Goal: Task Accomplishment & Management: Use online tool/utility

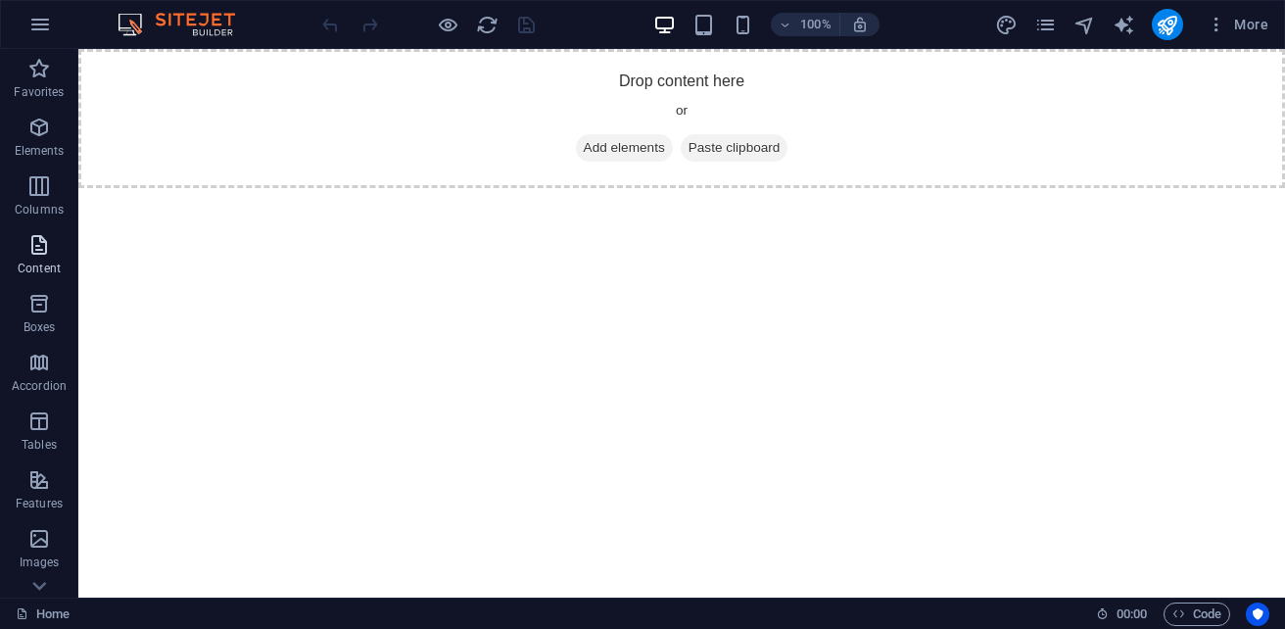
click at [35, 261] on p "Content" at bounding box center [39, 268] width 43 height 16
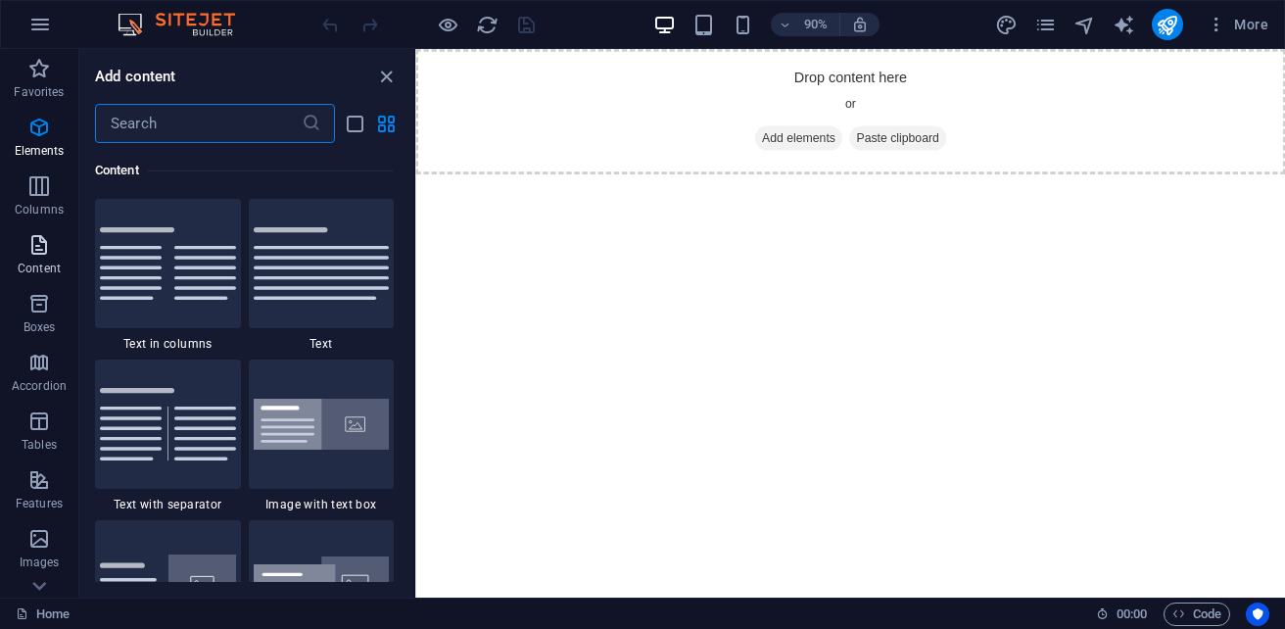
scroll to position [3426, 0]
click at [49, 140] on span "Elements" at bounding box center [39, 139] width 78 height 47
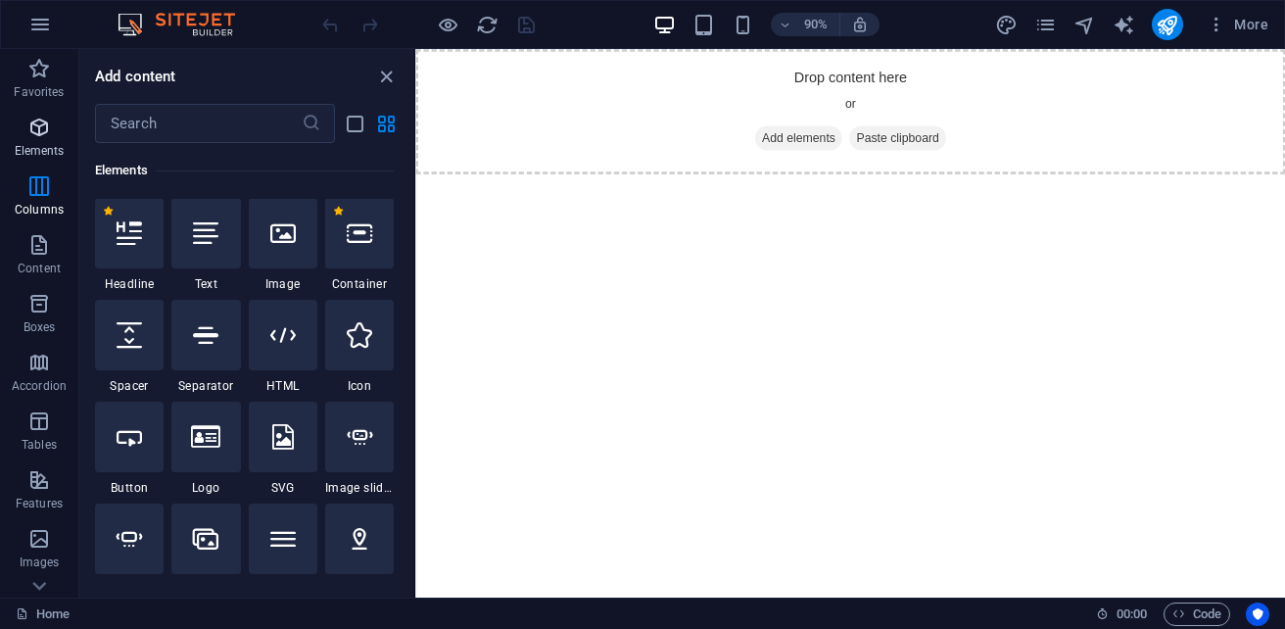
scroll to position [209, 0]
click at [49, 68] on icon "button" at bounding box center [38, 68] width 23 height 23
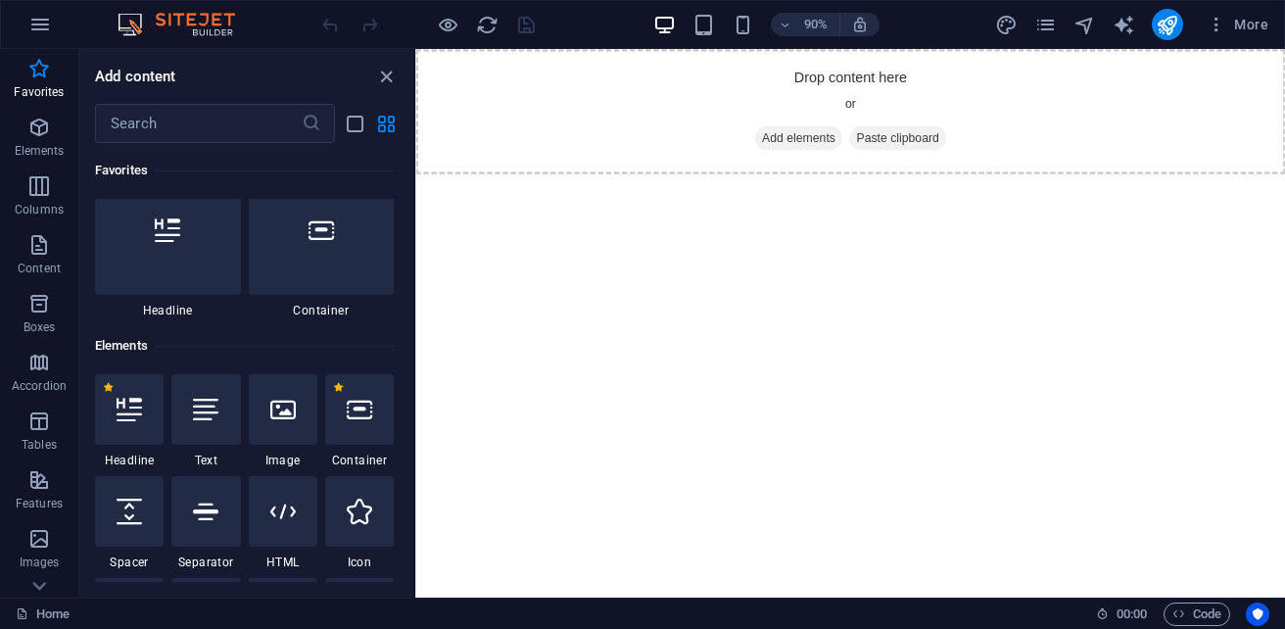
scroll to position [0, 0]
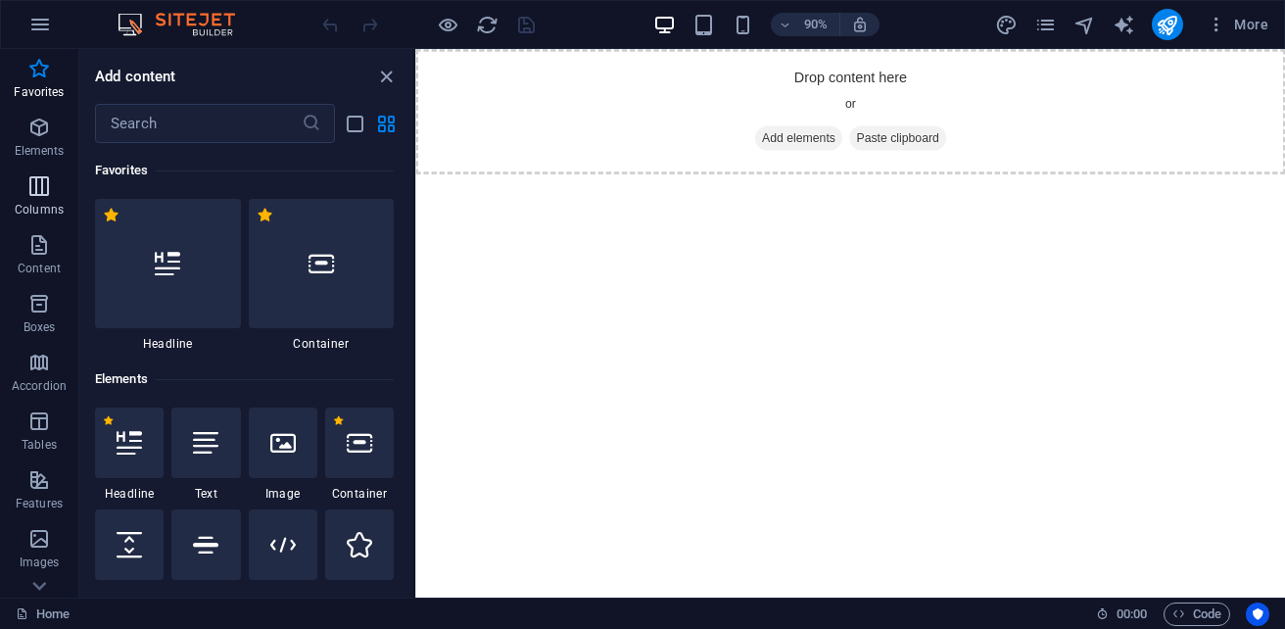
click at [56, 200] on span "Columns" at bounding box center [39, 197] width 78 height 47
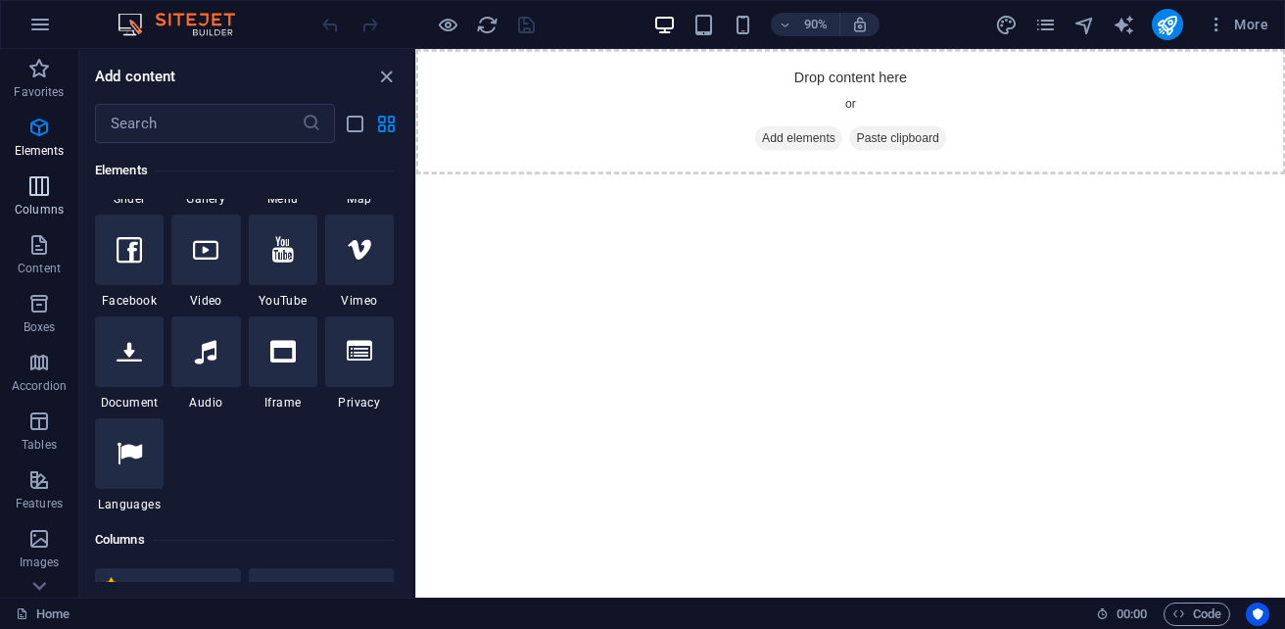
scroll to position [969, 0]
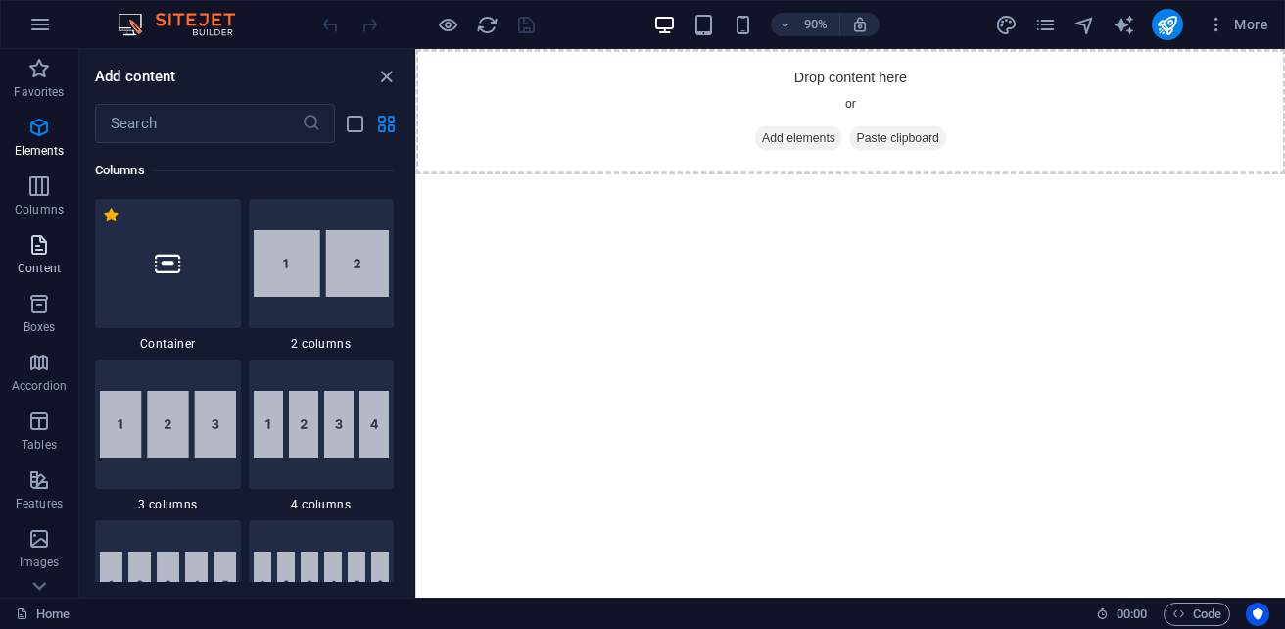
click at [42, 243] on icon "button" at bounding box center [38, 244] width 23 height 23
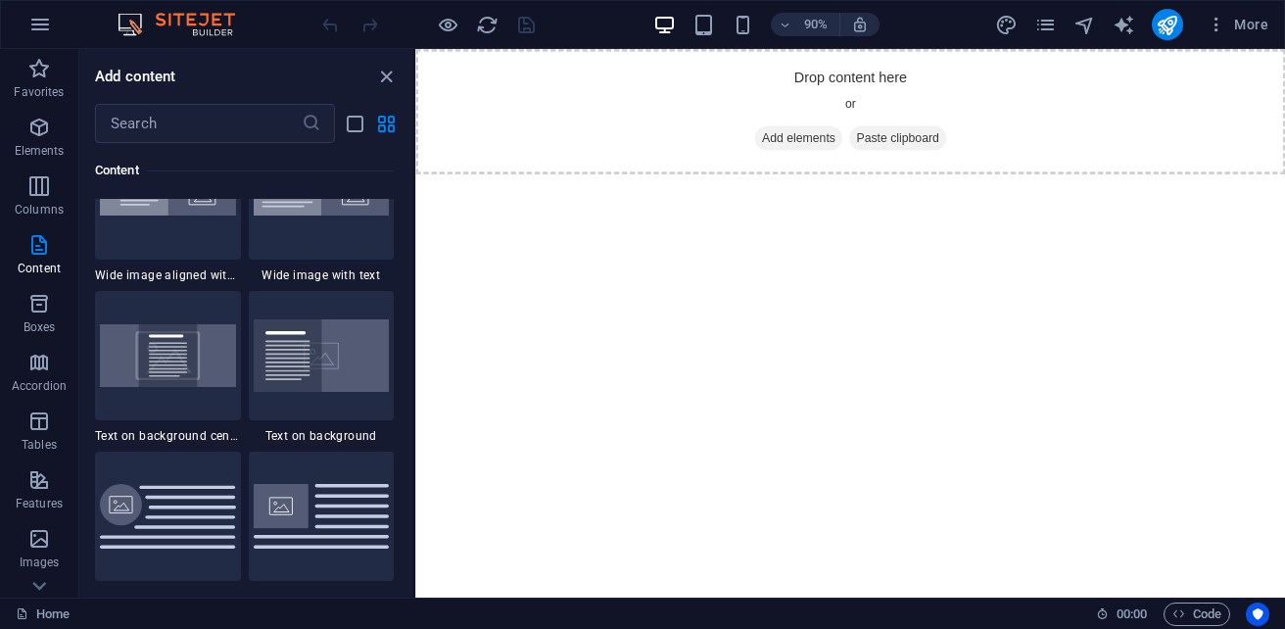
scroll to position [4013, 0]
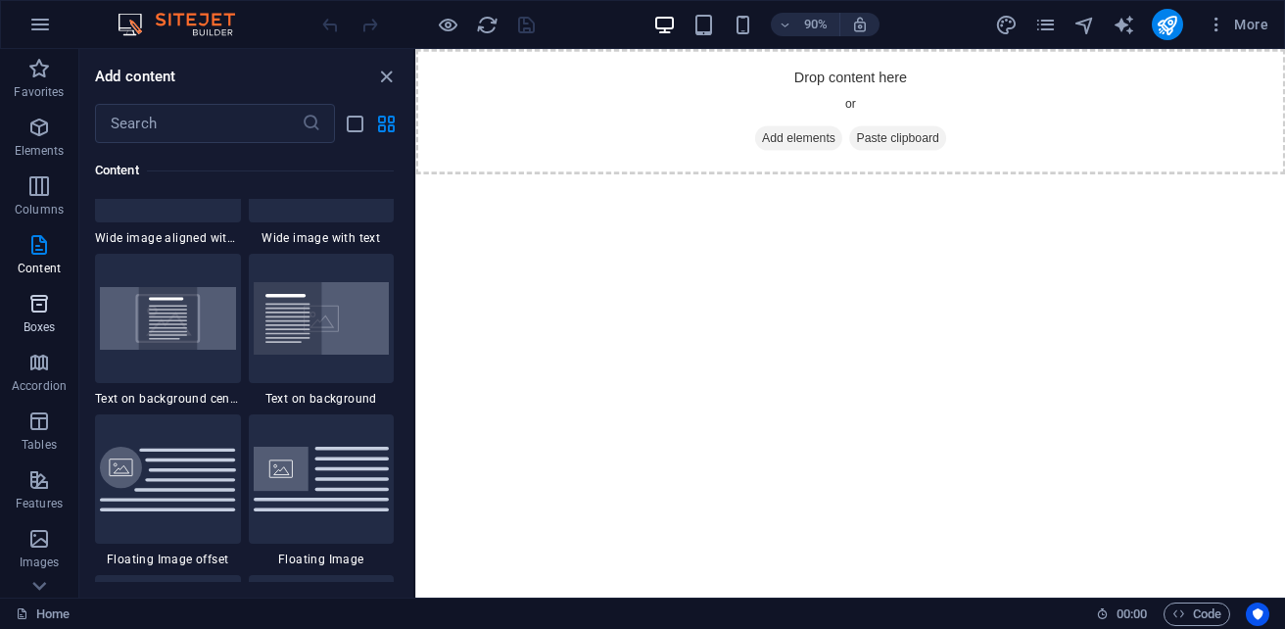
click at [56, 317] on span "Boxes" at bounding box center [39, 315] width 78 height 47
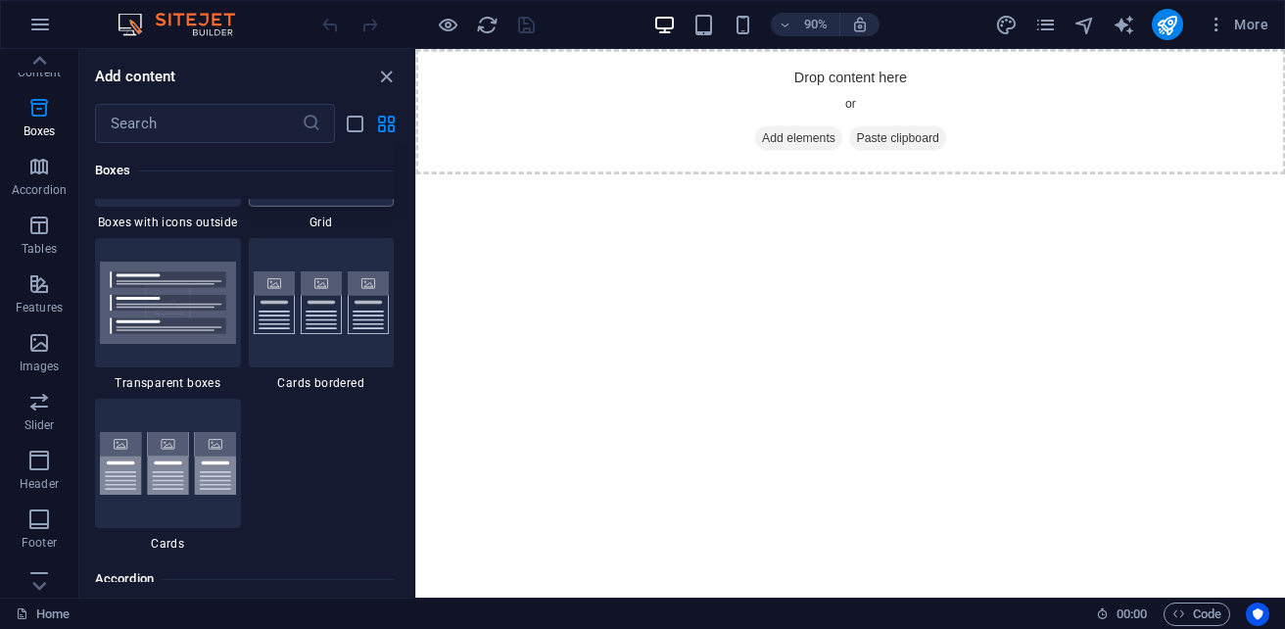
scroll to position [5890, 0]
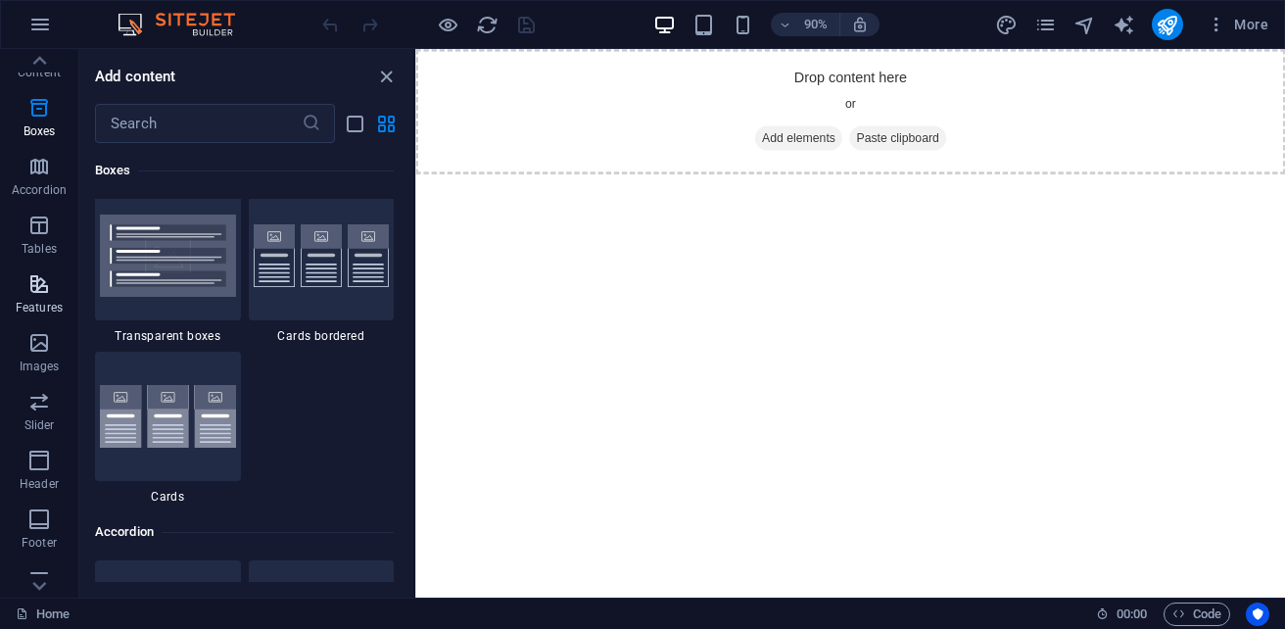
click at [43, 305] on p "Features" at bounding box center [39, 308] width 47 height 16
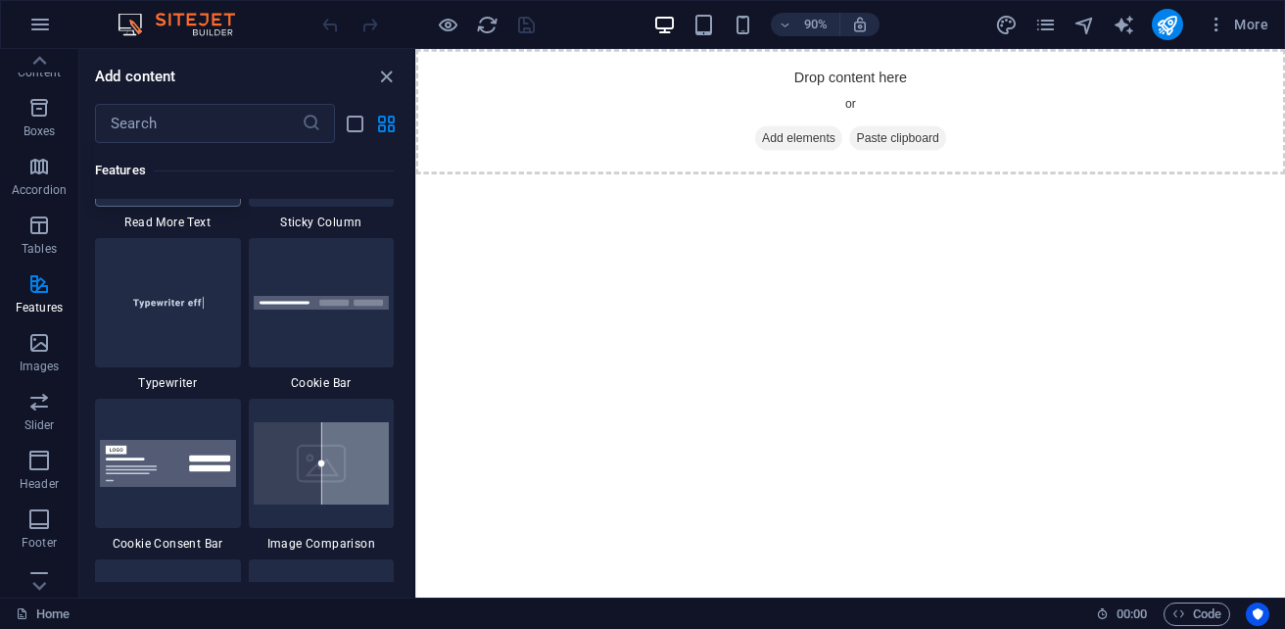
scroll to position [7534, 0]
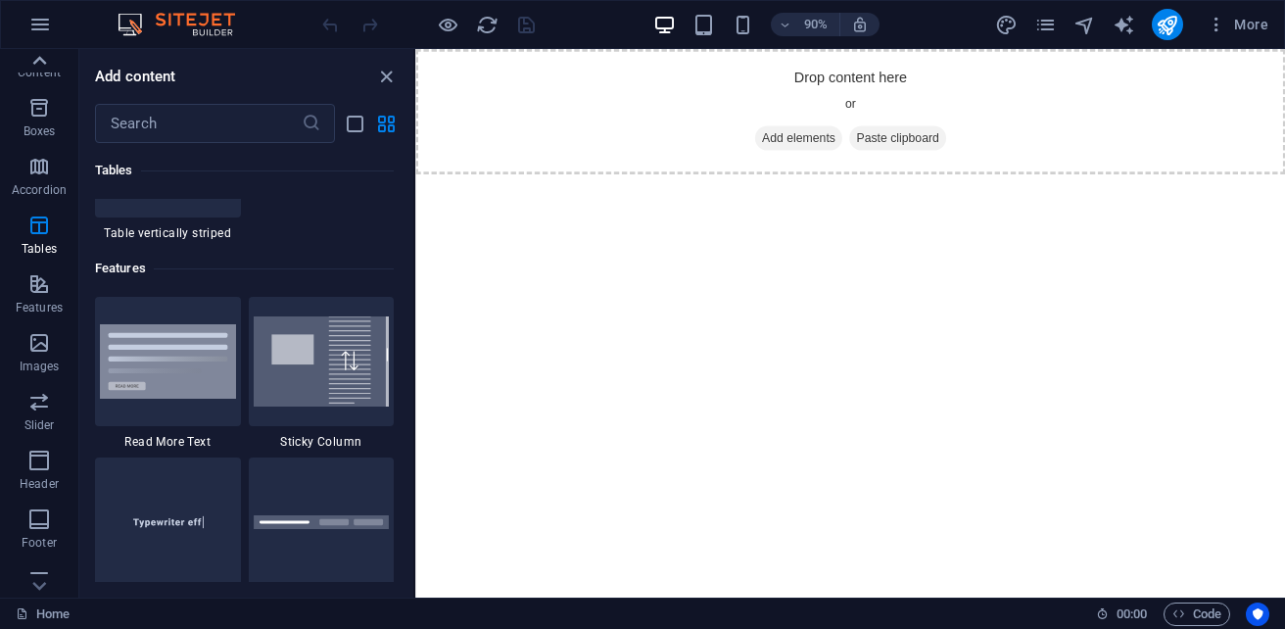
click at [44, 61] on icon at bounding box center [40, 60] width 14 height 9
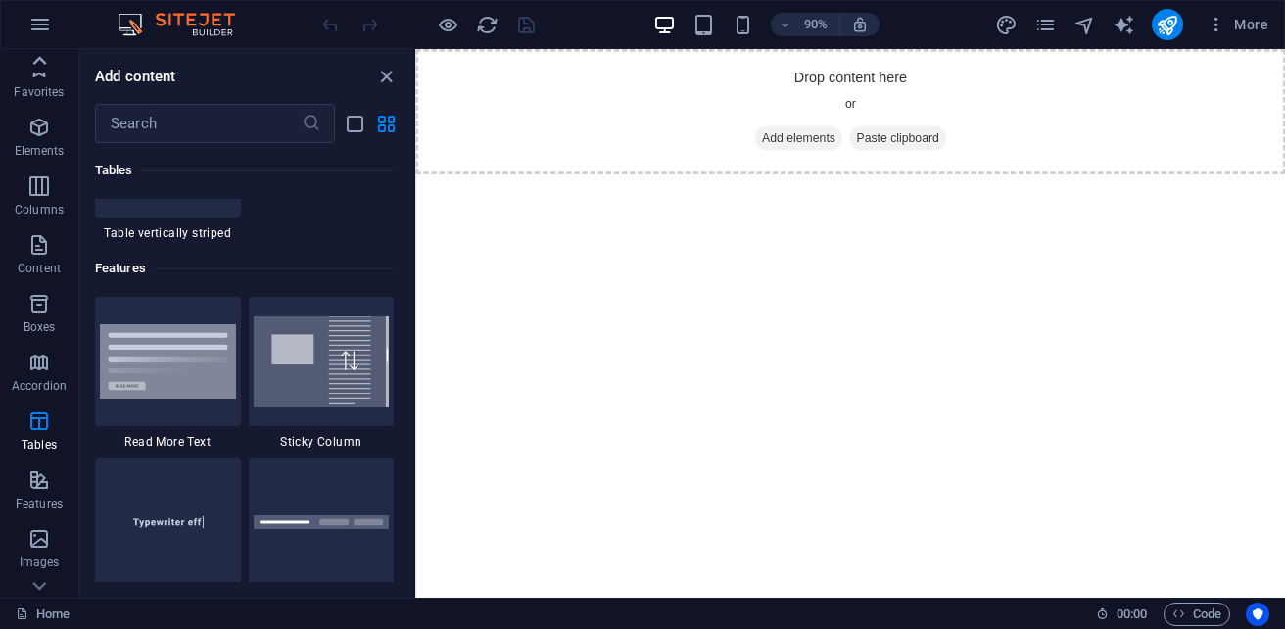
scroll to position [0, 0]
click at [46, 85] on p "Favorites" at bounding box center [39, 92] width 50 height 16
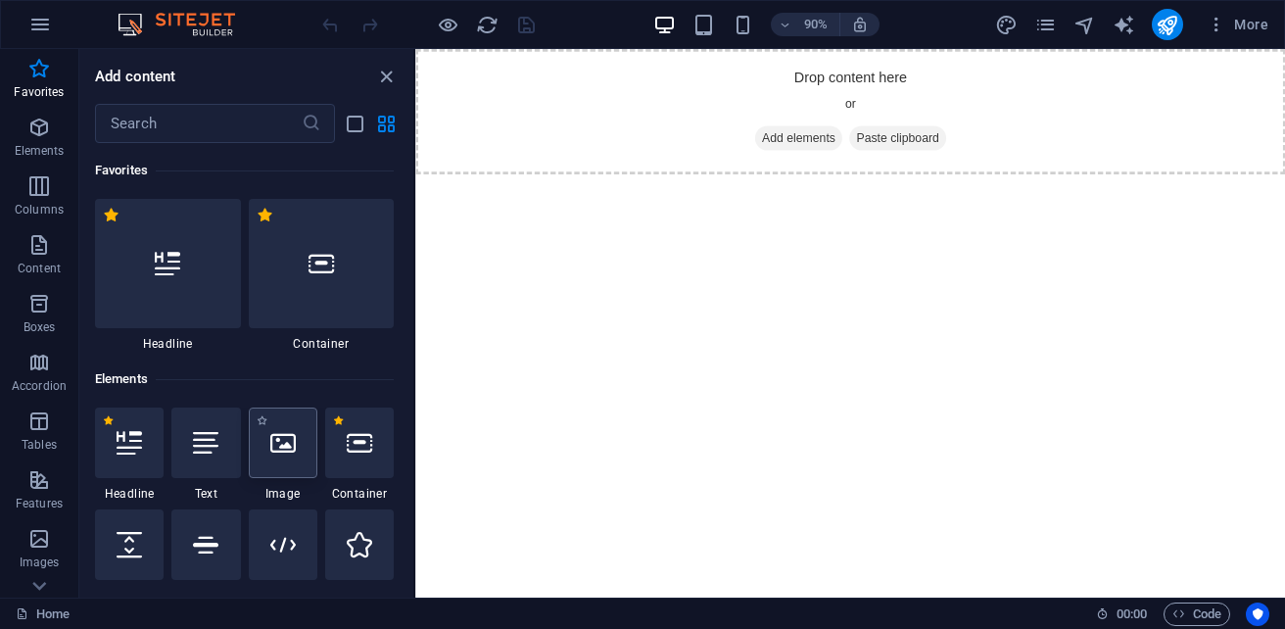
click at [293, 450] on icon at bounding box center [282, 442] width 25 height 25
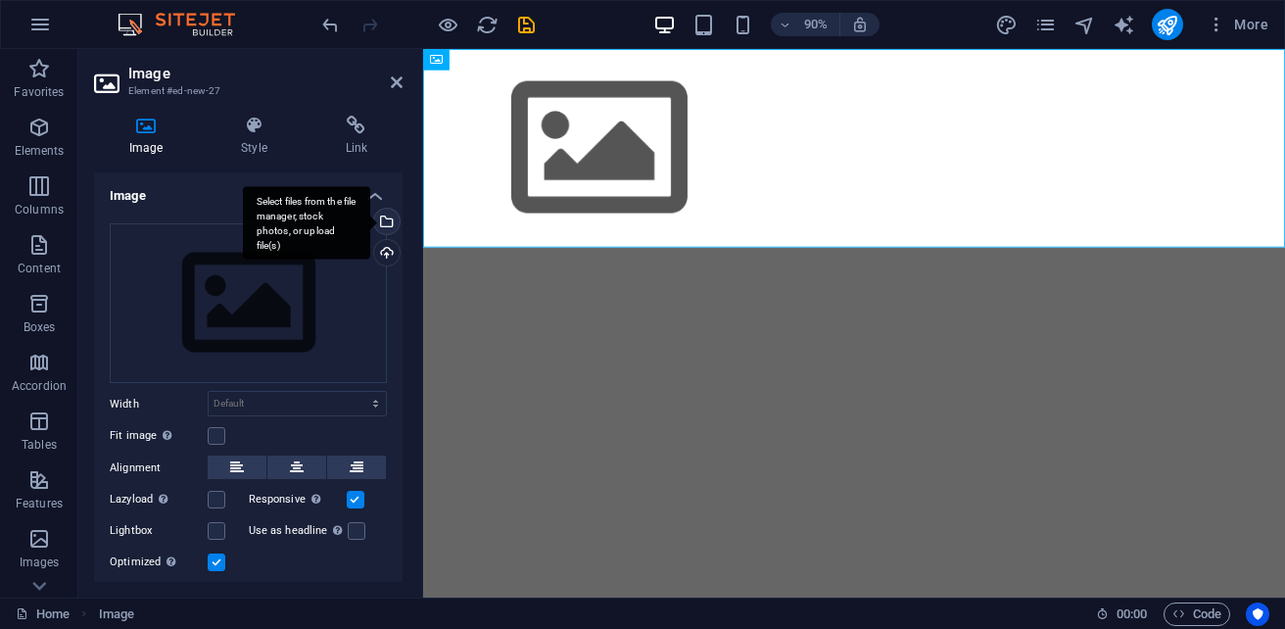
click at [384, 218] on div "Select files from the file manager, stock photos, or upload file(s)" at bounding box center [384, 223] width 29 height 29
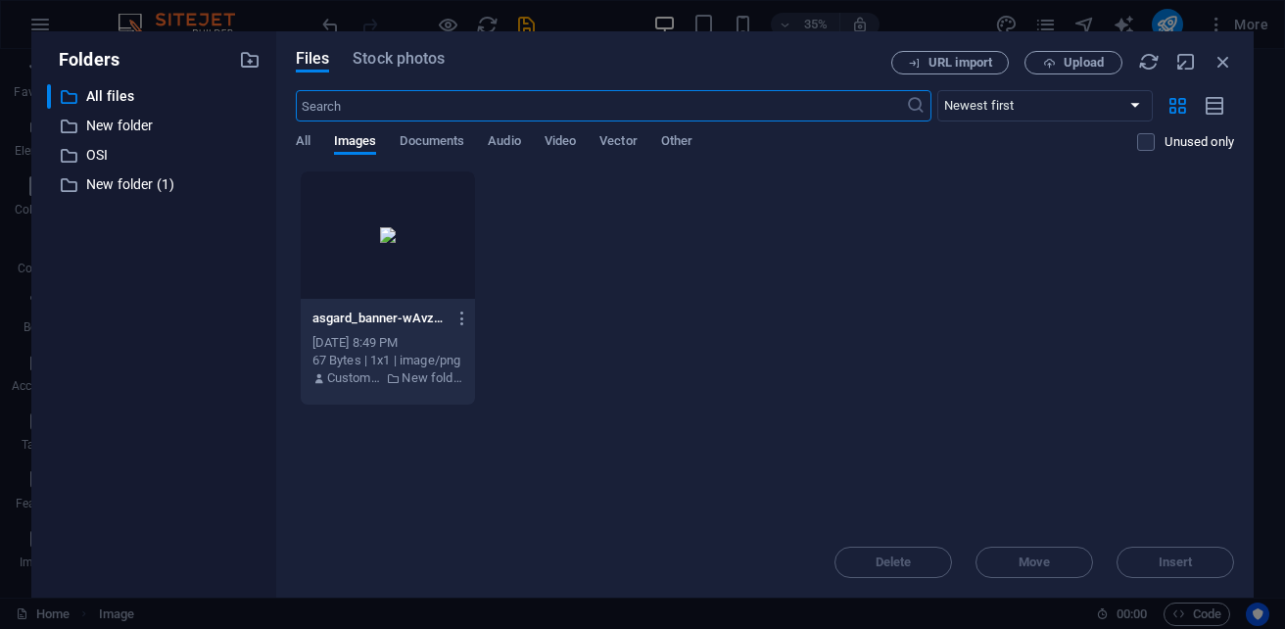
click at [384, 218] on div at bounding box center [388, 234] width 174 height 127
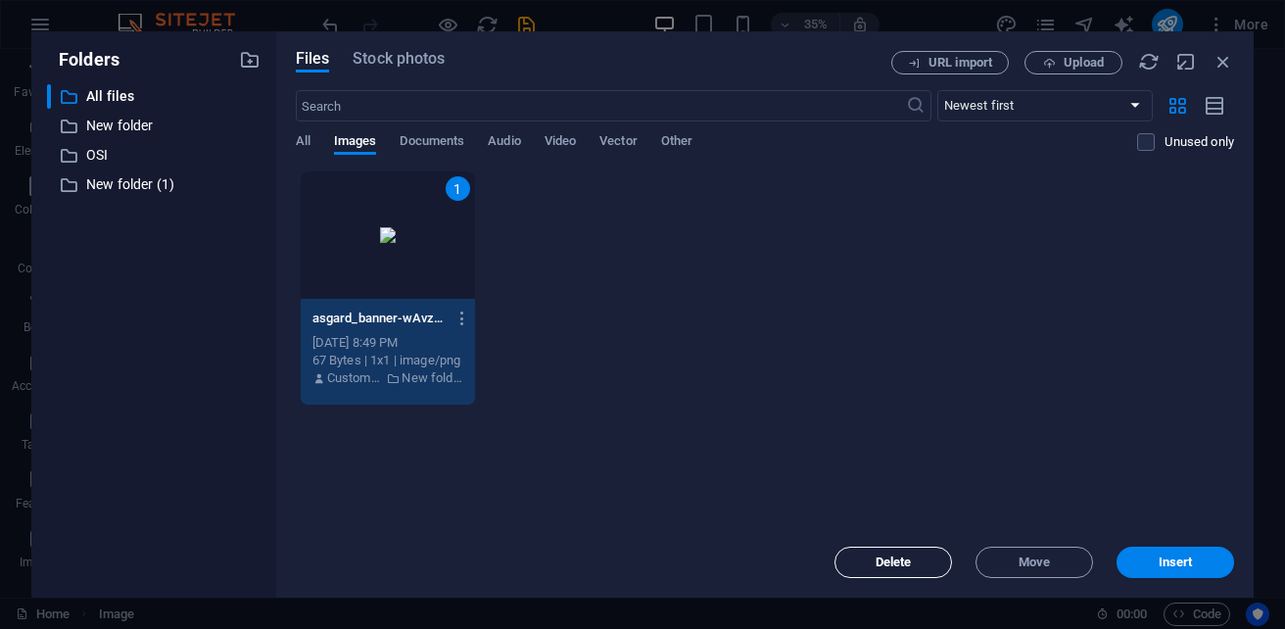
click at [882, 556] on span "Delete" at bounding box center [893, 562] width 36 height 12
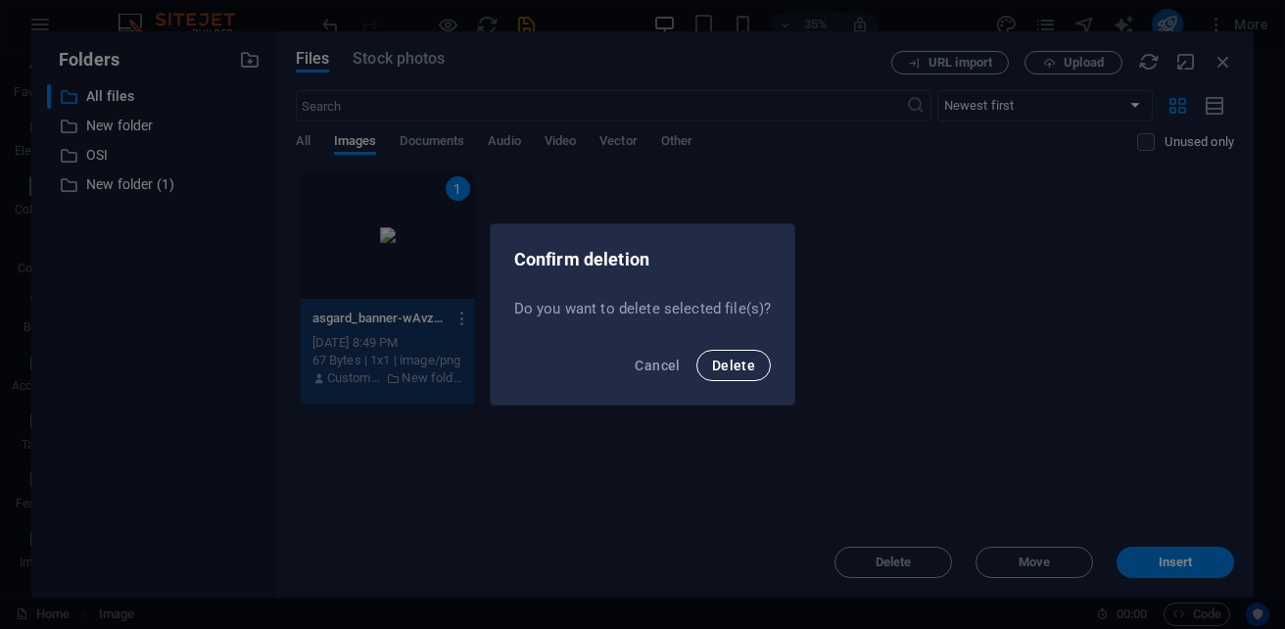
click at [738, 366] on span "Delete" at bounding box center [733, 365] width 43 height 16
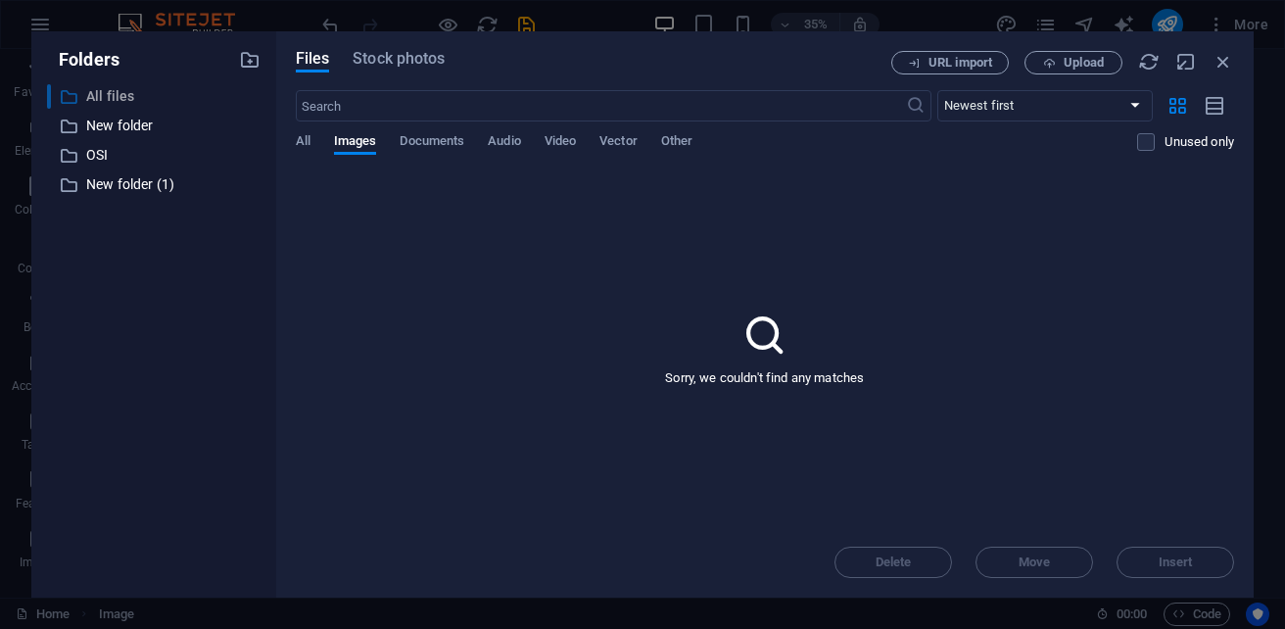
click at [108, 95] on p "All files" at bounding box center [155, 96] width 138 height 23
click at [1230, 65] on icon "button" at bounding box center [1223, 62] width 22 height 22
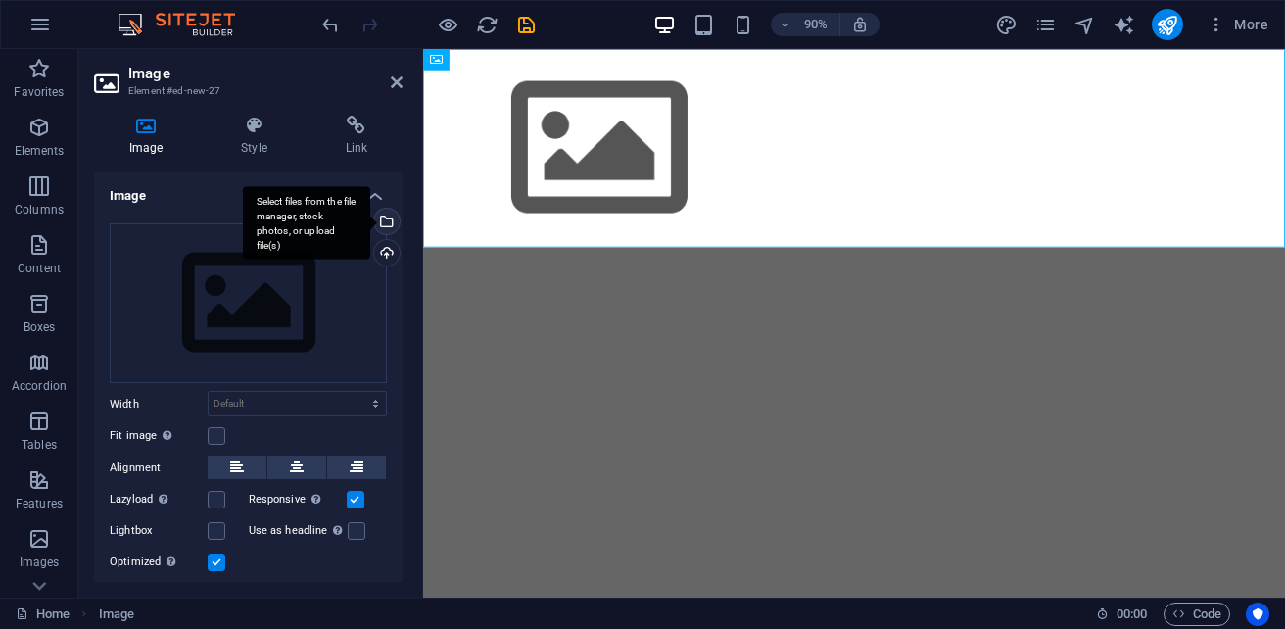
click at [383, 225] on div "Select files from the file manager, stock photos, or upload file(s)" at bounding box center [384, 223] width 29 height 29
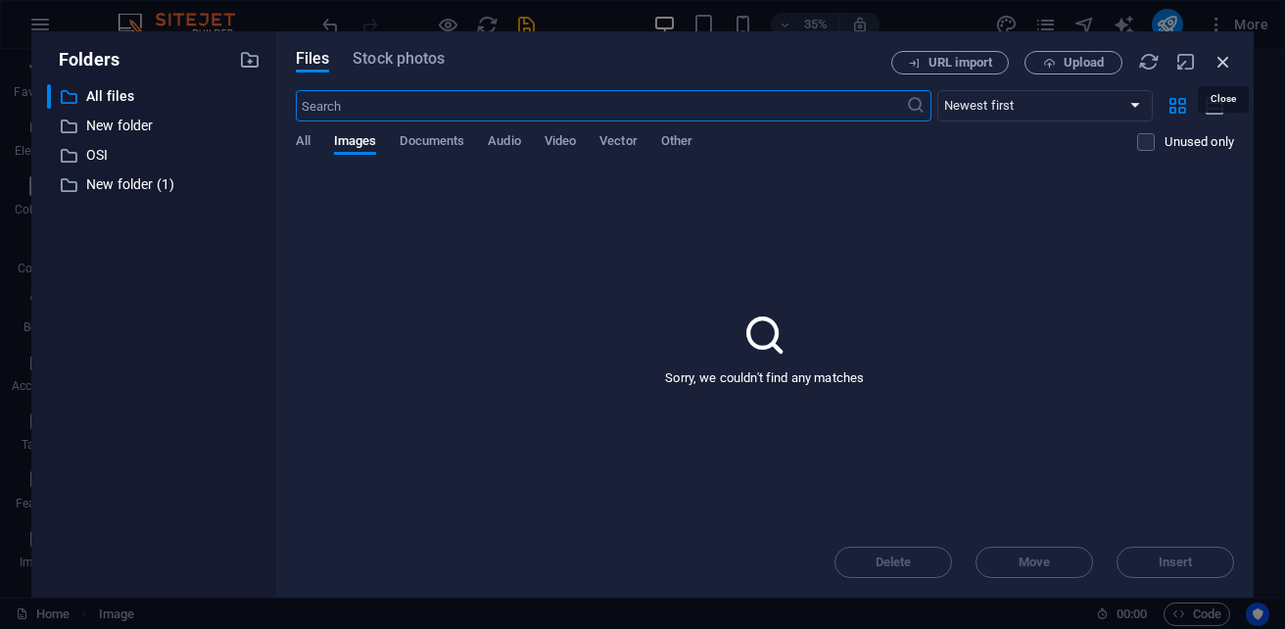
click at [1221, 60] on icon "button" at bounding box center [1223, 62] width 22 height 22
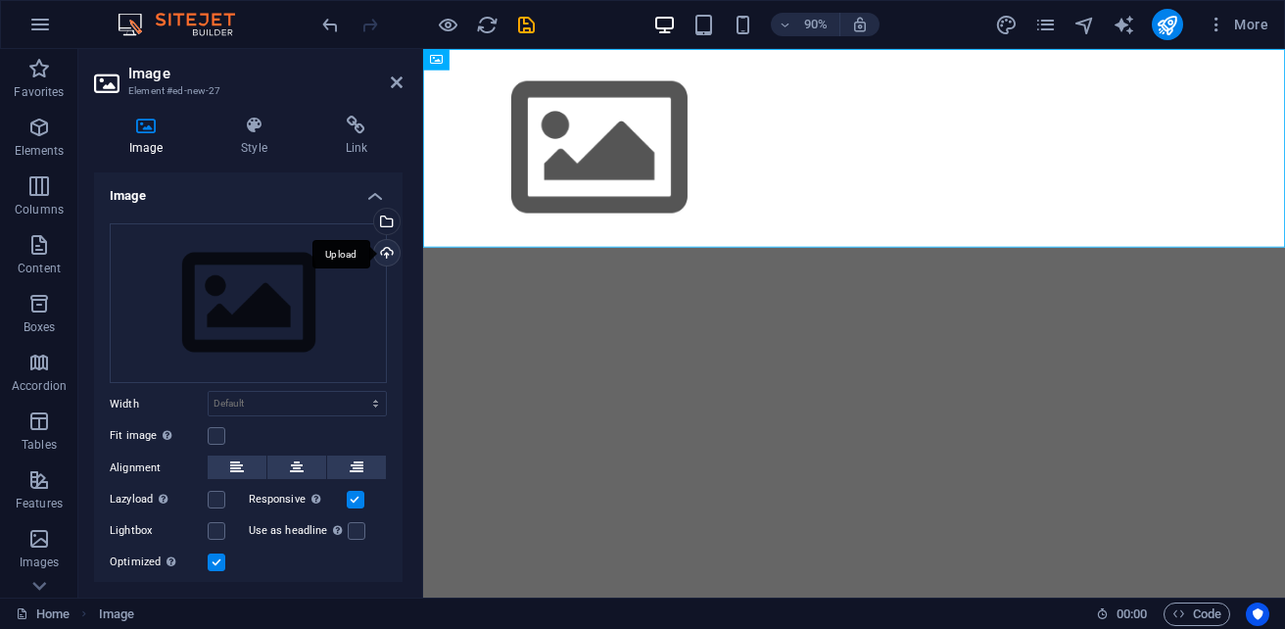
click at [381, 250] on div "Upload" at bounding box center [384, 254] width 29 height 29
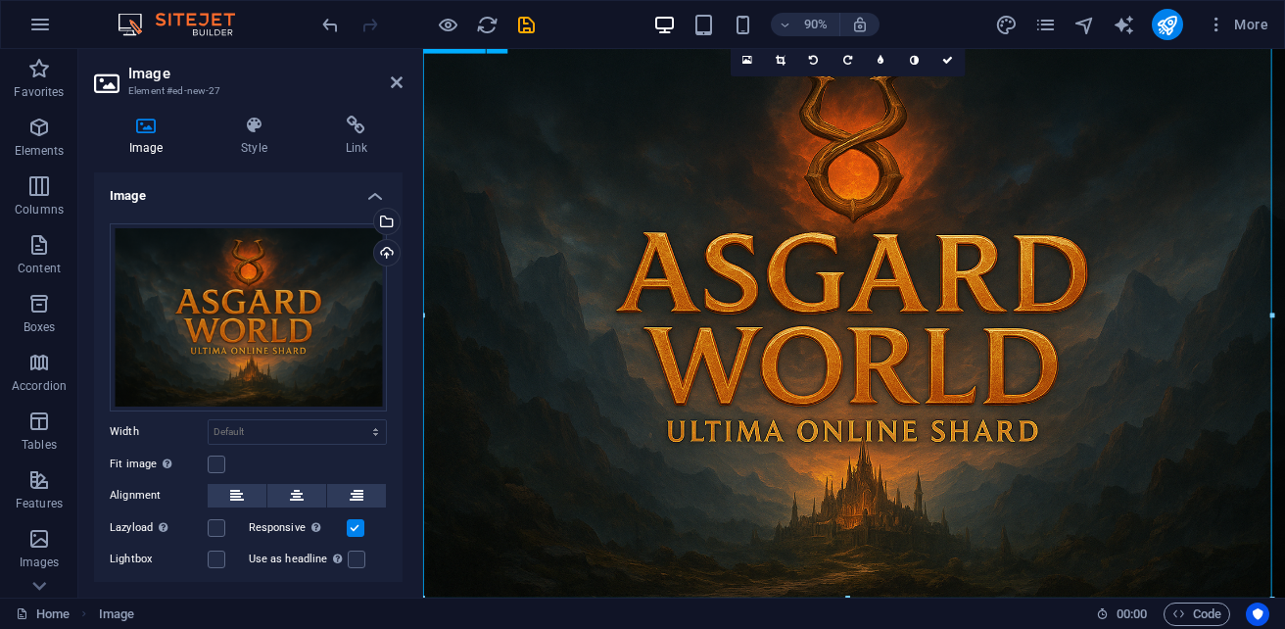
scroll to position [20, 0]
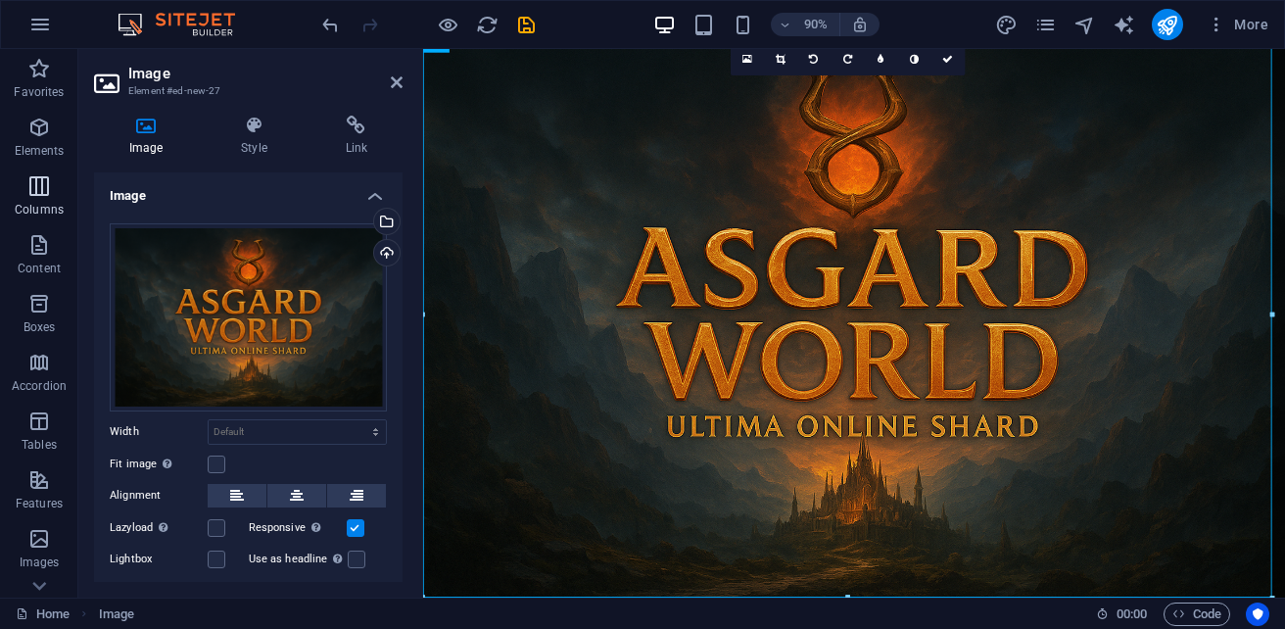
click at [50, 192] on icon "button" at bounding box center [38, 185] width 23 height 23
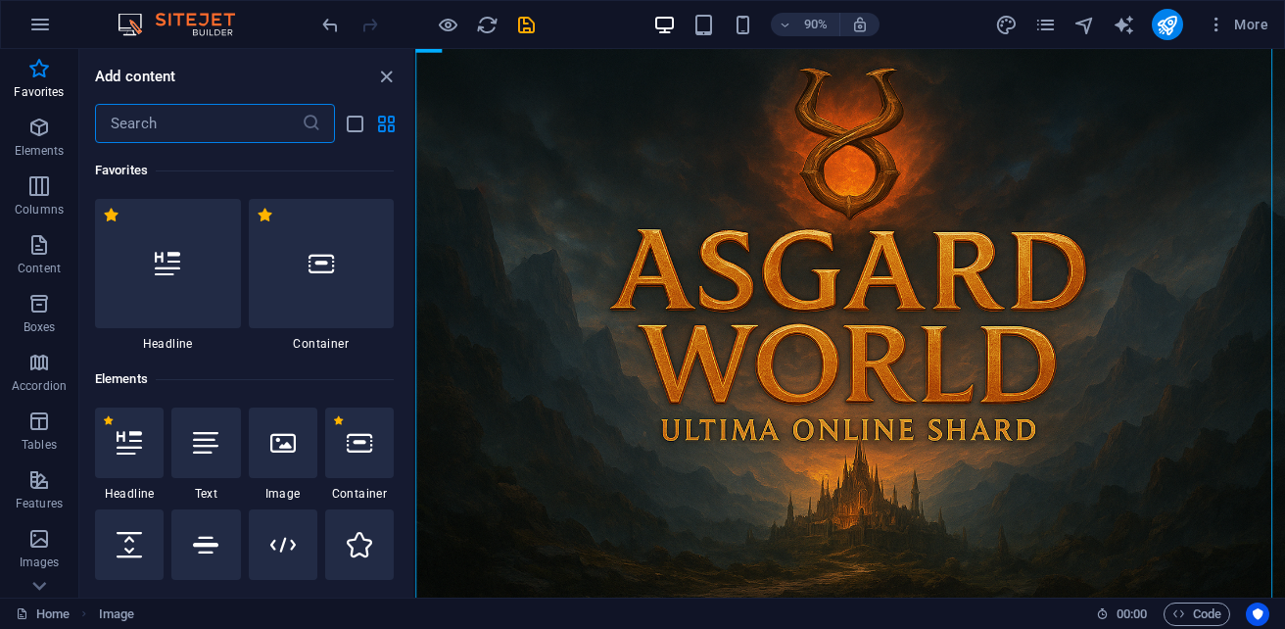
scroll to position [98, 0]
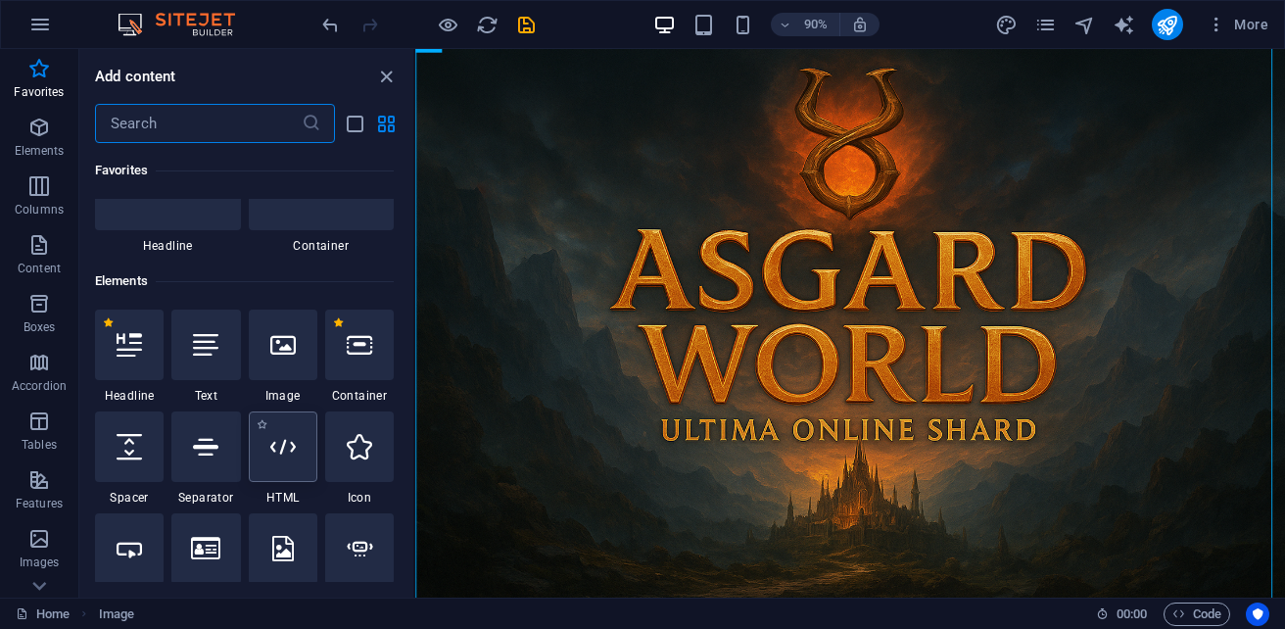
click at [280, 468] on div at bounding box center [283, 446] width 69 height 70
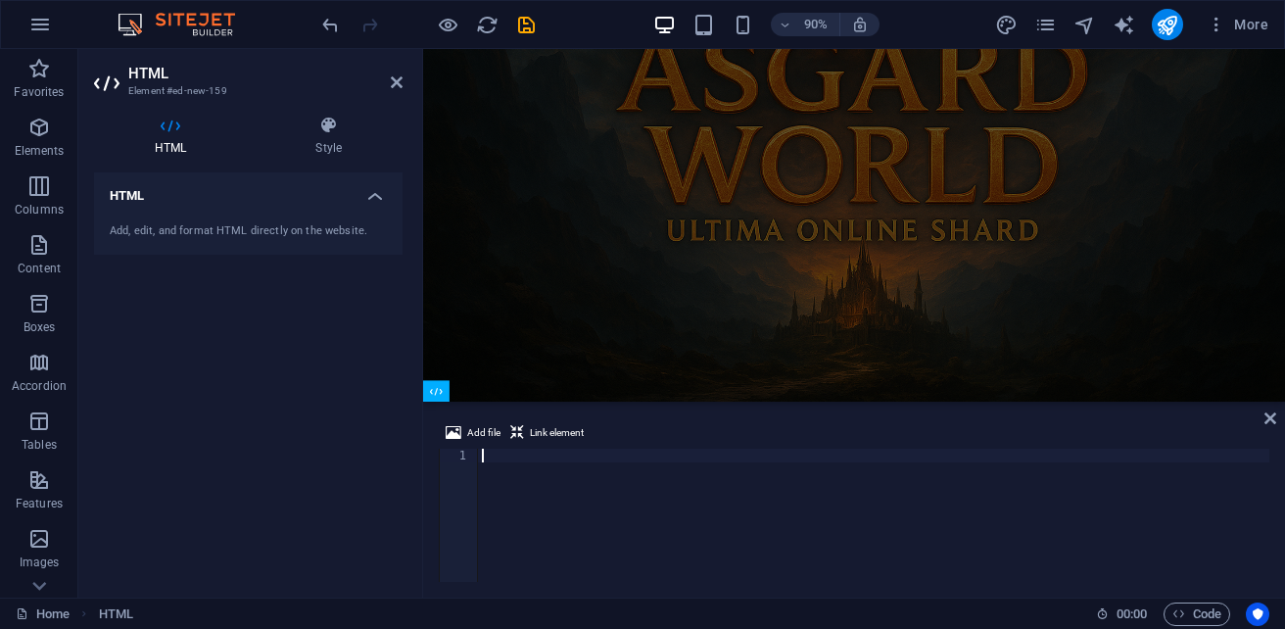
click at [280, 225] on div "Add, edit, and format HTML directly on the website." at bounding box center [248, 231] width 277 height 17
click at [488, 435] on span "Add file" at bounding box center [483, 432] width 33 height 23
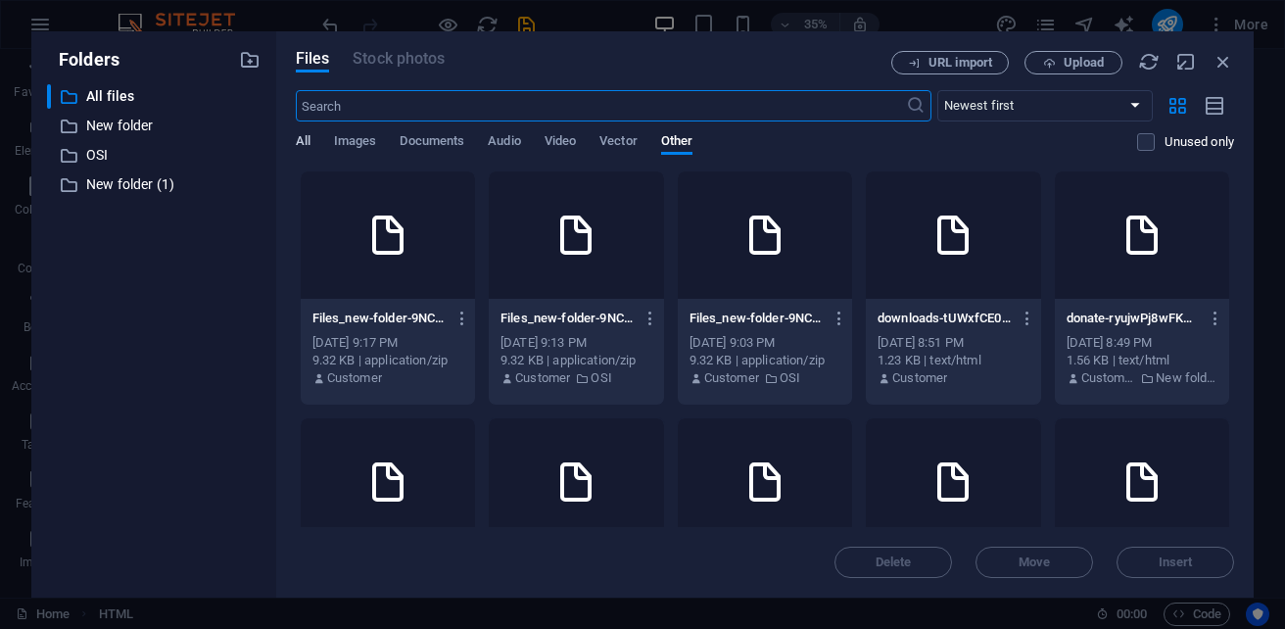
click at [298, 143] on span "All" at bounding box center [303, 142] width 15 height 27
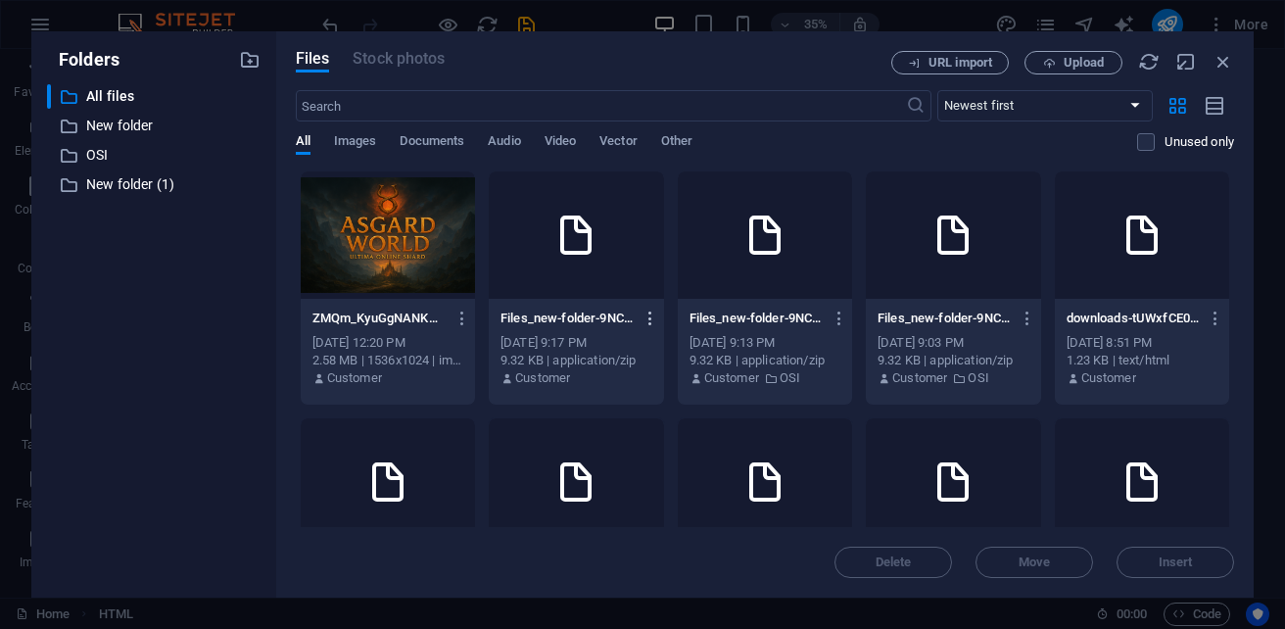
click at [660, 318] on icon "button" at bounding box center [650, 318] width 19 height 18
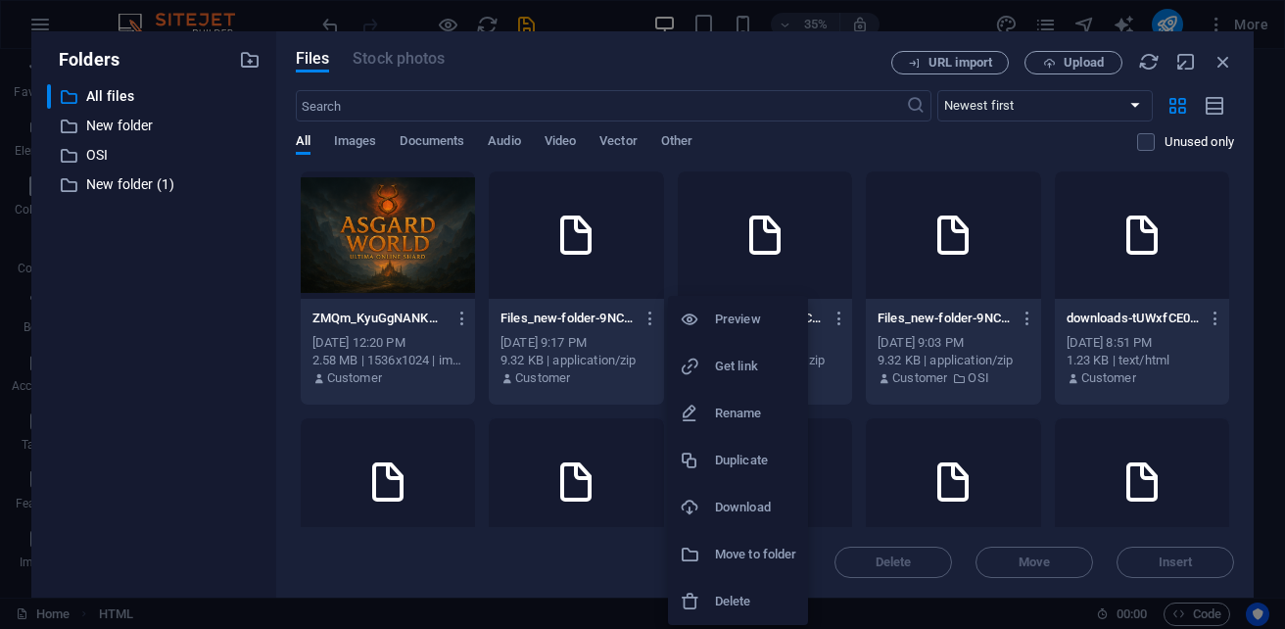
click at [724, 601] on h6 "Delete" at bounding box center [755, 600] width 81 height 23
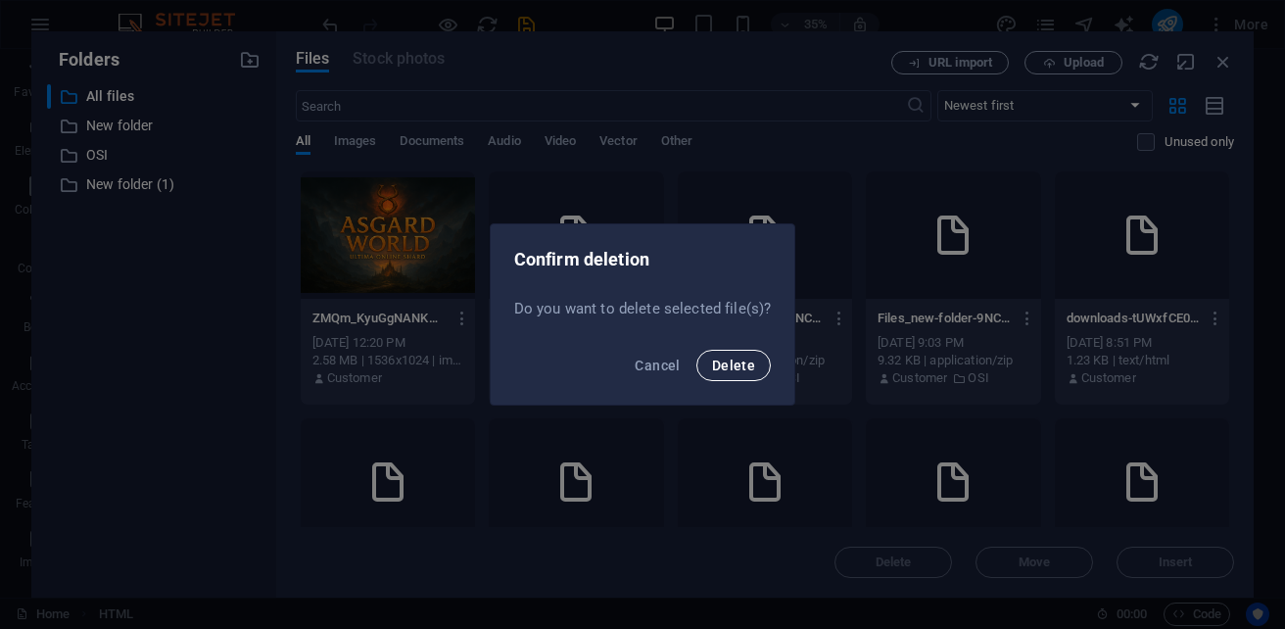
click at [733, 370] on span "Delete" at bounding box center [733, 365] width 43 height 16
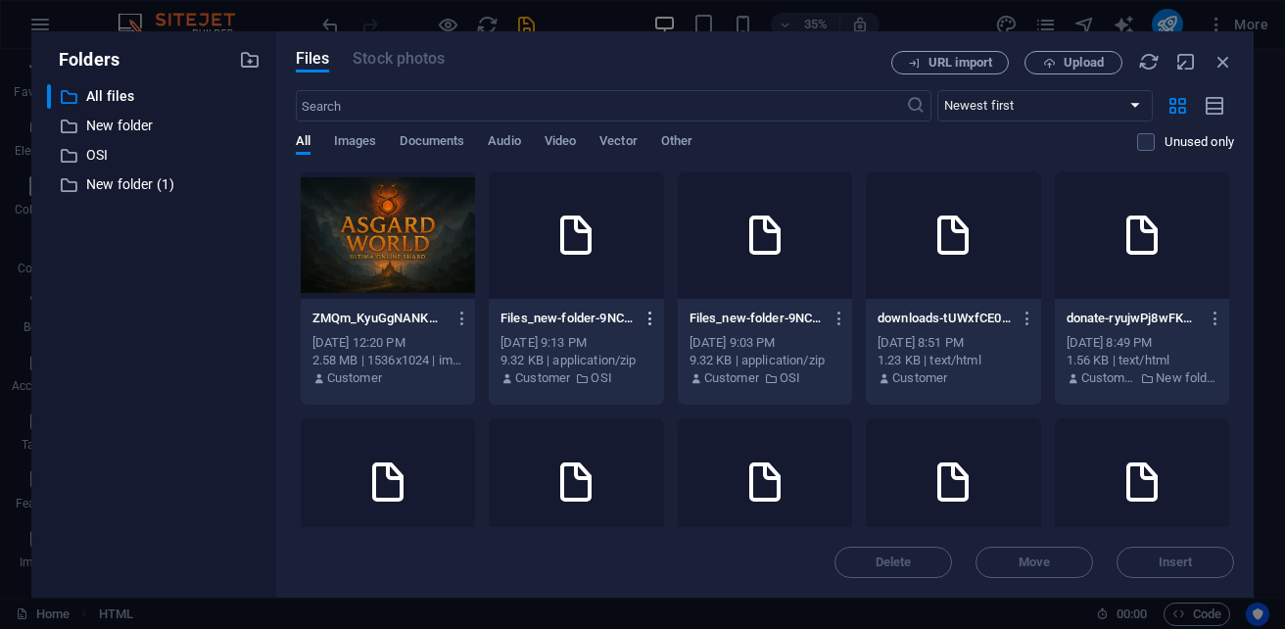
click at [660, 323] on icon "button" at bounding box center [650, 318] width 19 height 18
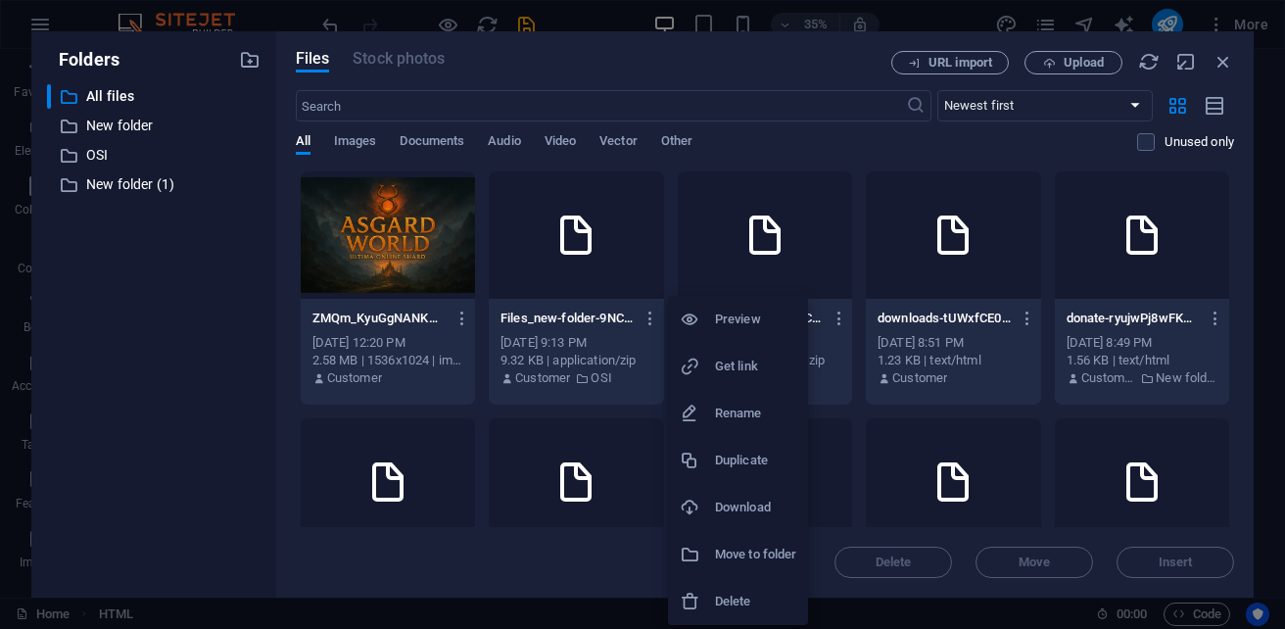
click at [757, 612] on h6 "Delete" at bounding box center [755, 600] width 81 height 23
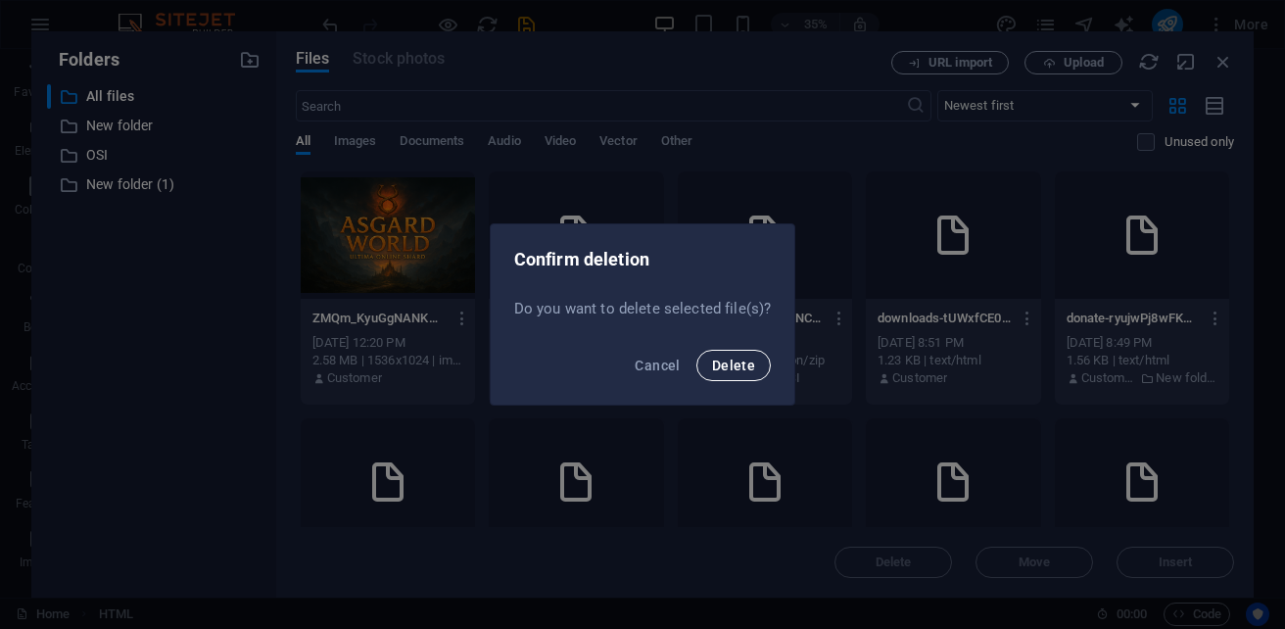
click at [742, 374] on button "Delete" at bounding box center [733, 365] width 74 height 31
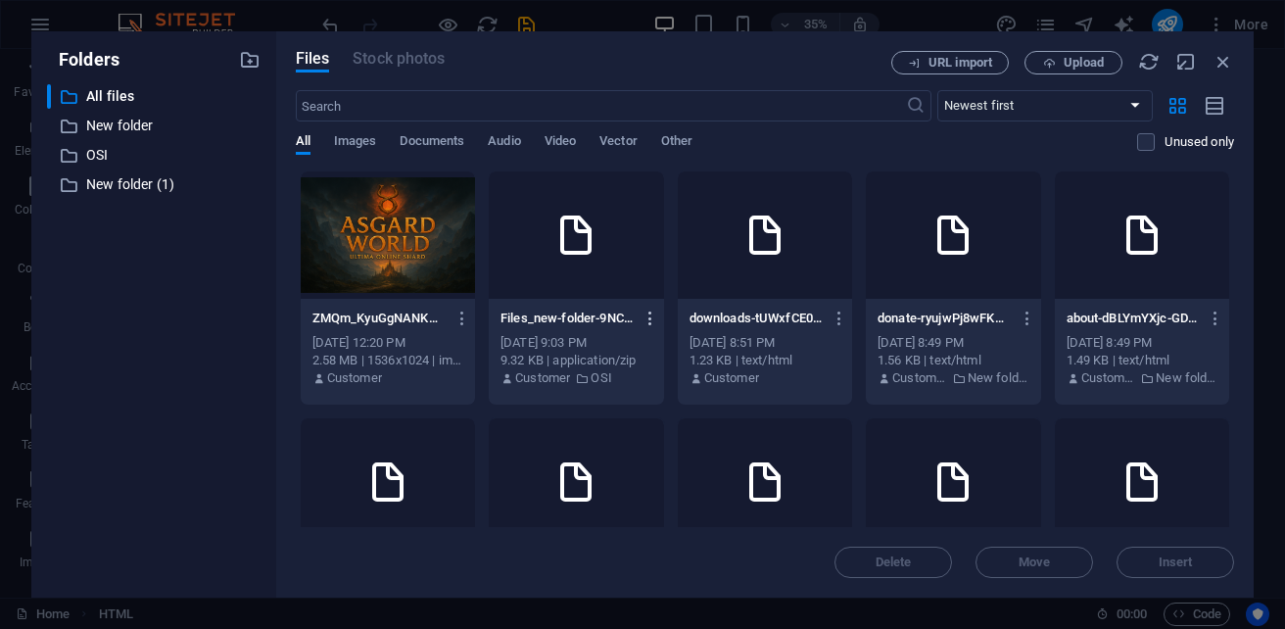
click at [660, 316] on icon "button" at bounding box center [650, 318] width 19 height 18
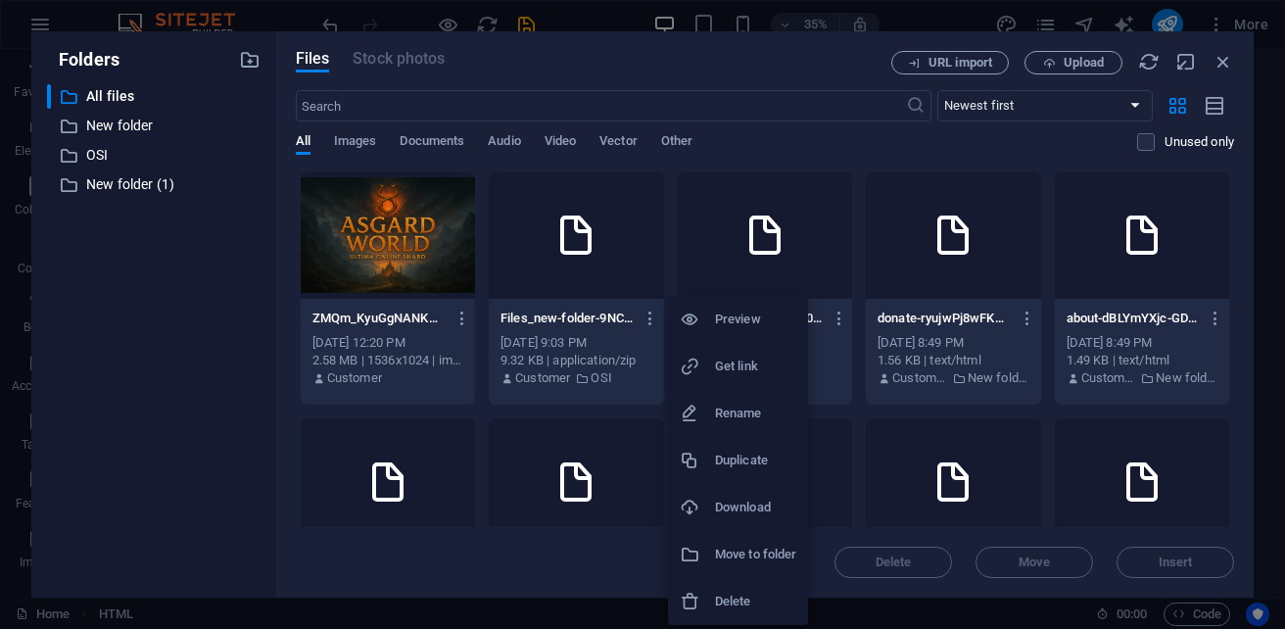
click at [737, 605] on h6 "Delete" at bounding box center [755, 600] width 81 height 23
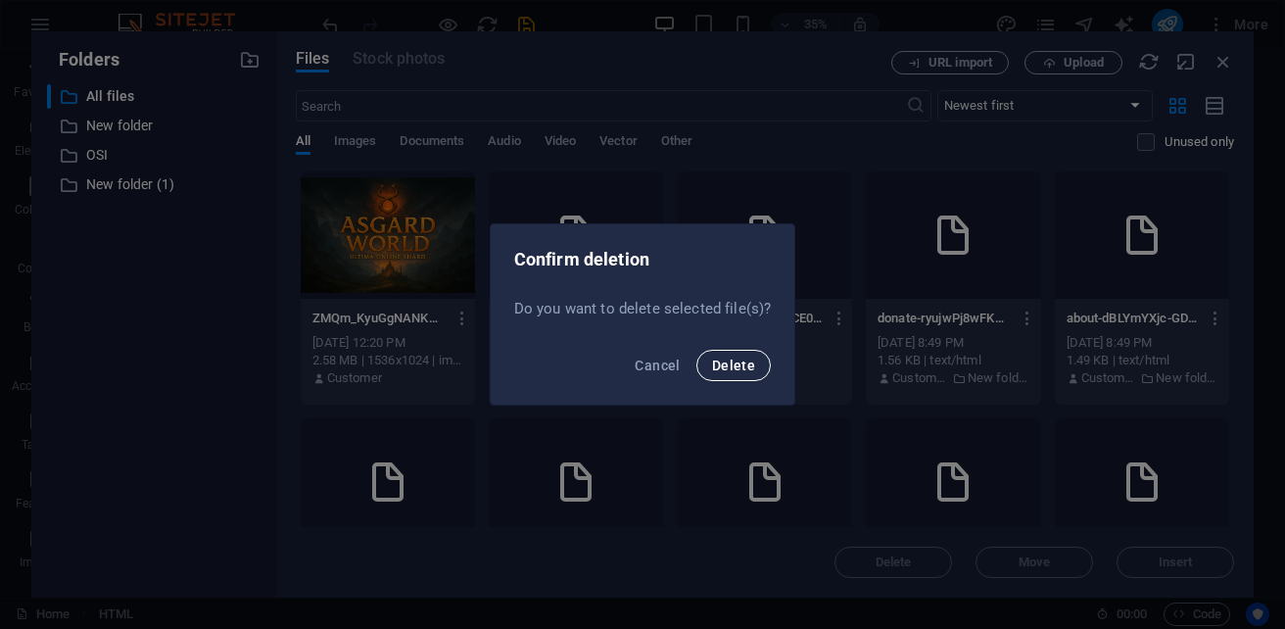
click at [734, 370] on span "Delete" at bounding box center [733, 365] width 43 height 16
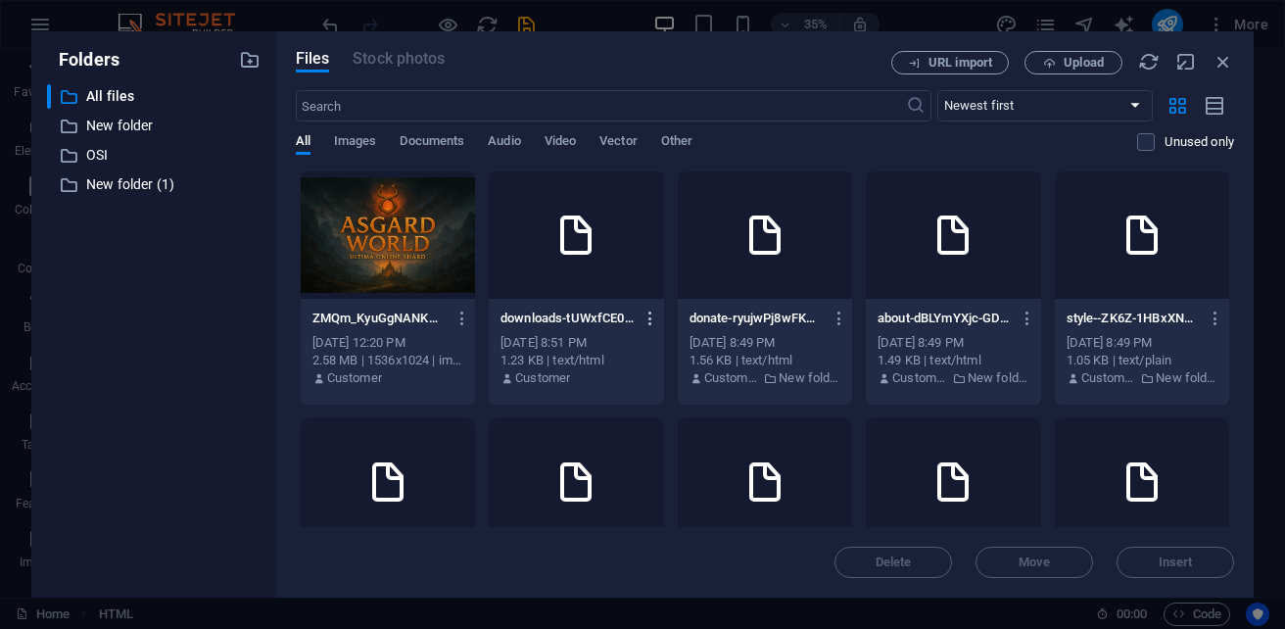
click at [660, 318] on icon "button" at bounding box center [650, 318] width 19 height 18
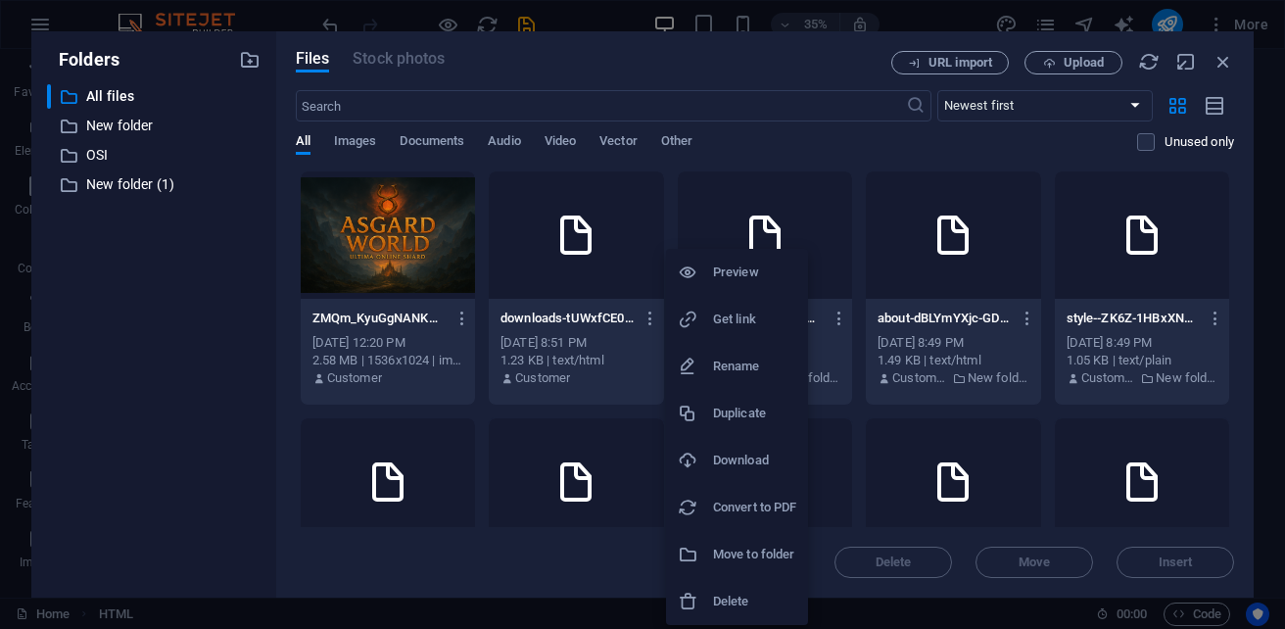
click at [747, 598] on h6 "Delete" at bounding box center [754, 600] width 83 height 23
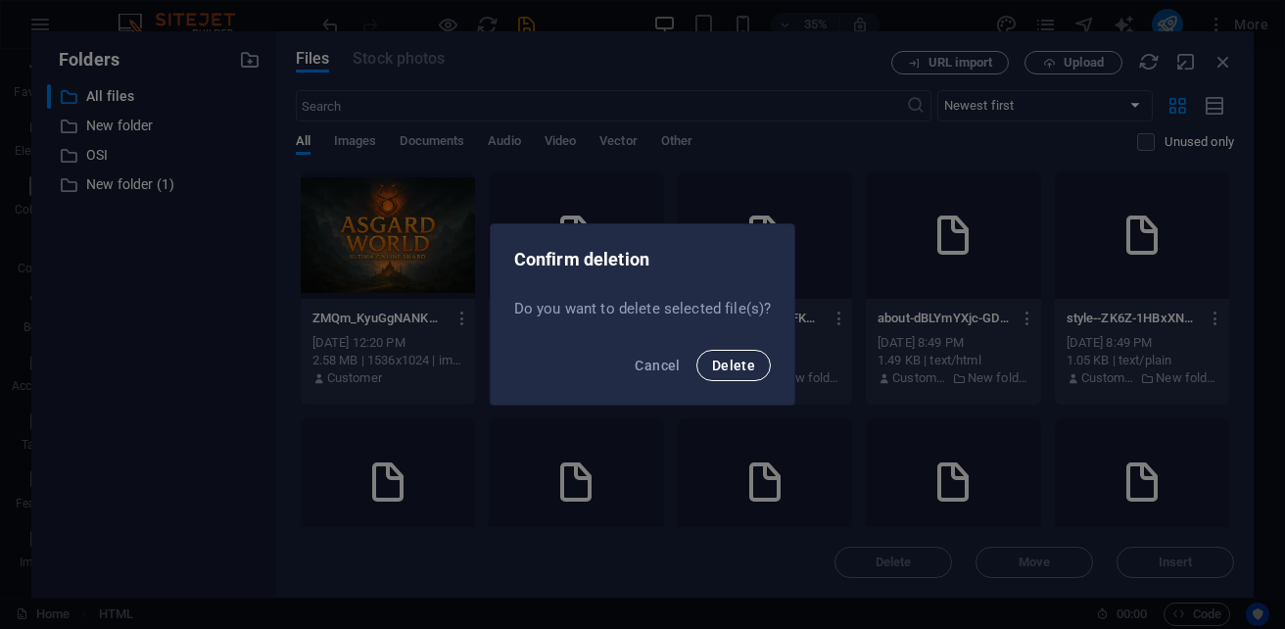
click at [753, 358] on span "Delete" at bounding box center [733, 365] width 43 height 16
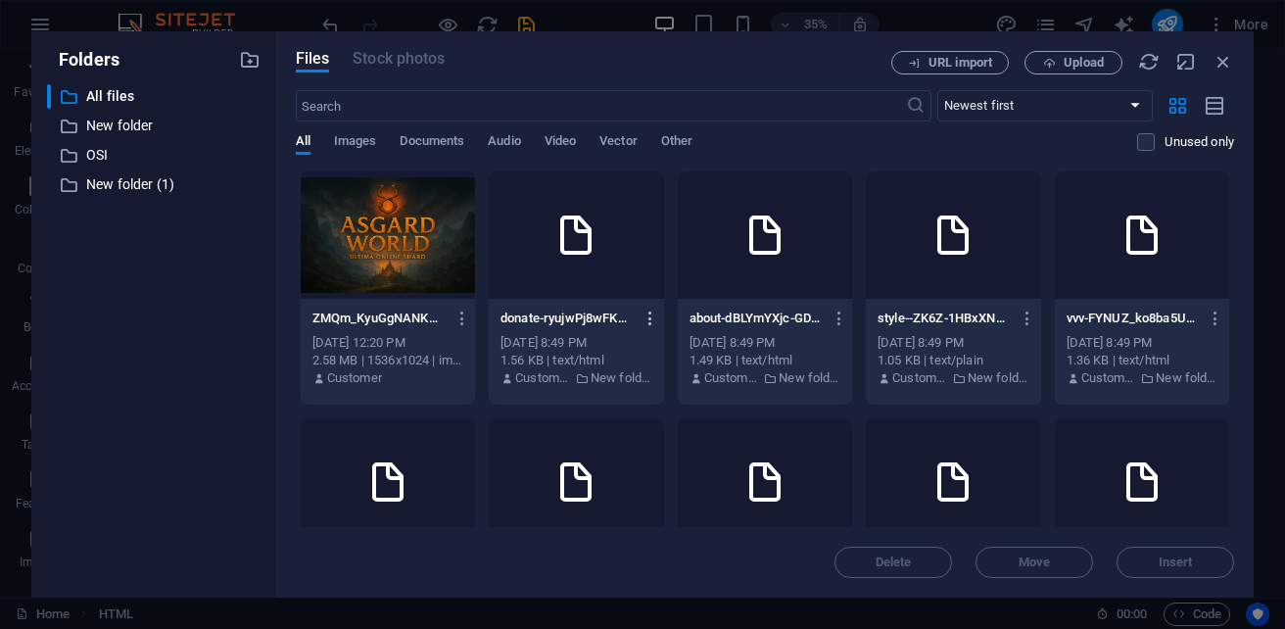
click at [660, 315] on icon "button" at bounding box center [650, 318] width 19 height 18
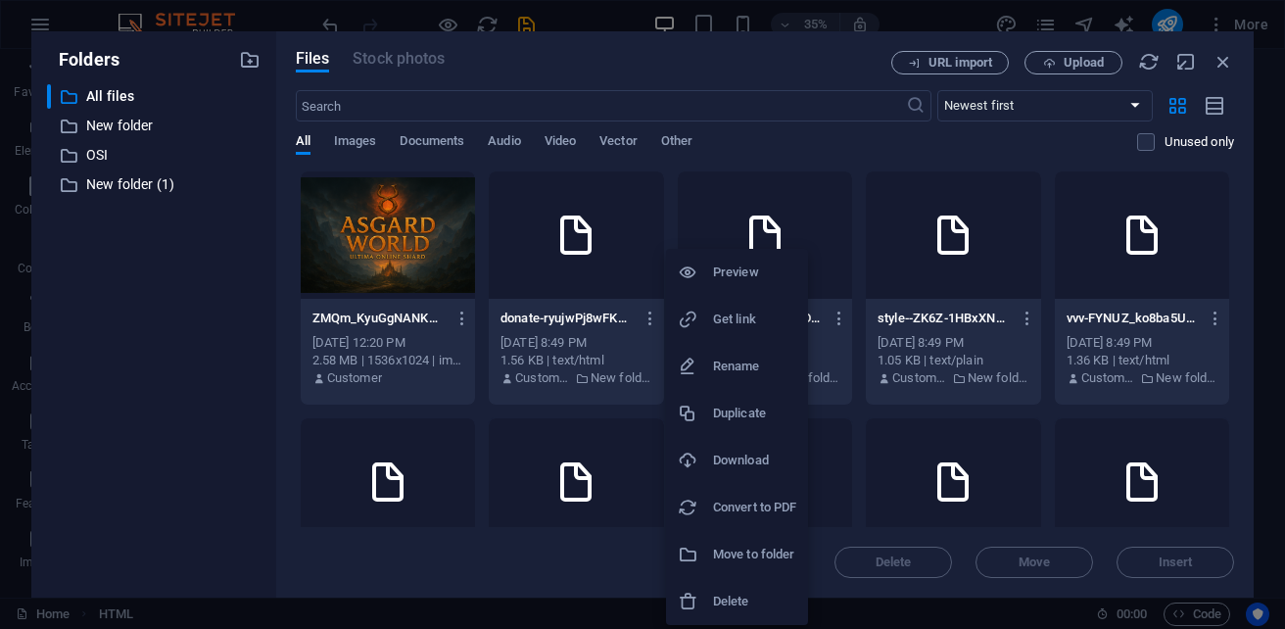
click at [737, 597] on h6 "Delete" at bounding box center [754, 600] width 83 height 23
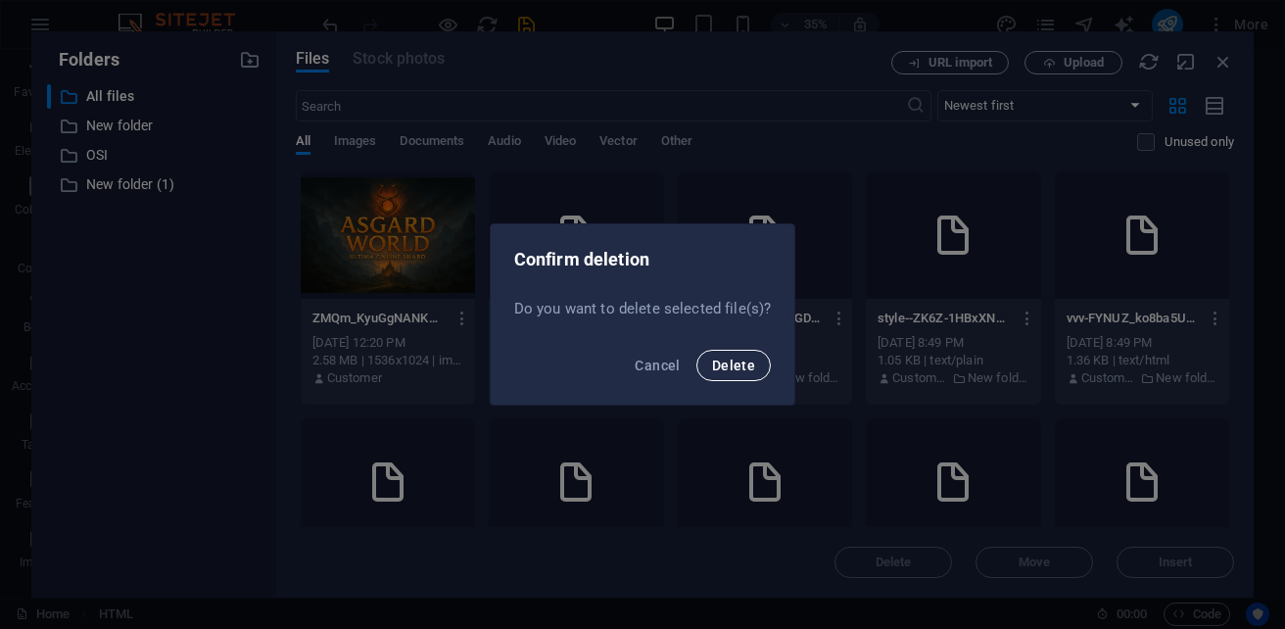
click at [730, 367] on span "Delete" at bounding box center [733, 365] width 43 height 16
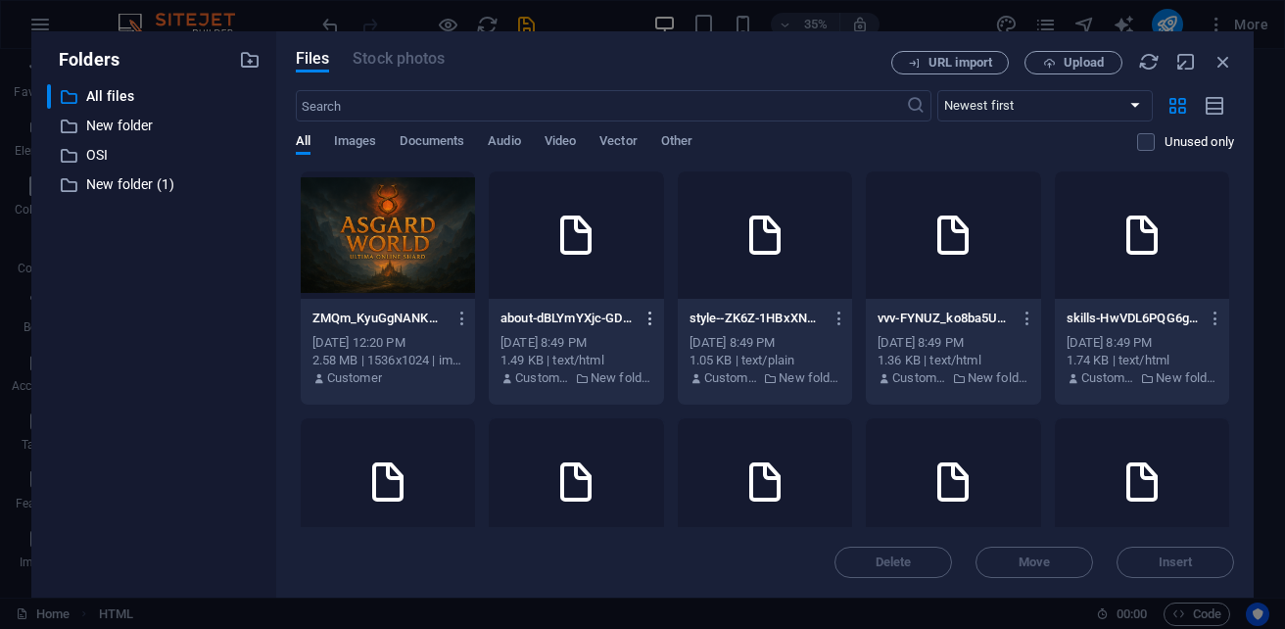
click at [660, 320] on icon "button" at bounding box center [650, 318] width 19 height 18
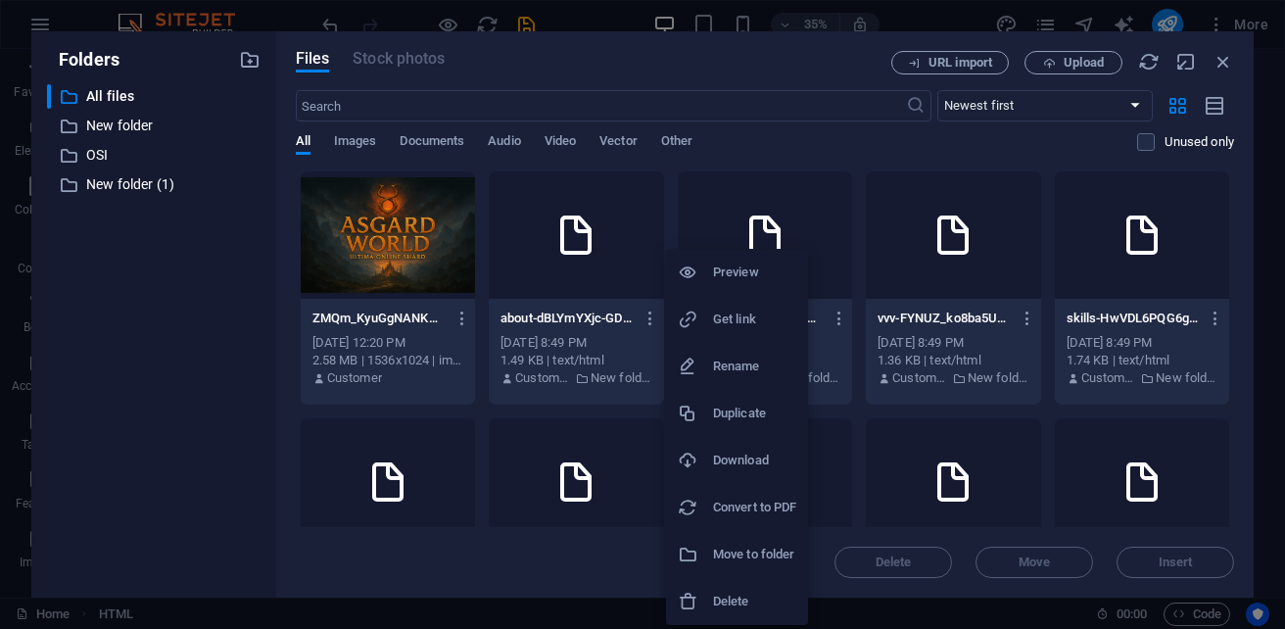
click at [746, 597] on h6 "Delete" at bounding box center [754, 600] width 83 height 23
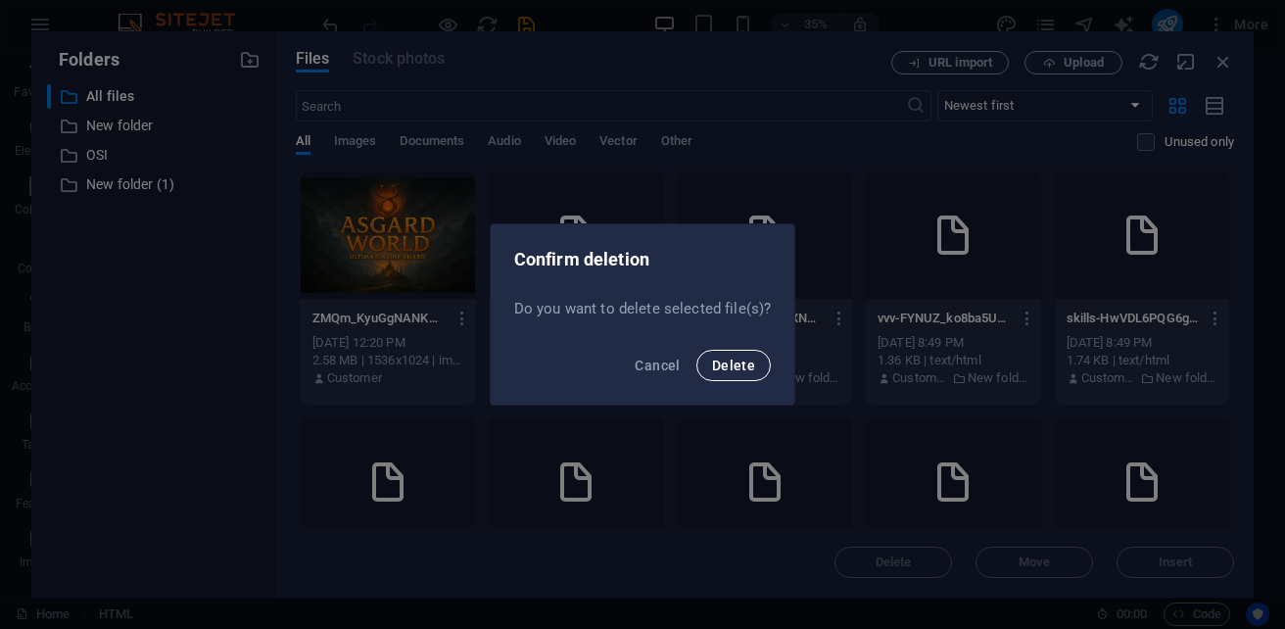
click at [743, 371] on span "Delete" at bounding box center [733, 365] width 43 height 16
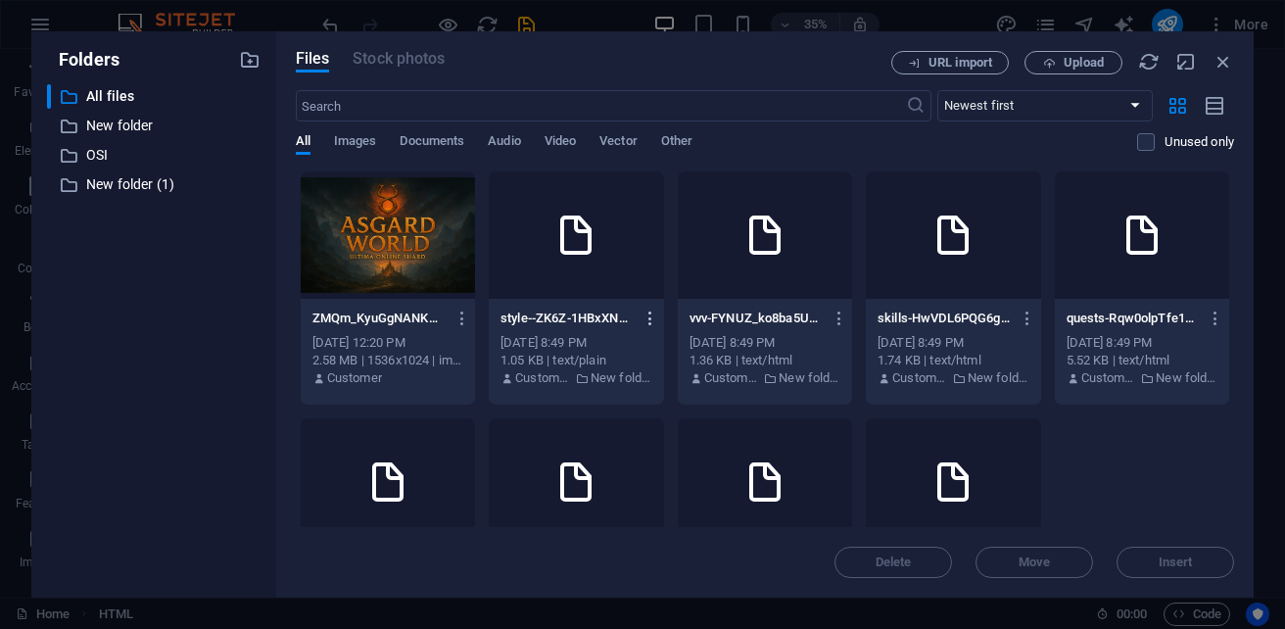
click at [660, 312] on icon "button" at bounding box center [650, 318] width 19 height 18
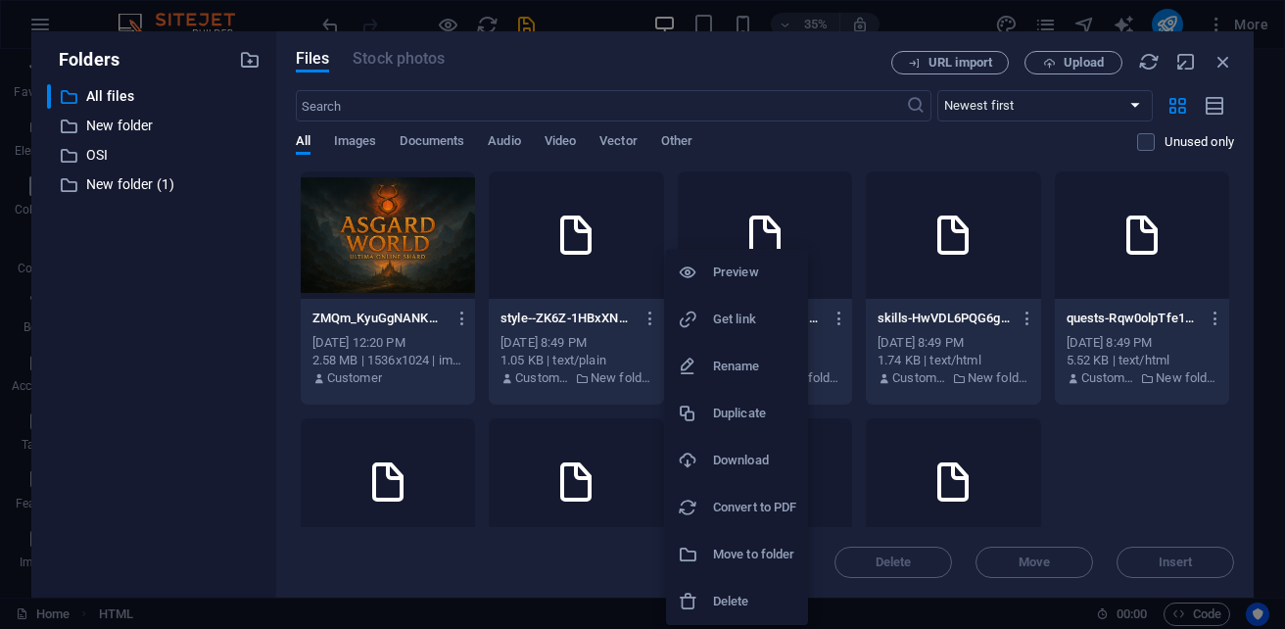
click at [726, 606] on h6 "Delete" at bounding box center [754, 600] width 83 height 23
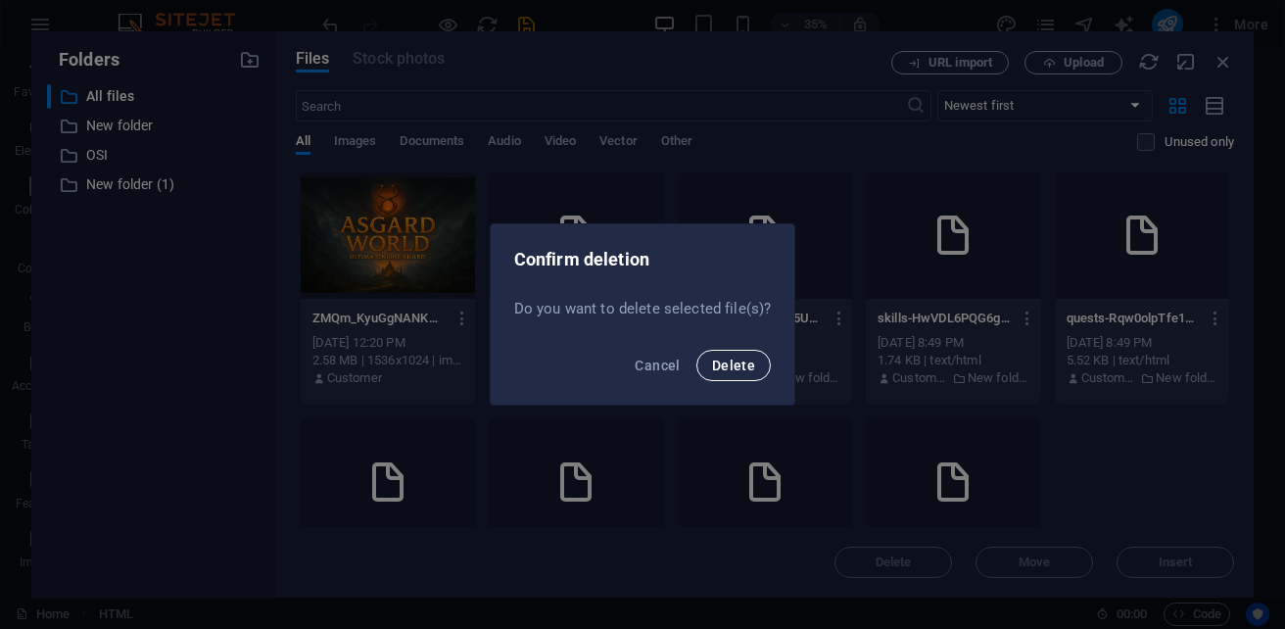
click at [731, 370] on span "Delete" at bounding box center [733, 365] width 43 height 16
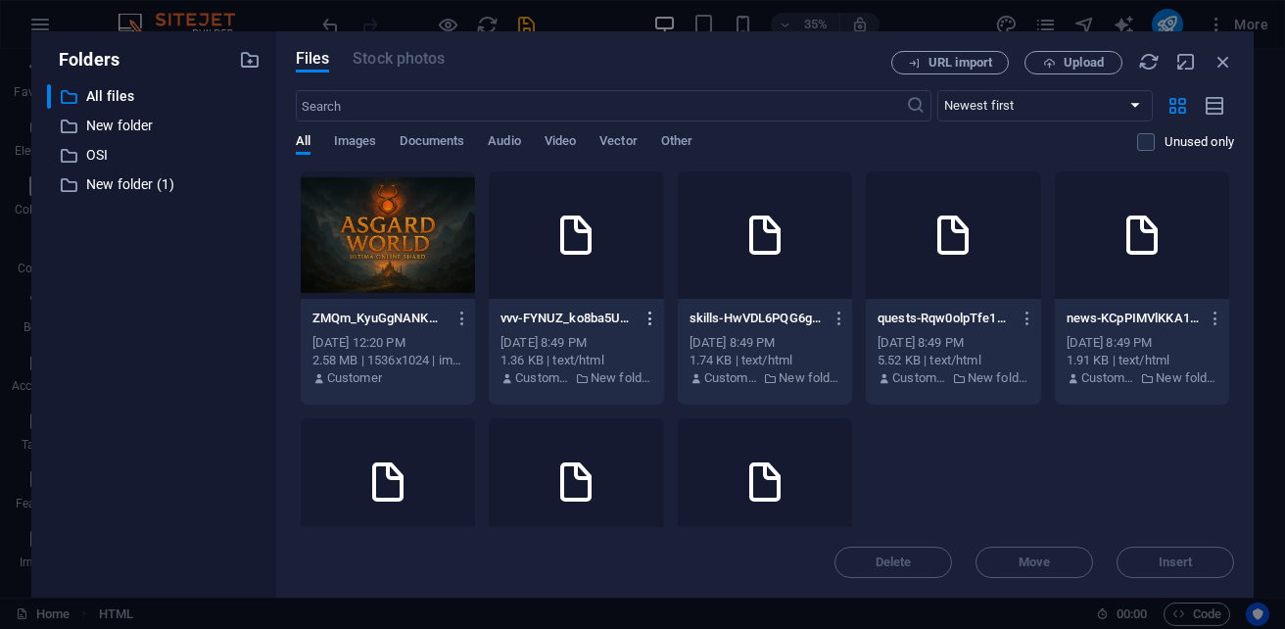
click at [660, 316] on icon "button" at bounding box center [650, 318] width 19 height 18
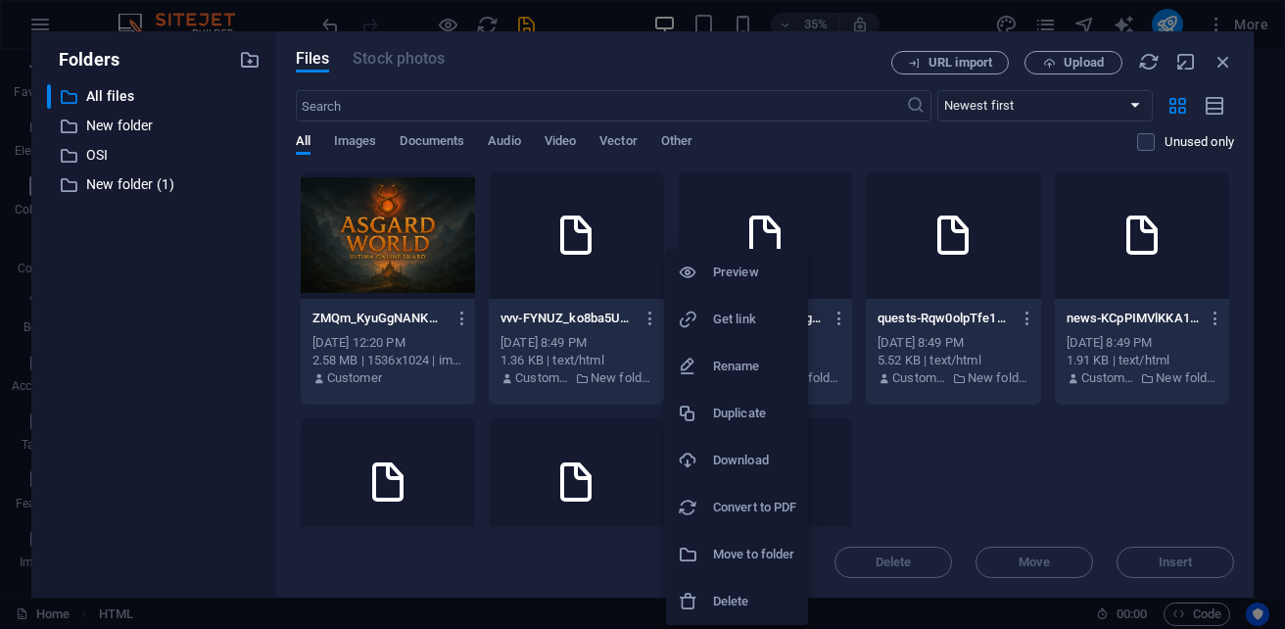
click at [749, 602] on h6 "Delete" at bounding box center [754, 600] width 83 height 23
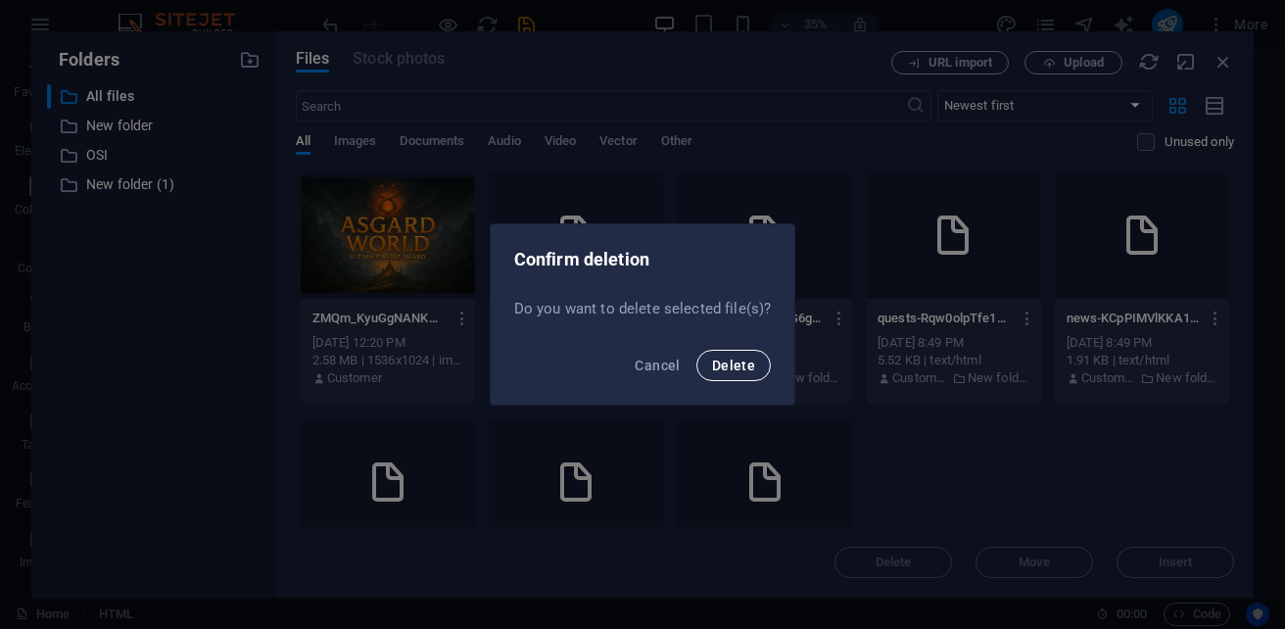
click at [747, 371] on span "Delete" at bounding box center [733, 365] width 43 height 16
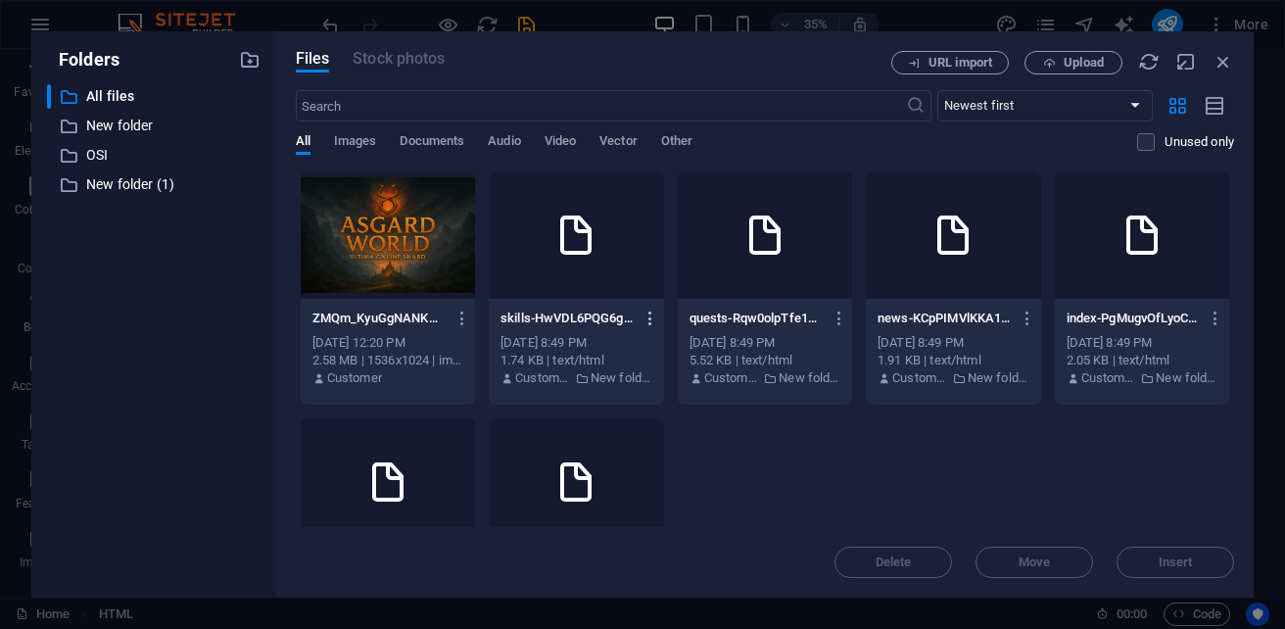
click at [660, 321] on icon "button" at bounding box center [650, 318] width 19 height 18
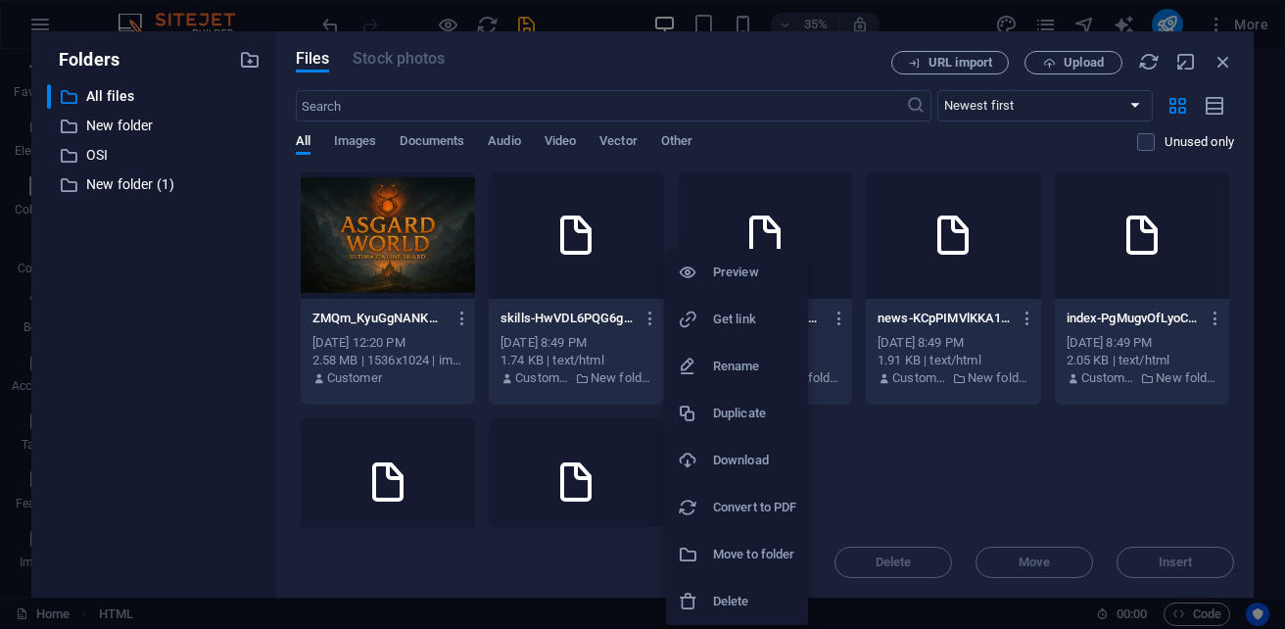
click at [730, 601] on h6 "Delete" at bounding box center [754, 600] width 83 height 23
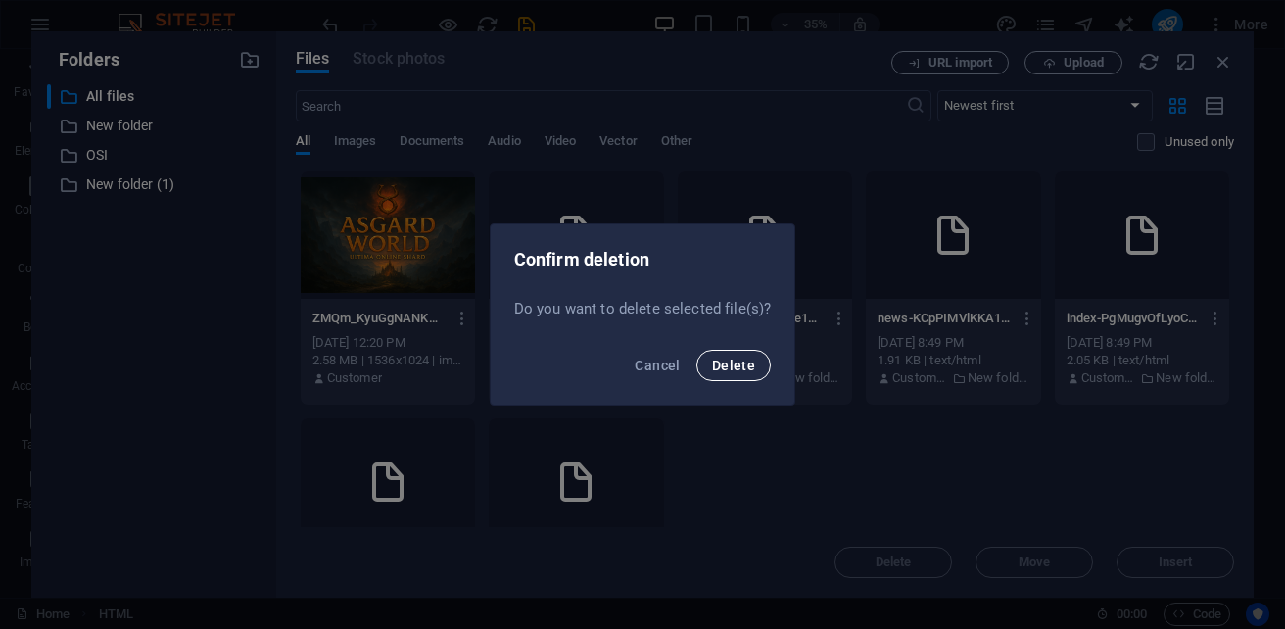
click at [734, 378] on button "Delete" at bounding box center [733, 365] width 74 height 31
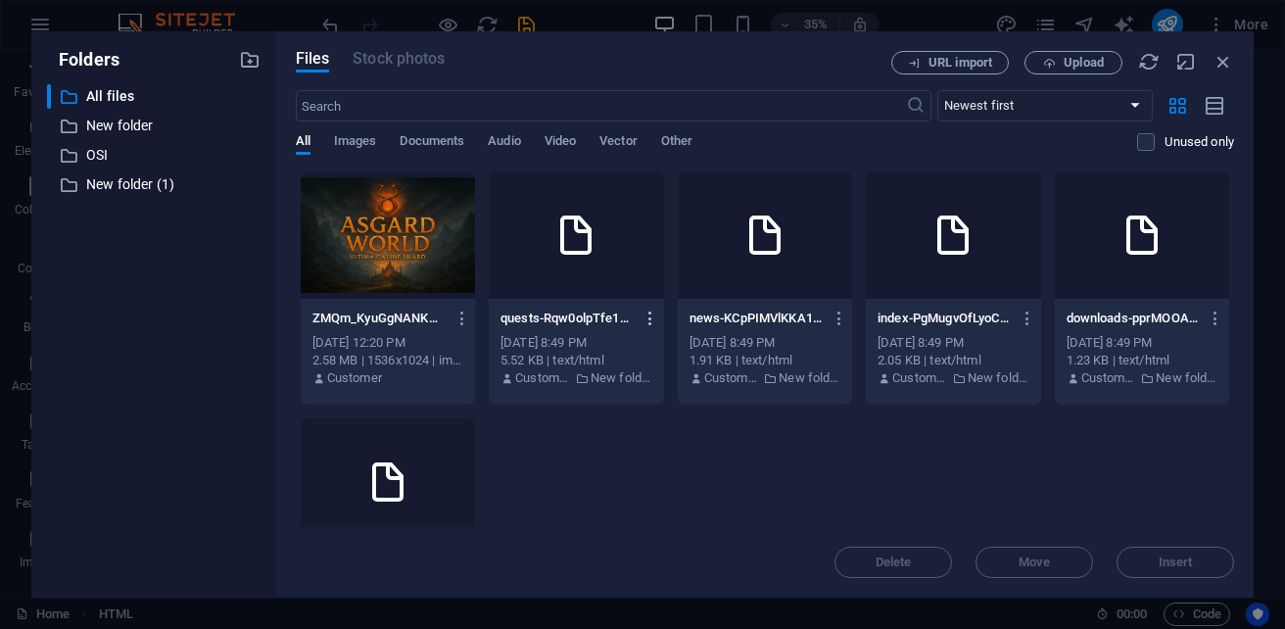
click at [660, 318] on icon "button" at bounding box center [650, 318] width 19 height 18
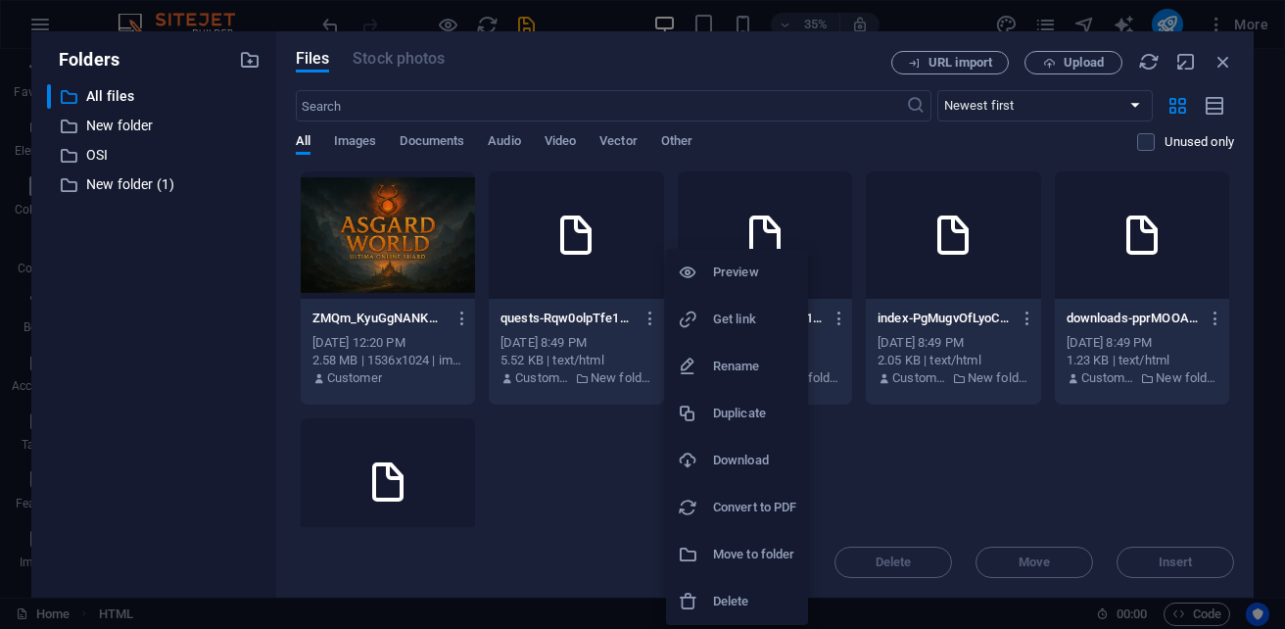
click at [737, 586] on li "Delete" at bounding box center [737, 601] width 142 height 47
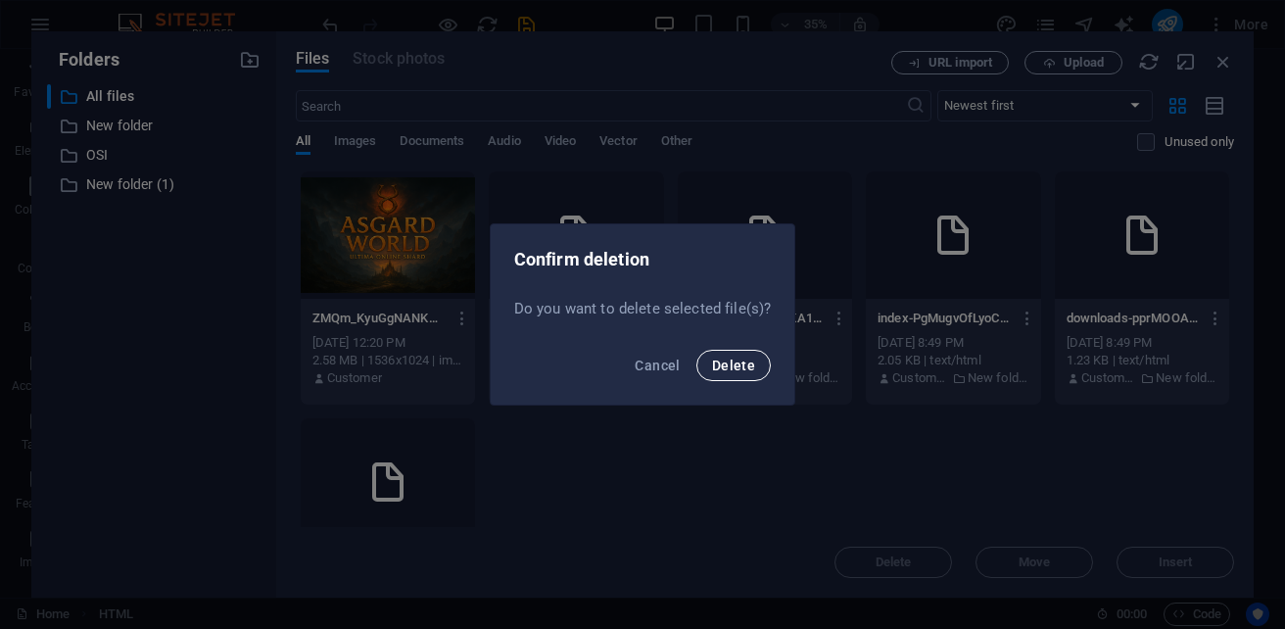
click at [744, 371] on span "Delete" at bounding box center [733, 365] width 43 height 16
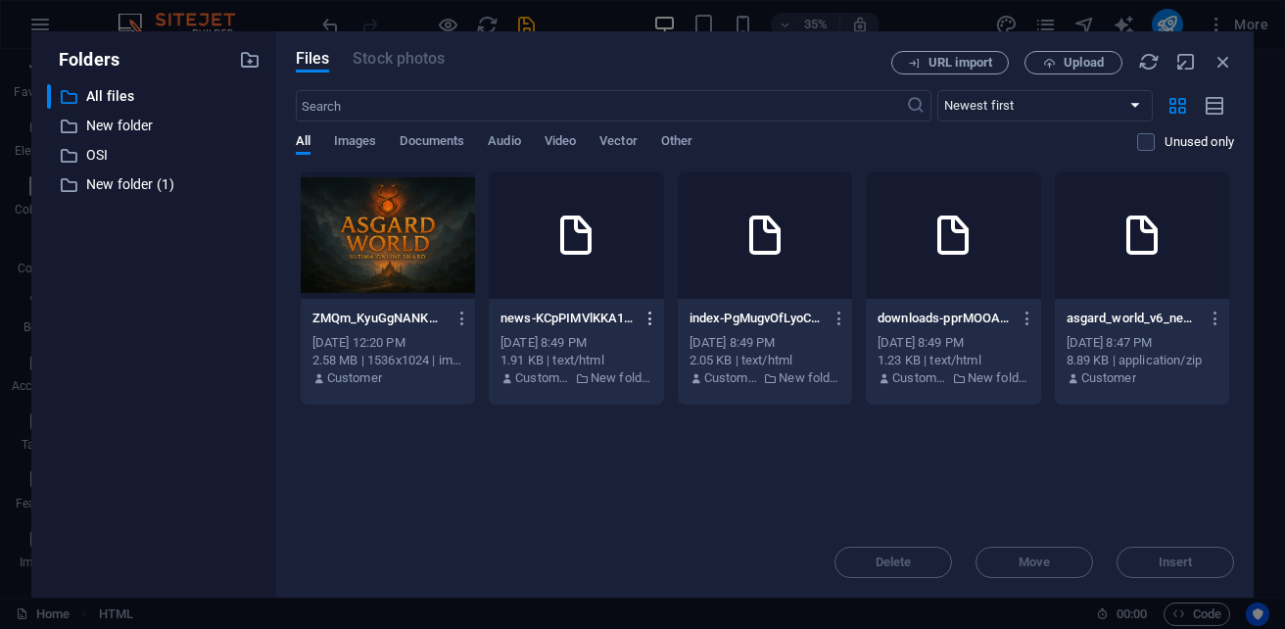
click at [660, 325] on icon "button" at bounding box center [650, 318] width 19 height 18
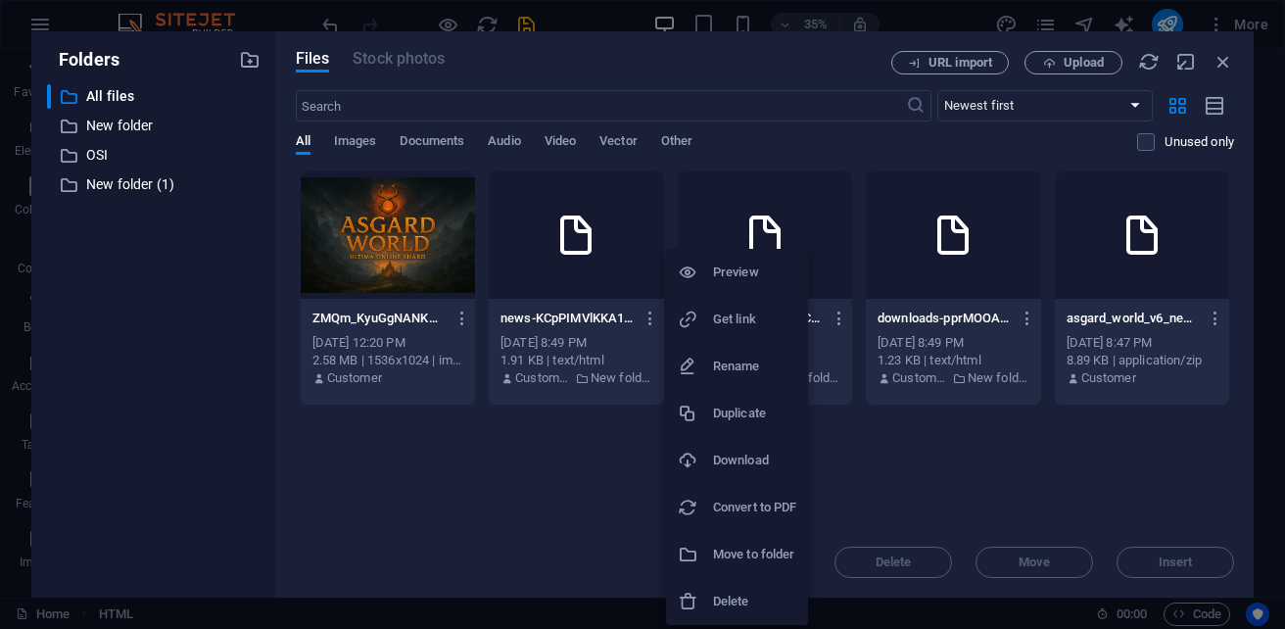
click at [751, 582] on li "Delete" at bounding box center [737, 601] width 142 height 47
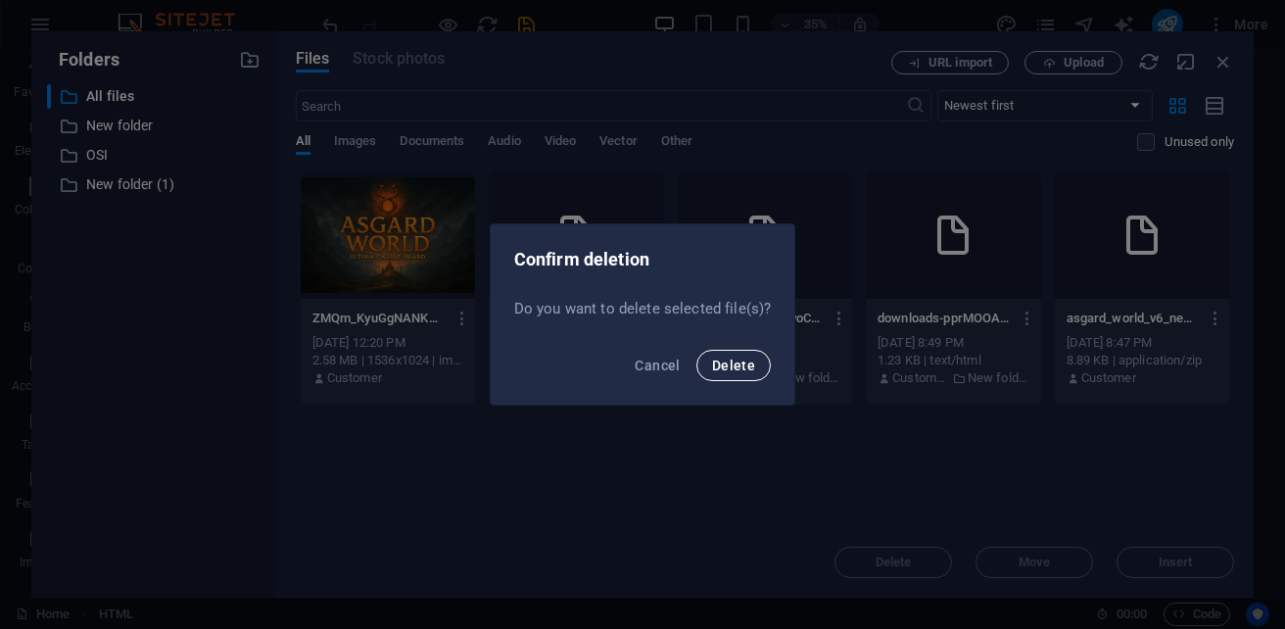
click at [735, 368] on span "Delete" at bounding box center [733, 365] width 43 height 16
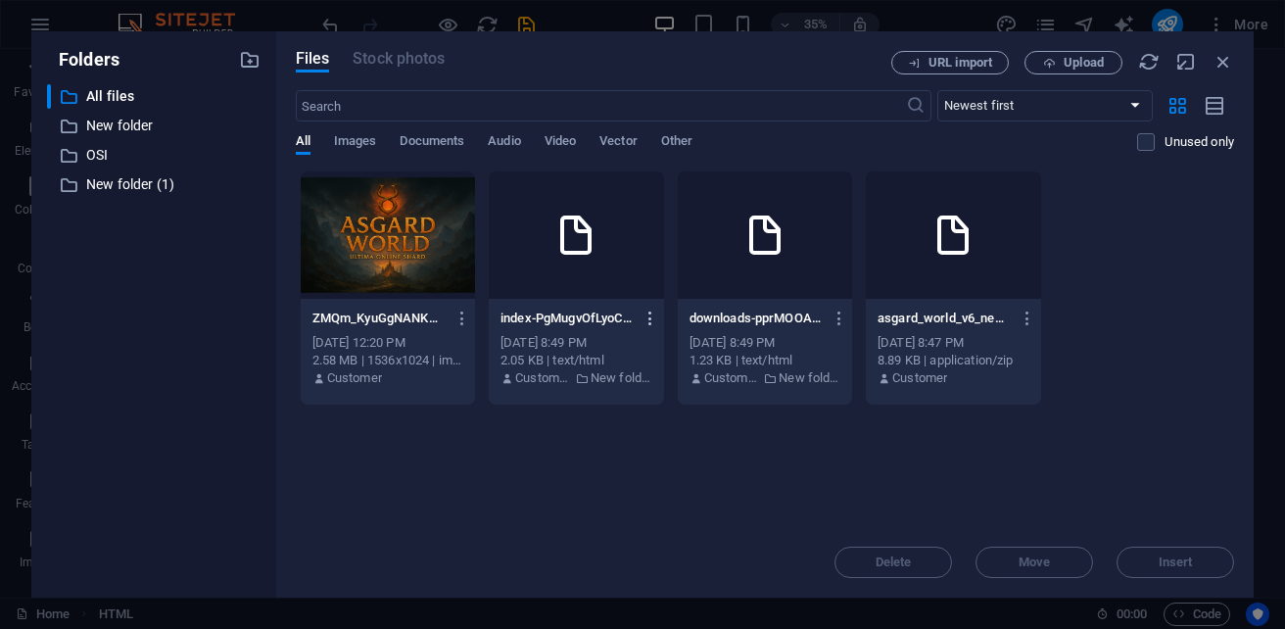
click at [651, 318] on icon "button" at bounding box center [650, 318] width 19 height 18
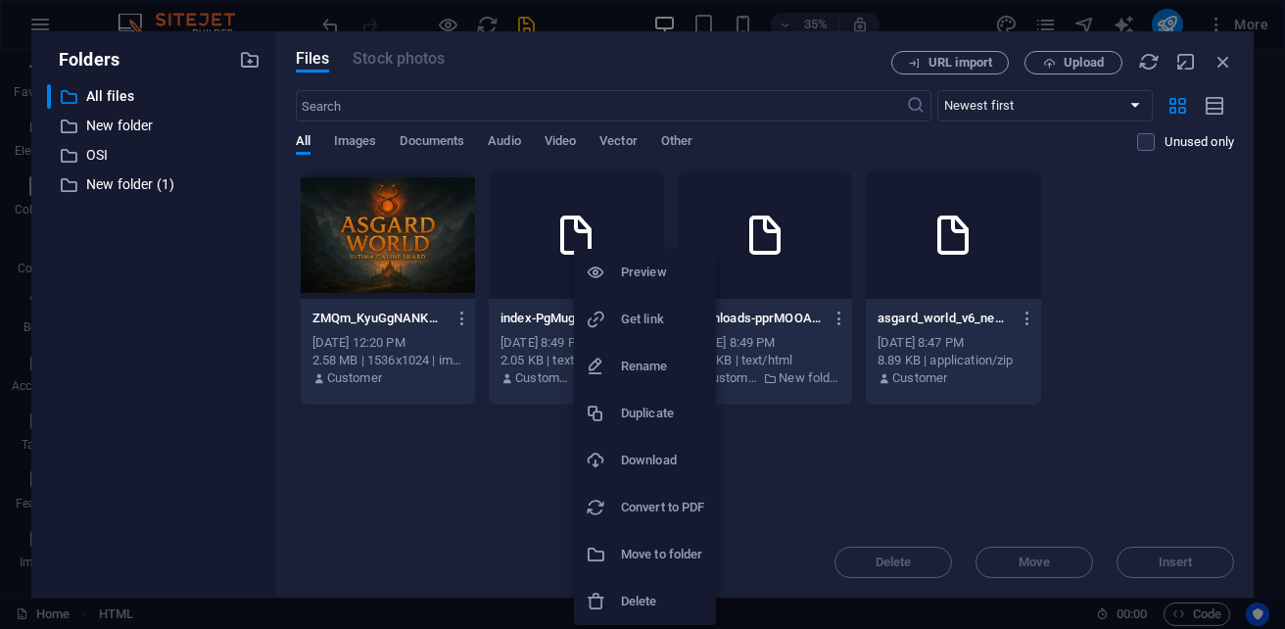
click at [666, 596] on h6 "Delete" at bounding box center [662, 600] width 83 height 23
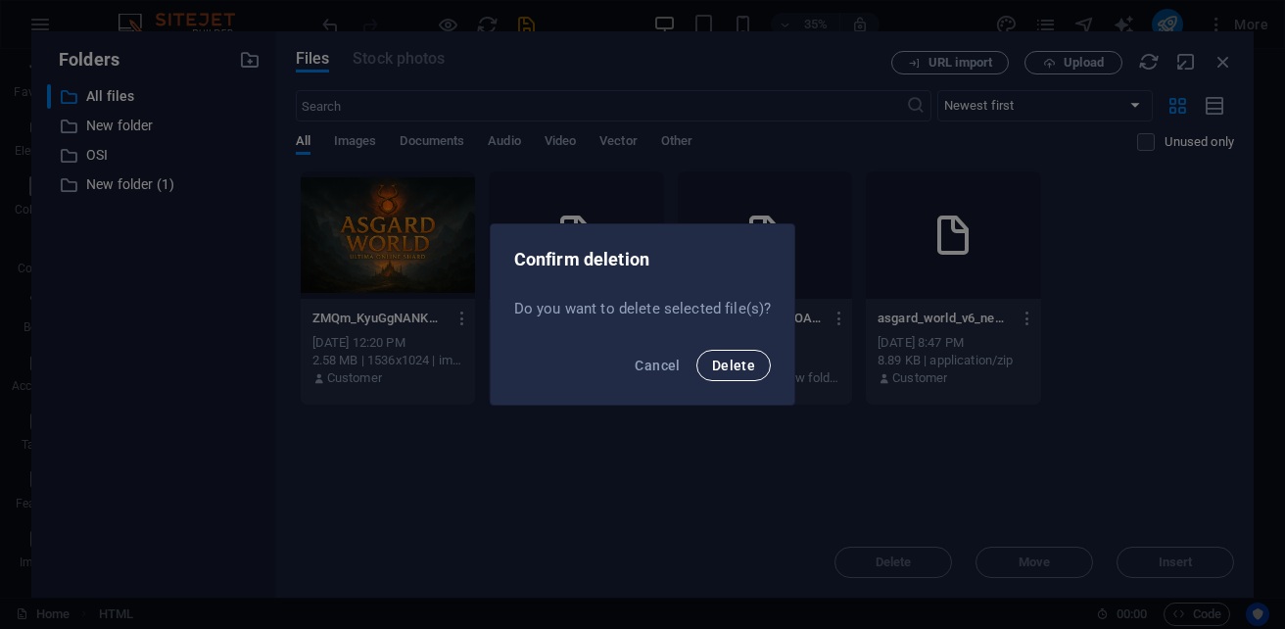
click at [720, 361] on span "Delete" at bounding box center [733, 365] width 43 height 16
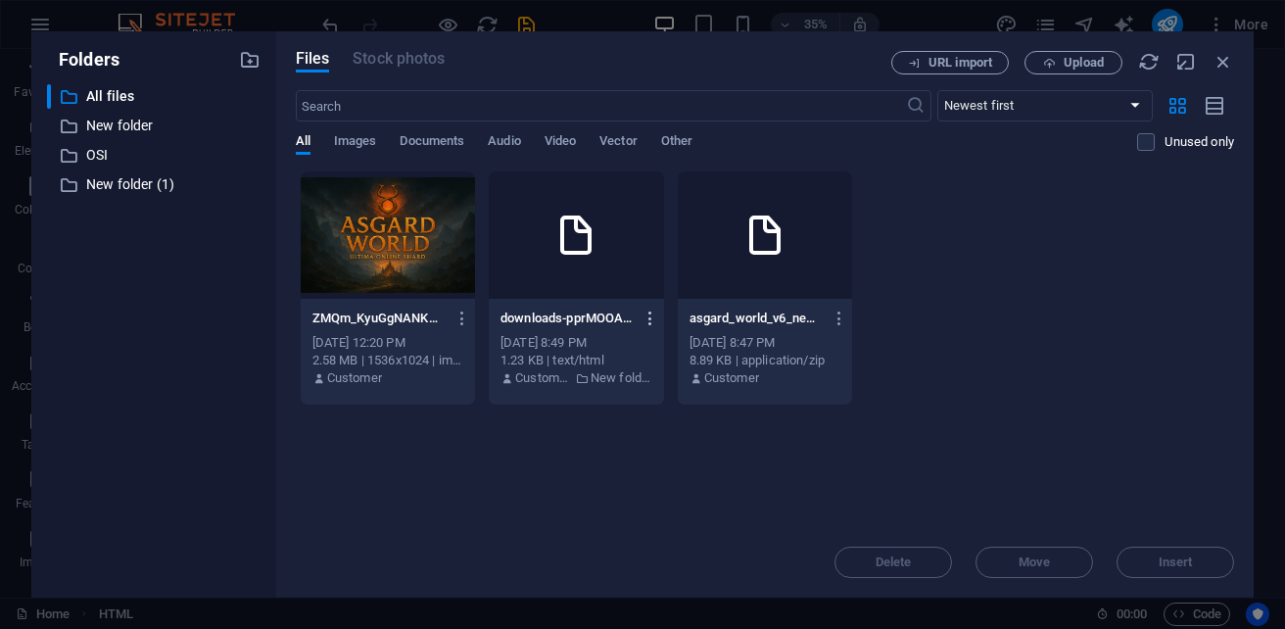
click at [644, 316] on icon "button" at bounding box center [650, 318] width 19 height 18
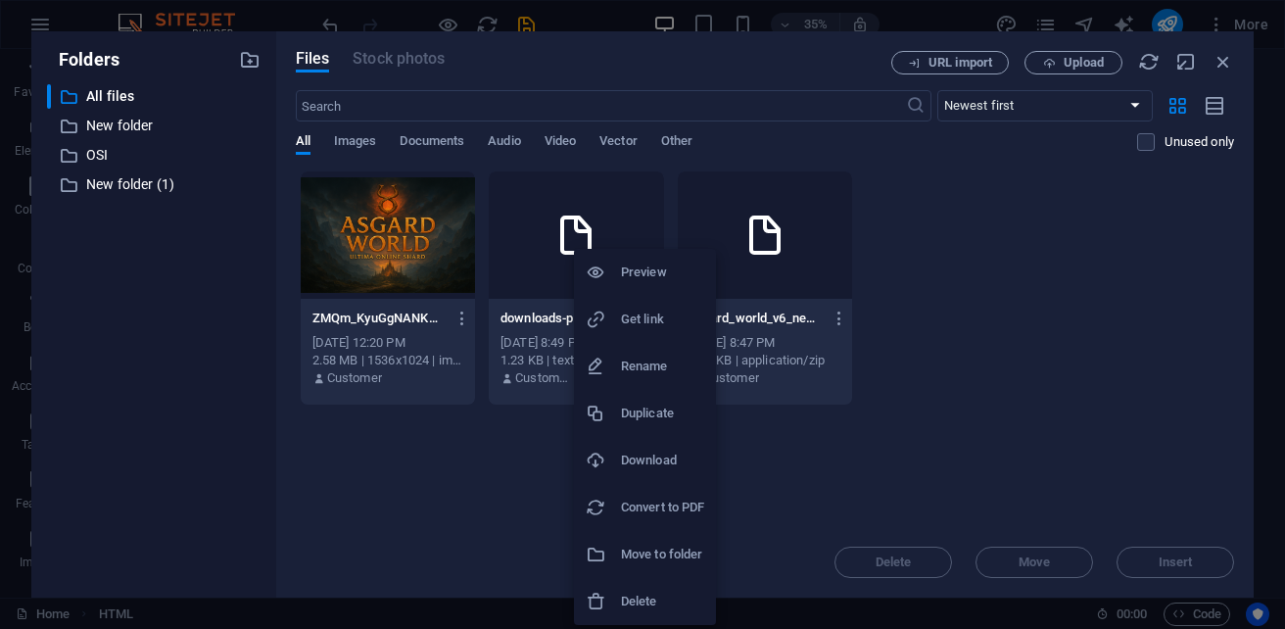
click at [649, 595] on h6 "Delete" at bounding box center [662, 600] width 83 height 23
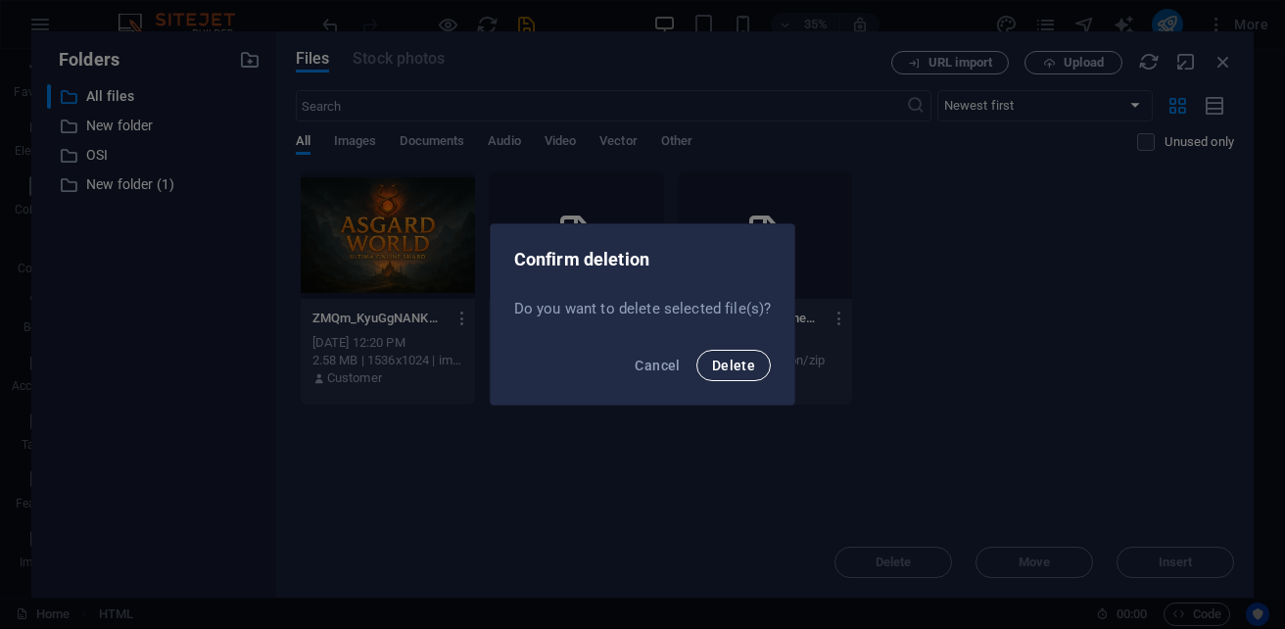
click at [736, 373] on button "Delete" at bounding box center [733, 365] width 74 height 31
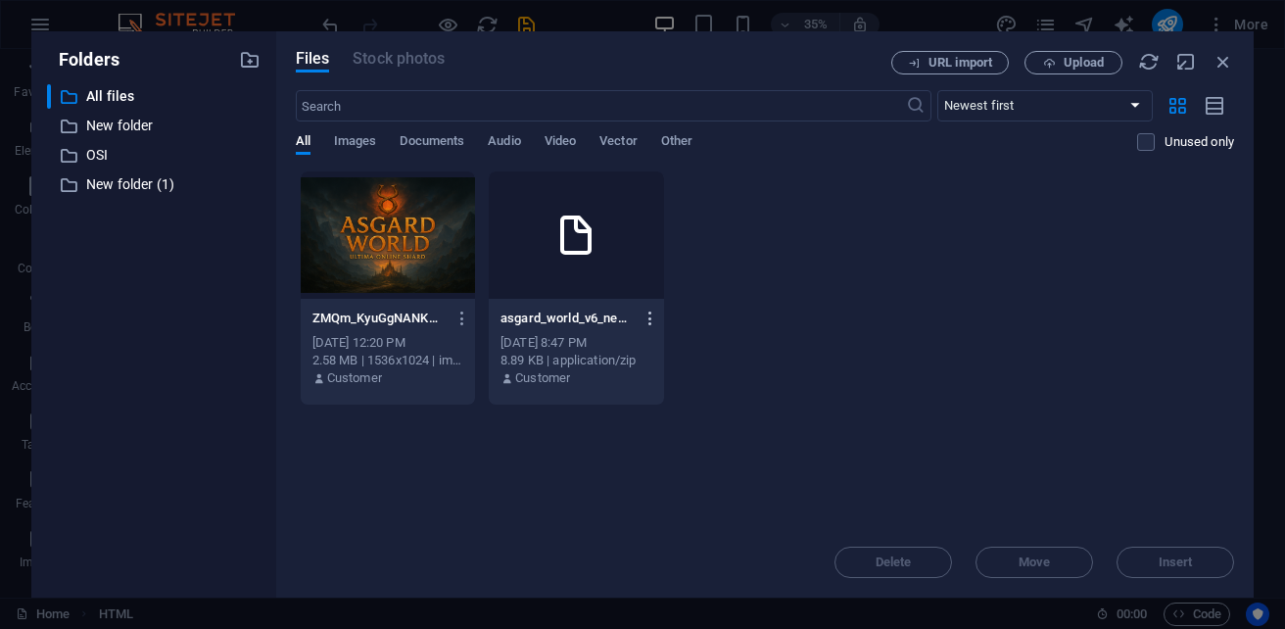
click at [655, 315] on icon "button" at bounding box center [650, 318] width 19 height 18
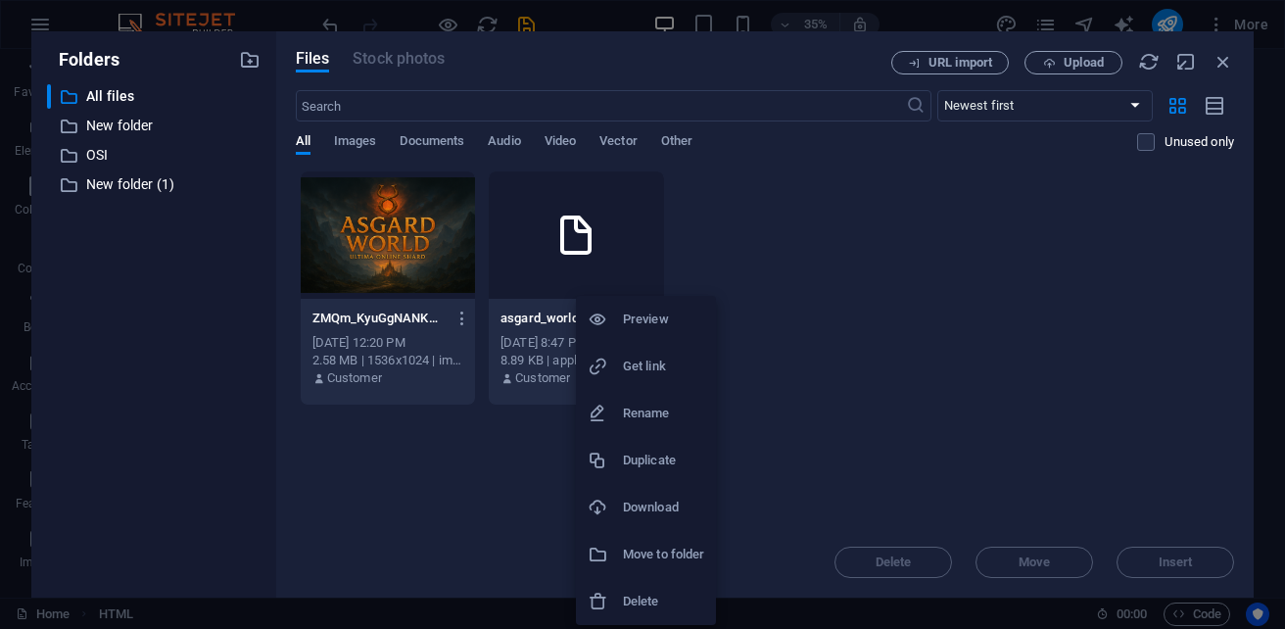
click at [636, 604] on h6 "Delete" at bounding box center [663, 600] width 81 height 23
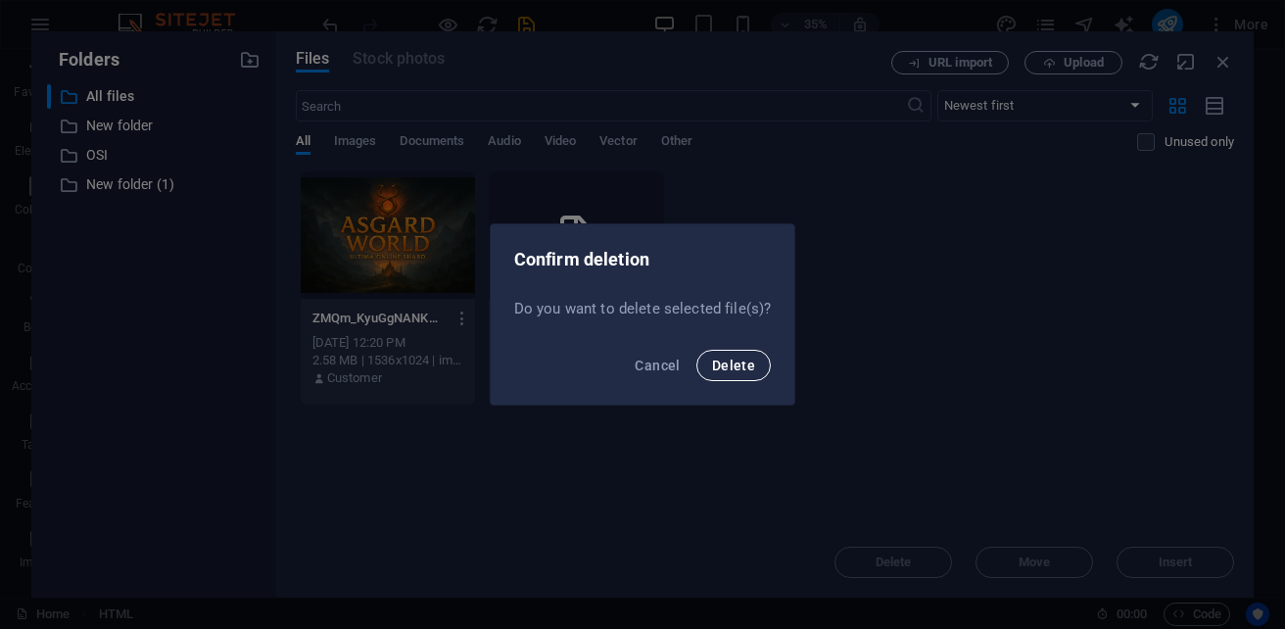
click at [746, 369] on span "Delete" at bounding box center [733, 365] width 43 height 16
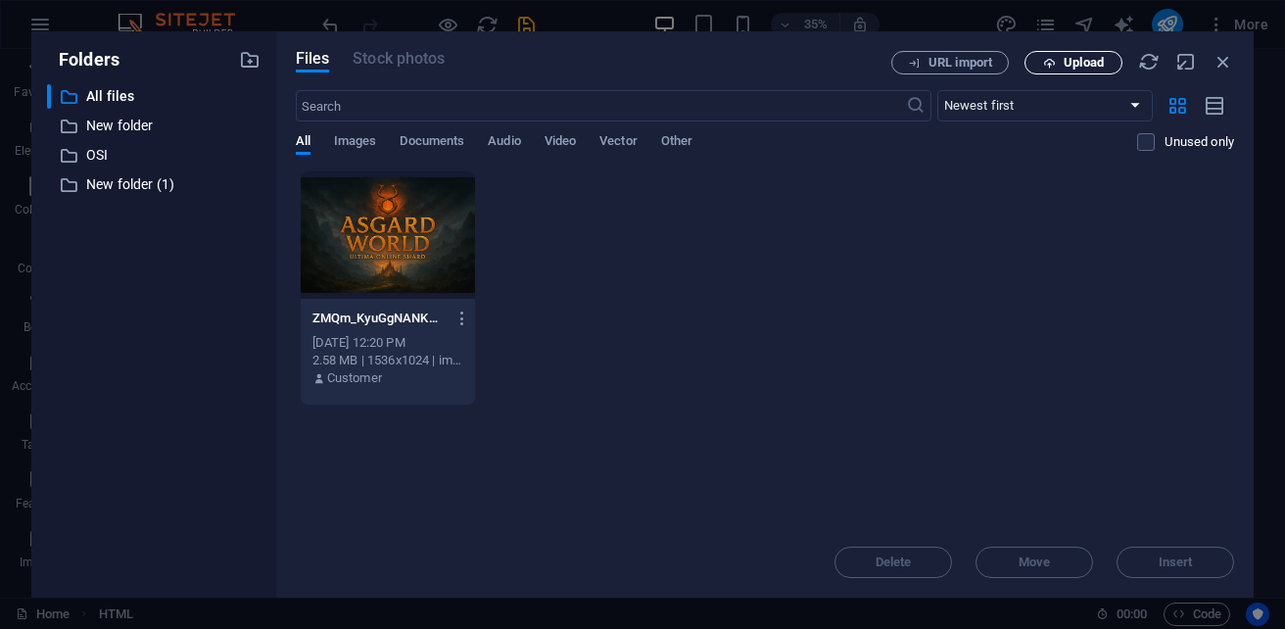
click at [1048, 61] on icon "button" at bounding box center [1049, 63] width 13 height 13
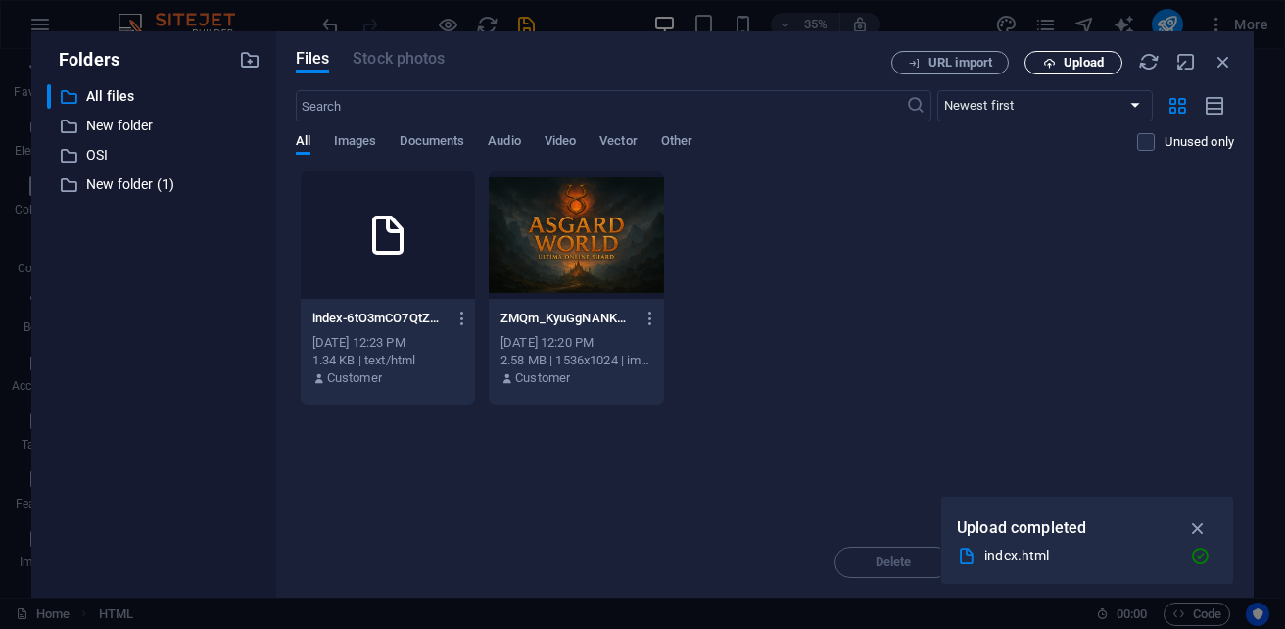
click at [1093, 64] on span "Upload" at bounding box center [1083, 63] width 40 height 12
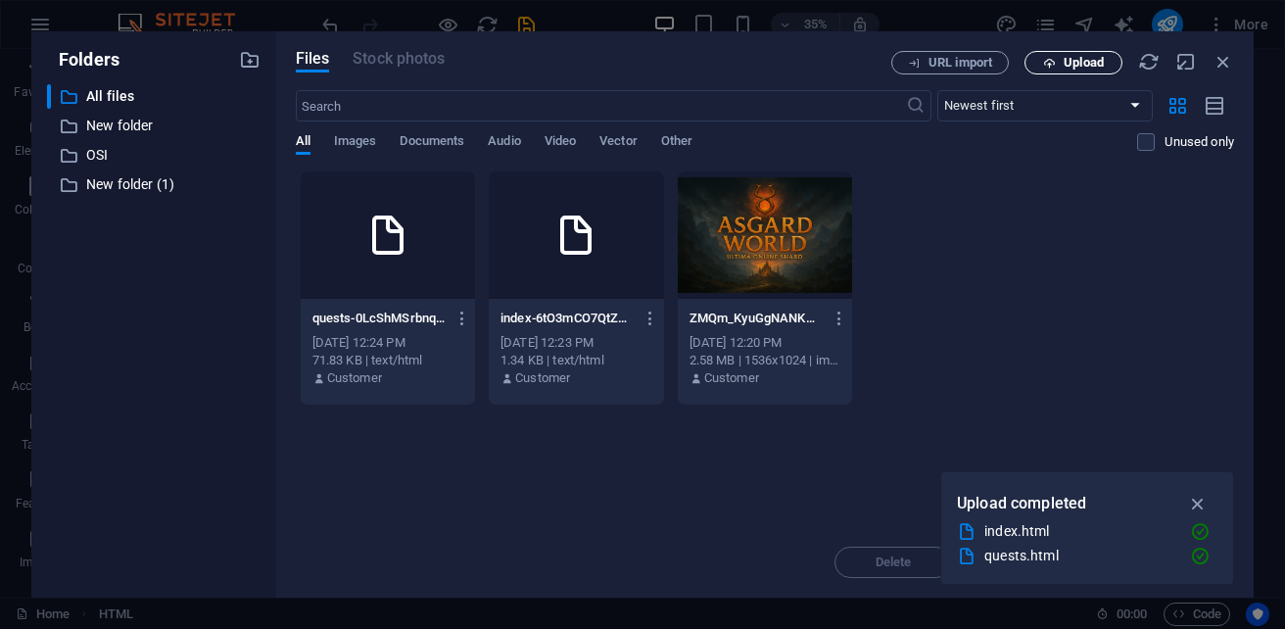
click at [1050, 70] on button "Upload" at bounding box center [1073, 62] width 98 height 23
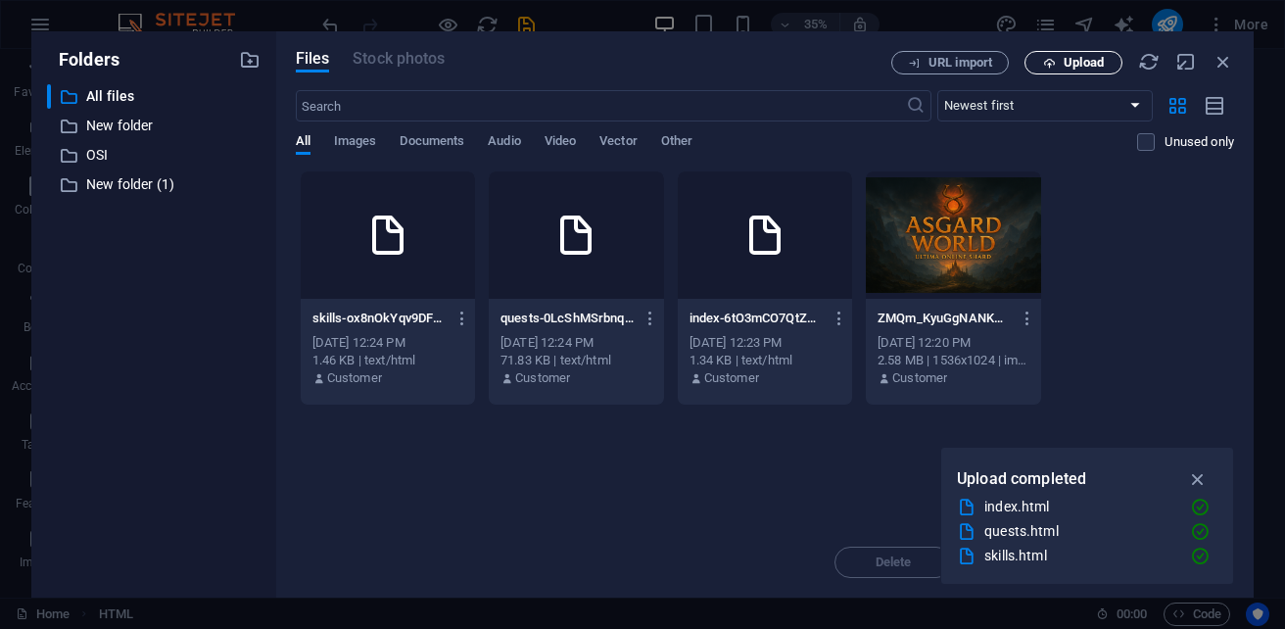
click at [1088, 72] on button "Upload" at bounding box center [1073, 62] width 98 height 23
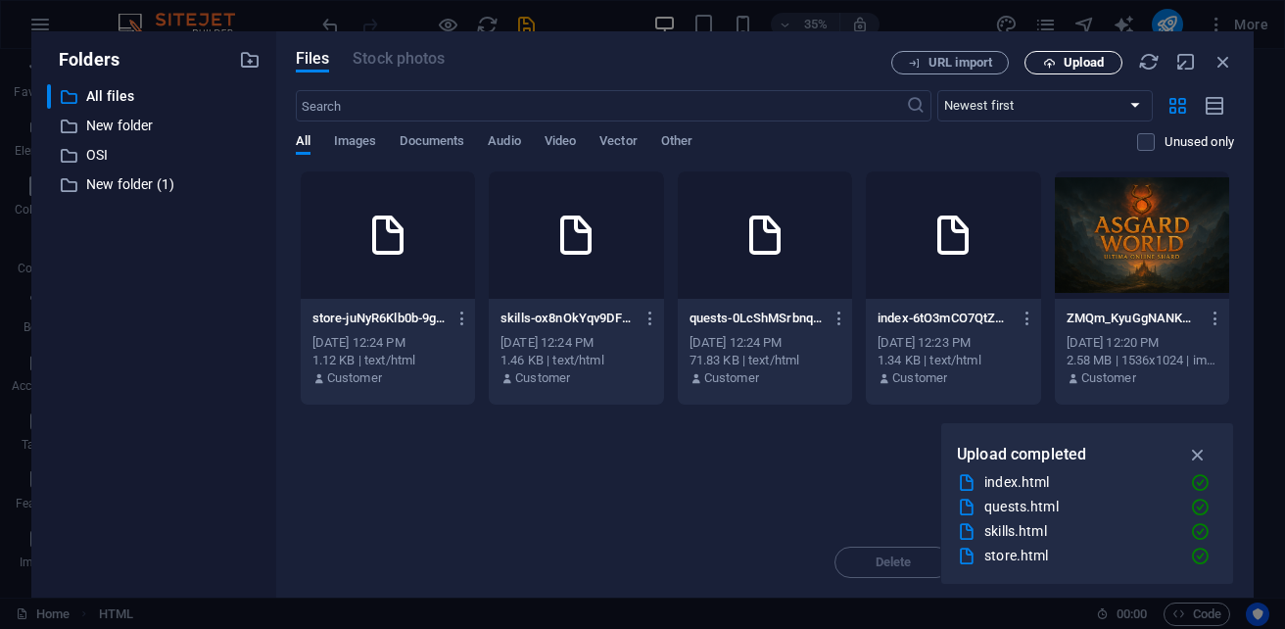
click at [1064, 62] on span "Upload" at bounding box center [1083, 63] width 40 height 12
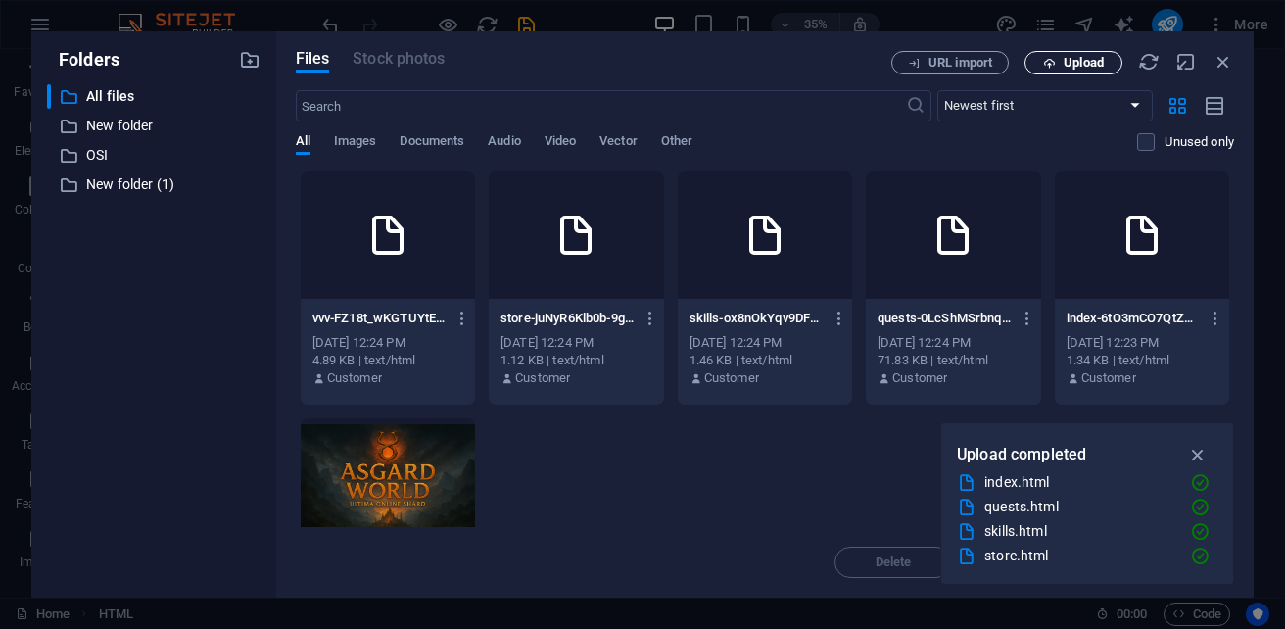
click at [1090, 60] on span "Upload" at bounding box center [1083, 63] width 40 height 12
click at [1073, 66] on span "Upload" at bounding box center [1083, 63] width 40 height 12
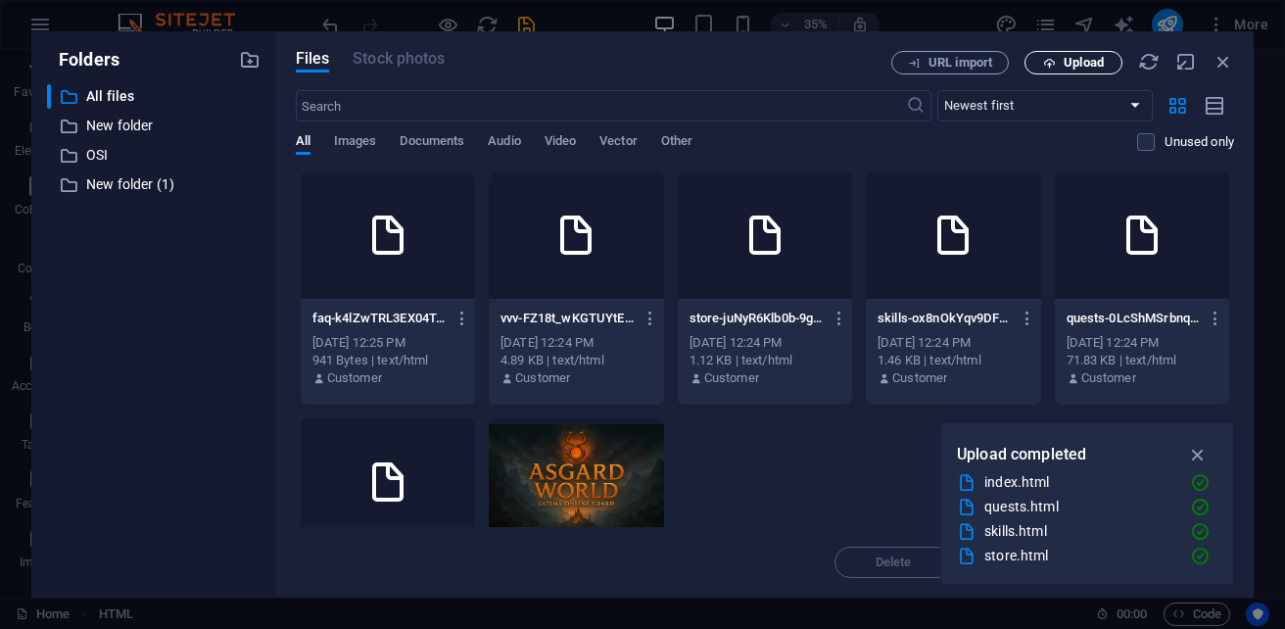
click at [1068, 62] on span "Upload" at bounding box center [1083, 63] width 40 height 12
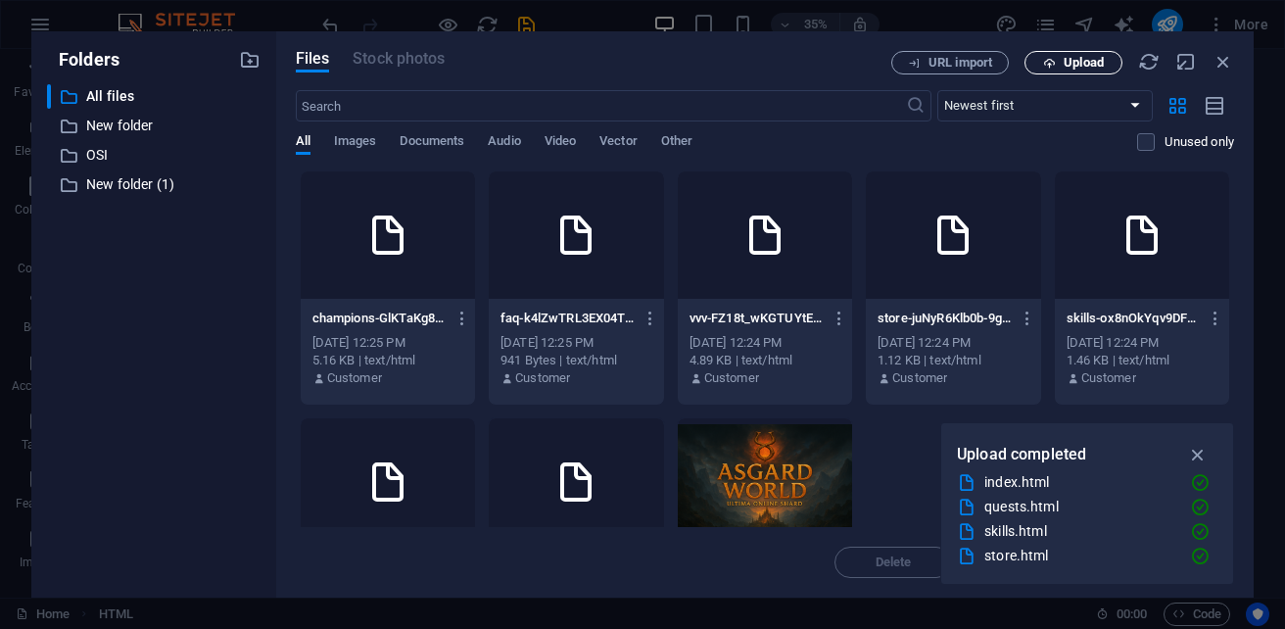
click at [1054, 61] on icon "button" at bounding box center [1049, 63] width 13 height 13
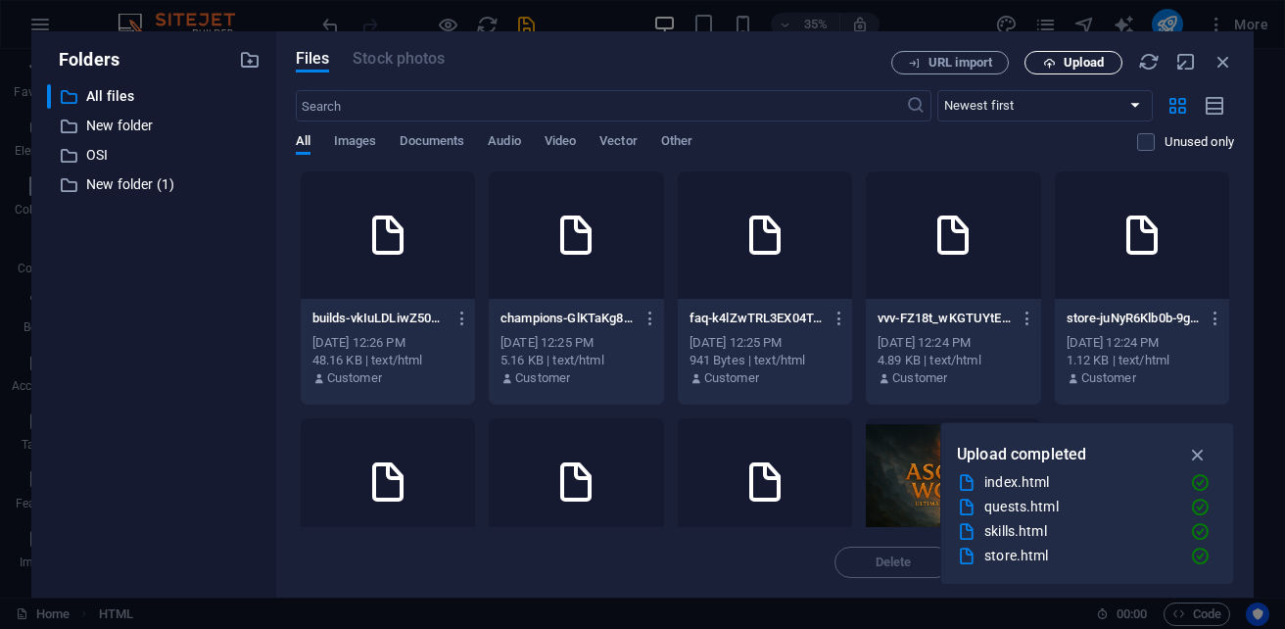
click at [1064, 62] on span "Upload" at bounding box center [1083, 63] width 40 height 12
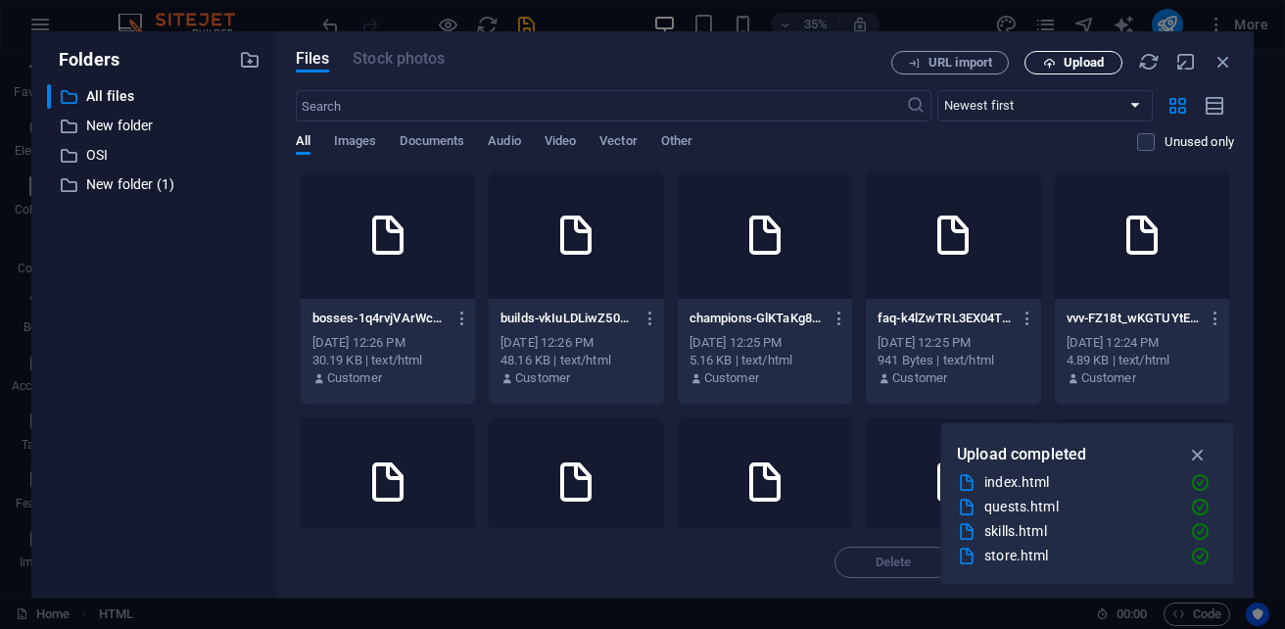
click at [1085, 63] on span "Upload" at bounding box center [1083, 63] width 40 height 12
click at [1093, 70] on button "Upload" at bounding box center [1073, 62] width 98 height 23
click at [1063, 68] on span "Upload" at bounding box center [1083, 63] width 40 height 12
click at [1101, 71] on button "Upload" at bounding box center [1073, 62] width 98 height 23
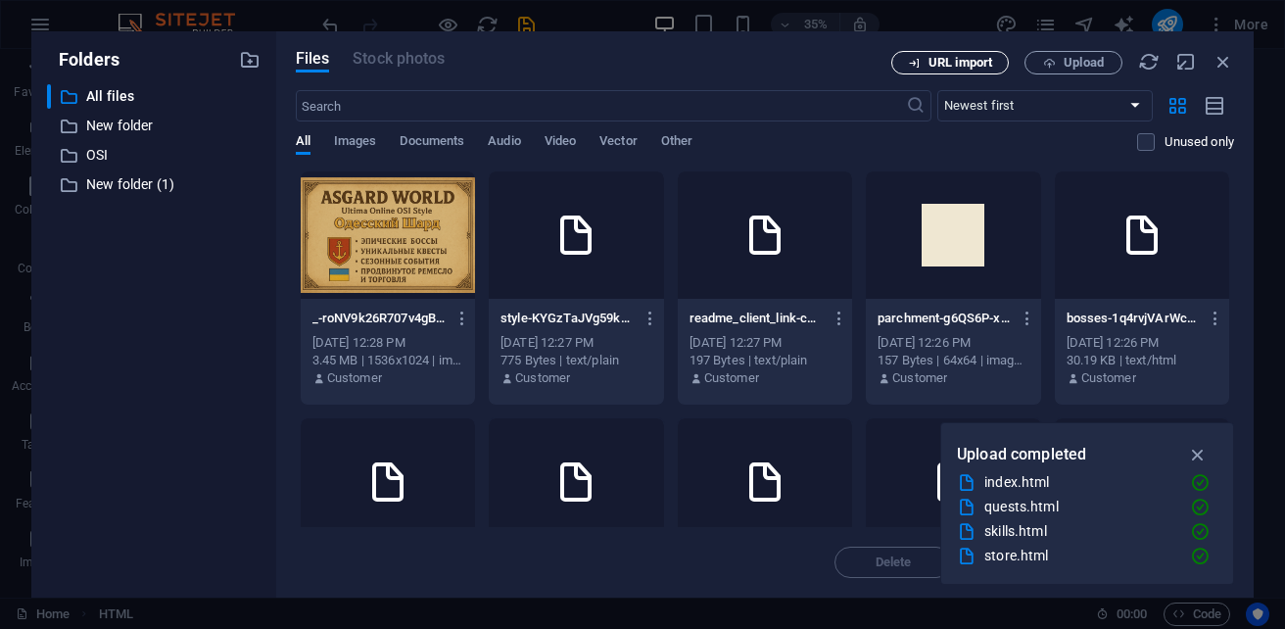
click at [968, 68] on span "URL import" at bounding box center [960, 63] width 64 height 12
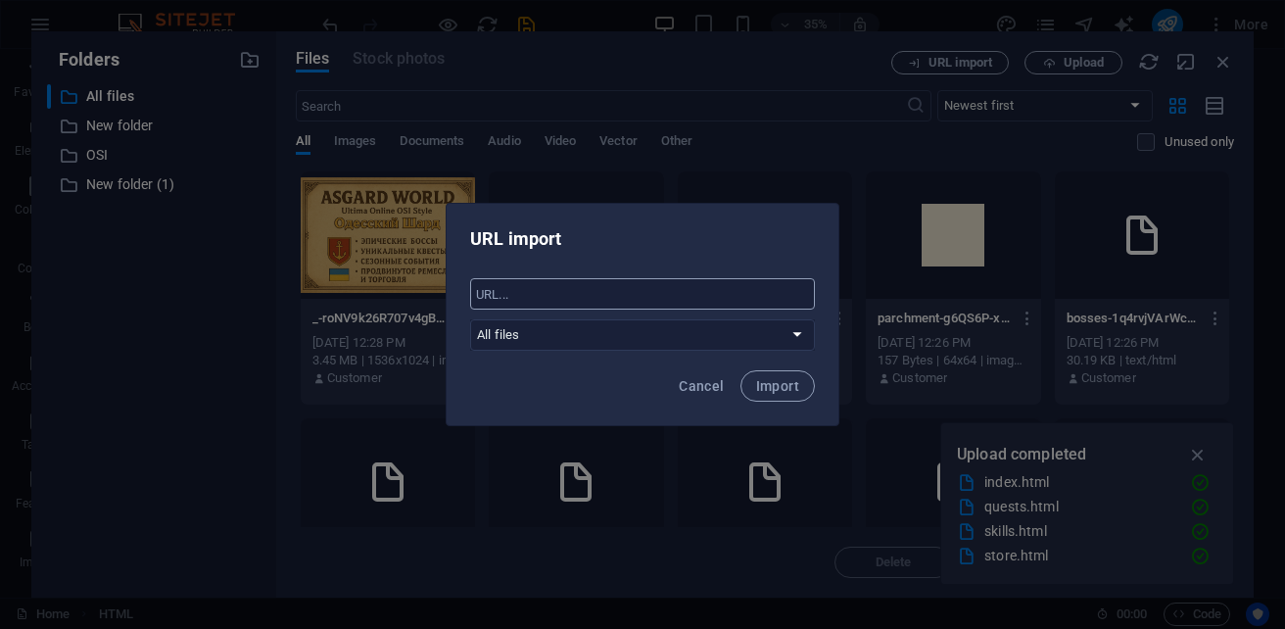
click at [672, 303] on input "text" at bounding box center [642, 293] width 345 height 31
paste input "[DOMAIN_NAME]"
type input "[DOMAIN_NAME]"
click at [779, 390] on span "Import" at bounding box center [777, 386] width 43 height 16
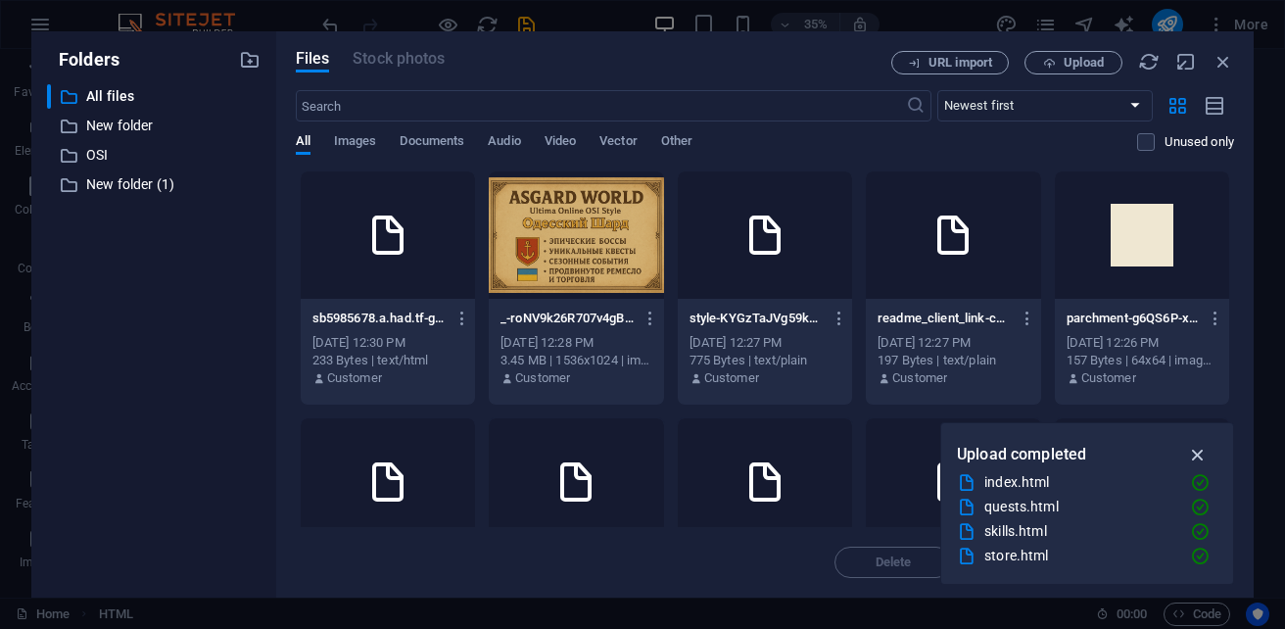
click at [1198, 452] on icon "button" at bounding box center [1198, 455] width 23 height 22
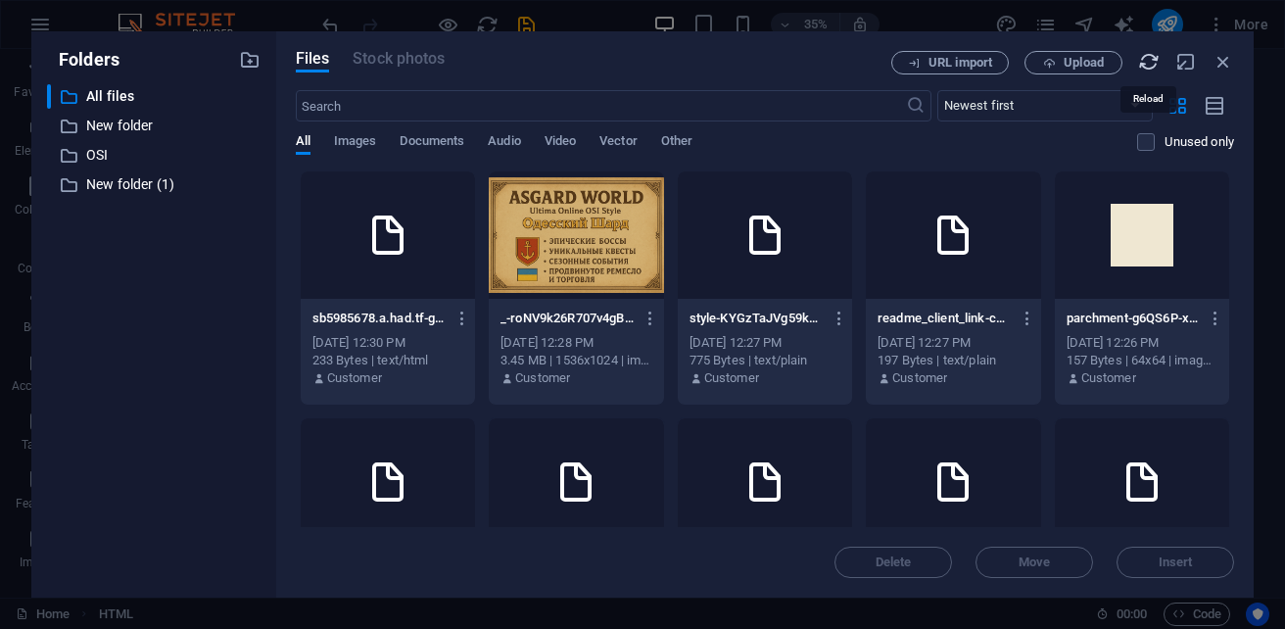
click at [1147, 67] on icon "button" at bounding box center [1149, 62] width 22 height 22
click at [117, 94] on p "All files" at bounding box center [155, 96] width 138 height 23
drag, startPoint x: 125, startPoint y: 97, endPoint x: 106, endPoint y: 101, distance: 20.0
click at [106, 101] on p "All files" at bounding box center [155, 96] width 138 height 23
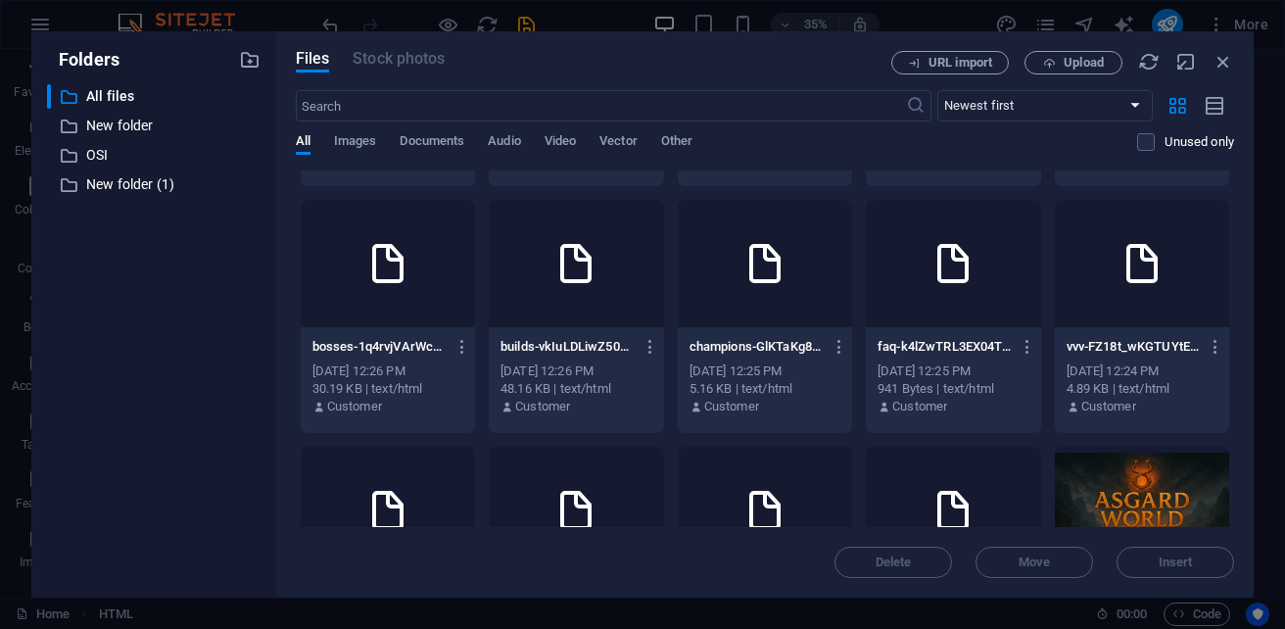
scroll to position [31, 0]
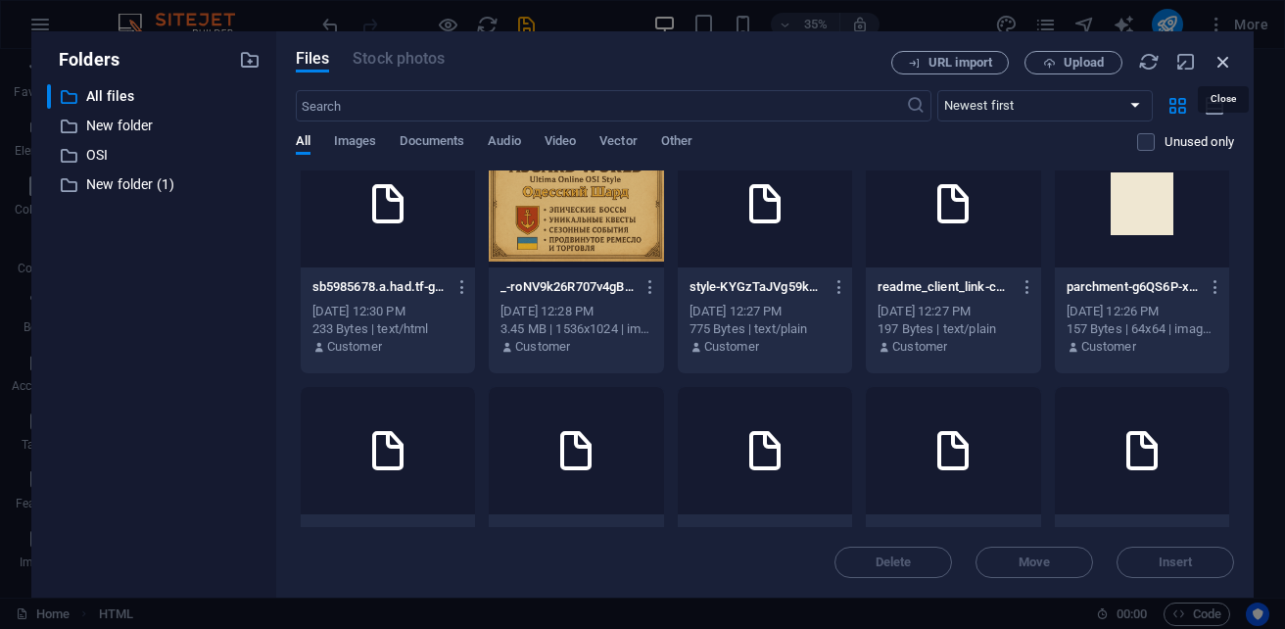
click at [1229, 65] on icon "button" at bounding box center [1223, 62] width 22 height 22
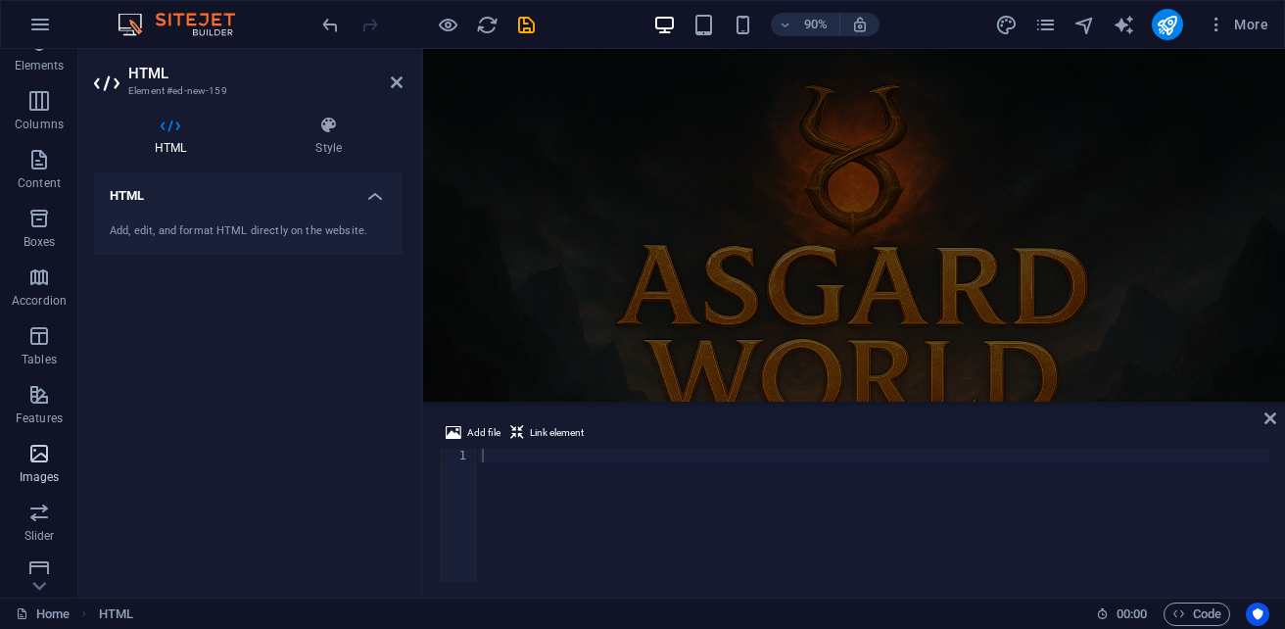
scroll to position [196, 0]
click at [36, 353] on icon "button" at bounding box center [38, 342] width 23 height 23
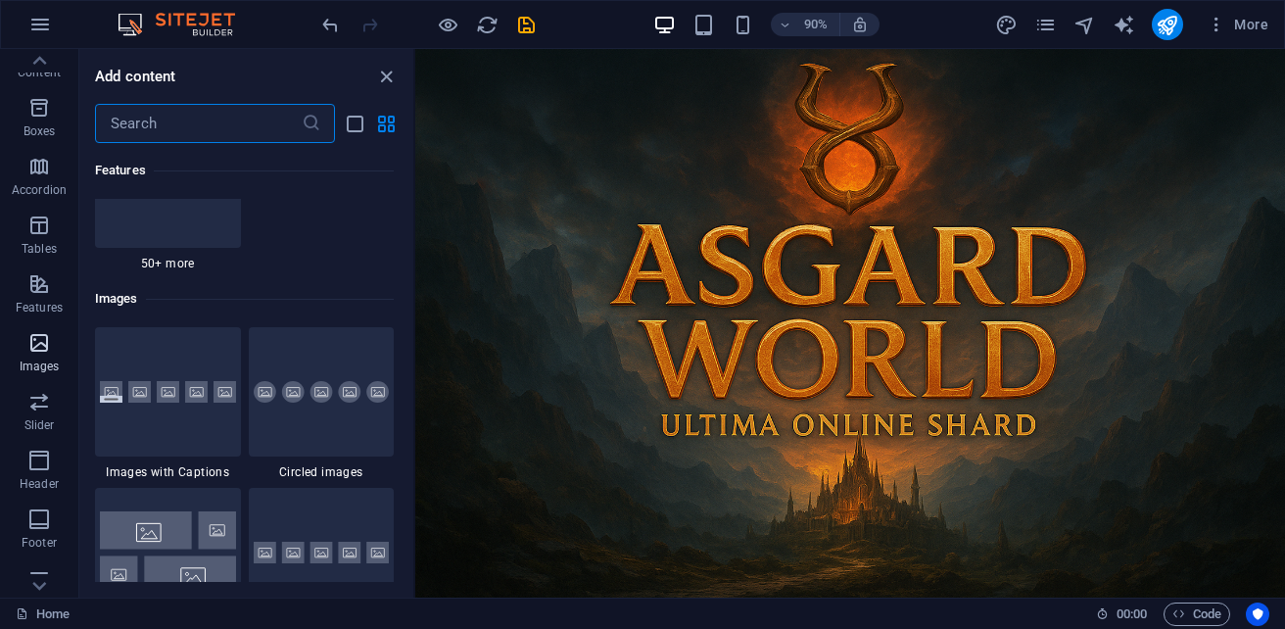
scroll to position [9928, 0]
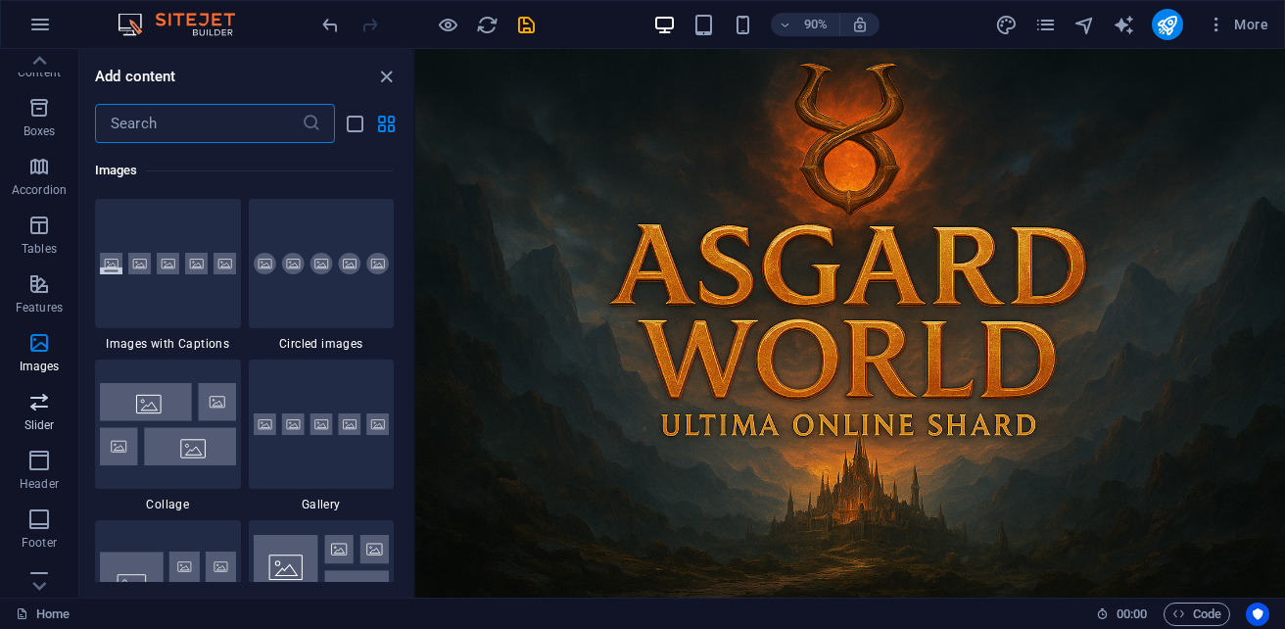
click at [39, 411] on icon "button" at bounding box center [38, 401] width 23 height 23
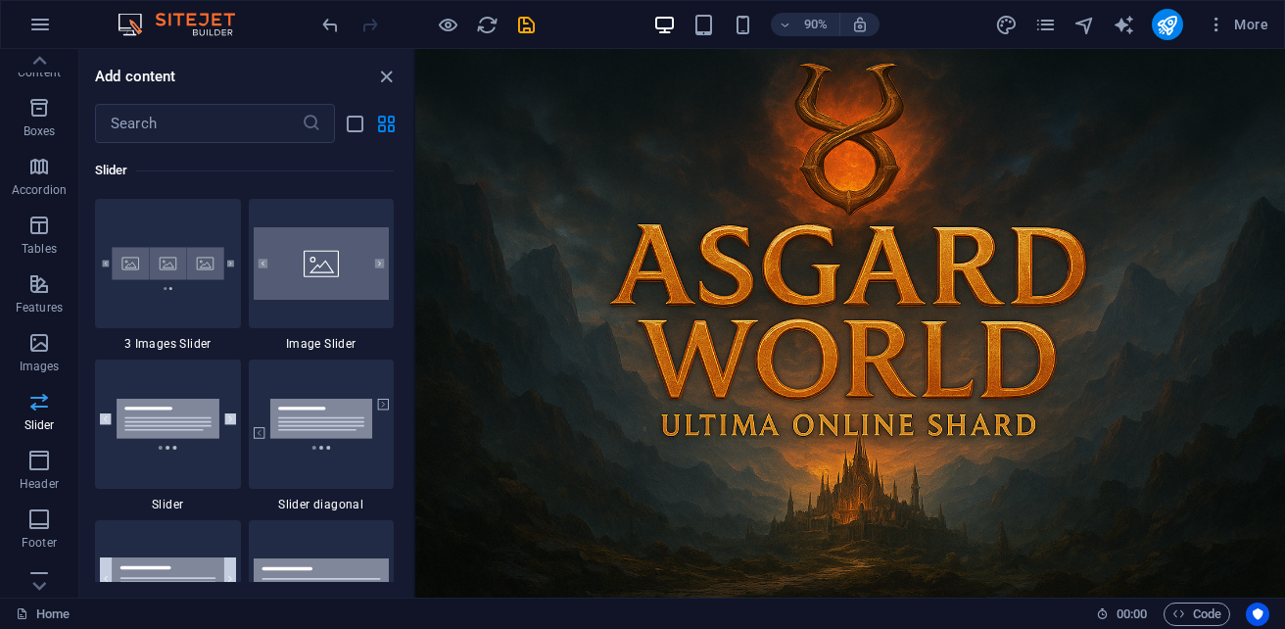
scroll to position [11100, 0]
click at [38, 492] on span "Header" at bounding box center [39, 471] width 78 height 47
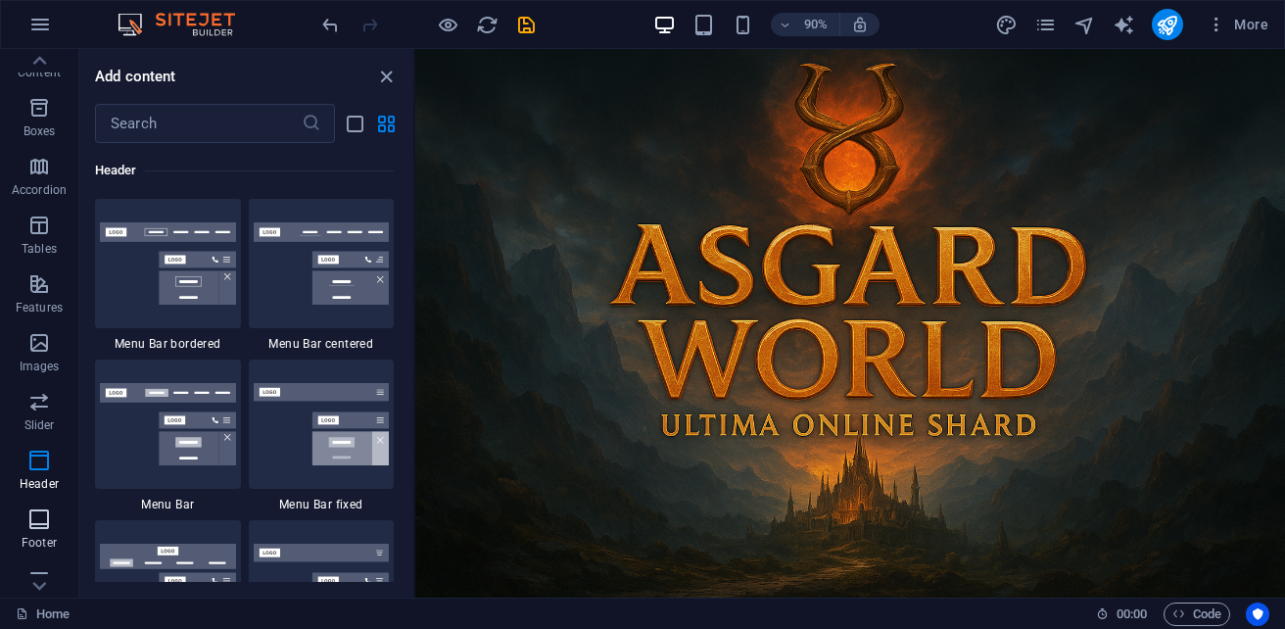
click at [38, 527] on icon "button" at bounding box center [38, 518] width 23 height 23
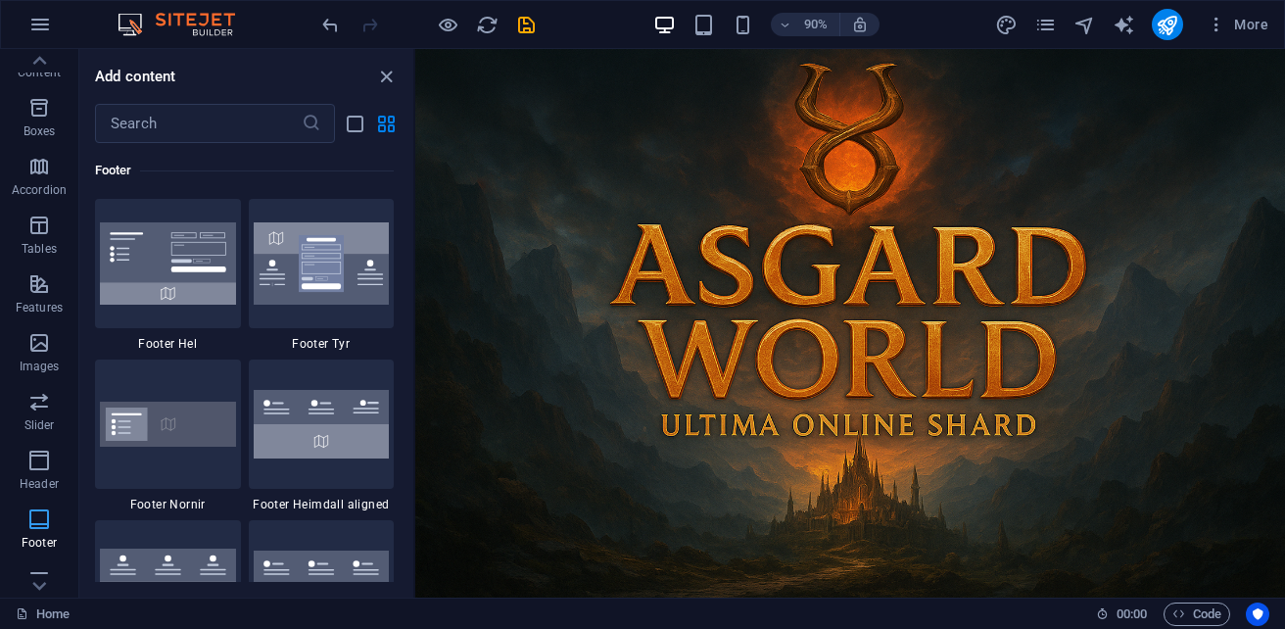
scroll to position [12962, 0]
click at [383, 130] on icon "grid-view" at bounding box center [386, 124] width 23 height 23
click at [360, 120] on icon "list-view" at bounding box center [355, 124] width 23 height 23
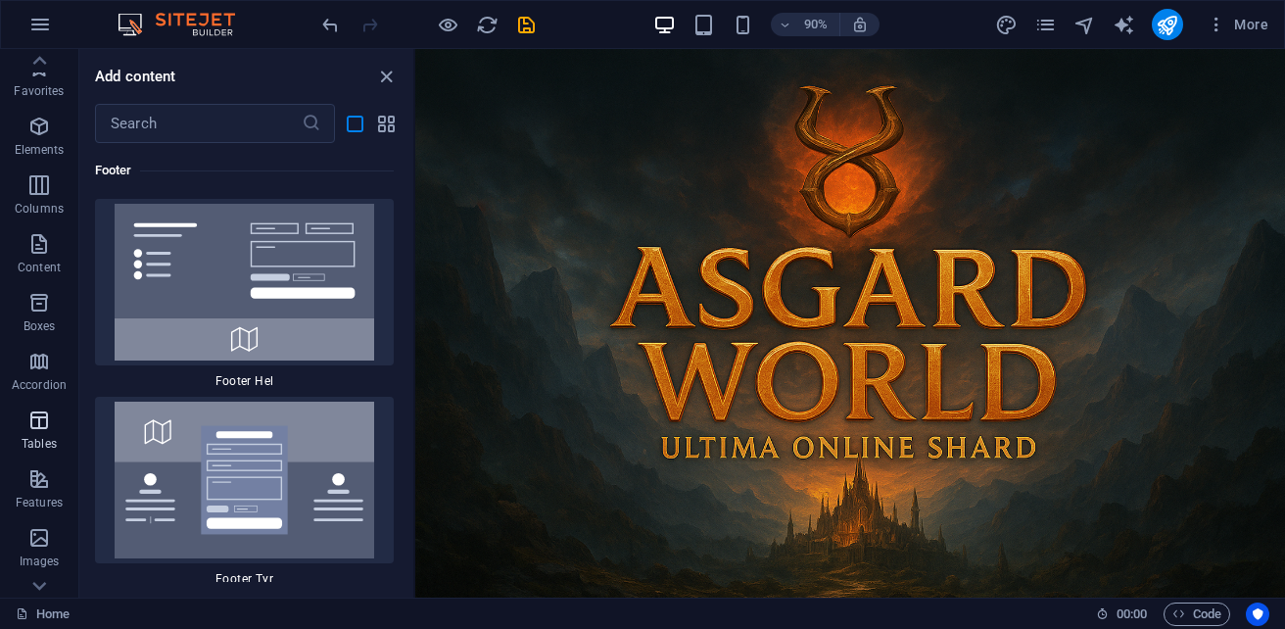
scroll to position [0, 0]
click at [31, 82] on span "Favorites" at bounding box center [39, 80] width 78 height 47
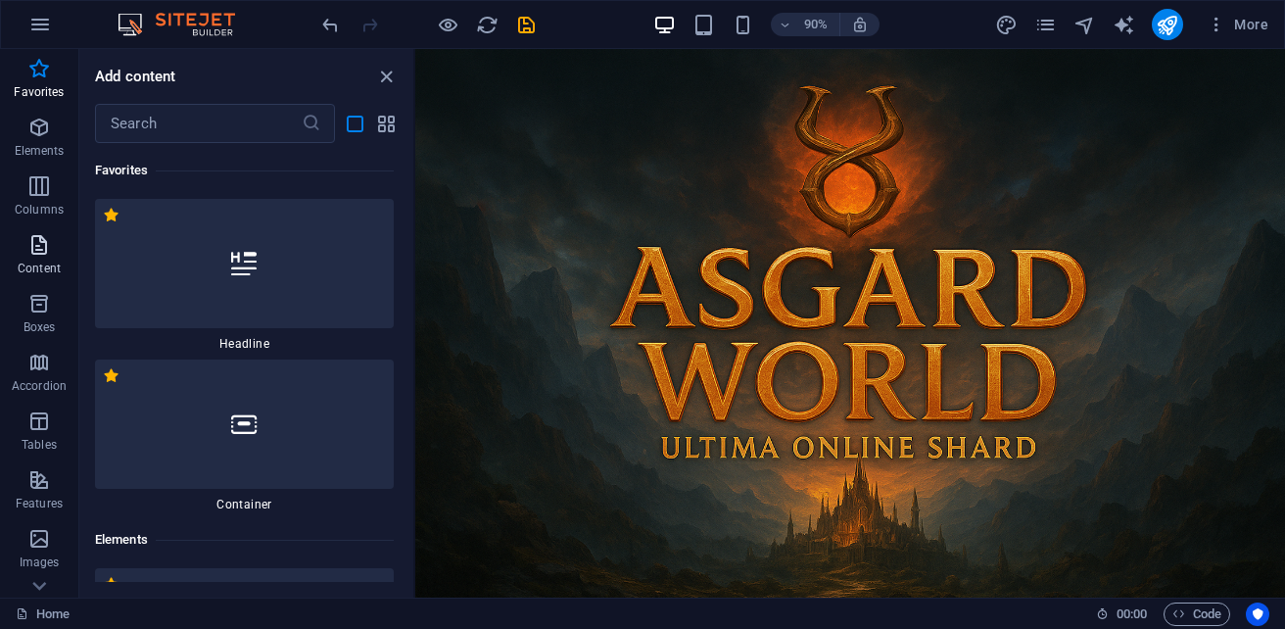
click at [42, 252] on icon "button" at bounding box center [38, 244] width 23 height 23
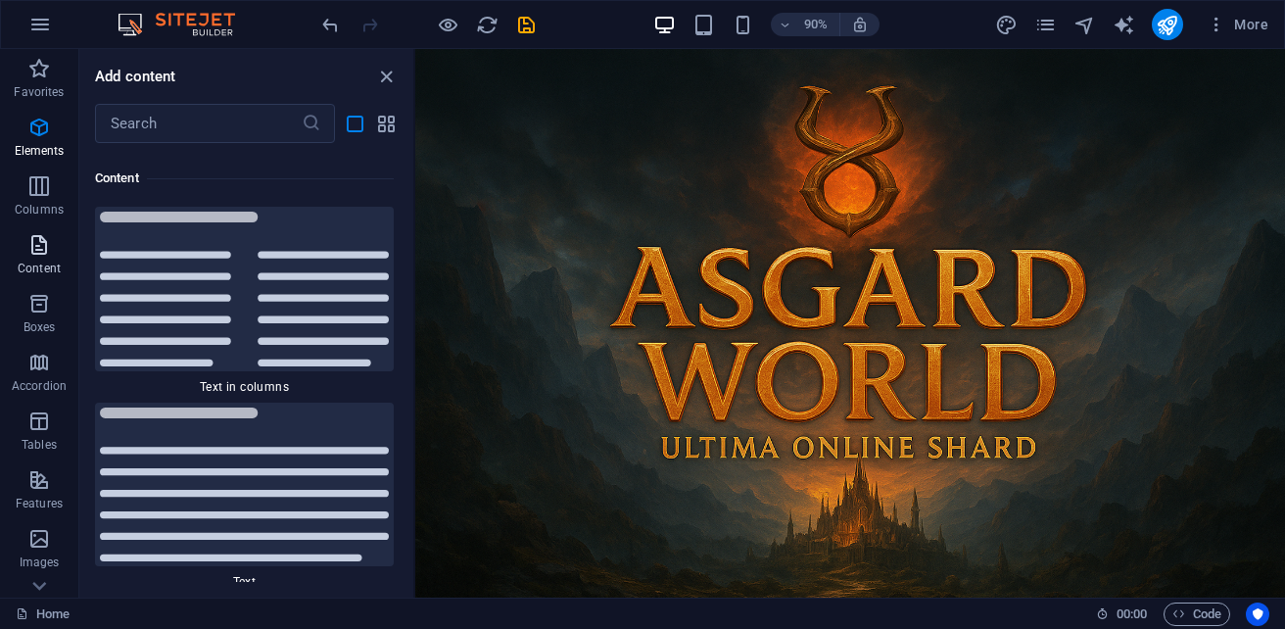
scroll to position [10243, 0]
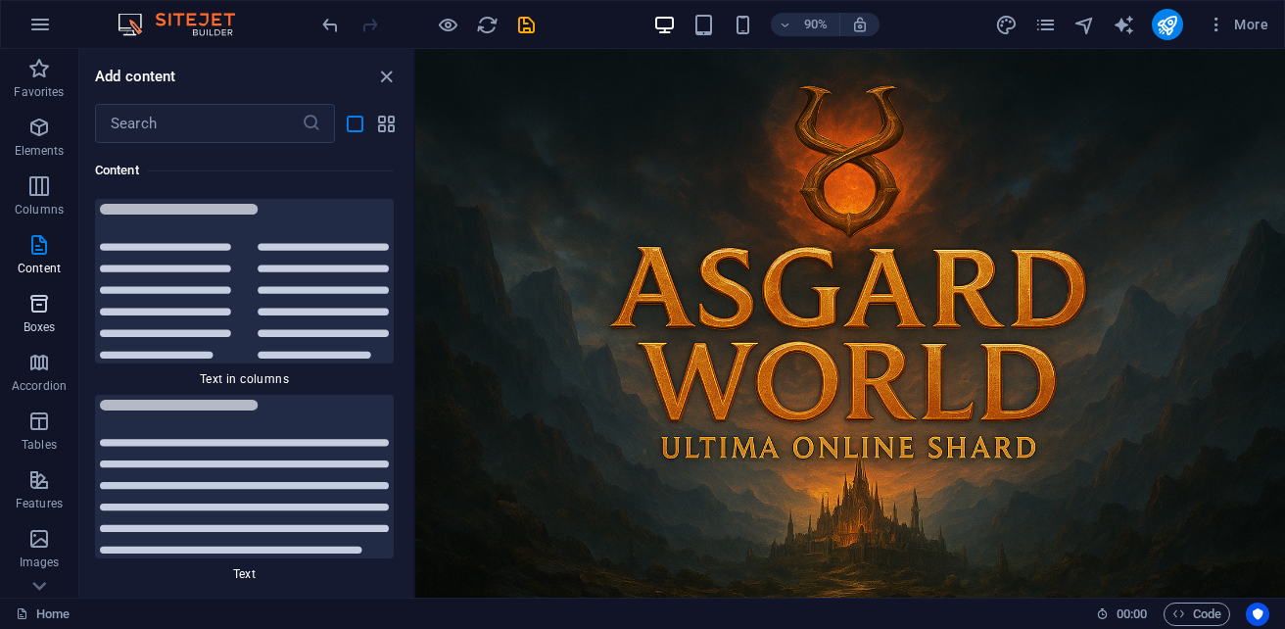
click at [26, 318] on span "Boxes" at bounding box center [39, 315] width 78 height 47
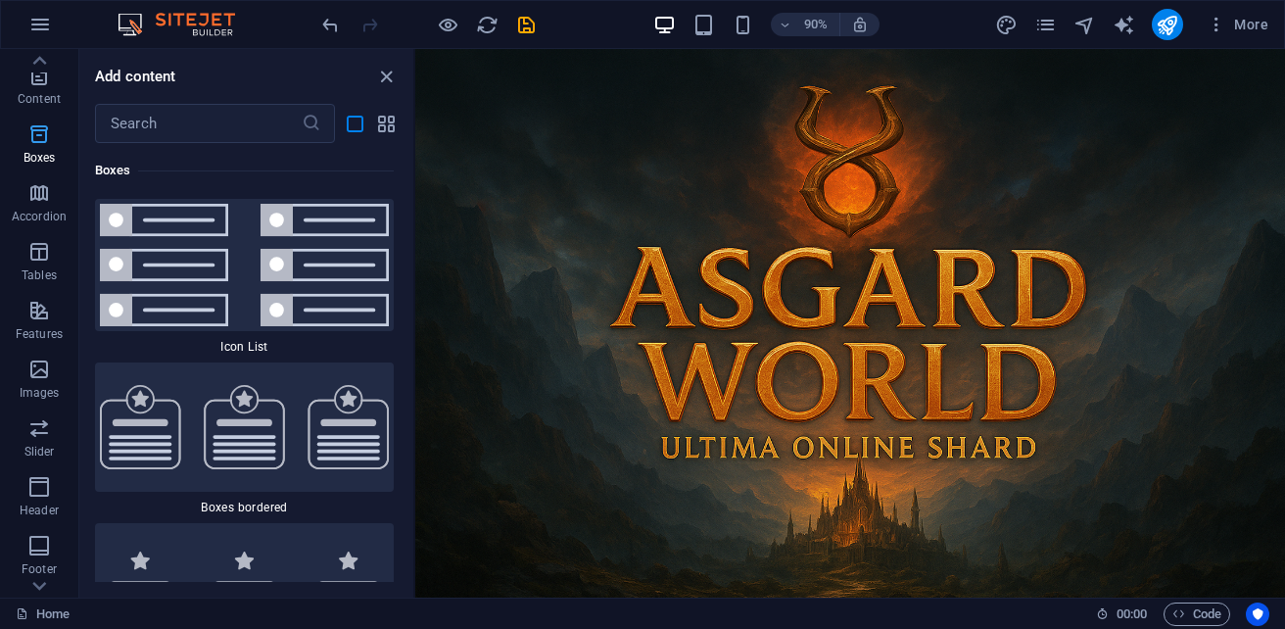
scroll to position [196, 0]
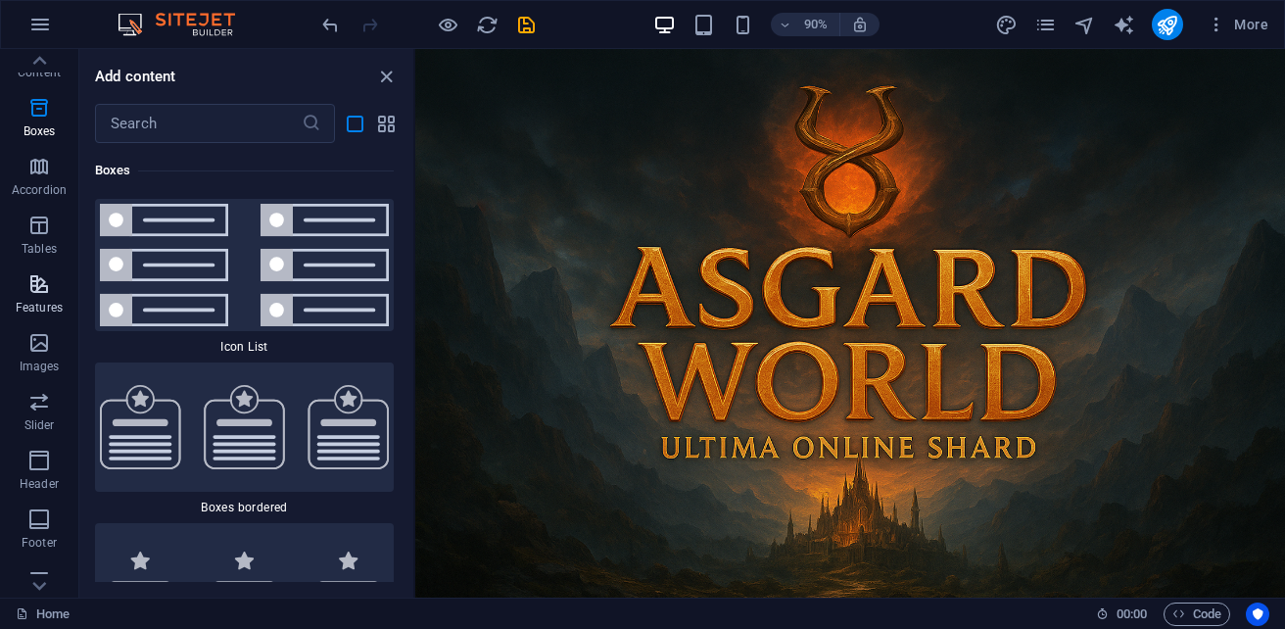
click at [31, 309] on p "Features" at bounding box center [39, 308] width 47 height 16
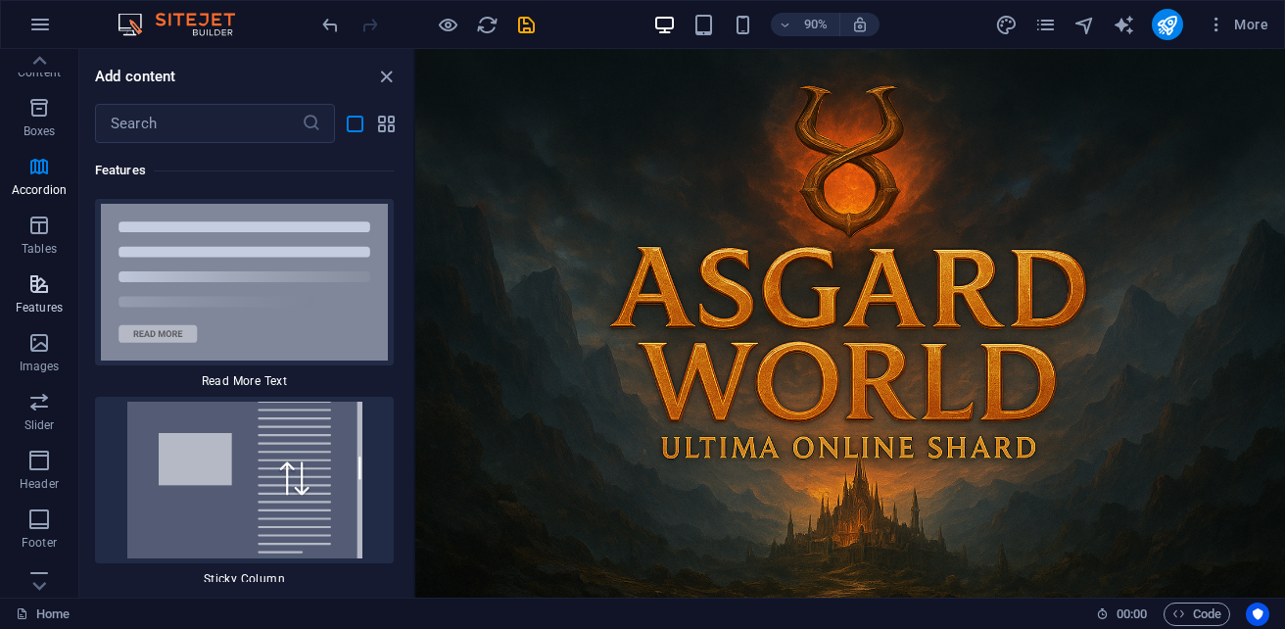
scroll to position [18799, 0]
click at [35, 239] on span "Tables" at bounding box center [39, 236] width 78 height 47
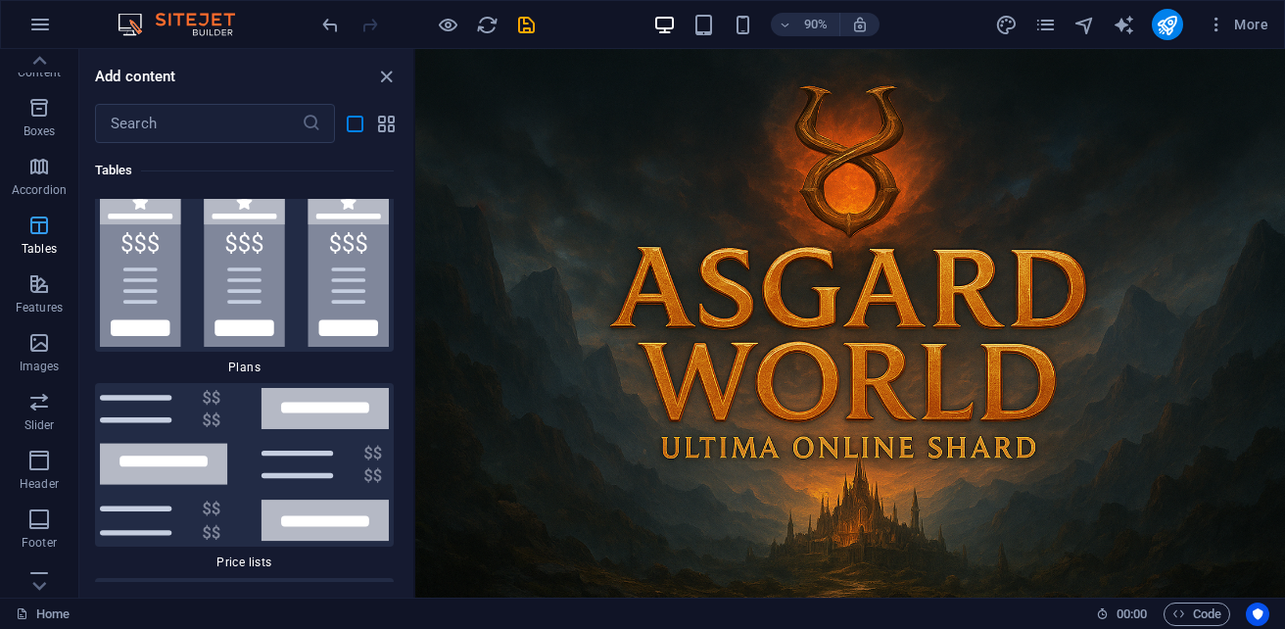
scroll to position [17043, 0]
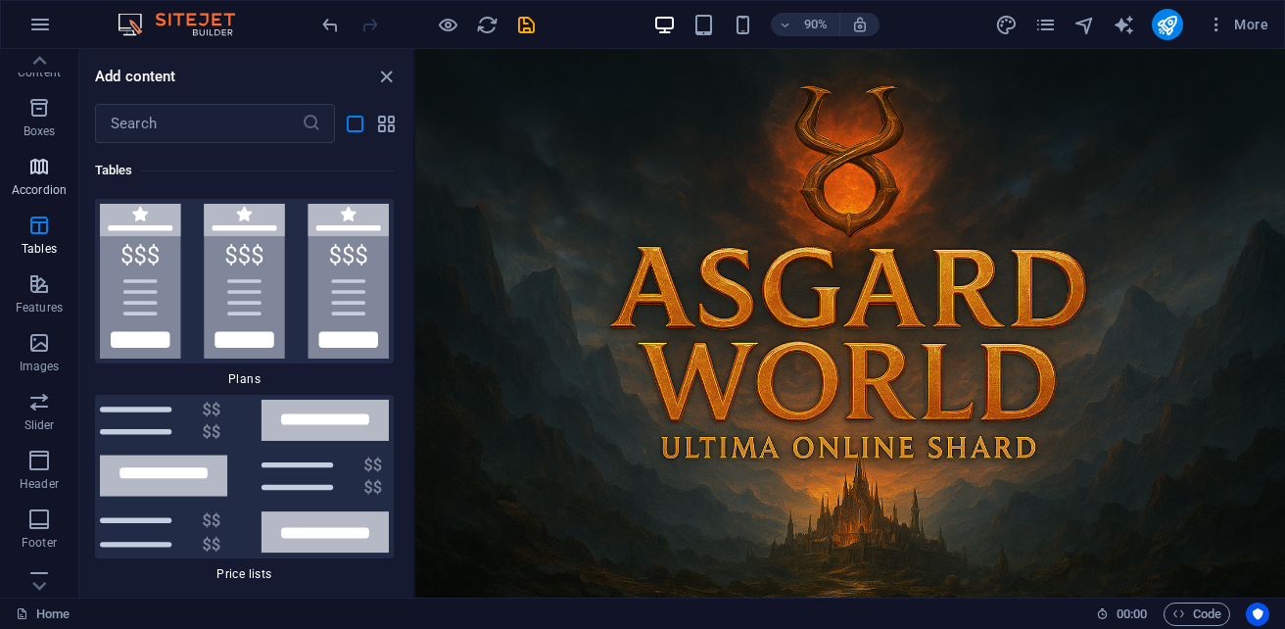
click at [41, 180] on span "Accordion" at bounding box center [39, 178] width 78 height 47
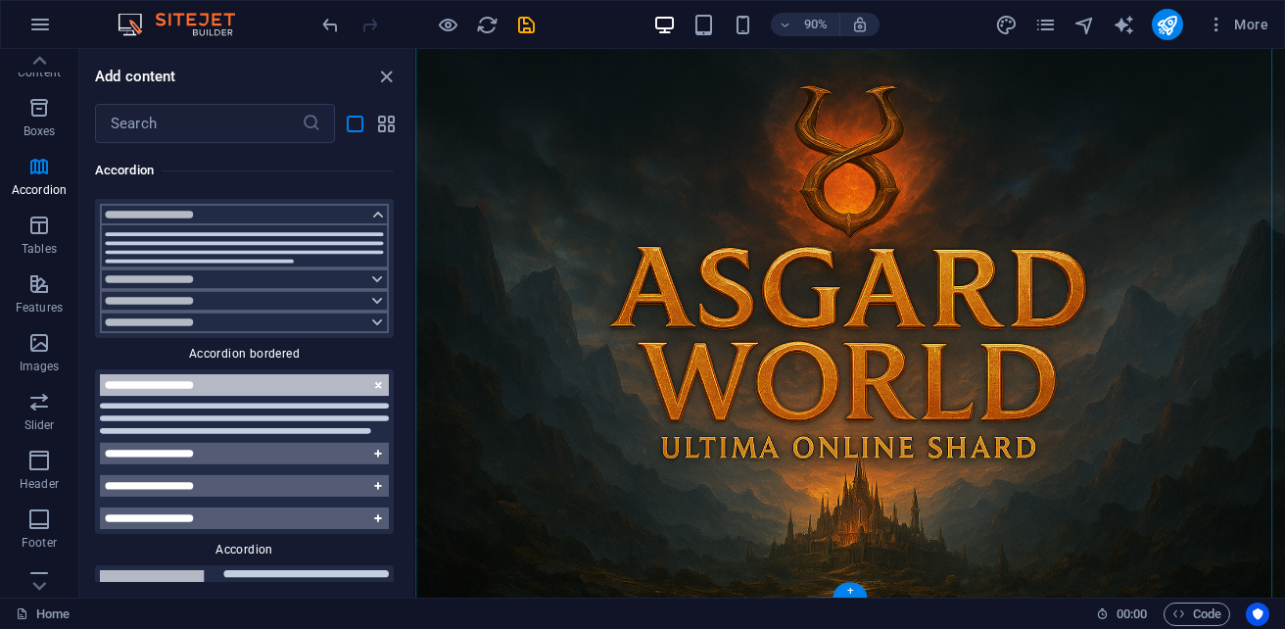
scroll to position [25, 0]
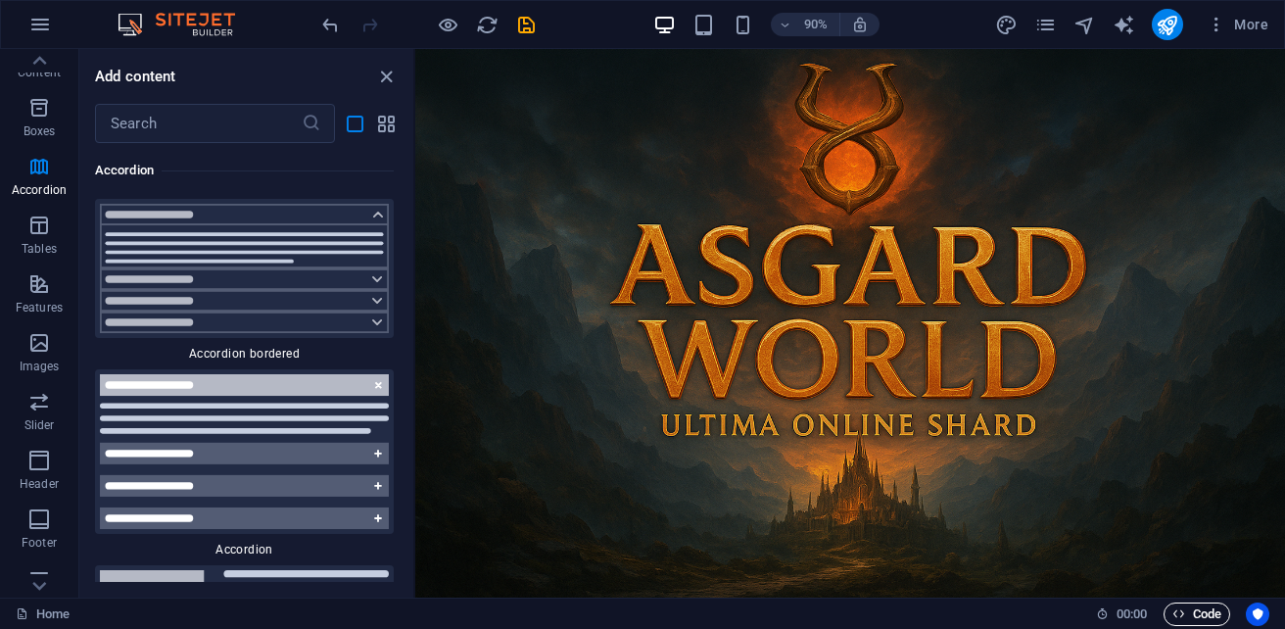
click at [1196, 615] on span "Code" at bounding box center [1196, 613] width 49 height 23
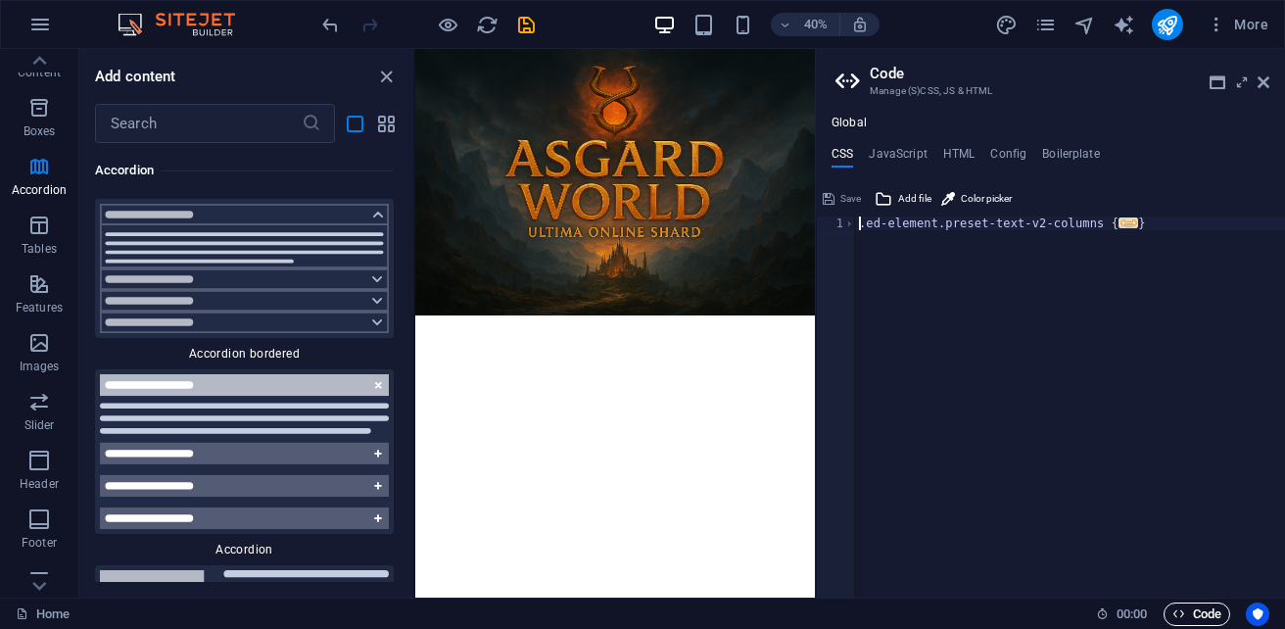
scroll to position [0, 0]
click at [964, 156] on h4 "HTML" at bounding box center [959, 158] width 32 height 22
type textarea "<a href="#main-content" class="wv-link-content button">Skip to main content</a>"
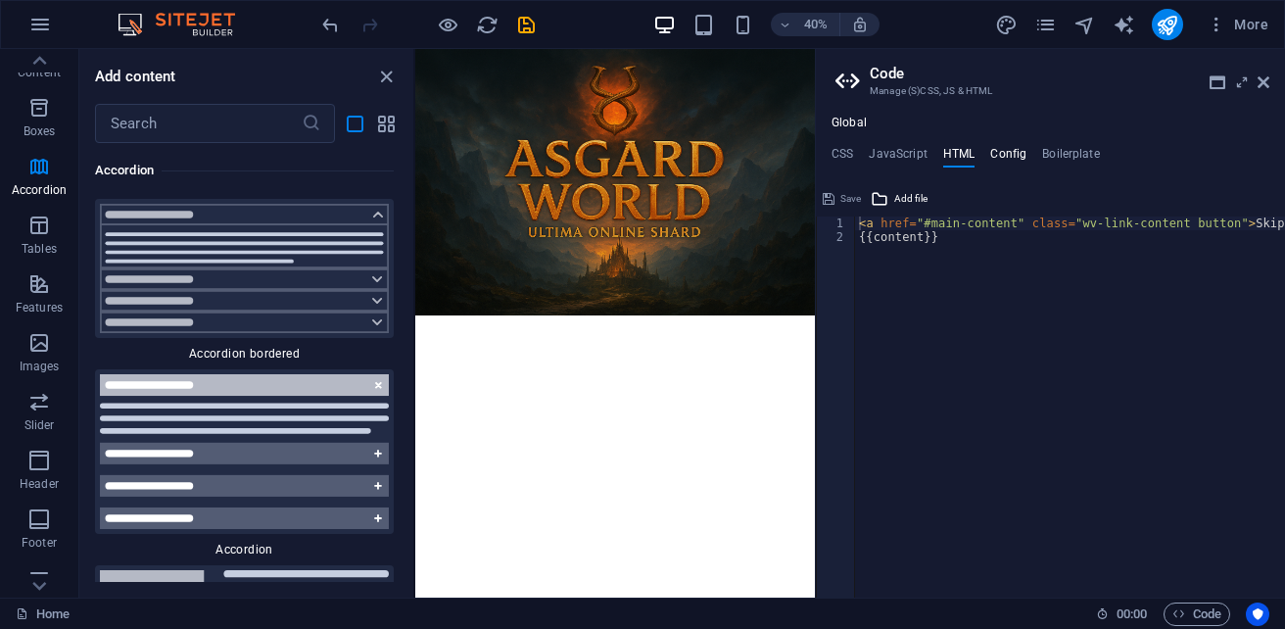
click at [1015, 150] on h4 "Config" at bounding box center [1008, 158] width 36 height 22
type textarea "/**"
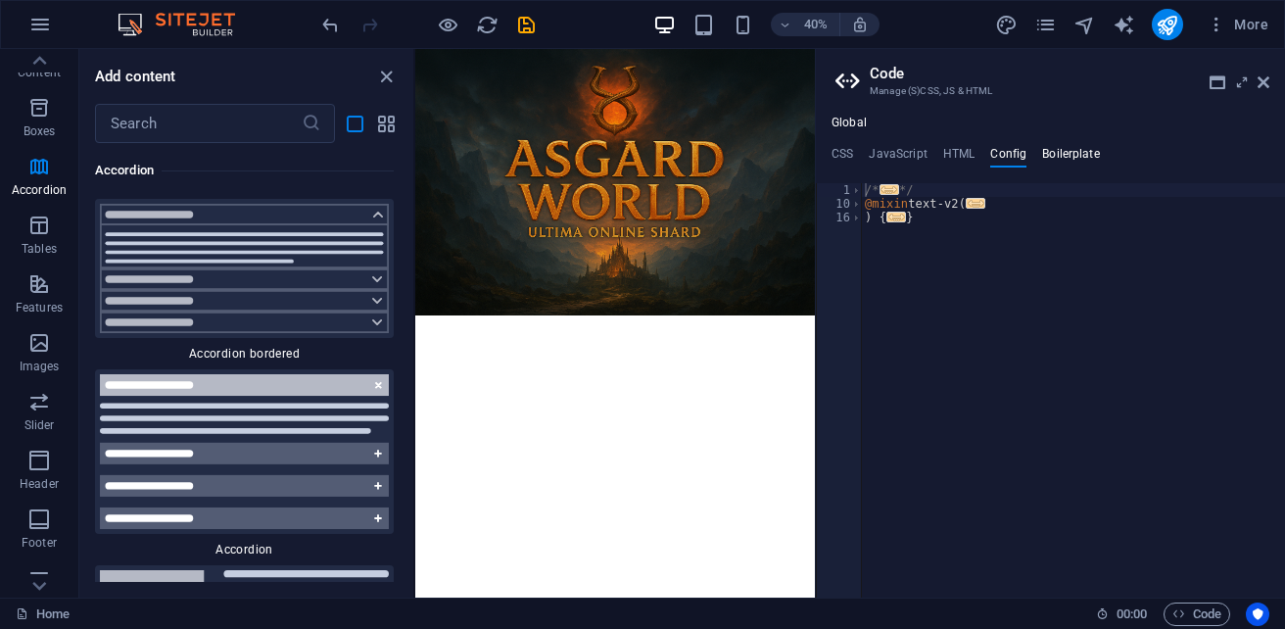
click at [1073, 156] on h4 "Boilerplate" at bounding box center [1071, 158] width 58 height 22
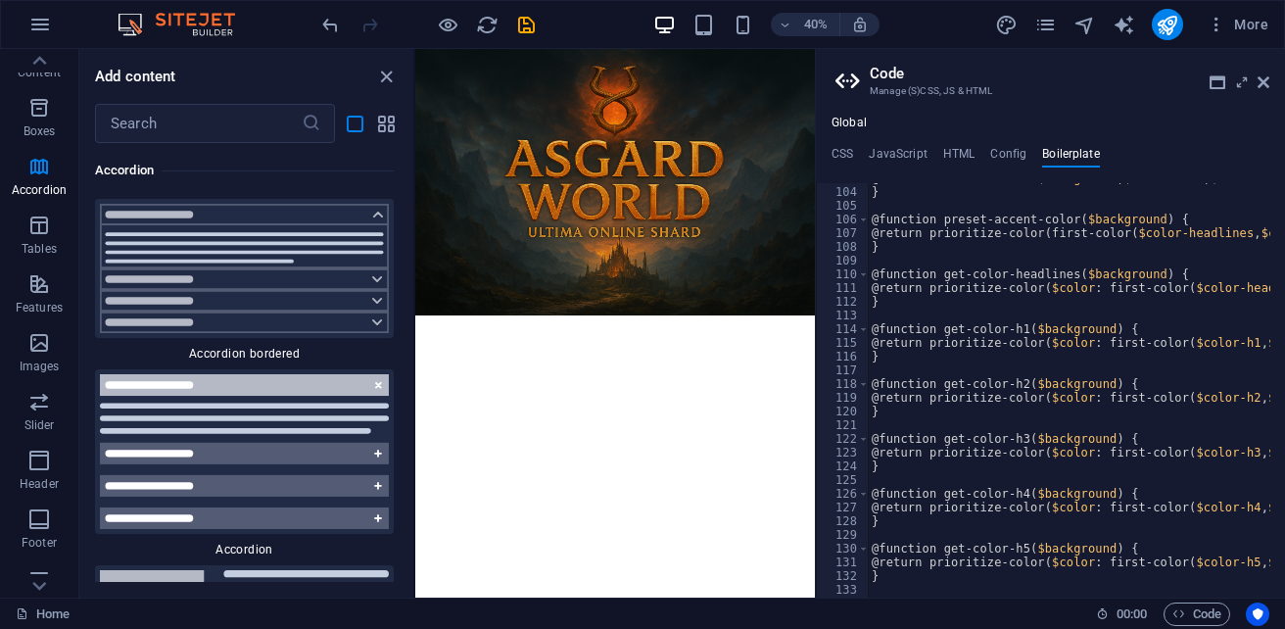
scroll to position [562, 0]
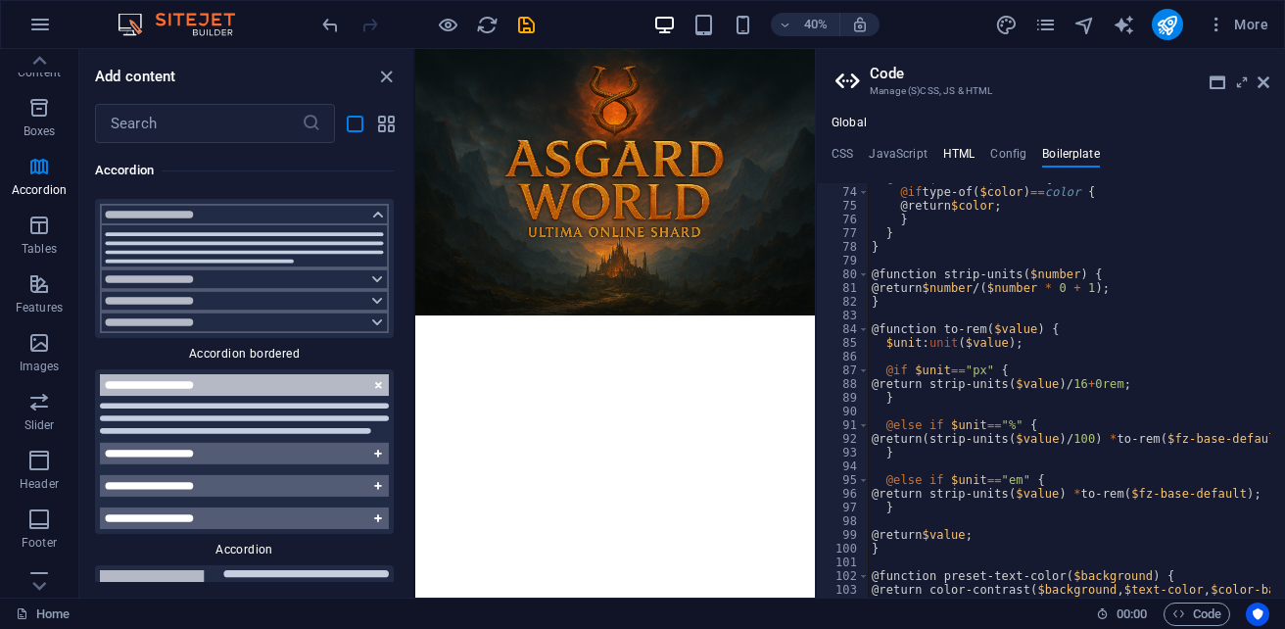
click at [960, 152] on h4 "HTML" at bounding box center [959, 158] width 32 height 22
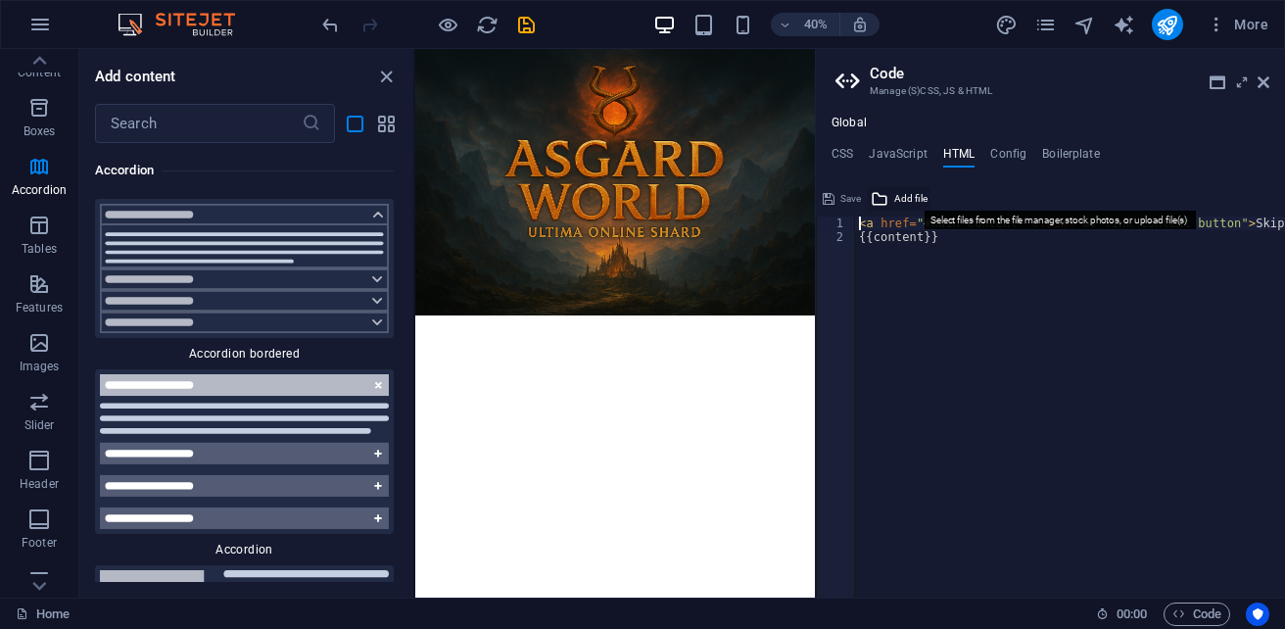
click at [883, 200] on icon at bounding box center [879, 198] width 18 height 23
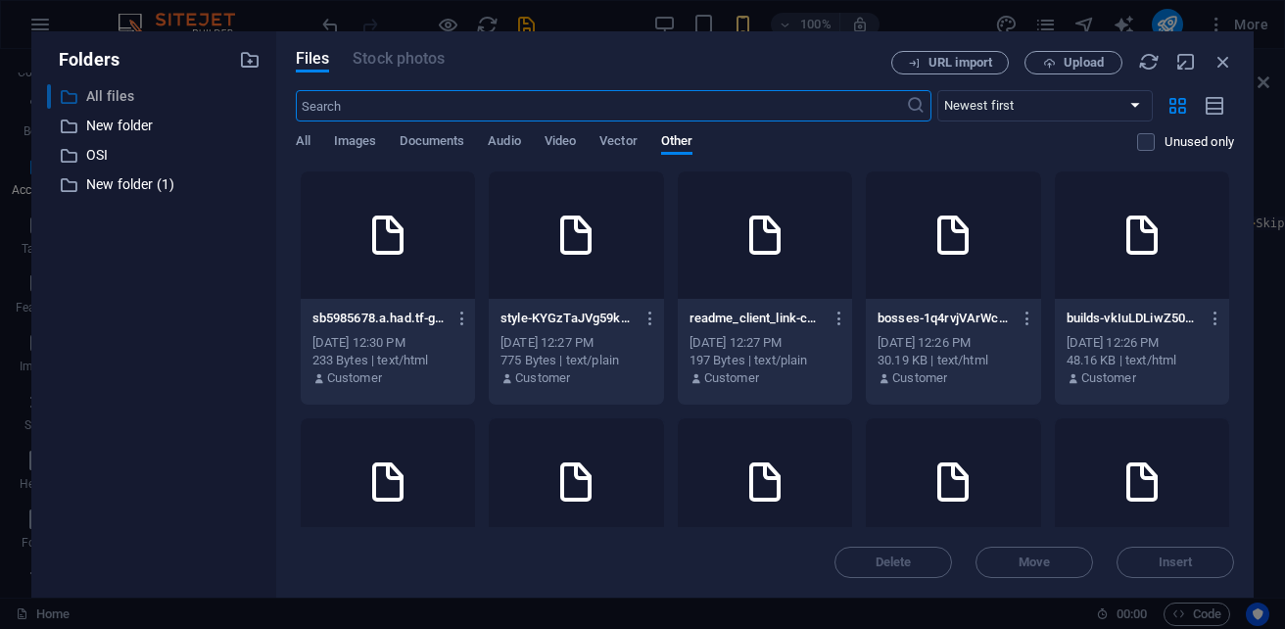
click at [119, 97] on p "All files" at bounding box center [155, 96] width 138 height 23
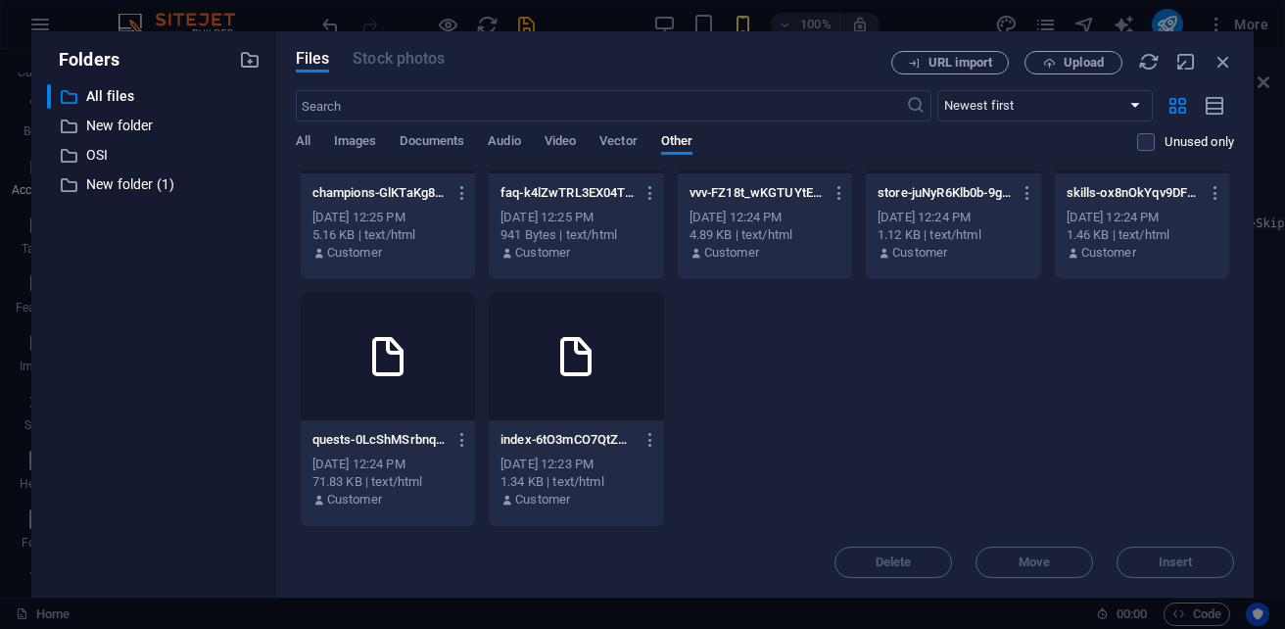
scroll to position [0, 0]
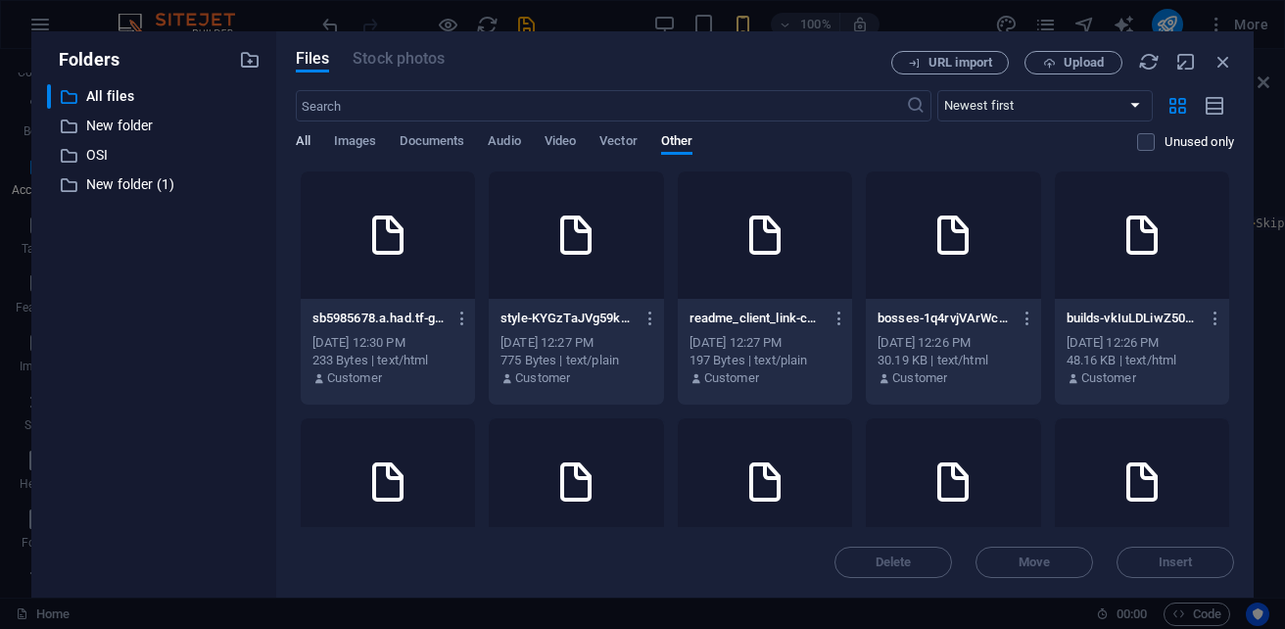
click at [308, 145] on span "All" at bounding box center [303, 142] width 15 height 27
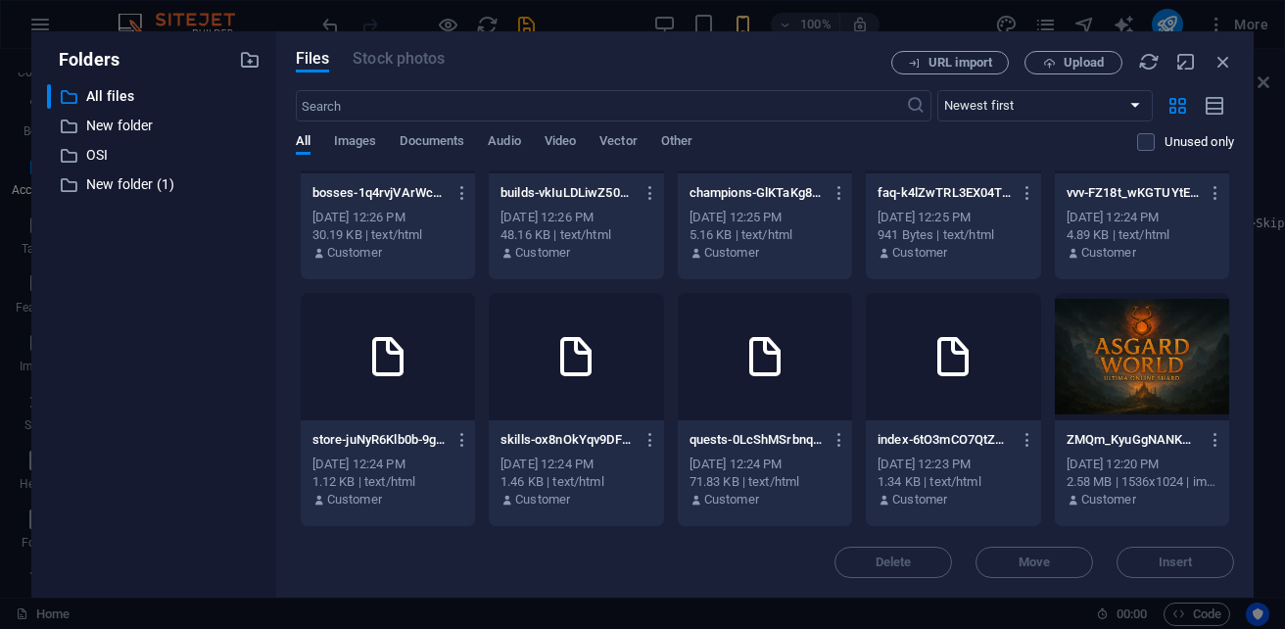
scroll to position [587, 0]
click at [866, 420] on div at bounding box center [953, 356] width 174 height 127
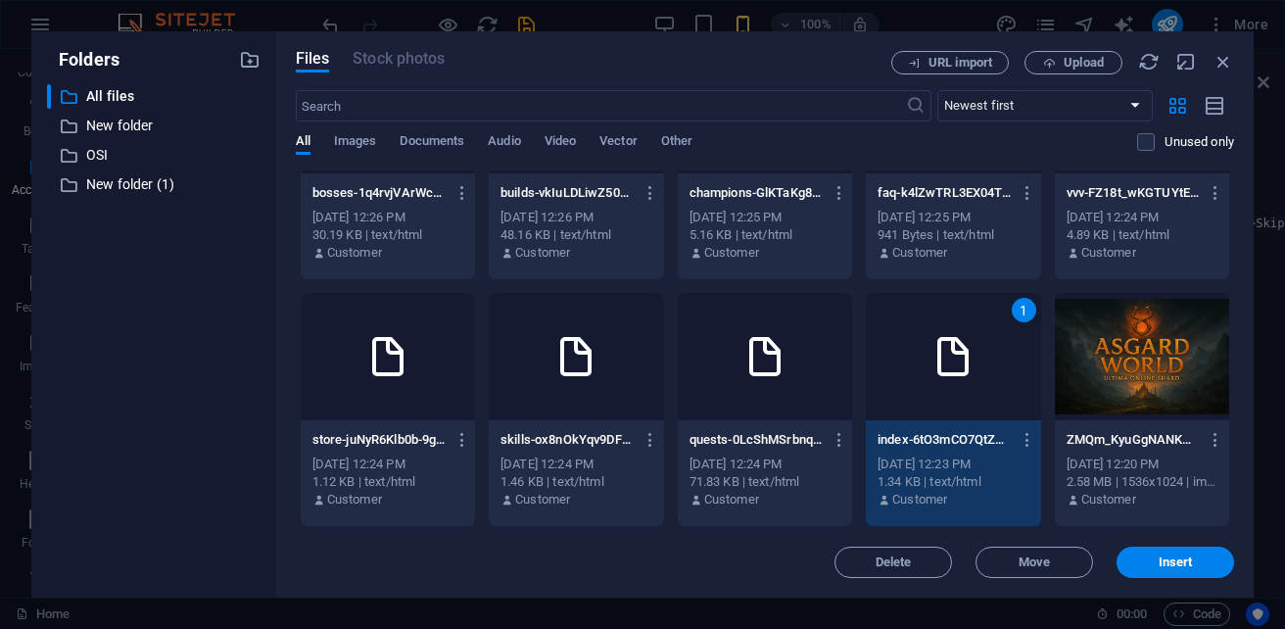
click at [678, 418] on div at bounding box center [765, 356] width 174 height 127
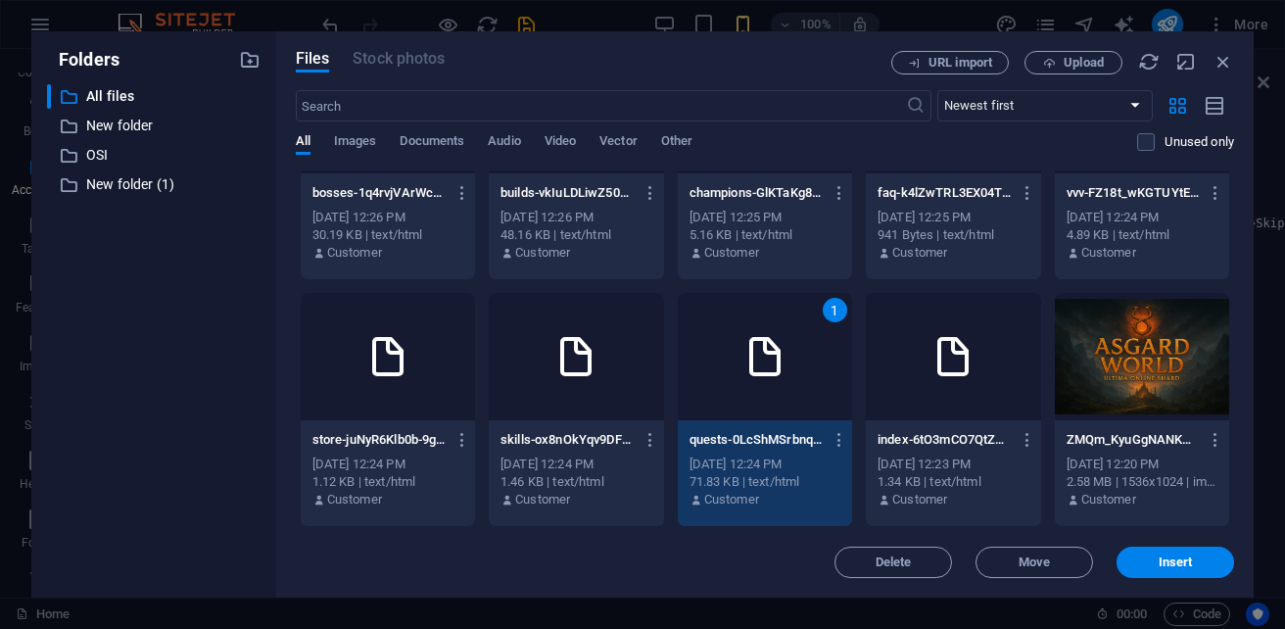
click at [866, 420] on div at bounding box center [953, 356] width 174 height 127
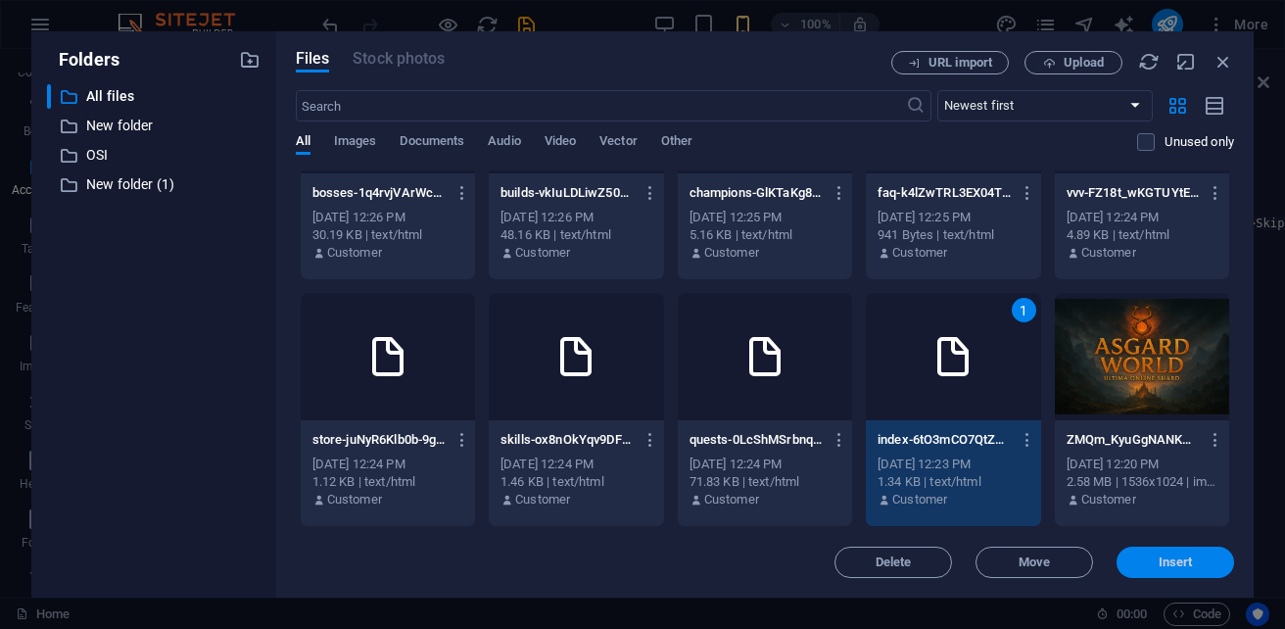
click at [1194, 557] on span "Insert" at bounding box center [1175, 562] width 102 height 12
type textarea "https://cdn1.site-media.eu/images/0/19663029/index-6tO3mCO7QtZuJfoYc_wJHA.html<…"
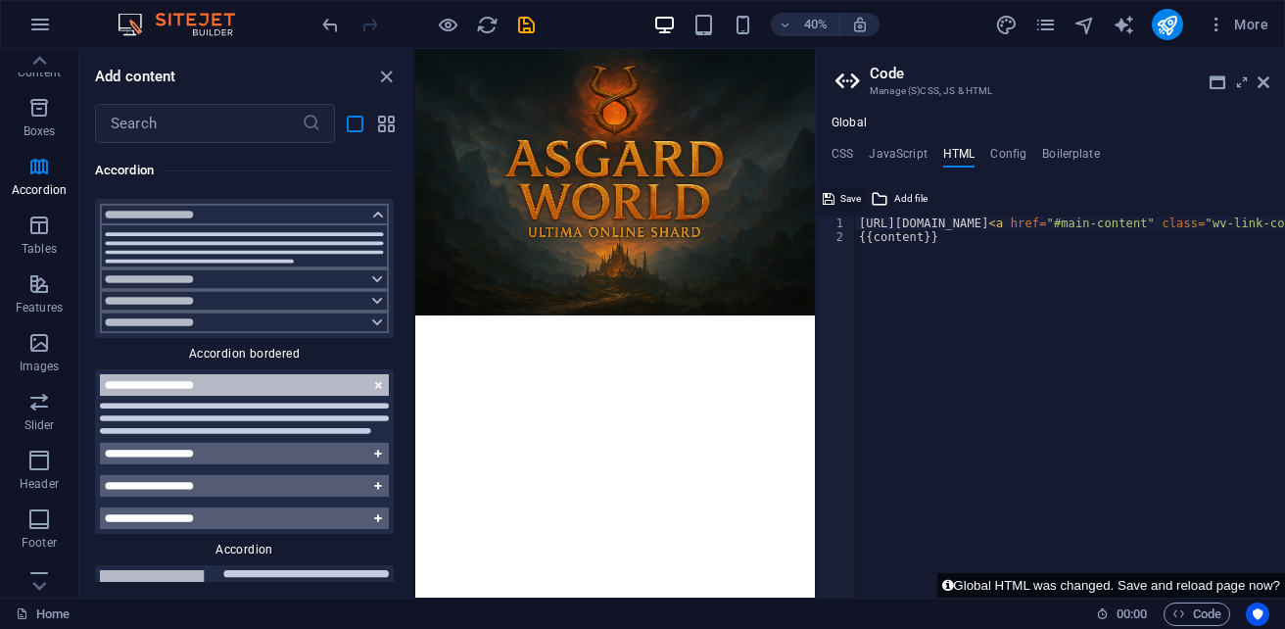
click at [852, 201] on span "Save" at bounding box center [850, 198] width 21 height 23
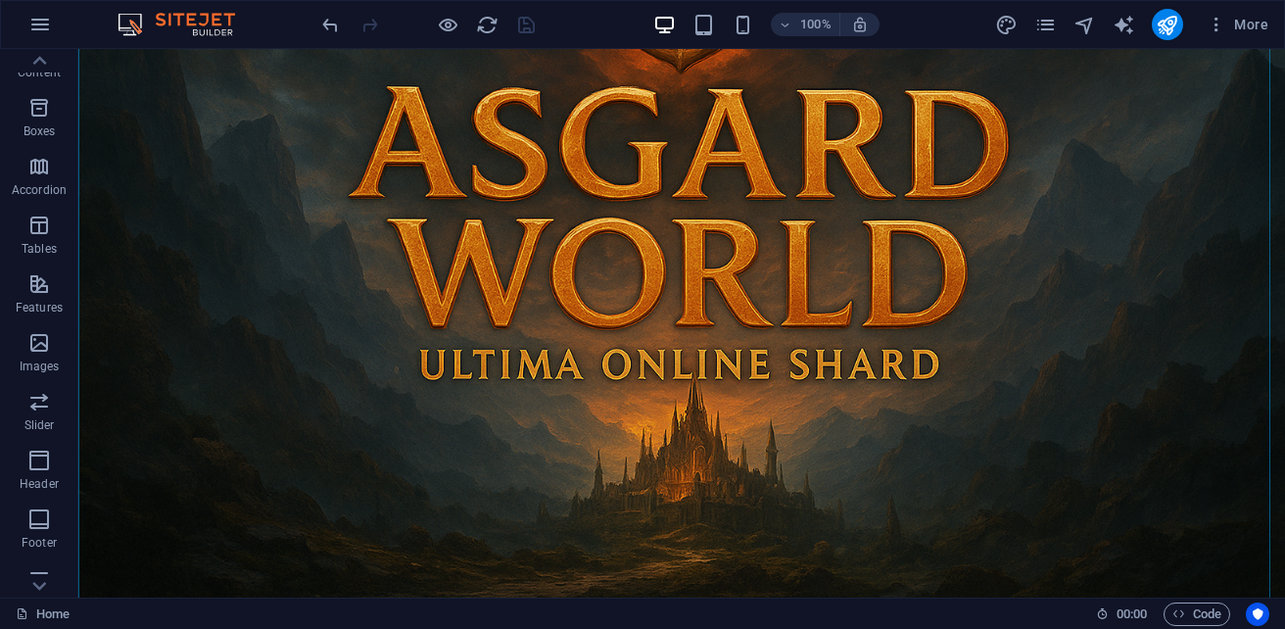
scroll to position [246, 0]
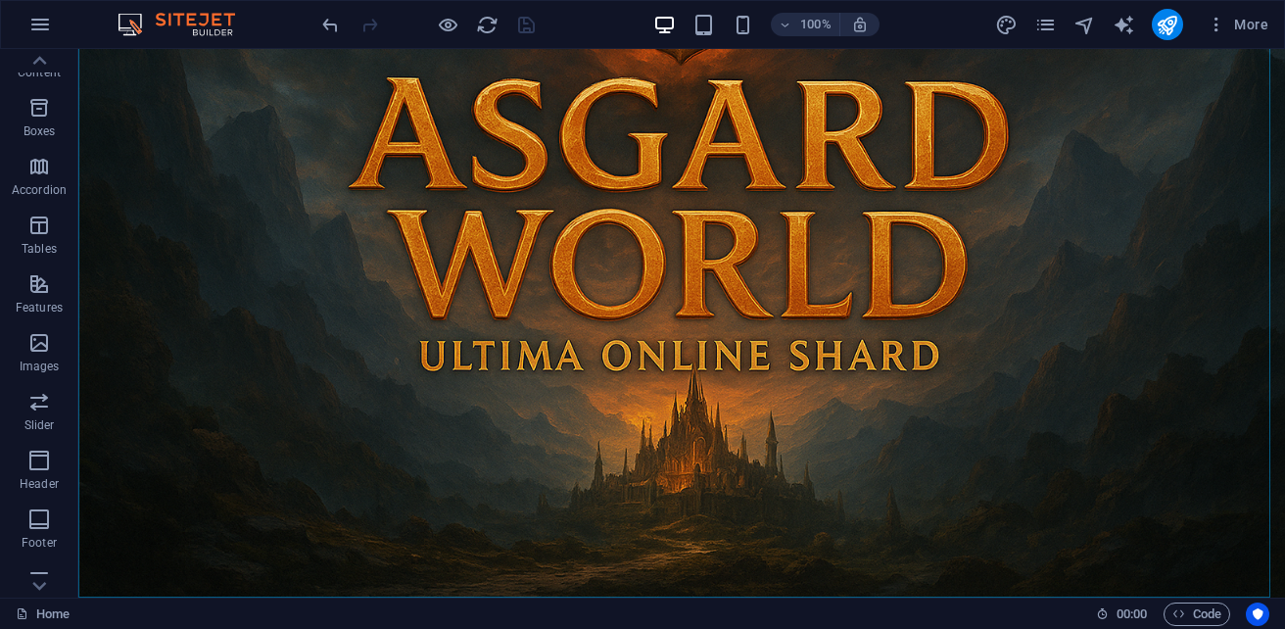
click at [692, 614] on div "Home" at bounding box center [548, 613] width 1064 height 23
click at [670, 584] on div "+" at bounding box center [681, 588] width 38 height 18
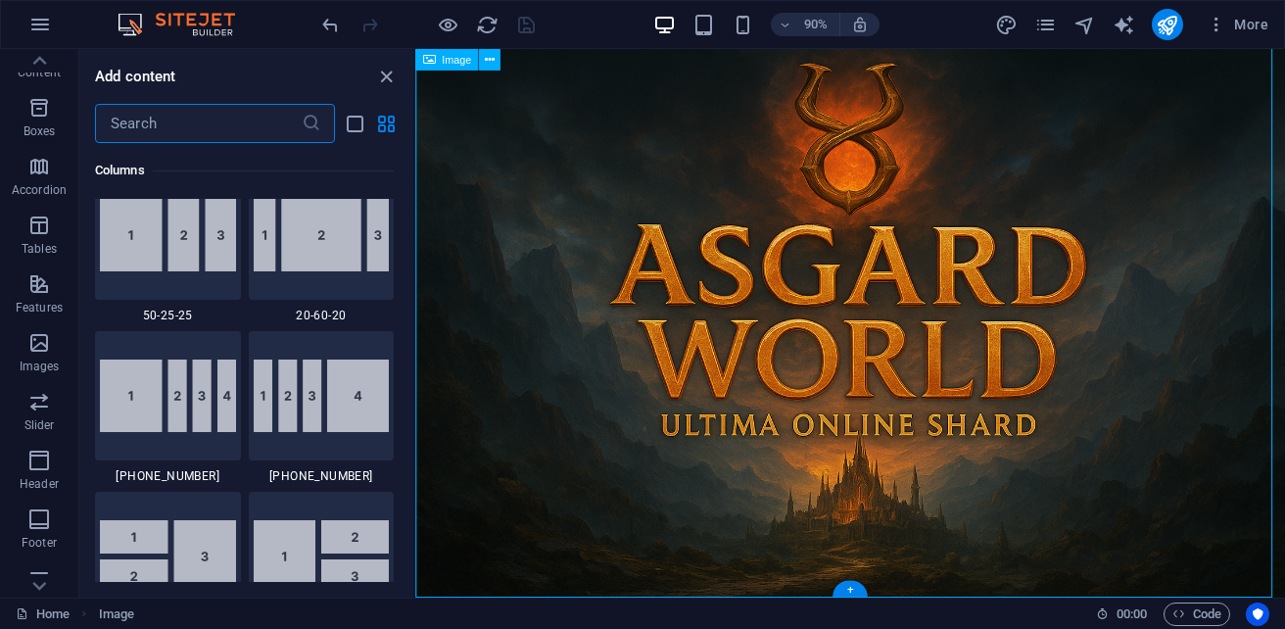
scroll to position [3426, 0]
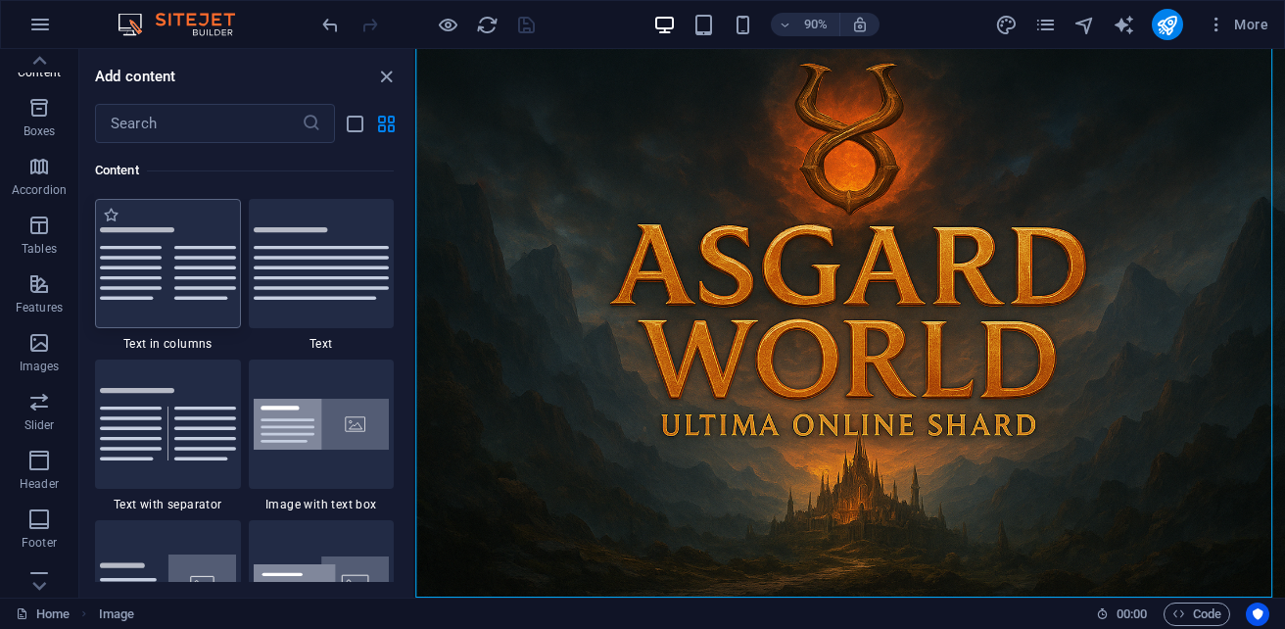
click at [185, 301] on div at bounding box center [168, 263] width 146 height 129
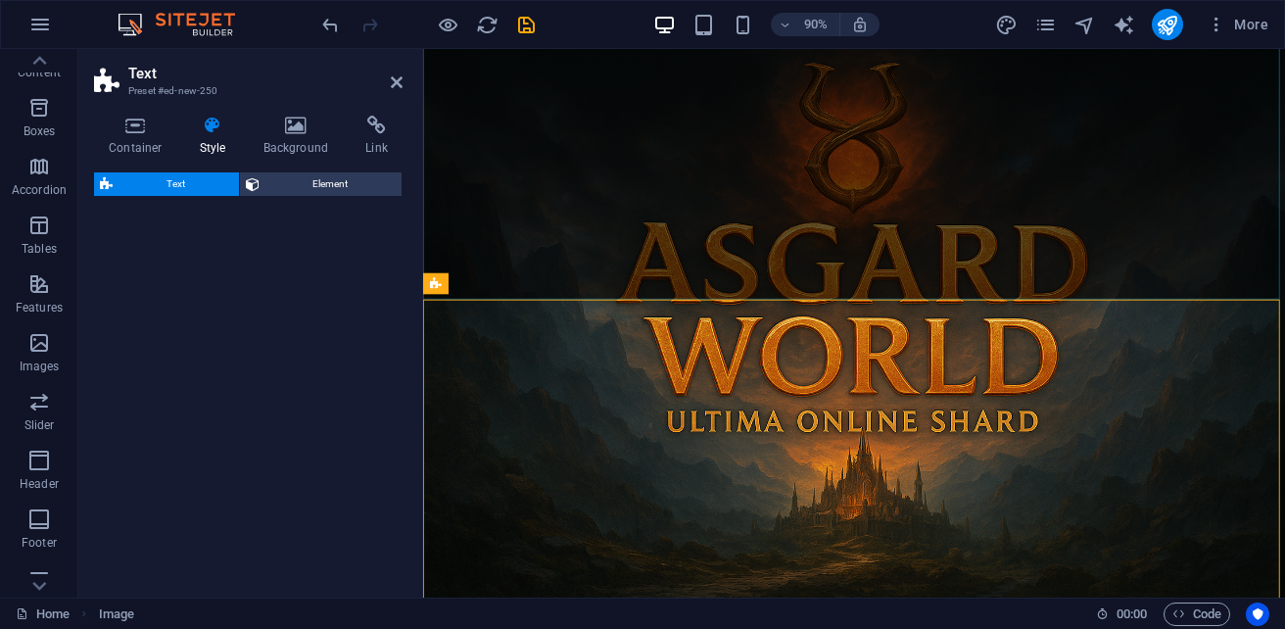
select select "rem"
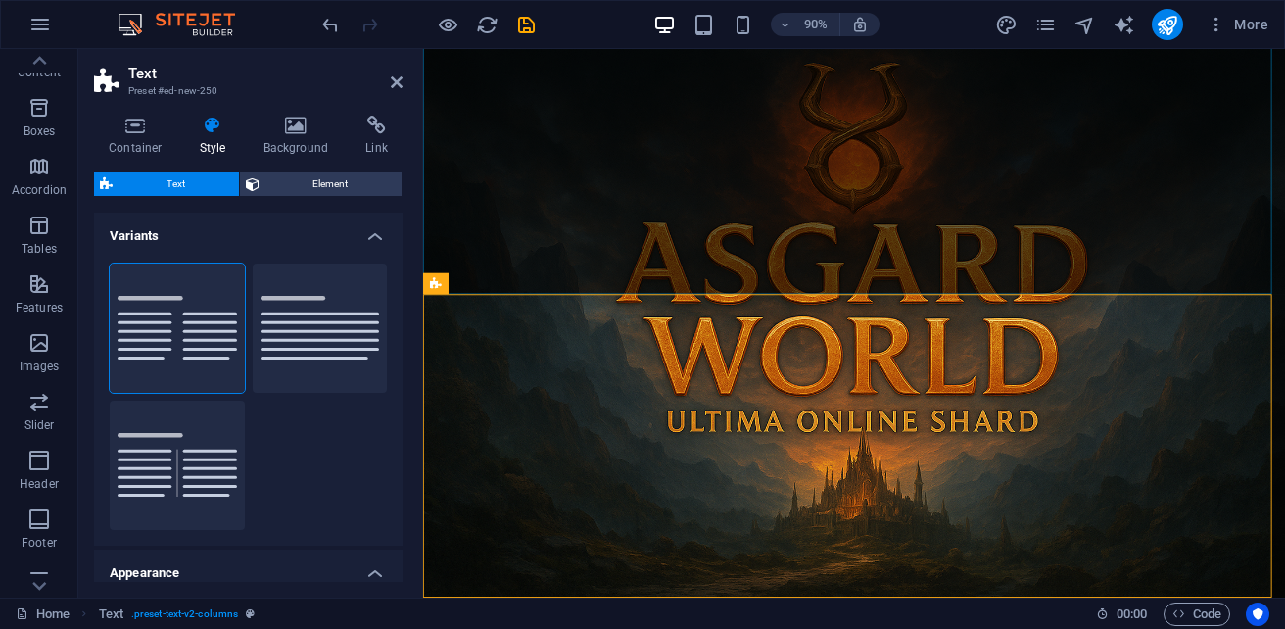
scroll to position [356, 0]
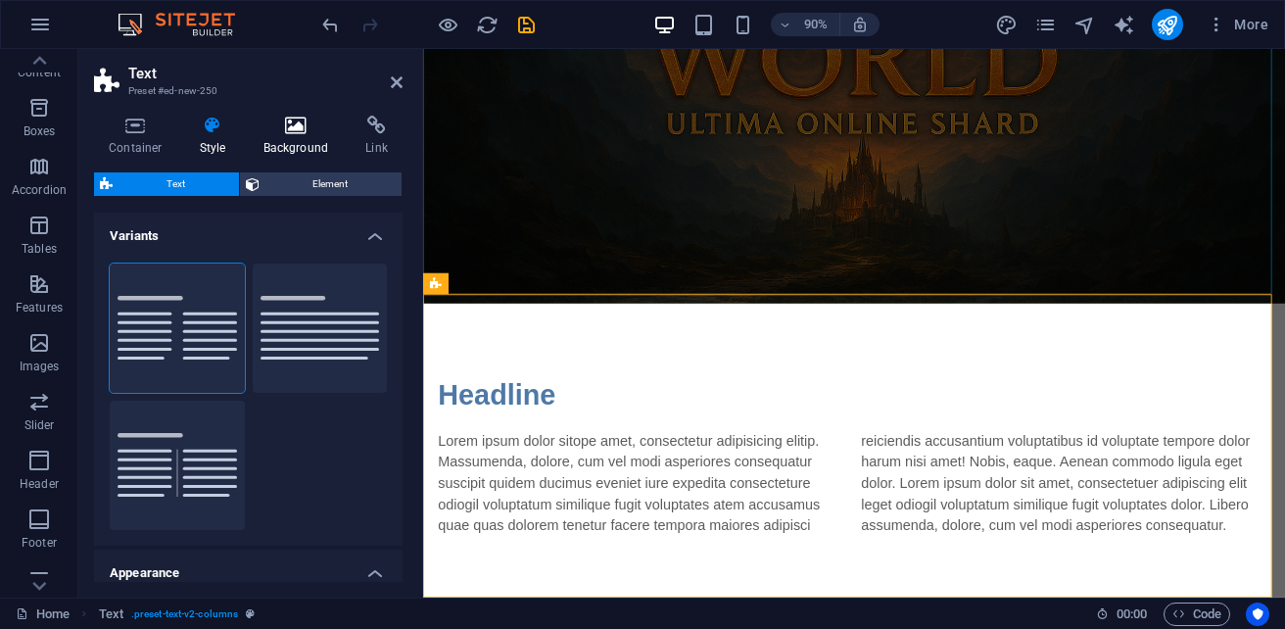
click at [297, 129] on icon at bounding box center [296, 126] width 95 height 20
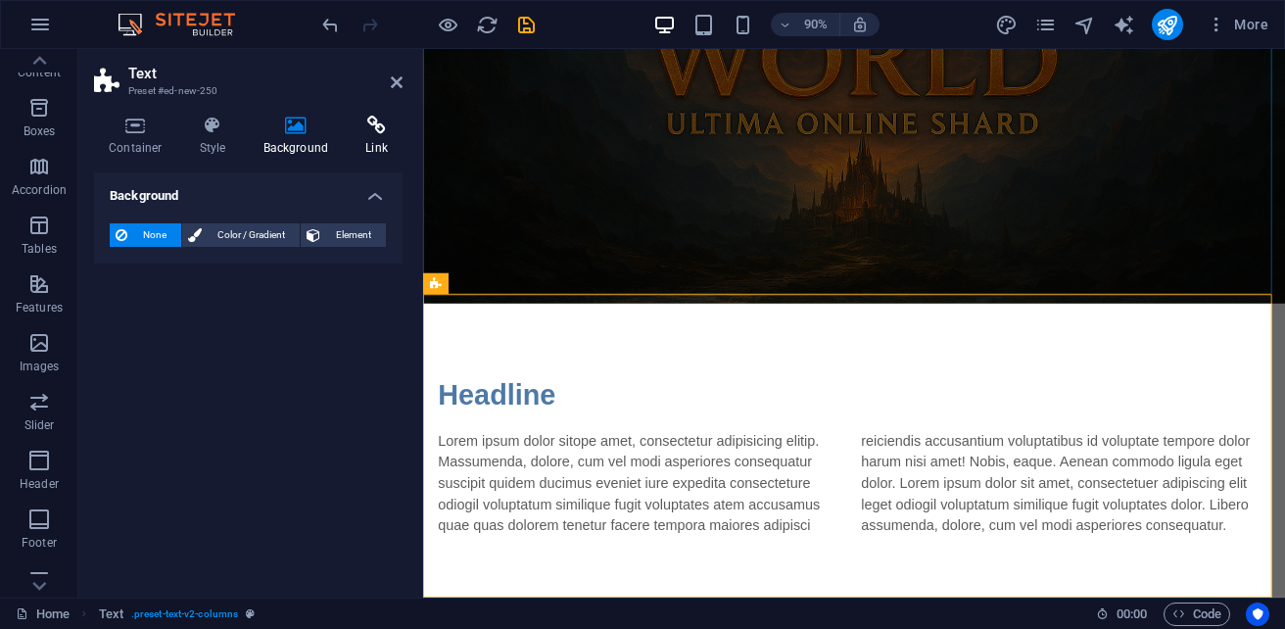
click at [382, 136] on h4 "Link" at bounding box center [377, 136] width 52 height 41
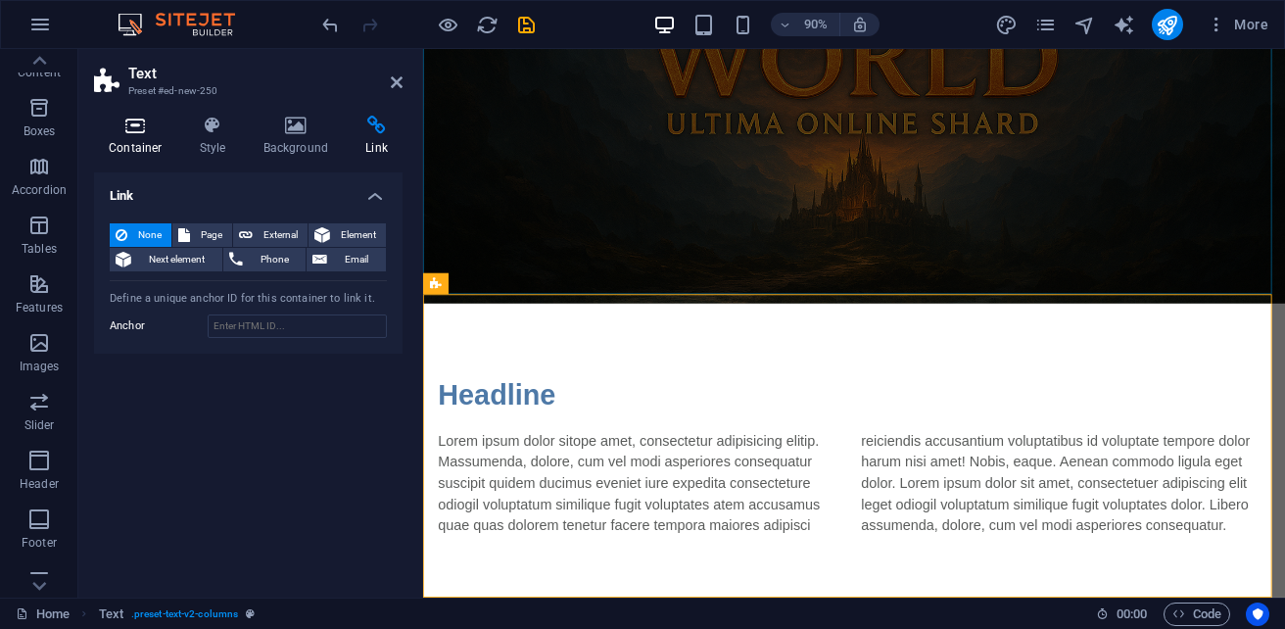
click at [164, 130] on icon at bounding box center [135, 126] width 83 height 20
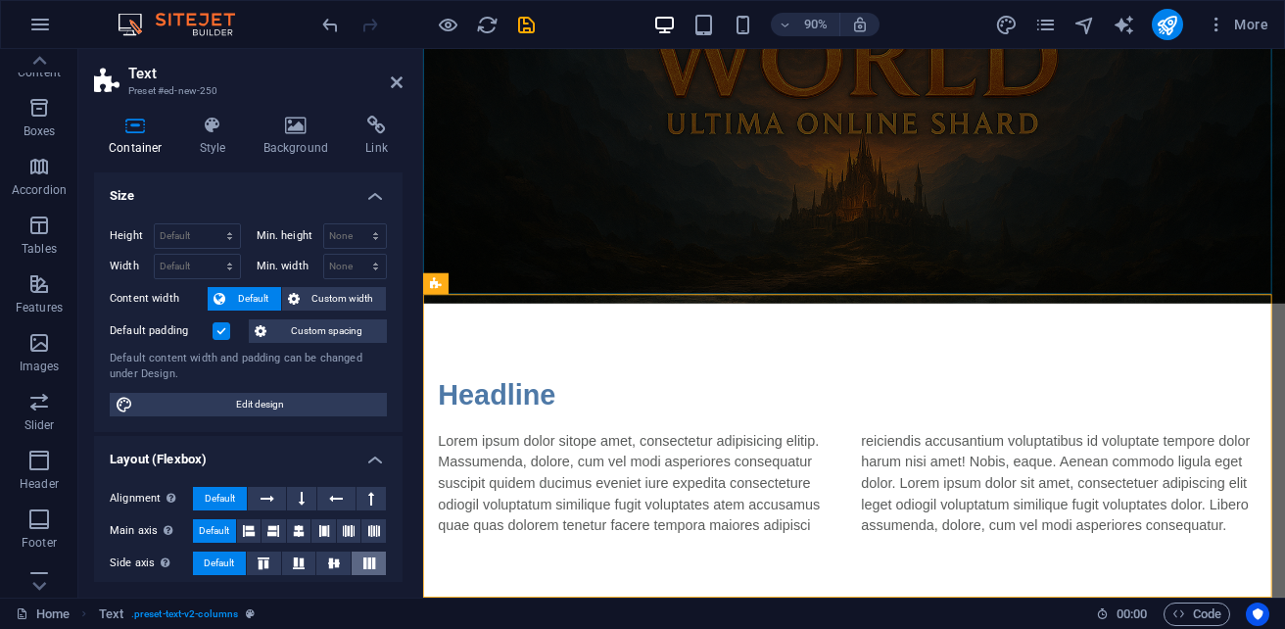
scroll to position [350, 0]
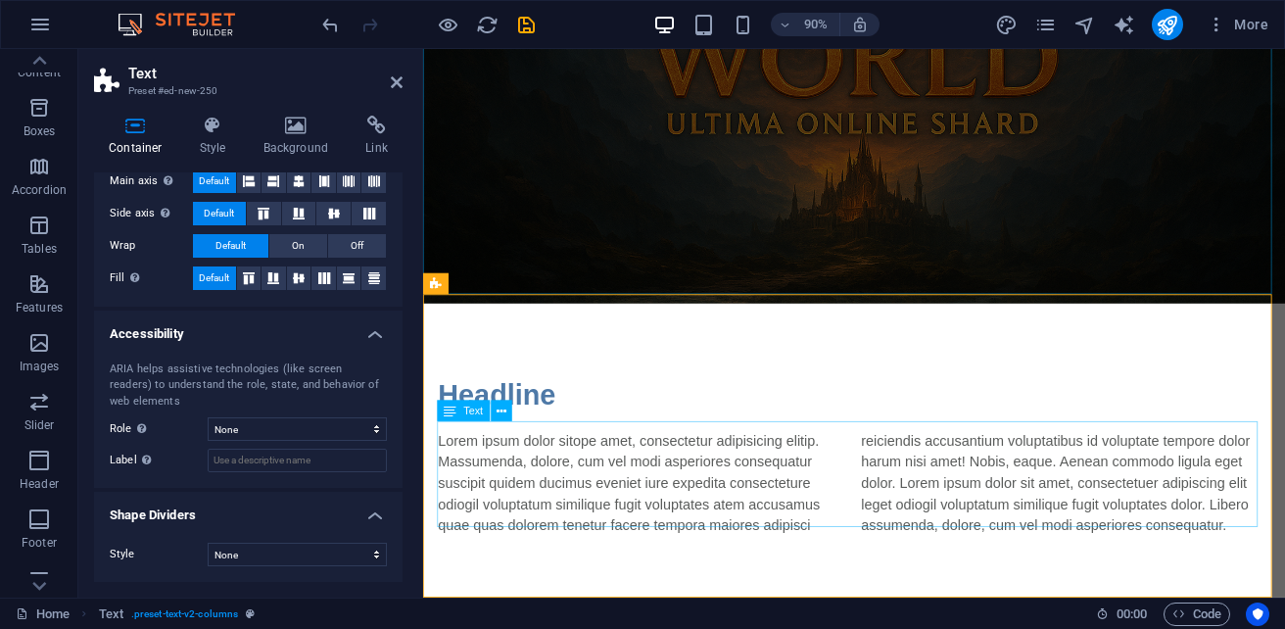
click at [771, 502] on div "Lorem ipsum dolor sitope amet, consectetur adipisicing elitip. Massumenda, dolo…" at bounding box center [902, 530] width 924 height 117
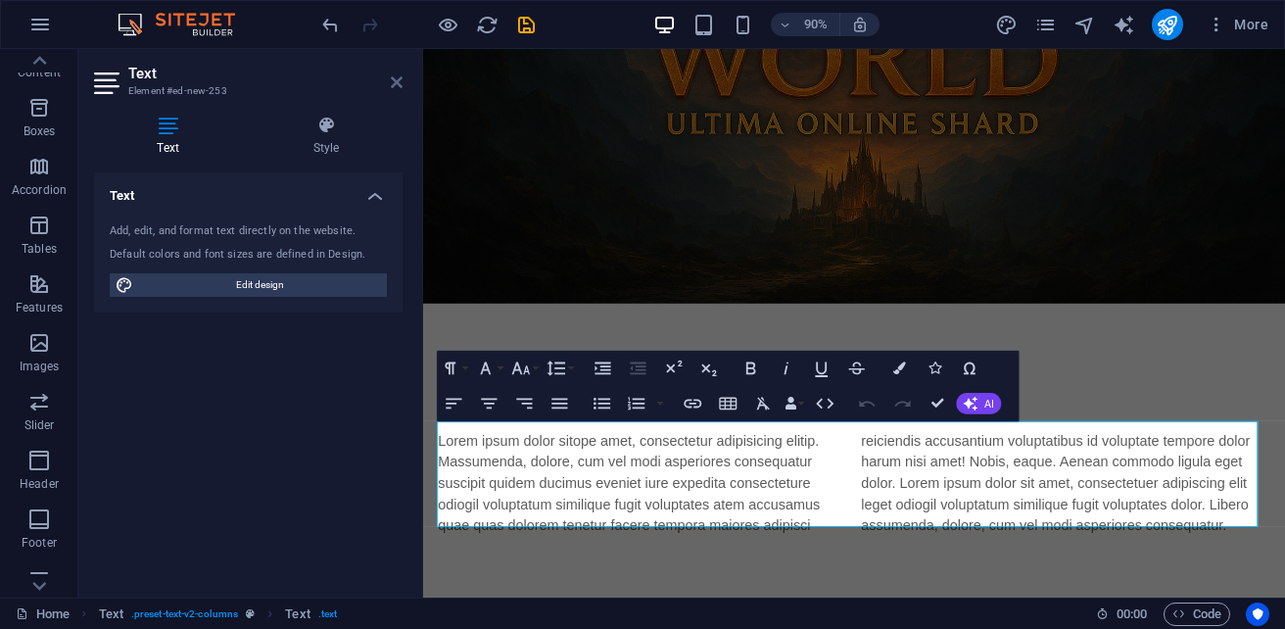
click at [398, 86] on icon at bounding box center [397, 82] width 12 height 16
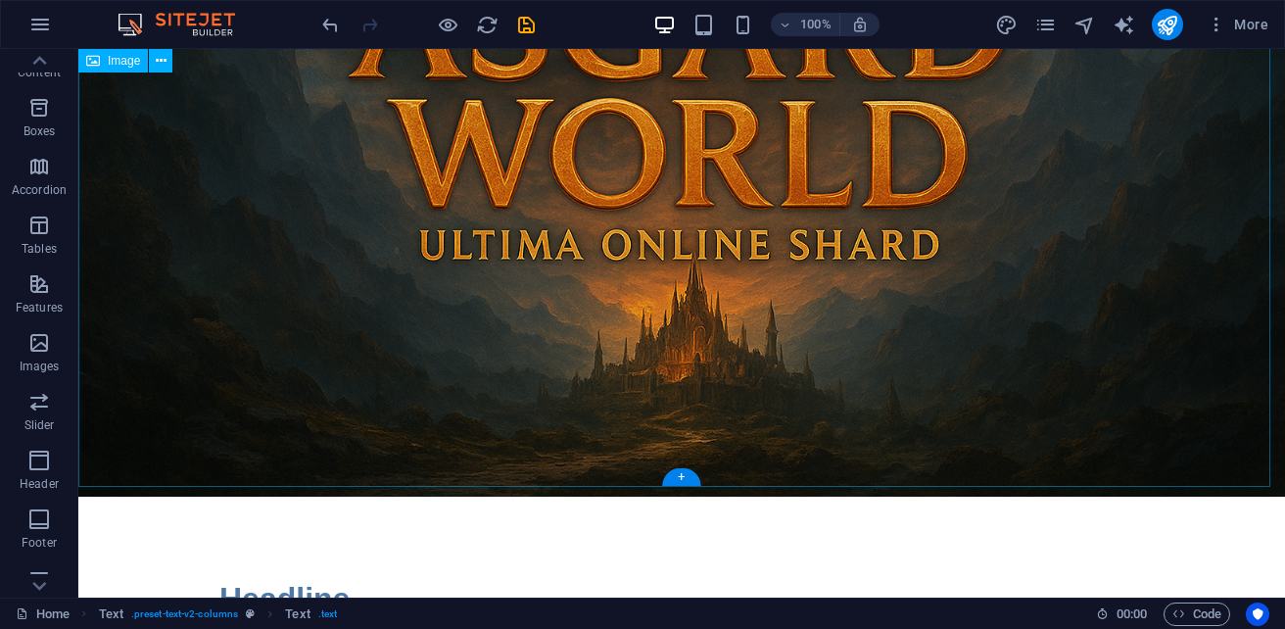
scroll to position [583, 0]
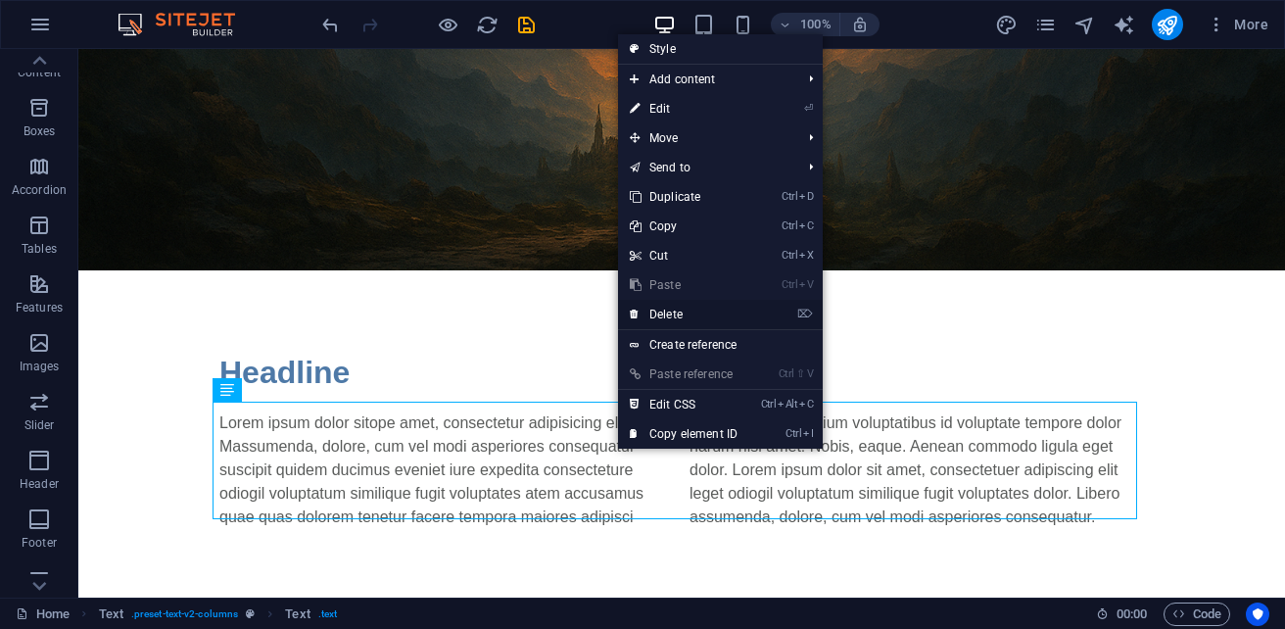
click at [676, 310] on link "⌦ Delete" at bounding box center [683, 314] width 131 height 29
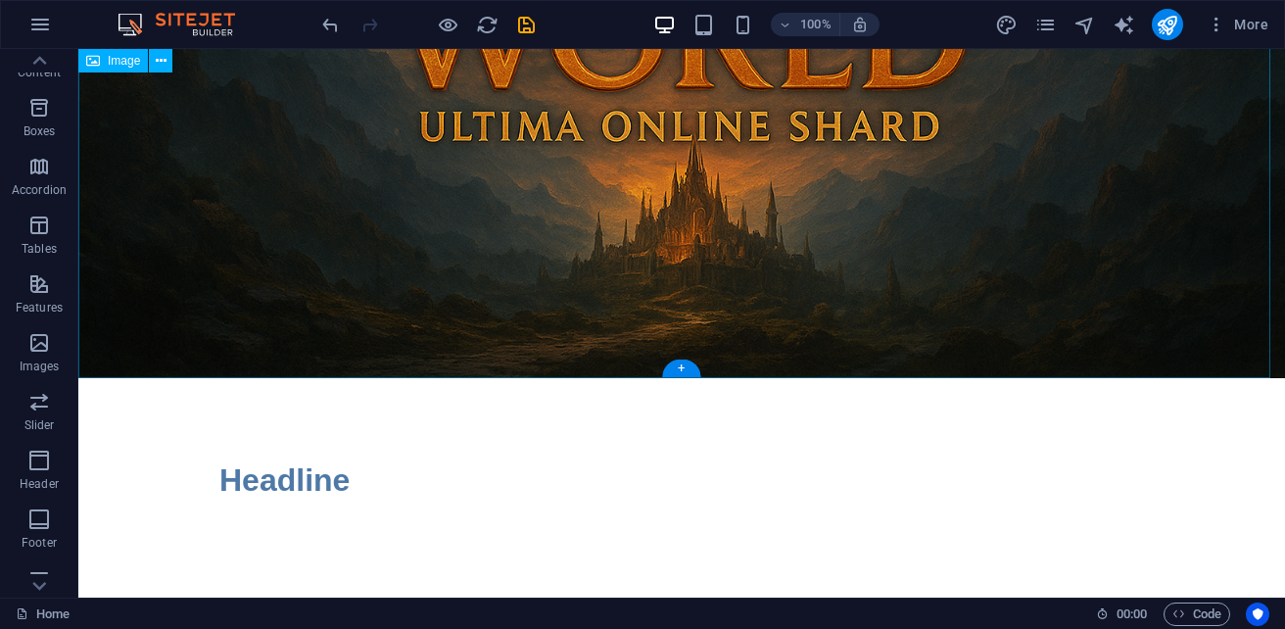
scroll to position [465, 0]
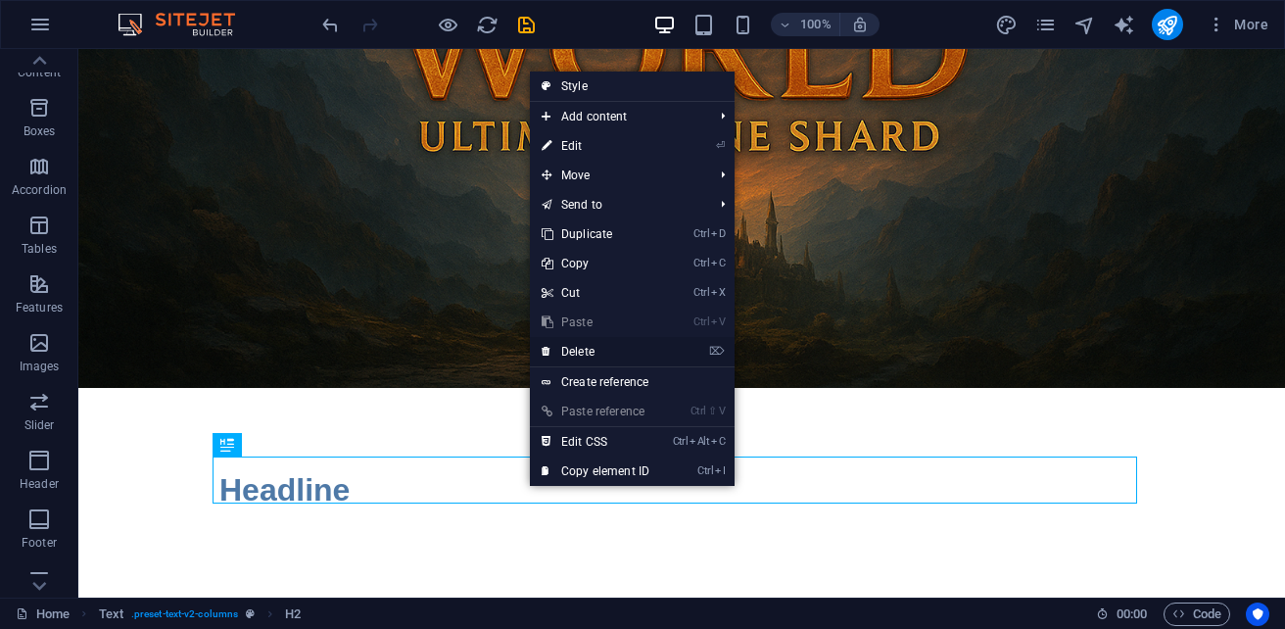
click at [598, 340] on link "⌦ Delete" at bounding box center [595, 351] width 131 height 29
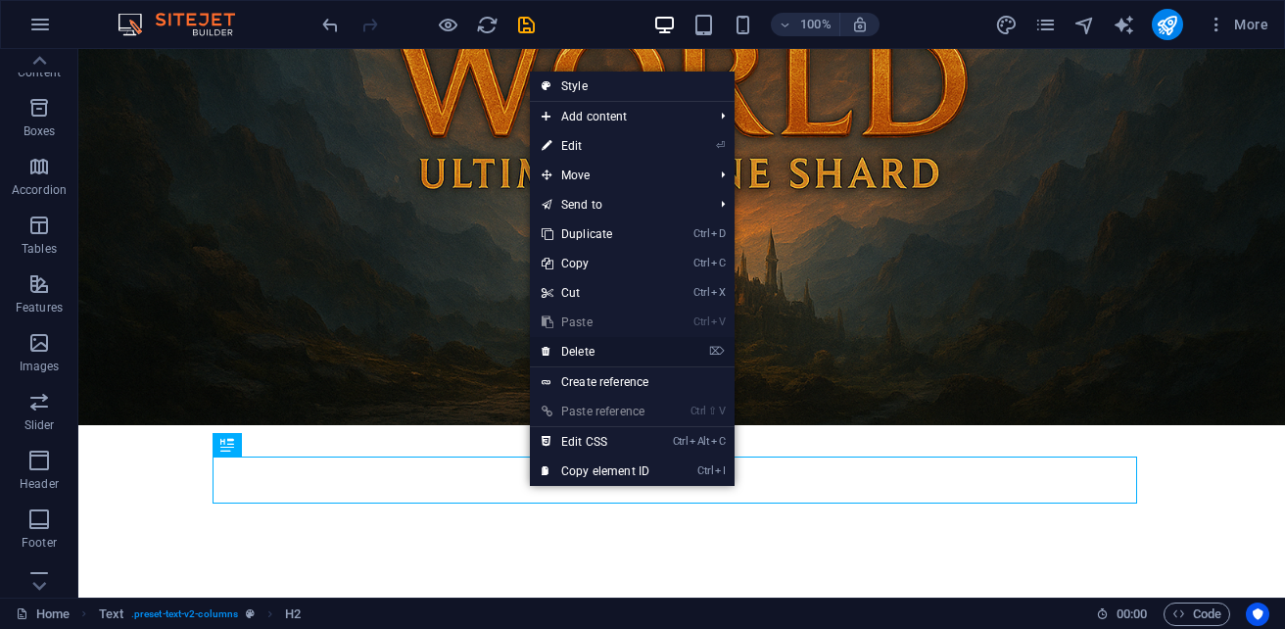
scroll to position [418, 0]
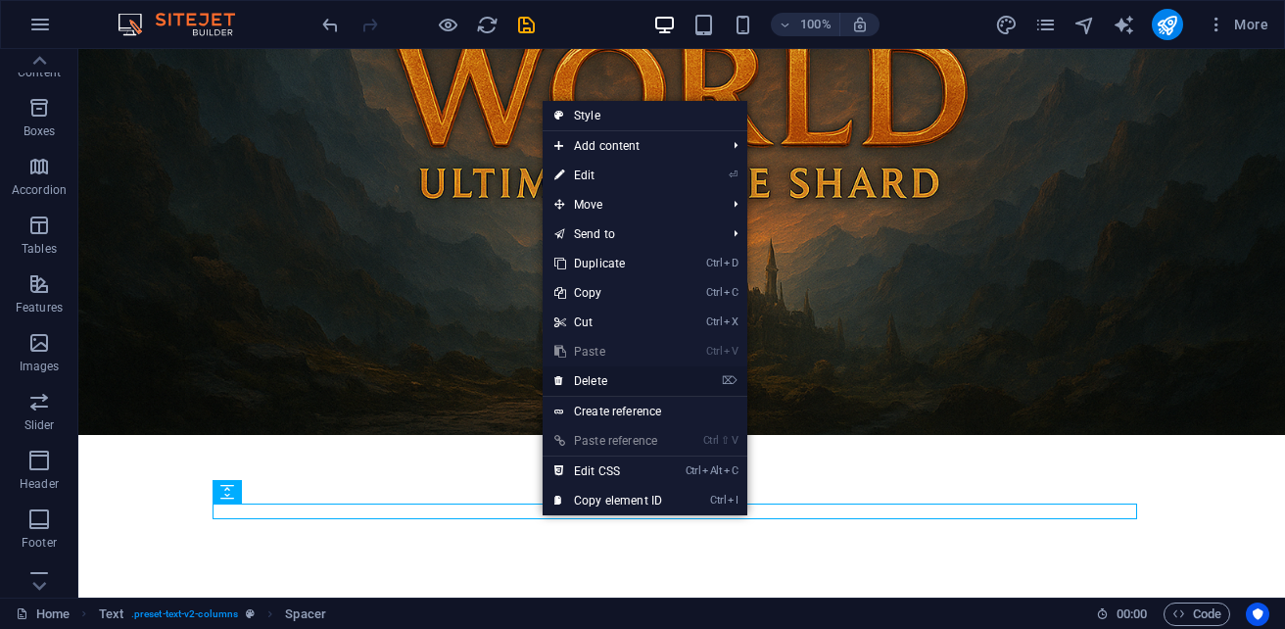
click at [593, 378] on link "⌦ Delete" at bounding box center [607, 380] width 131 height 29
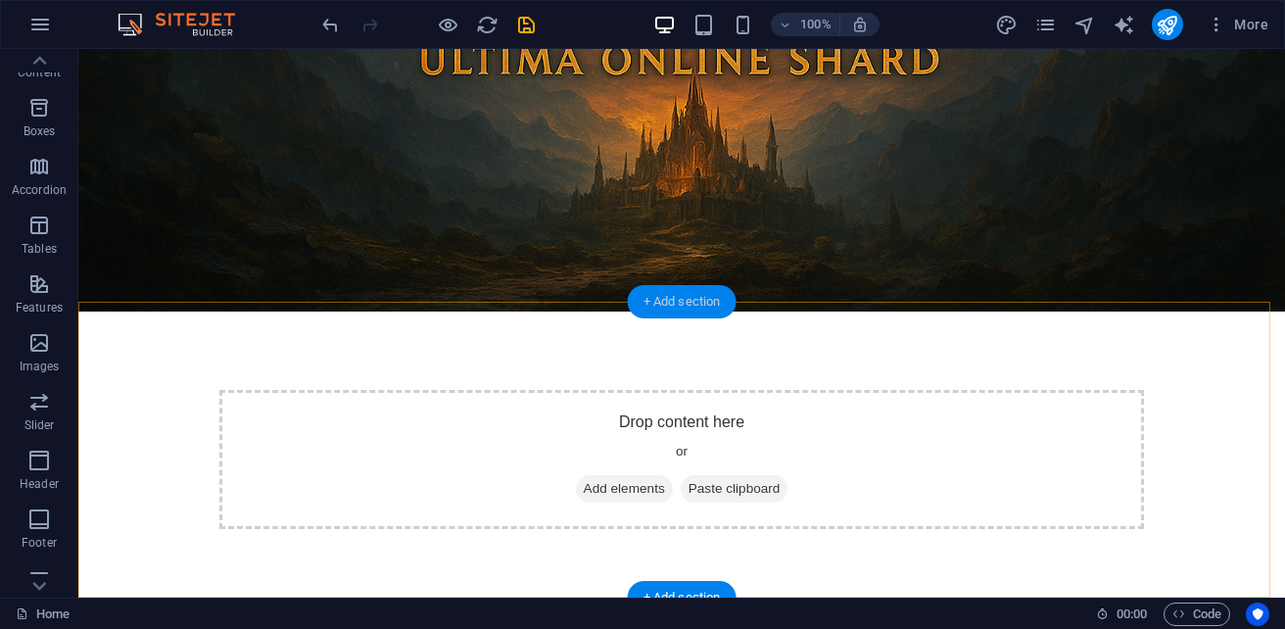
click at [671, 304] on div "+ Add section" at bounding box center [682, 301] width 109 height 33
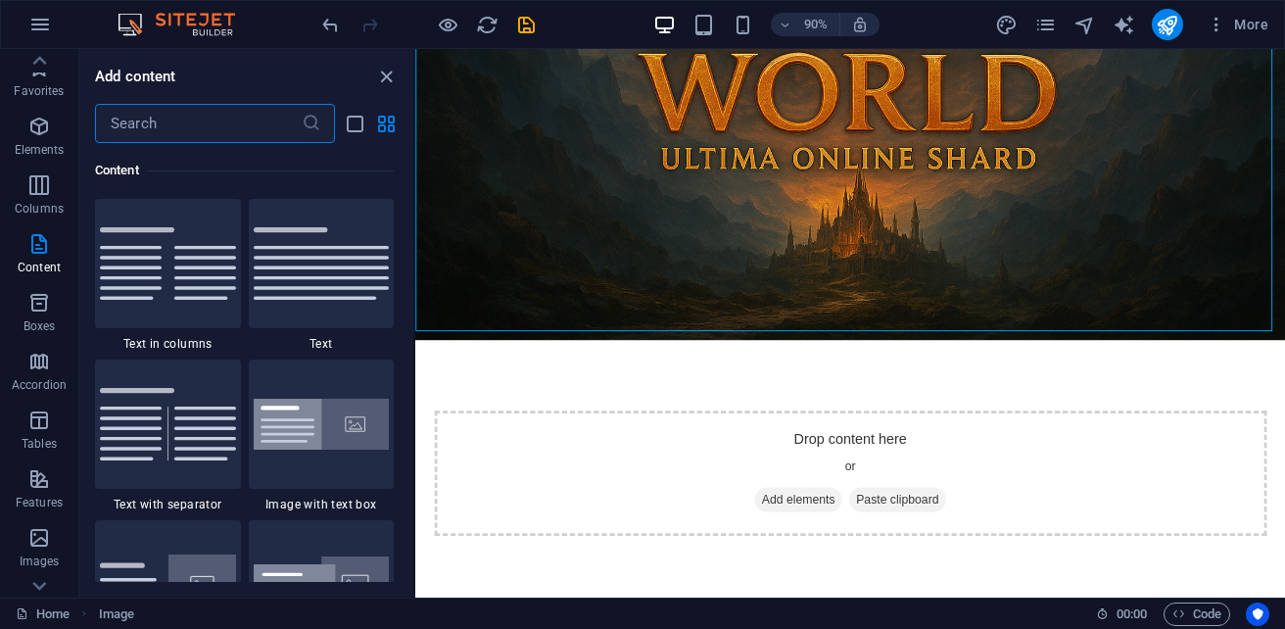
scroll to position [0, 0]
click at [351, 127] on icon "list-view" at bounding box center [355, 124] width 23 height 23
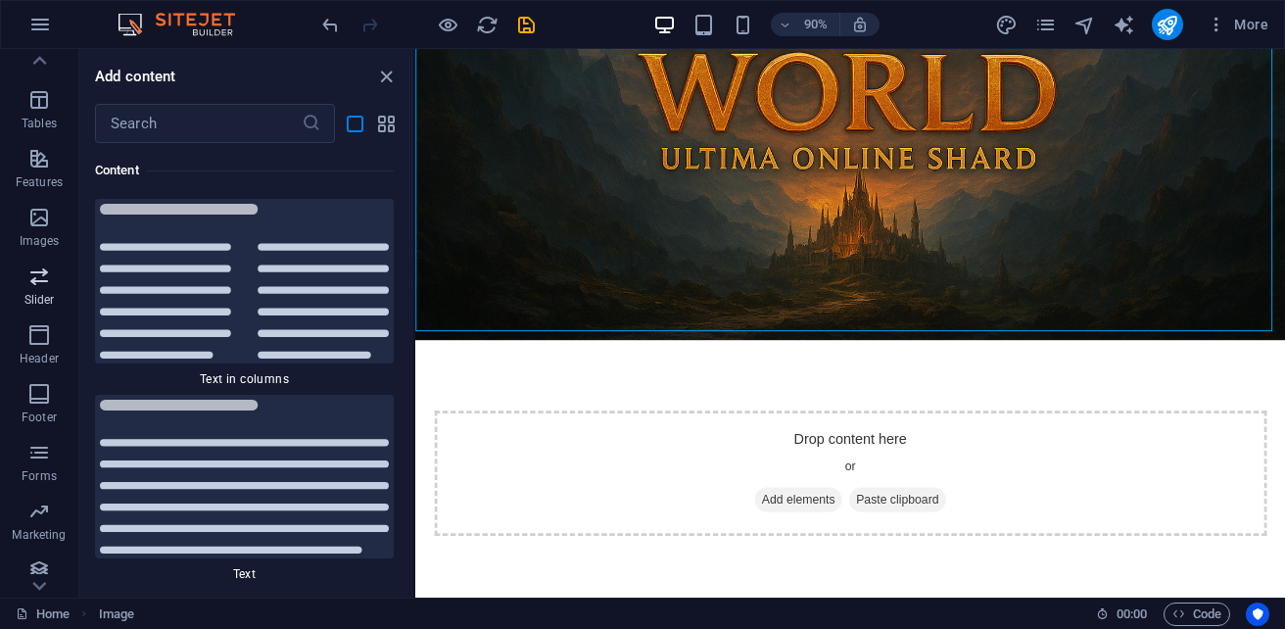
scroll to position [333, 0]
click at [37, 564] on icon "button" at bounding box center [38, 557] width 23 height 23
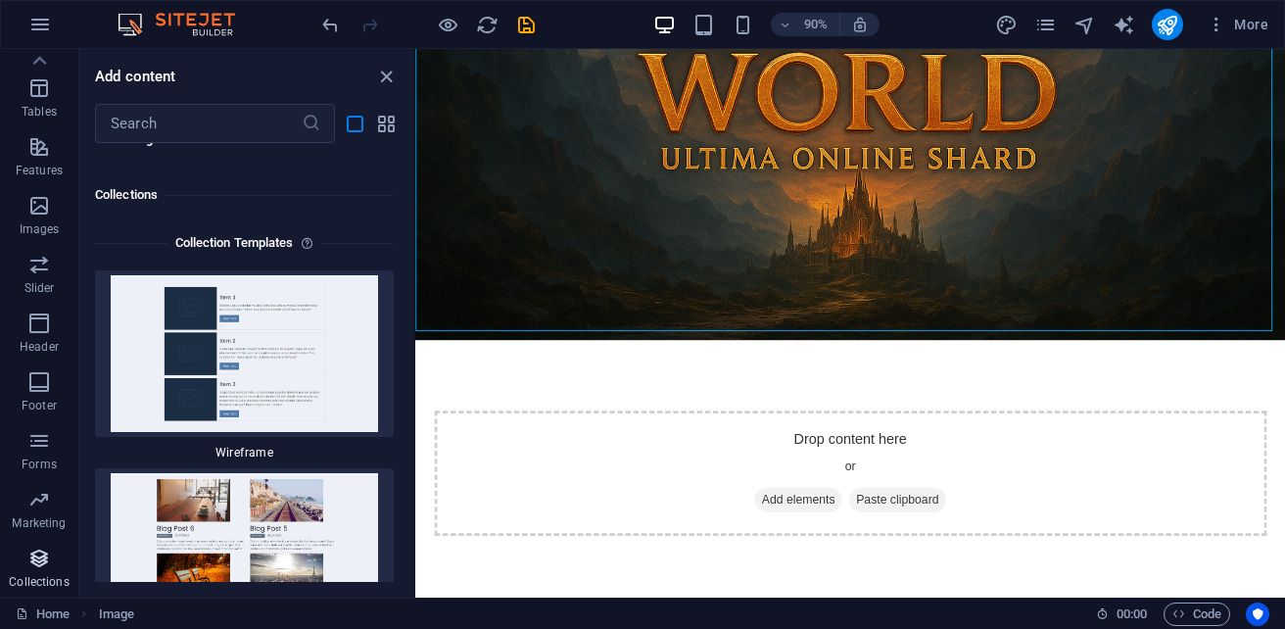
scroll to position [40492, 0]
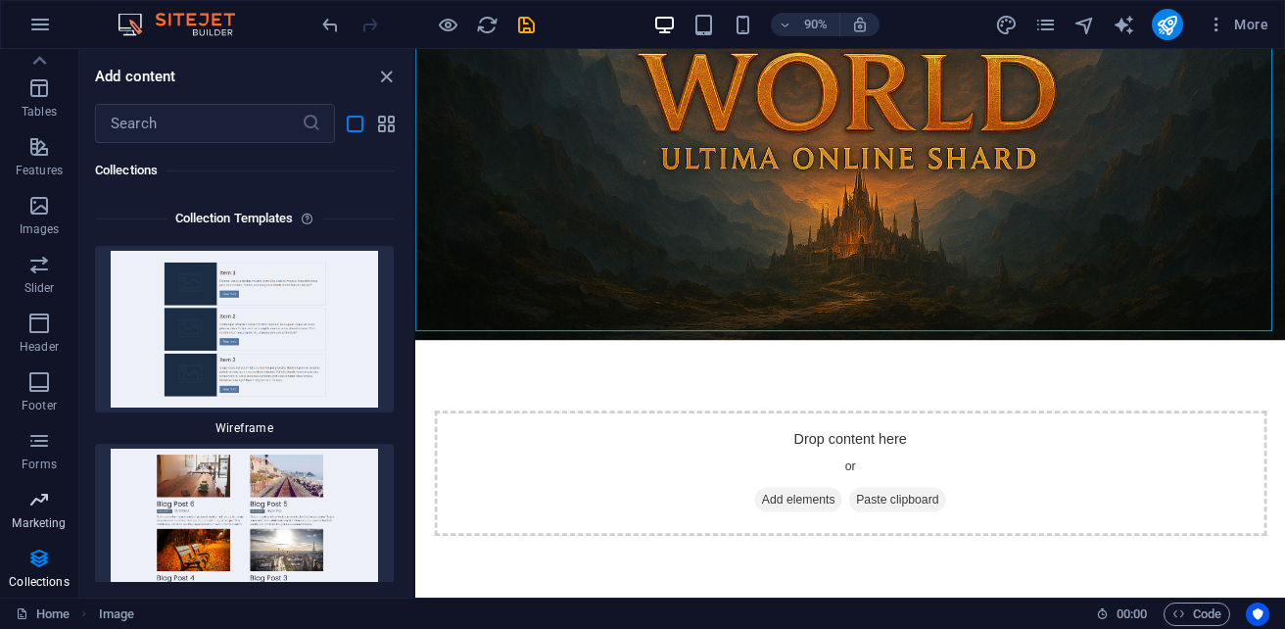
click at [35, 519] on p "Marketing" at bounding box center [39, 523] width 54 height 16
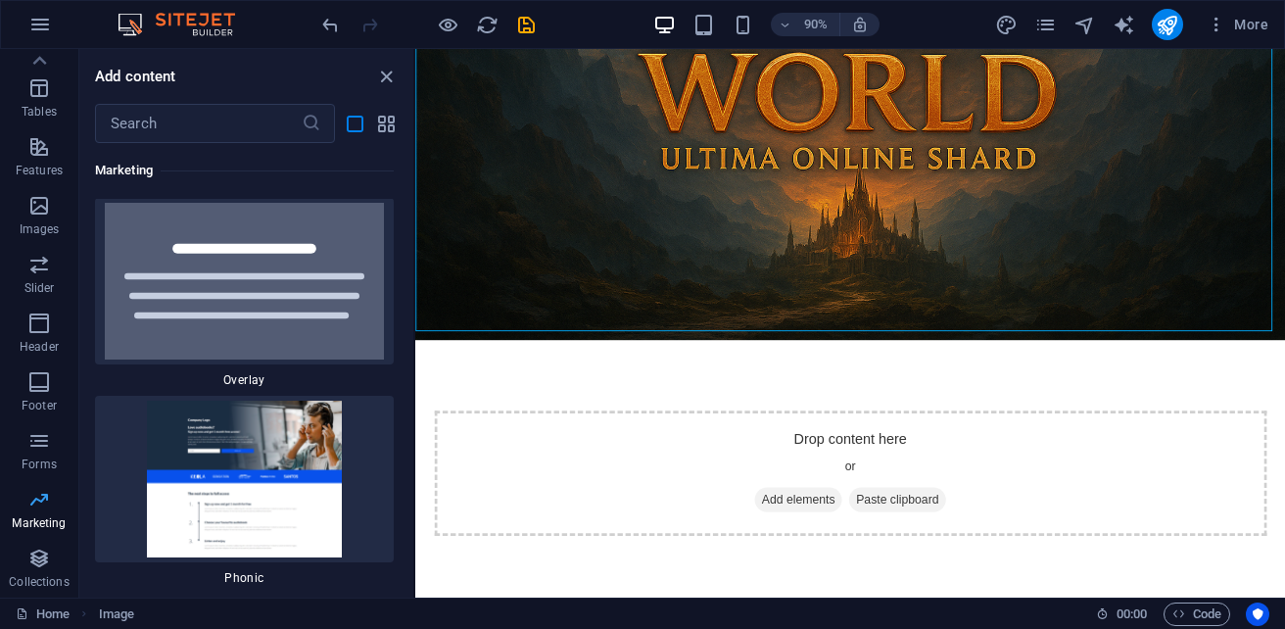
scroll to position [36175, 0]
click at [34, 457] on p "Forms" at bounding box center [39, 464] width 35 height 16
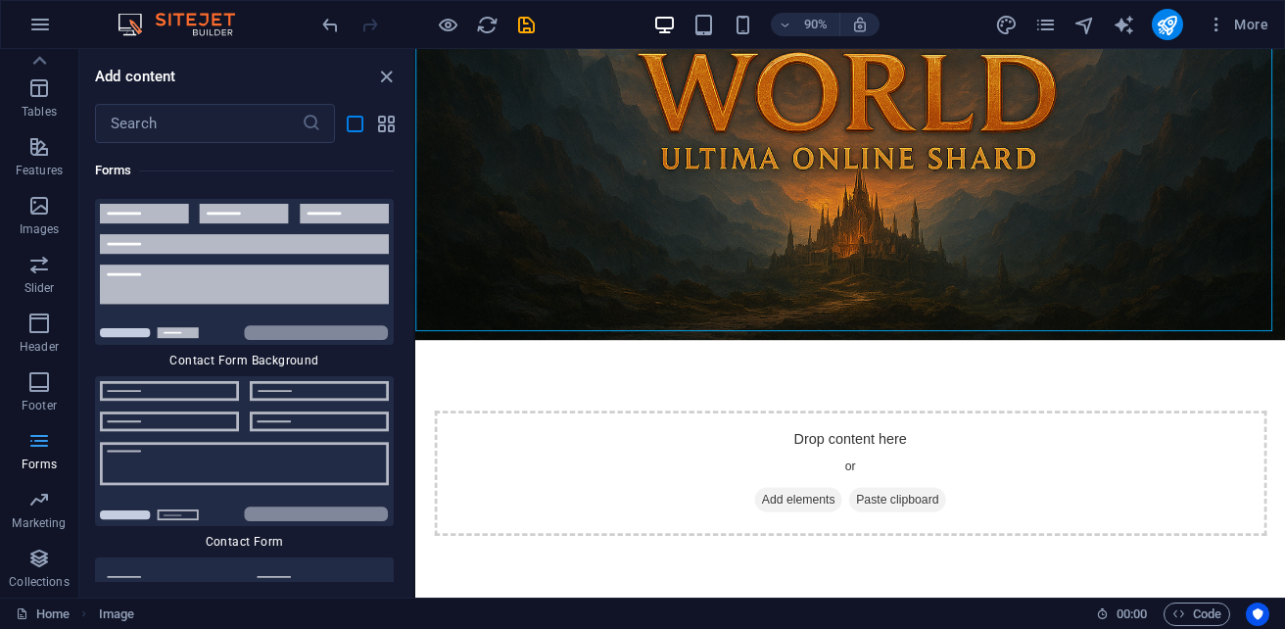
scroll to position [32964, 0]
click at [39, 406] on p "Footer" at bounding box center [39, 406] width 35 height 16
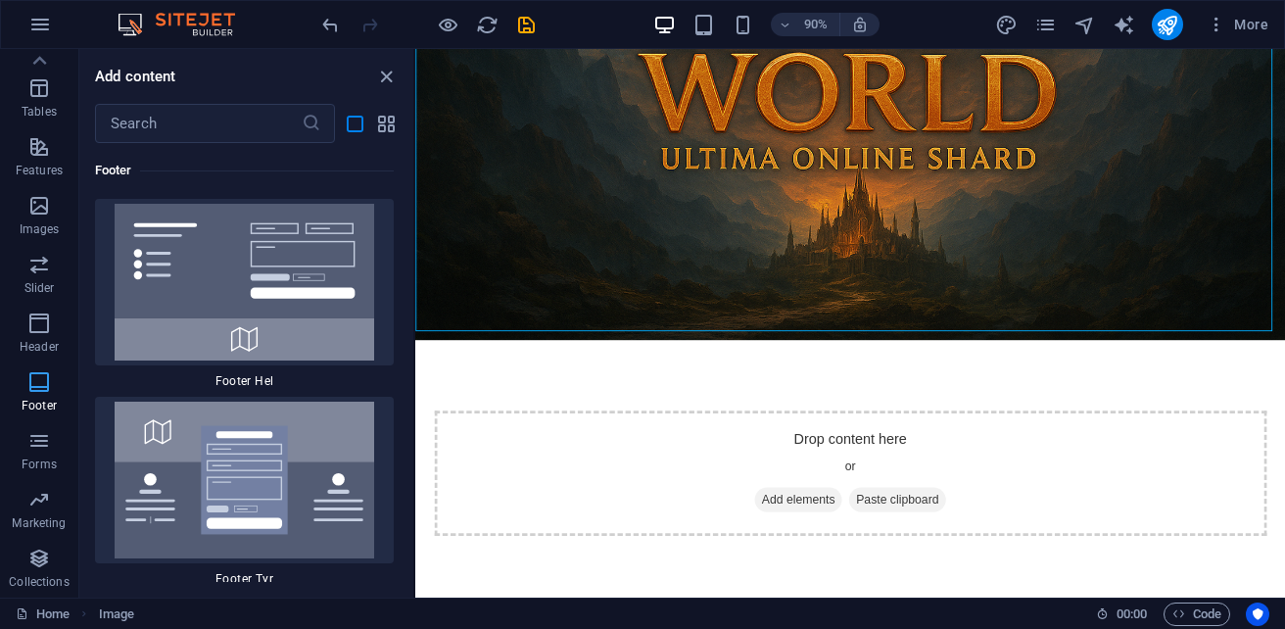
scroll to position [30345, 0]
click at [474, 320] on icon at bounding box center [479, 320] width 10 height 19
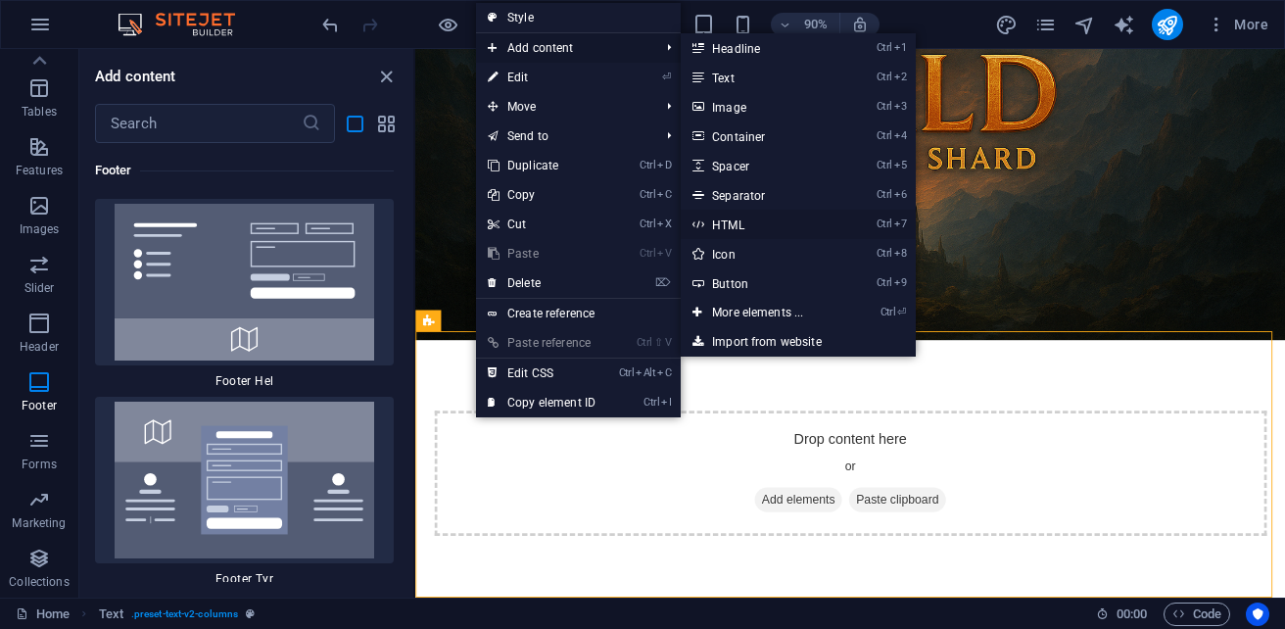
click at [772, 229] on link "Ctrl 7 HTML" at bounding box center [761, 224] width 162 height 29
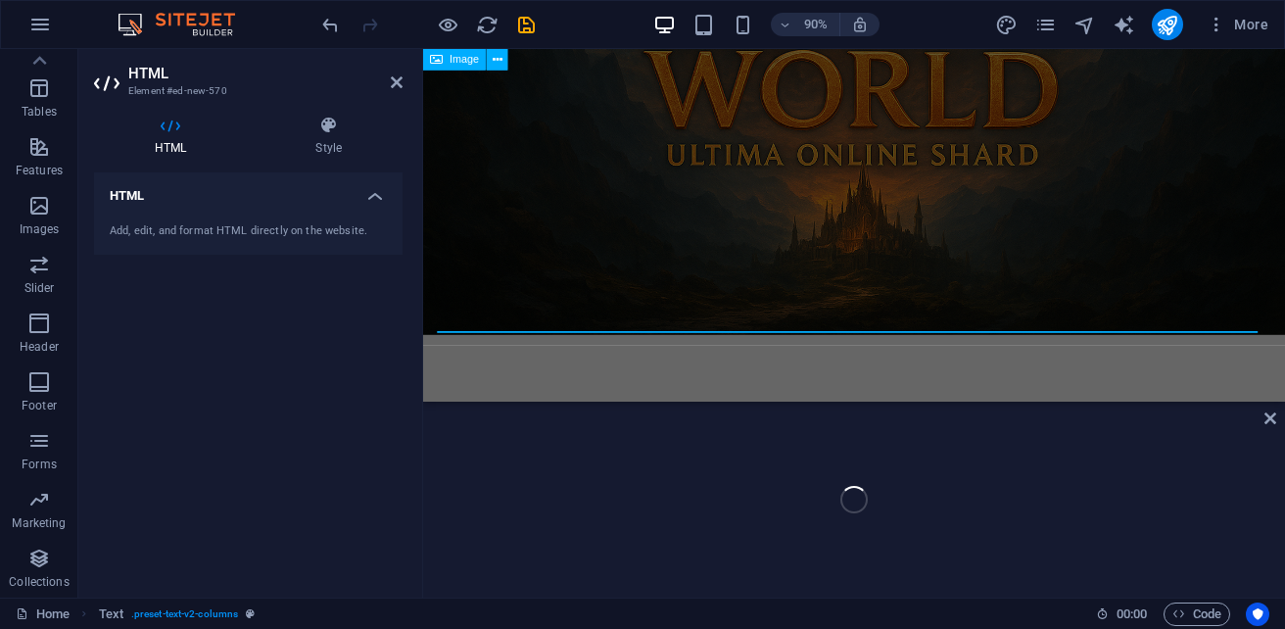
scroll to position [394, 0]
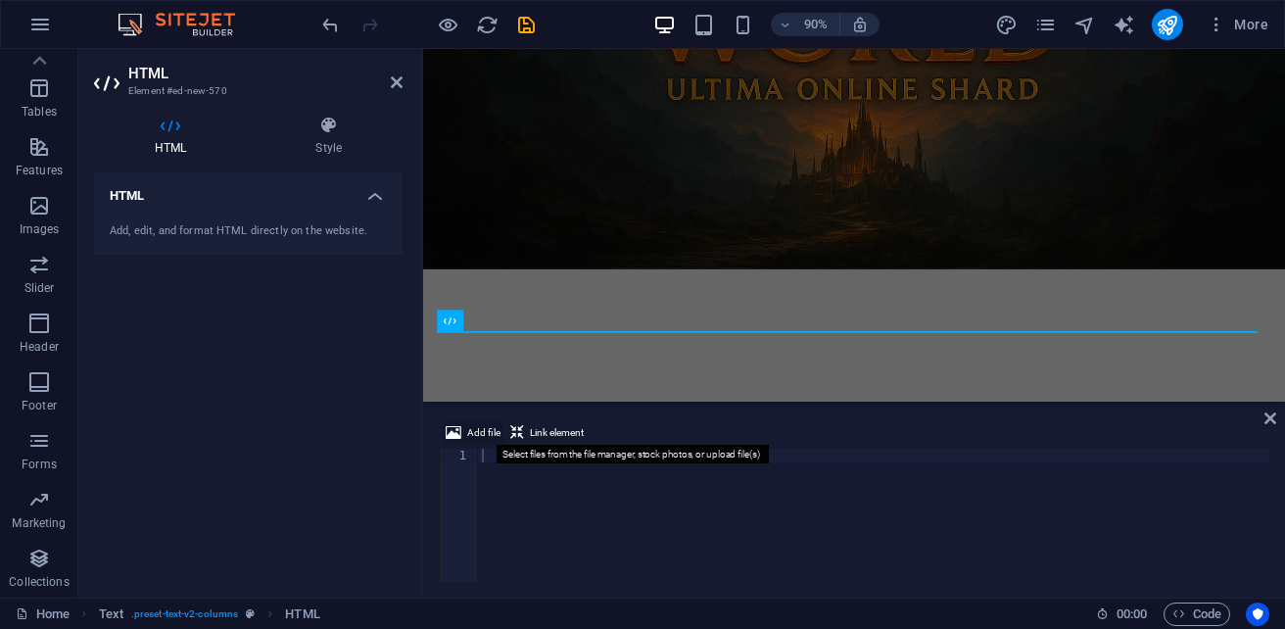
click at [470, 430] on span "Add file" at bounding box center [483, 432] width 33 height 23
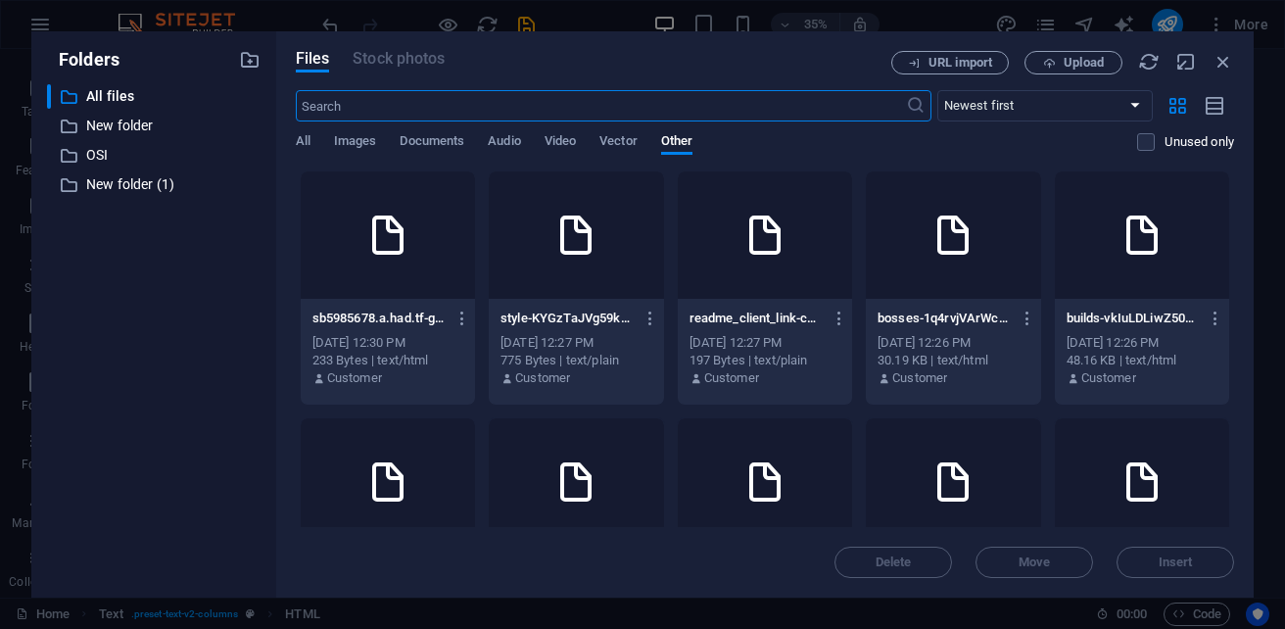
scroll to position [0, 0]
click at [110, 97] on p "All files" at bounding box center [155, 96] width 138 height 23
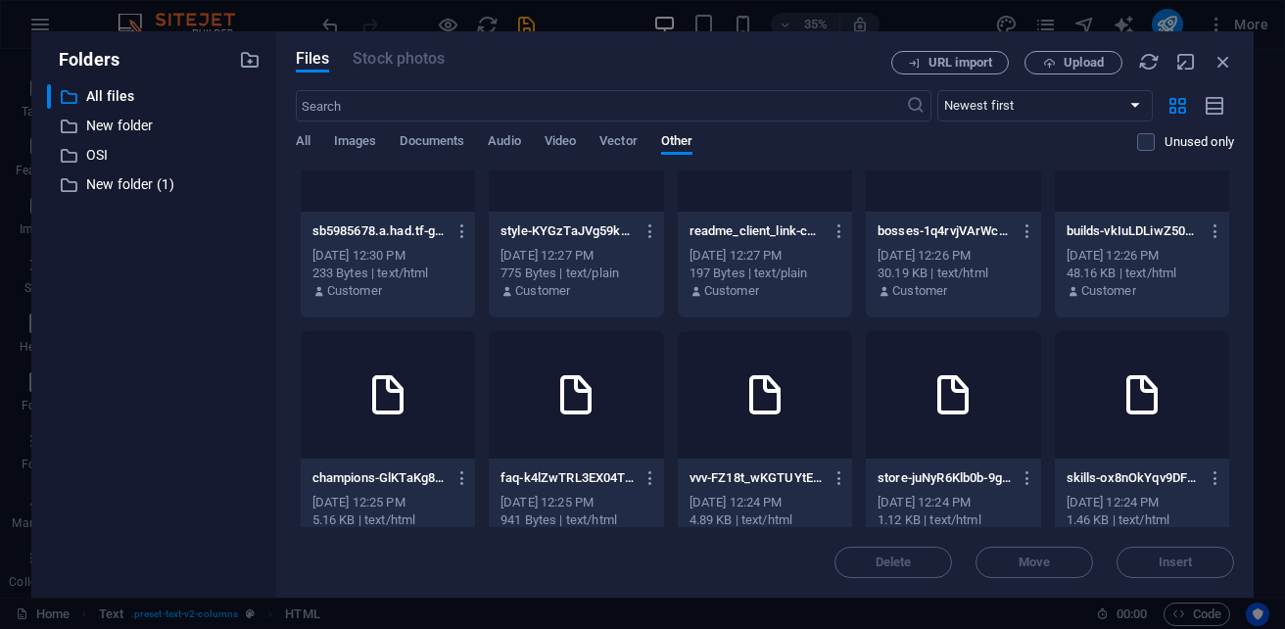
scroll to position [78, 0]
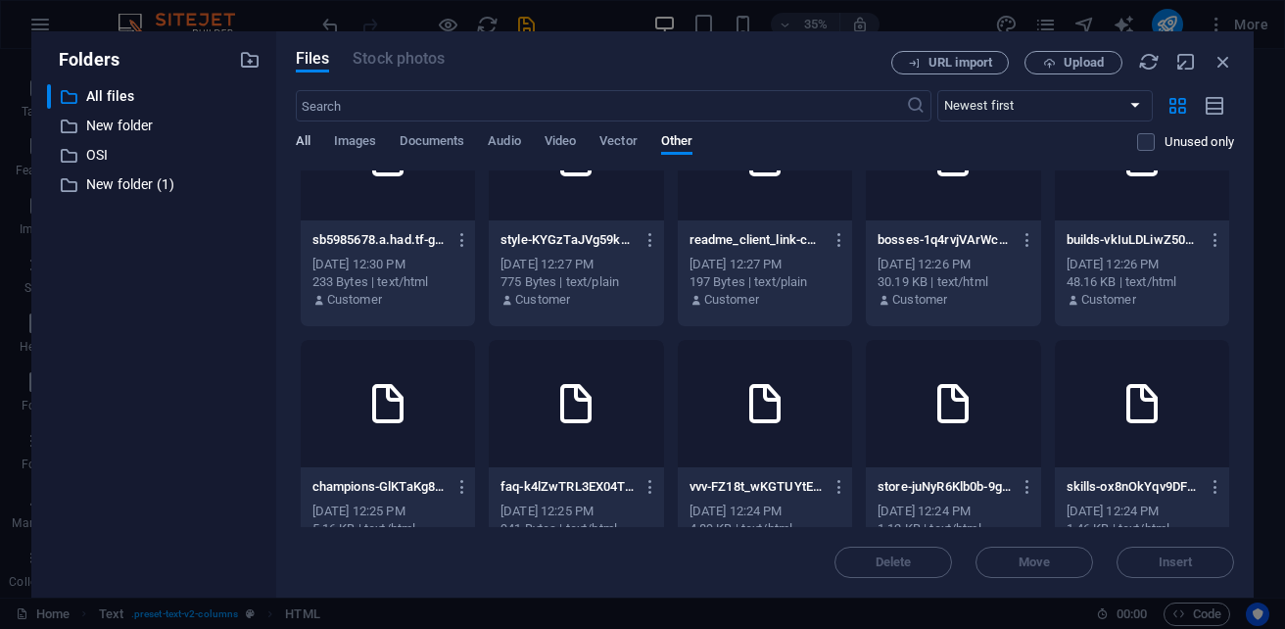
click at [296, 135] on span "All" at bounding box center [303, 142] width 15 height 27
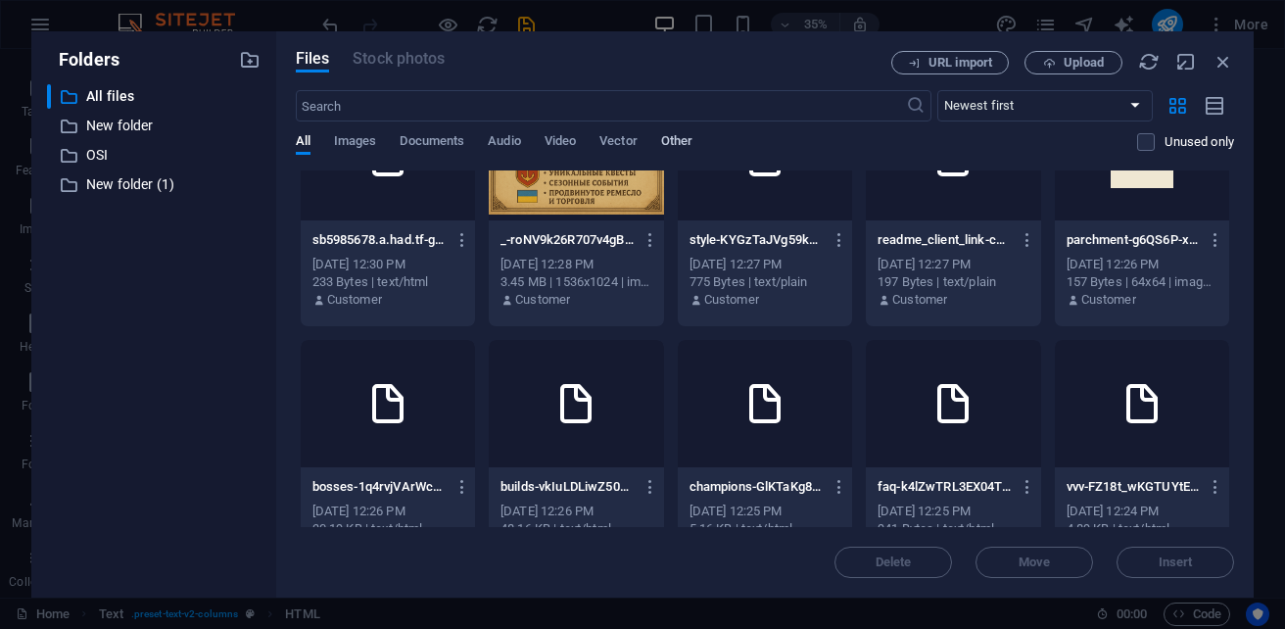
click at [678, 148] on span "Other" at bounding box center [676, 142] width 31 height 27
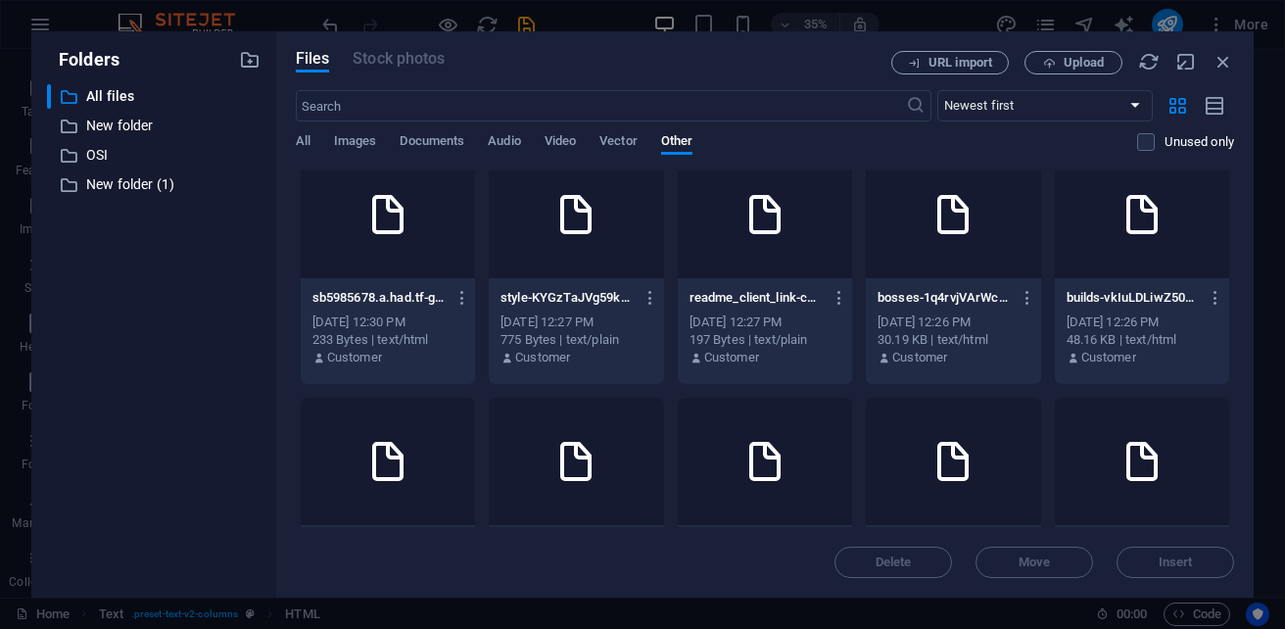
scroll to position [0, 0]
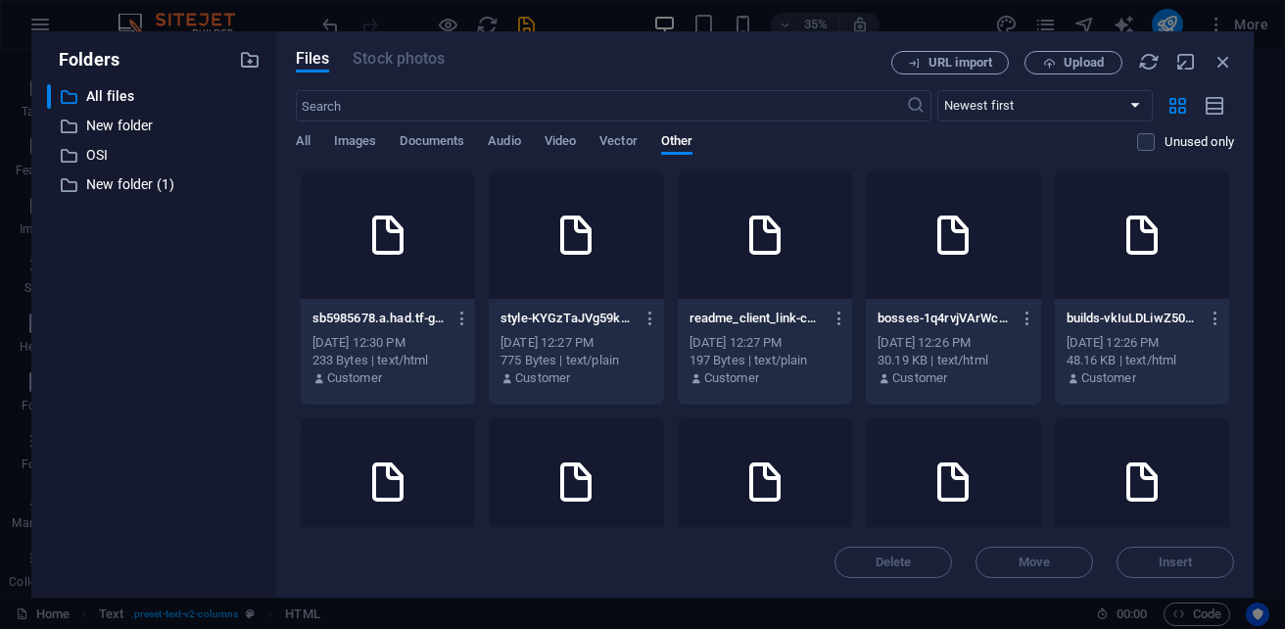
click at [475, 257] on div at bounding box center [388, 234] width 174 height 127
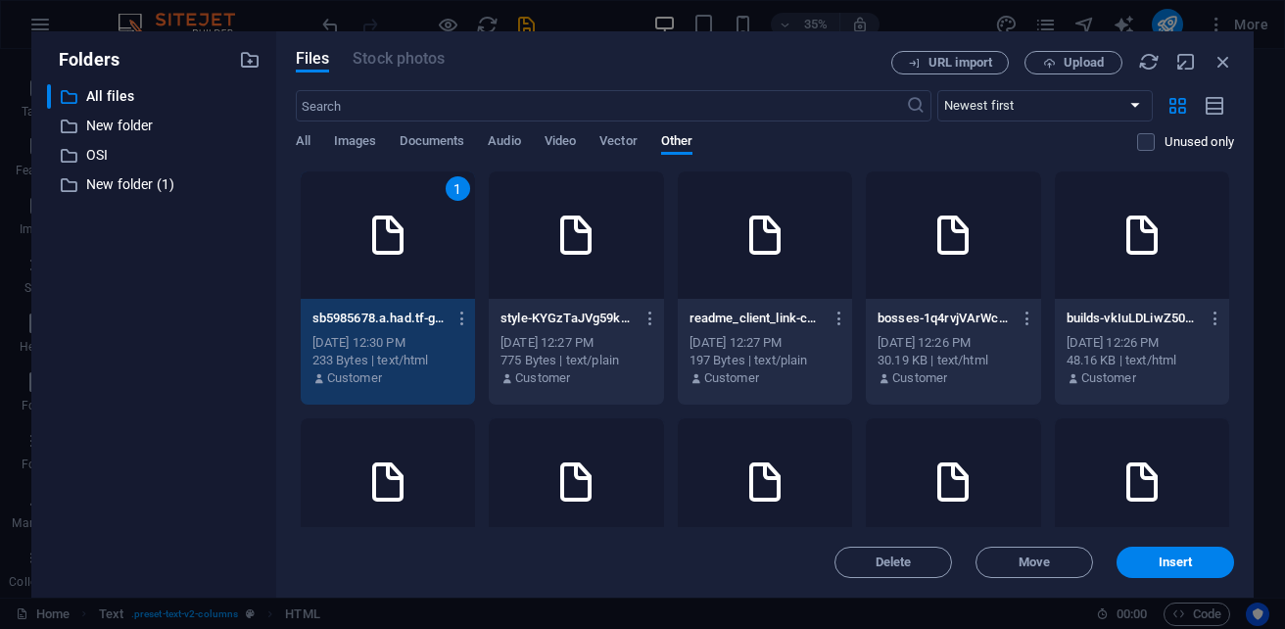
click at [475, 257] on div "1" at bounding box center [388, 234] width 174 height 127
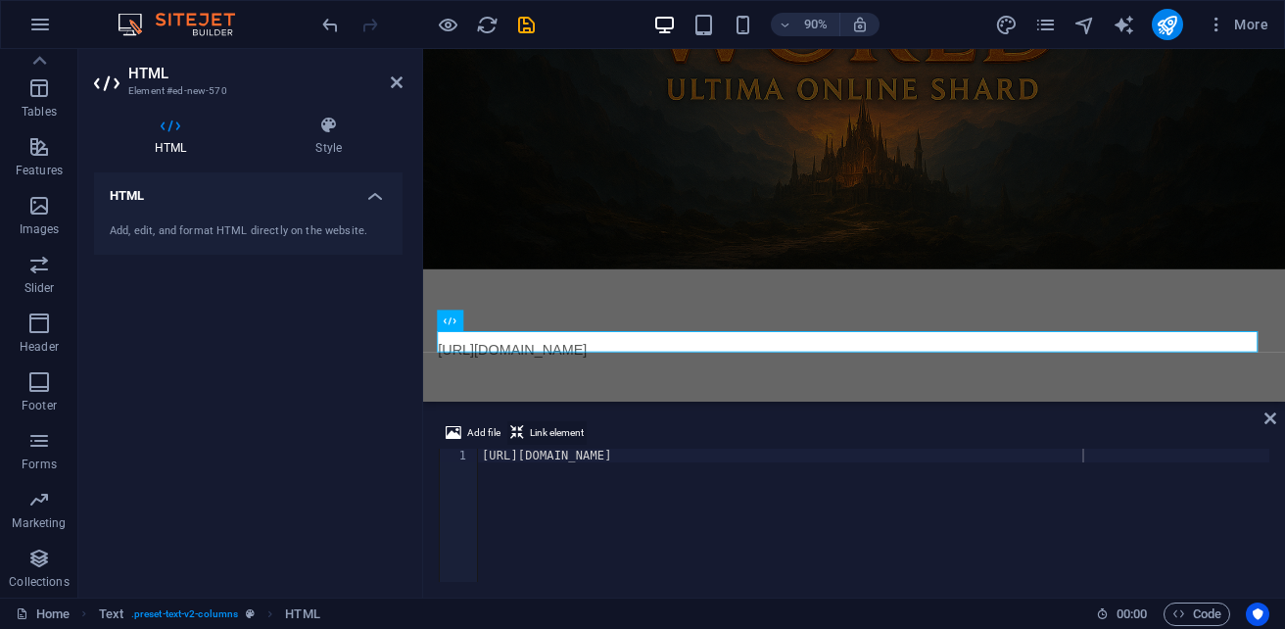
click at [530, 430] on span "Link element" at bounding box center [557, 432] width 54 height 23
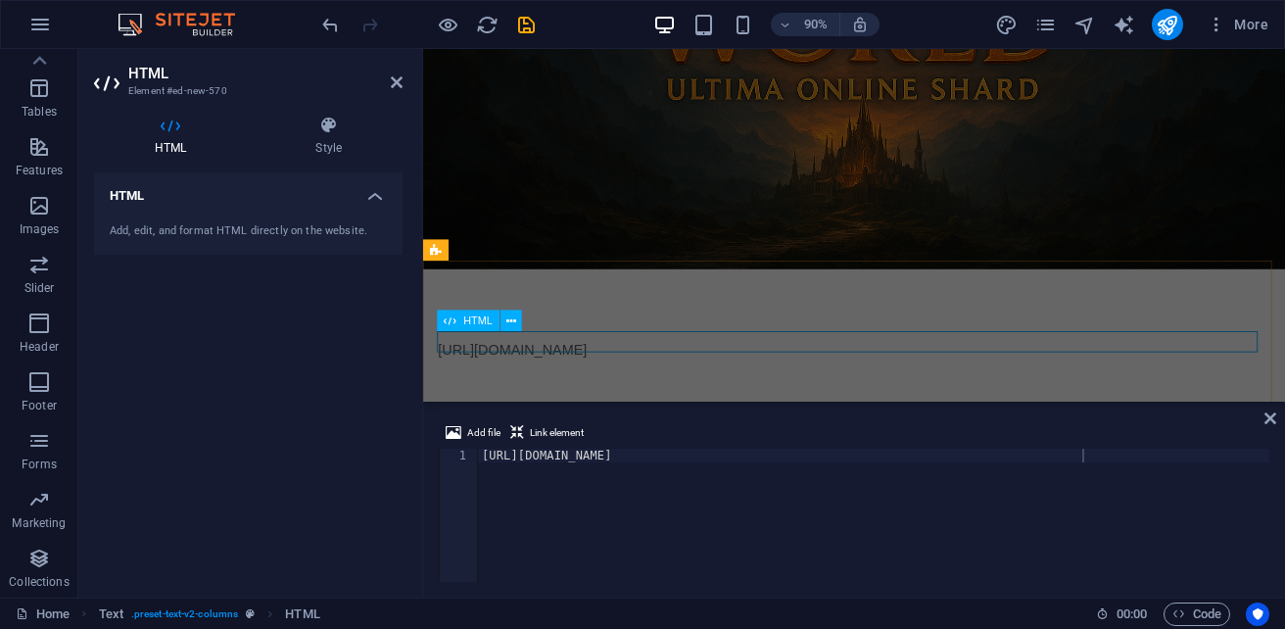
click at [488, 322] on span "HTML" at bounding box center [477, 320] width 28 height 11
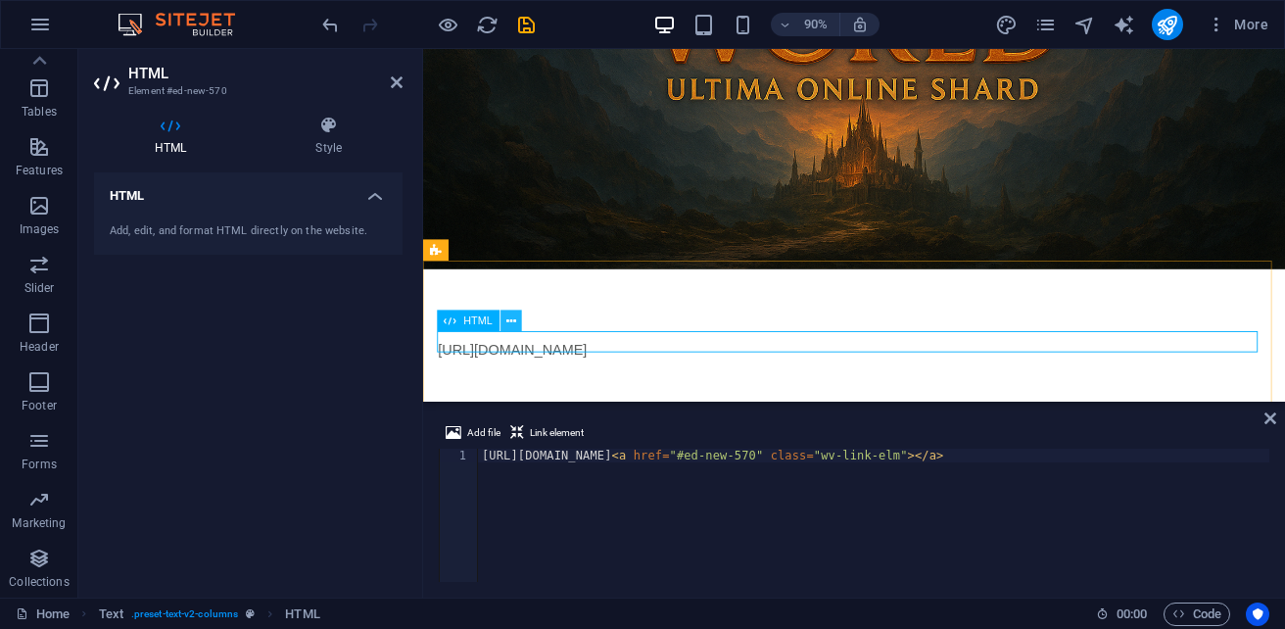
click at [510, 323] on icon at bounding box center [511, 320] width 10 height 19
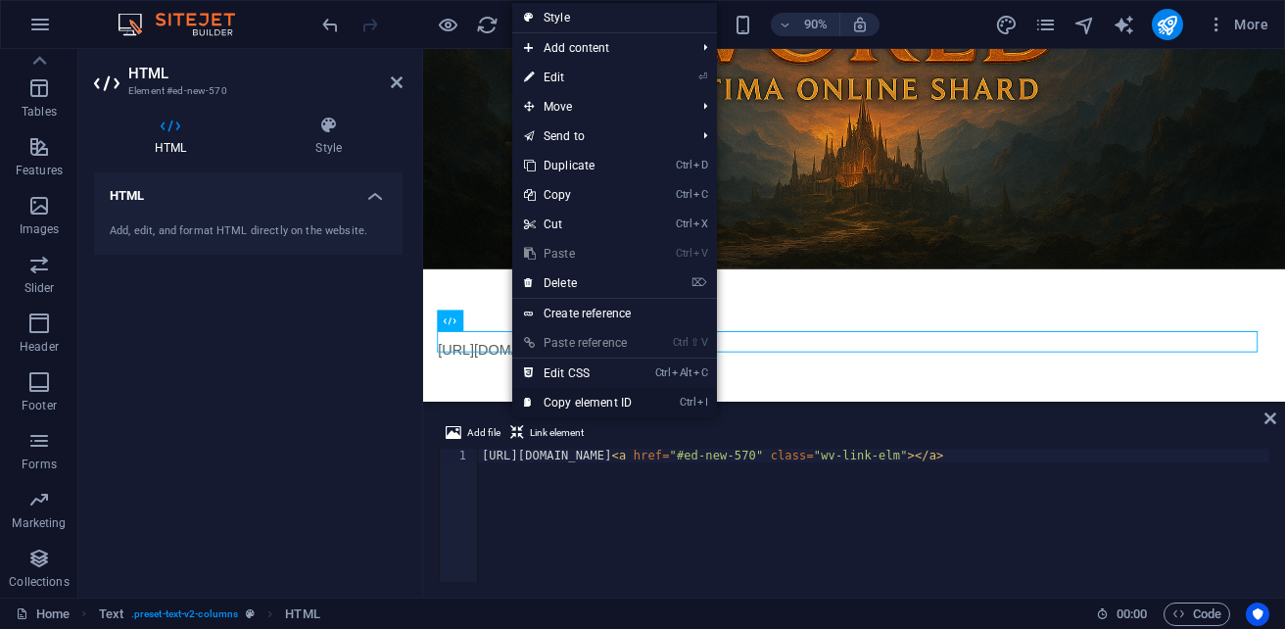
click at [582, 401] on link "Ctrl I Copy element ID" at bounding box center [577, 402] width 131 height 29
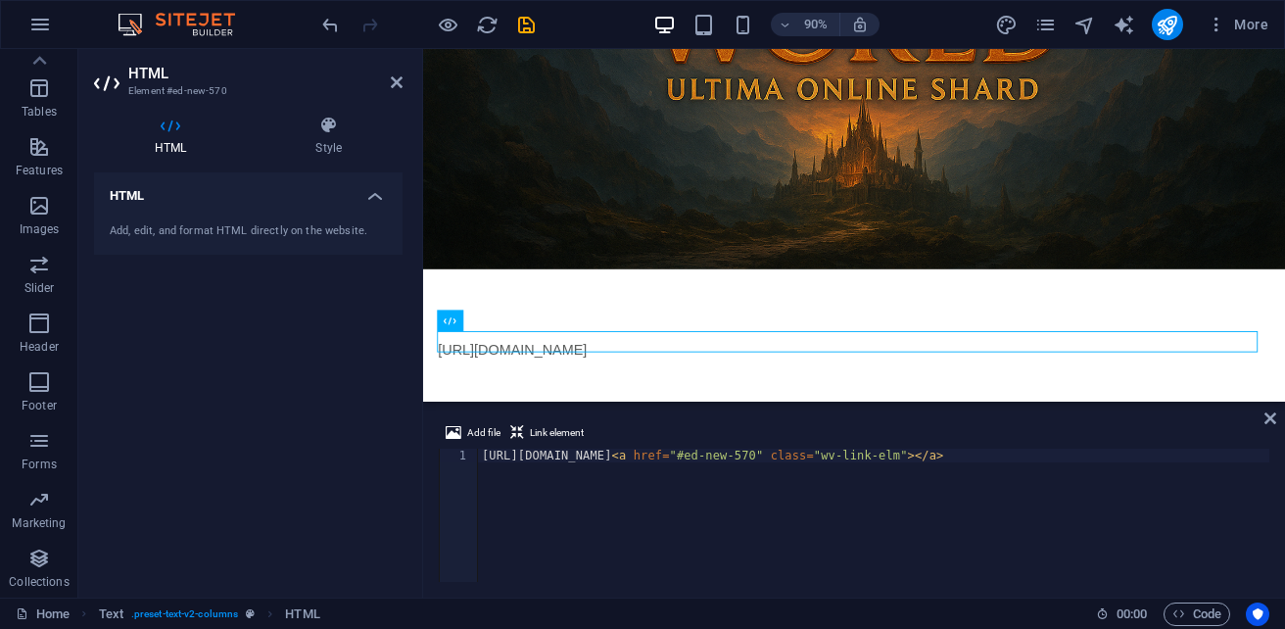
drag, startPoint x: 1089, startPoint y: 582, endPoint x: 1158, endPoint y: 564, distance: 71.7
click at [1192, 567] on div "Add file Link element https://cdn1.site-media.eu/images/0/19663150/sb5985678.a.…" at bounding box center [854, 501] width 862 height 192
click at [538, 436] on span "Link element" at bounding box center [557, 432] width 54 height 23
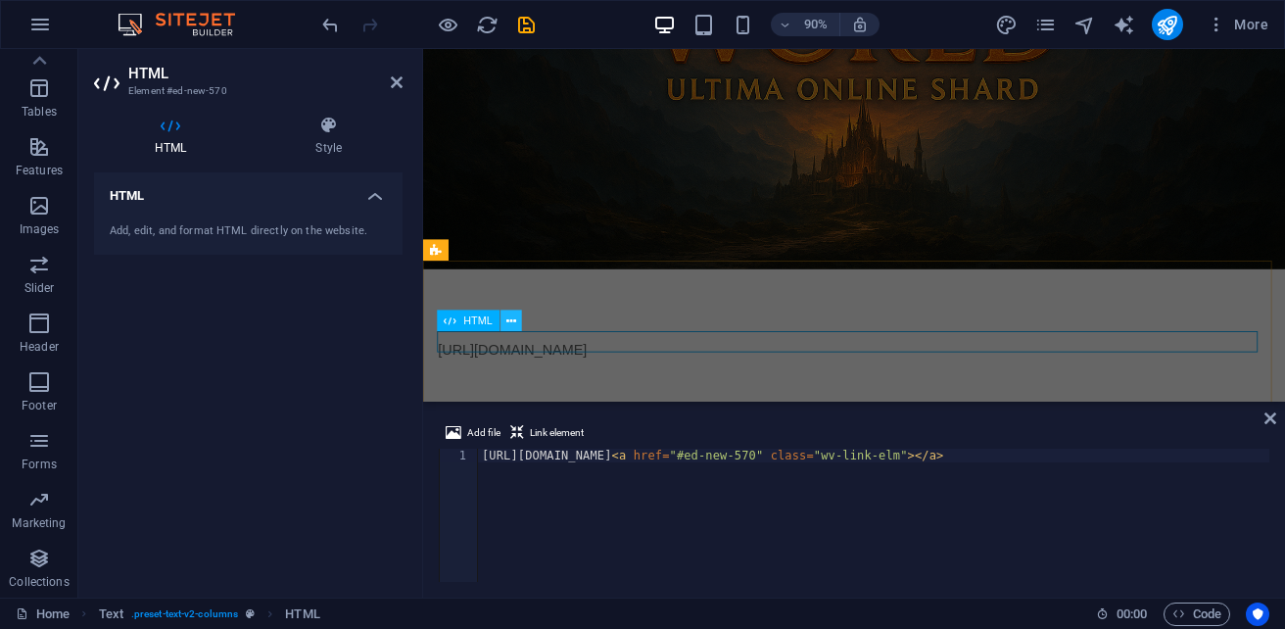
click at [507, 322] on icon at bounding box center [511, 320] width 10 height 19
click at [318, 144] on h4 "Style" at bounding box center [329, 136] width 148 height 41
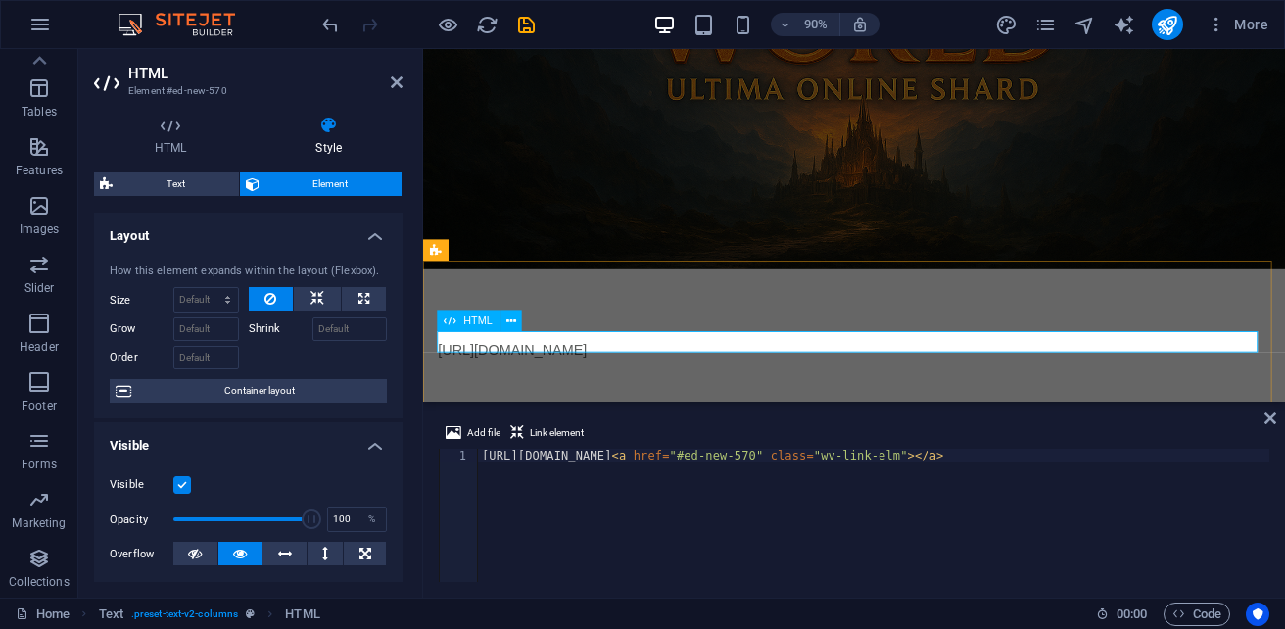
click at [716, 372] on div "[URL][DOMAIN_NAME]" at bounding box center [902, 383] width 924 height 23
type textarea "https://cdn1.site-media.eu/images/0/19663150/sb5985678.a.had.tf-gd_0L0fDvOcY2Pl…"
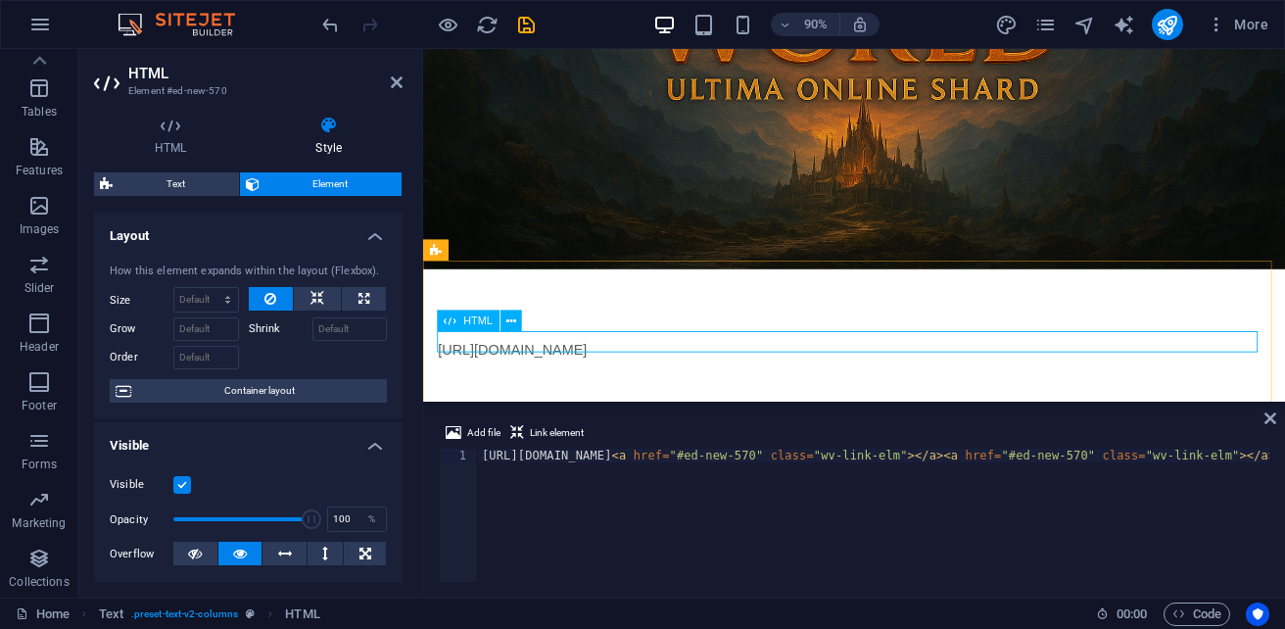
click at [716, 372] on div "[URL][DOMAIN_NAME]" at bounding box center [902, 383] width 924 height 23
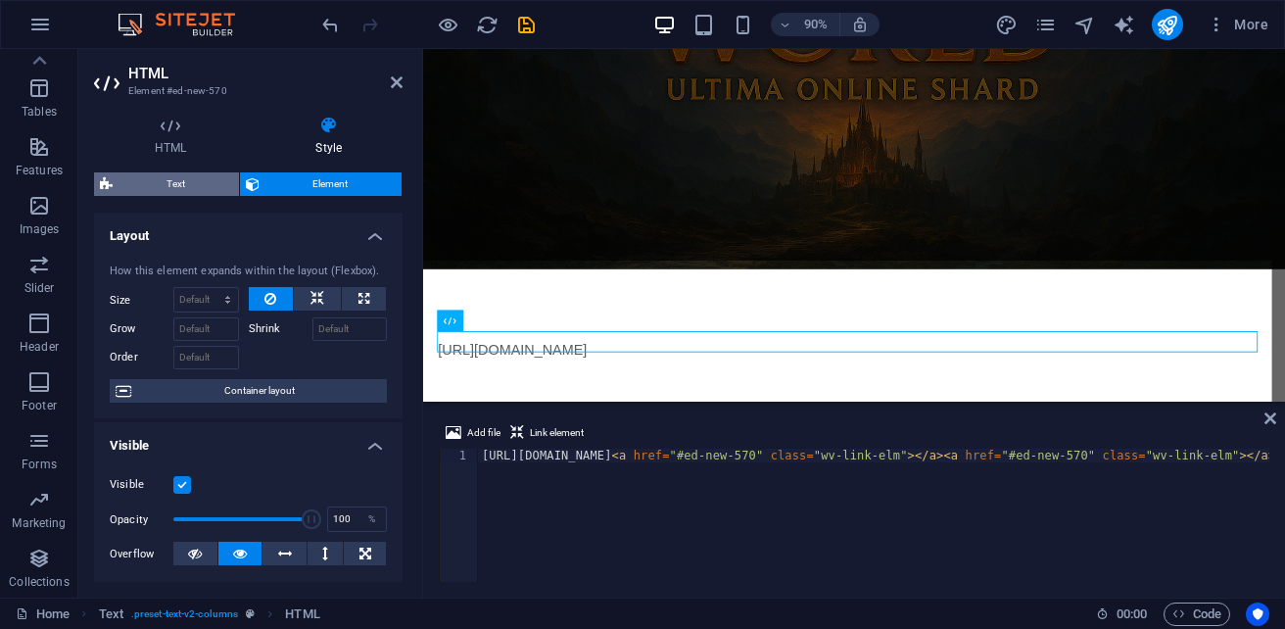
click at [181, 187] on span "Text" at bounding box center [175, 183] width 115 height 23
select select "rem"
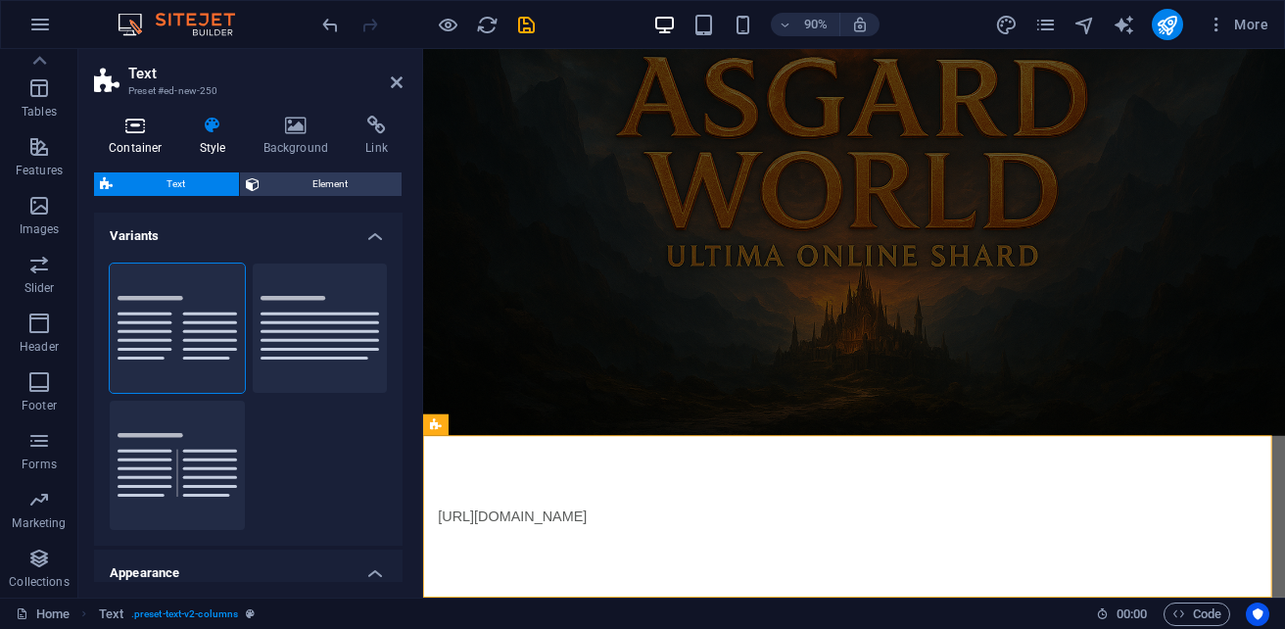
scroll to position [200, 0]
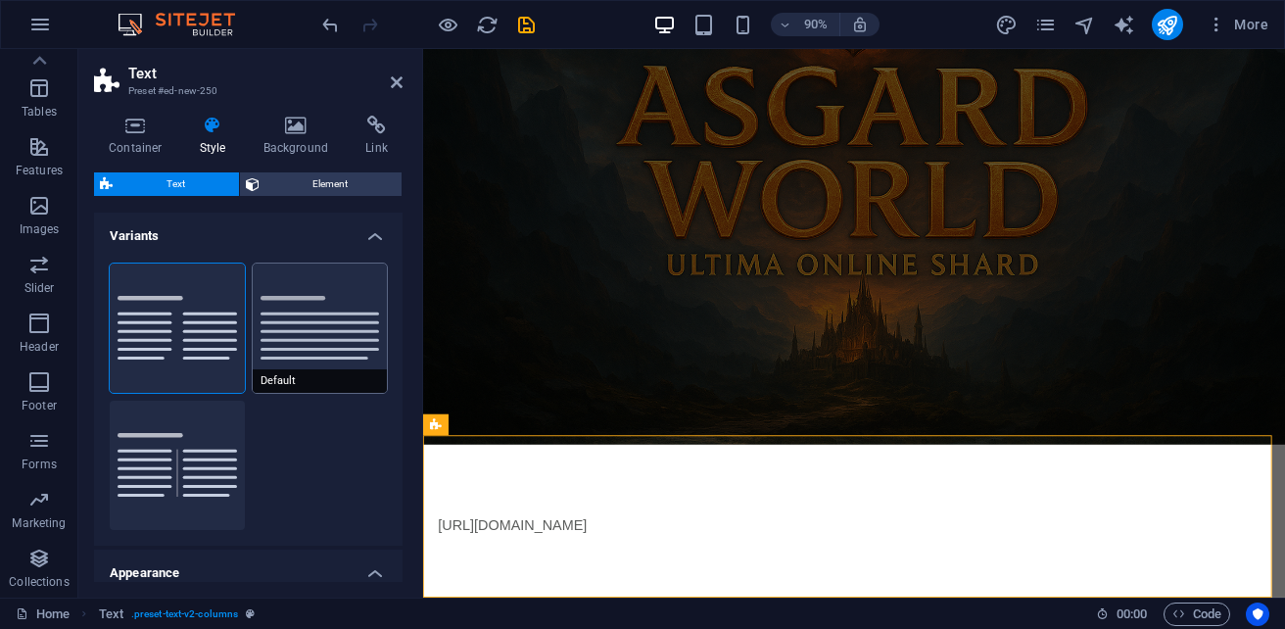
click at [292, 339] on button "Default" at bounding box center [320, 327] width 135 height 129
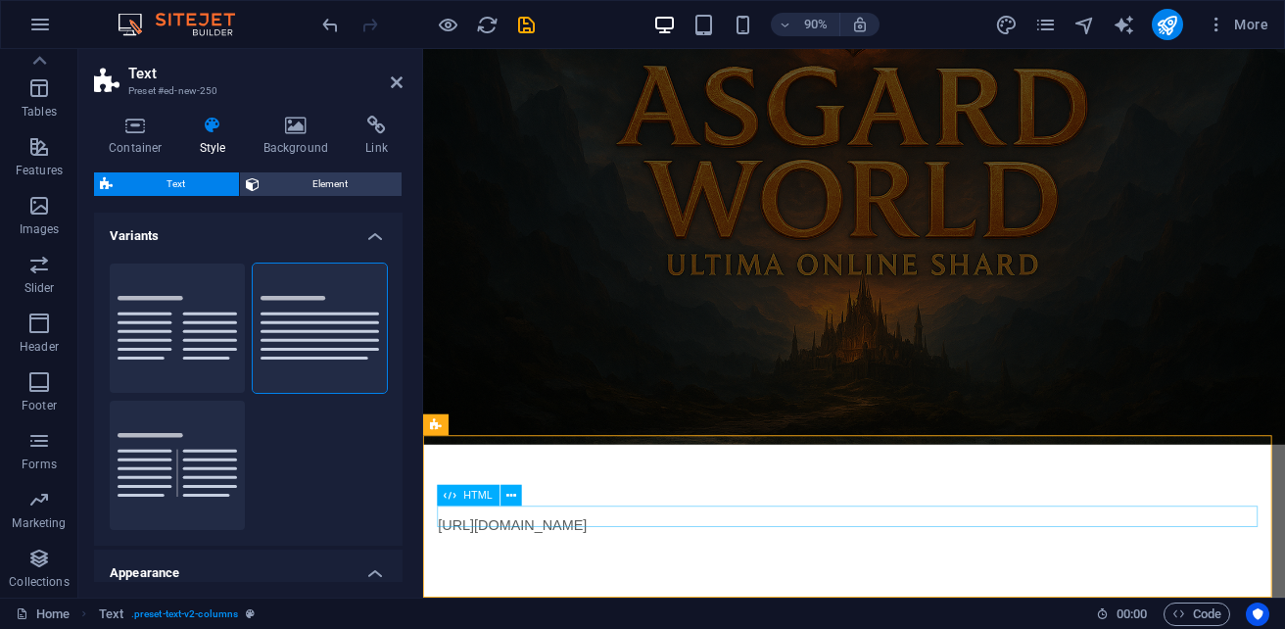
click at [804, 569] on div "[URL][DOMAIN_NAME]" at bounding box center [902, 577] width 924 height 23
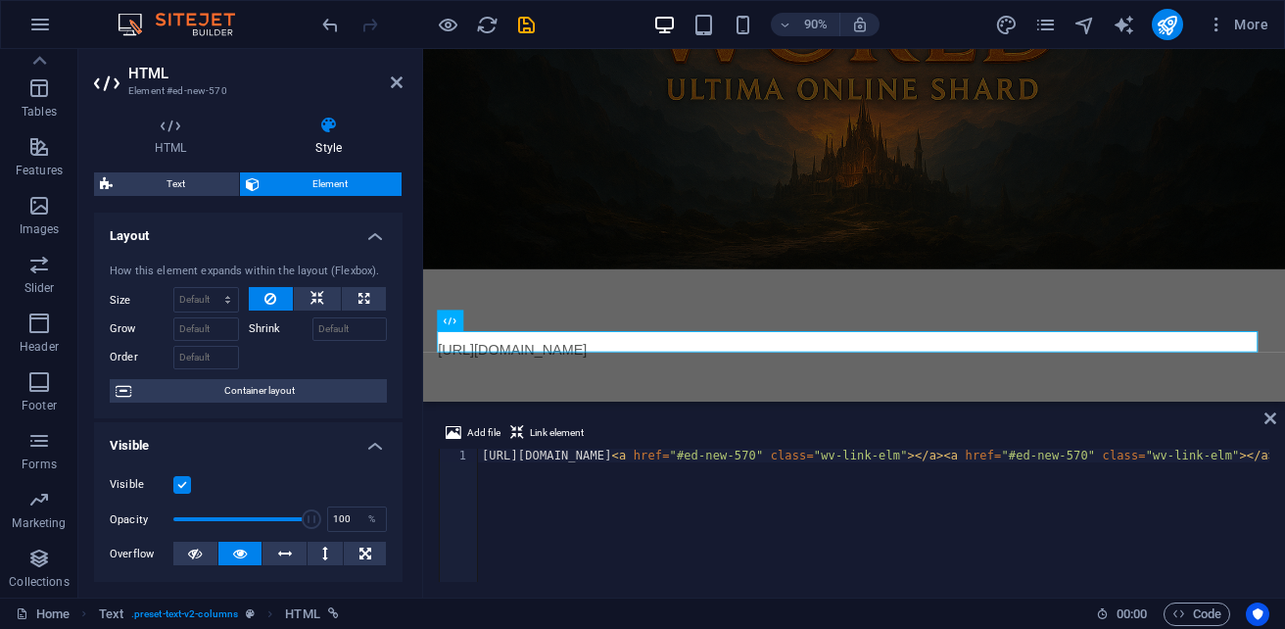
click at [805, 572] on div "https://cdn1.site-media.eu/images/0/19663150/sb5985678.a.had.tf-gd_0L0fDvOcY2Pl…" at bounding box center [1085, 526] width 1215 height 157
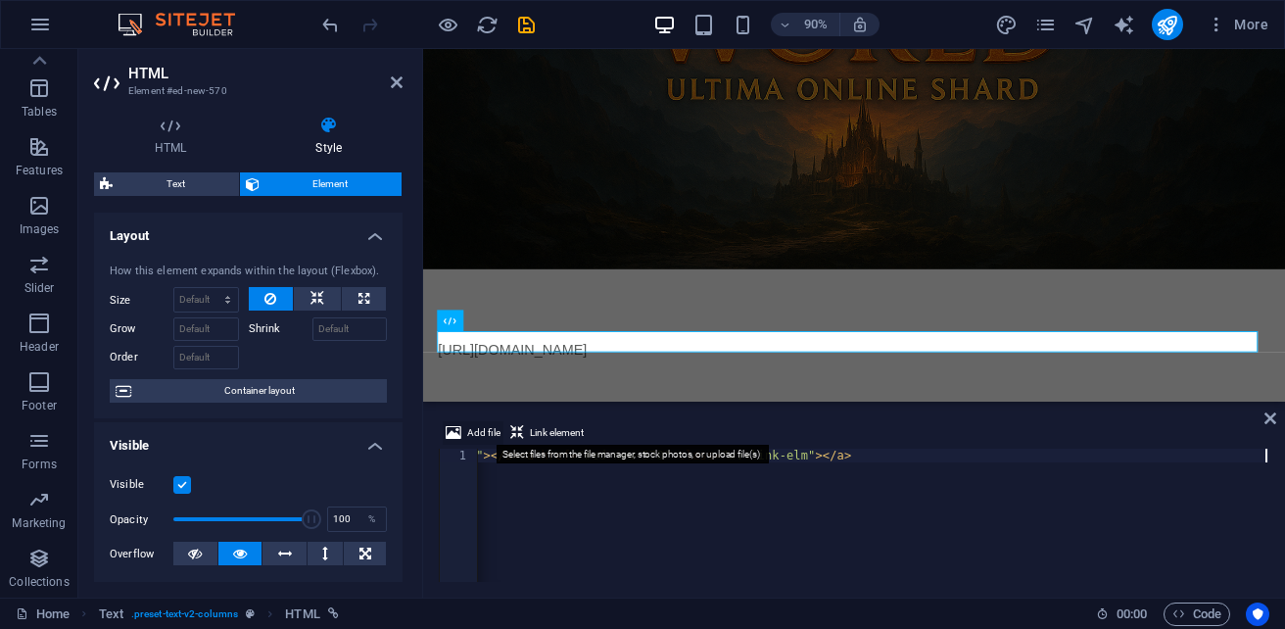
click at [463, 432] on button "Add file" at bounding box center [473, 432] width 61 height 23
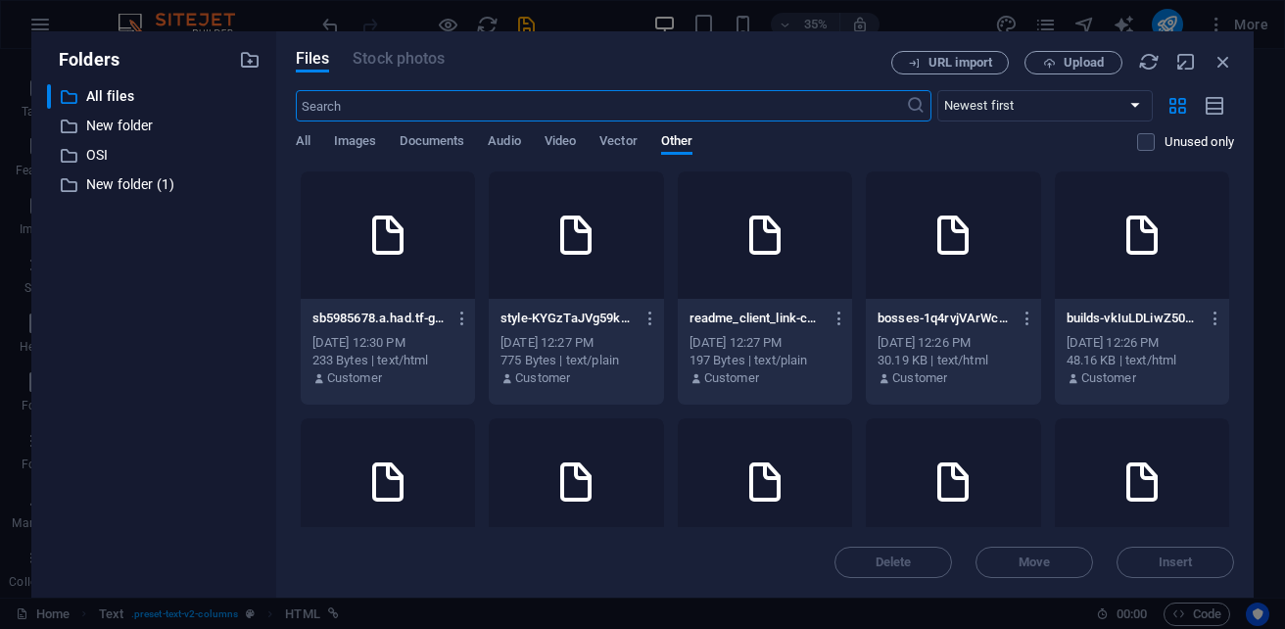
scroll to position [0, 0]
click at [663, 269] on div at bounding box center [576, 234] width 174 height 127
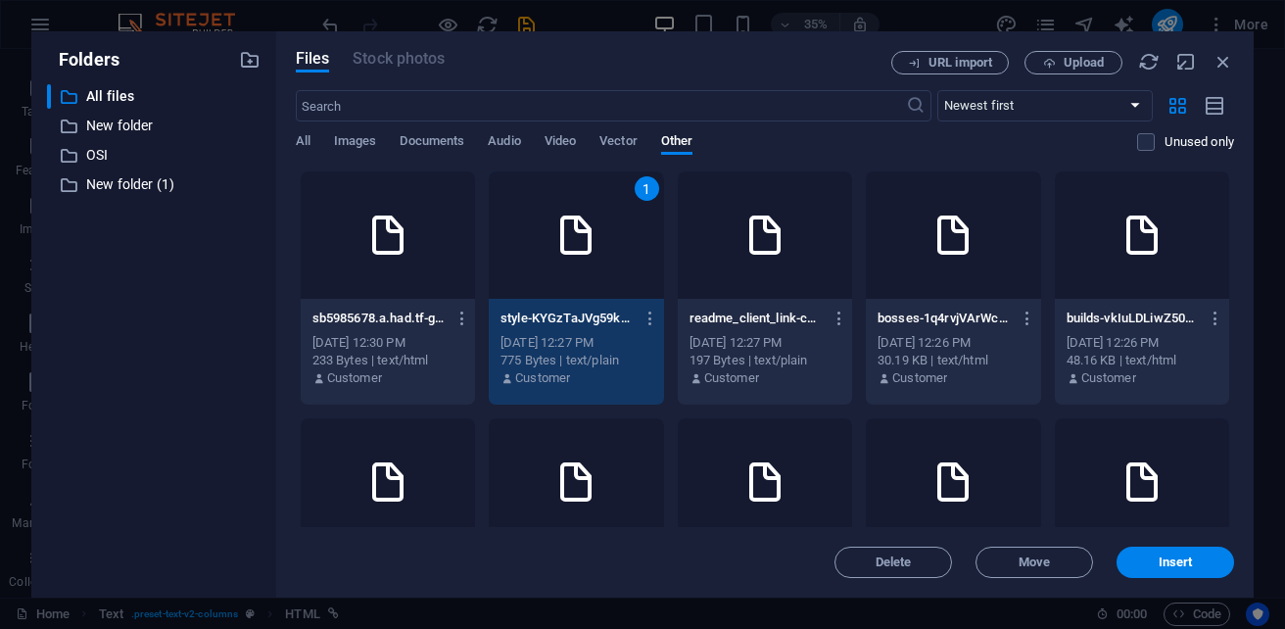
click at [663, 269] on div "1" at bounding box center [576, 234] width 174 height 127
type textarea "https://cdn1.site-media.eu/images/0/19663150/sb5985678.a.had.tf-gd_0L0fDvOcY2Pl…"
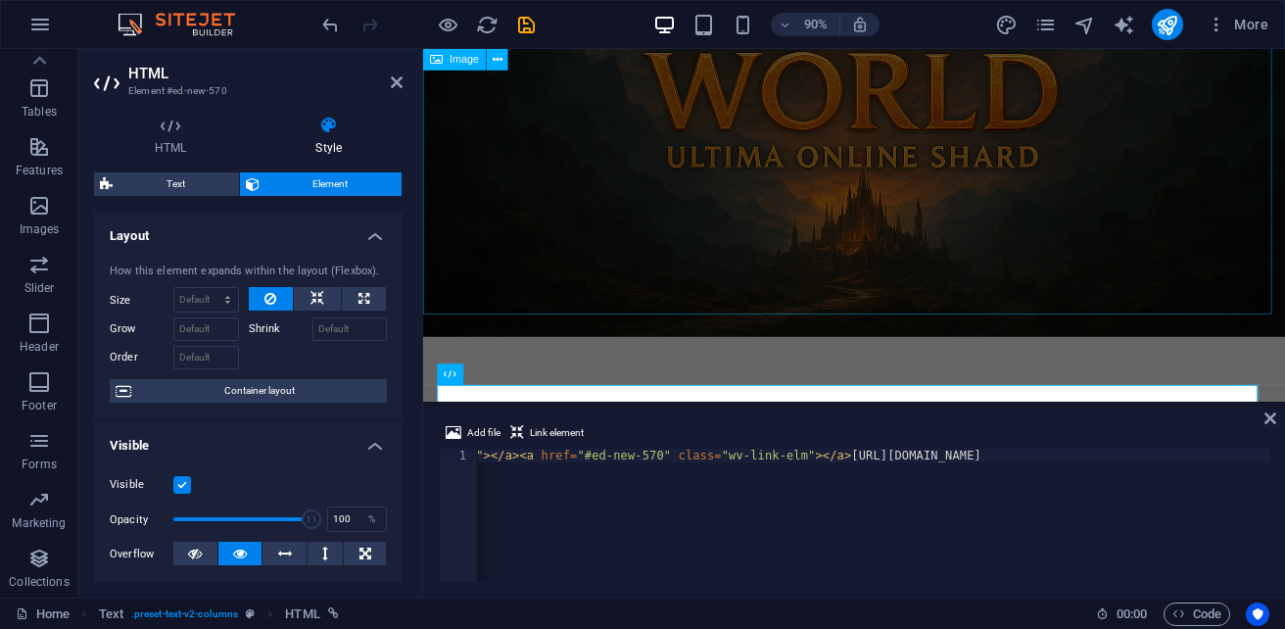
scroll to position [441, 0]
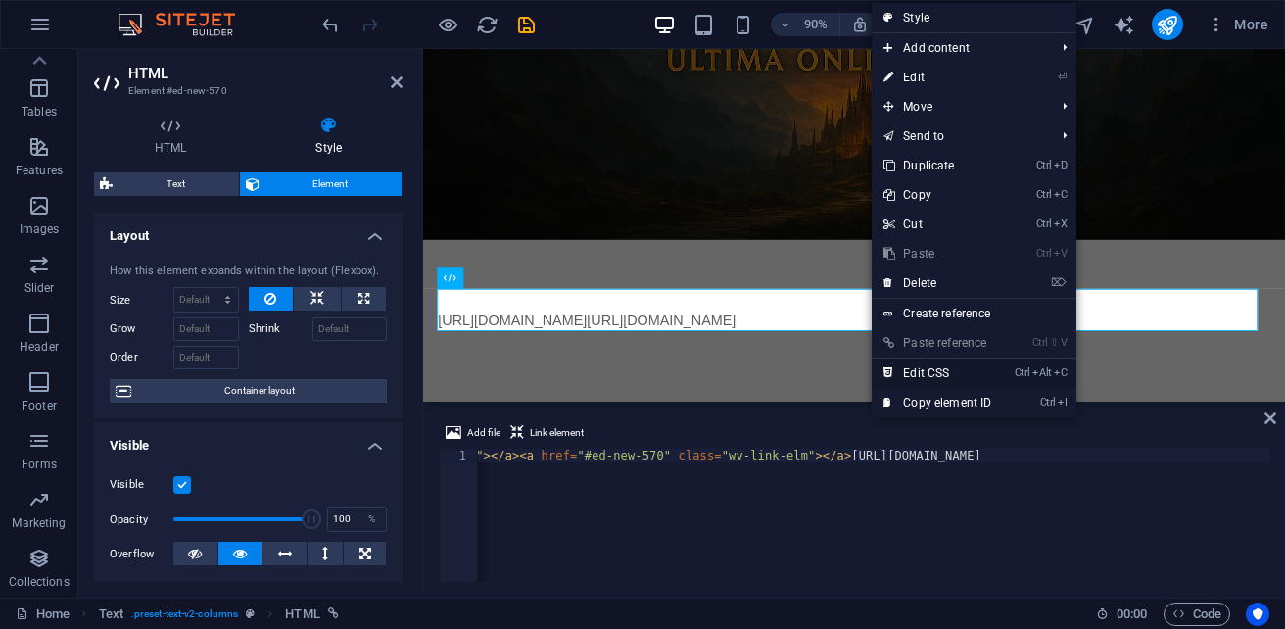
click at [959, 369] on link "Ctrl Alt C Edit CSS" at bounding box center [936, 372] width 131 height 29
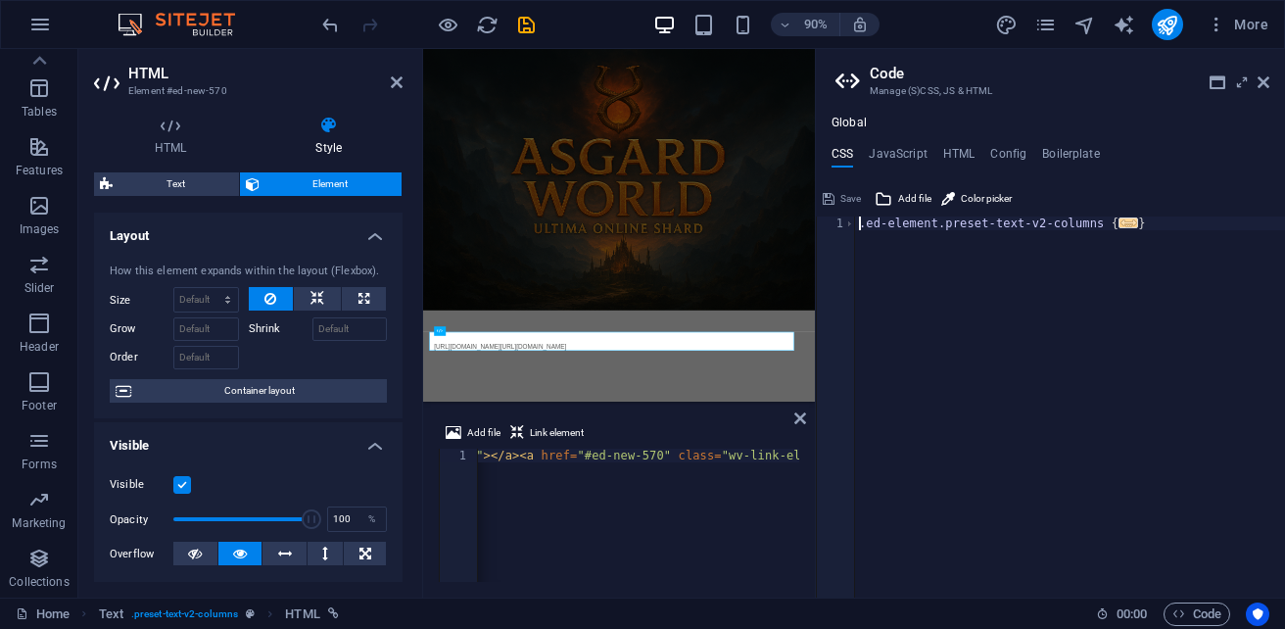
scroll to position [0, 0]
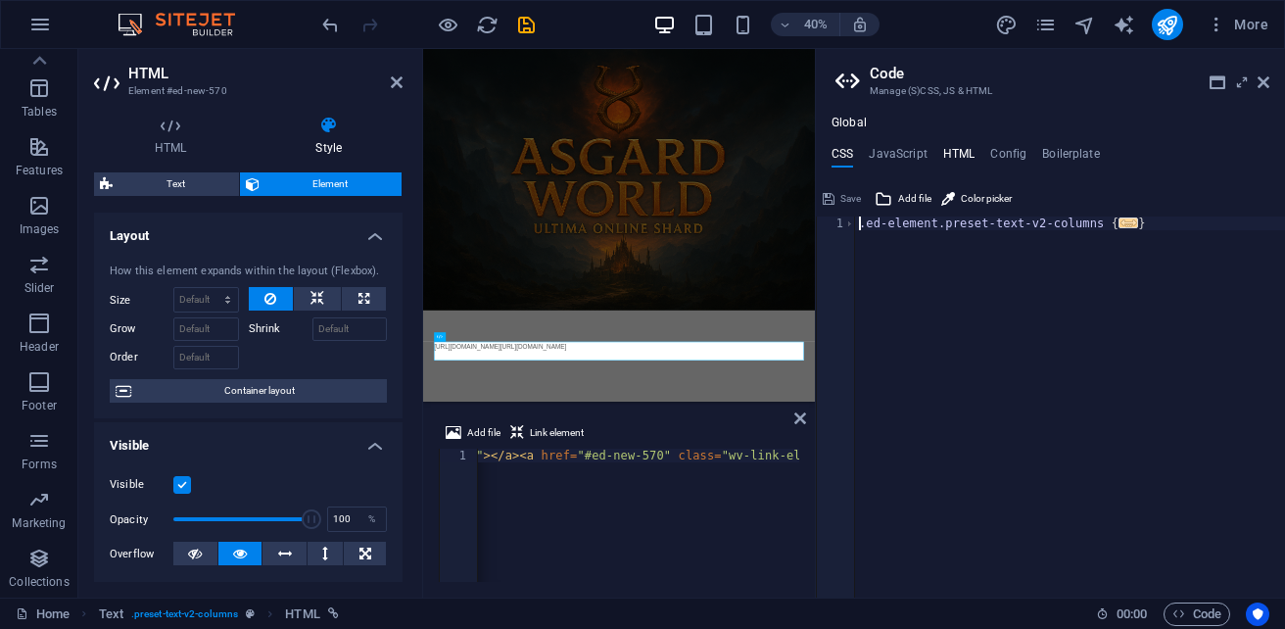
click at [966, 152] on h4 "HTML" at bounding box center [959, 158] width 32 height 22
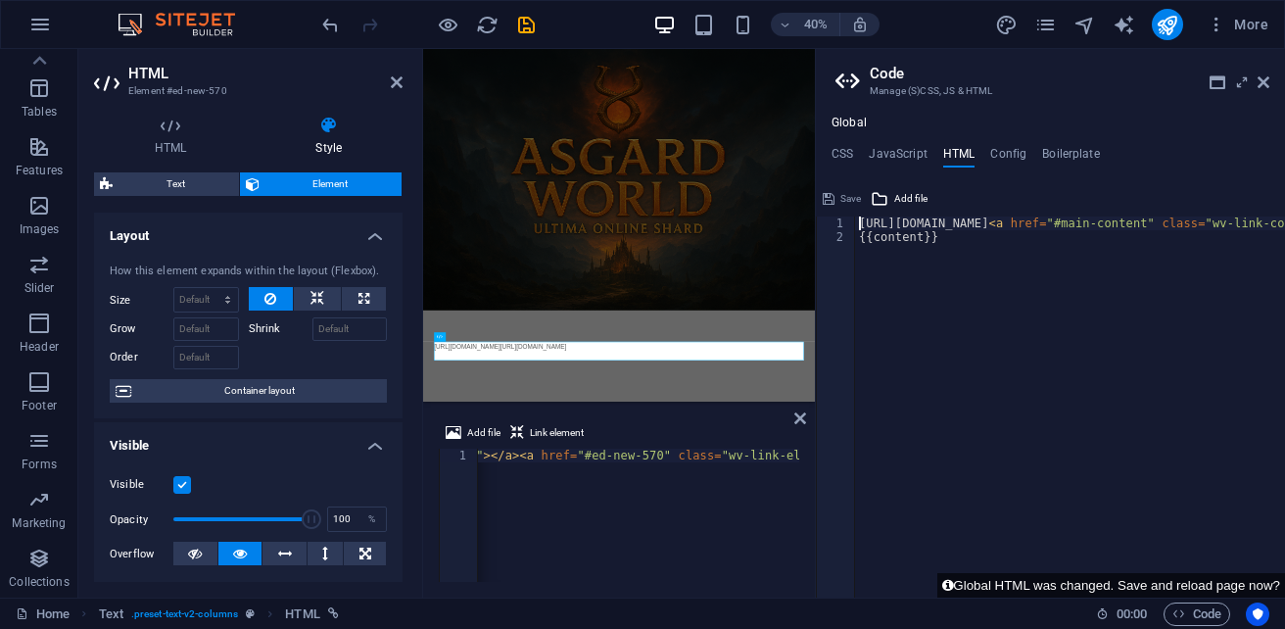
click at [604, 456] on div "https://cdn1.site-media.eu/images/0/19663150/sb5985678.a.had.tf-gd_0L0fDvOcY2Pl…" at bounding box center [915, 526] width 1723 height 157
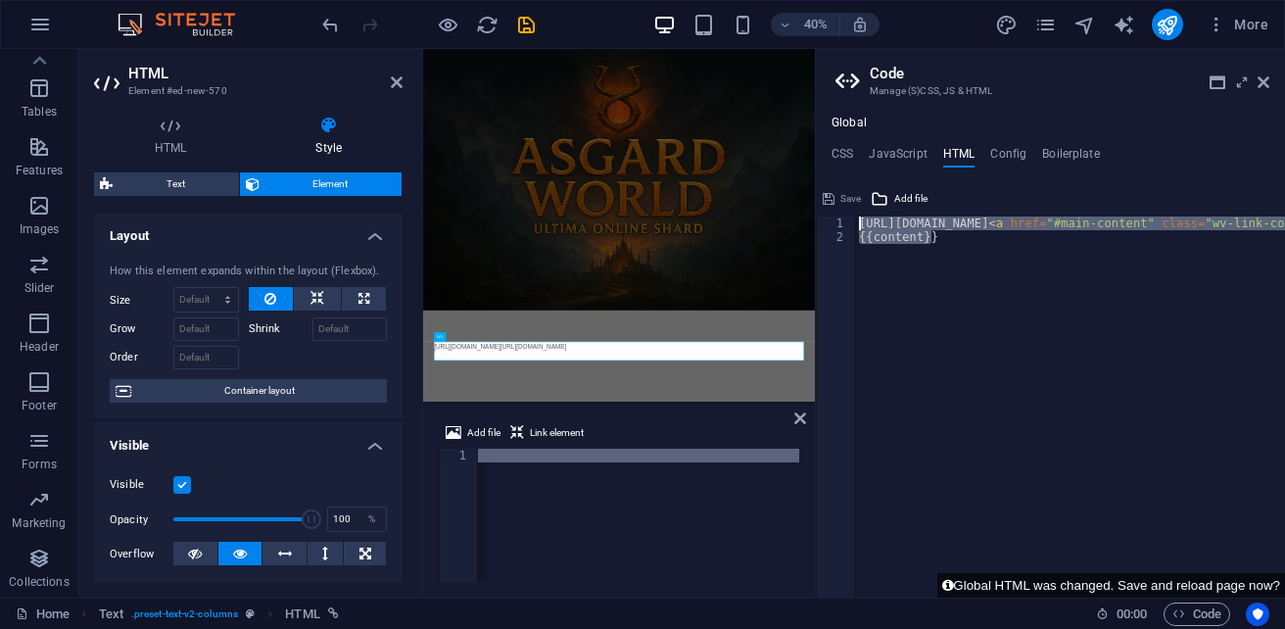
drag, startPoint x: 960, startPoint y: 247, endPoint x: 844, endPoint y: 227, distance: 118.1
click at [844, 227] on div "{{content}} 1 2 https://cdn1.site-media.eu/images/0/19663029/index-6tO3mCO7QtZu…" at bounding box center [1050, 406] width 469 height 381
paste textarea
type textarea "https://cdn1.site-media.eu/images/0/19663029/index-6tO3mCO7QtZuJfoYc_wJHA.html<…"
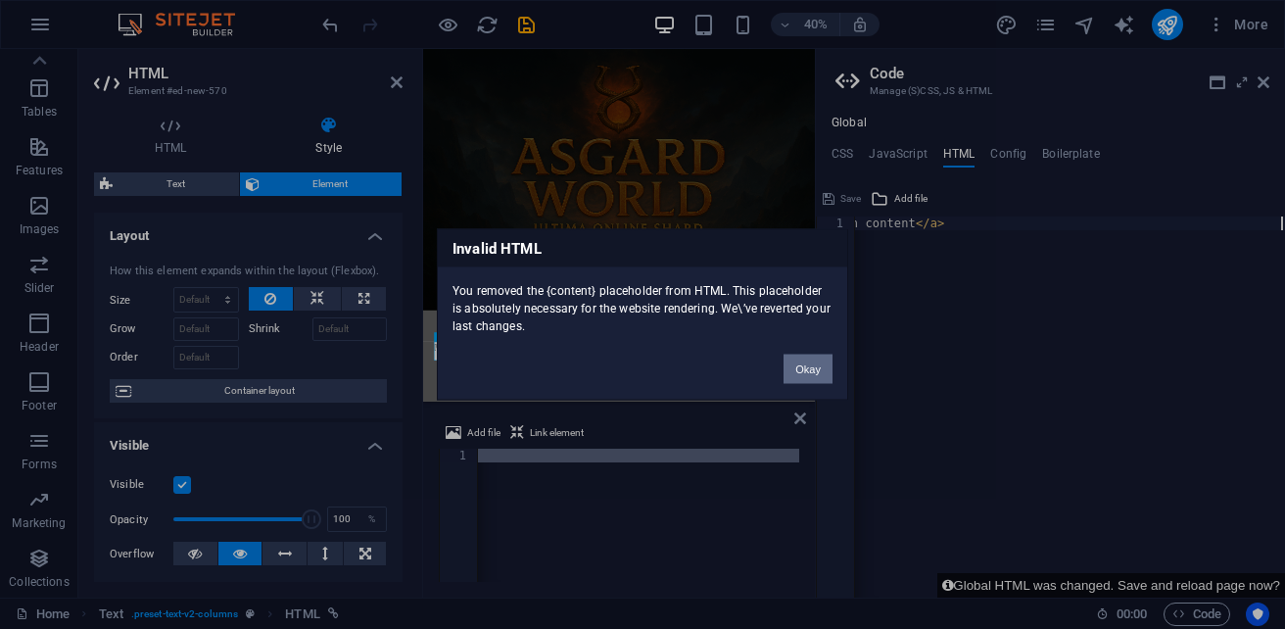
scroll to position [0, 614]
click at [811, 367] on button "Okay" at bounding box center [807, 368] width 49 height 29
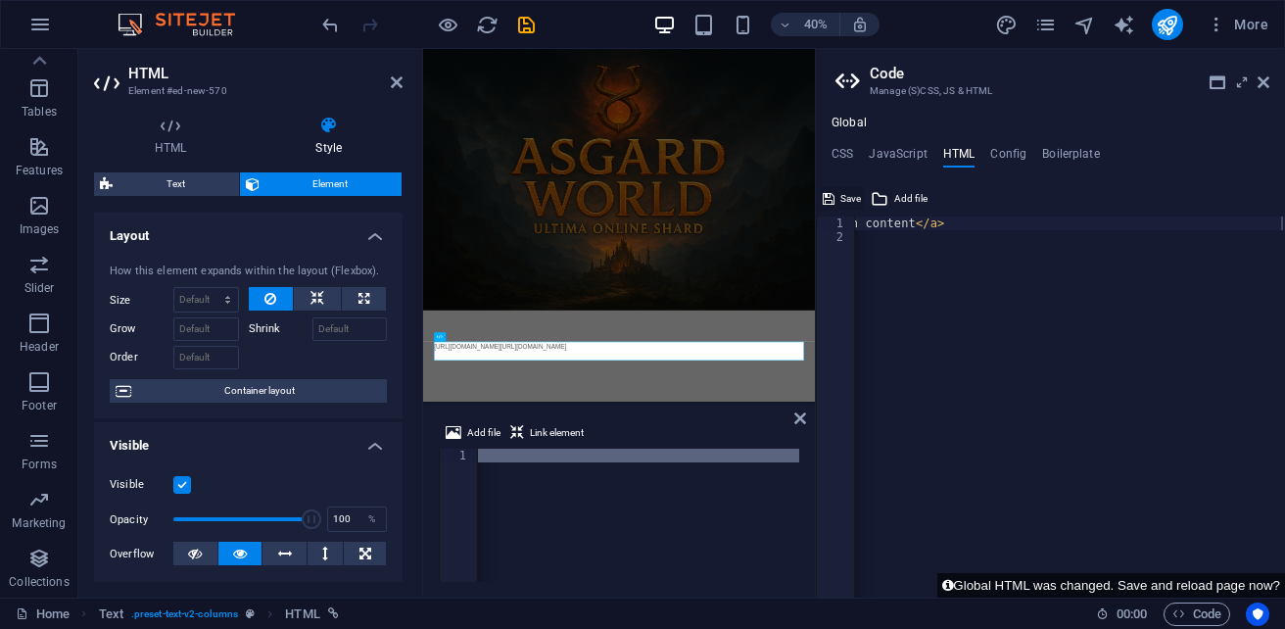
click at [849, 200] on span "Save" at bounding box center [850, 198] width 21 height 23
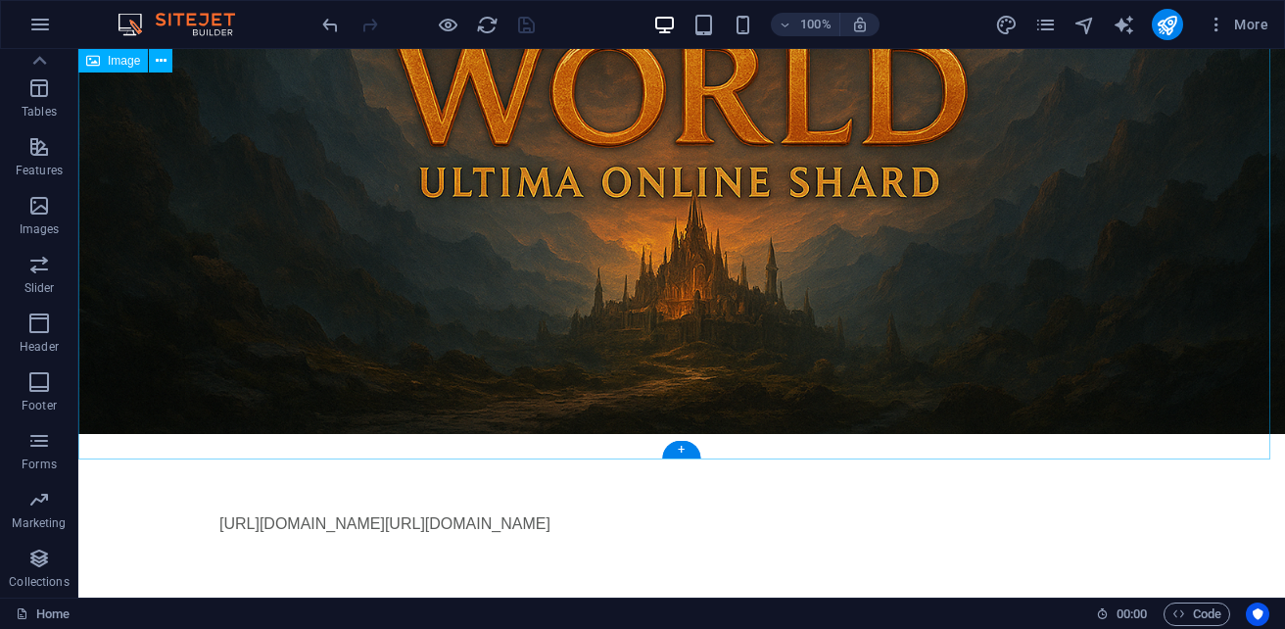
scroll to position [449, 0]
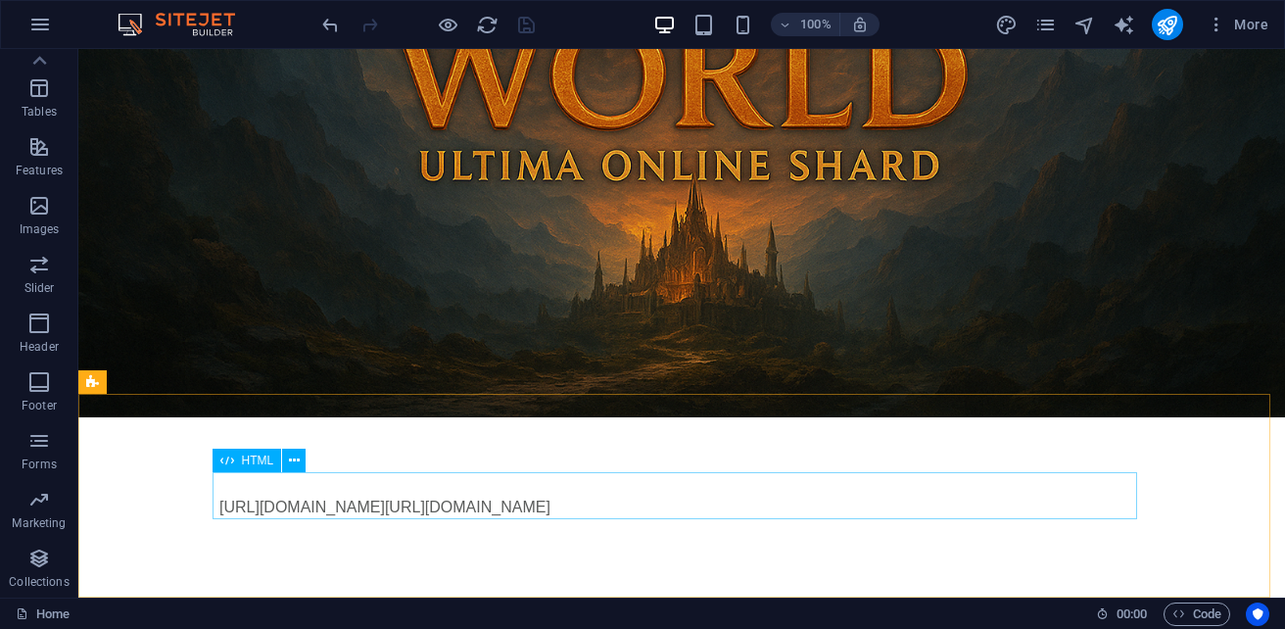
click at [221, 461] on icon at bounding box center [227, 459] width 14 height 23
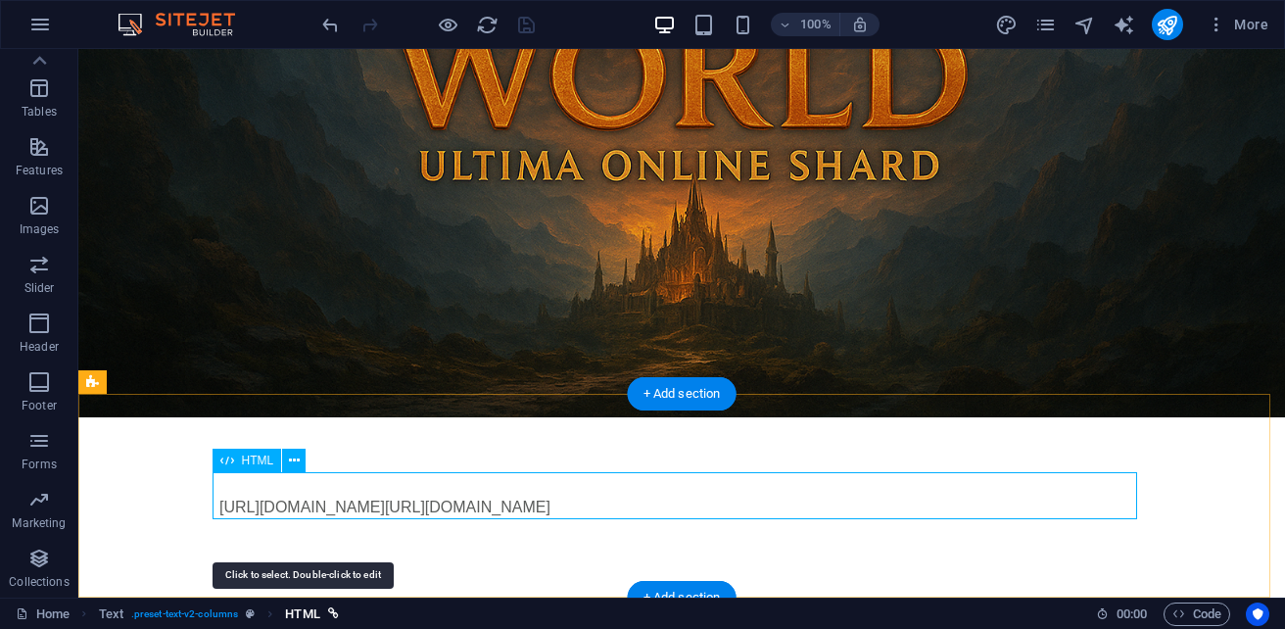
click at [305, 612] on span "HTML" at bounding box center [302, 613] width 34 height 23
click at [387, 495] on div "https://cdn1.site-media.eu/images/0/19663150/sb5985678.a.had.tf-gd_0L0fDvOcY2Pl…" at bounding box center [681, 506] width 924 height 23
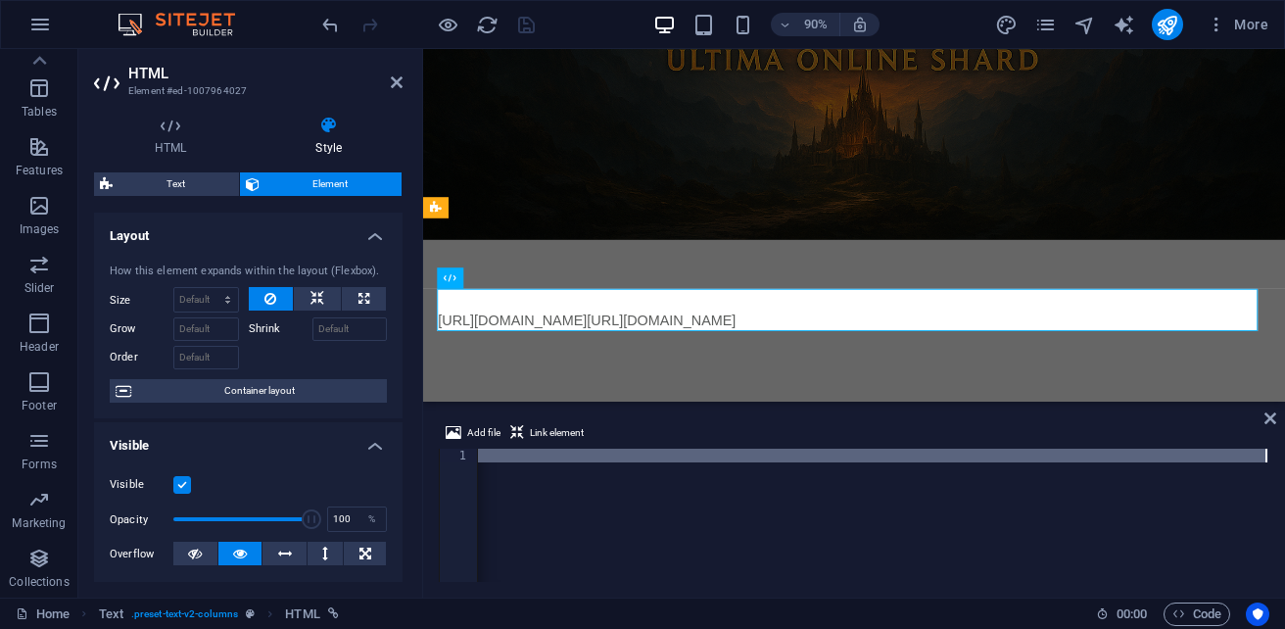
click at [387, 489] on div "Visible Opacity 100 % Overflow" at bounding box center [248, 519] width 308 height 124
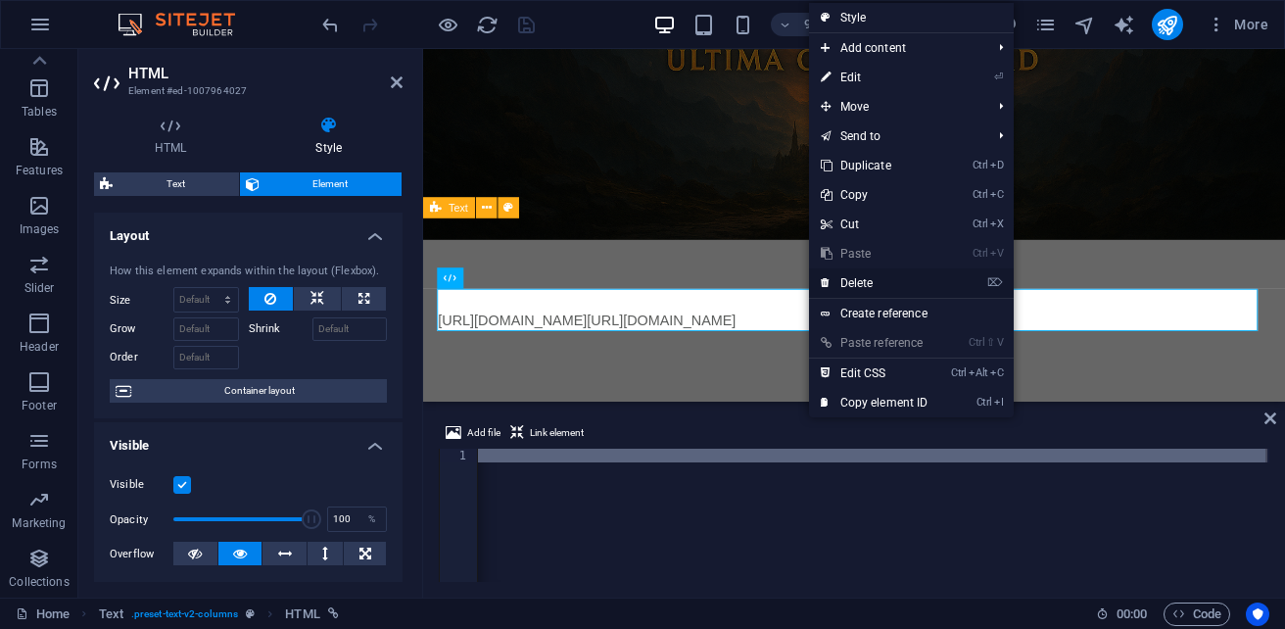
click at [870, 278] on link "⌦ Delete" at bounding box center [874, 282] width 131 height 29
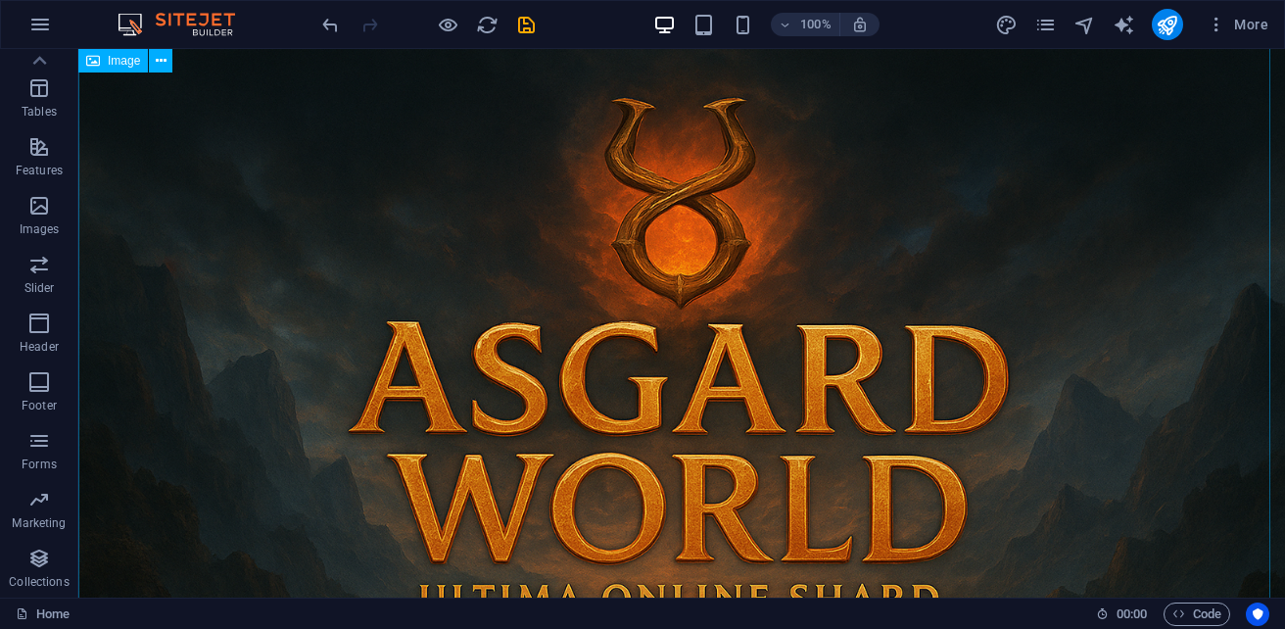
scroll to position [0, 0]
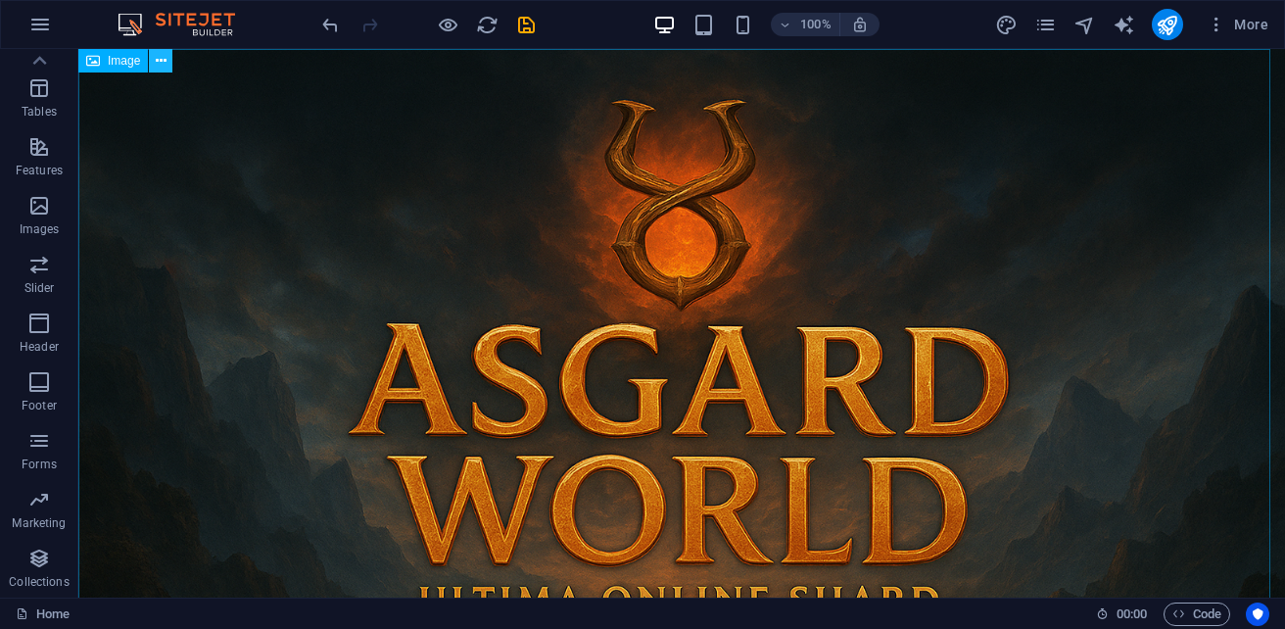
click at [161, 68] on icon at bounding box center [161, 61] width 11 height 21
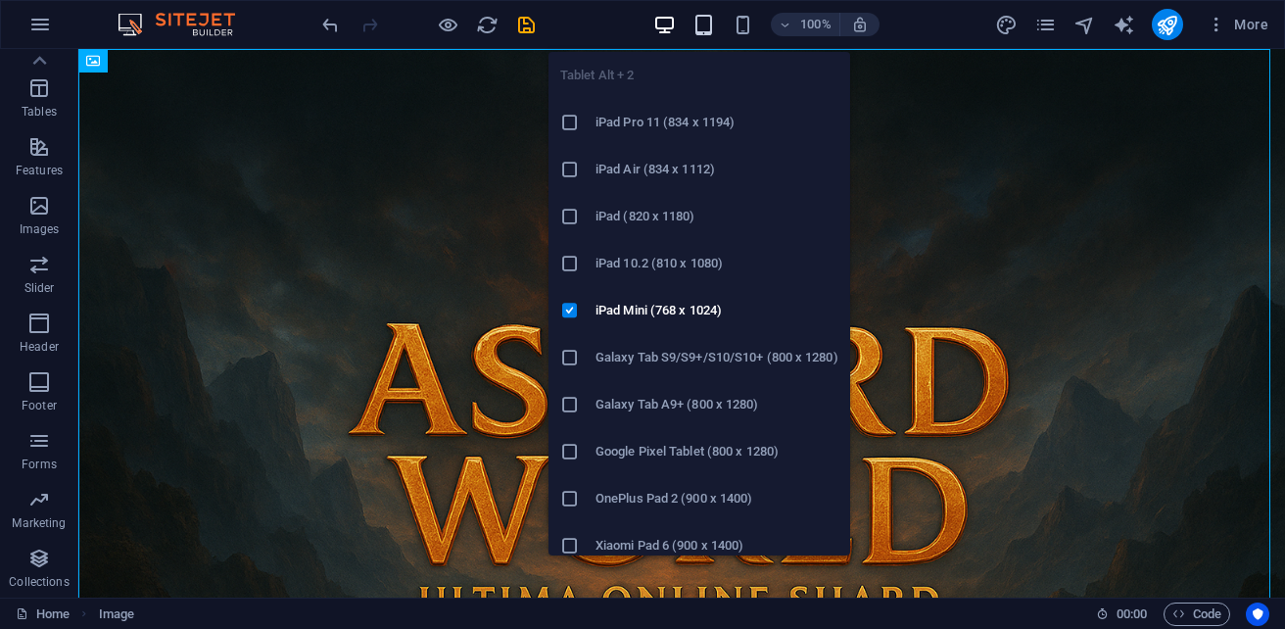
click at [702, 24] on icon "button" at bounding box center [703, 25] width 23 height 23
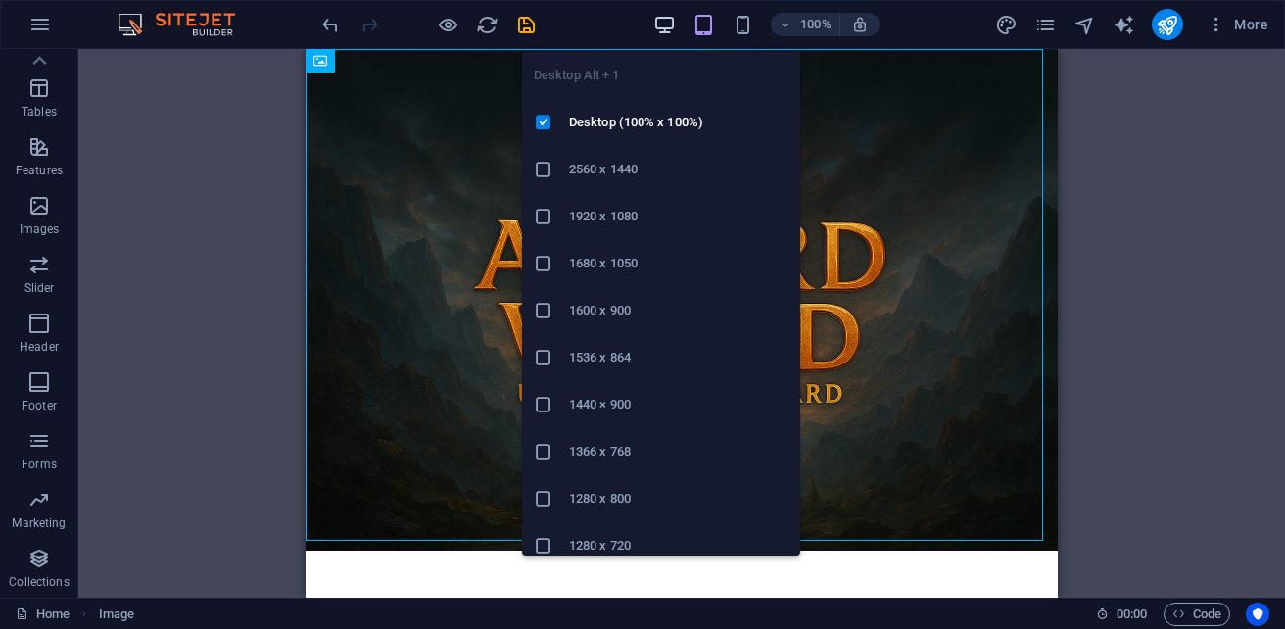
click at [660, 30] on icon "button" at bounding box center [664, 25] width 23 height 23
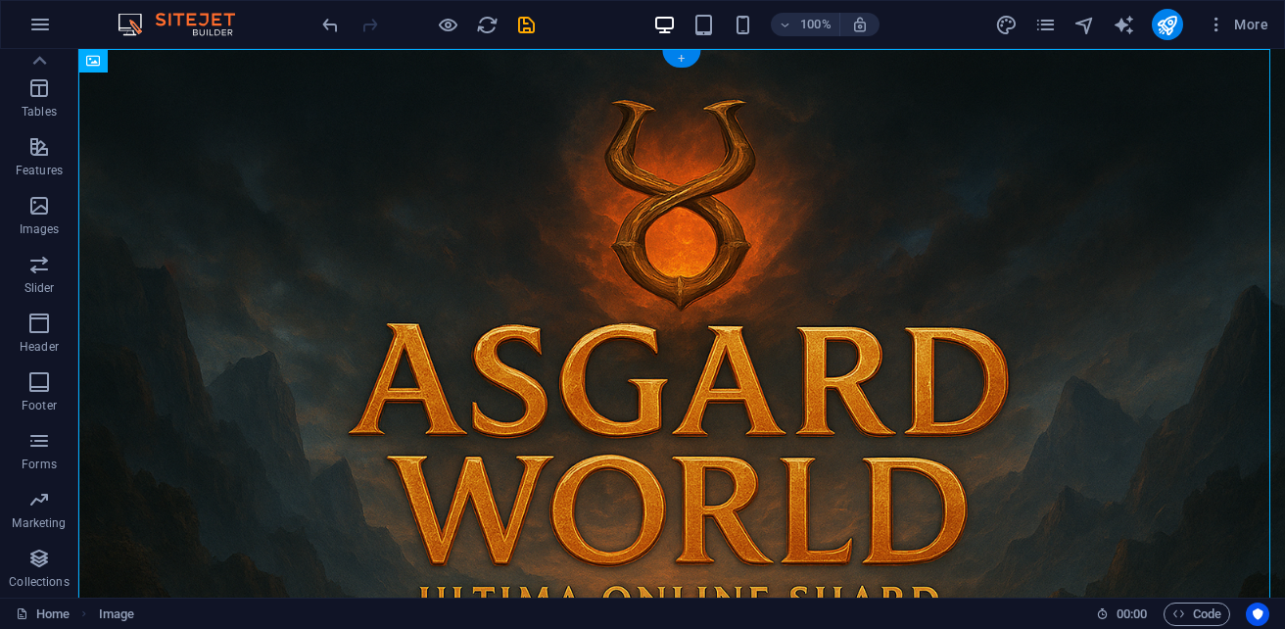
click at [681, 57] on div "+" at bounding box center [681, 59] width 38 height 18
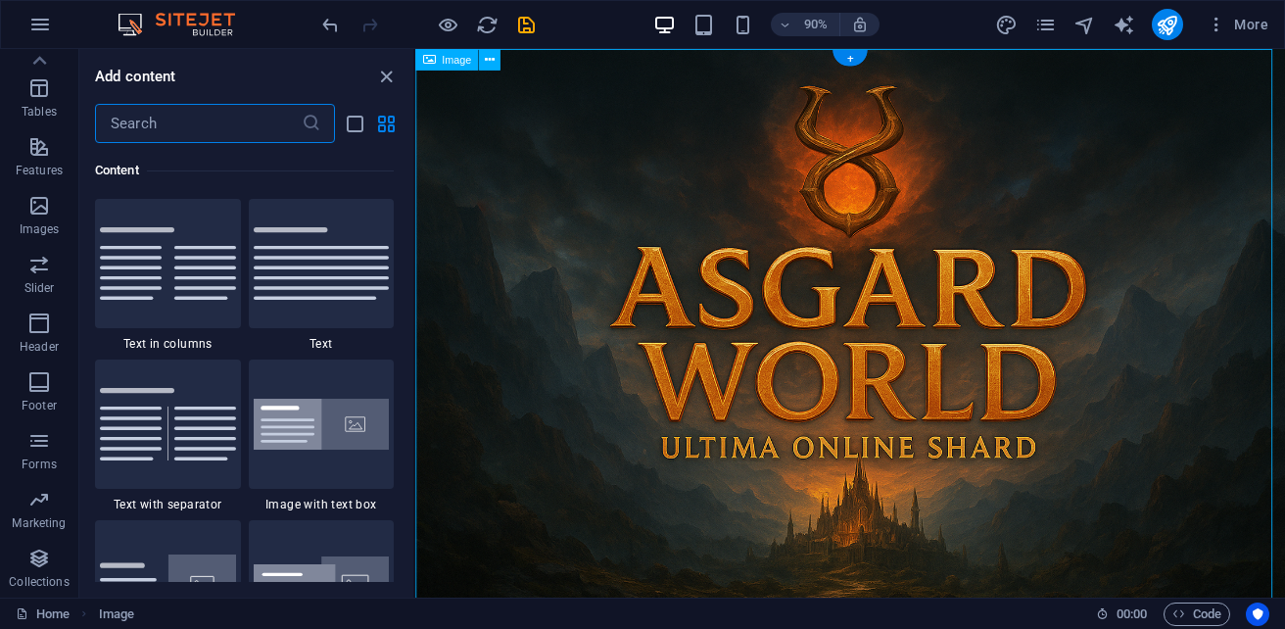
scroll to position [3426, 0]
click at [182, 260] on img at bounding box center [168, 263] width 136 height 72
click at [415, 260] on div "Placeholder Image HTML Image Text H2 Text Spacer Placeholder HTML Text HTML" at bounding box center [849, 323] width 869 height 548
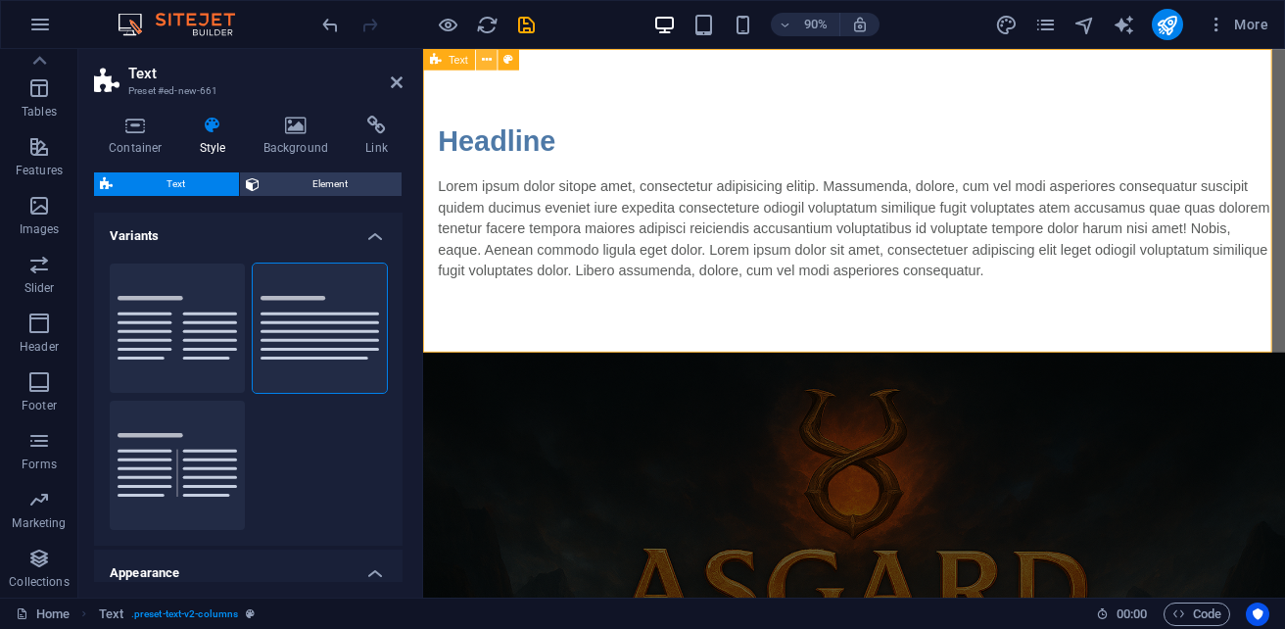
click at [484, 55] on icon at bounding box center [487, 59] width 10 height 19
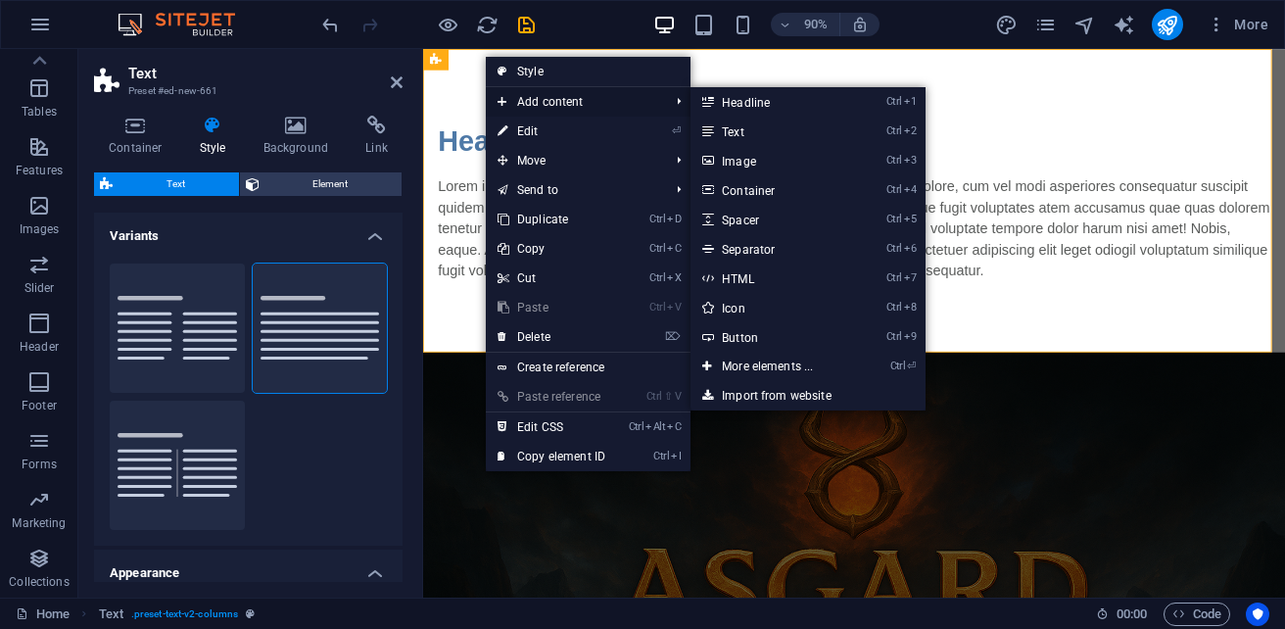
click at [546, 105] on span "Add content" at bounding box center [573, 101] width 175 height 29
click at [778, 273] on link "Ctrl 7 HTML" at bounding box center [771, 277] width 162 height 29
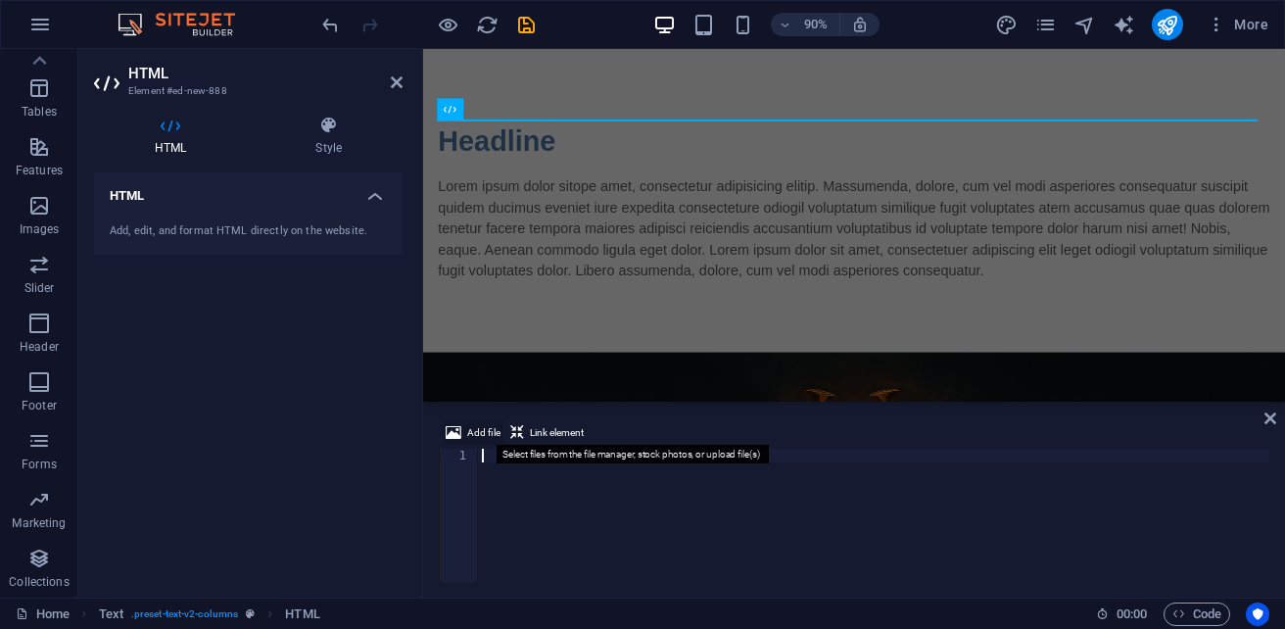
click at [474, 433] on span "Add file" at bounding box center [483, 432] width 33 height 23
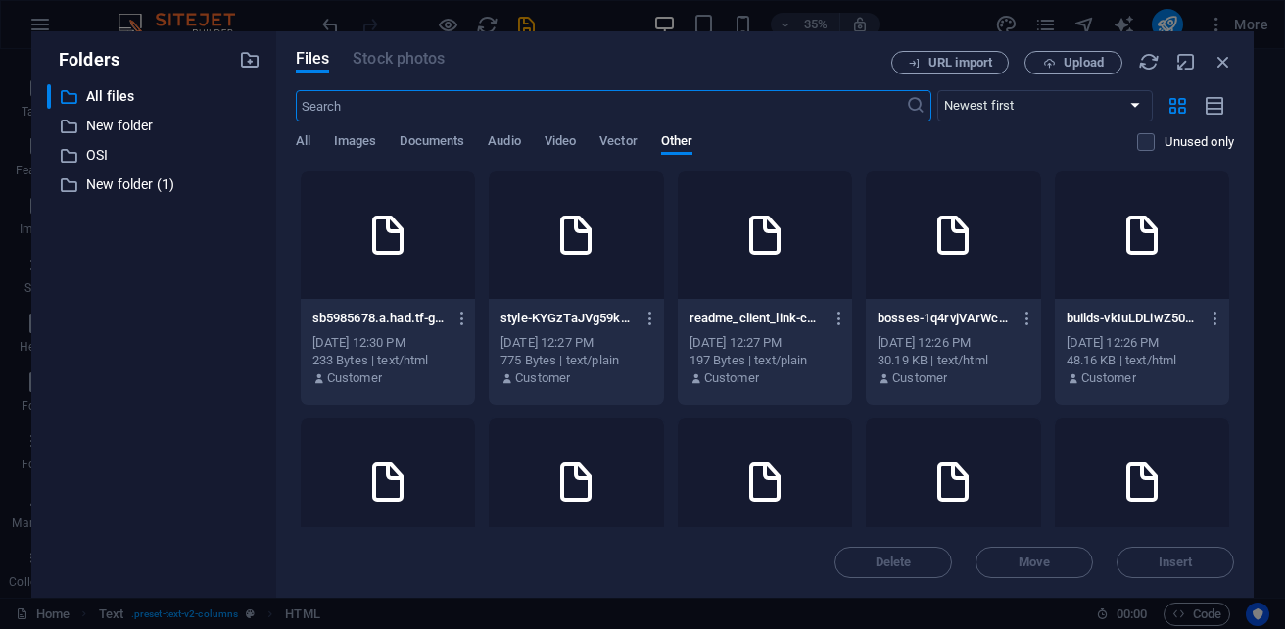
click at [475, 254] on div at bounding box center [388, 234] width 174 height 127
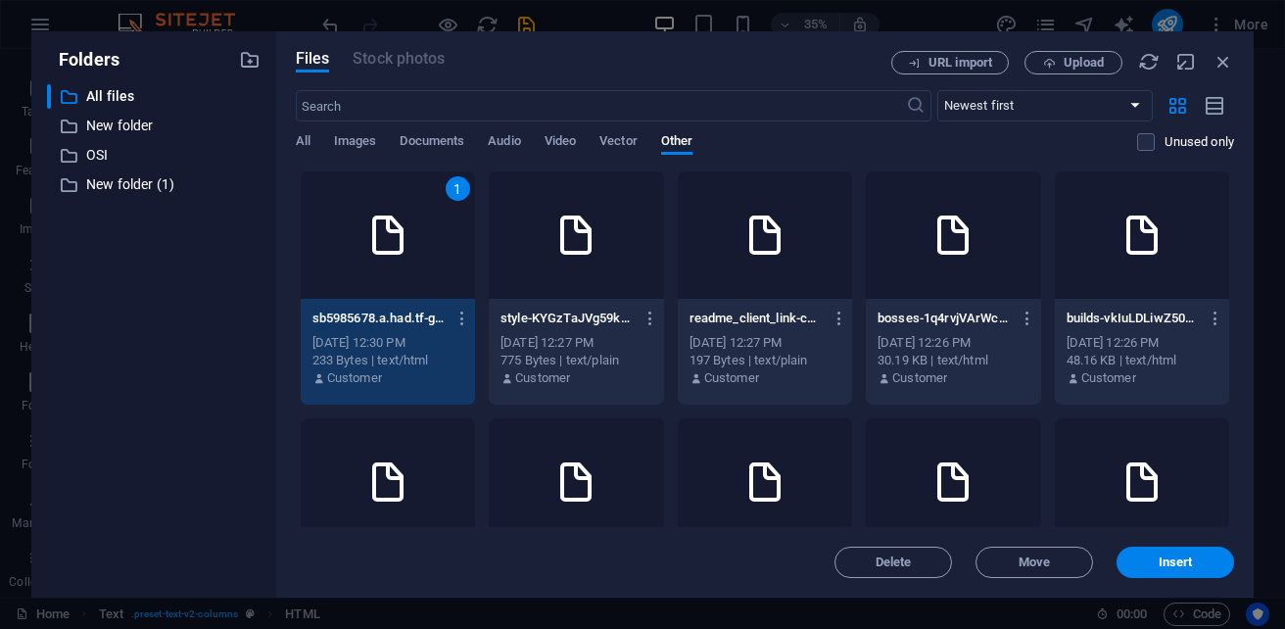
click at [475, 254] on div "1" at bounding box center [388, 234] width 174 height 127
type textarea "[URL][DOMAIN_NAME]"
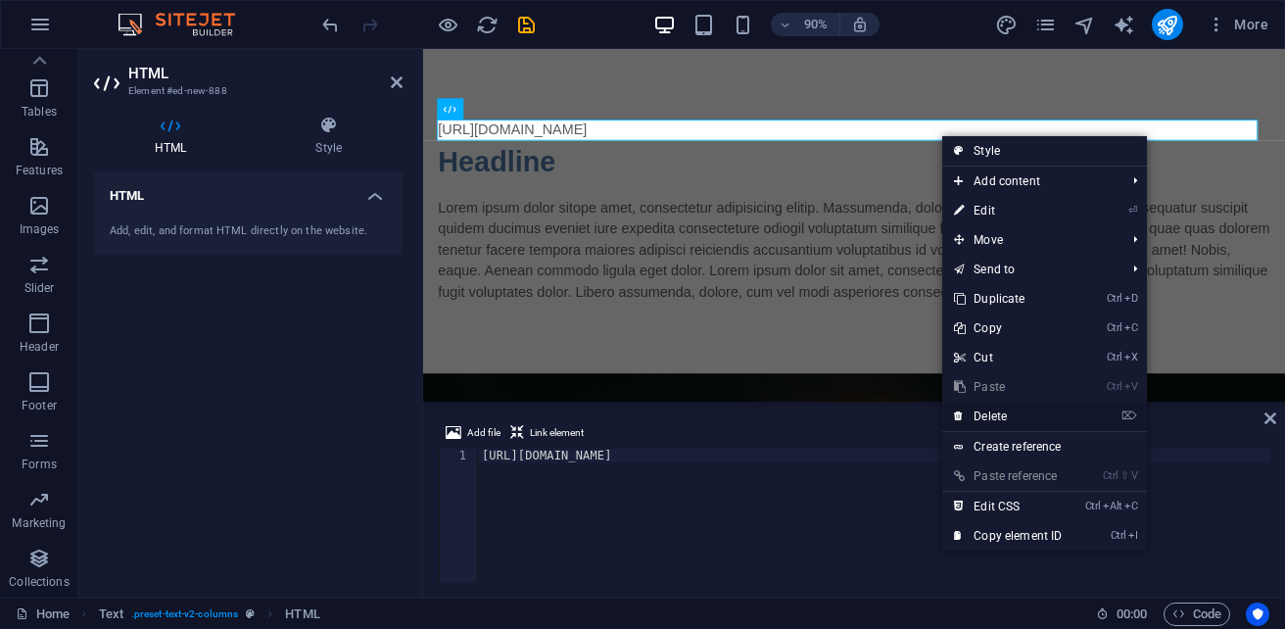
click at [1007, 411] on link "⌦ Delete" at bounding box center [1007, 415] width 131 height 29
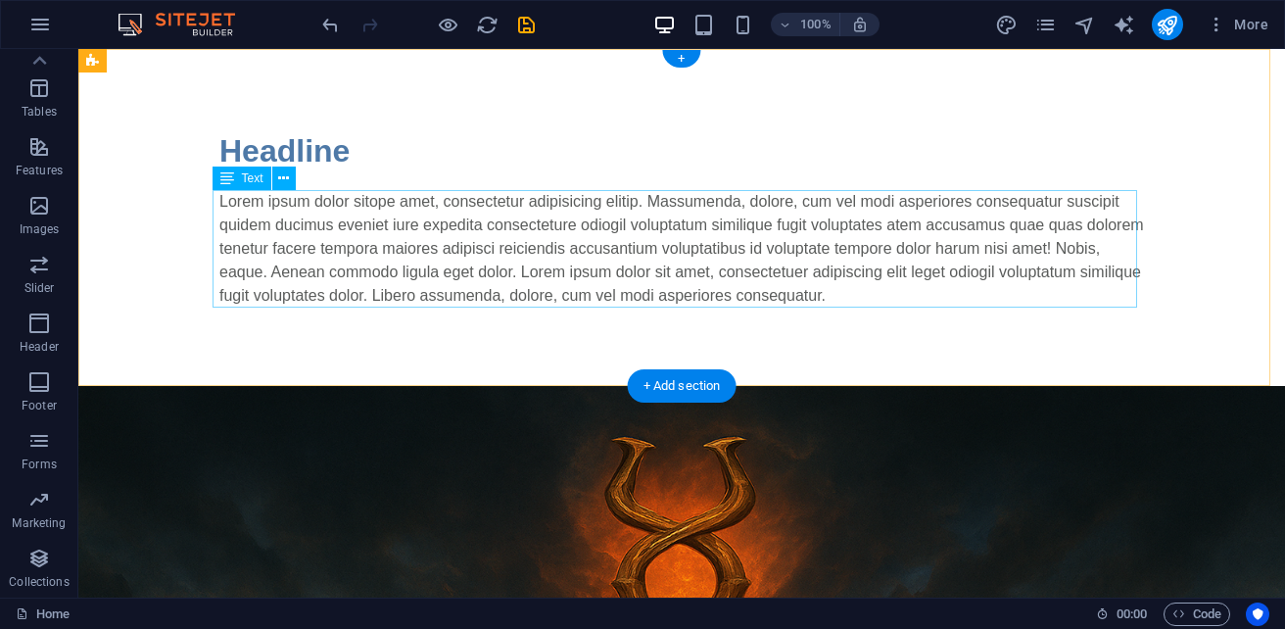
click at [589, 224] on div "Lorem ipsum dolor sitope amet, consectetur adipisicing elitip. Massumenda, dolo…" at bounding box center [681, 248] width 924 height 117
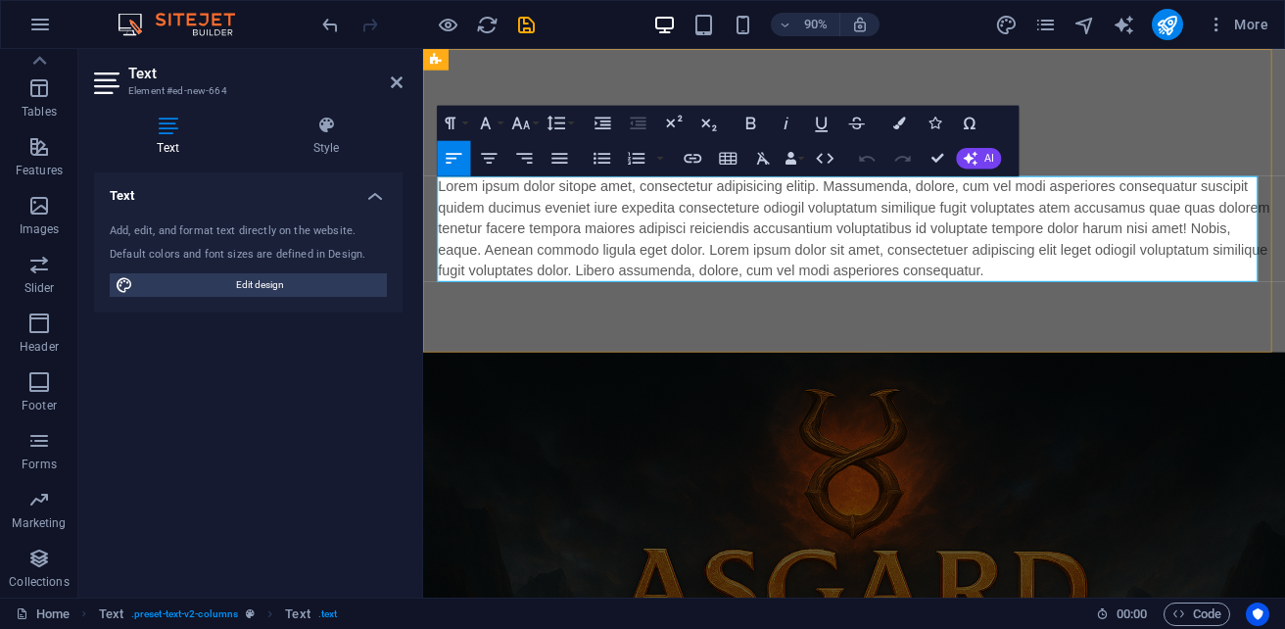
drag, startPoint x: 664, startPoint y: 237, endPoint x: 1289, endPoint y: 249, distance: 625.8
click at [1284, 249] on p "Lorem ipsum dolor sitope amet, consectetur adipisicing elitip. Massumenda, dolo…" at bounding box center [902, 248] width 924 height 117
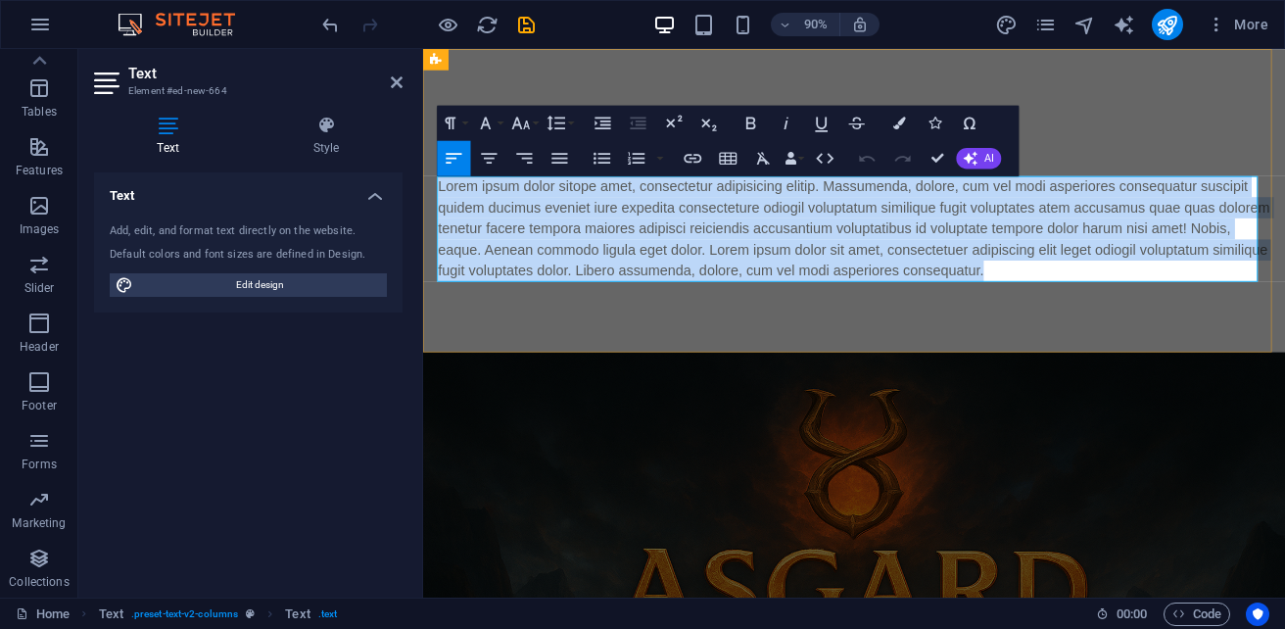
click at [1284, 249] on p "Lorem ipsum dolor sitope amet, consectetur adipisicing elitip. Massumenda, dolo…" at bounding box center [902, 248] width 924 height 117
click at [1242, 100] on div "Headline Lorem ipsum dolor sitope amet, consectetur adipisicing elitip. Massume…" at bounding box center [902, 217] width 958 height 337
click at [1284, 95] on div "Headline Lorem ipsum dolor sitope amet, consectetur adipisicing elitip. Massume…" at bounding box center [902, 217] width 958 height 337
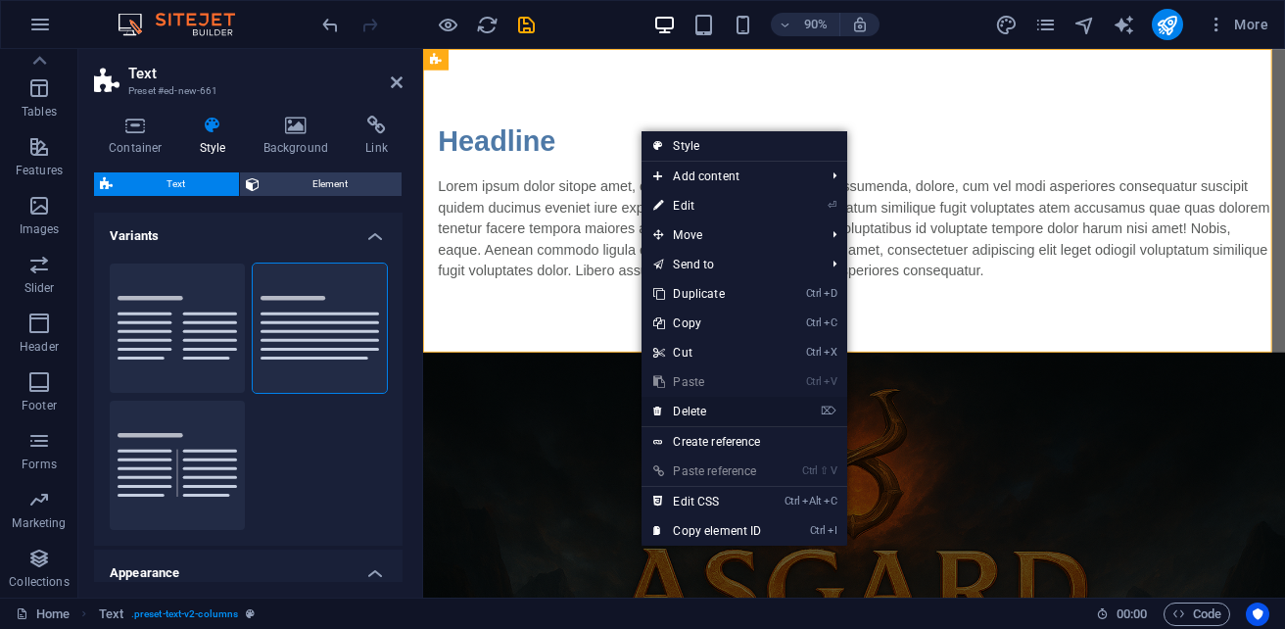
click at [700, 405] on link "⌦ Delete" at bounding box center [706, 411] width 131 height 29
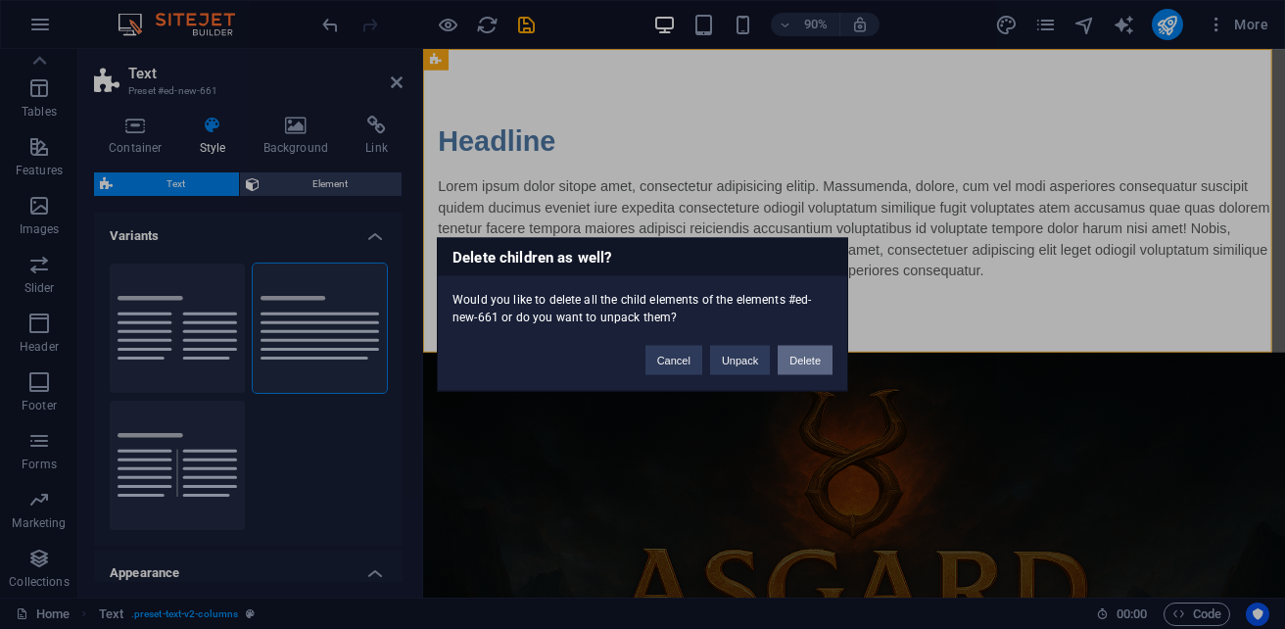
click at [793, 361] on button "Delete" at bounding box center [804, 360] width 55 height 29
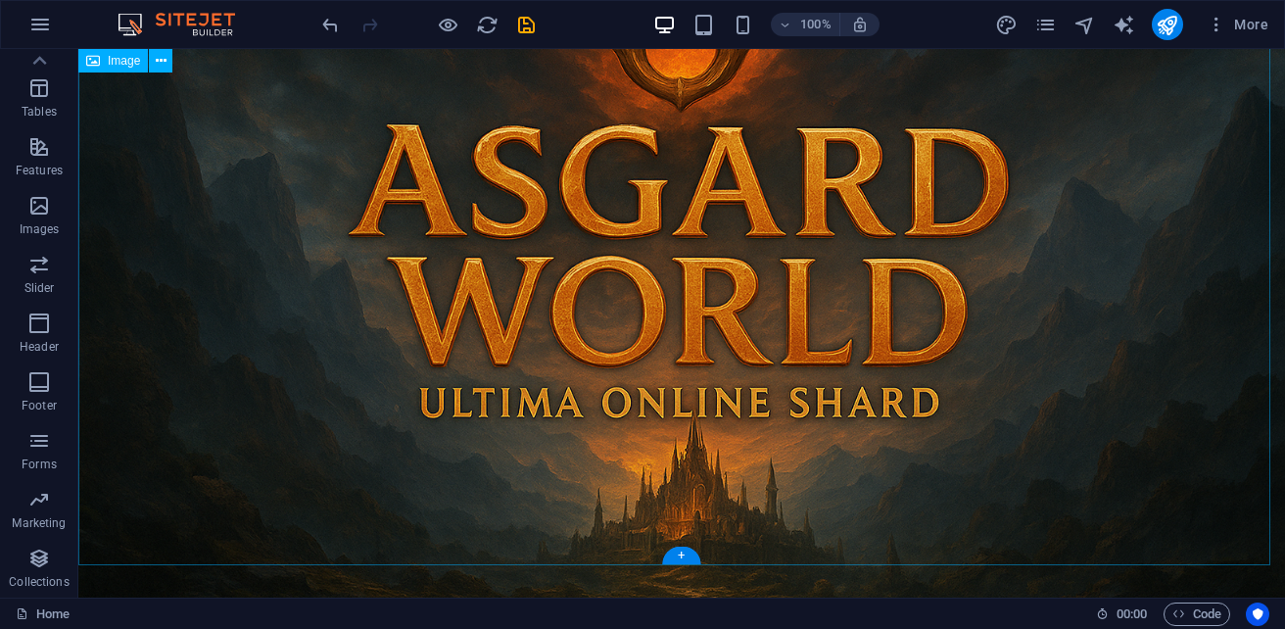
scroll to position [150, 0]
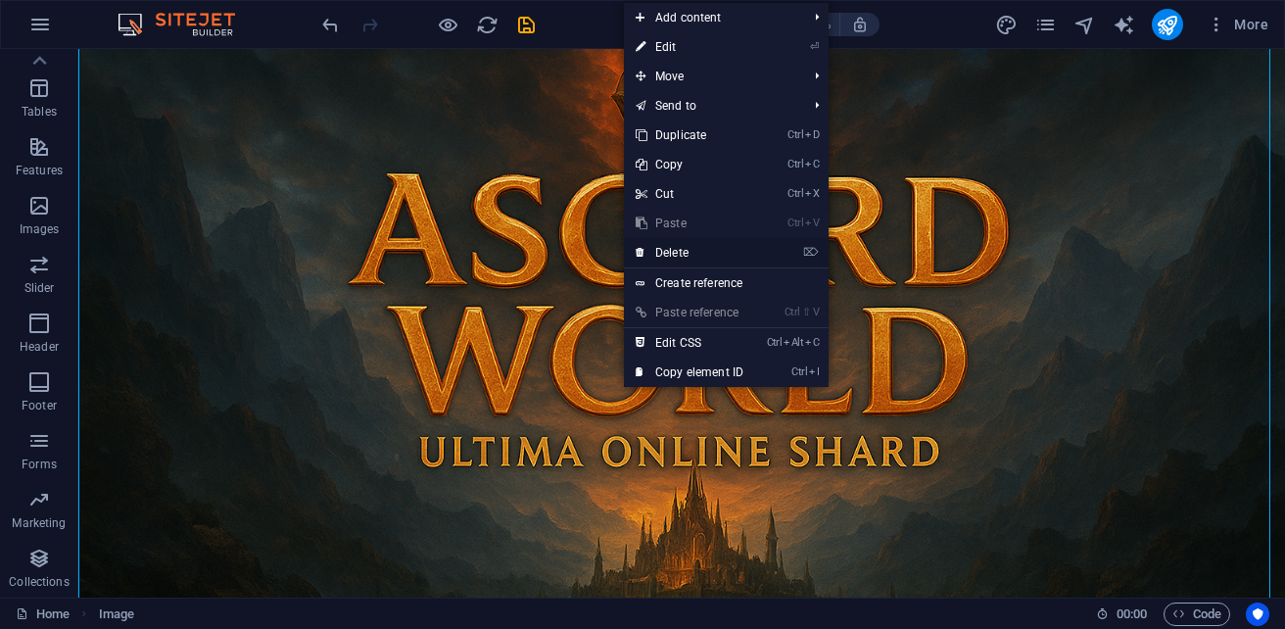
click at [698, 248] on link "⌦ Delete" at bounding box center [689, 252] width 131 height 29
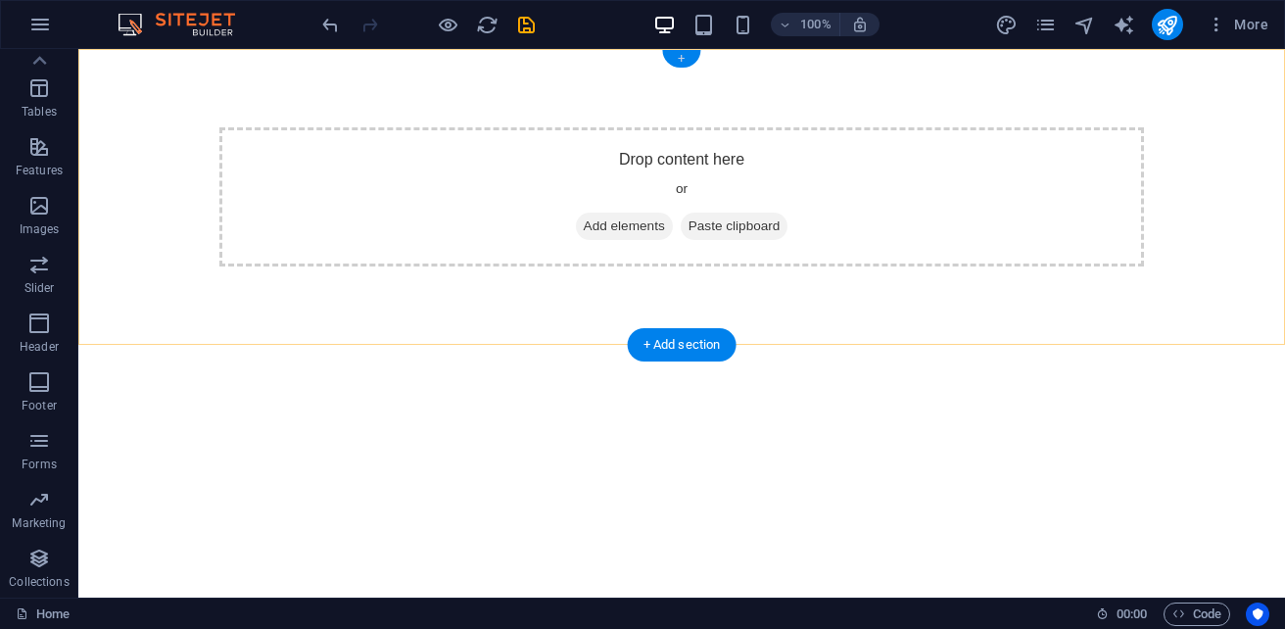
click at [680, 58] on div "+" at bounding box center [681, 59] width 38 height 18
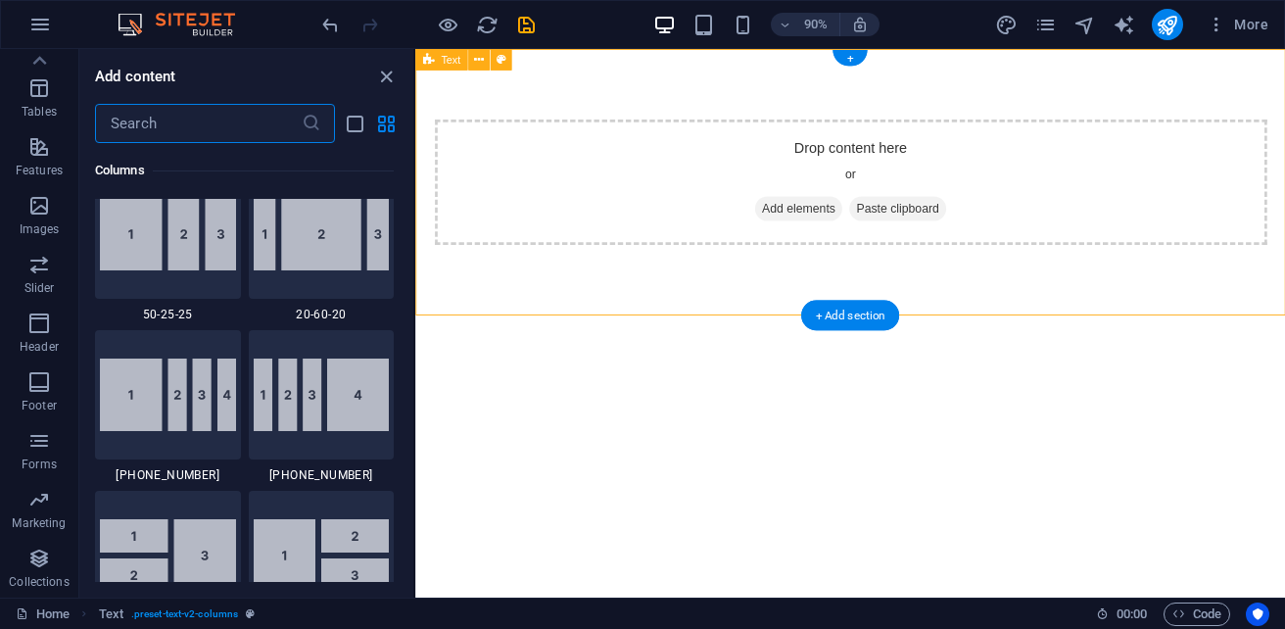
scroll to position [3426, 0]
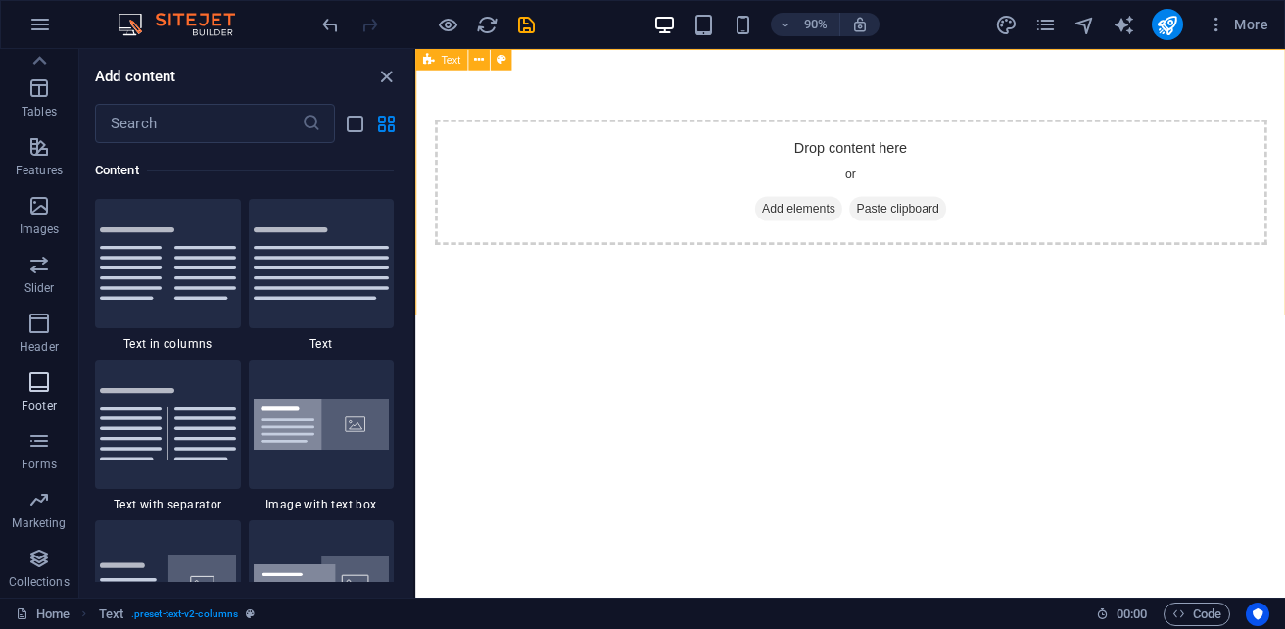
click at [40, 398] on p "Footer" at bounding box center [39, 406] width 35 height 16
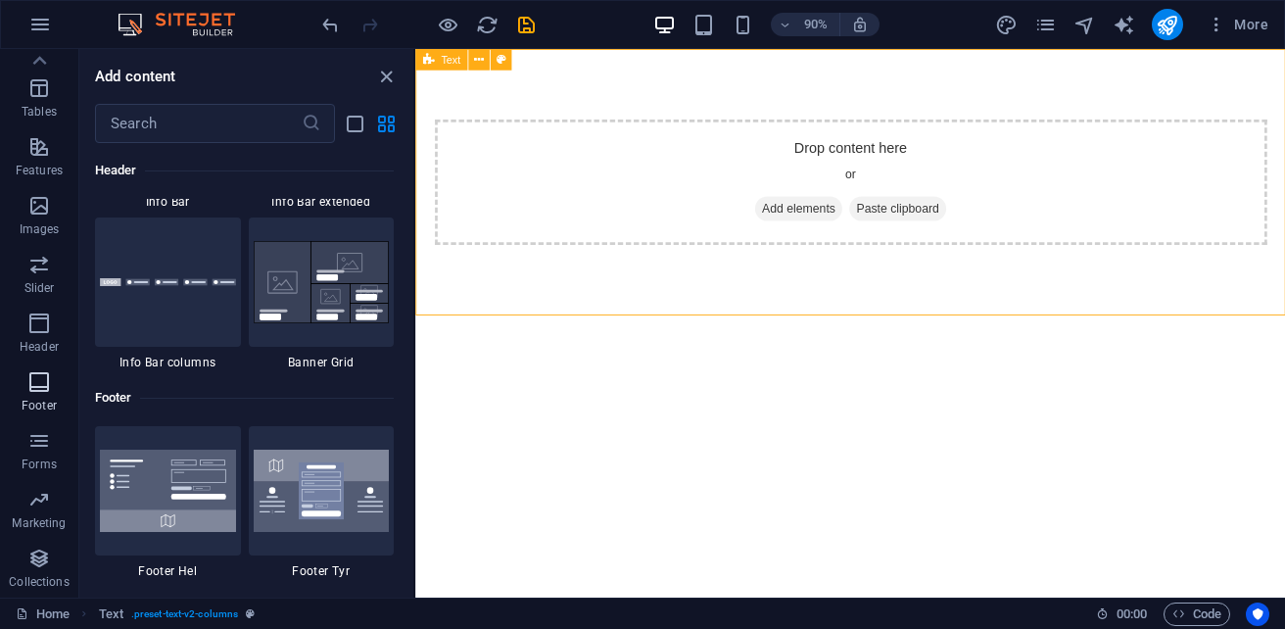
scroll to position [12962, 0]
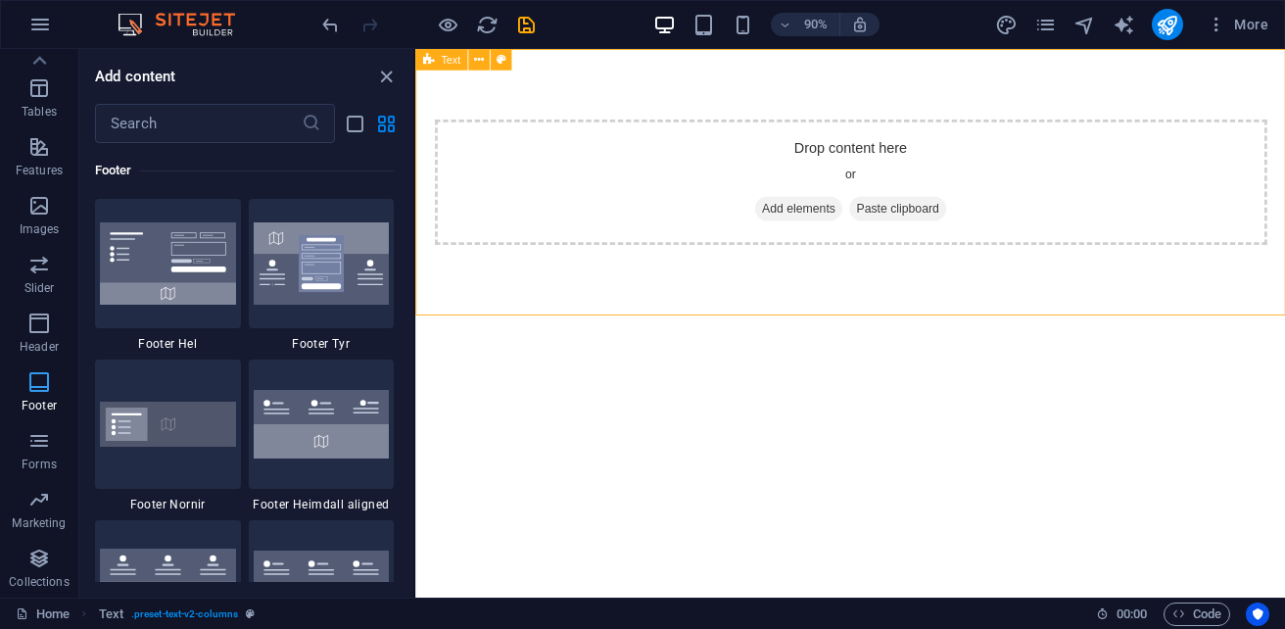
click at [42, 401] on p "Footer" at bounding box center [39, 406] width 35 height 16
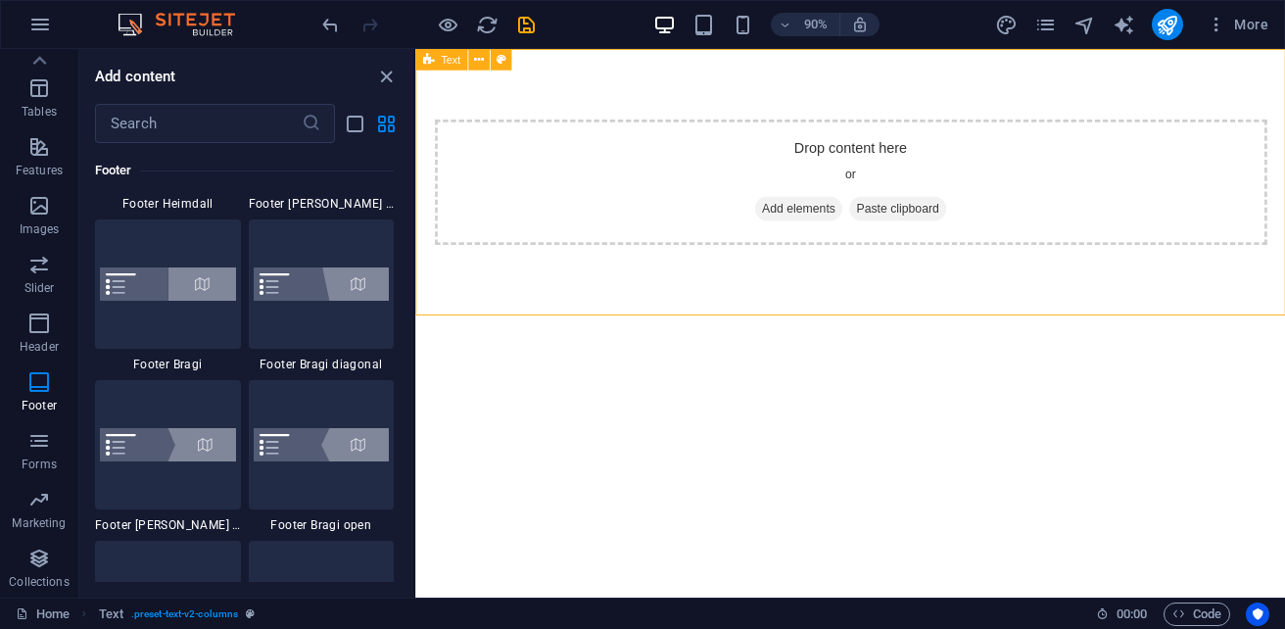
scroll to position [13354, 0]
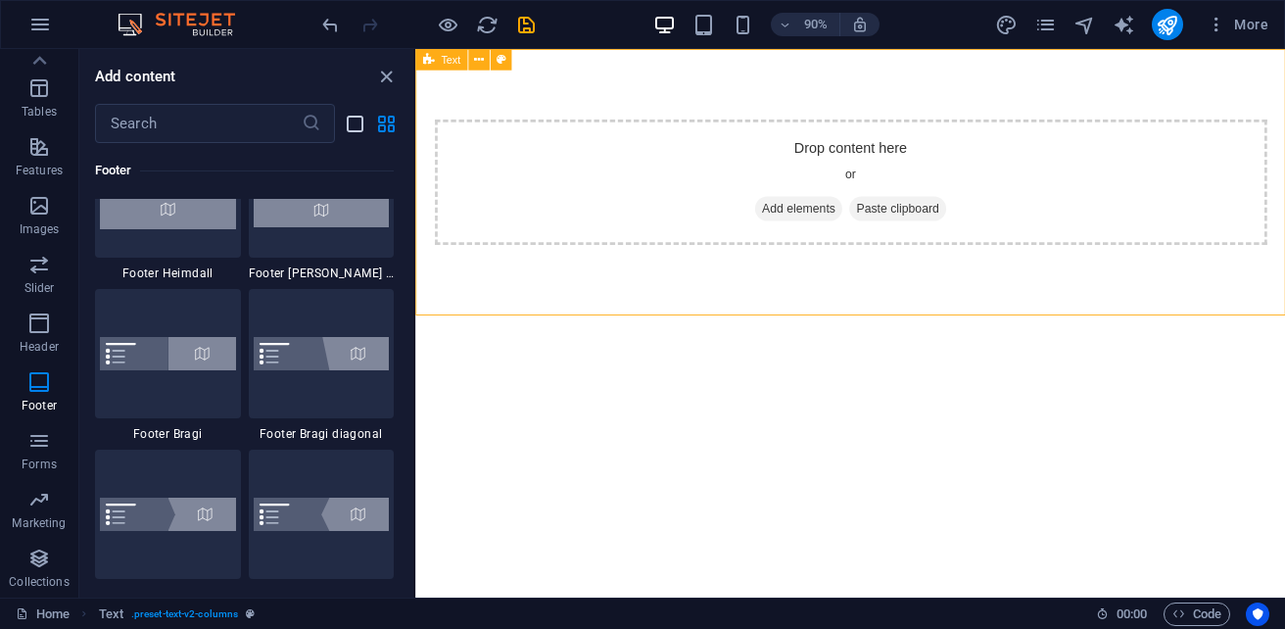
click at [351, 128] on icon "list-view" at bounding box center [355, 124] width 23 height 23
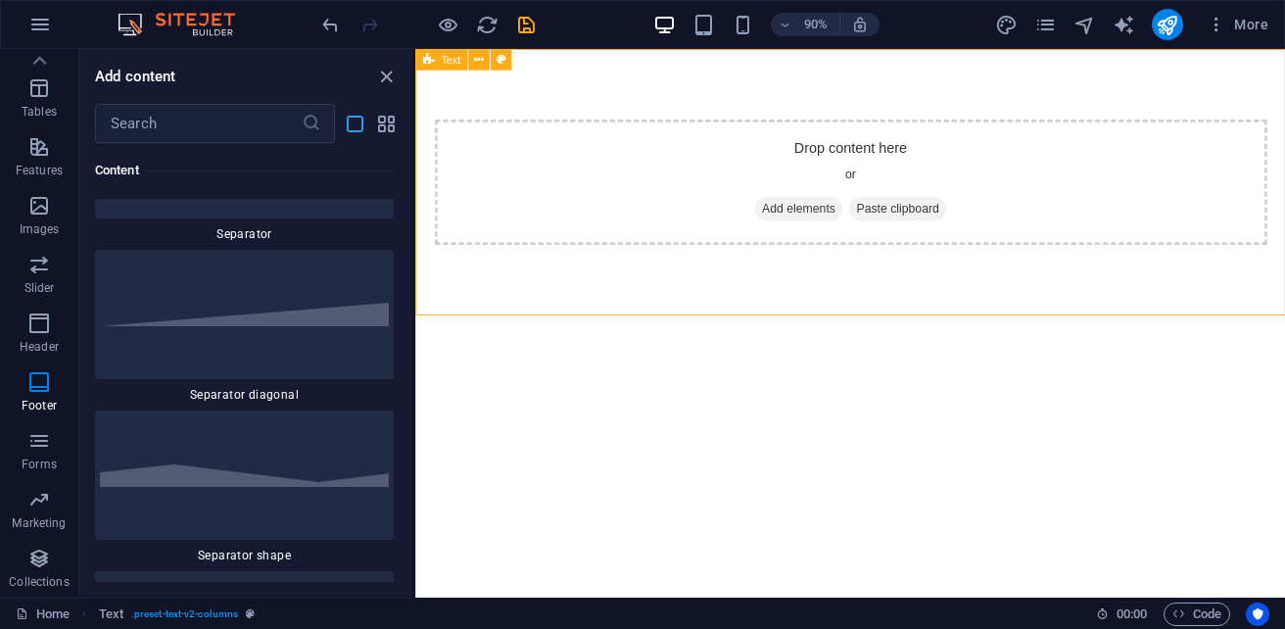
scroll to position [31136, 0]
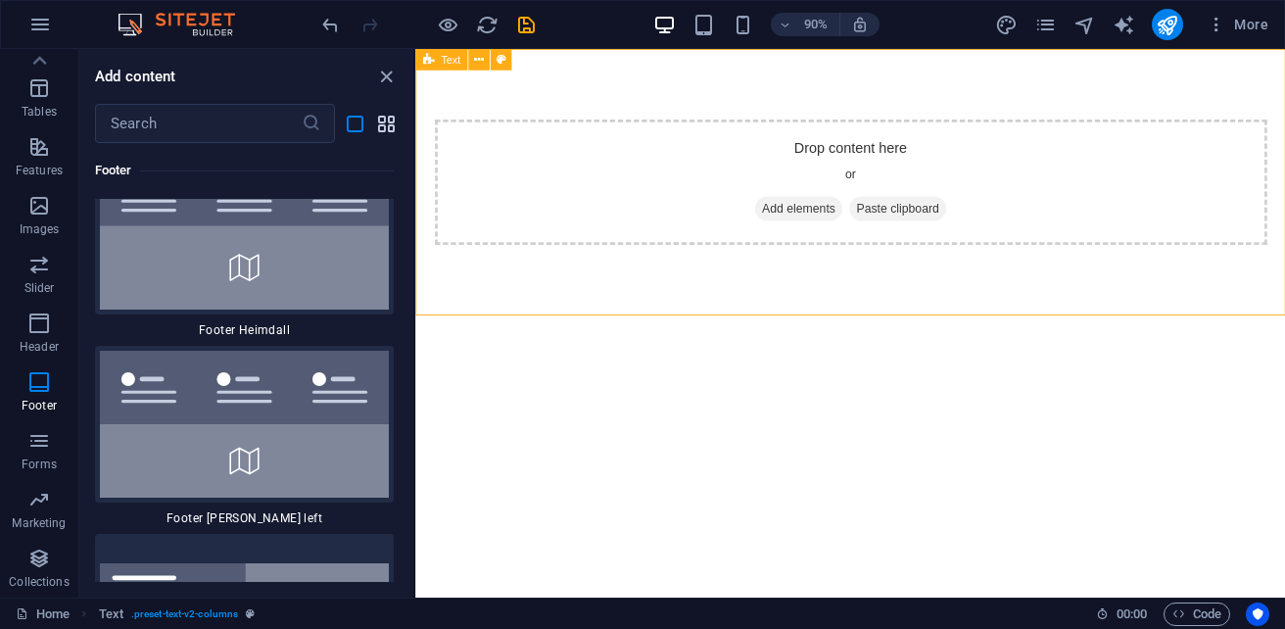
click at [386, 121] on icon "grid-view" at bounding box center [386, 124] width 23 height 23
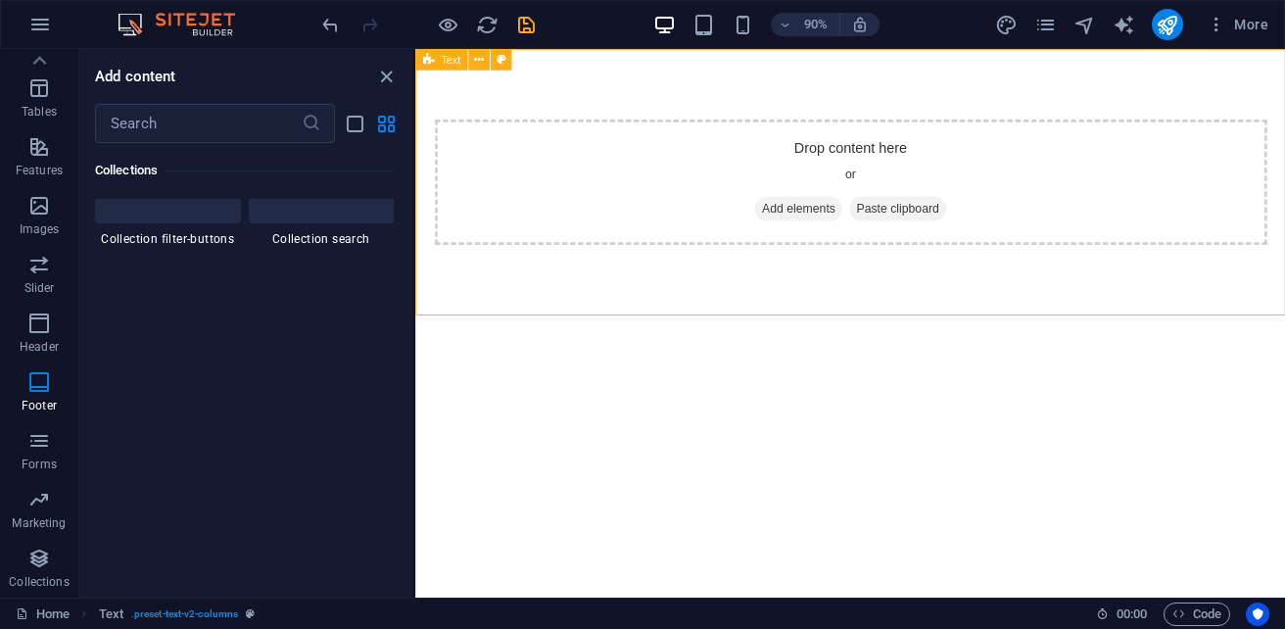
scroll to position [13354, 0]
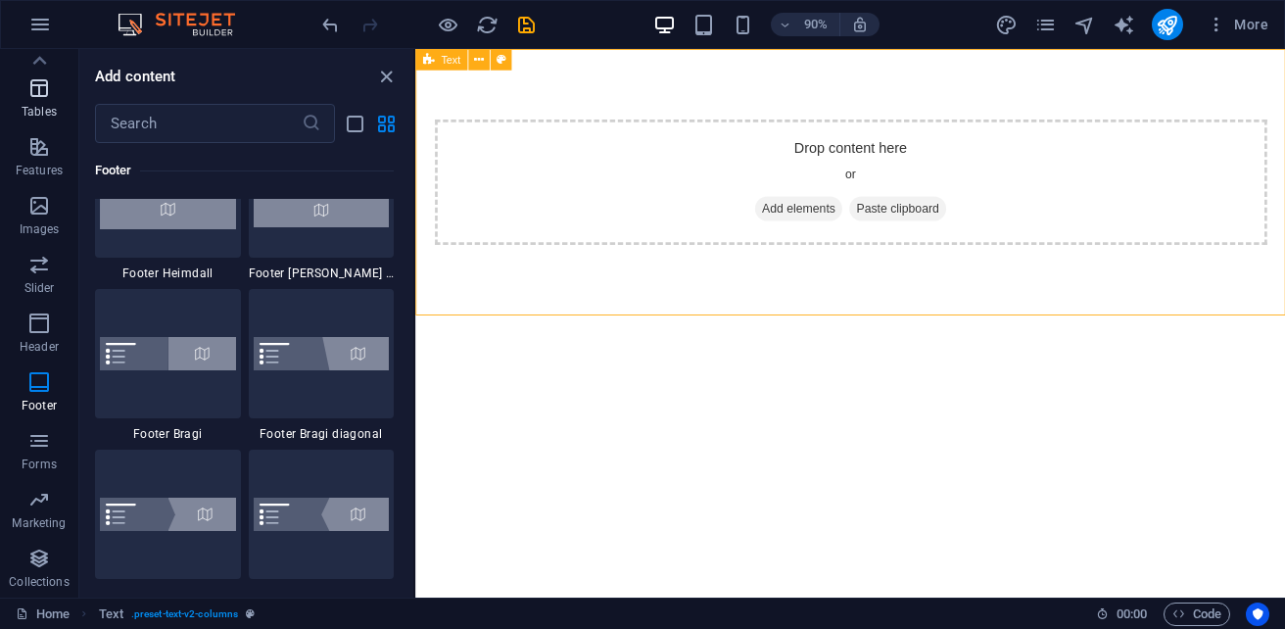
click at [35, 103] on span "Tables" at bounding box center [39, 99] width 78 height 47
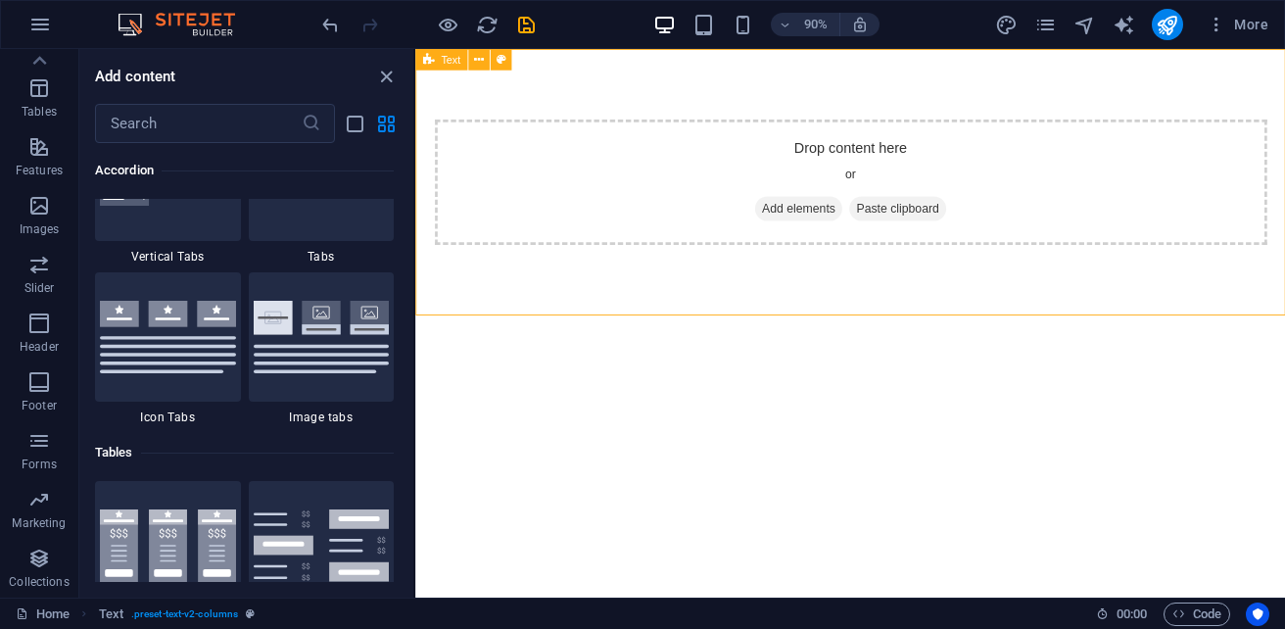
scroll to position [6488, 0]
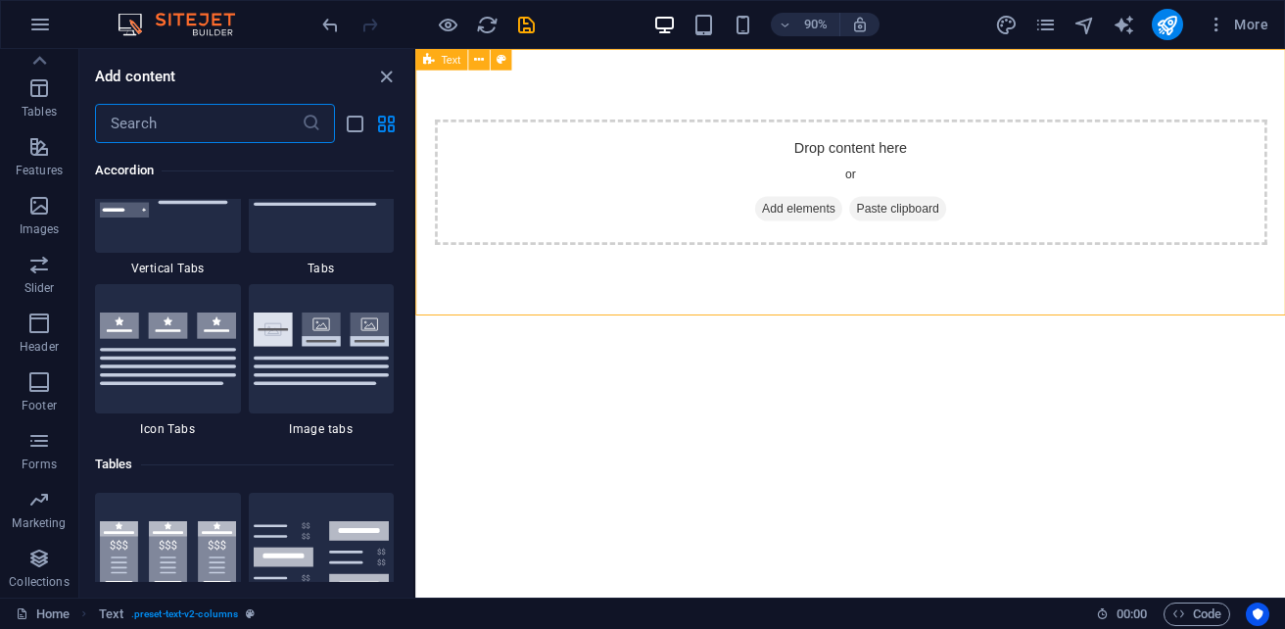
click at [185, 121] on input "text" at bounding box center [198, 123] width 207 height 39
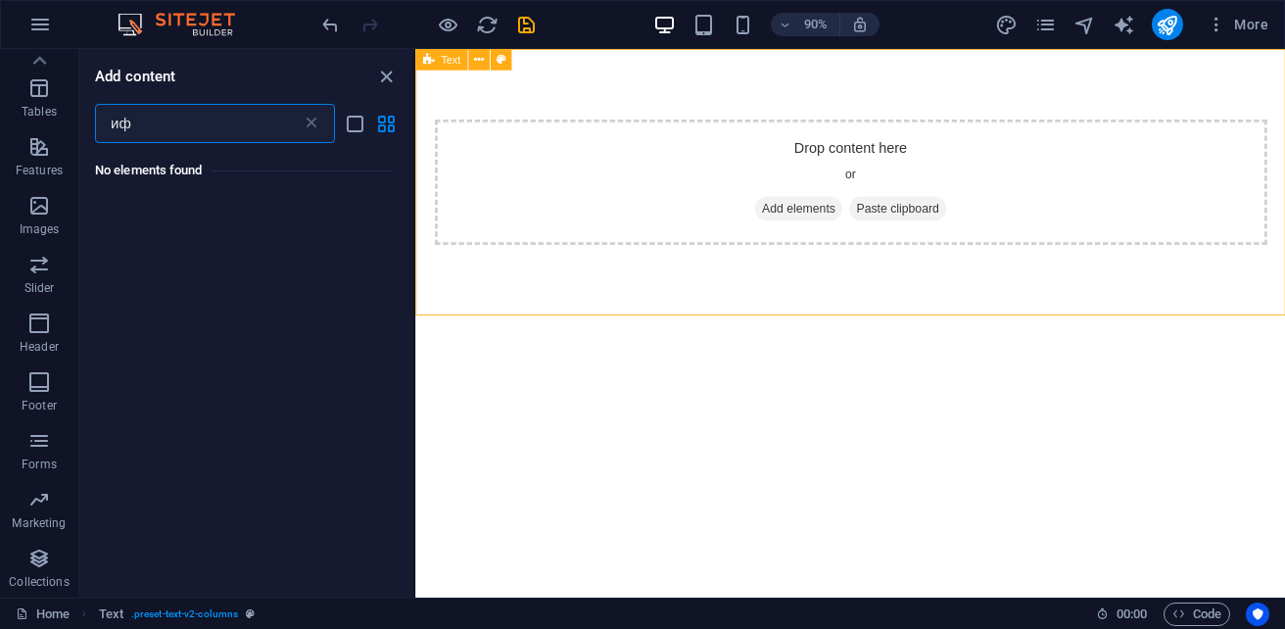
scroll to position [0, 0]
type input "и"
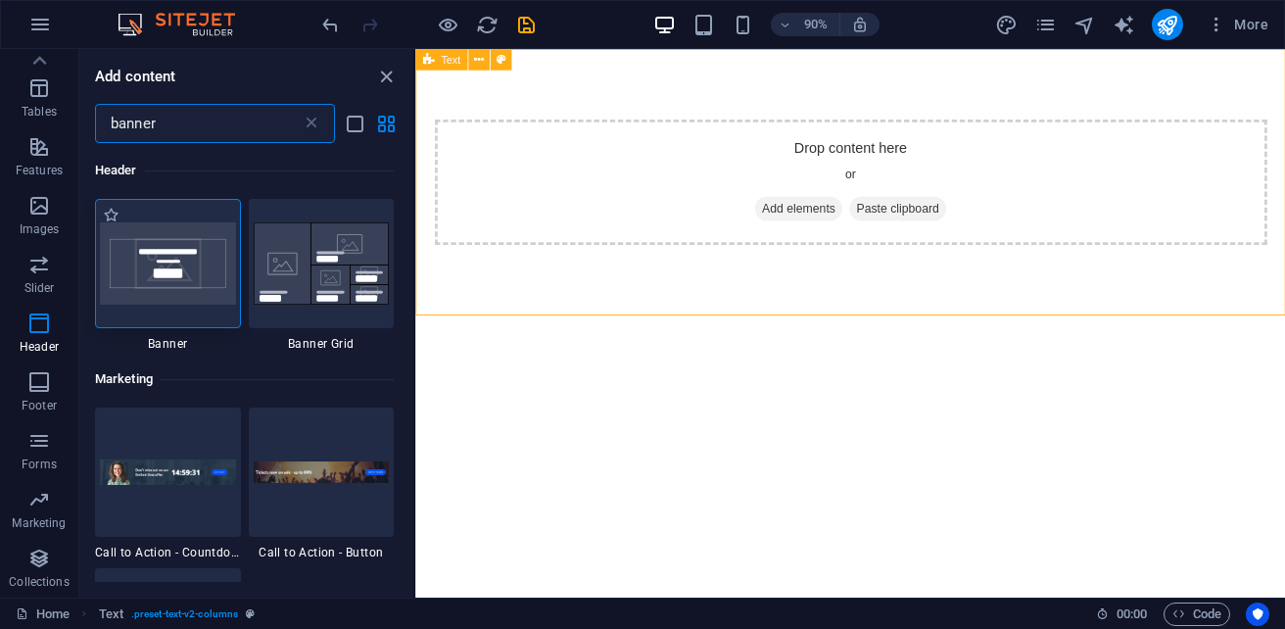
type input "banner"
click at [154, 299] on img at bounding box center [168, 263] width 136 height 82
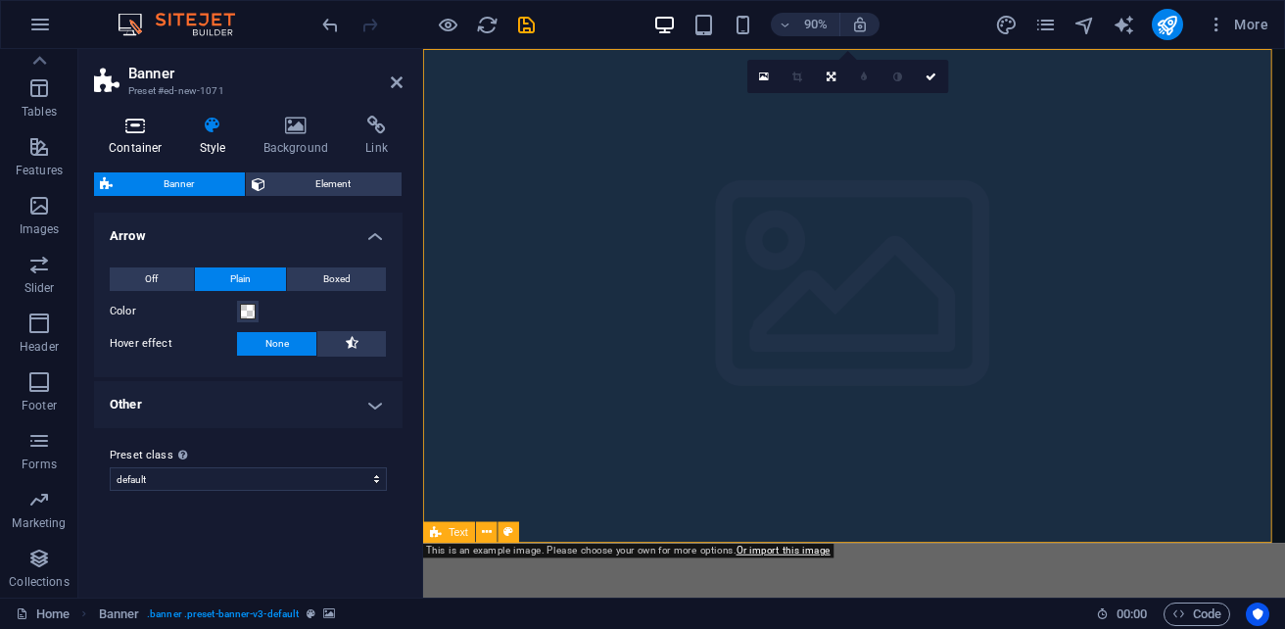
click at [159, 143] on h4 "Container" at bounding box center [139, 136] width 91 height 41
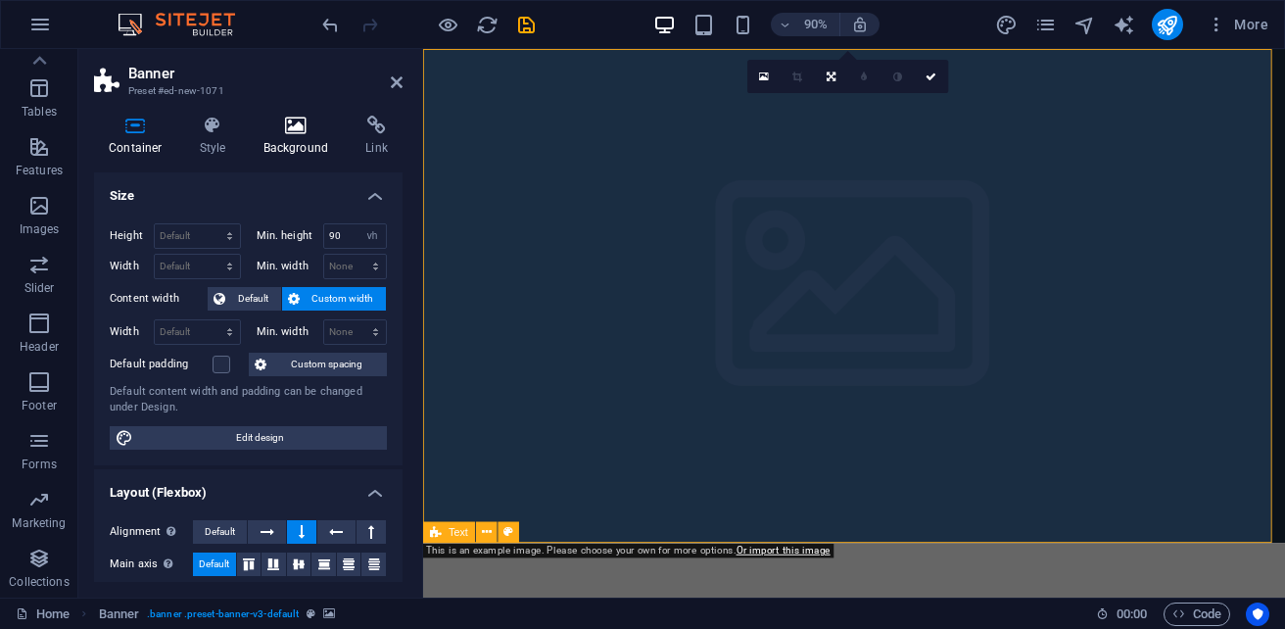
click at [304, 133] on icon at bounding box center [296, 126] width 95 height 20
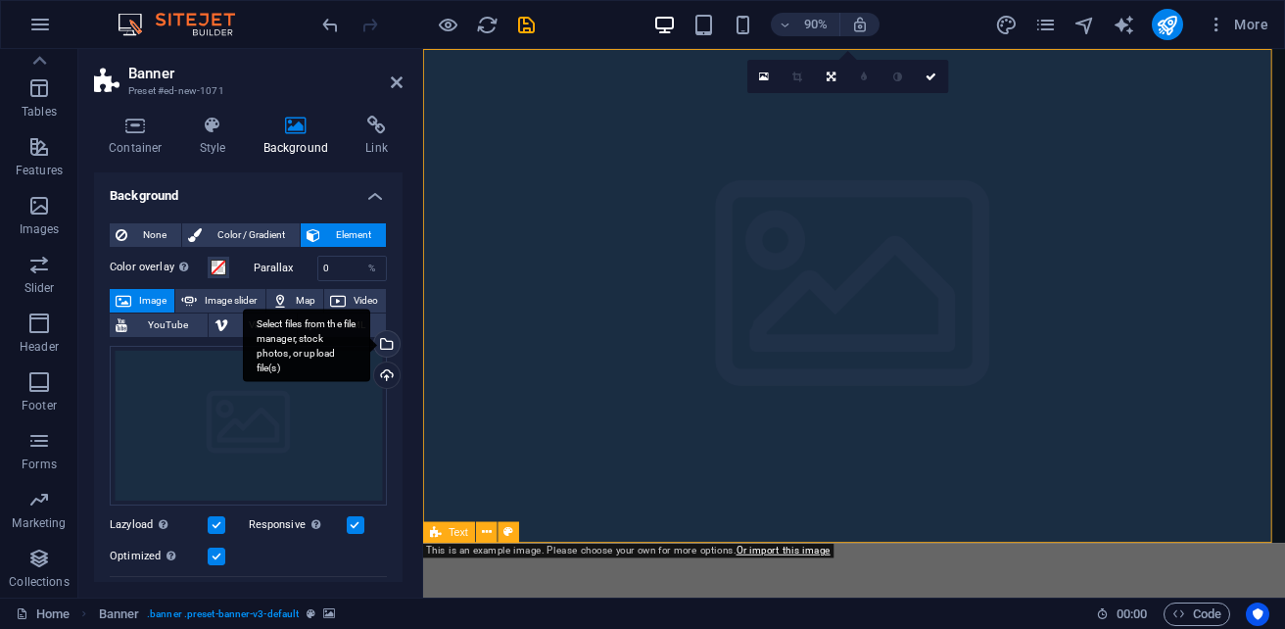
click at [385, 343] on div "Select files from the file manager, stock photos, or upload file(s)" at bounding box center [384, 345] width 29 height 29
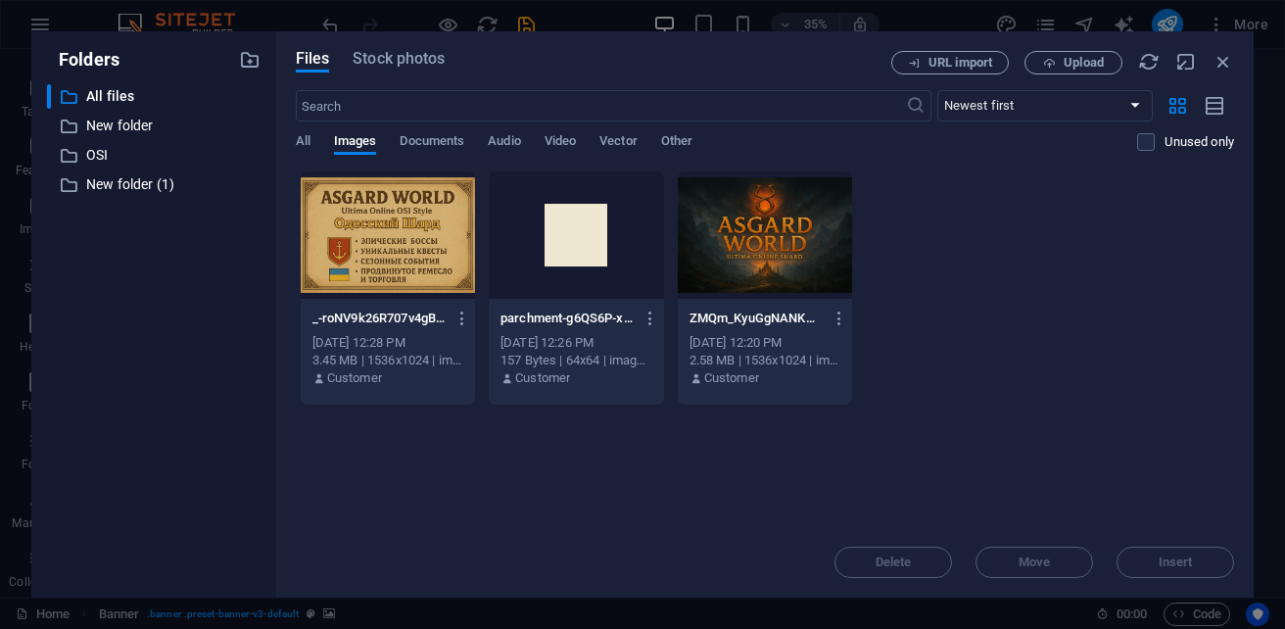
click at [780, 237] on div at bounding box center [765, 234] width 174 height 127
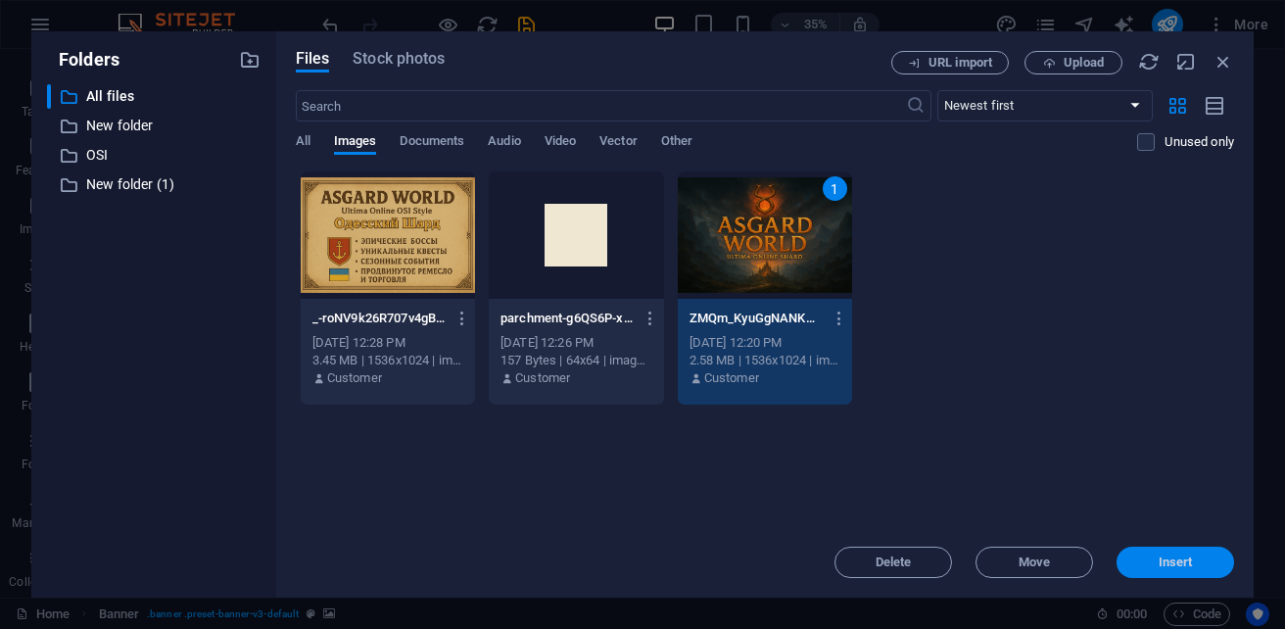
click at [1159, 569] on button "Insert" at bounding box center [1174, 561] width 117 height 31
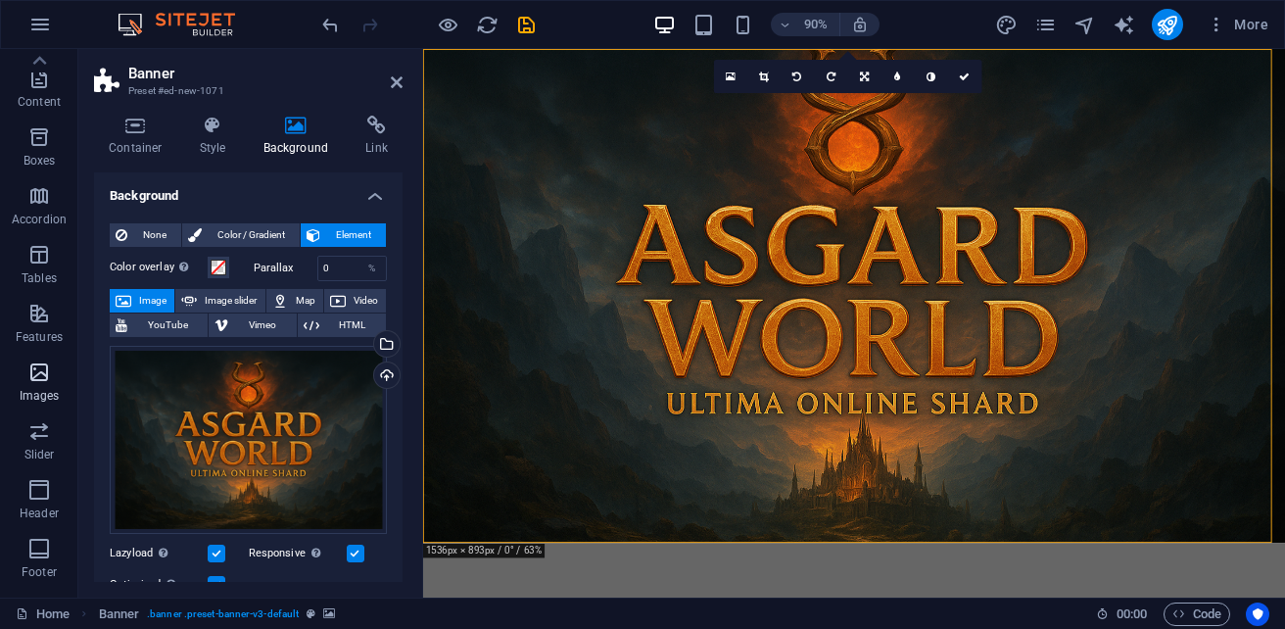
scroll to position [39, 0]
click at [47, 62] on icon at bounding box center [38, 60] width 27 height 27
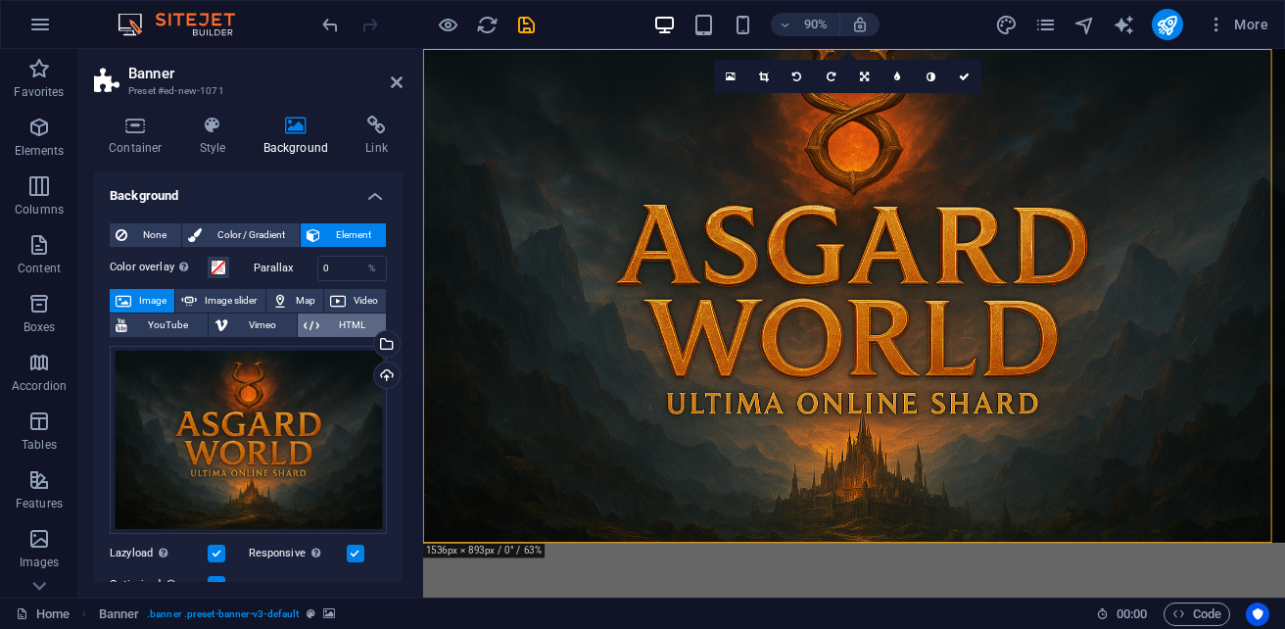
click at [330, 328] on span "HTML" at bounding box center [352, 324] width 55 height 23
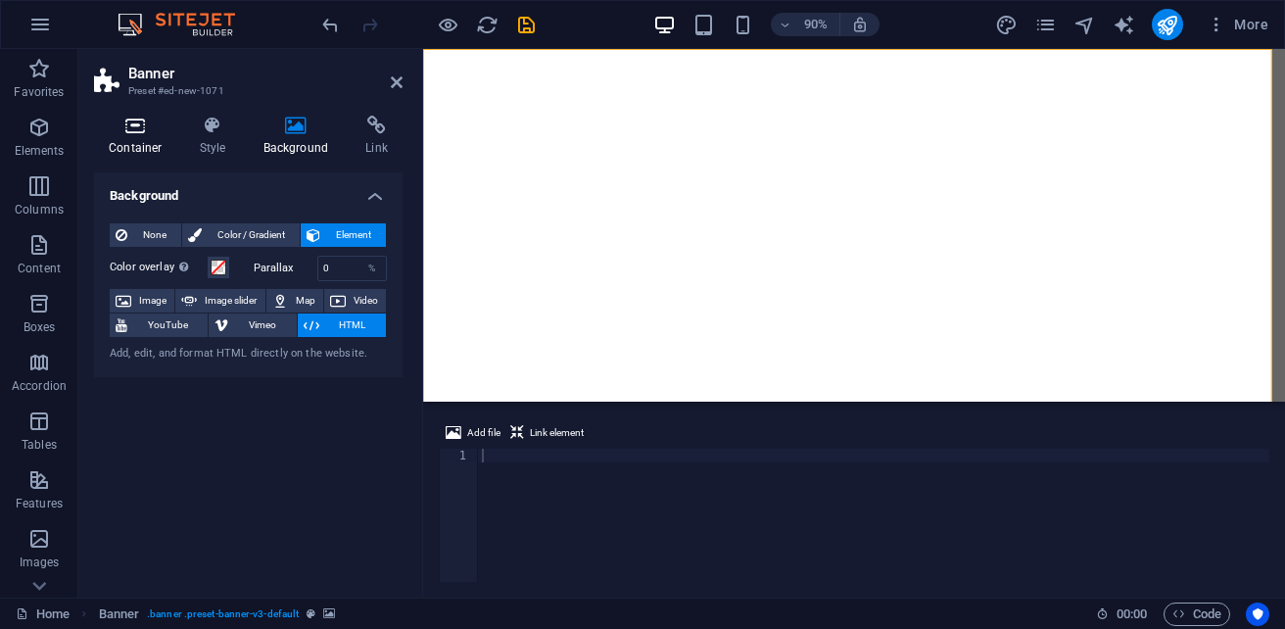
click at [133, 140] on h4 "Container" at bounding box center [139, 136] width 91 height 41
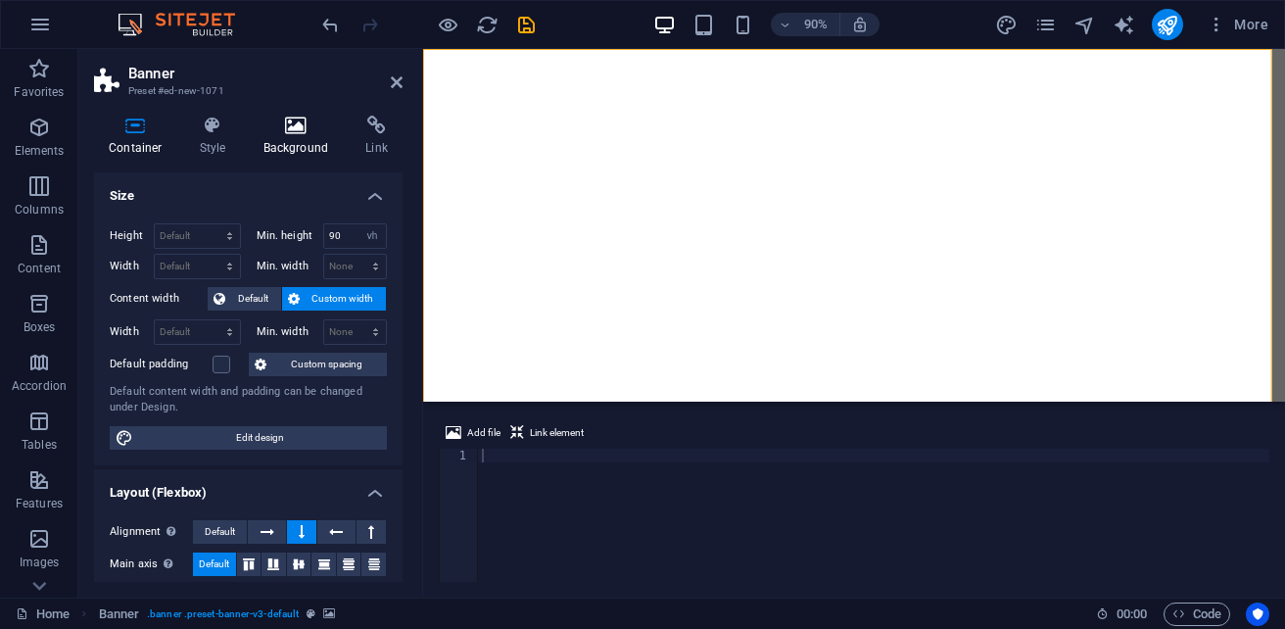
click at [299, 141] on h4 "Background" at bounding box center [300, 136] width 103 height 41
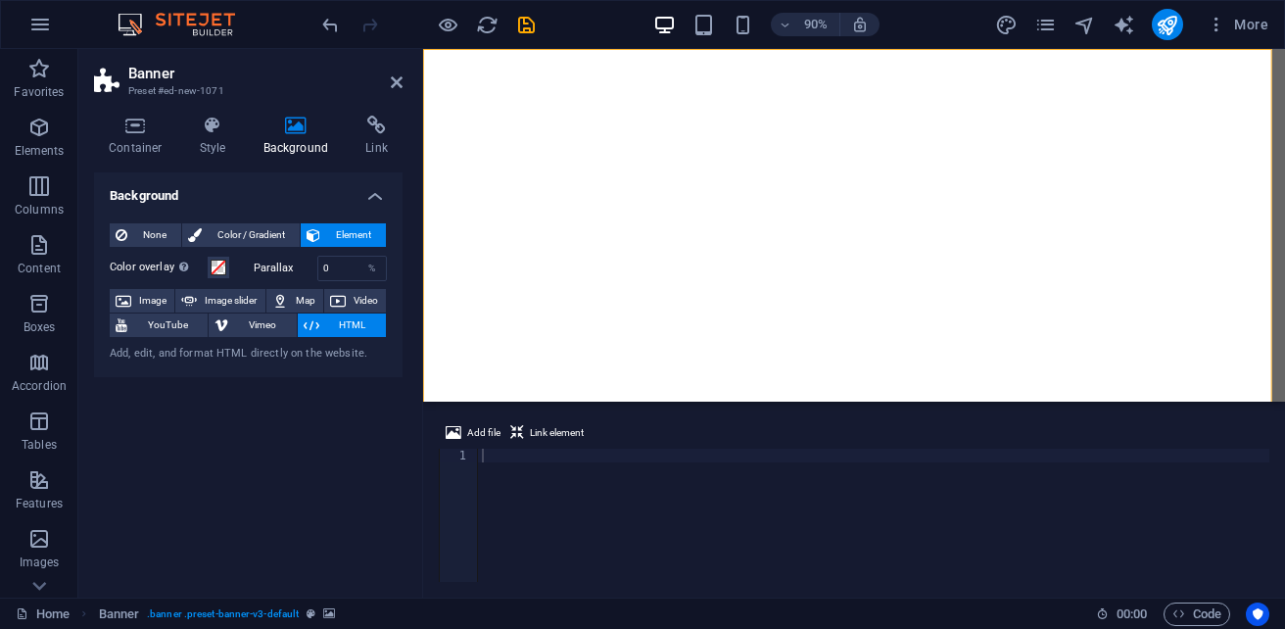
click at [232, 350] on div "Add, edit, and format HTML directly on the website." at bounding box center [248, 354] width 277 height 17
click at [478, 435] on span "Add file" at bounding box center [483, 432] width 33 height 23
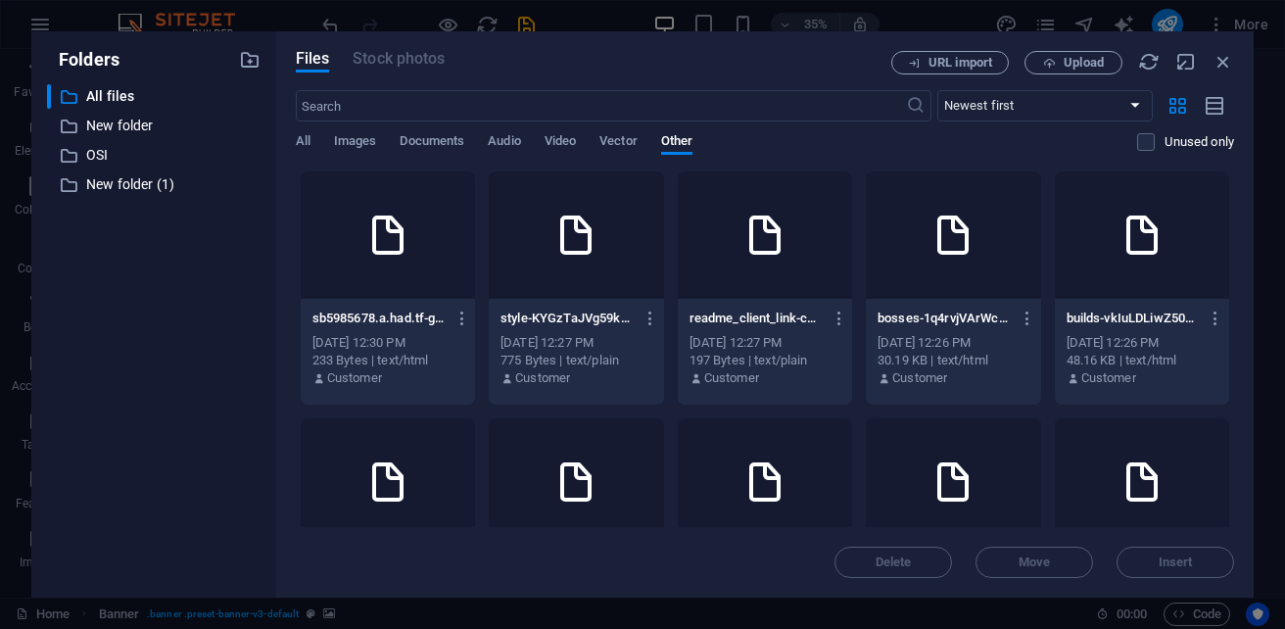
click at [475, 251] on div at bounding box center [388, 234] width 174 height 127
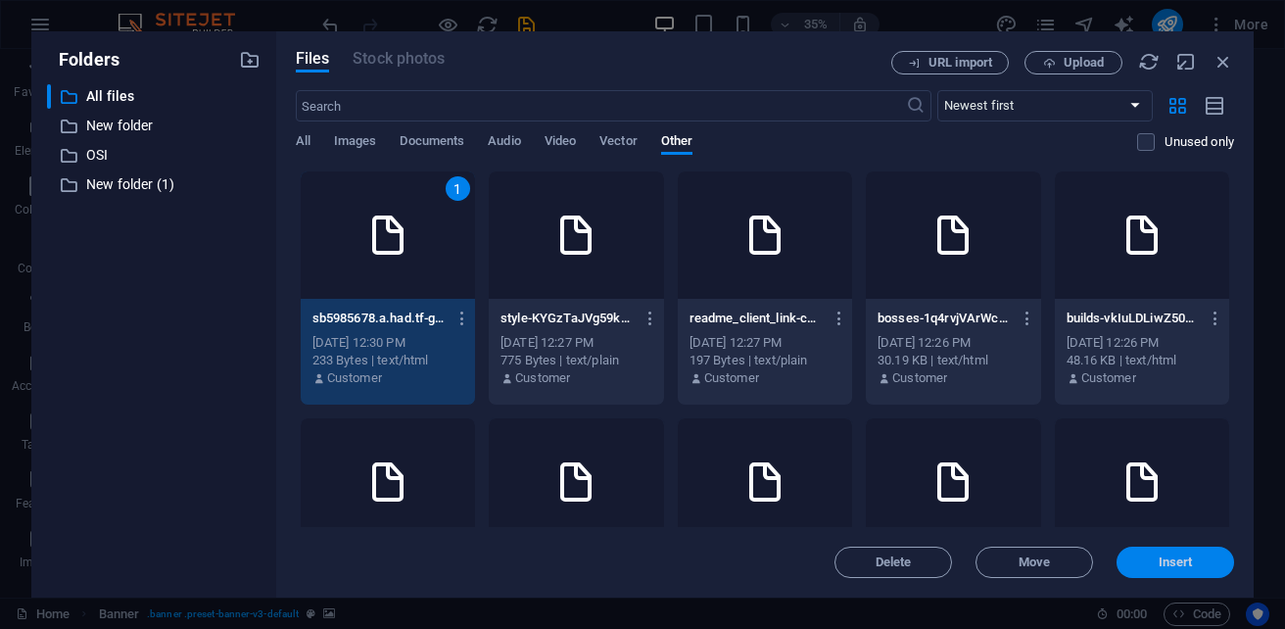
click at [1153, 566] on span "Insert" at bounding box center [1175, 562] width 102 height 12
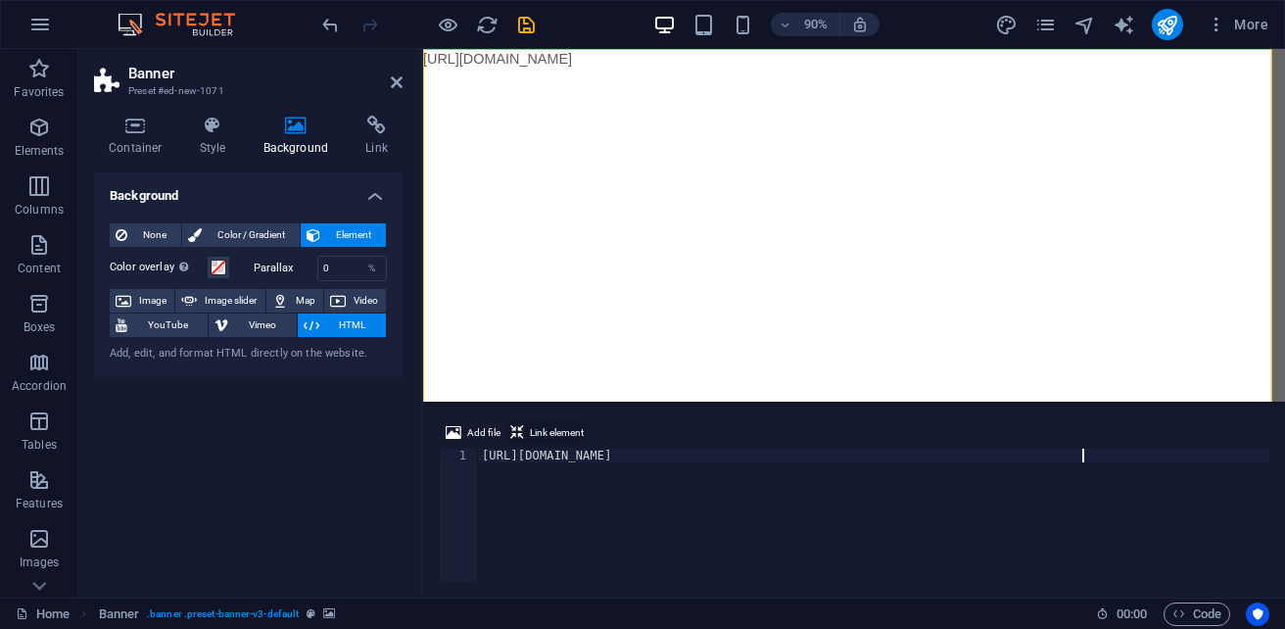
click at [557, 436] on span "Link element" at bounding box center [557, 432] width 54 height 23
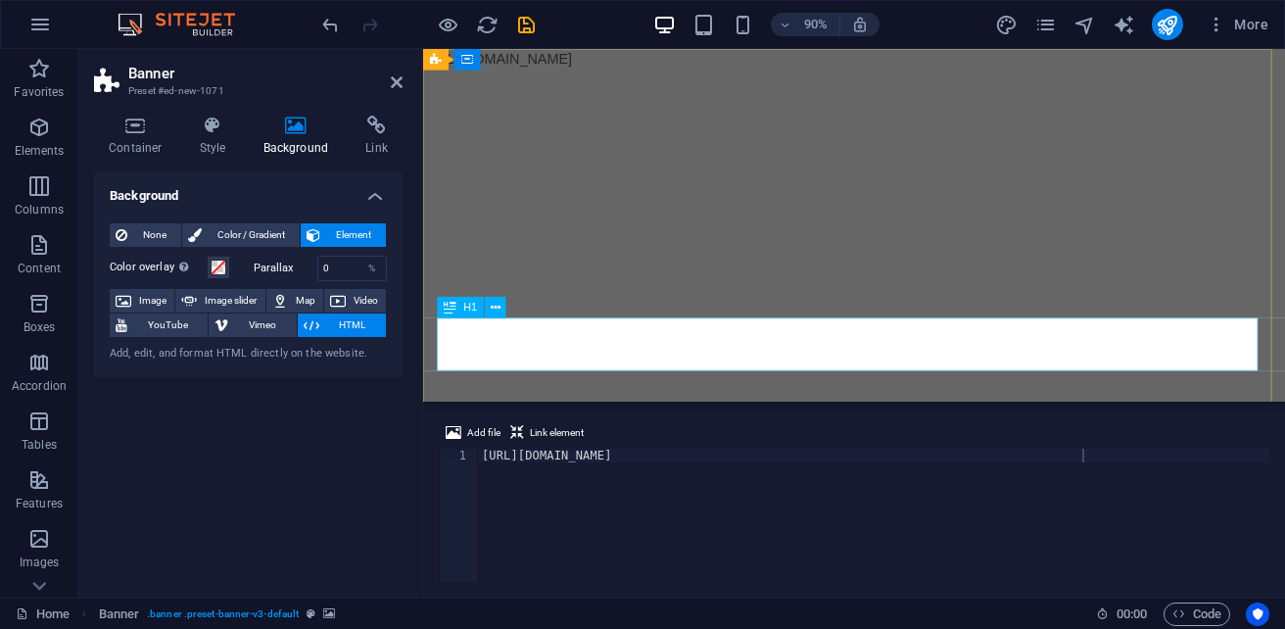
type textarea "https://cdn1.site-media.eu/images/0/19663150/sb5985678.a.had.tf-gd_0L0fDvOcY2Pl…"
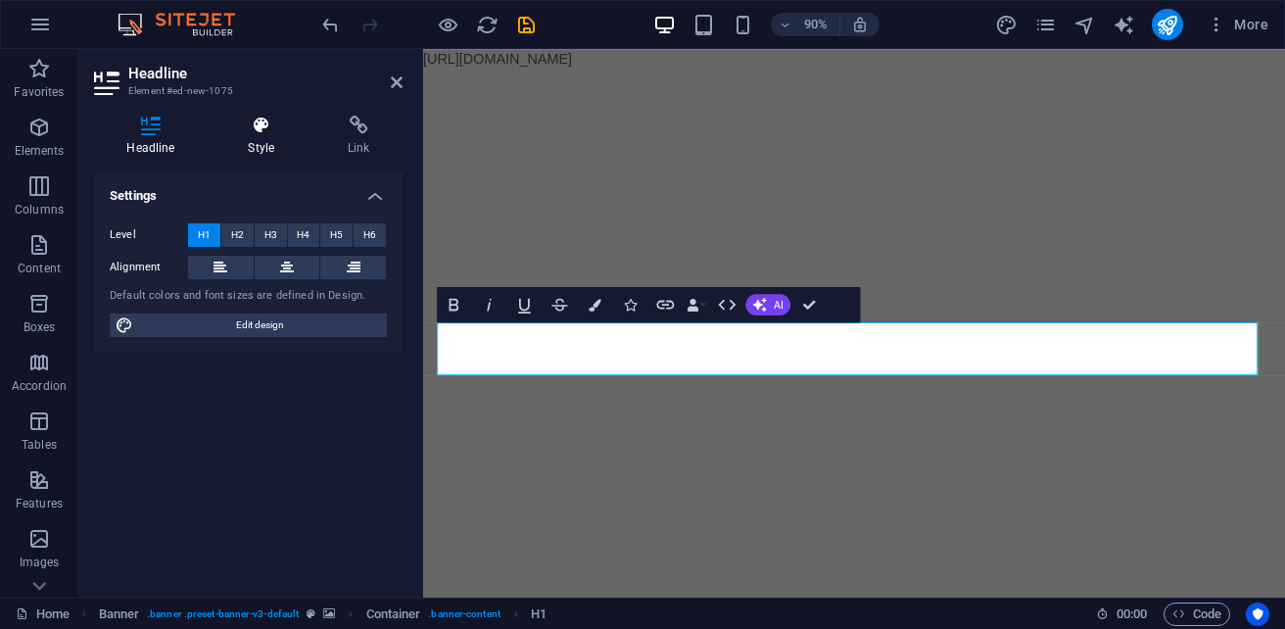
click at [254, 133] on icon at bounding box center [261, 126] width 92 height 20
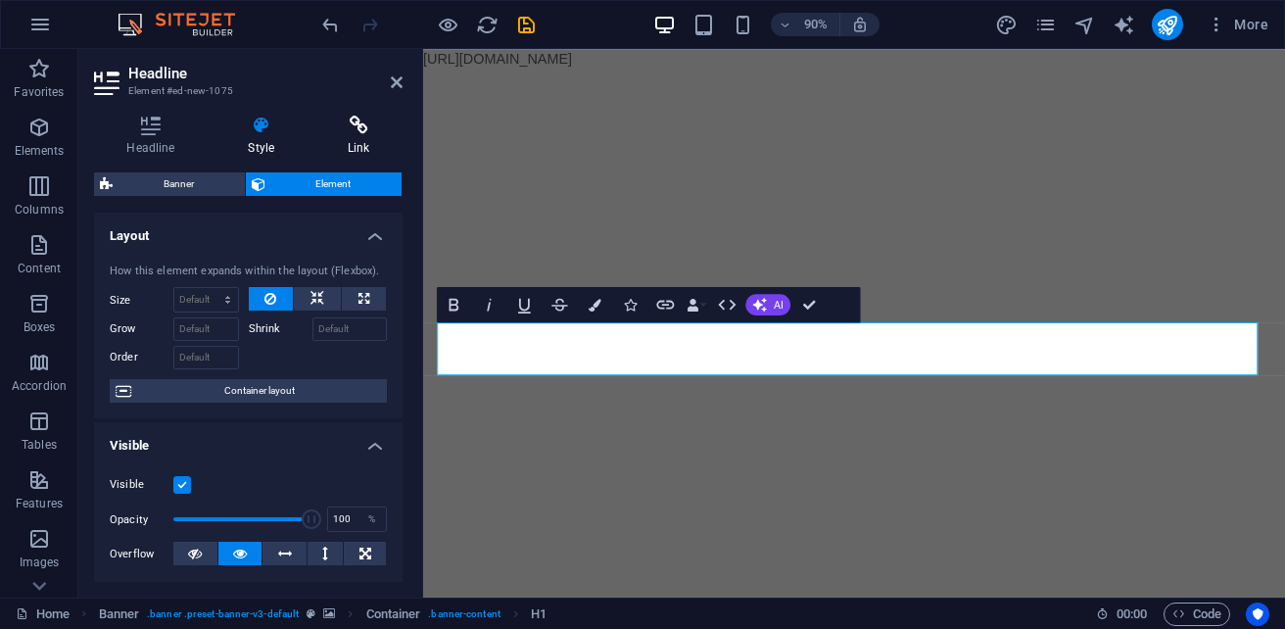
click at [373, 123] on icon at bounding box center [358, 126] width 87 height 20
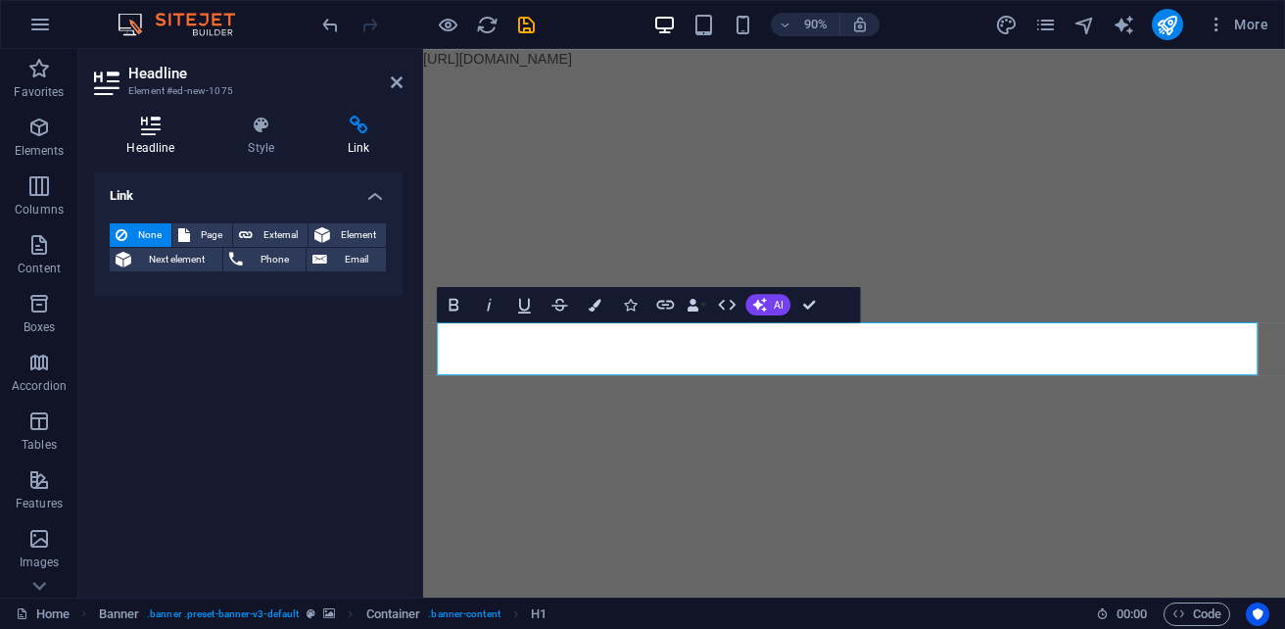
click at [145, 124] on icon at bounding box center [151, 126] width 114 height 20
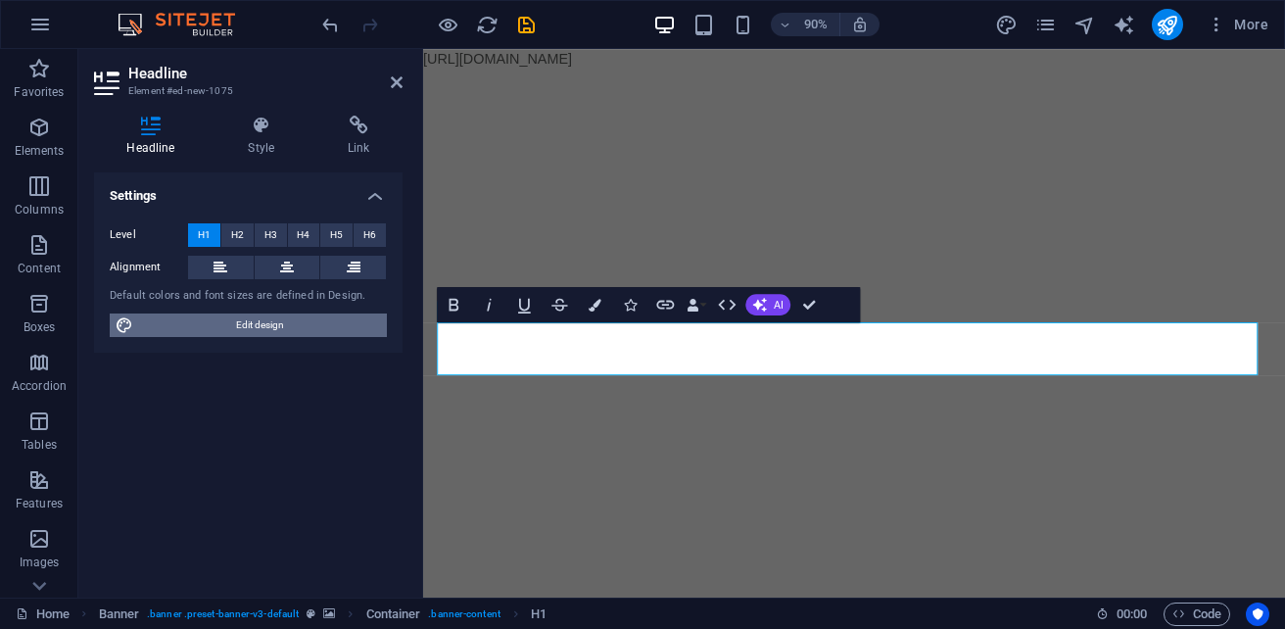
click at [249, 325] on span "Edit design" at bounding box center [260, 324] width 242 height 23
select select "px"
select select "400"
select select "px"
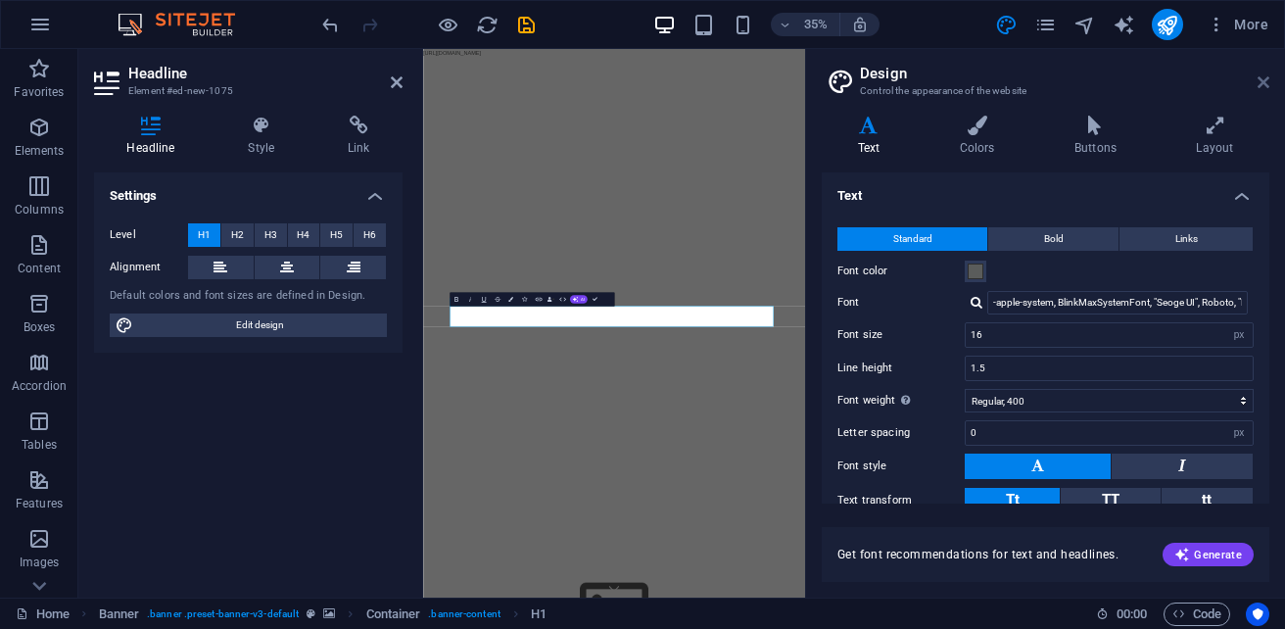
drag, startPoint x: 1258, startPoint y: 82, endPoint x: 178, endPoint y: 281, distance: 1098.1
click at [1258, 82] on icon at bounding box center [1263, 82] width 12 height 16
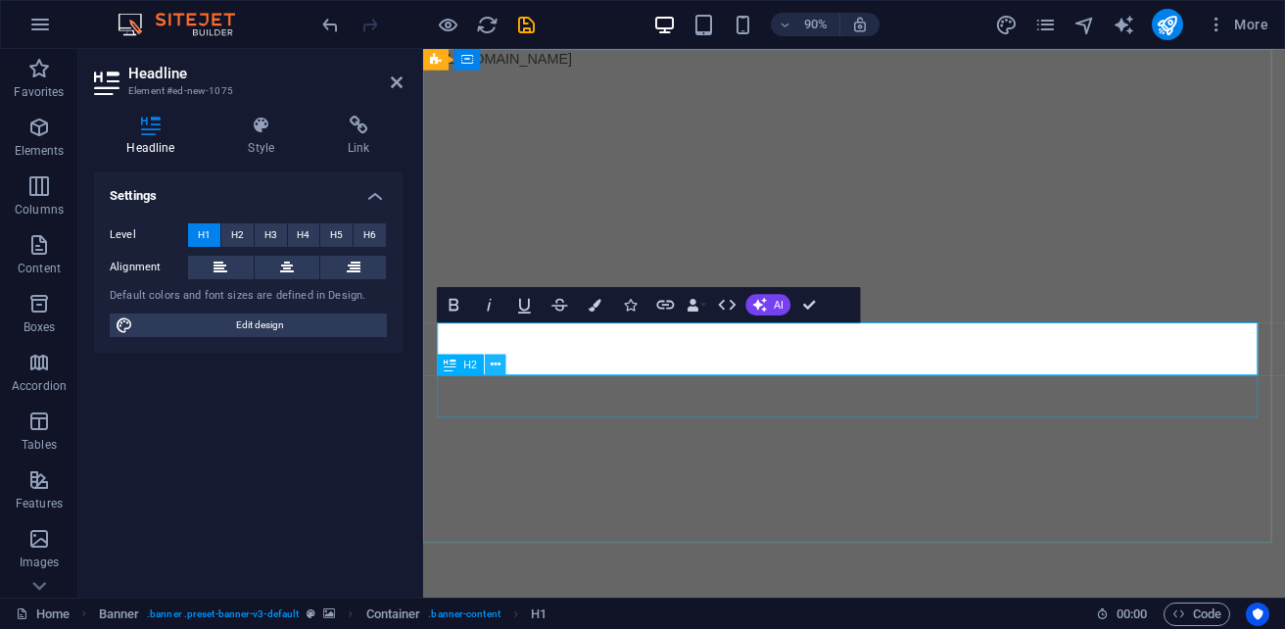
click at [496, 356] on icon at bounding box center [496, 364] width 10 height 19
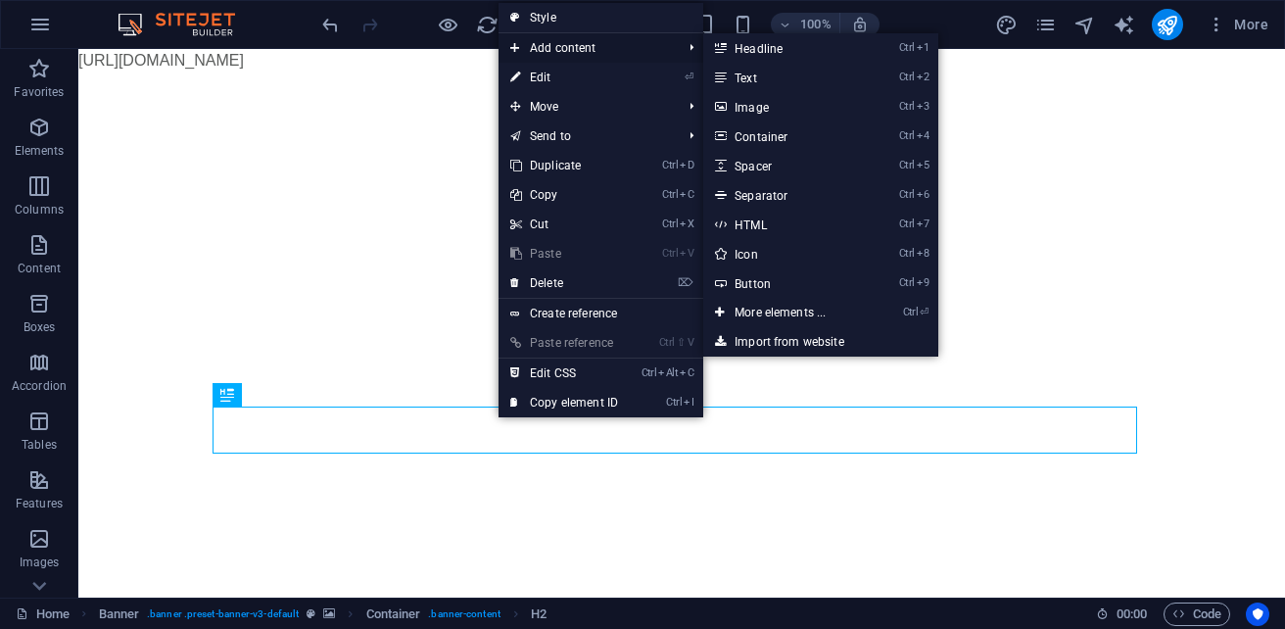
click at [575, 46] on span "Add content" at bounding box center [585, 47] width 175 height 29
click at [801, 48] on link "Ctrl 1 Headline" at bounding box center [784, 47] width 162 height 29
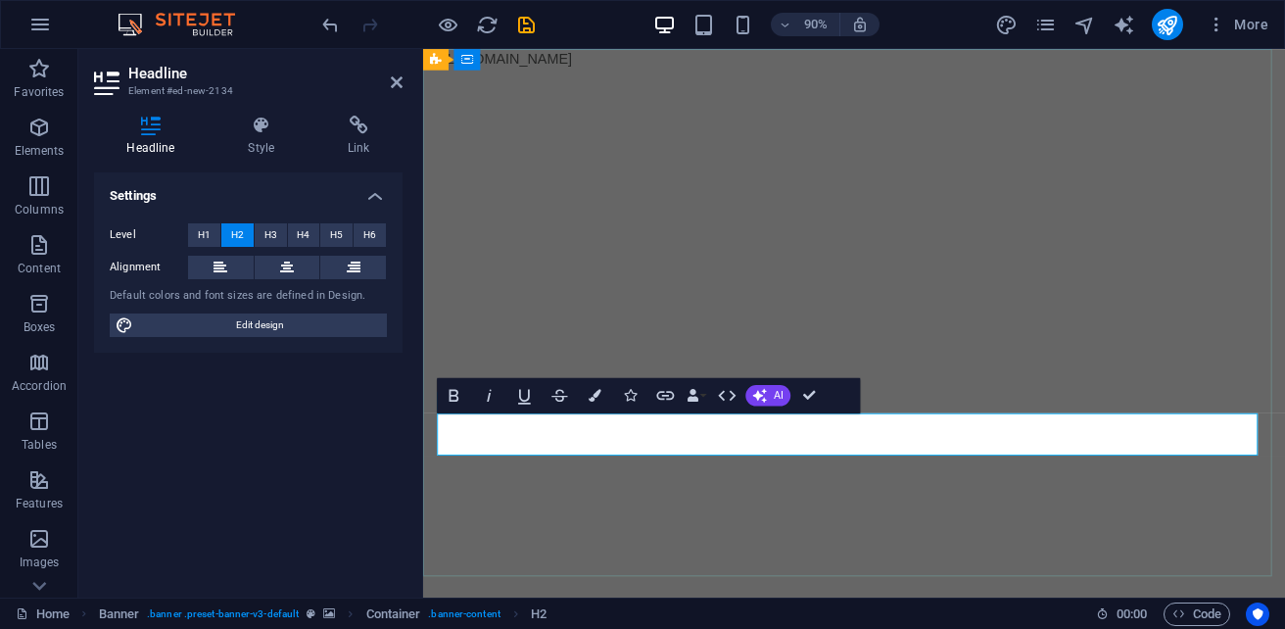
scroll to position [69, 7]
drag, startPoint x: 972, startPoint y: 468, endPoint x: 382, endPoint y: 483, distance: 590.6
click at [370, 136] on h4 "Link" at bounding box center [358, 136] width 87 height 41
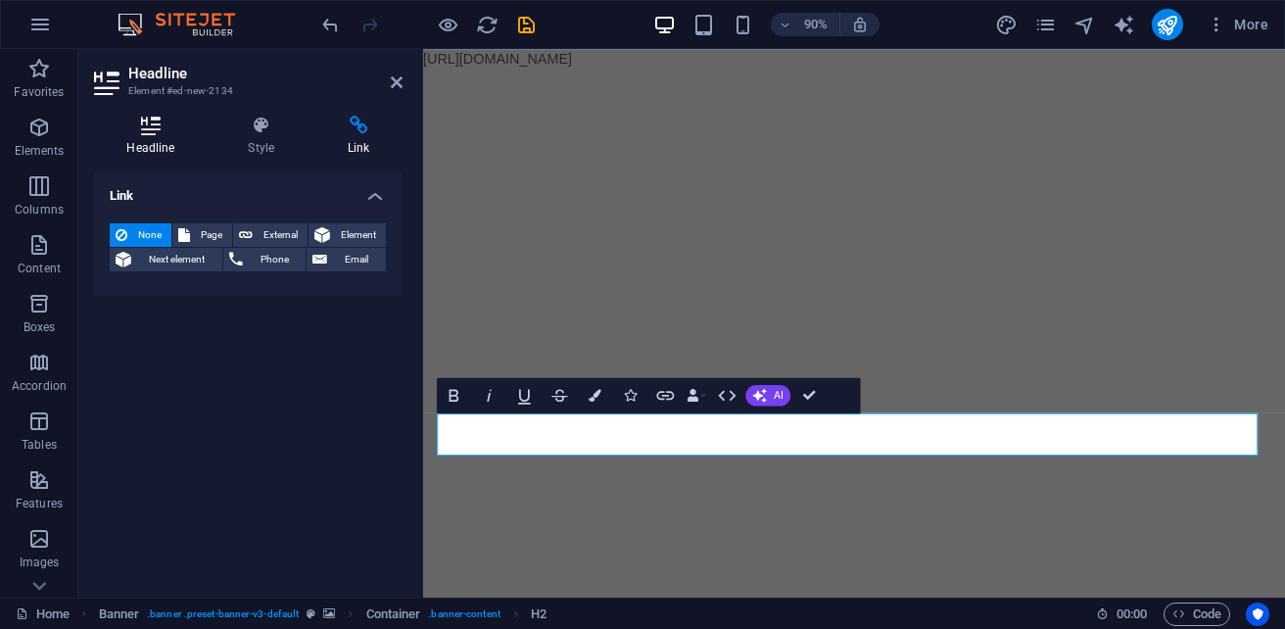
click at [141, 145] on h4 "Headline" at bounding box center [154, 136] width 121 height 41
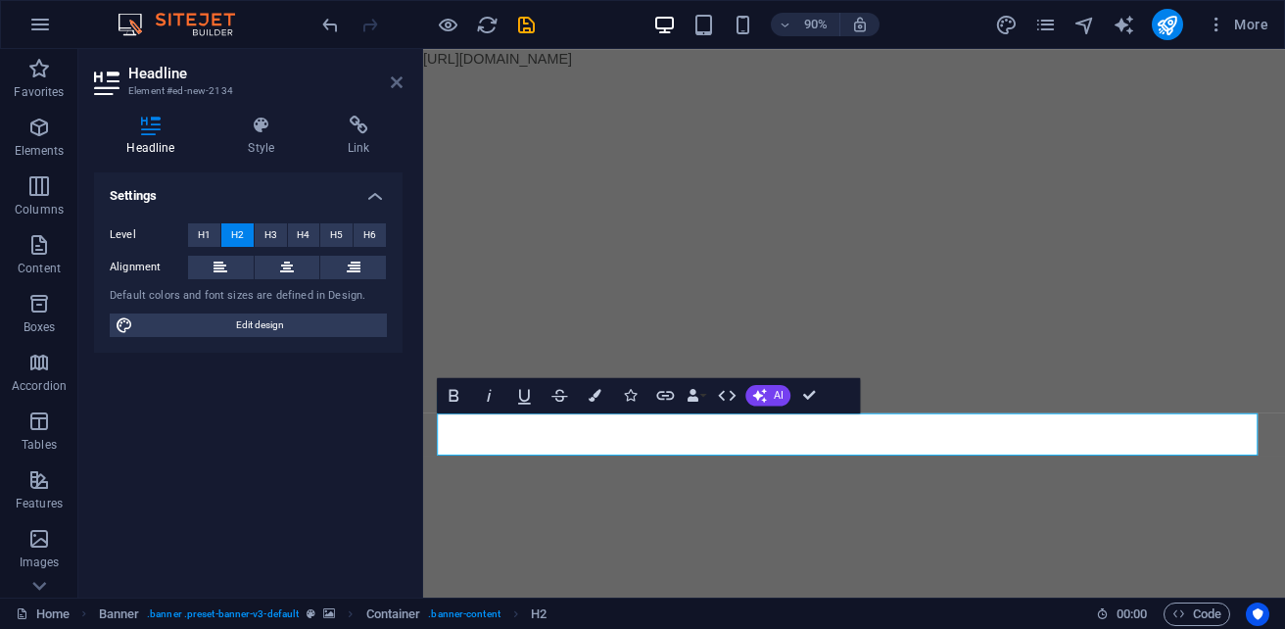
click at [400, 86] on icon at bounding box center [397, 82] width 12 height 16
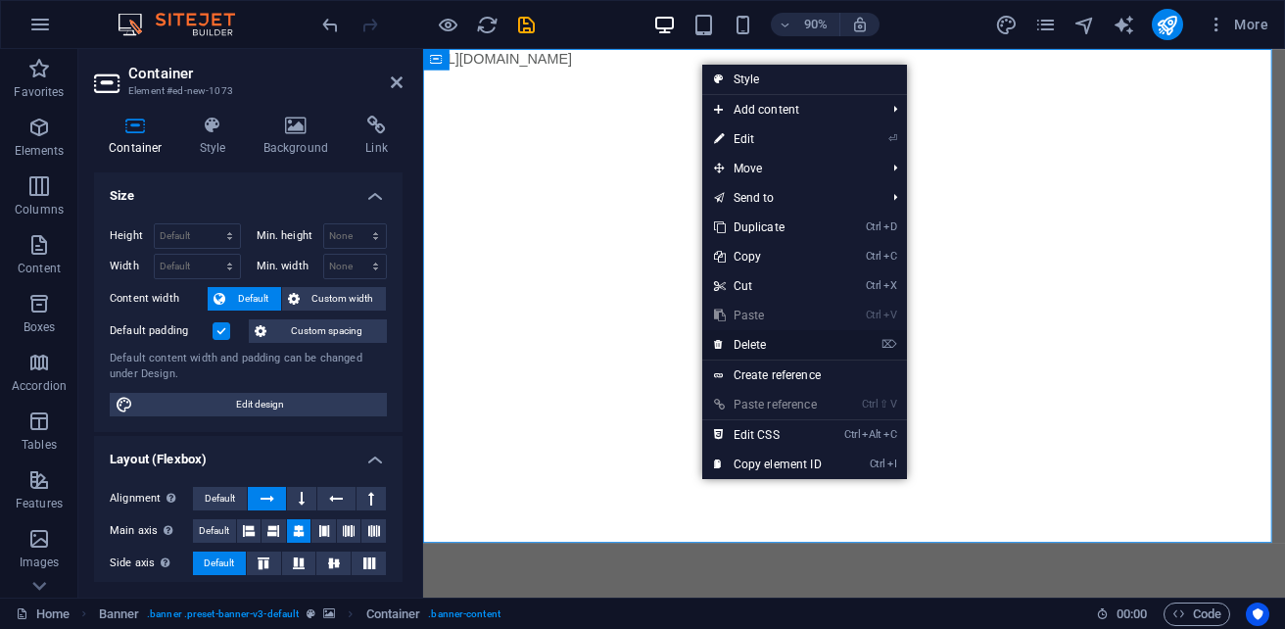
click at [768, 339] on link "⌦ Delete" at bounding box center [767, 344] width 131 height 29
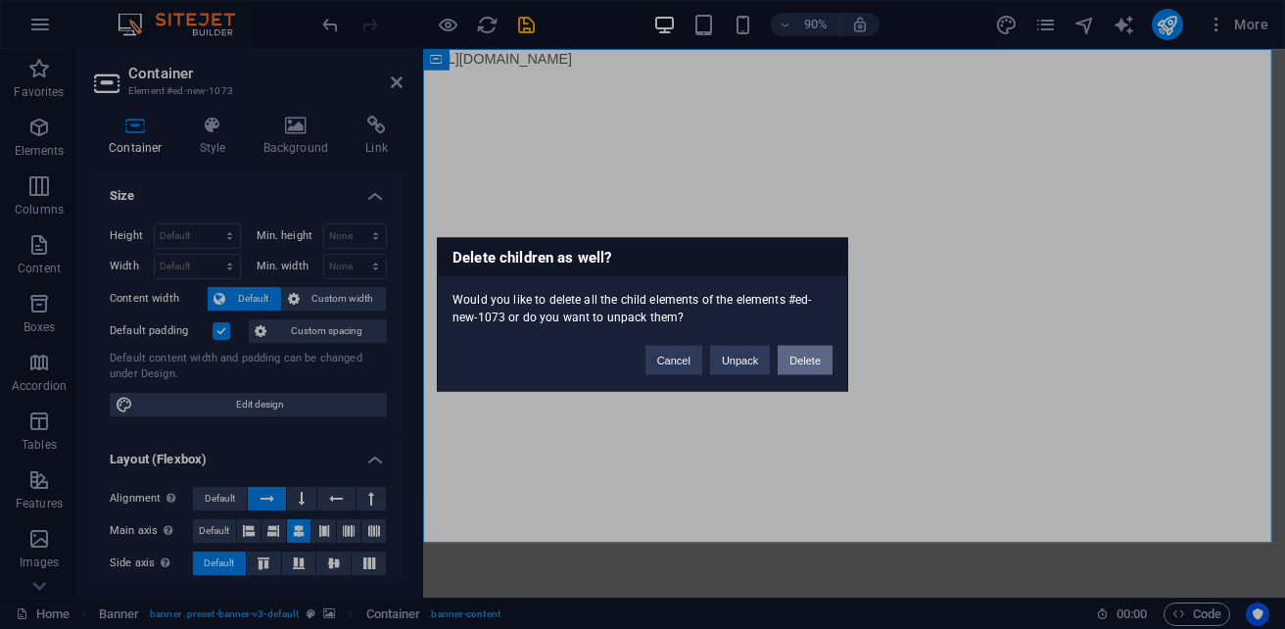
click at [781, 364] on button "Delete" at bounding box center [804, 360] width 55 height 29
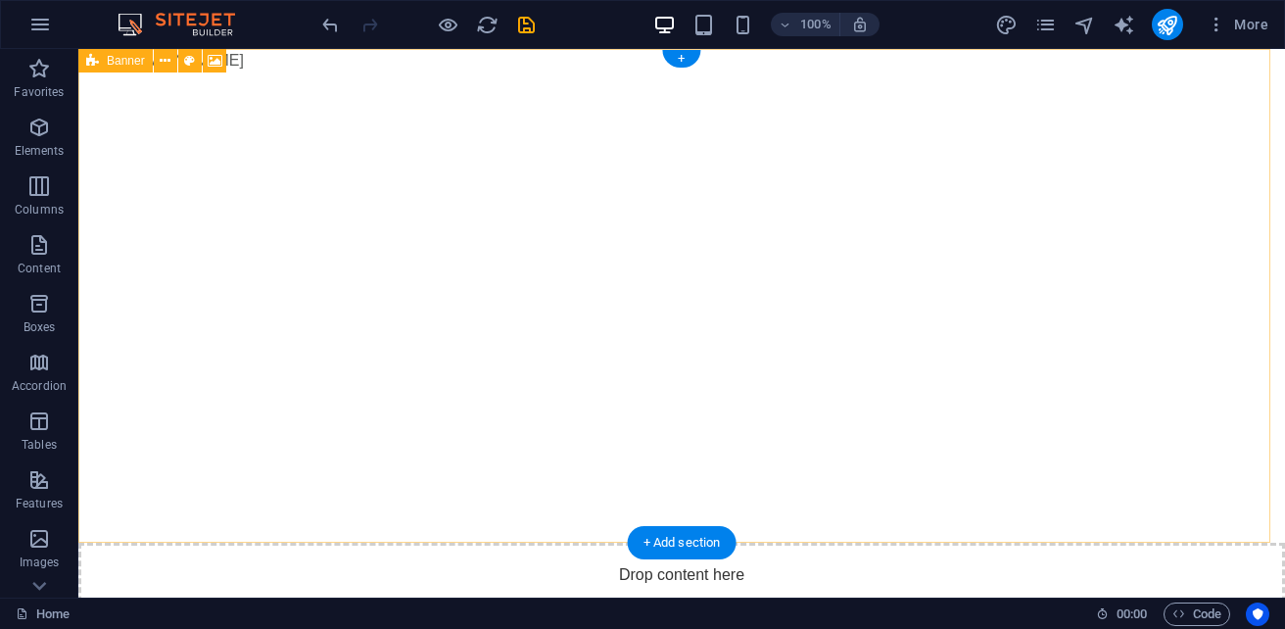
click at [507, 542] on div "Drop content here or Add elements Paste clipboard" at bounding box center [681, 611] width 1206 height 139
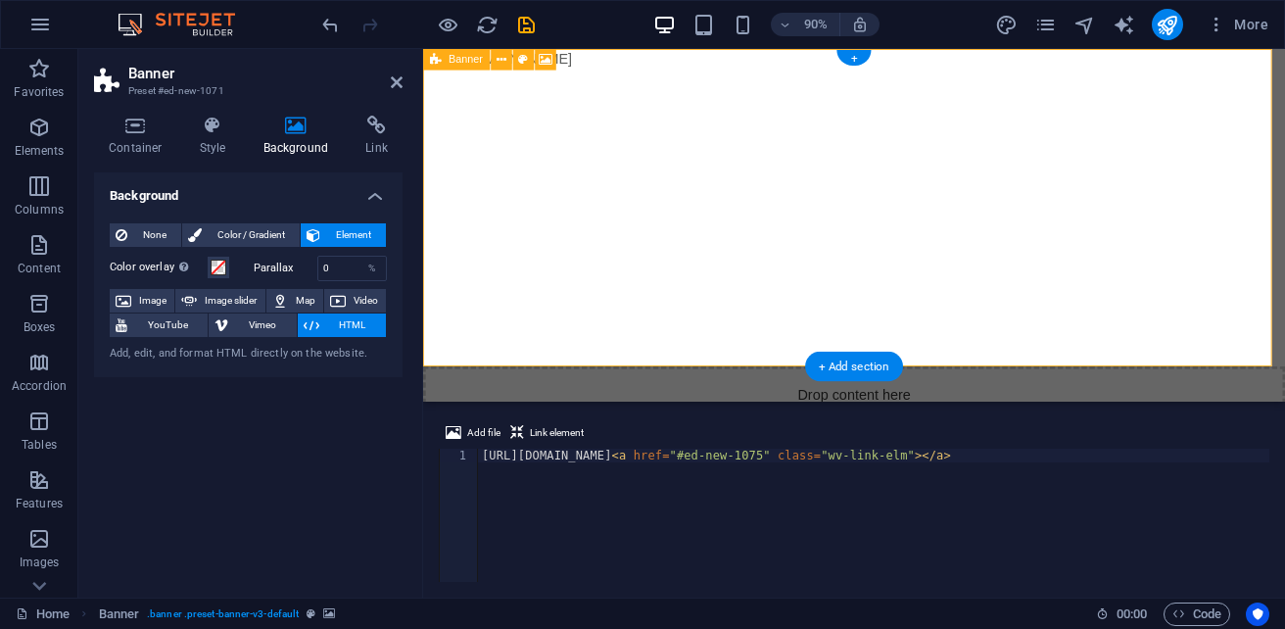
click at [770, 401] on div "Drop content here or Add elements Paste clipboard" at bounding box center [902, 470] width 958 height 139
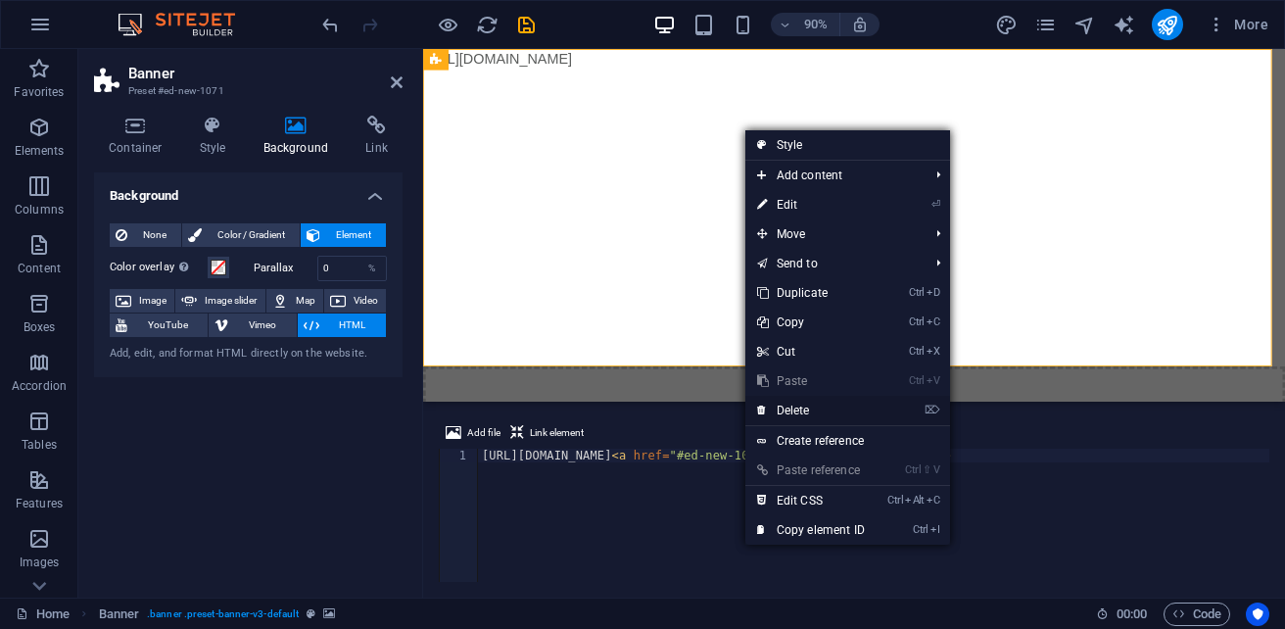
click at [831, 409] on link "⌦ Delete" at bounding box center [810, 410] width 131 height 29
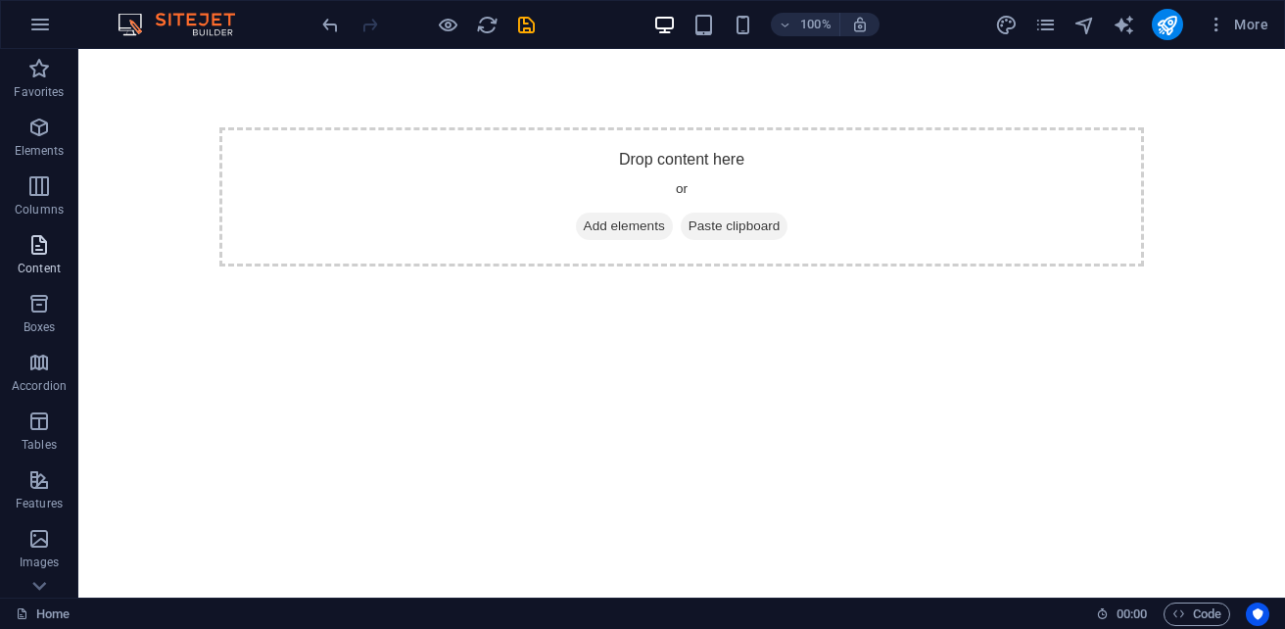
click at [61, 260] on span "Content" at bounding box center [39, 256] width 78 height 47
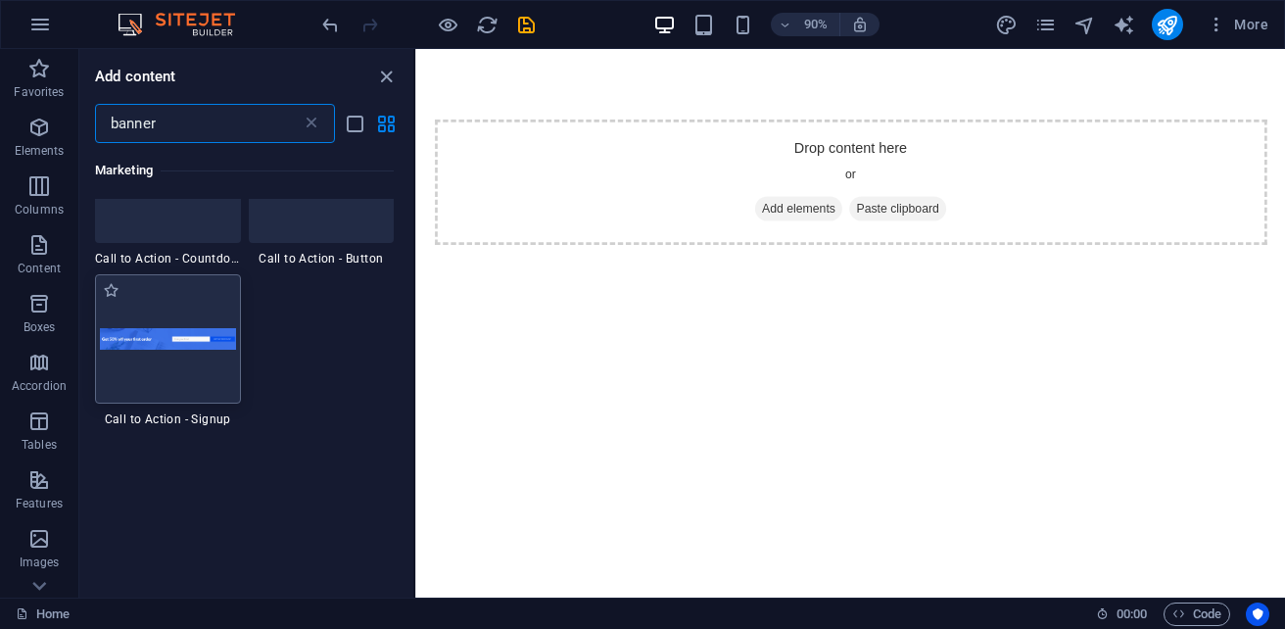
scroll to position [98, 0]
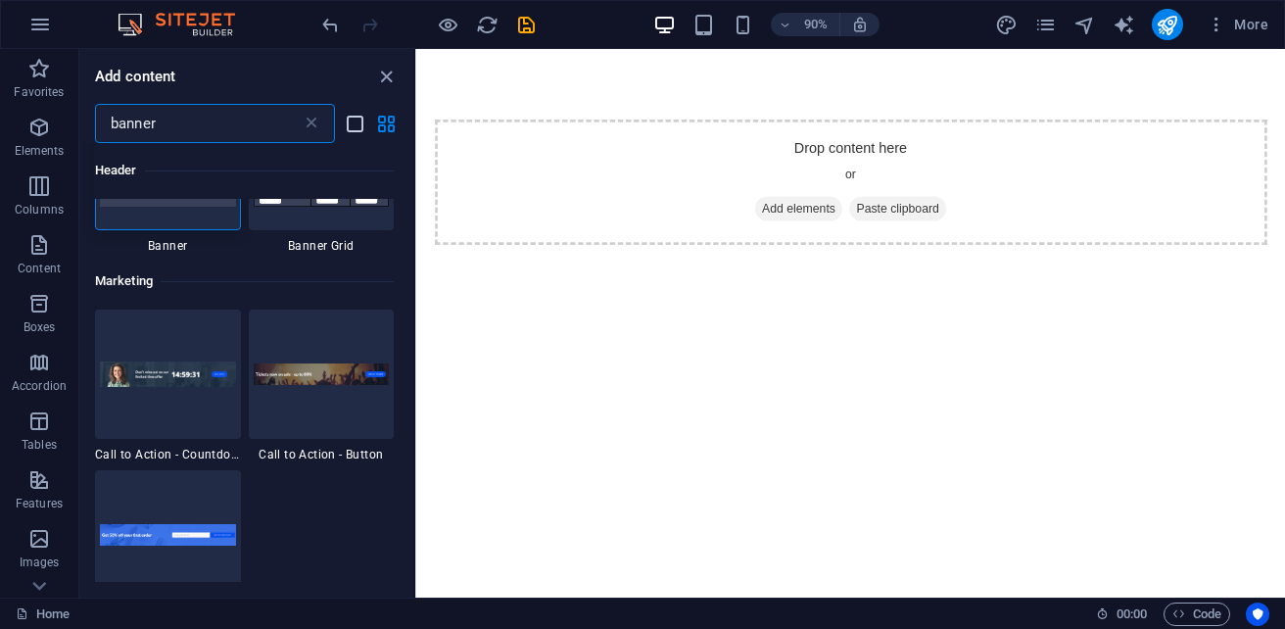
click at [357, 128] on icon "list-view" at bounding box center [355, 124] width 23 height 23
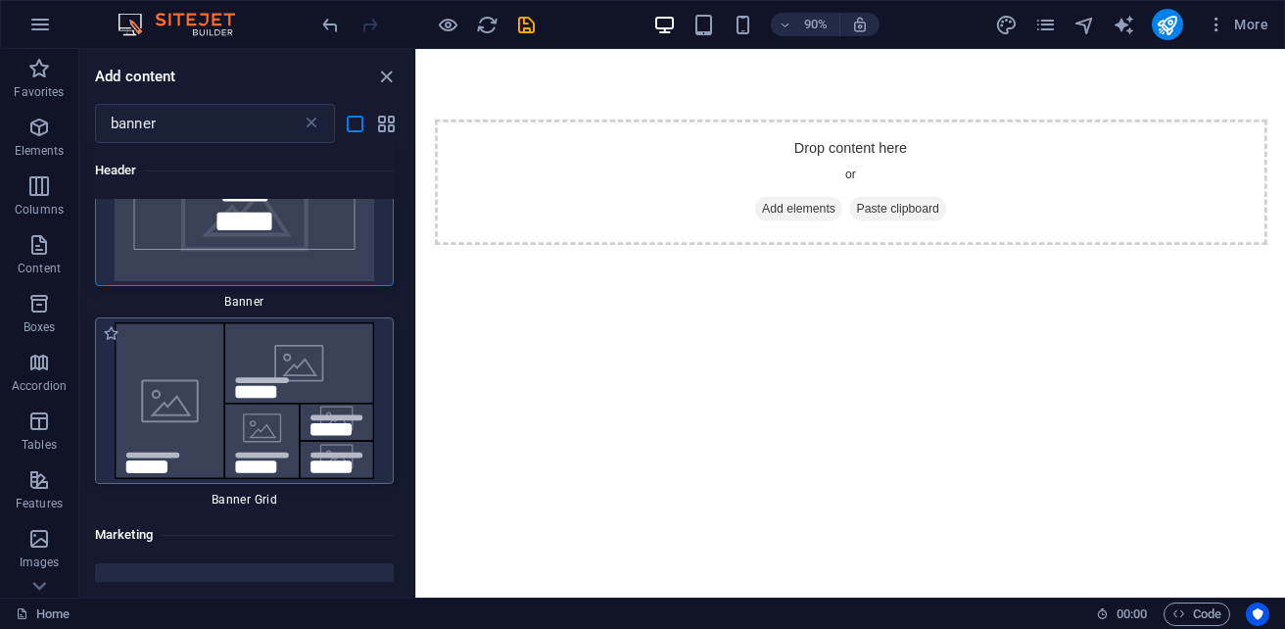
scroll to position [0, 0]
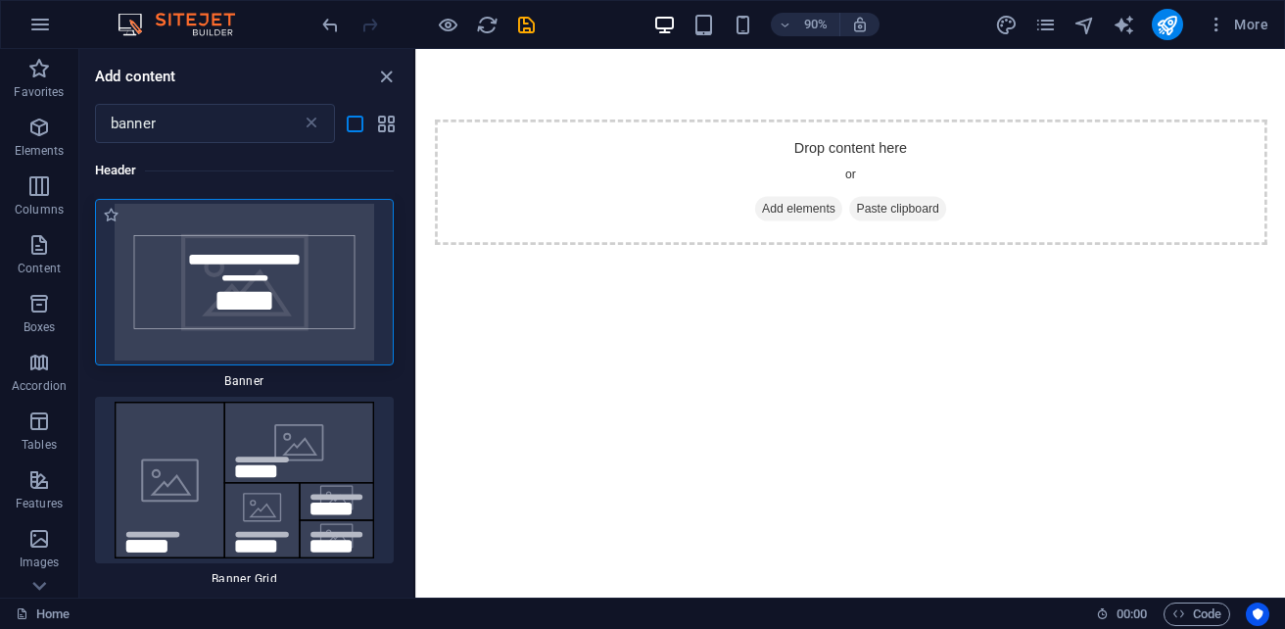
click at [252, 312] on img at bounding box center [244, 282] width 289 height 157
click at [246, 271] on img at bounding box center [244, 282] width 289 height 157
click at [316, 456] on img at bounding box center [244, 479] width 289 height 157
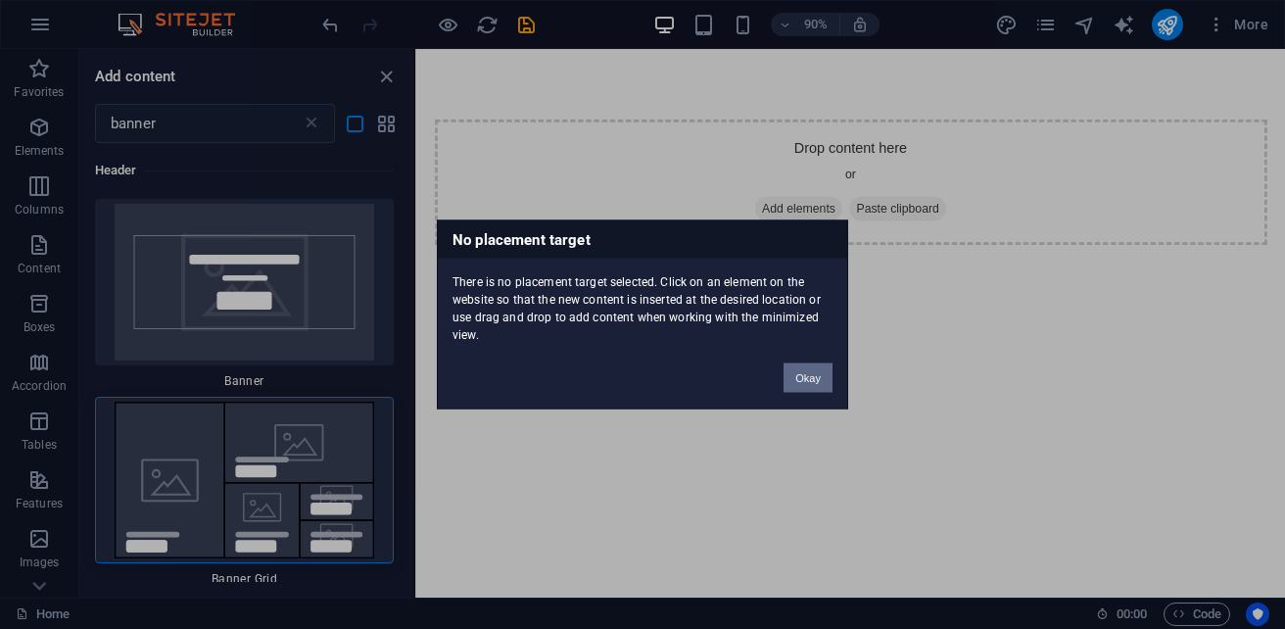
click at [818, 382] on button "Okay" at bounding box center [807, 377] width 49 height 29
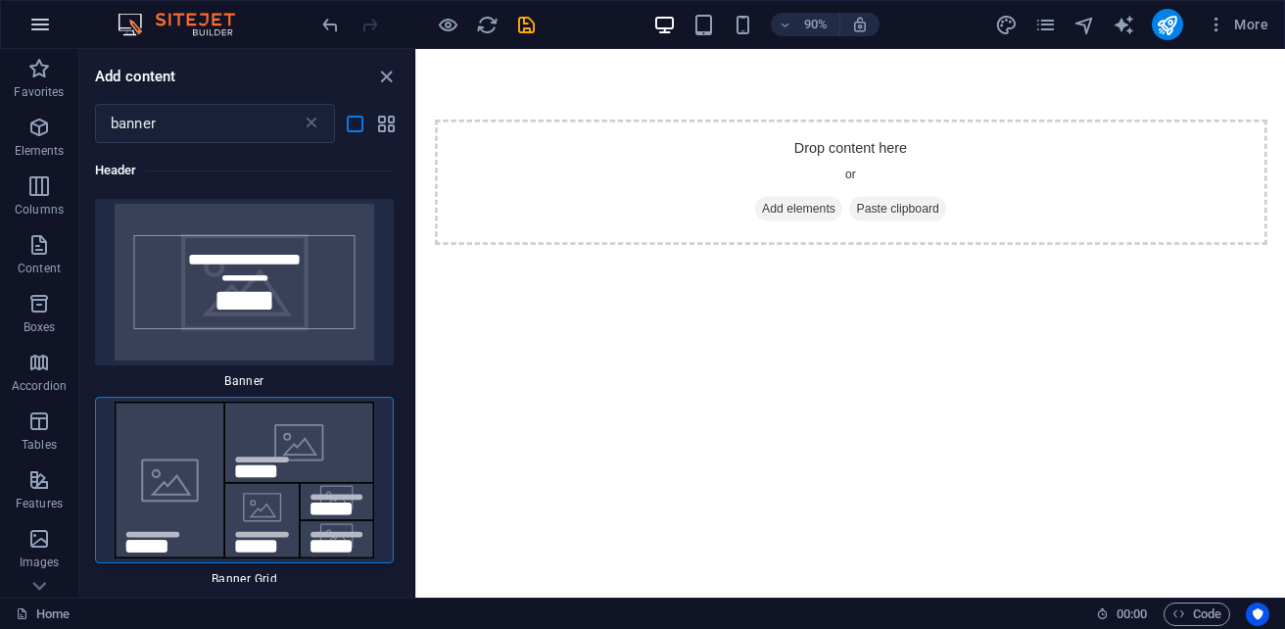
click at [42, 26] on icon "button" at bounding box center [39, 24] width 23 height 23
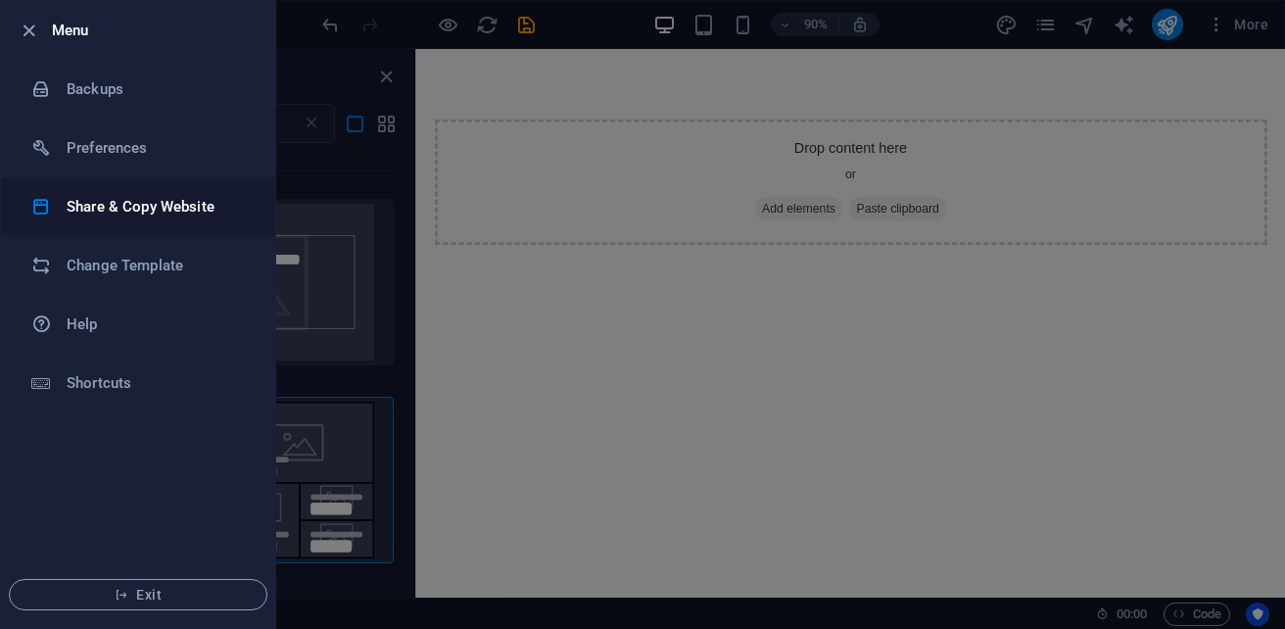
click at [165, 200] on h6 "Share & Copy Website" at bounding box center [157, 206] width 181 height 23
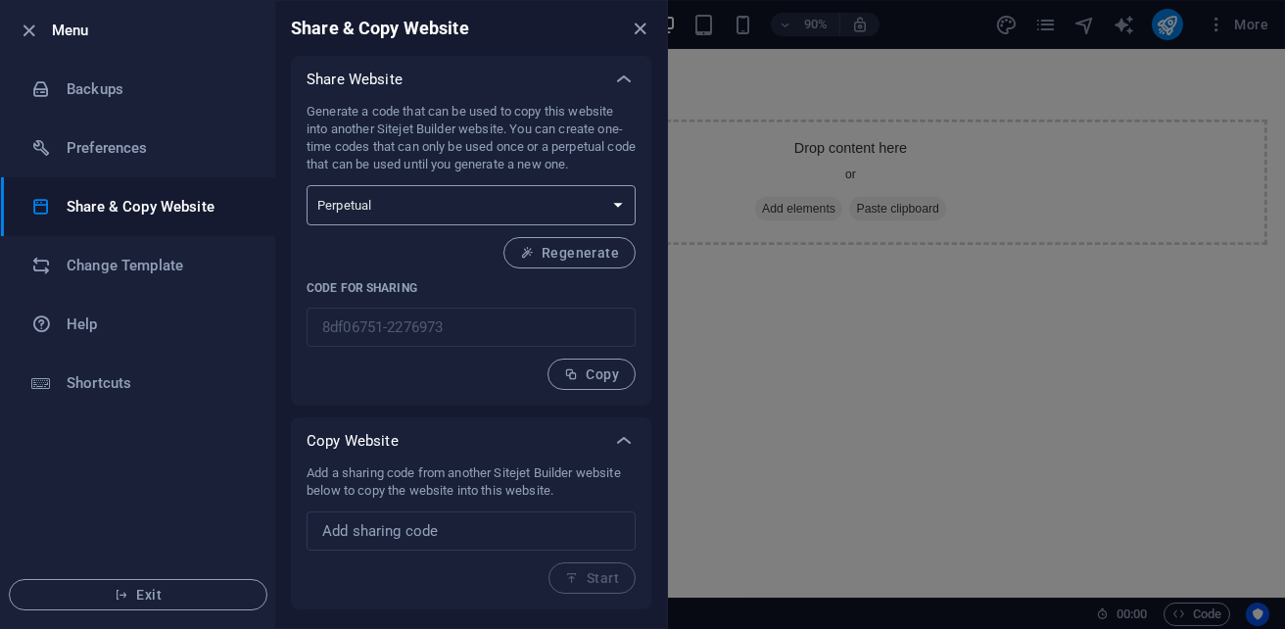
click at [556, 206] on select "One-time Perpetual" at bounding box center [470, 205] width 329 height 40
click at [113, 144] on h6 "Preferences" at bounding box center [157, 147] width 181 height 23
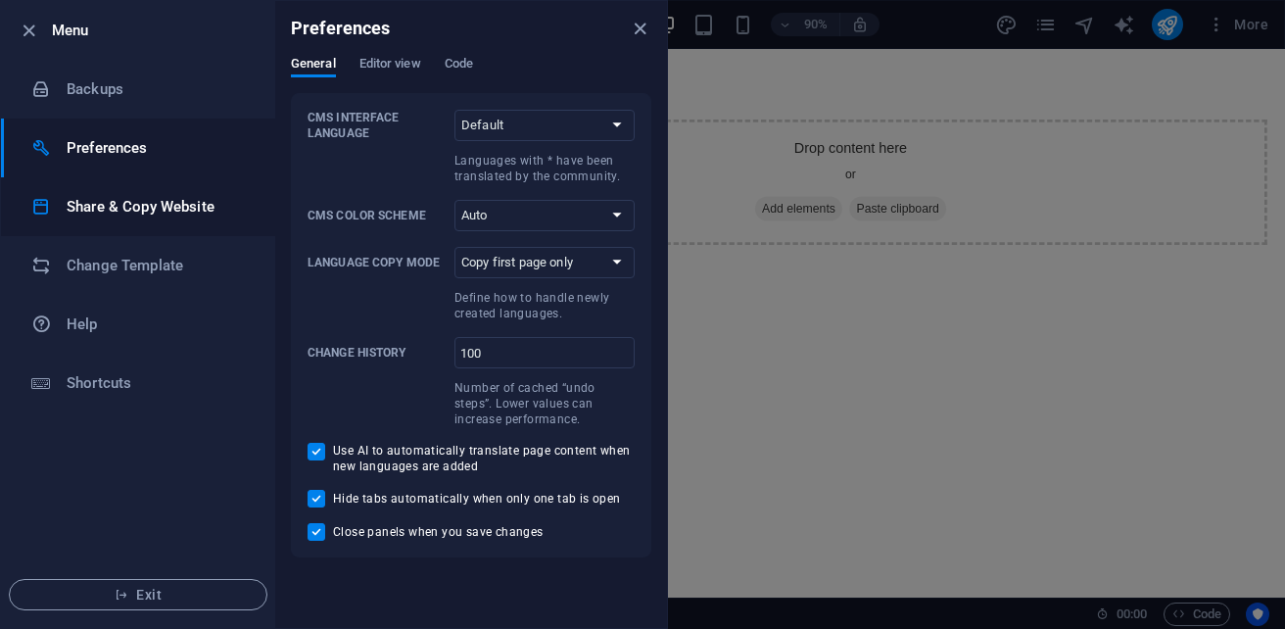
click at [125, 193] on li "Share & Copy Website" at bounding box center [138, 206] width 274 height 59
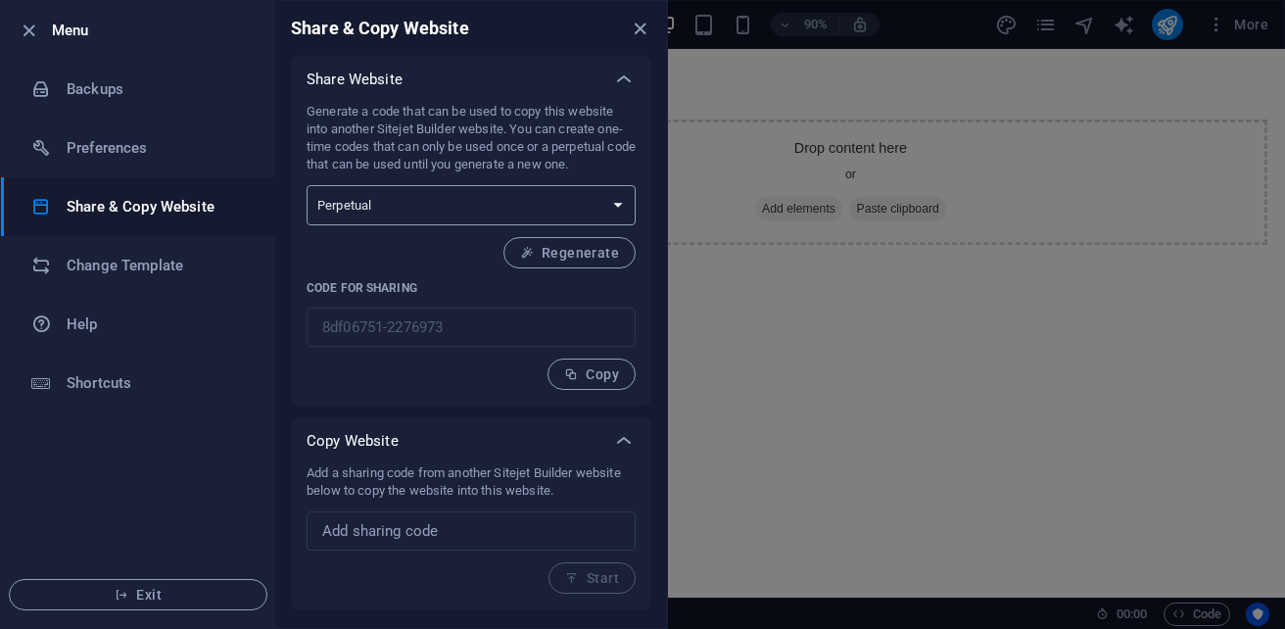
click at [486, 201] on select "One-time Perpetual" at bounding box center [470, 205] width 329 height 40
click at [496, 536] on input "text" at bounding box center [470, 530] width 329 height 39
click at [112, 92] on h6 "Backups" at bounding box center [157, 88] width 181 height 23
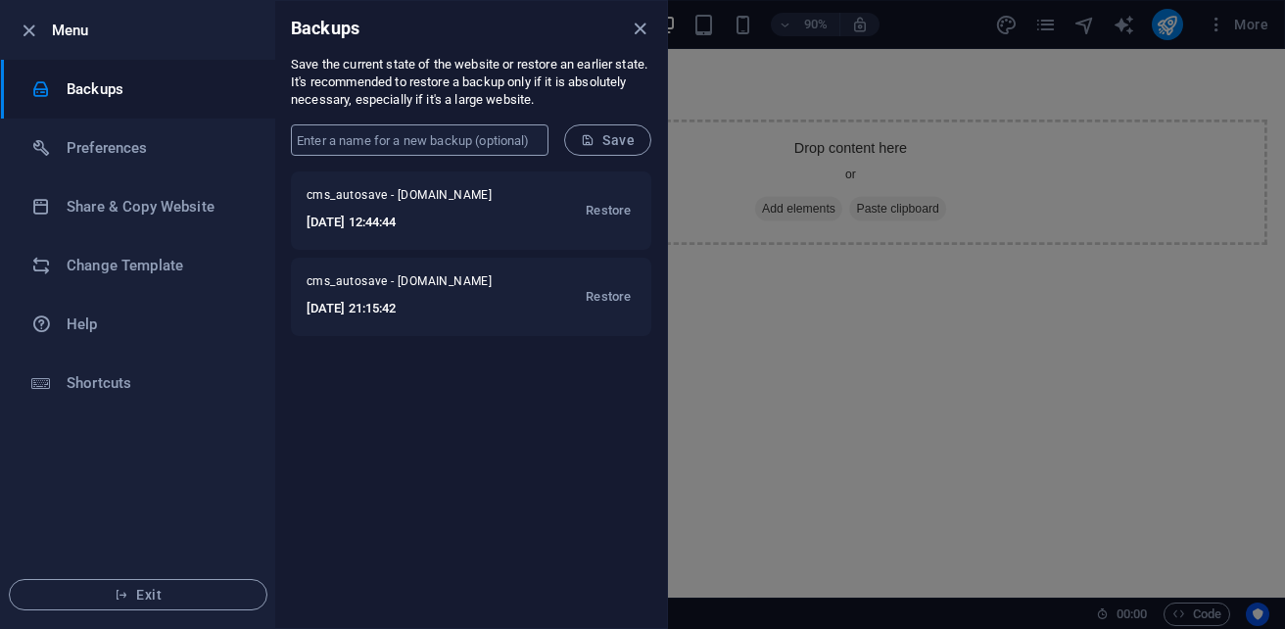
click at [432, 144] on input "text" at bounding box center [420, 139] width 258 height 31
click at [106, 309] on link "Help" at bounding box center [138, 324] width 274 height 59
click at [636, 32] on icon "close" at bounding box center [640, 29] width 23 height 23
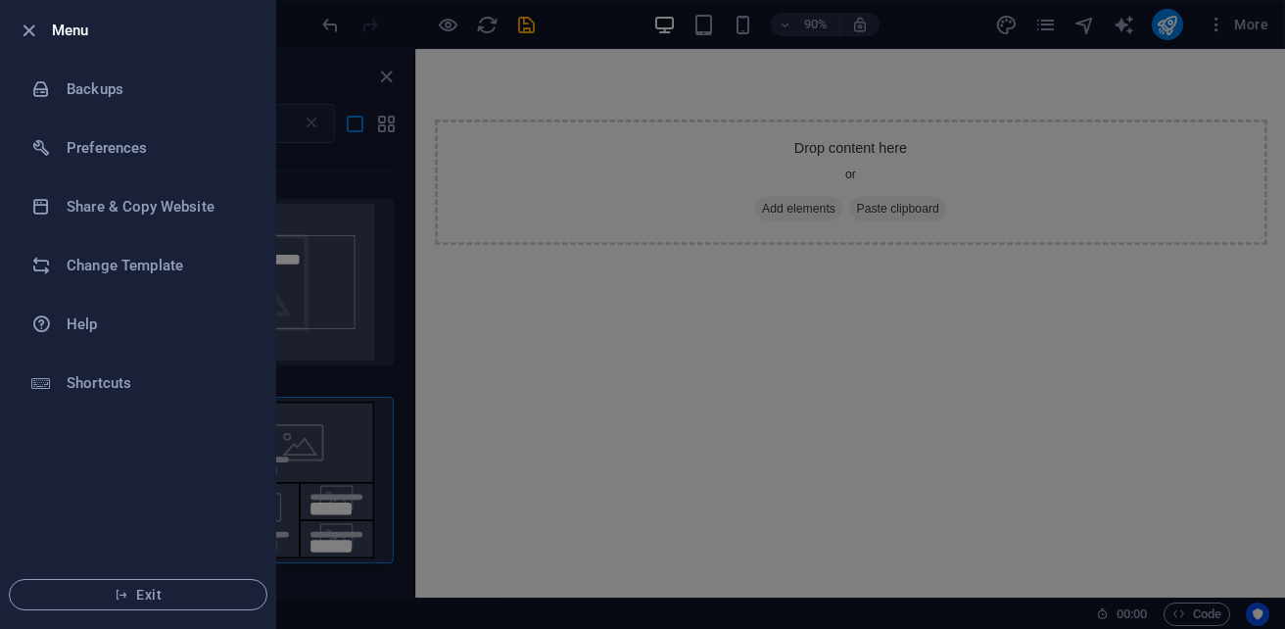
click at [369, 171] on div at bounding box center [642, 314] width 1285 height 629
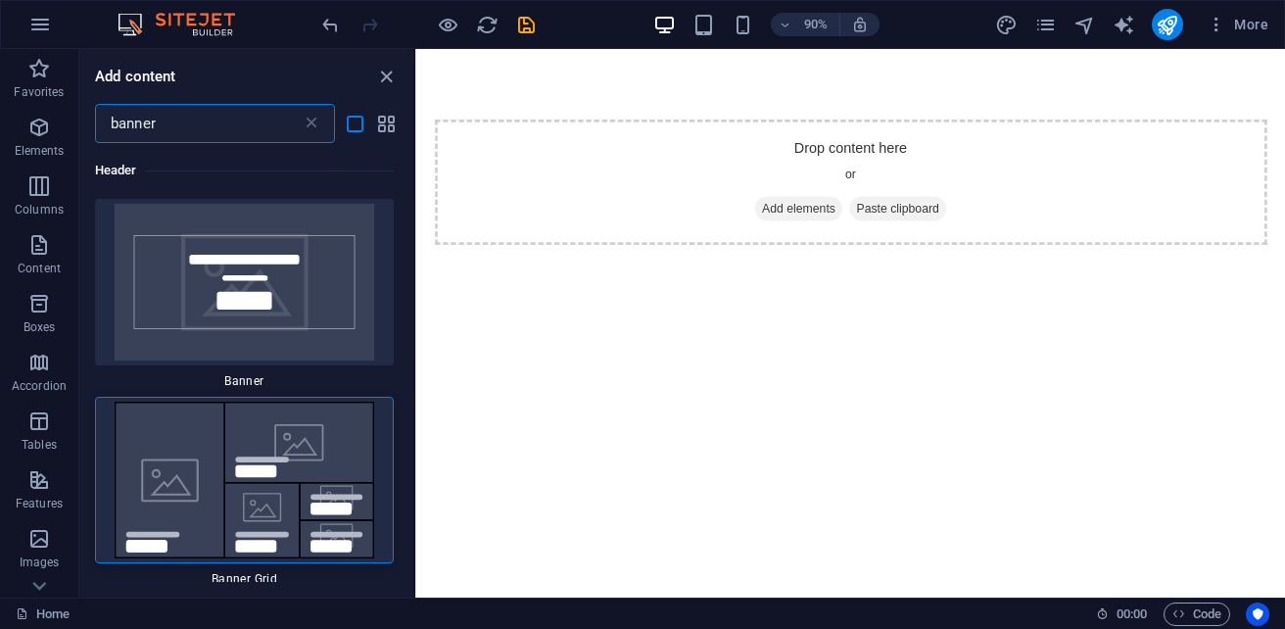
click at [173, 136] on input "banner" at bounding box center [198, 123] width 207 height 39
type input "b"
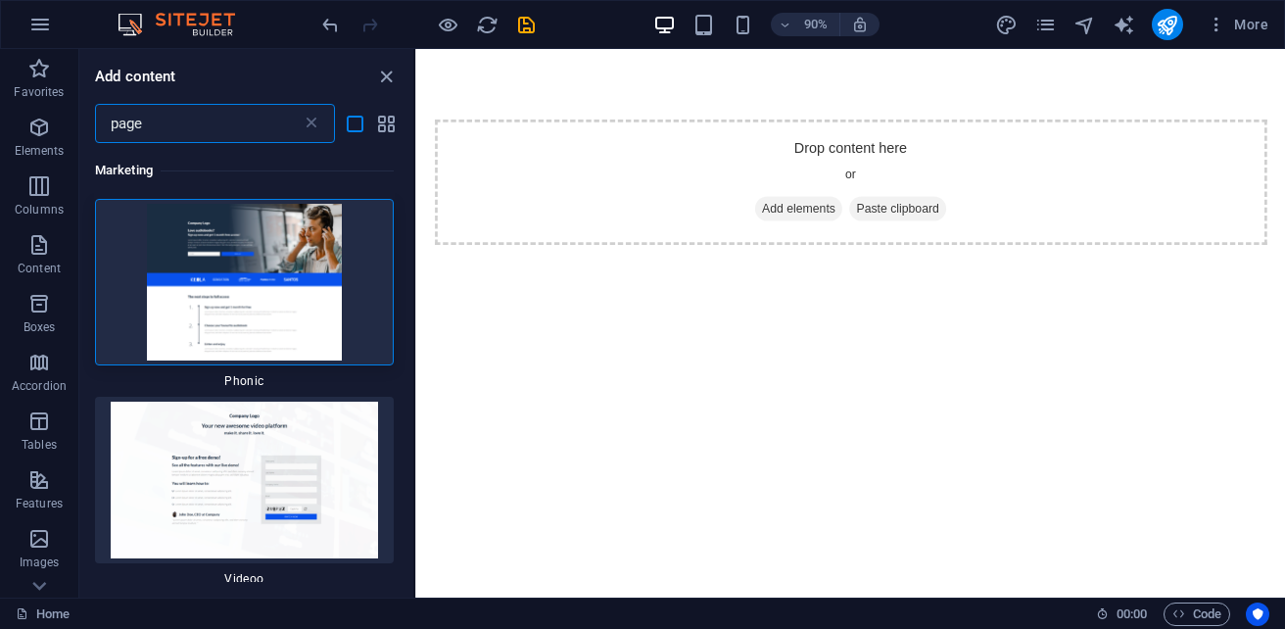
type input "page"
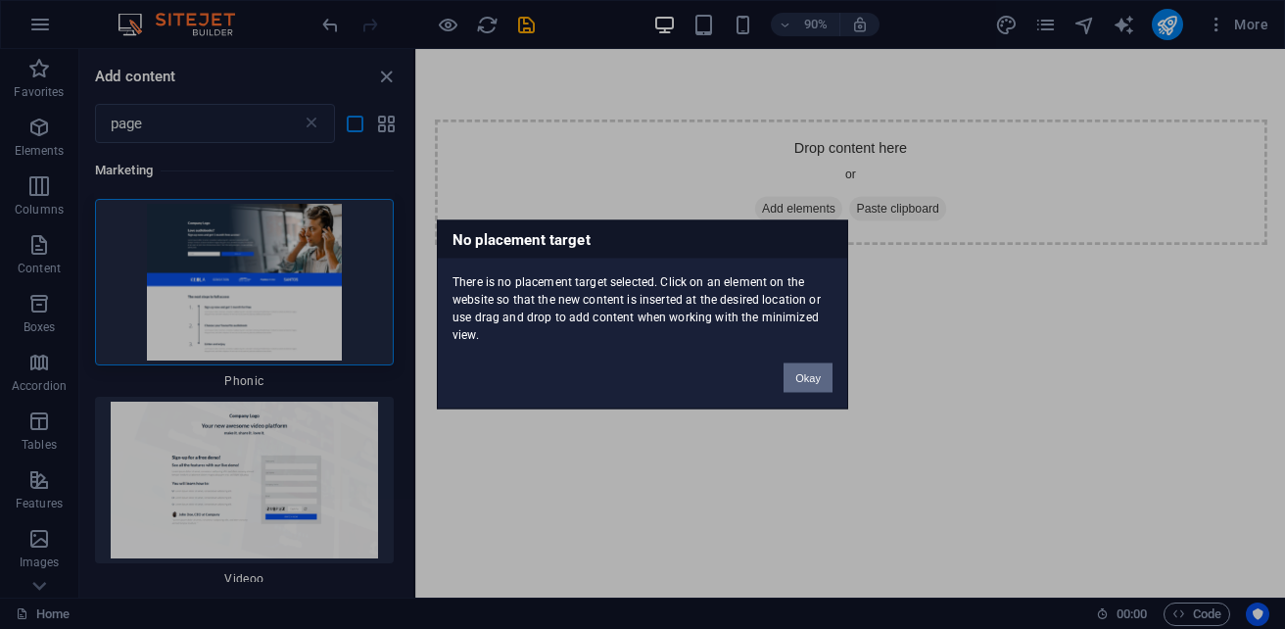
click at [811, 379] on button "Okay" at bounding box center [807, 377] width 49 height 29
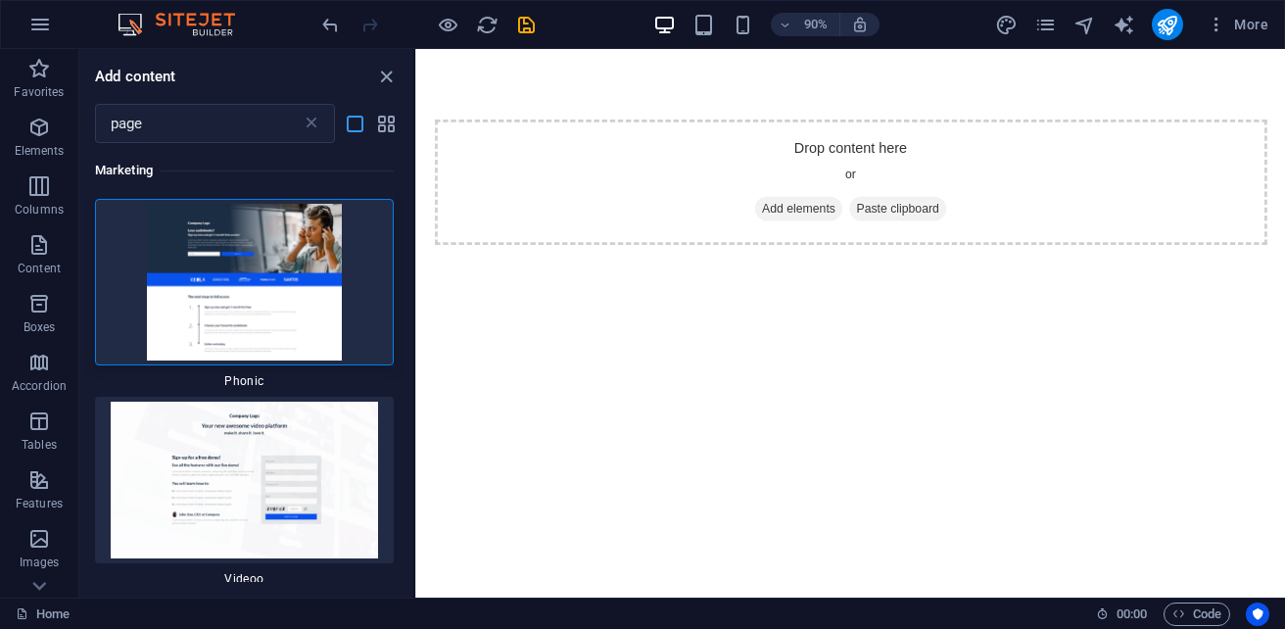
click at [360, 131] on icon "list-view" at bounding box center [355, 124] width 23 height 23
click at [356, 122] on icon "list-view" at bounding box center [355, 124] width 23 height 23
click at [205, 237] on img at bounding box center [244, 282] width 289 height 157
click at [201, 258] on img at bounding box center [244, 282] width 289 height 157
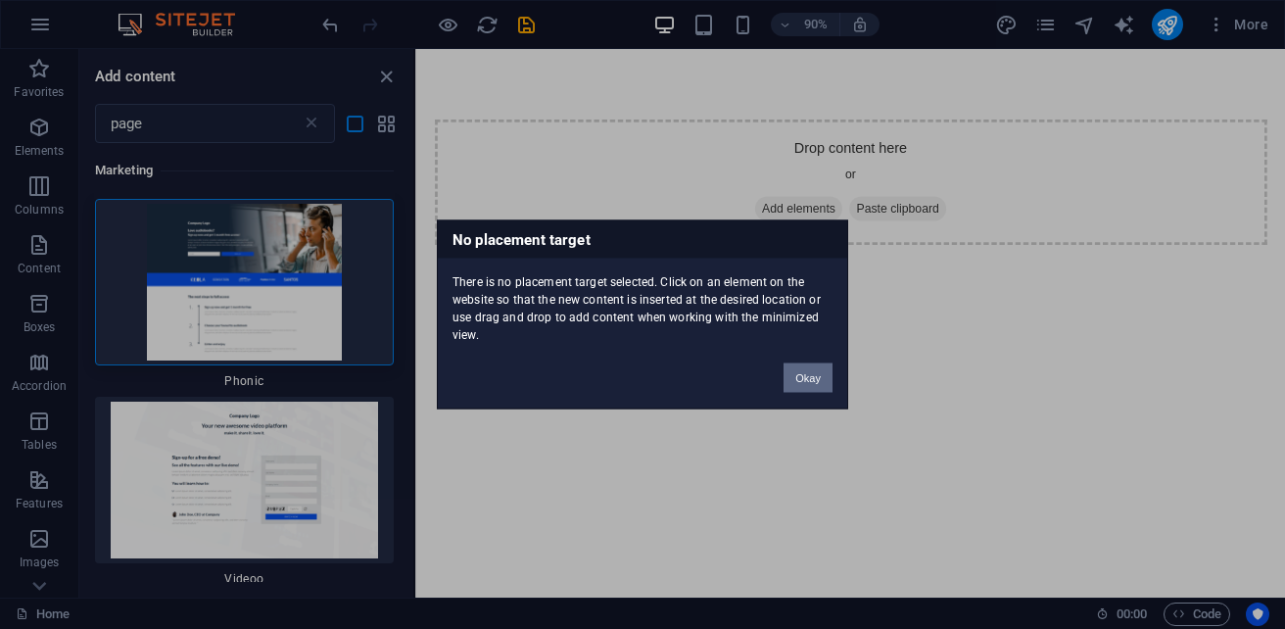
click at [804, 382] on button "Okay" at bounding box center [807, 377] width 49 height 29
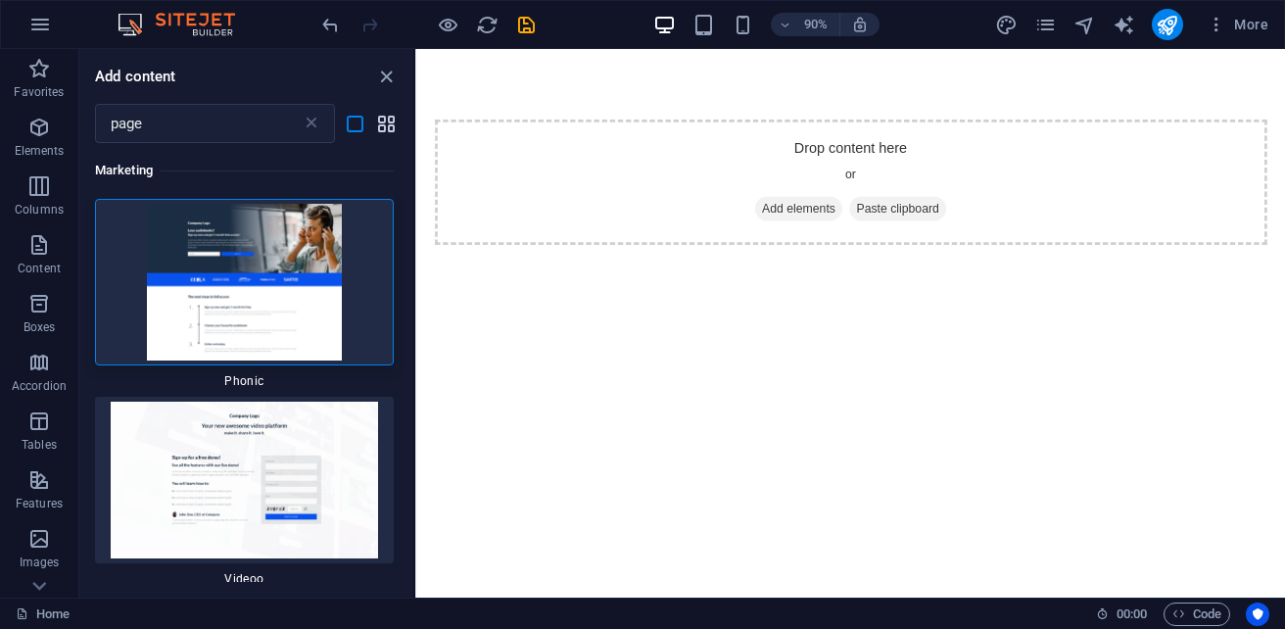
click at [377, 129] on icon "grid-view" at bounding box center [386, 124] width 23 height 23
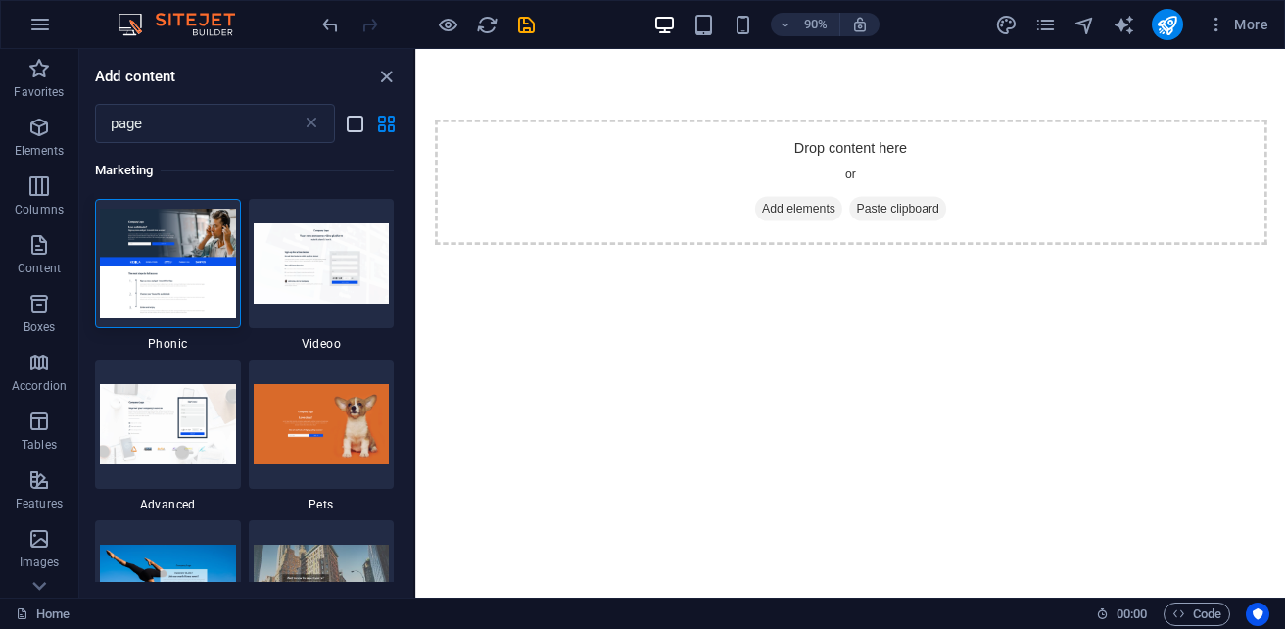
click at [354, 129] on icon "list-view" at bounding box center [355, 124] width 23 height 23
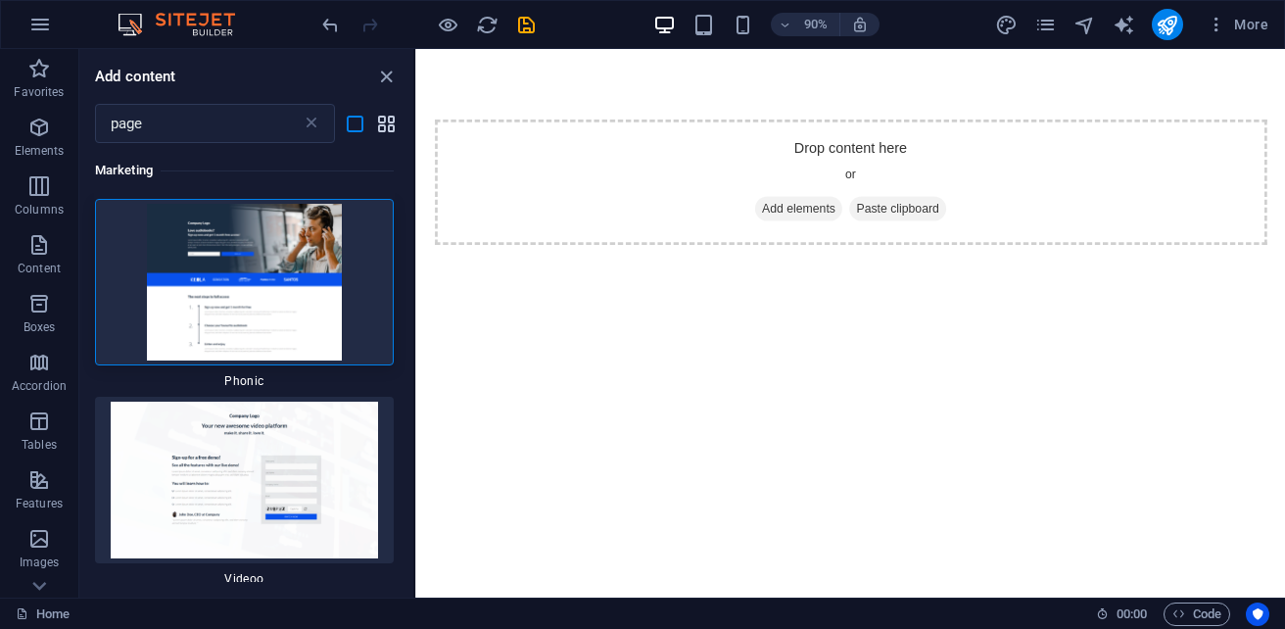
click at [386, 129] on icon "grid-view" at bounding box center [386, 124] width 23 height 23
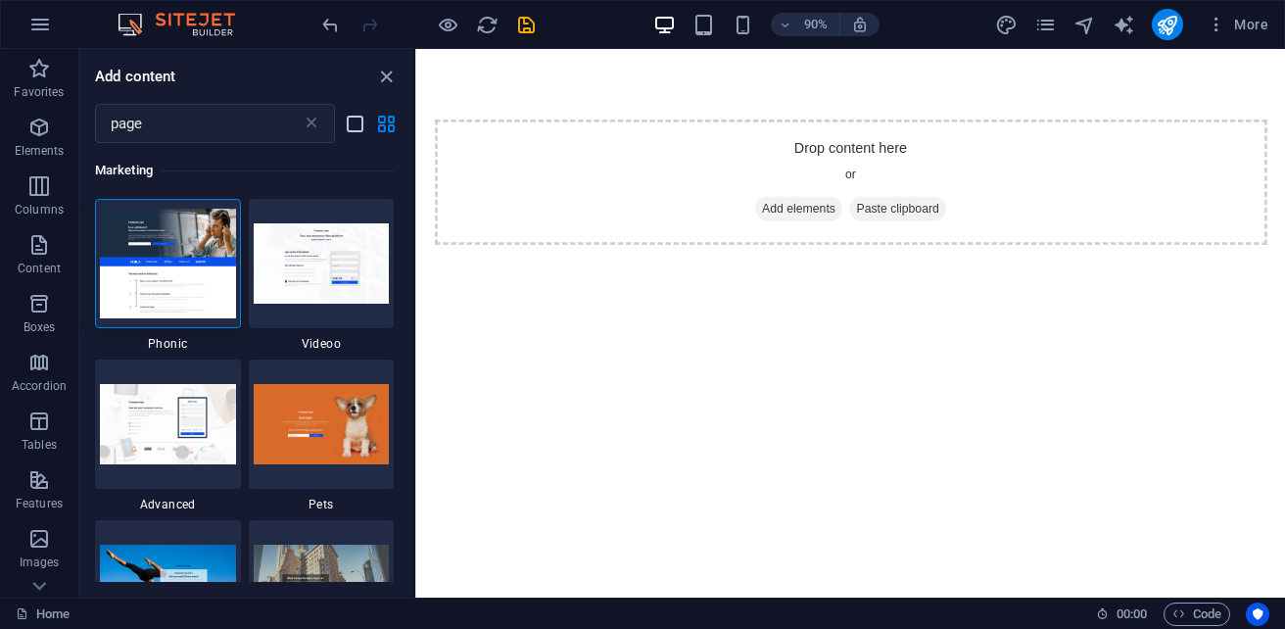
click at [357, 120] on icon "list-view" at bounding box center [355, 124] width 23 height 23
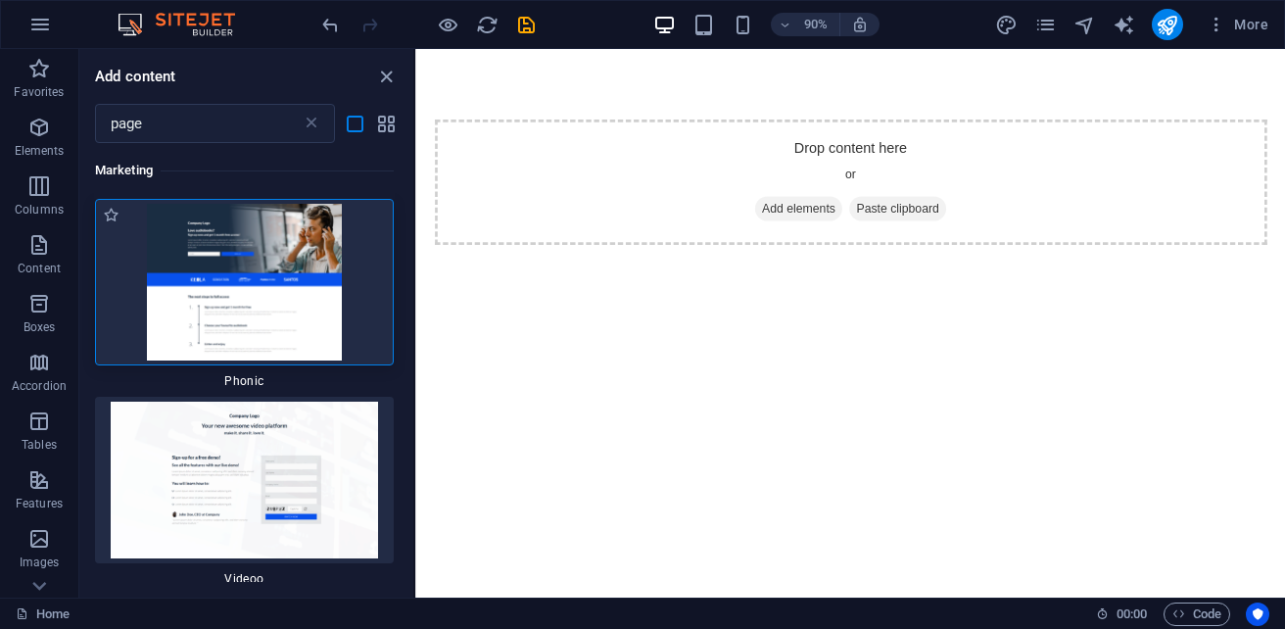
click at [298, 257] on img at bounding box center [244, 282] width 289 height 157
click at [283, 446] on img at bounding box center [244, 479] width 289 height 157
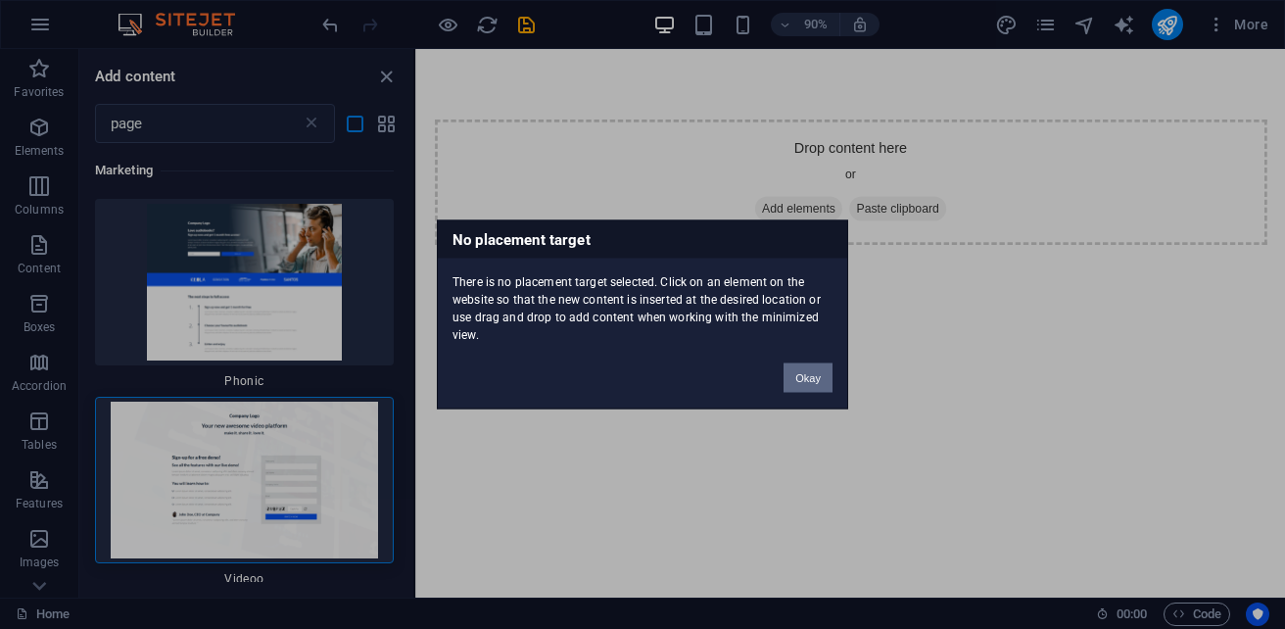
click at [800, 373] on button "Okay" at bounding box center [807, 377] width 49 height 29
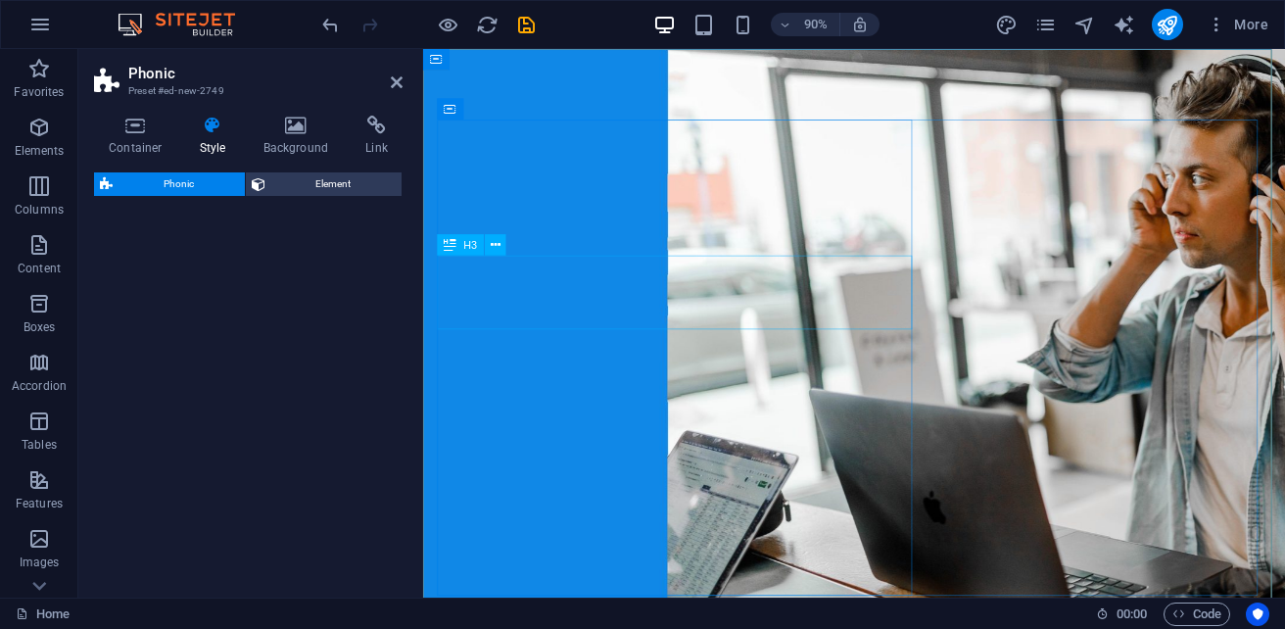
select select "%"
select select "rem"
select select "px"
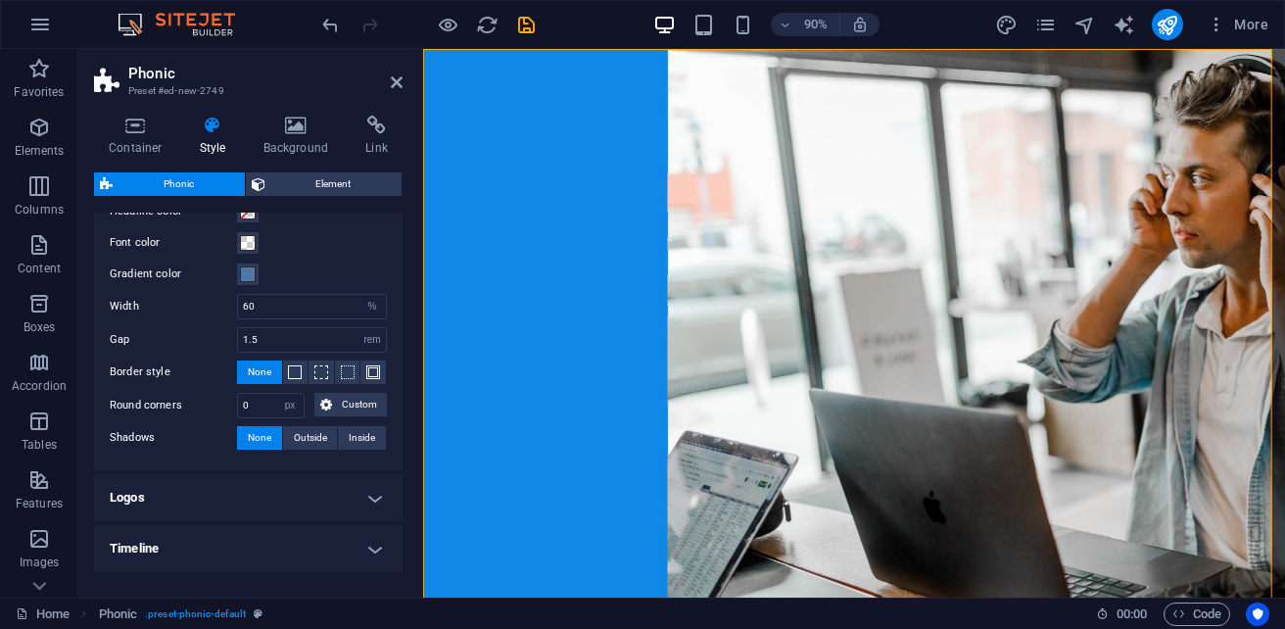
scroll to position [98, 0]
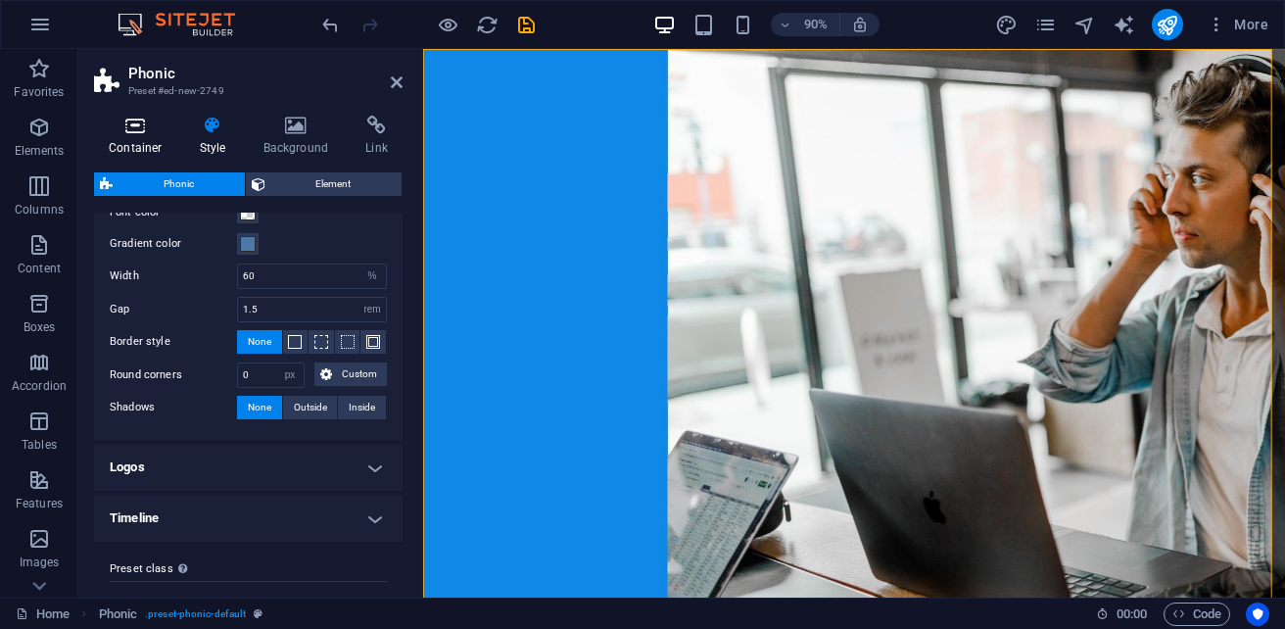
click at [138, 141] on h4 "Container" at bounding box center [139, 136] width 91 height 41
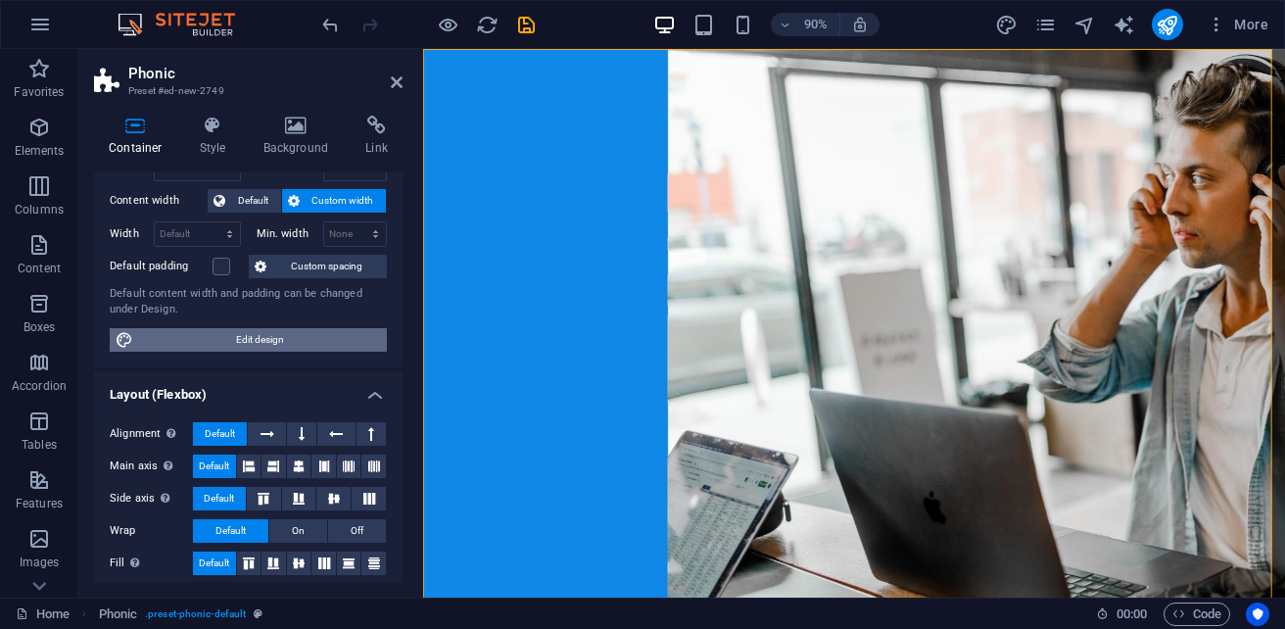
scroll to position [0, 0]
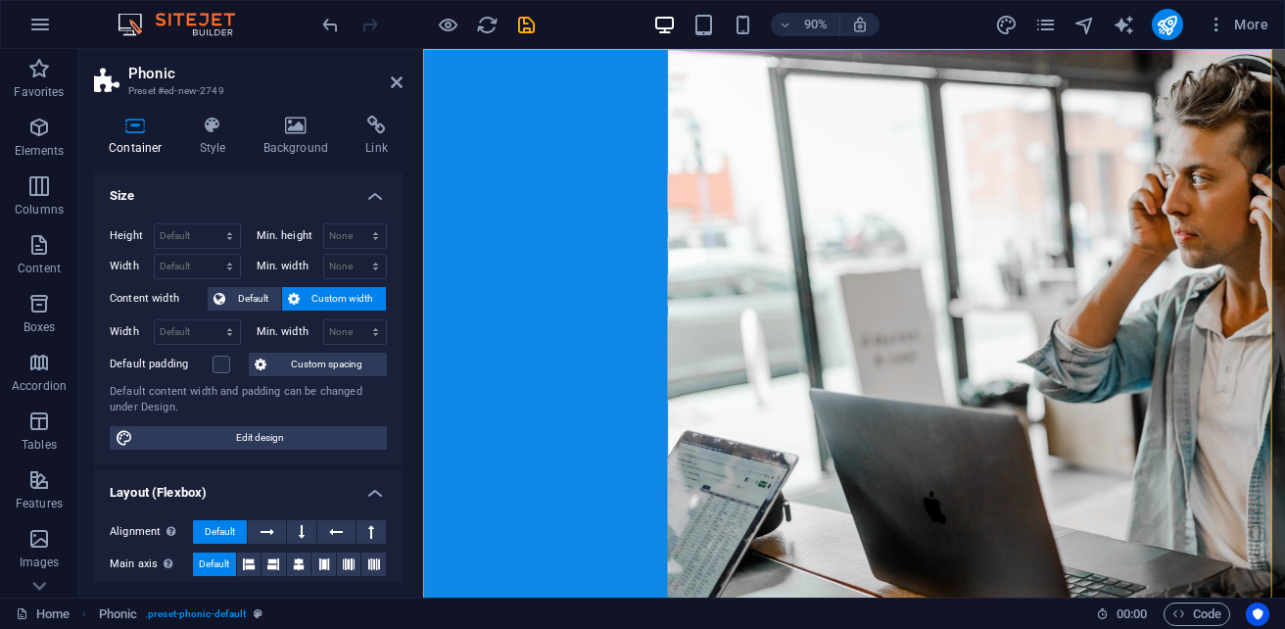
click at [202, 199] on h4 "Size" at bounding box center [248, 189] width 308 height 35
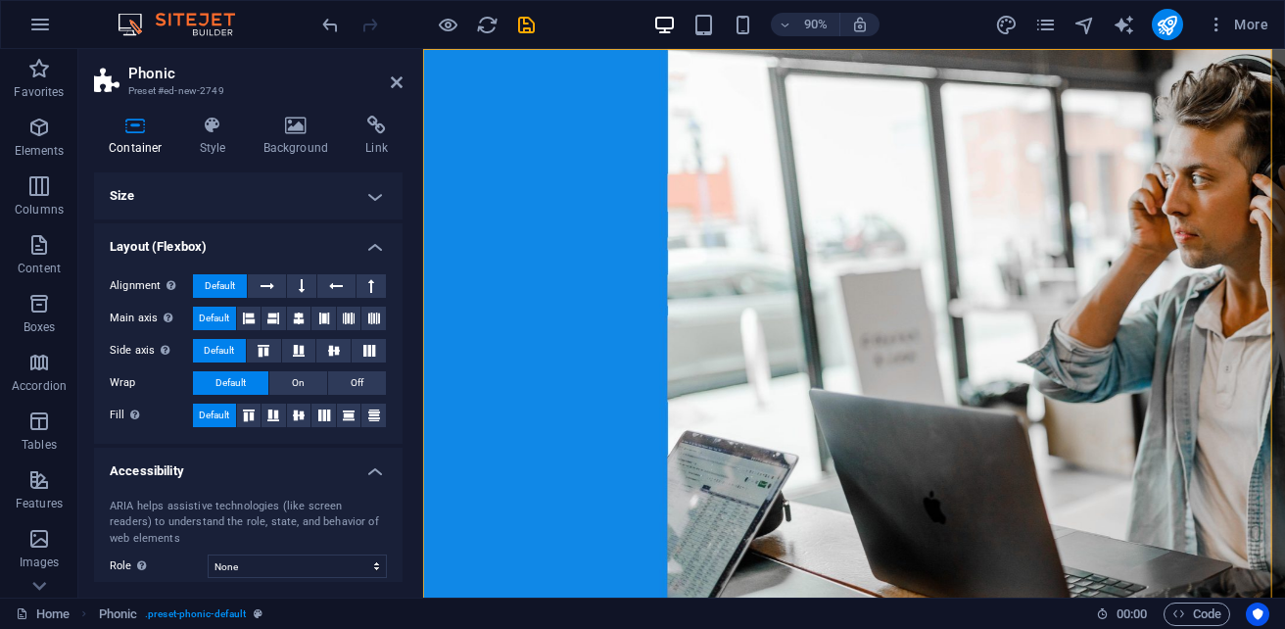
click at [202, 199] on h4 "Size" at bounding box center [248, 195] width 308 height 47
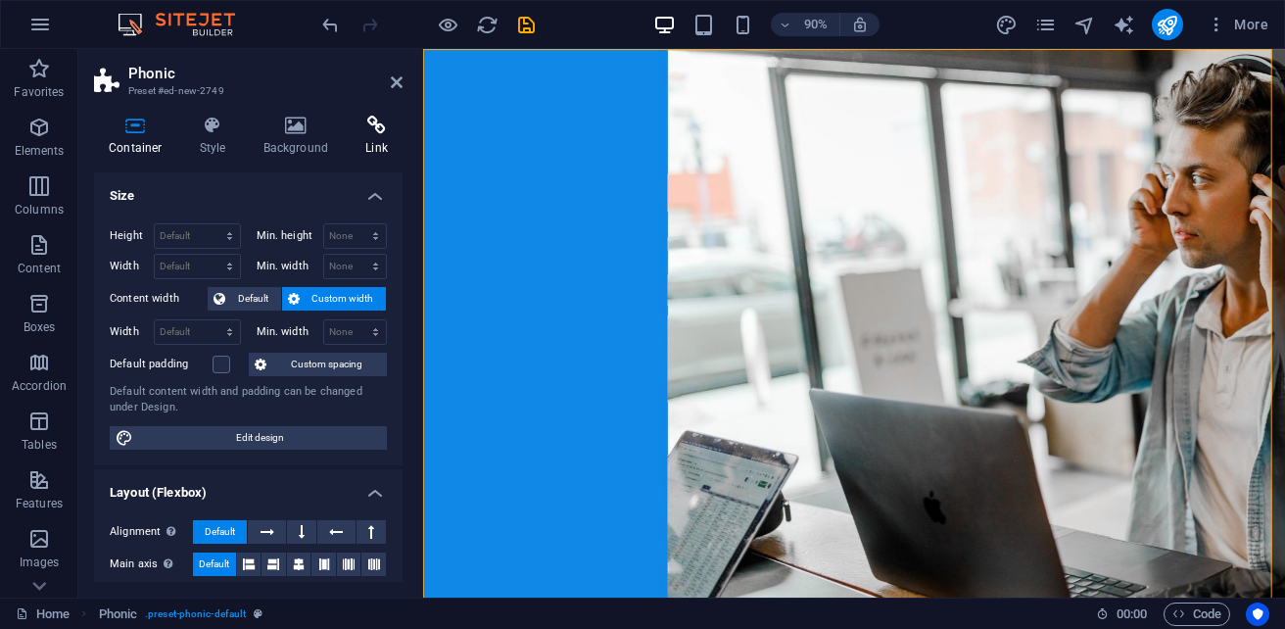
click at [384, 119] on icon at bounding box center [377, 126] width 52 height 20
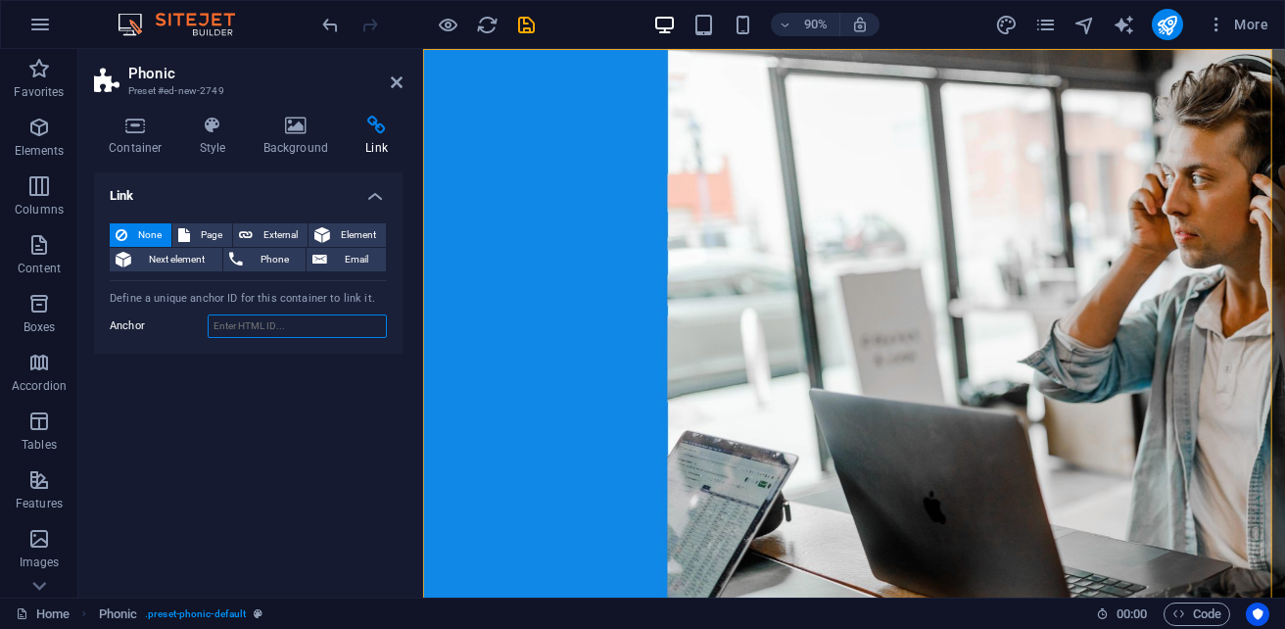
click at [286, 324] on input "Anchor" at bounding box center [297, 325] width 179 height 23
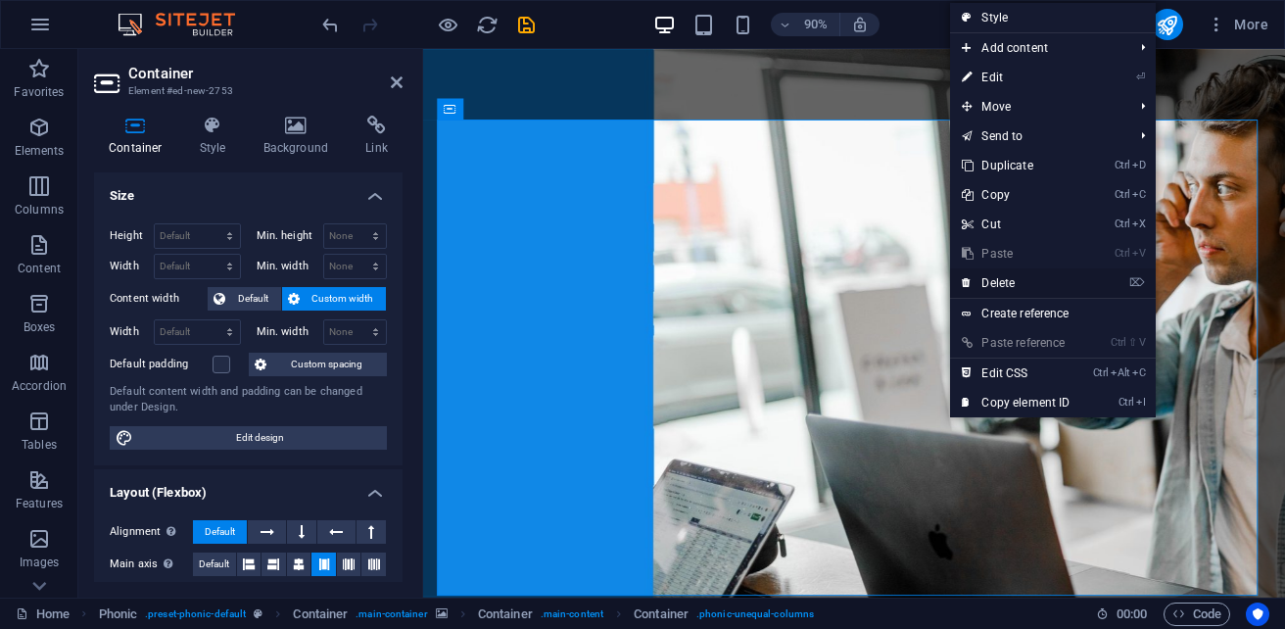
click at [993, 279] on link "⌦ Delete" at bounding box center [1015, 282] width 131 height 29
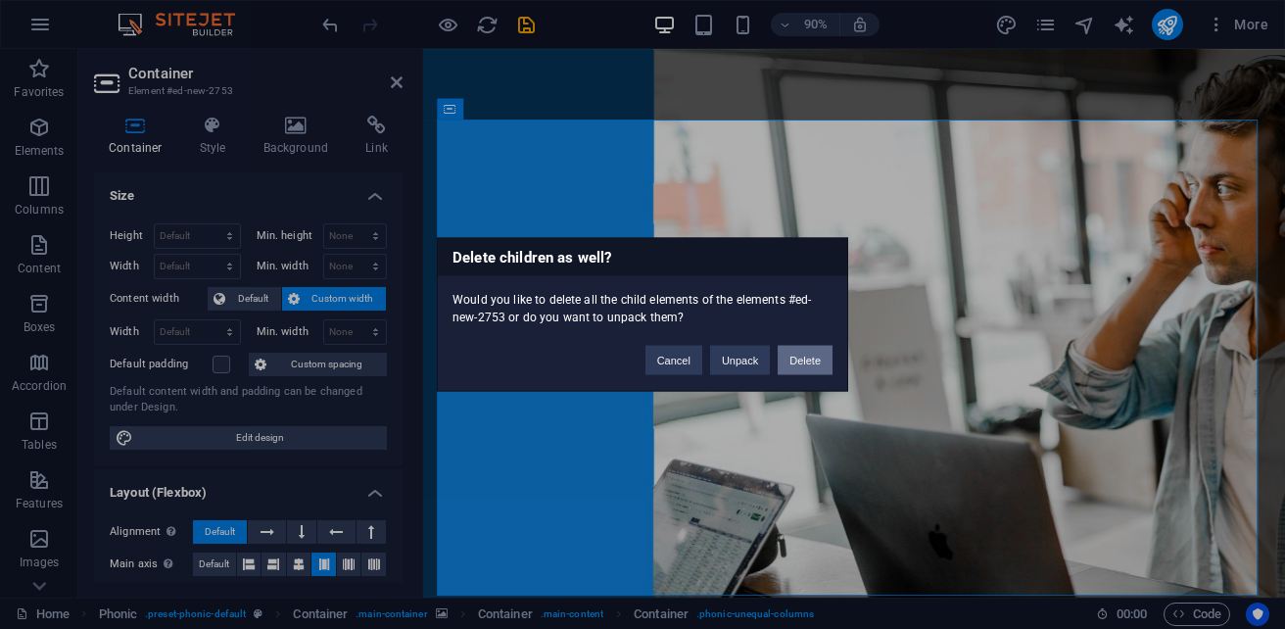
click at [820, 360] on button "Delete" at bounding box center [804, 360] width 55 height 29
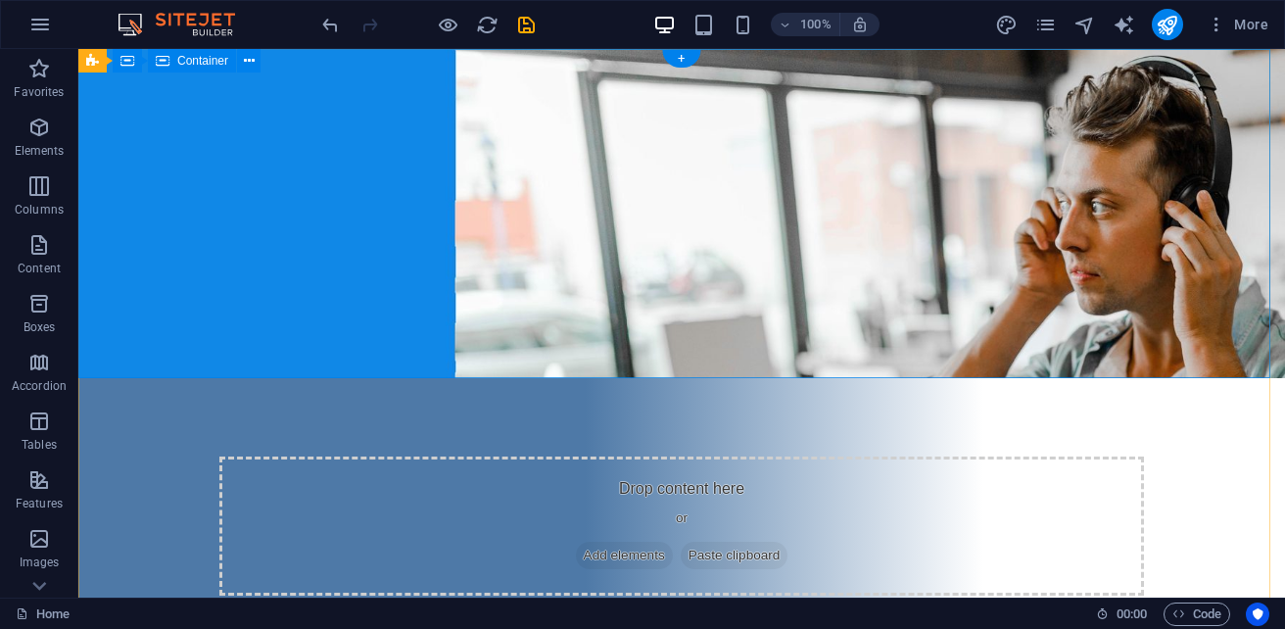
click at [768, 378] on div "Drop content here or Add elements Paste clipboard" at bounding box center [681, 542] width 1206 height 329
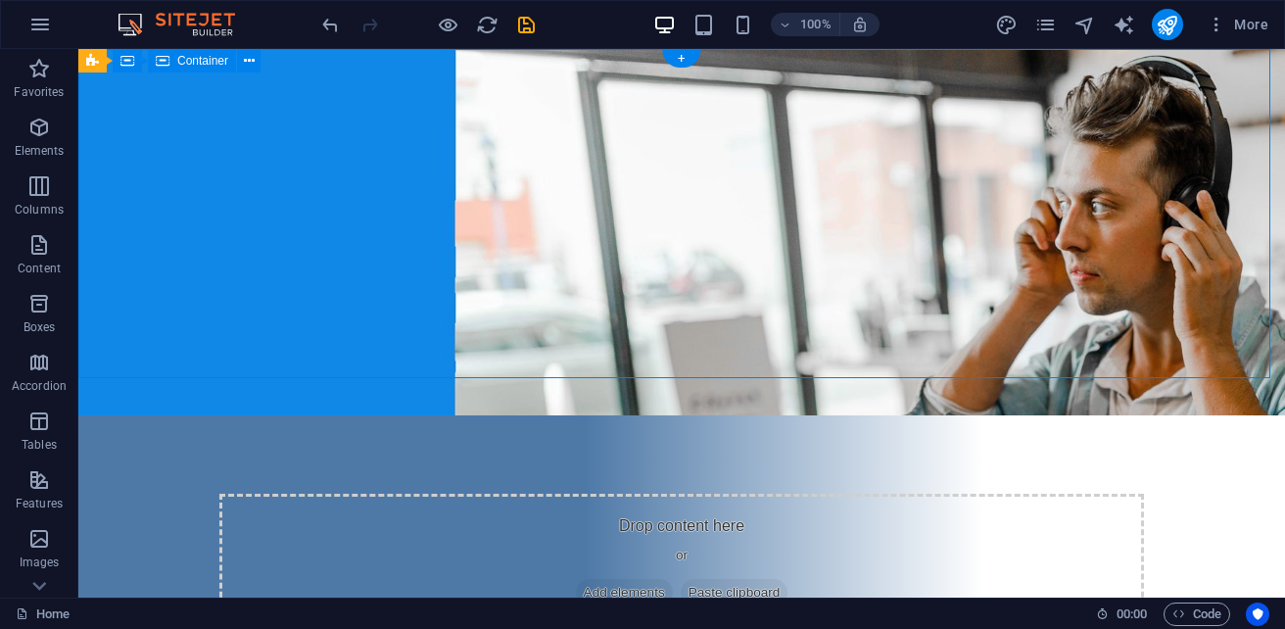
select select "vh"
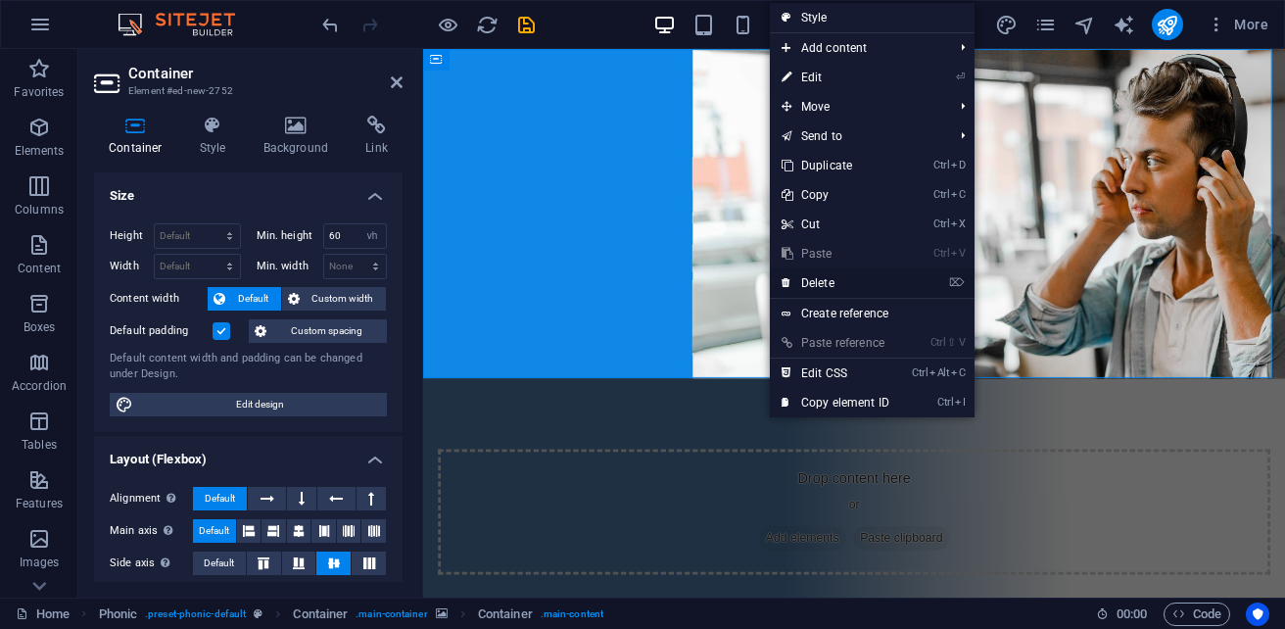
click at [835, 275] on link "⌦ Delete" at bounding box center [835, 282] width 131 height 29
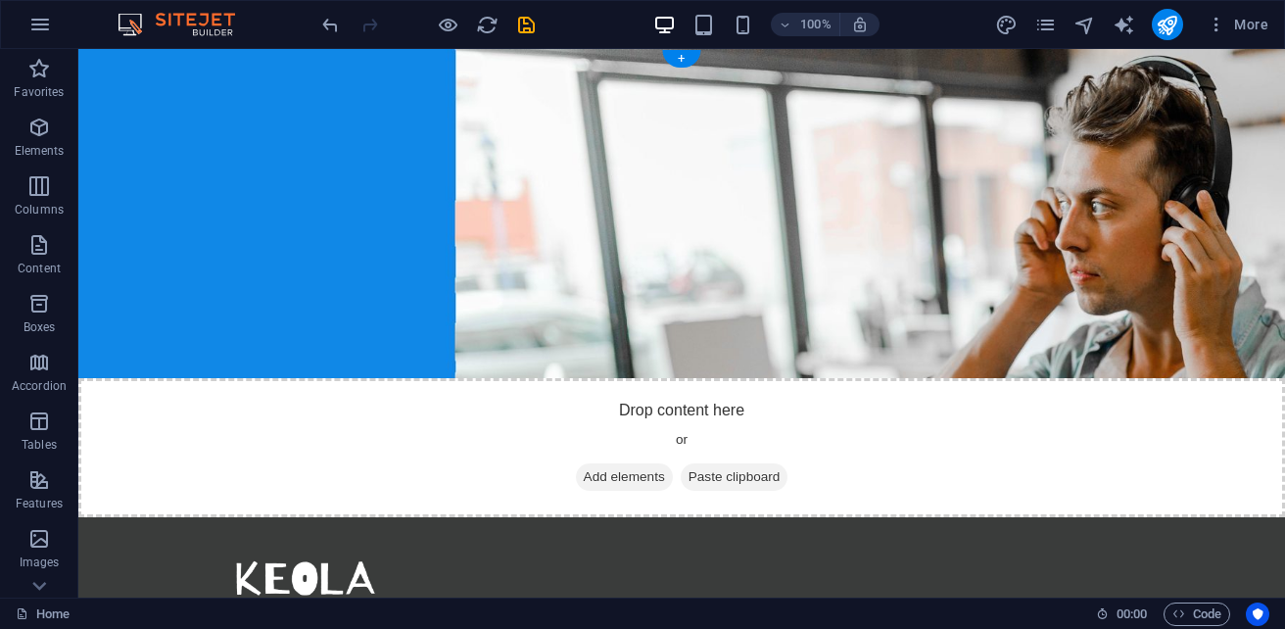
click at [726, 333] on figure at bounding box center [681, 213] width 1206 height 329
select select "vh"
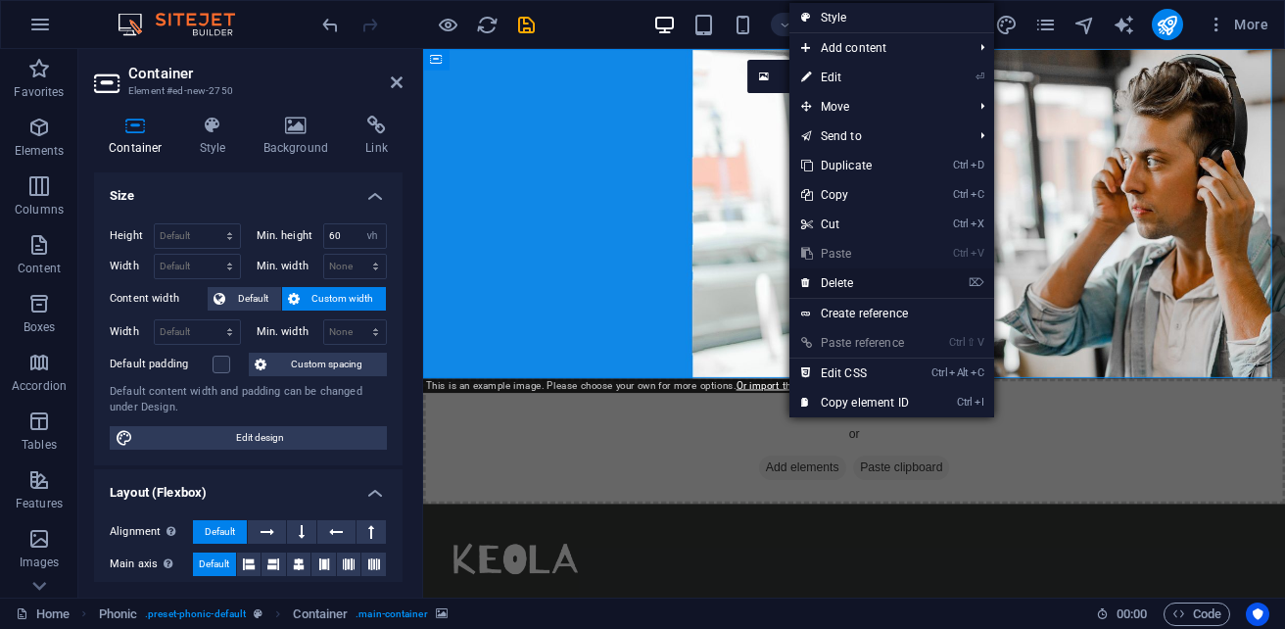
click at [842, 282] on link "⌦ Delete" at bounding box center [854, 282] width 131 height 29
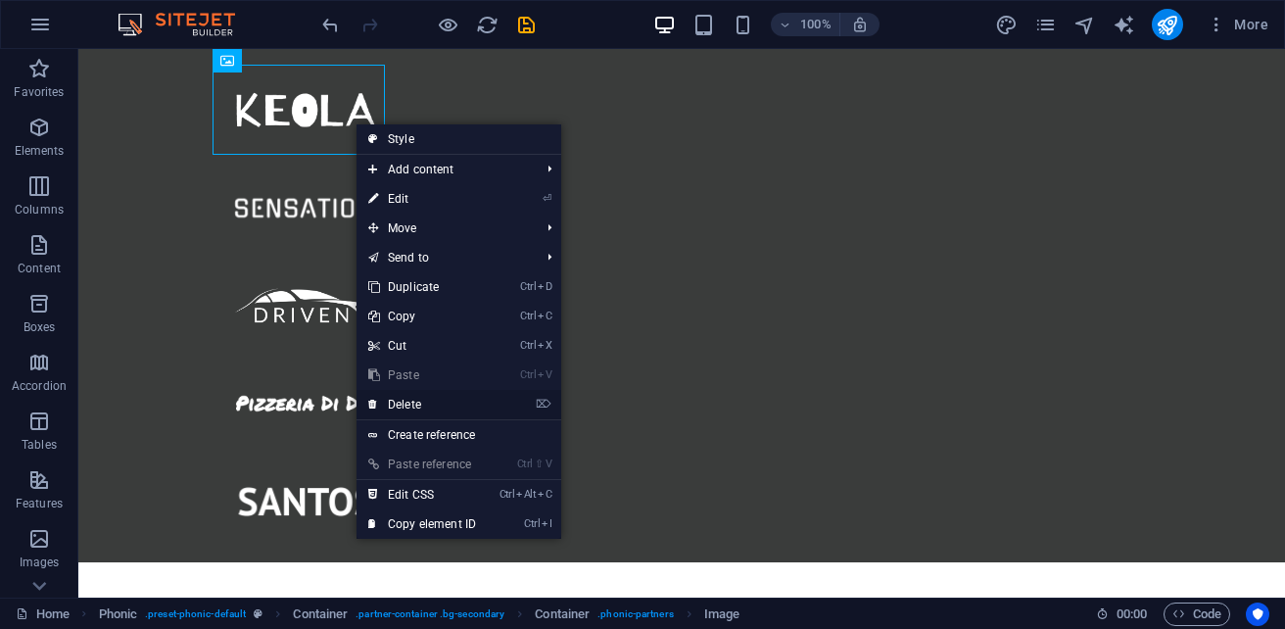
click at [436, 404] on link "⌦ Delete" at bounding box center [421, 404] width 131 height 29
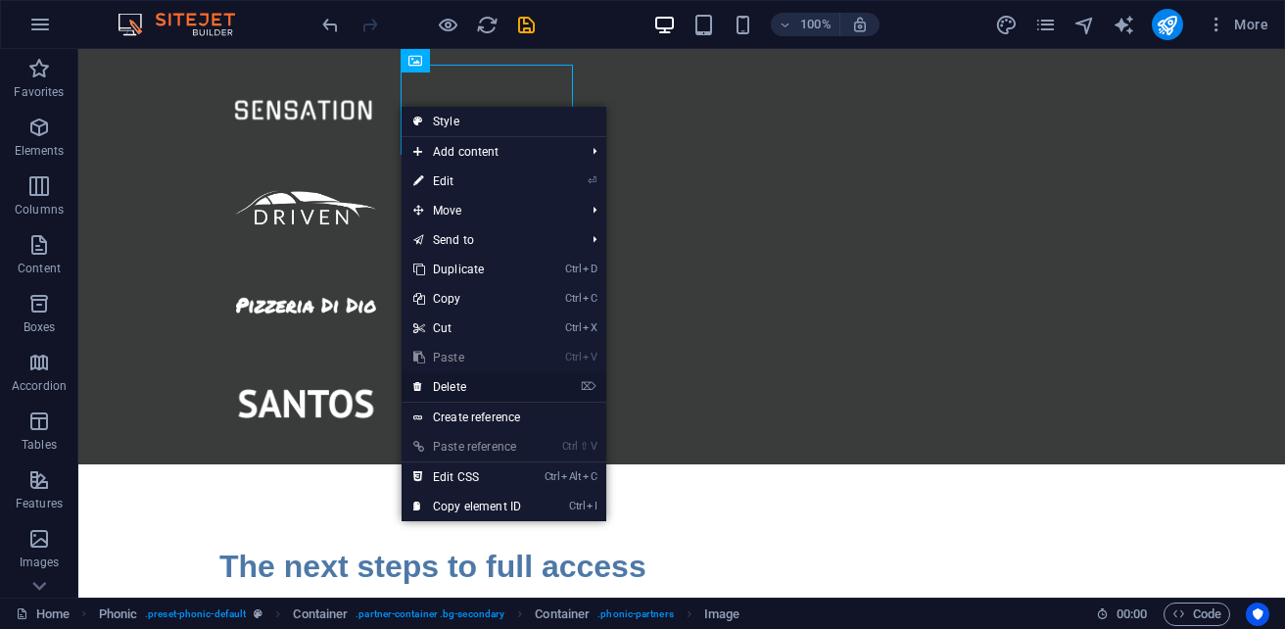
drag, startPoint x: 459, startPoint y: 387, endPoint x: 427, endPoint y: 193, distance: 196.5
click at [459, 387] on link "⌦ Delete" at bounding box center [466, 386] width 131 height 29
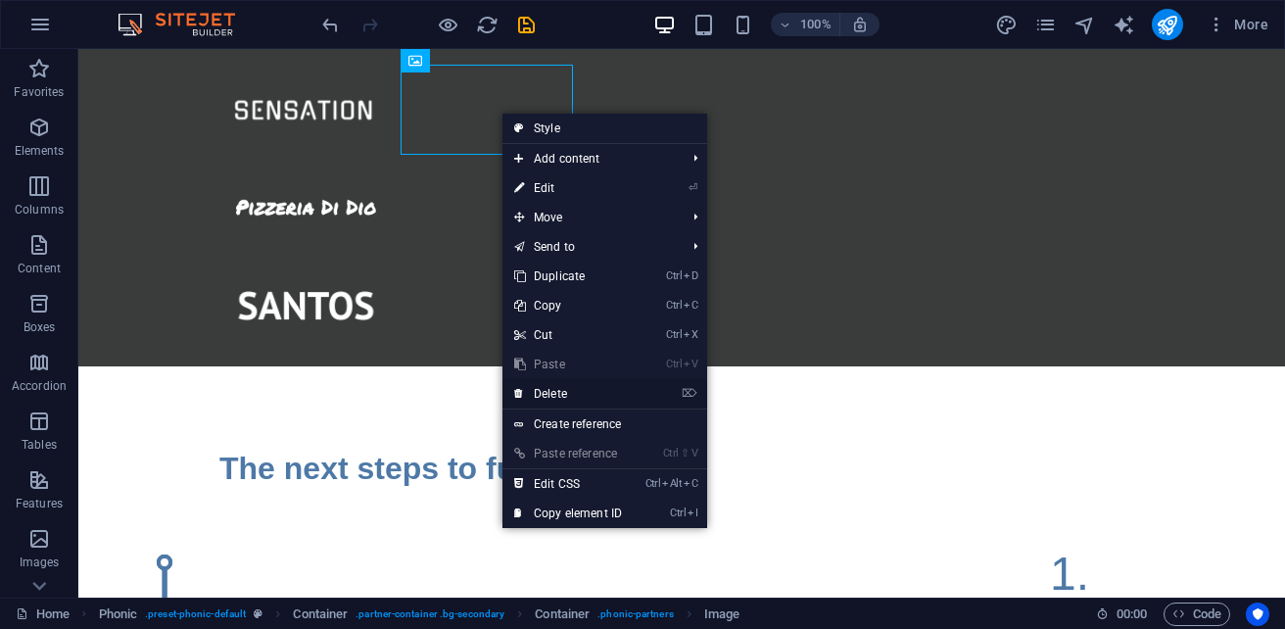
click at [564, 384] on link "⌦ Delete" at bounding box center [567, 393] width 131 height 29
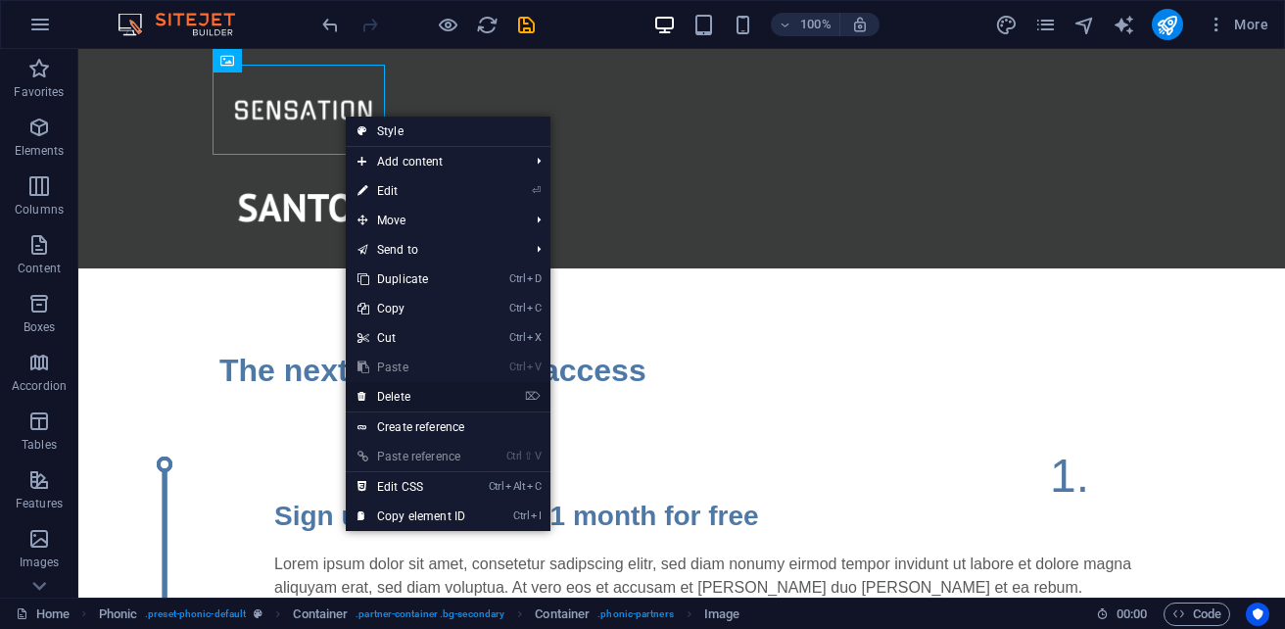
click at [437, 398] on link "⌦ Delete" at bounding box center [411, 396] width 131 height 29
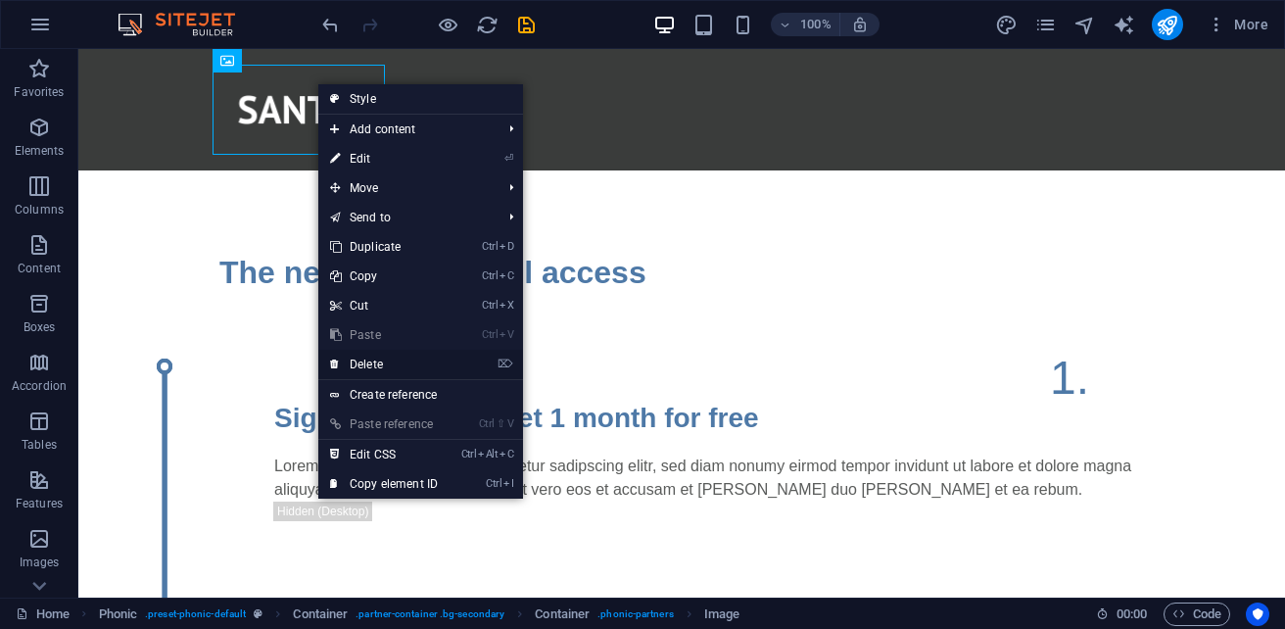
click at [402, 361] on link "⌦ Delete" at bounding box center [383, 364] width 131 height 29
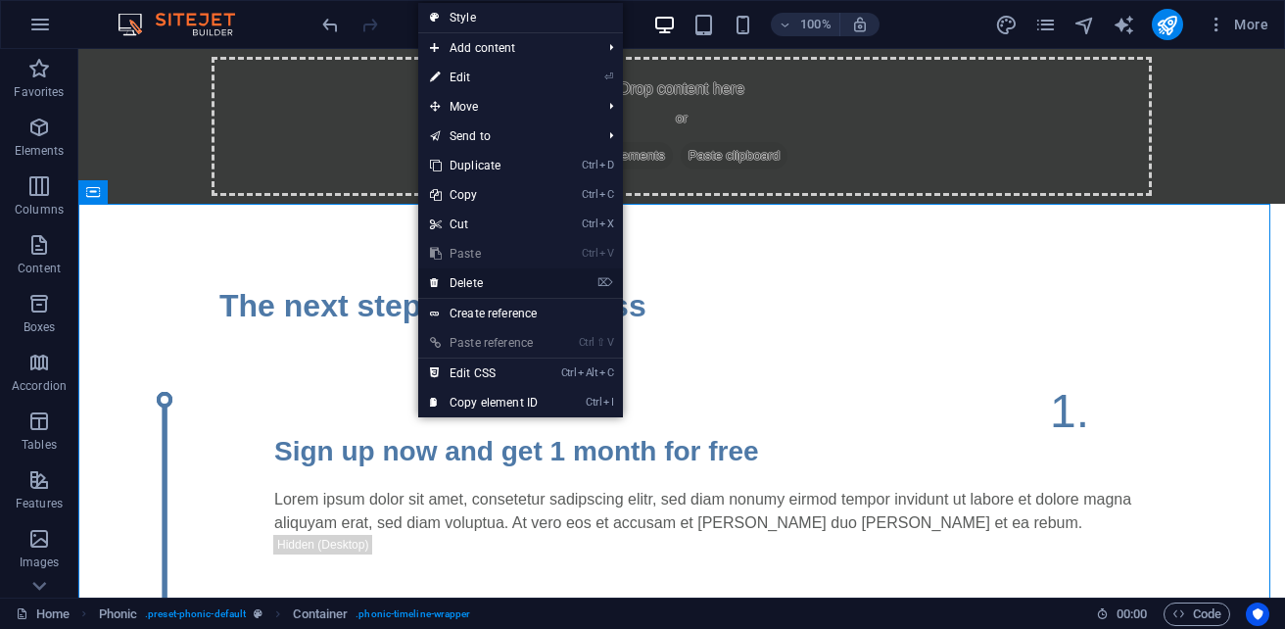
click at [481, 288] on link "⌦ Delete" at bounding box center [483, 282] width 131 height 29
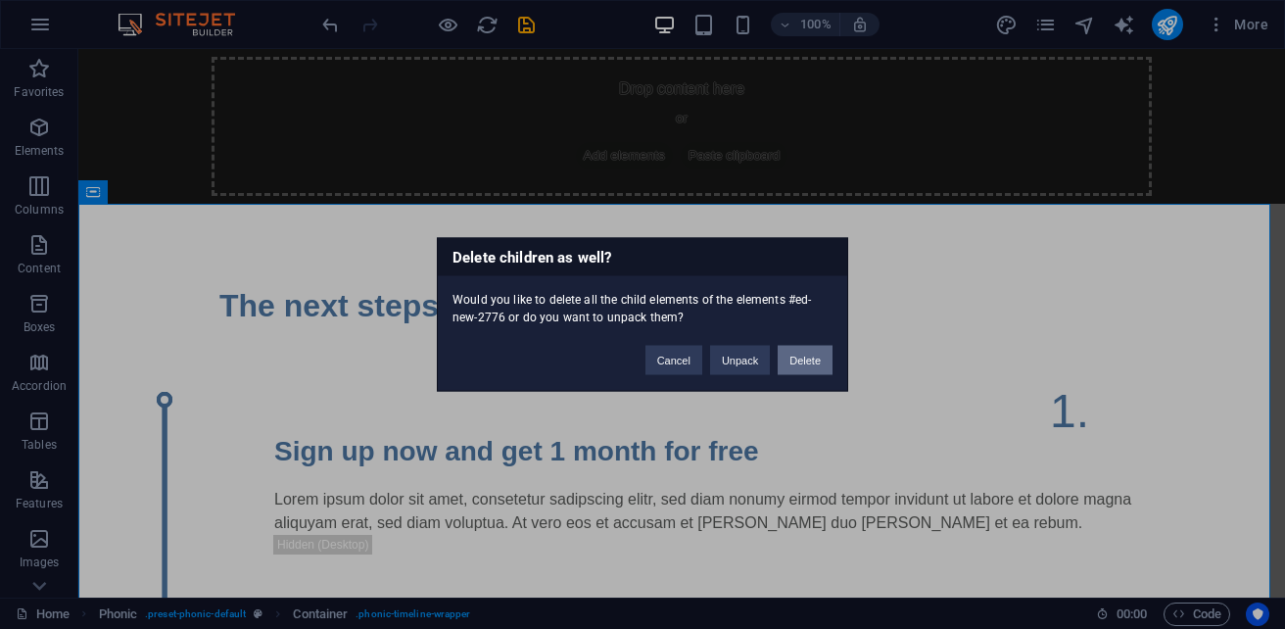
click at [804, 361] on button "Delete" at bounding box center [804, 360] width 55 height 29
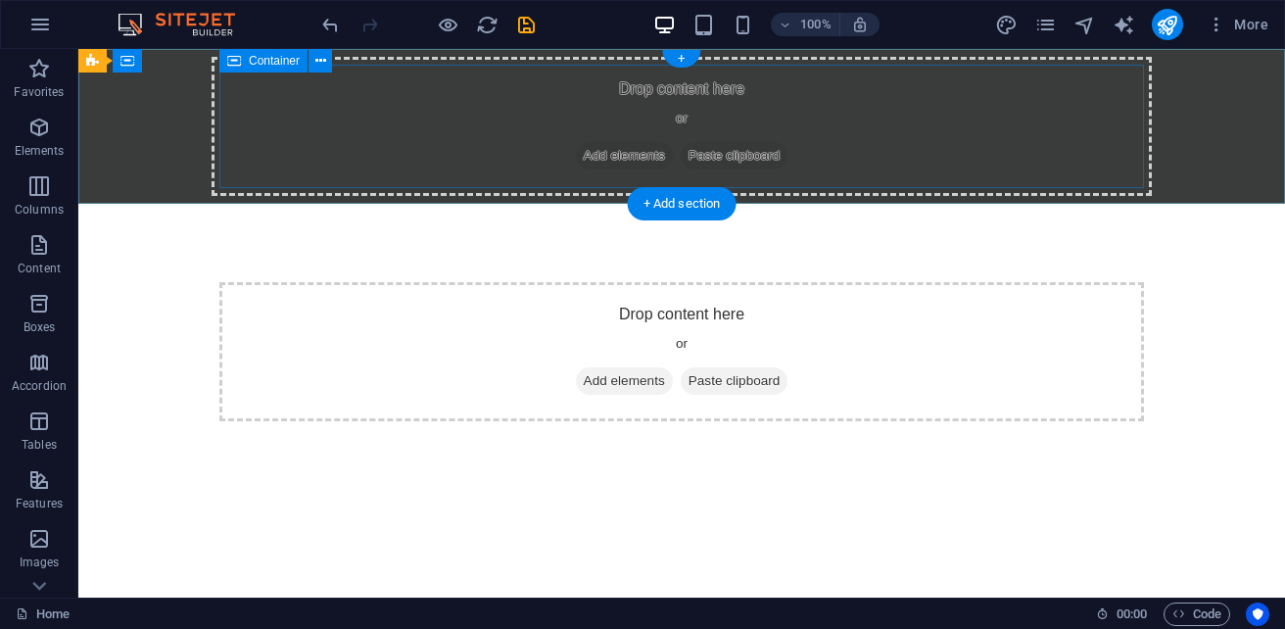
click at [421, 117] on div "Drop content here or Add elements Paste clipboard" at bounding box center [681, 126] width 940 height 139
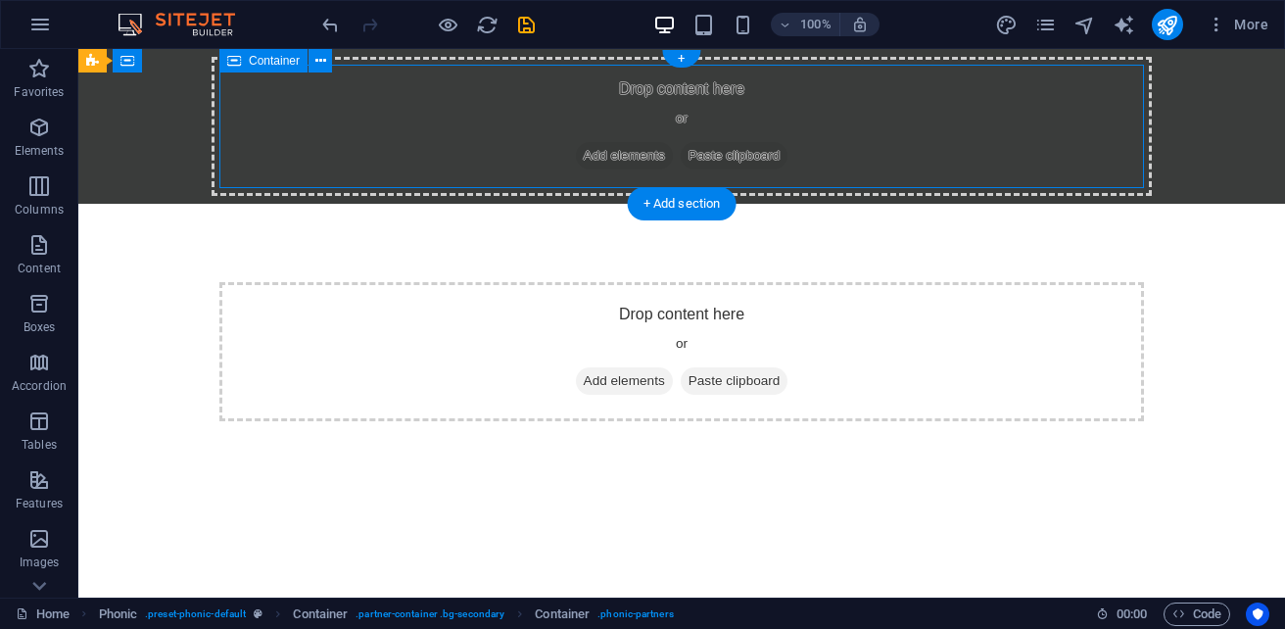
click at [421, 117] on div "Drop content here or Add elements Paste clipboard" at bounding box center [681, 126] width 940 height 139
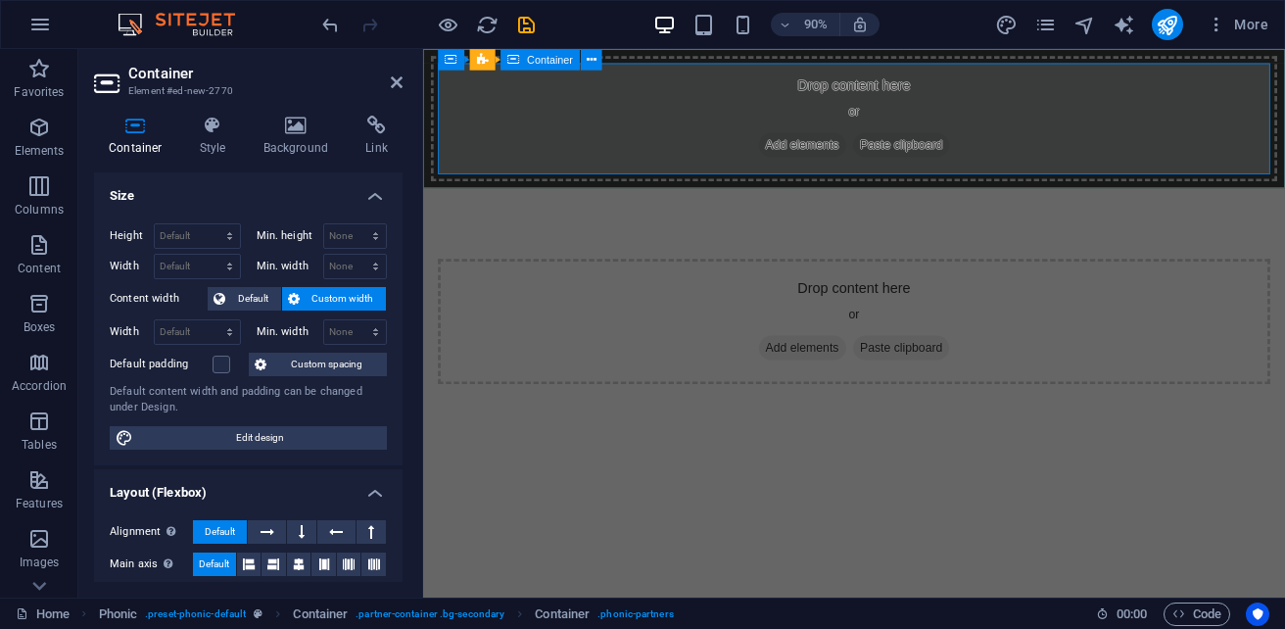
click at [696, 119] on div "Drop content here or Add elements Paste clipboard" at bounding box center [902, 126] width 940 height 139
click at [636, 143] on div "Drop content here or Add elements Paste clipboard" at bounding box center [902, 126] width 940 height 139
click at [711, 297] on div "Drop content here or Add elements Paste clipboard" at bounding box center [902, 351] width 924 height 139
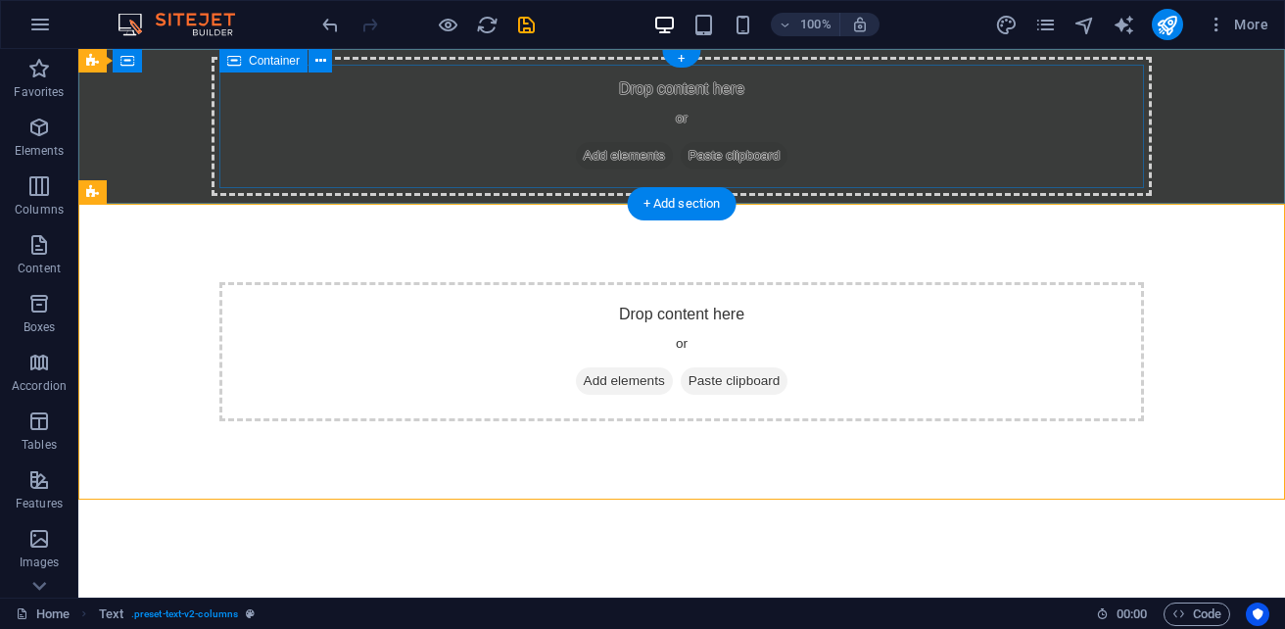
click at [481, 160] on div "Drop content here or Add elements Paste clipboard" at bounding box center [681, 126] width 940 height 139
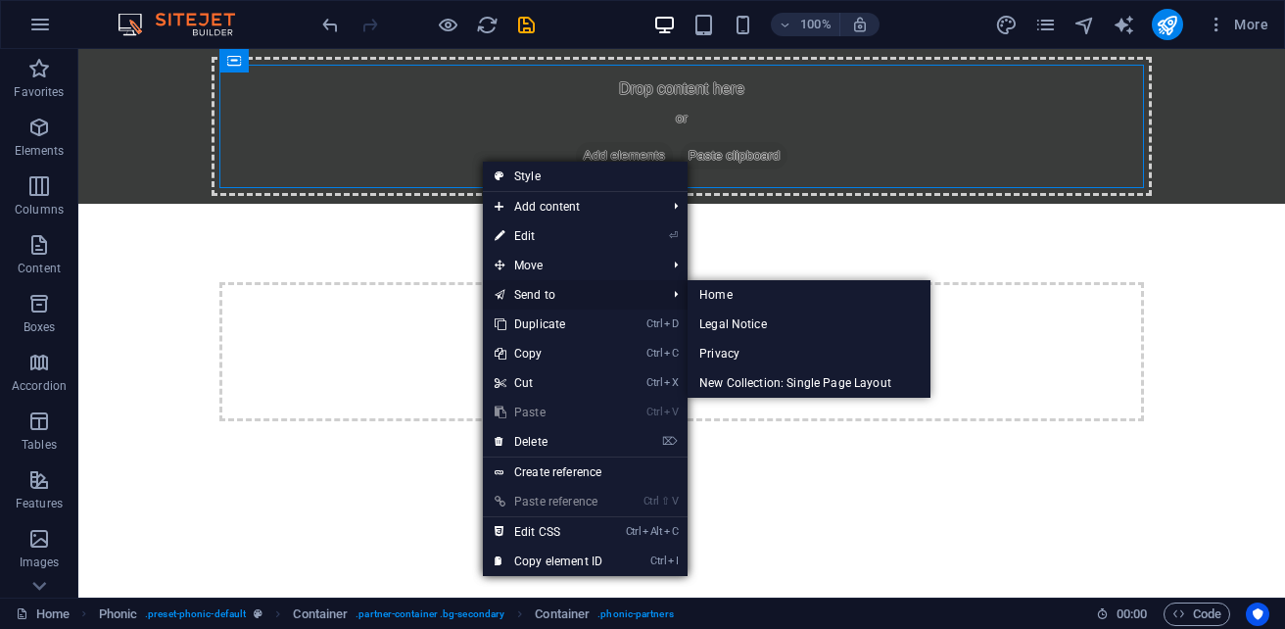
click at [556, 306] on link "Send to" at bounding box center [570, 294] width 175 height 29
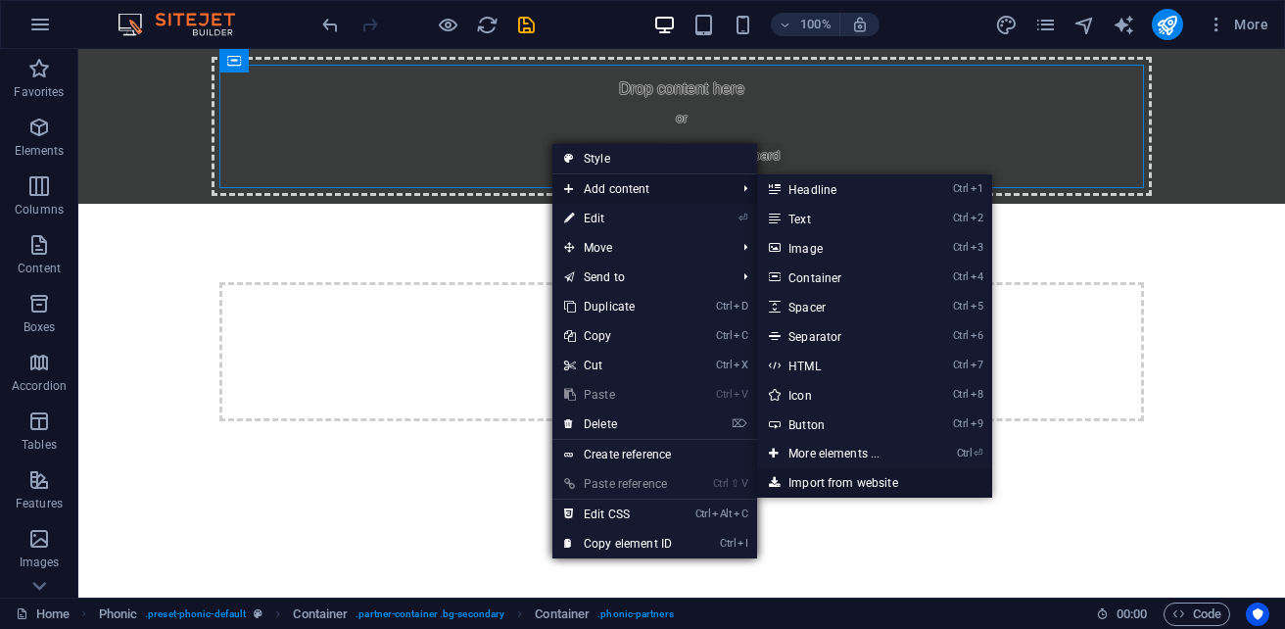
click at [833, 478] on link "Import from website" at bounding box center [874, 482] width 235 height 29
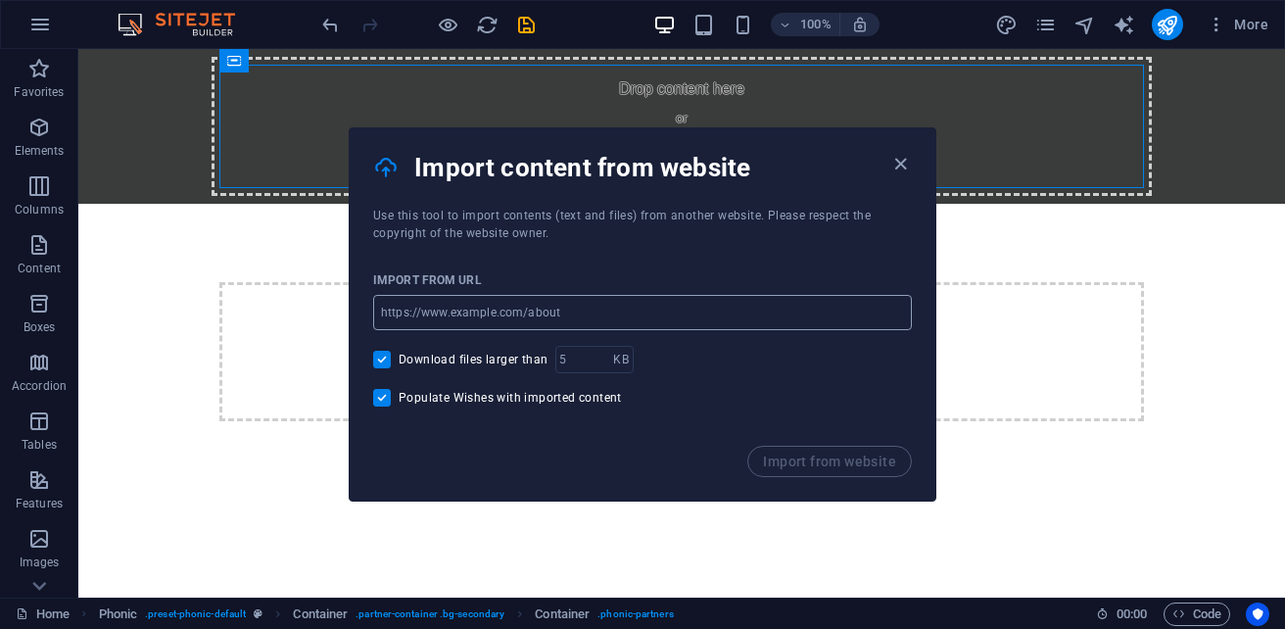
click at [602, 310] on input "url" at bounding box center [642, 312] width 539 height 35
paste input "file:///C:/сайт/quests.html"
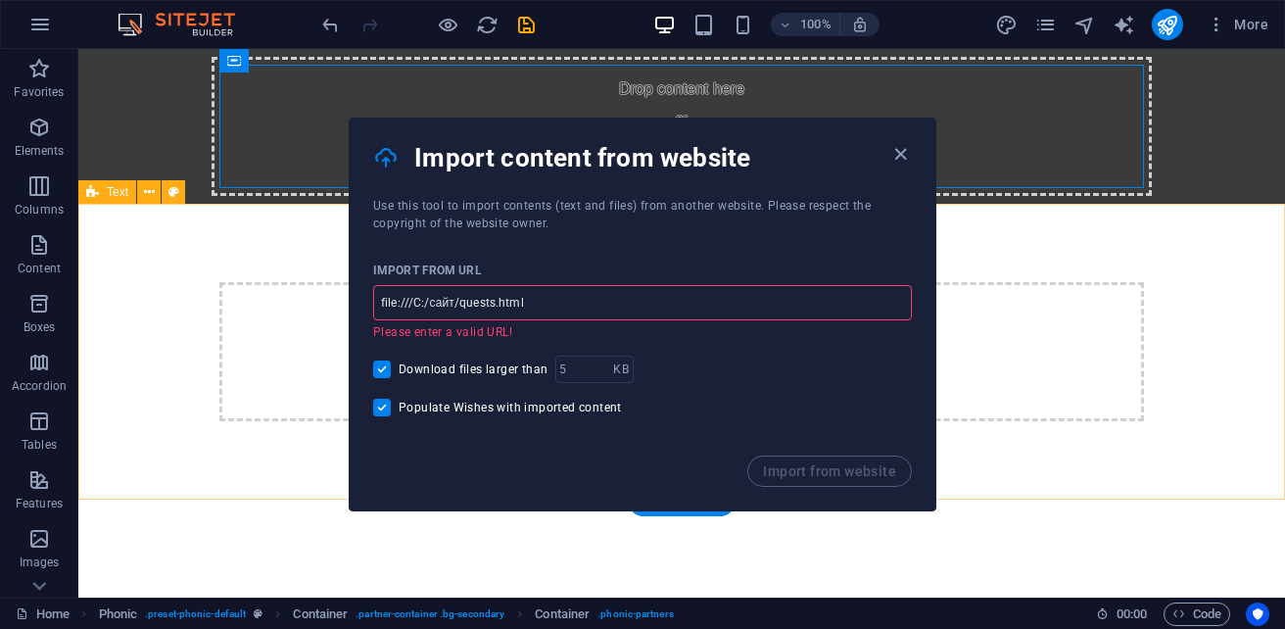
drag, startPoint x: 624, startPoint y: 357, endPoint x: 321, endPoint y: 314, distance: 305.6
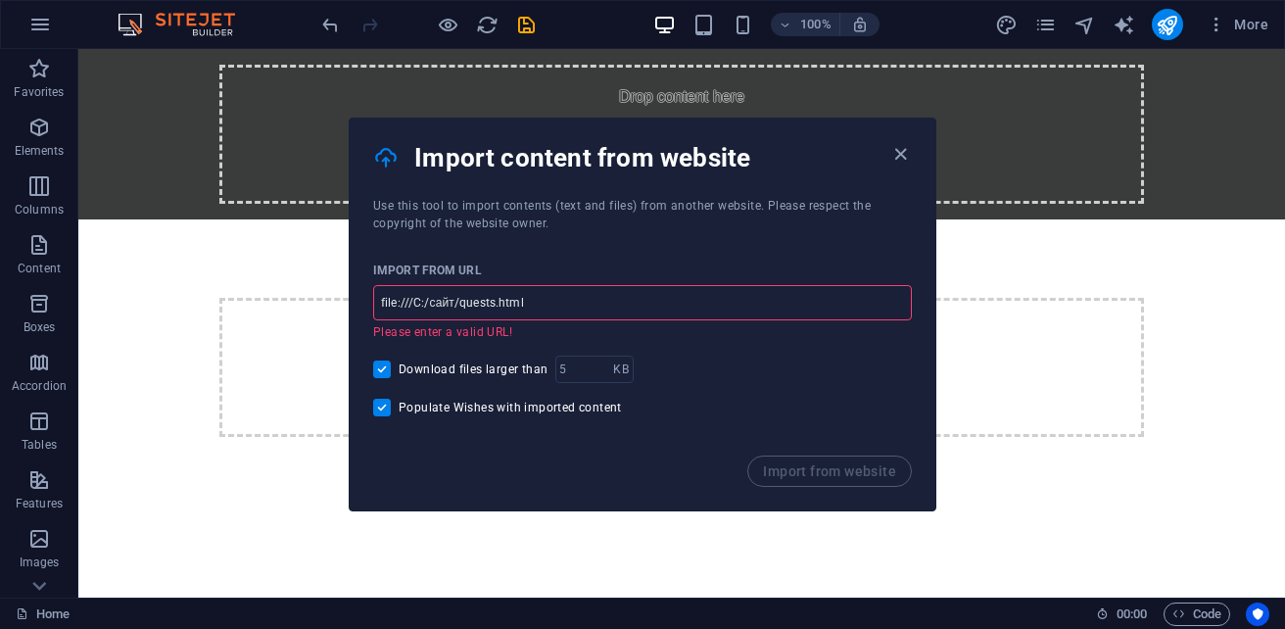
click at [542, 302] on input "file:///C:/сайт/quests.html" at bounding box center [642, 302] width 539 height 35
drag, startPoint x: 621, startPoint y: 351, endPoint x: 204, endPoint y: 311, distance: 418.9
type input "f"
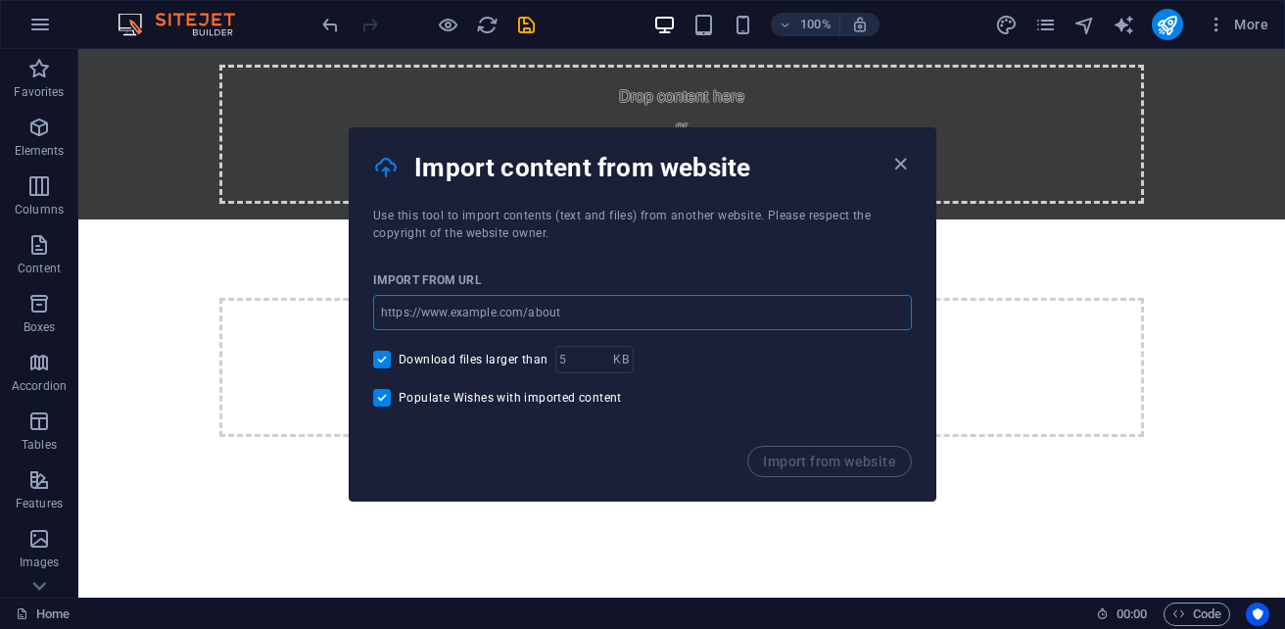
click at [543, 320] on input "url" at bounding box center [642, 312] width 539 height 35
click at [892, 161] on icon "button" at bounding box center [900, 164] width 23 height 23
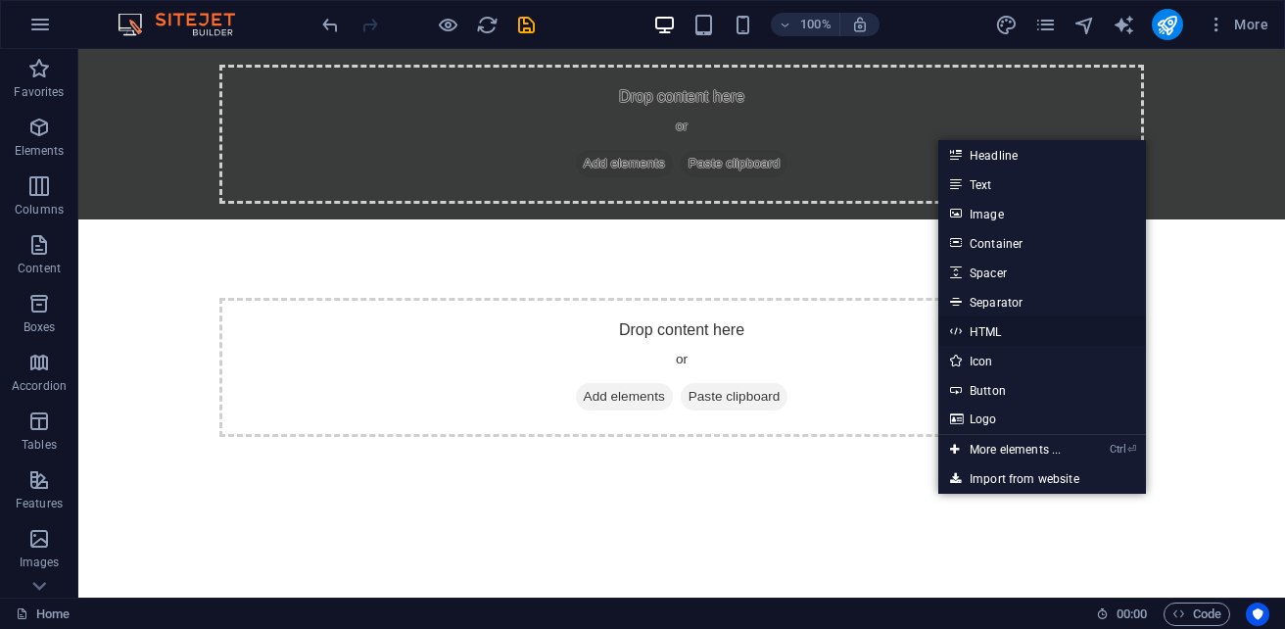
click at [1003, 337] on link "HTML" at bounding box center [1042, 330] width 208 height 29
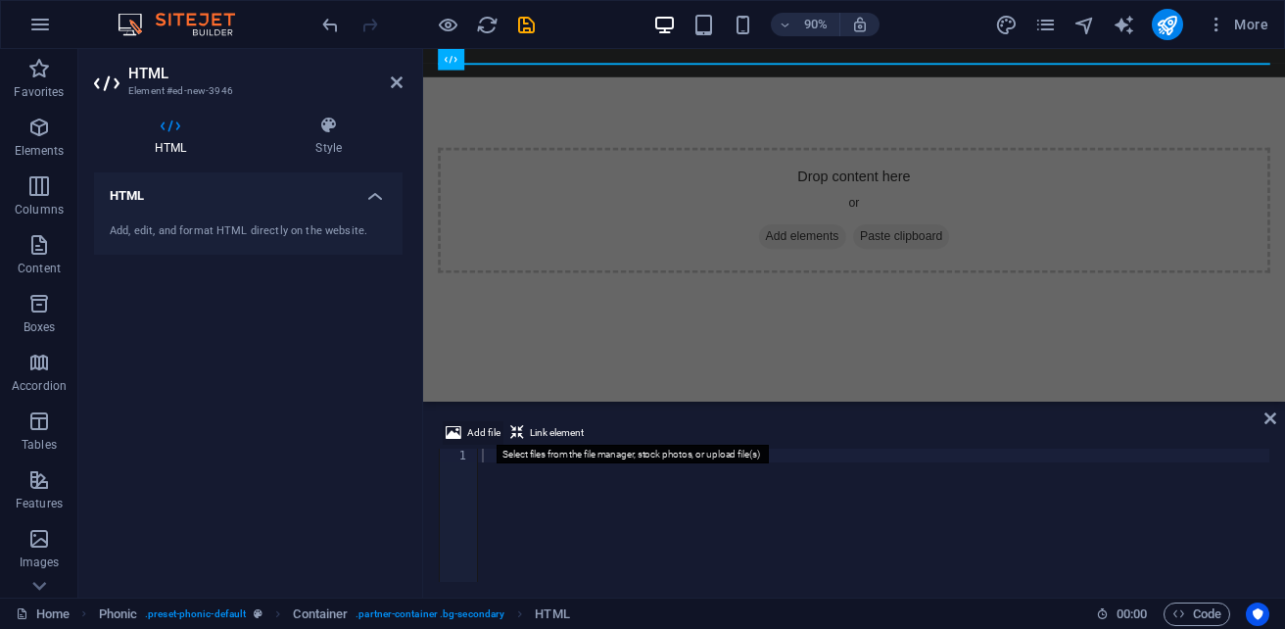
click at [471, 428] on span "Add file" at bounding box center [483, 432] width 33 height 23
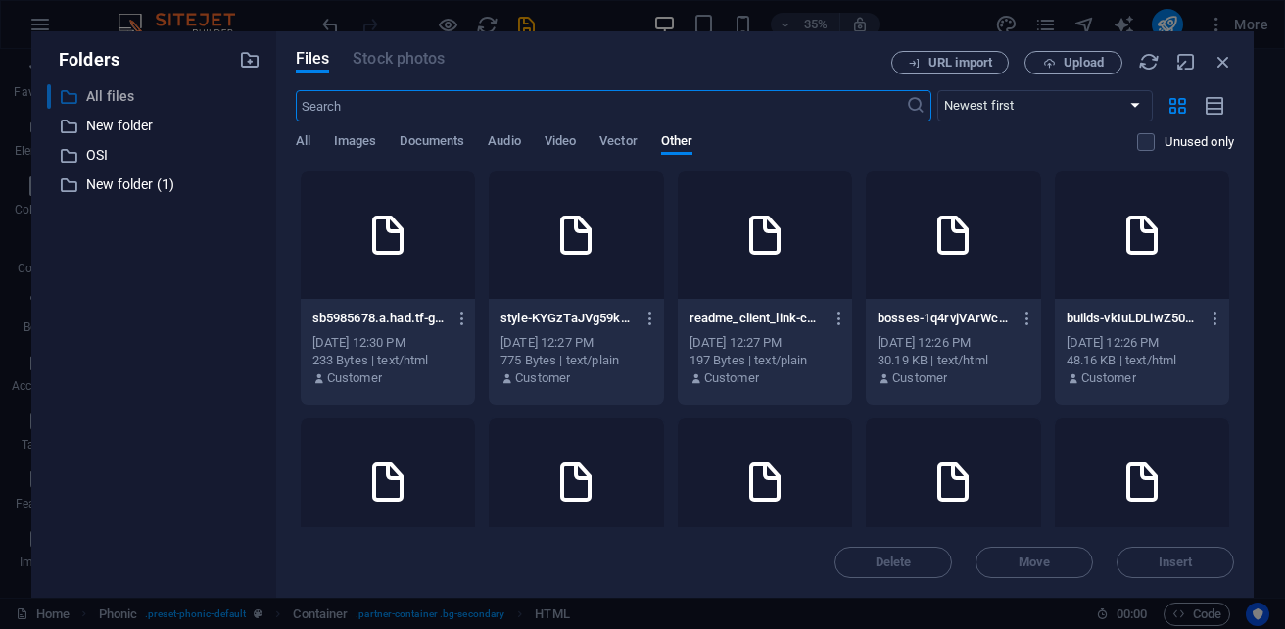
click at [103, 94] on p "All files" at bounding box center [155, 96] width 138 height 23
click at [375, 255] on div at bounding box center [388, 234] width 174 height 127
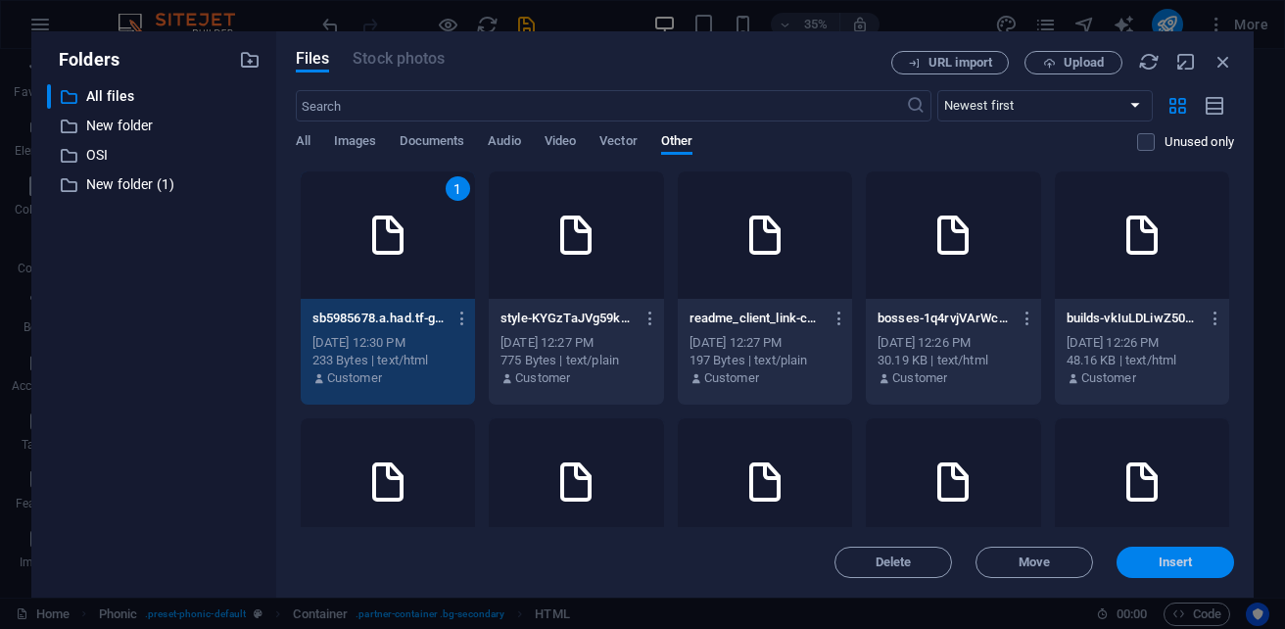
click at [1167, 570] on button "Insert" at bounding box center [1174, 561] width 117 height 31
type textarea "[URL][DOMAIN_NAME]"
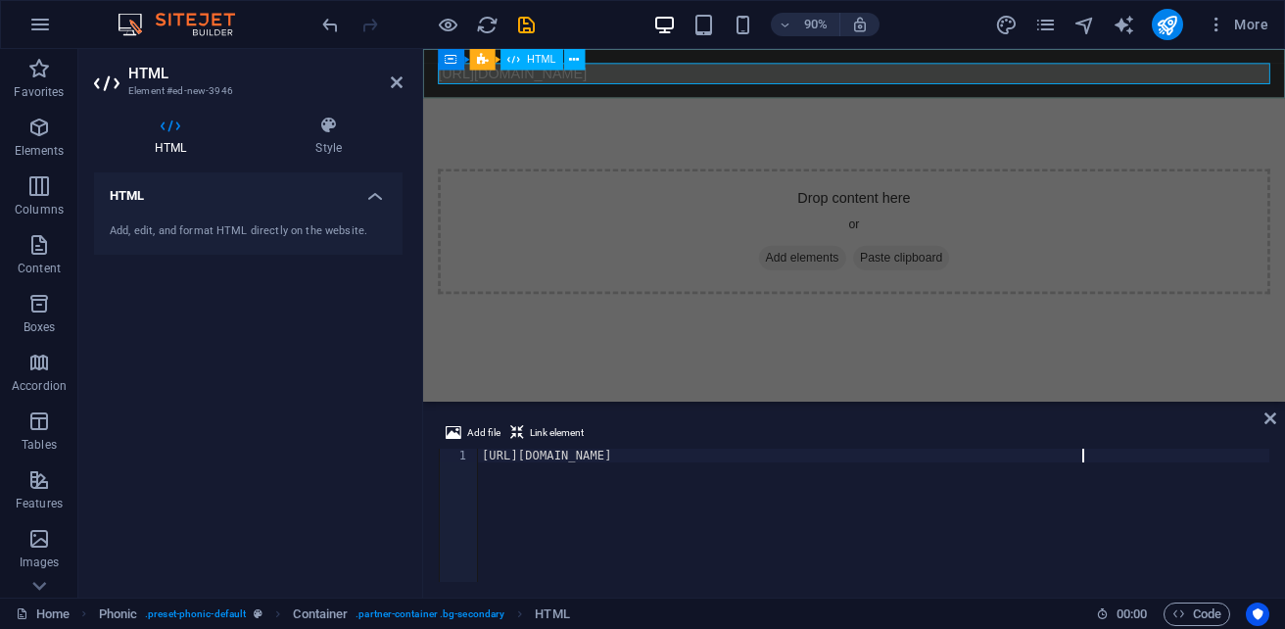
click at [534, 62] on span "HTML" at bounding box center [541, 59] width 28 height 11
click at [581, 57] on button at bounding box center [575, 60] width 22 height 22
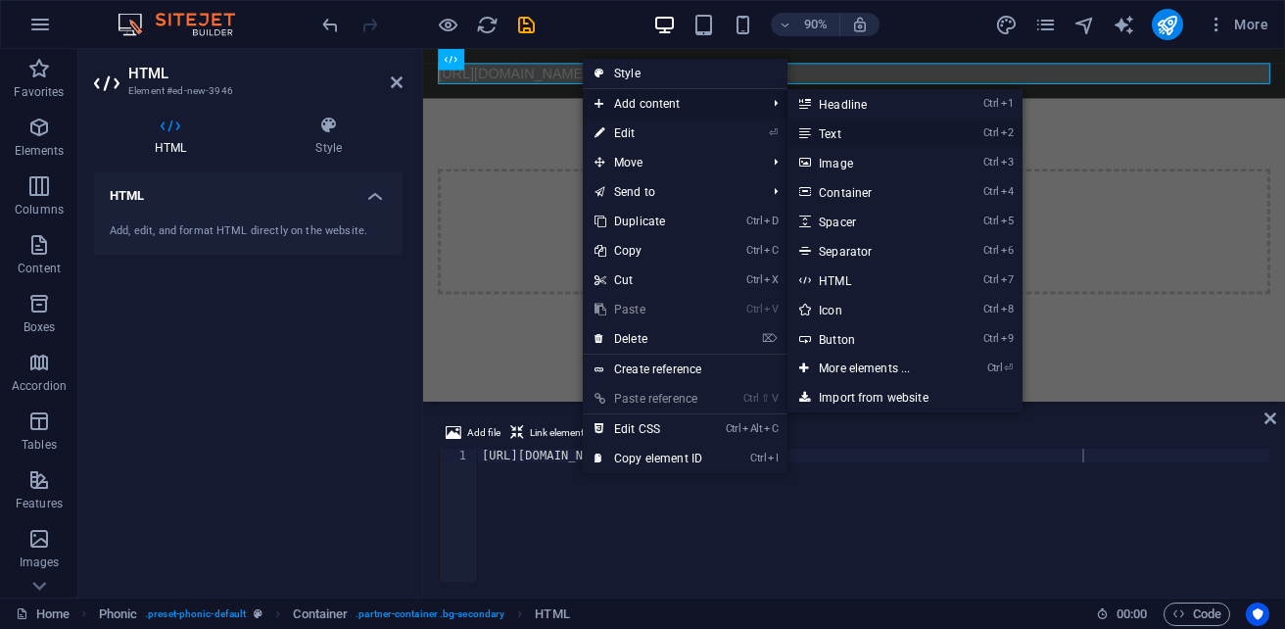
click at [876, 141] on link "Ctrl 2 Text" at bounding box center [868, 132] width 162 height 29
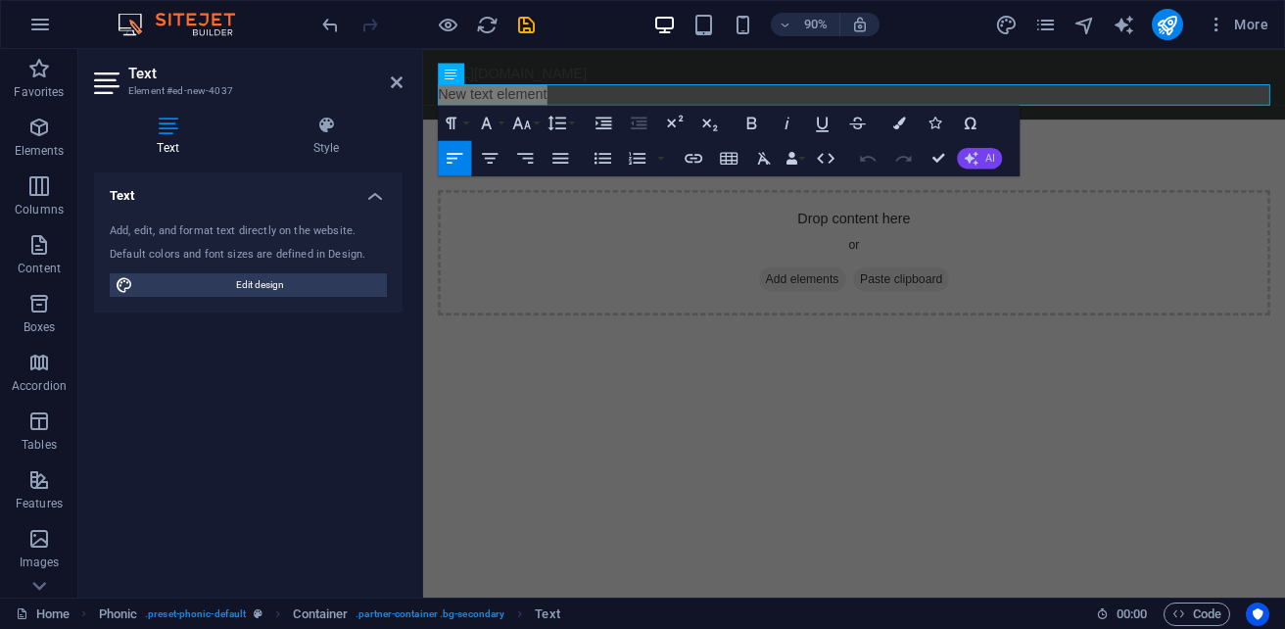
click at [982, 155] on button "AI" at bounding box center [979, 159] width 45 height 22
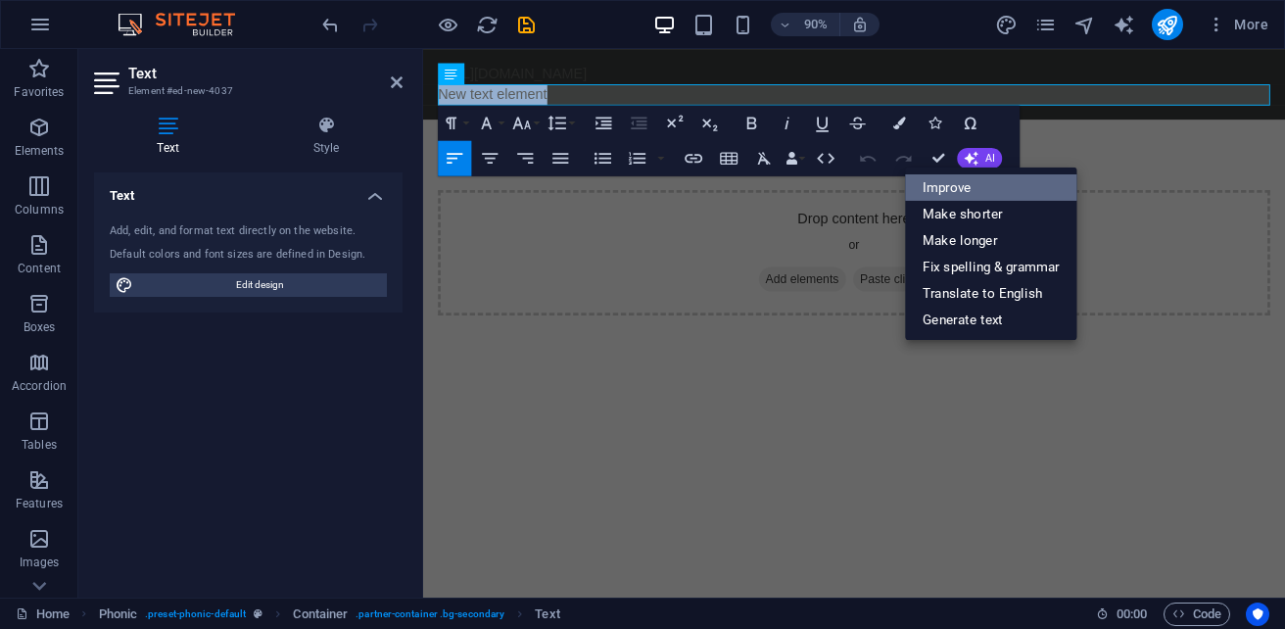
click at [992, 185] on link "Improve" at bounding box center [991, 186] width 172 height 26
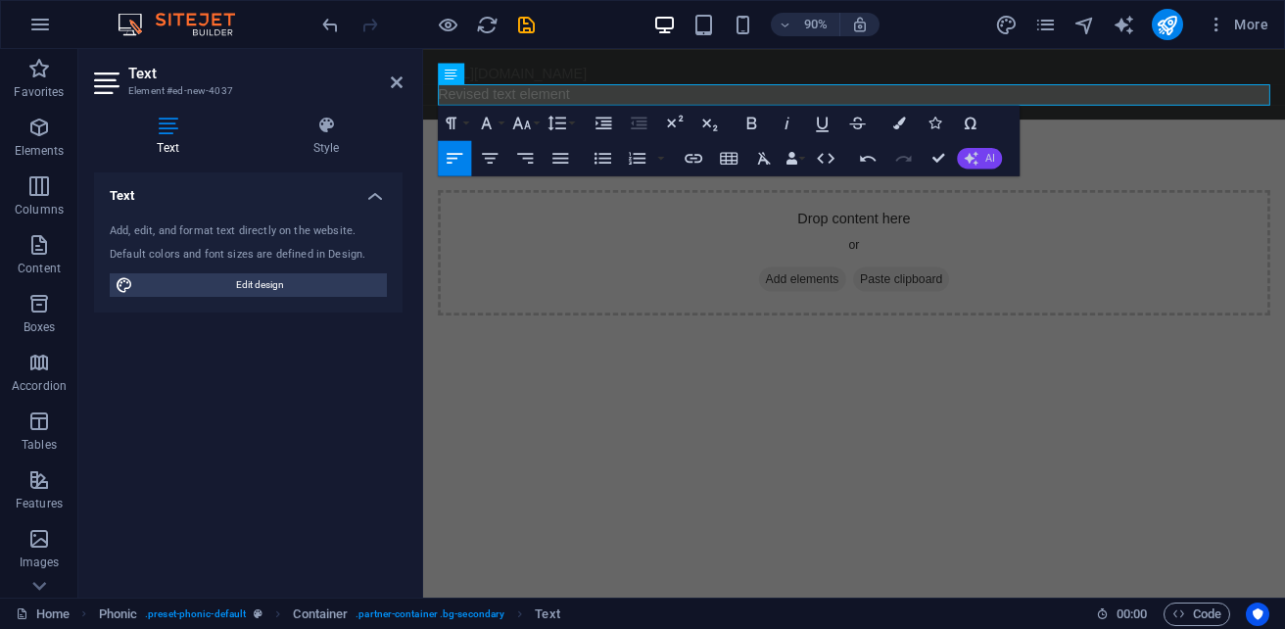
click at [979, 155] on button "AI" at bounding box center [979, 159] width 45 height 22
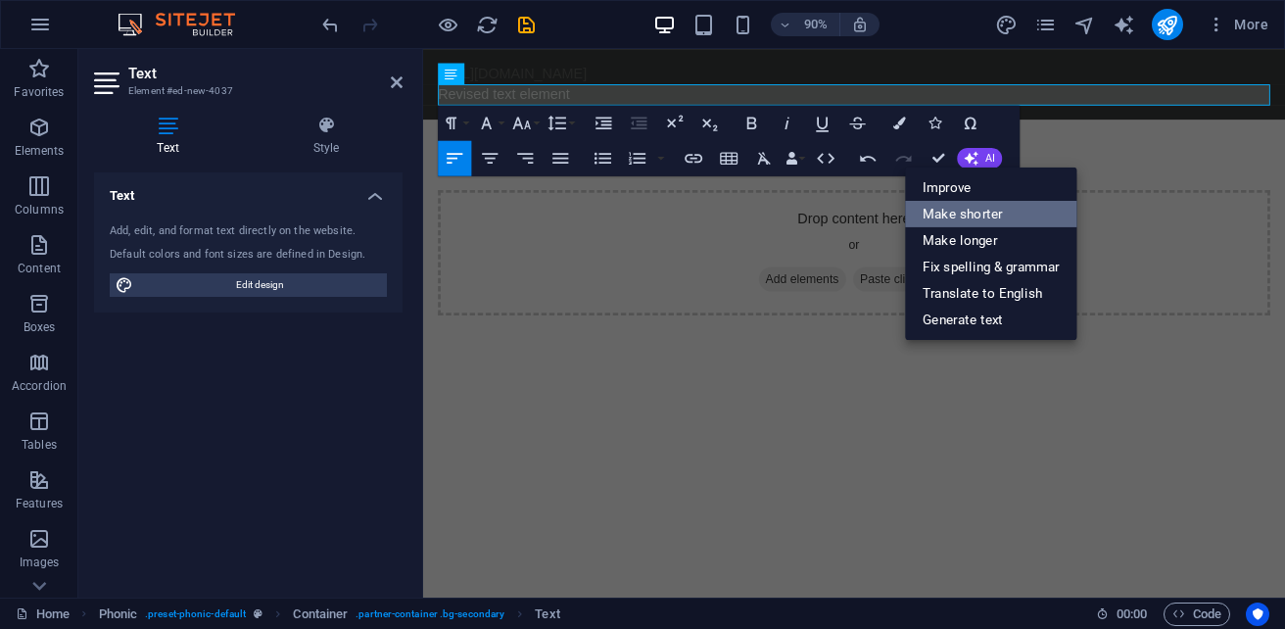
click at [978, 220] on link "Make shorter" at bounding box center [991, 213] width 172 height 26
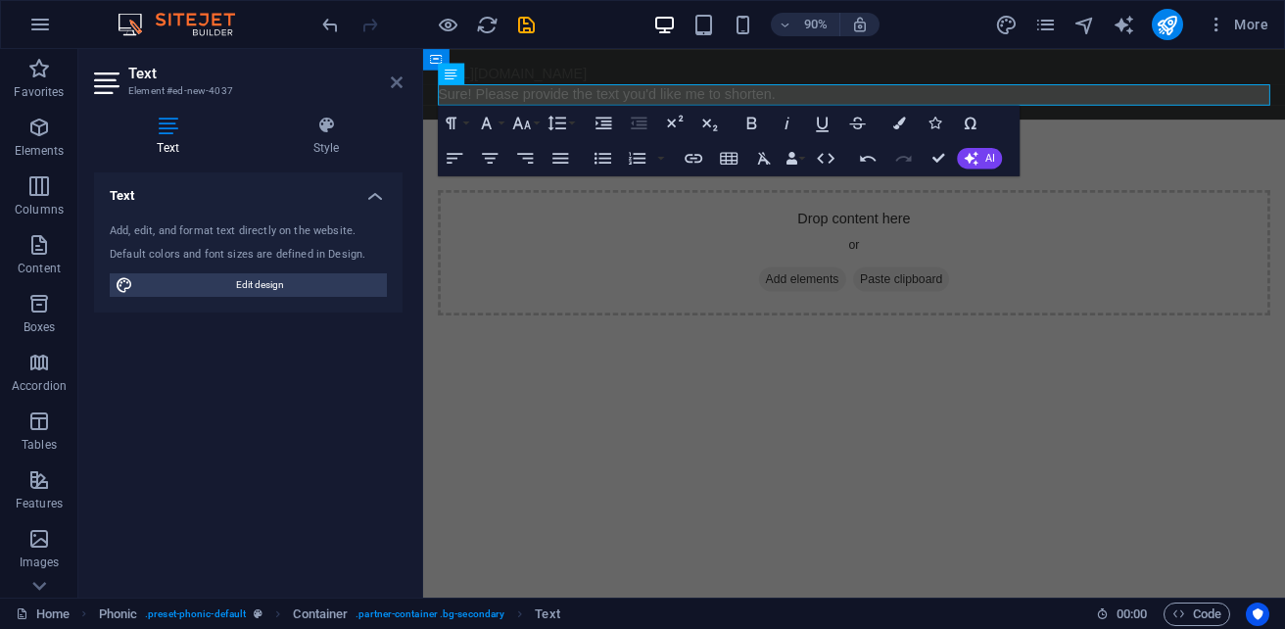
click at [397, 90] on link at bounding box center [397, 82] width 12 height 17
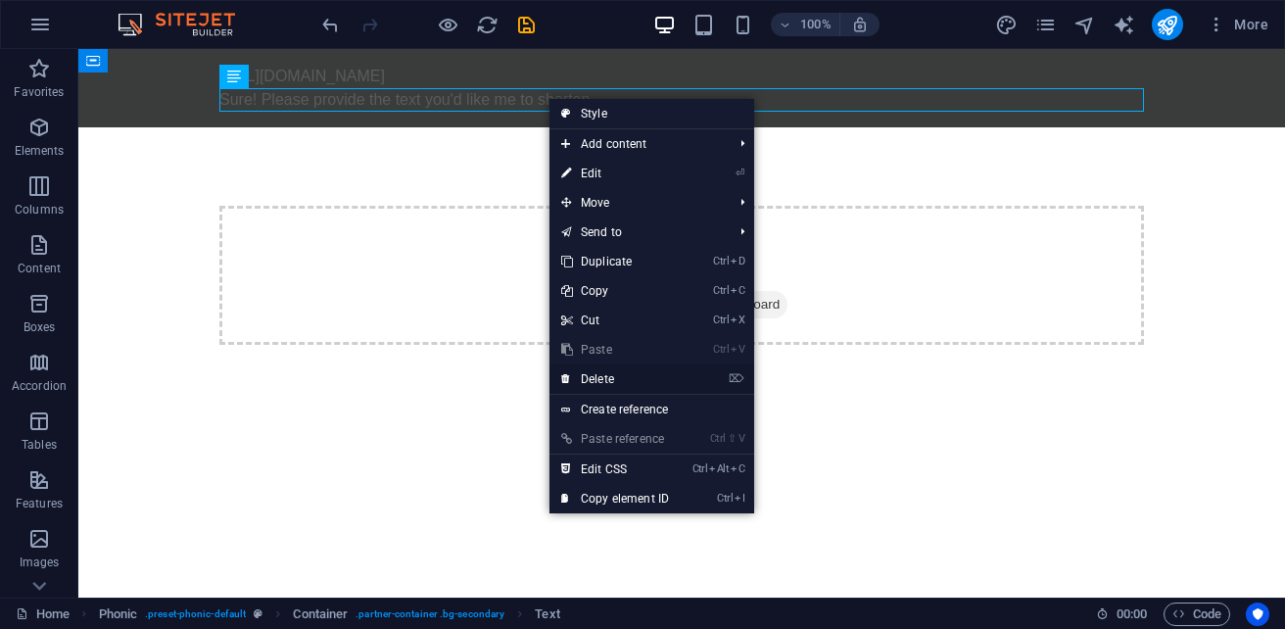
click at [613, 373] on link "⌦ Delete" at bounding box center [614, 378] width 131 height 29
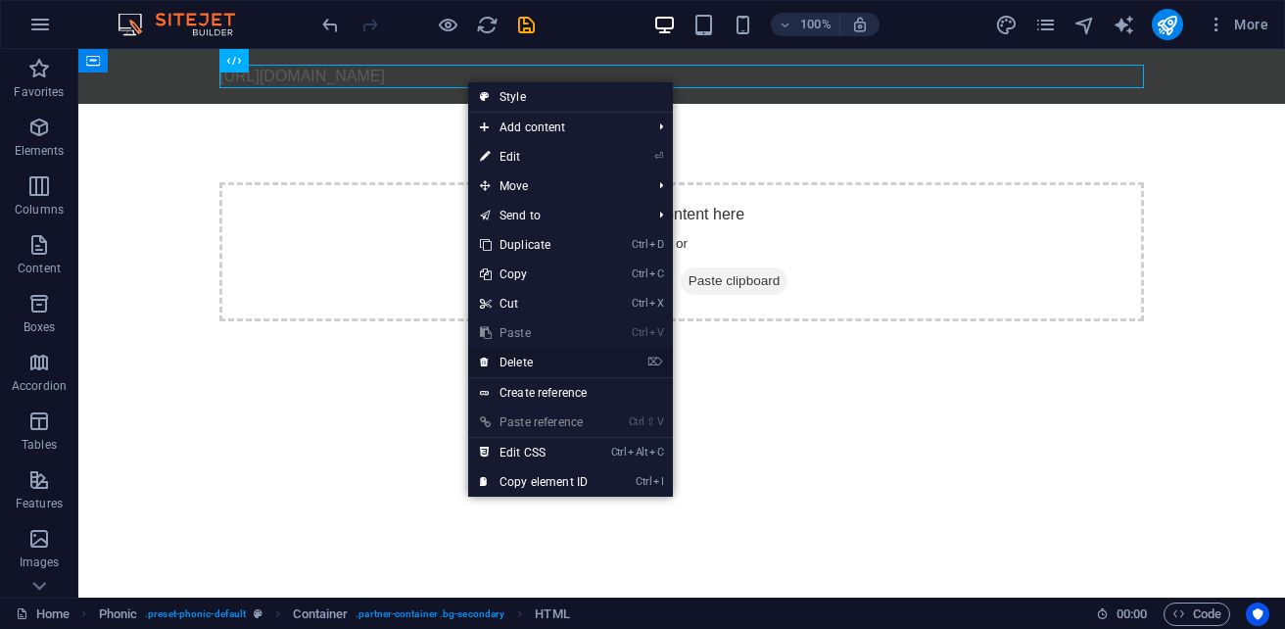
click at [525, 362] on link "⌦ Delete" at bounding box center [533, 362] width 131 height 29
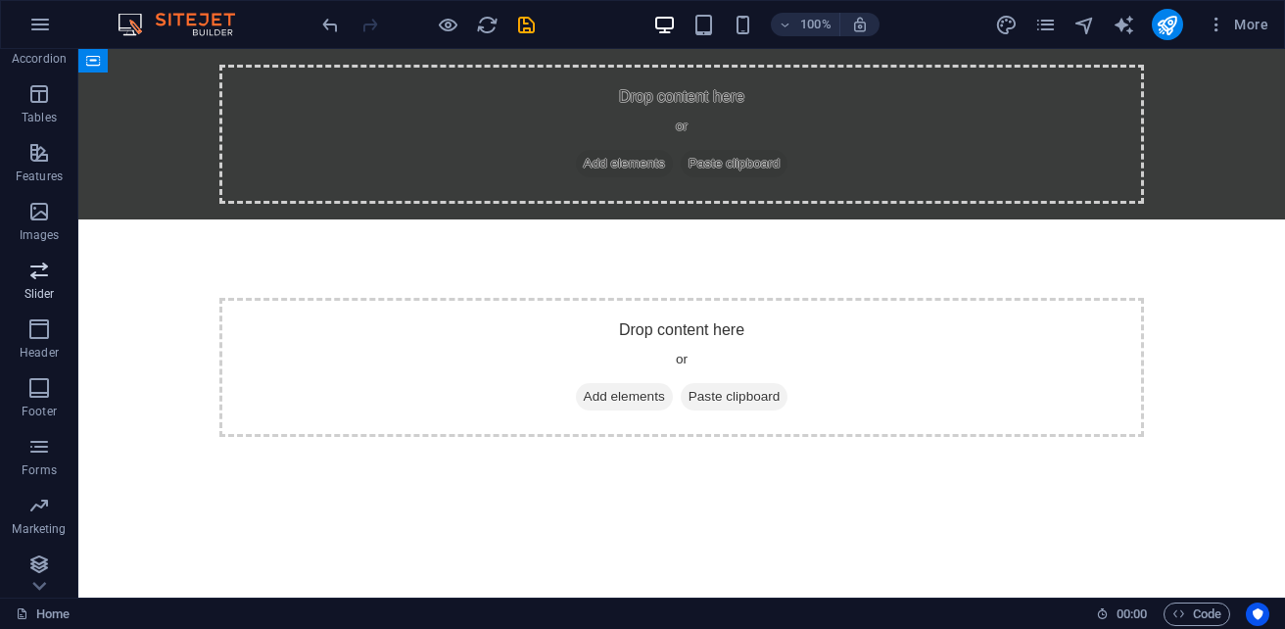
scroll to position [333, 0]
click at [52, 563] on span "Collections" at bounding box center [39, 569] width 78 height 47
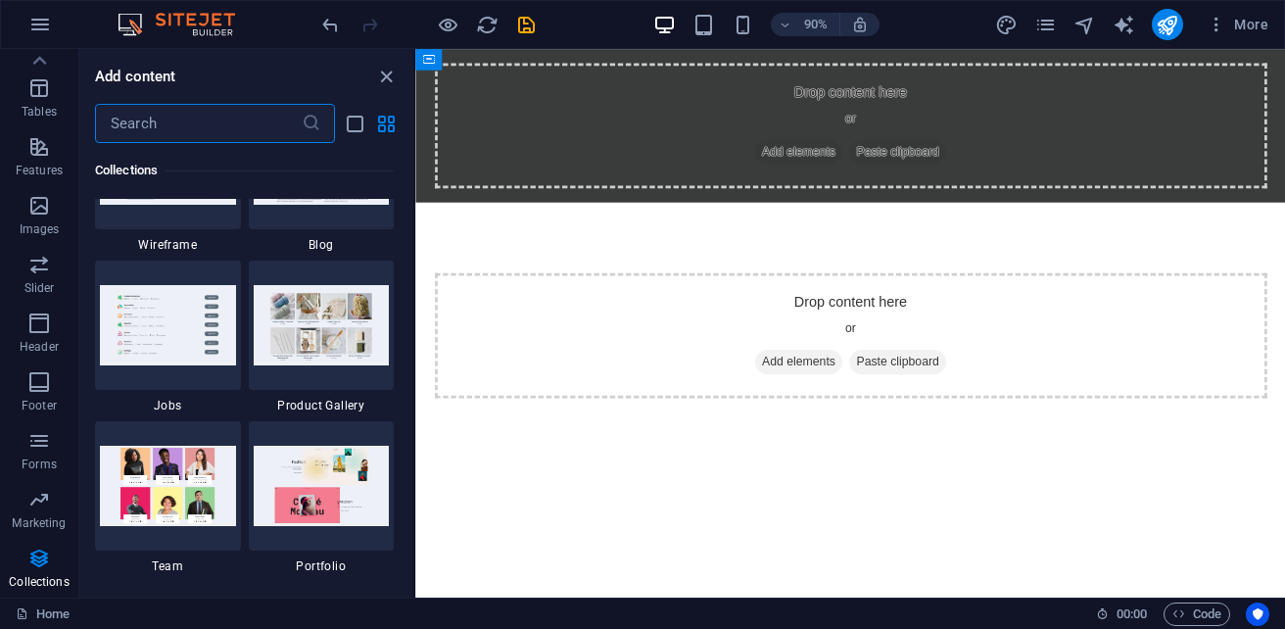
scroll to position [17825, 0]
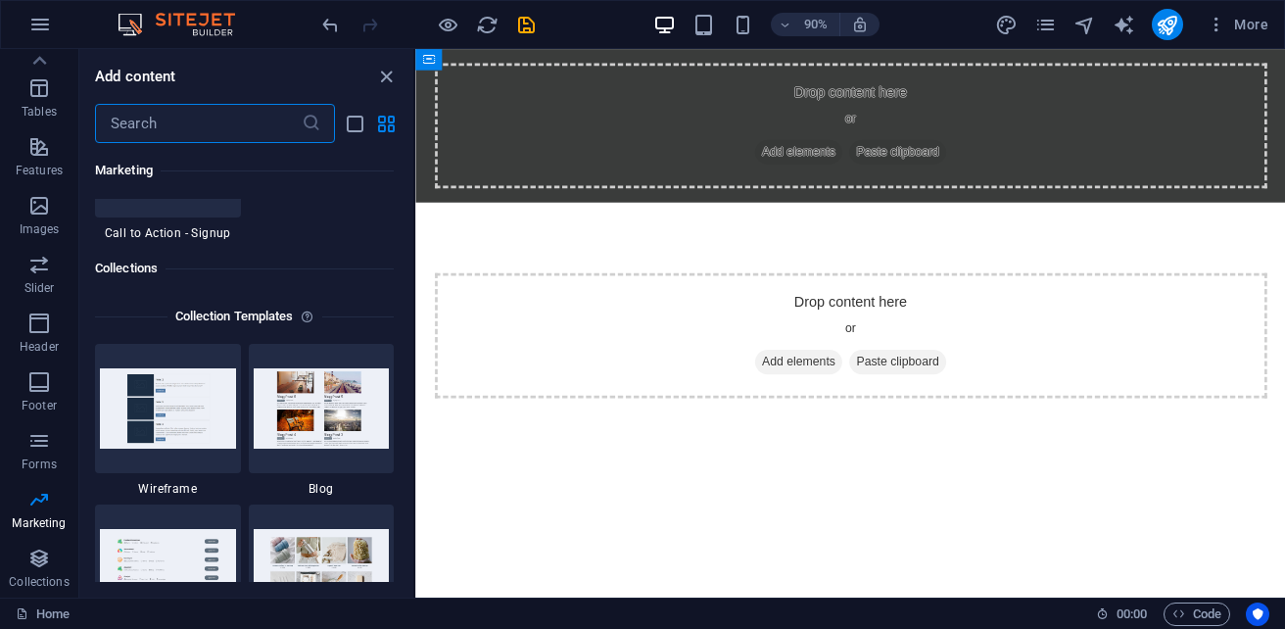
click at [150, 129] on input "text" at bounding box center [198, 123] width 207 height 39
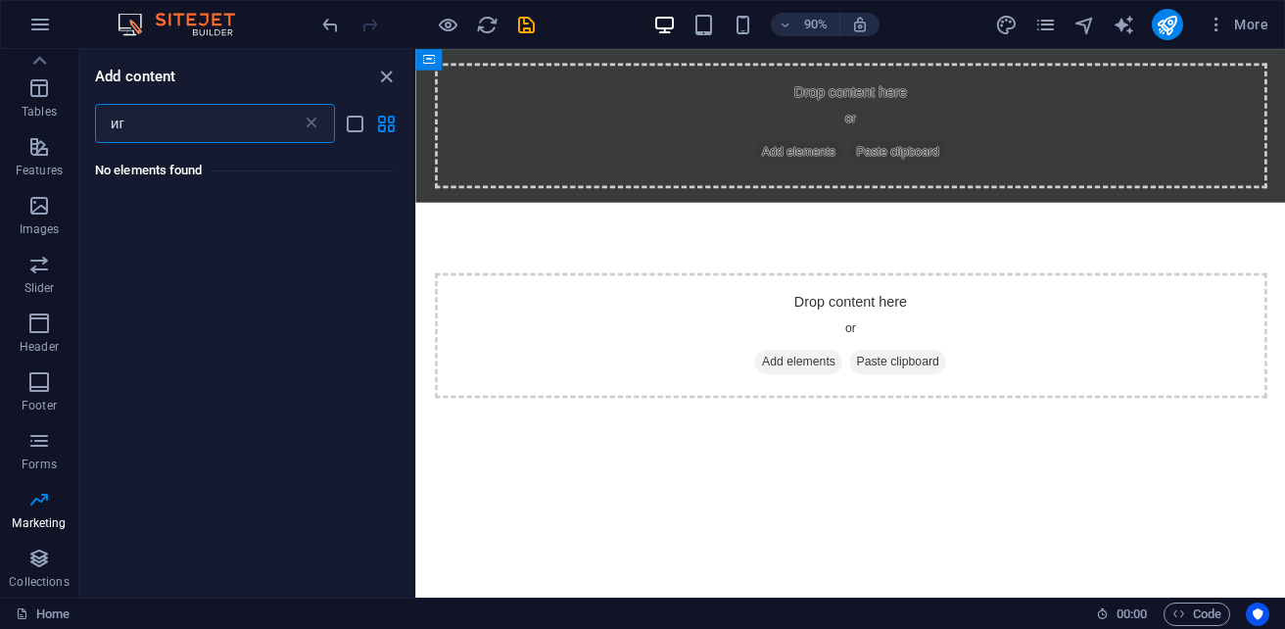
scroll to position [0, 0]
click at [162, 170] on h6 "No elements found" at bounding box center [244, 170] width 299 height 23
click at [355, 117] on icon "list-view" at bounding box center [355, 124] width 23 height 23
click at [380, 127] on icon "grid-view" at bounding box center [386, 124] width 23 height 23
click at [356, 118] on icon "list-view" at bounding box center [355, 124] width 23 height 23
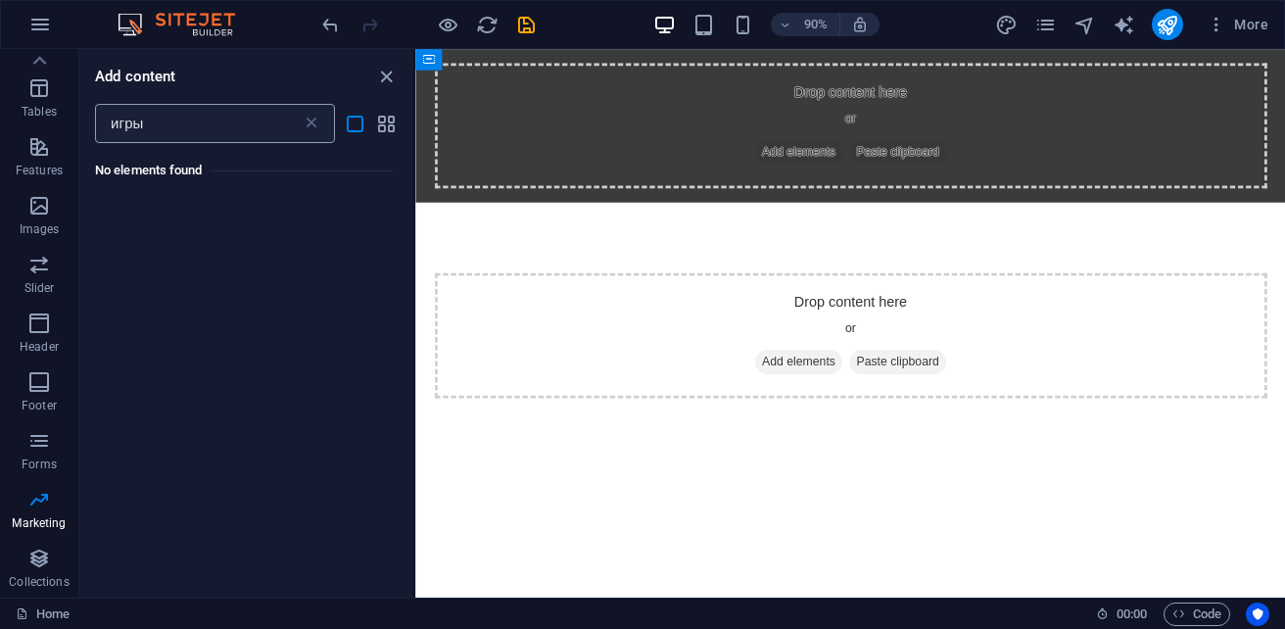
click at [294, 122] on input "игры" at bounding box center [198, 123] width 207 height 39
click at [44, 523] on p "Marketing" at bounding box center [39, 523] width 54 height 16
click at [218, 126] on input "игры" at bounding box center [198, 123] width 207 height 39
click at [351, 125] on icon "list-view" at bounding box center [355, 124] width 23 height 23
click at [182, 133] on input "игры" at bounding box center [198, 123] width 207 height 39
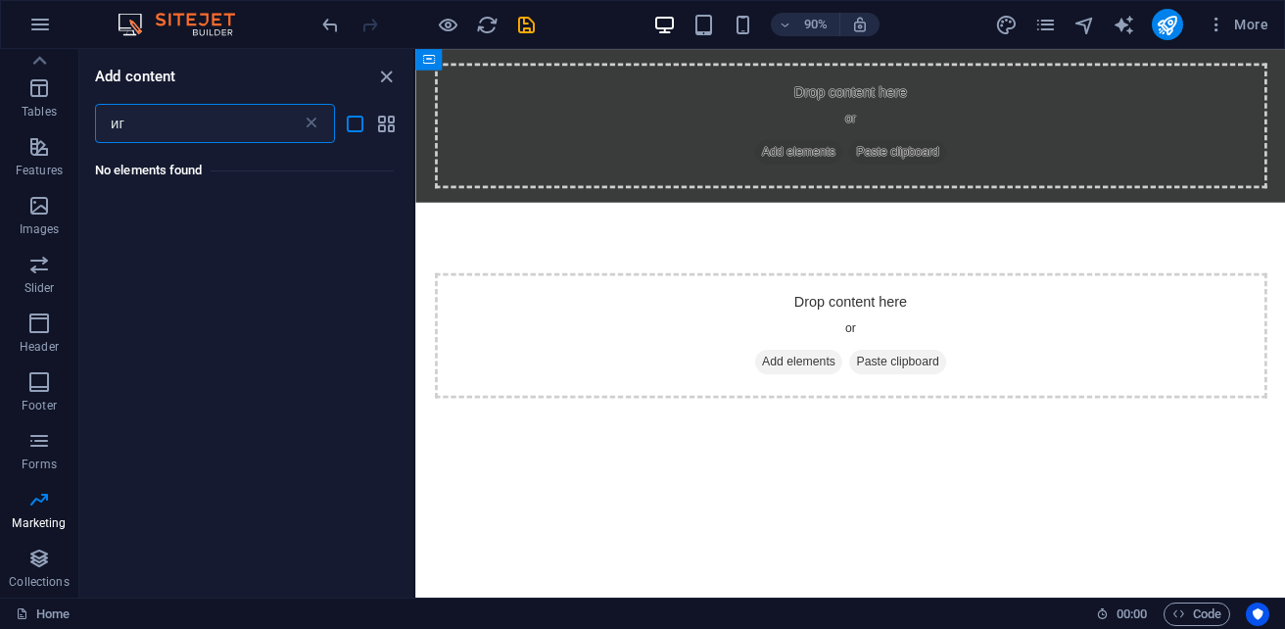
type input "и"
type input "розвлечение"
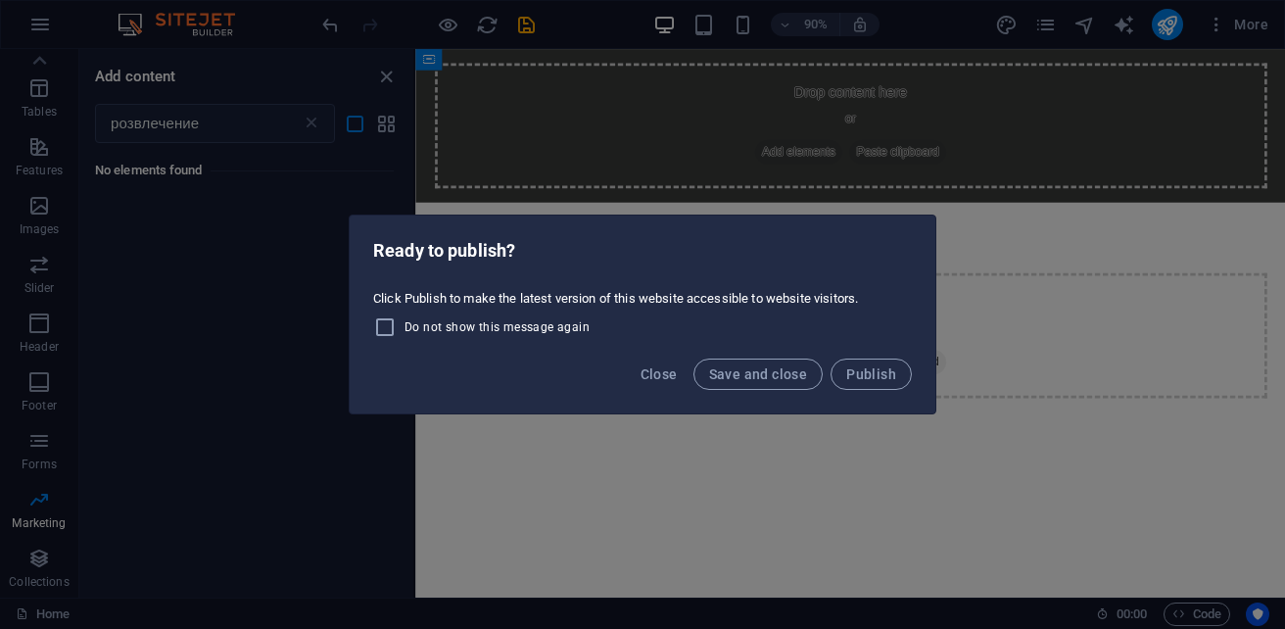
drag, startPoint x: 865, startPoint y: 376, endPoint x: 825, endPoint y: 515, distance: 144.4
click at [825, 515] on div "Ready to publish? Click Publish to make the latest version of this website acce…" at bounding box center [642, 314] width 1285 height 629
click at [815, 515] on div "Ready to publish? Click Publish to make the latest version of this website acce…" at bounding box center [642, 314] width 1285 height 629
click at [657, 380] on span "Close" at bounding box center [658, 374] width 37 height 16
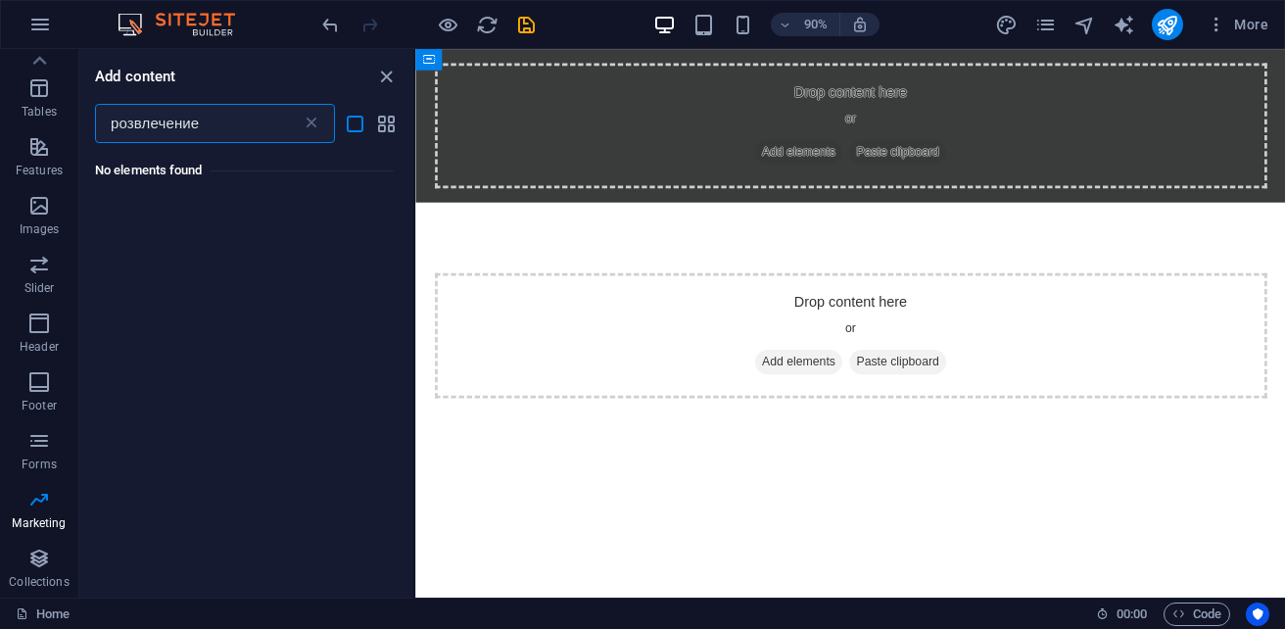
click at [270, 128] on input "розвлечение" at bounding box center [198, 123] width 207 height 39
click at [309, 123] on icon at bounding box center [312, 124] width 20 height 20
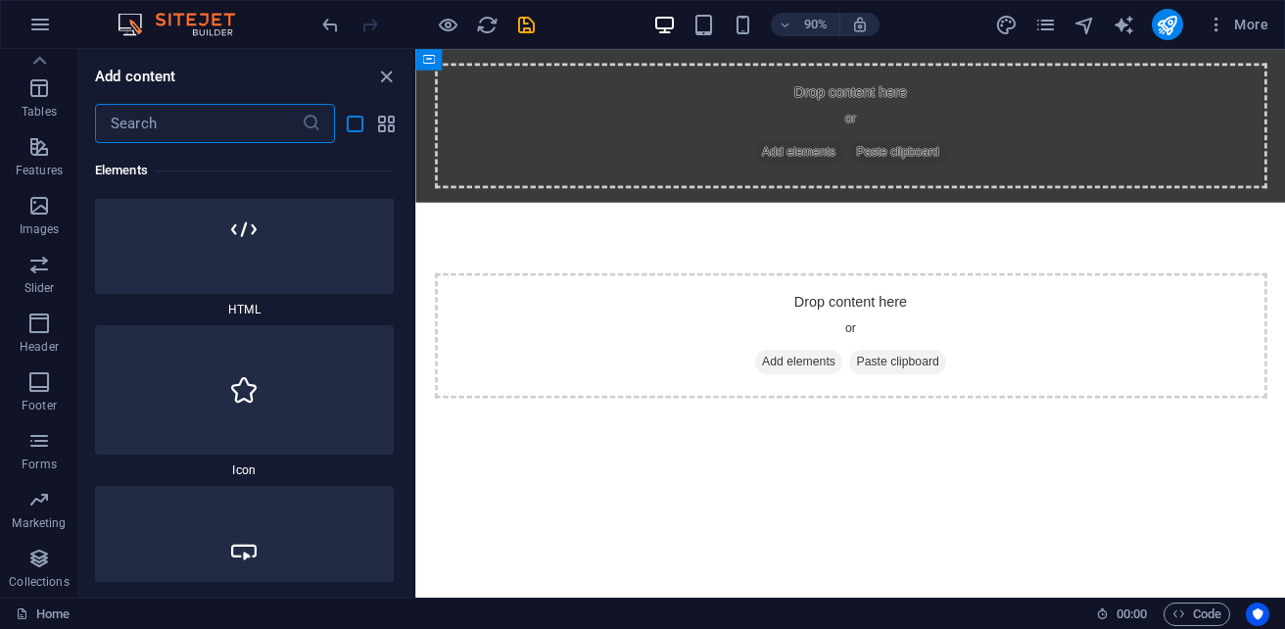
scroll to position [1371, 0]
click at [295, 271] on div at bounding box center [244, 225] width 299 height 129
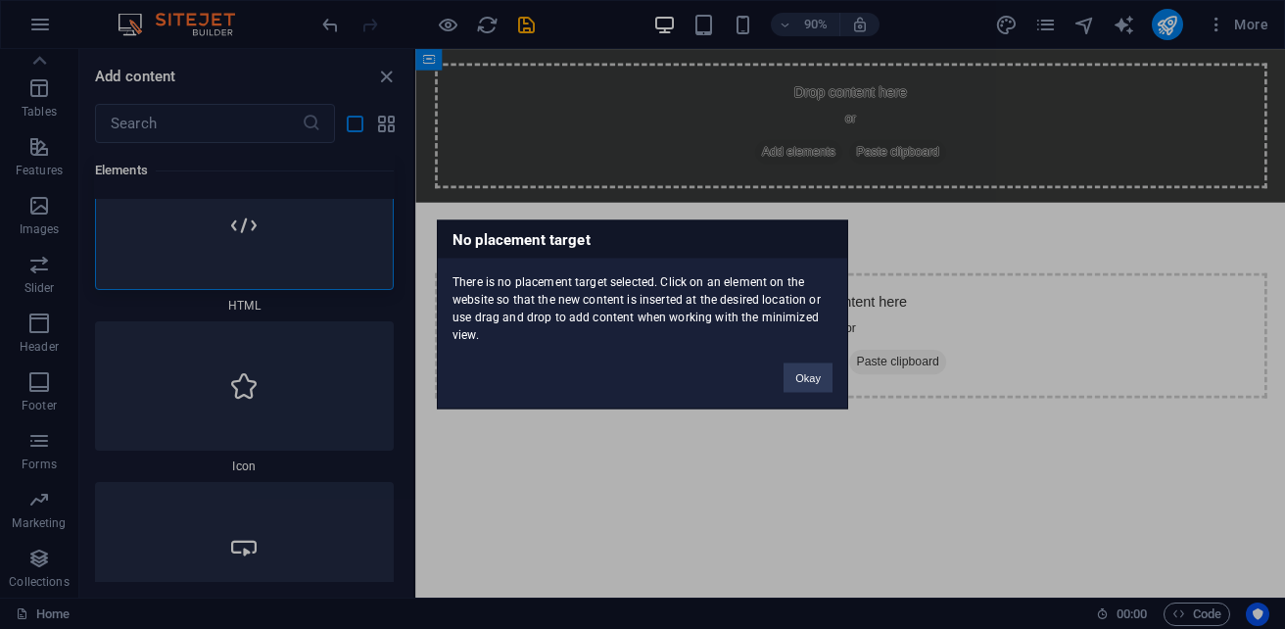
click at [295, 271] on div "No placement target There is no placement target selected. Click on an element …" at bounding box center [642, 314] width 1285 height 629
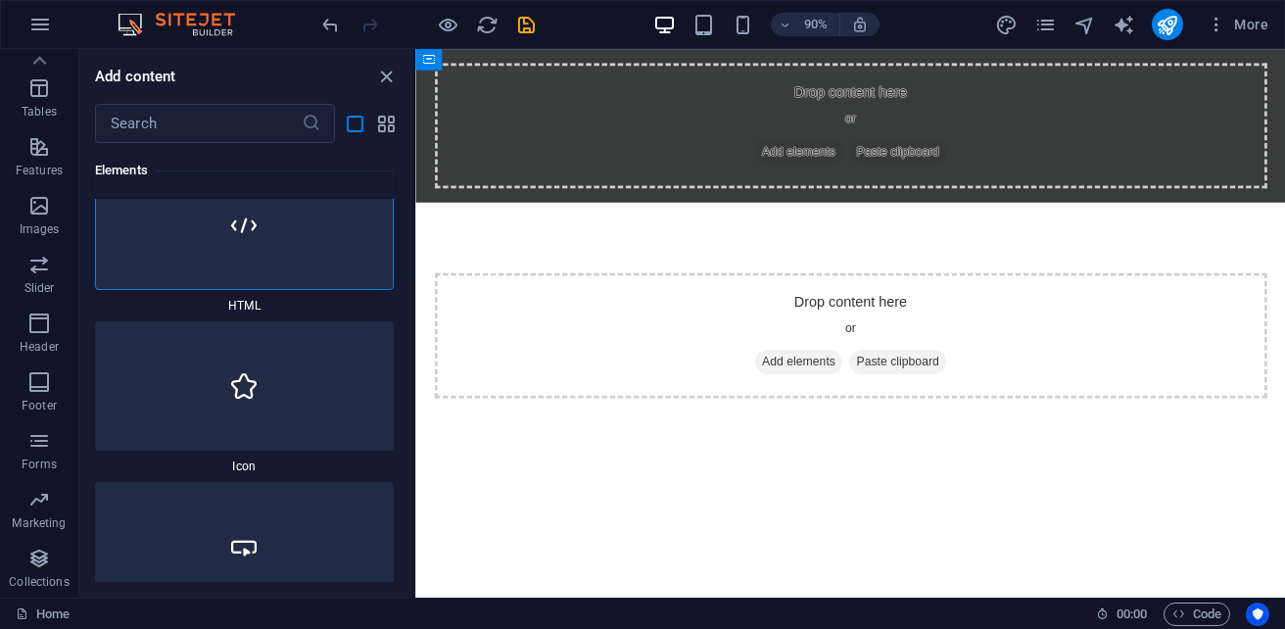
click at [295, 271] on div at bounding box center [244, 225] width 299 height 129
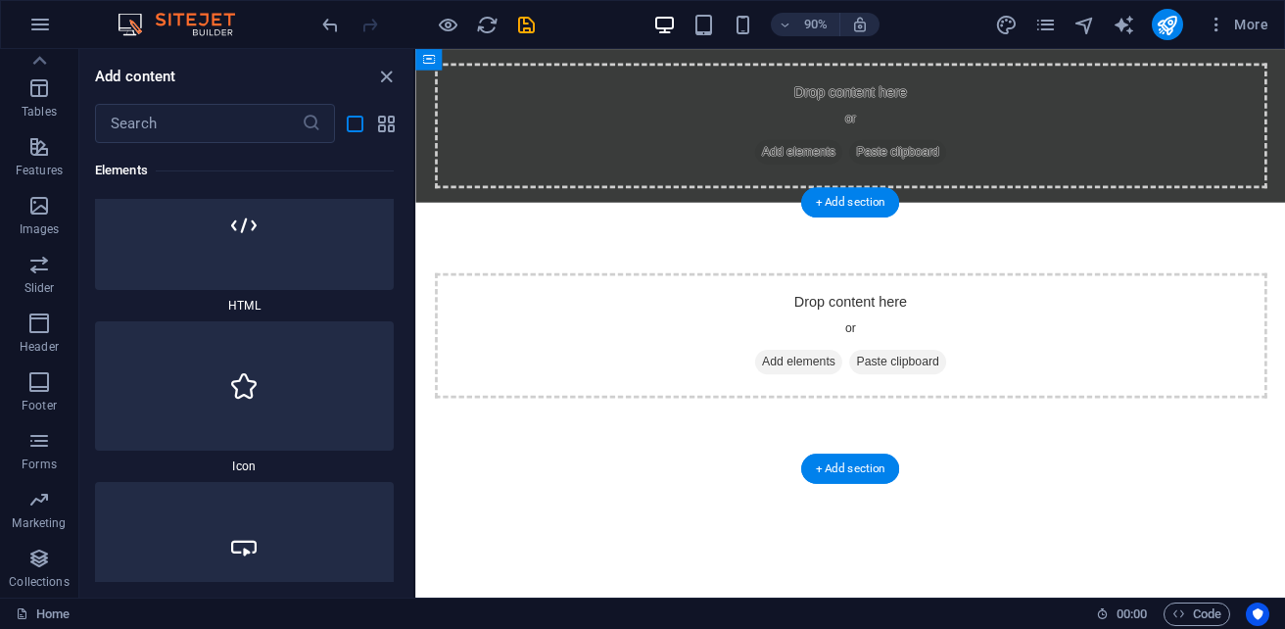
click at [492, 256] on div "Drop content here or Add elements Paste clipboard" at bounding box center [898, 367] width 966 height 296
click at [269, 263] on div at bounding box center [244, 225] width 299 height 129
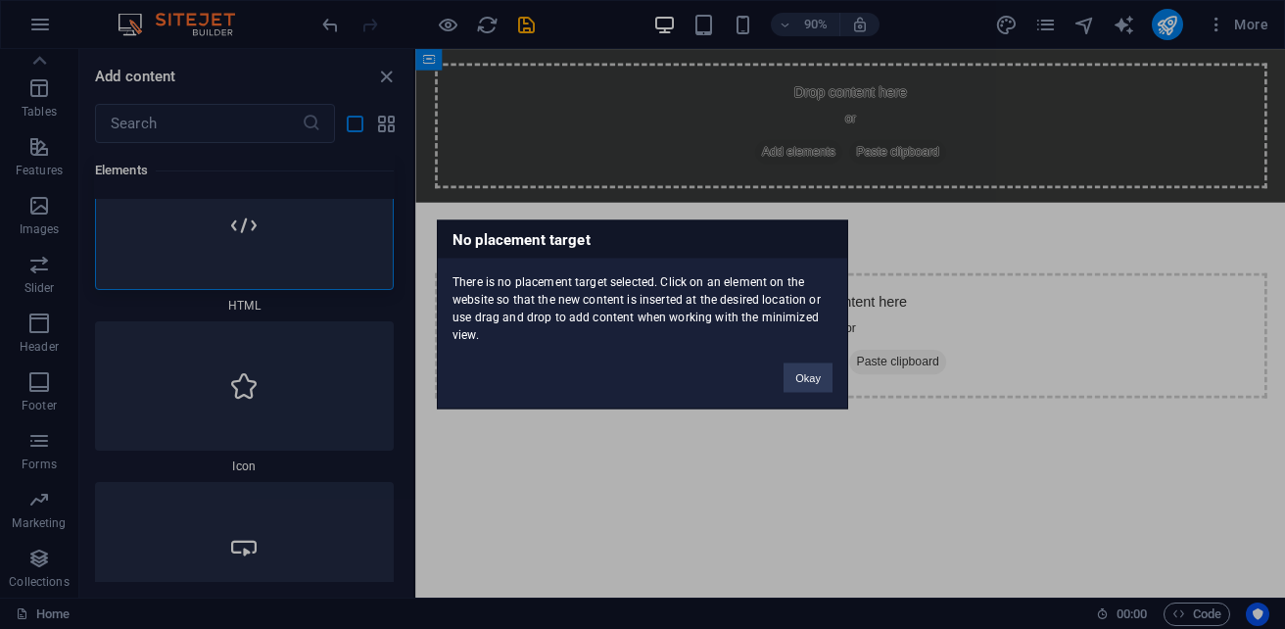
click at [269, 263] on div "No placement target There is no placement target selected. Click on an element …" at bounding box center [642, 314] width 1285 height 629
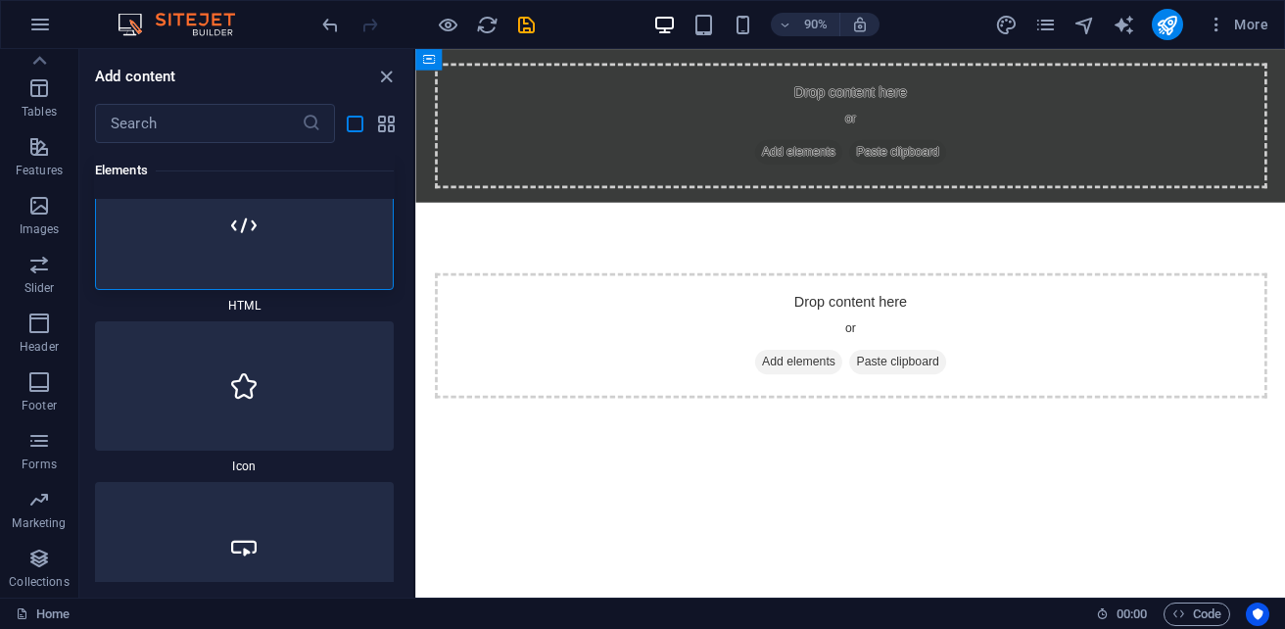
click at [269, 263] on div at bounding box center [244, 225] width 299 height 129
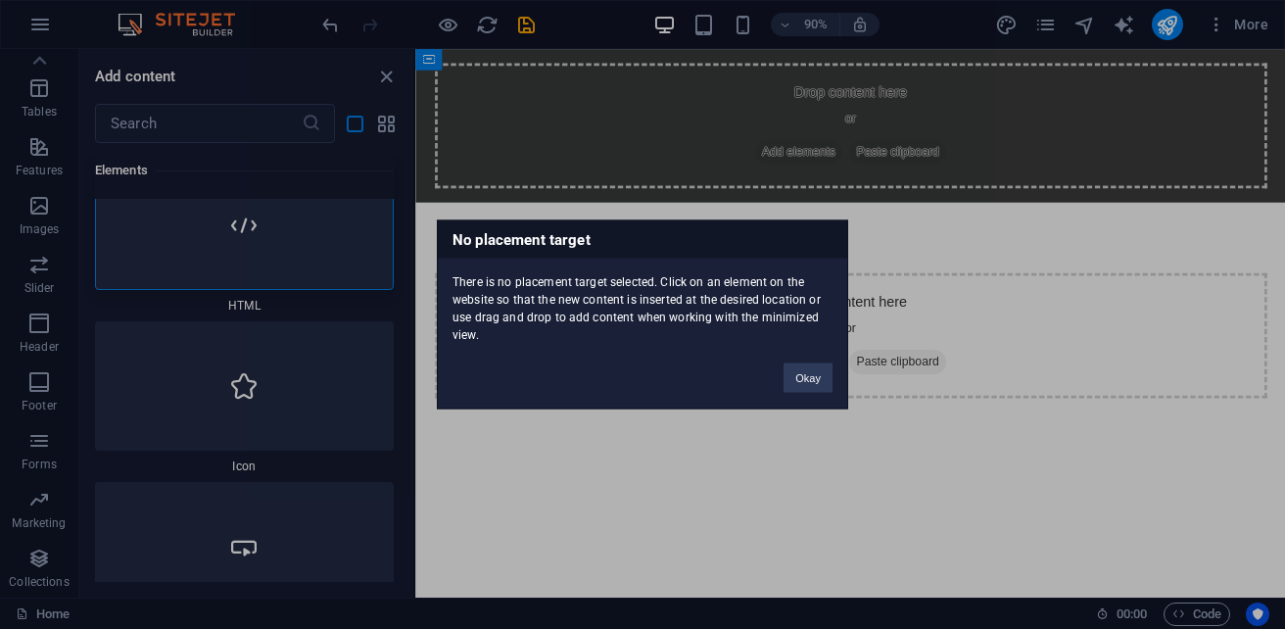
click at [268, 263] on div "No placement target There is no placement target selected. Click on an element …" at bounding box center [642, 314] width 1285 height 629
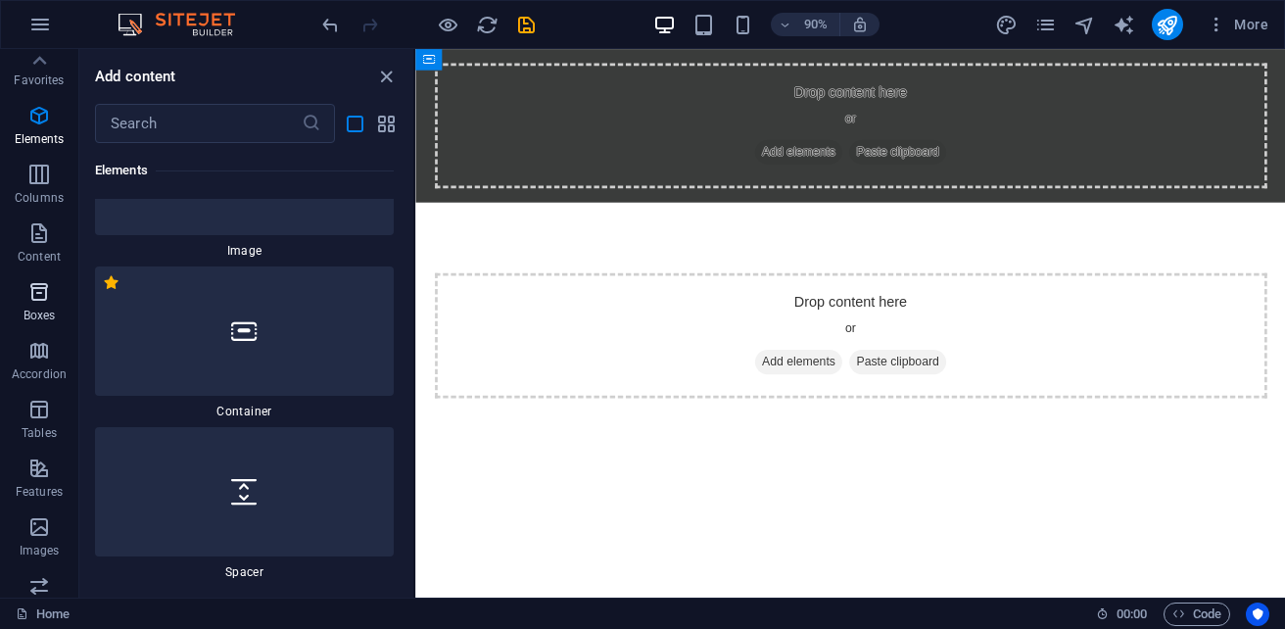
scroll to position [0, 0]
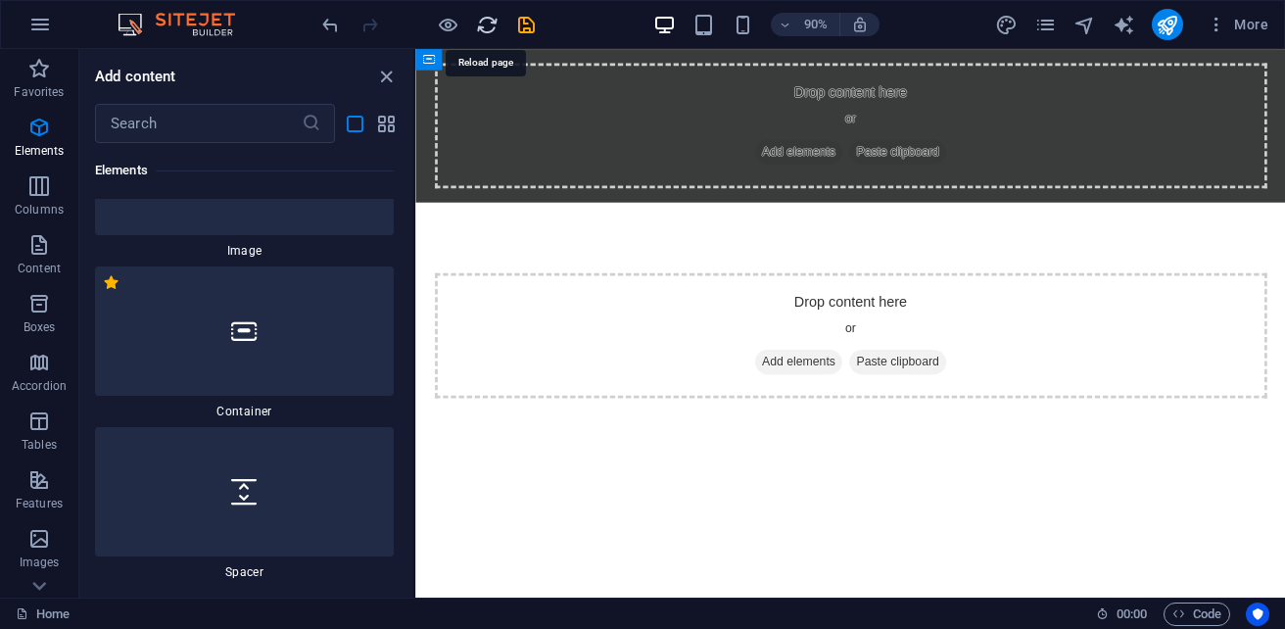
drag, startPoint x: 484, startPoint y: 27, endPoint x: 471, endPoint y: 73, distance: 47.7
click at [484, 27] on icon "reload" at bounding box center [487, 25] width 23 height 23
click at [1238, 34] on button "More" at bounding box center [1236, 24] width 77 height 31
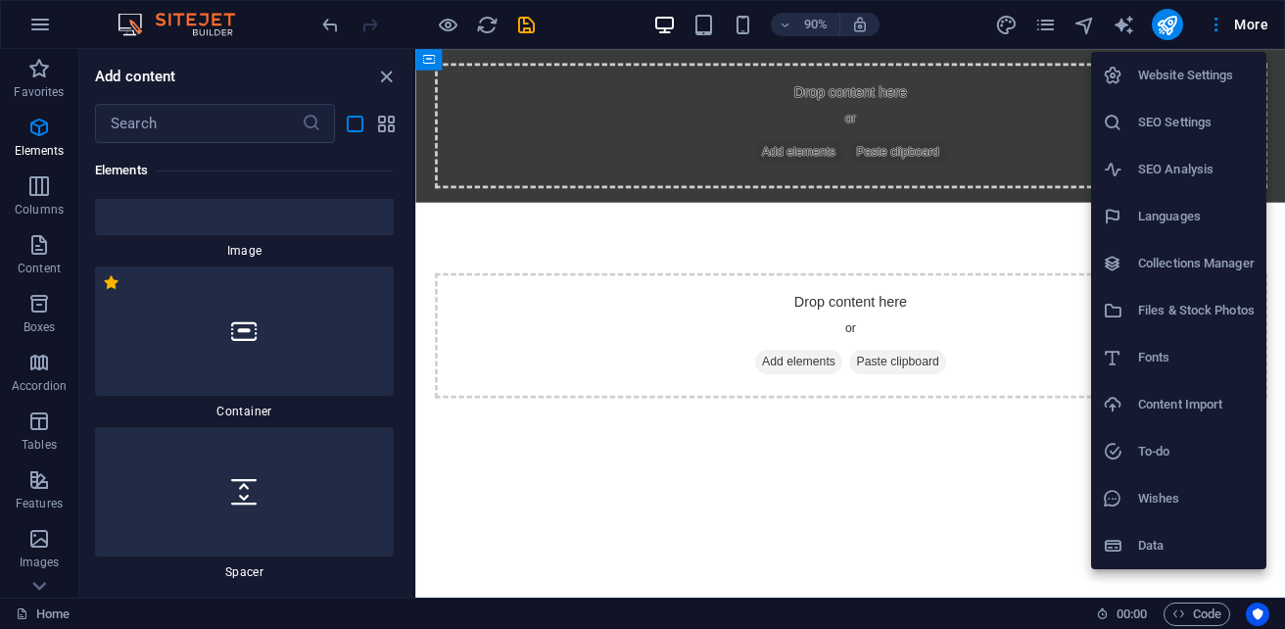
click at [382, 77] on div at bounding box center [642, 314] width 1285 height 629
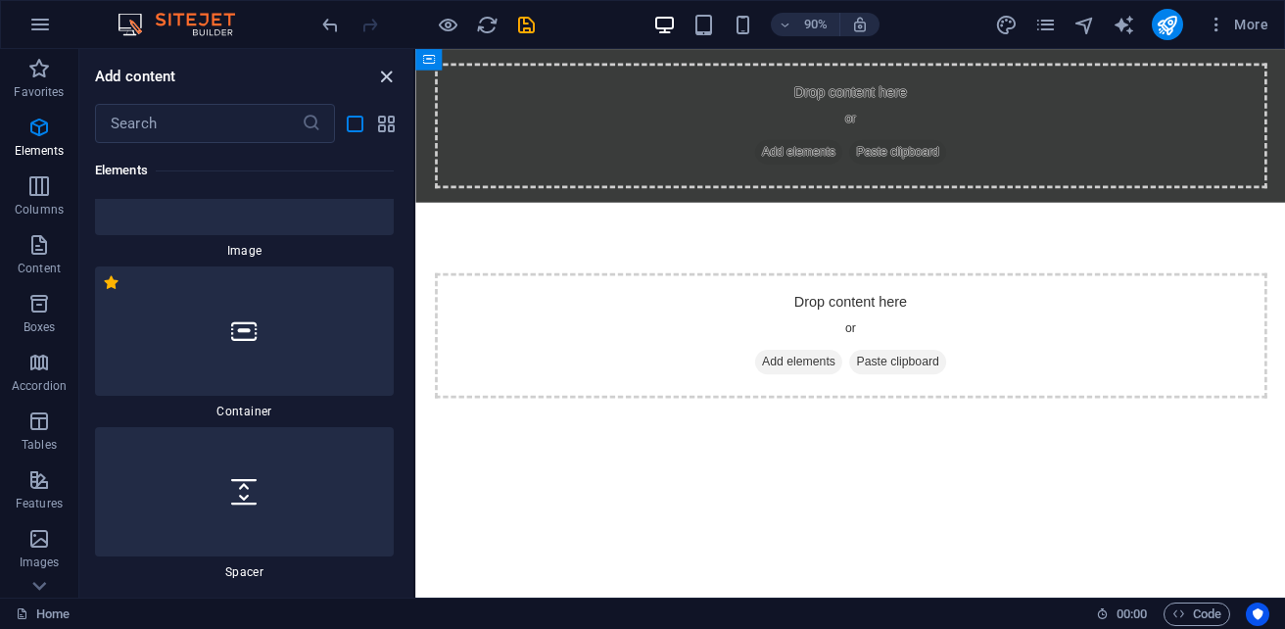
click at [382, 79] on icon "close panel" at bounding box center [386, 77] width 23 height 23
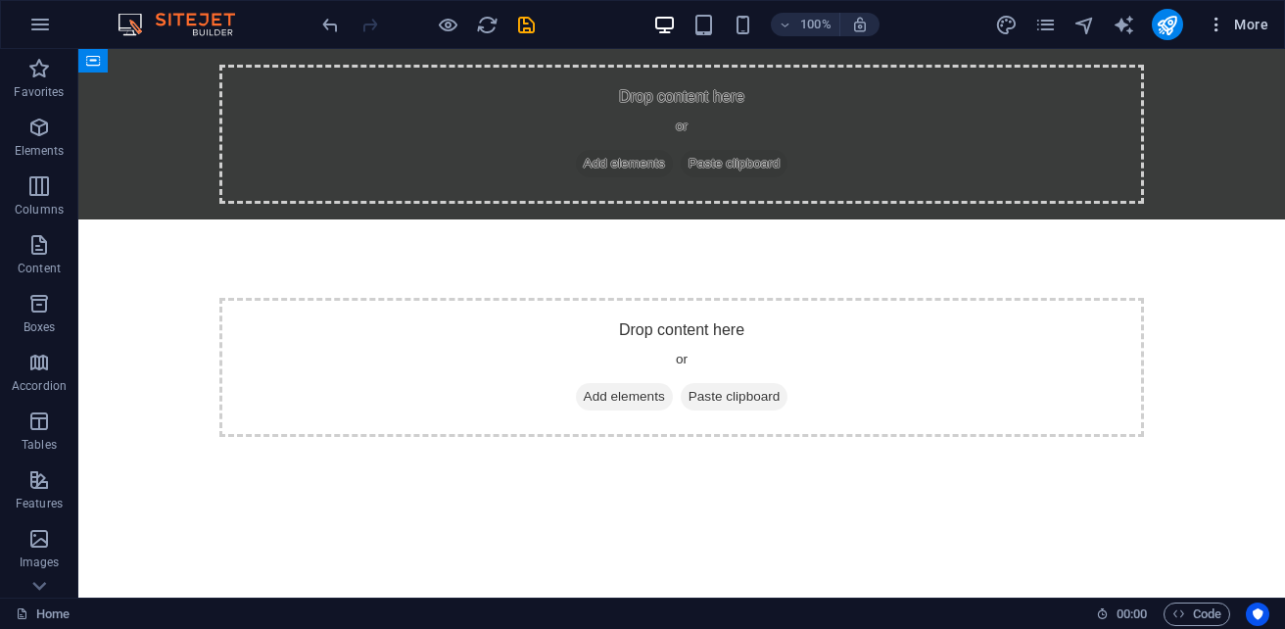
click at [1259, 25] on span "More" at bounding box center [1237, 25] width 62 height 20
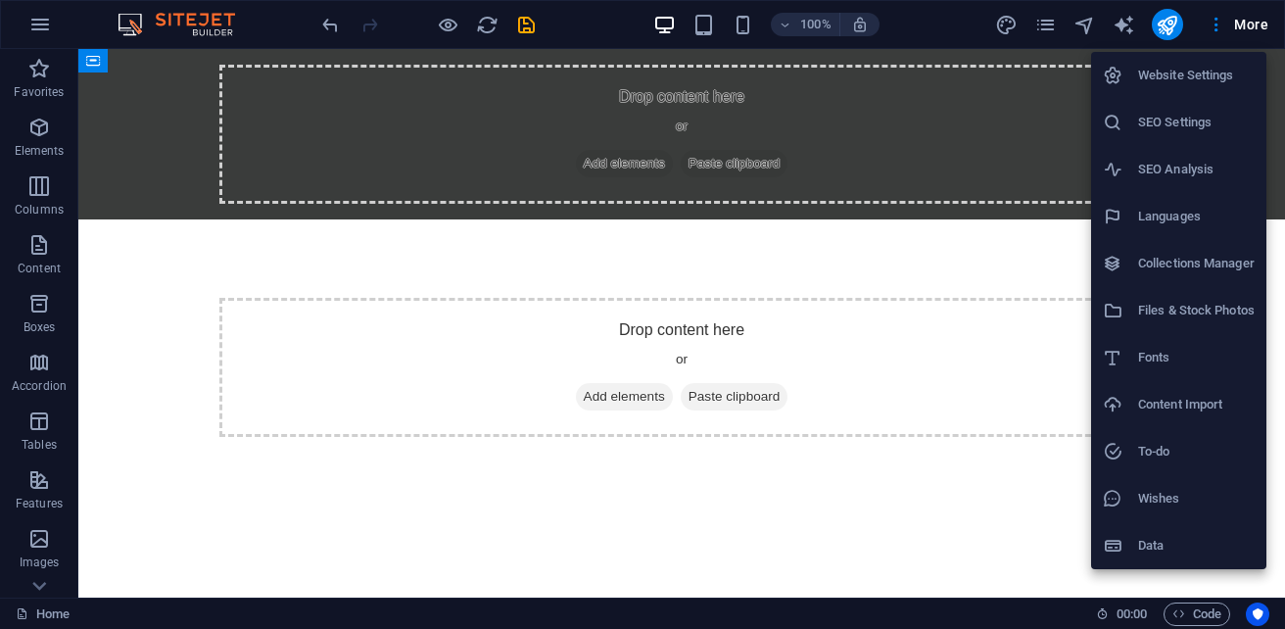
click at [1038, 22] on div at bounding box center [642, 314] width 1285 height 629
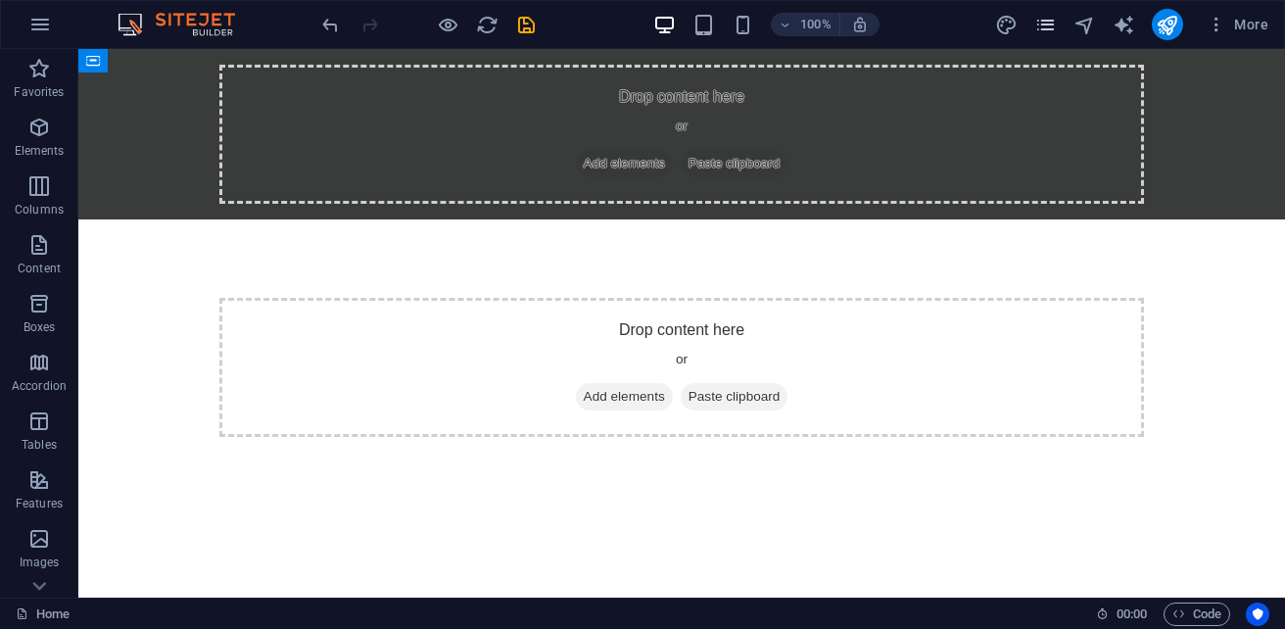
click at [1038, 24] on icon "pages" at bounding box center [1045, 25] width 23 height 23
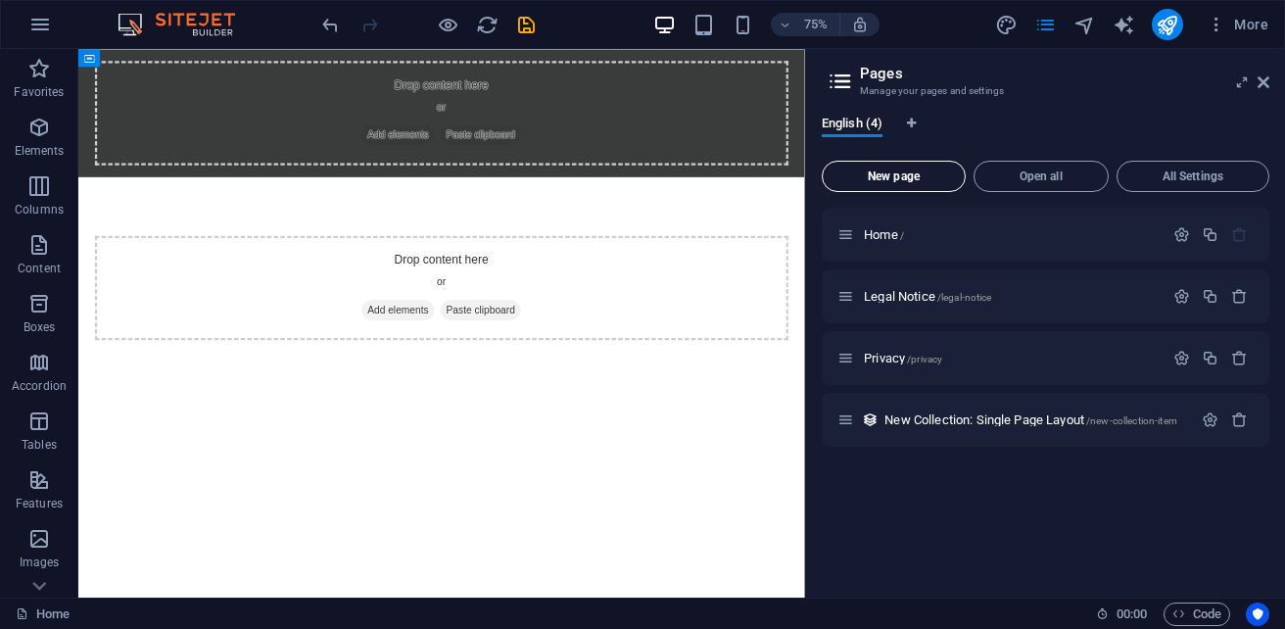
click at [907, 181] on span "New page" at bounding box center [893, 176] width 126 height 12
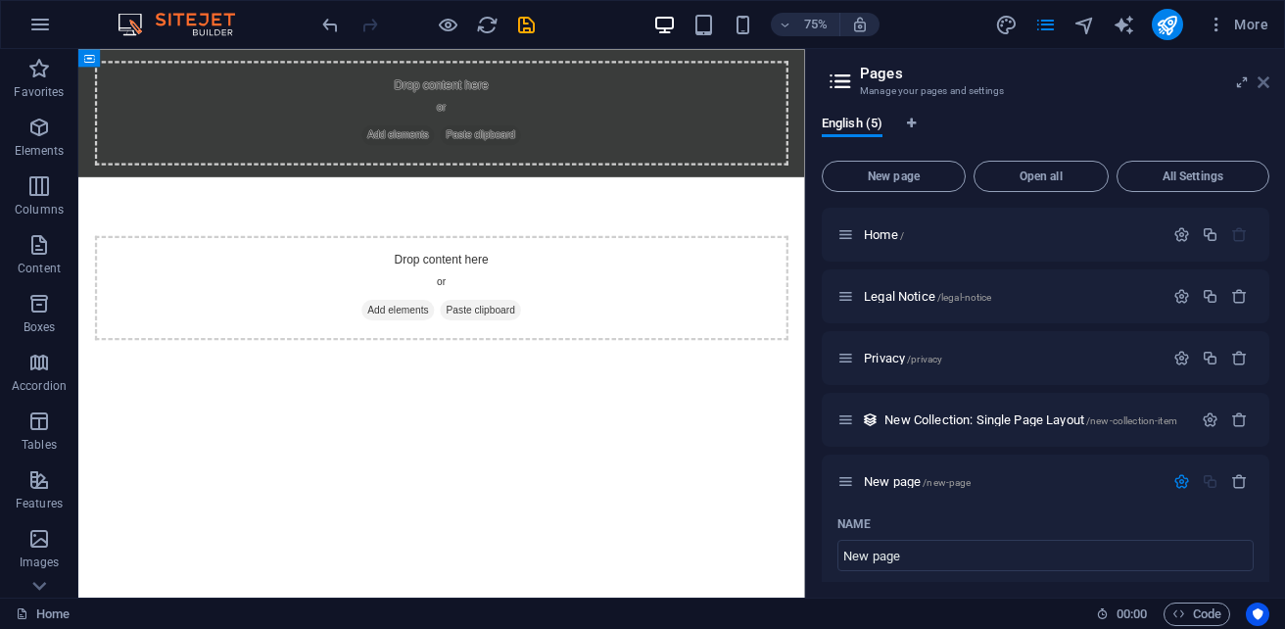
click at [1266, 82] on icon at bounding box center [1263, 82] width 12 height 16
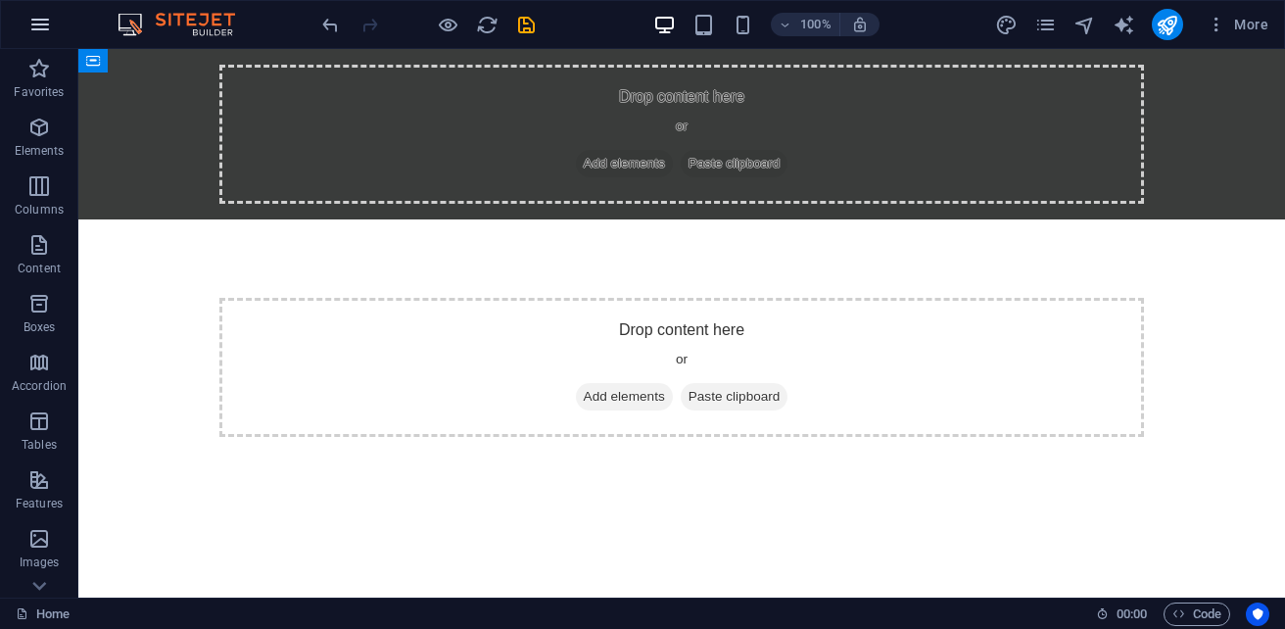
click at [30, 28] on icon "button" at bounding box center [39, 24] width 23 height 23
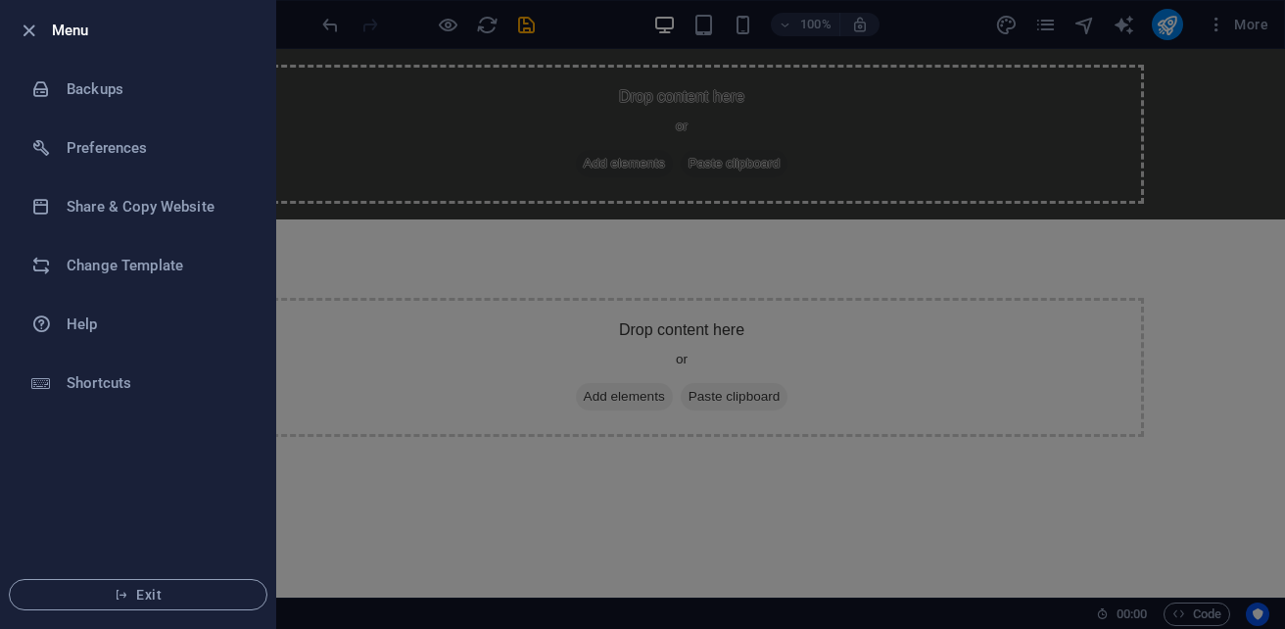
click at [447, 266] on div at bounding box center [642, 314] width 1285 height 629
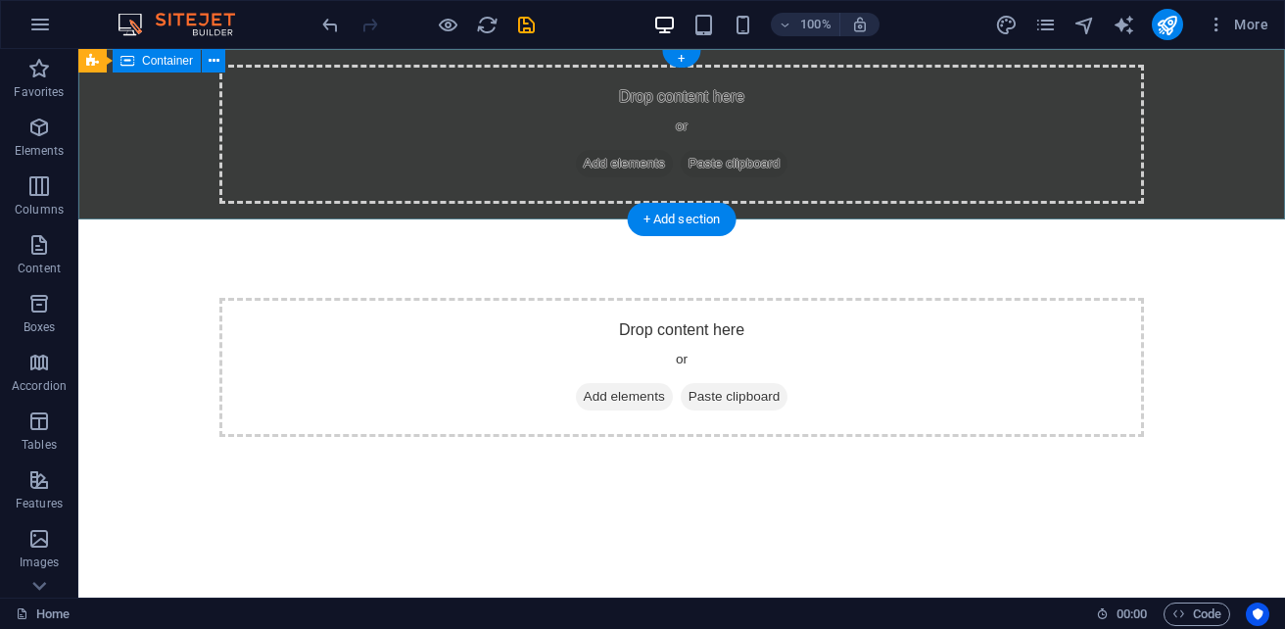
click at [1235, 118] on div "Drop content here or Add elements Paste clipboard" at bounding box center [681, 134] width 1206 height 170
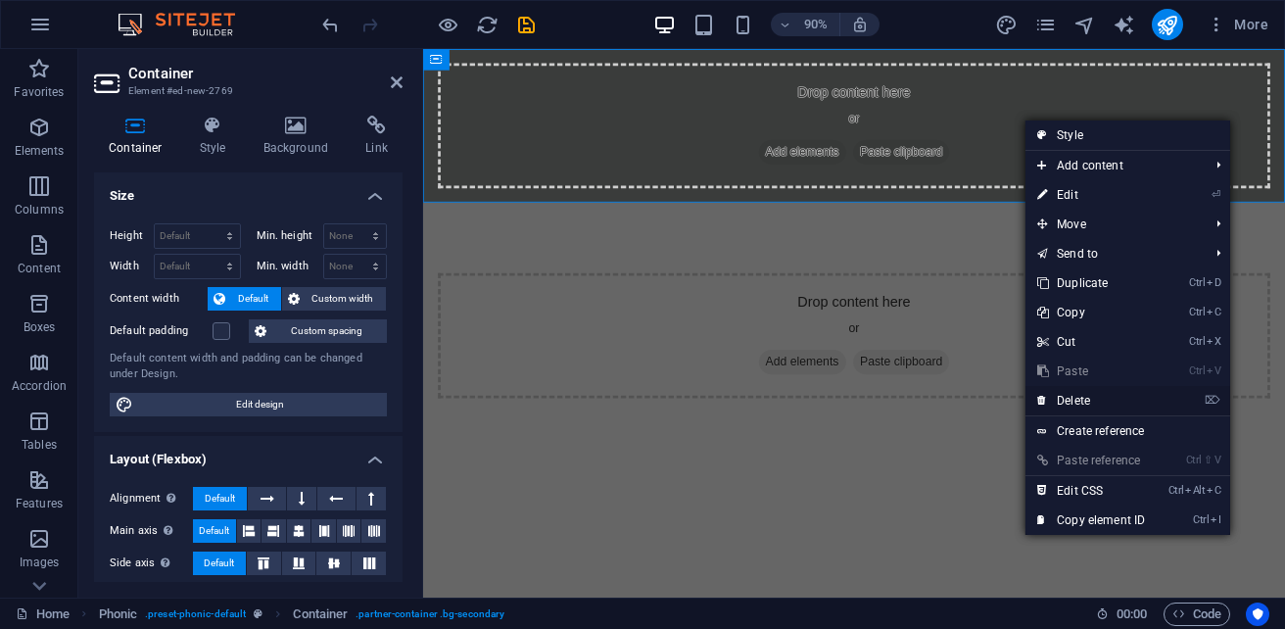
click at [1132, 392] on link "⌦ Delete" at bounding box center [1090, 400] width 131 height 29
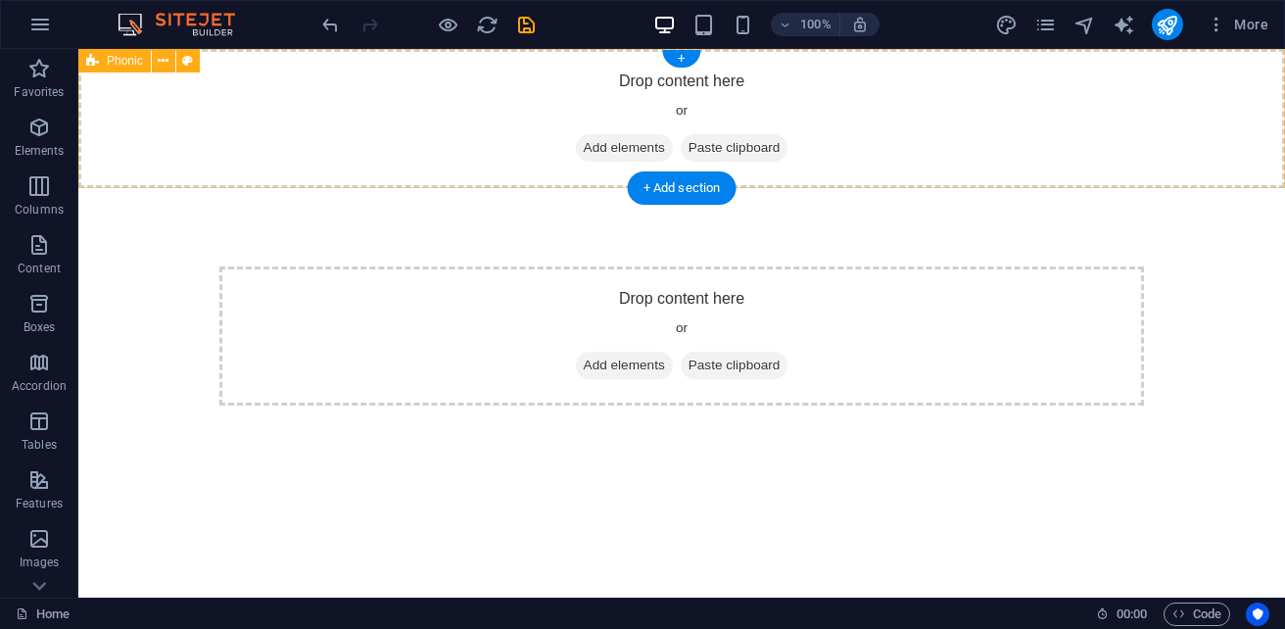
click at [1130, 112] on div "Drop content here or Add elements Paste clipboard" at bounding box center [681, 118] width 1206 height 139
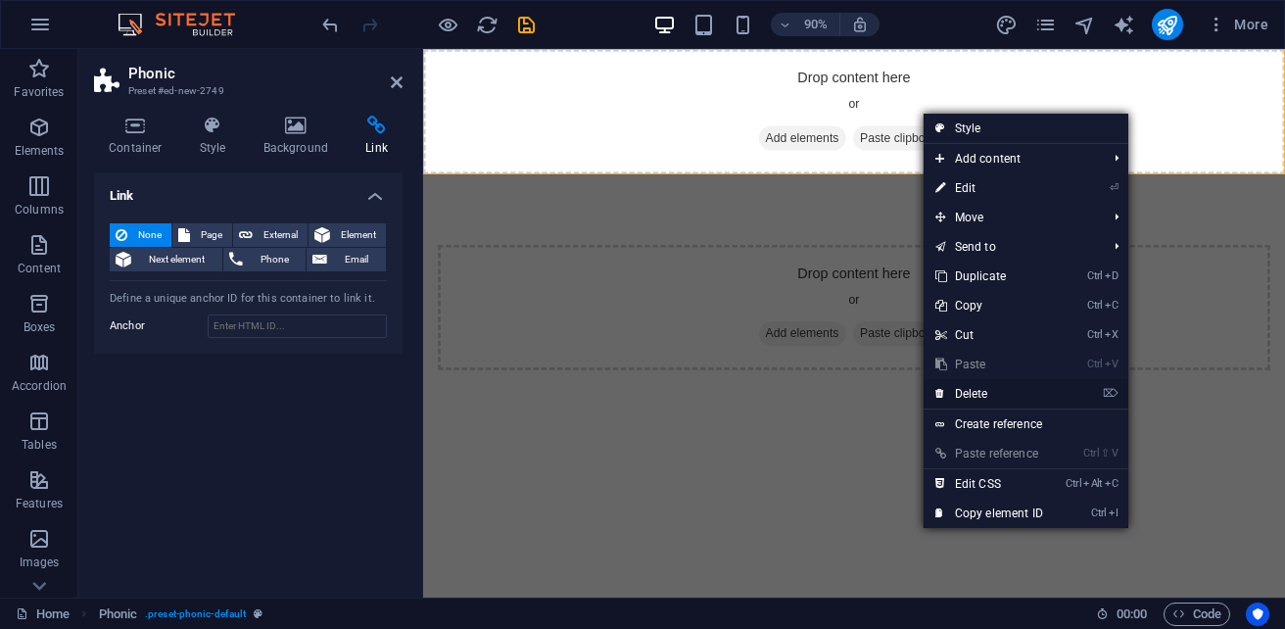
click at [1004, 382] on link "⌦ Delete" at bounding box center [988, 393] width 131 height 29
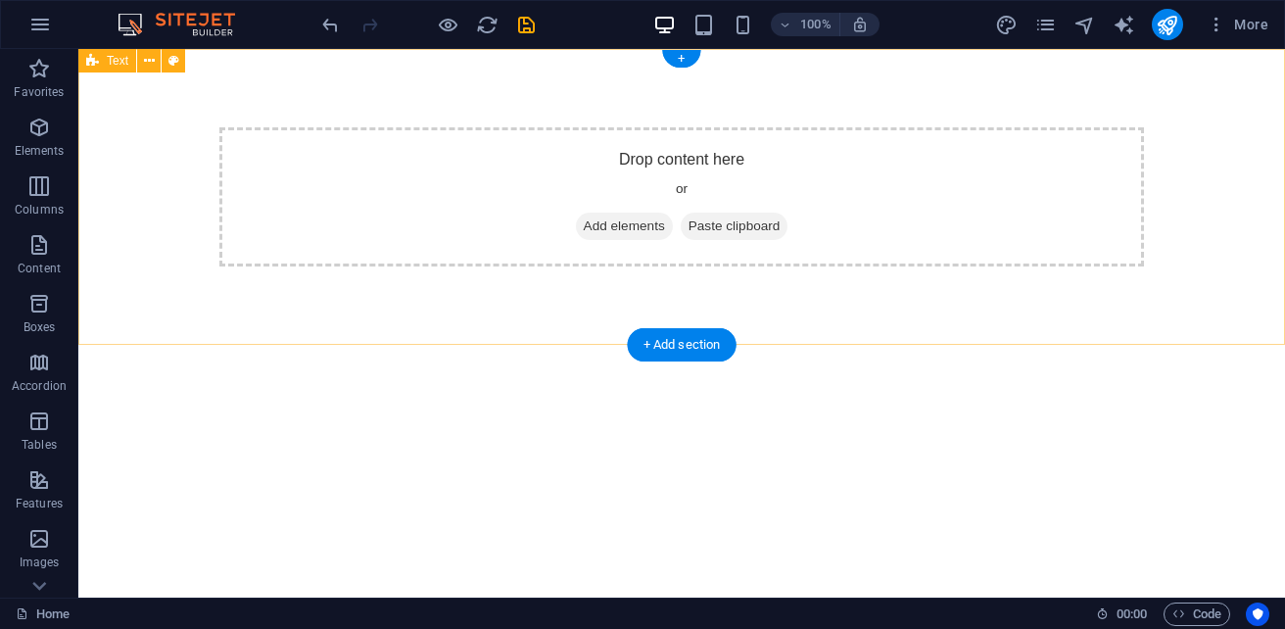
click at [1068, 89] on div "Drop content here or Add elements Paste clipboard" at bounding box center [681, 197] width 1206 height 296
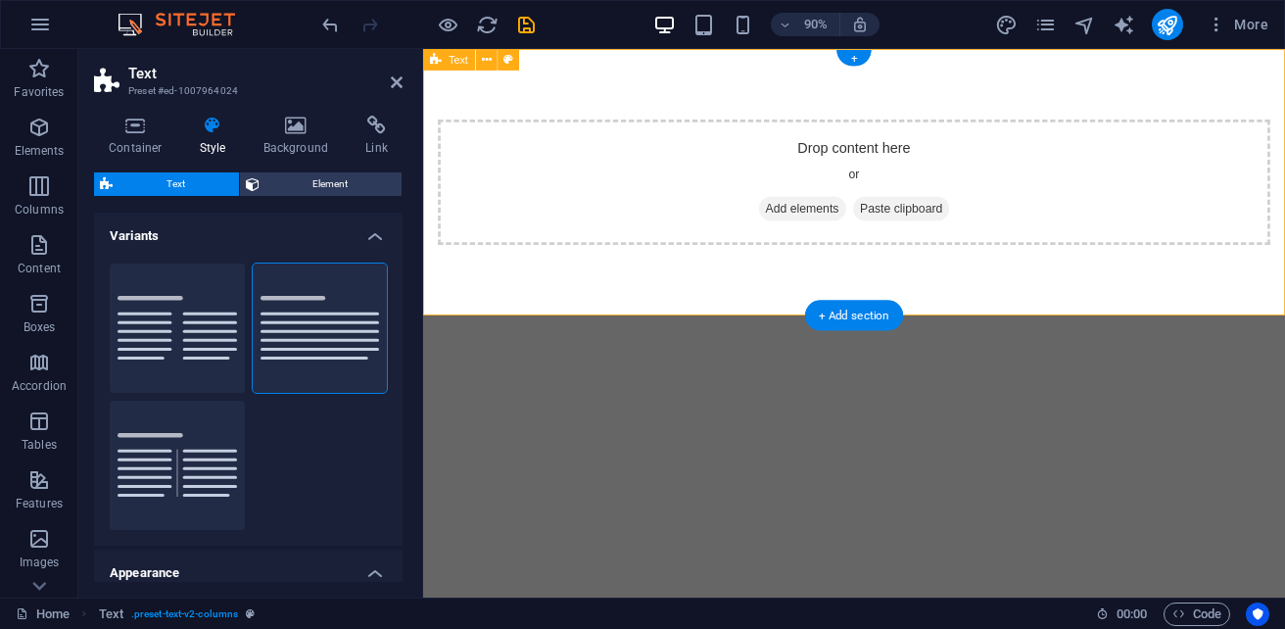
click at [1135, 207] on div "Drop content here or Add elements Paste clipboard" at bounding box center [902, 196] width 924 height 139
click at [754, 345] on html "Skip to main content Drop content here or Add elements Paste clipboard" at bounding box center [902, 197] width 958 height 296
click at [546, 345] on html "Skip to main content Drop content here or Add elements Paste clipboard" at bounding box center [902, 197] width 958 height 296
click at [395, 76] on icon at bounding box center [397, 82] width 12 height 16
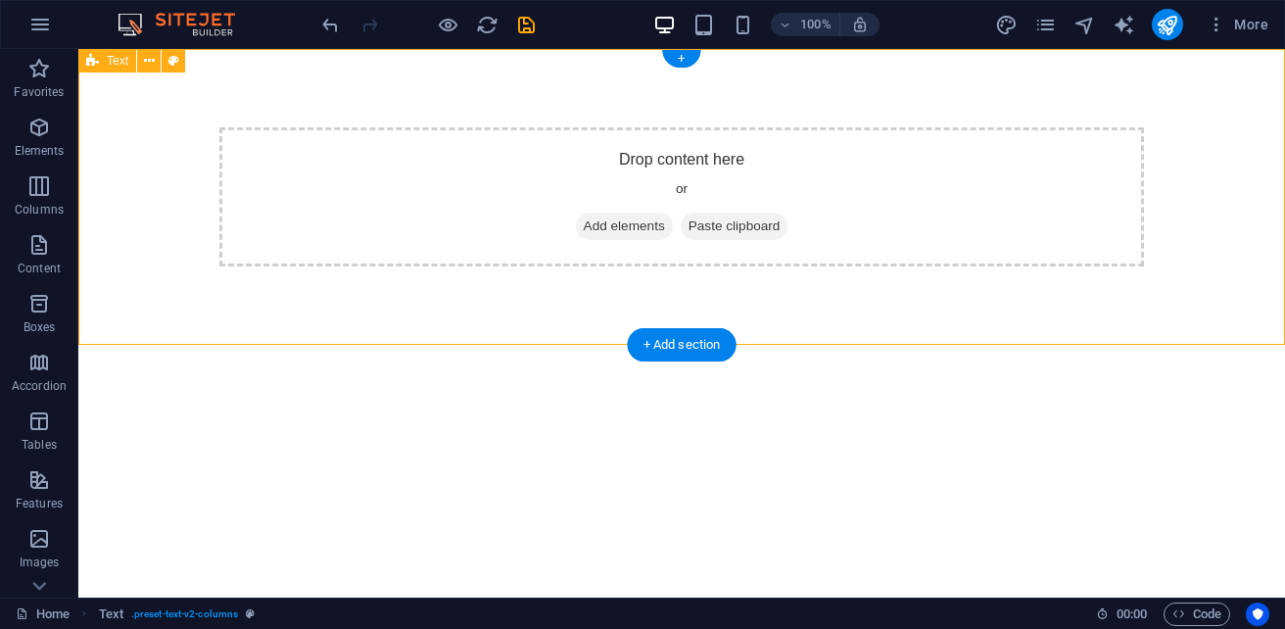
click at [933, 207] on div "Drop content here or Add elements Paste clipboard" at bounding box center [681, 196] width 924 height 139
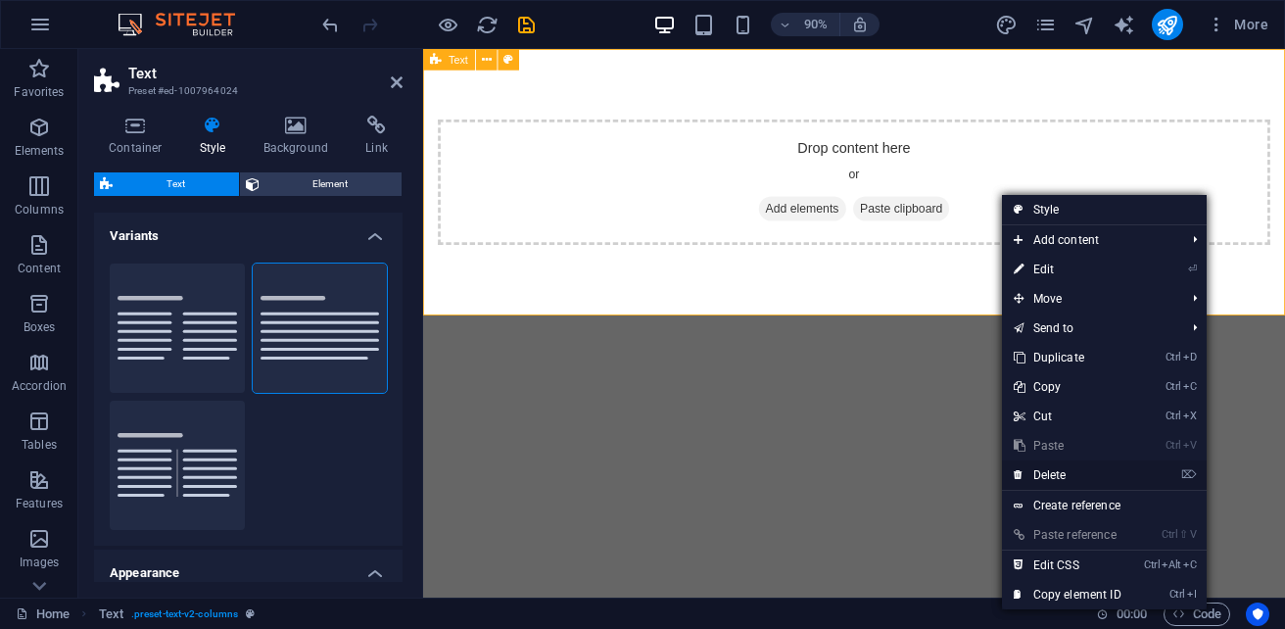
click at [1054, 471] on link "⌦ Delete" at bounding box center [1067, 474] width 131 height 29
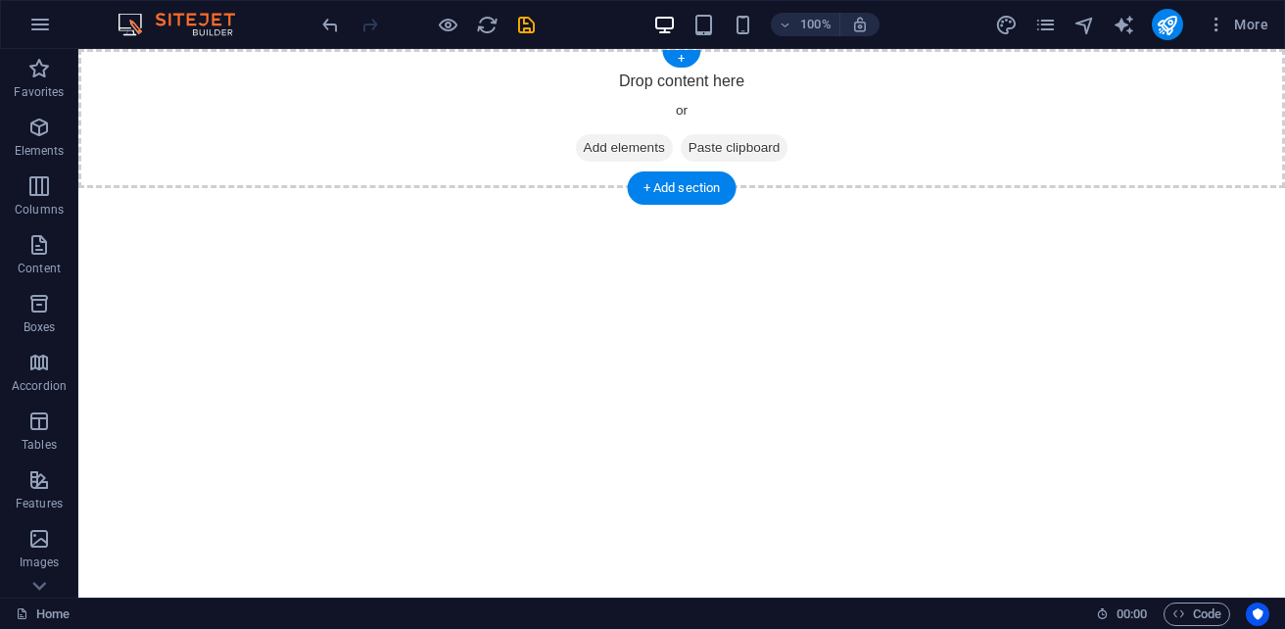
click at [998, 126] on div "Drop content here or Add elements Paste clipboard" at bounding box center [681, 118] width 1206 height 139
click at [610, 119] on div "Drop content here or Add elements Paste clipboard" at bounding box center [681, 118] width 1206 height 139
drag, startPoint x: 764, startPoint y: 109, endPoint x: 525, endPoint y: 71, distance: 241.8
click at [525, 72] on div "Drop content here or Add elements Paste clipboard" at bounding box center [681, 118] width 1206 height 139
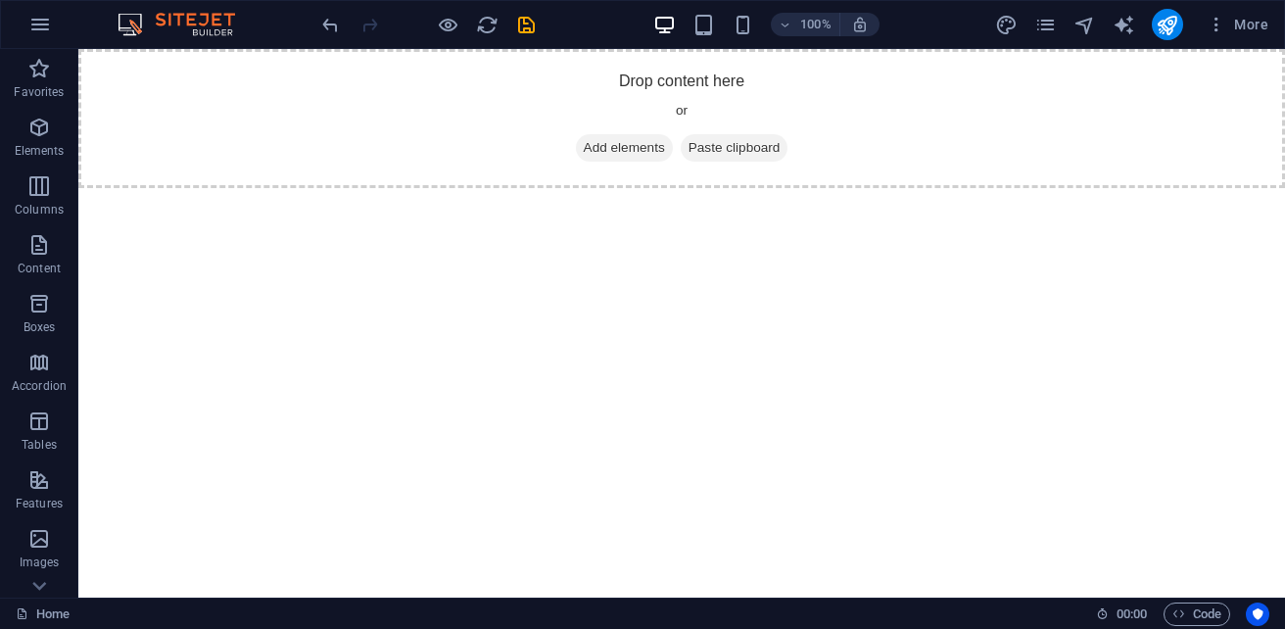
click at [524, 70] on div "Drop content here or Add elements Paste clipboard" at bounding box center [681, 118] width 1206 height 139
click at [584, 148] on icon at bounding box center [584, 148] width 0 height 0
click at [619, 150] on span "Add elements" at bounding box center [624, 147] width 97 height 27
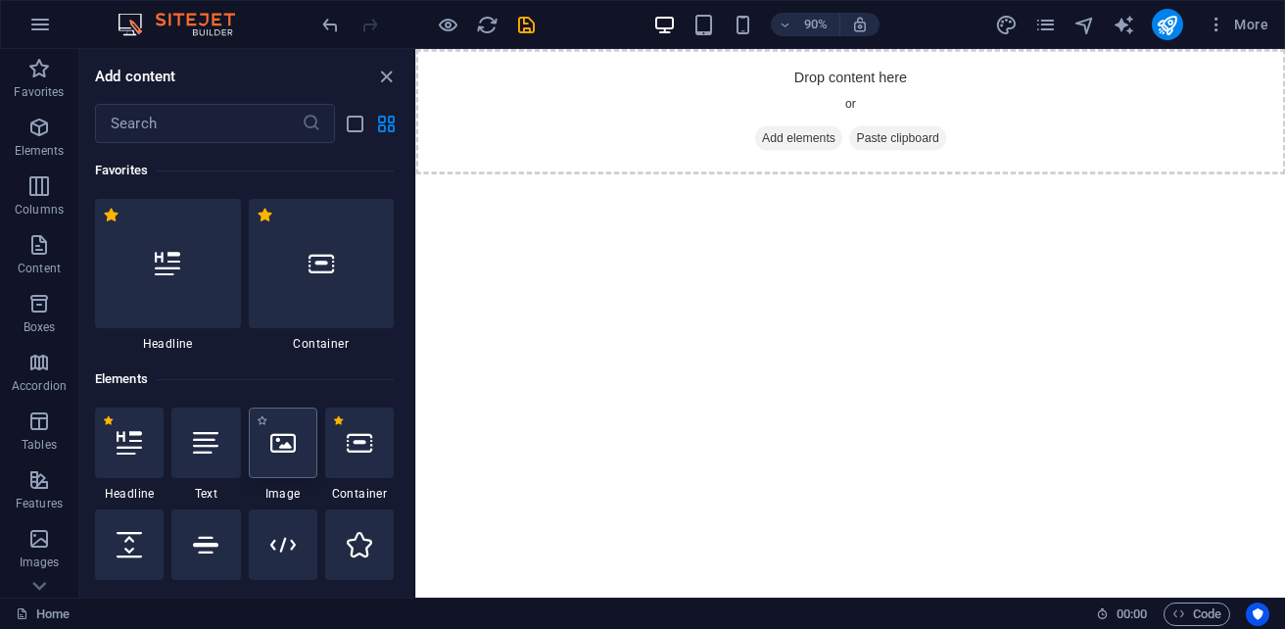
click at [295, 452] on icon at bounding box center [282, 442] width 25 height 25
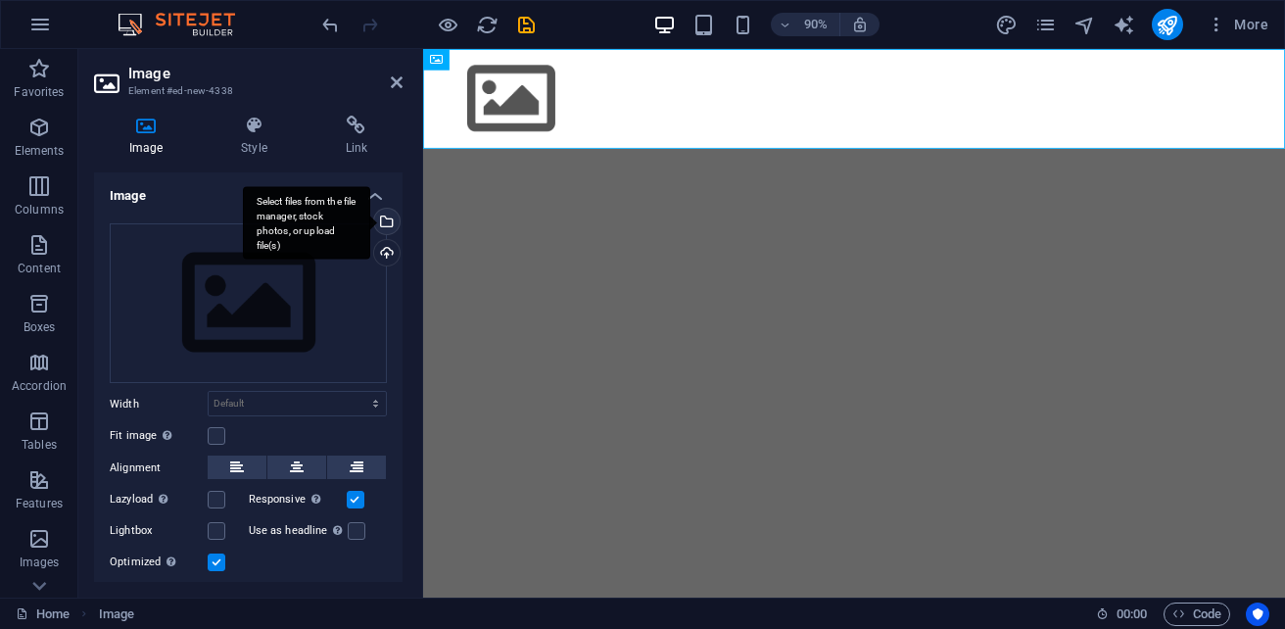
click at [370, 223] on div "Select files from the file manager, stock photos, or upload file(s)" at bounding box center [306, 222] width 127 height 73
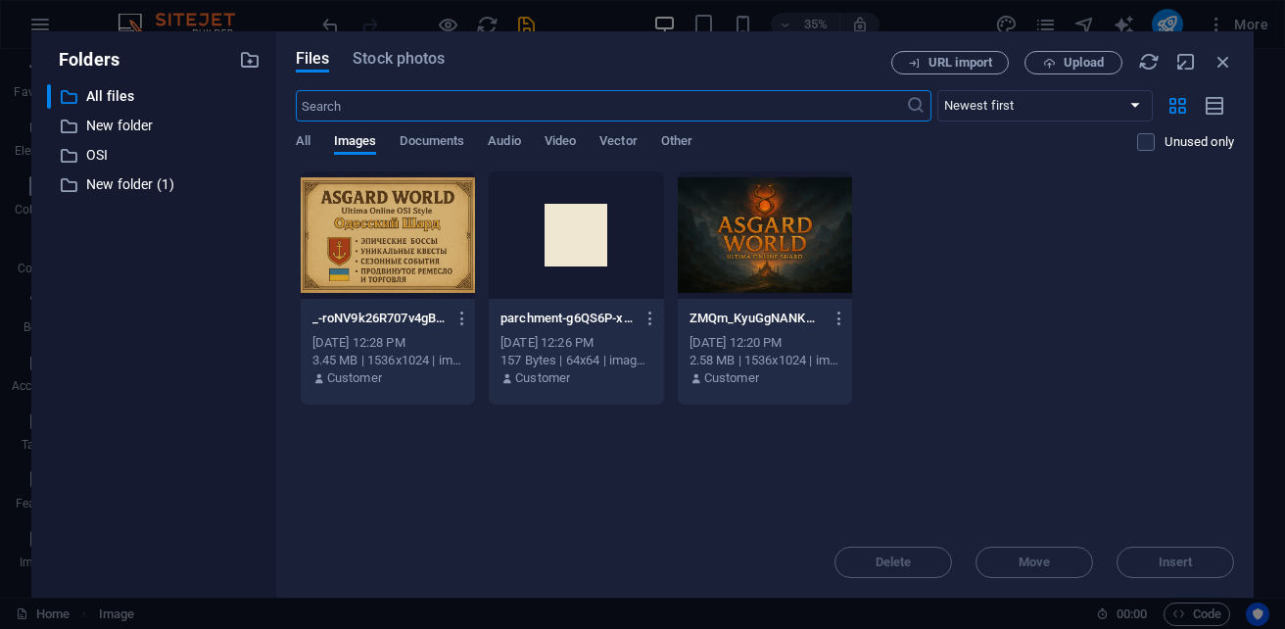
click at [764, 261] on div at bounding box center [765, 234] width 174 height 127
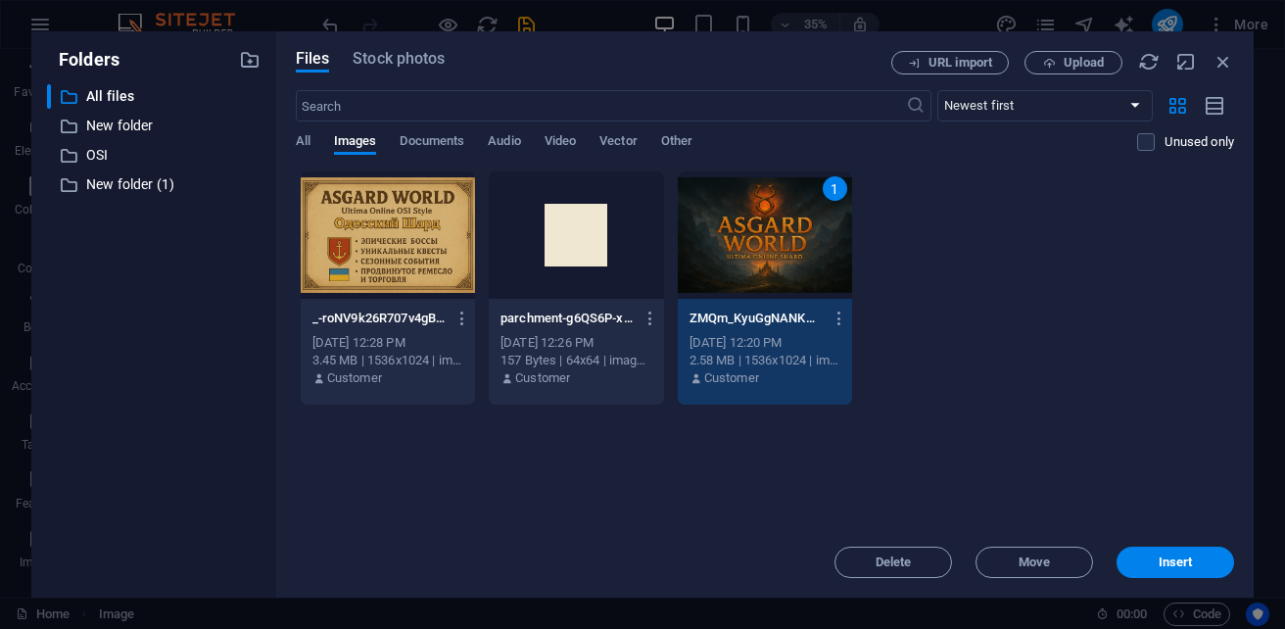
click at [764, 261] on div "1" at bounding box center [765, 234] width 174 height 127
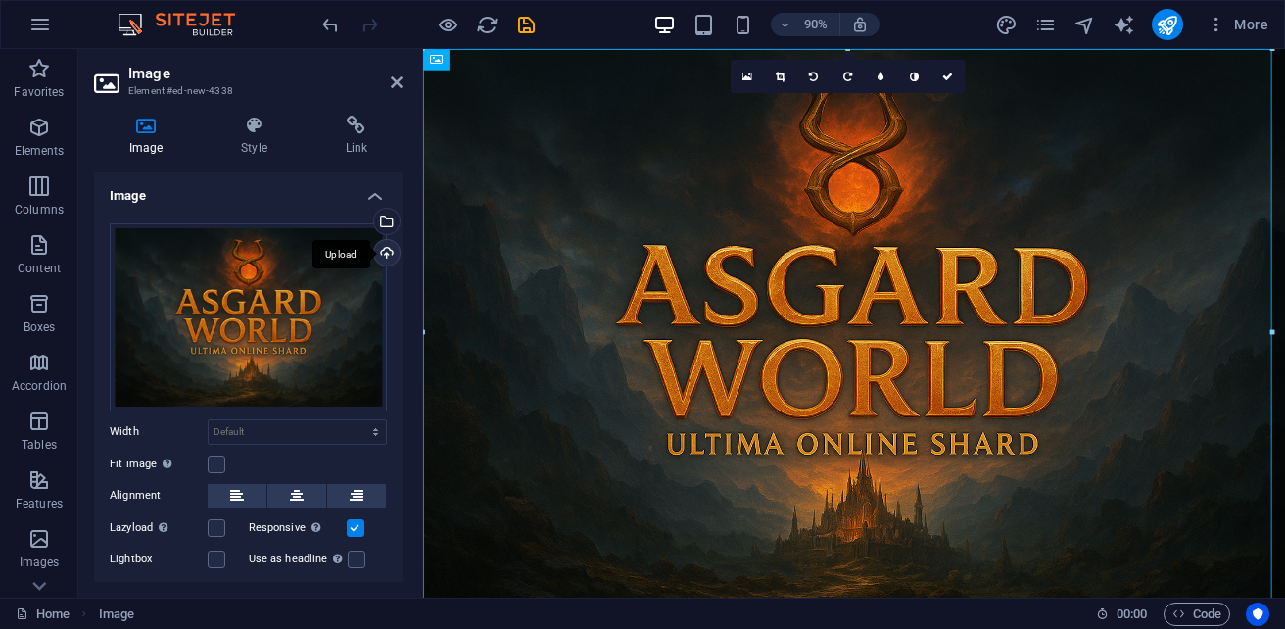
click at [387, 249] on div "Upload" at bounding box center [384, 254] width 29 height 29
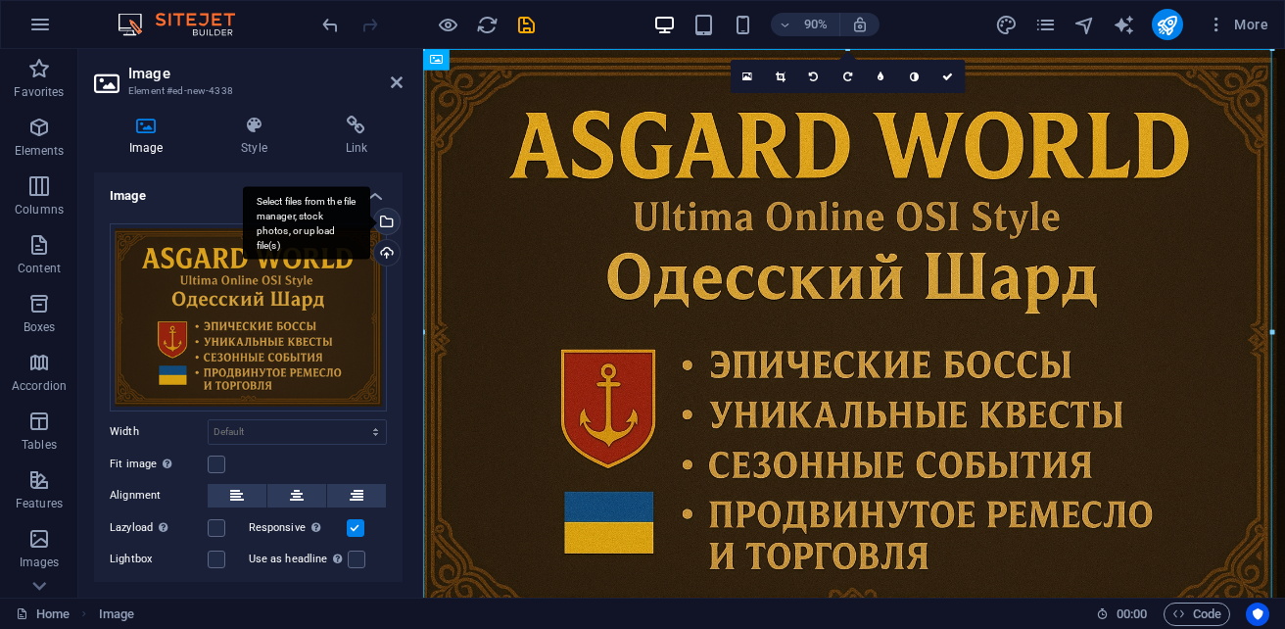
click at [370, 216] on div "Select files from the file manager, stock photos, or upload file(s)" at bounding box center [306, 222] width 127 height 73
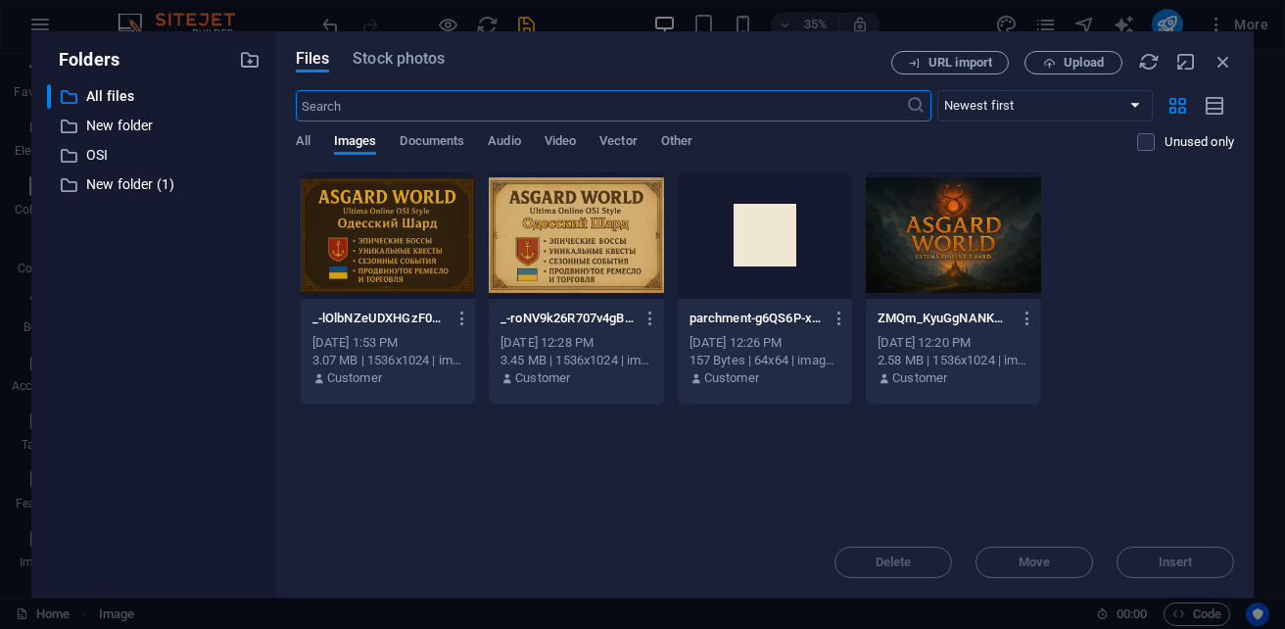
click at [966, 244] on div at bounding box center [953, 234] width 174 height 127
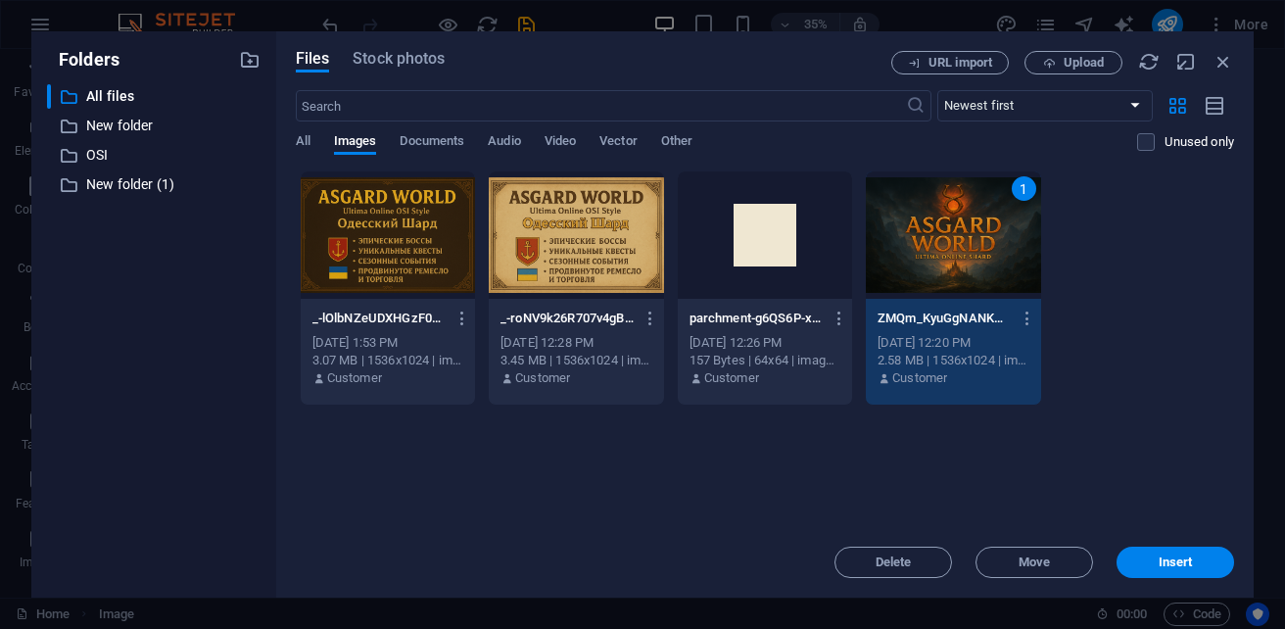
click at [966, 244] on div "1" at bounding box center [953, 234] width 174 height 127
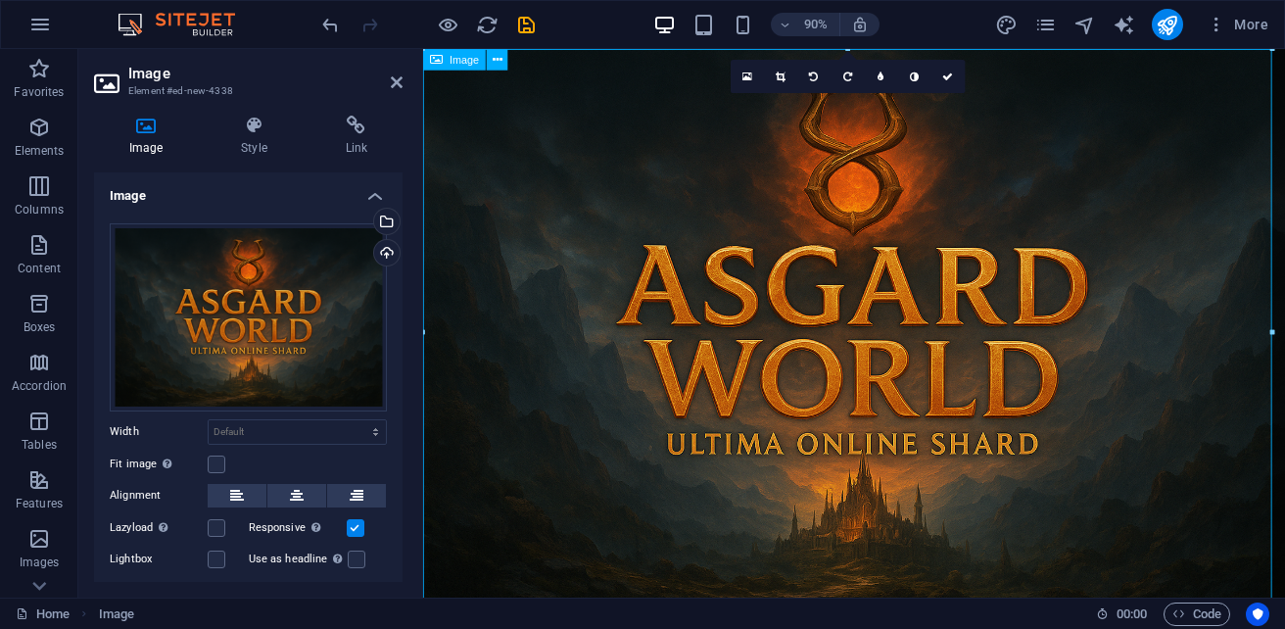
scroll to position [20, 0]
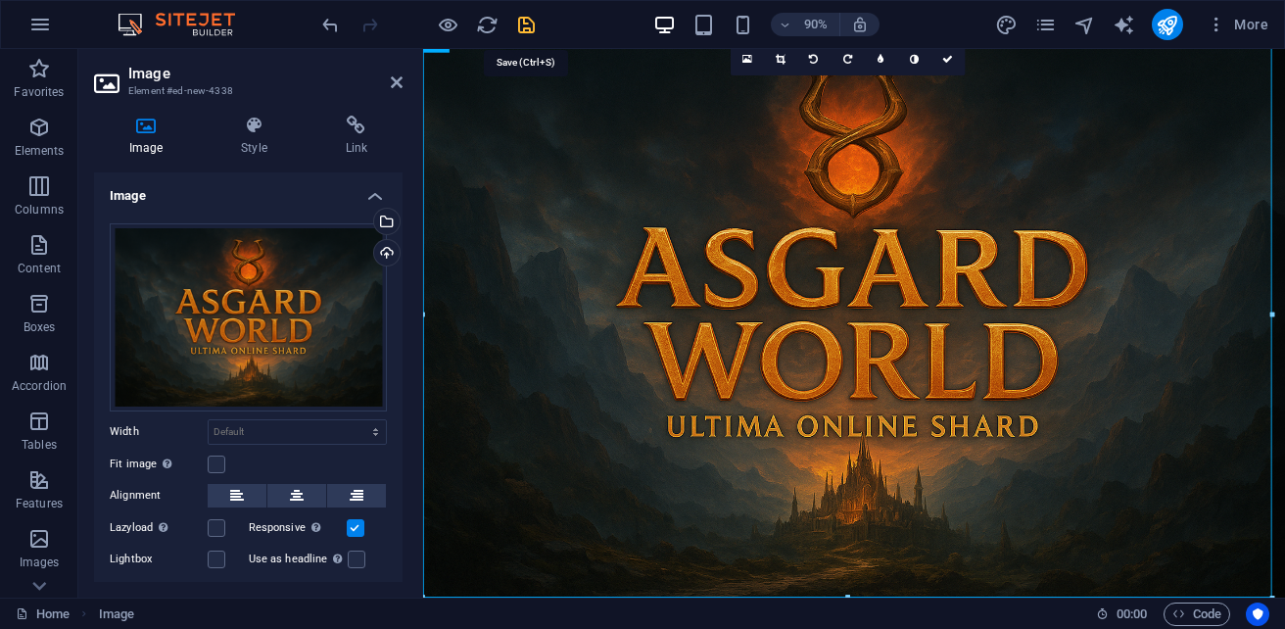
click at [522, 27] on icon "save" at bounding box center [526, 25] width 23 height 23
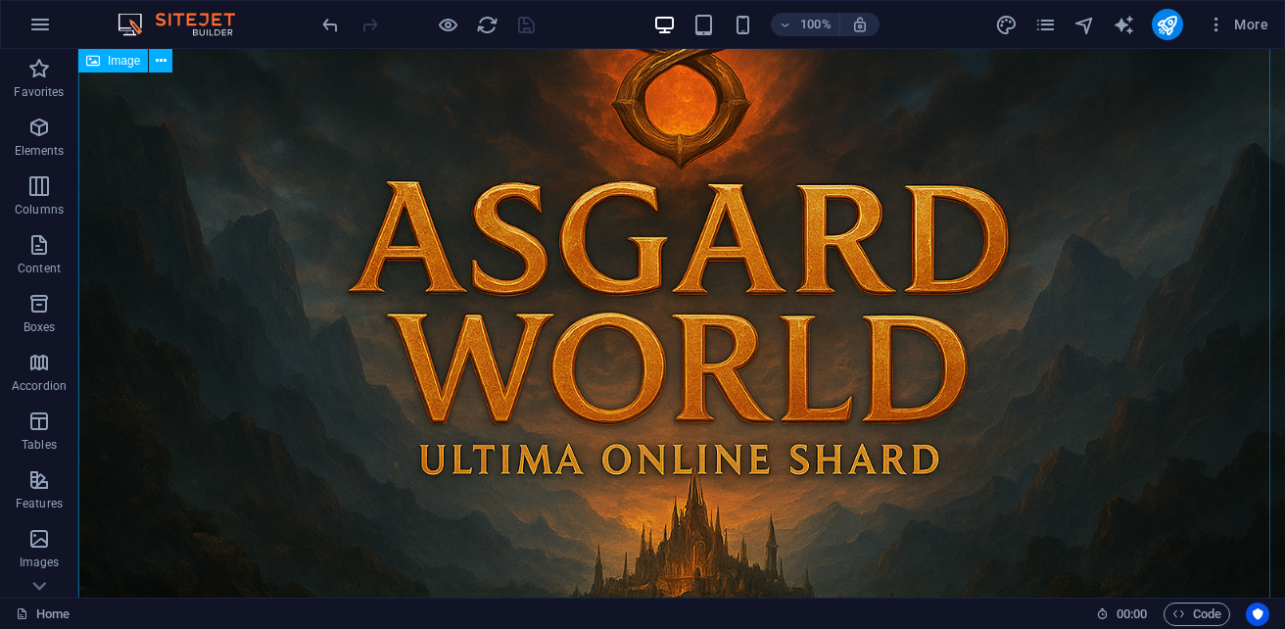
scroll to position [0, 0]
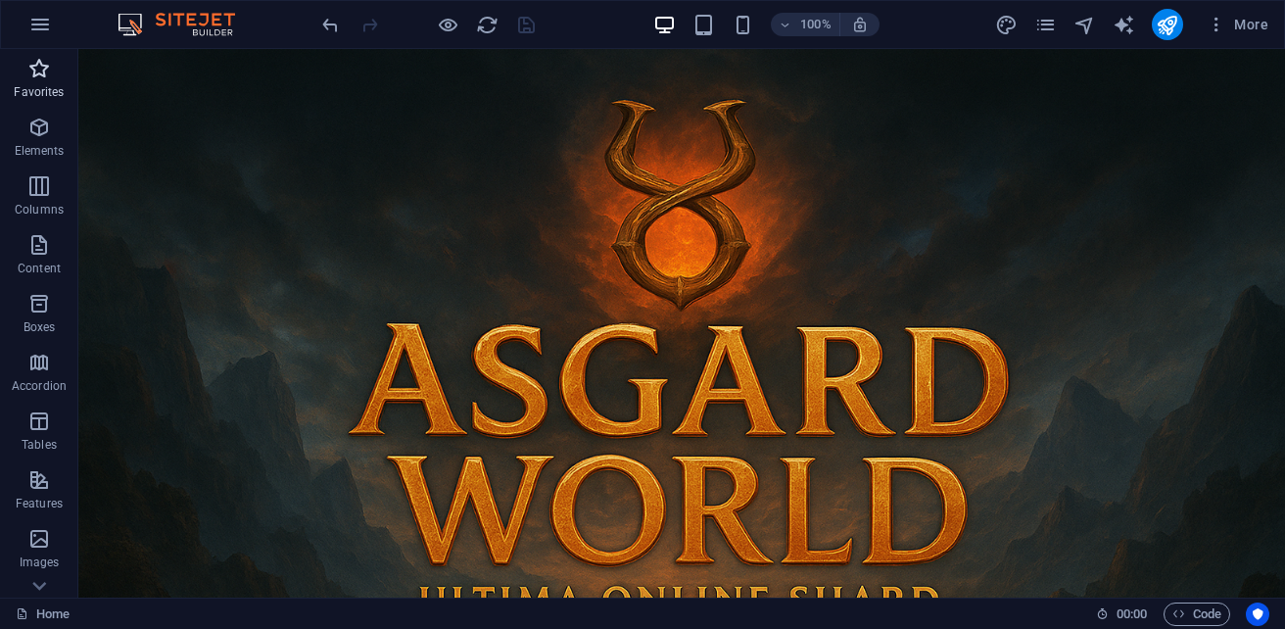
click at [35, 74] on icon "button" at bounding box center [38, 68] width 23 height 23
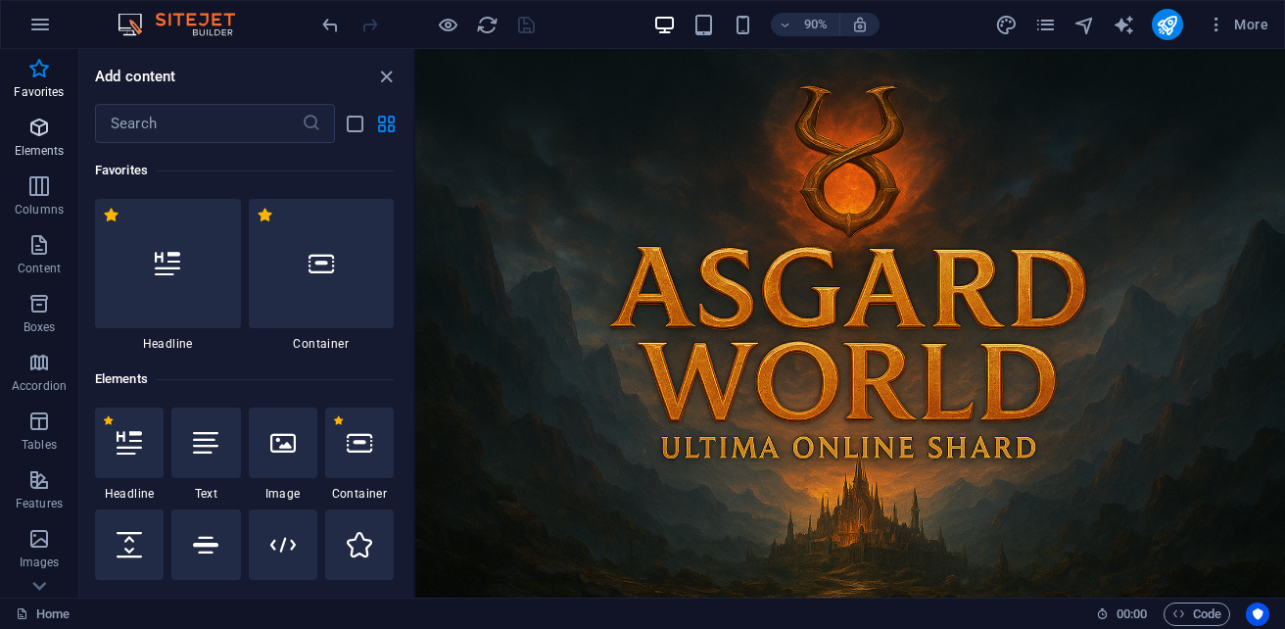
click at [42, 147] on p "Elements" at bounding box center [40, 151] width 50 height 16
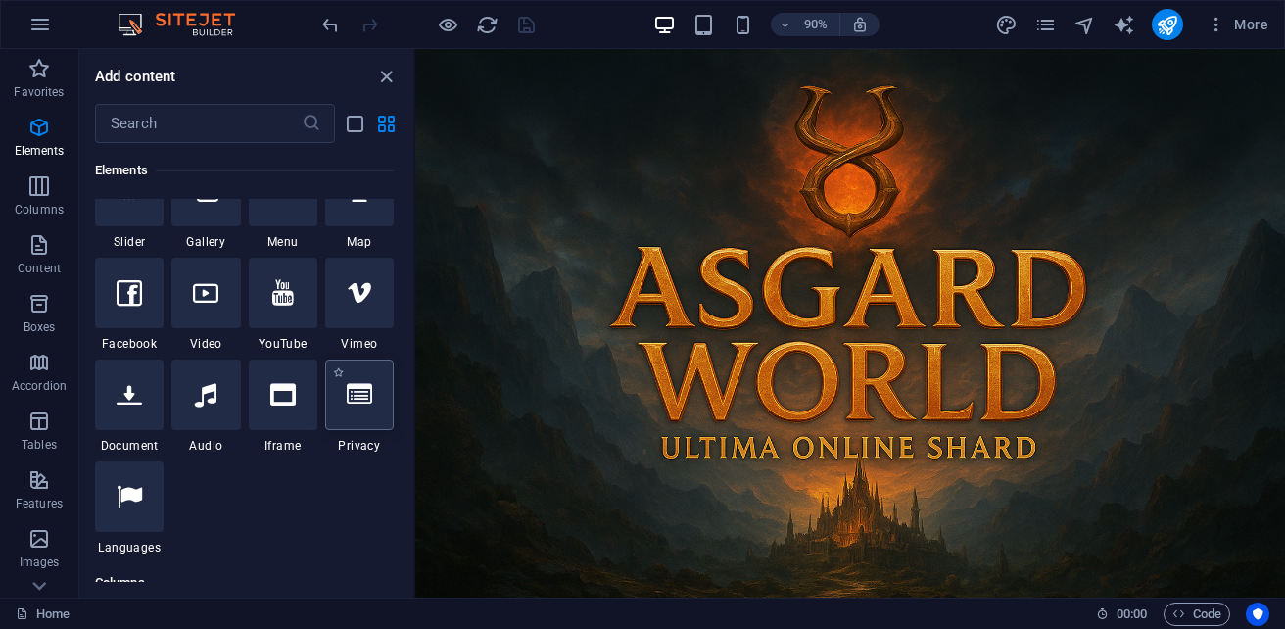
scroll to position [600, 0]
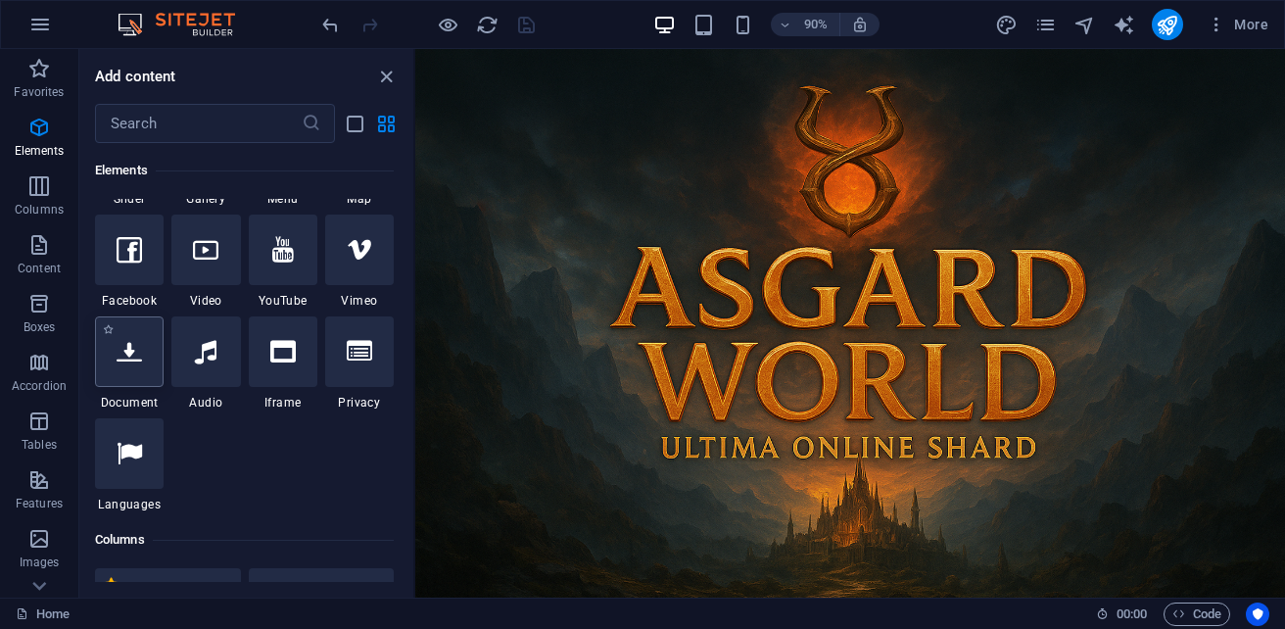
click at [119, 359] on icon at bounding box center [129, 351] width 25 height 25
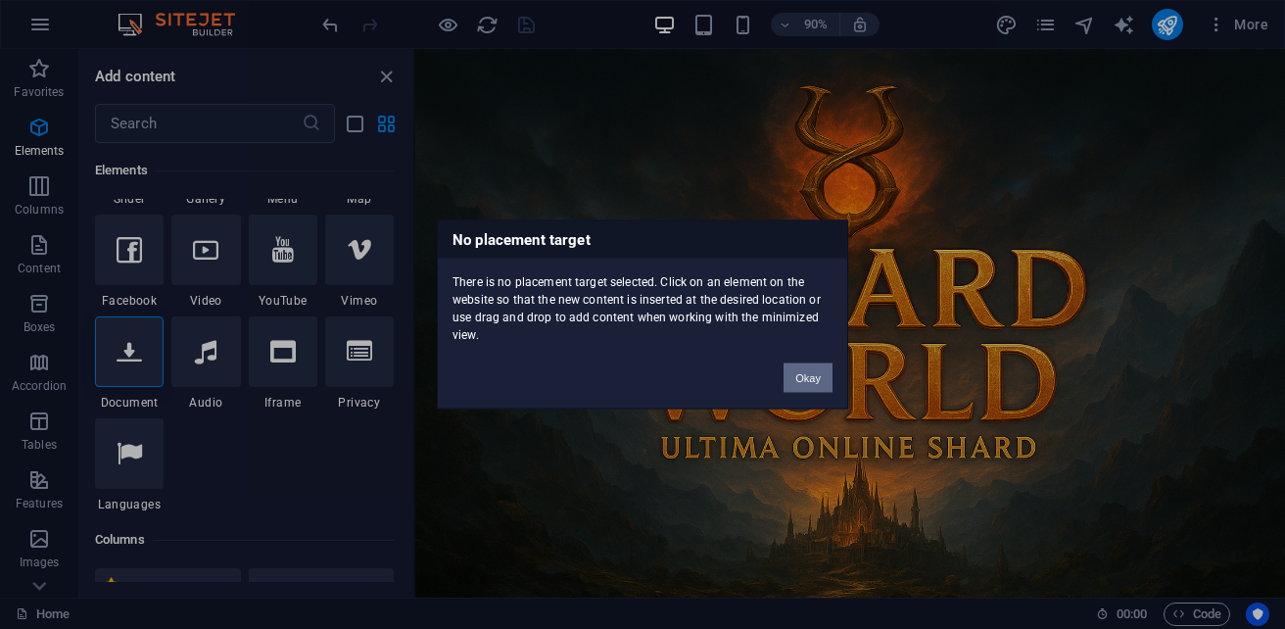
click at [809, 371] on button "Okay" at bounding box center [807, 377] width 49 height 29
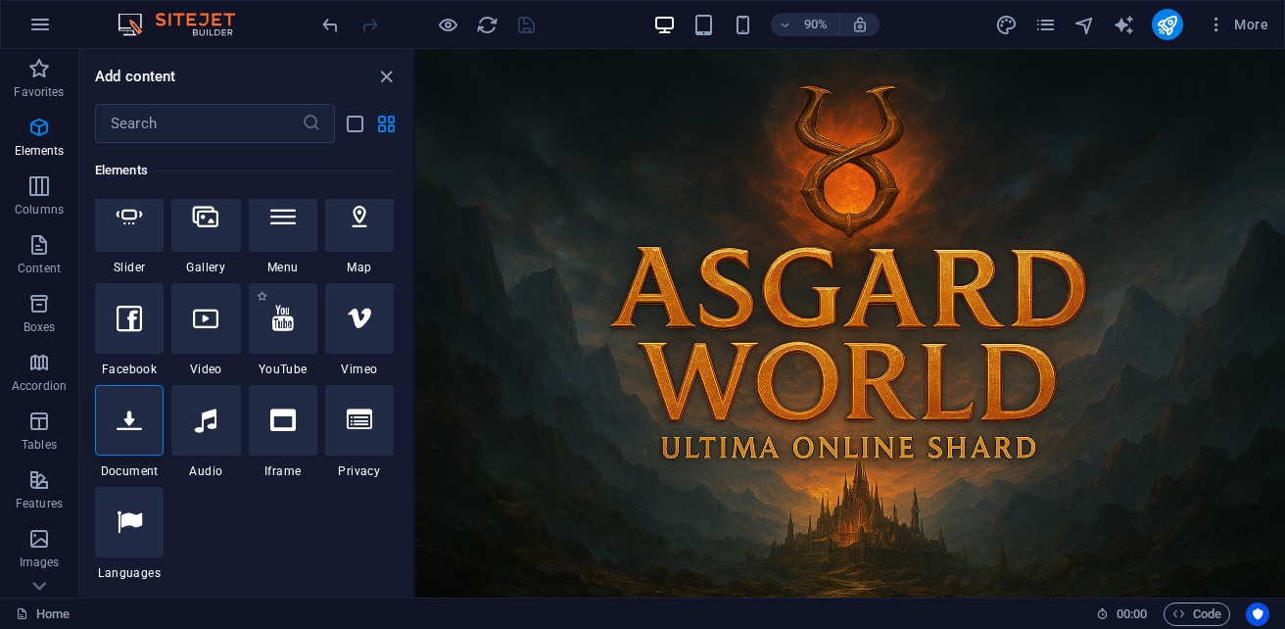
scroll to position [502, 0]
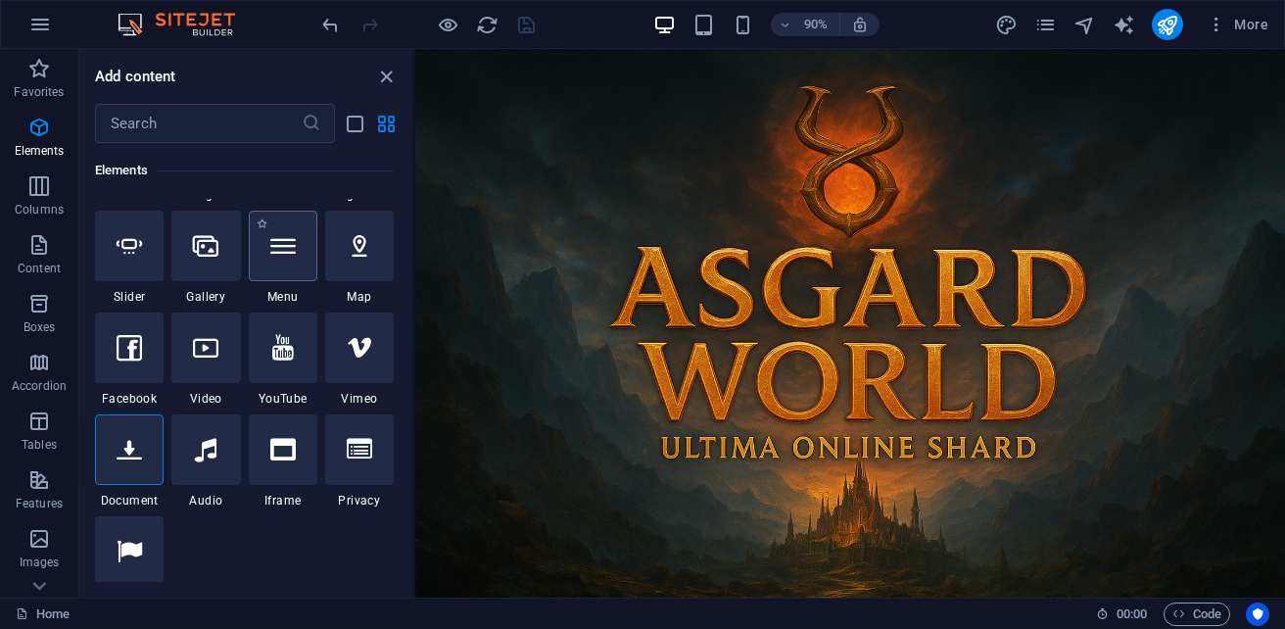
click at [299, 265] on div at bounding box center [283, 246] width 69 height 70
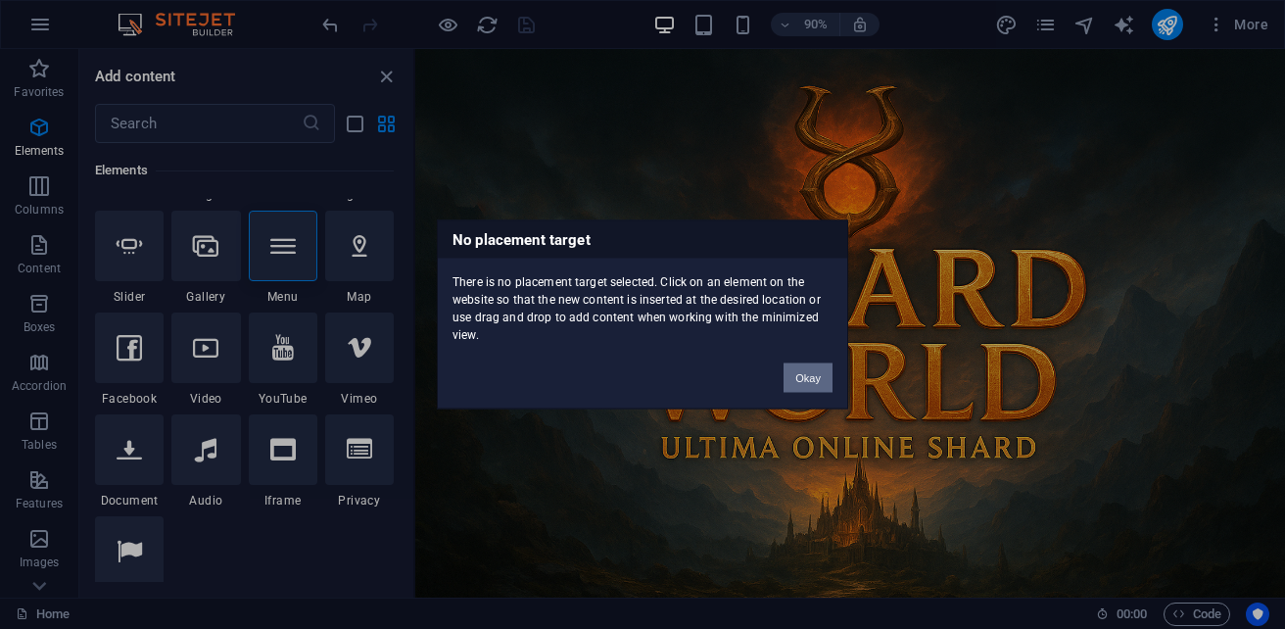
click at [803, 377] on button "Okay" at bounding box center [807, 377] width 49 height 29
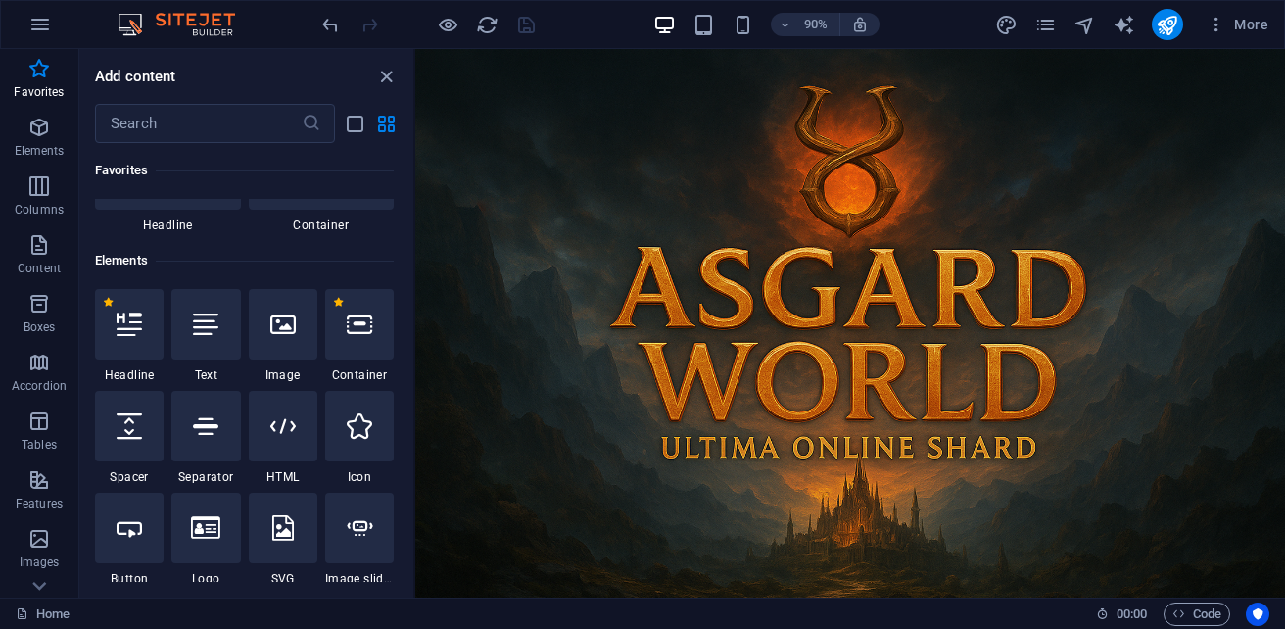
scroll to position [111, 0]
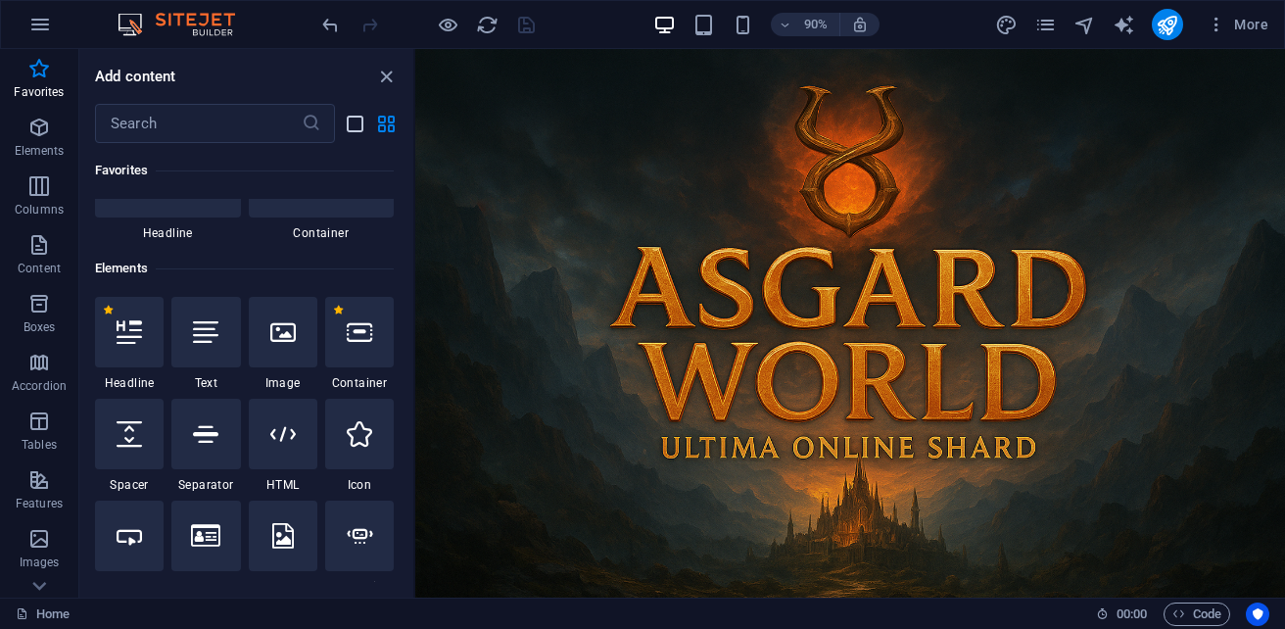
click at [350, 128] on icon "list-view" at bounding box center [355, 124] width 23 height 23
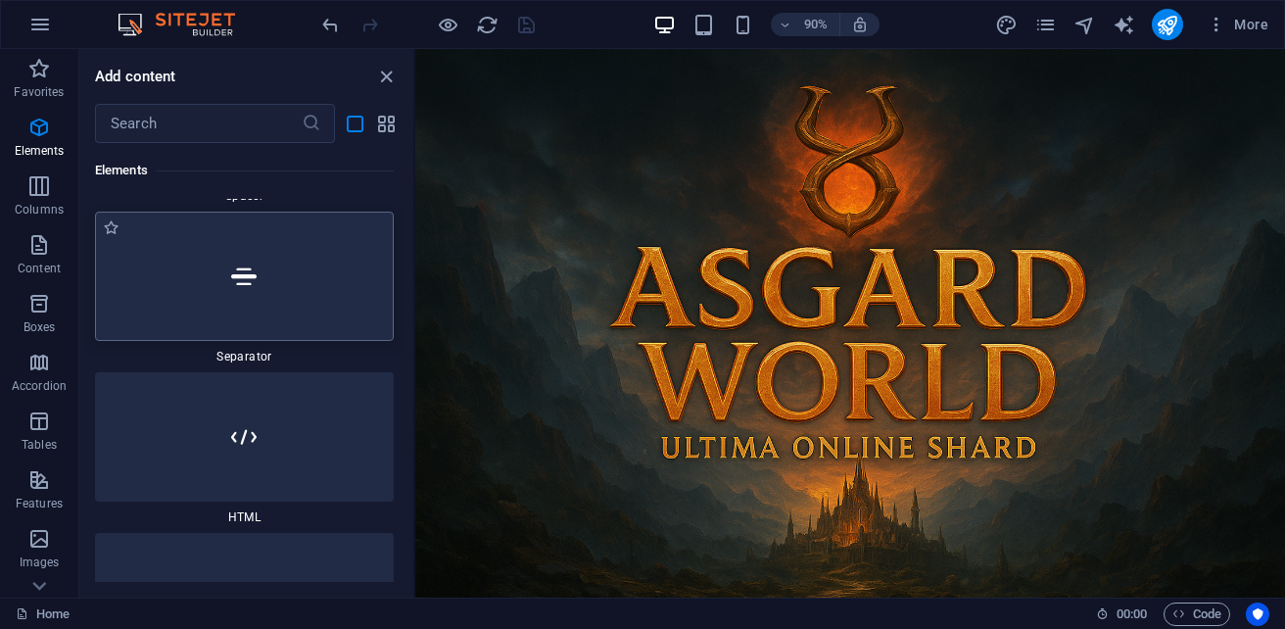
scroll to position [1188, 0]
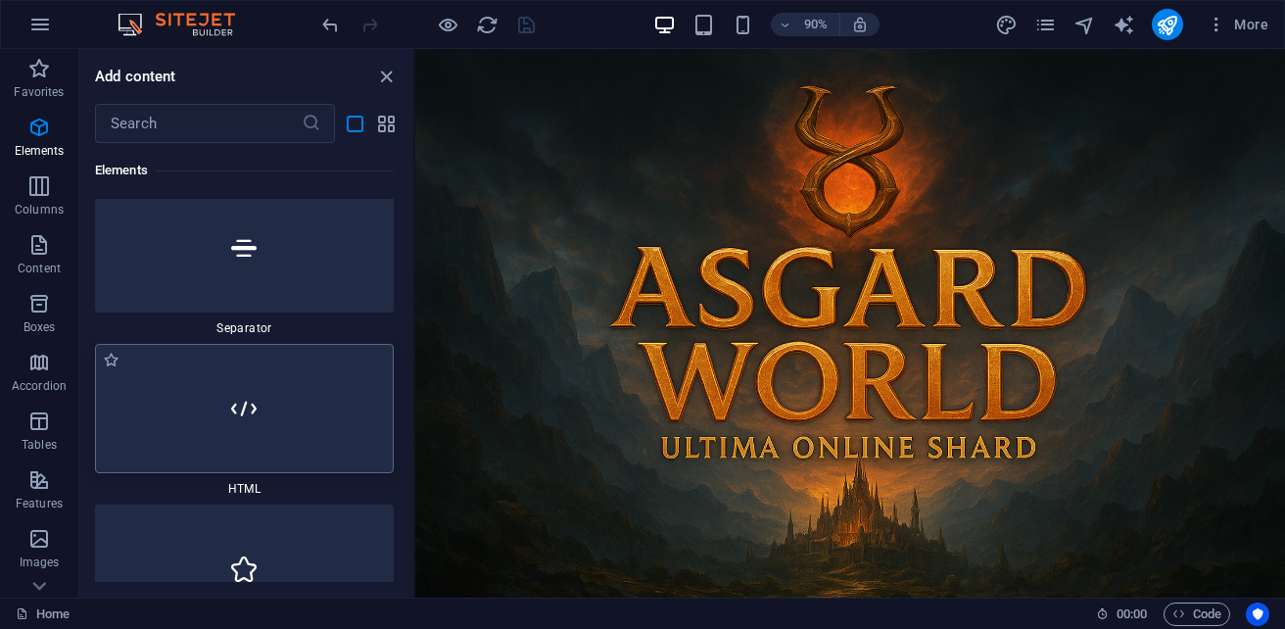
click at [279, 421] on div at bounding box center [244, 408] width 299 height 129
click at [320, 435] on div at bounding box center [244, 408] width 299 height 129
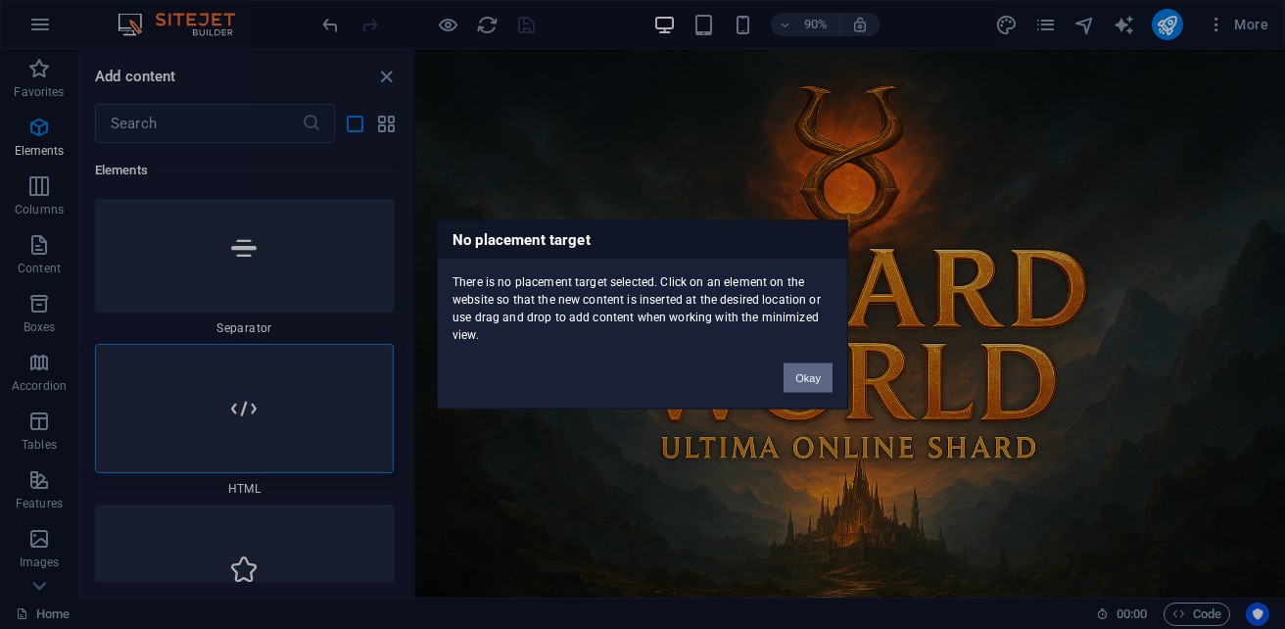
click at [810, 384] on button "Okay" at bounding box center [807, 377] width 49 height 29
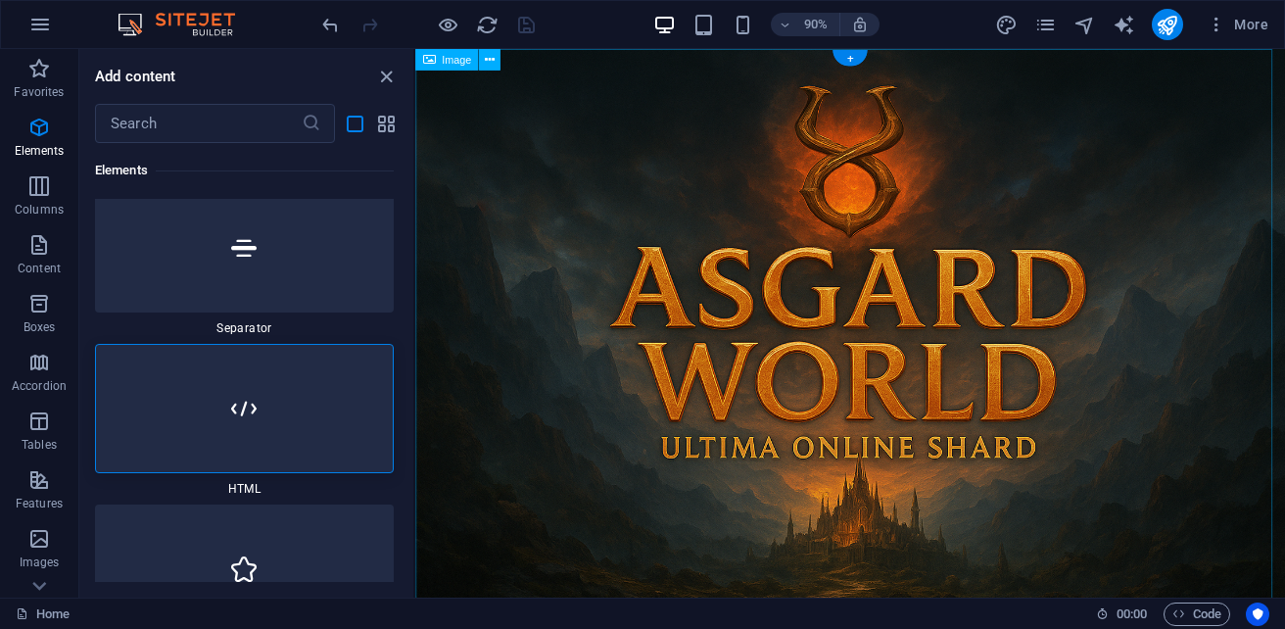
scroll to position [25, 0]
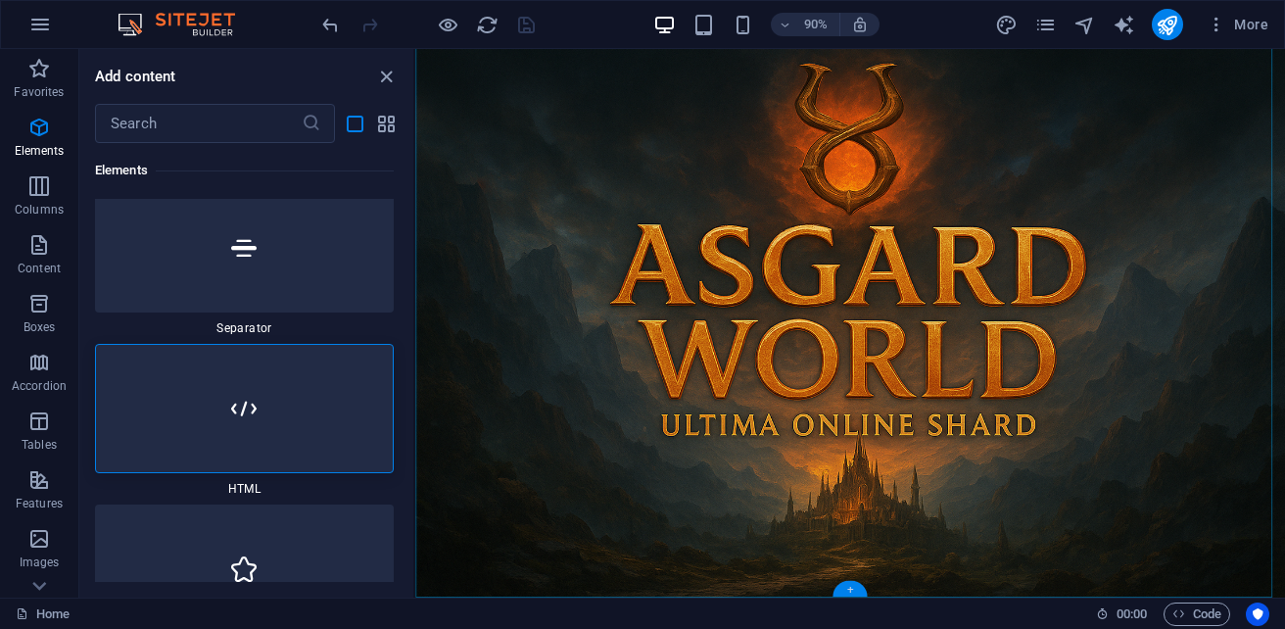
click at [851, 588] on div "+" at bounding box center [849, 589] width 34 height 16
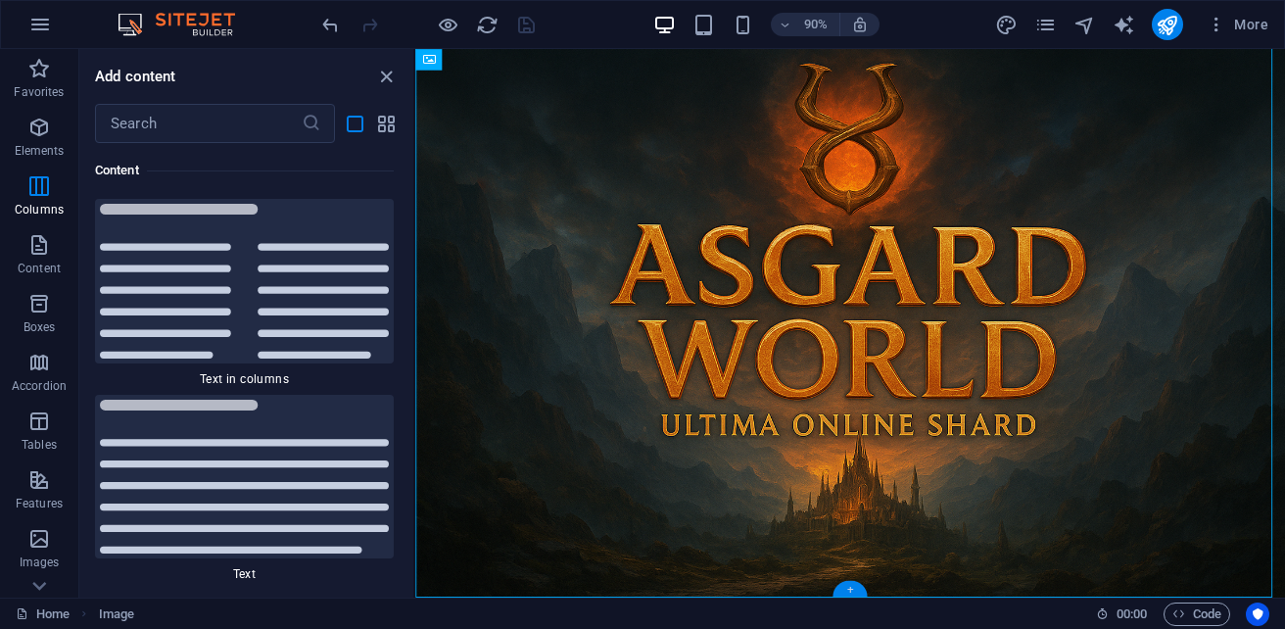
scroll to position [10243, 0]
click at [197, 271] on img at bounding box center [244, 281] width 289 height 155
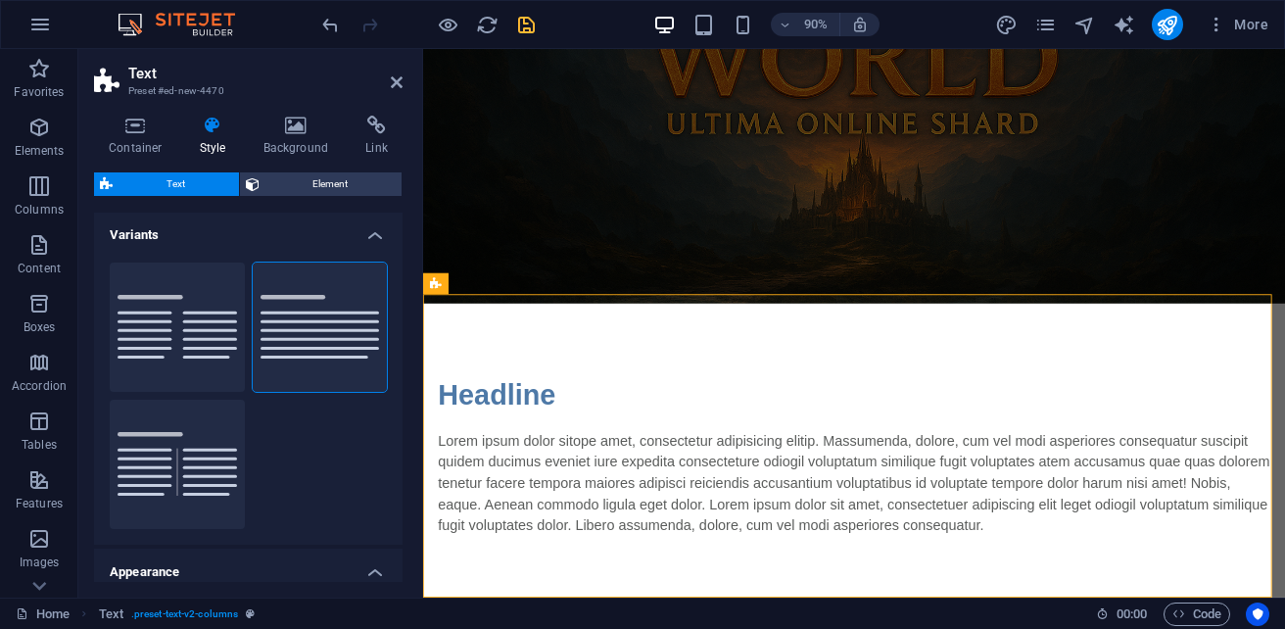
scroll to position [0, 0]
click at [142, 136] on h4 "Container" at bounding box center [139, 136] width 91 height 41
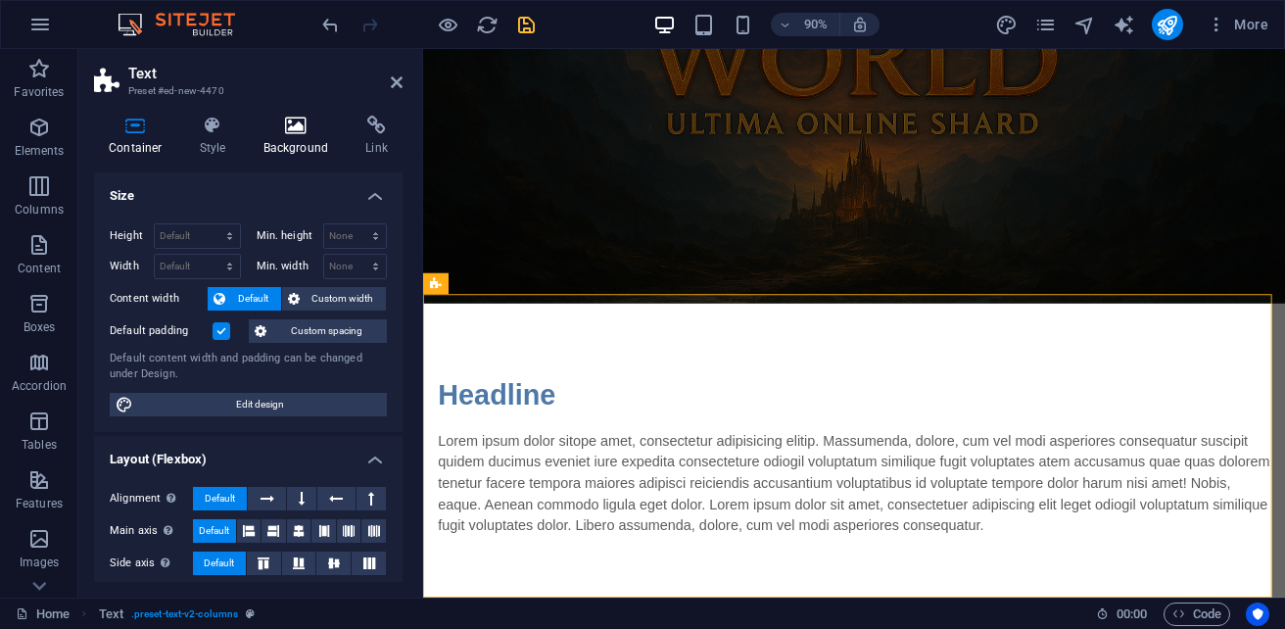
click at [299, 150] on h4 "Background" at bounding box center [300, 136] width 103 height 41
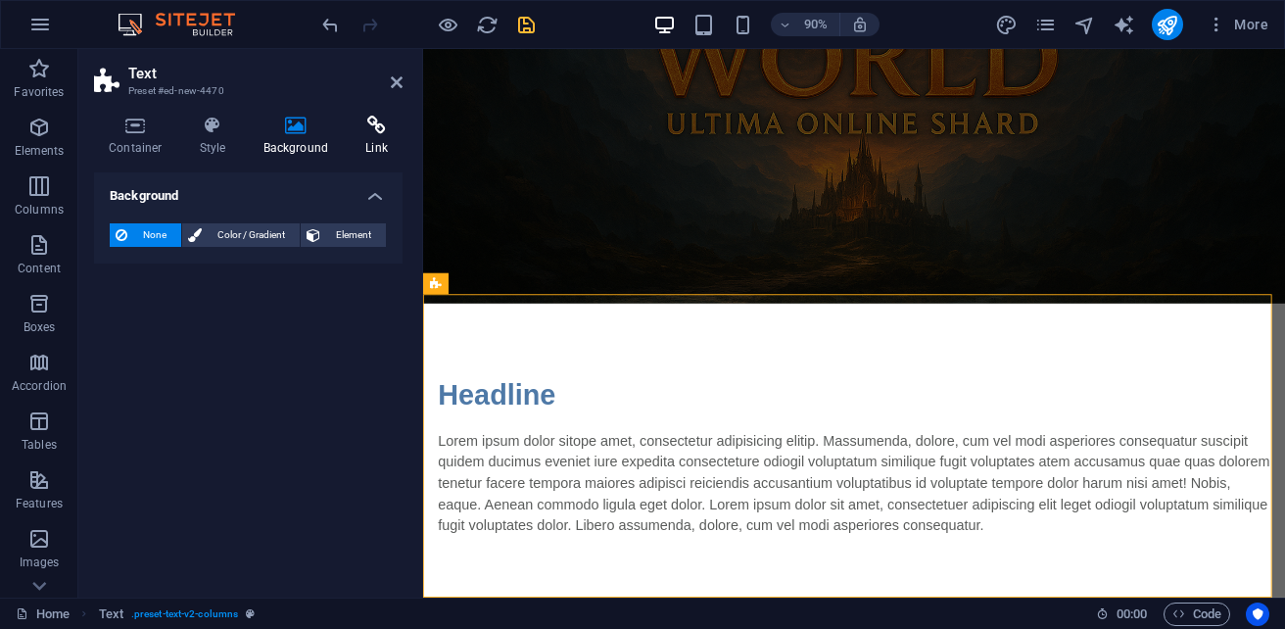
click at [378, 134] on icon at bounding box center [377, 126] width 52 height 20
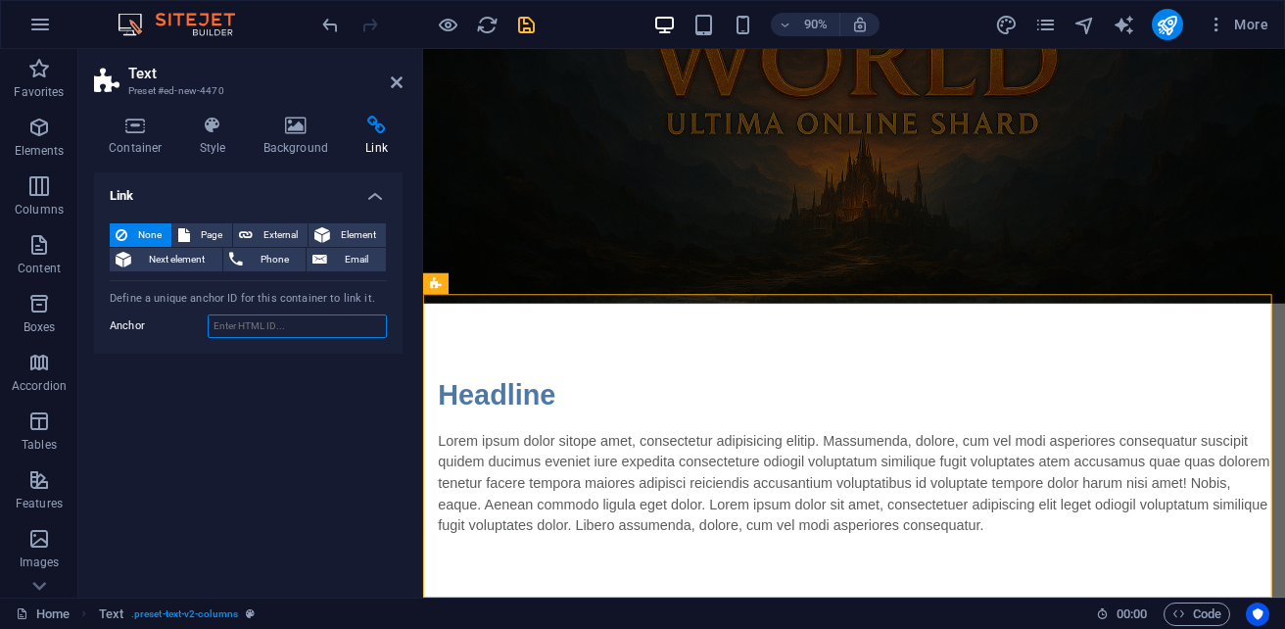
click at [252, 326] on input "Anchor" at bounding box center [297, 325] width 179 height 23
click at [291, 138] on h4 "Background" at bounding box center [300, 136] width 103 height 41
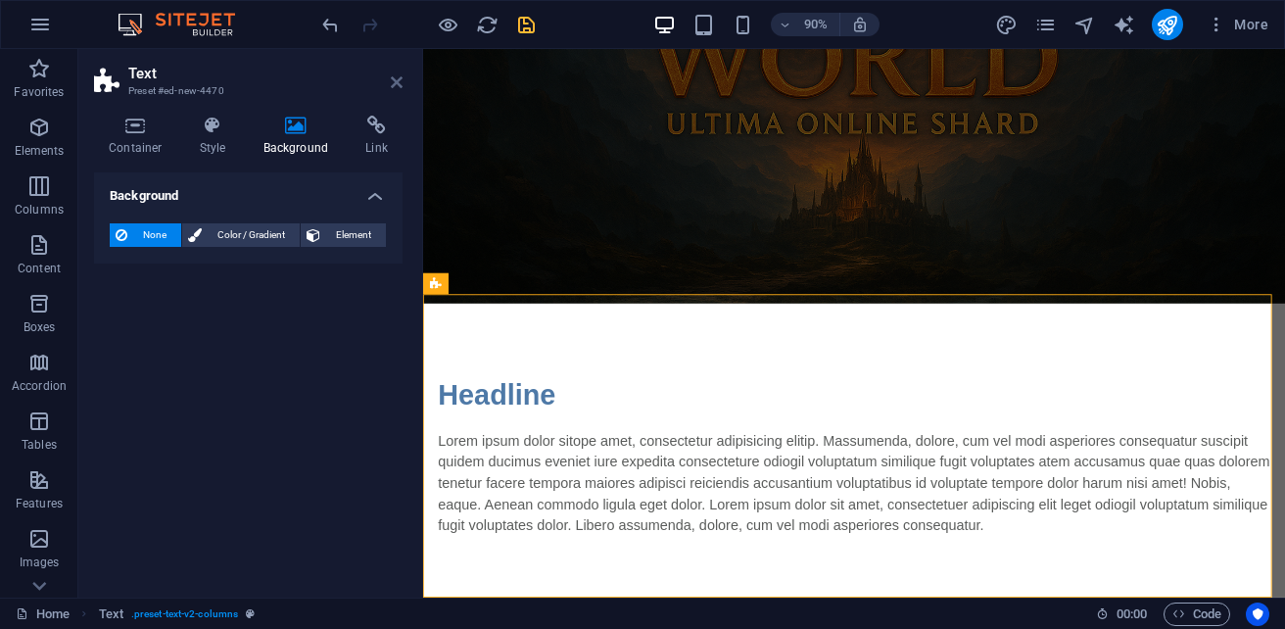
drag, startPoint x: 400, startPoint y: 79, endPoint x: 322, endPoint y: 29, distance: 92.9
click at [400, 79] on icon at bounding box center [397, 82] width 12 height 16
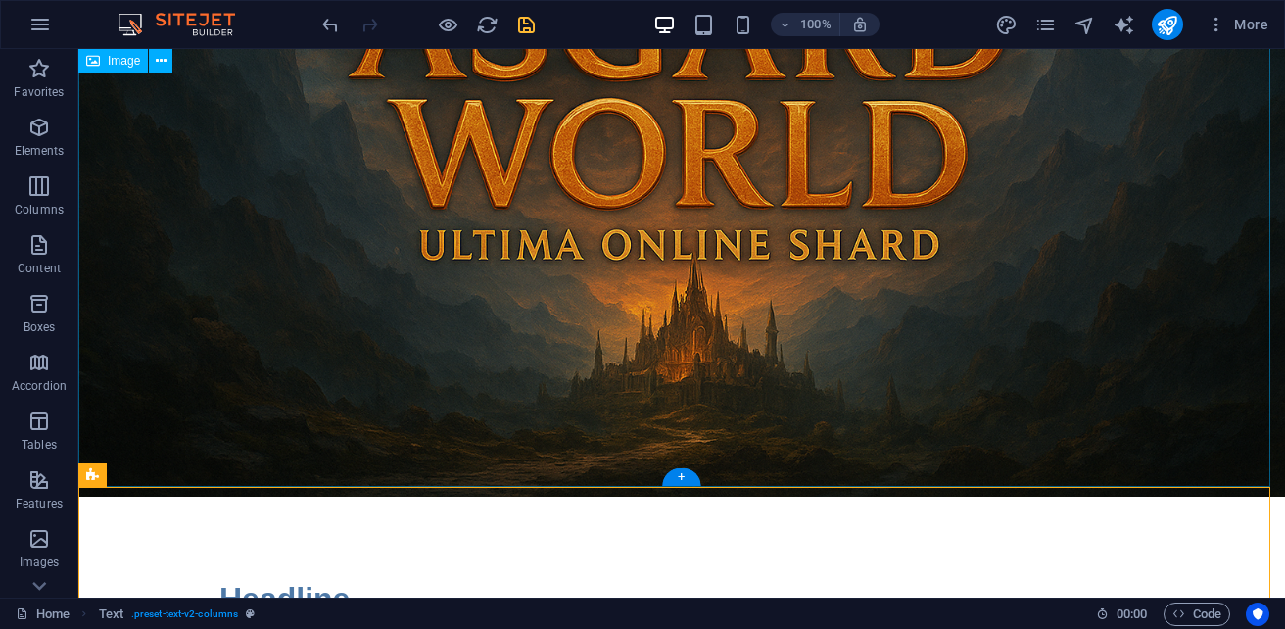
scroll to position [583, 0]
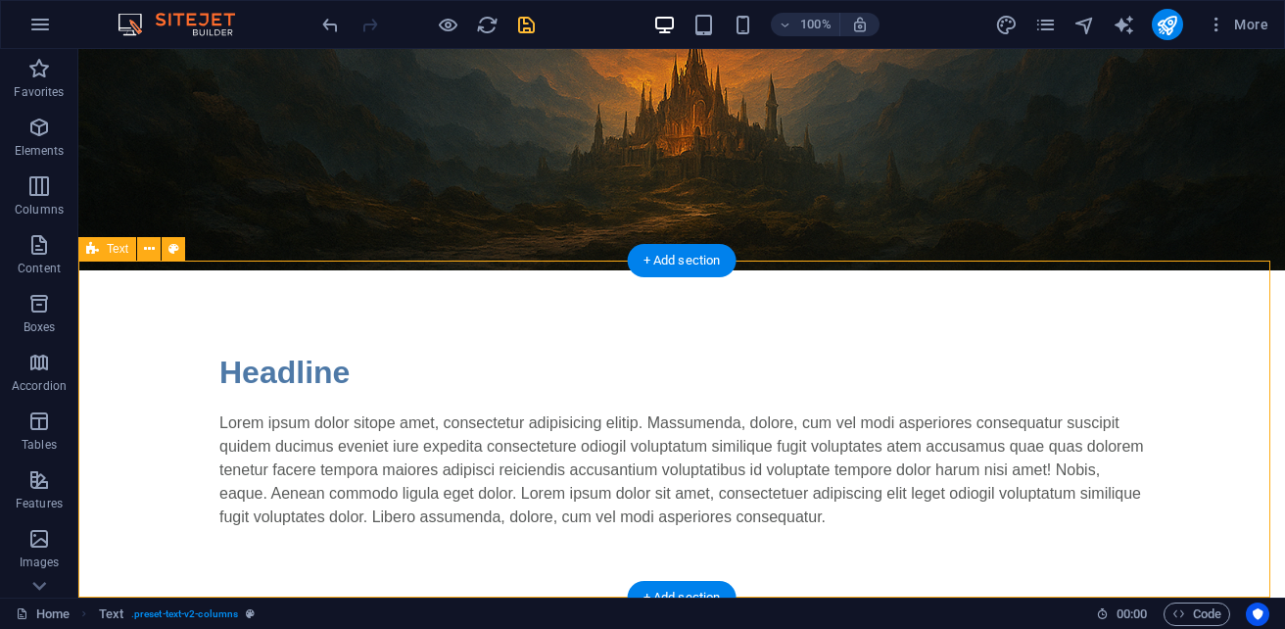
click at [446, 302] on div "Headline Lorem ipsum dolor sitope amet, consectetur adipisicing elitip. Massume…" at bounding box center [681, 438] width 1206 height 337
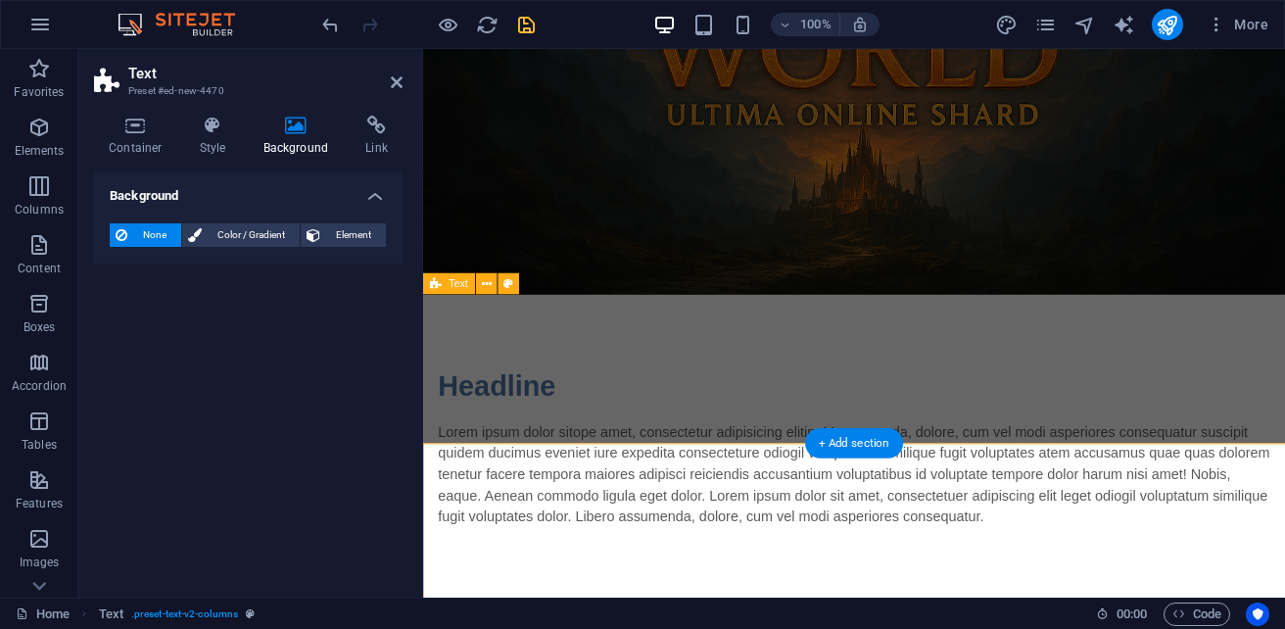
scroll to position [356, 0]
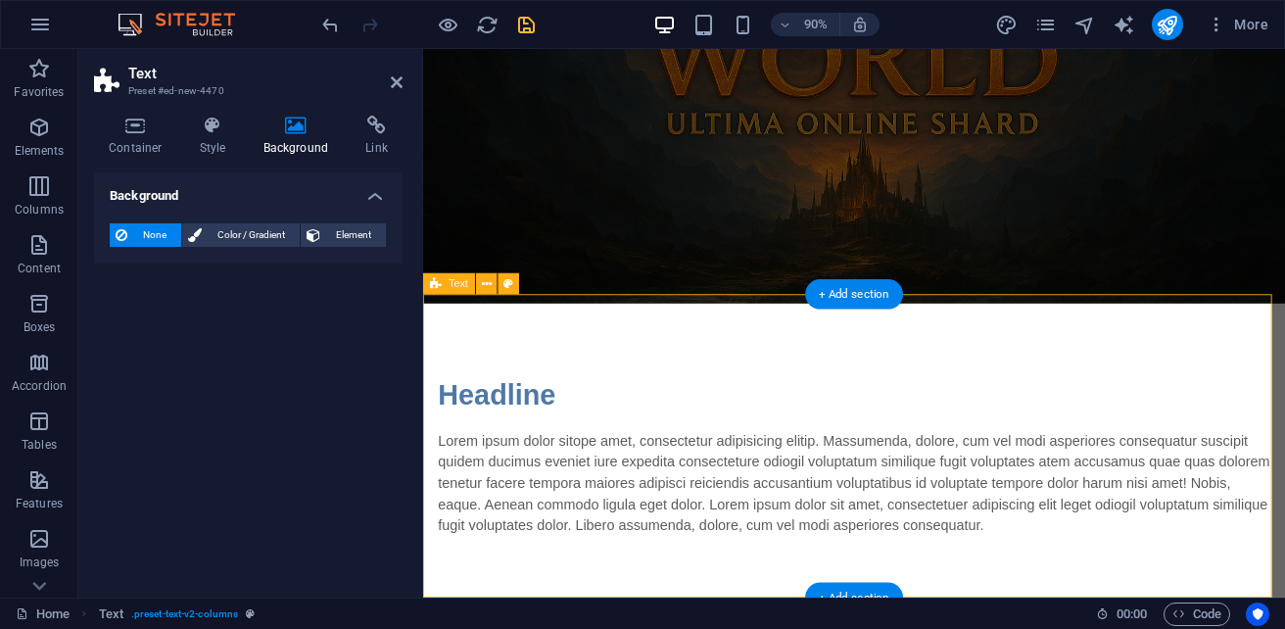
click at [492, 370] on div "Headline Lorem ipsum dolor sitope amet, consectetur adipisicing elitip. Massume…" at bounding box center [902, 499] width 958 height 337
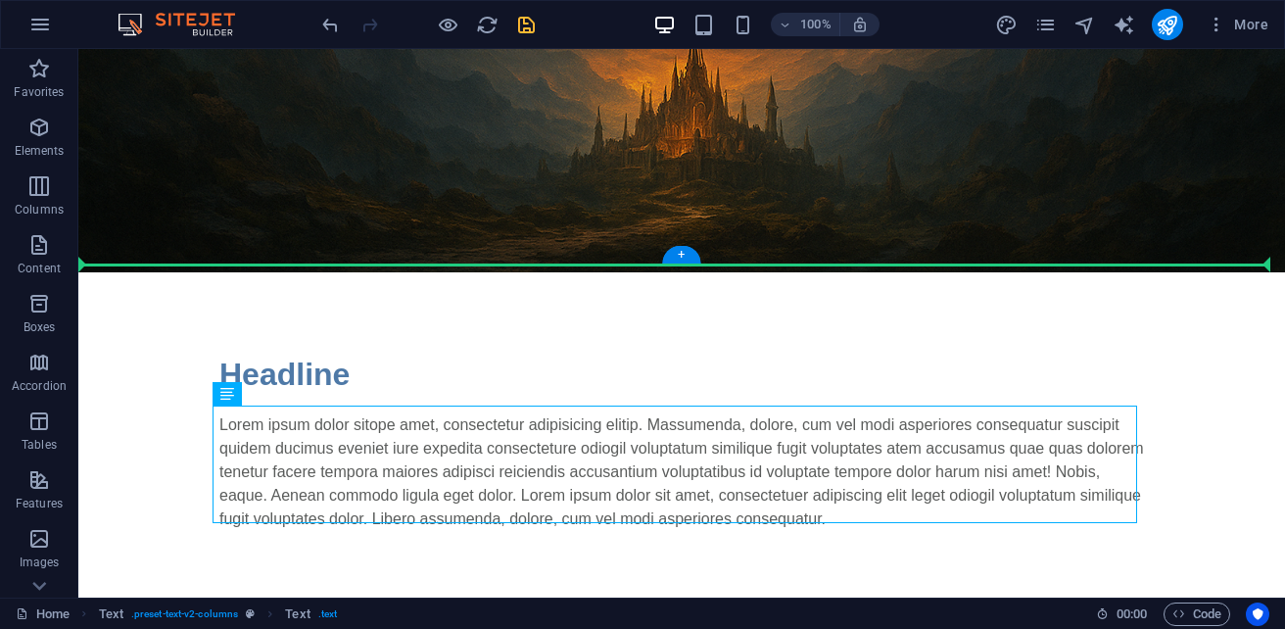
scroll to position [578, 0]
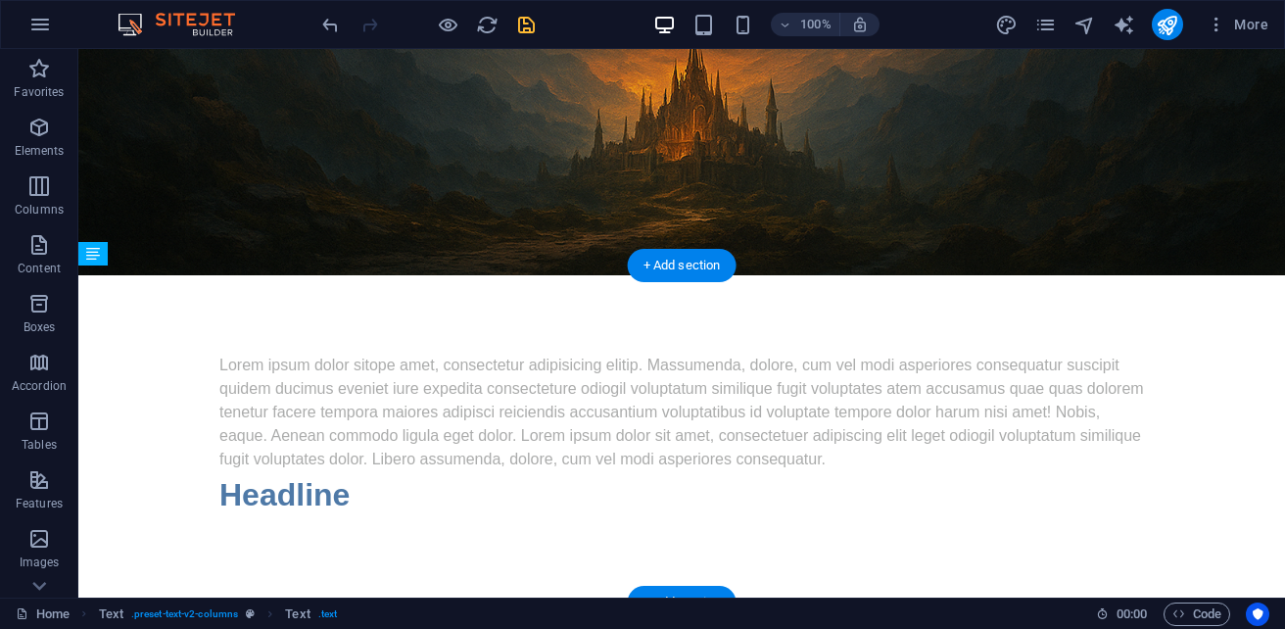
drag, startPoint x: 319, startPoint y: 555, endPoint x: 575, endPoint y: 351, distance: 326.8
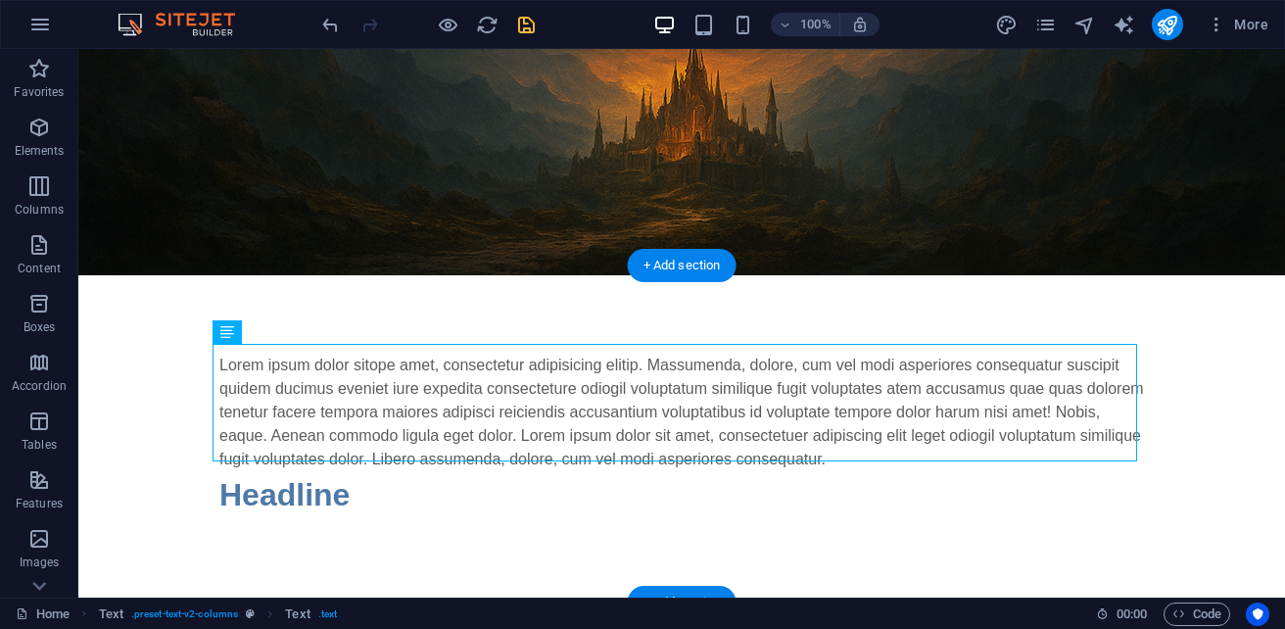
drag, startPoint x: 531, startPoint y: 425, endPoint x: 573, endPoint y: 402, distance: 47.7
click at [573, 402] on div "Lorem ipsum dolor sitope amet, consectetur adipisicing elitip. Massumenda, dolo…" at bounding box center [681, 411] width 924 height 117
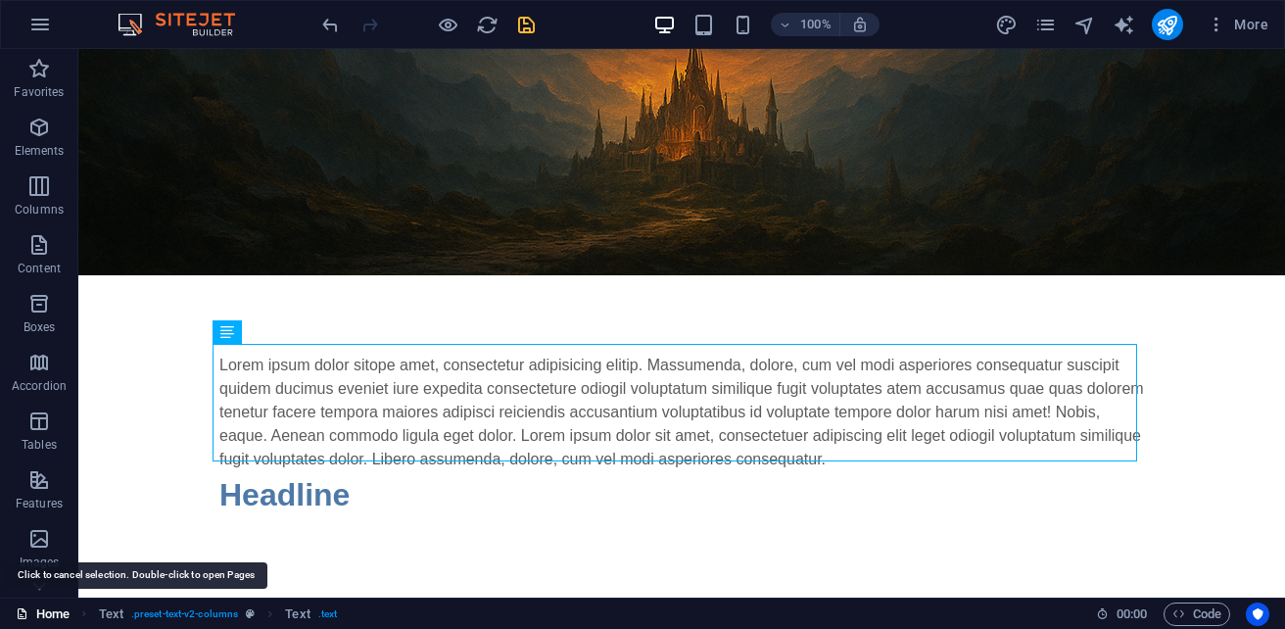
click at [52, 619] on link "Home" at bounding box center [43, 613] width 54 height 23
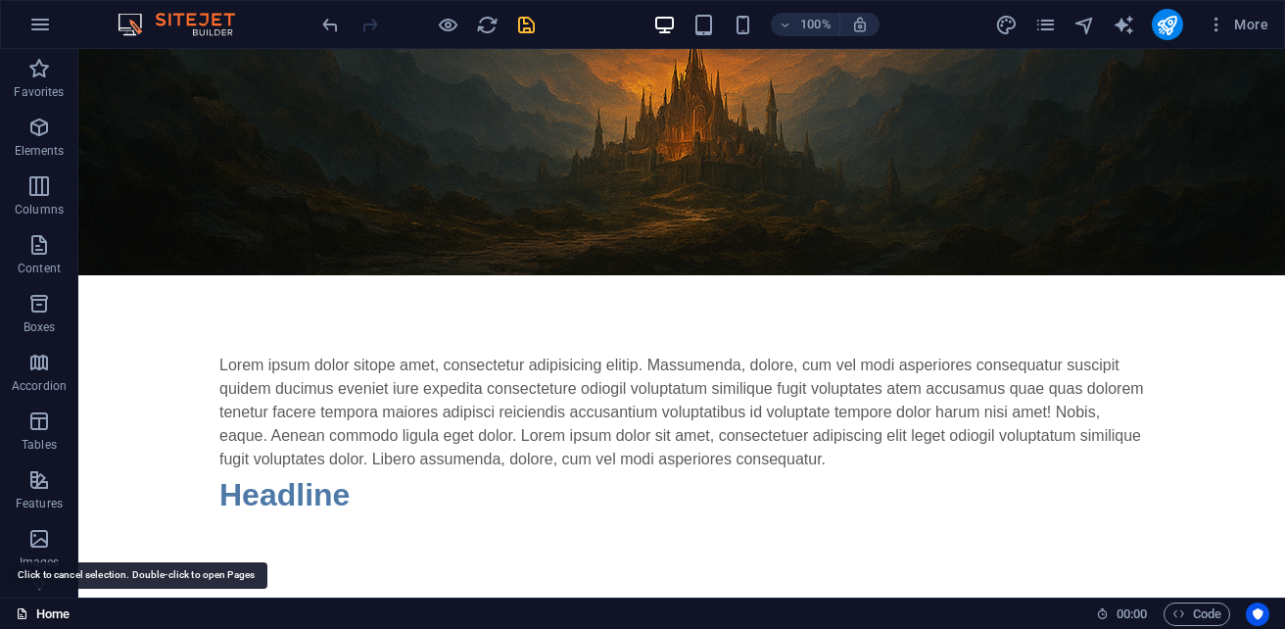
click at [59, 614] on link "Home" at bounding box center [43, 613] width 54 height 23
click at [52, 615] on link "Home" at bounding box center [43, 613] width 54 height 23
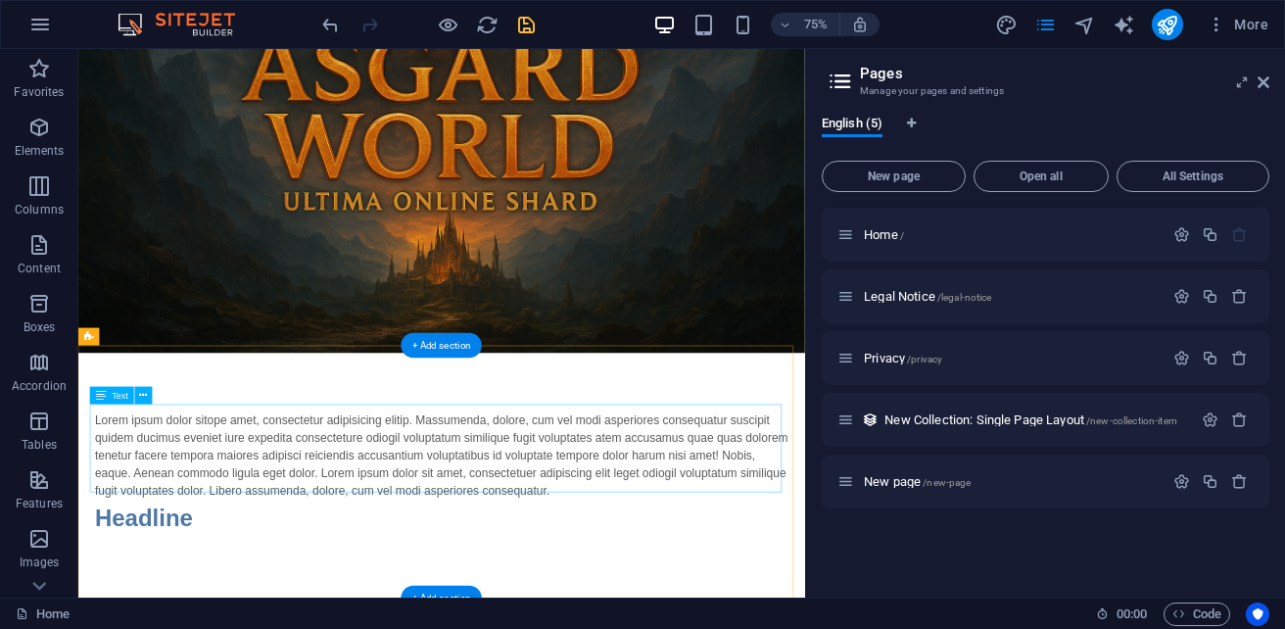
scroll to position [0, 0]
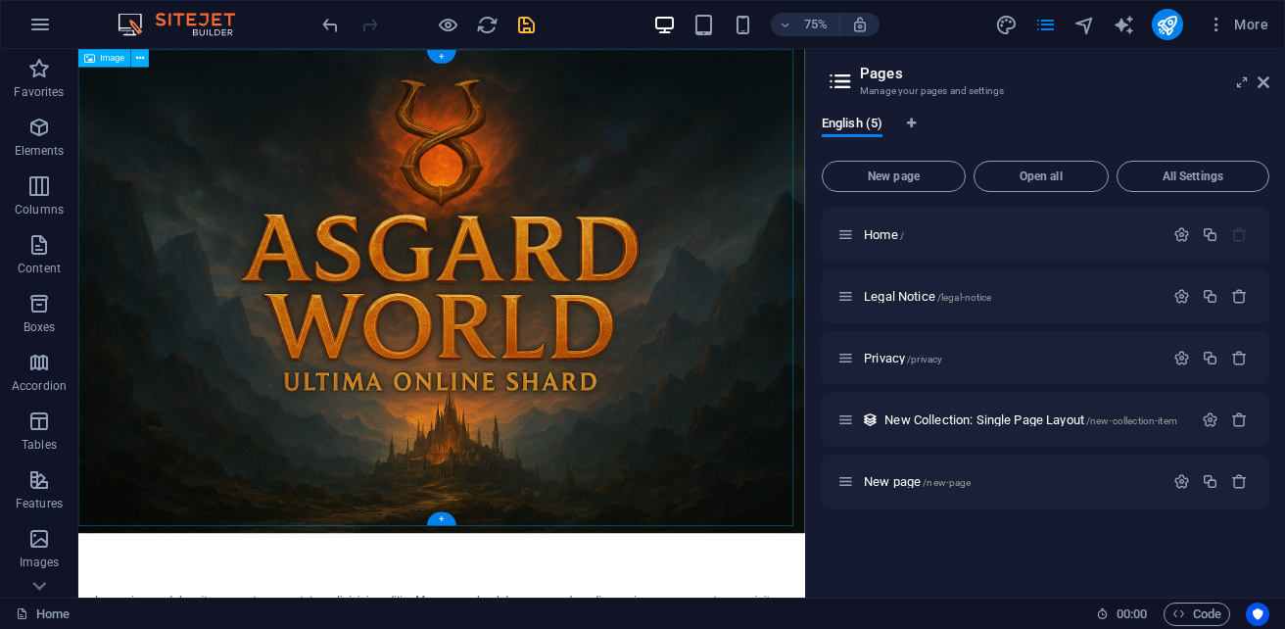
click at [657, 534] on figure at bounding box center [562, 371] width 968 height 645
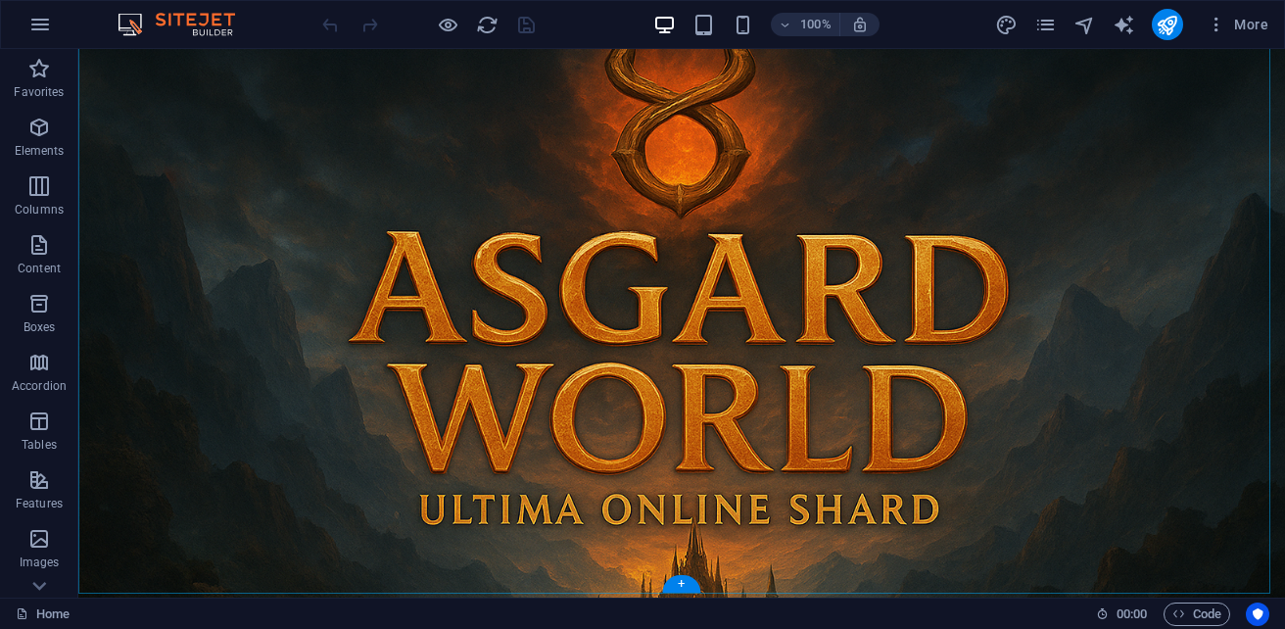
scroll to position [473, 0]
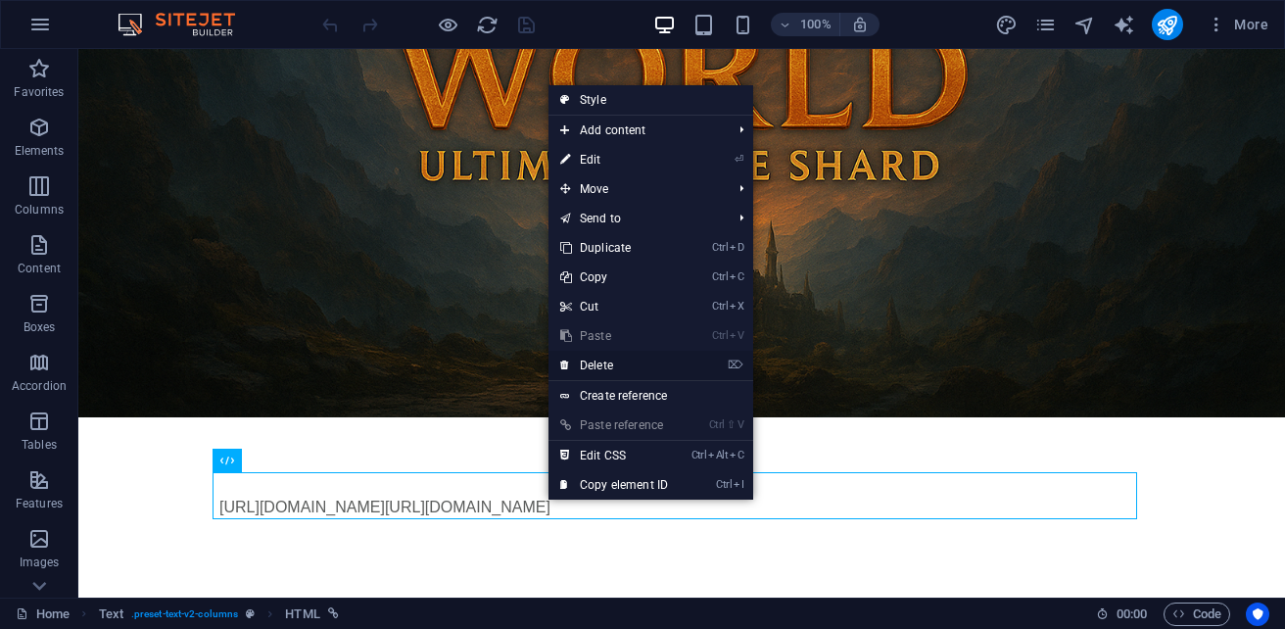
click at [611, 361] on link "⌦ Delete" at bounding box center [613, 365] width 131 height 29
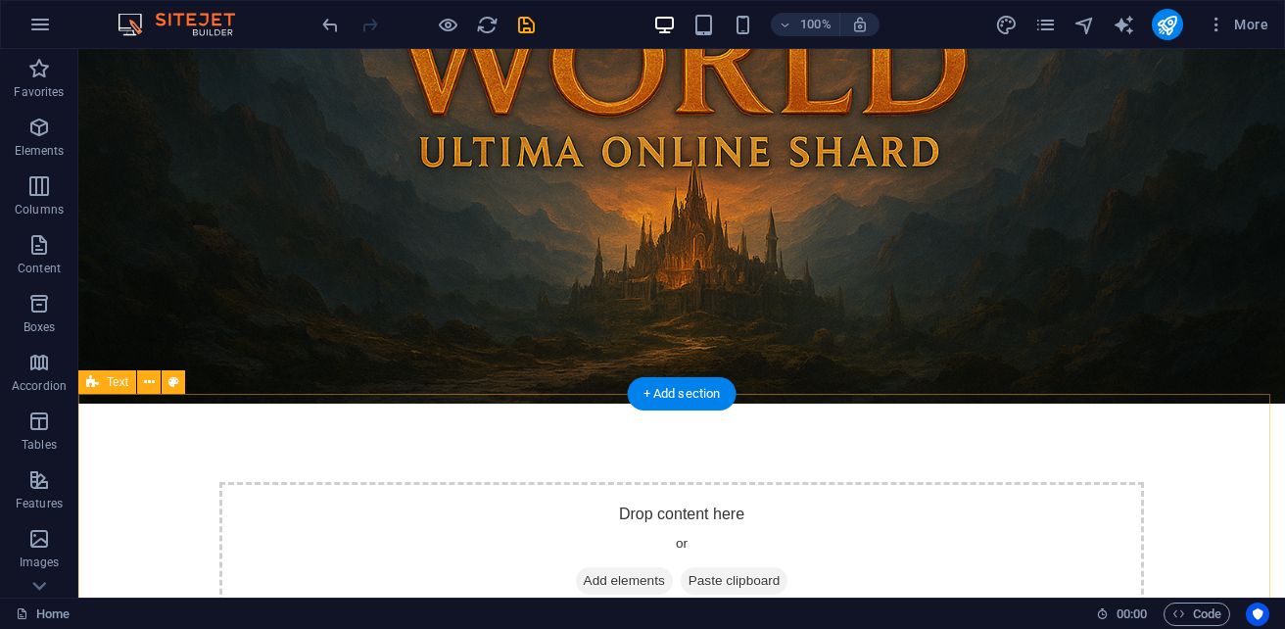
click at [492, 442] on div "Drop content here or Add elements Paste clipboard" at bounding box center [681, 551] width 1206 height 296
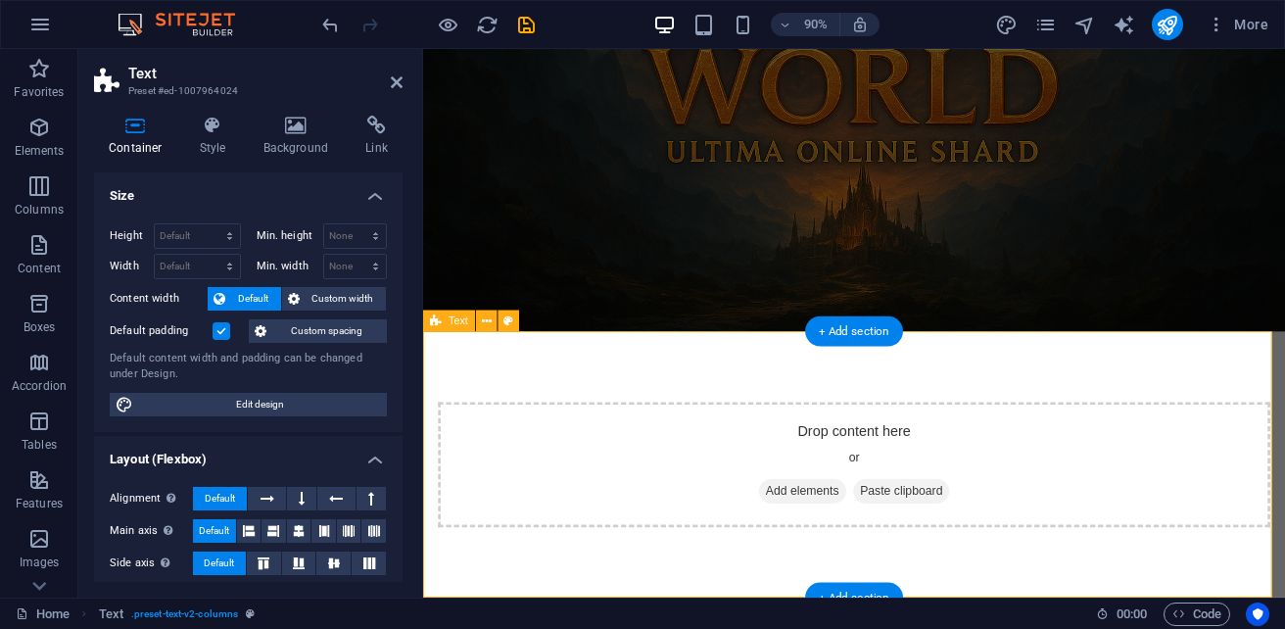
scroll to position [339, 0]
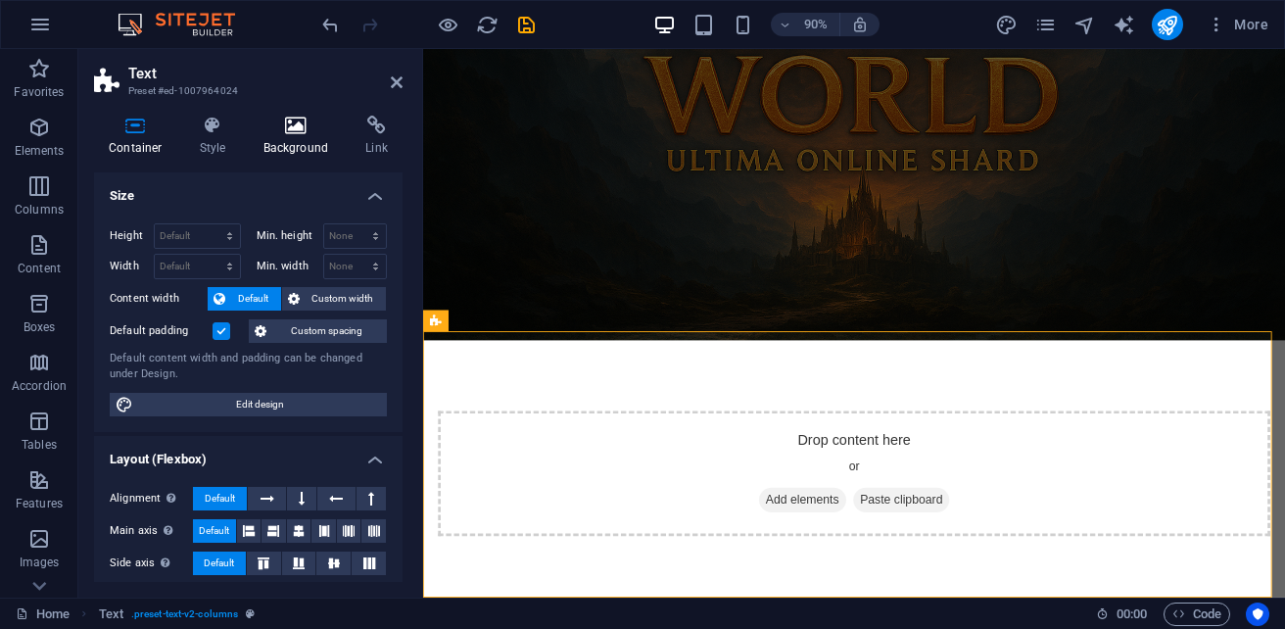
click at [312, 137] on h4 "Background" at bounding box center [300, 136] width 103 height 41
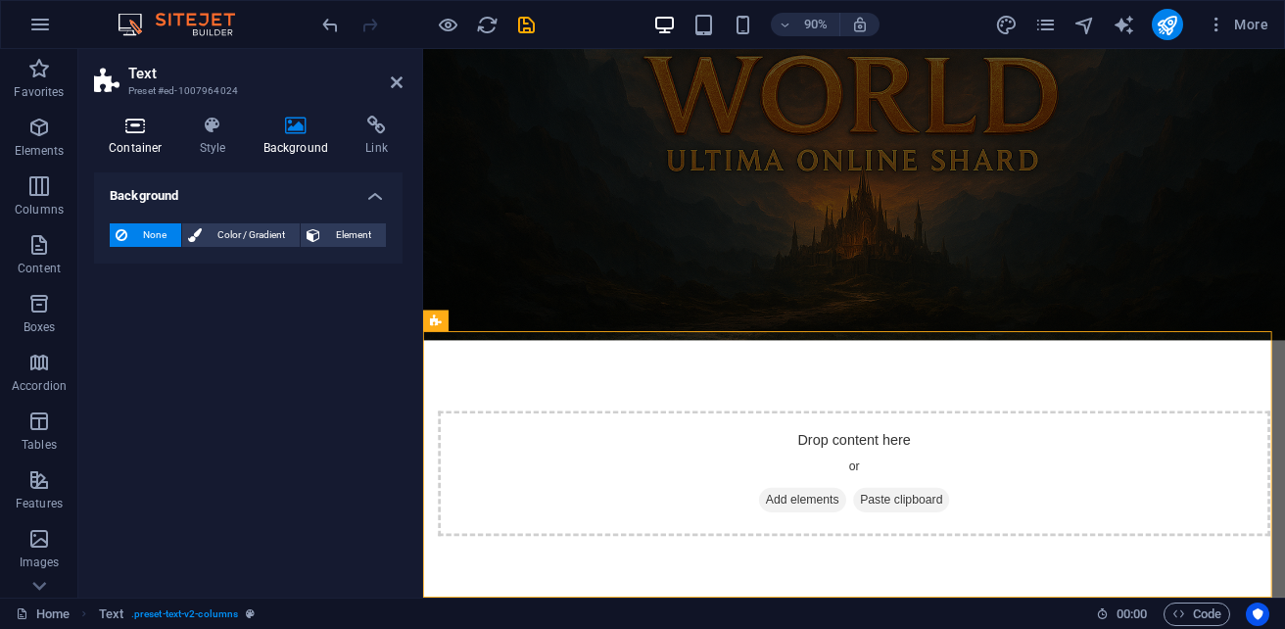
click at [142, 125] on icon at bounding box center [135, 126] width 83 height 20
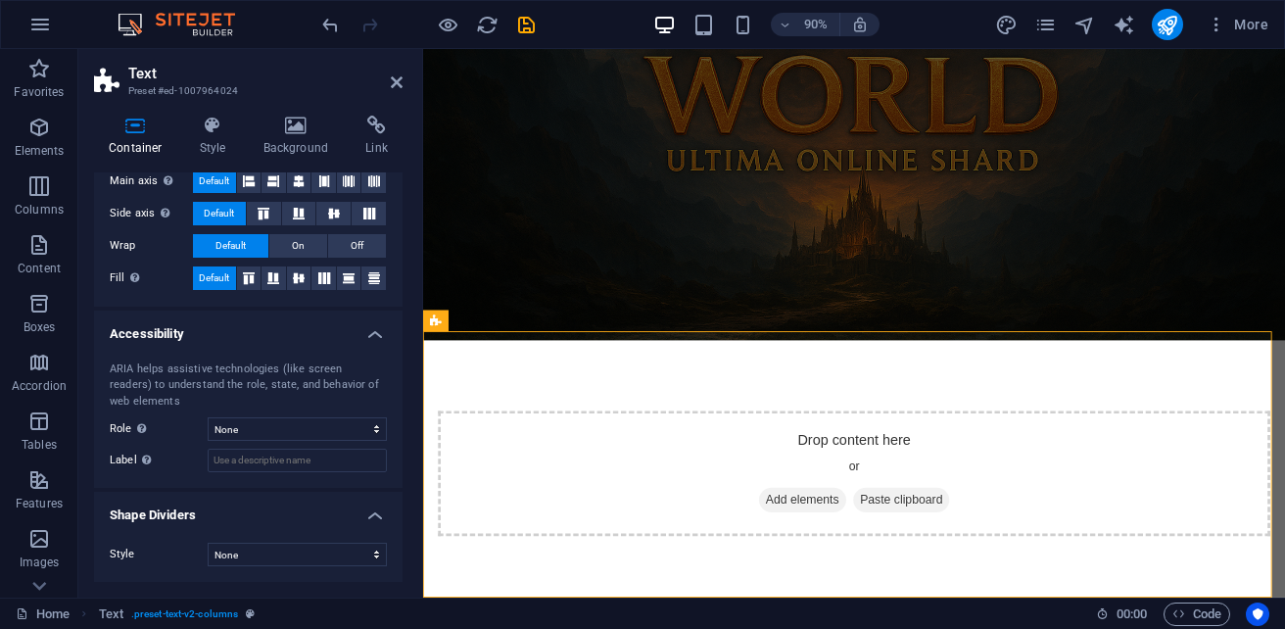
scroll to position [0, 0]
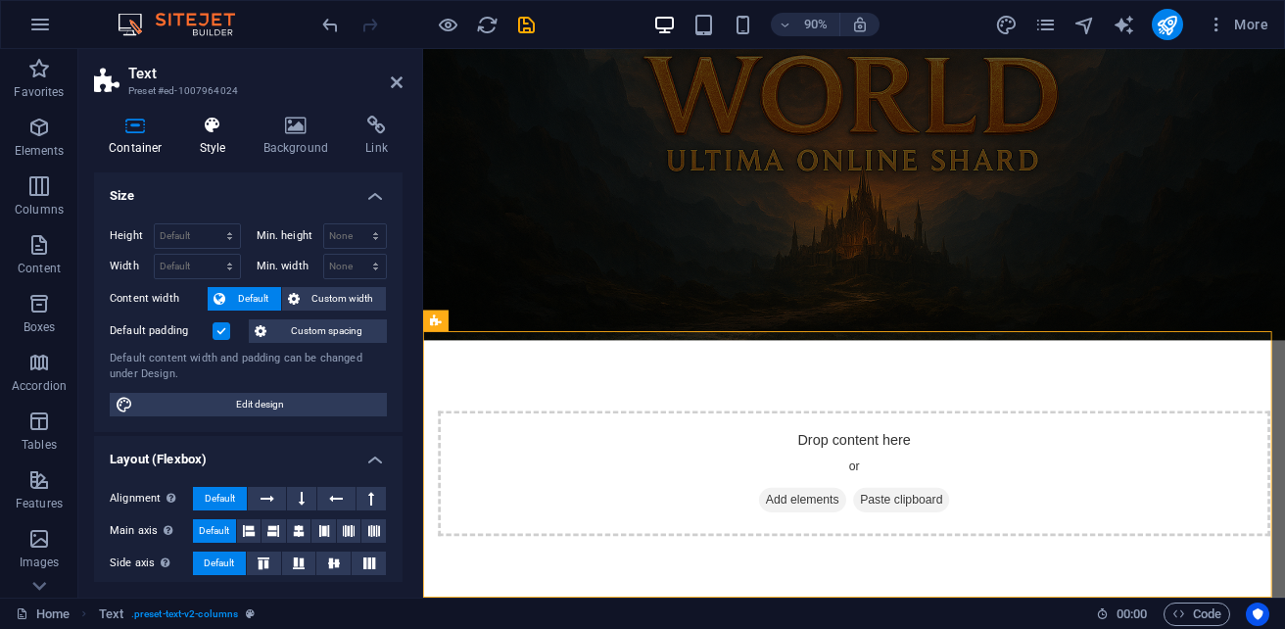
click at [211, 121] on icon at bounding box center [213, 126] width 56 height 20
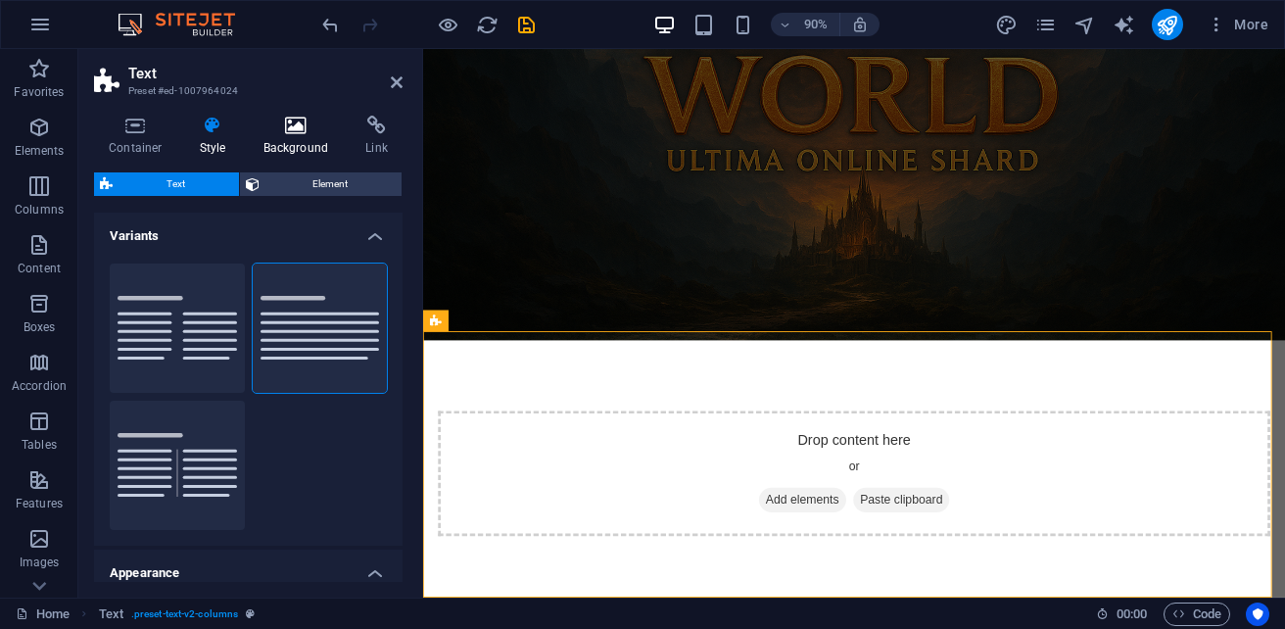
click at [303, 145] on h4 "Background" at bounding box center [300, 136] width 103 height 41
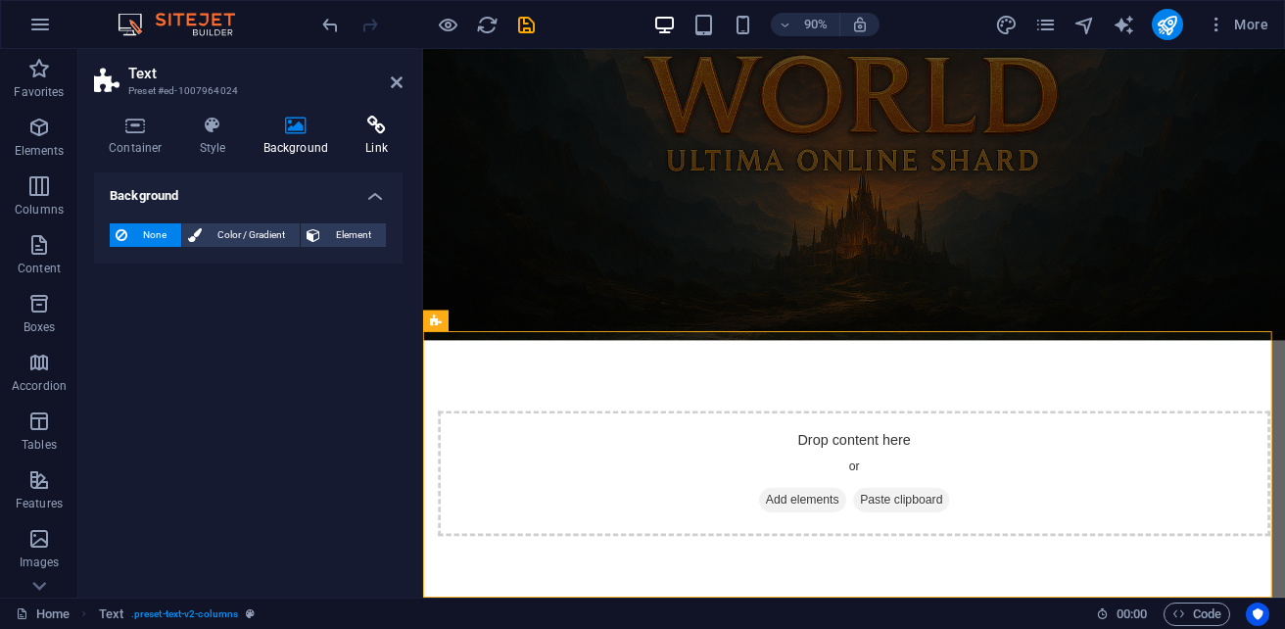
click at [375, 144] on h4 "Link" at bounding box center [377, 136] width 52 height 41
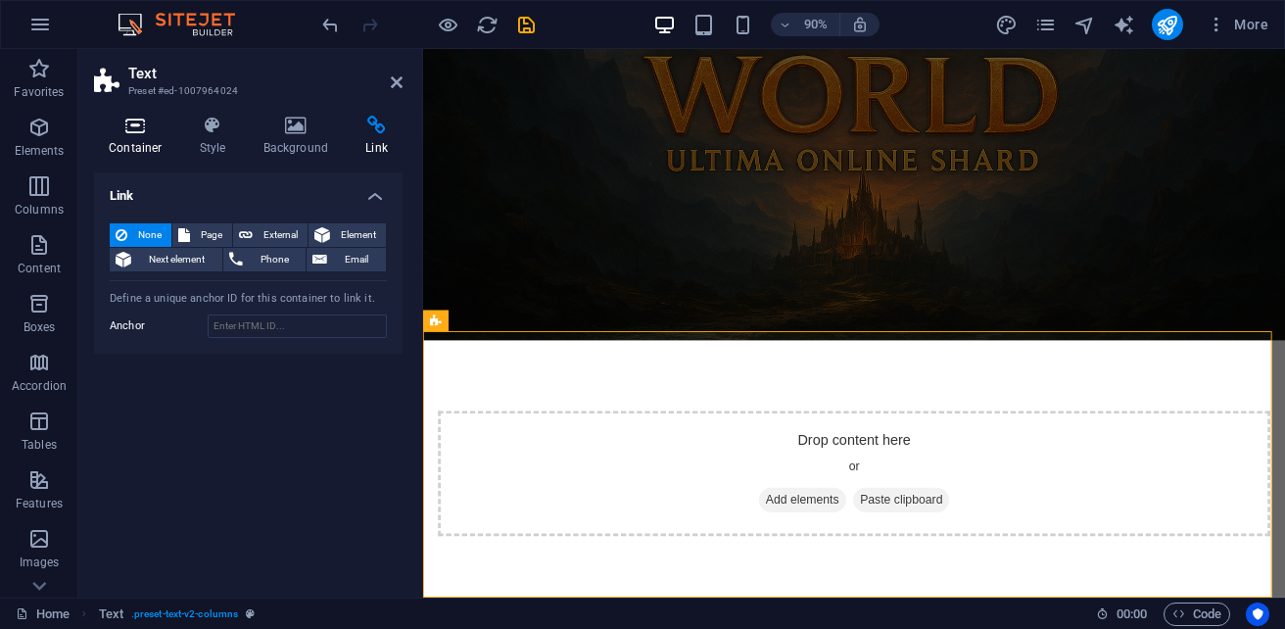
click at [137, 131] on icon at bounding box center [135, 126] width 83 height 20
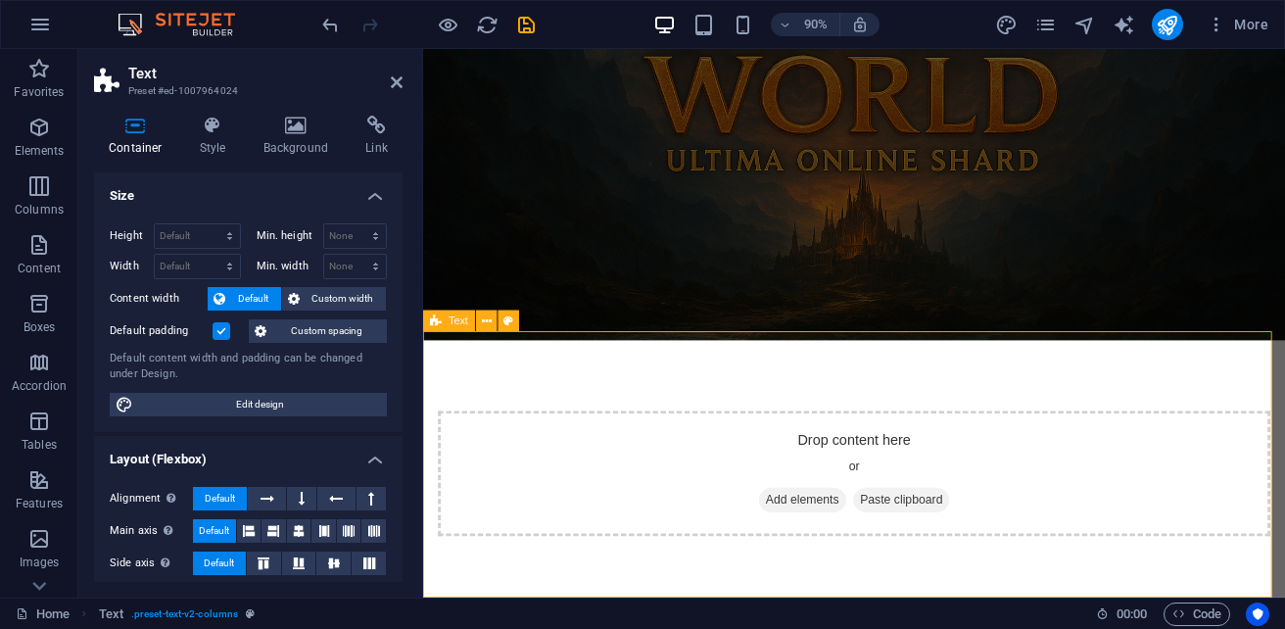
click at [794, 404] on div "Drop content here or Add elements Paste clipboard" at bounding box center [902, 520] width 958 height 296
click at [398, 78] on icon at bounding box center [397, 82] width 12 height 16
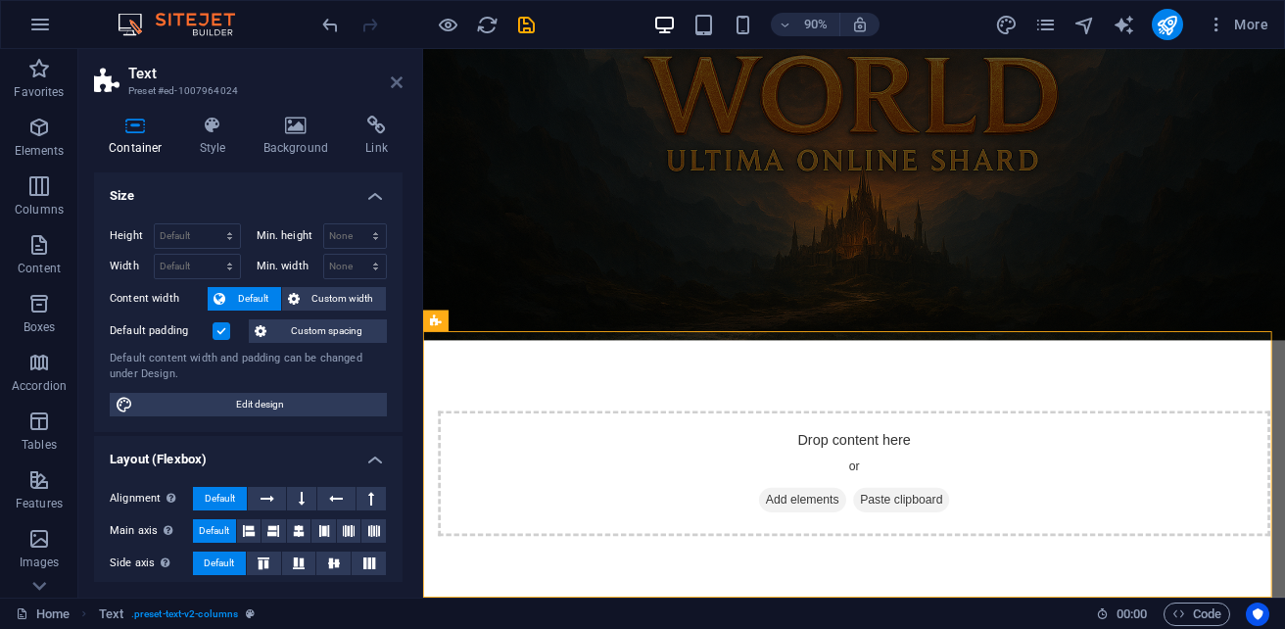
scroll to position [473, 0]
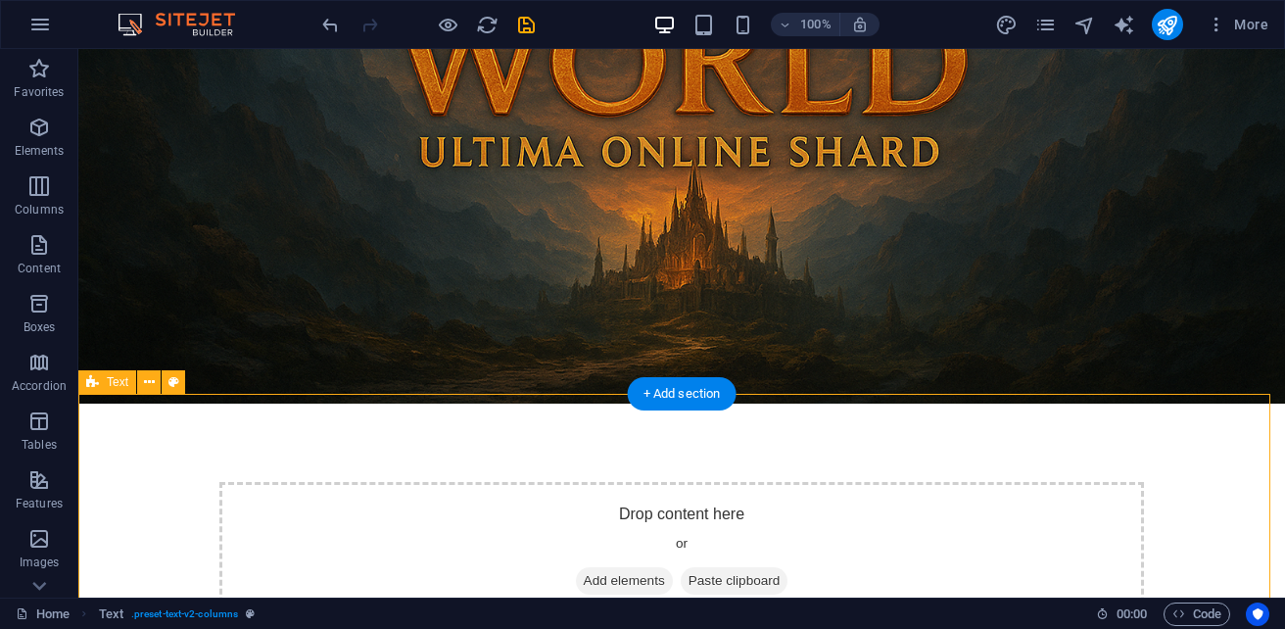
click at [458, 445] on div "Drop content here or Add elements Paste clipboard" at bounding box center [681, 551] width 1206 height 296
click at [456, 445] on div "Drop content here or Add elements Paste clipboard" at bounding box center [681, 551] width 1206 height 296
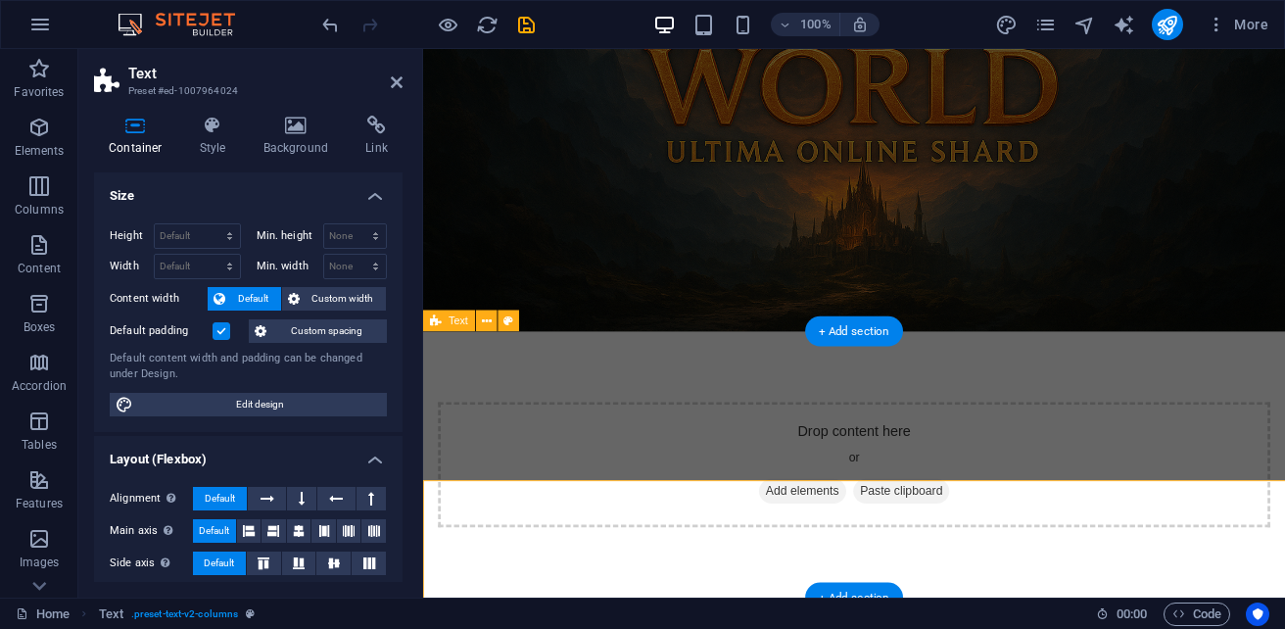
click at [459, 488] on div "Drop content here or Add elements Paste clipboard" at bounding box center [902, 510] width 924 height 139
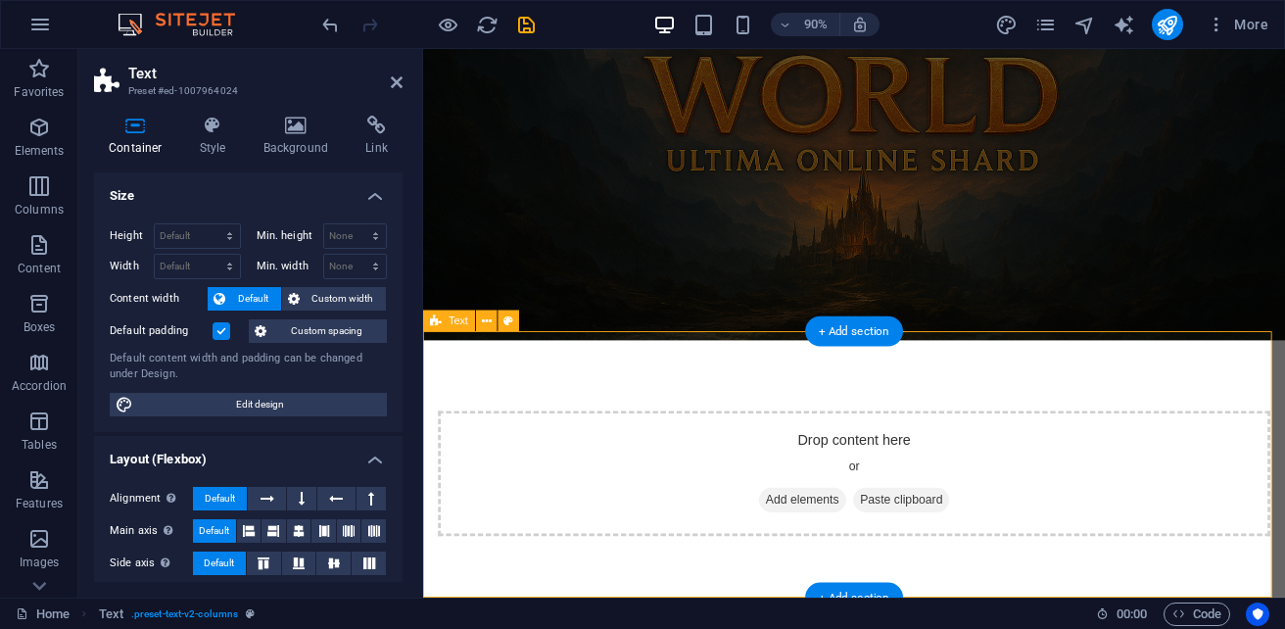
click at [664, 525] on div "Drop content here or Add elements Paste clipboard" at bounding box center [902, 519] width 924 height 139
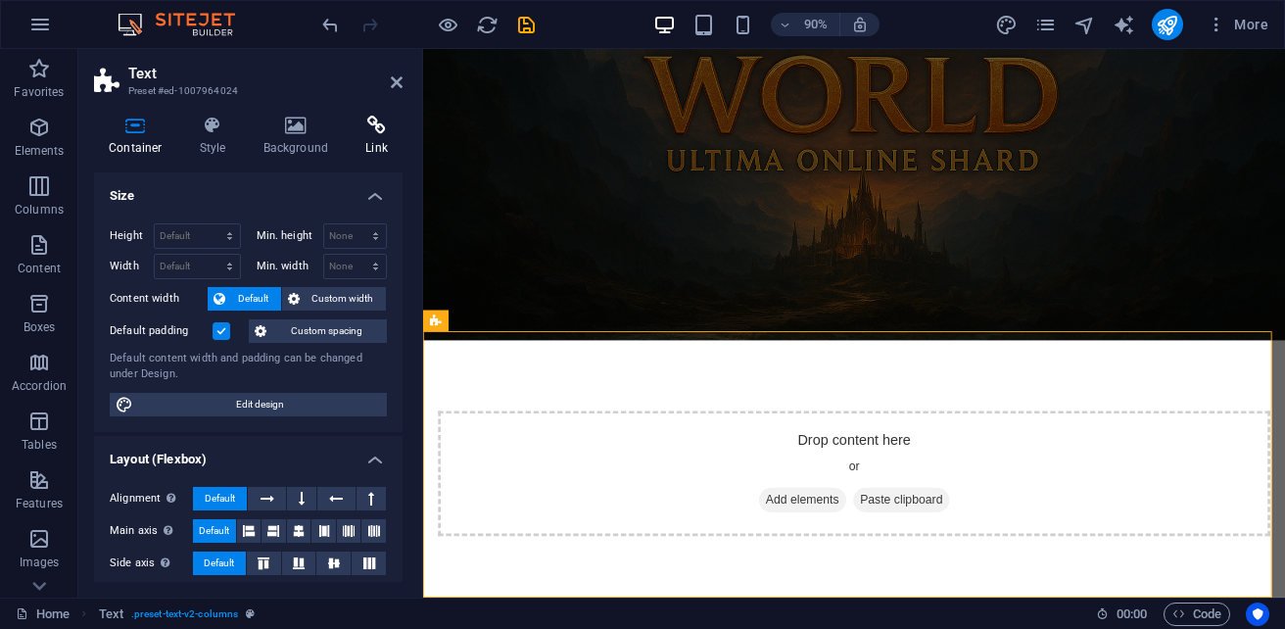
click at [373, 142] on h4 "Link" at bounding box center [377, 136] width 52 height 41
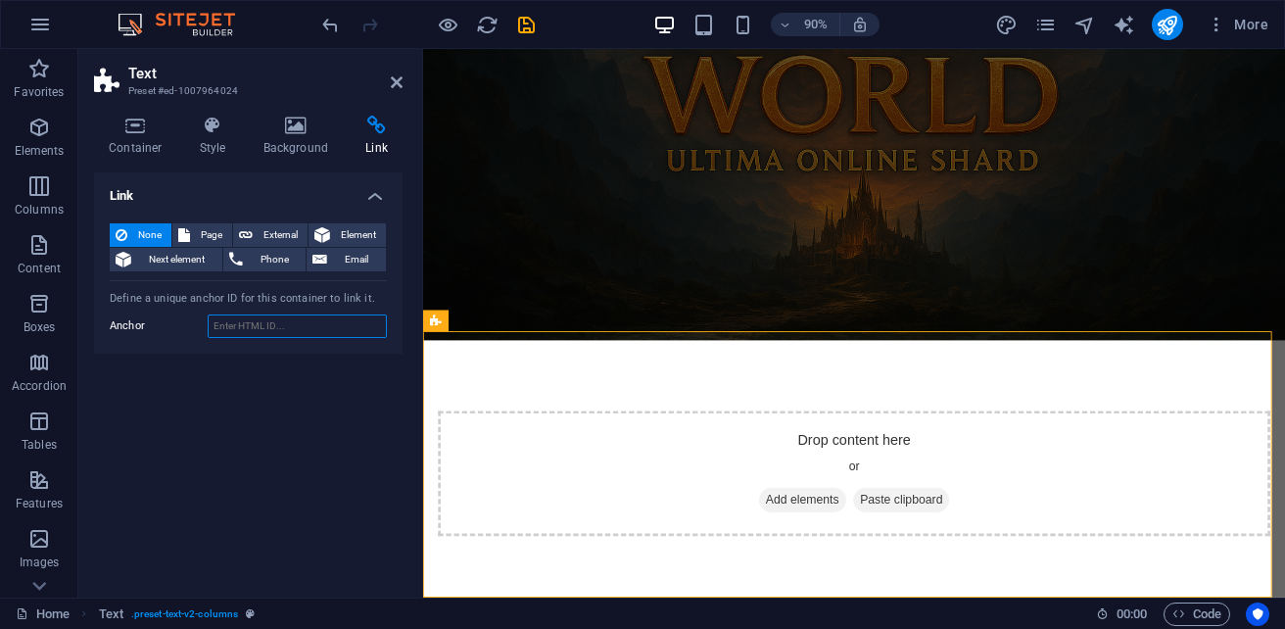
click at [276, 332] on input "Anchor" at bounding box center [297, 325] width 179 height 23
click at [392, 78] on icon at bounding box center [397, 82] width 12 height 16
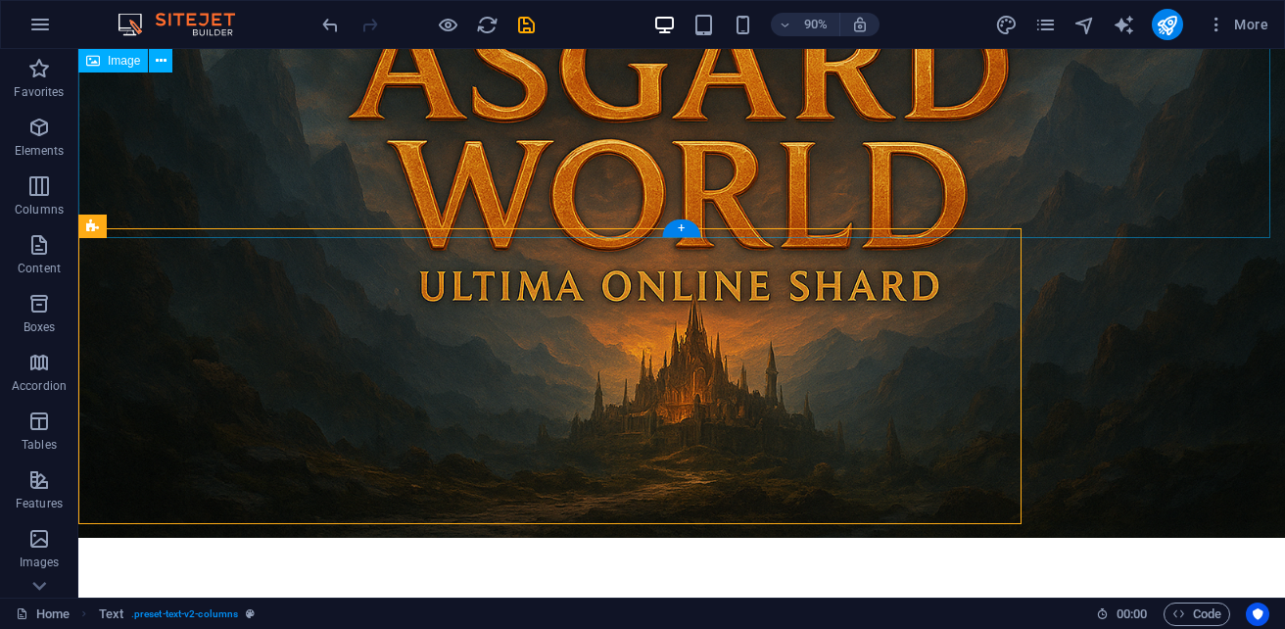
scroll to position [473, 0]
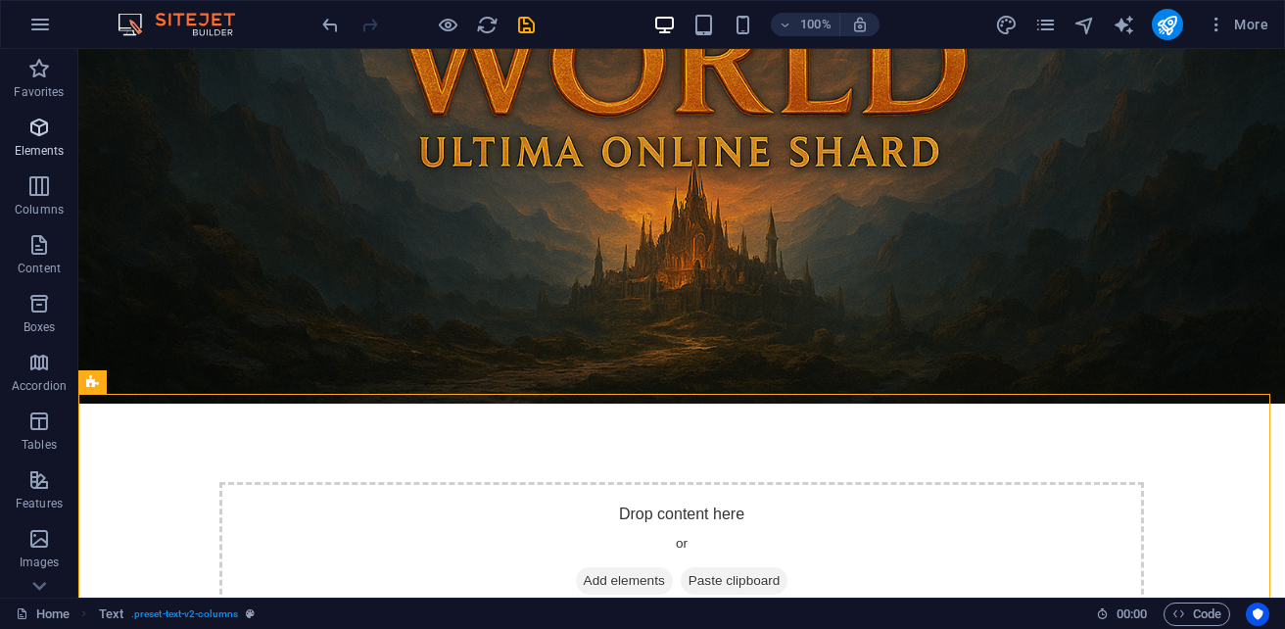
click at [37, 139] on span "Elements" at bounding box center [39, 139] width 78 height 47
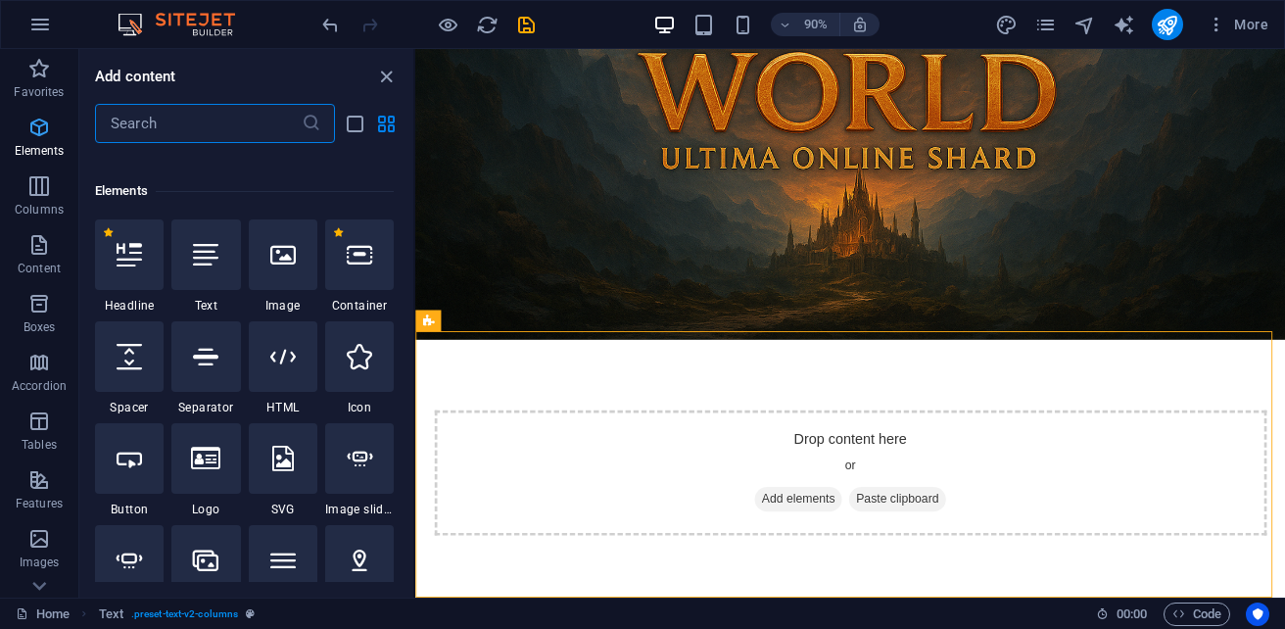
scroll to position [209, 0]
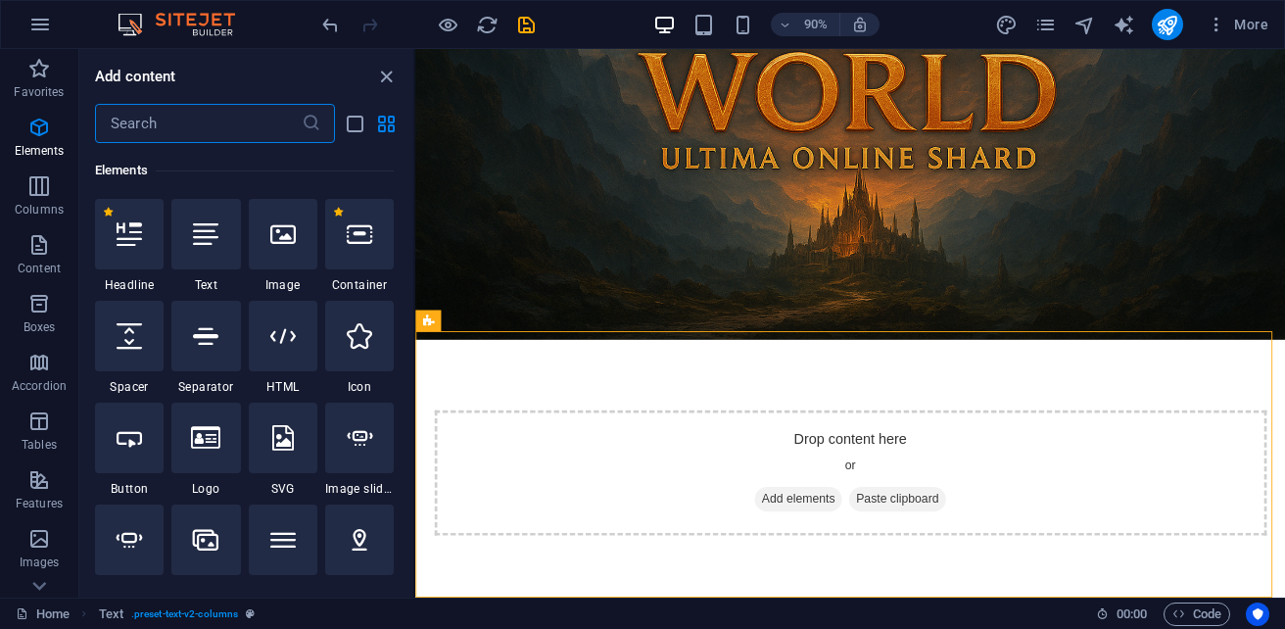
click at [185, 115] on input "text" at bounding box center [198, 123] width 207 height 39
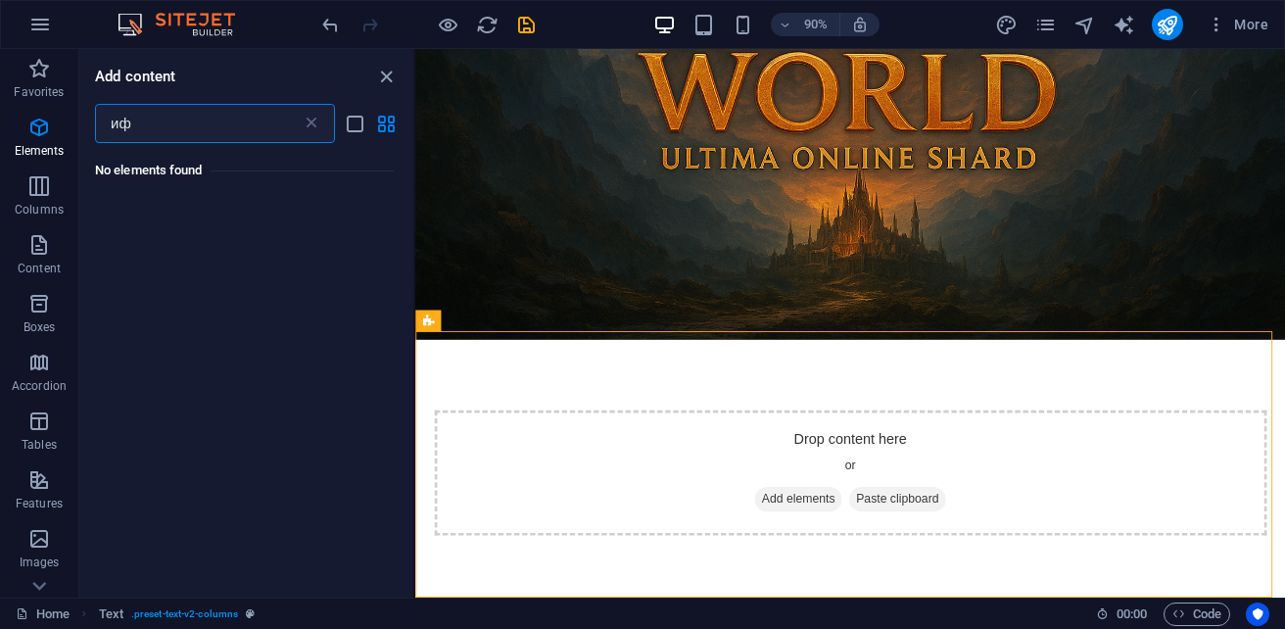
type input "и"
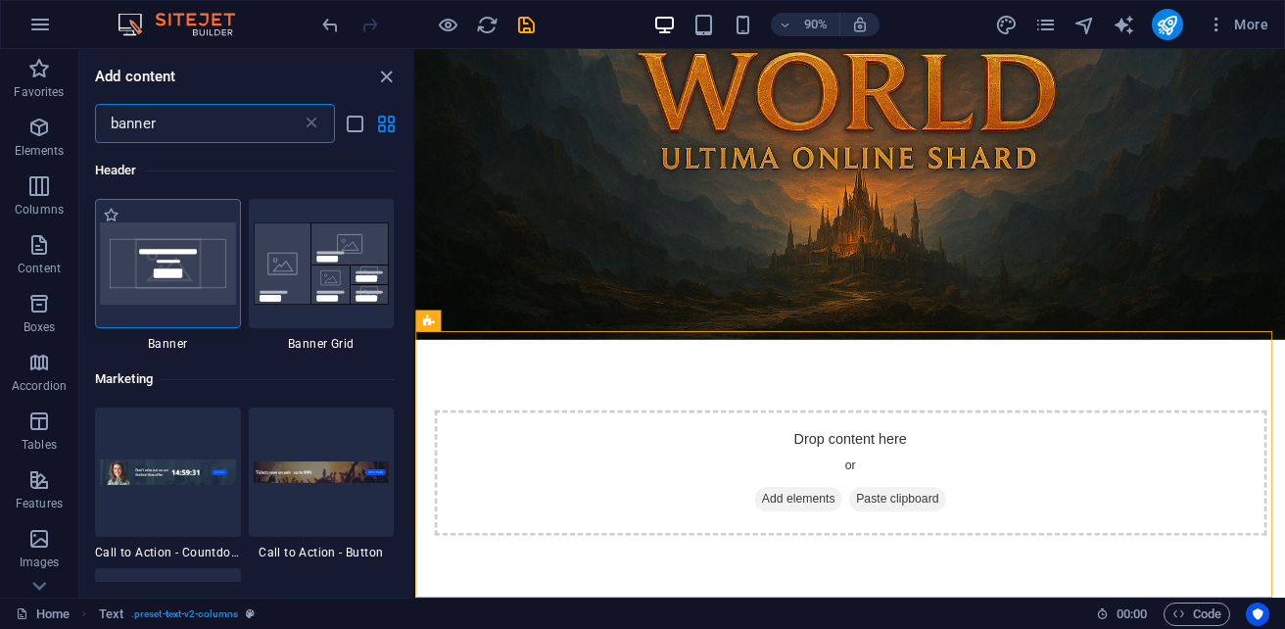
type input "banner"
click at [124, 292] on img at bounding box center [168, 263] width 136 height 82
click at [415, 292] on div "Drag here to replace the existing content. Press “Ctrl” if you want to create a…" at bounding box center [849, 323] width 869 height 548
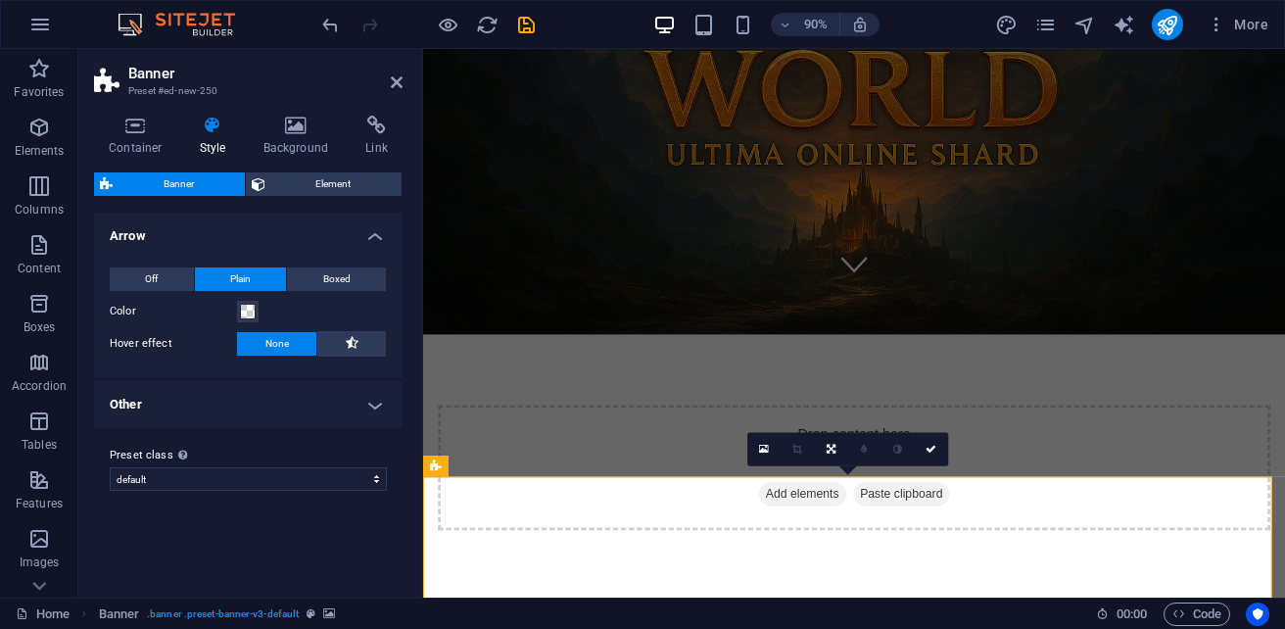
scroll to position [473, 0]
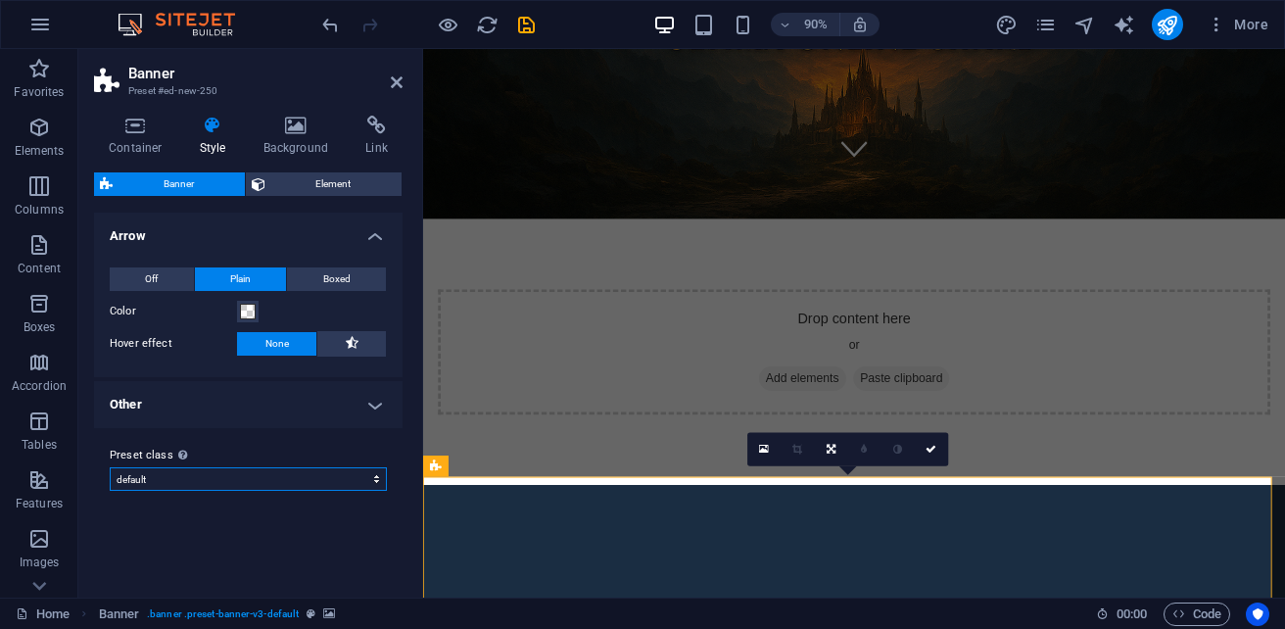
click at [265, 473] on select "default Add preset class" at bounding box center [248, 478] width 277 height 23
click at [153, 138] on h4 "Container" at bounding box center [139, 136] width 91 height 41
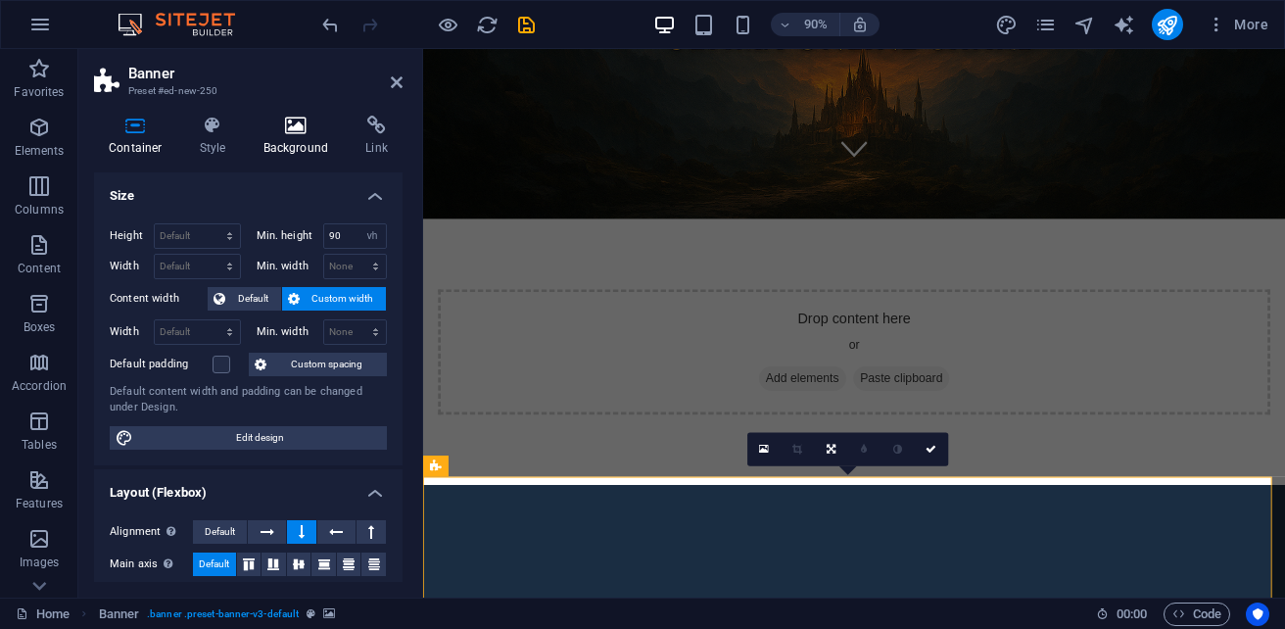
click at [304, 136] on h4 "Background" at bounding box center [300, 136] width 103 height 41
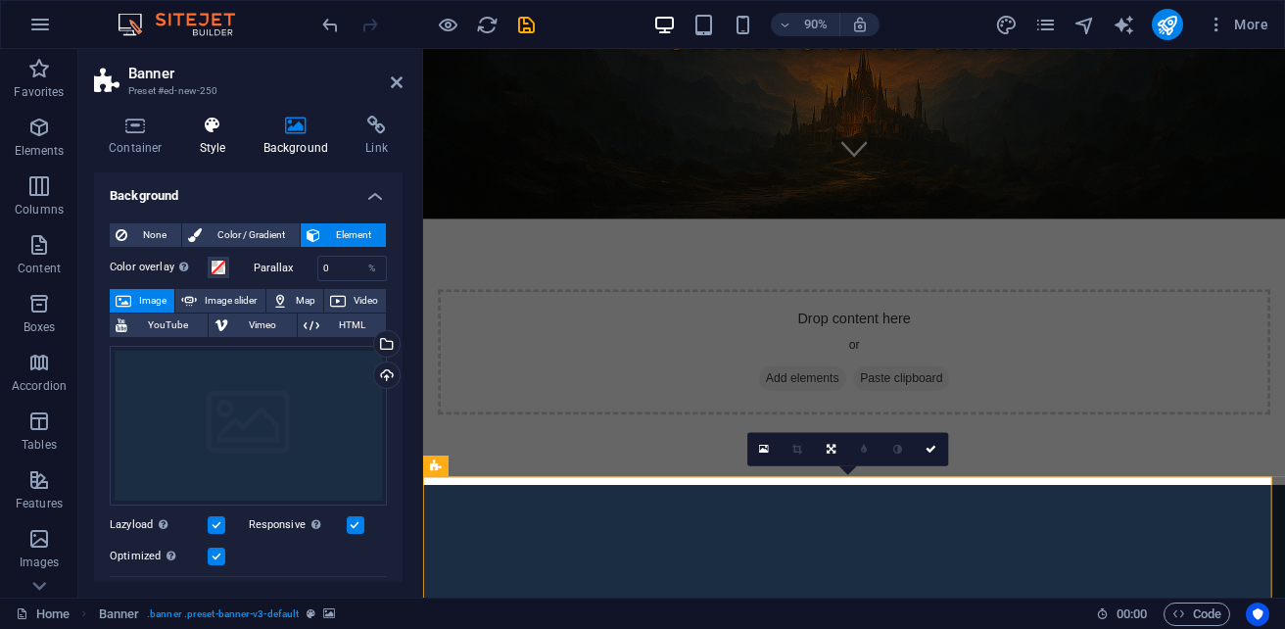
click at [227, 129] on icon at bounding box center [213, 126] width 56 height 20
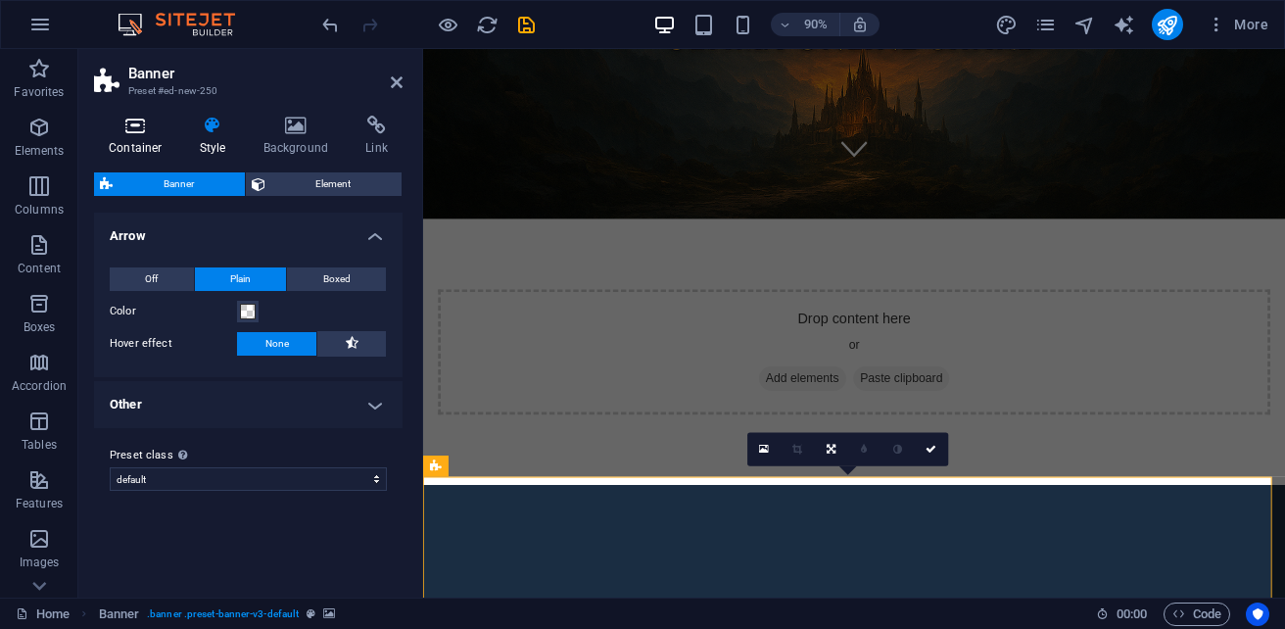
click at [126, 126] on icon at bounding box center [135, 126] width 83 height 20
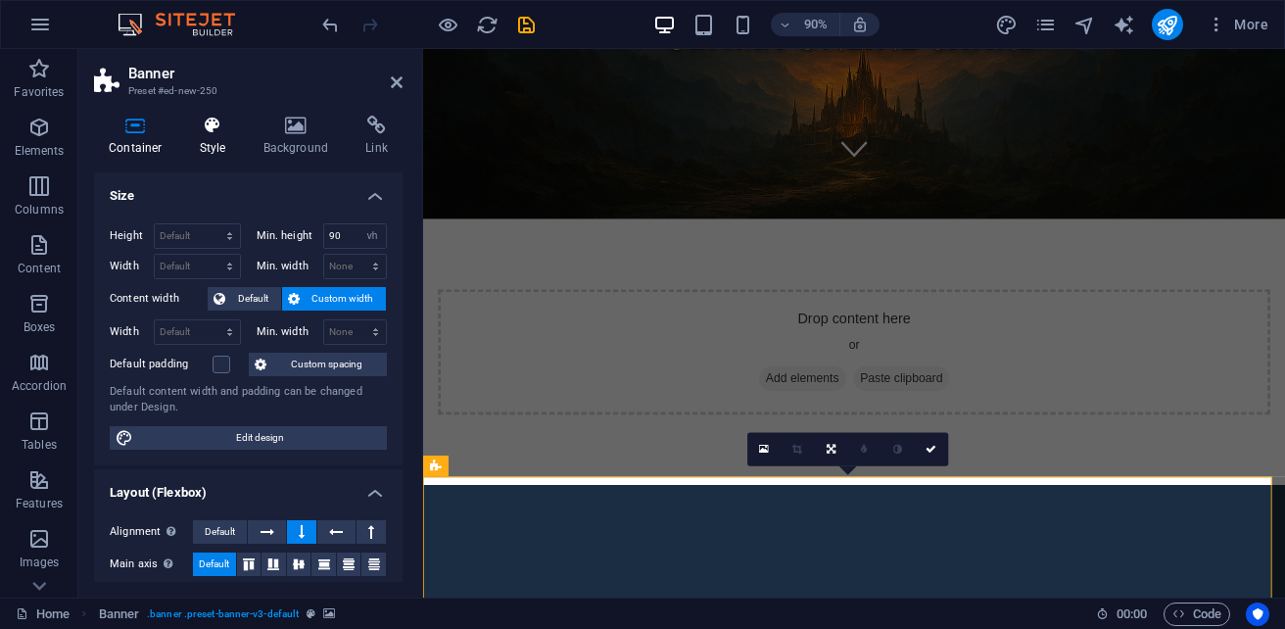
click at [208, 118] on icon at bounding box center [213, 126] width 56 height 20
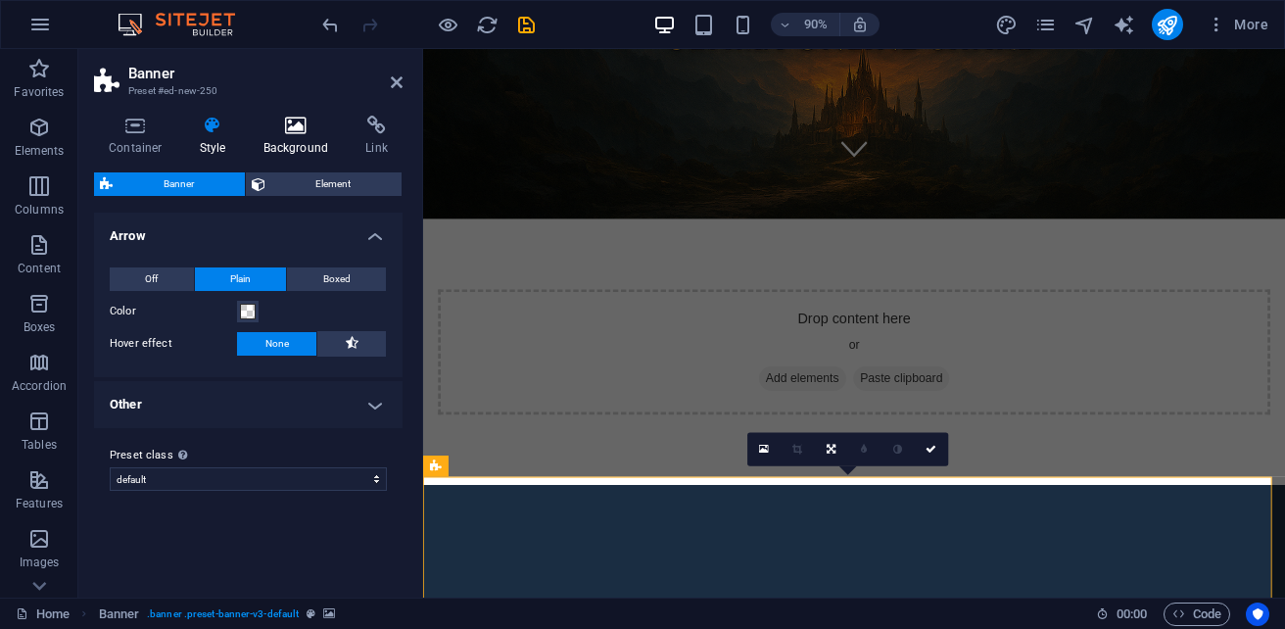
click at [298, 140] on h4 "Background" at bounding box center [300, 136] width 103 height 41
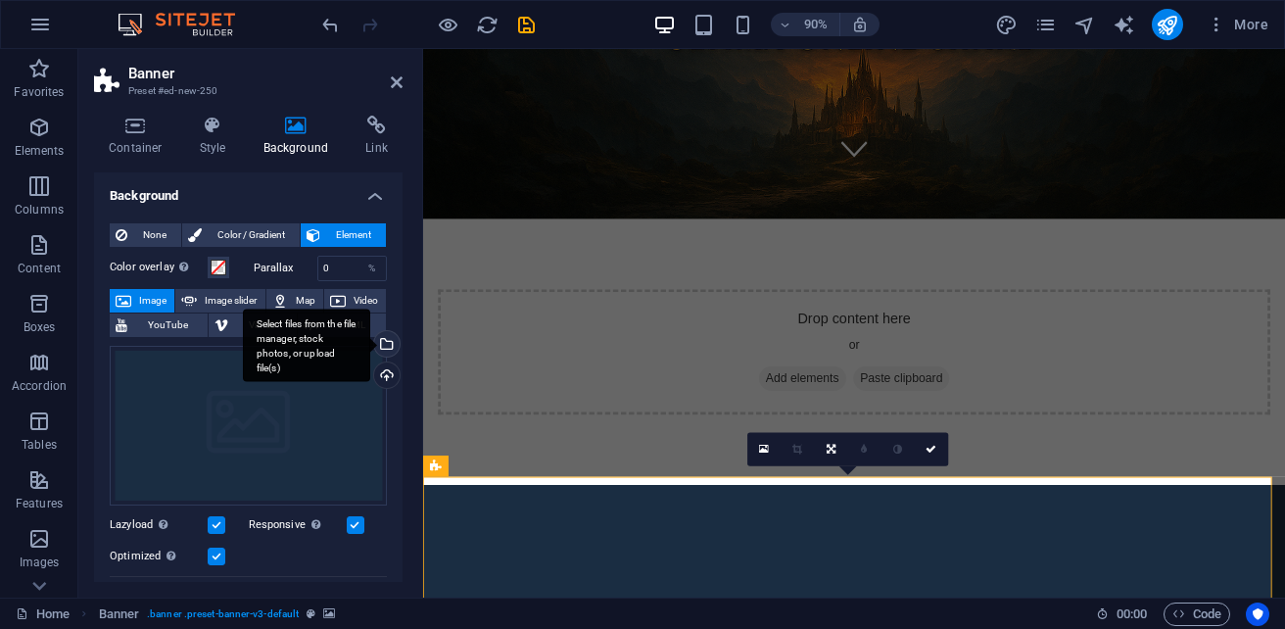
click at [382, 348] on div "Select files from the file manager, stock photos, or upload file(s)" at bounding box center [384, 345] width 29 height 29
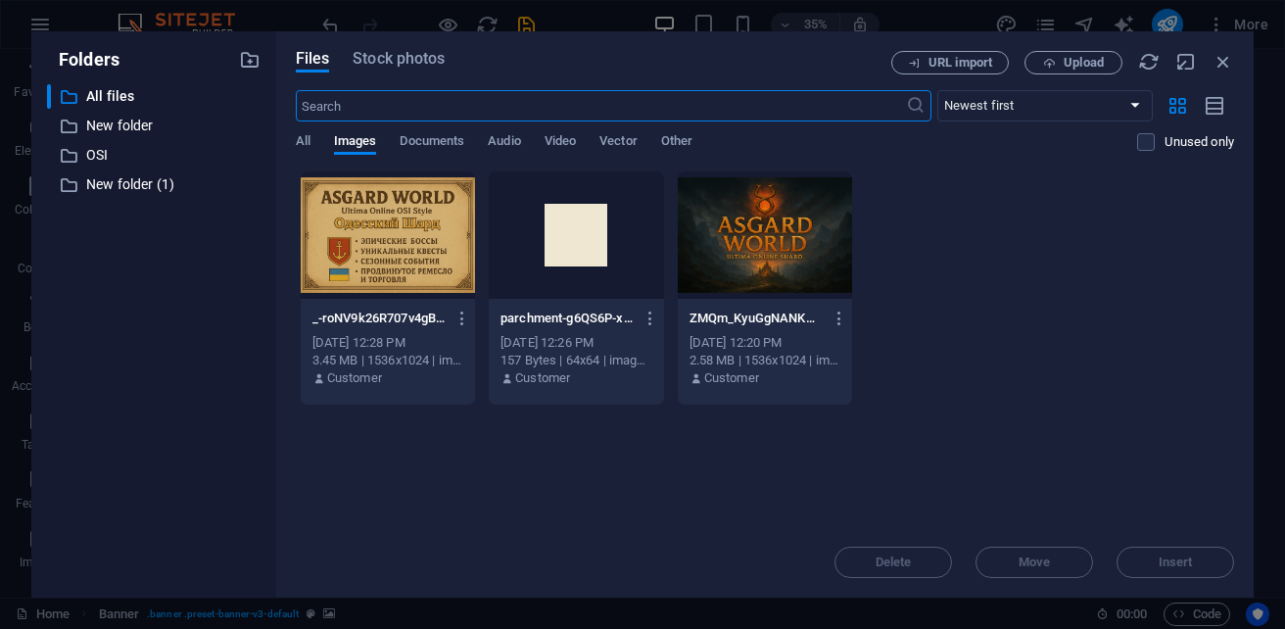
click at [806, 250] on div at bounding box center [765, 234] width 174 height 127
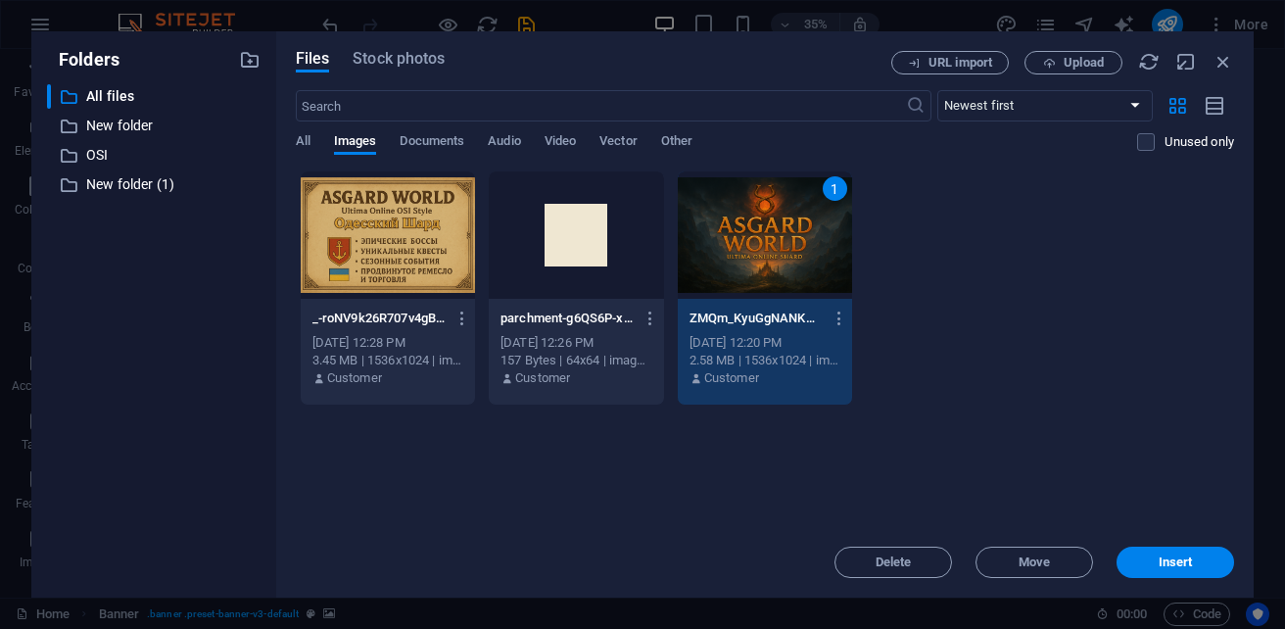
click at [806, 250] on div "1" at bounding box center [765, 234] width 174 height 127
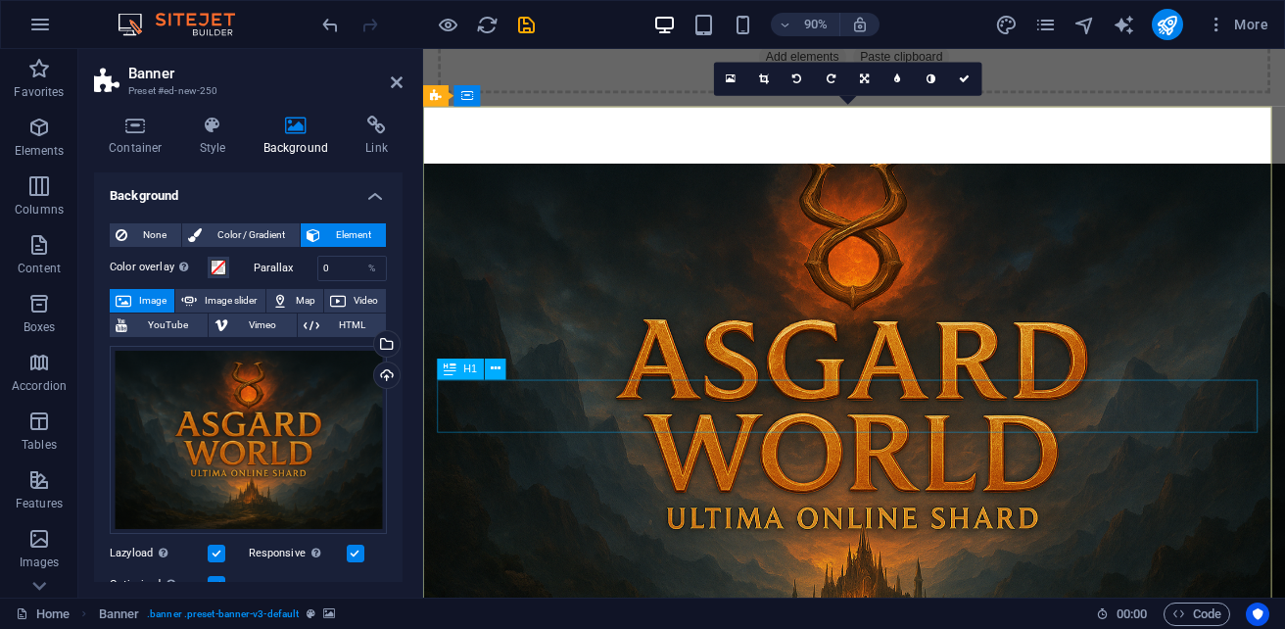
scroll to position [887, 0]
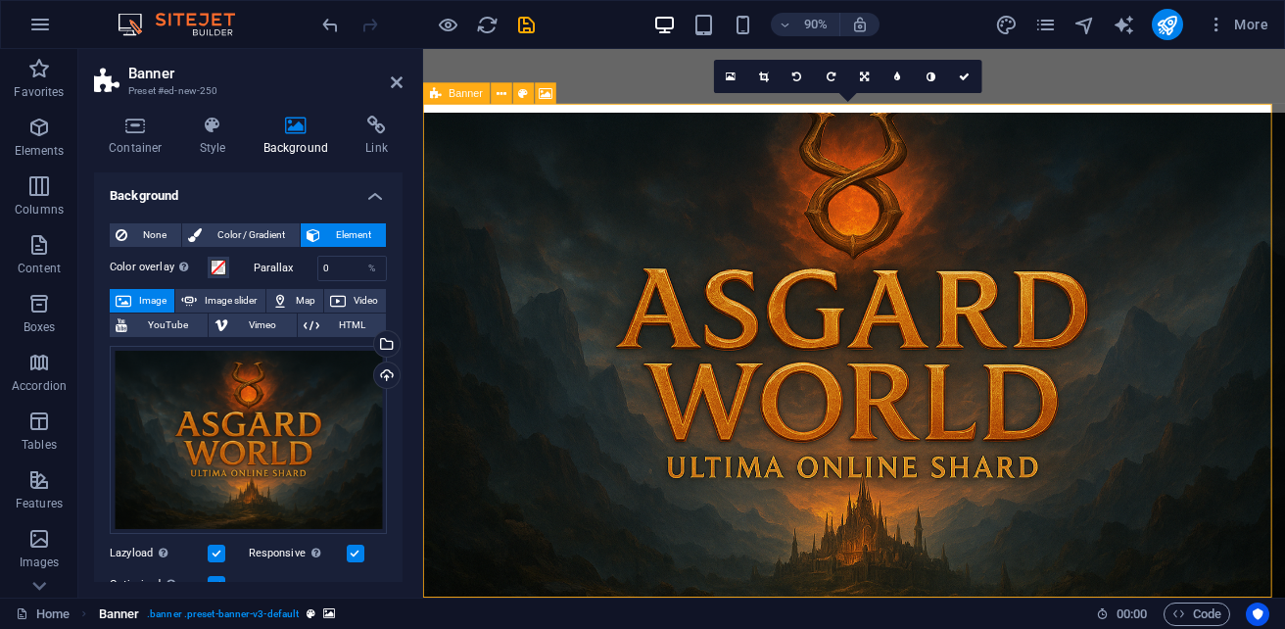
click at [206, 616] on span ". banner .preset-banner-v3-default" at bounding box center [223, 613] width 152 height 23
click at [330, 608] on icon "breadcrumb" at bounding box center [329, 613] width 12 height 11
click at [237, 231] on span "Color / Gradient" at bounding box center [251, 234] width 86 height 23
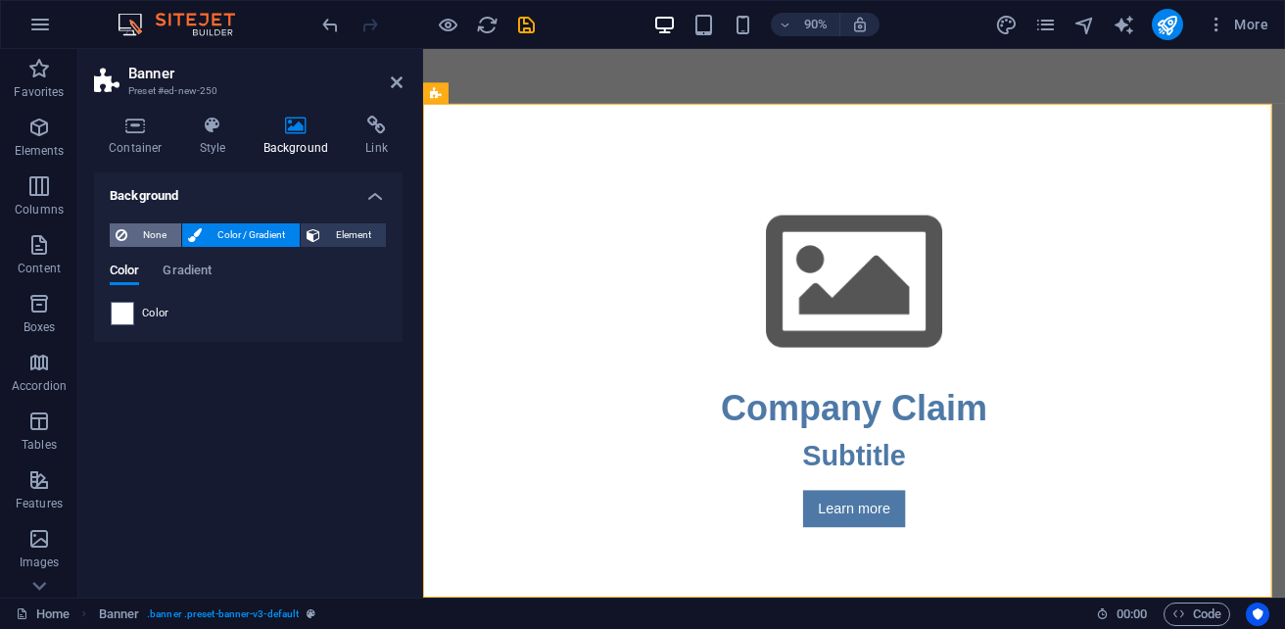
click at [158, 231] on span "None" at bounding box center [154, 234] width 42 height 23
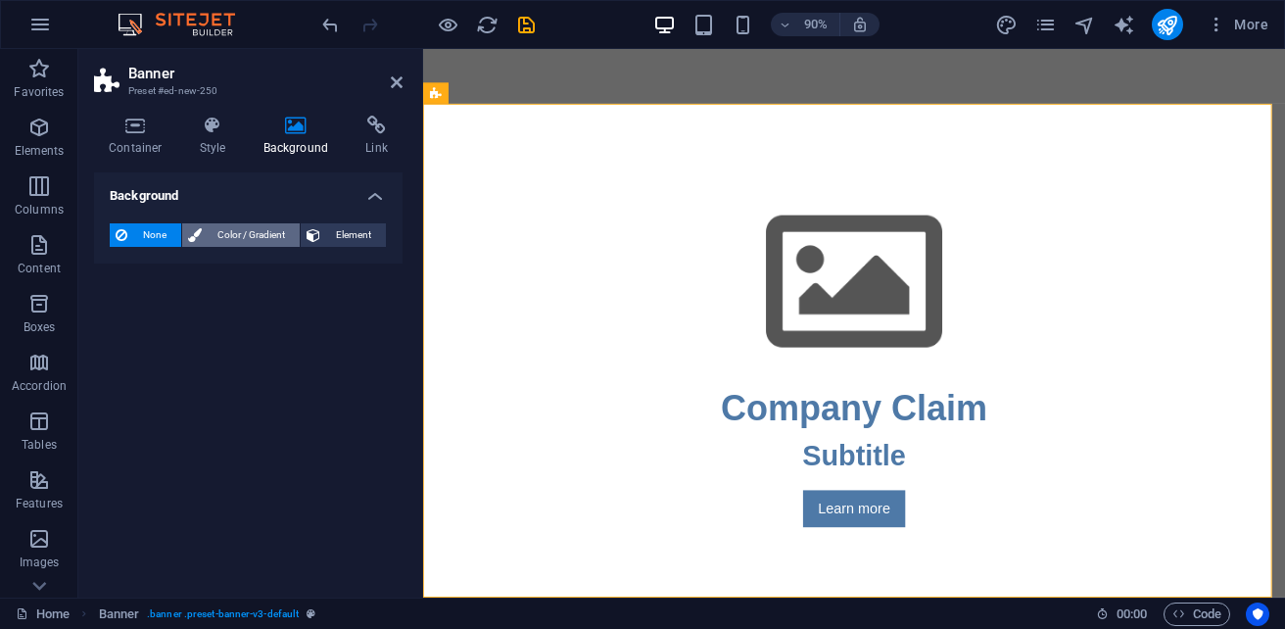
click at [255, 235] on span "Color / Gradient" at bounding box center [251, 234] width 86 height 23
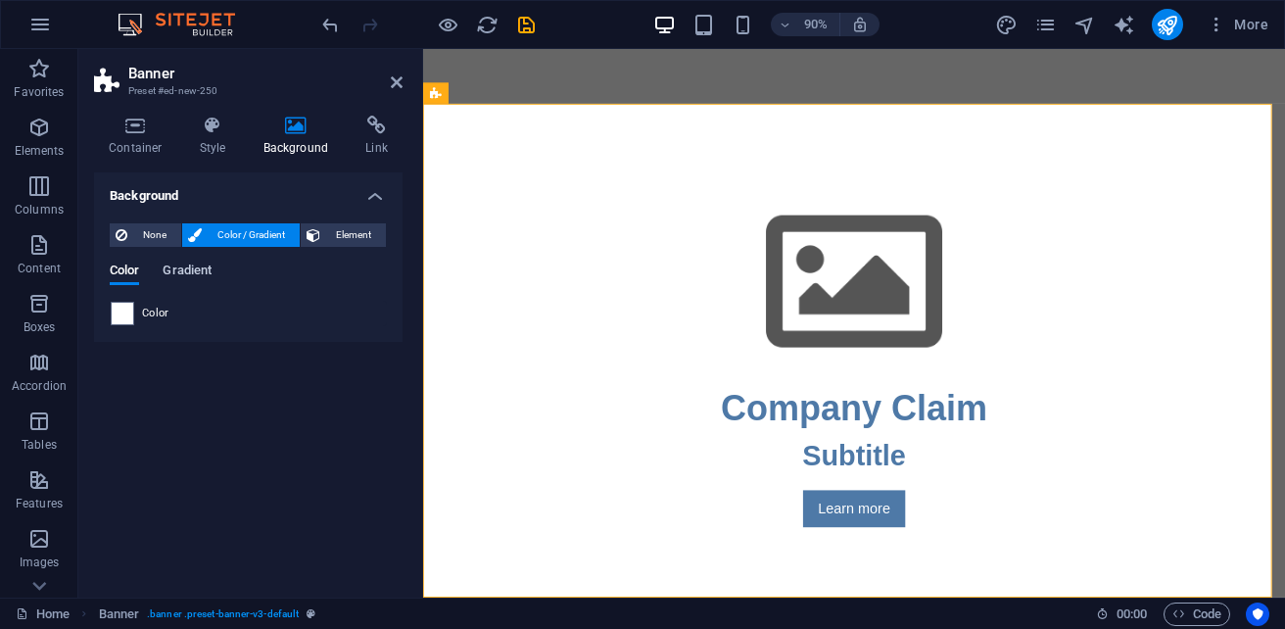
click at [185, 277] on span "Gradient" at bounding box center [187, 271] width 49 height 27
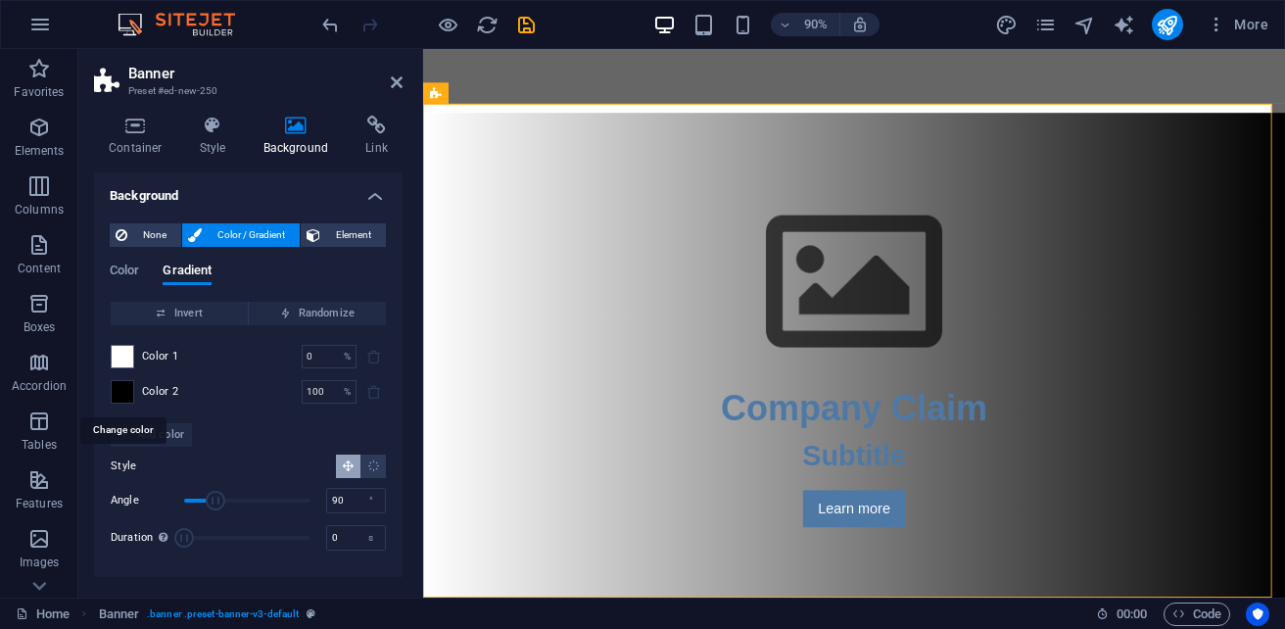
click at [126, 390] on span at bounding box center [123, 392] width 22 height 22
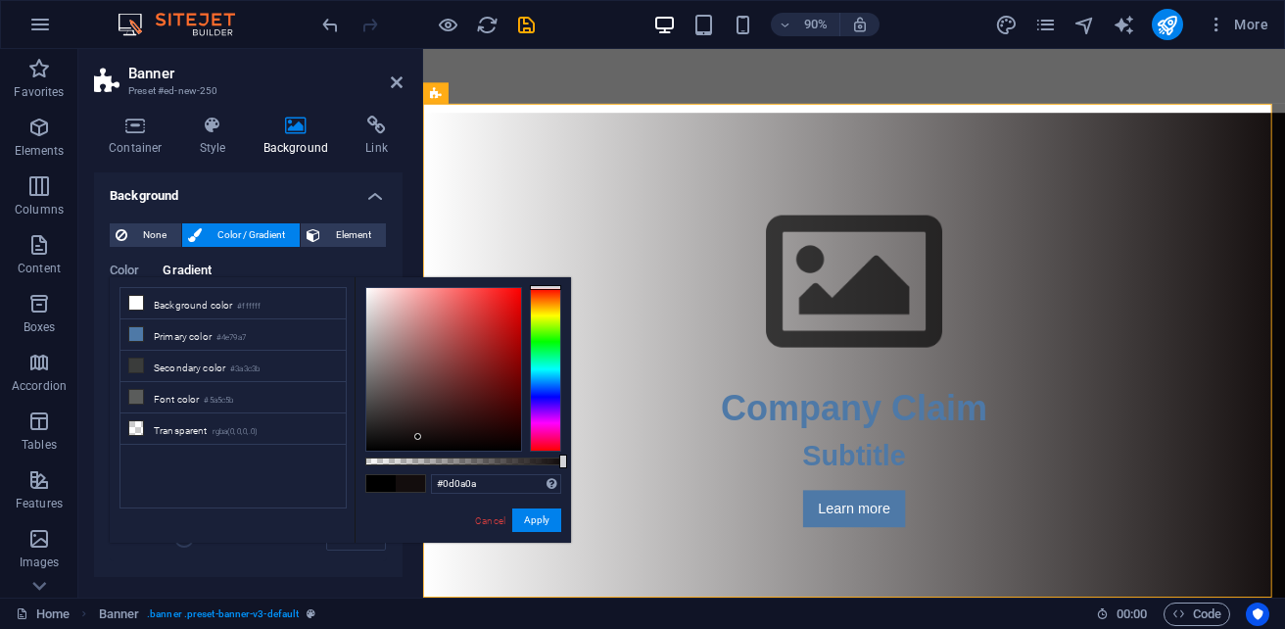
type input "#0c0909"
drag, startPoint x: 375, startPoint y: 445, endPoint x: 406, endPoint y: 442, distance: 31.6
click at [406, 442] on div at bounding box center [443, 369] width 155 height 163
click at [545, 528] on button "Apply" at bounding box center [536, 519] width 49 height 23
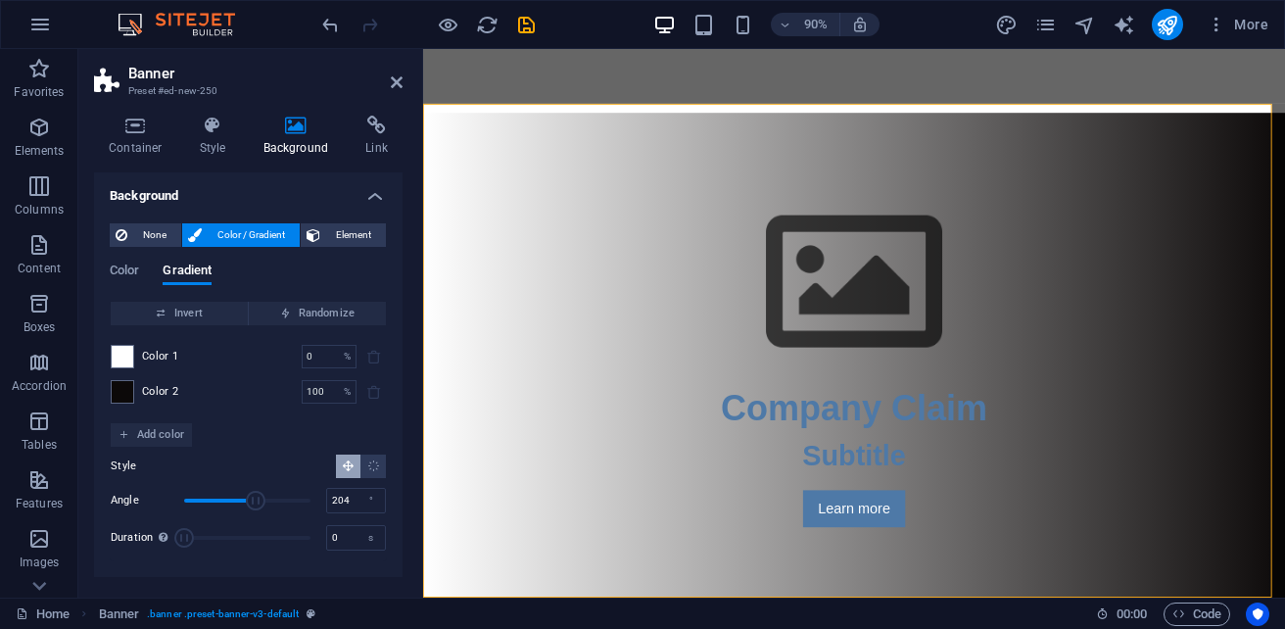
drag, startPoint x: 223, startPoint y: 496, endPoint x: 256, endPoint y: 497, distance: 32.3
click at [256, 497] on span "Angle" at bounding box center [256, 501] width 20 height 20
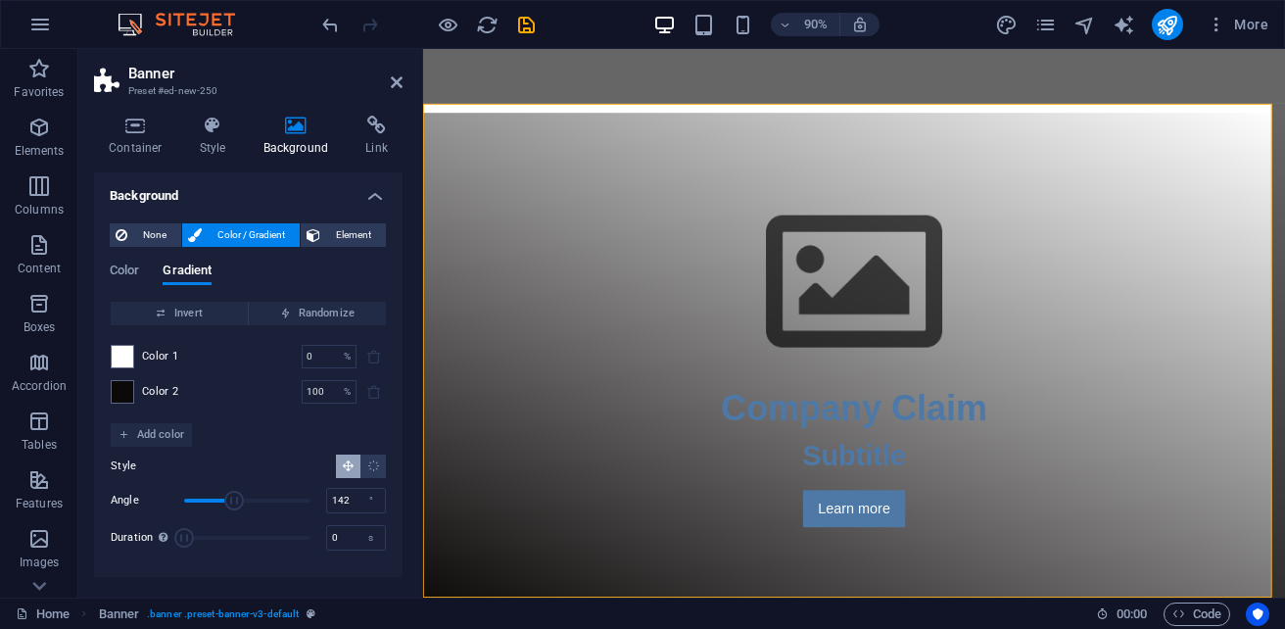
drag, startPoint x: 256, startPoint y: 497, endPoint x: 234, endPoint y: 499, distance: 21.6
click at [234, 499] on span "Angle" at bounding box center [234, 501] width 20 height 20
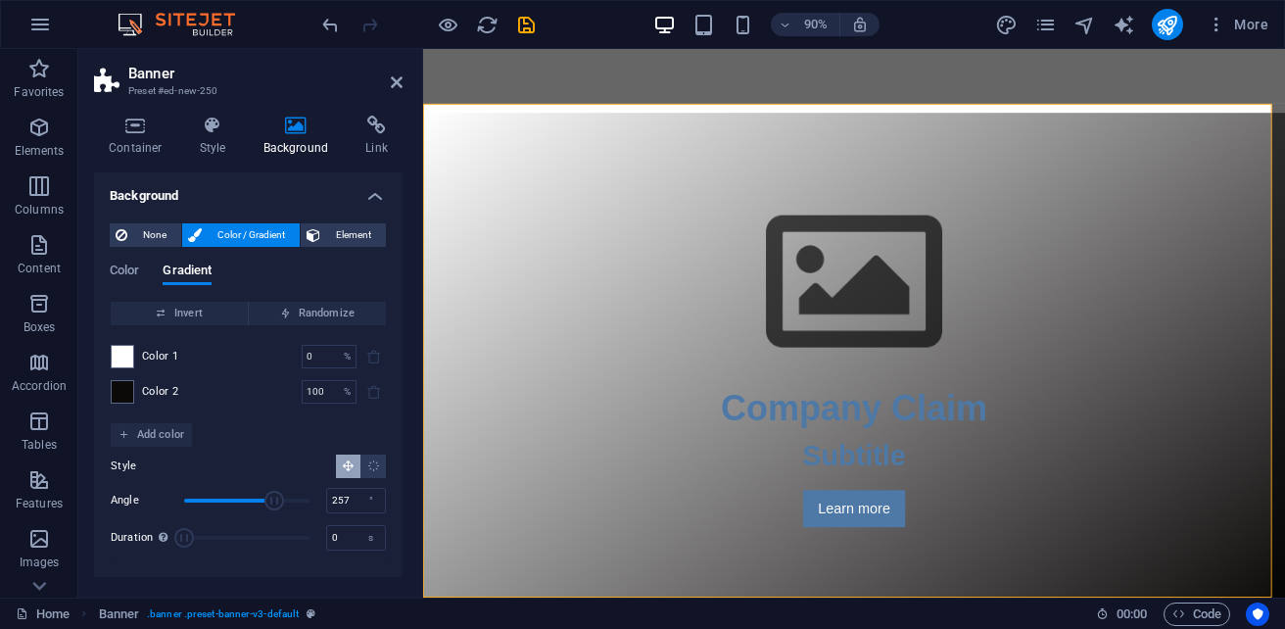
drag, startPoint x: 234, startPoint y: 499, endPoint x: 274, endPoint y: 499, distance: 40.1
click at [274, 499] on span "Angle" at bounding box center [274, 501] width 20 height 20
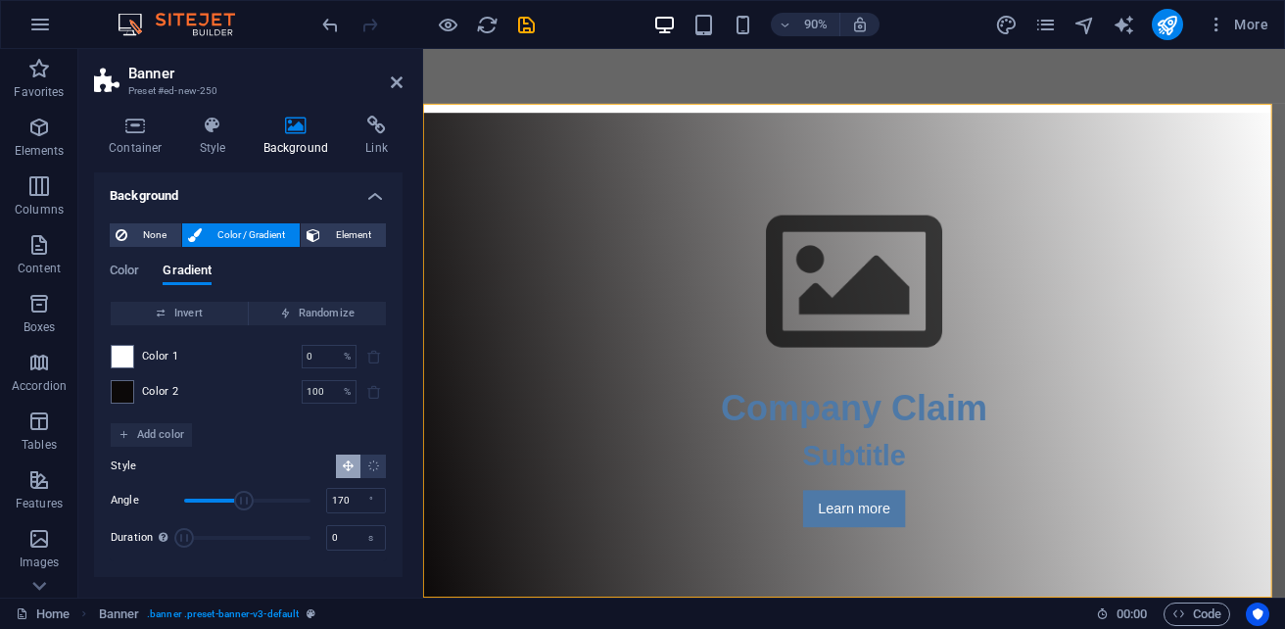
drag, startPoint x: 268, startPoint y: 499, endPoint x: 244, endPoint y: 499, distance: 24.5
click at [244, 499] on span "Angle" at bounding box center [244, 501] width 20 height 20
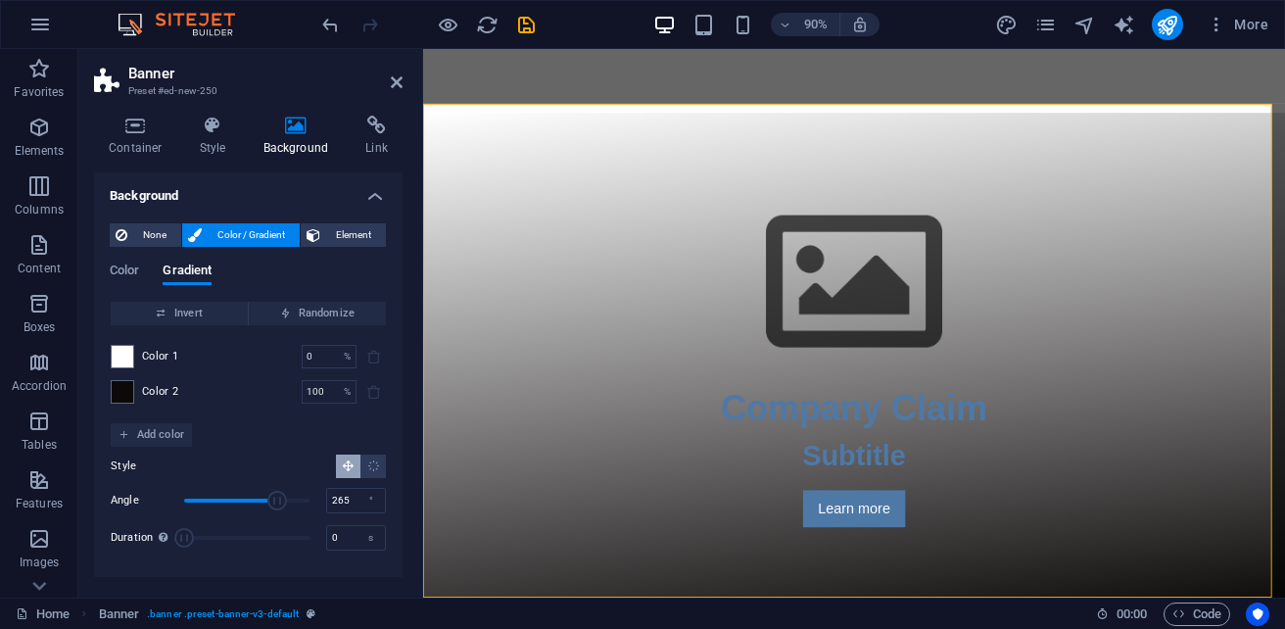
drag, startPoint x: 244, startPoint y: 499, endPoint x: 277, endPoint y: 499, distance: 33.3
click at [277, 499] on span "Angle" at bounding box center [277, 501] width 20 height 20
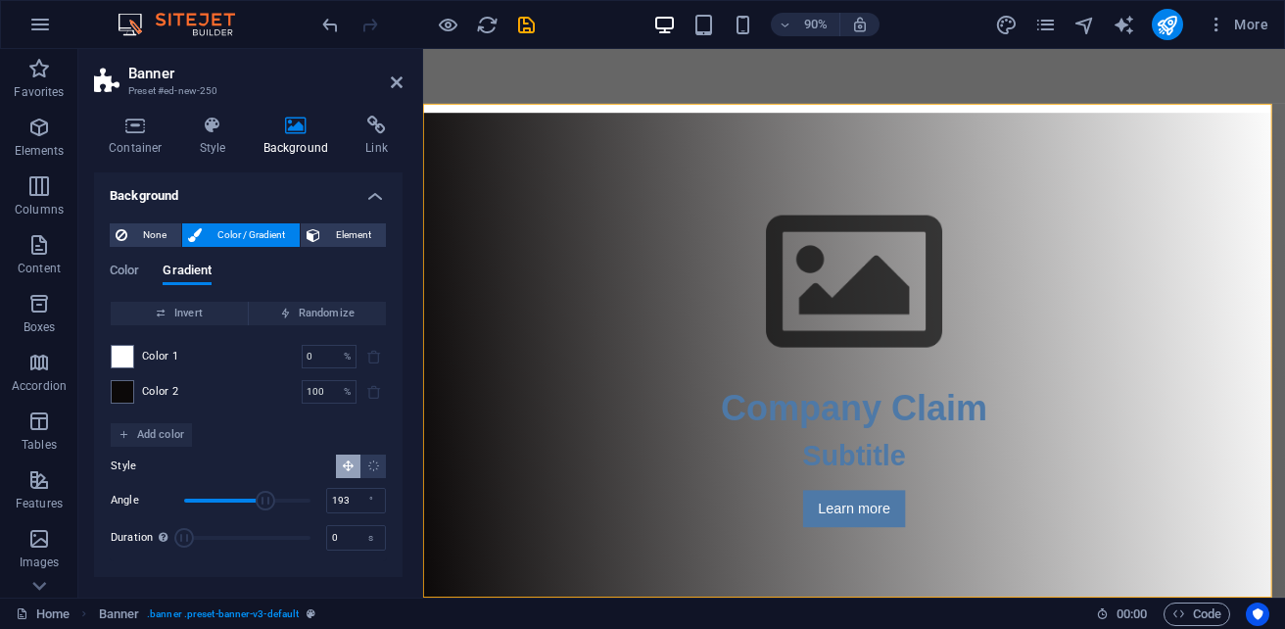
type input "190"
drag, startPoint x: 277, startPoint y: 499, endPoint x: 251, endPoint y: 500, distance: 26.5
click at [251, 500] on span "Angle" at bounding box center [251, 501] width 20 height 20
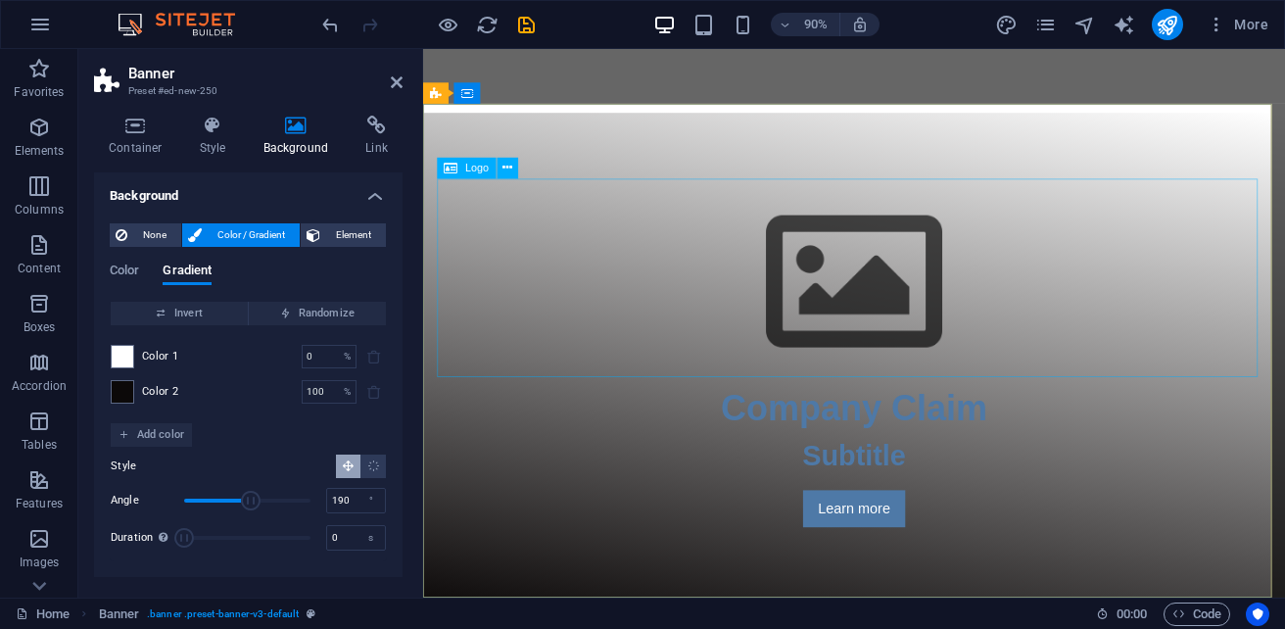
click at [946, 306] on div at bounding box center [902, 308] width 924 height 220
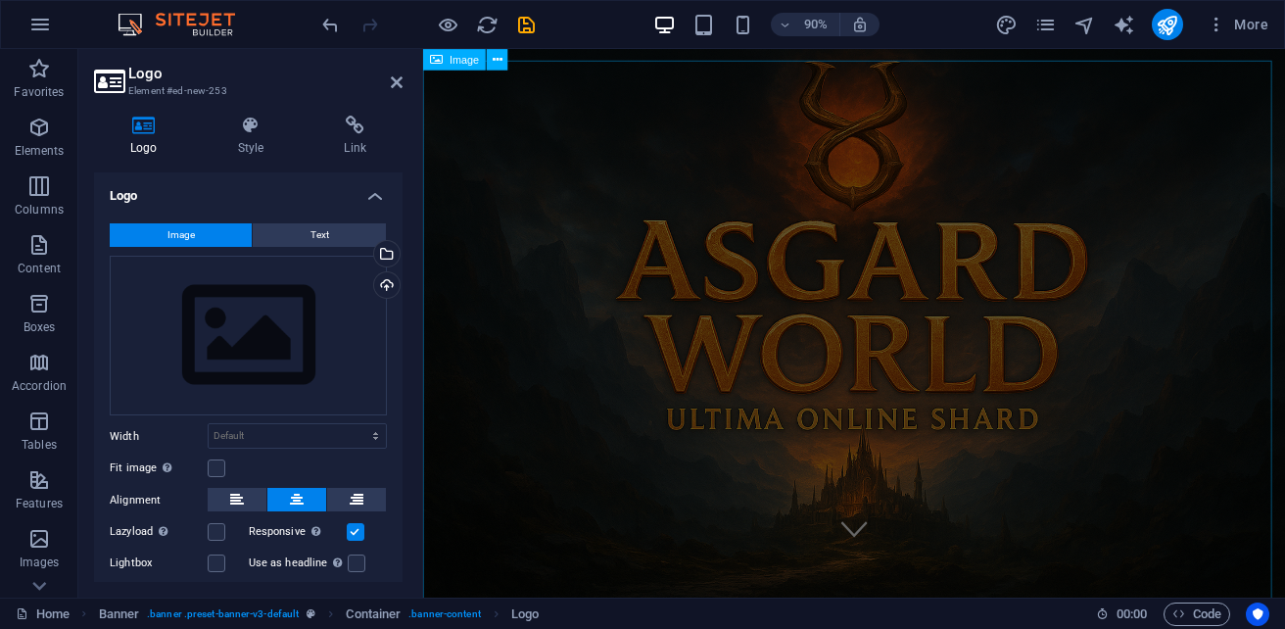
scroll to position [0, 0]
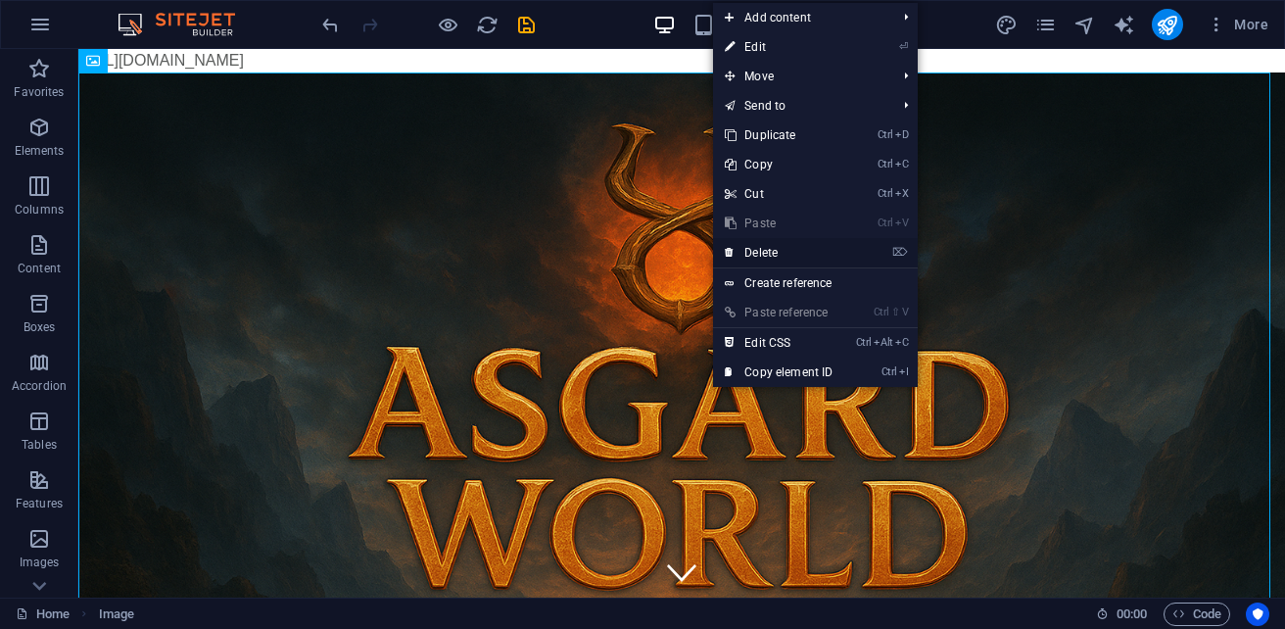
click at [799, 256] on link "⌦ Delete" at bounding box center [778, 252] width 131 height 29
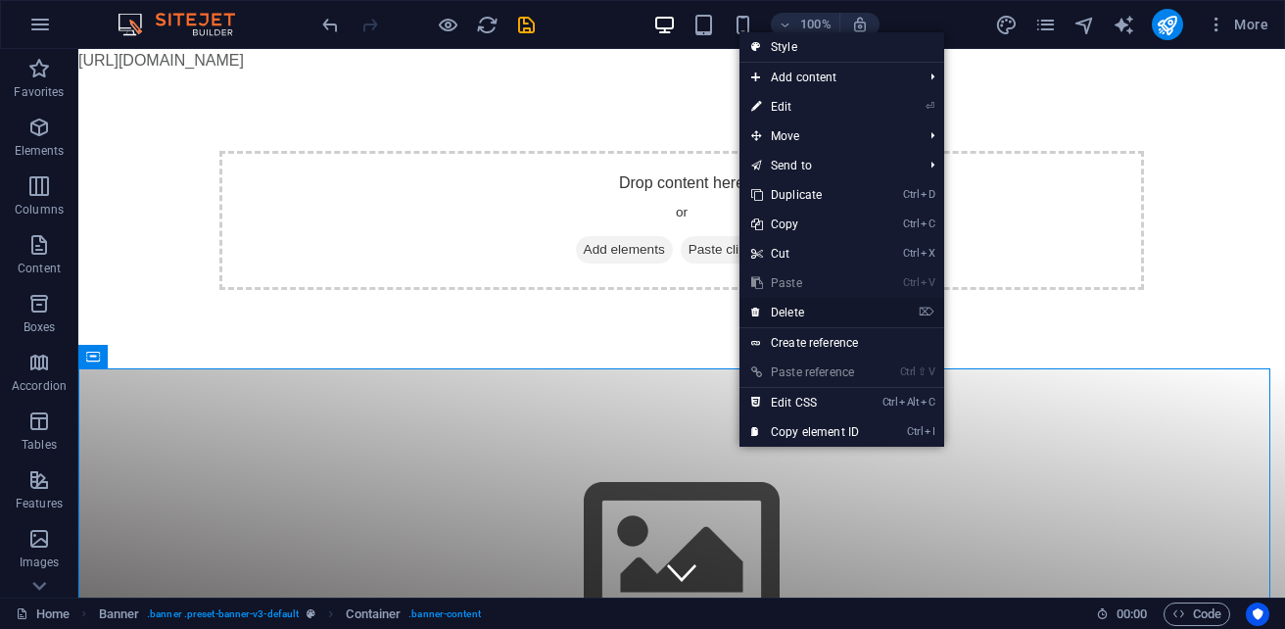
click at [807, 306] on link "⌦ Delete" at bounding box center [804, 312] width 131 height 29
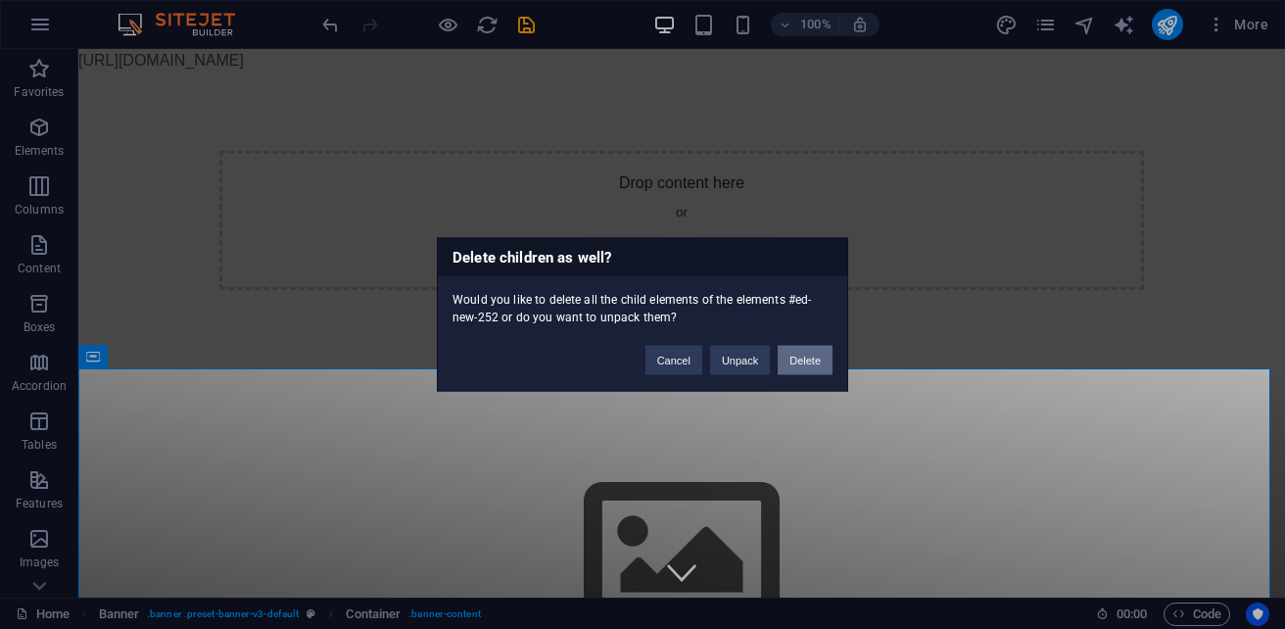
click at [806, 363] on button "Delete" at bounding box center [804, 360] width 55 height 29
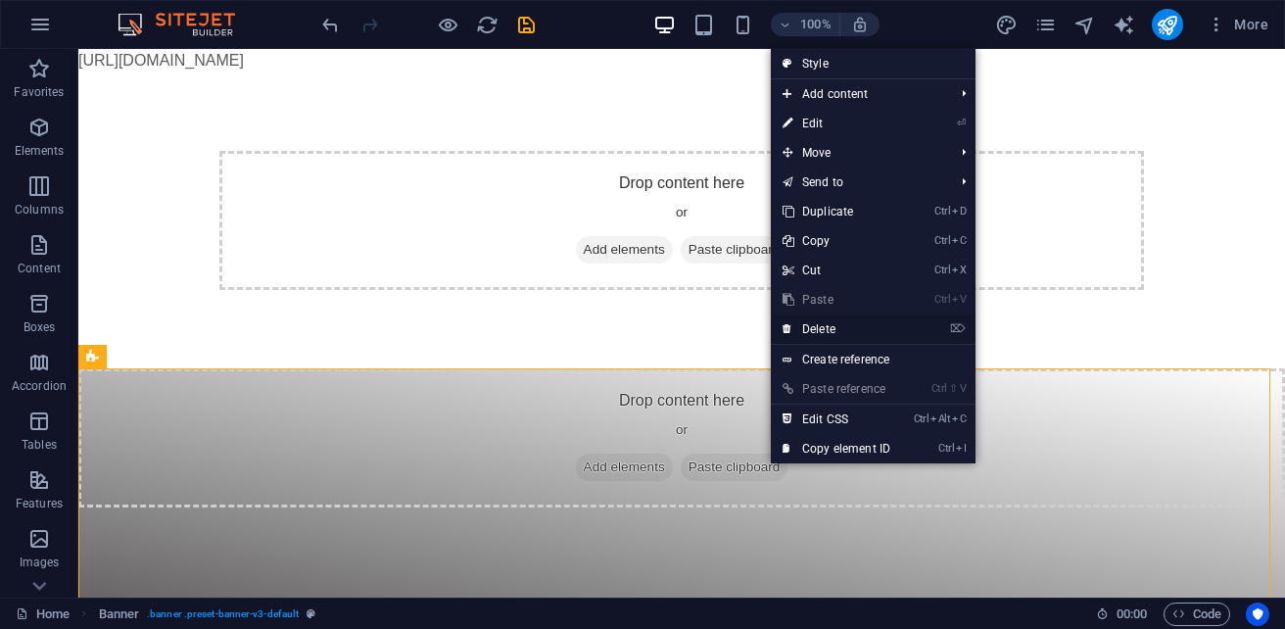
click at [835, 328] on link "⌦ Delete" at bounding box center [836, 328] width 131 height 29
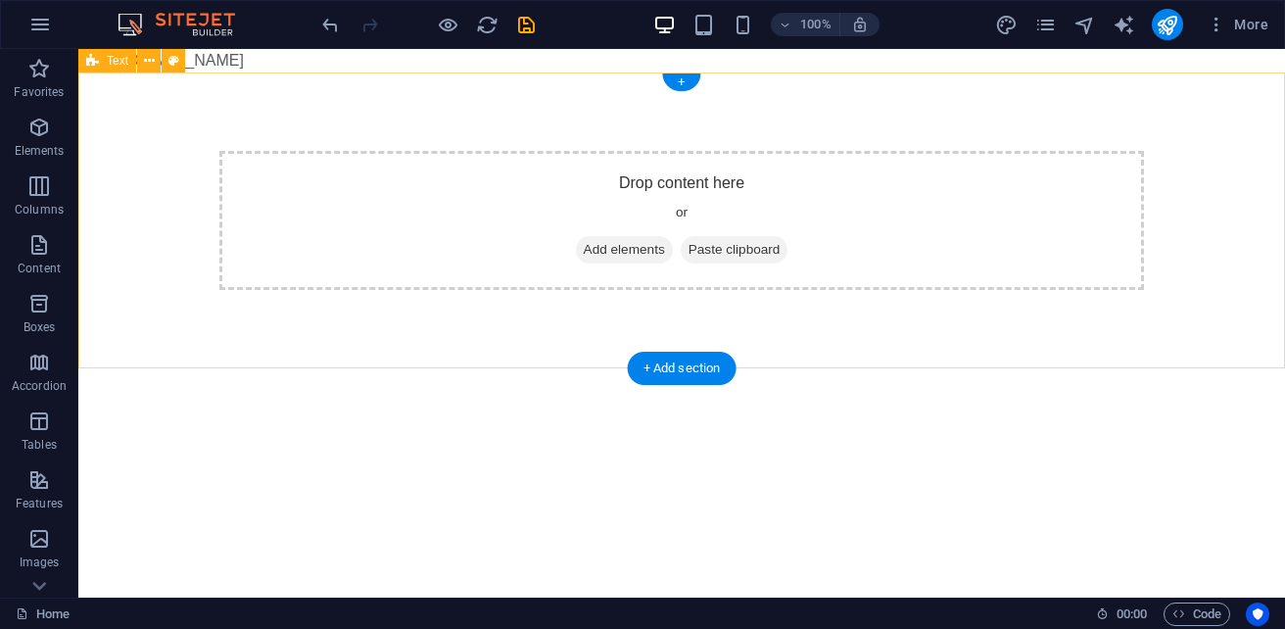
click at [820, 339] on div "Drop content here or Add elements Paste clipboard" at bounding box center [681, 220] width 1206 height 296
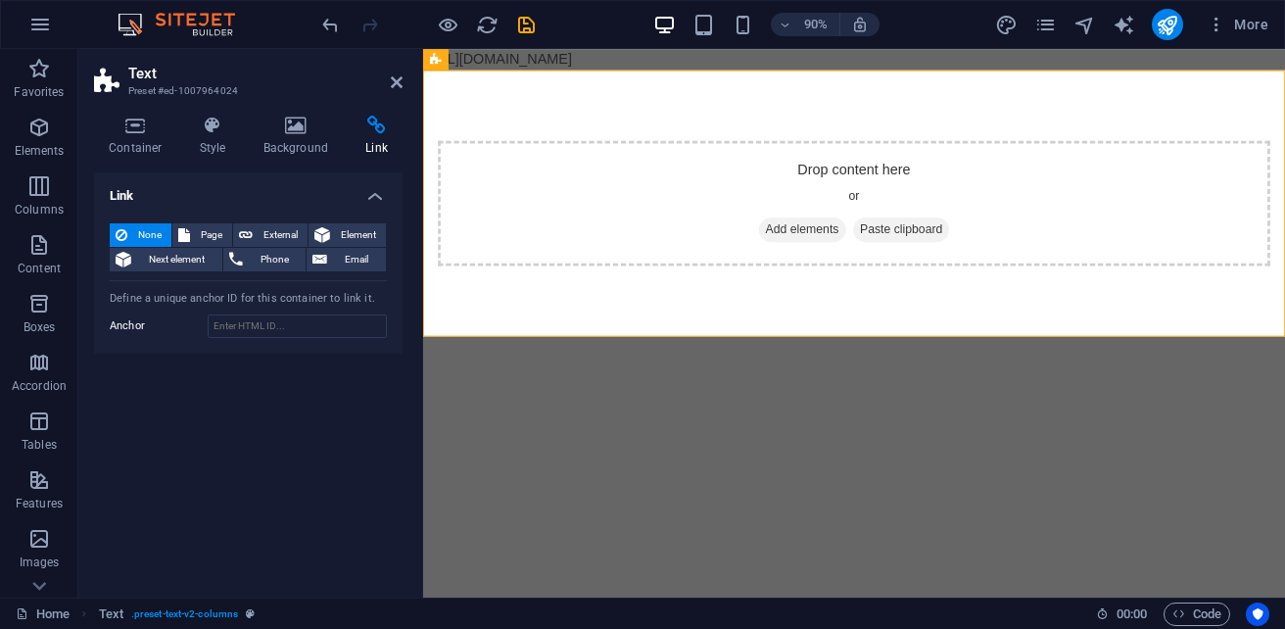
click at [735, 368] on html "[URL][DOMAIN_NAME] Skip to main content Drop content here or Add elements Paste…" at bounding box center [902, 208] width 958 height 319
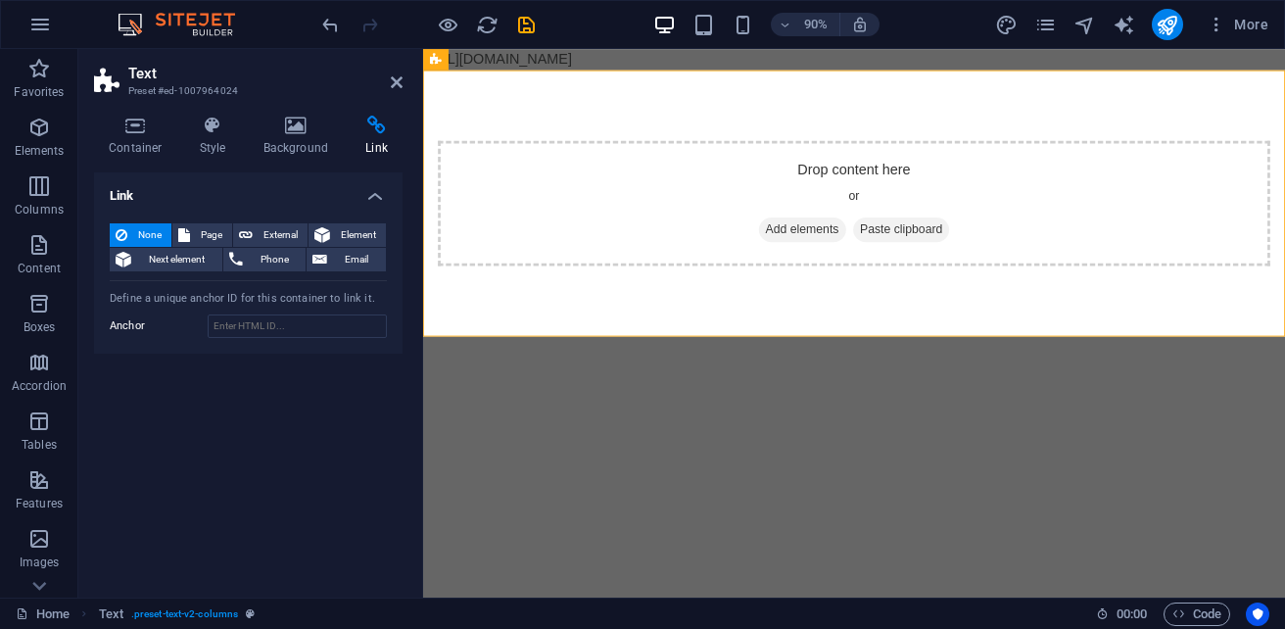
drag, startPoint x: 917, startPoint y: 63, endPoint x: 866, endPoint y: 70, distance: 52.5
click at [866, 70] on body "[URL][DOMAIN_NAME] Skip to main content Drop content here or Add elements Paste…" at bounding box center [902, 208] width 958 height 319
click at [862, 66] on body "[URL][DOMAIN_NAME] Skip to main content Drop content here or Add elements Paste…" at bounding box center [902, 208] width 958 height 319
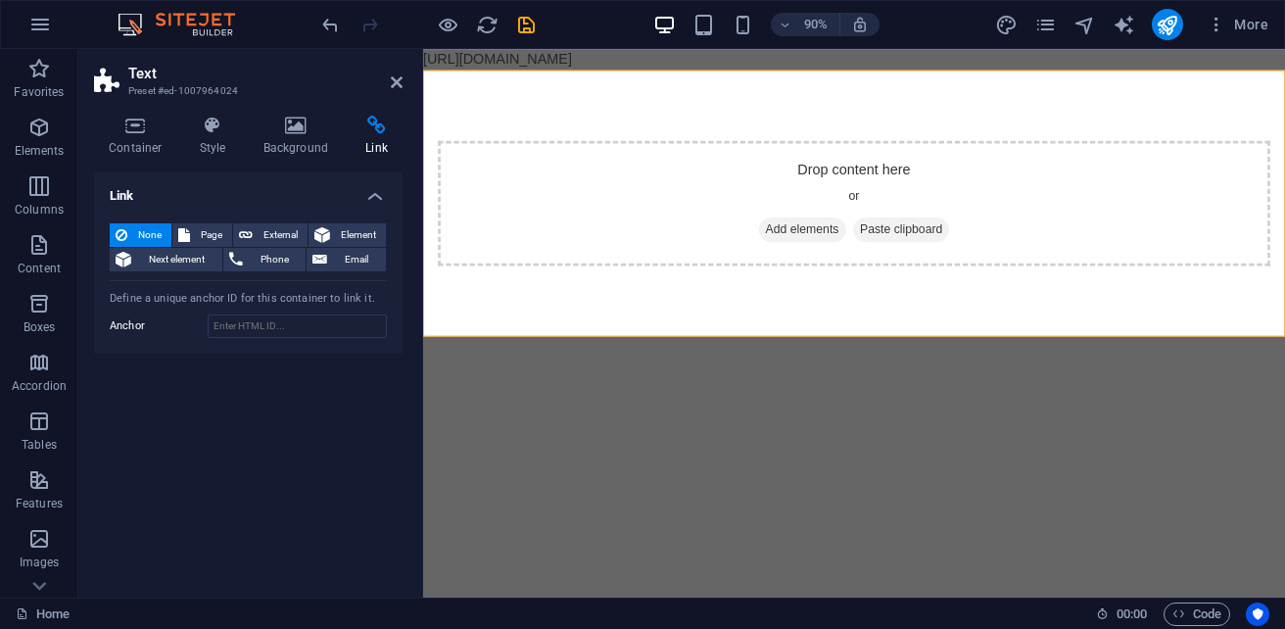
click at [862, 66] on body "[URL][DOMAIN_NAME] Skip to main content Drop content here or Add elements Paste…" at bounding box center [902, 208] width 958 height 319
click at [1063, 66] on body "[URL][DOMAIN_NAME] Skip to main content Drop content here or Add elements Paste…" at bounding box center [902, 208] width 958 height 319
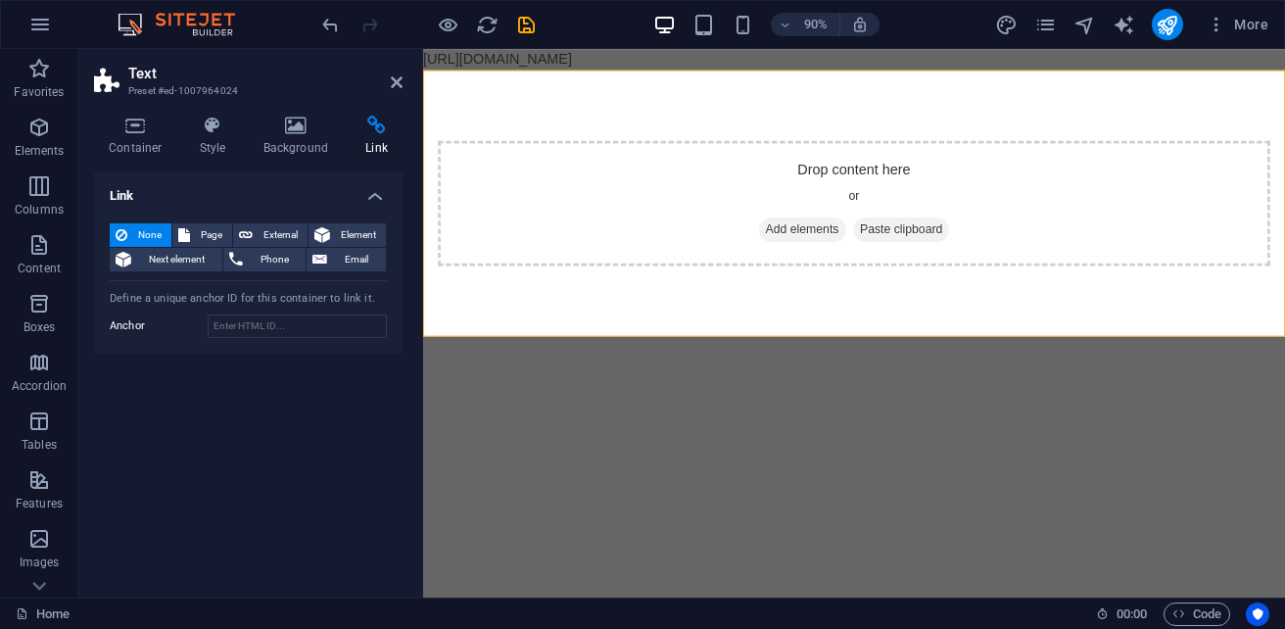
click at [1063, 66] on body "[URL][DOMAIN_NAME] Skip to main content Drop content here or Add elements Paste…" at bounding box center [902, 208] width 958 height 319
click at [847, 230] on div "Drop content here or Add elements Paste clipboard" at bounding box center [902, 220] width 924 height 139
click at [845, 229] on div "Drop content here or Add elements Paste clipboard" at bounding box center [902, 220] width 924 height 139
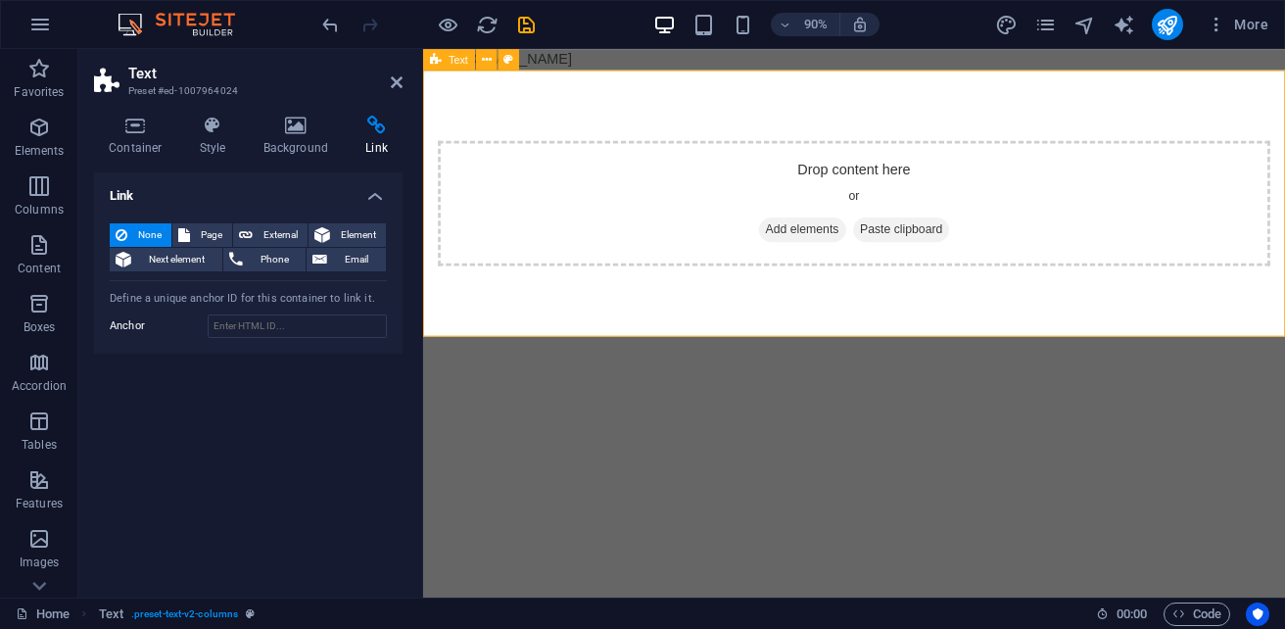
click at [758, 113] on div "Drop content here or Add elements Paste clipboard" at bounding box center [902, 220] width 958 height 296
click at [737, 95] on div "Drop content here or Add elements Paste clipboard" at bounding box center [902, 220] width 958 height 296
drag, startPoint x: 734, startPoint y: 94, endPoint x: 720, endPoint y: 86, distance: 16.6
click at [728, 90] on div "Drop content here or Add elements Paste clipboard" at bounding box center [902, 220] width 958 height 296
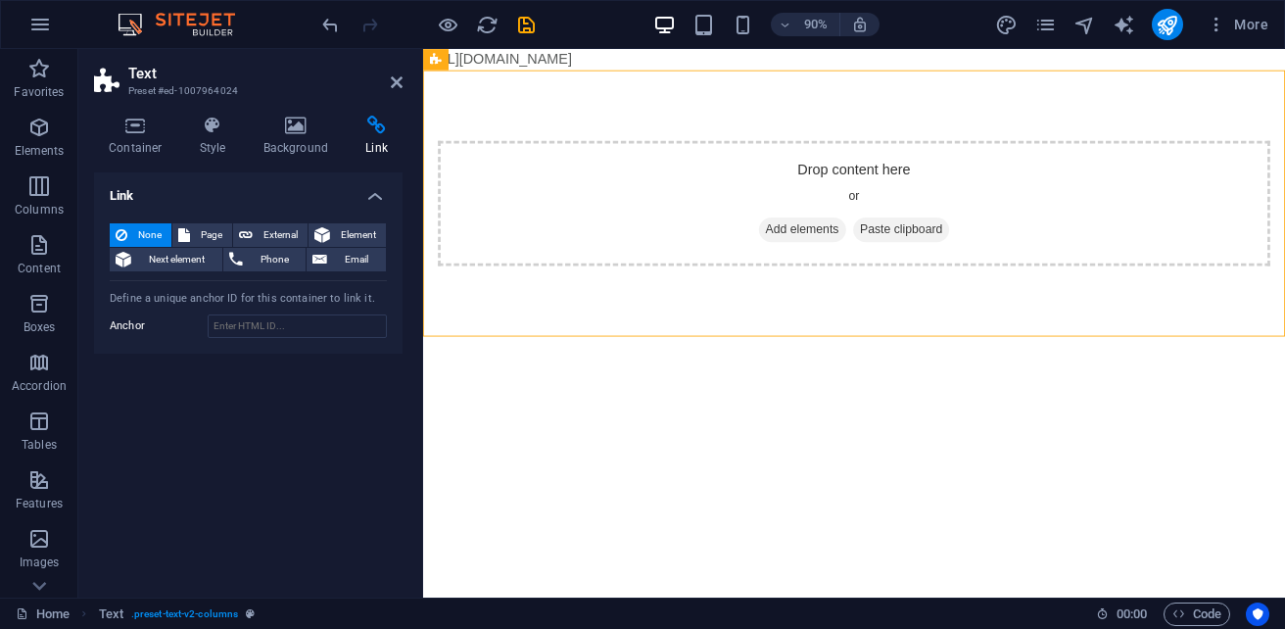
click at [544, 64] on body "[URL][DOMAIN_NAME] Skip to main content Drop content here or Add elements Paste…" at bounding box center [902, 208] width 958 height 319
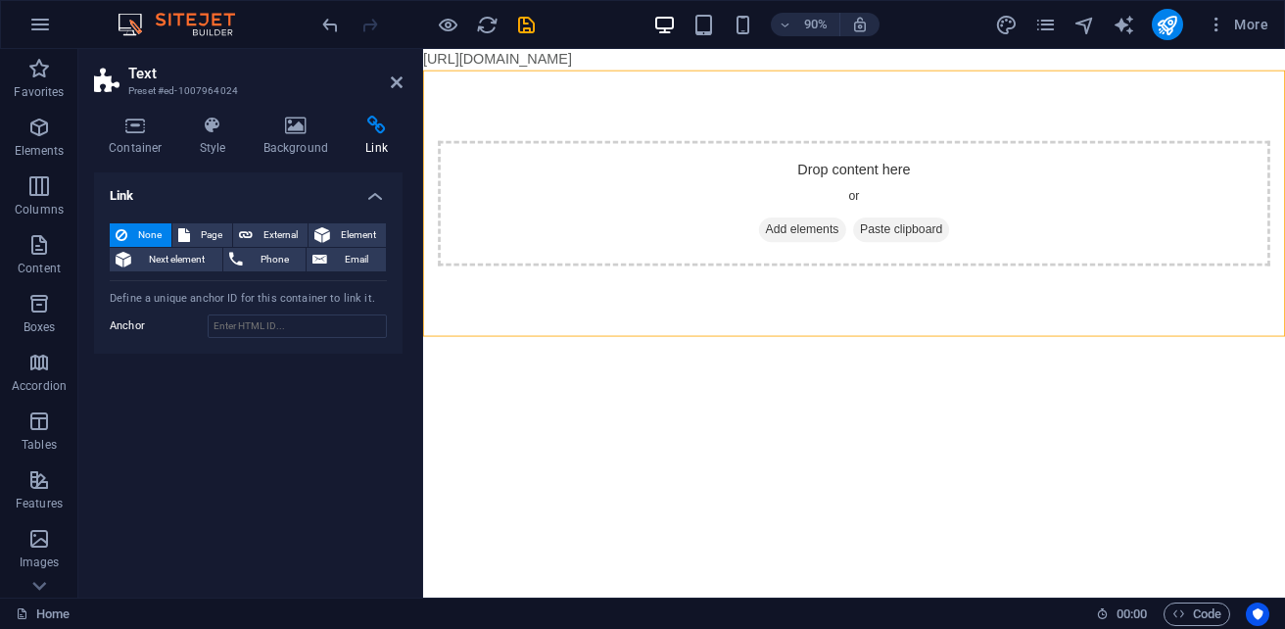
drag, startPoint x: 544, startPoint y: 64, endPoint x: 836, endPoint y: 74, distance: 292.0
click at [547, 64] on body "[URL][DOMAIN_NAME] Skip to main content Drop content here or Add elements Paste…" at bounding box center [902, 208] width 958 height 319
drag, startPoint x: 1048, startPoint y: 52, endPoint x: 436, endPoint y: 53, distance: 611.9
click at [436, 53] on body "[URL][DOMAIN_NAME] Skip to main content Drop content here or Add elements Paste…" at bounding box center [902, 208] width 958 height 319
drag, startPoint x: 637, startPoint y: 58, endPoint x: 552, endPoint y: 120, distance: 105.7
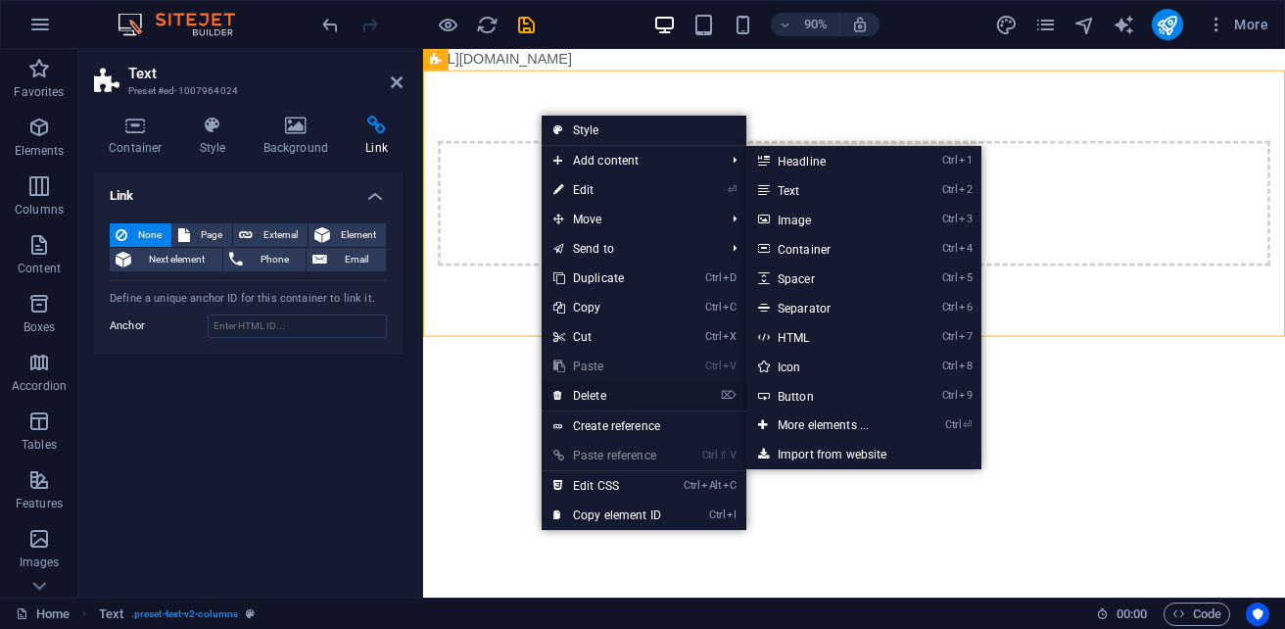
click at [604, 394] on link "⌦ Delete" at bounding box center [606, 395] width 131 height 29
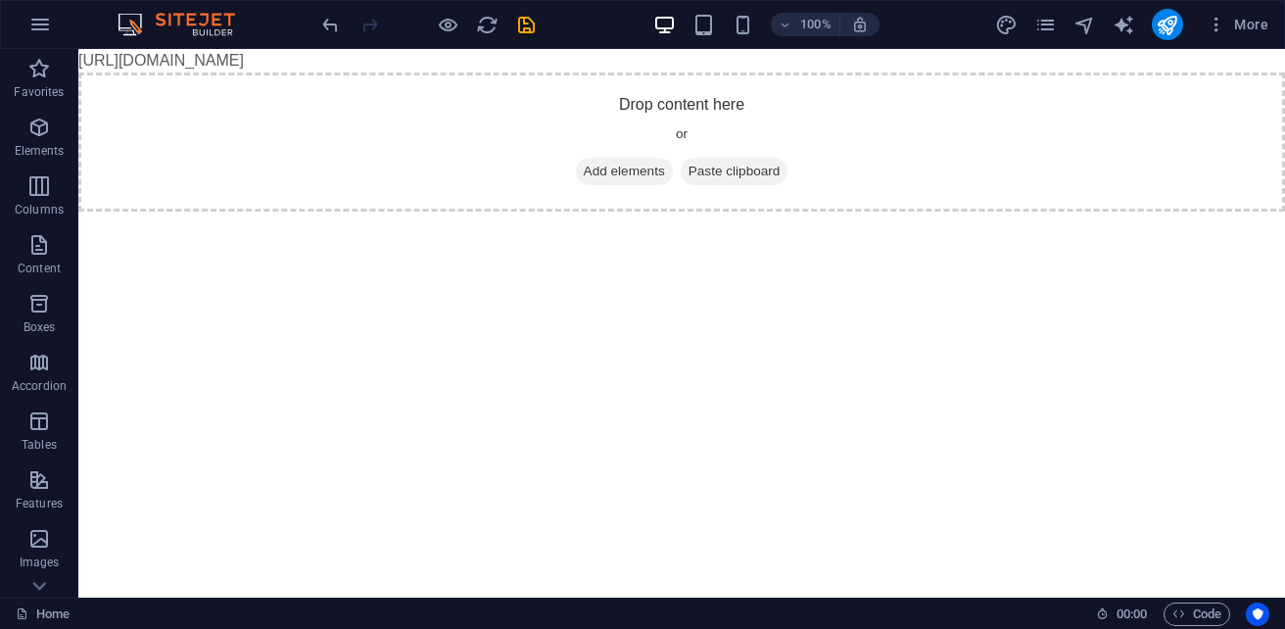
drag, startPoint x: 754, startPoint y: 64, endPoint x: 481, endPoint y: 127, distance: 280.5
click at [481, 127] on div "Drop content here or Add elements Paste clipboard" at bounding box center [681, 141] width 1206 height 139
drag, startPoint x: 255, startPoint y: 221, endPoint x: 178, endPoint y: 195, distance: 80.8
click at [178, 195] on div "Drop content here or Add elements Paste clipboard" at bounding box center [681, 141] width 1206 height 139
drag, startPoint x: 250, startPoint y: 349, endPoint x: 215, endPoint y: 327, distance: 40.5
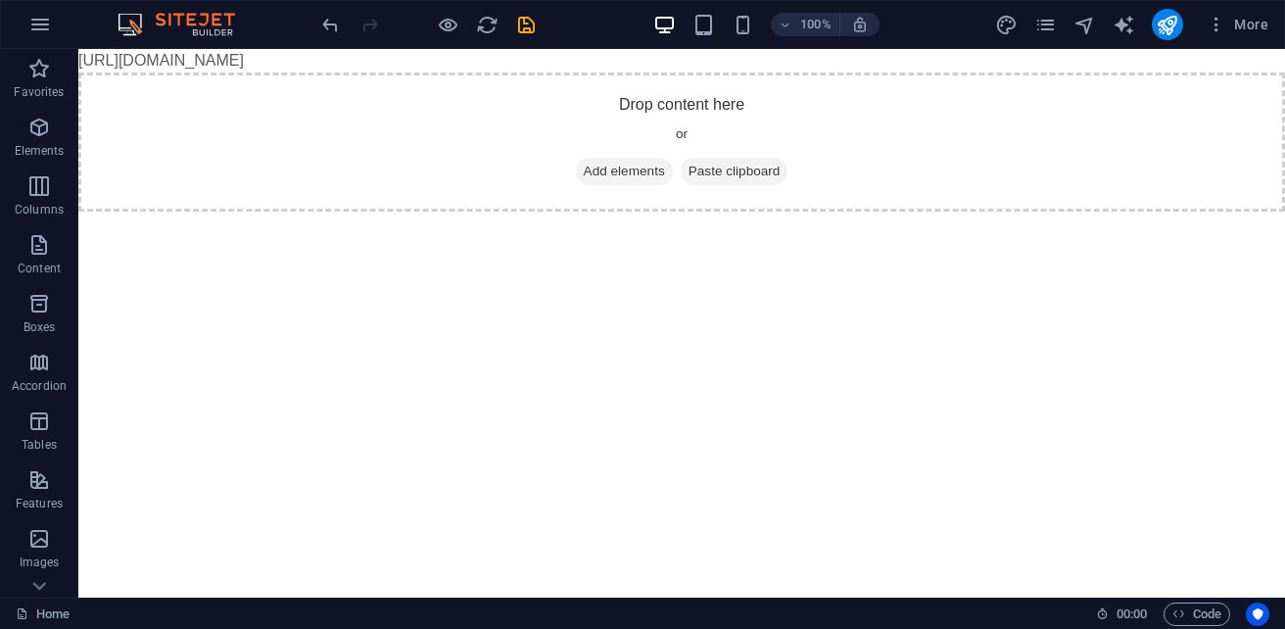
click at [218, 211] on html "[URL][DOMAIN_NAME] Skip to main content Drop content here or Add elements Paste…" at bounding box center [681, 130] width 1206 height 163
click at [209, 211] on html "[URL][DOMAIN_NAME] Skip to main content Drop content here or Add elements Paste…" at bounding box center [681, 130] width 1206 height 163
drag, startPoint x: 209, startPoint y: 324, endPoint x: 916, endPoint y: 91, distance: 745.3
click at [917, 91] on div "Drop content here or Add elements Paste clipboard" at bounding box center [681, 141] width 1206 height 139
click at [916, 91] on div "Drop content here or Add elements Paste clipboard" at bounding box center [681, 141] width 1206 height 139
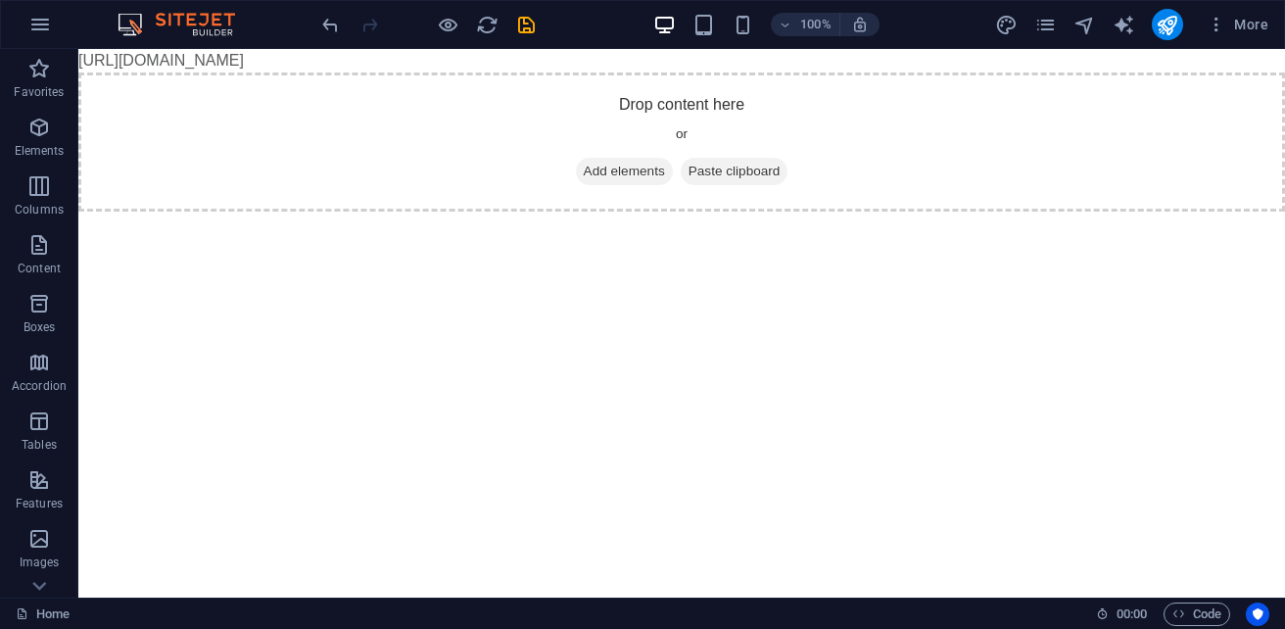
drag, startPoint x: 743, startPoint y: 67, endPoint x: 722, endPoint y: 52, distance: 26.1
click at [741, 65] on body "[URL][DOMAIN_NAME] Skip to main content Drop content here or Add elements Paste…" at bounding box center [681, 130] width 1206 height 163
click at [722, 52] on body "[URL][DOMAIN_NAME] Skip to main content Drop content here or Add elements Paste…" at bounding box center [681, 130] width 1206 height 163
click at [401, 62] on body "[URL][DOMAIN_NAME] Skip to main content Drop content here or Add elements Paste…" at bounding box center [681, 130] width 1206 height 163
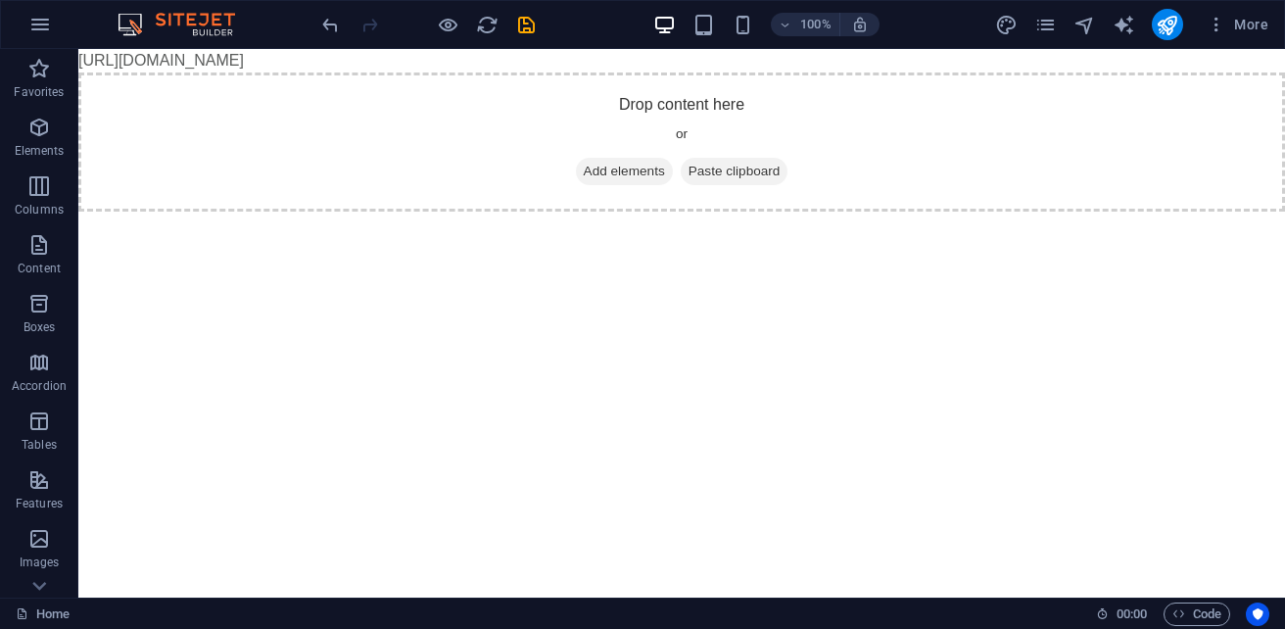
click at [696, 59] on body "[URL][DOMAIN_NAME] Skip to main content Drop content here or Add elements Paste…" at bounding box center [681, 130] width 1206 height 163
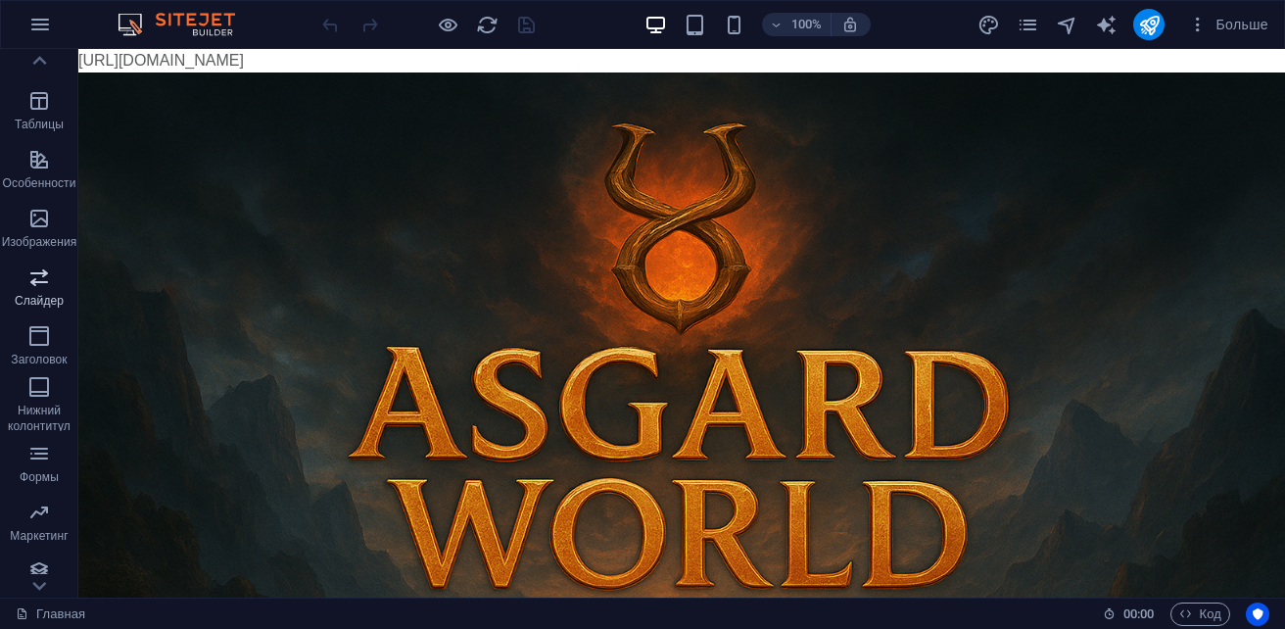
scroll to position [333, 0]
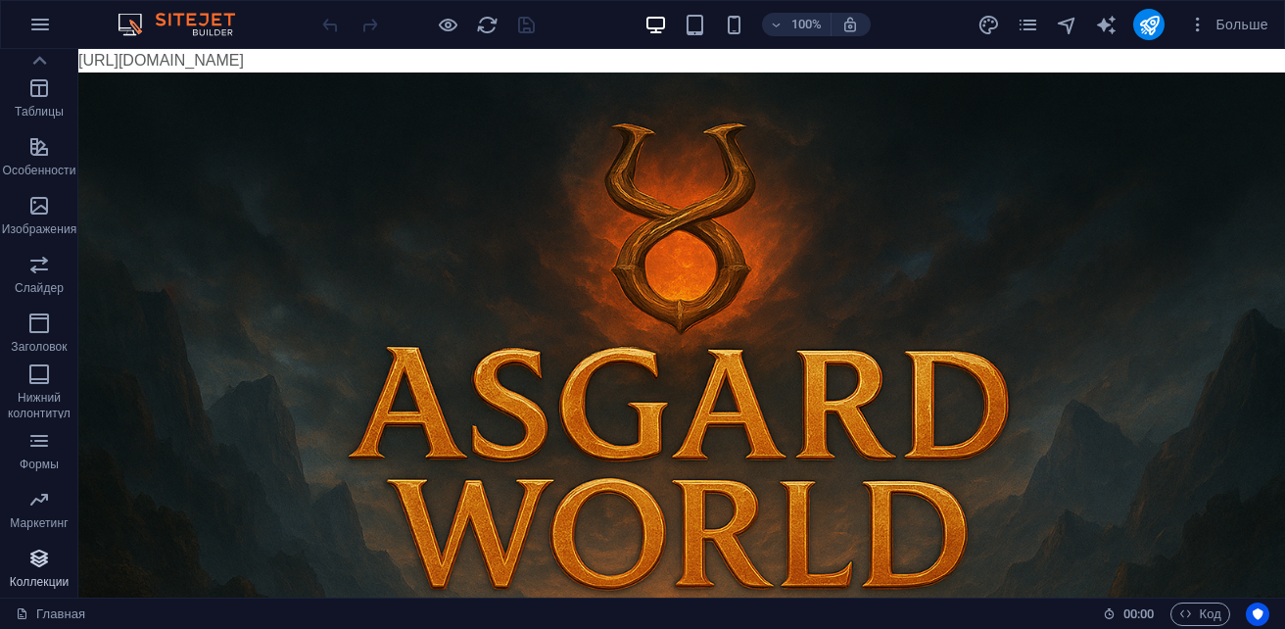
click at [40, 561] on icon "button" at bounding box center [38, 557] width 23 height 23
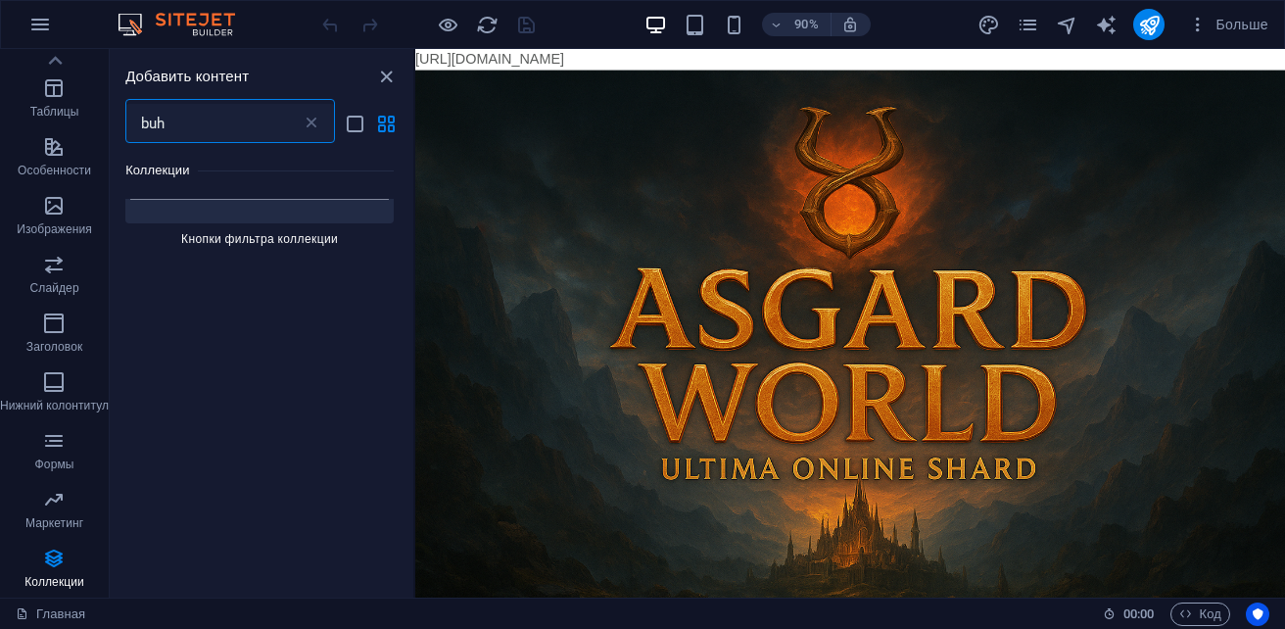
scroll to position [0, 0]
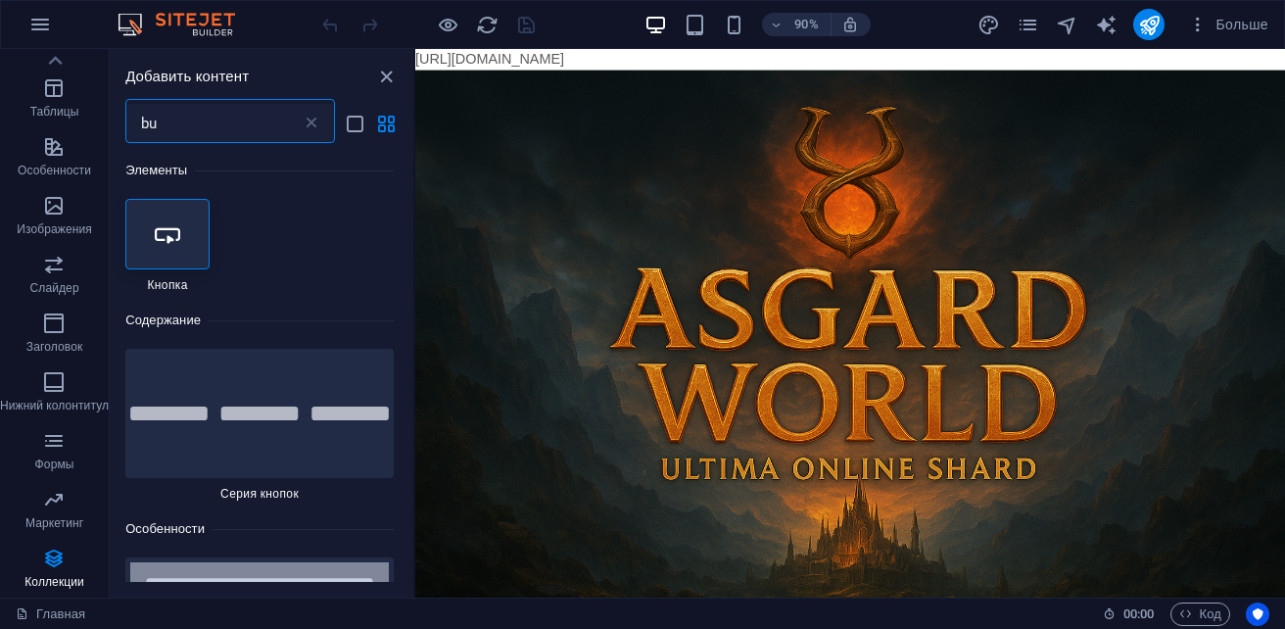
type input "b"
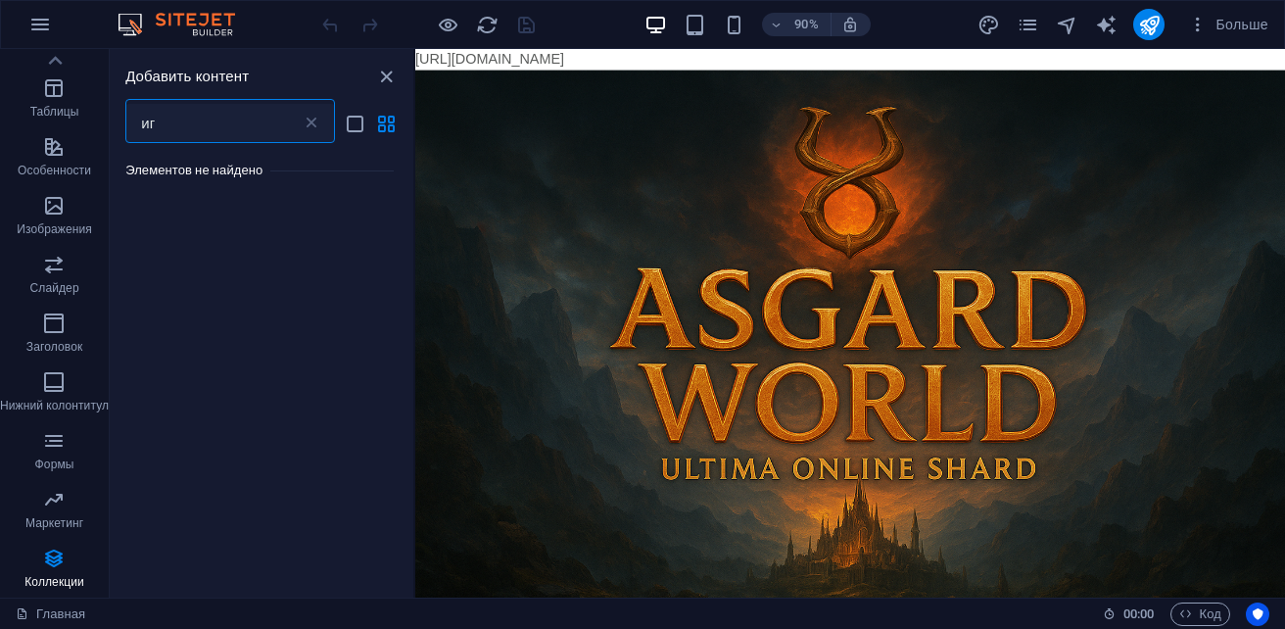
type input "и"
type input "h"
type input "р"
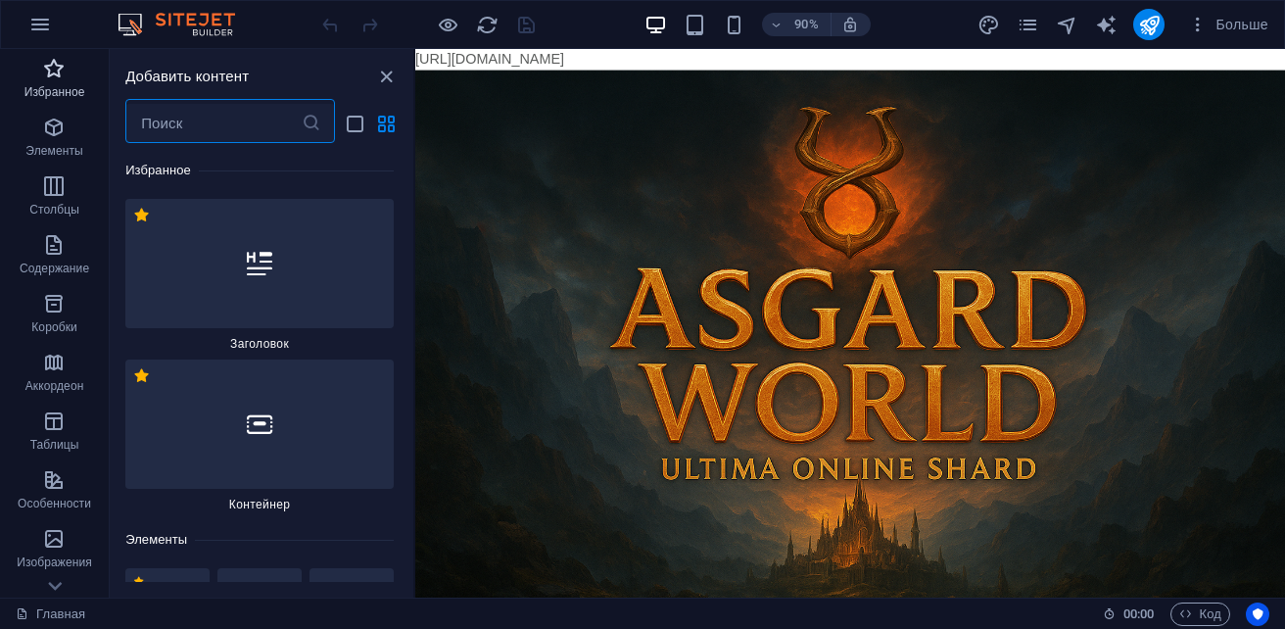
click at [51, 82] on span "Избранное" at bounding box center [54, 80] width 109 height 47
click at [52, 82] on span "Избранное" at bounding box center [54, 80] width 109 height 47
click at [70, 141] on span "Элементы" at bounding box center [54, 139] width 109 height 47
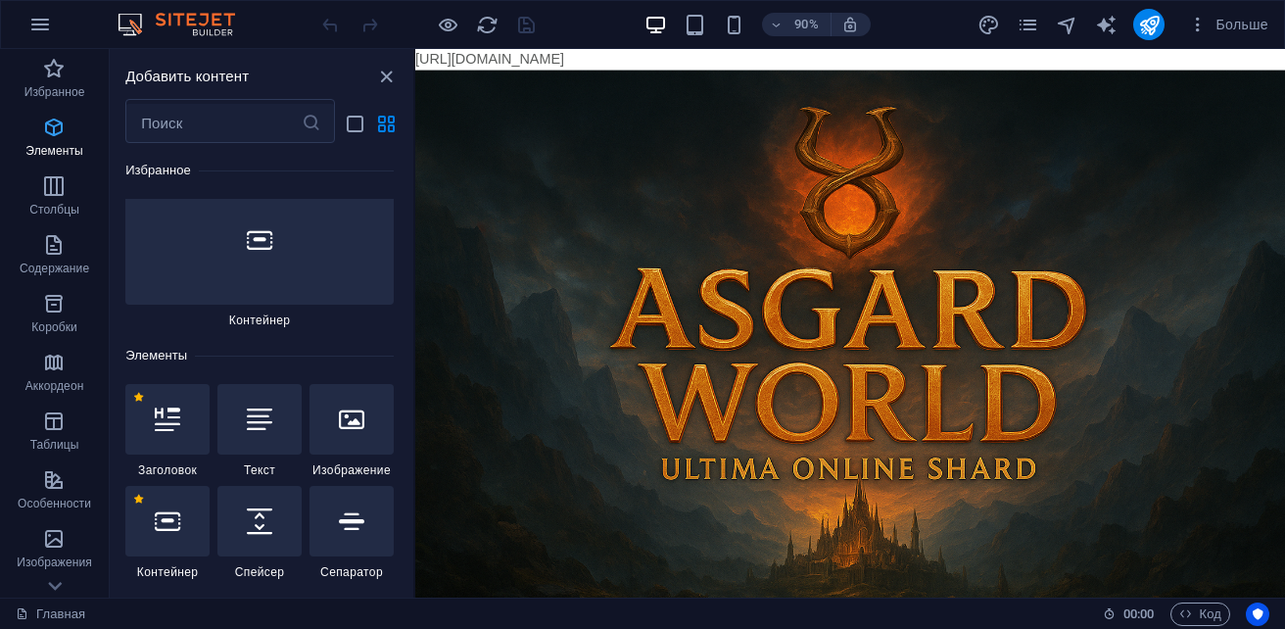
scroll to position [369, 0]
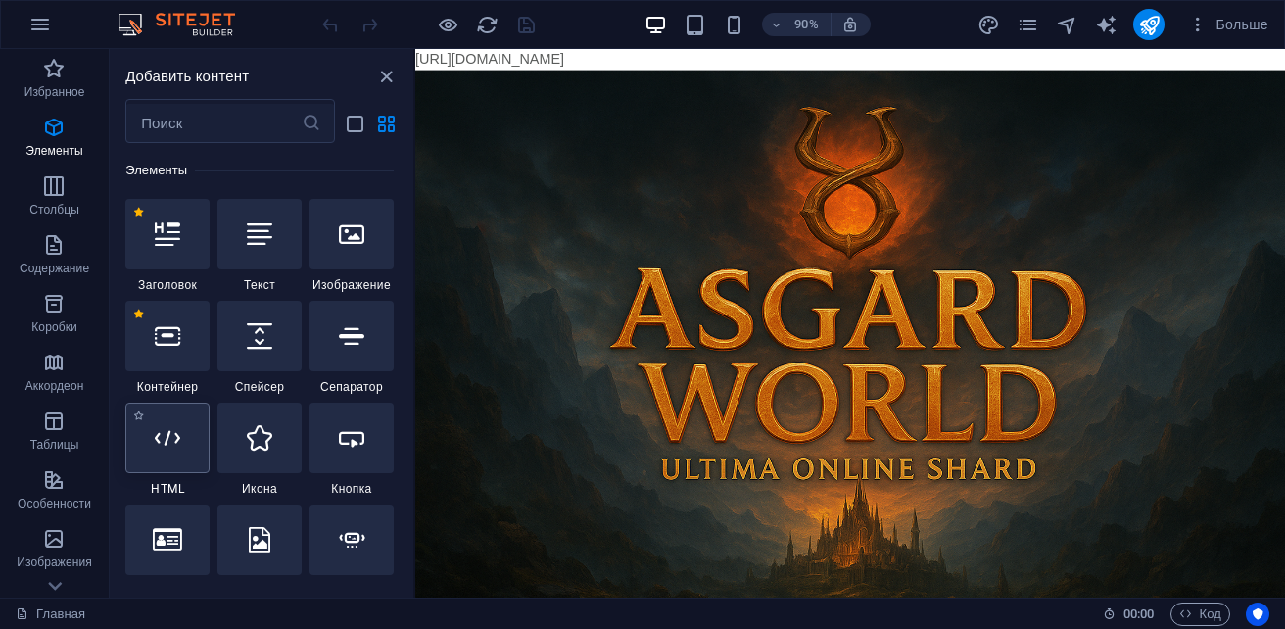
click at [156, 459] on div at bounding box center [167, 437] width 84 height 70
click at [163, 445] on icon at bounding box center [167, 437] width 25 height 25
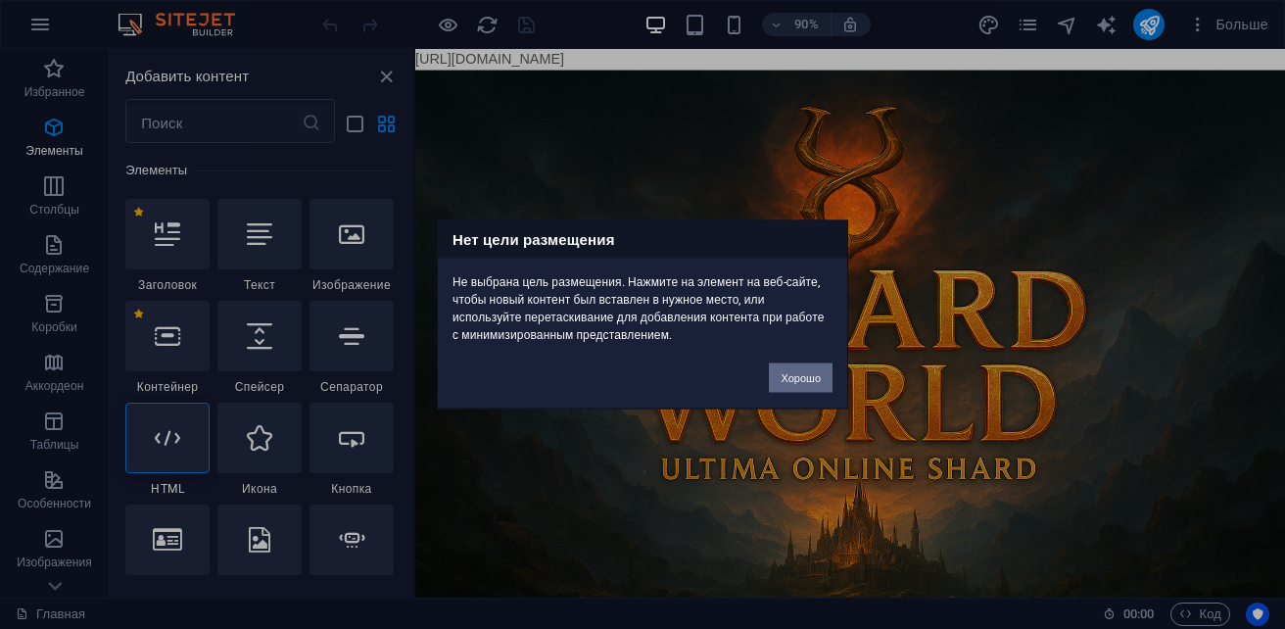
click at [793, 374] on button "Хорошо" at bounding box center [801, 377] width 64 height 29
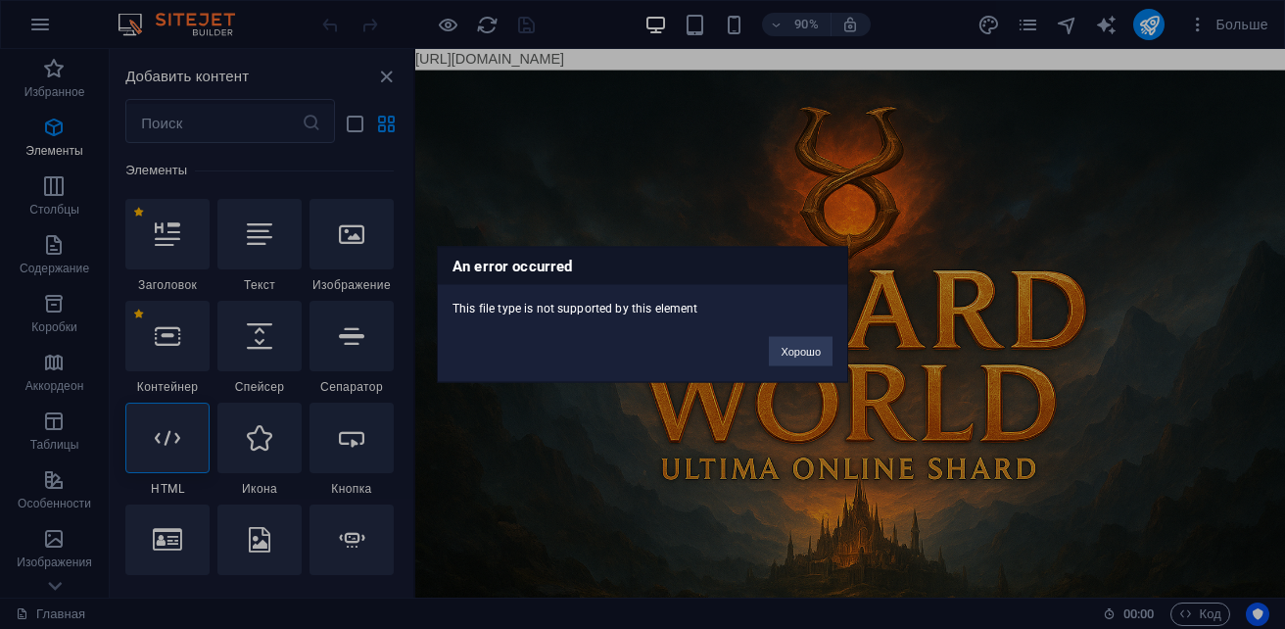
click at [1122, 283] on div "An error occurred This file type is not supported by this element Хорошо" at bounding box center [642, 314] width 1285 height 629
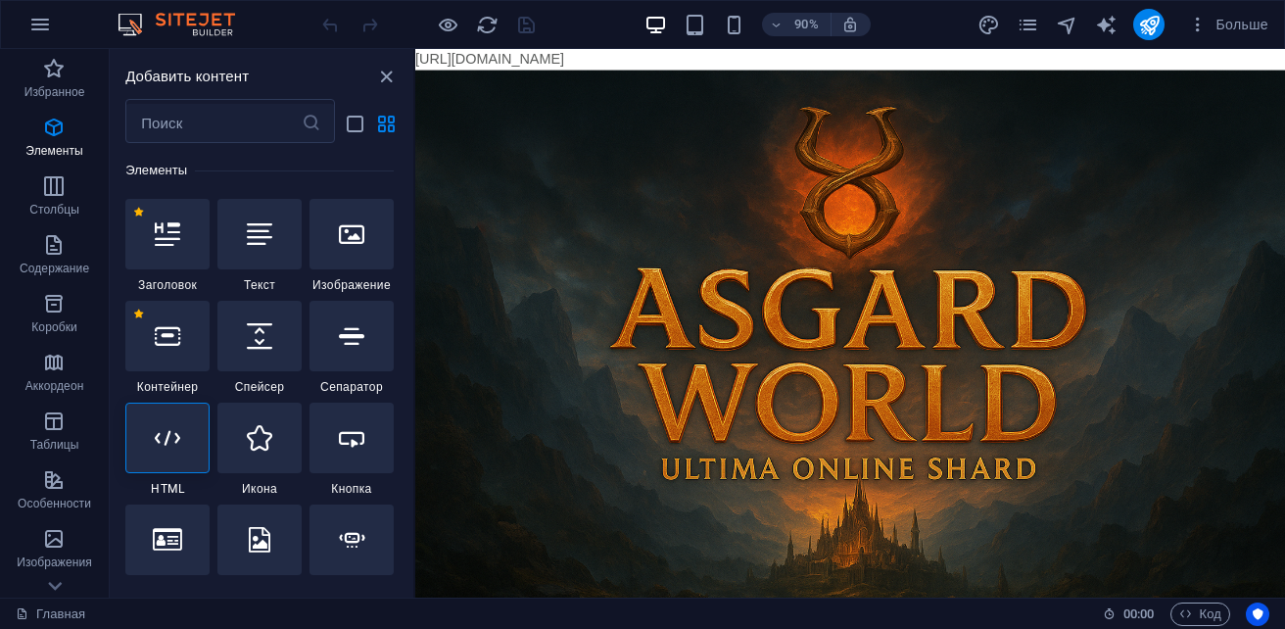
click at [864, 58] on body "https://cdn1.site-media.eu/images/0/19663029/index-6tO3mCO7QtZuJfoYc_wJHA.html …" at bounding box center [898, 383] width 966 height 668
click at [243, 339] on div at bounding box center [259, 336] width 84 height 70
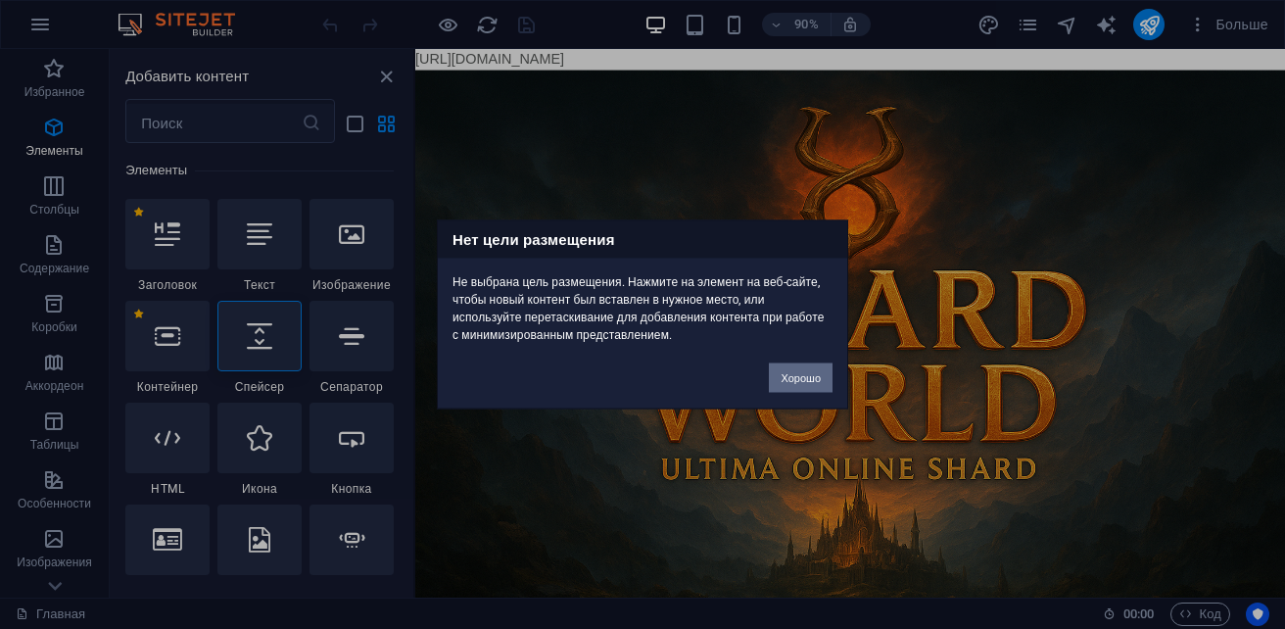
click at [806, 371] on button "Хорошо" at bounding box center [801, 377] width 64 height 29
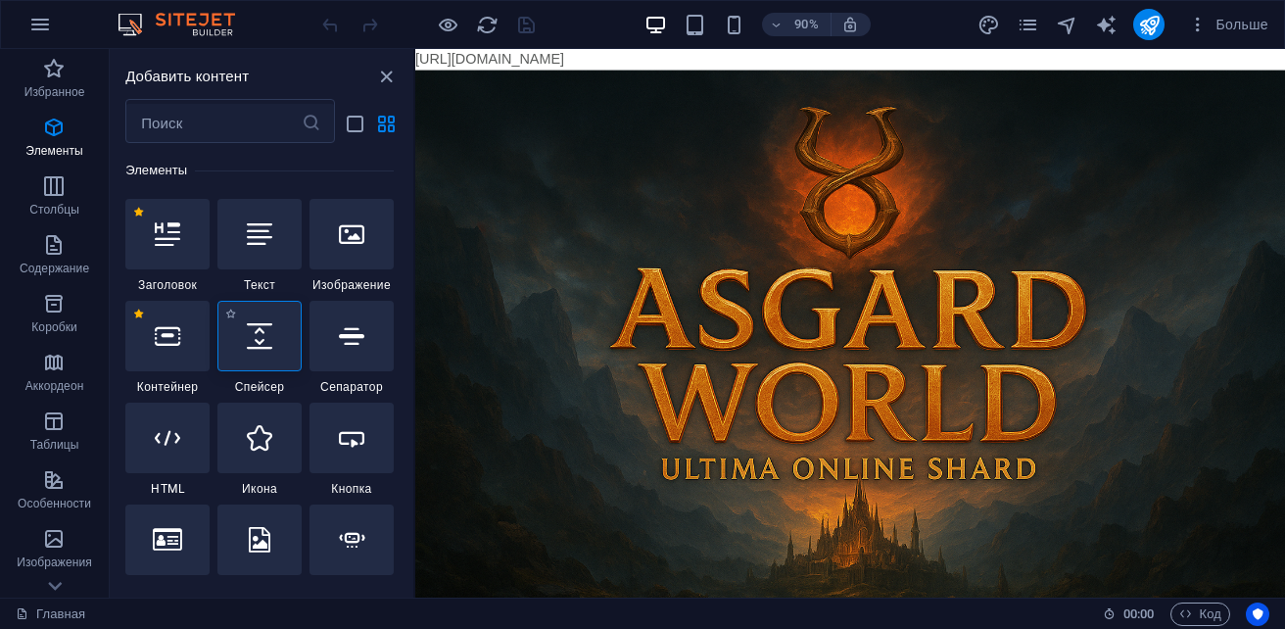
click at [254, 319] on div at bounding box center [259, 336] width 84 height 70
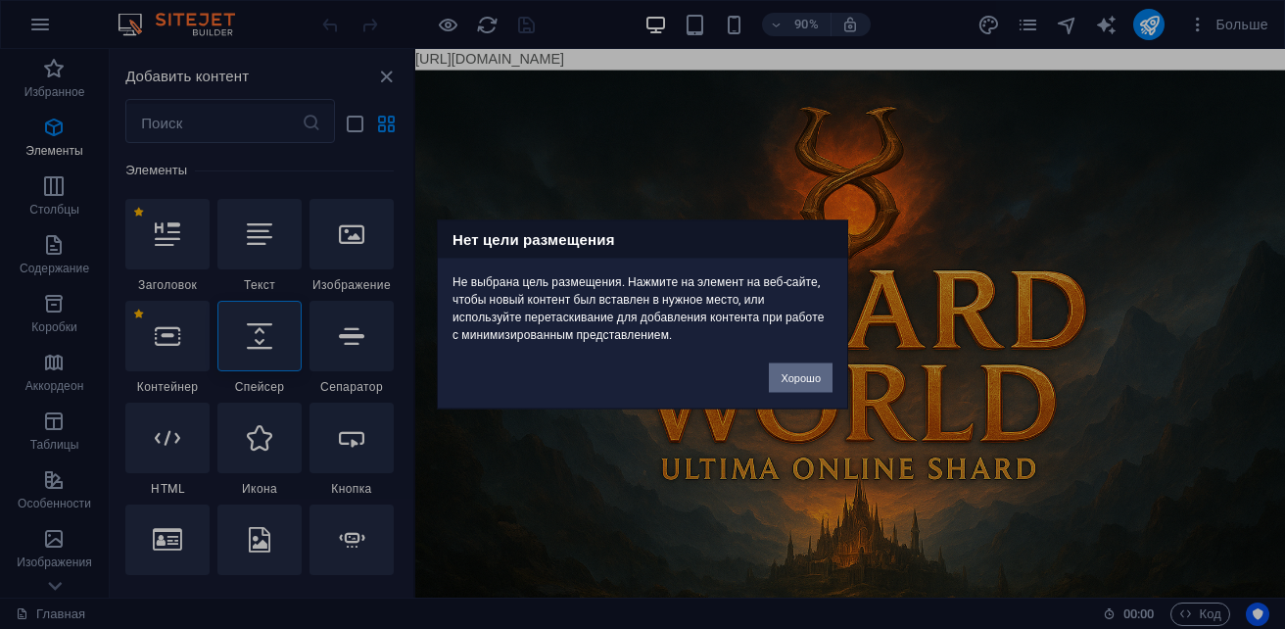
click at [781, 379] on button "Хорошо" at bounding box center [801, 377] width 64 height 29
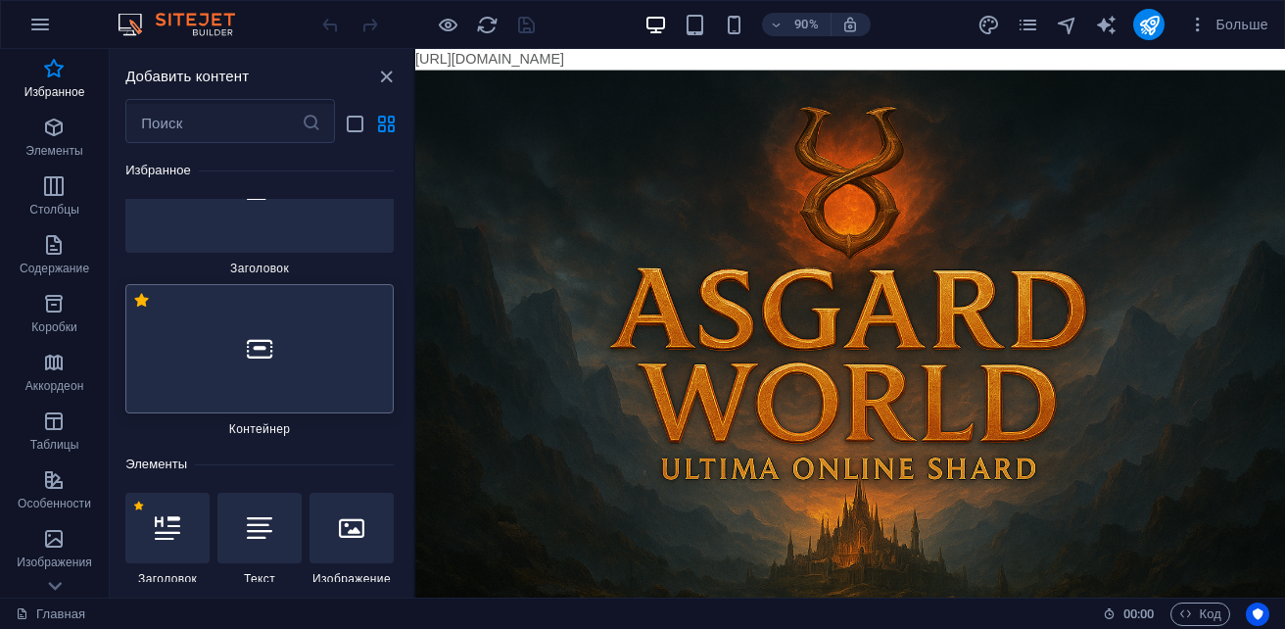
scroll to position [0, 0]
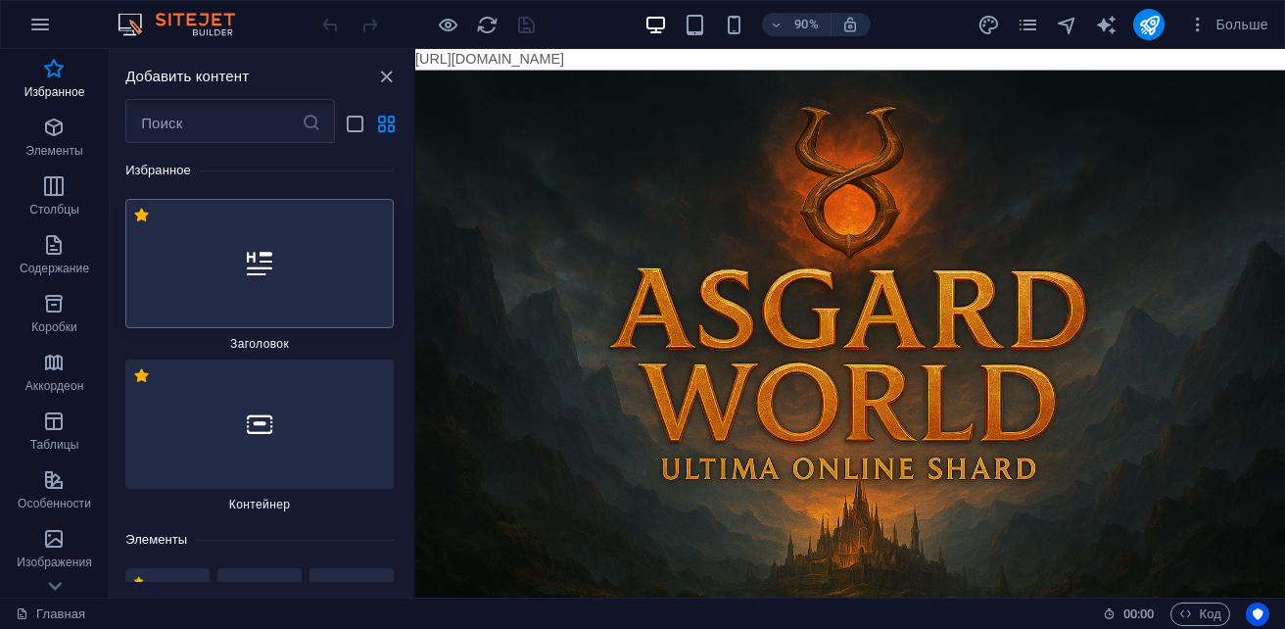
click at [293, 276] on div at bounding box center [259, 263] width 268 height 129
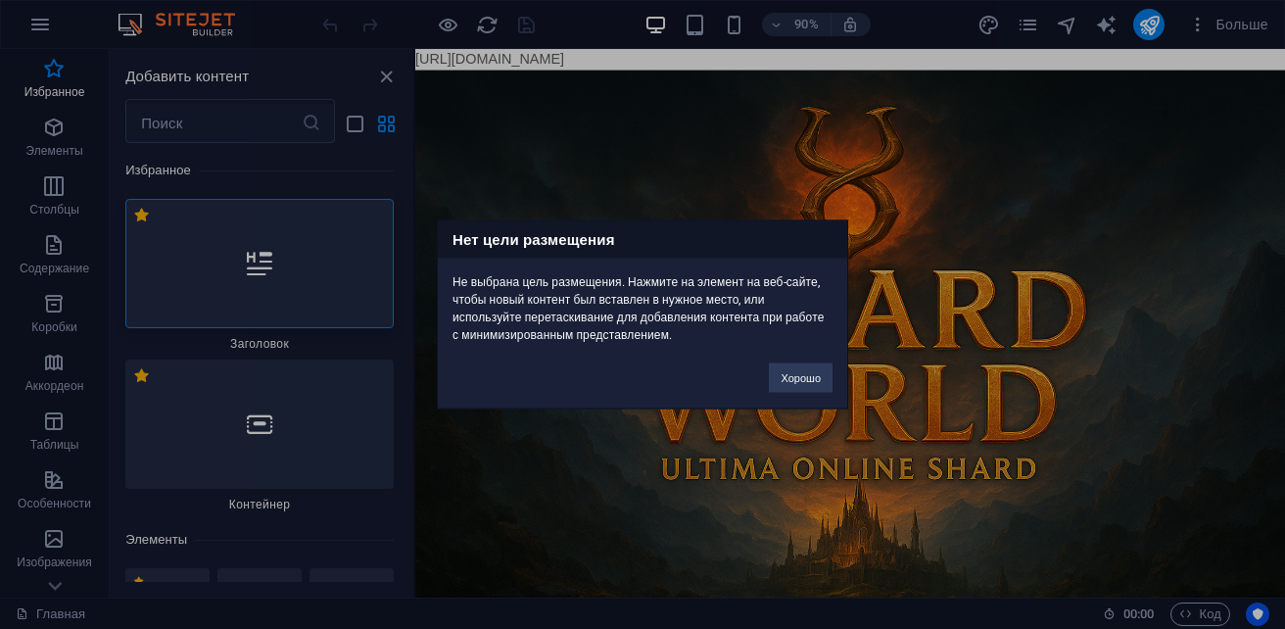
click at [338, 360] on div "Нет цели размещения Не выбрана цель размещения. Нажмите на элемент на веб-сайте…" at bounding box center [642, 314] width 1285 height 629
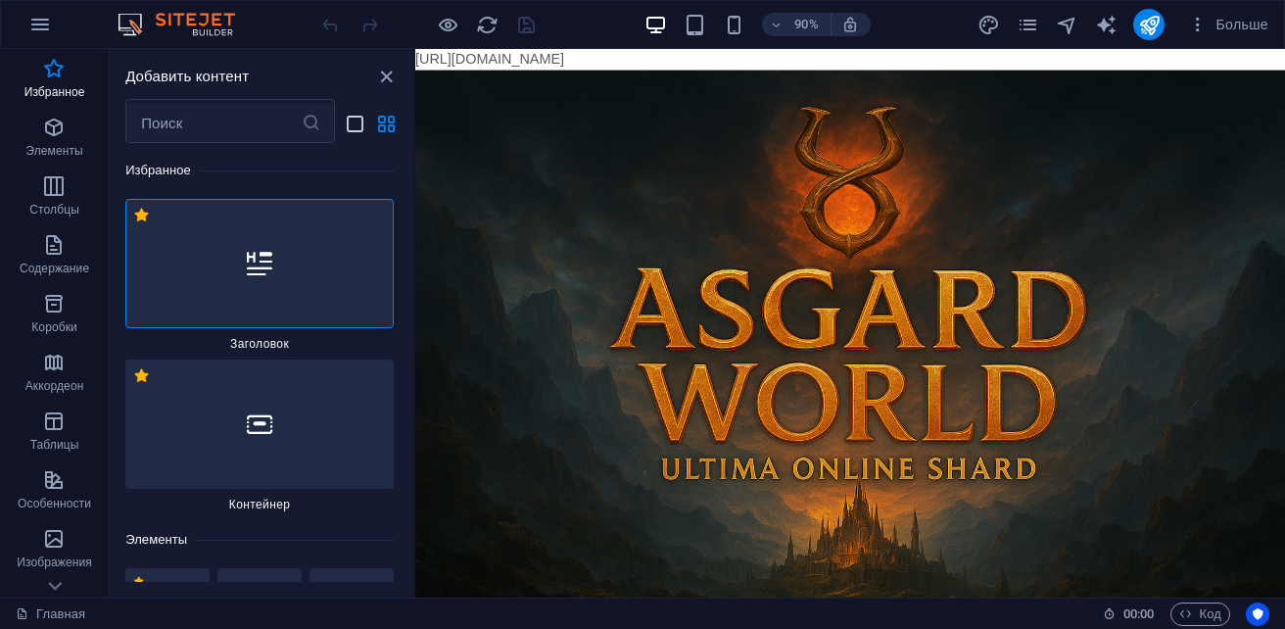
click at [355, 124] on icon "list-view" at bounding box center [355, 124] width 23 height 23
click at [360, 130] on icon "list-view" at bounding box center [355, 124] width 23 height 23
click at [58, 142] on span "Элементы" at bounding box center [54, 139] width 109 height 47
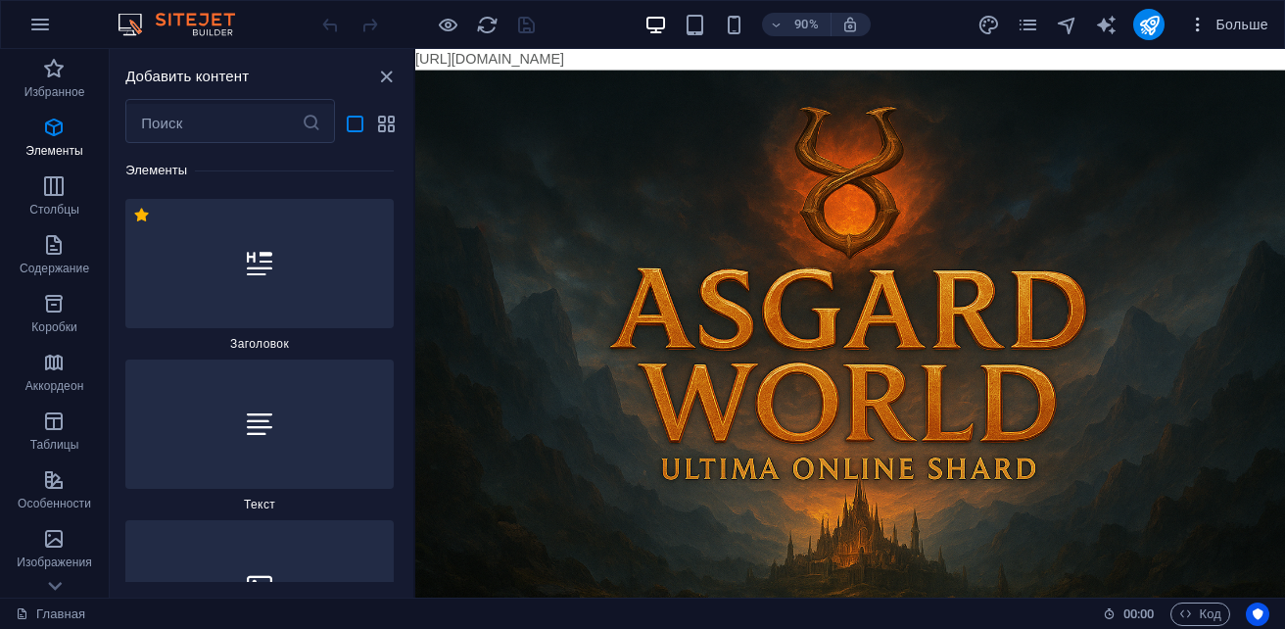
click at [1223, 20] on span "Больше" at bounding box center [1228, 25] width 80 height 20
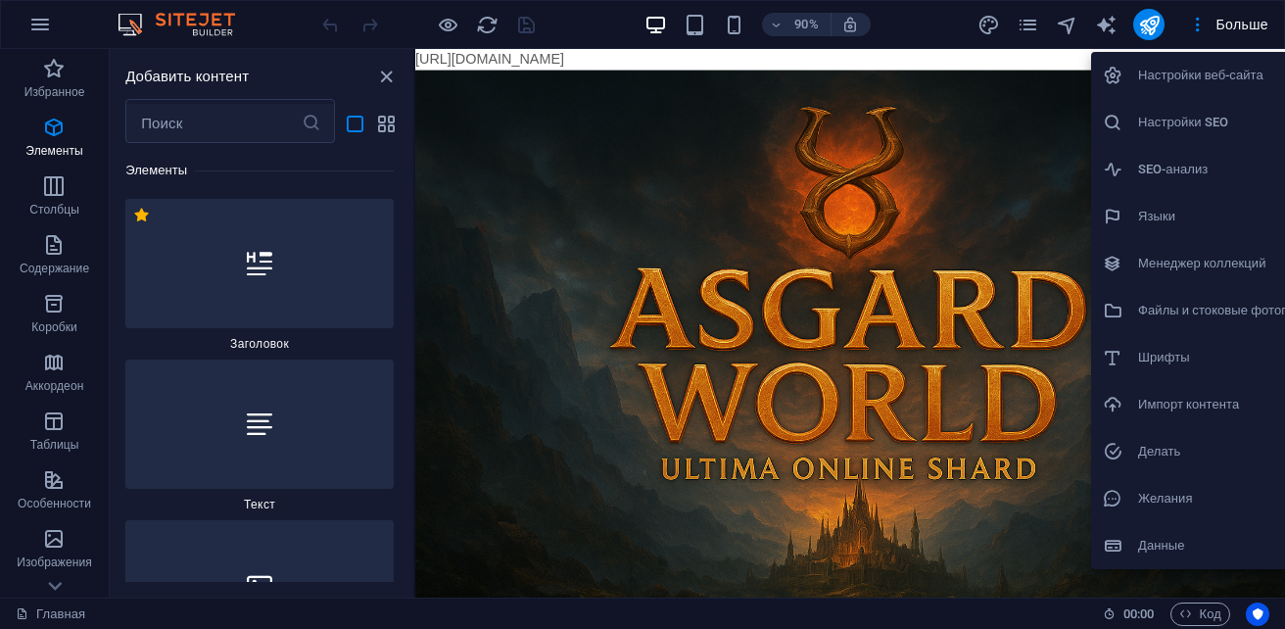
click at [1174, 416] on li "Импорт контента" at bounding box center [1214, 404] width 246 height 47
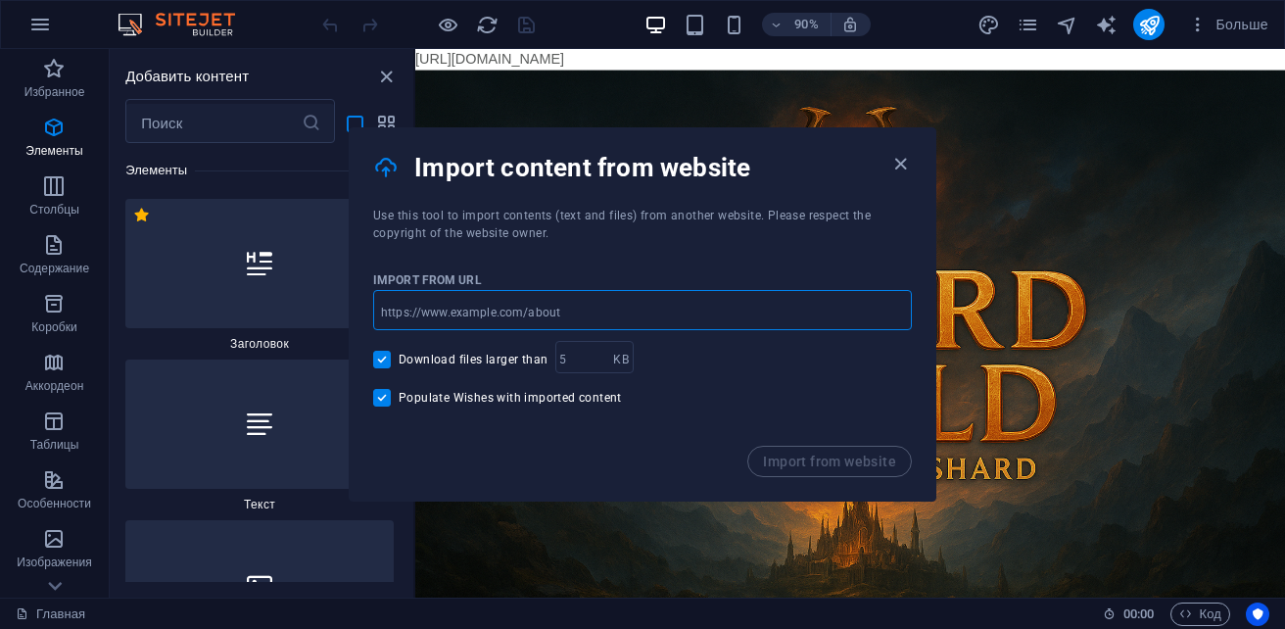
click at [581, 307] on input "url" at bounding box center [642, 312] width 539 height 35
click at [804, 468] on div "Import from website" at bounding box center [643, 472] width 586 height 55
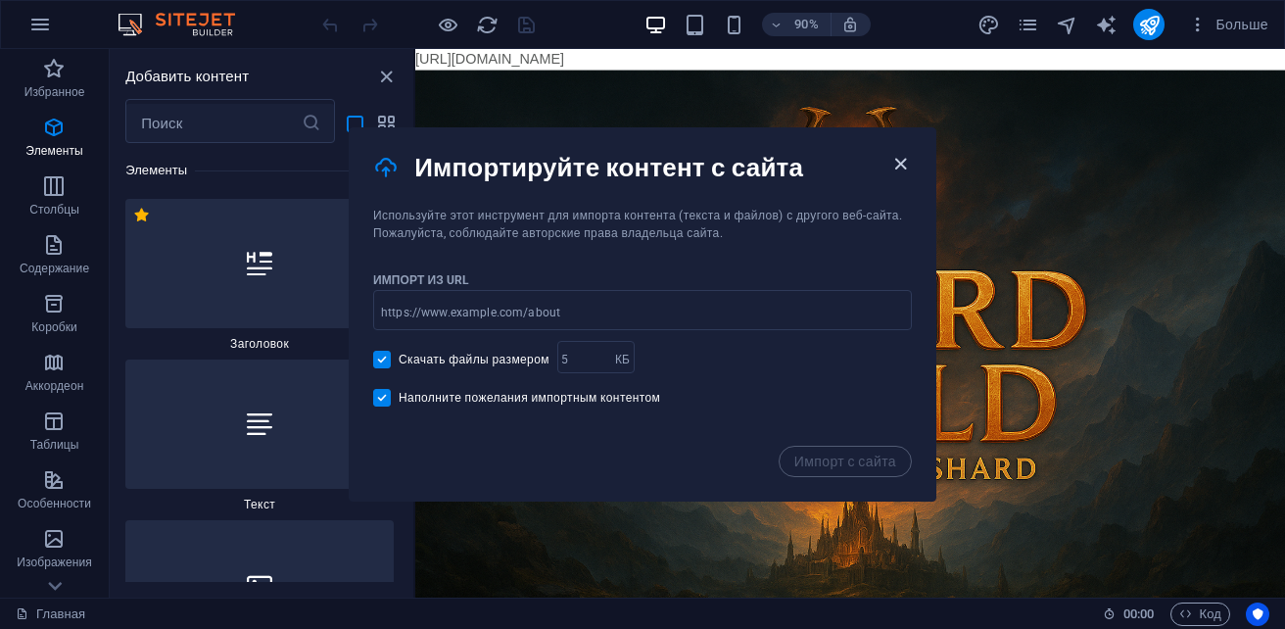
click at [895, 171] on icon "button" at bounding box center [900, 164] width 23 height 23
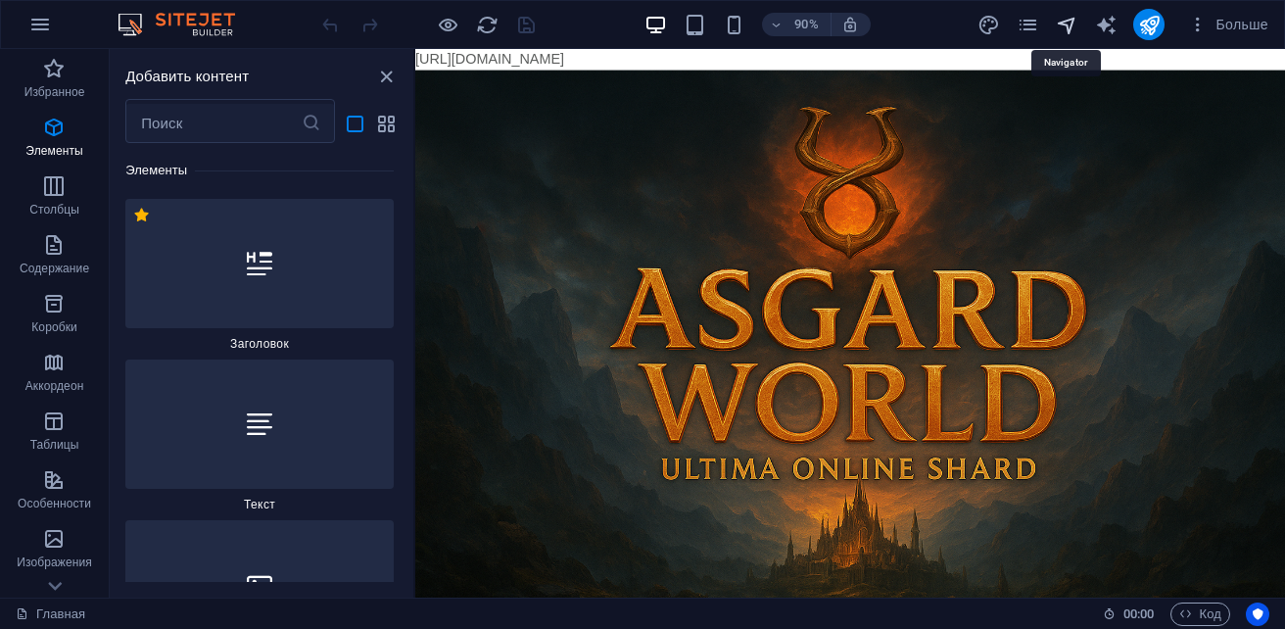
click at [1065, 22] on icon "navigator" at bounding box center [1066, 25] width 23 height 23
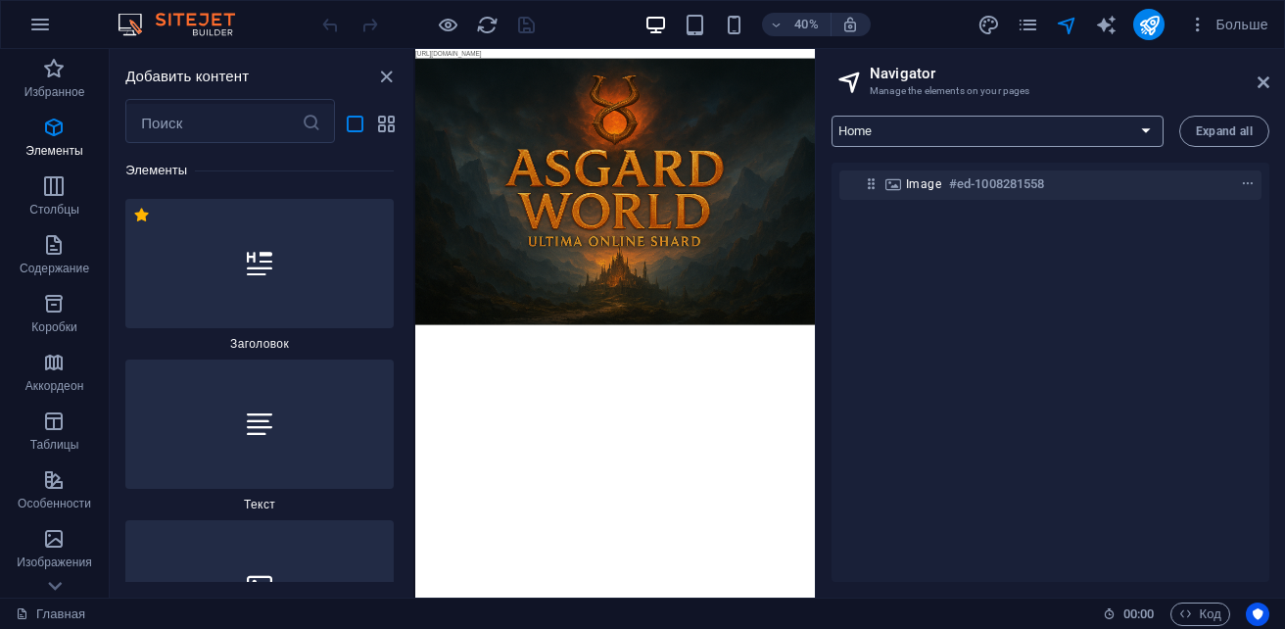
click at [917, 122] on select "Home Legal Notice Privacy New Collection: Single Page Layout New page" at bounding box center [997, 131] width 332 height 31
click at [831, 116] on select "Home Legal Notice Privacy New Collection: Single Page Layout New page" at bounding box center [997, 131] width 332 height 31
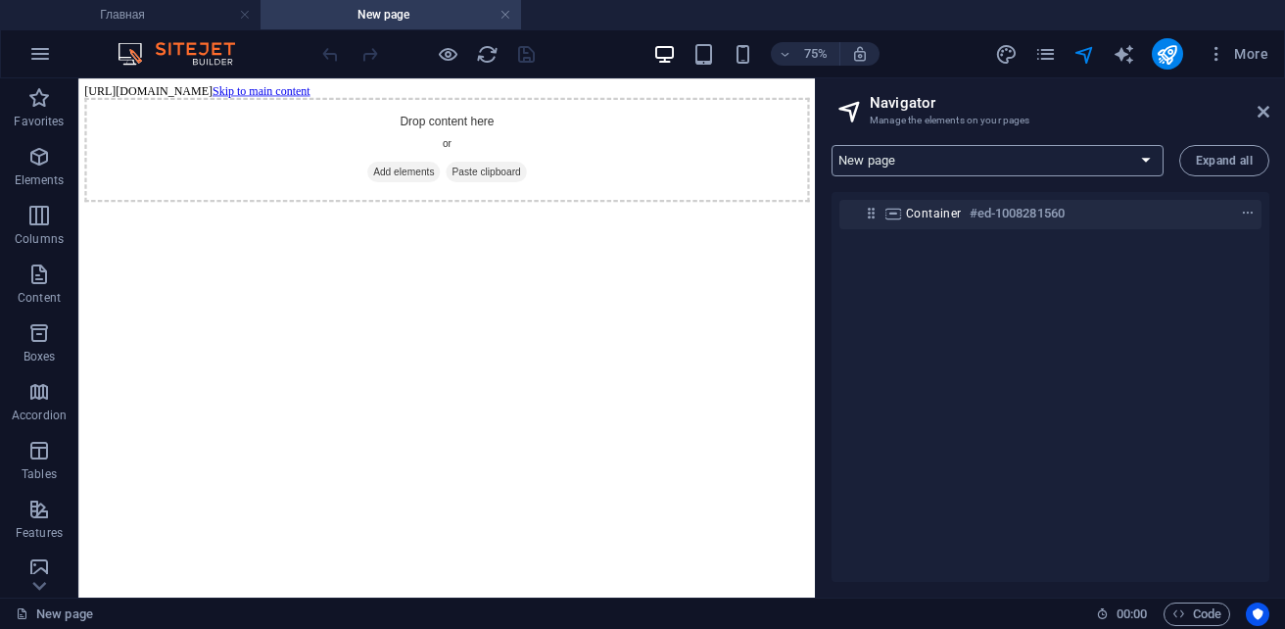
click at [976, 161] on select "Home Legal Notice Privacy New Collection: Single Page Layout New page" at bounding box center [997, 160] width 332 height 31
select select "18115450-en"
click at [831, 145] on select "Home Legal Notice Privacy New Collection: Single Page Layout New page" at bounding box center [997, 160] width 332 height 31
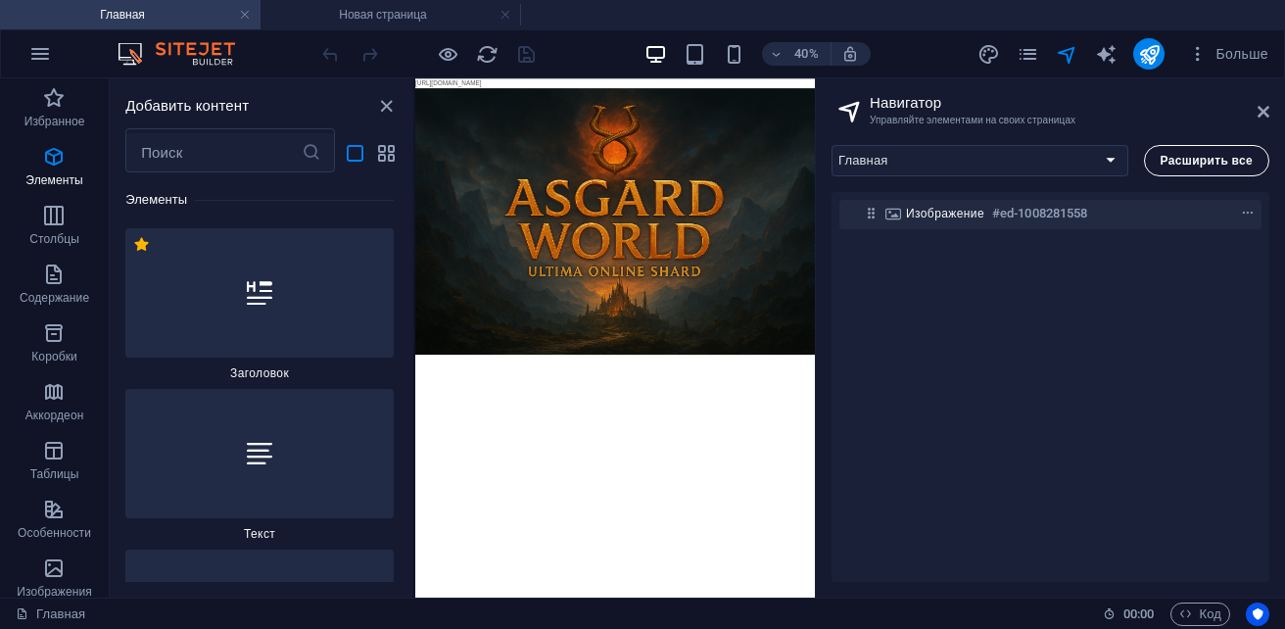
click at [1199, 166] on span "Расширить все" at bounding box center [1206, 161] width 92 height 12
click at [1211, 165] on span "Расширить все" at bounding box center [1206, 161] width 92 height 12
click at [1005, 277] on div "Изображение #ed-1008281558" at bounding box center [1050, 387] width 438 height 390
click at [1060, 169] on select "Главная Юридическое уведомление Конфиденциальность Новая коллекция: одностранич…" at bounding box center [979, 160] width 297 height 31
click at [53, 173] on p "Элементы" at bounding box center [53, 180] width 57 height 16
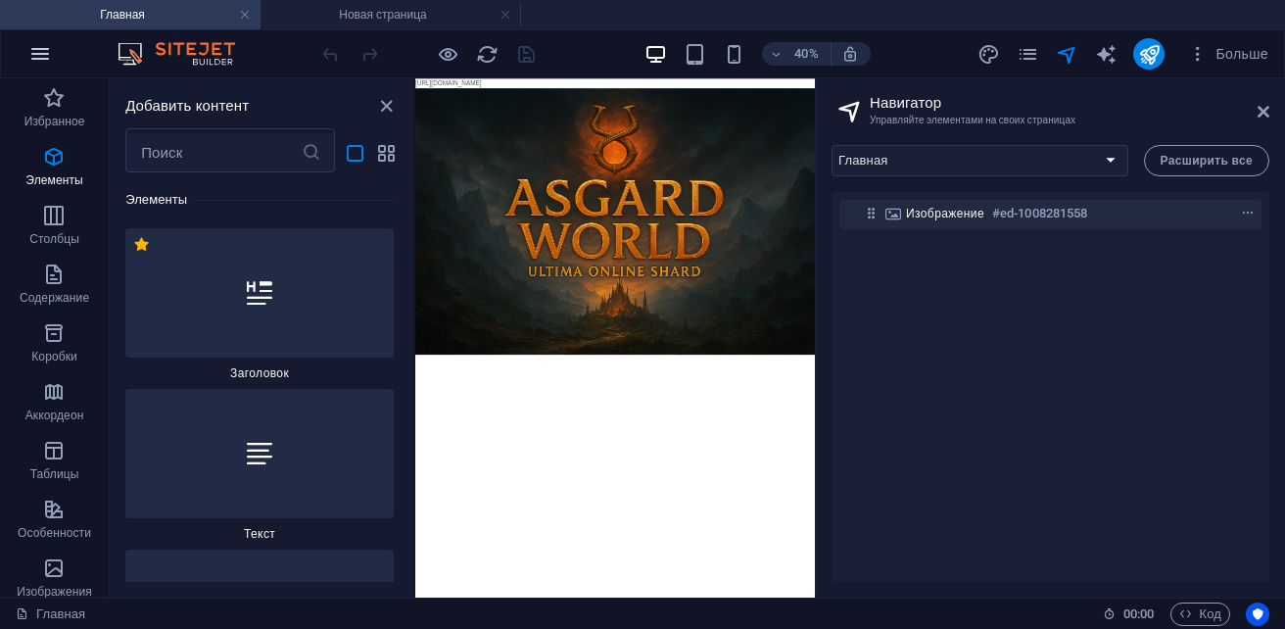
click at [35, 51] on icon "button" at bounding box center [39, 53] width 23 height 23
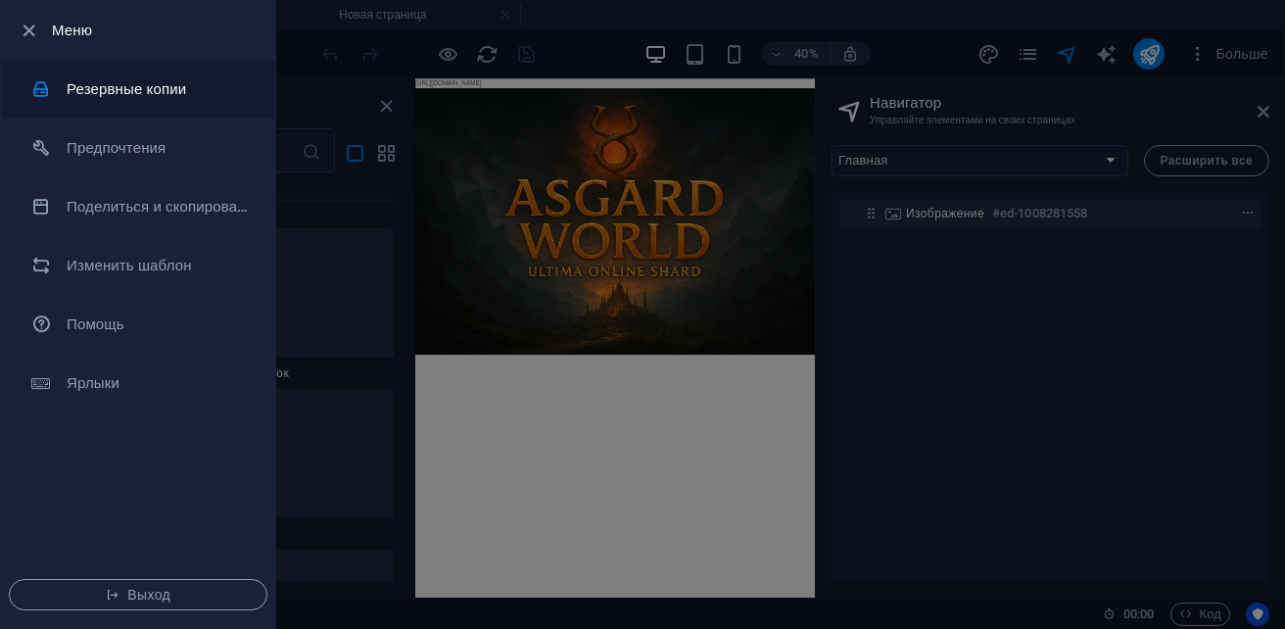
click at [115, 98] on h6 "Резервные копии" at bounding box center [157, 88] width 181 height 23
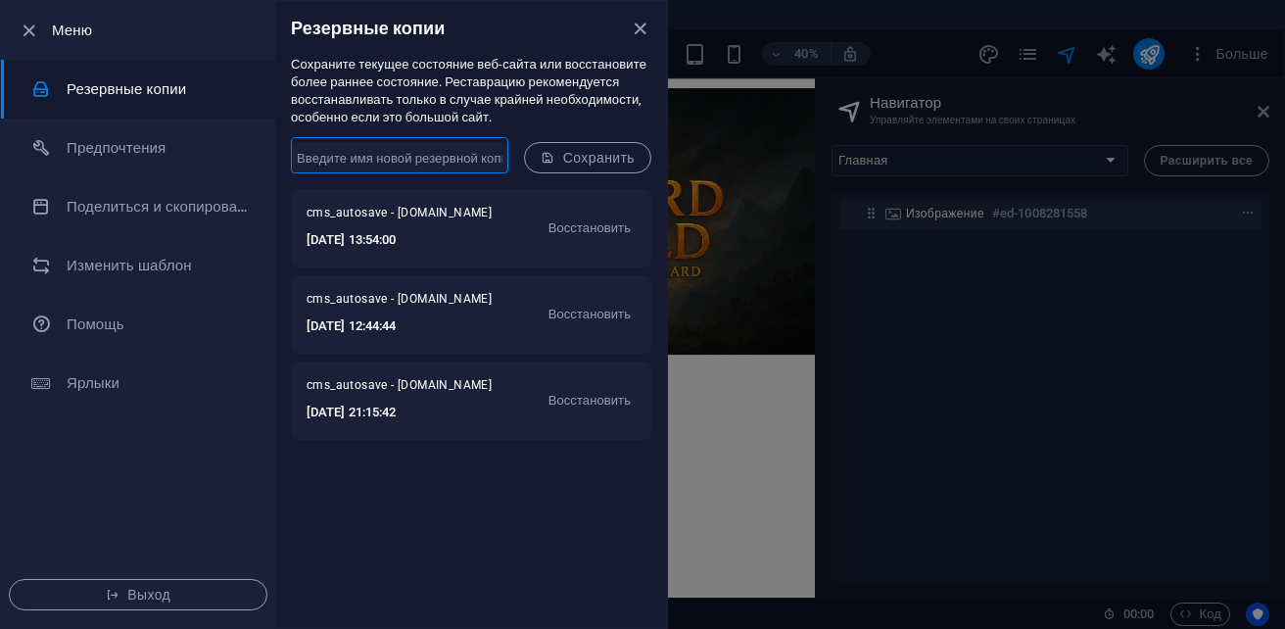
click at [387, 163] on input "text" at bounding box center [399, 157] width 217 height 31
type input "NEVER"
drag, startPoint x: 504, startPoint y: 313, endPoint x: 415, endPoint y: 543, distance: 246.7
click at [415, 543] on div "cms_autosave - sb5985678.a.had.tf 2025-10-03 13:54:00 Восстановить cms_autosave…" at bounding box center [471, 408] width 392 height 439
click at [1138, 391] on div at bounding box center [642, 314] width 1285 height 629
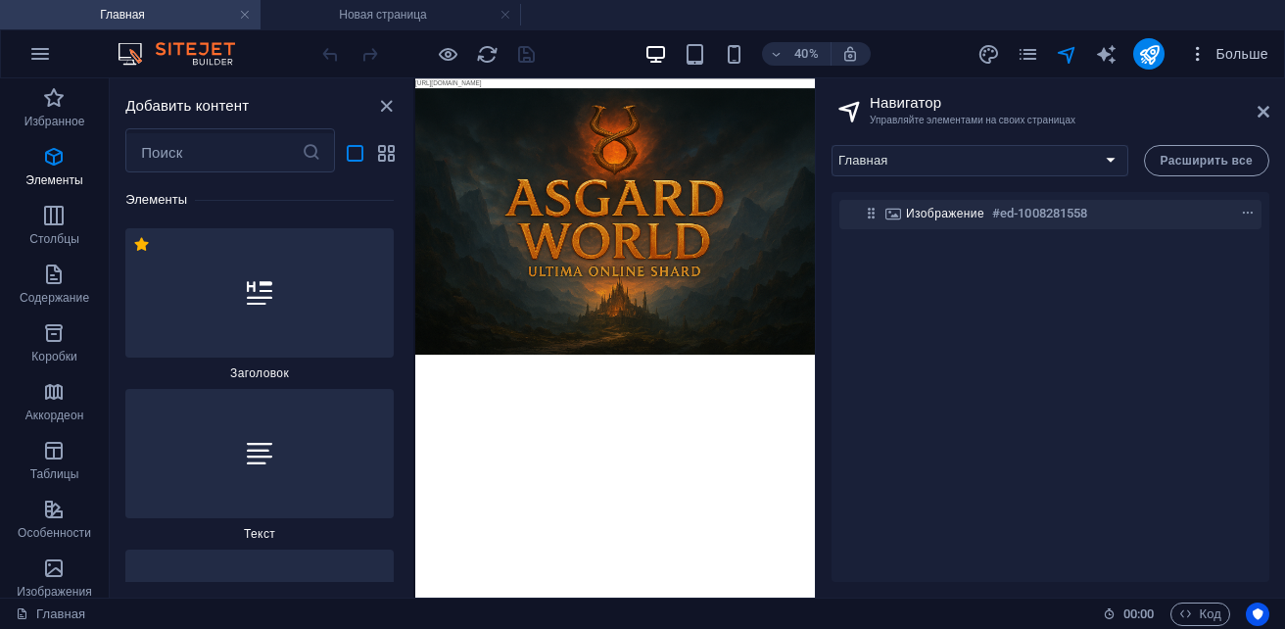
click at [1234, 48] on span "Больше" at bounding box center [1228, 54] width 80 height 20
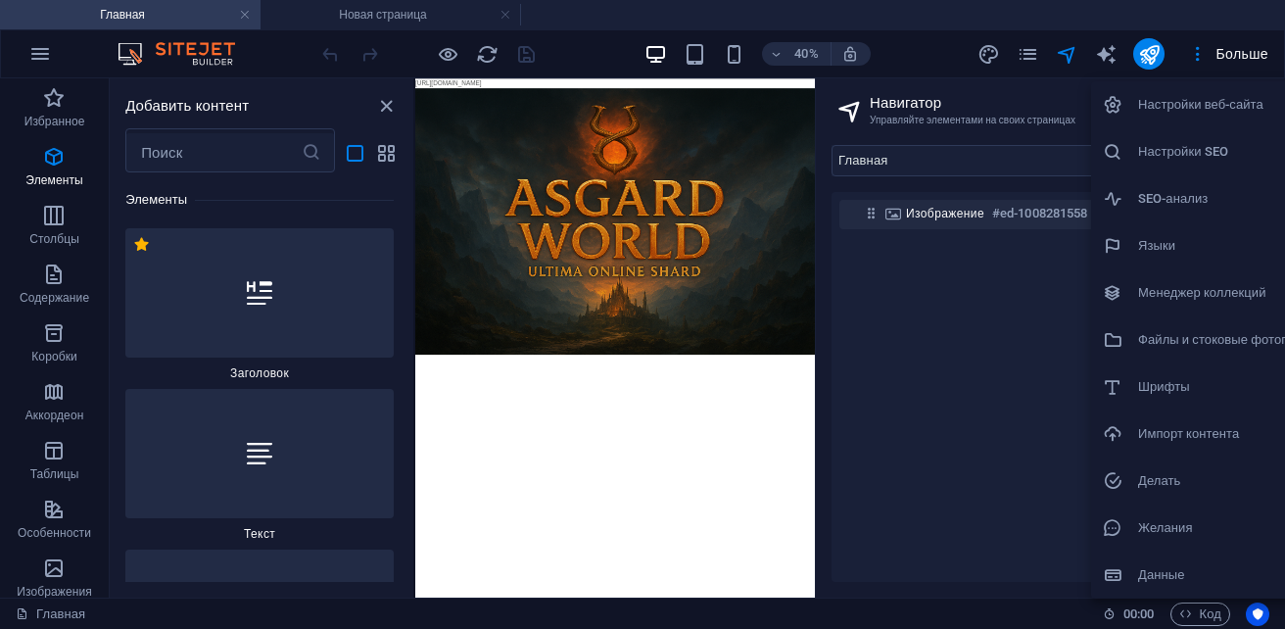
click at [1189, 330] on h6 "Файлы и стоковые фотографии" at bounding box center [1231, 339] width 187 height 23
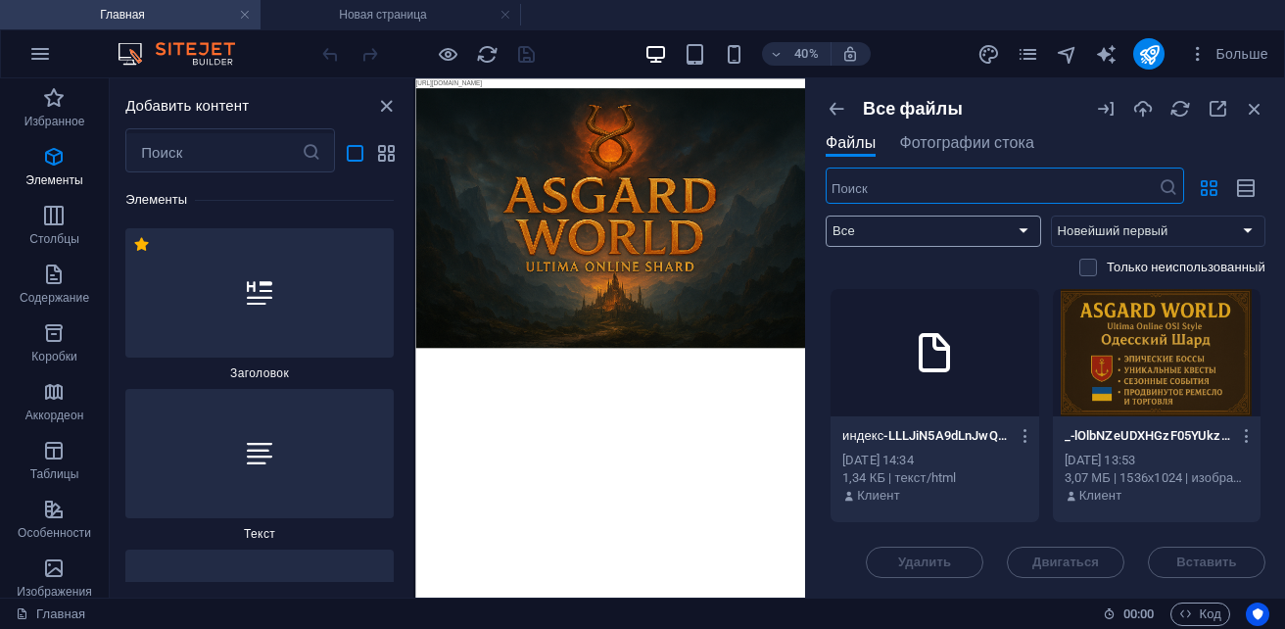
click at [943, 238] on select "Все Изображения Документы Аудио Видео Вектор Другое" at bounding box center [932, 230] width 215 height 31
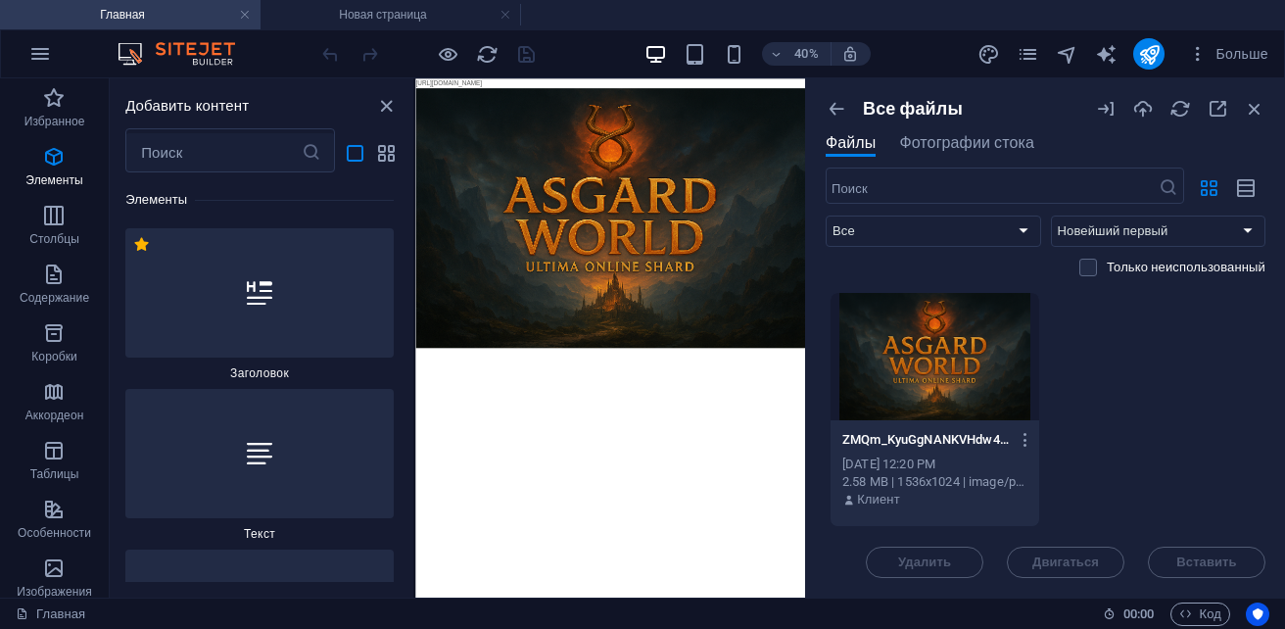
scroll to position [1774, 0]
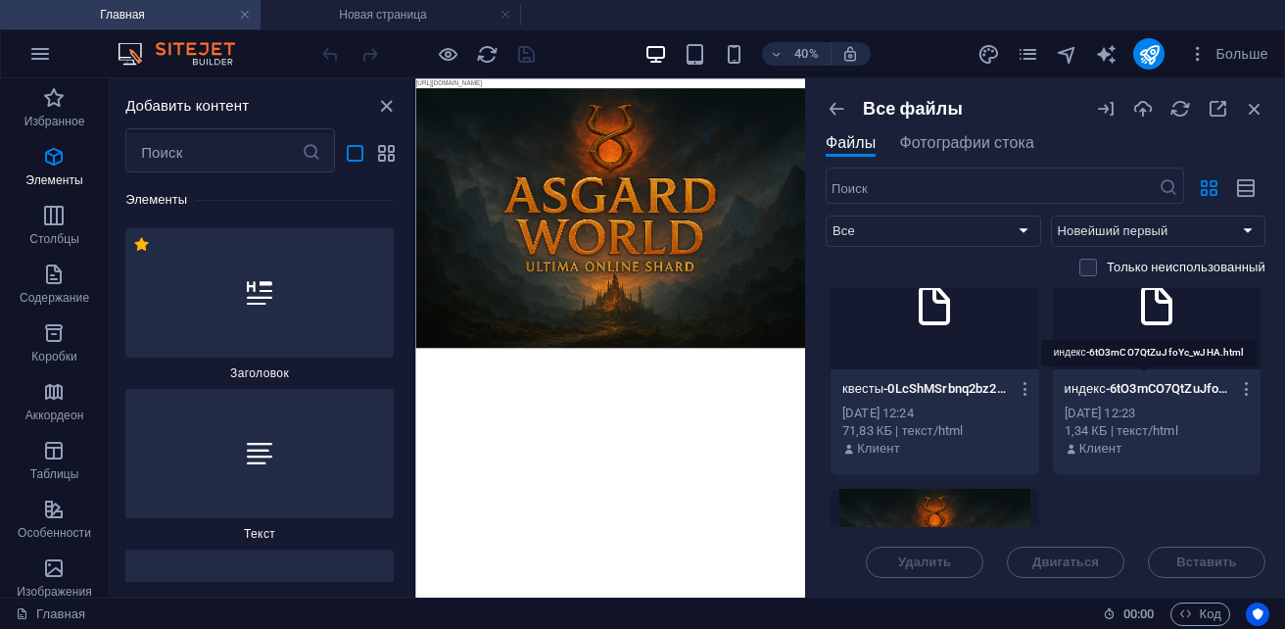
click at [1168, 383] on p "индекс-6tO3mCO7QtZuJfoYc_wJHA.html" at bounding box center [1147, 389] width 166 height 18
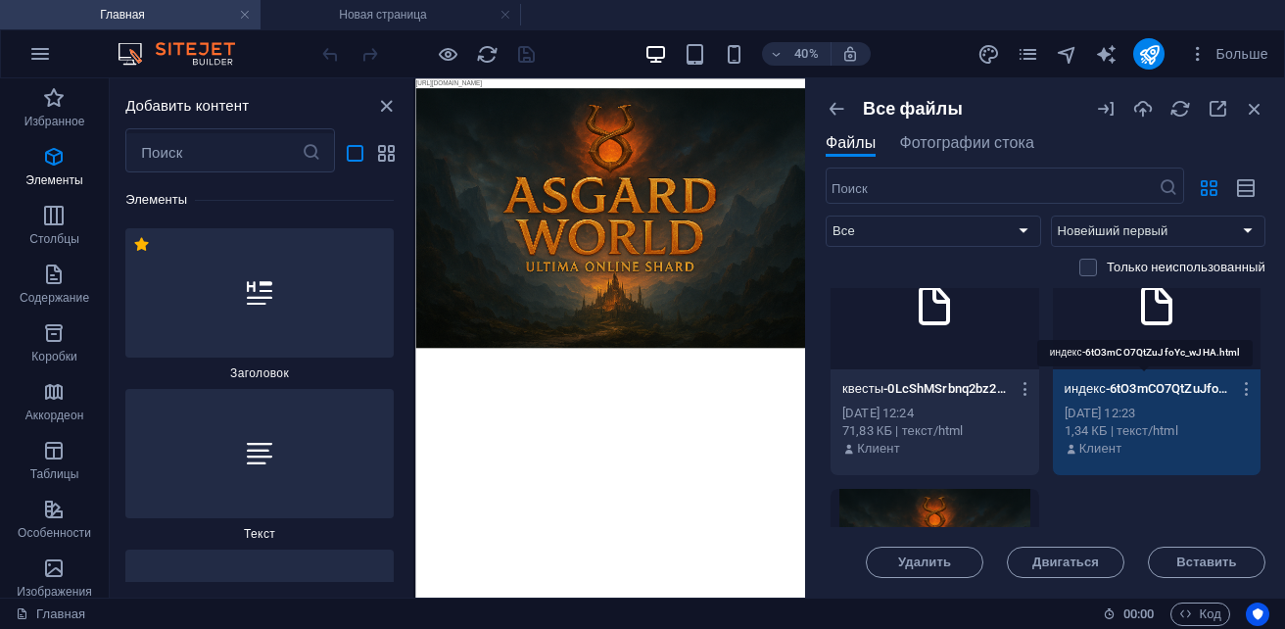
click at [1168, 383] on p "индекс-6tO3mCO7QtZuJfoYc_wJHA.html" at bounding box center [1147, 389] width 166 height 18
click at [1191, 391] on input "index-6tO3mCO7QtZuJfoYc_wJHA.html" at bounding box center [1147, 389] width 166 height 16
click at [1215, 390] on input "index-6tO3mCO7QtZuJfoYc_wJHA.html" at bounding box center [1147, 389] width 166 height 16
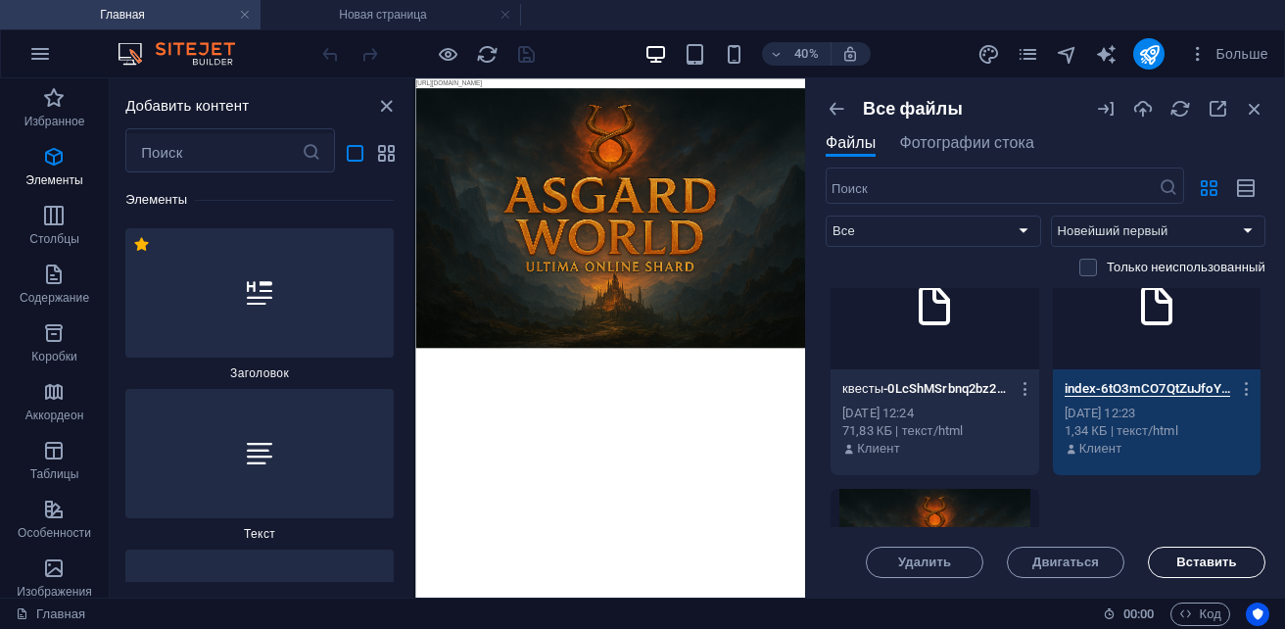
click at [1188, 556] on span "Вставить" at bounding box center [1206, 562] width 60 height 12
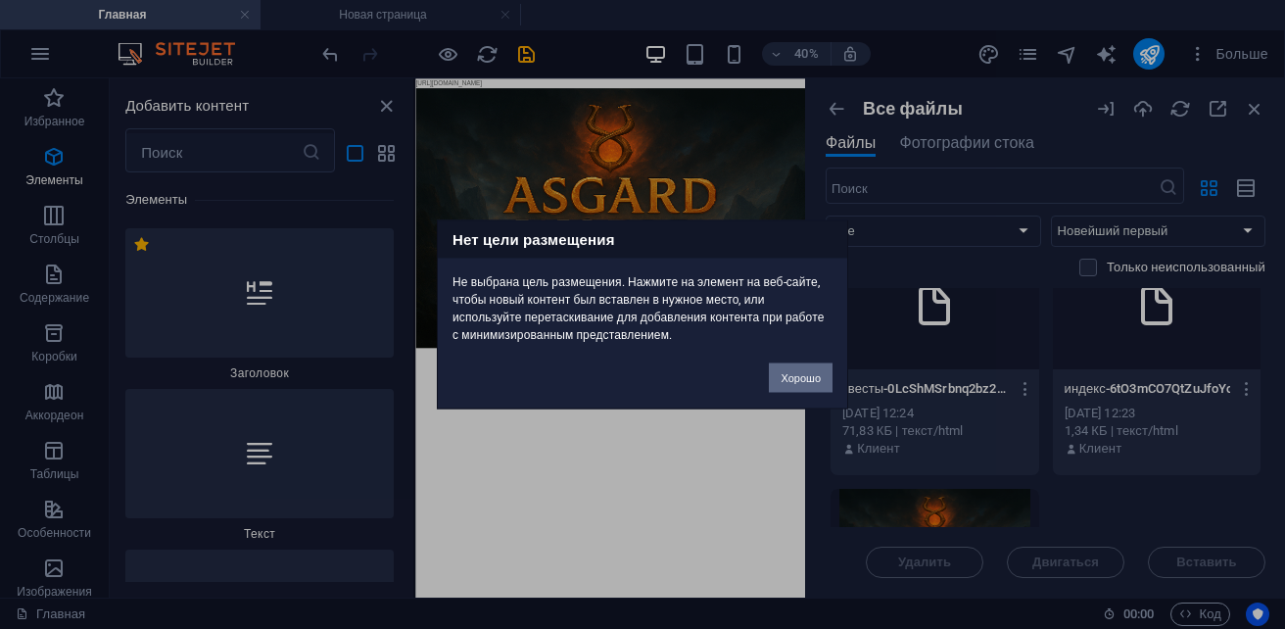
click at [804, 384] on button "Хорошо" at bounding box center [801, 377] width 64 height 29
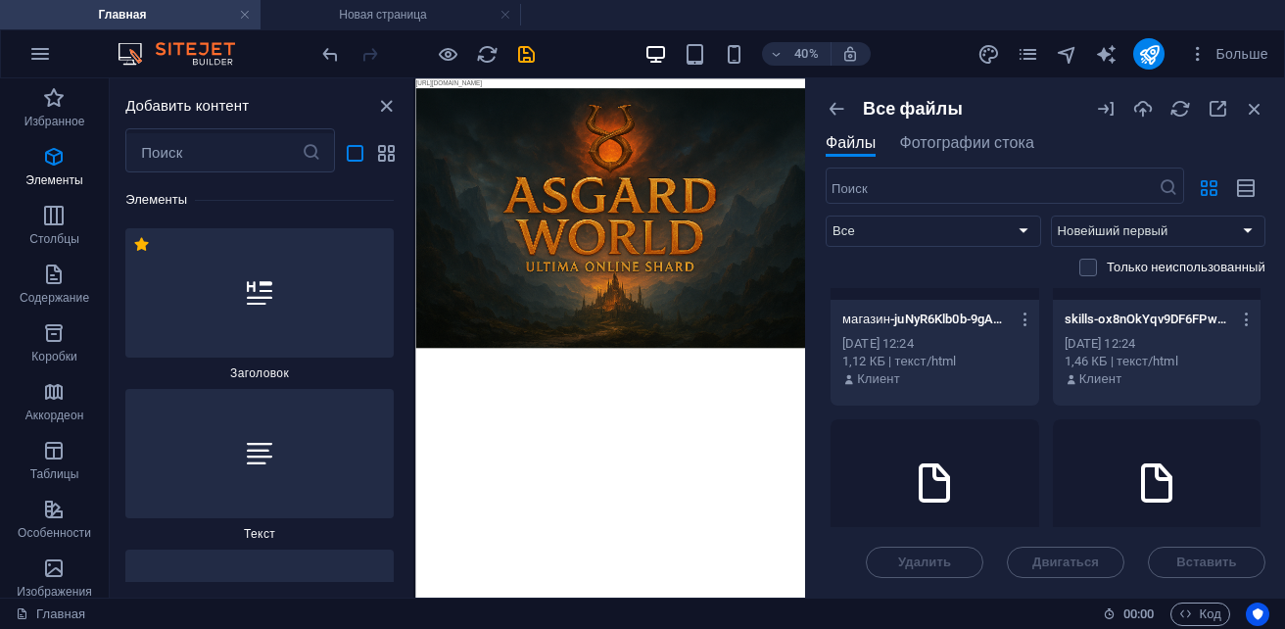
scroll to position [1578, 0]
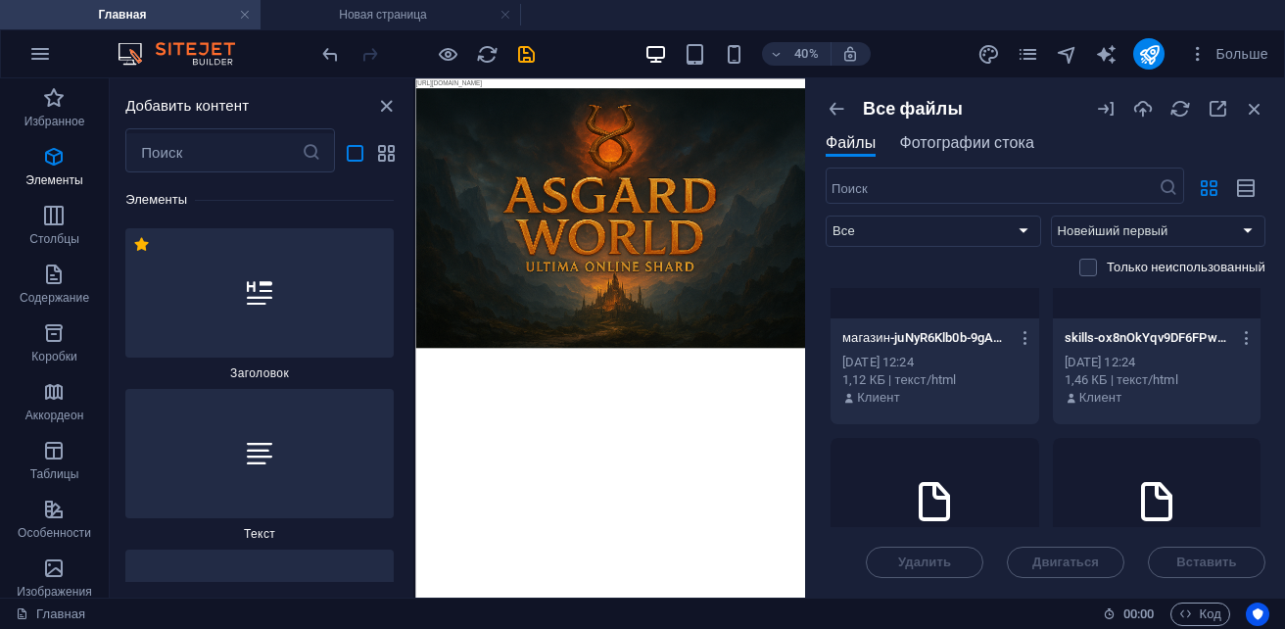
click at [973, 152] on span "Фотографии стока" at bounding box center [966, 142] width 135 height 23
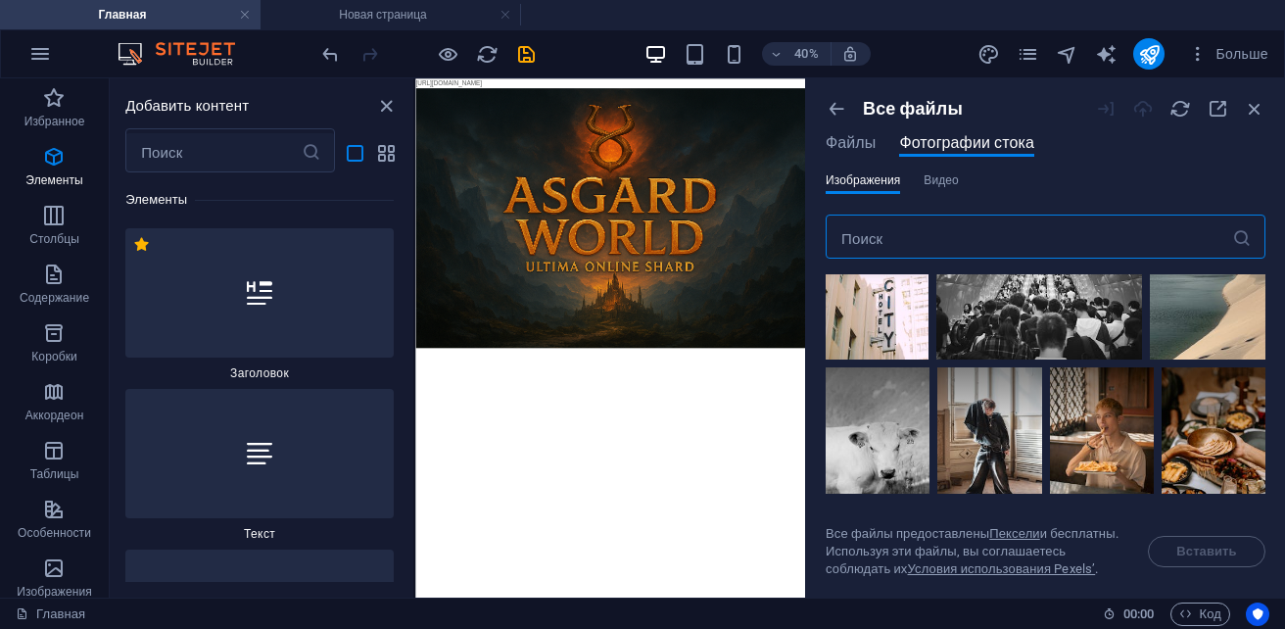
scroll to position [98, 0]
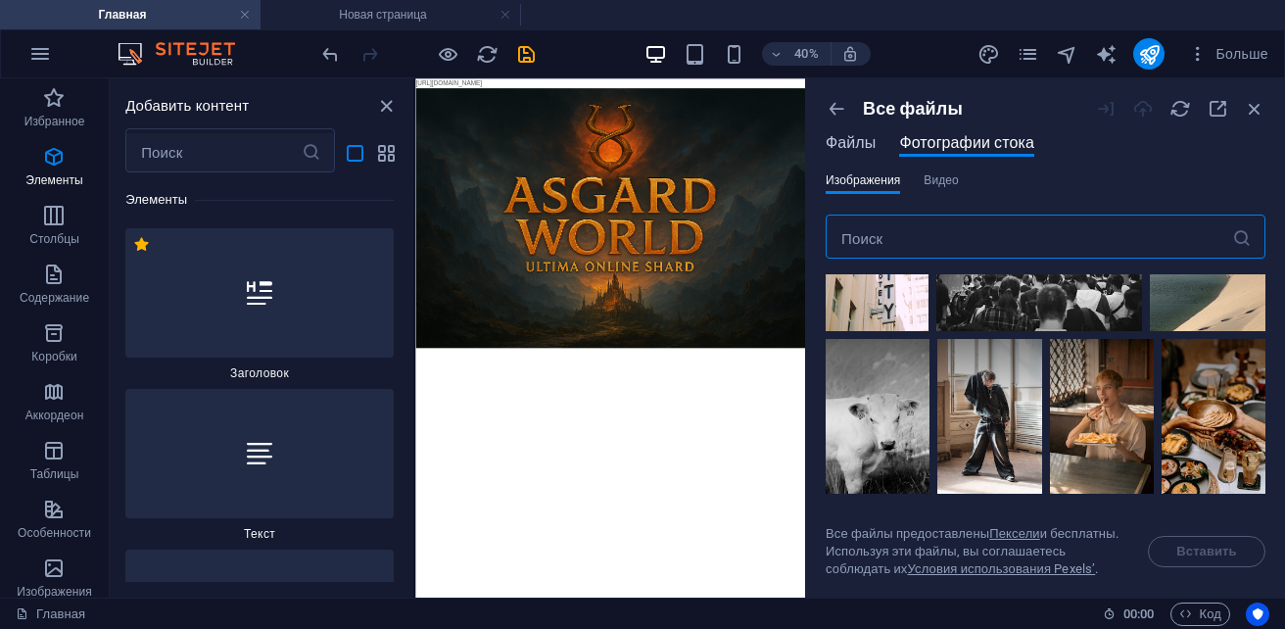
click at [856, 156] on button "Файлы" at bounding box center [850, 146] width 50 height 22
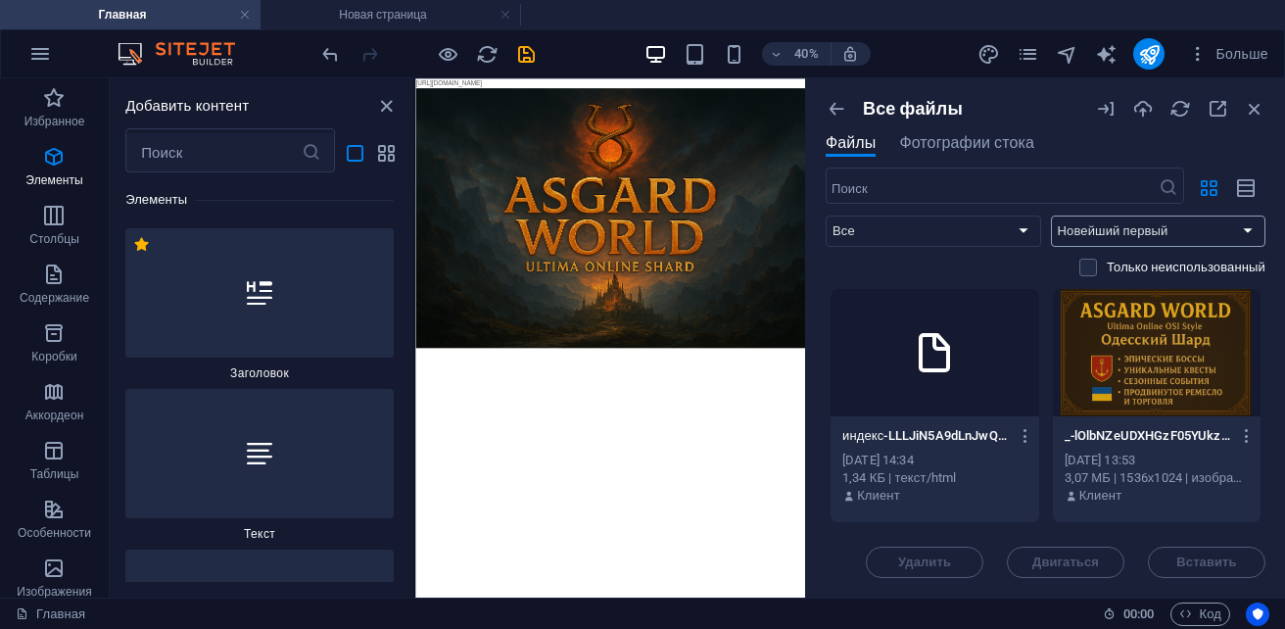
click at [1096, 224] on select "Новейший первый Старейший первый Имя (АЗ) Имя (ZA) Размер (0-9) Размер (9-0) Ра…" at bounding box center [1158, 230] width 215 height 31
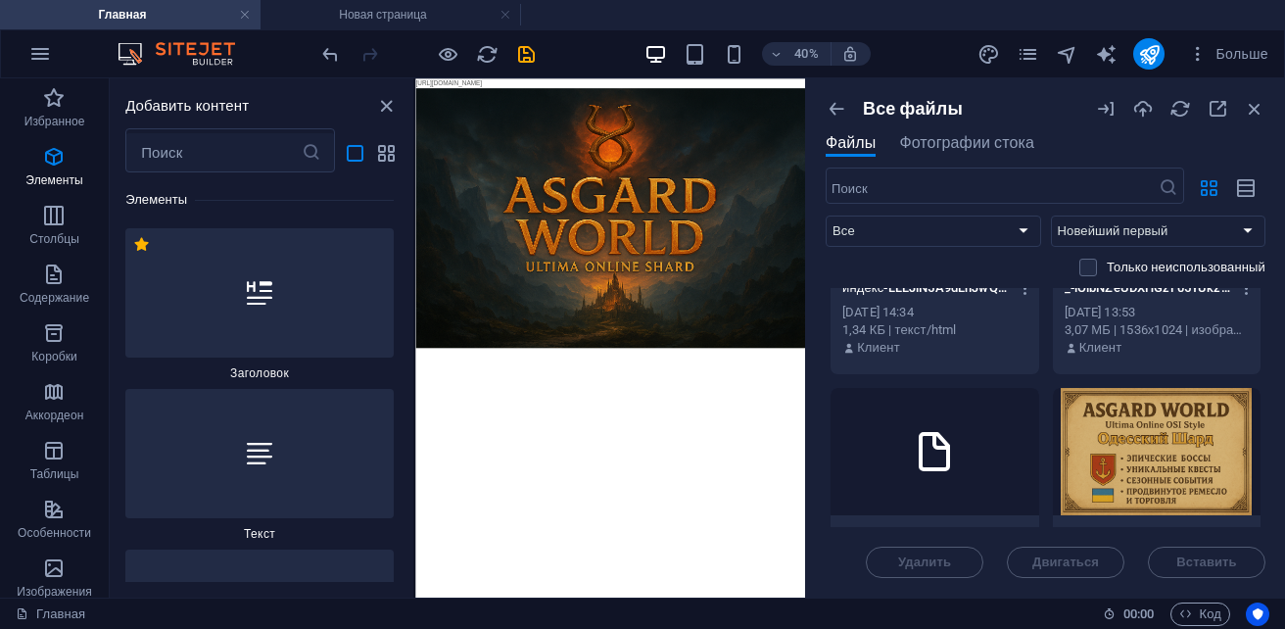
scroll to position [294, 0]
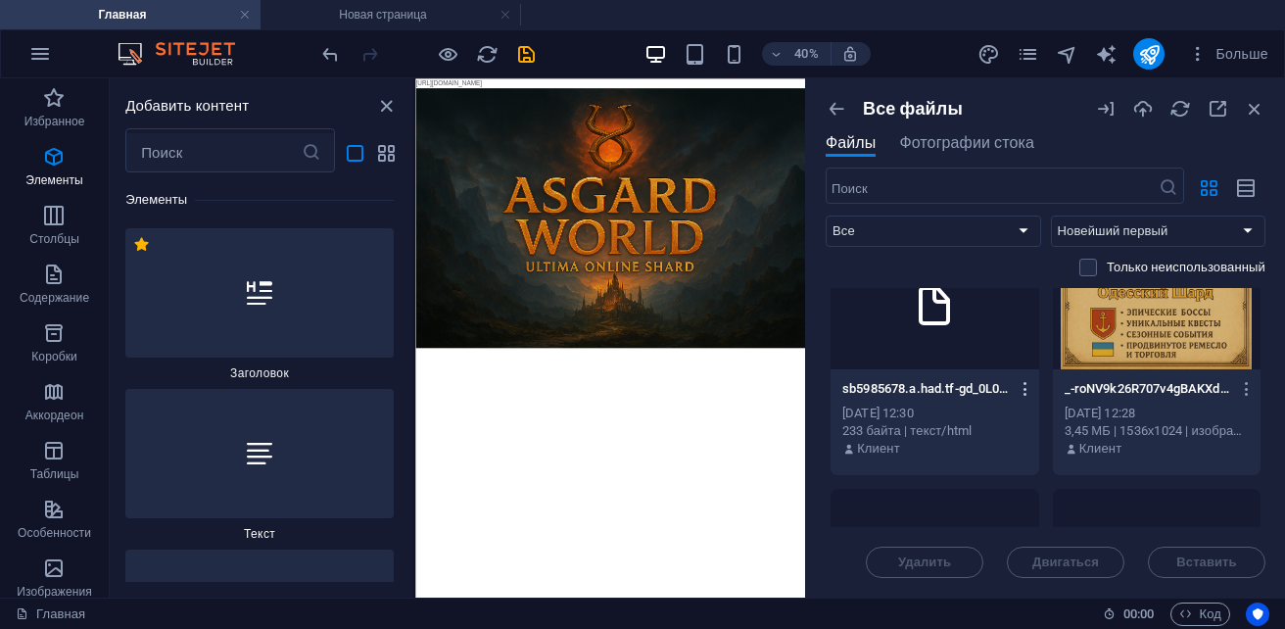
click at [1019, 392] on icon "button" at bounding box center [1025, 389] width 19 height 18
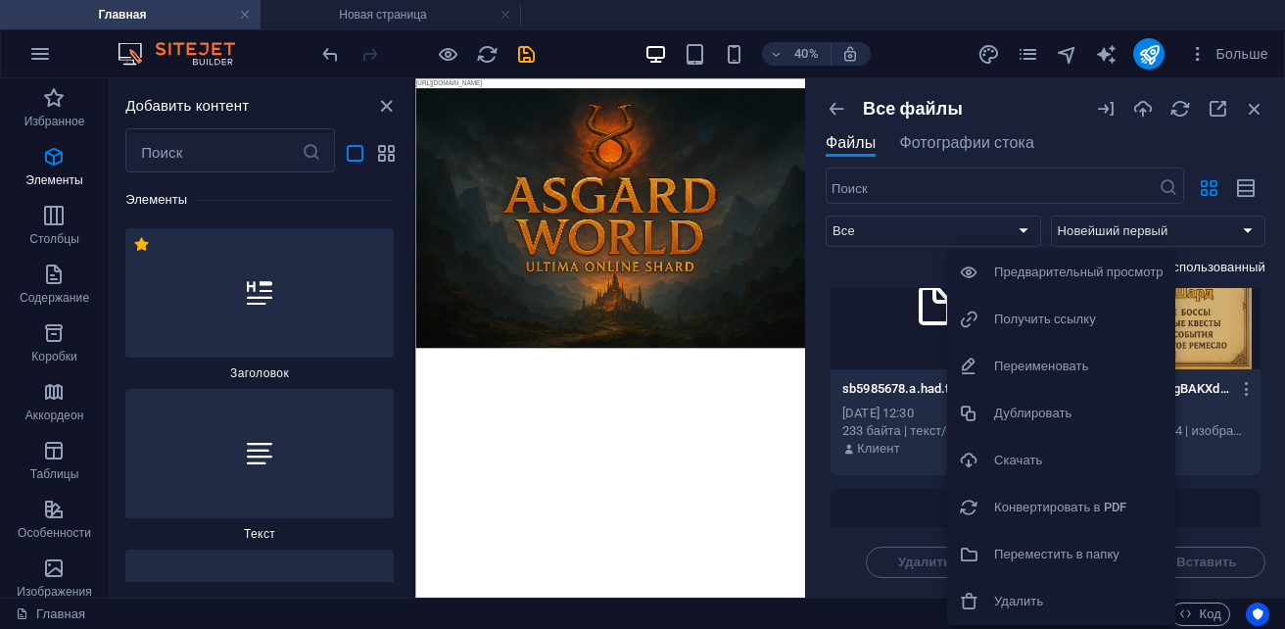
click at [1057, 326] on h6 "Получить ссылку" at bounding box center [1078, 318] width 169 height 23
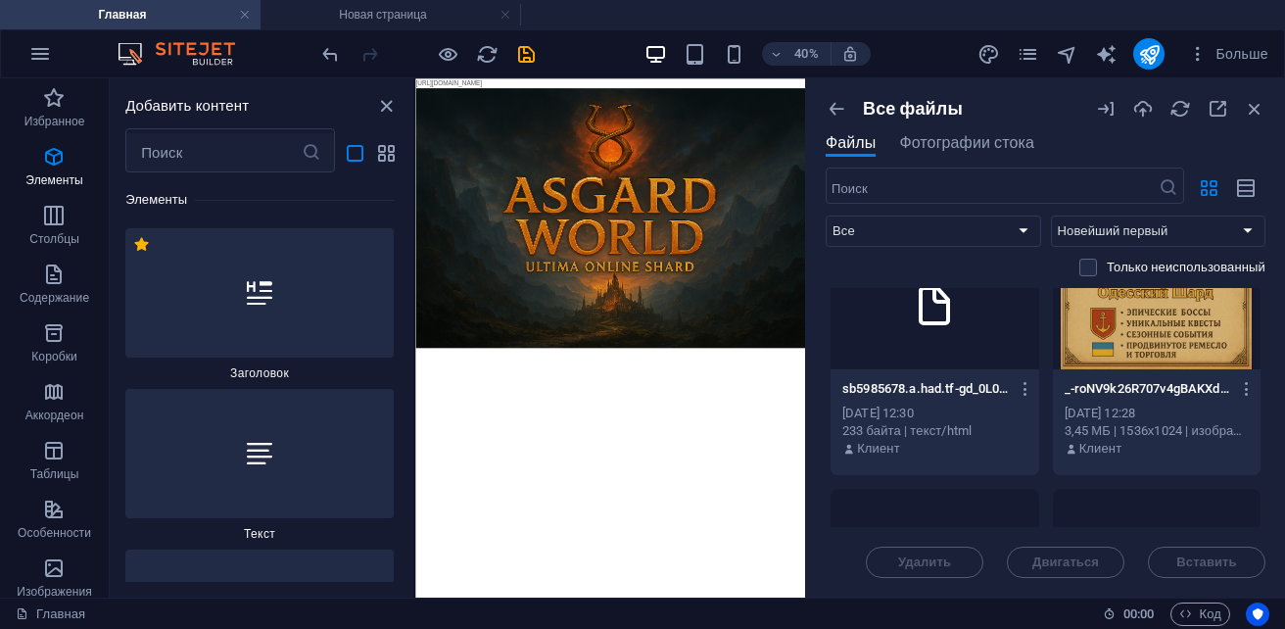
click at [507, 76] on div "40% Больше" at bounding box center [642, 53] width 1283 height 47
click at [740, 628] on html "https://cdn1.site-media.eu/images/0/19663029/index-6tO3mCO7QtZuJfoYc_wJHA.html …" at bounding box center [902, 414] width 974 height 673
click at [956, 339] on div at bounding box center [934, 305] width 209 height 127
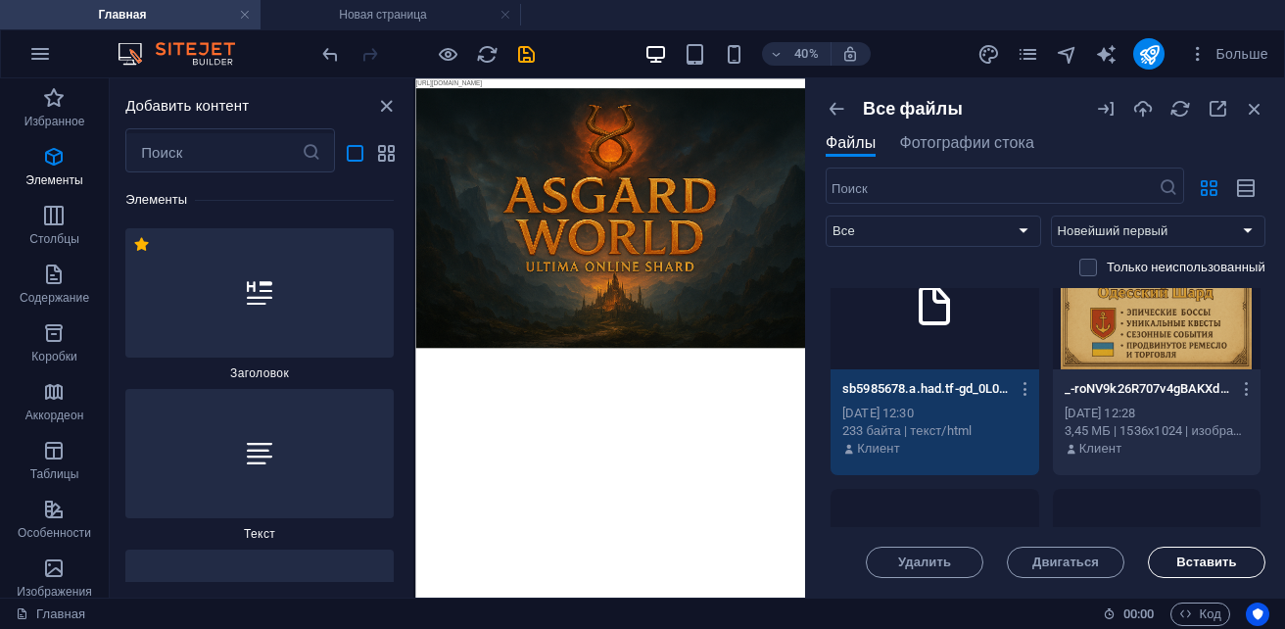
click at [1186, 562] on span "Вставить" at bounding box center [1206, 562] width 60 height 12
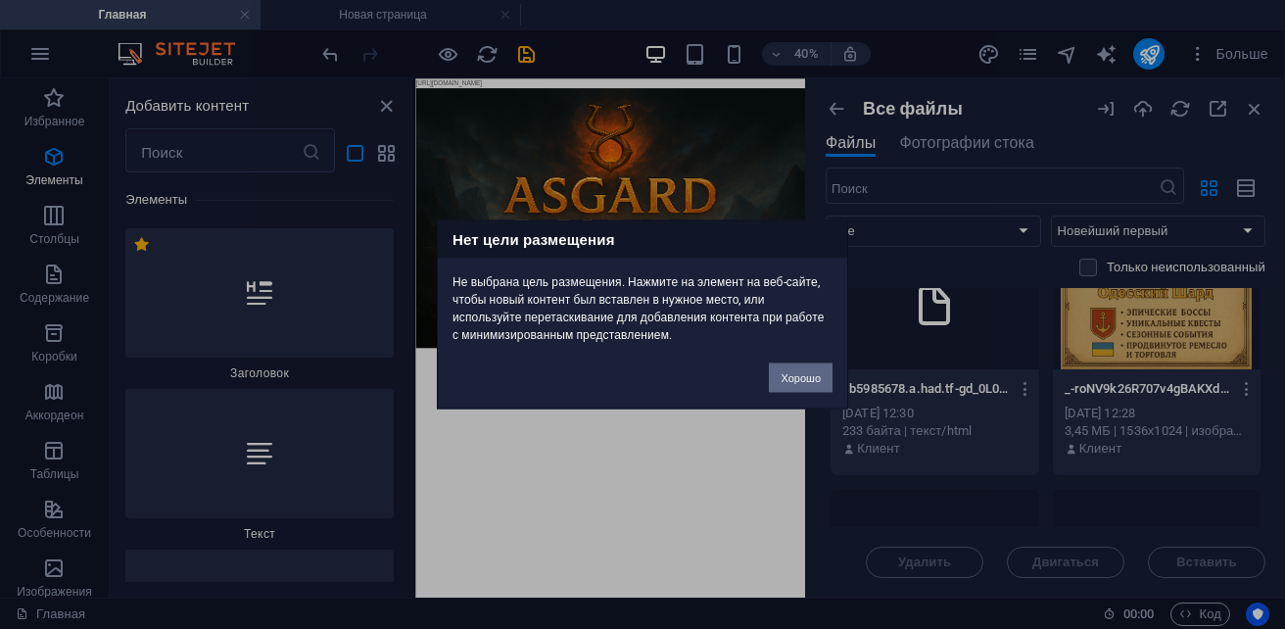
click at [781, 370] on button "Хорошо" at bounding box center [801, 377] width 64 height 29
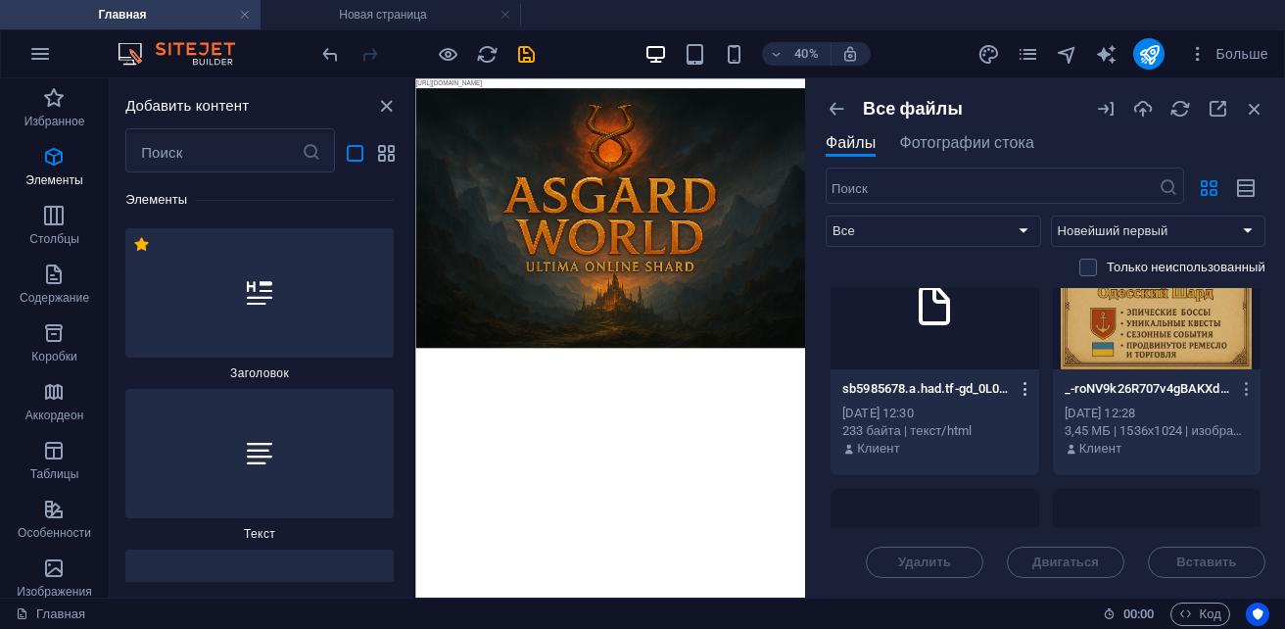
click at [1030, 390] on icon "button" at bounding box center [1025, 389] width 19 height 18
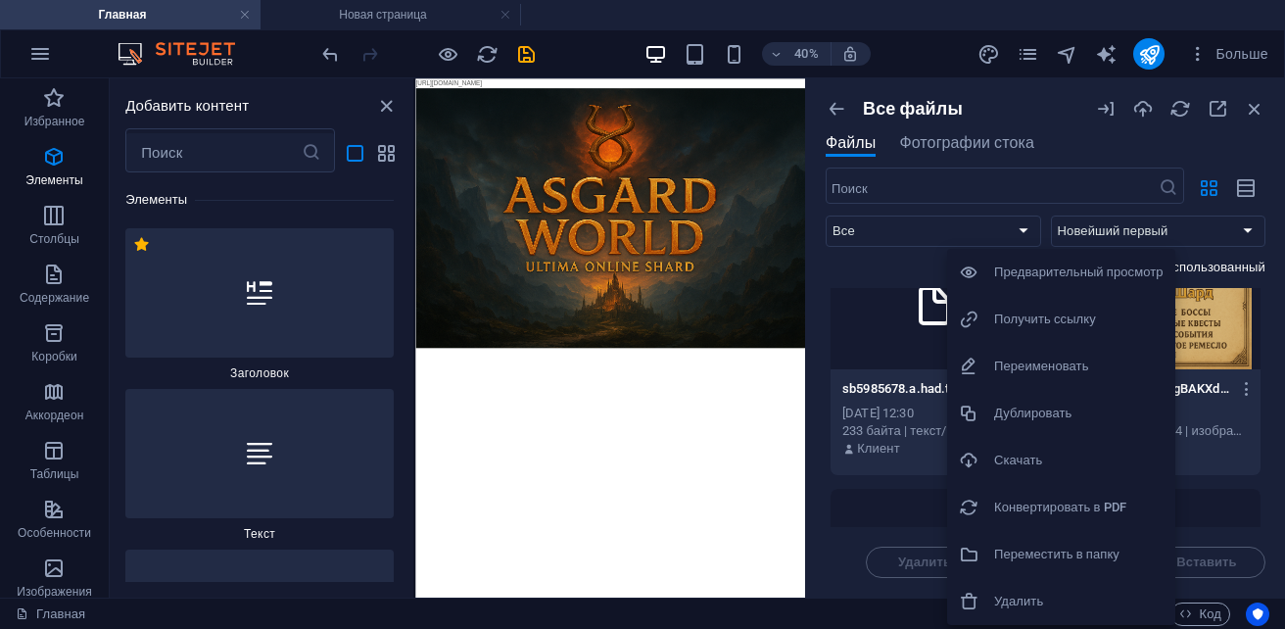
click at [1031, 508] on h6 "Конвертировать в PDF" at bounding box center [1078, 506] width 169 height 23
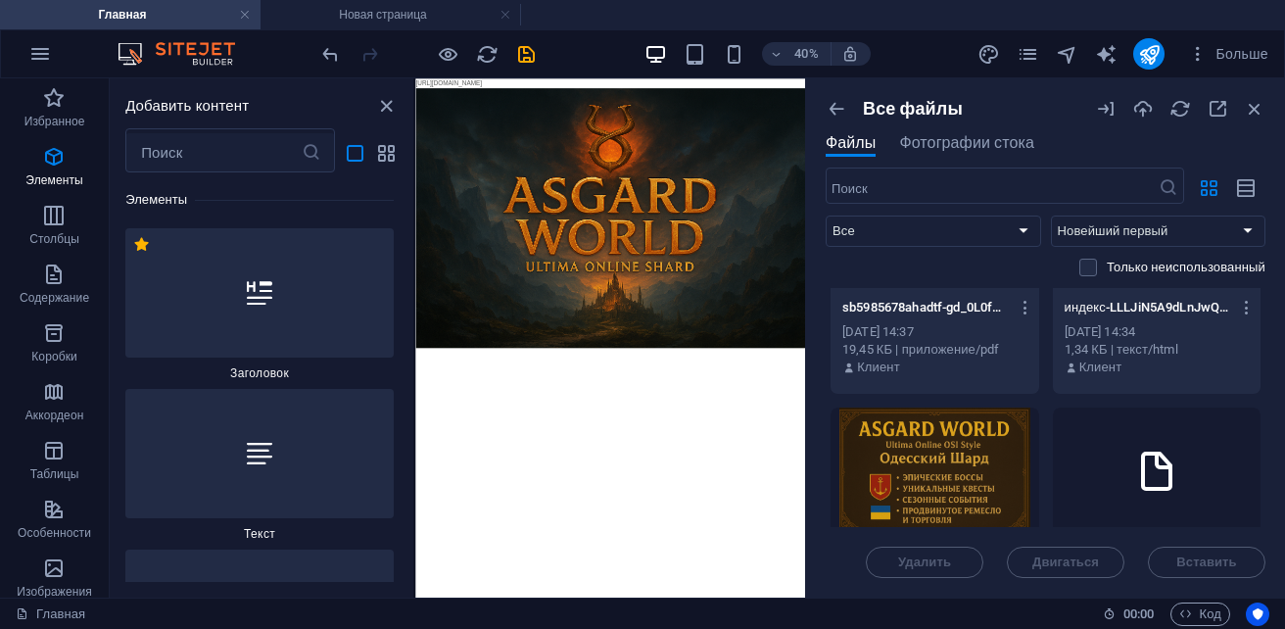
scroll to position [0, 0]
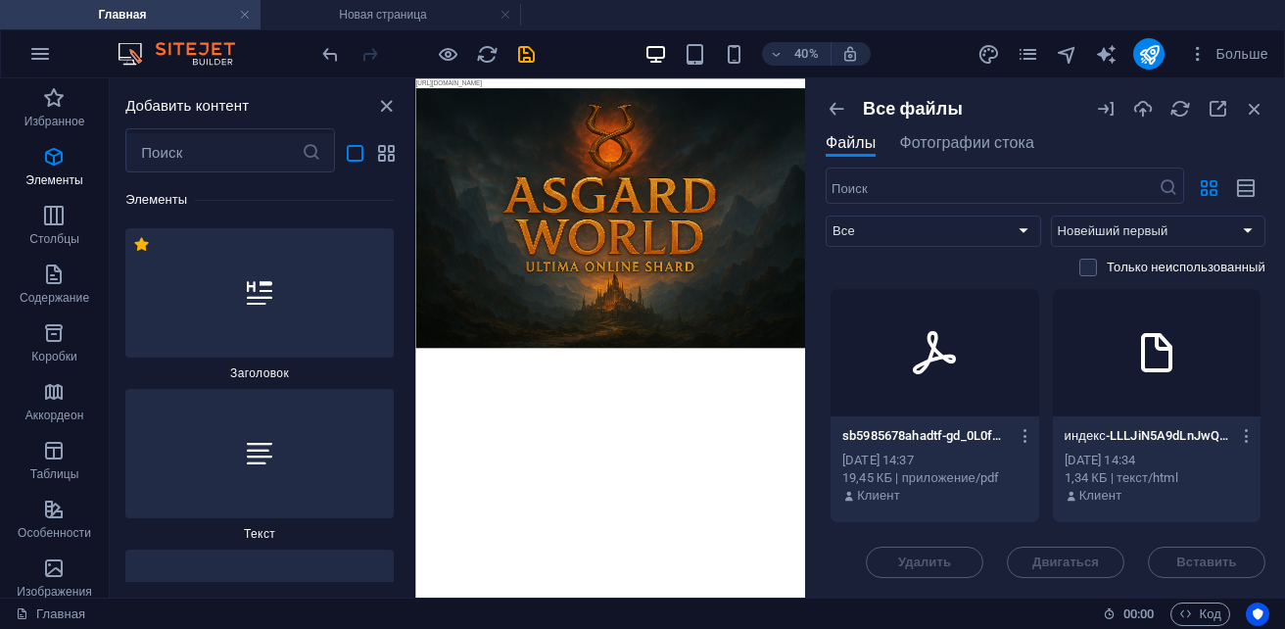
click at [950, 378] on div at bounding box center [934, 352] width 209 height 127
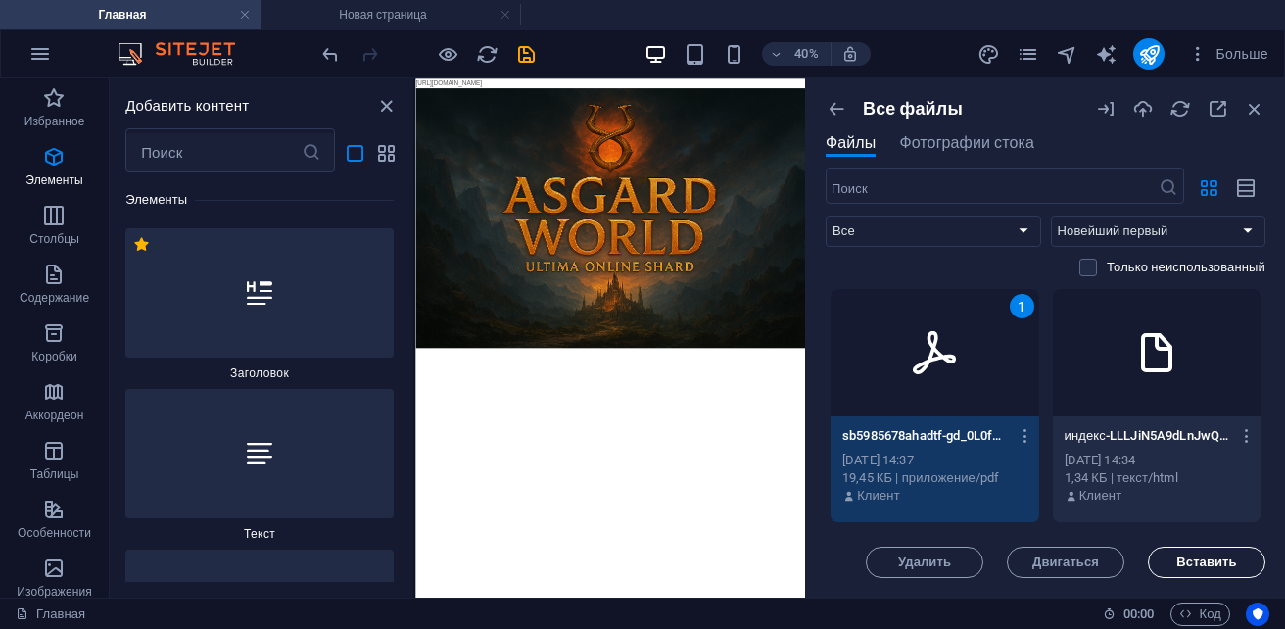
click at [1196, 569] on button "Вставить" at bounding box center [1206, 561] width 117 height 31
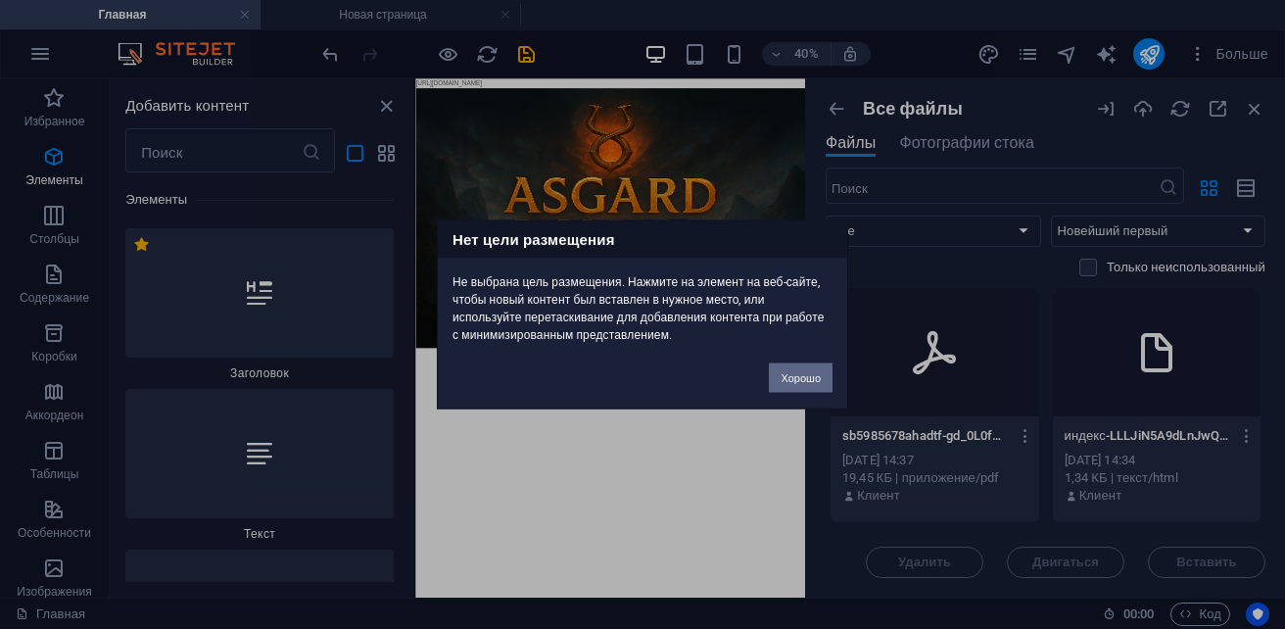
click at [811, 374] on button "Хорошо" at bounding box center [801, 377] width 64 height 29
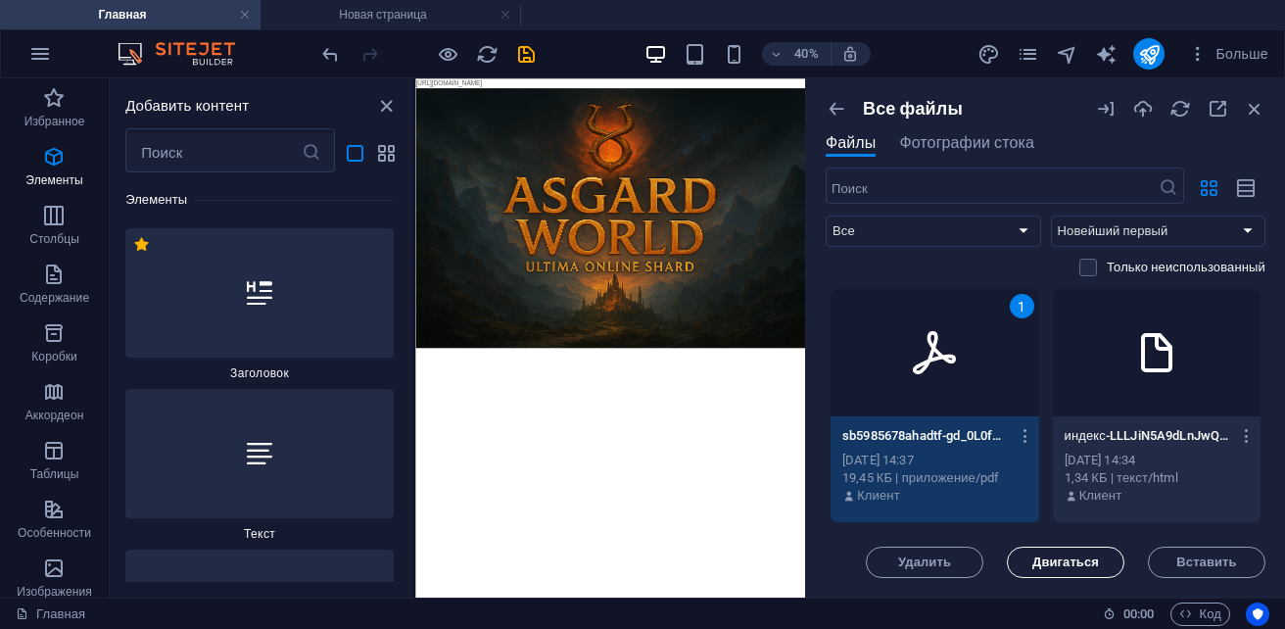
click at [1050, 568] on span "Двигаться" at bounding box center [1065, 562] width 67 height 12
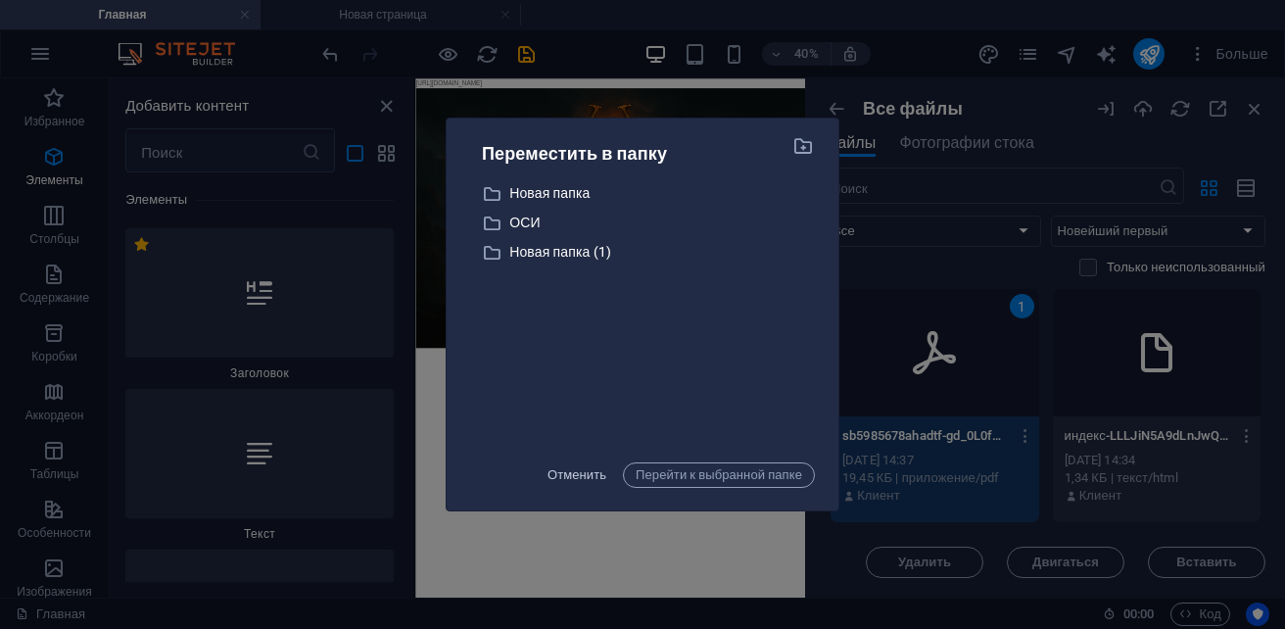
click at [552, 471] on span "Отменить" at bounding box center [576, 474] width 59 height 23
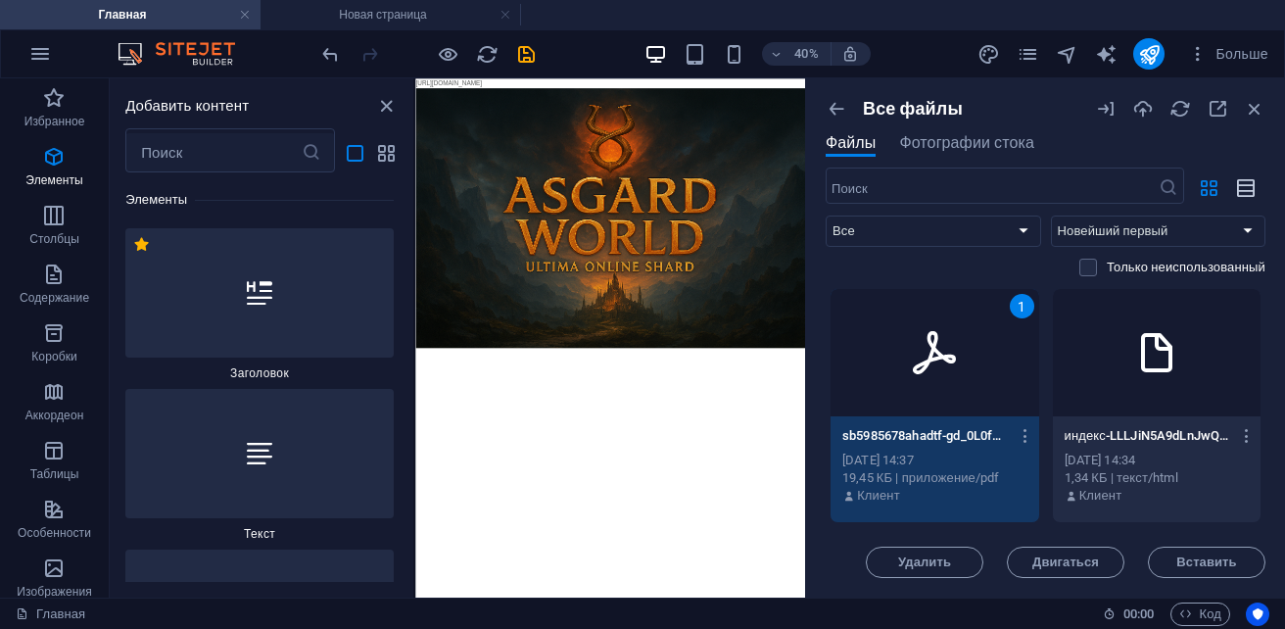
click at [1258, 188] on button "button" at bounding box center [1246, 187] width 38 height 31
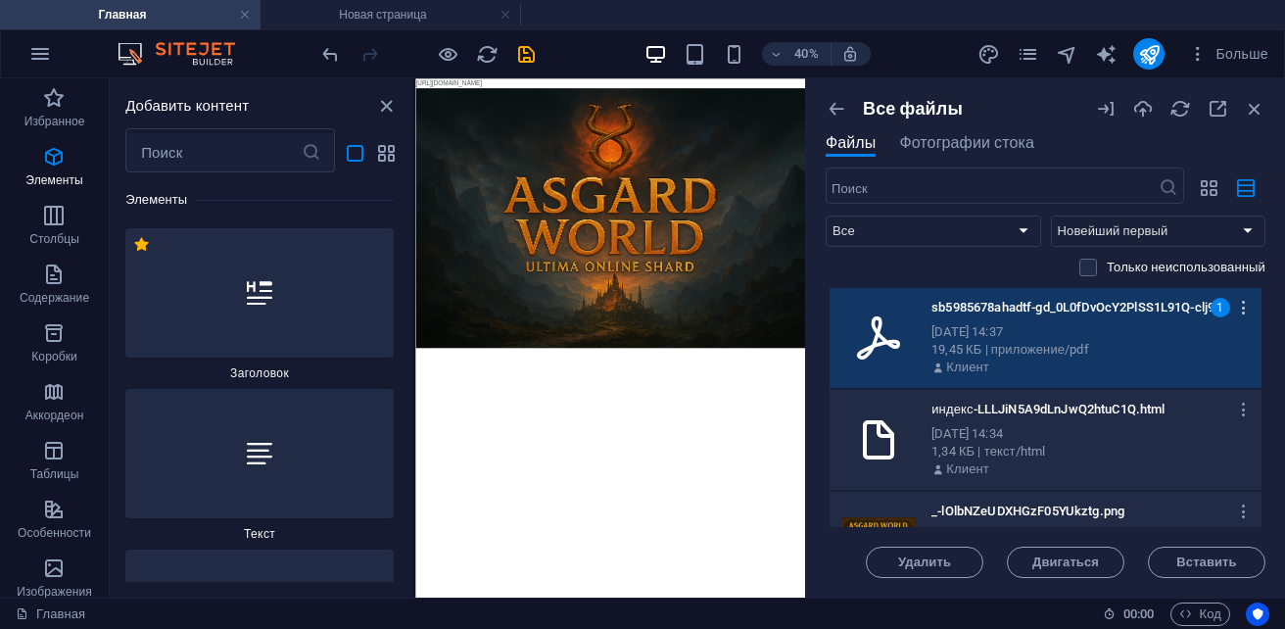
click at [1238, 311] on icon "button" at bounding box center [1244, 308] width 19 height 18
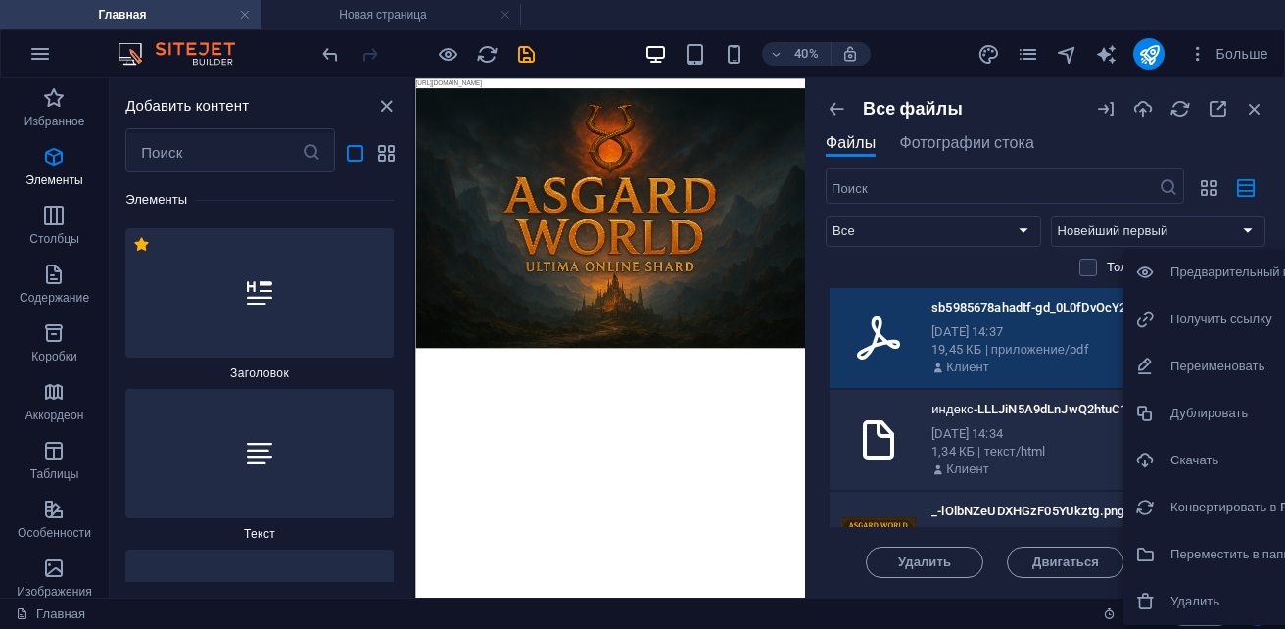
click at [1223, 282] on h6 "Предварительный просмотр" at bounding box center [1254, 271] width 169 height 23
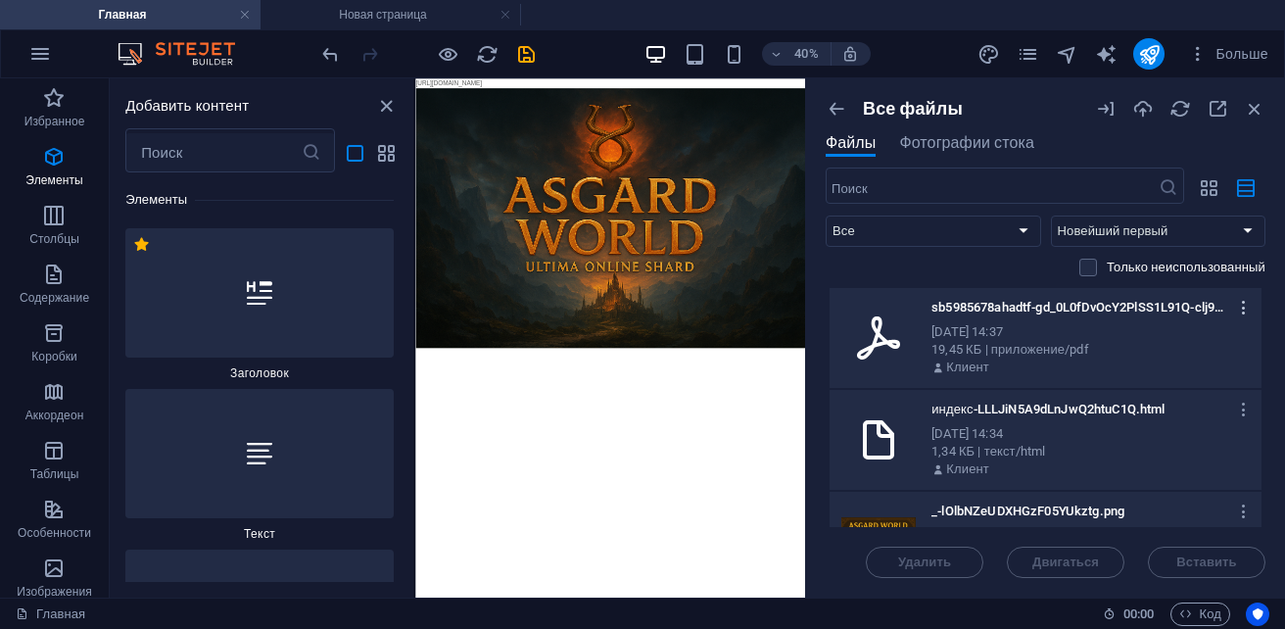
click at [1241, 303] on icon "button" at bounding box center [1244, 308] width 19 height 18
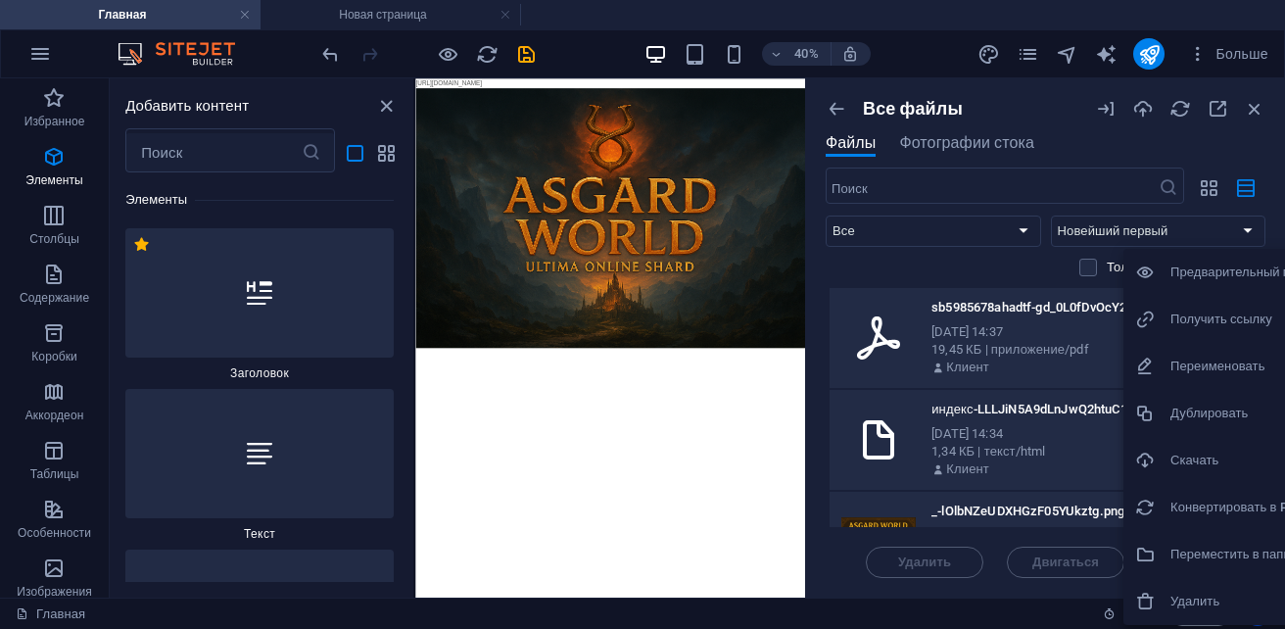
click at [1225, 515] on h6 "Конвертировать в PDF" at bounding box center [1254, 506] width 169 height 23
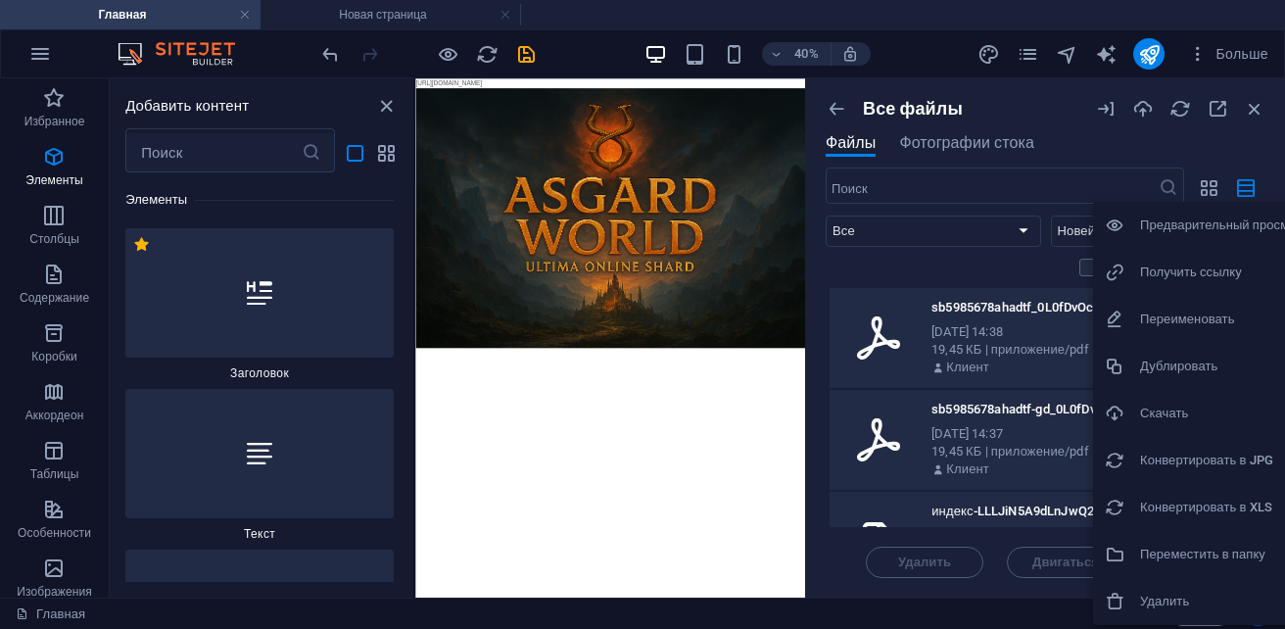
click at [1194, 467] on h6 "Конвертировать в JPG" at bounding box center [1224, 459] width 169 height 23
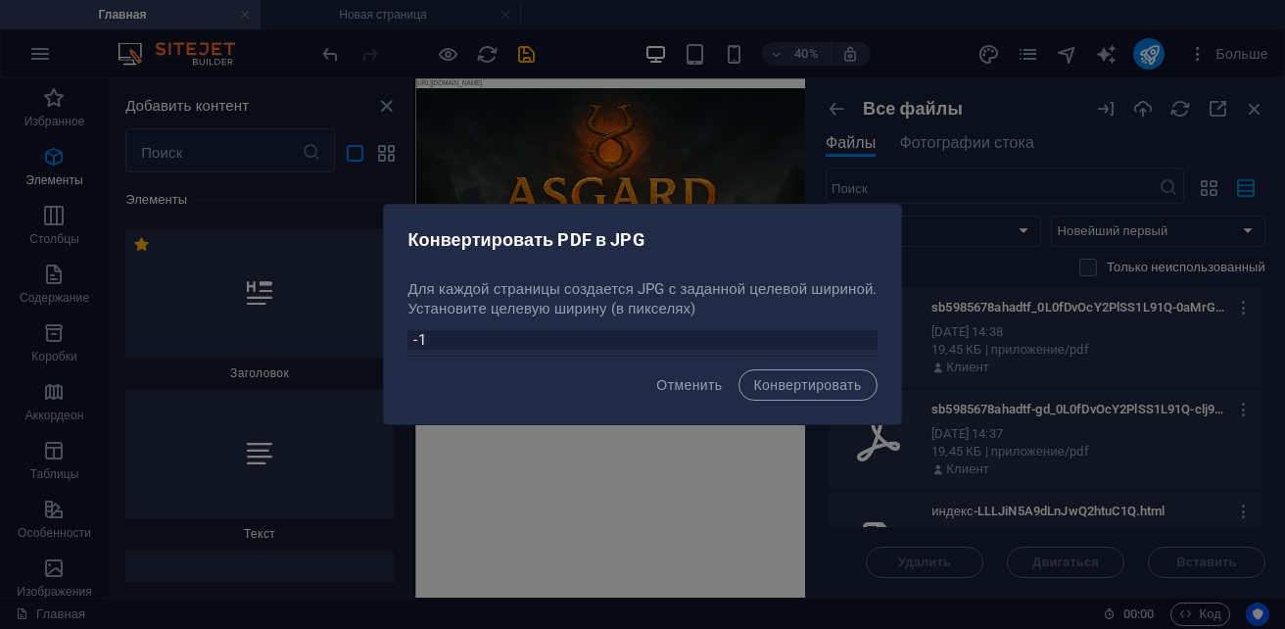
click at [868, 342] on input "-1" at bounding box center [641, 340] width 469 height 20
click at [868, 342] on input "-2" at bounding box center [641, 340] width 469 height 20
click at [874, 333] on input "-1" at bounding box center [641, 340] width 469 height 20
type input "0"
click at [874, 333] on input "0" at bounding box center [641, 340] width 469 height 20
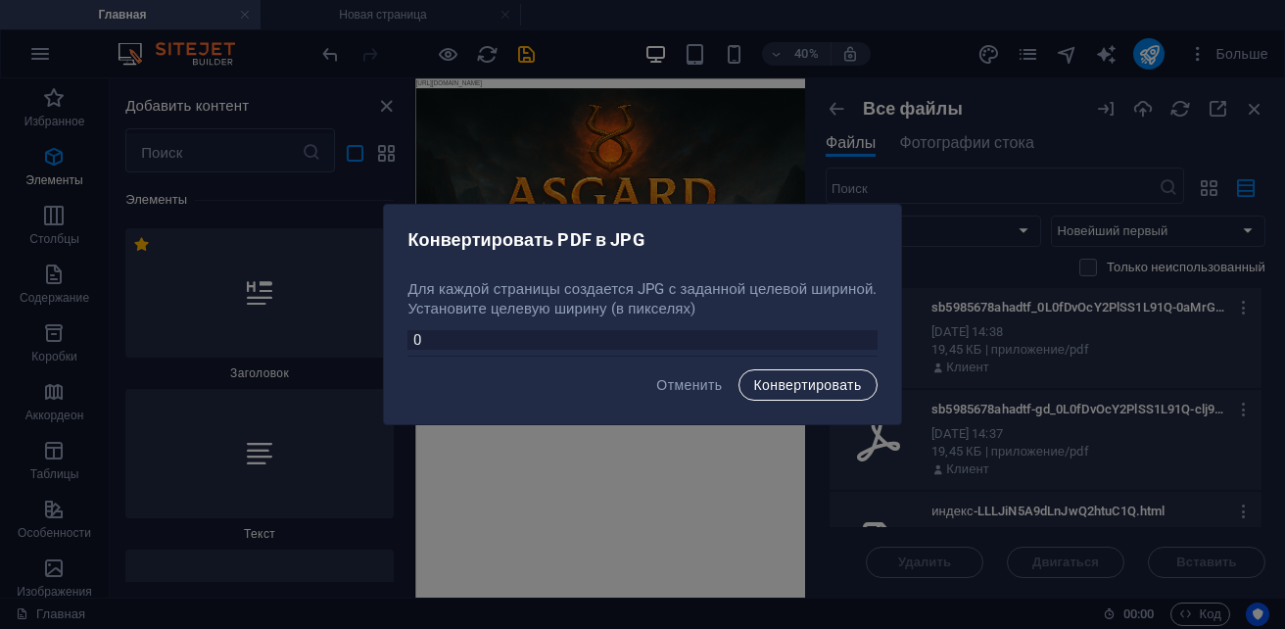
click at [821, 393] on button "Конвертировать" at bounding box center [807, 384] width 139 height 31
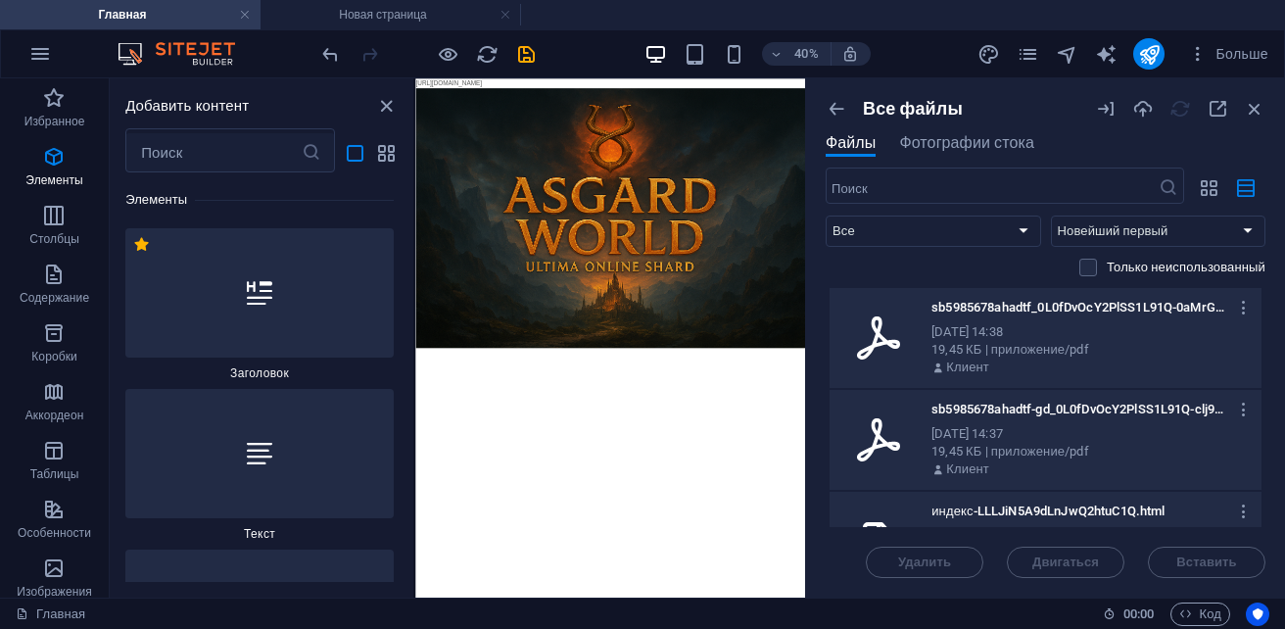
click at [1145, 333] on div "3 октября 2025 г., 14:38" at bounding box center [1088, 332] width 314 height 18
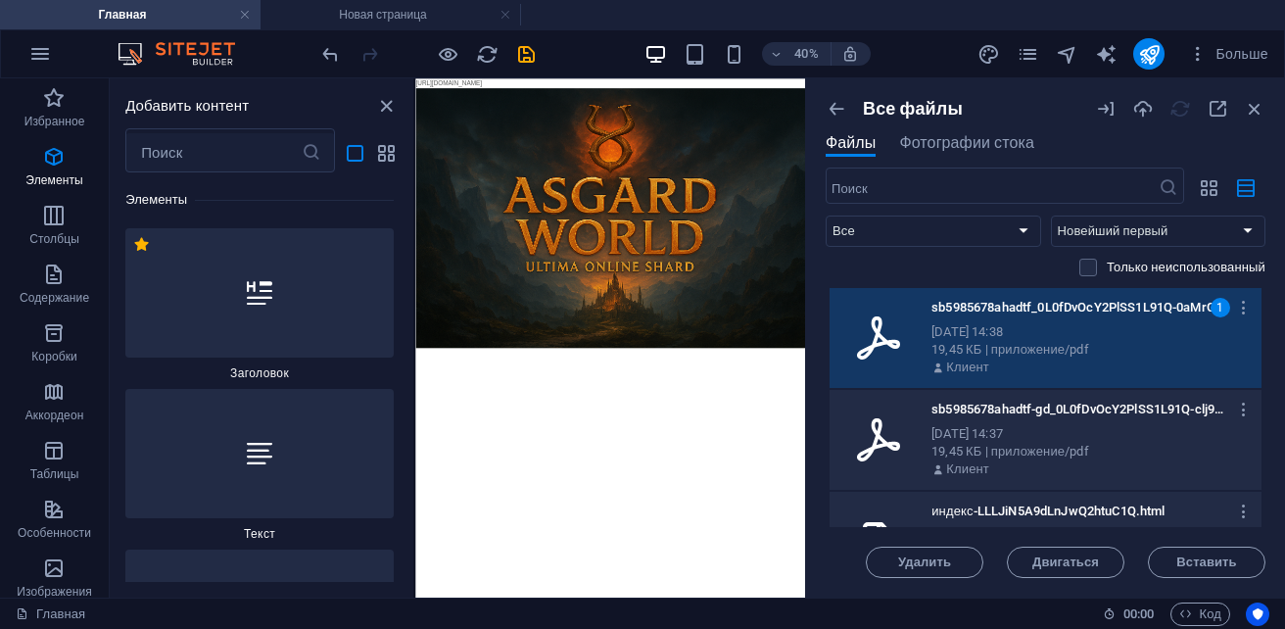
click at [1145, 333] on div "3 октября 2025 г., 14:38" at bounding box center [1088, 332] width 314 height 18
click at [1143, 339] on div "3 октября 2025 г., 14:38" at bounding box center [1088, 332] width 314 height 18
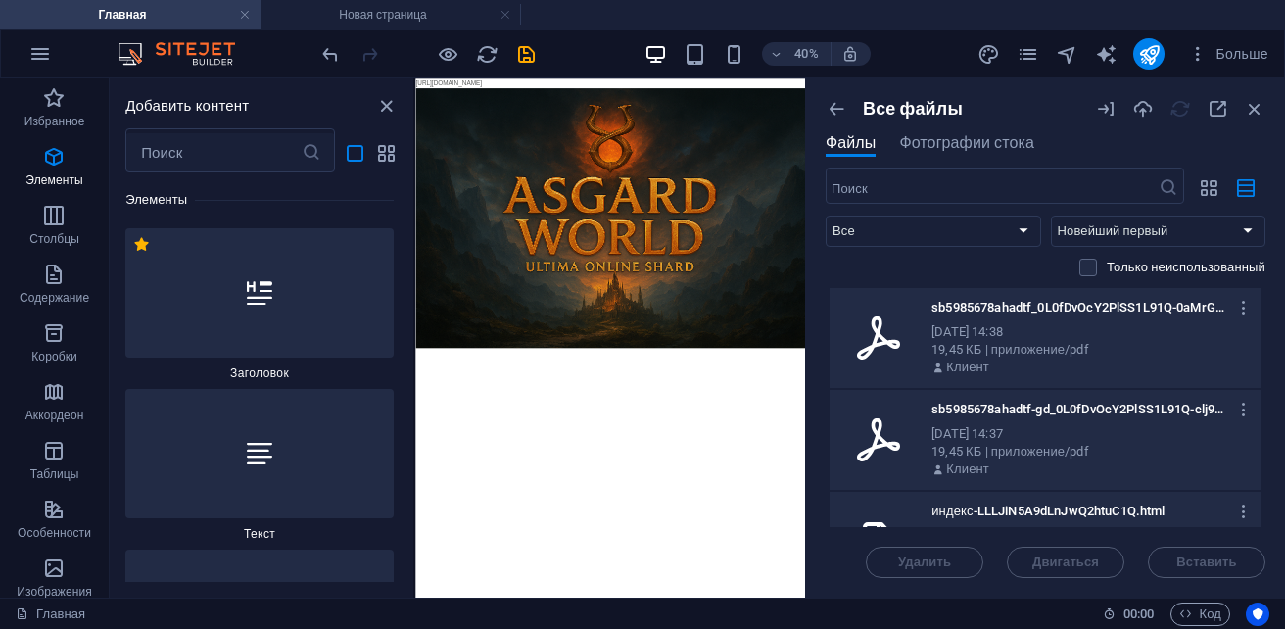
click at [1143, 339] on div "3 октября 2025 г., 14:38" at bounding box center [1088, 332] width 314 height 18
click at [1134, 345] on div "19,45 КБ | приложение/pdf" at bounding box center [1088, 350] width 314 height 18
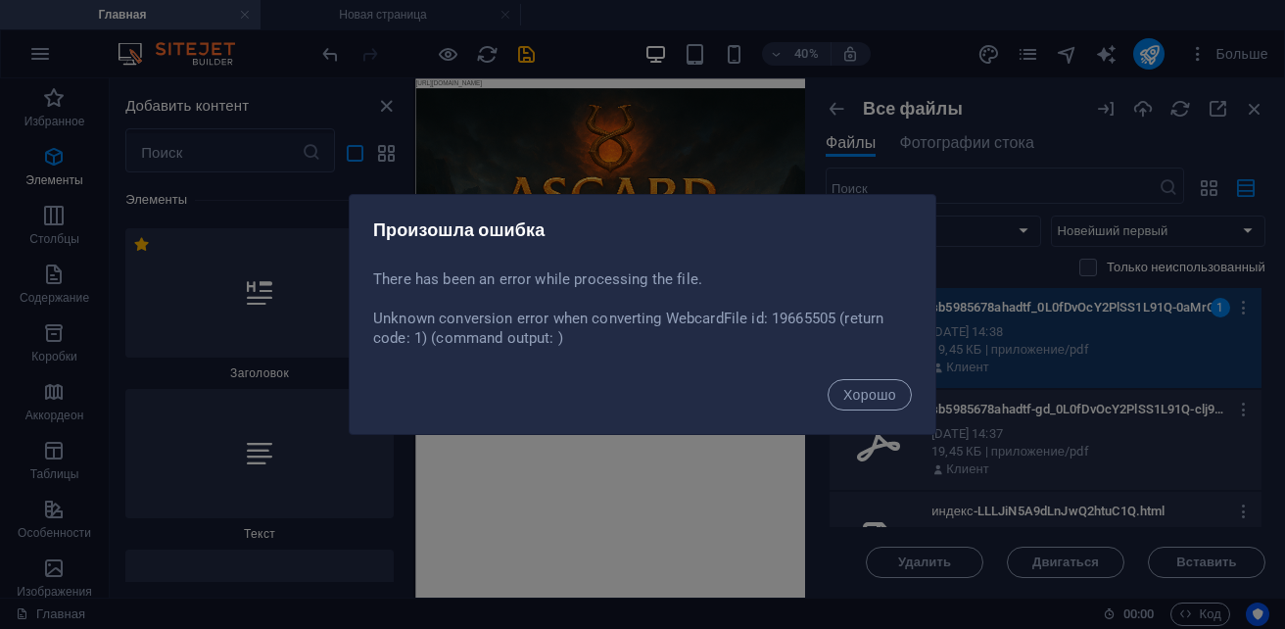
click at [1203, 569] on div "Произошла ошибка There has been an error while processing the file. Unknown con…" at bounding box center [642, 314] width 1285 height 629
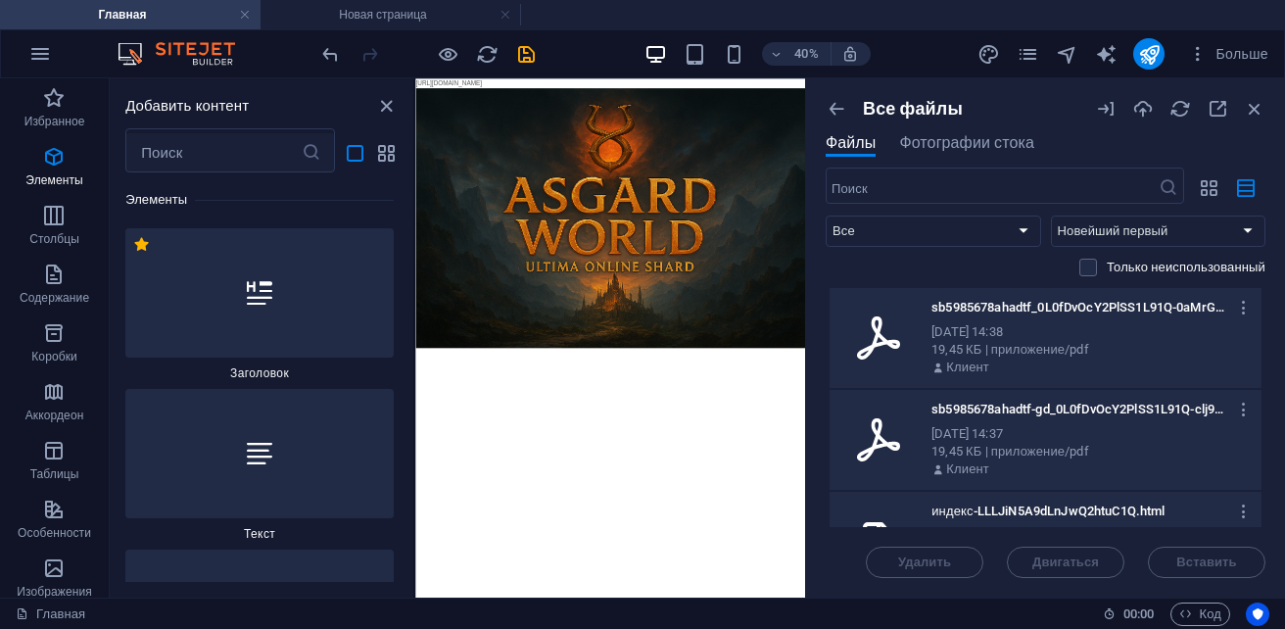
click at [1160, 357] on div "19,45 КБ | приложение/pdf" at bounding box center [1088, 350] width 314 height 18
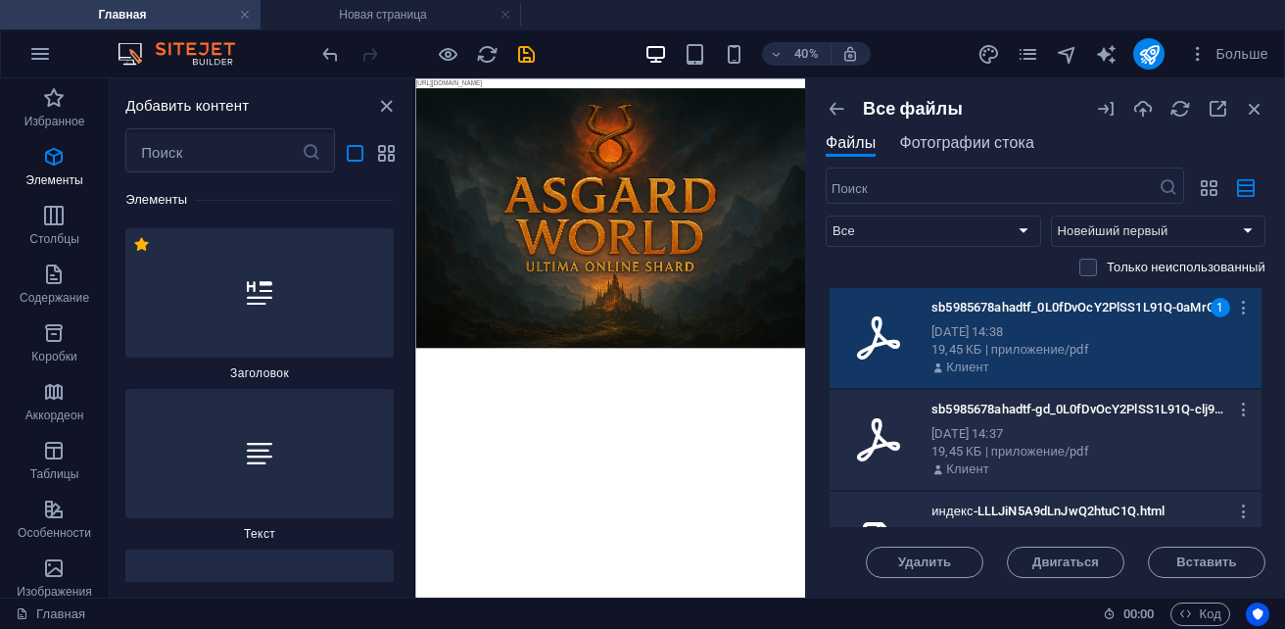
click at [978, 147] on span "Фотографии стока" at bounding box center [966, 142] width 135 height 23
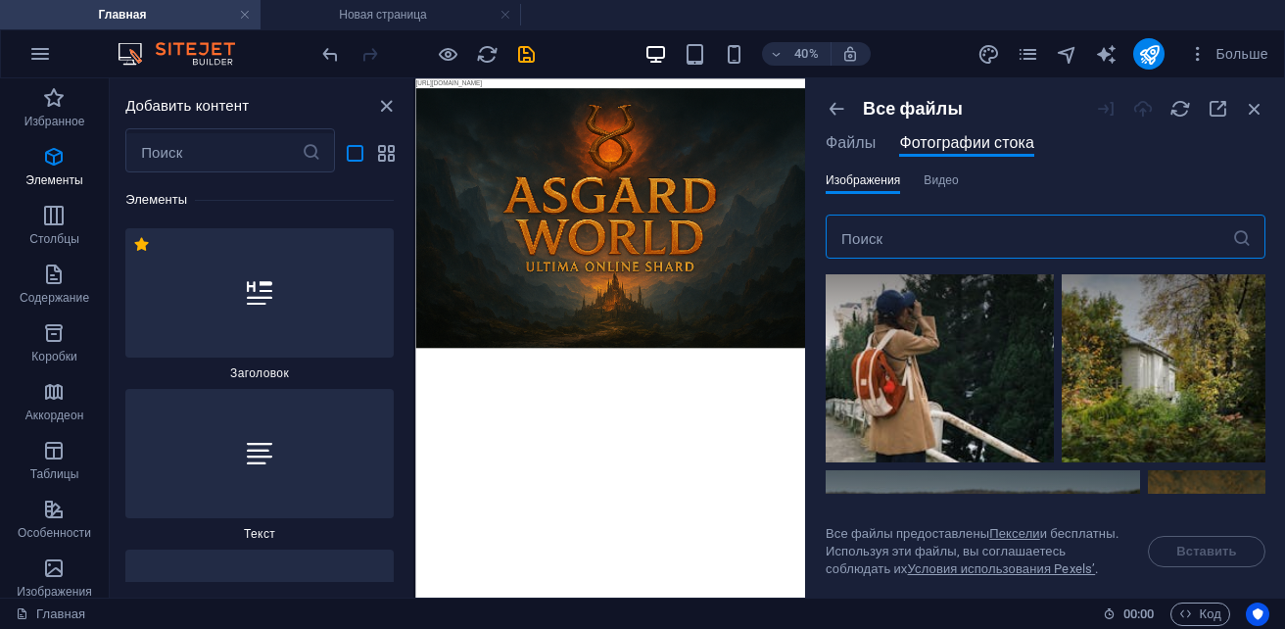
scroll to position [490, 0]
click at [868, 141] on span "Файлы" at bounding box center [850, 142] width 50 height 23
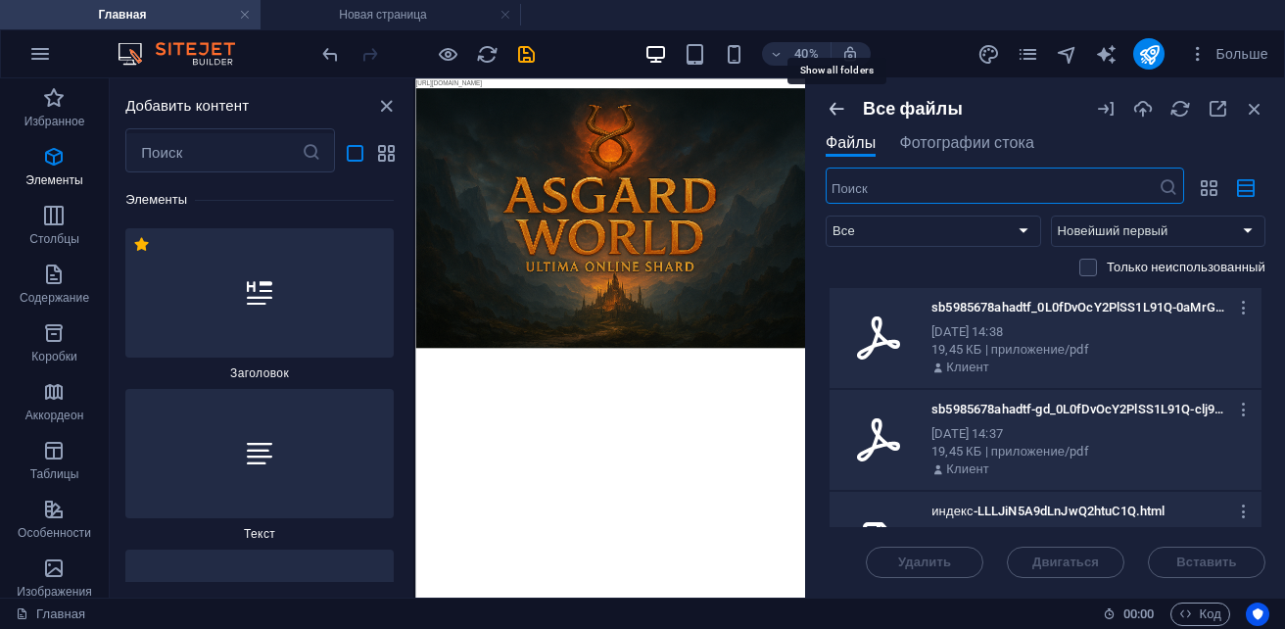
click at [837, 113] on icon "button" at bounding box center [836, 109] width 22 height 22
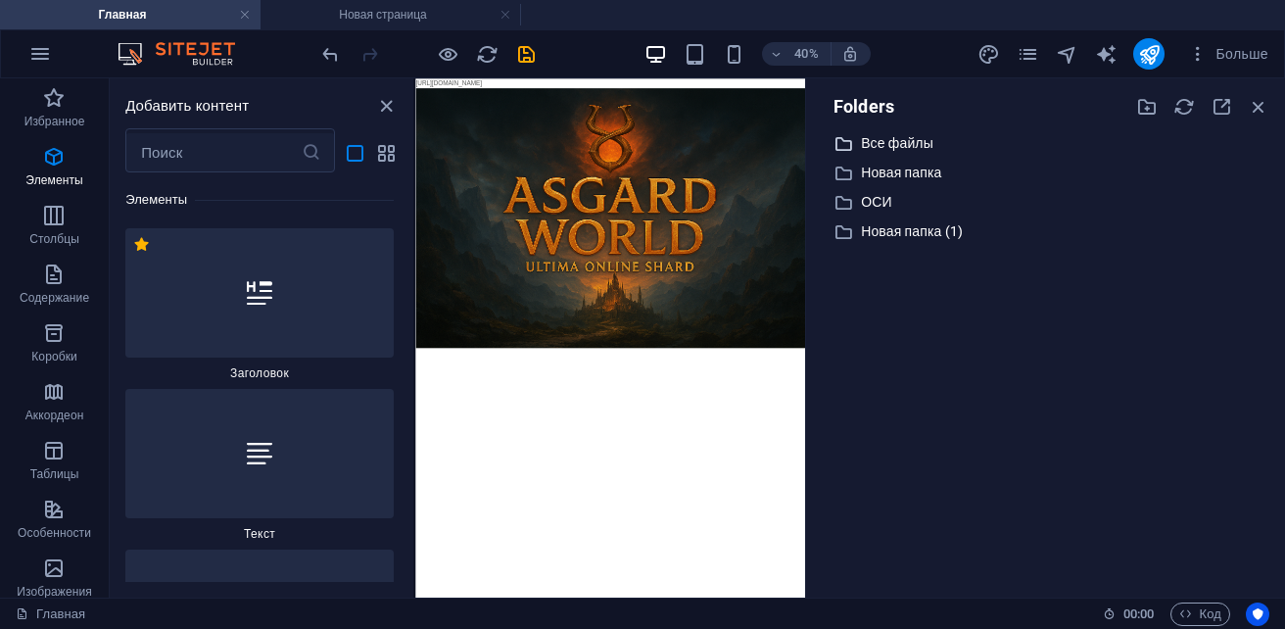
click at [907, 135] on p "Все файлы" at bounding box center [1047, 143] width 372 height 23
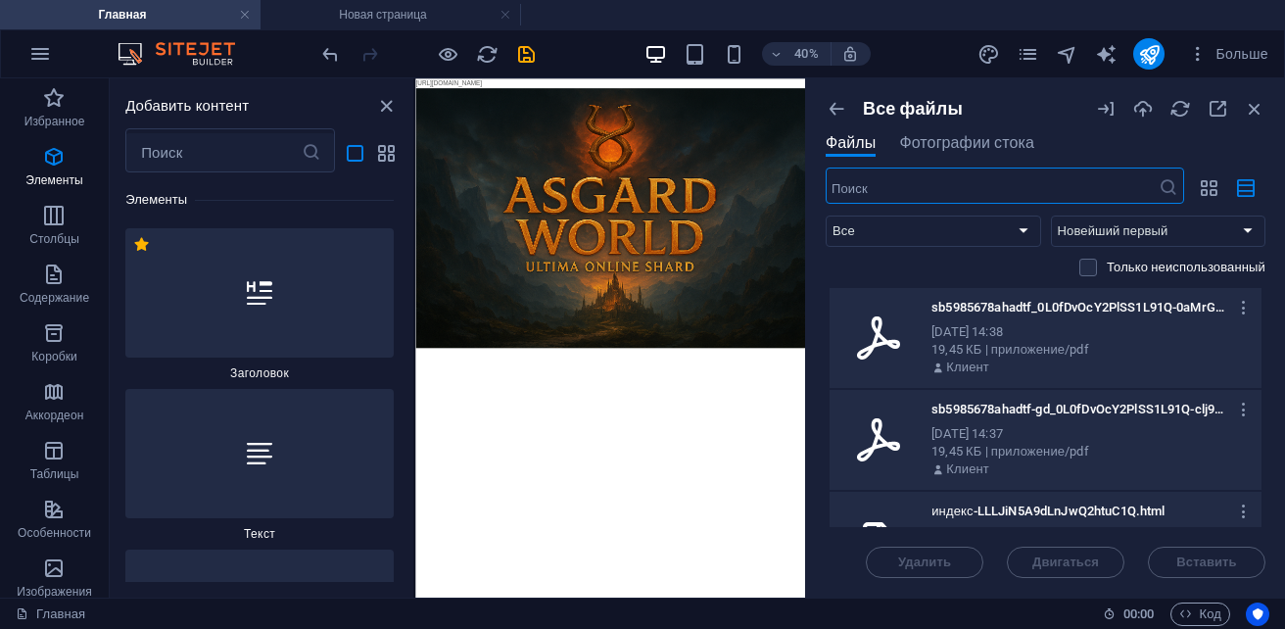
scroll to position [98, 0]
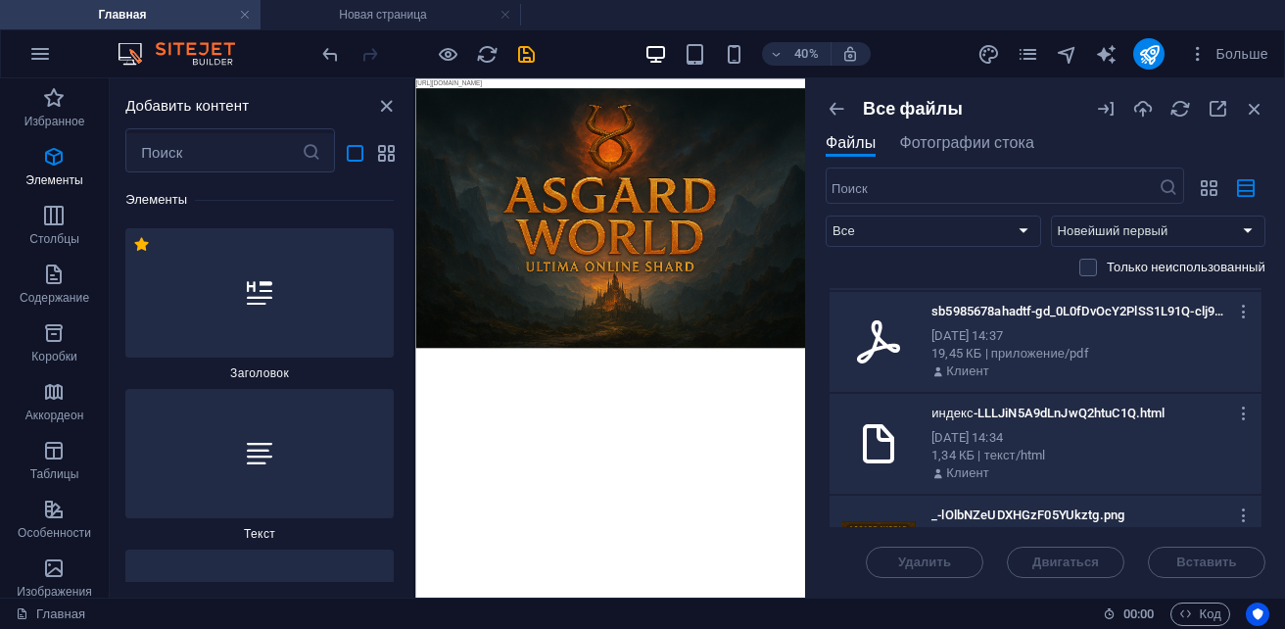
click at [1136, 460] on div "1,34 КБ | текст/html" at bounding box center [1088, 455] width 314 height 18
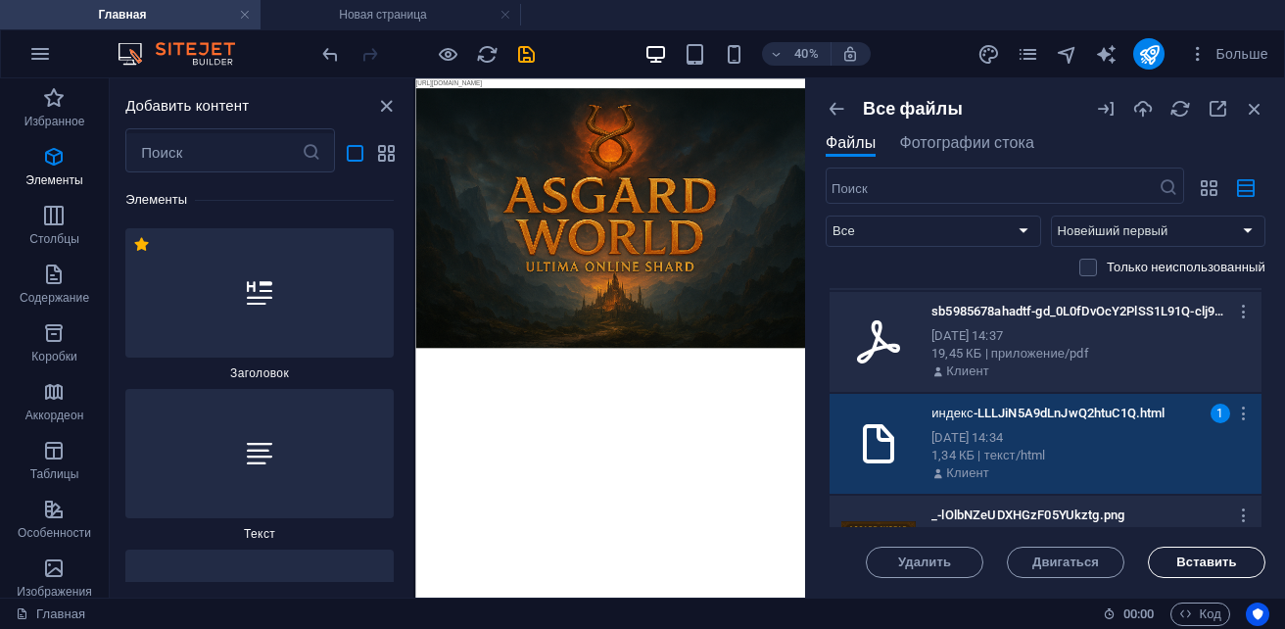
click at [1239, 564] on span "Вставить" at bounding box center [1206, 562] width 100 height 12
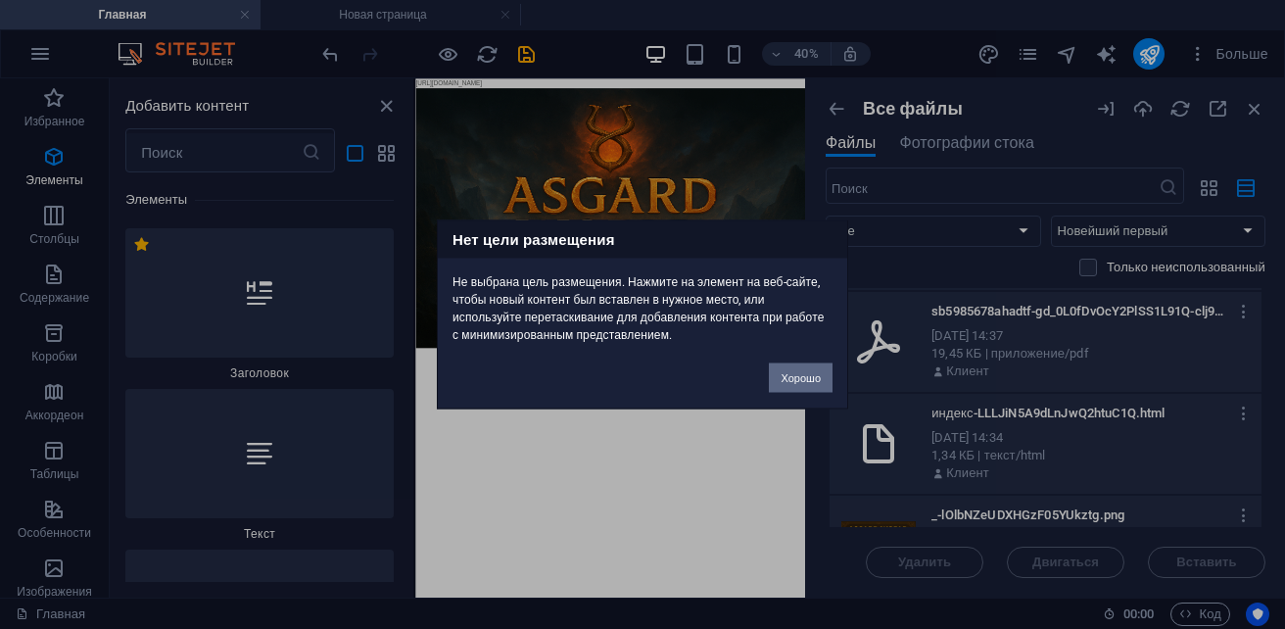
click at [814, 378] on button "Хорошо" at bounding box center [801, 377] width 64 height 29
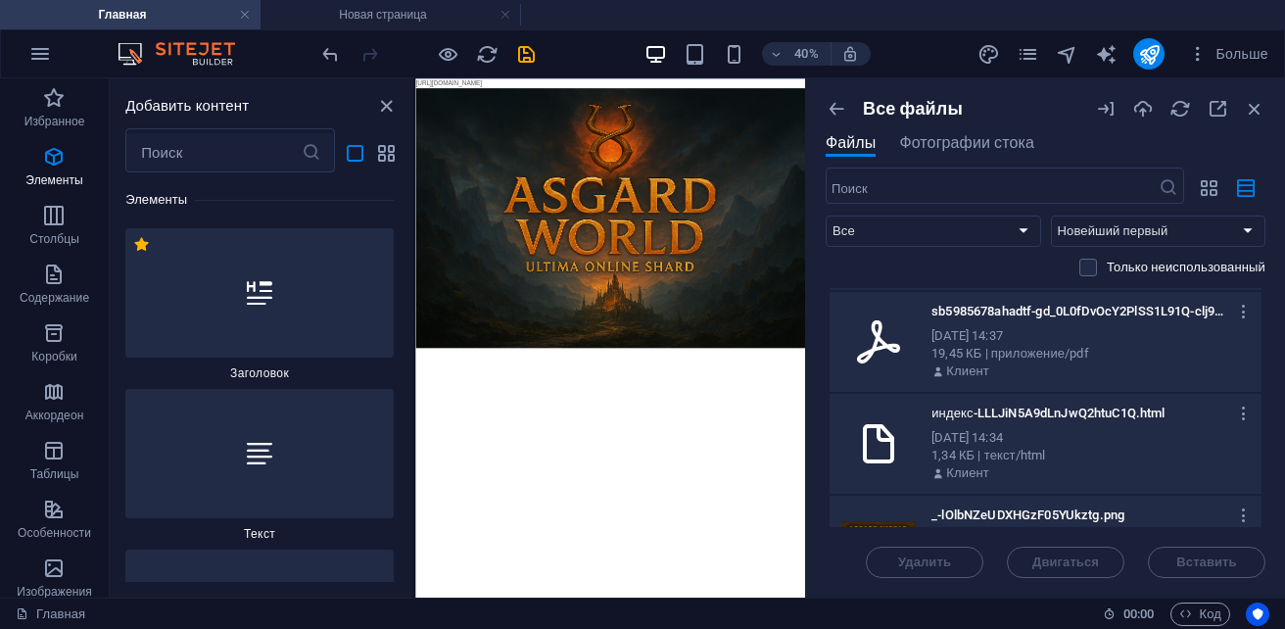
click at [1090, 444] on div "3 октября 2025 г., 14:34" at bounding box center [1088, 438] width 314 height 18
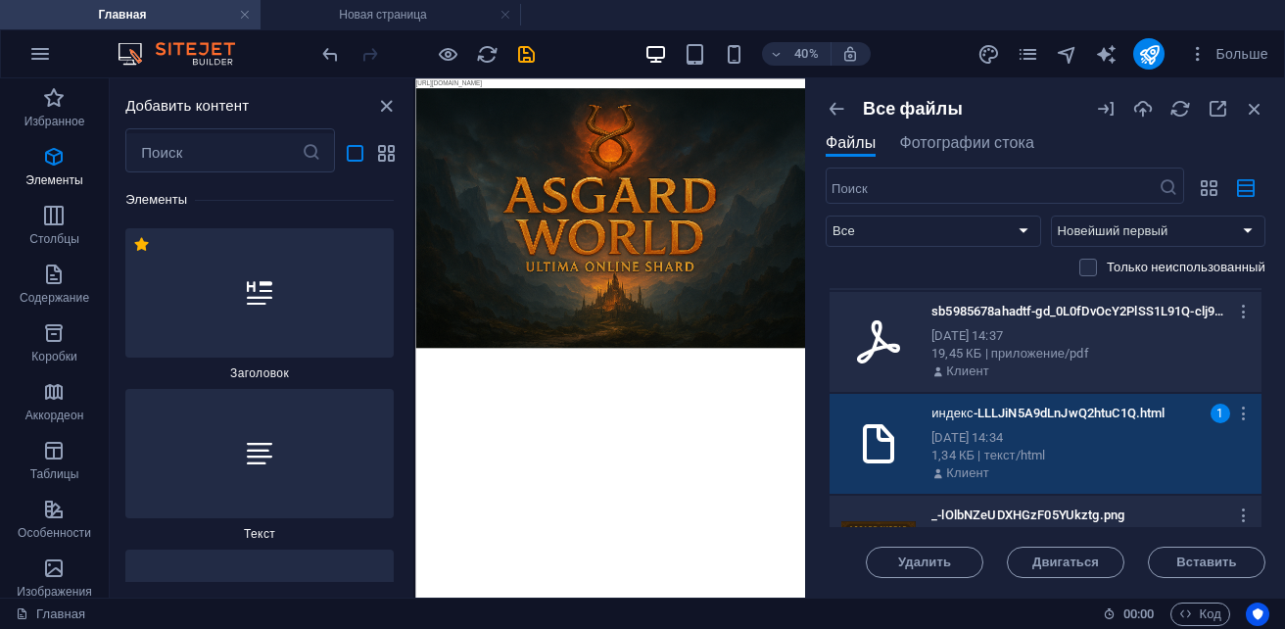
click at [1090, 444] on div "3 октября 2025 г., 14:34" at bounding box center [1088, 438] width 314 height 18
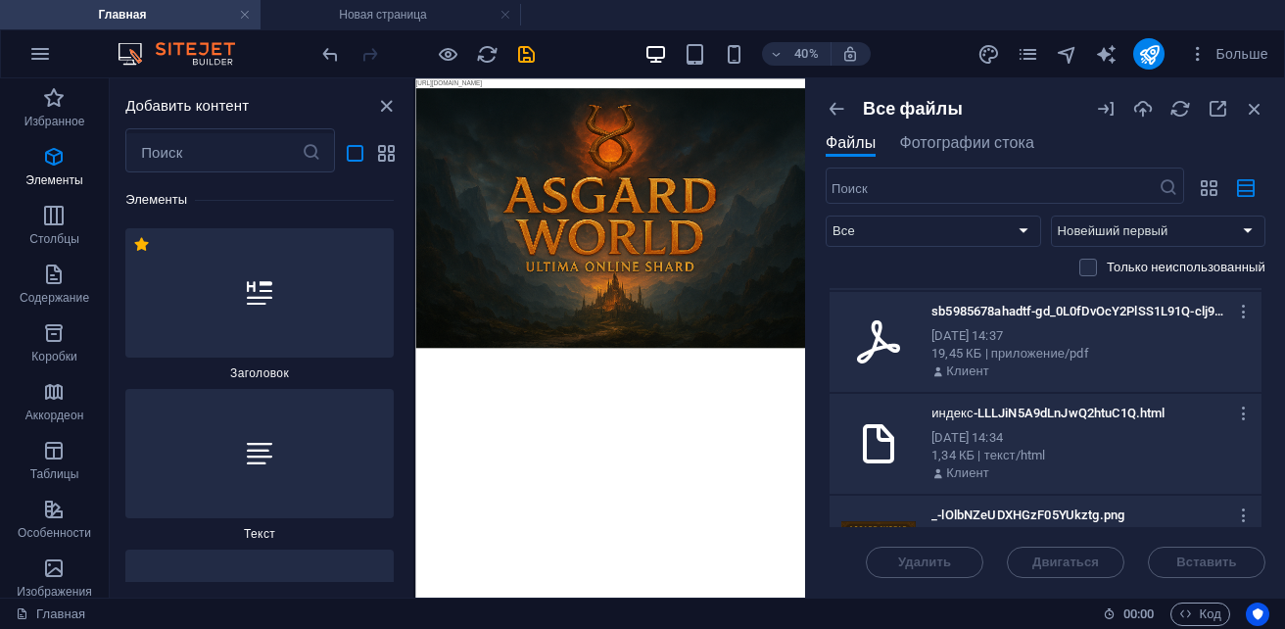
click at [1090, 444] on div "3 октября 2025 г., 14:34" at bounding box center [1088, 438] width 314 height 18
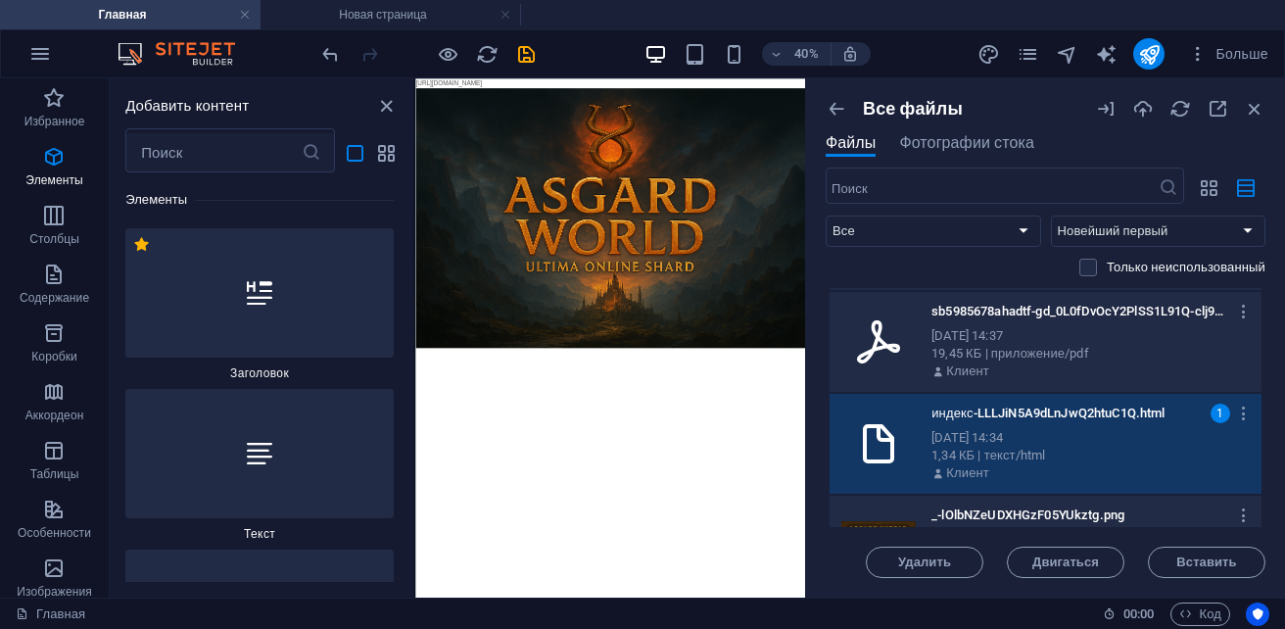
click at [1090, 444] on div "3 октября 2025 г., 14:34" at bounding box center [1088, 438] width 314 height 18
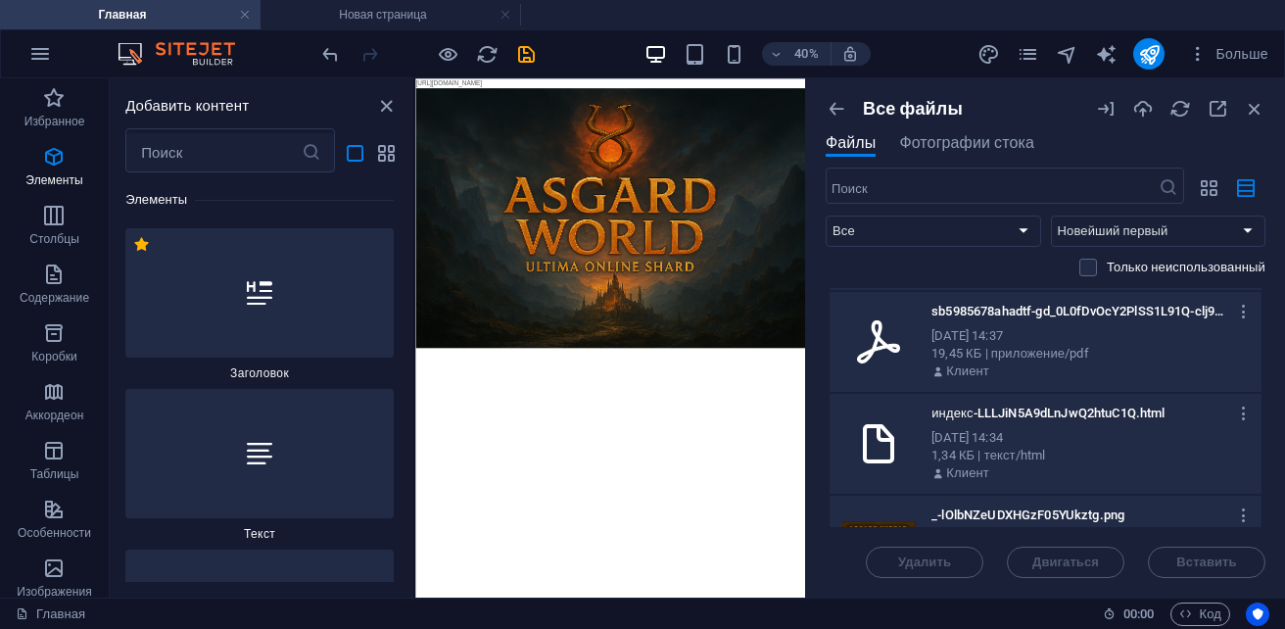
click at [1090, 444] on div "3 октября 2025 г., 14:34" at bounding box center [1088, 438] width 314 height 18
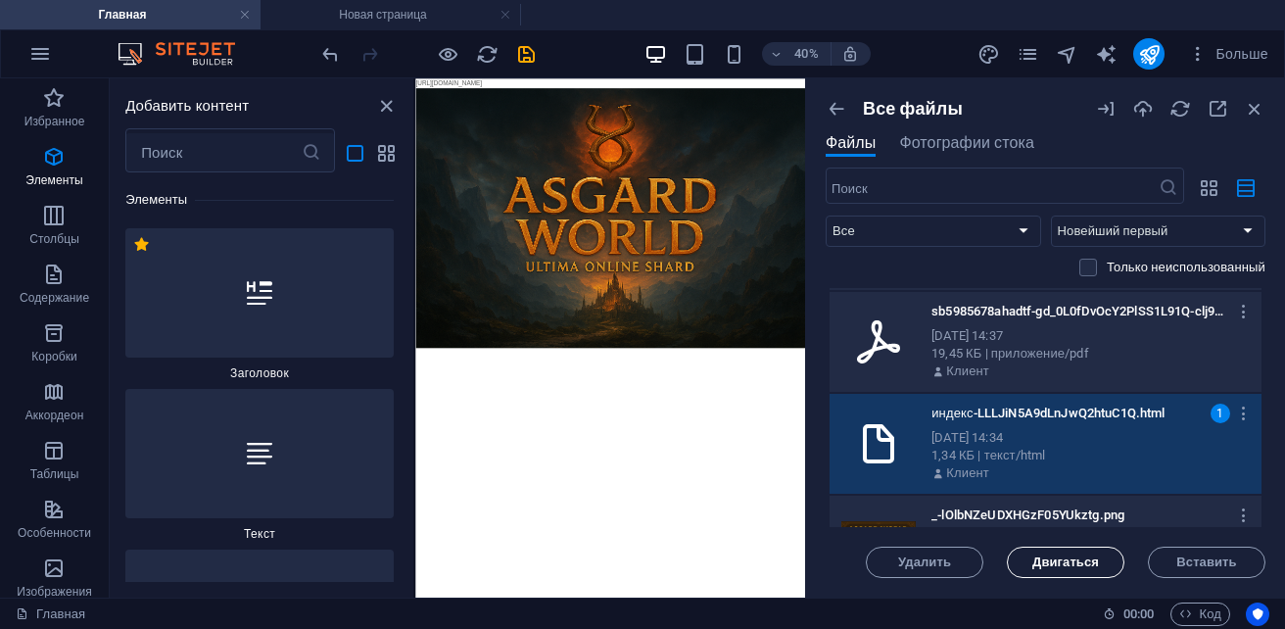
click at [1064, 573] on button "Двигаться" at bounding box center [1065, 561] width 117 height 31
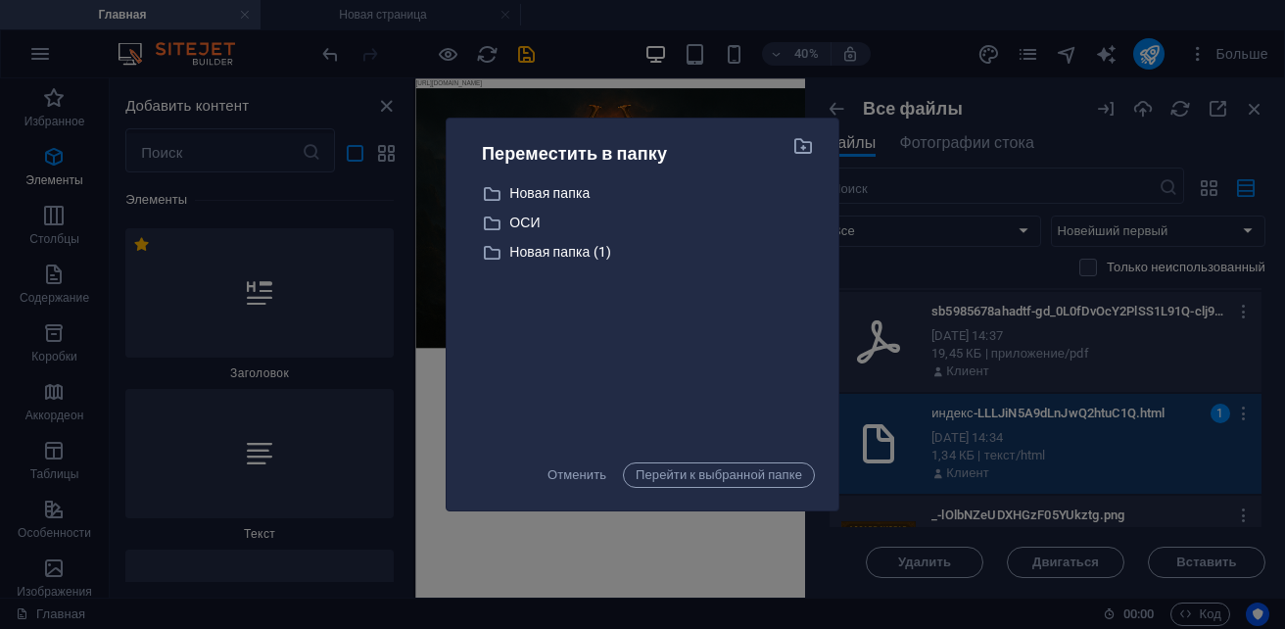
click at [729, 85] on div "Переместить в папку New folder Новая папка OSI ОСИ New folder (1) Новая папка (…" at bounding box center [642, 314] width 1285 height 629
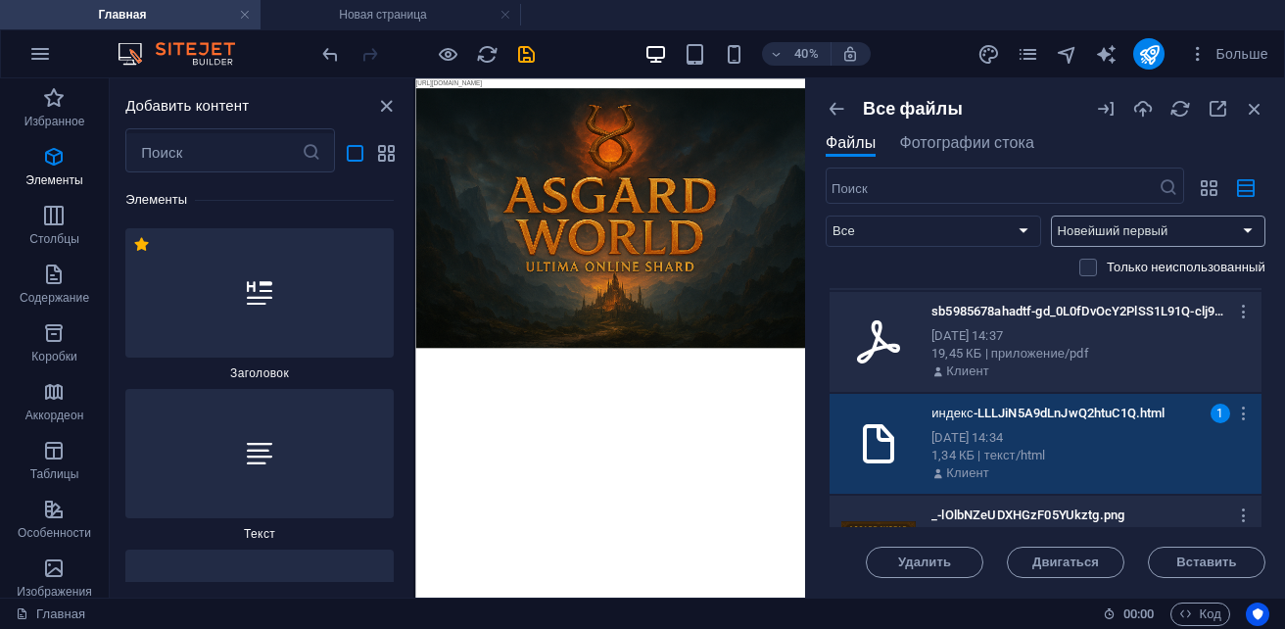
click at [1180, 227] on select "Новейший первый Старейший первый Имя (АЗ) Имя (ZA) Размер (0-9) Размер (9-0) Ра…" at bounding box center [1158, 230] width 215 height 31
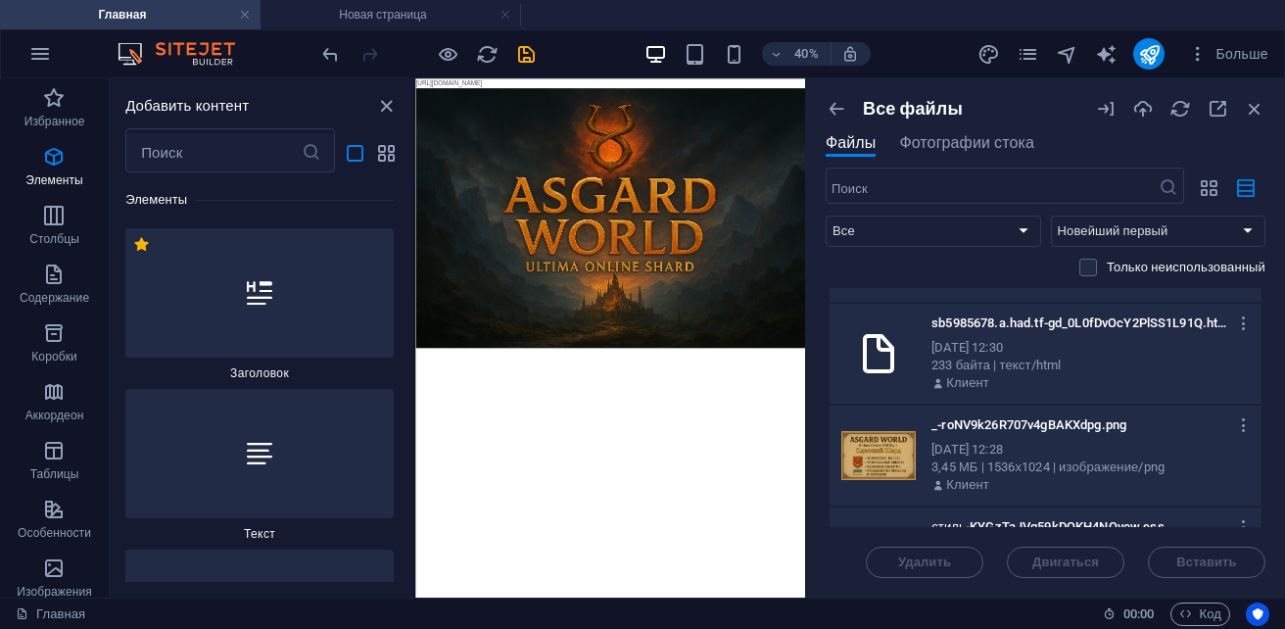
scroll to position [490, 0]
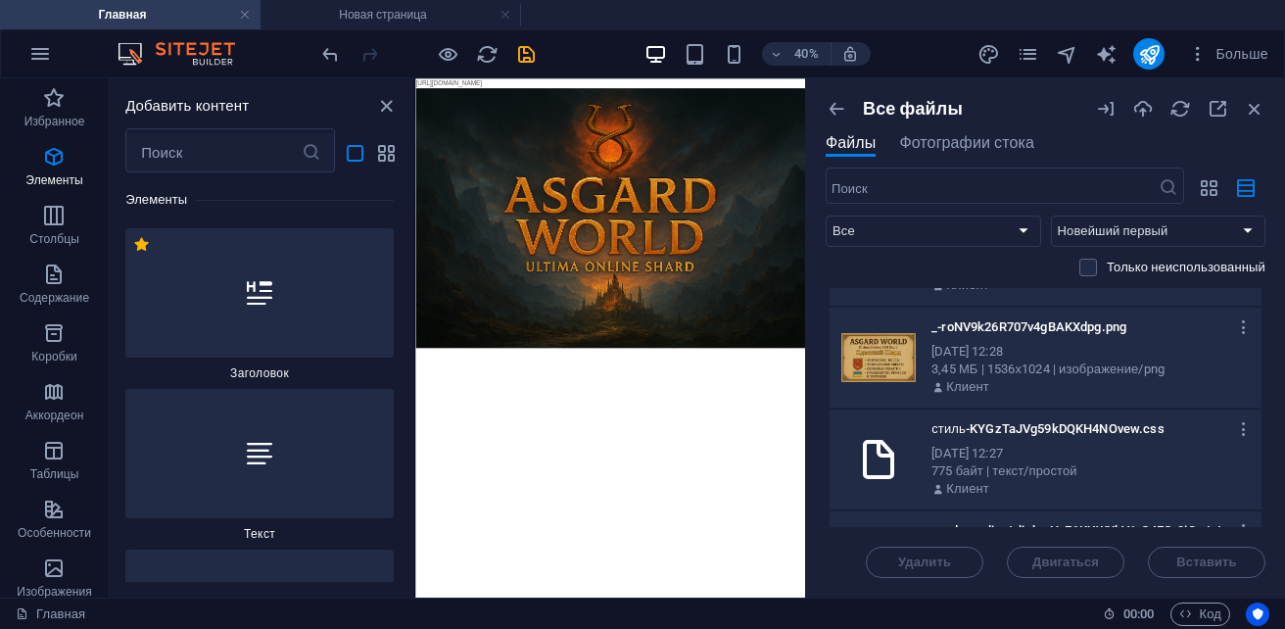
click at [1150, 450] on div "3 октября 2025 г., 12:27" at bounding box center [1088, 454] width 314 height 18
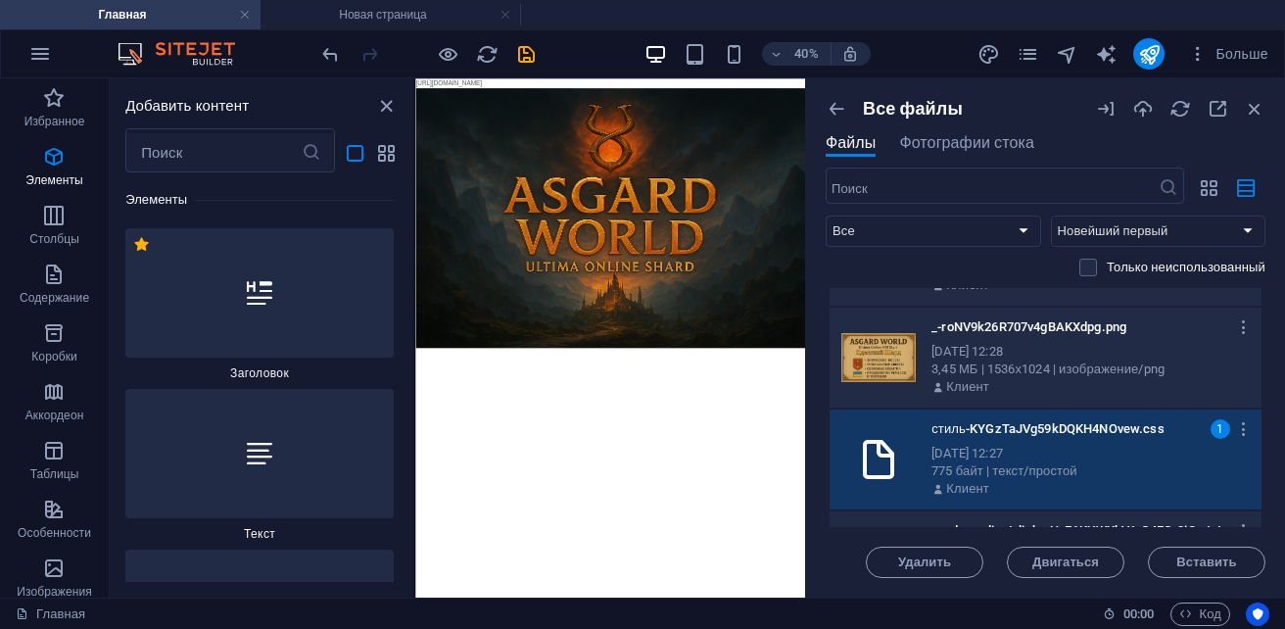
click at [1150, 450] on div "3 октября 2025 г., 12:27" at bounding box center [1088, 454] width 314 height 18
click at [1192, 572] on button "Вставить" at bounding box center [1206, 561] width 117 height 31
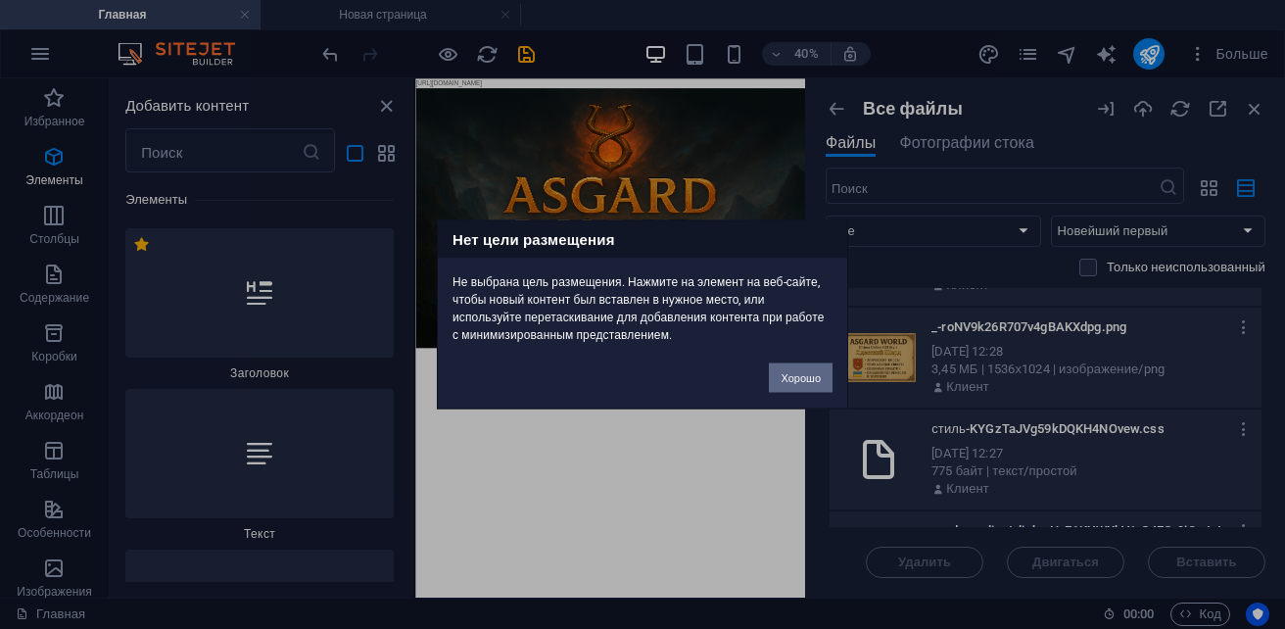
click at [791, 366] on button "Хорошо" at bounding box center [801, 377] width 64 height 29
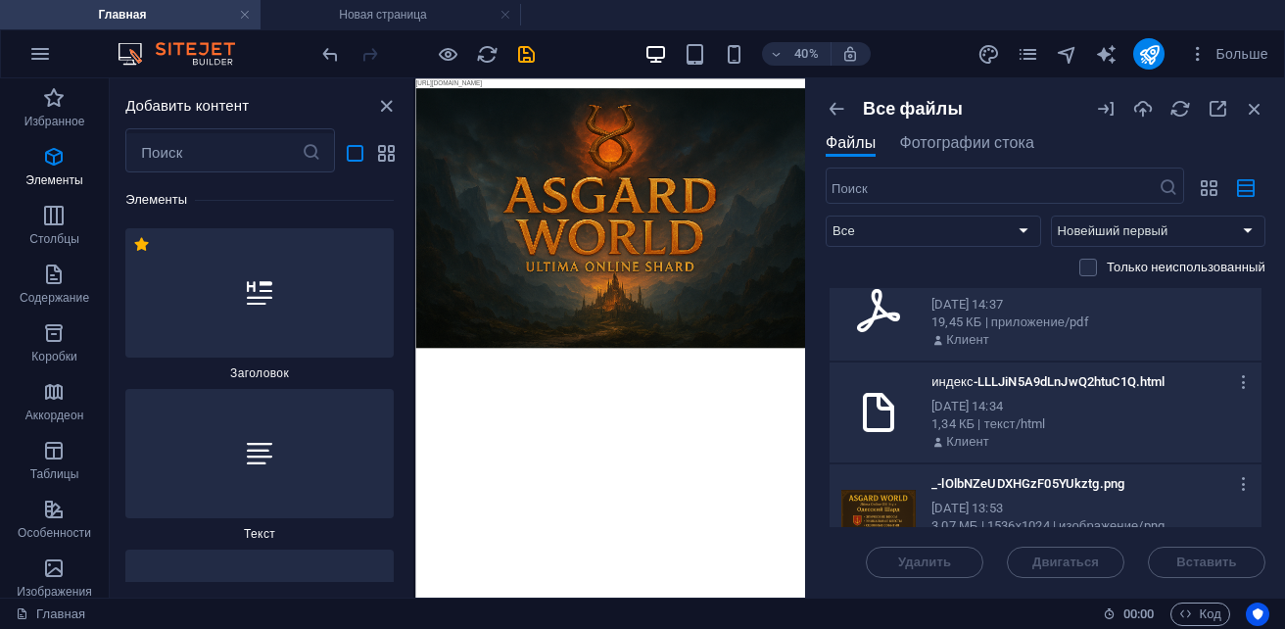
scroll to position [98, 0]
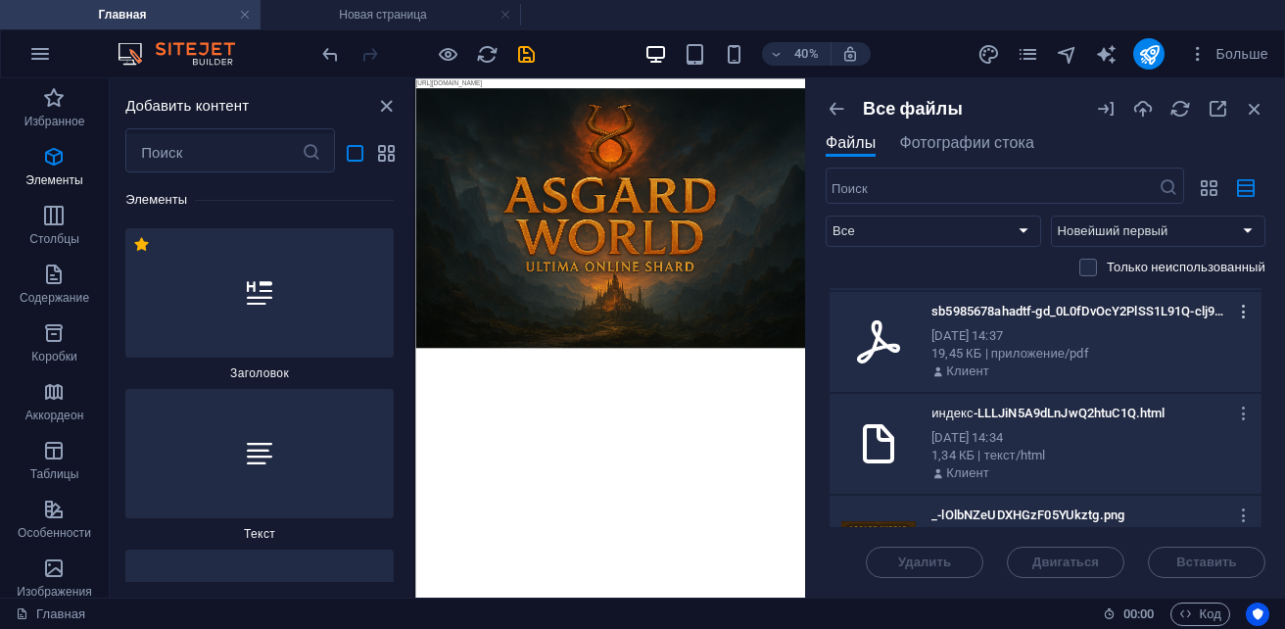
click at [1239, 317] on icon "button" at bounding box center [1244, 312] width 19 height 18
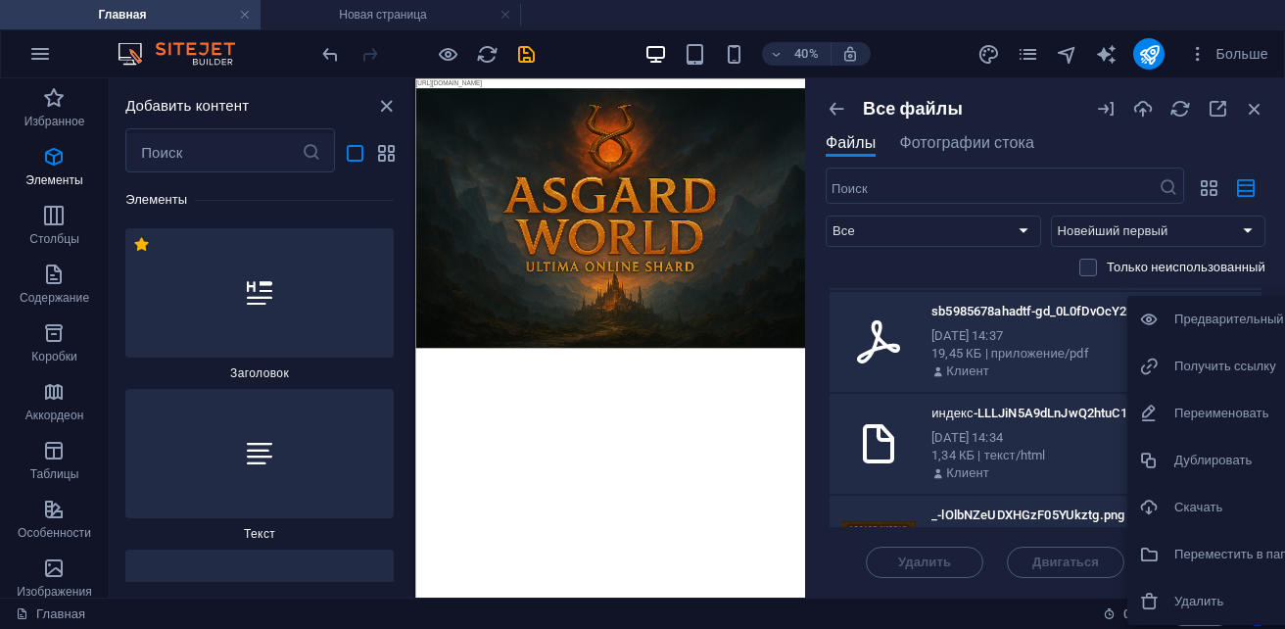
click at [1224, 597] on h6 "Удалить" at bounding box center [1258, 600] width 169 height 23
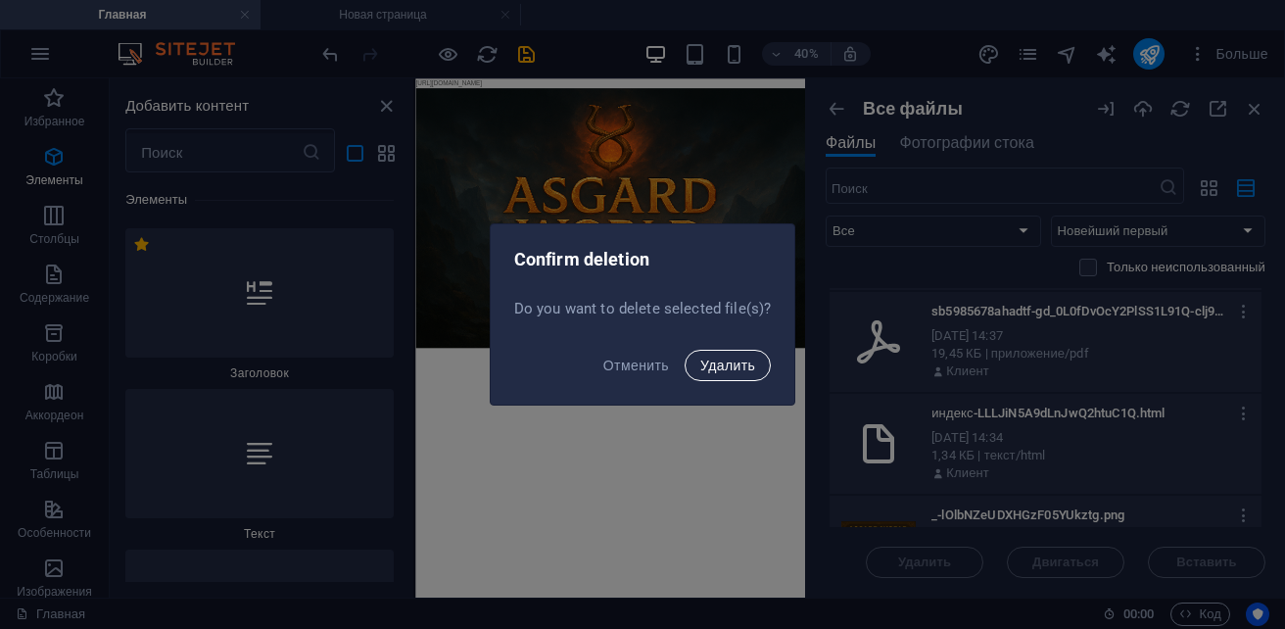
click at [739, 365] on span "Удалить" at bounding box center [727, 365] width 55 height 16
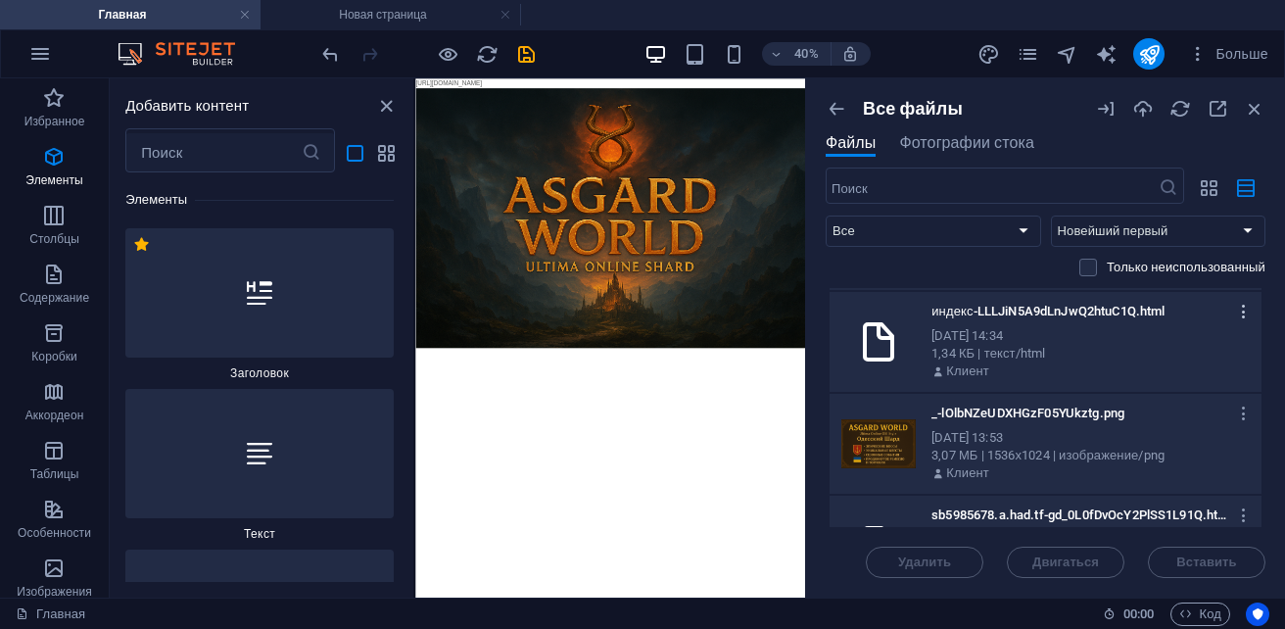
click at [1240, 311] on icon "button" at bounding box center [1244, 312] width 19 height 18
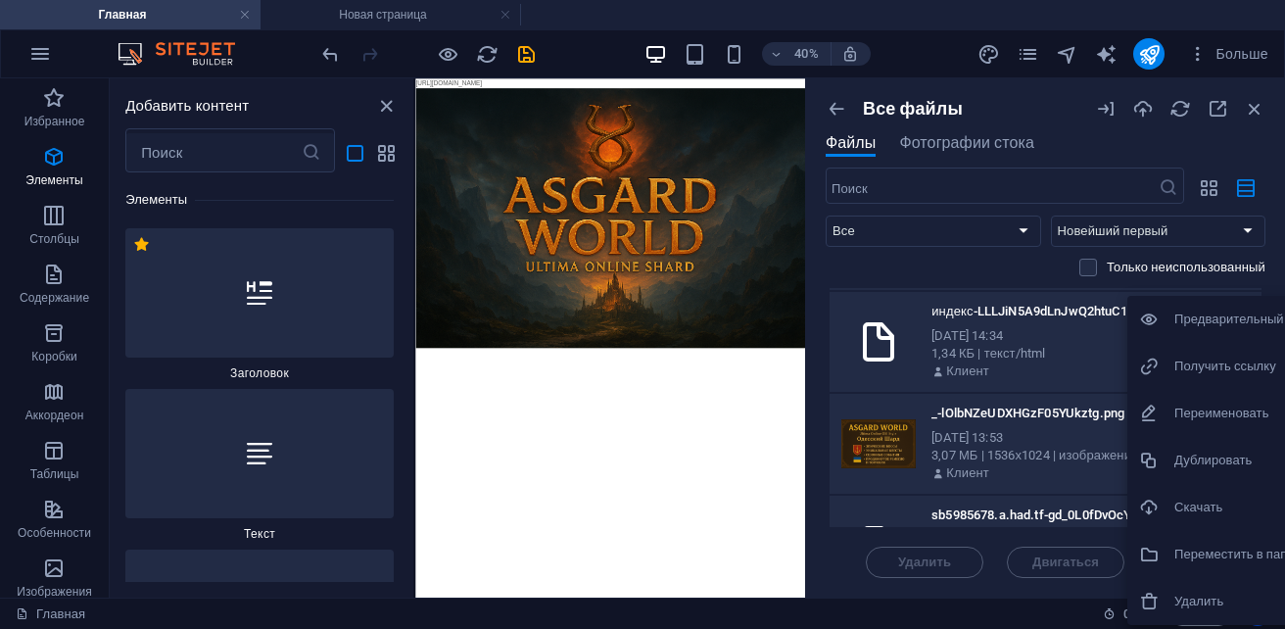
click at [1202, 607] on h6 "Удалить" at bounding box center [1258, 600] width 169 height 23
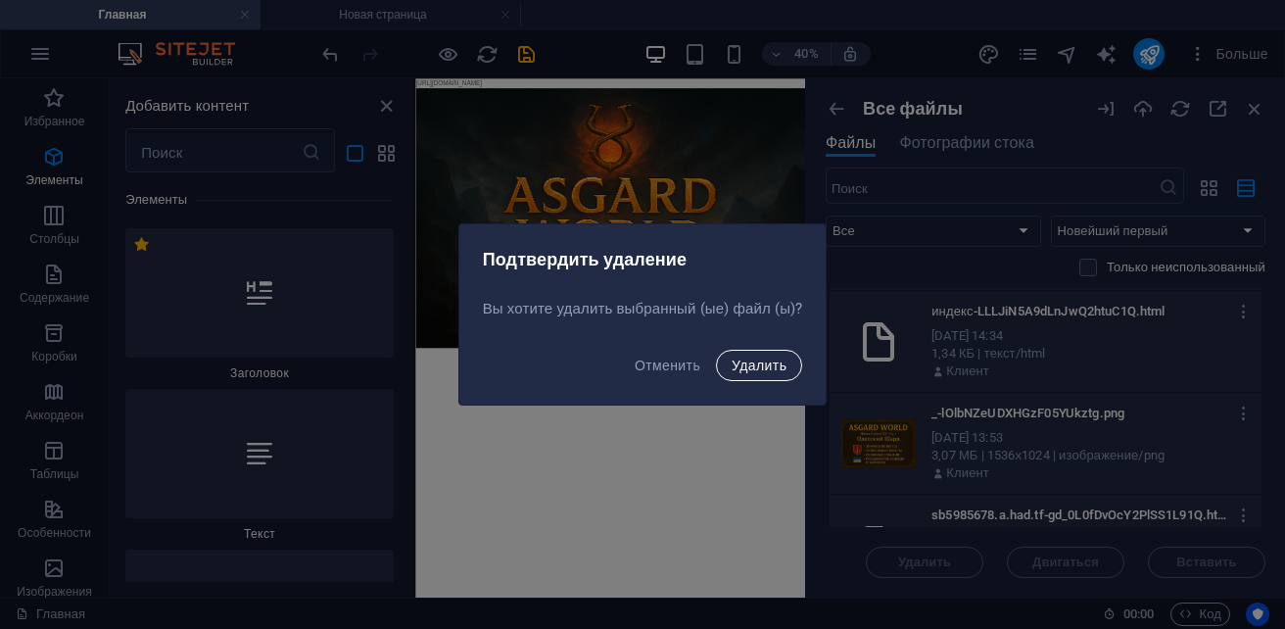
click at [740, 363] on span "Удалить" at bounding box center [758, 365] width 55 height 16
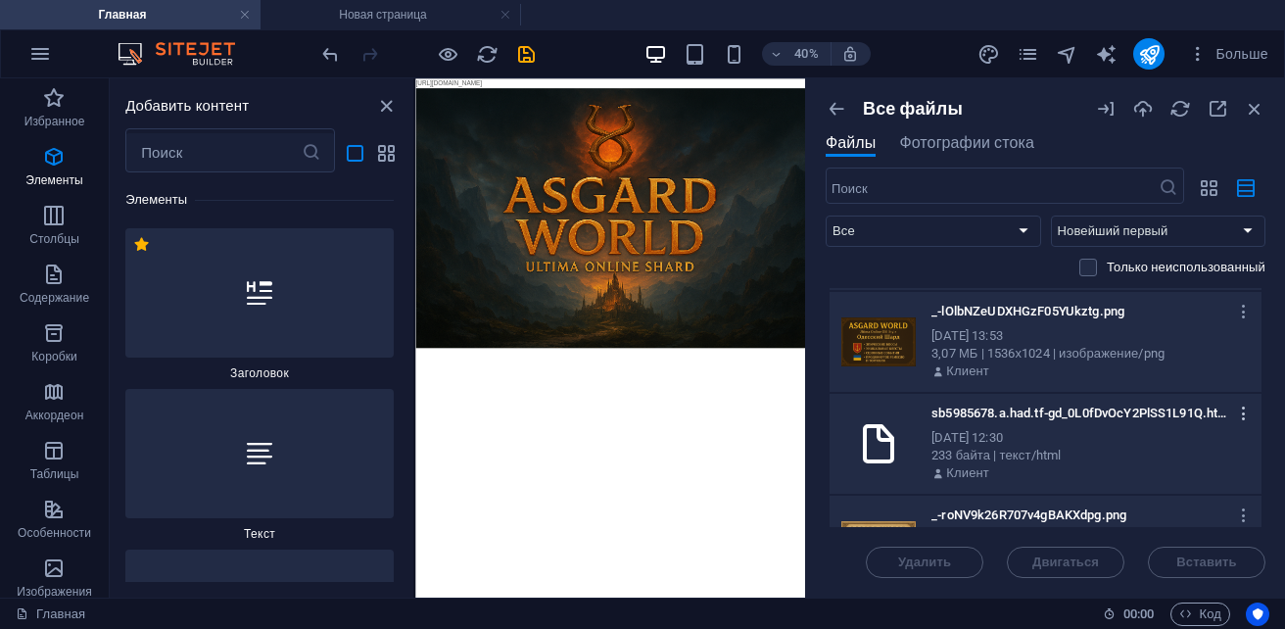
click at [1235, 413] on icon "button" at bounding box center [1244, 413] width 19 height 18
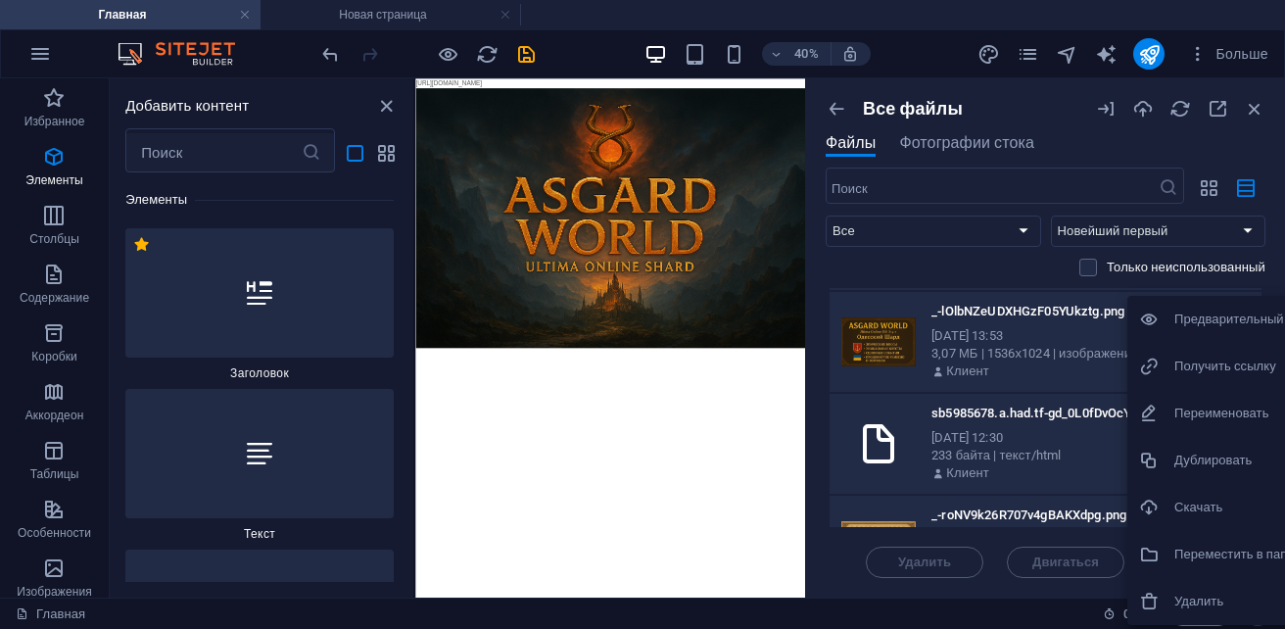
click at [1204, 594] on h6 "Удалить" at bounding box center [1258, 600] width 169 height 23
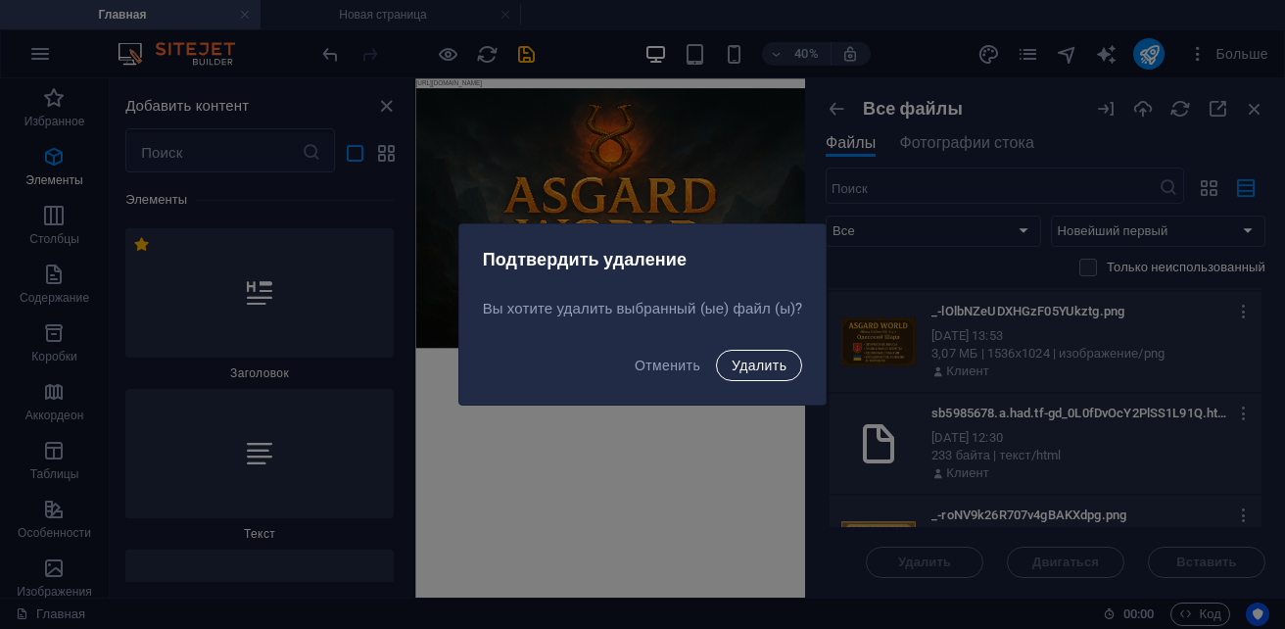
click at [766, 372] on span "Удалить" at bounding box center [758, 365] width 55 height 16
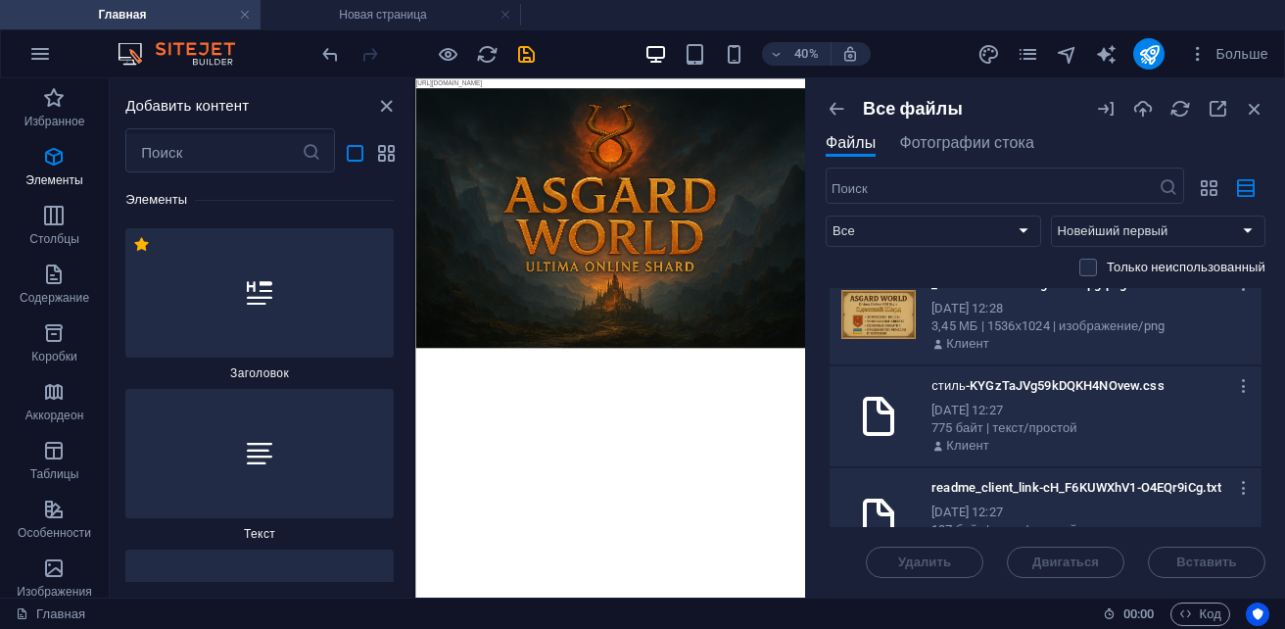
scroll to position [196, 0]
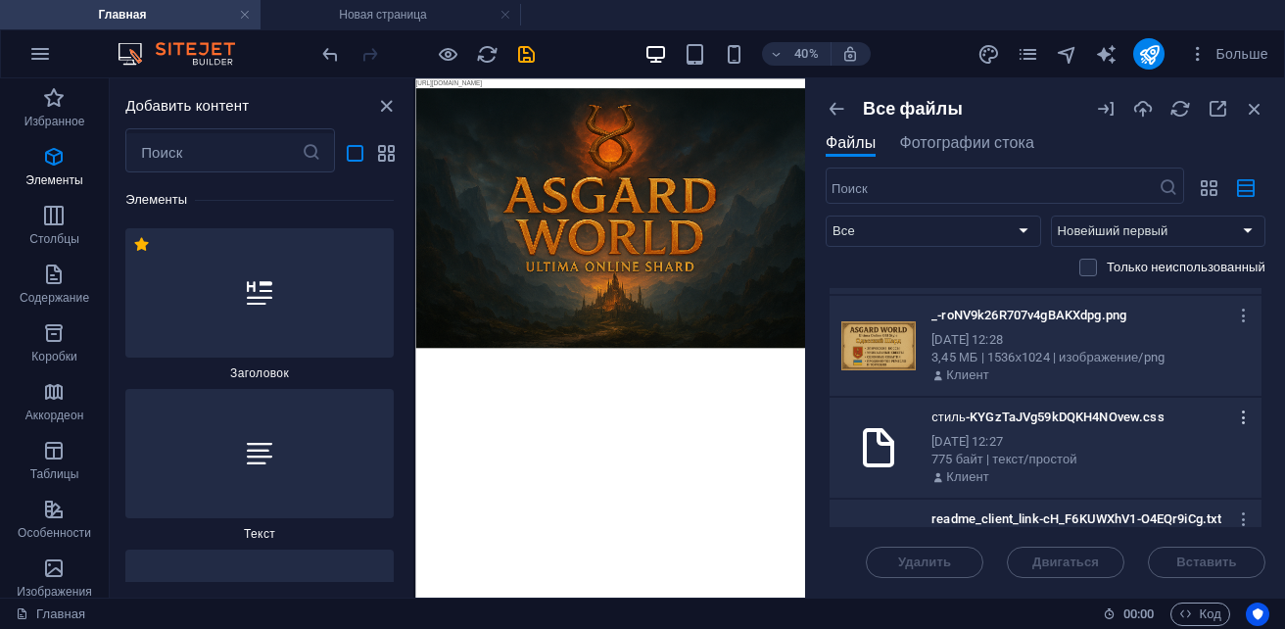
click at [1239, 420] on icon "button" at bounding box center [1244, 417] width 19 height 18
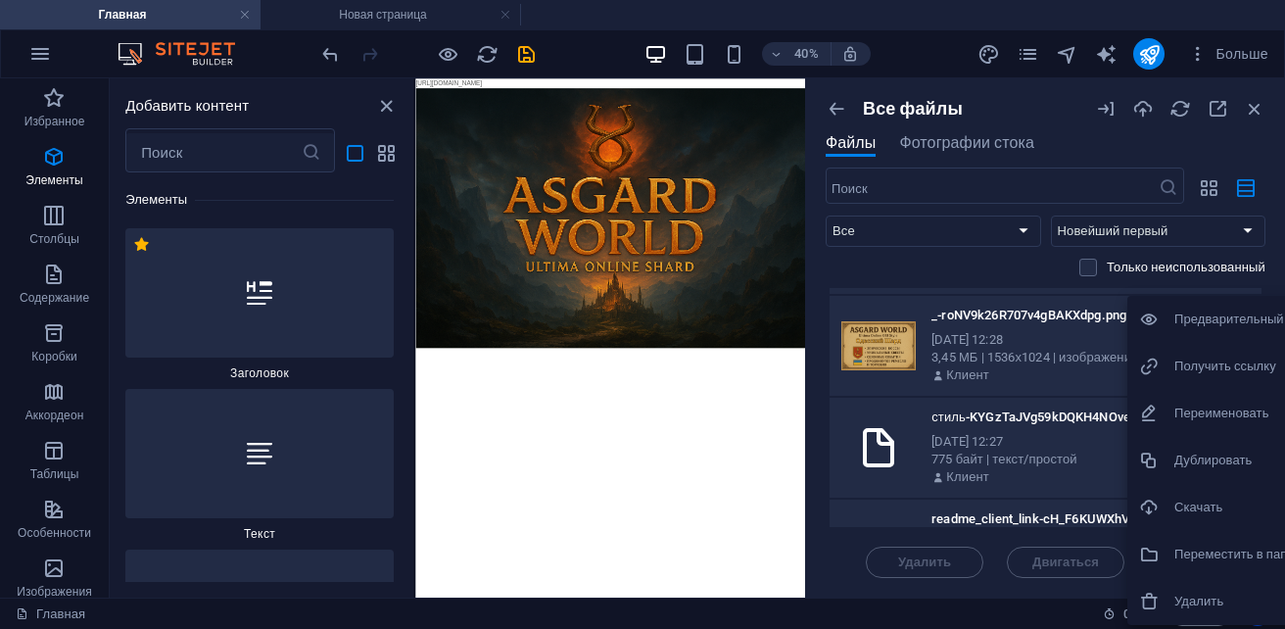
click at [1194, 589] on h6 "Удалить" at bounding box center [1258, 600] width 169 height 23
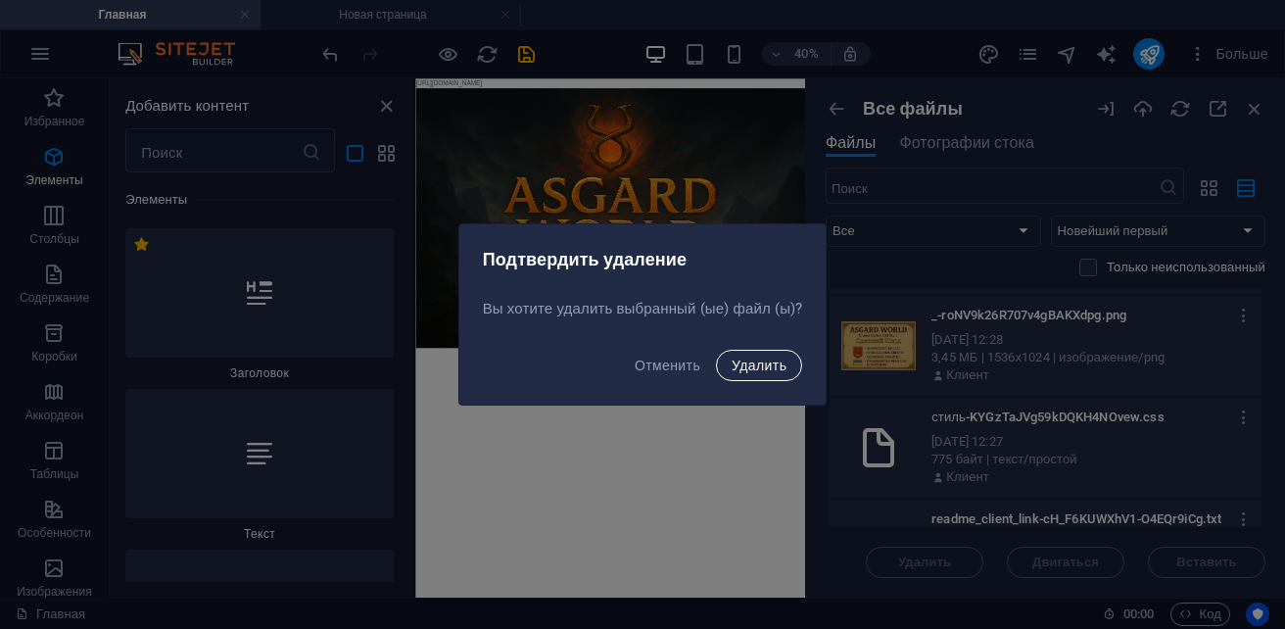
click at [761, 355] on button "Удалить" at bounding box center [759, 365] width 86 height 31
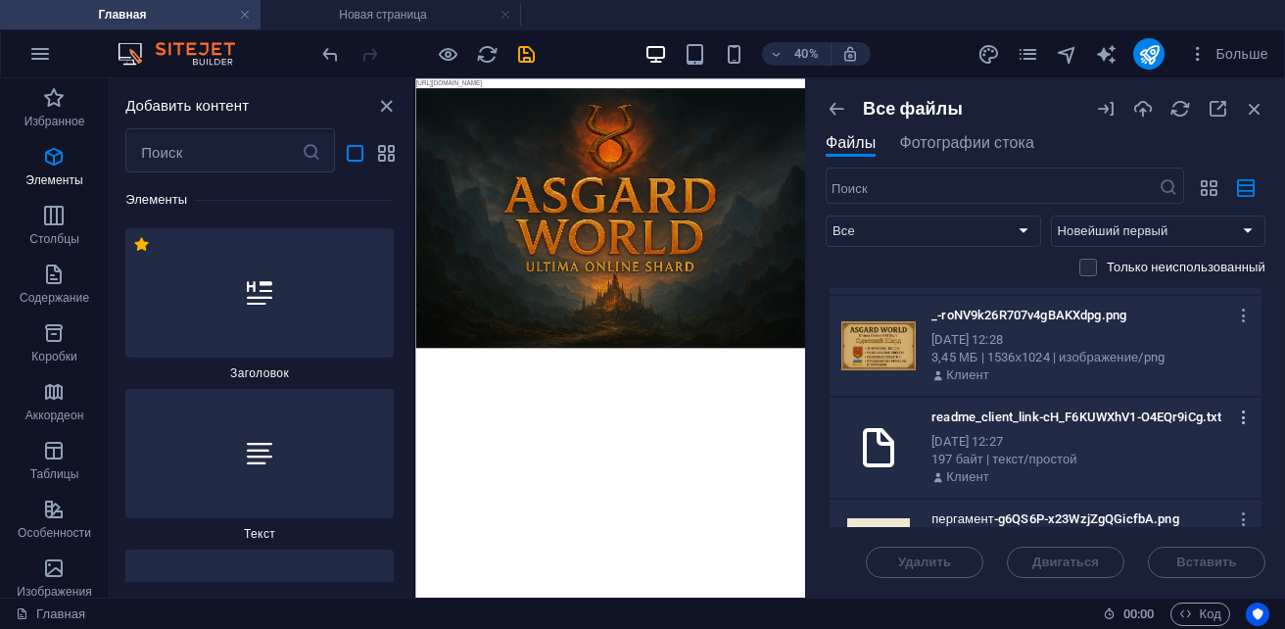
click at [1235, 420] on icon "button" at bounding box center [1244, 417] width 19 height 18
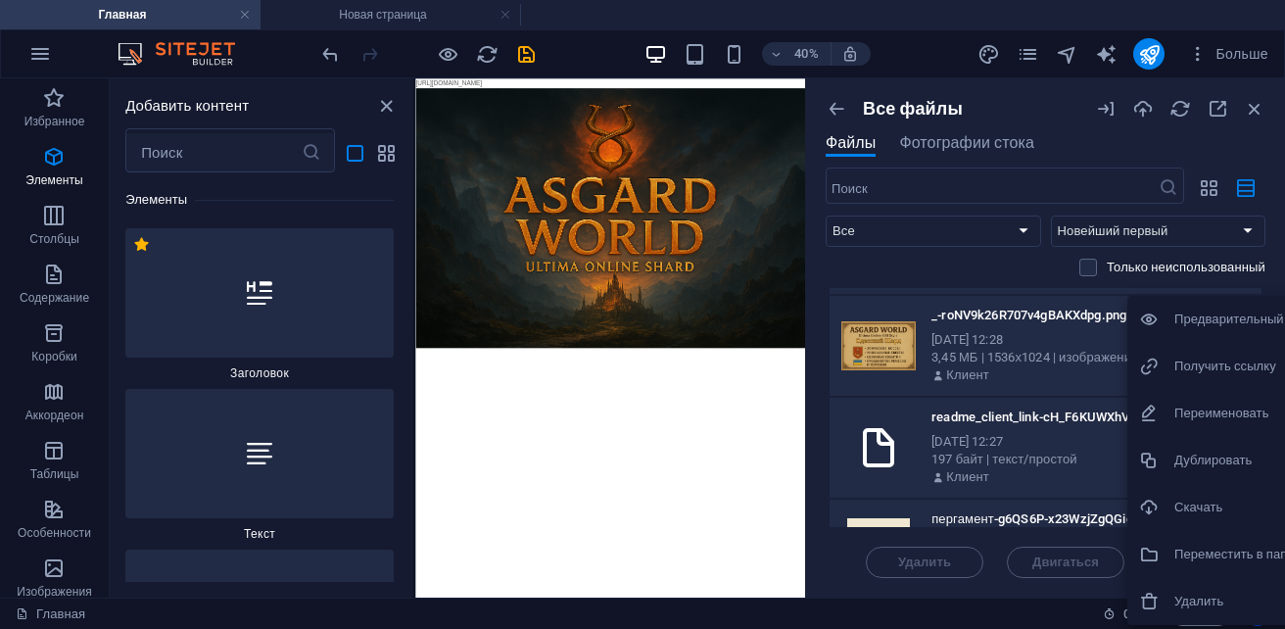
click at [1187, 588] on li "Удалить" at bounding box center [1241, 601] width 228 height 47
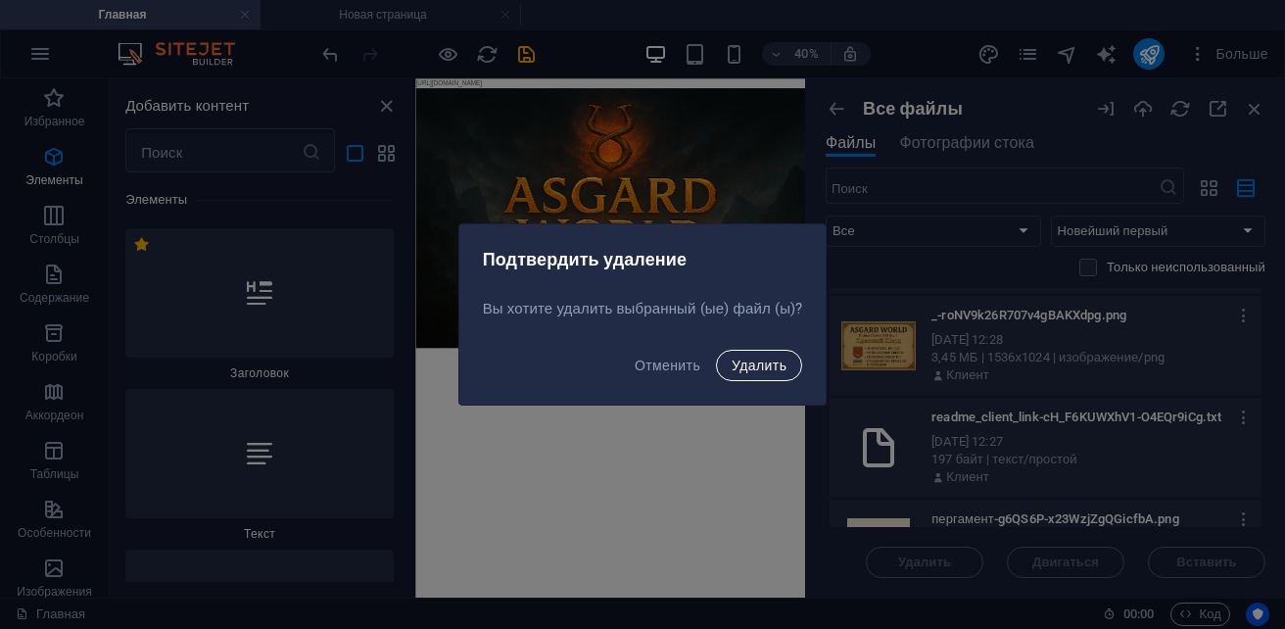
click at [761, 366] on span "Удалить" at bounding box center [758, 365] width 55 height 16
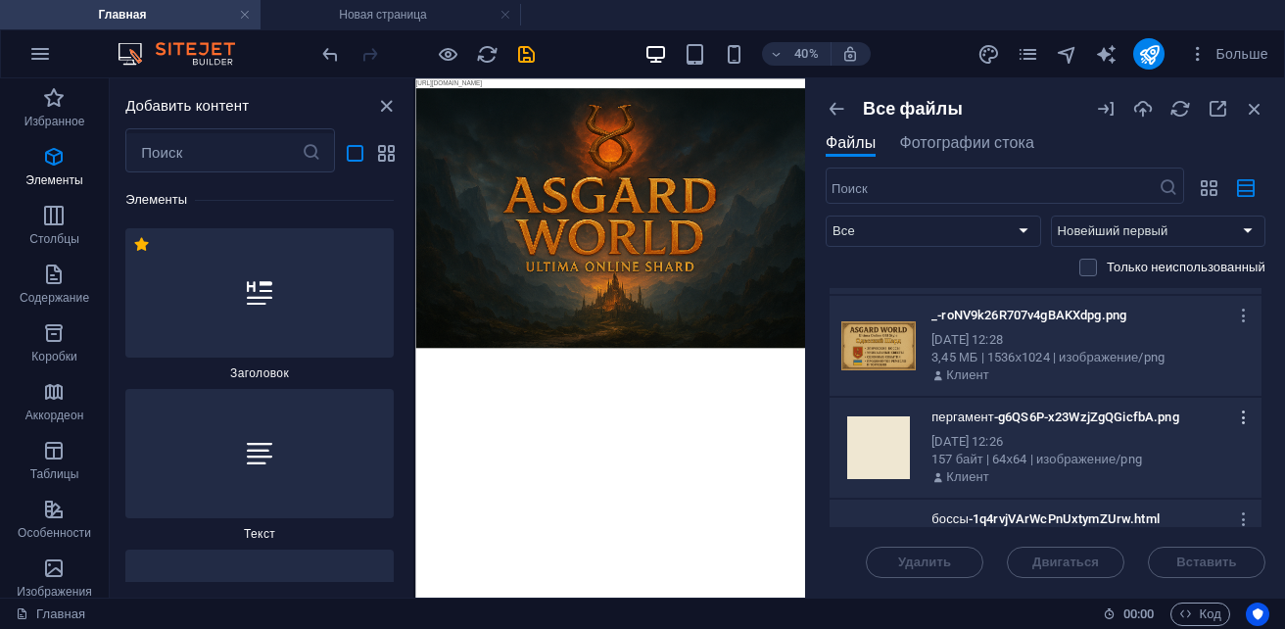
click at [1240, 422] on icon "button" at bounding box center [1244, 417] width 19 height 18
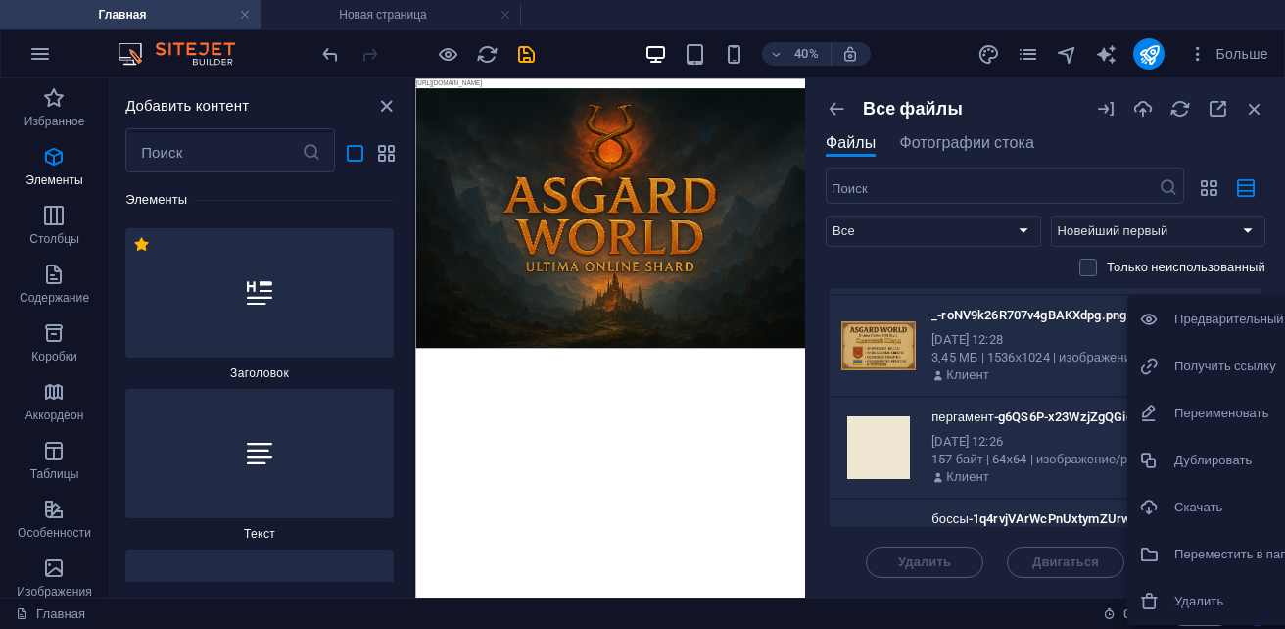
click at [1205, 596] on h6 "Удалить" at bounding box center [1258, 600] width 169 height 23
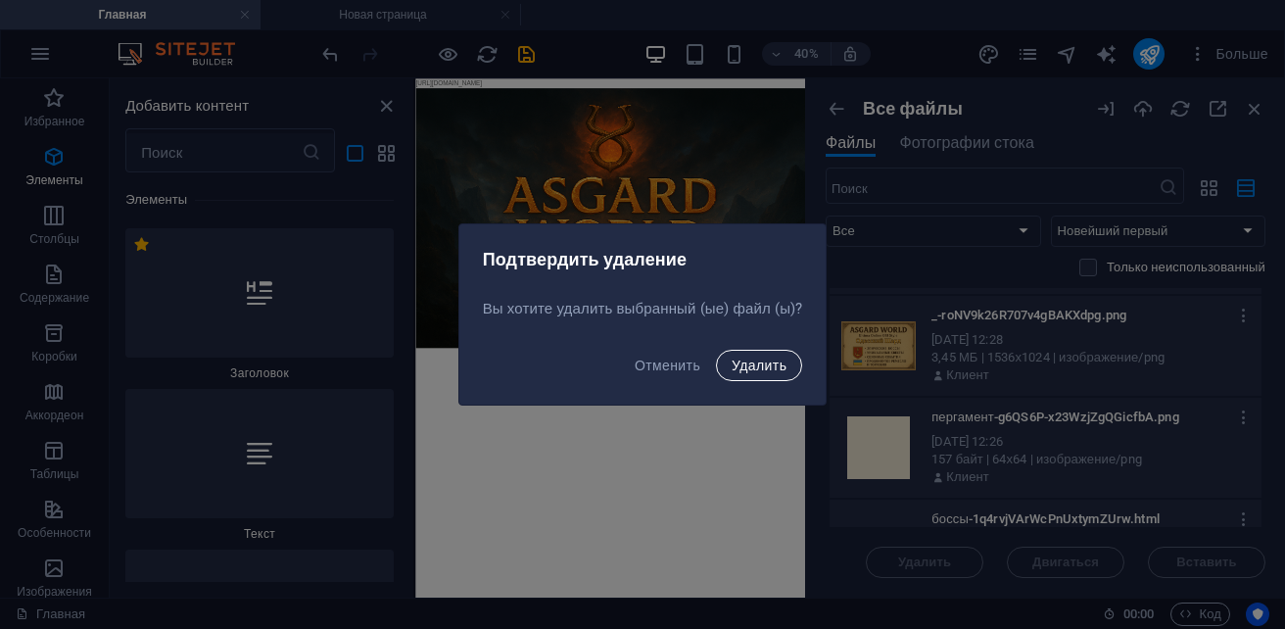
click at [735, 374] on button "Удалить" at bounding box center [759, 365] width 86 height 31
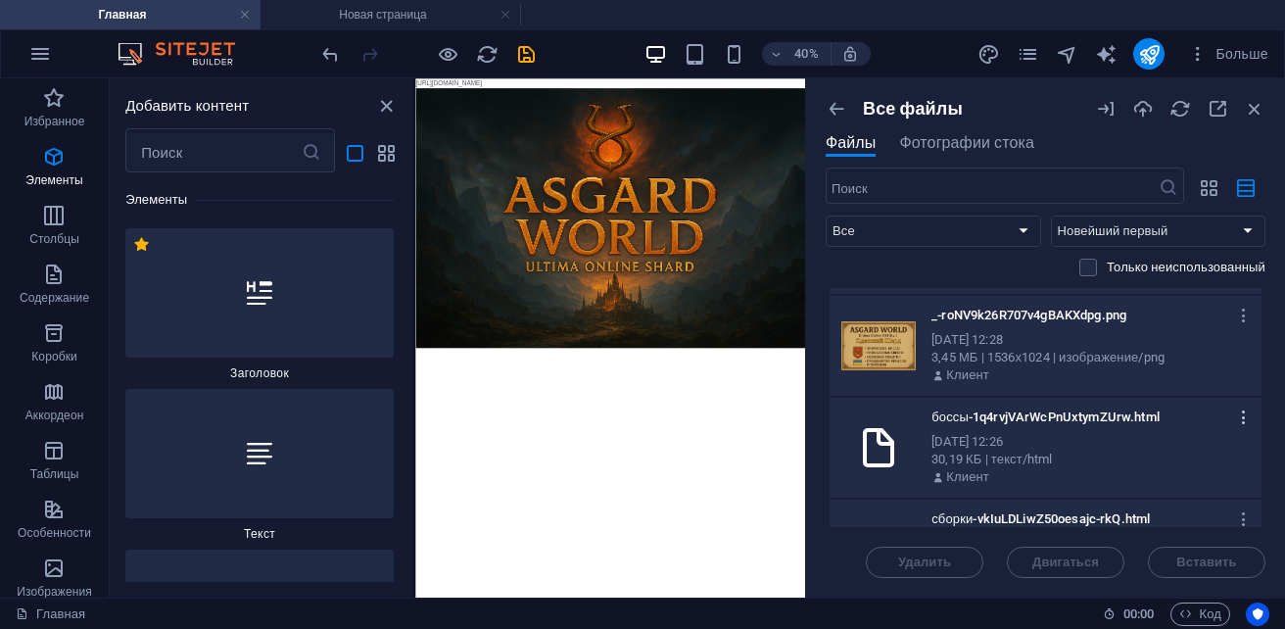
click at [1246, 423] on icon "button" at bounding box center [1244, 417] width 19 height 18
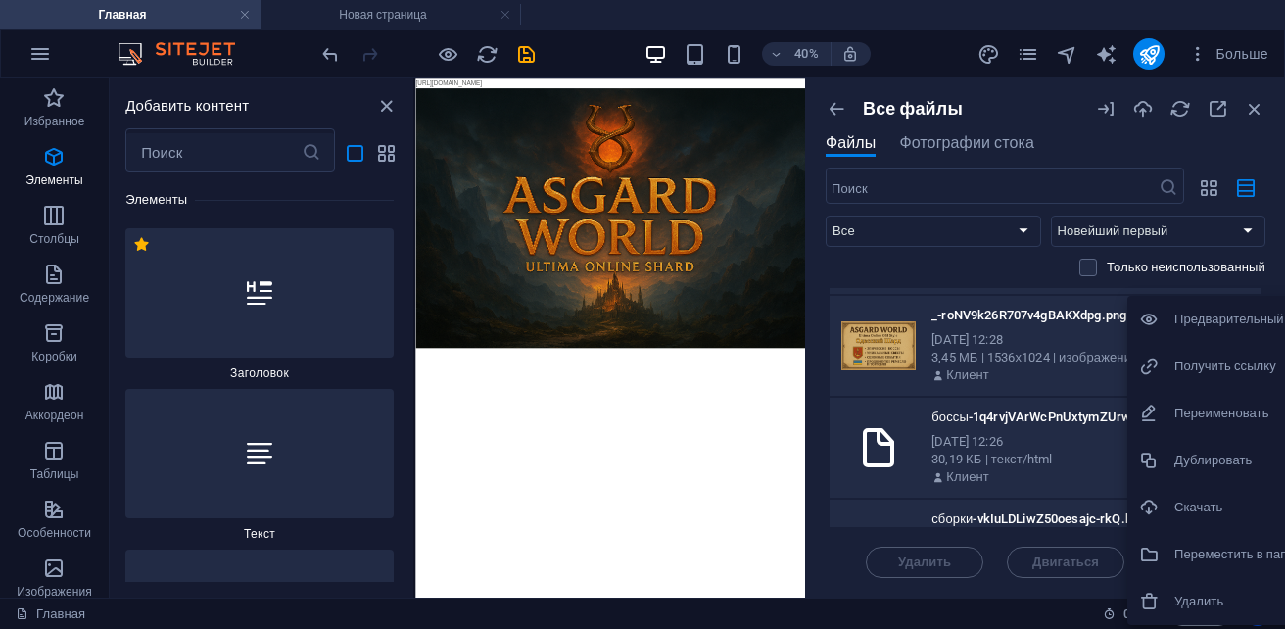
click at [1219, 587] on li "Удалить" at bounding box center [1241, 601] width 228 height 47
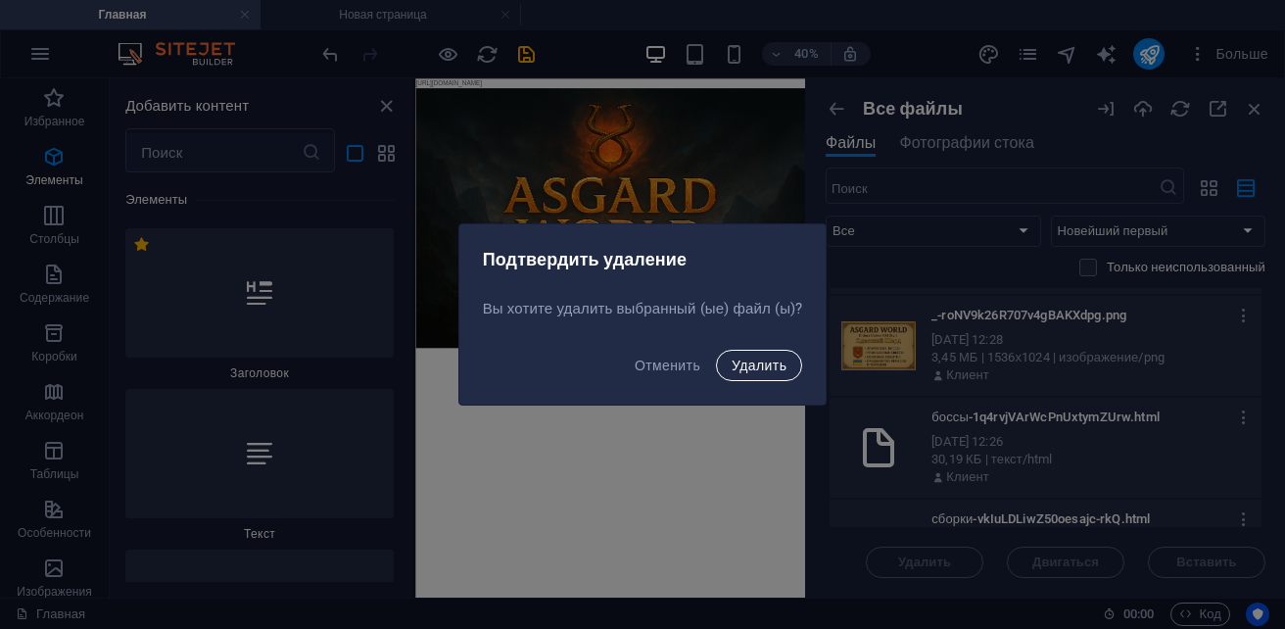
click at [778, 361] on span "Удалить" at bounding box center [758, 365] width 55 height 16
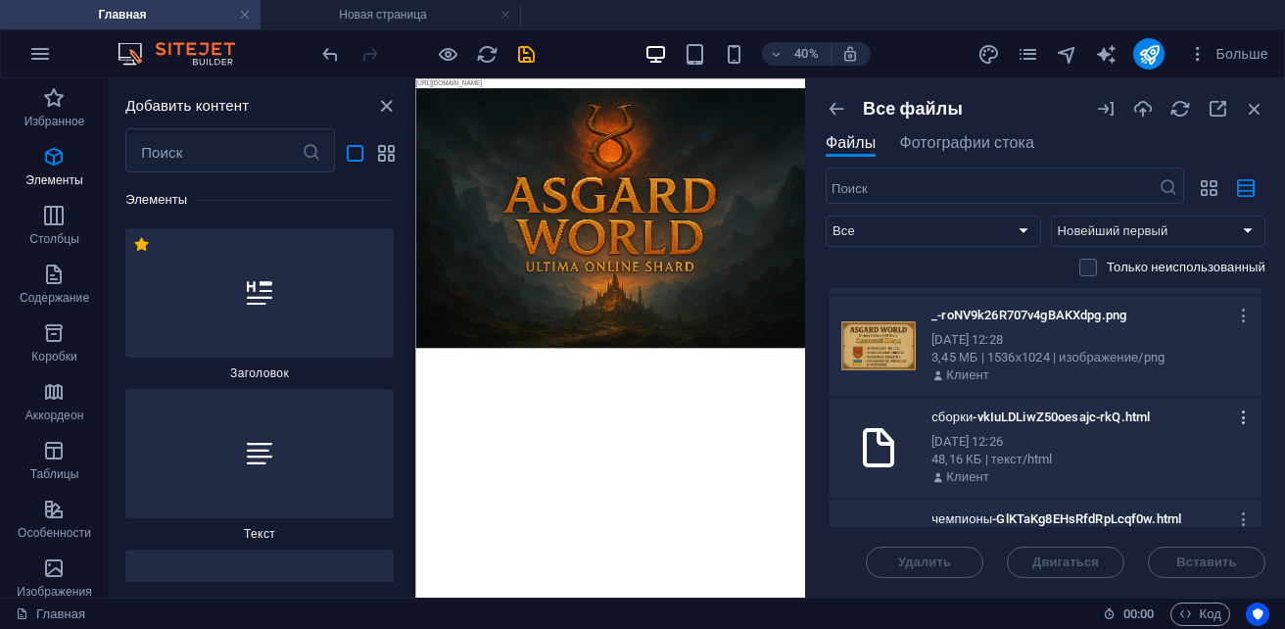
click at [1243, 414] on icon "button" at bounding box center [1244, 417] width 19 height 18
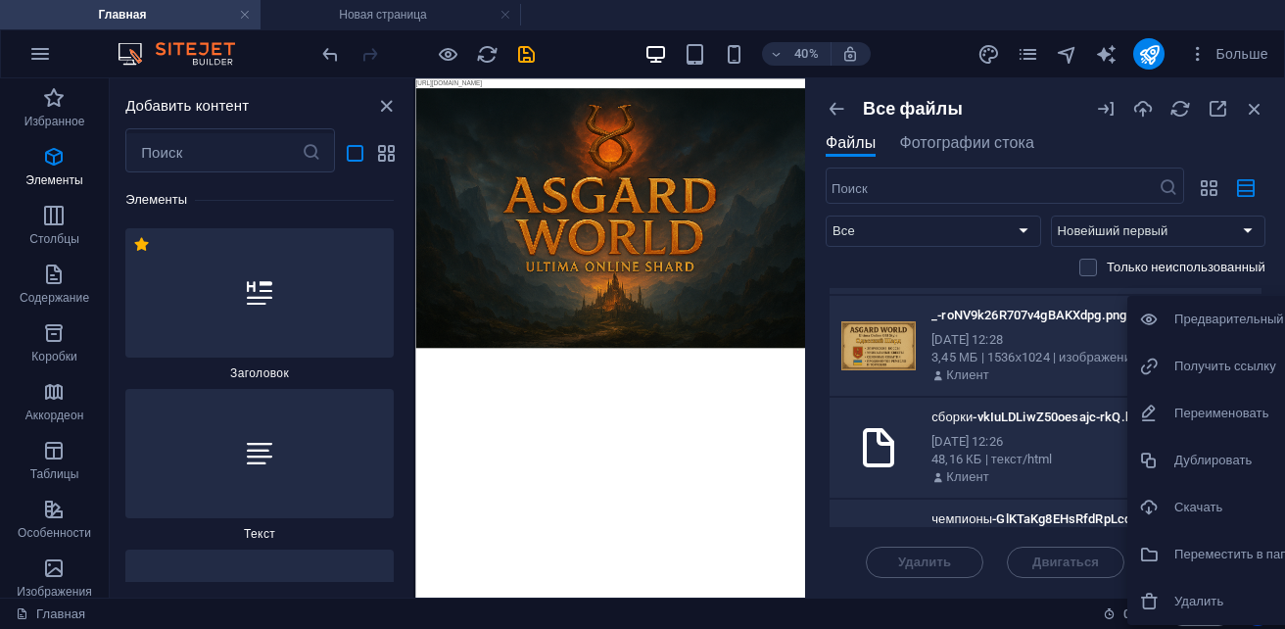
click at [1188, 609] on h6 "Удалить" at bounding box center [1258, 600] width 169 height 23
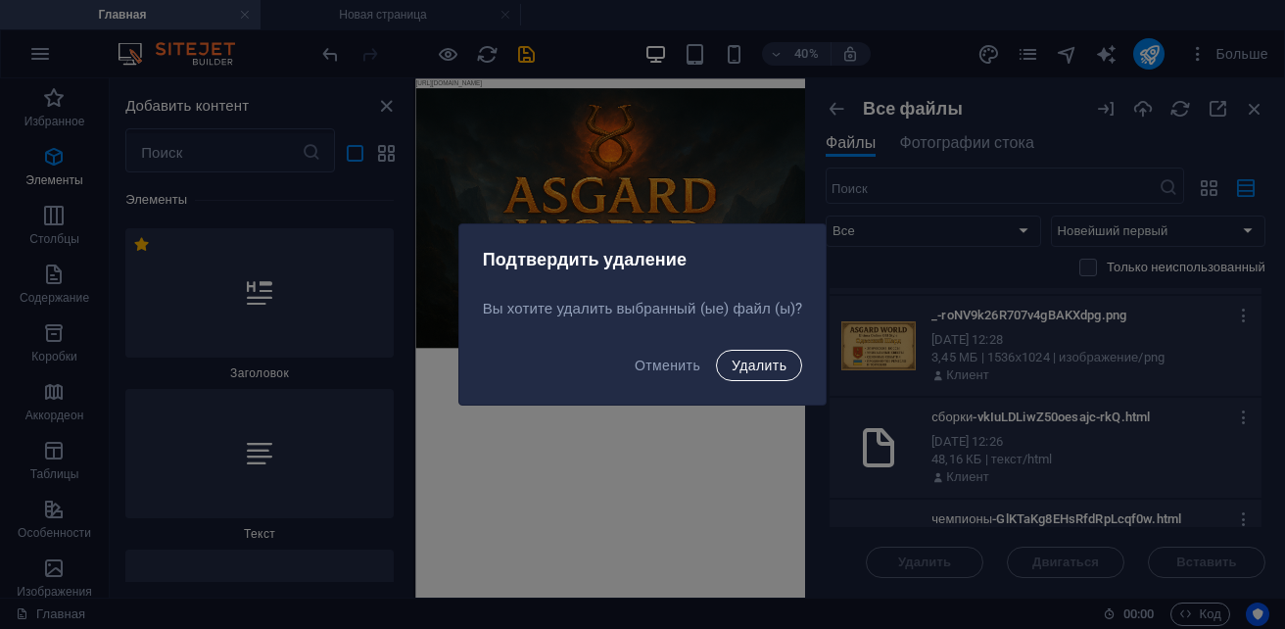
click at [749, 365] on span "Удалить" at bounding box center [758, 365] width 55 height 16
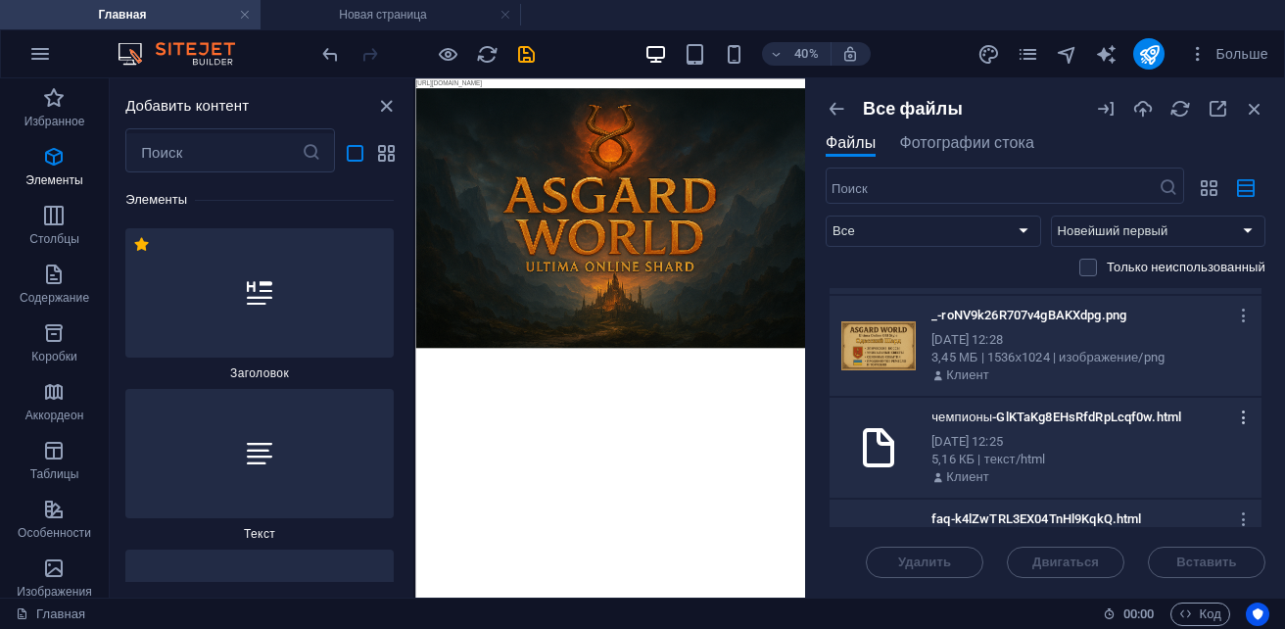
click at [1244, 419] on icon "button" at bounding box center [1244, 417] width 19 height 18
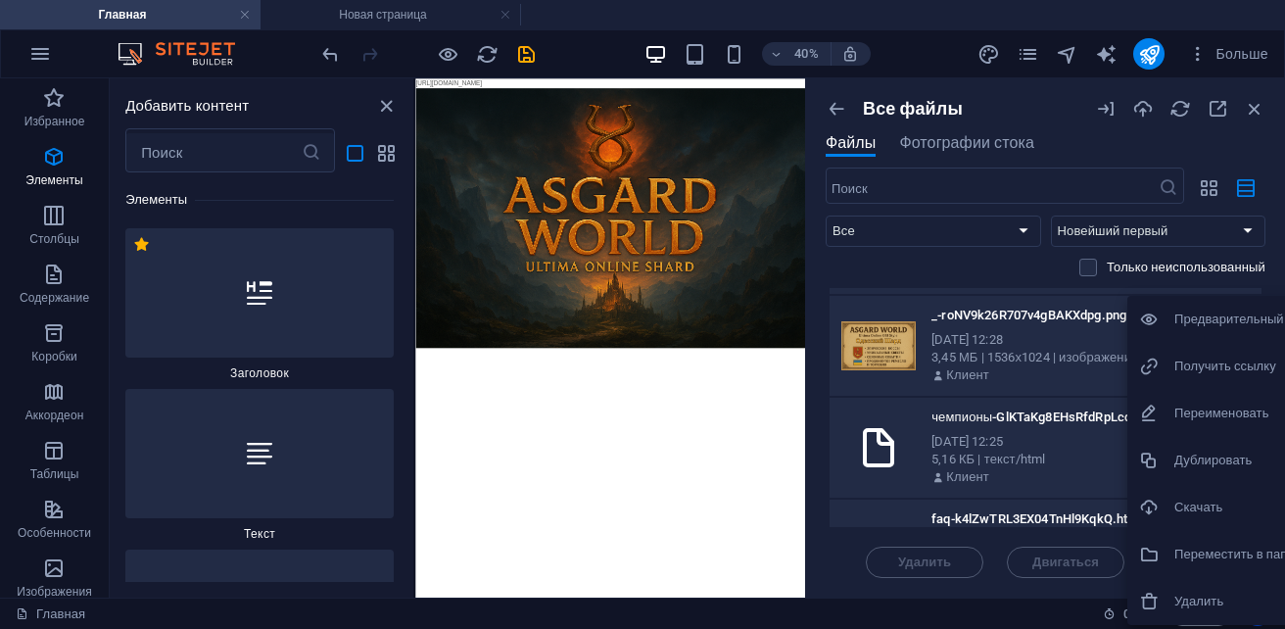
click at [1194, 592] on h6 "Удалить" at bounding box center [1258, 600] width 169 height 23
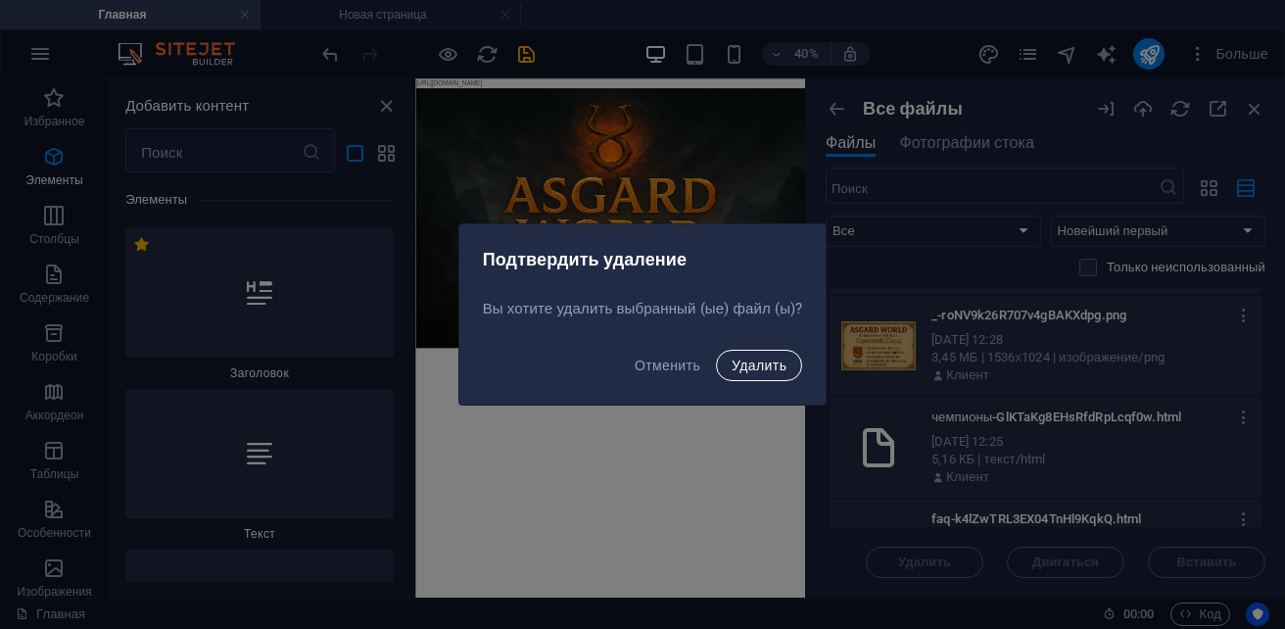
click at [757, 360] on span "Удалить" at bounding box center [758, 365] width 55 height 16
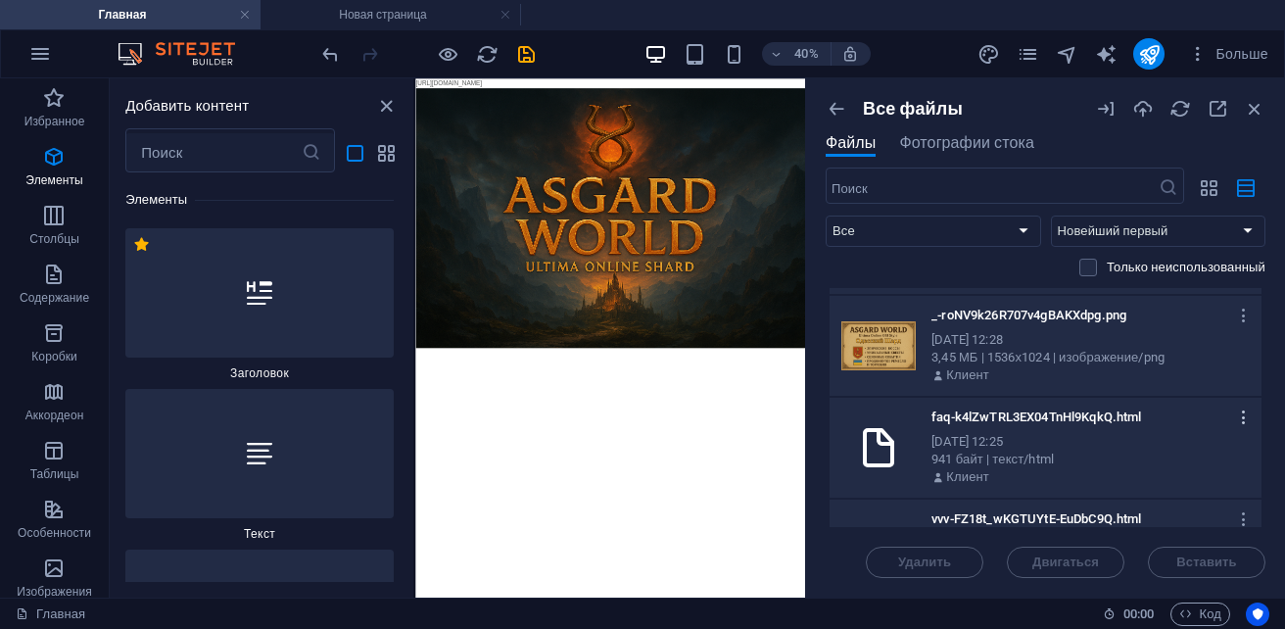
click at [1241, 413] on icon "button" at bounding box center [1244, 417] width 19 height 18
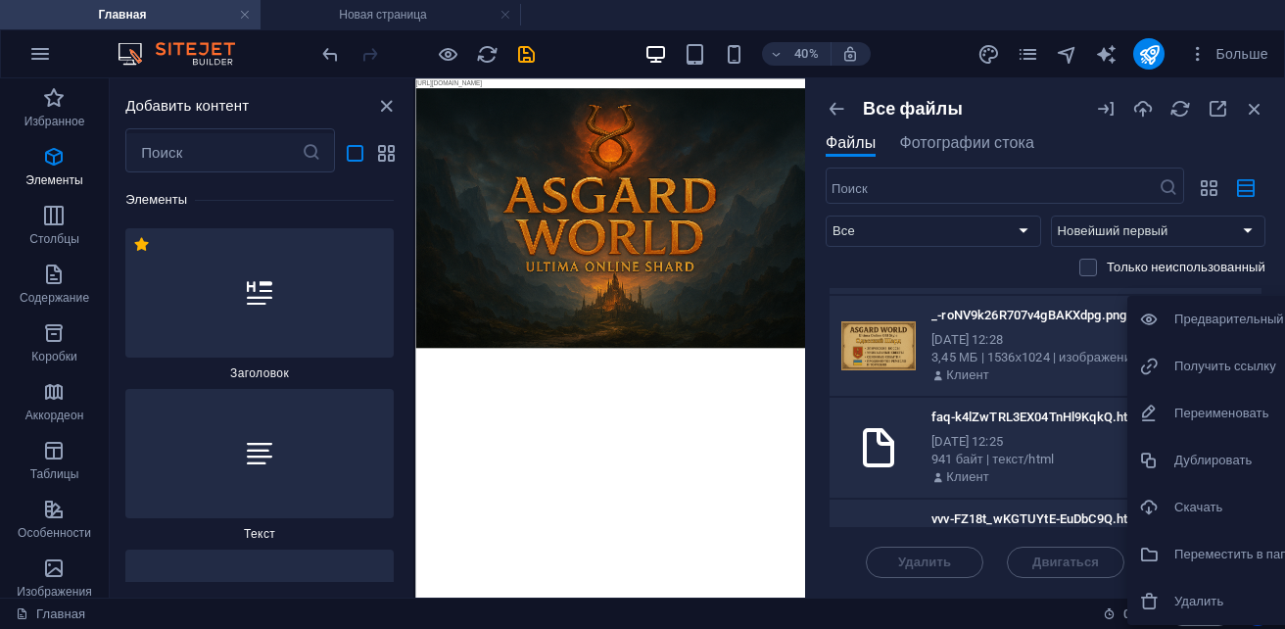
click at [1183, 586] on li "Удалить" at bounding box center [1241, 601] width 228 height 47
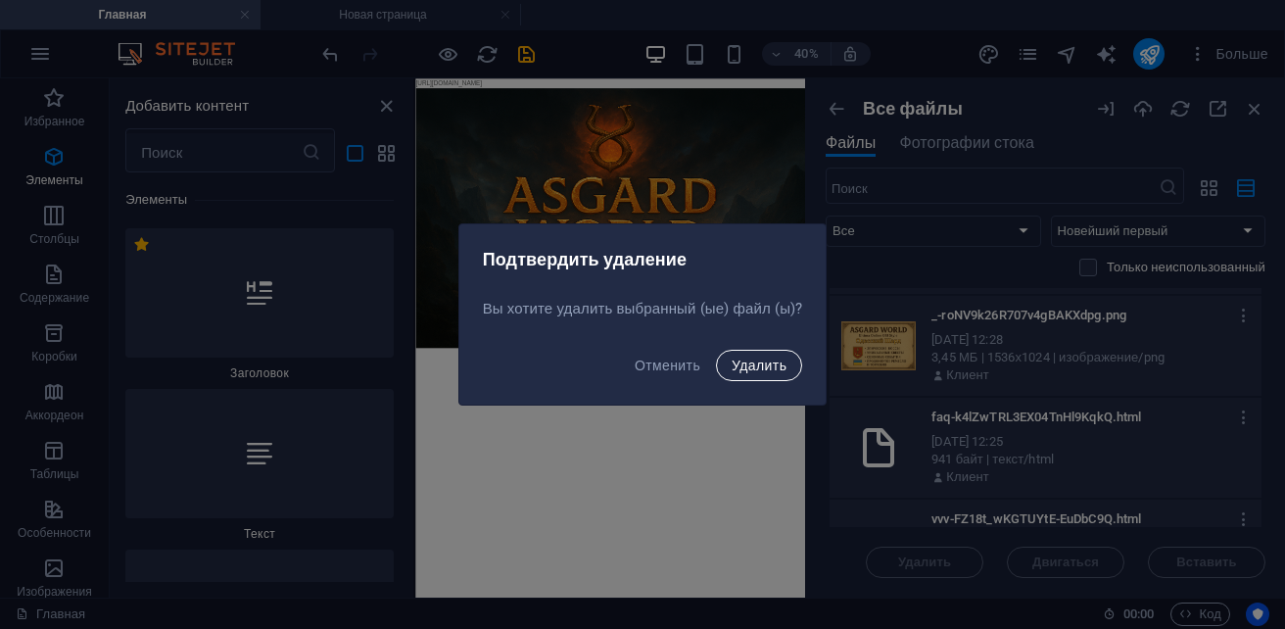
click at [784, 369] on span "Удалить" at bounding box center [758, 365] width 55 height 16
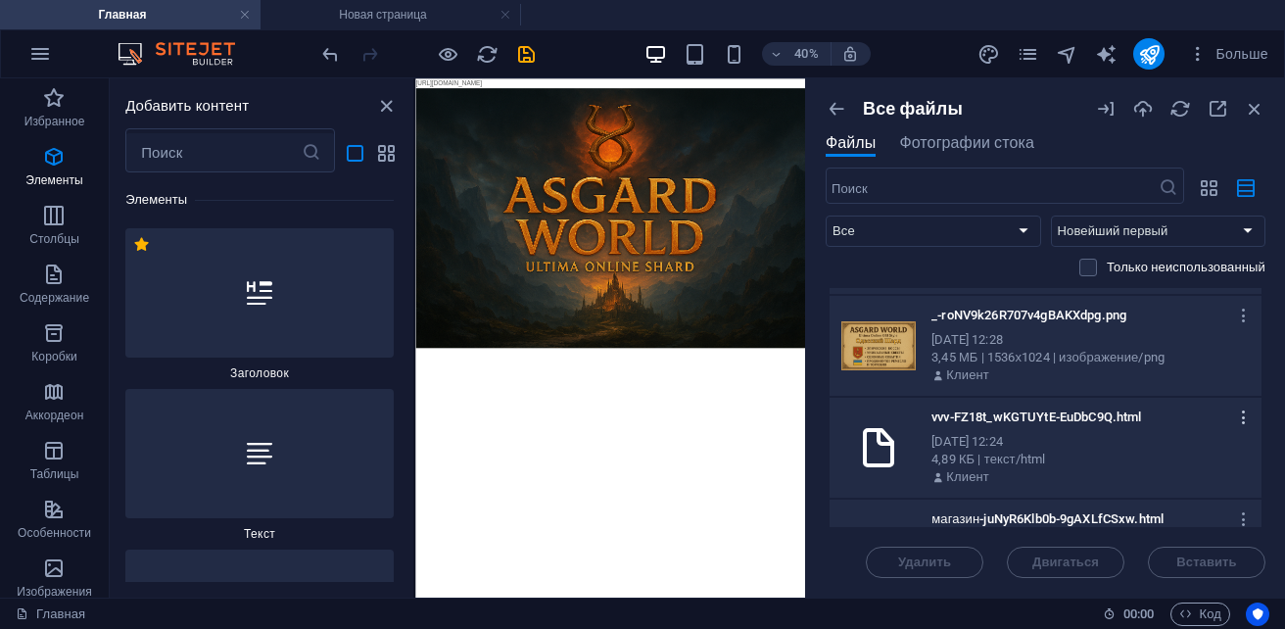
click at [1238, 419] on icon "button" at bounding box center [1244, 417] width 19 height 18
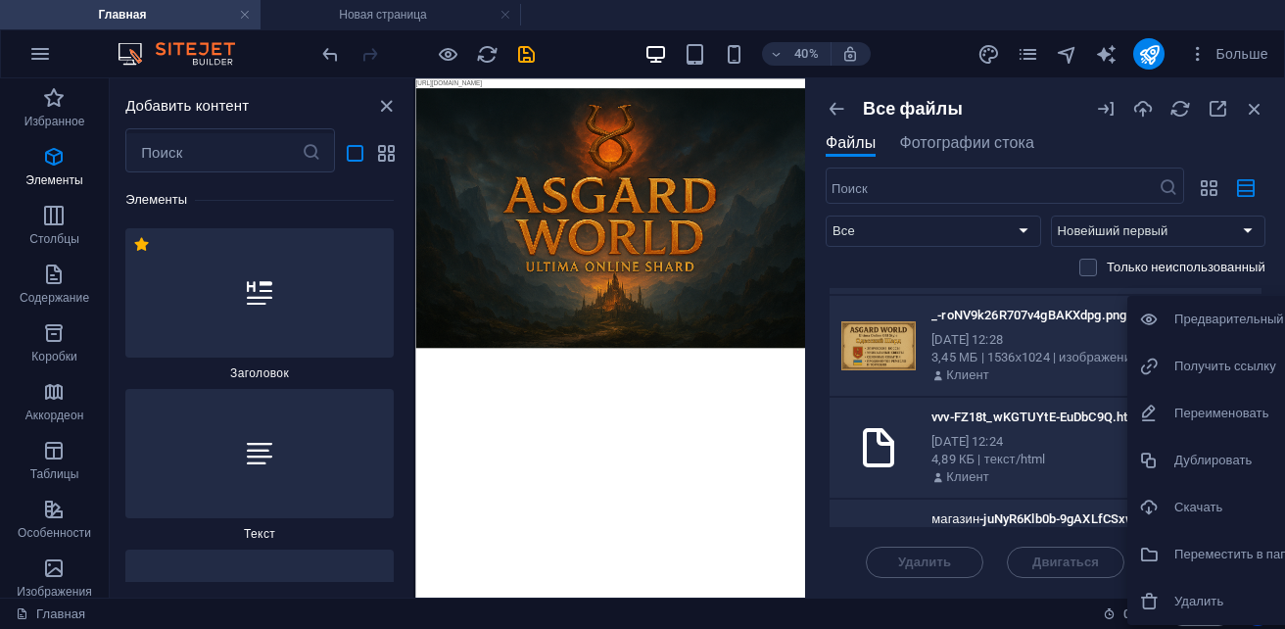
click at [1194, 602] on h6 "Удалить" at bounding box center [1258, 600] width 169 height 23
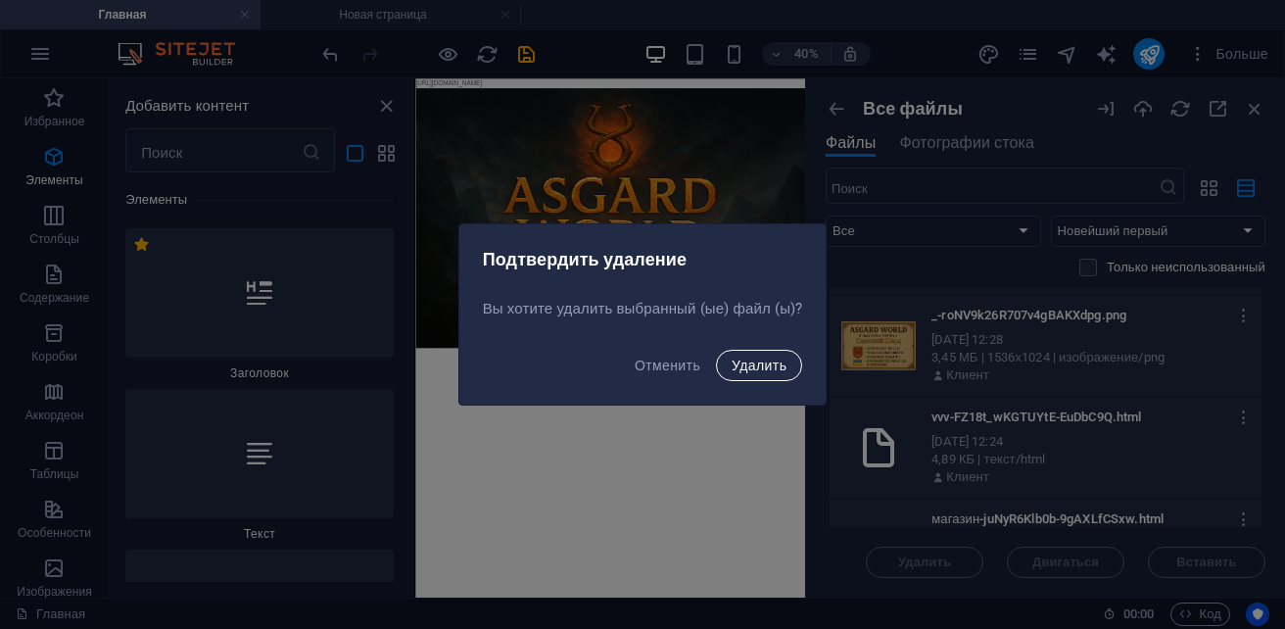
click at [761, 358] on span "Удалить" at bounding box center [758, 365] width 55 height 16
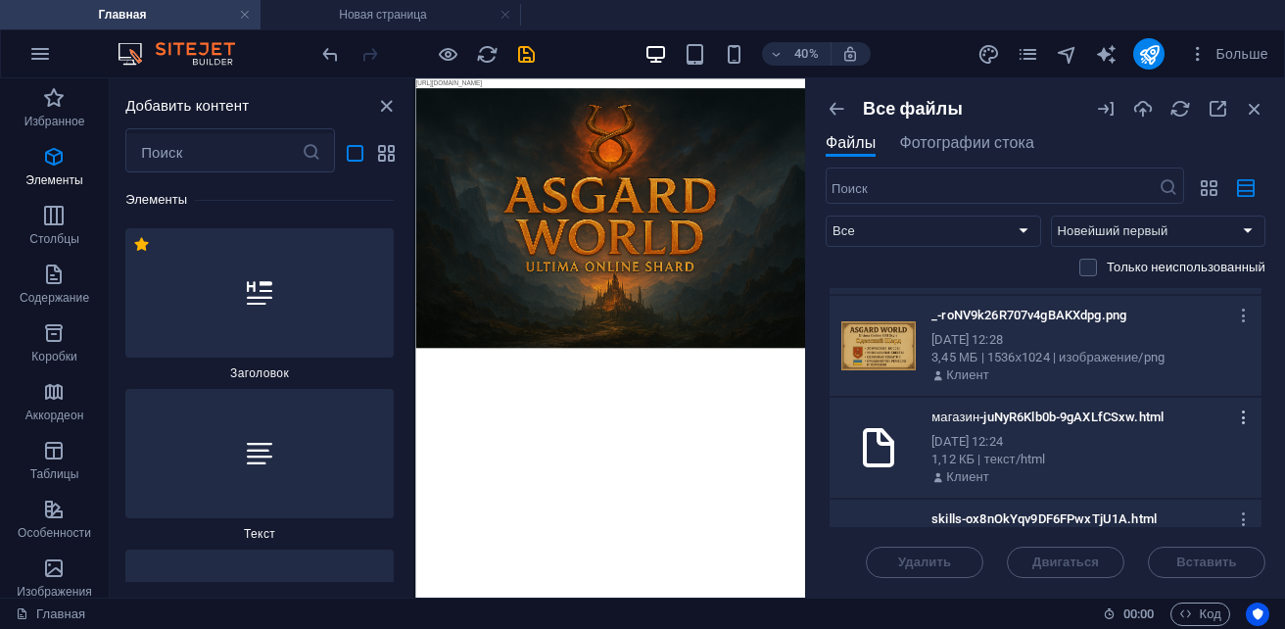
click at [1241, 416] on icon "button" at bounding box center [1244, 417] width 19 height 18
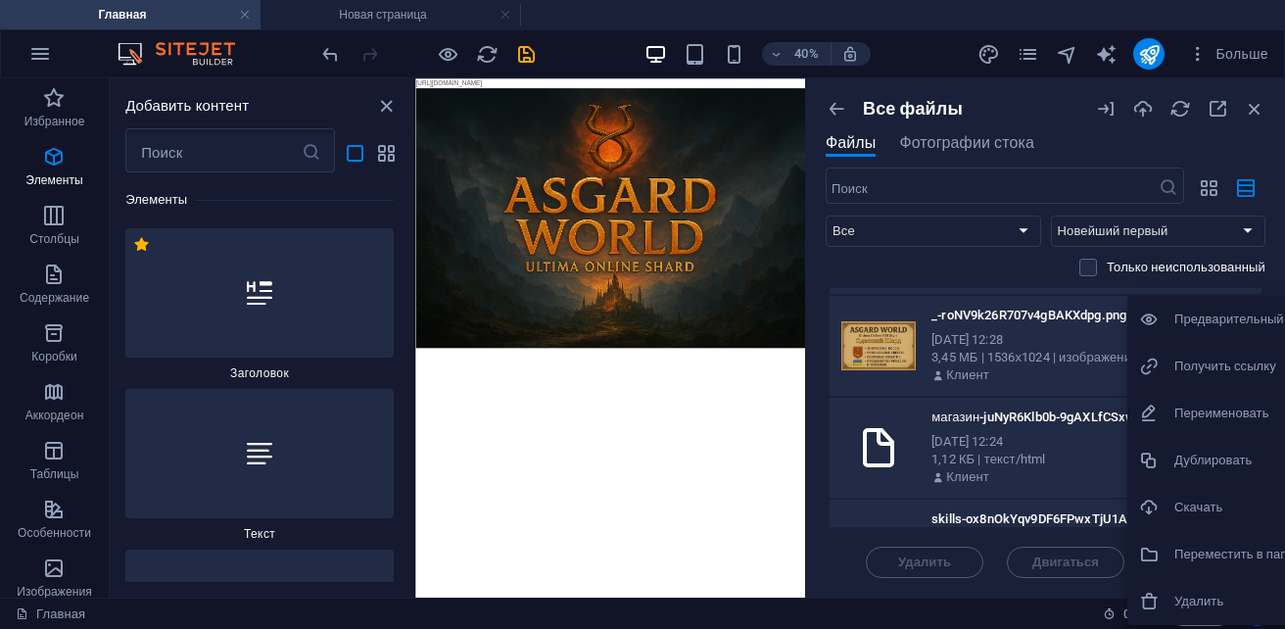
click at [1190, 595] on h6 "Удалить" at bounding box center [1258, 600] width 169 height 23
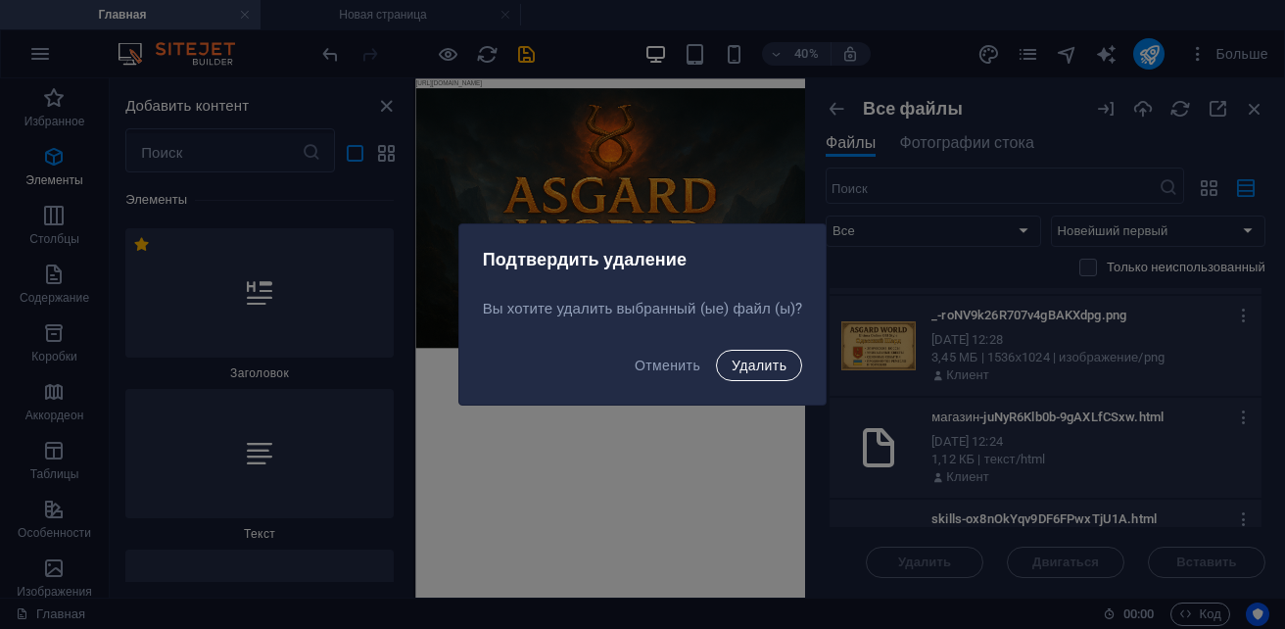
click at [766, 357] on span "Удалить" at bounding box center [758, 365] width 55 height 16
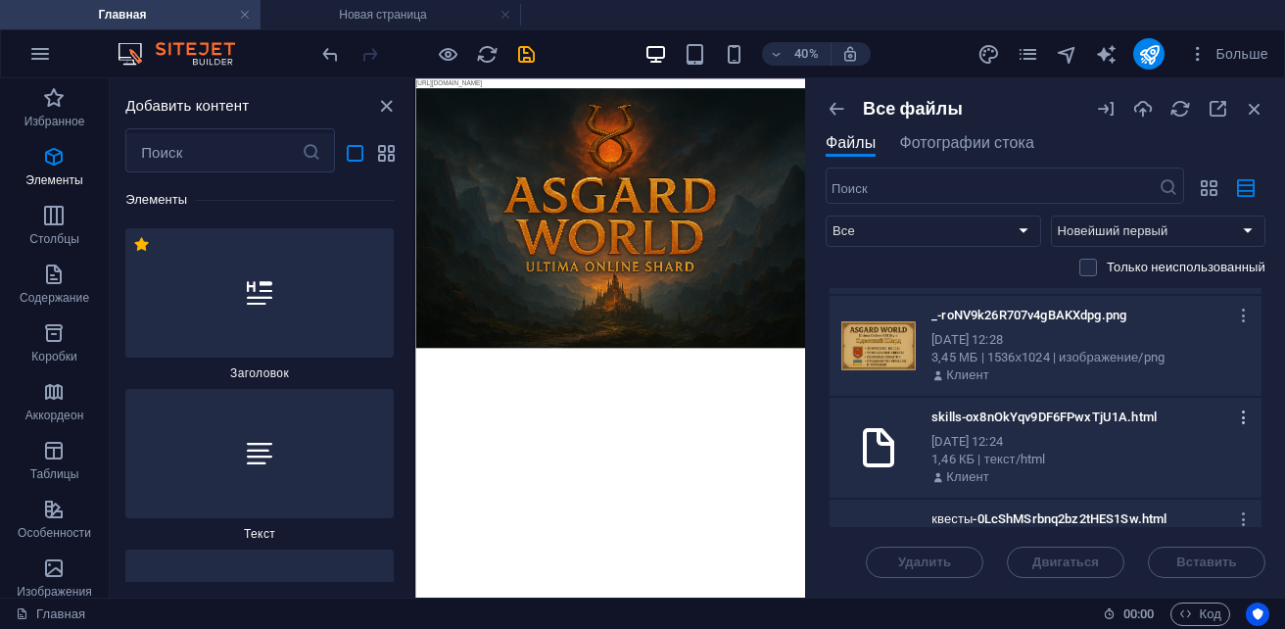
click at [1241, 429] on button "button" at bounding box center [1240, 416] width 26 height 31
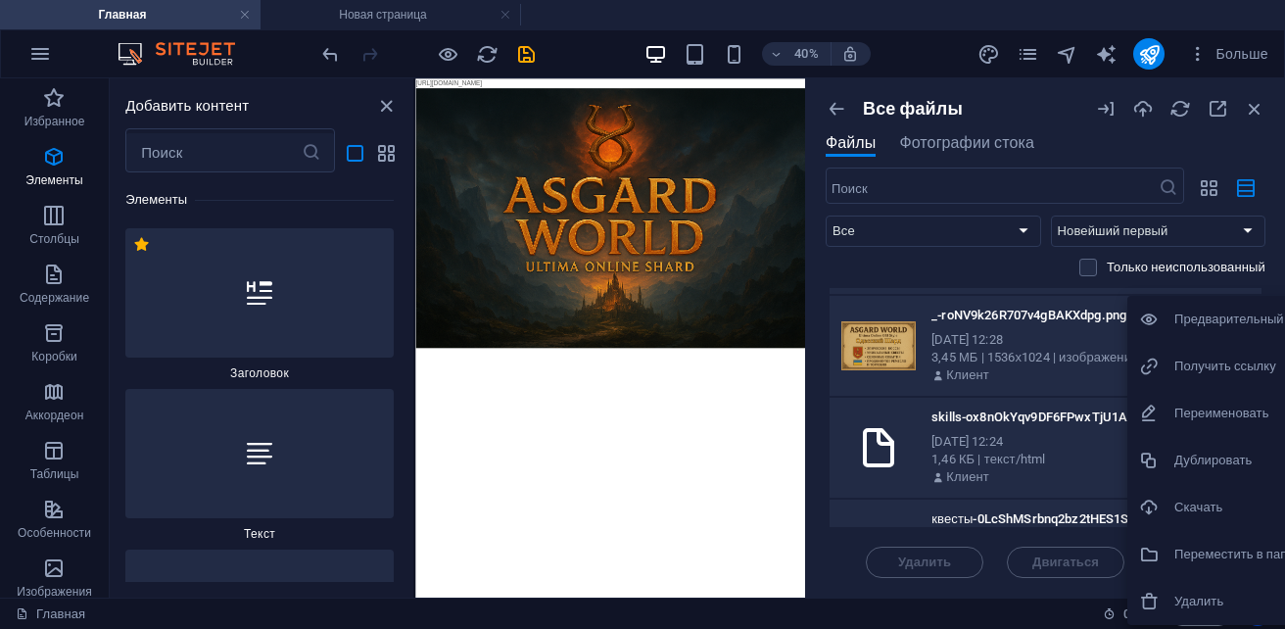
click at [1215, 604] on h6 "Удалить" at bounding box center [1258, 600] width 169 height 23
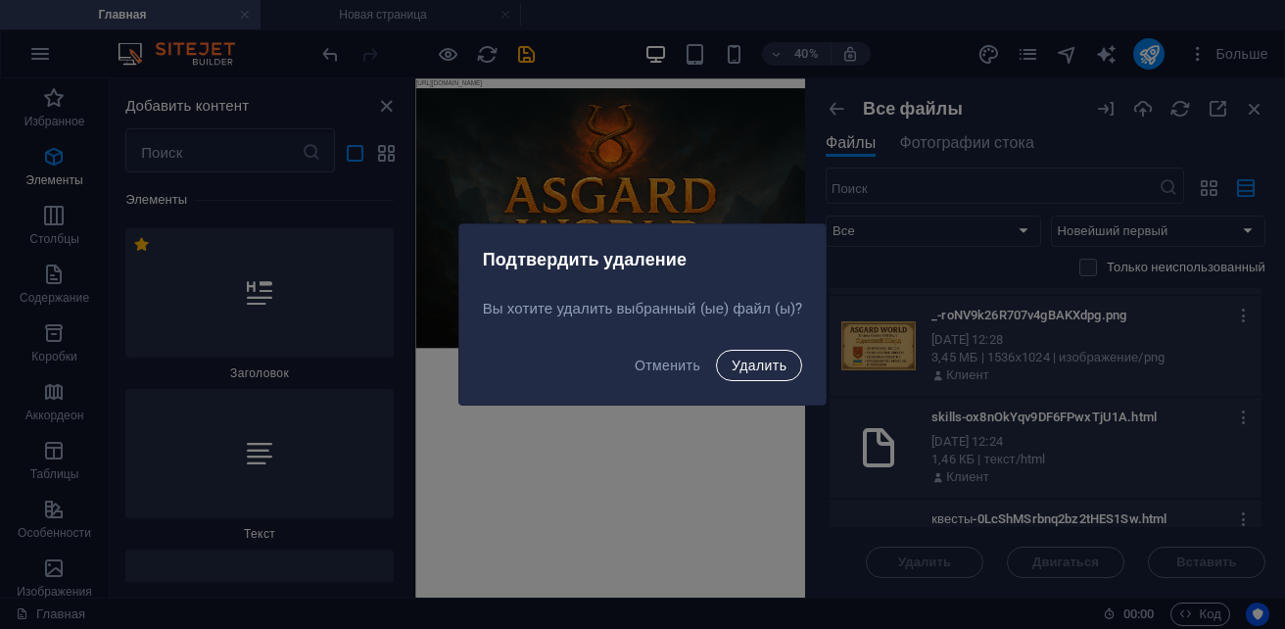
click at [737, 364] on span "Удалить" at bounding box center [758, 365] width 55 height 16
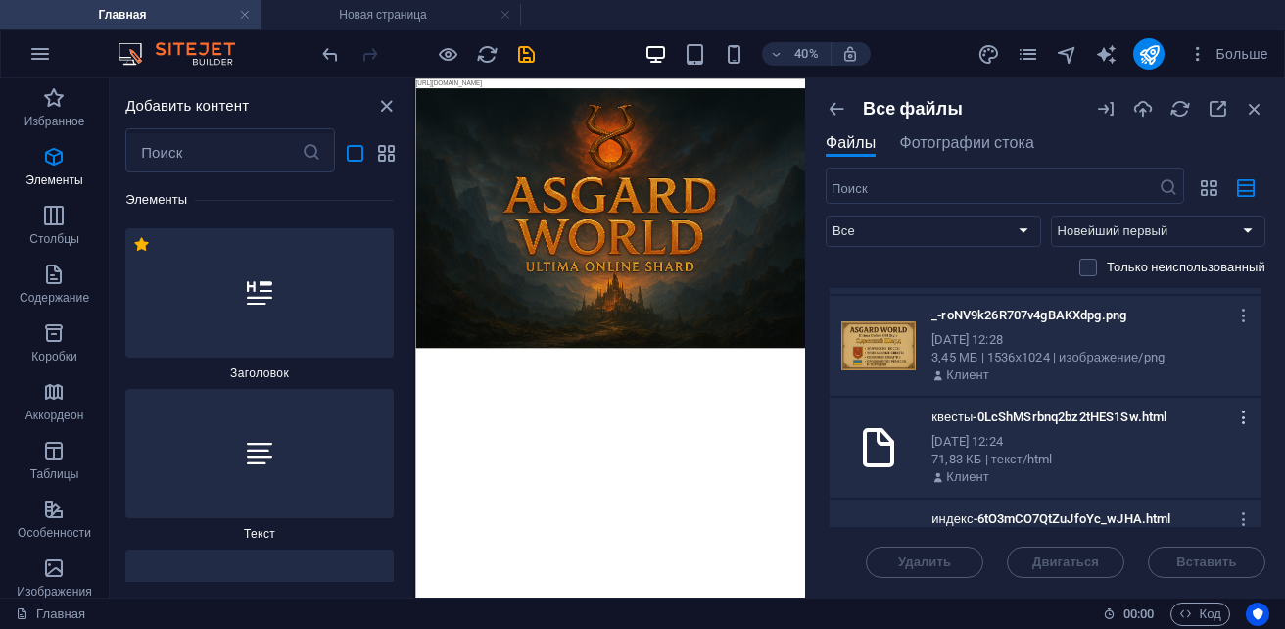
click at [1239, 421] on icon "button" at bounding box center [1244, 417] width 19 height 18
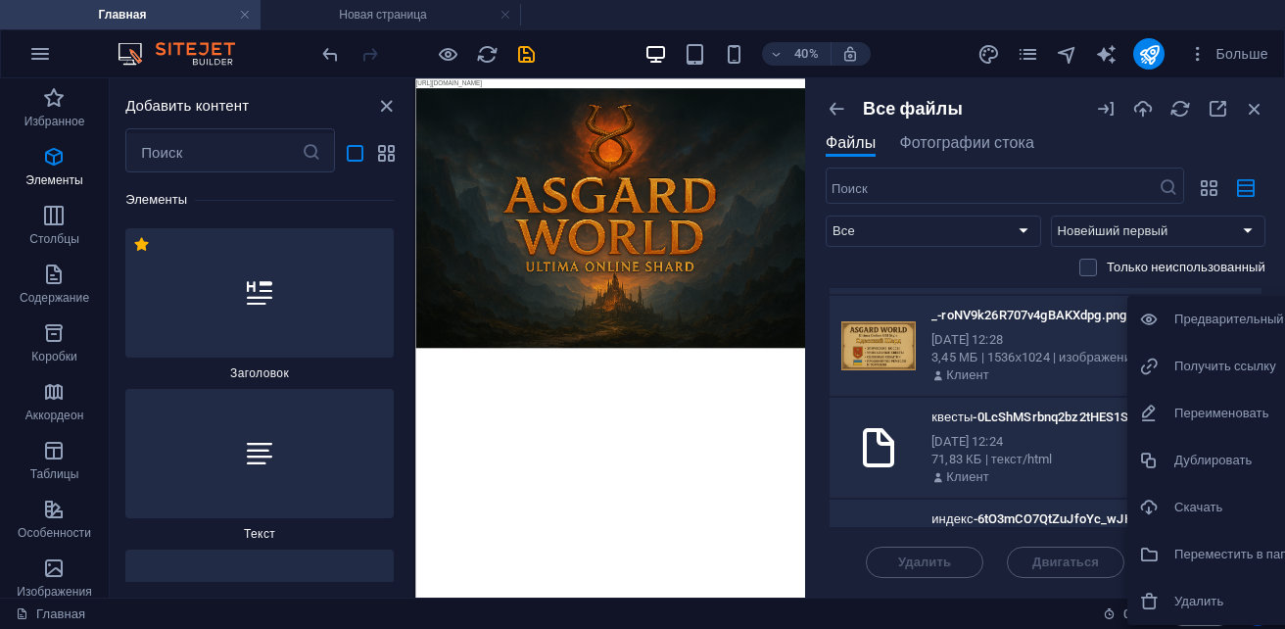
click at [1183, 592] on h6 "Удалить" at bounding box center [1258, 600] width 169 height 23
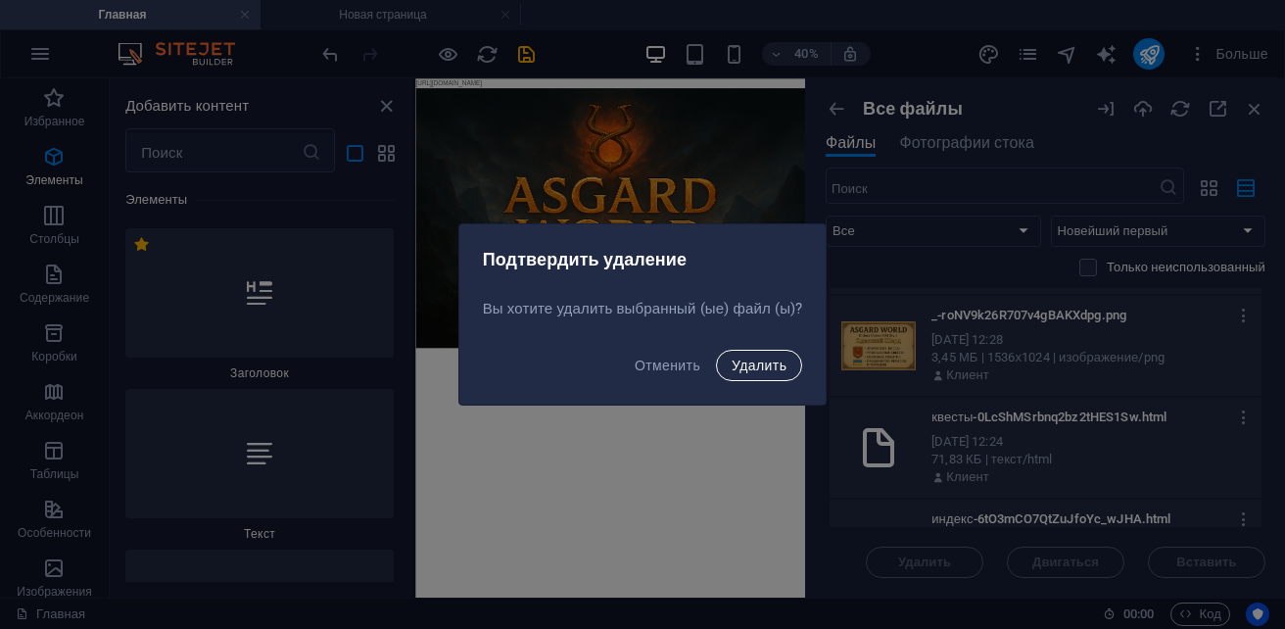
click at [744, 363] on span "Удалить" at bounding box center [758, 365] width 55 height 16
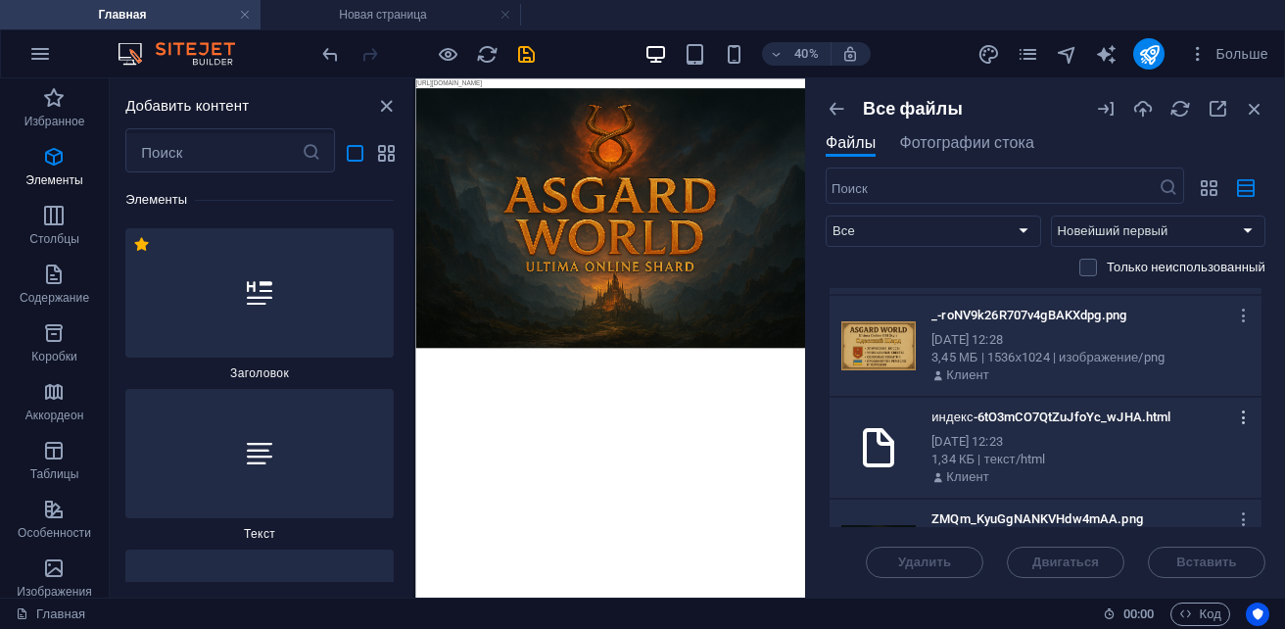
click at [1238, 424] on icon "button" at bounding box center [1244, 417] width 19 height 18
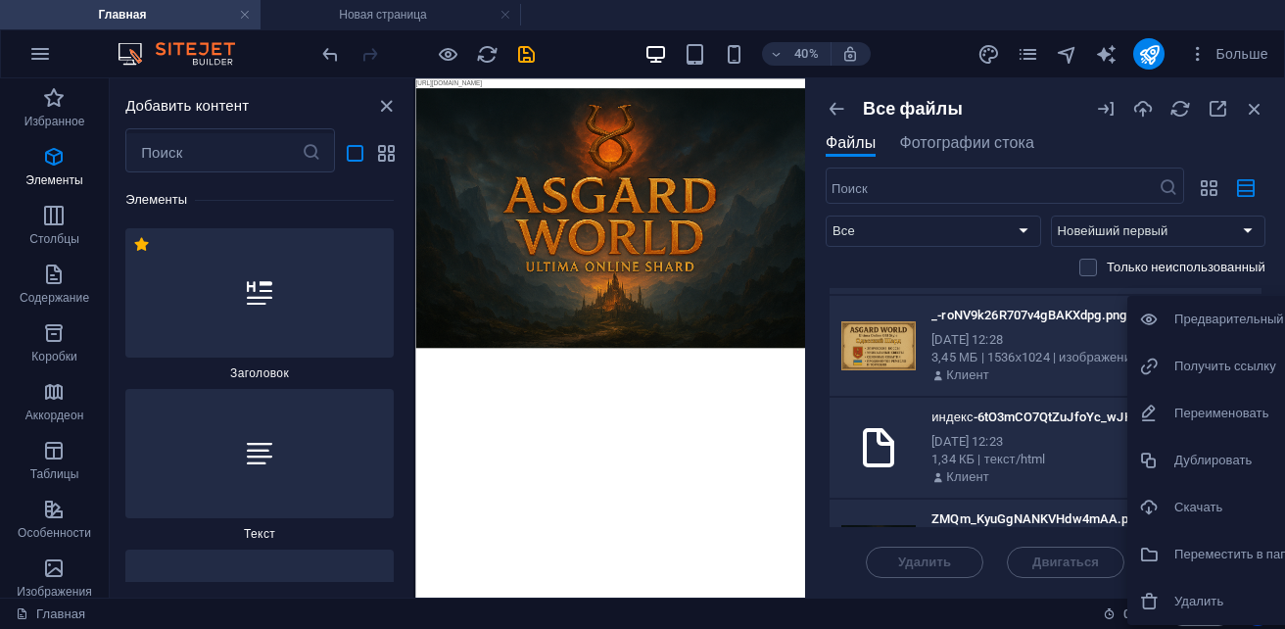
click at [1223, 602] on h6 "Удалить" at bounding box center [1258, 600] width 169 height 23
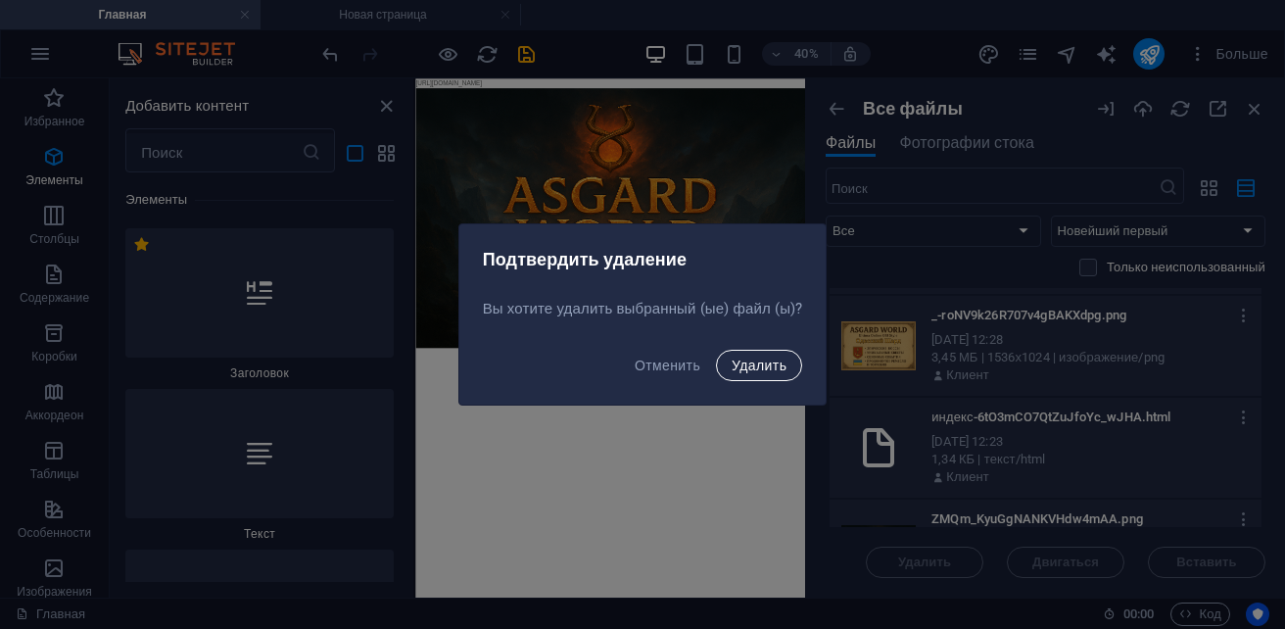
click at [774, 358] on span "Удалить" at bounding box center [758, 365] width 55 height 16
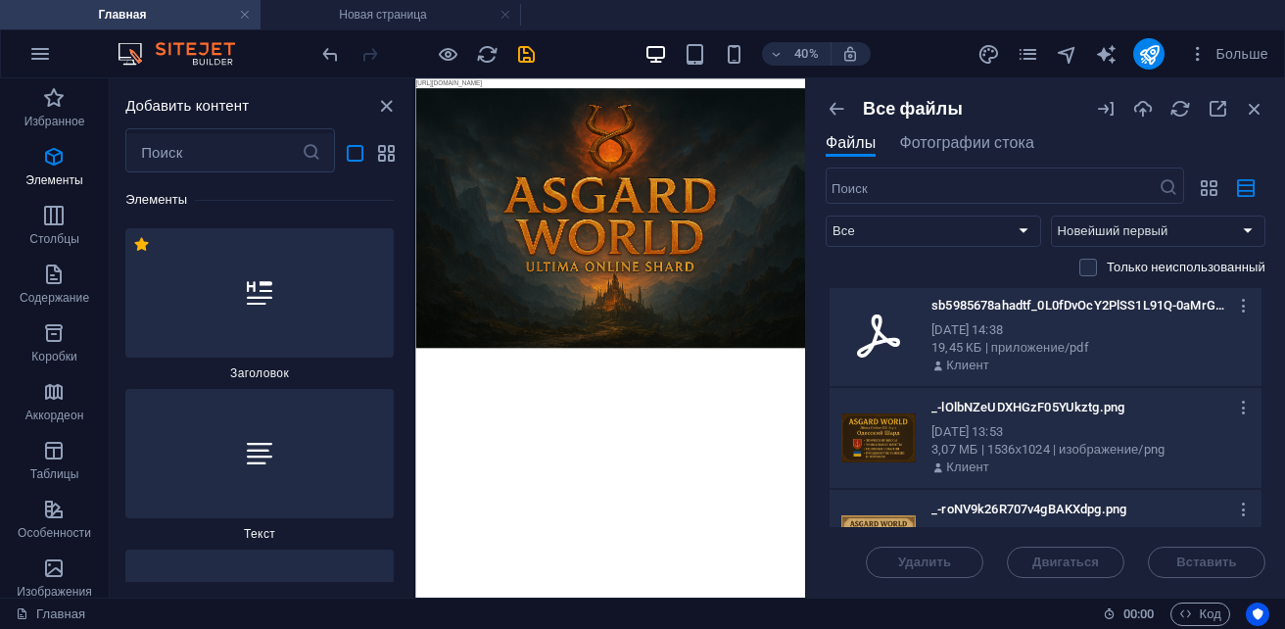
scroll to position [0, 0]
click at [1235, 308] on icon "button" at bounding box center [1244, 308] width 19 height 18
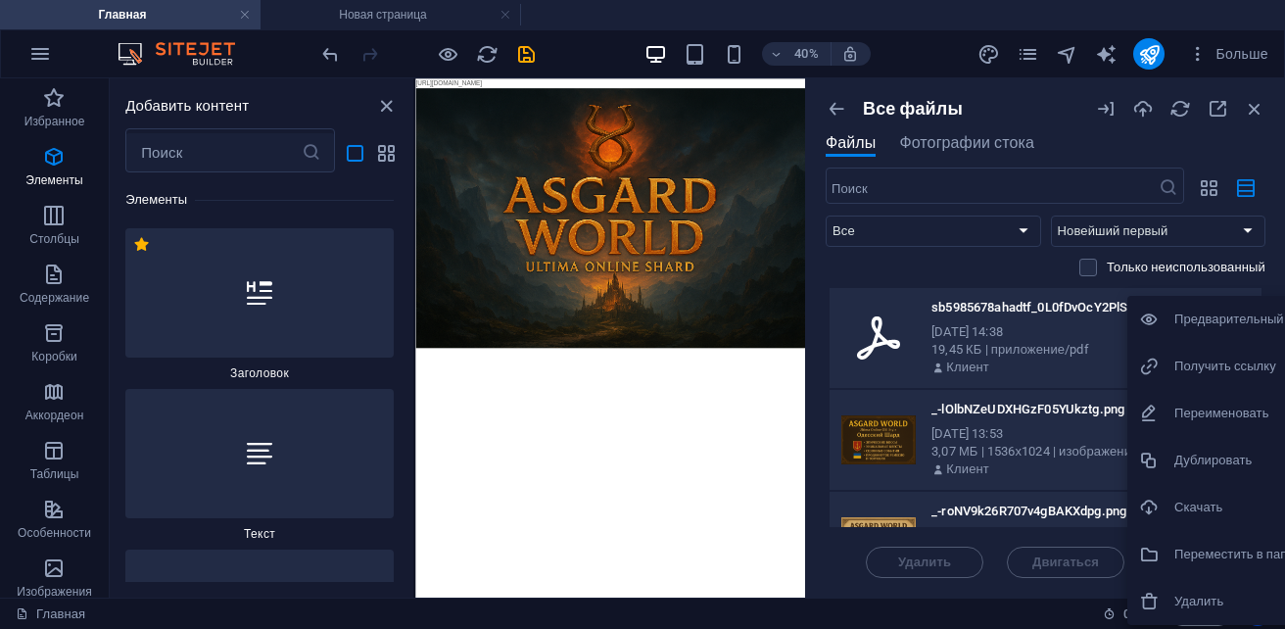
click at [1178, 604] on h6 "Удалить" at bounding box center [1258, 600] width 169 height 23
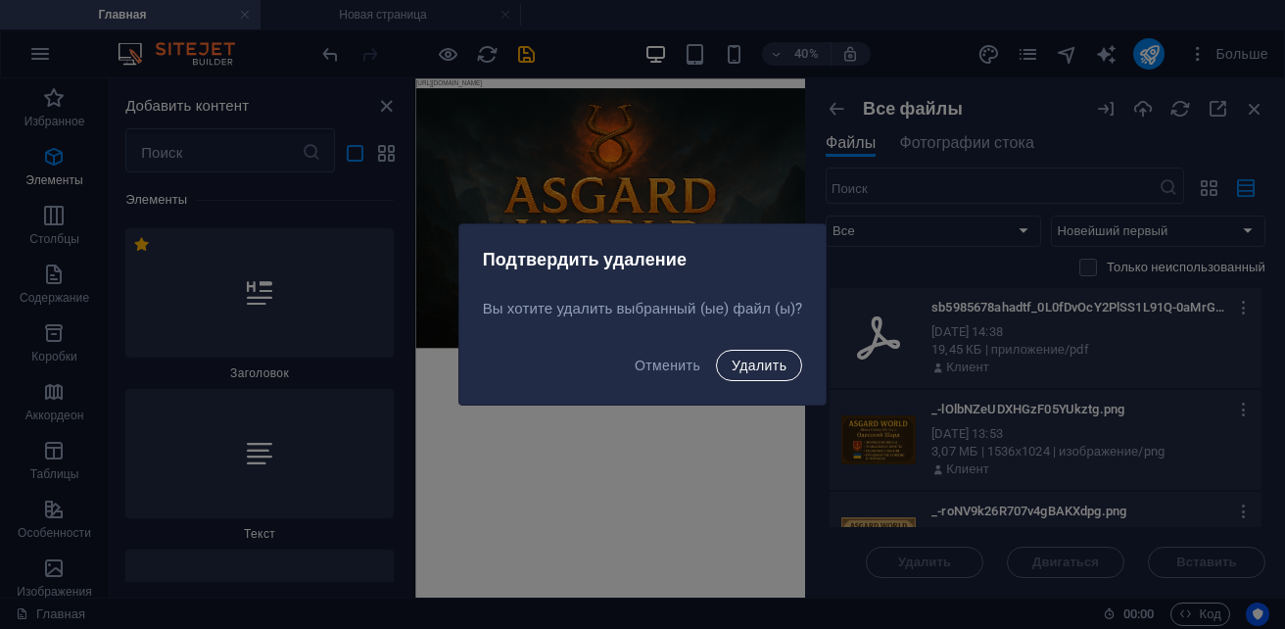
click at [735, 359] on span "Удалить" at bounding box center [758, 365] width 55 height 16
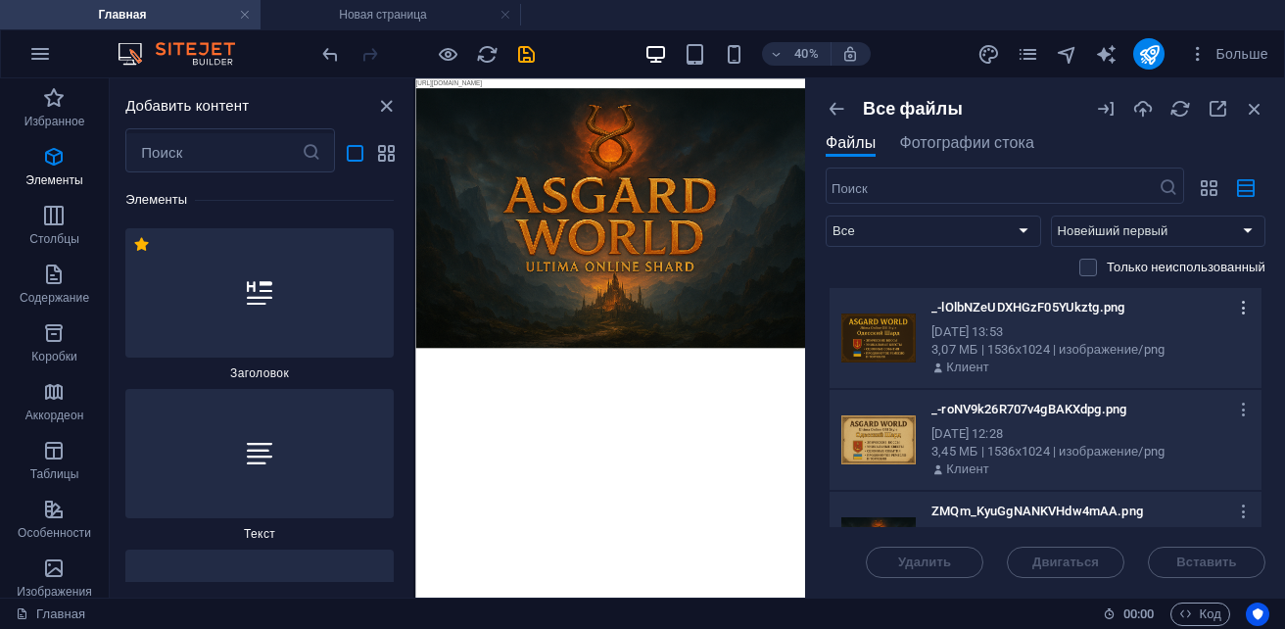
click at [1237, 314] on icon "button" at bounding box center [1244, 308] width 19 height 18
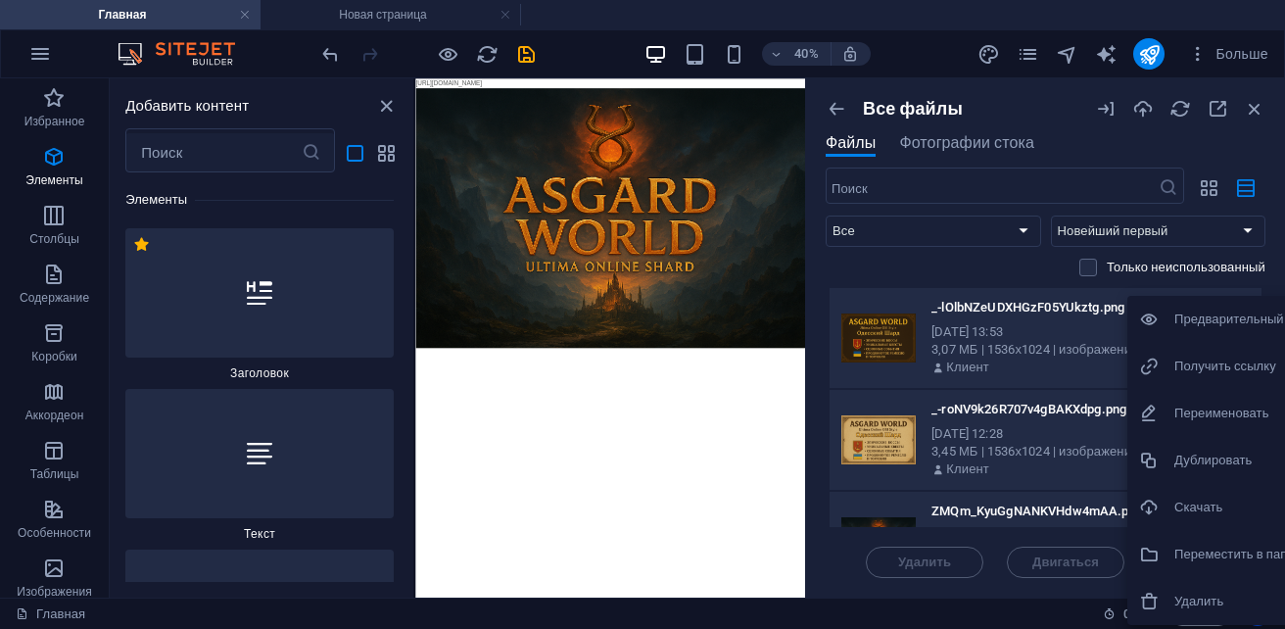
click at [891, 277] on div at bounding box center [642, 314] width 1285 height 629
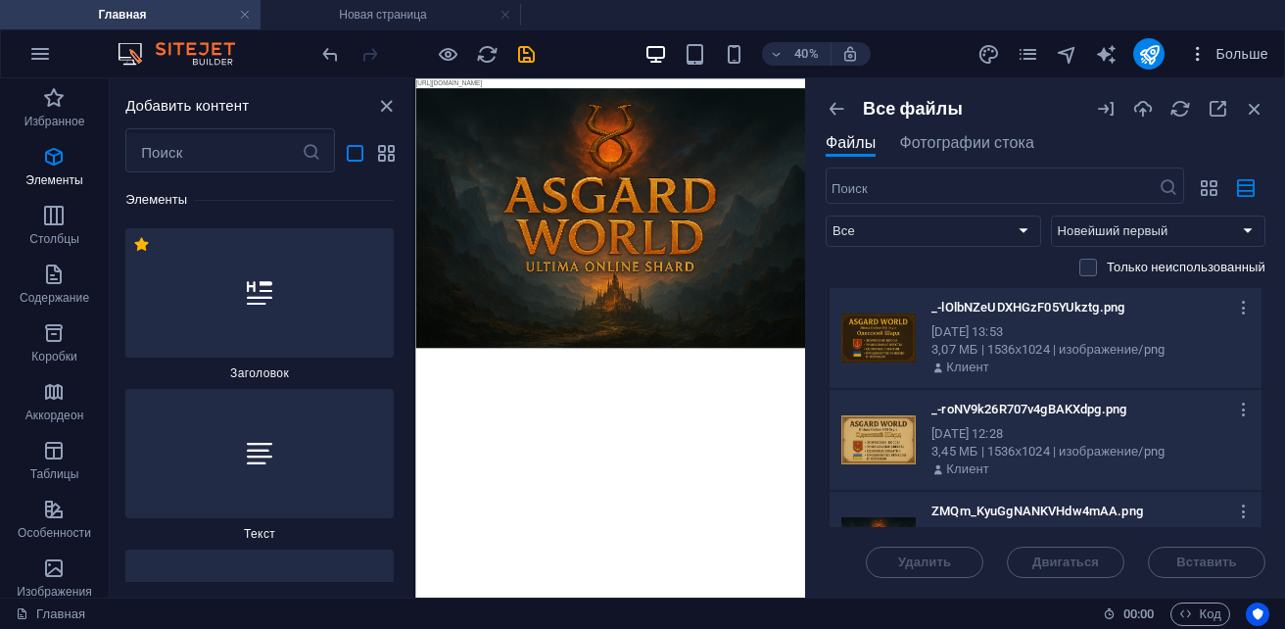
click at [1229, 59] on span "Больше" at bounding box center [1228, 54] width 80 height 20
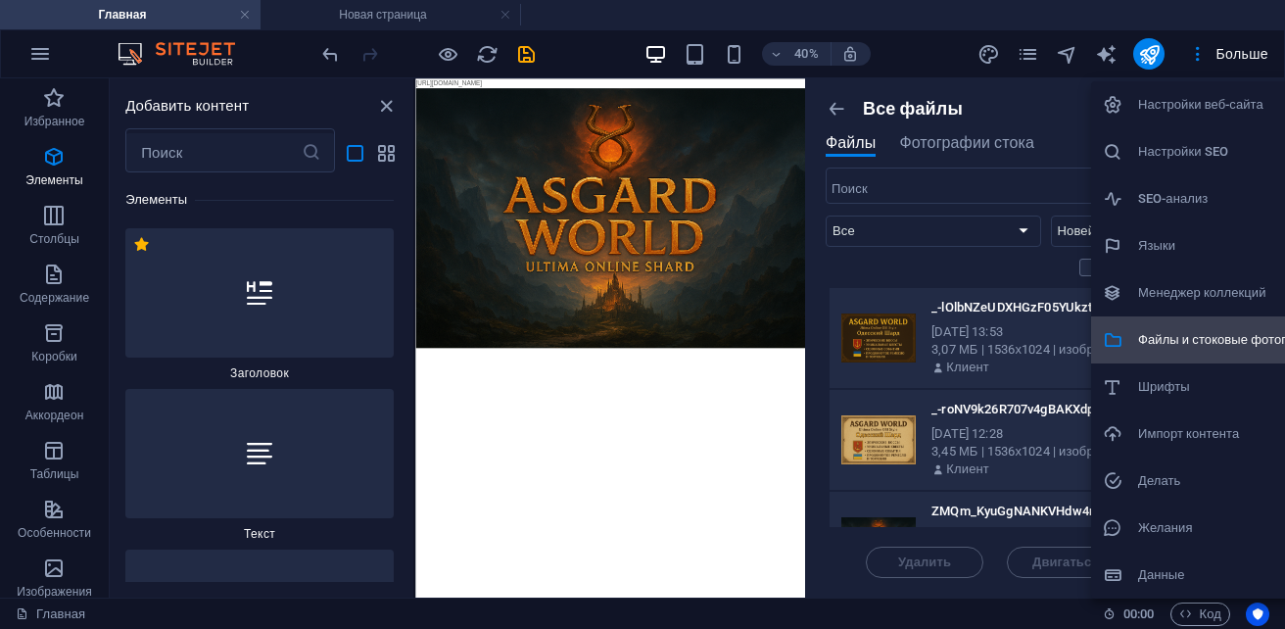
click at [1225, 335] on h6 "Файлы и стоковые фотографии" at bounding box center [1231, 339] width 187 height 23
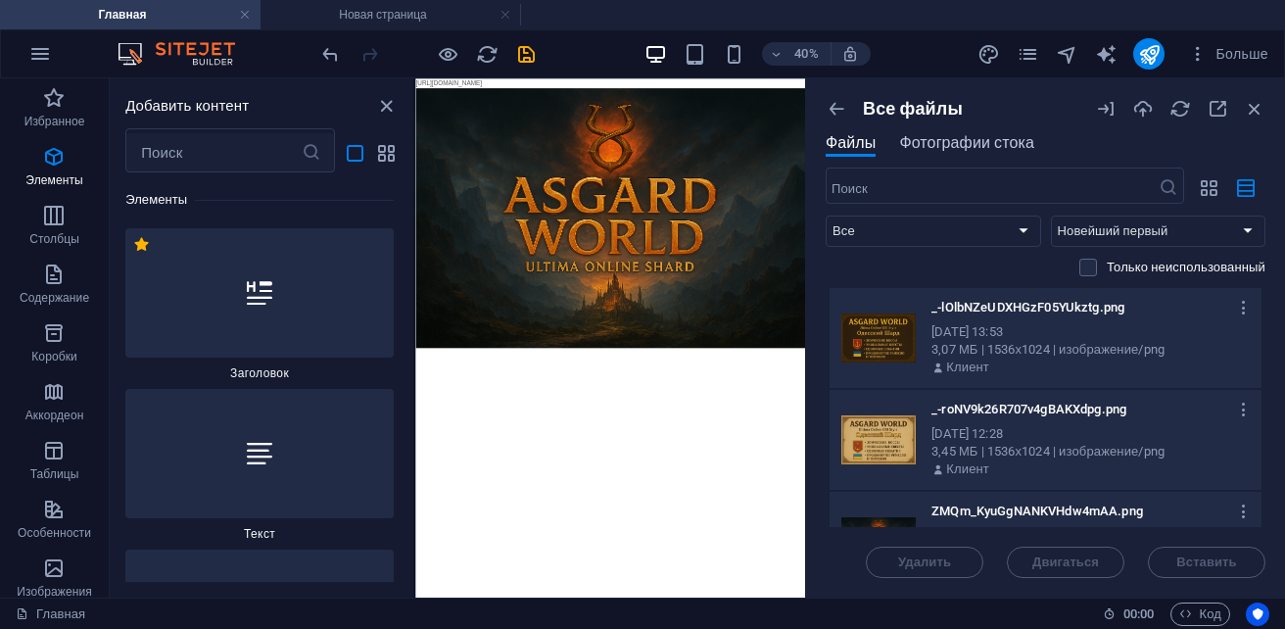
click at [953, 142] on span "Фотографии стока" at bounding box center [966, 142] width 135 height 23
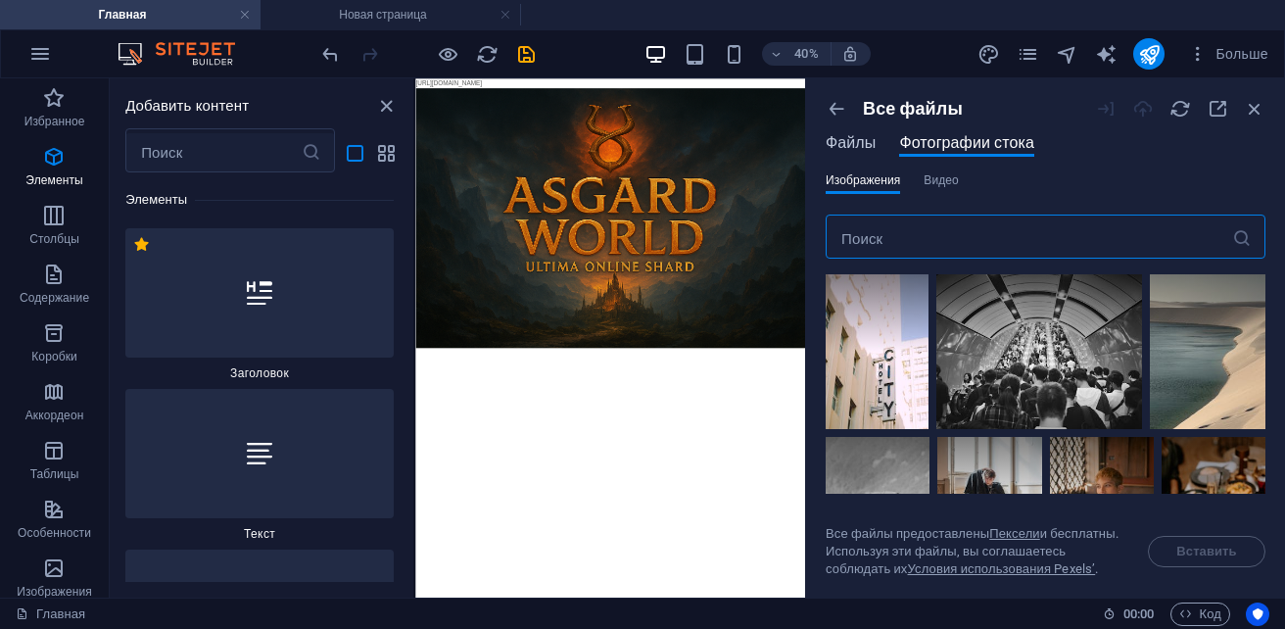
click at [861, 137] on span "Файлы" at bounding box center [850, 142] width 50 height 23
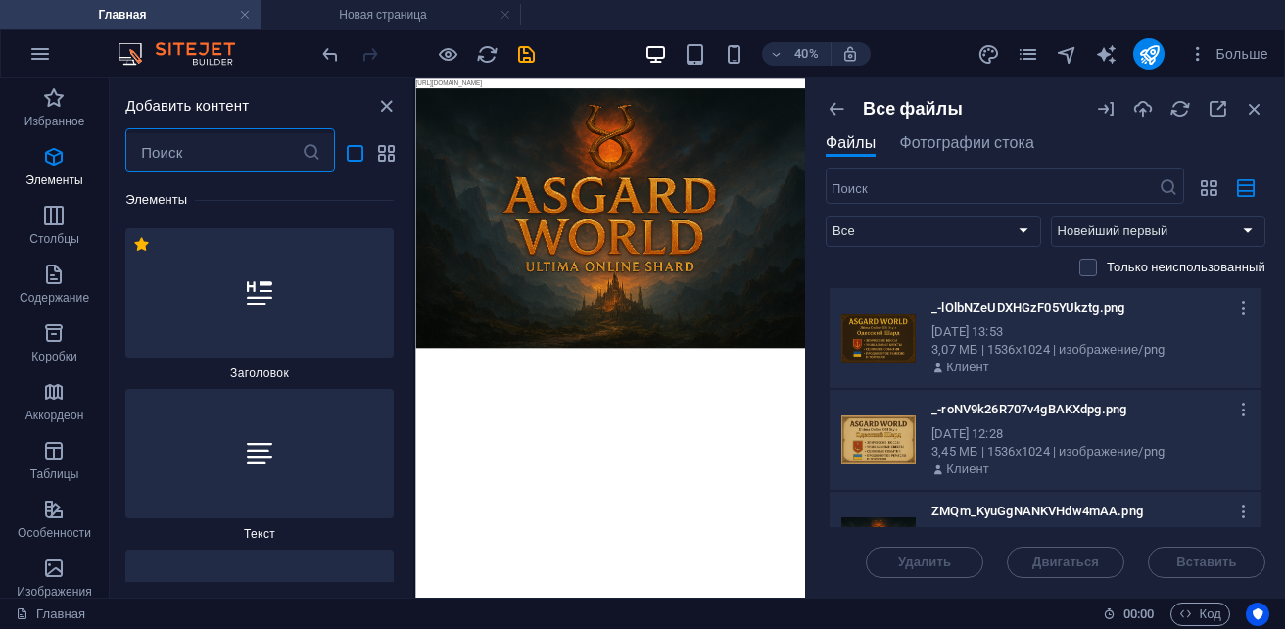
click at [217, 150] on input "text" at bounding box center [213, 152] width 176 height 39
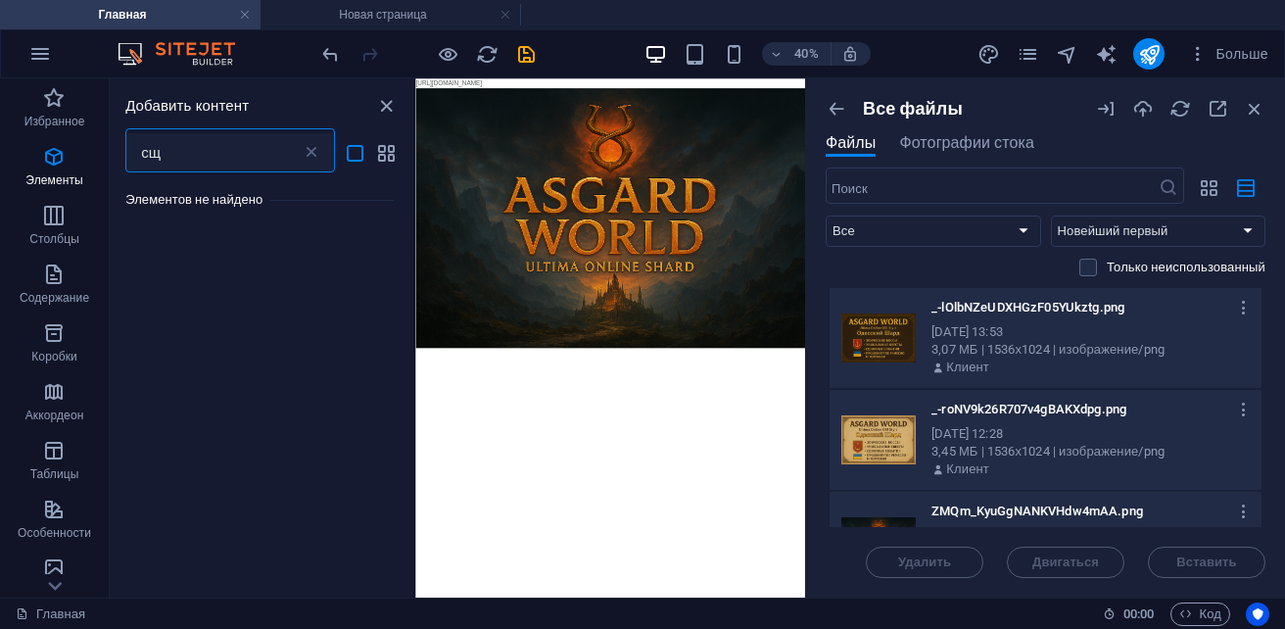
type input "с"
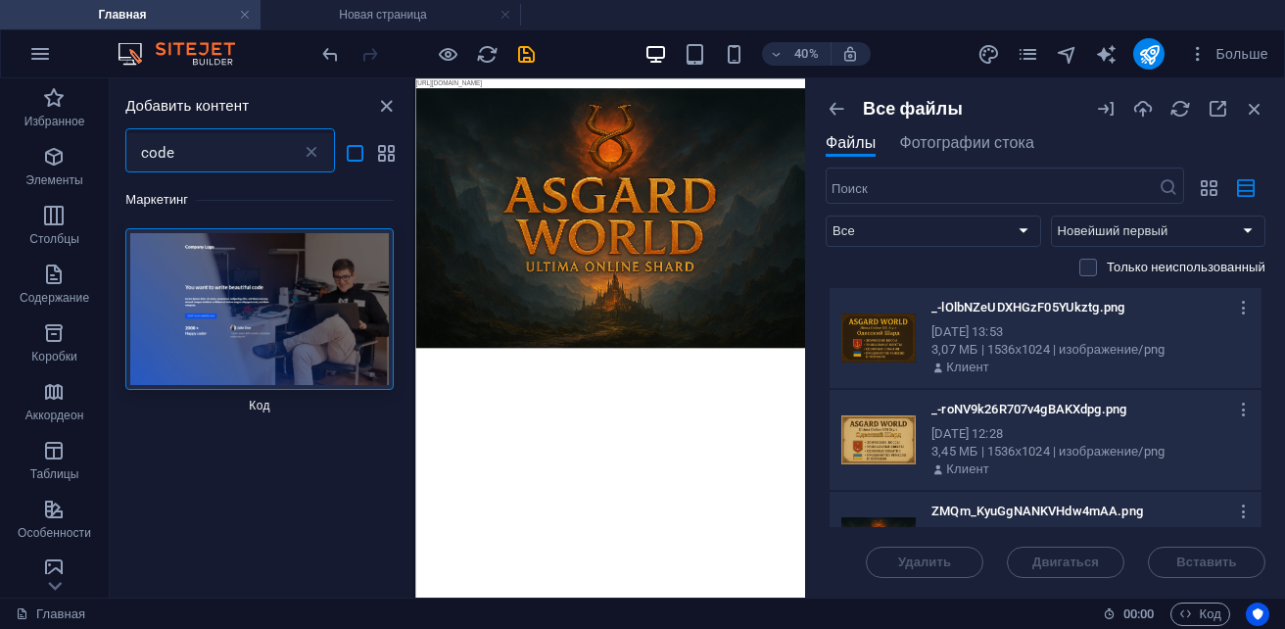
type input "code"
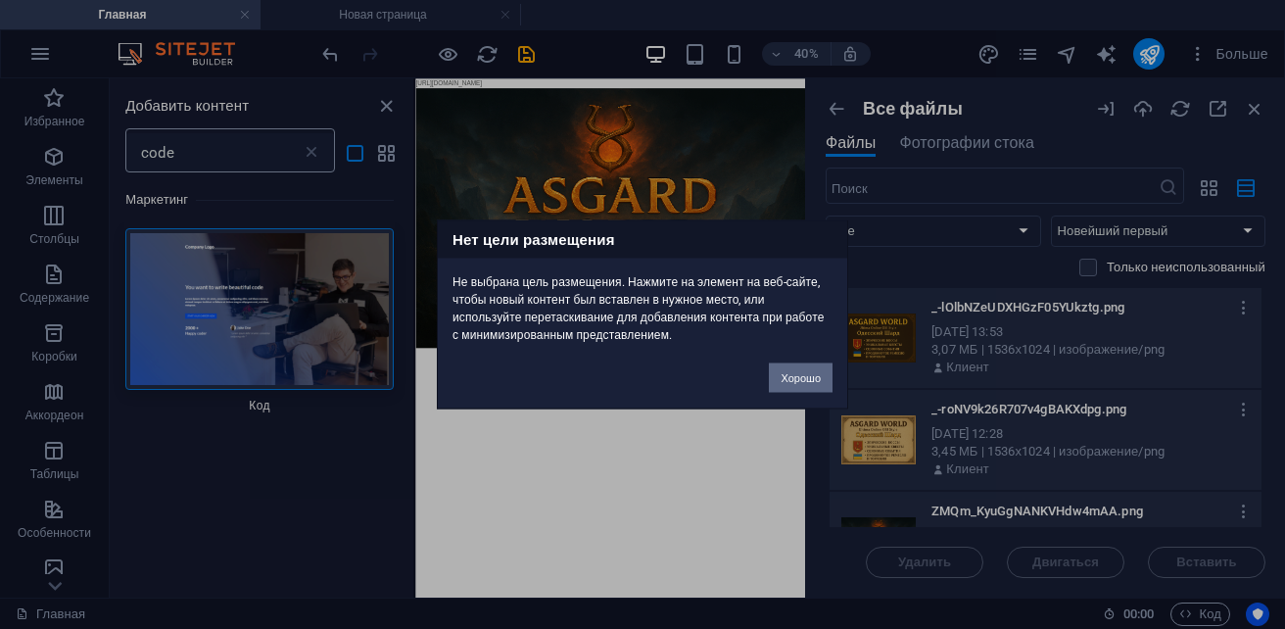
click button "Хорошо" at bounding box center [801, 377] width 64 height 29
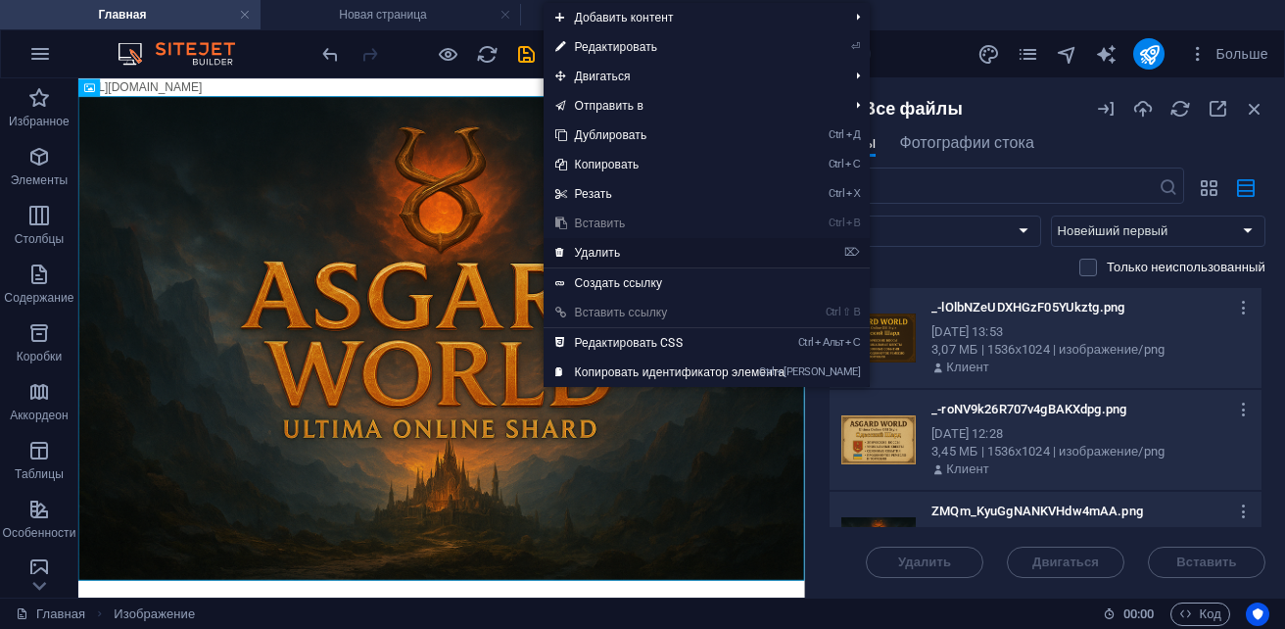
click at [607, 259] on link "⌦ Удалить" at bounding box center [670, 252] width 254 height 29
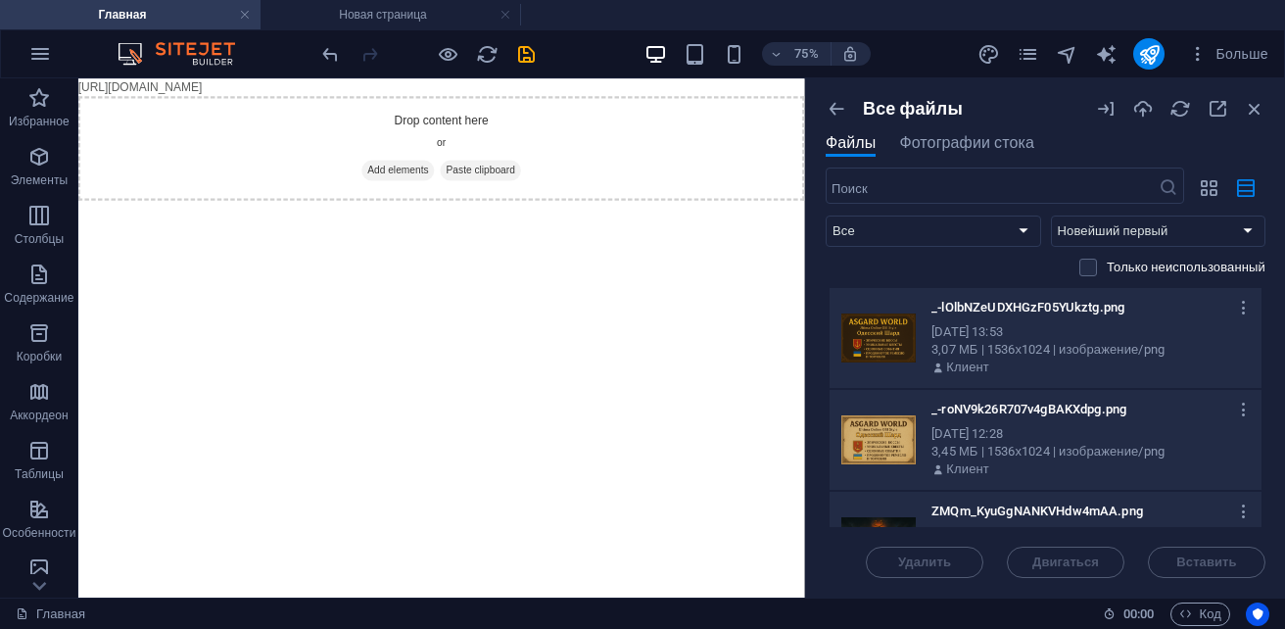
click at [656, 91] on body "[URL][DOMAIN_NAME] Skip to main content Drop content here or Add elements Paste…" at bounding box center [562, 159] width 968 height 163
click at [653, 91] on body "[URL][DOMAIN_NAME] Skip to main content Drop content here or Add elements Paste…" at bounding box center [562, 159] width 968 height 163
click at [653, 89] on body "[URL][DOMAIN_NAME] Skip to main content Drop content here or Add elements Paste…" at bounding box center [562, 159] width 968 height 163
click at [491, 169] on div "Drop content here or Add elements Paste clipboard" at bounding box center [562, 171] width 968 height 139
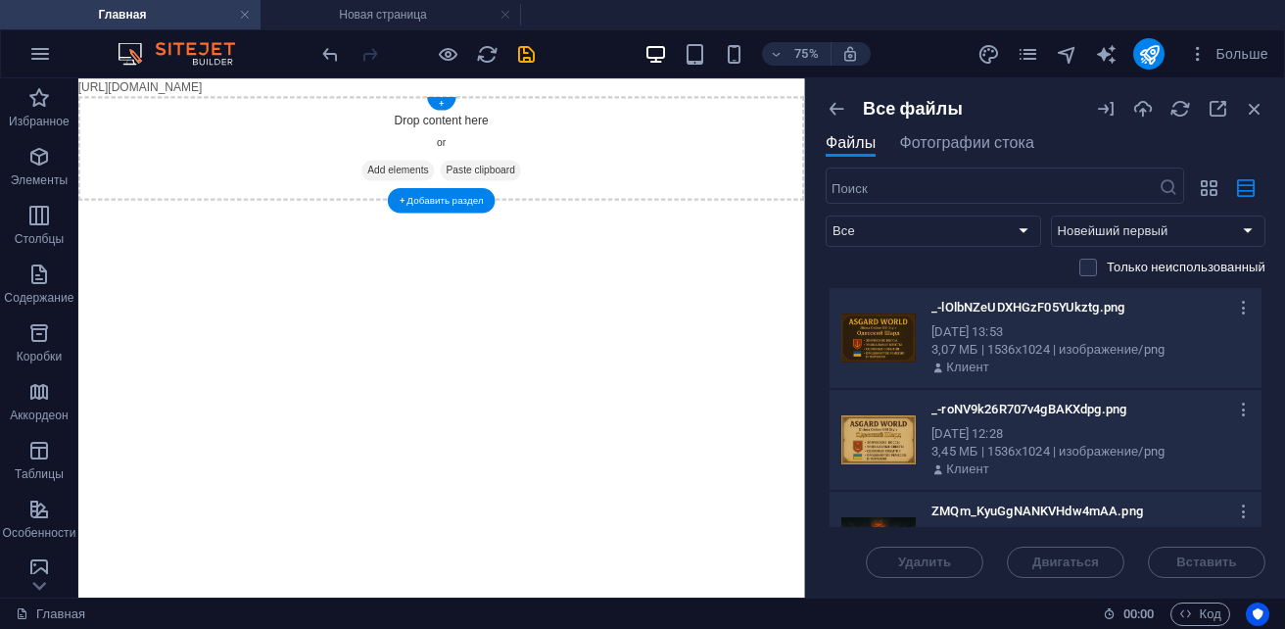
click at [489, 169] on div "Drop content here or Add elements Paste clipboard" at bounding box center [562, 171] width 968 height 139
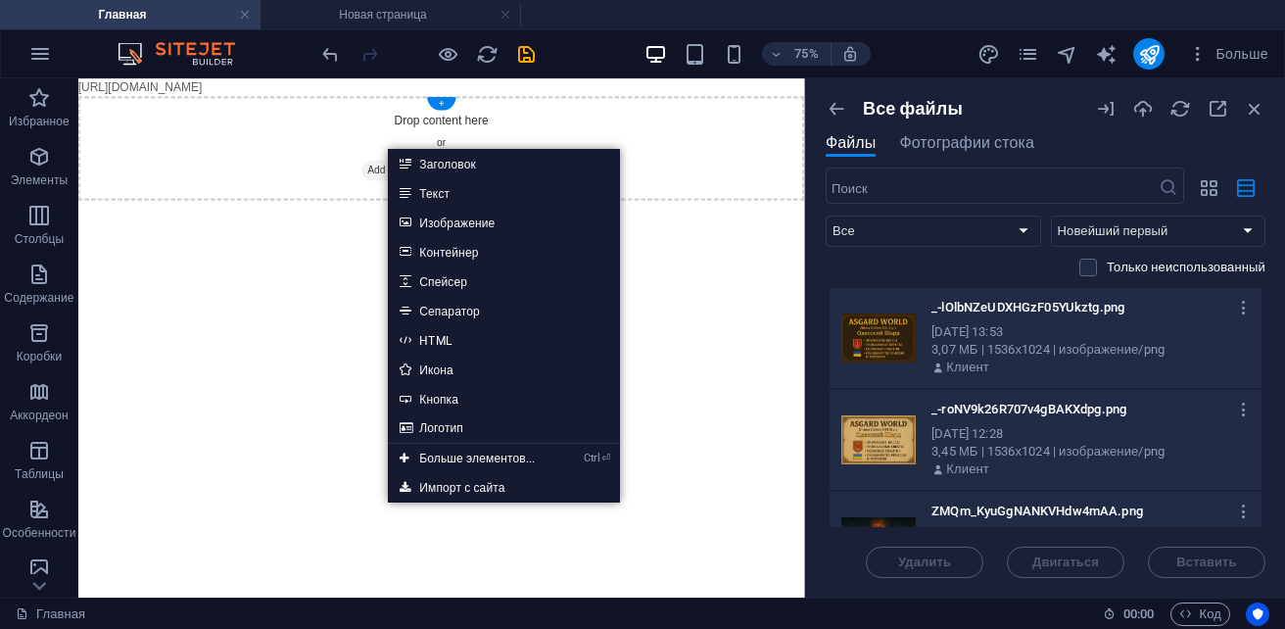
drag, startPoint x: 358, startPoint y: 130, endPoint x: 304, endPoint y: 107, distance: 59.7
click at [350, 124] on div "Drop content here or Add elements Paste clipboard" at bounding box center [562, 171] width 968 height 139
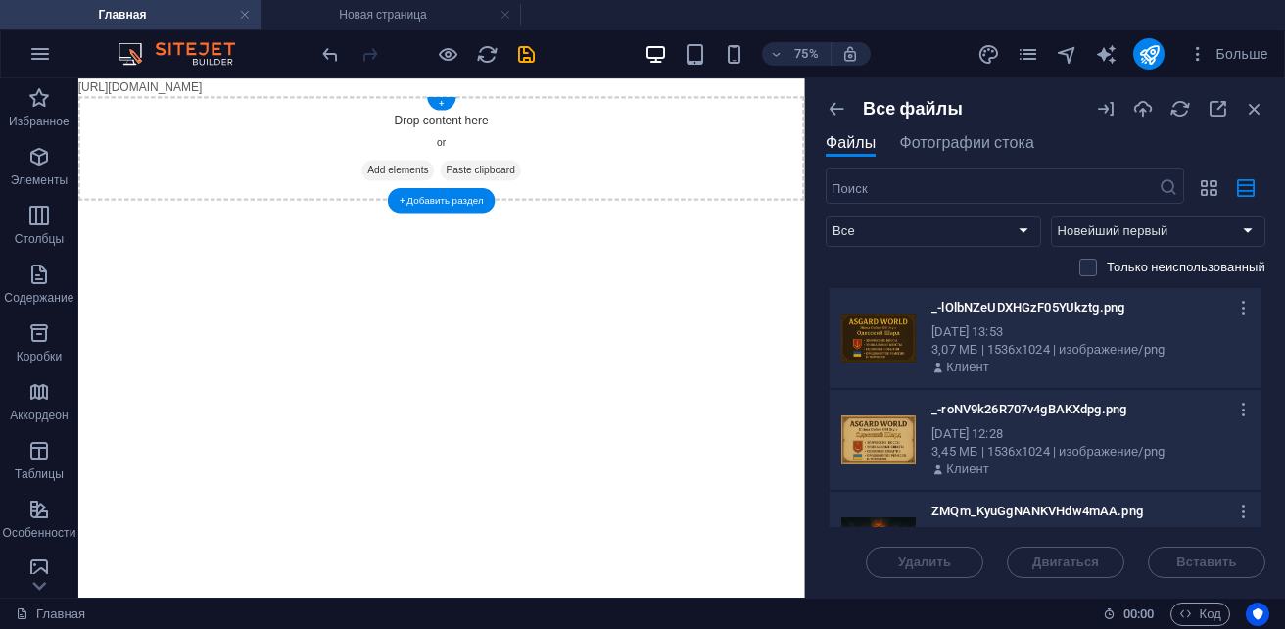
drag, startPoint x: 236, startPoint y: 141, endPoint x: 273, endPoint y: 91, distance: 62.3
click at [283, 96] on body "[URL][DOMAIN_NAME] Skip to main content Drop content here or Add elements Paste…" at bounding box center [562, 159] width 968 height 163
drag, startPoint x: 118, startPoint y: 104, endPoint x: 104, endPoint y: 97, distance: 16.2
click at [104, 97] on body "[URL][DOMAIN_NAME] Skip to main content Drop content here or Add elements Paste…" at bounding box center [562, 159] width 968 height 163
click at [112, 91] on body "[URL][DOMAIN_NAME] Skip to main content Drop content here or Add elements Paste…" at bounding box center [562, 159] width 968 height 163
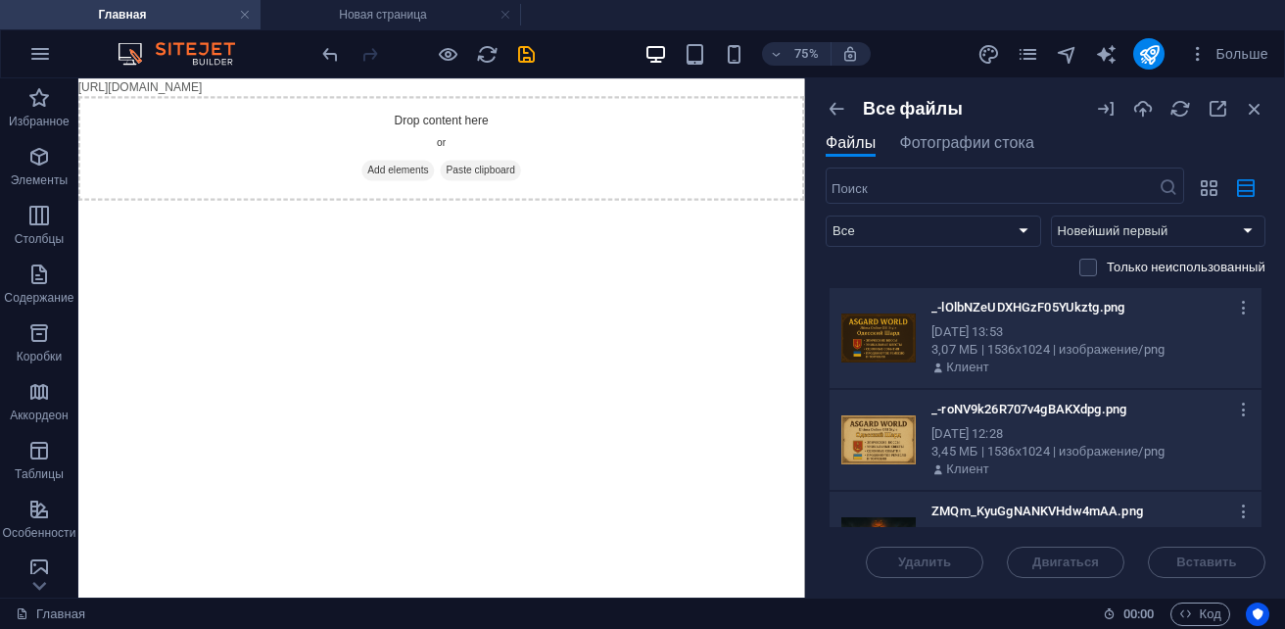
click at [100, 87] on body "[URL][DOMAIN_NAME] Skip to main content Drop content here or Add elements Paste…" at bounding box center [562, 159] width 968 height 163
click at [87, 87] on body "[URL][DOMAIN_NAME] Skip to main content Drop content here or Add elements Paste…" at bounding box center [562, 159] width 968 height 163
drag, startPoint x: 143, startPoint y: 89, endPoint x: 187, endPoint y: 79, distance: 45.1
click at [151, 89] on body "[URL][DOMAIN_NAME] Skip to main content Drop content here or Add elements Paste…" at bounding box center [562, 159] width 968 height 163
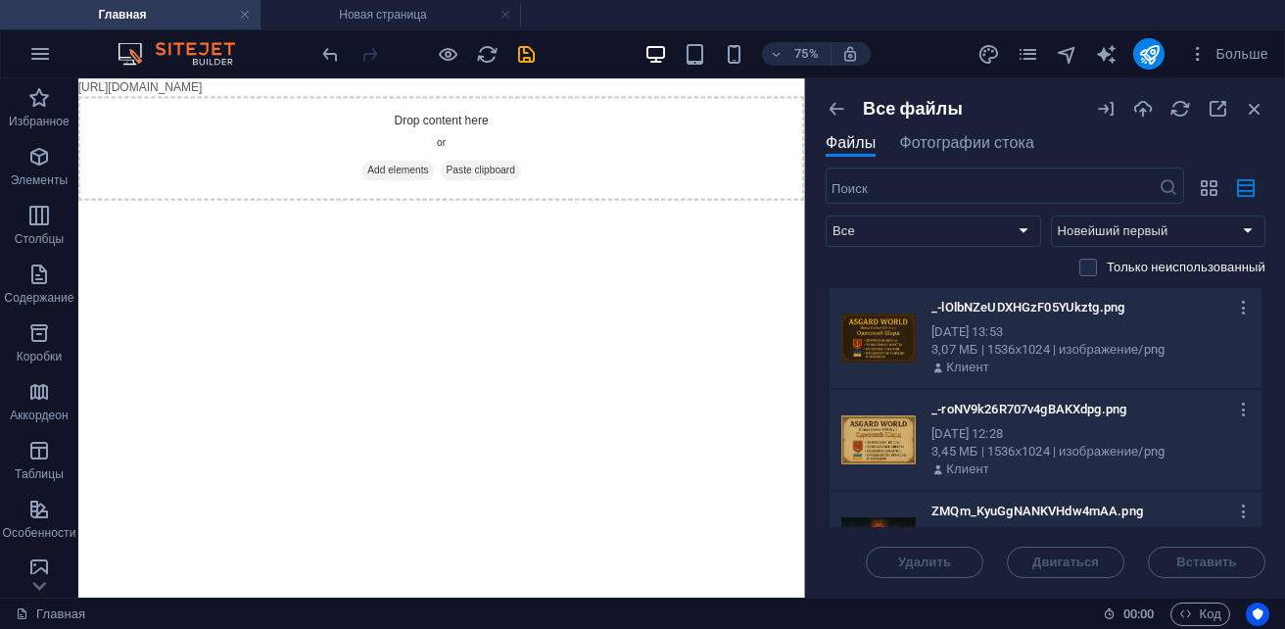
drag, startPoint x: 210, startPoint y: 87, endPoint x: 338, endPoint y: 85, distance: 128.3
click at [253, 89] on body "[URL][DOMAIN_NAME] Skip to main content Drop content here or Add elements Paste…" at bounding box center [562, 159] width 968 height 163
drag, startPoint x: 344, startPoint y: 85, endPoint x: 729, endPoint y: 100, distance: 386.0
click at [729, 100] on body "[URL][DOMAIN_NAME] Skip to main content Drop content here or Add elements Paste…" at bounding box center [562, 159] width 968 height 163
drag, startPoint x: 731, startPoint y: 96, endPoint x: 723, endPoint y: 72, distance: 25.1
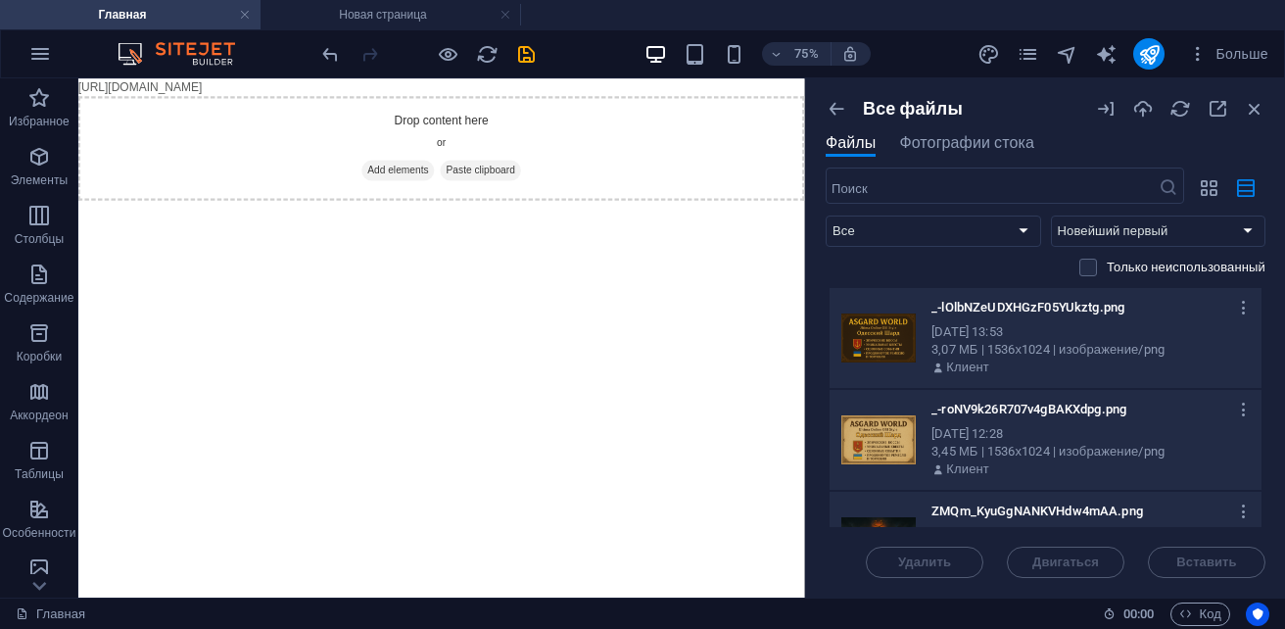
click at [723, 78] on html "[URL][DOMAIN_NAME] Skip to main content Drop content here or Add elements Paste…" at bounding box center [562, 159] width 968 height 163
drag, startPoint x: 586, startPoint y: 88, endPoint x: 539, endPoint y: 193, distance: 114.4
click at [539, 193] on body "[URL][DOMAIN_NAME] Skip to main content Drop content here or Add elements Paste…" at bounding box center [562, 159] width 968 height 163
click at [435, 102] on div "+" at bounding box center [441, 104] width 28 height 14
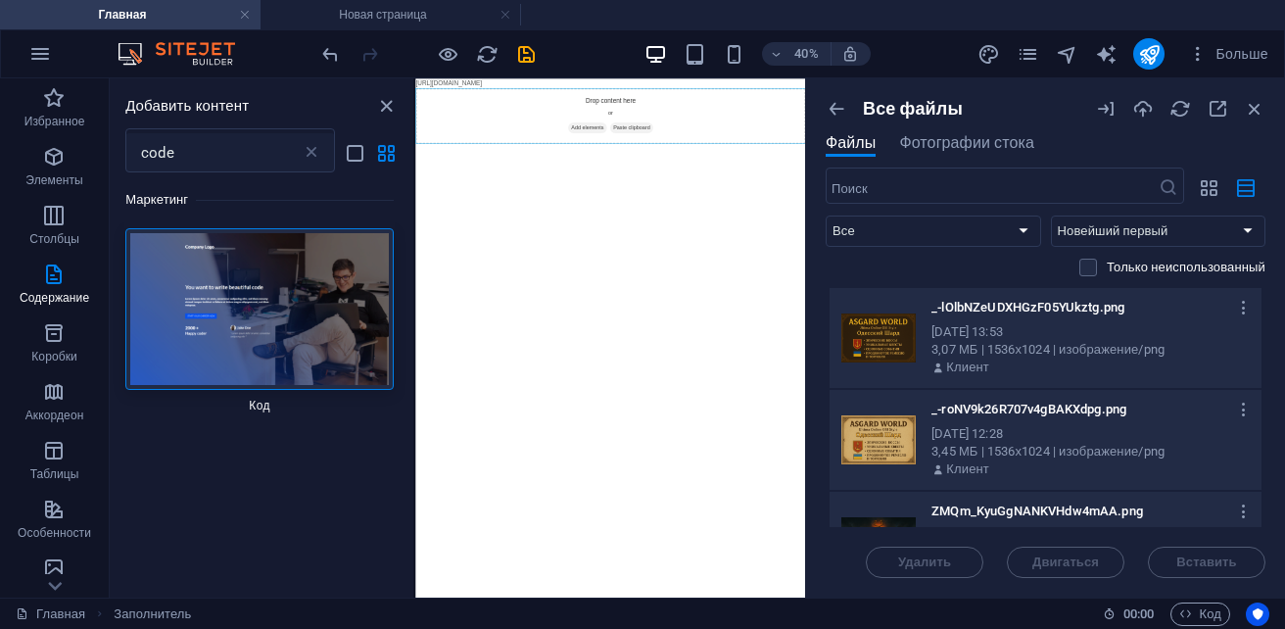
drag, startPoint x: 688, startPoint y: 395, endPoint x: 995, endPoint y: 971, distance: 653.1
click at [995, 241] on html "[URL][DOMAIN_NAME] Skip to main content Drop content here or Add elements Paste…" at bounding box center [902, 159] width 974 height 163
click at [296, 339] on img at bounding box center [259, 309] width 258 height 152
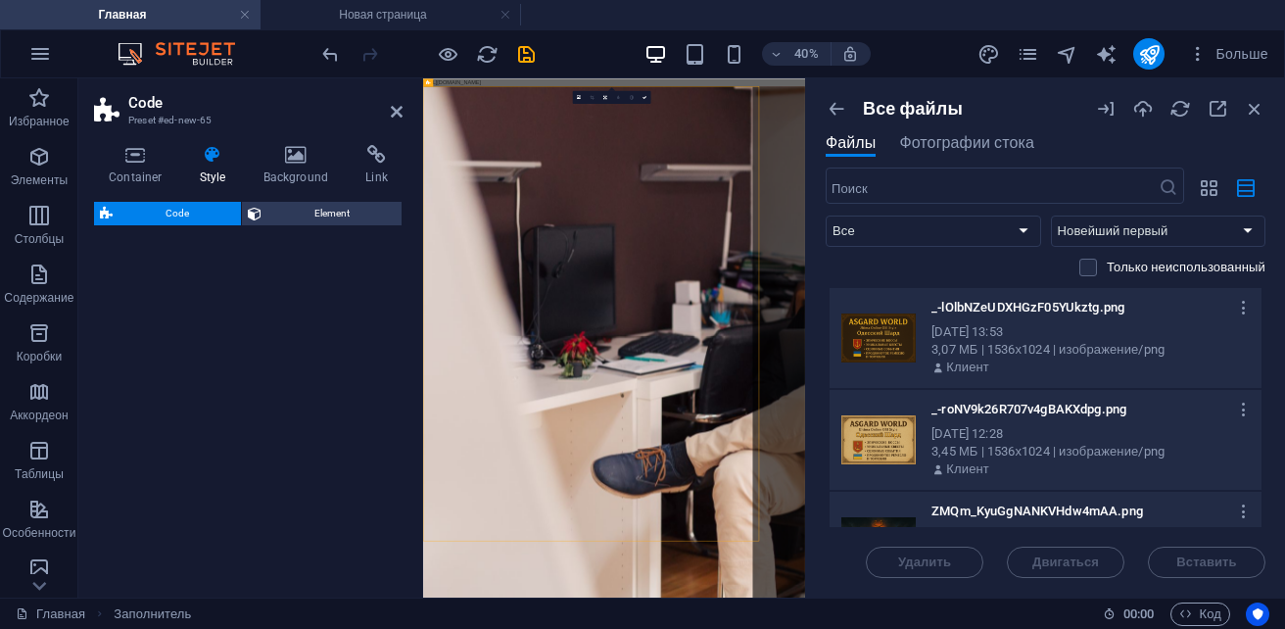
select select "%"
select select "rem"
select select "px"
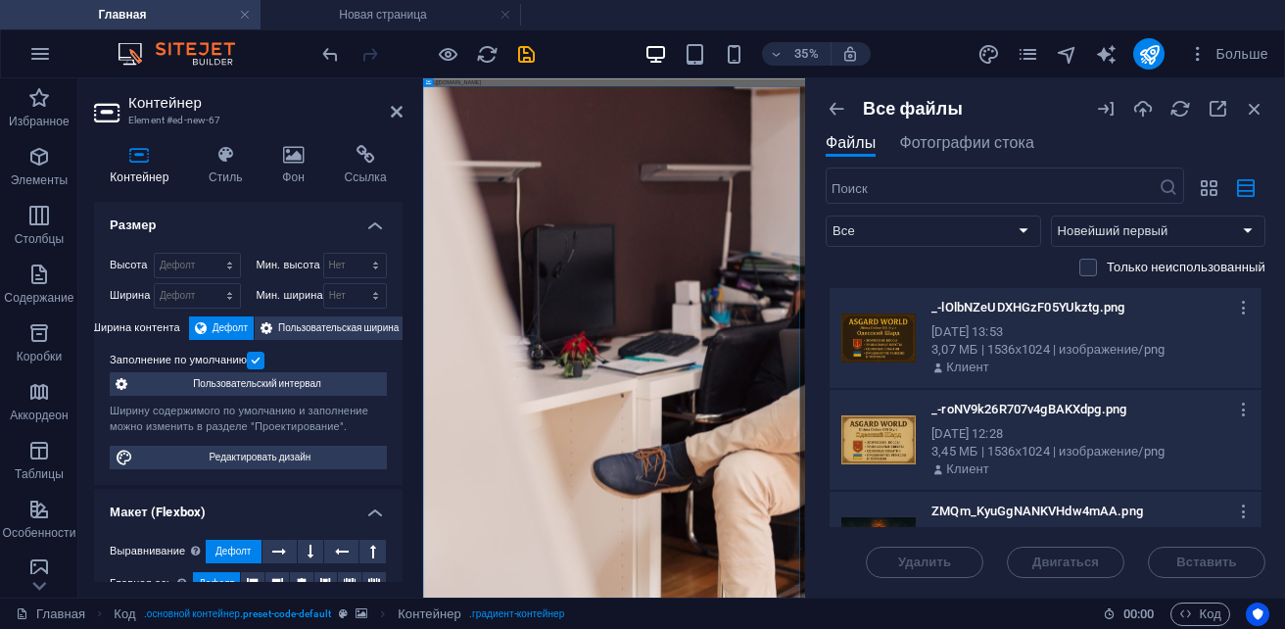
click at [404, 112] on aside "Контейнер Element #ed-new-67 Контейнер Стиль Фон Ссылка Размер Высота Дефолт пх…" at bounding box center [250, 337] width 345 height 519
click at [402, 112] on aside "Контейнер Element #ed-new-67 Контейнер Стиль Фон Ссылка Размер Высота Дефолт пх…" at bounding box center [250, 337] width 345 height 519
click at [394, 112] on icon at bounding box center [397, 112] width 12 height 16
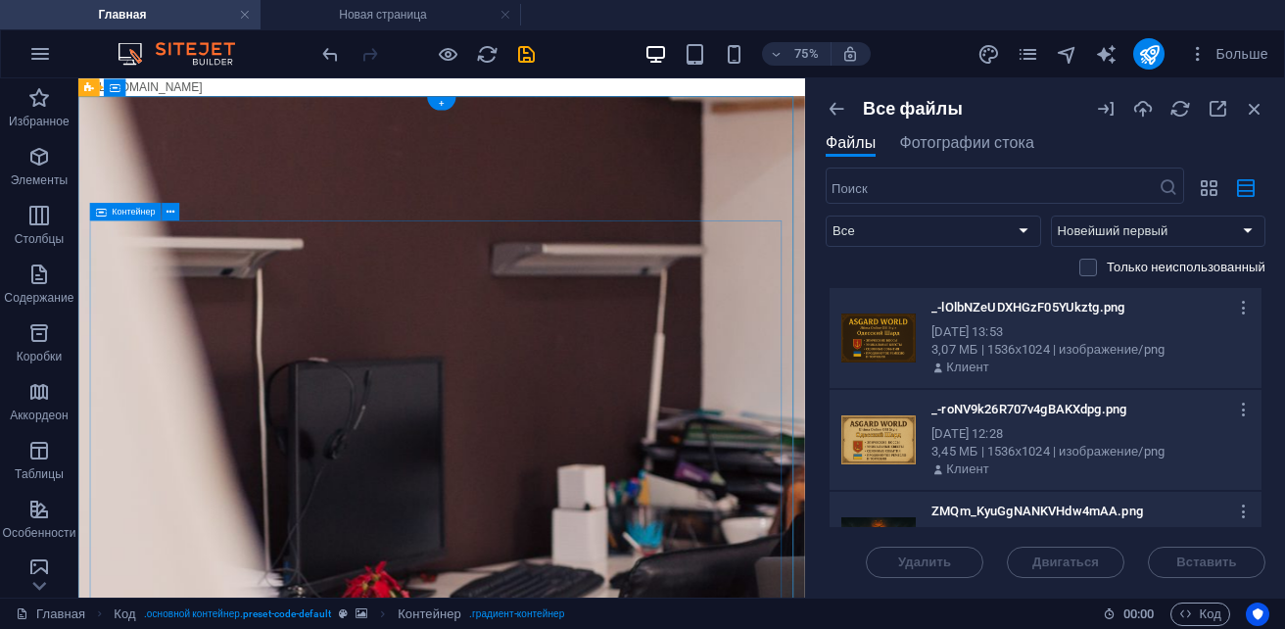
scroll to position [196, 0]
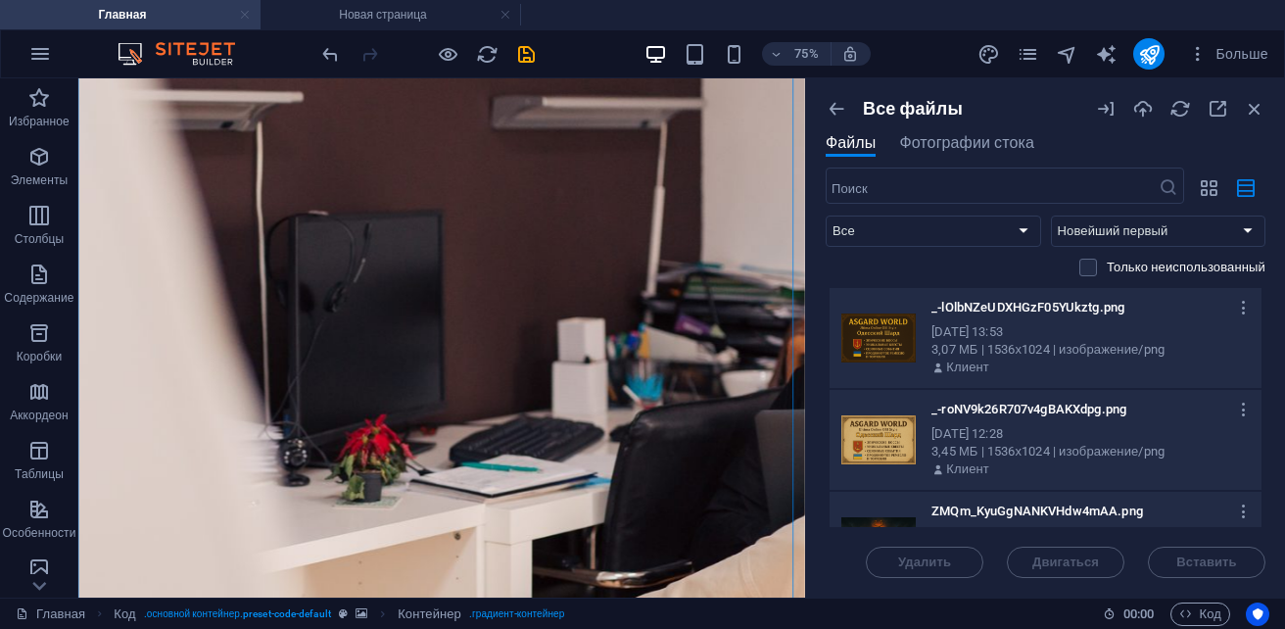
click at [243, 18] on link at bounding box center [245, 15] width 12 height 19
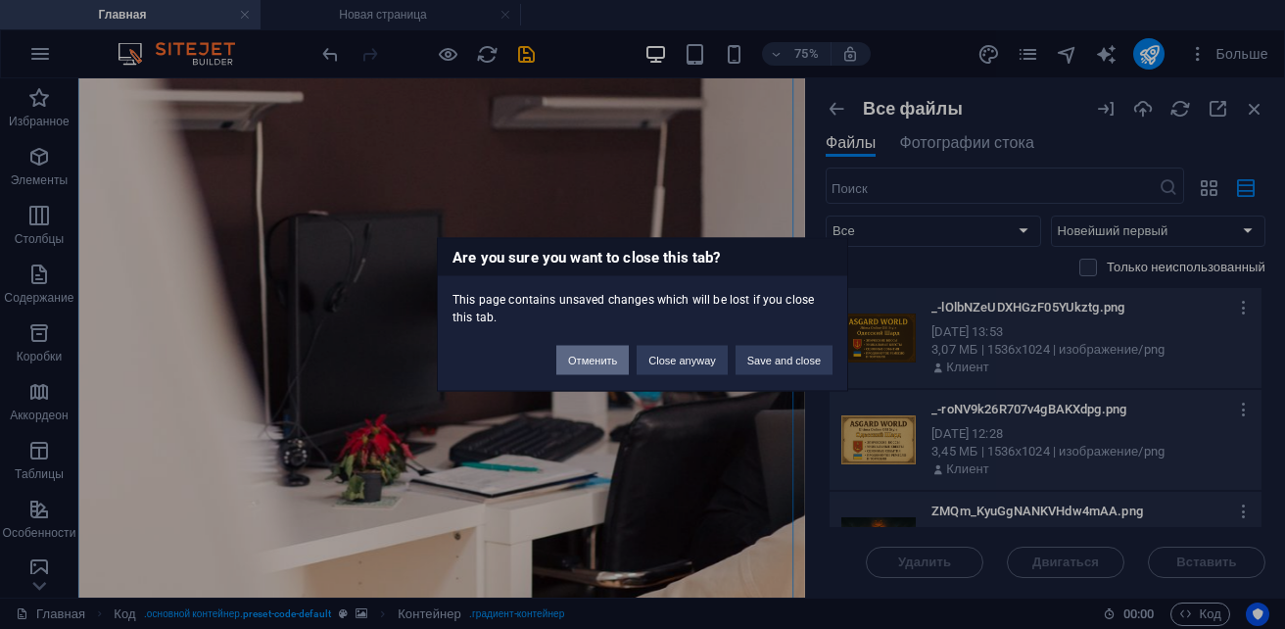
click at [600, 357] on button "Отменить" at bounding box center [592, 360] width 72 height 29
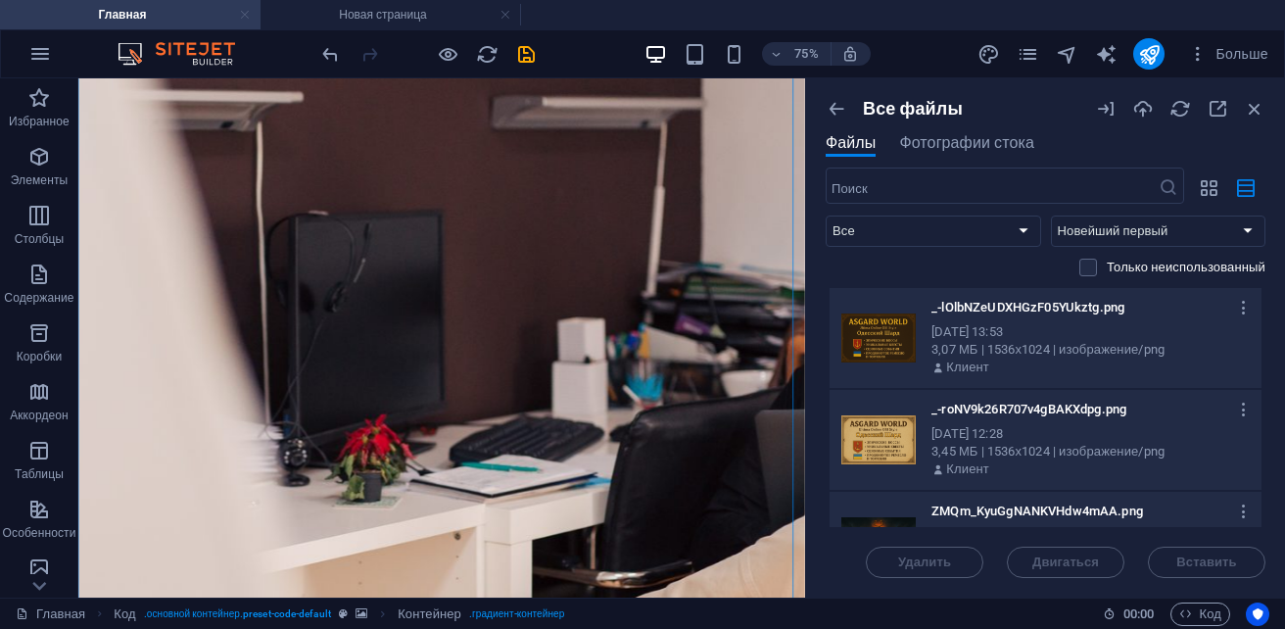
click at [246, 14] on link at bounding box center [245, 15] width 12 height 19
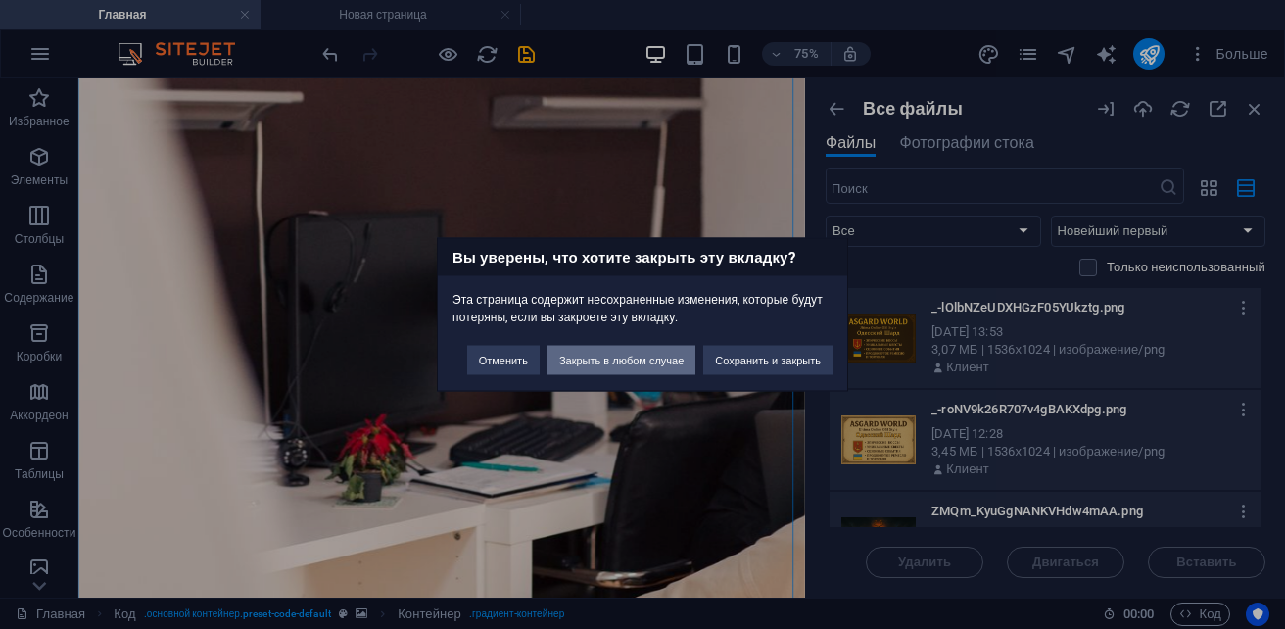
click at [671, 362] on button "Закрыть в любом случае" at bounding box center [621, 360] width 148 height 29
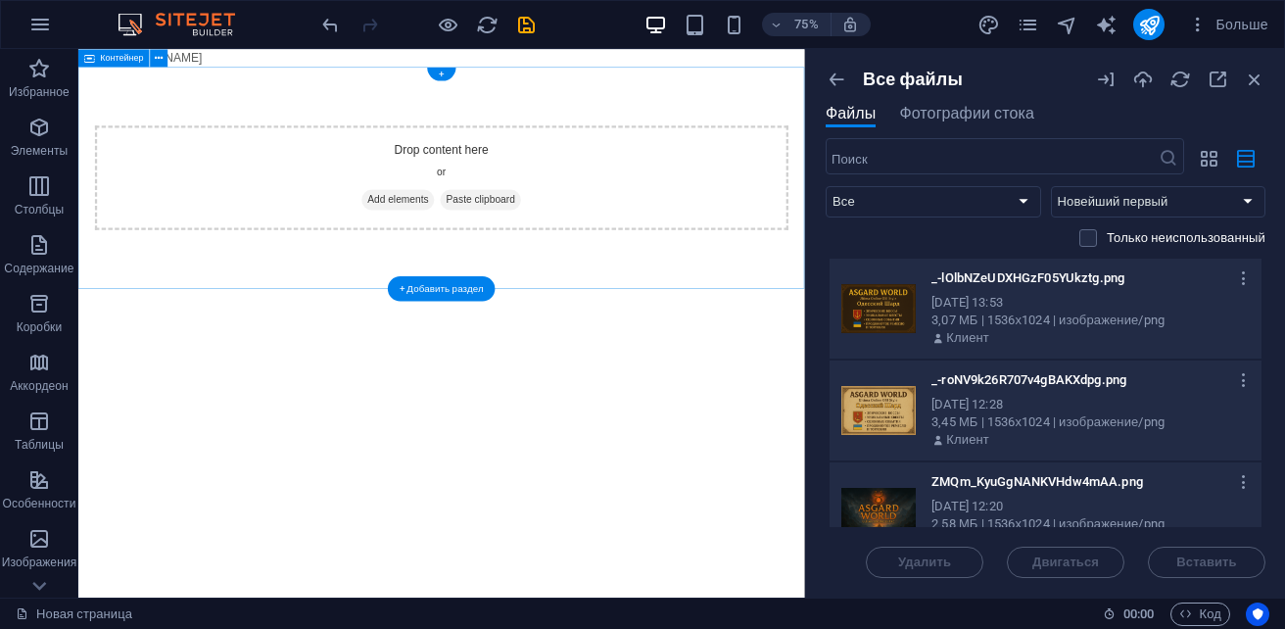
click at [520, 148] on div "Drop content here or Add elements Paste clipboard" at bounding box center [562, 220] width 968 height 296
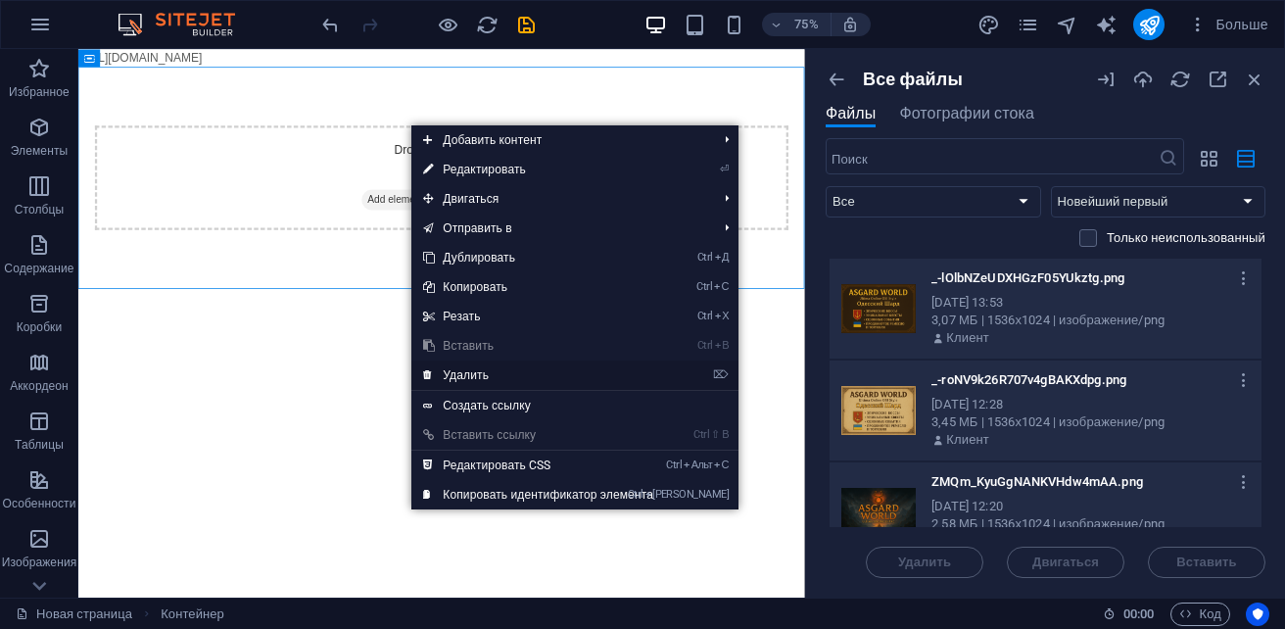
click at [494, 377] on link "⌦ Удалить" at bounding box center [538, 374] width 254 height 29
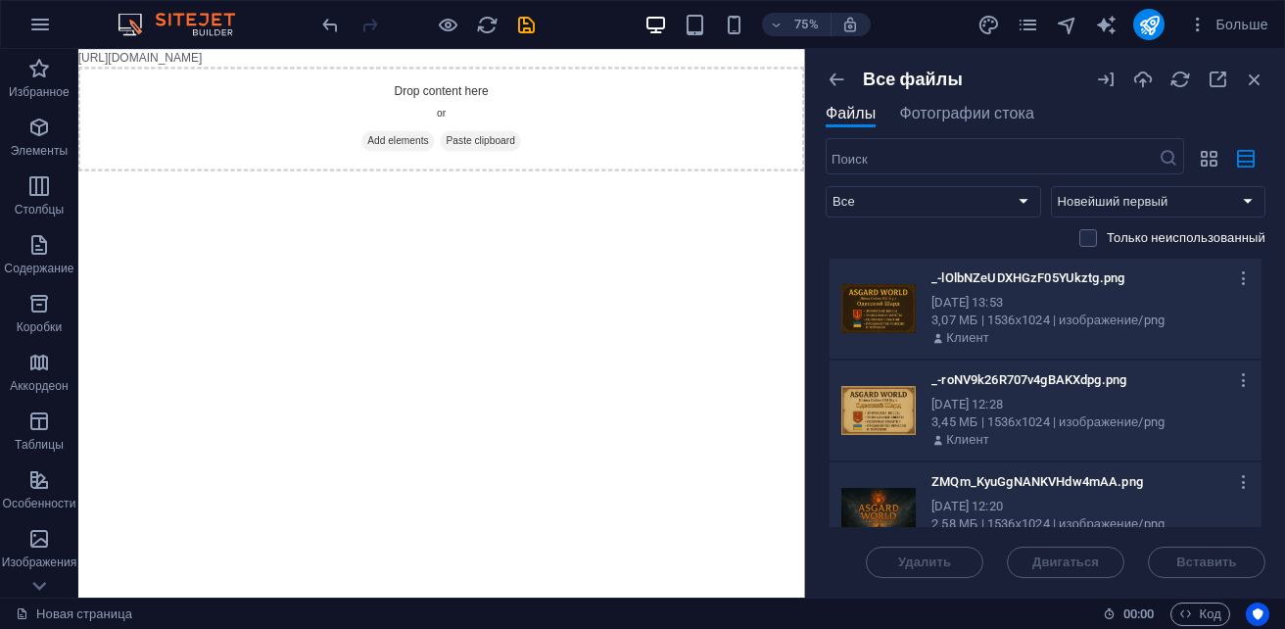
drag, startPoint x: 412, startPoint y: 68, endPoint x: 353, endPoint y: 71, distance: 58.9
click at [353, 72] on div "Drop content here or Add elements Paste clipboard" at bounding box center [562, 141] width 968 height 139
click at [377, 145] on div "Drop content here or Add elements Paste clipboard" at bounding box center [562, 141] width 968 height 139
drag, startPoint x: 410, startPoint y: 158, endPoint x: 460, endPoint y: 162, distance: 50.1
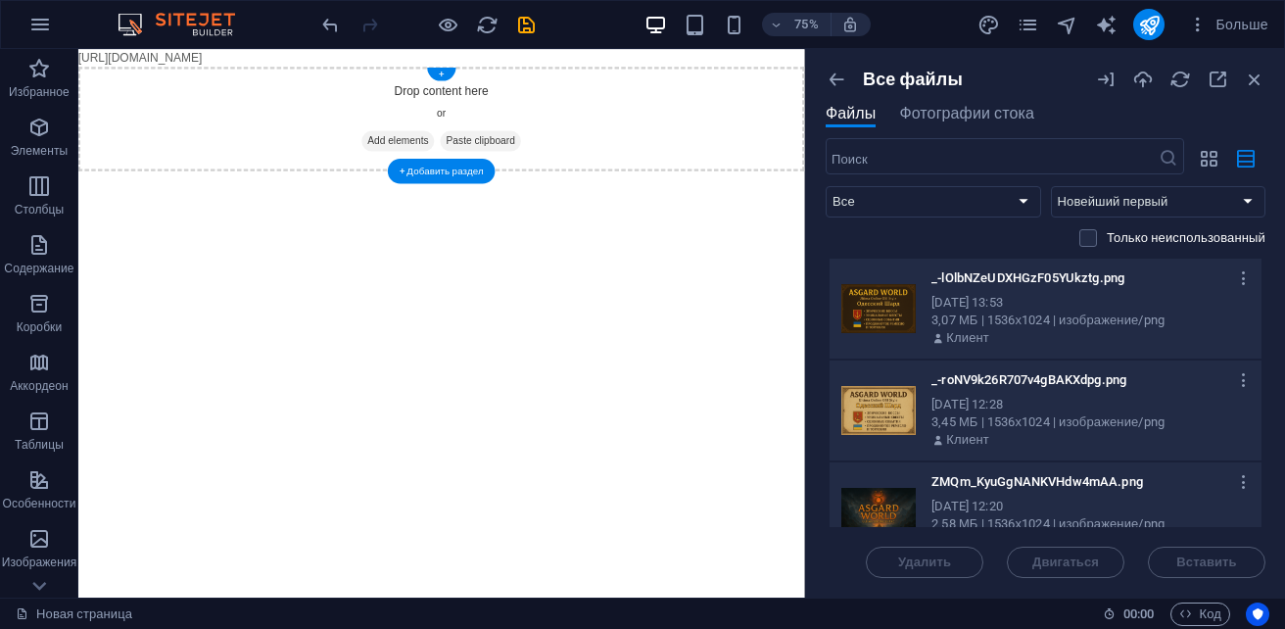
click at [460, 162] on div "Drop content here or Add elements Paste clipboard" at bounding box center [562, 141] width 968 height 139
click at [805, 156] on div "Drop content here or Add elements Paste clipboard" at bounding box center [562, 141] width 968 height 139
drag, startPoint x: 805, startPoint y: 153, endPoint x: 796, endPoint y: 181, distance: 29.7
click at [808, 153] on div "Drop content here or Add elements Paste clipboard" at bounding box center [562, 141] width 968 height 139
click at [796, 181] on div "Drop content here or Add elements Paste clipboard" at bounding box center [562, 141] width 968 height 139
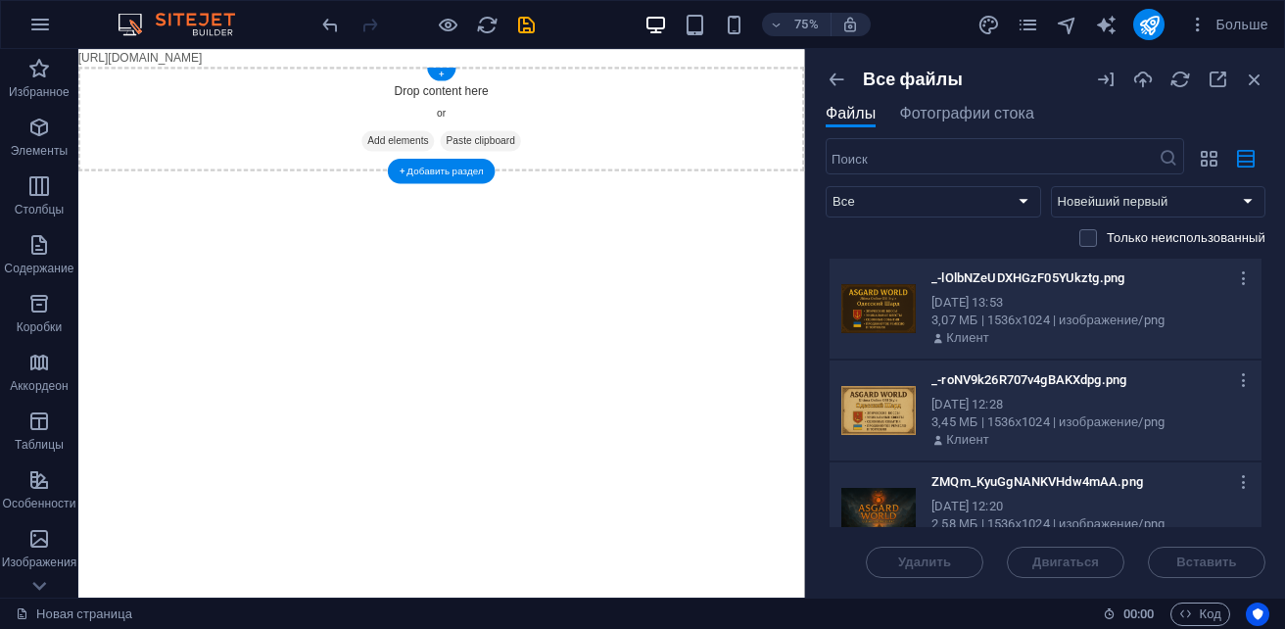
drag, startPoint x: 788, startPoint y: 191, endPoint x: 778, endPoint y: 200, distance: 13.2
click at [784, 196] on div "Drop content here or Add elements Paste clipboard" at bounding box center [562, 141] width 968 height 139
click at [776, 203] on div "Drop content here or Add elements Paste clipboard" at bounding box center [562, 141] width 968 height 139
drag, startPoint x: 776, startPoint y: 203, endPoint x: 792, endPoint y: 223, distance: 25.8
click at [790, 211] on html "[URL][DOMAIN_NAME] Skip to main content Drop content here or Add elements Paste…" at bounding box center [562, 130] width 968 height 163
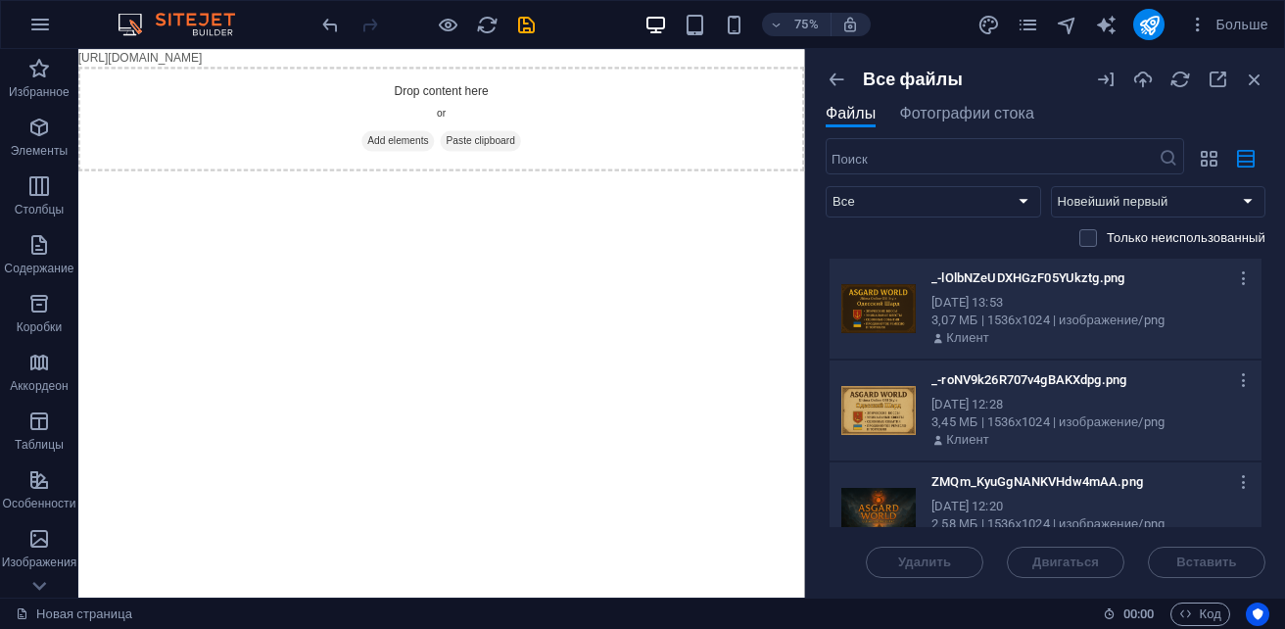
drag, startPoint x: 502, startPoint y: 64, endPoint x: 430, endPoint y: 81, distance: 74.6
click at [430, 81] on div "Drop content here or Add elements Paste clipboard" at bounding box center [562, 141] width 968 height 139
click at [226, 145] on div "Drop content here or Add elements Paste clipboard" at bounding box center [562, 141] width 968 height 139
click at [831, 82] on icon "button" at bounding box center [836, 80] width 22 height 22
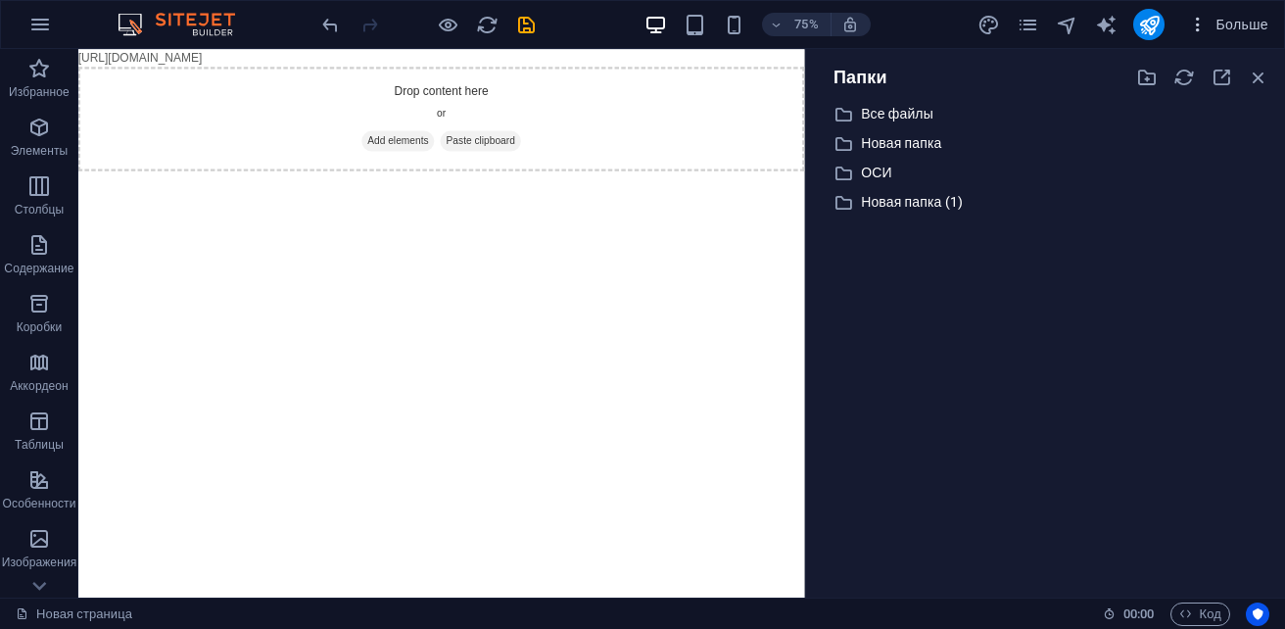
click at [1260, 26] on span "Больше" at bounding box center [1228, 25] width 80 height 20
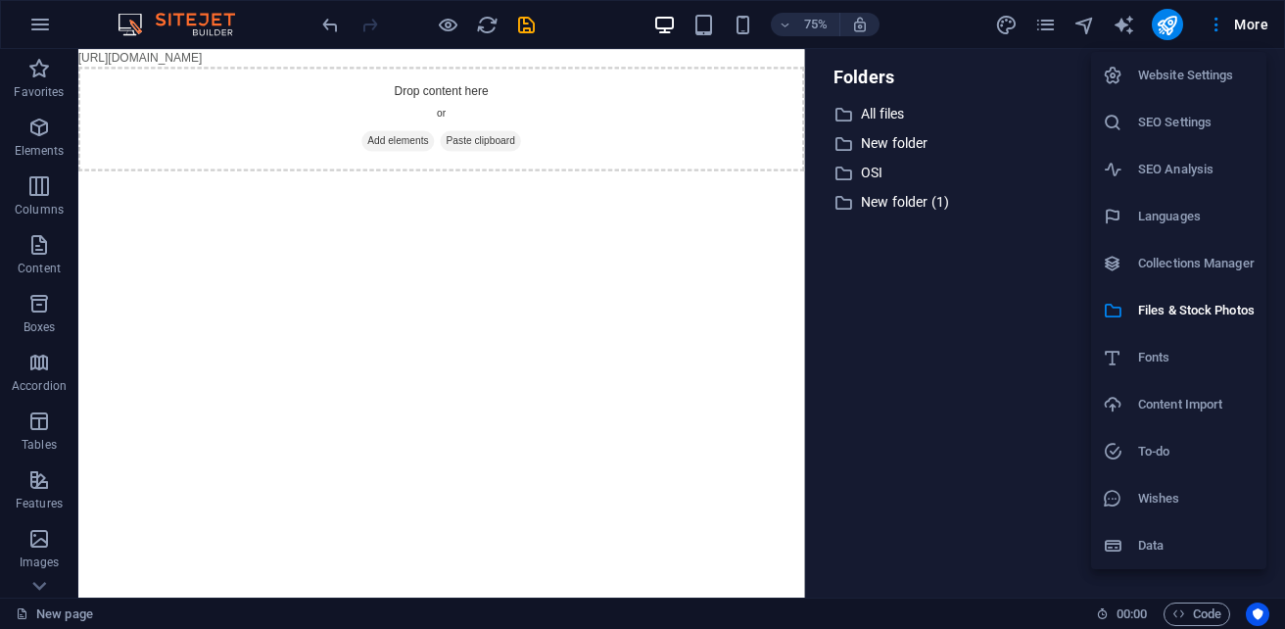
click at [946, 440] on div at bounding box center [642, 314] width 1285 height 629
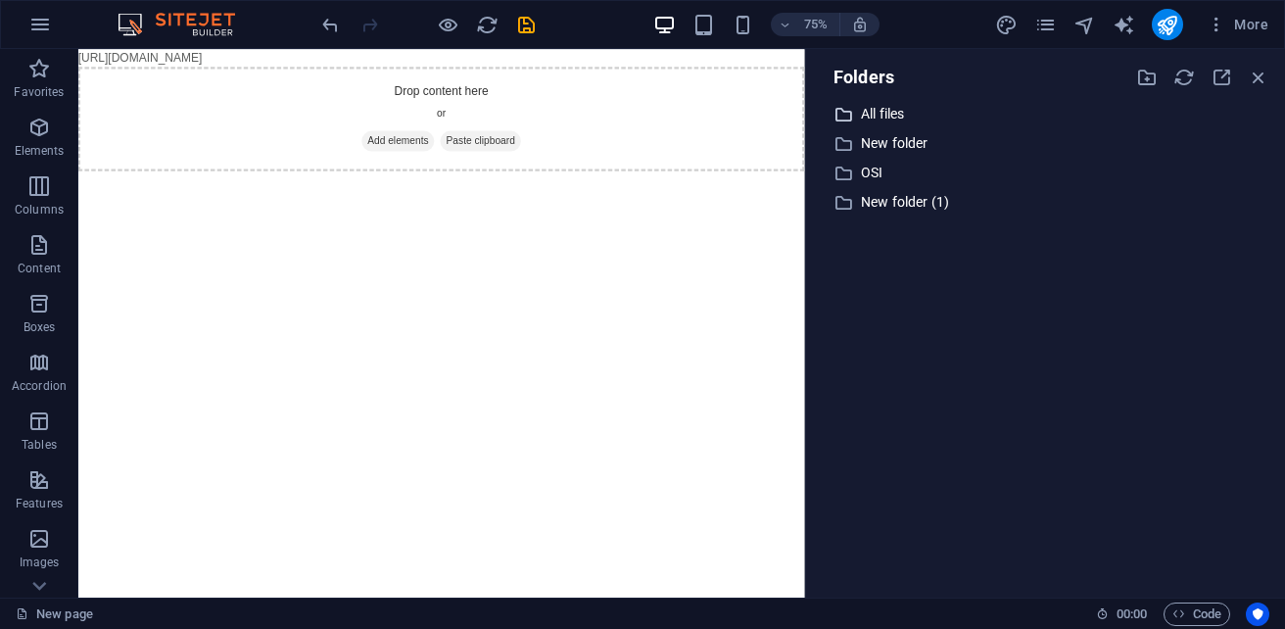
click at [871, 115] on p "All files" at bounding box center [1047, 114] width 372 height 23
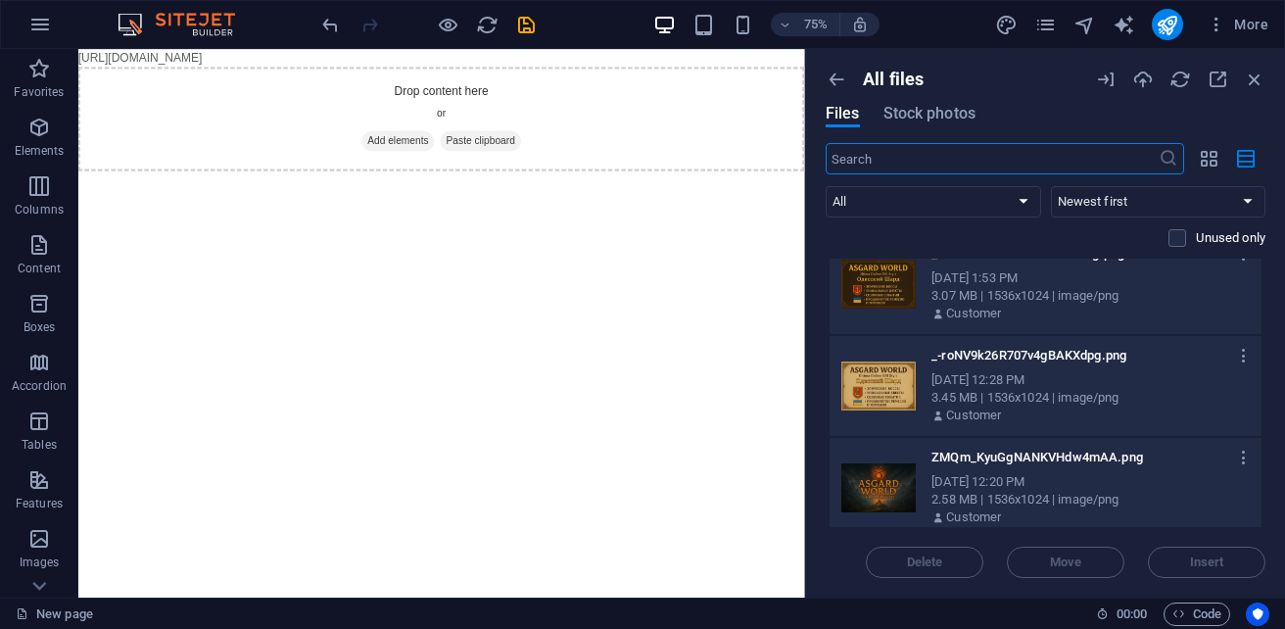
scroll to position [35, 0]
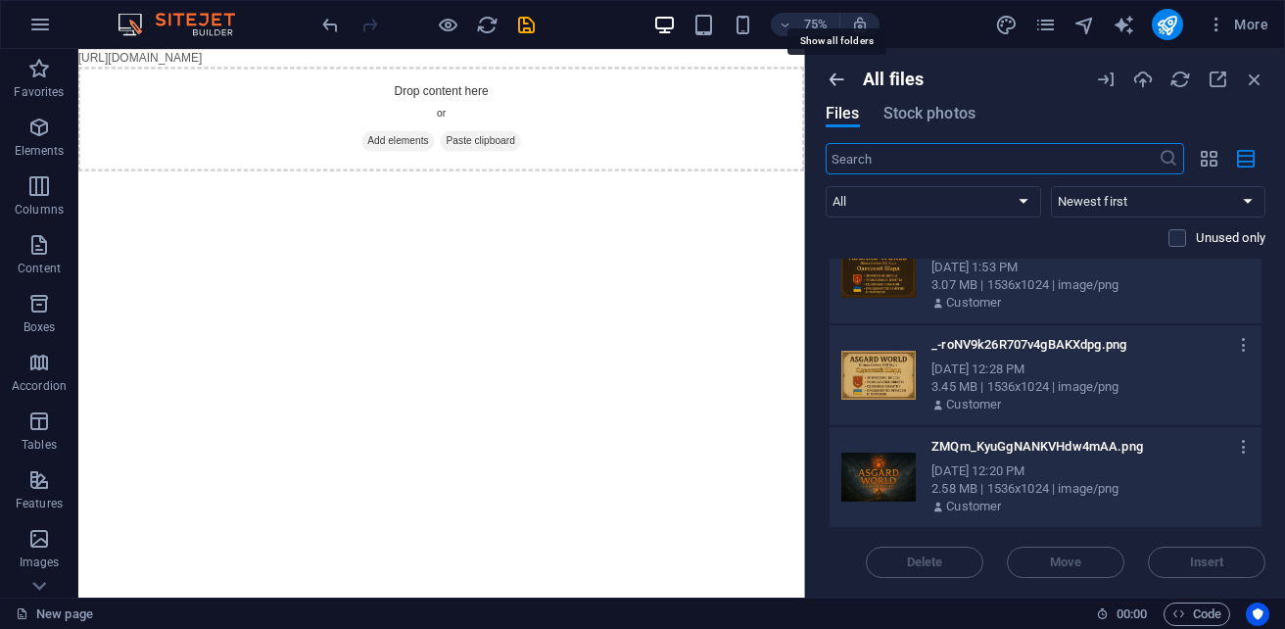
click at [840, 83] on icon "button" at bounding box center [836, 80] width 22 height 22
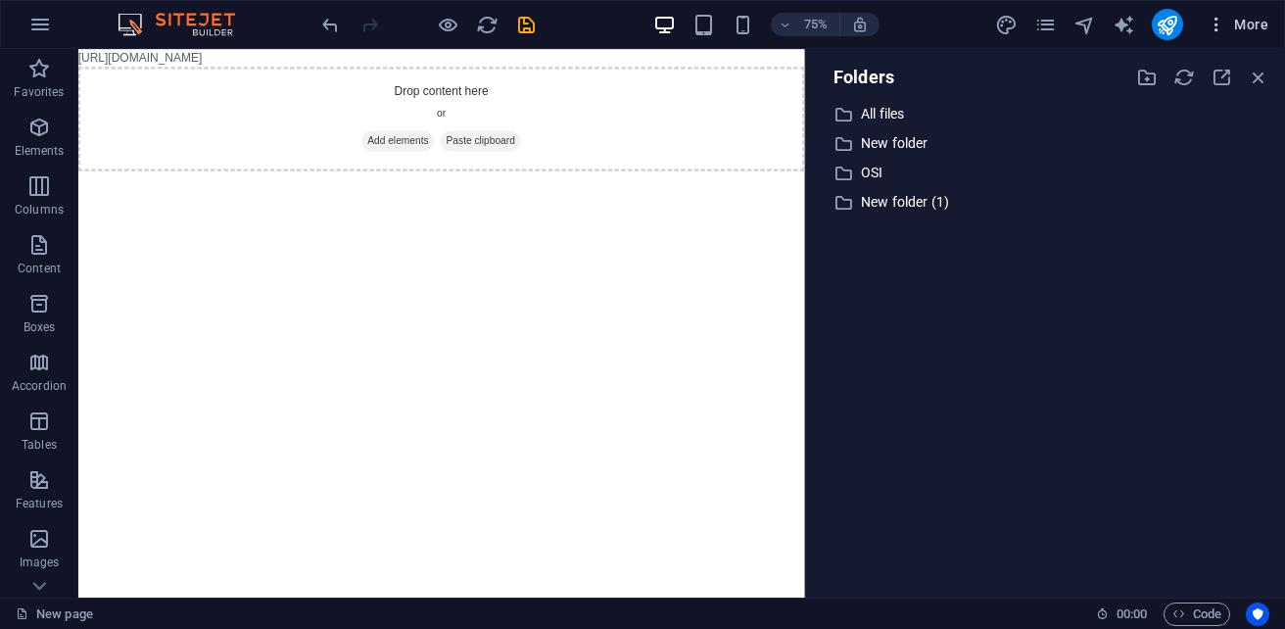
click at [1243, 24] on span "More" at bounding box center [1237, 25] width 62 height 20
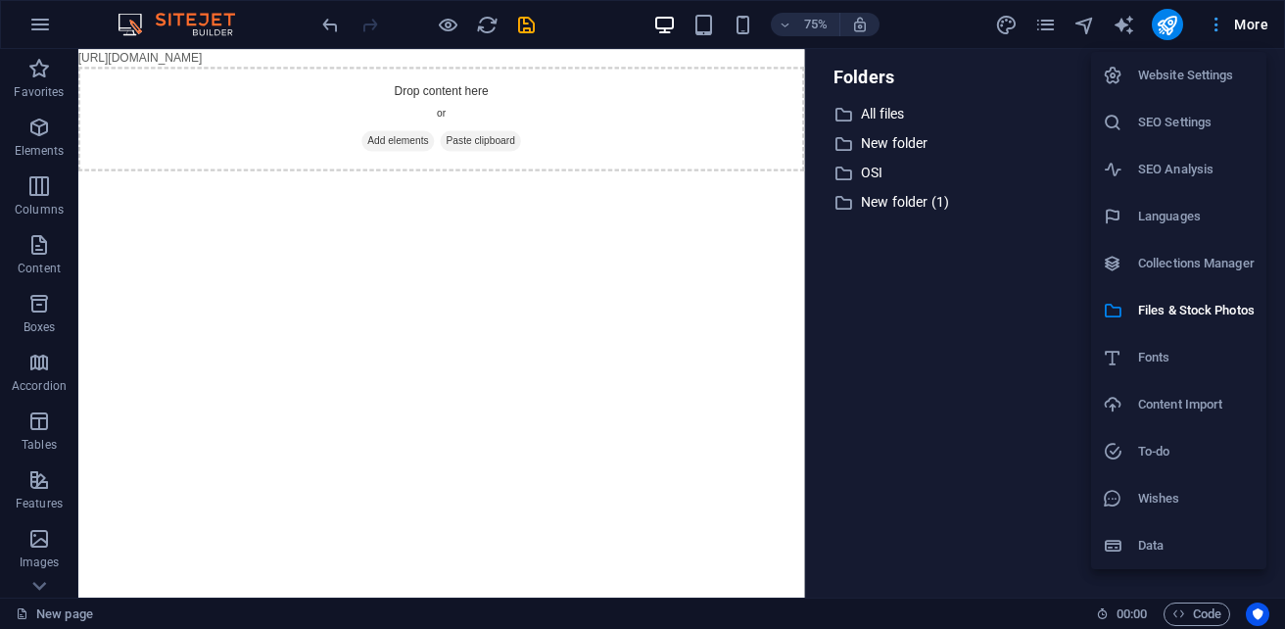
click at [1243, 24] on div at bounding box center [642, 314] width 1285 height 629
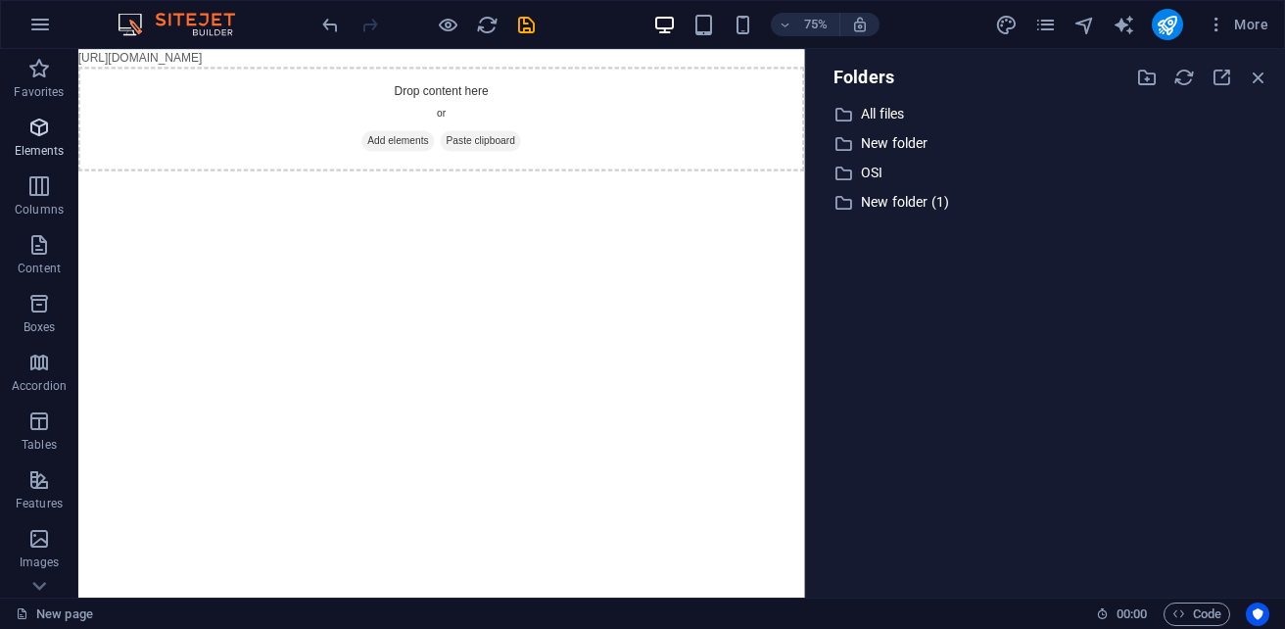
click at [50, 137] on icon "button" at bounding box center [38, 127] width 23 height 23
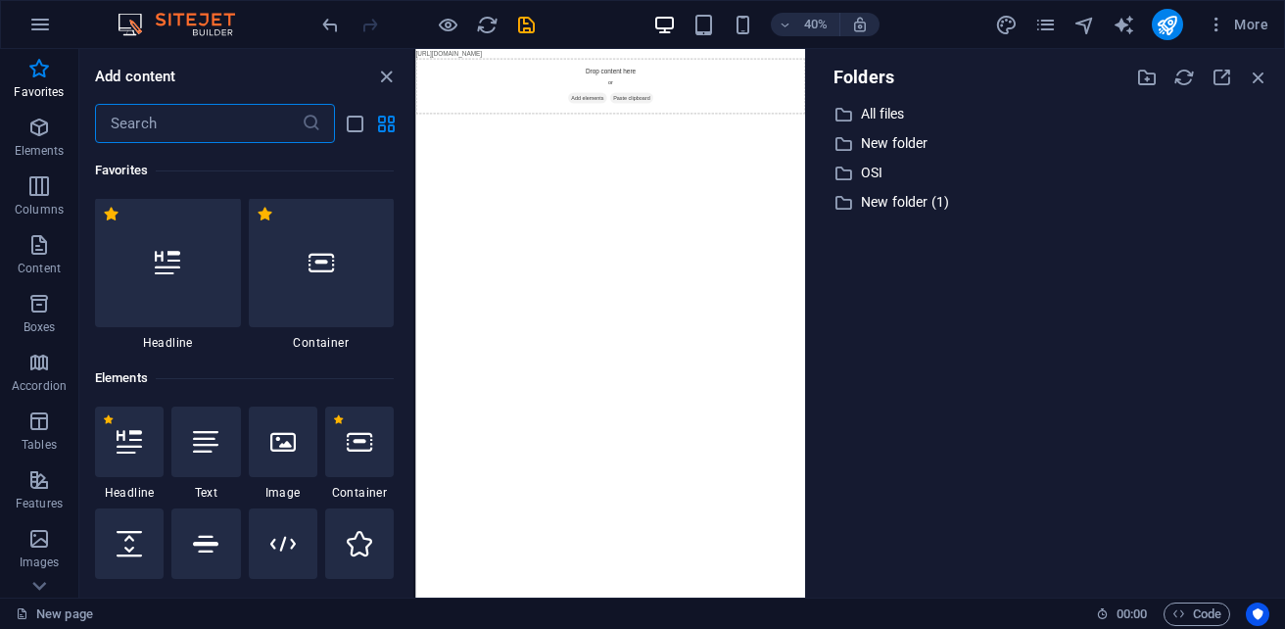
scroll to position [0, 0]
click at [176, 126] on input "text" at bounding box center [198, 123] width 207 height 39
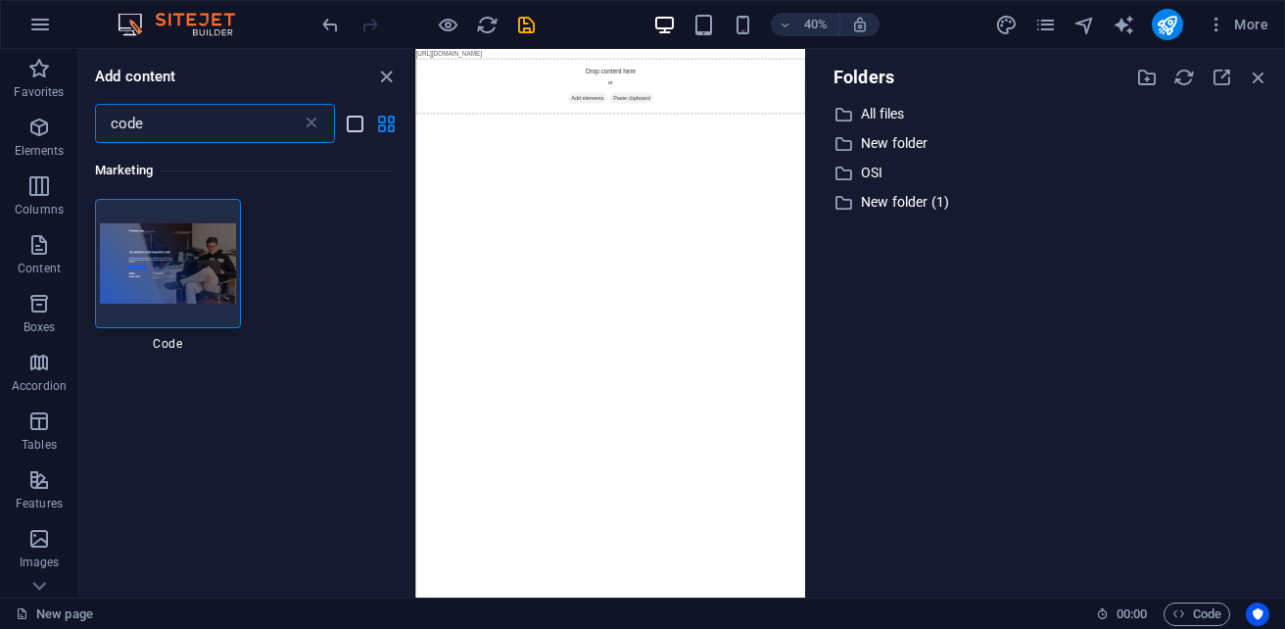
type input "code"
click at [347, 128] on icon "list-view" at bounding box center [355, 124] width 23 height 23
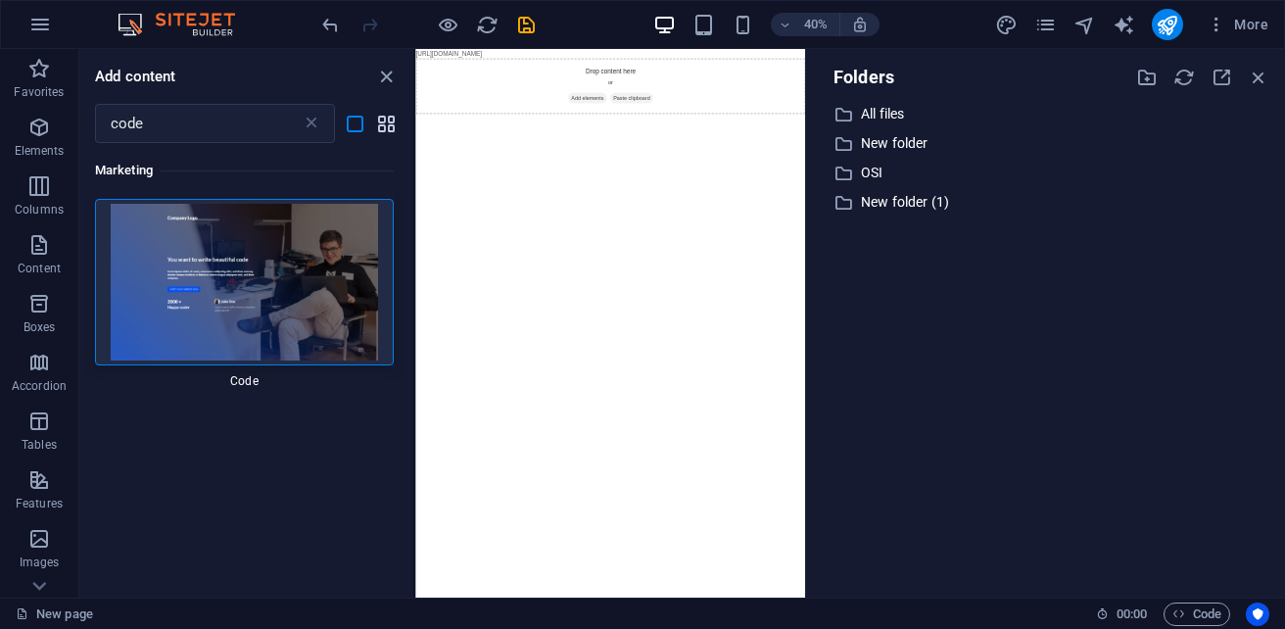
click at [390, 127] on icon "grid-view" at bounding box center [386, 124] width 23 height 23
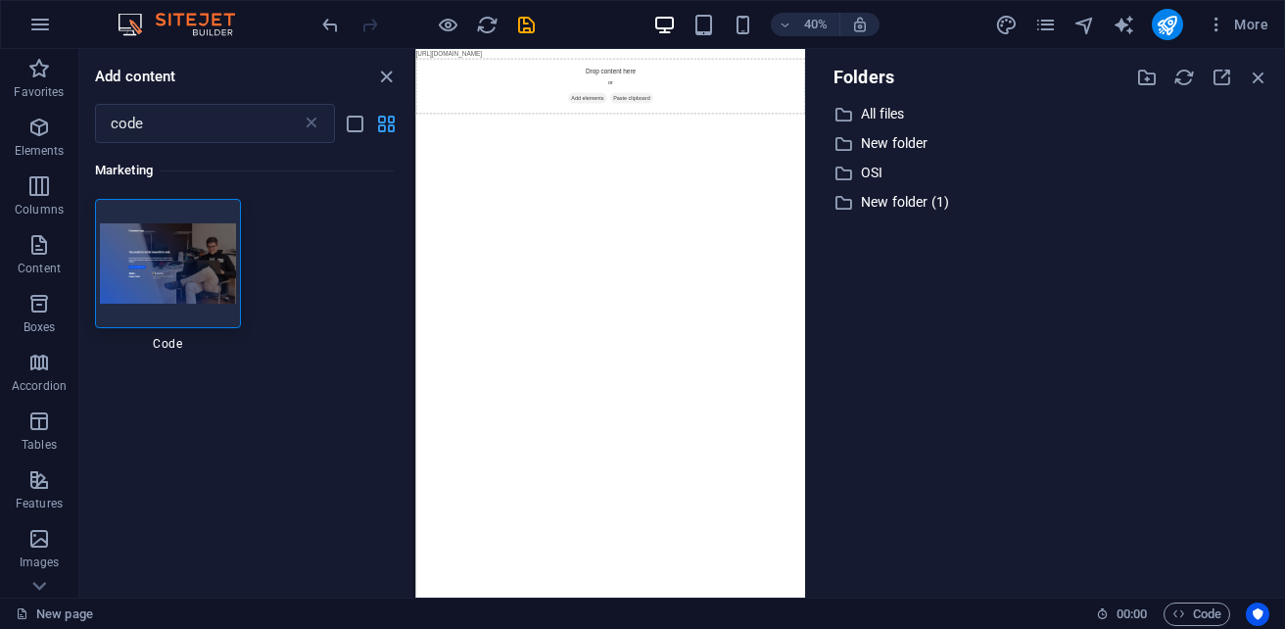
click at [390, 127] on icon "grid-view" at bounding box center [386, 124] width 23 height 23
click at [207, 128] on input "code" at bounding box center [198, 123] width 207 height 39
click at [1250, 34] on button "More" at bounding box center [1236, 24] width 77 height 31
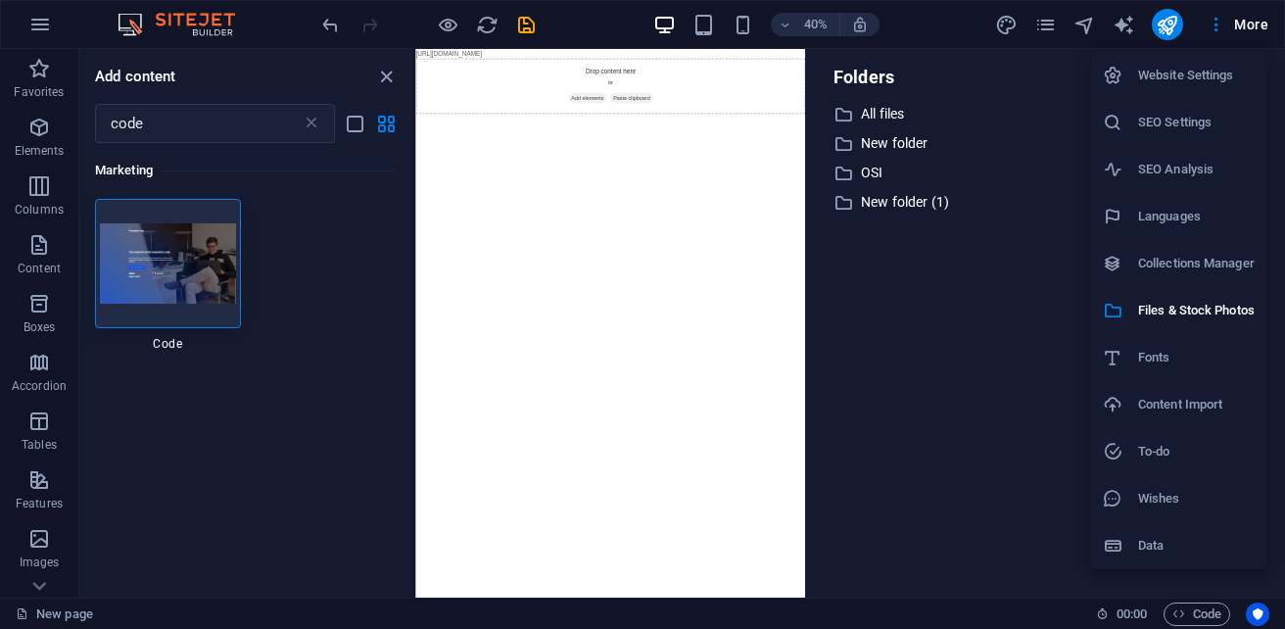
click at [1199, 79] on h6 "Website Settings" at bounding box center [1196, 75] width 117 height 23
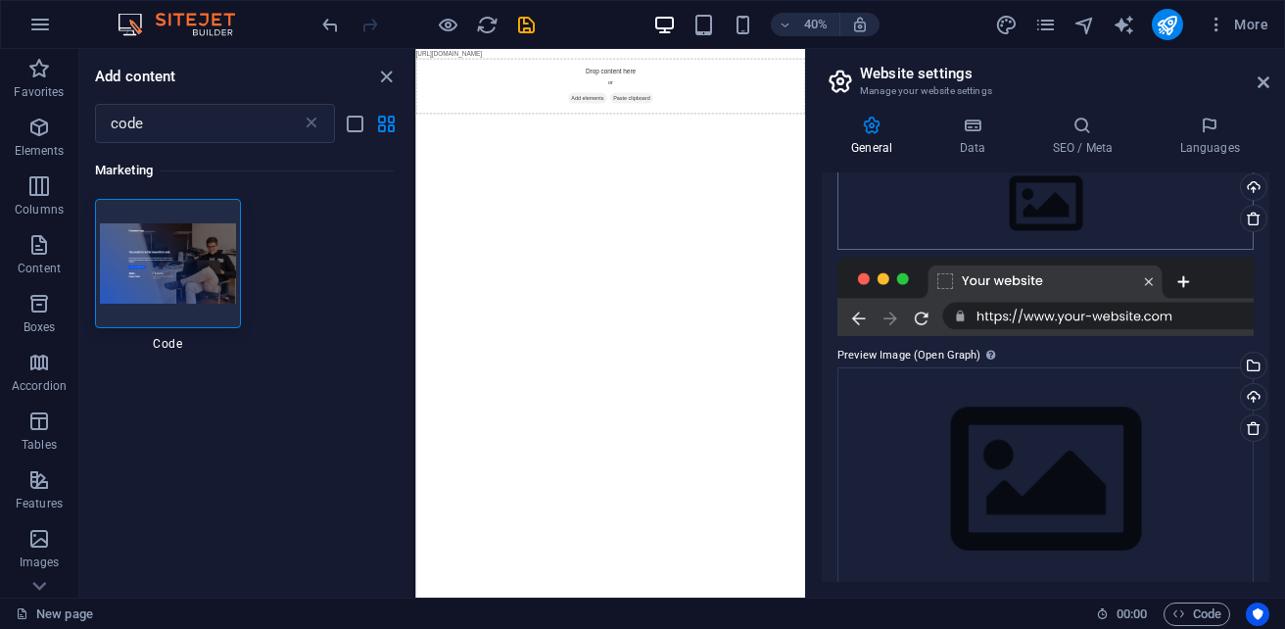
scroll to position [258, 0]
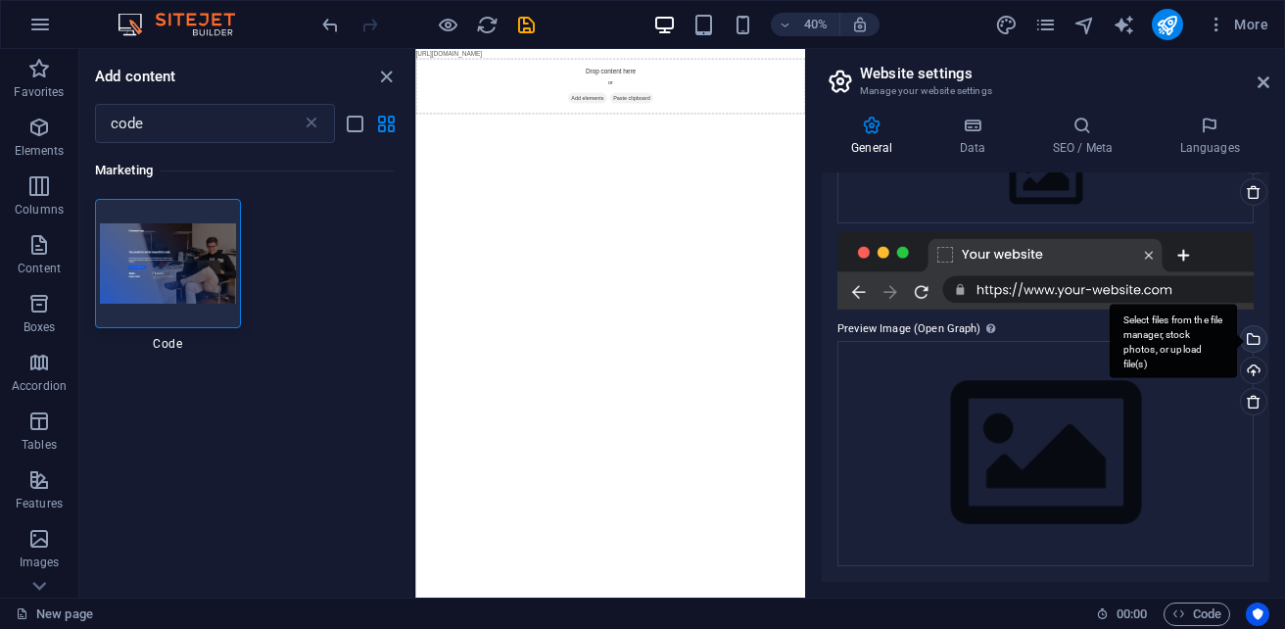
click at [1250, 343] on div "Select files from the file manager, stock photos, or upload file(s)" at bounding box center [1251, 340] width 29 height 29
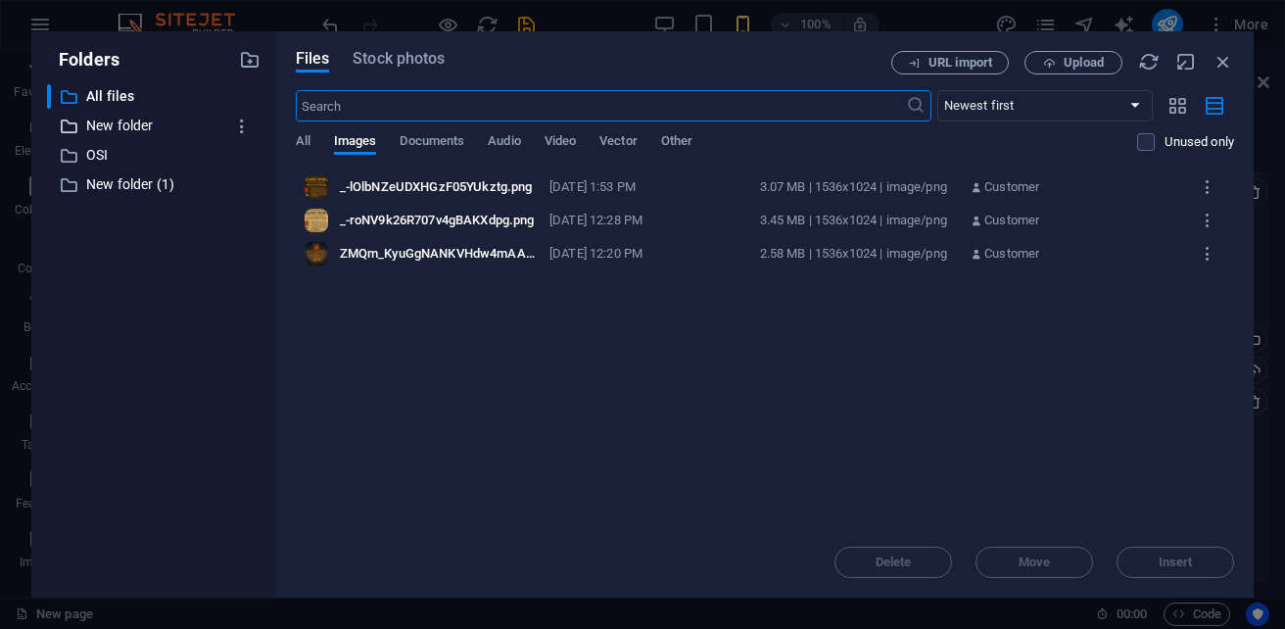
click at [130, 126] on p "New folder" at bounding box center [155, 126] width 138 height 23
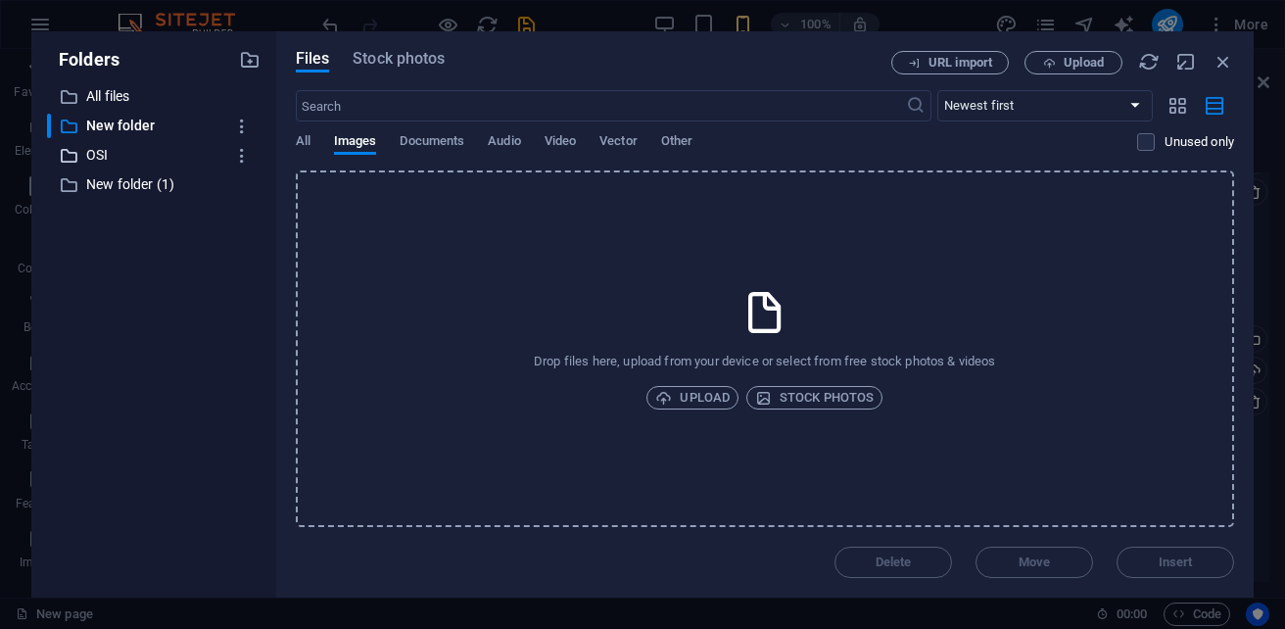
click at [118, 150] on p "OSI" at bounding box center [155, 155] width 138 height 23
click at [116, 174] on p "New folder (1)" at bounding box center [155, 184] width 138 height 23
click at [309, 138] on span "All" at bounding box center [303, 142] width 15 height 27
click at [120, 92] on p "All files" at bounding box center [155, 96] width 138 height 23
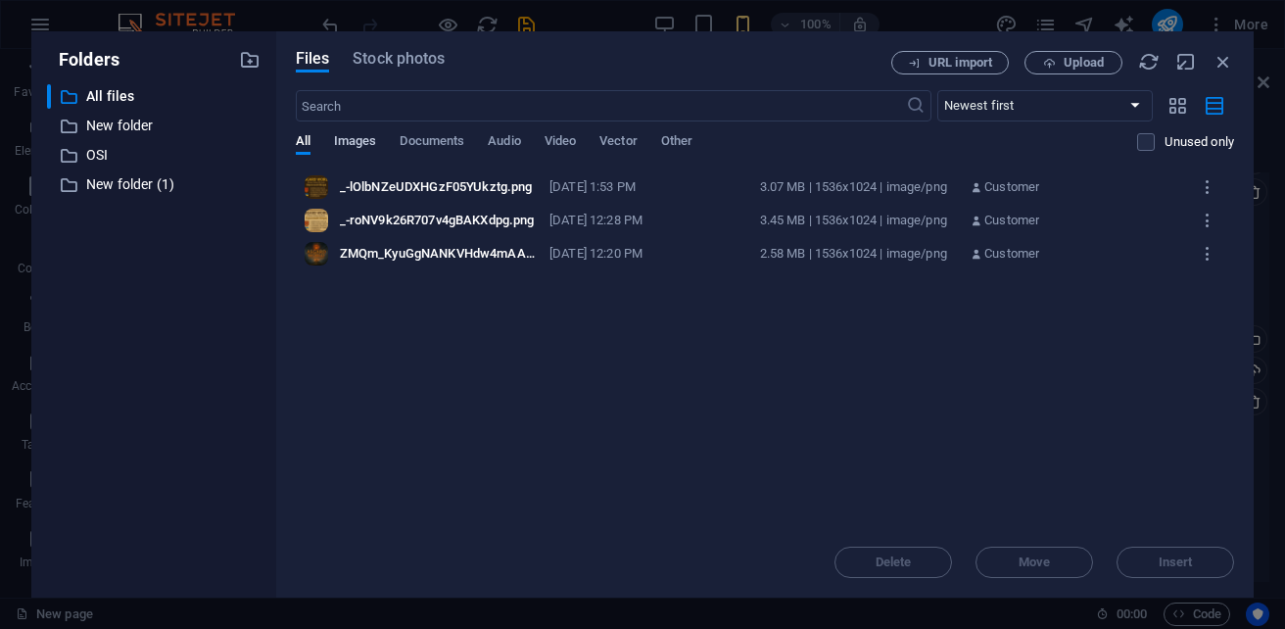
click at [363, 138] on span "Images" at bounding box center [355, 142] width 43 height 27
click at [305, 138] on span "All" at bounding box center [303, 142] width 15 height 27
click at [692, 143] on span "Other" at bounding box center [676, 142] width 31 height 27
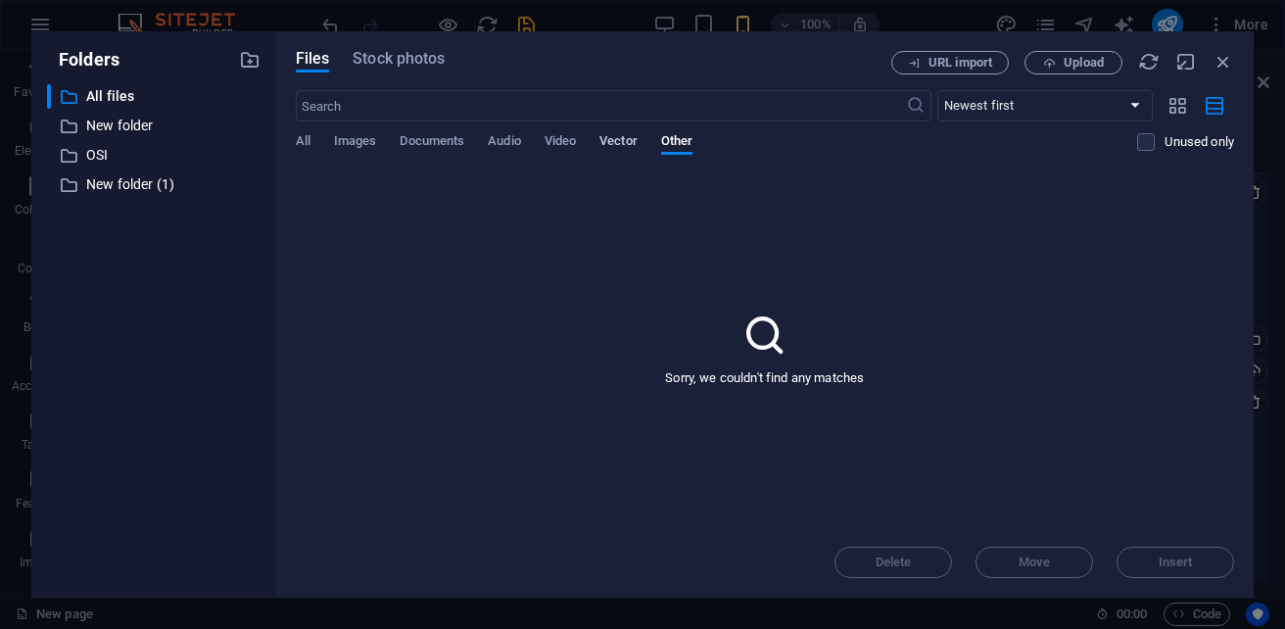
click at [637, 135] on span "Vector" at bounding box center [618, 142] width 38 height 27
click at [536, 145] on div "All Images Documents Audio Video Vector Other" at bounding box center [717, 151] width 842 height 37
click at [563, 138] on span "Video" at bounding box center [559, 142] width 31 height 27
click at [513, 140] on span "Audio" at bounding box center [504, 142] width 32 height 27
click at [464, 140] on span "Documents" at bounding box center [431, 142] width 65 height 27
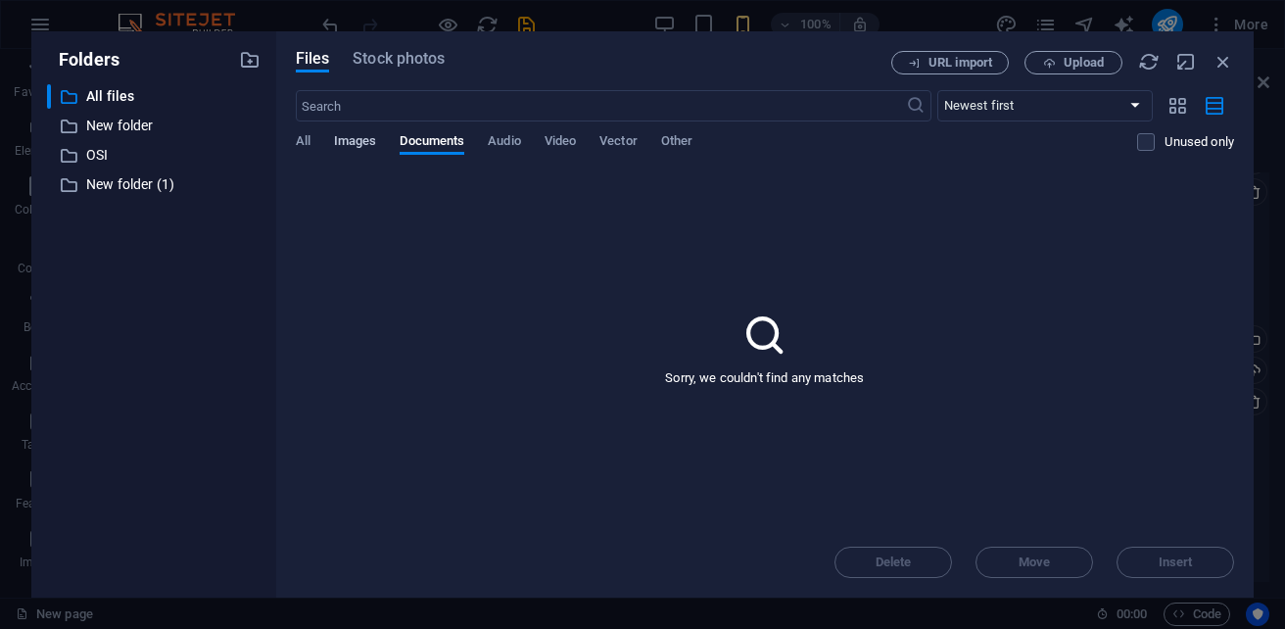
click at [360, 142] on span "Images" at bounding box center [355, 142] width 43 height 27
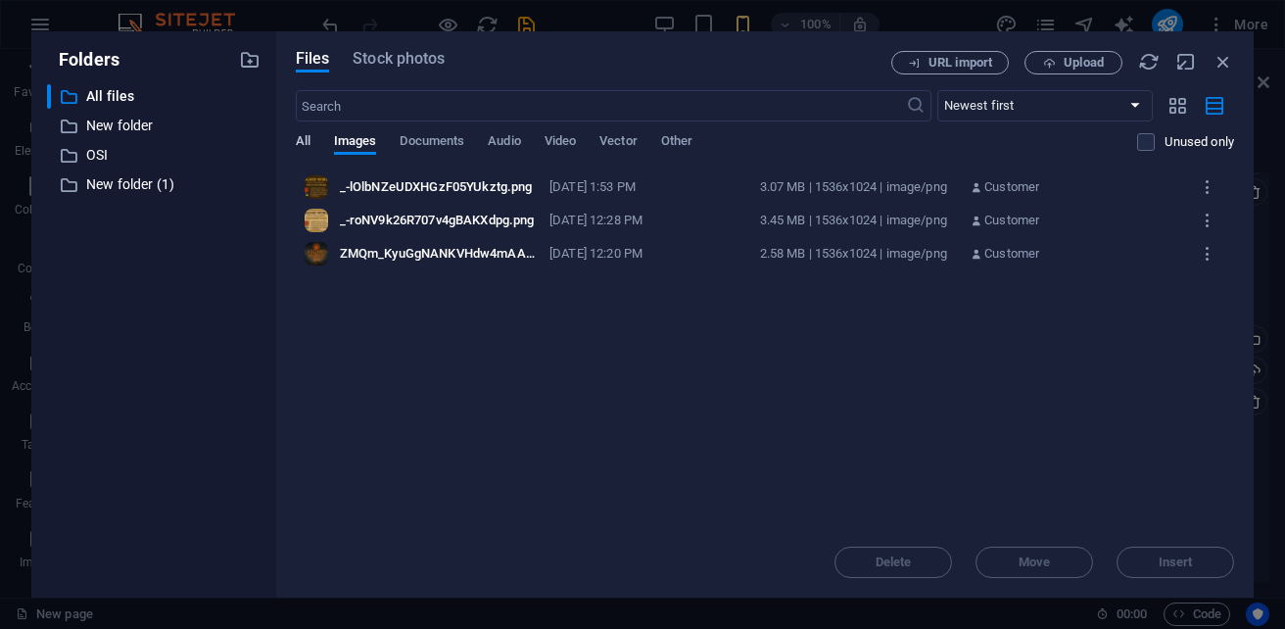
click at [304, 136] on span "All" at bounding box center [303, 142] width 15 height 27
click at [1176, 117] on button "button" at bounding box center [1177, 105] width 38 height 31
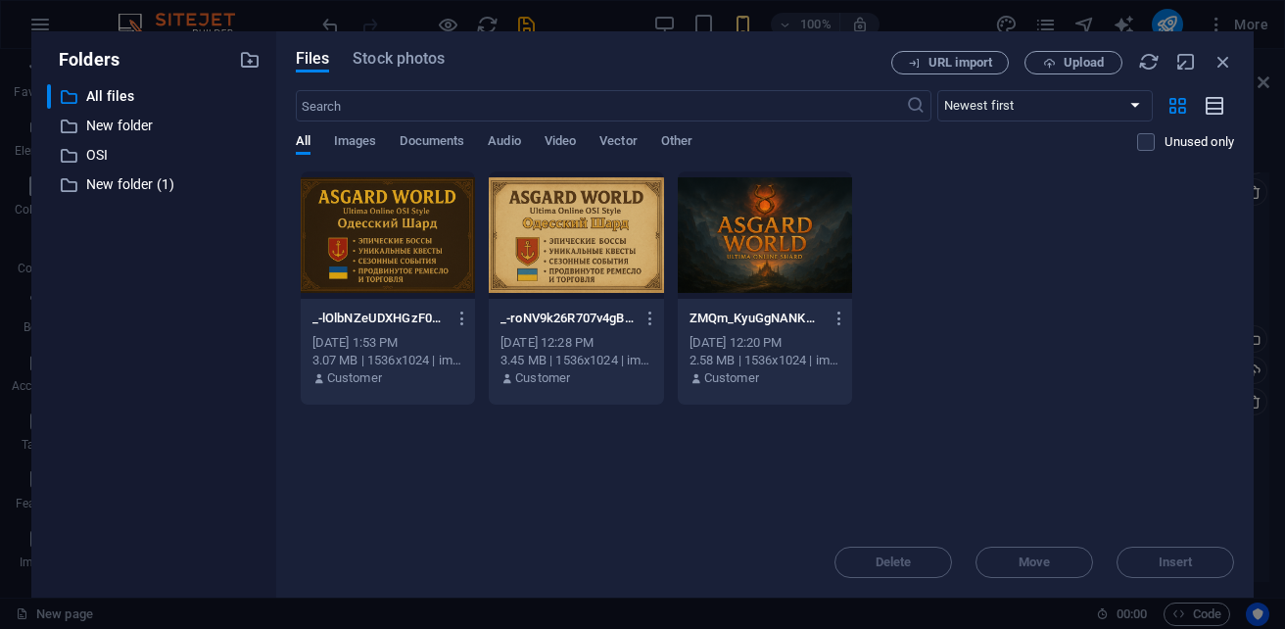
click at [1223, 106] on icon "button" at bounding box center [1215, 106] width 22 height 23
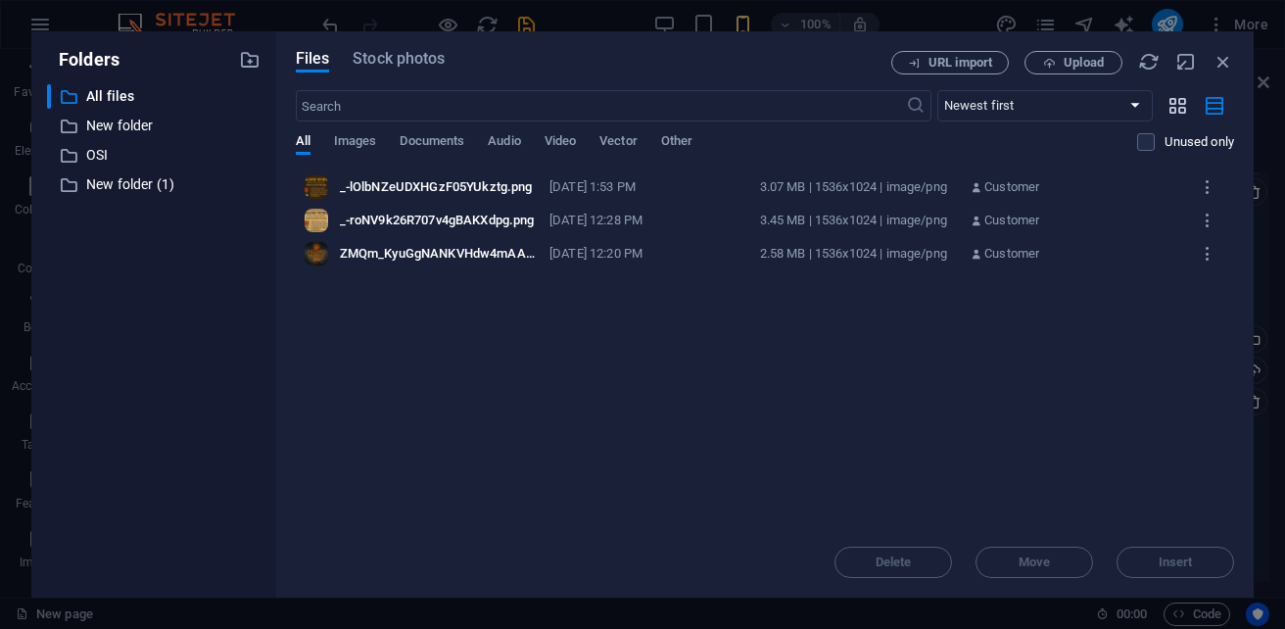
click at [1172, 110] on icon "button" at bounding box center [1177, 106] width 23 height 22
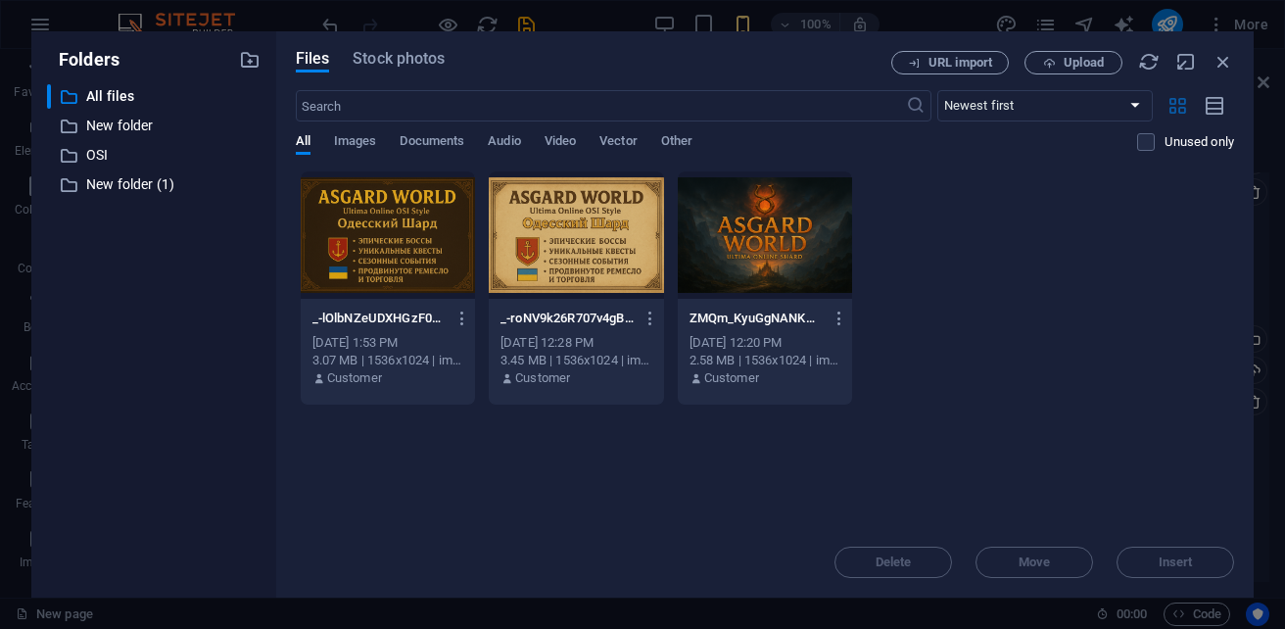
click at [1172, 110] on icon "button" at bounding box center [1177, 106] width 23 height 22
click at [1075, 108] on select "Newest first Oldest first Name (A-Z) Name (Z-A) Size (0-9) Size (9-0) Resolutio…" at bounding box center [1044, 105] width 215 height 31
click at [246, 149] on icon "button" at bounding box center [242, 156] width 21 height 20
click at [271, 298] on h6 "Delete" at bounding box center [259, 300] width 56 height 23
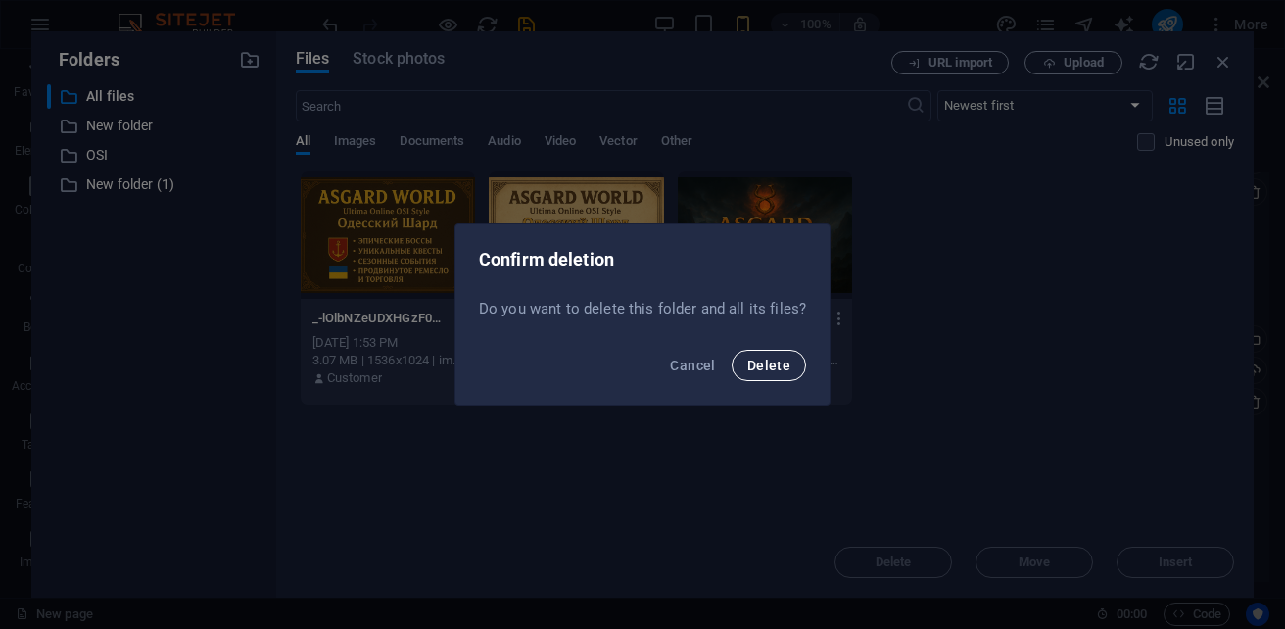
click at [772, 366] on span "Delete" at bounding box center [768, 365] width 43 height 16
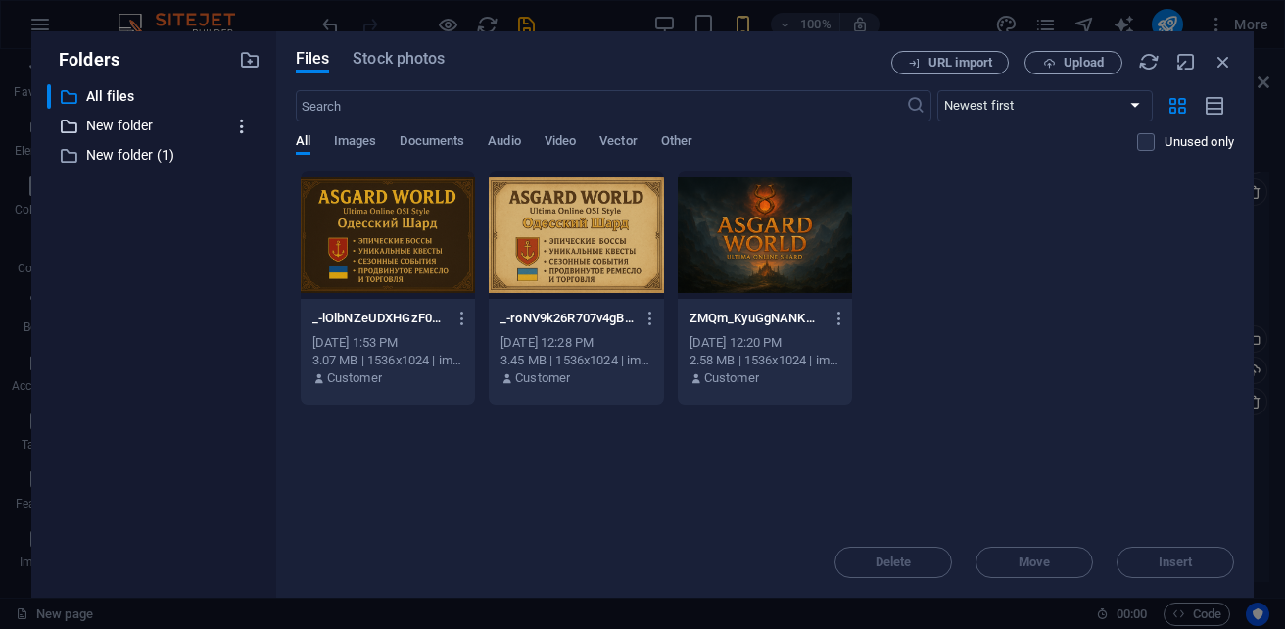
click at [245, 126] on icon "button" at bounding box center [242, 127] width 21 height 20
click at [258, 270] on h6 "Delete" at bounding box center [259, 270] width 56 height 23
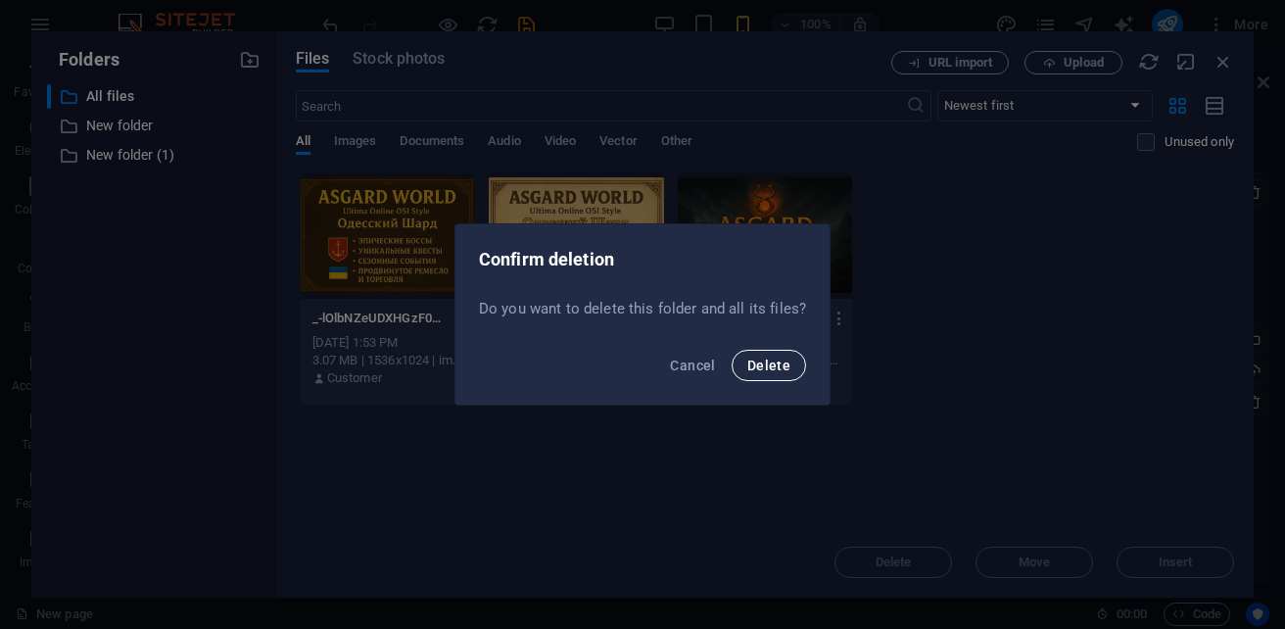
click at [770, 378] on button "Delete" at bounding box center [768, 365] width 74 height 31
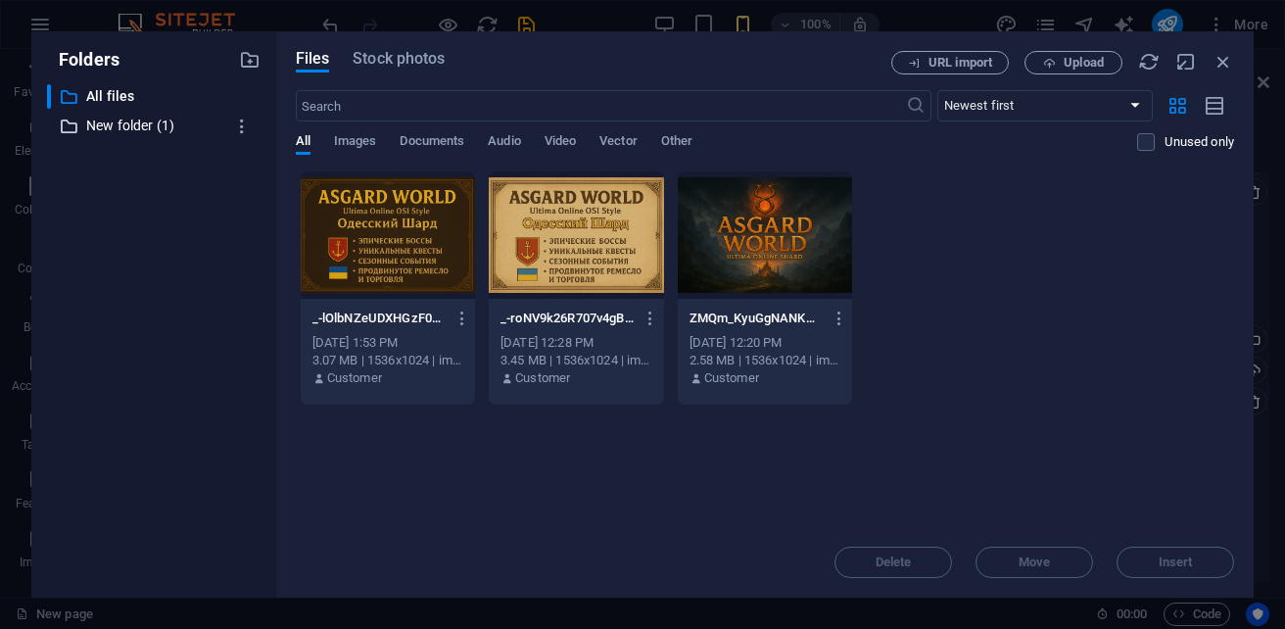
click at [116, 124] on p "New folder (1)" at bounding box center [155, 126] width 138 height 23
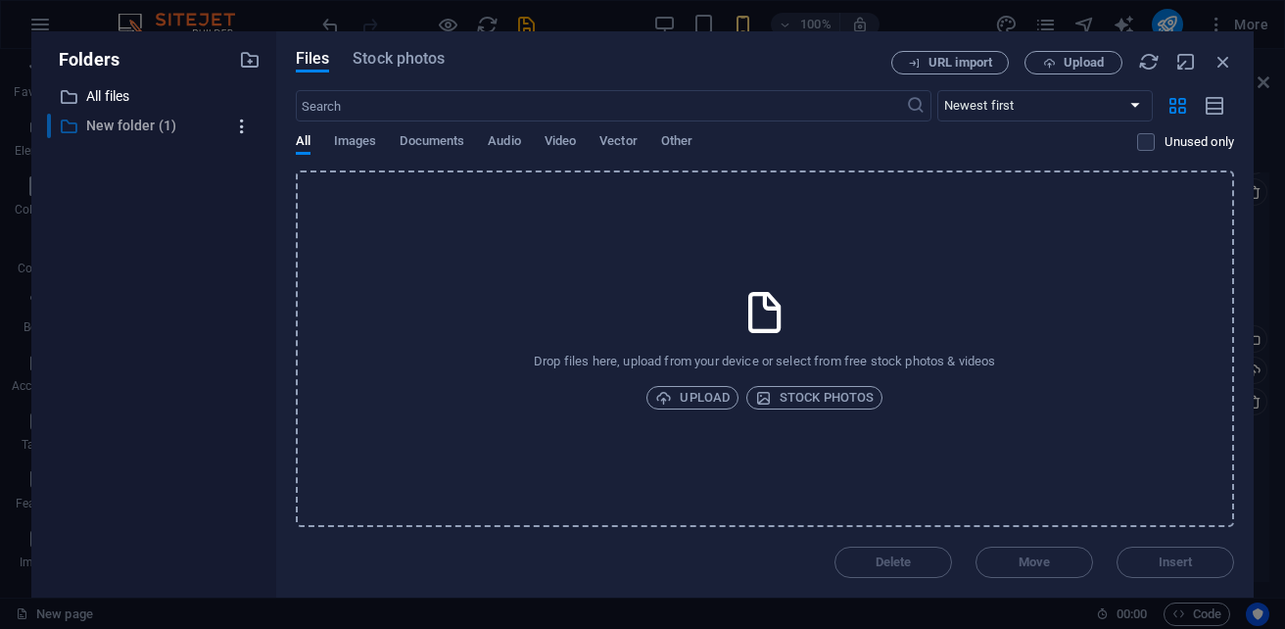
click at [242, 121] on icon "button" at bounding box center [242, 127] width 21 height 20
click at [245, 272] on h6 "Delete" at bounding box center [259, 270] width 56 height 23
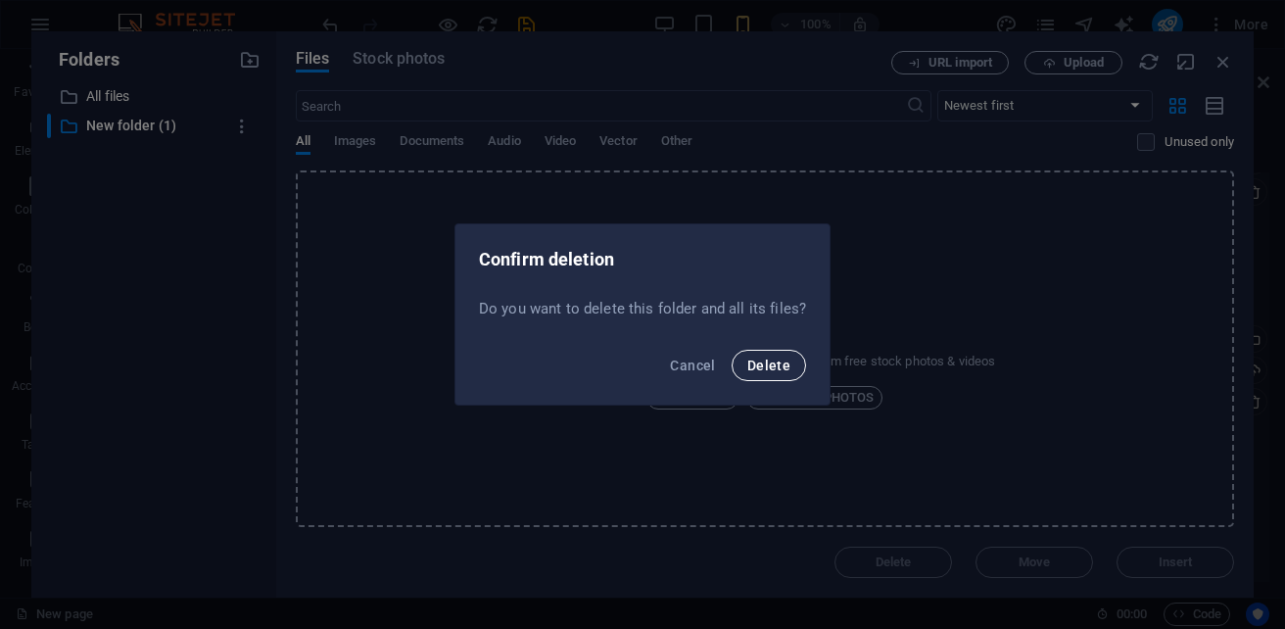
click at [776, 362] on span "Delete" at bounding box center [768, 365] width 43 height 16
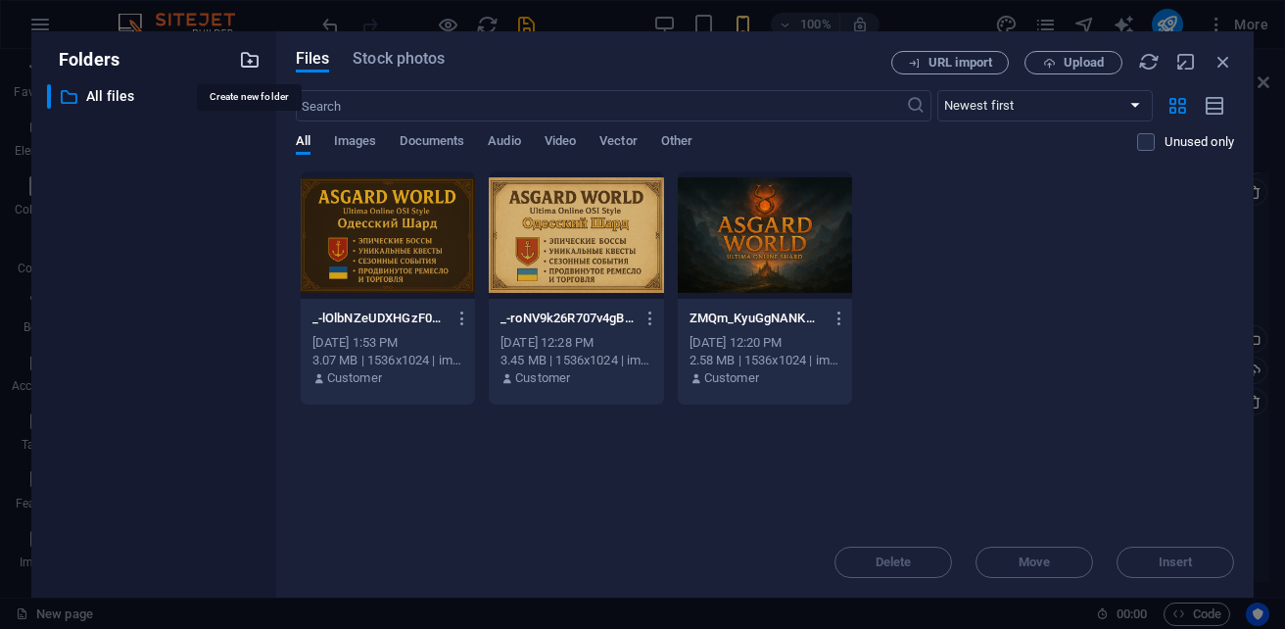
click at [253, 66] on icon "button" at bounding box center [250, 60] width 22 height 22
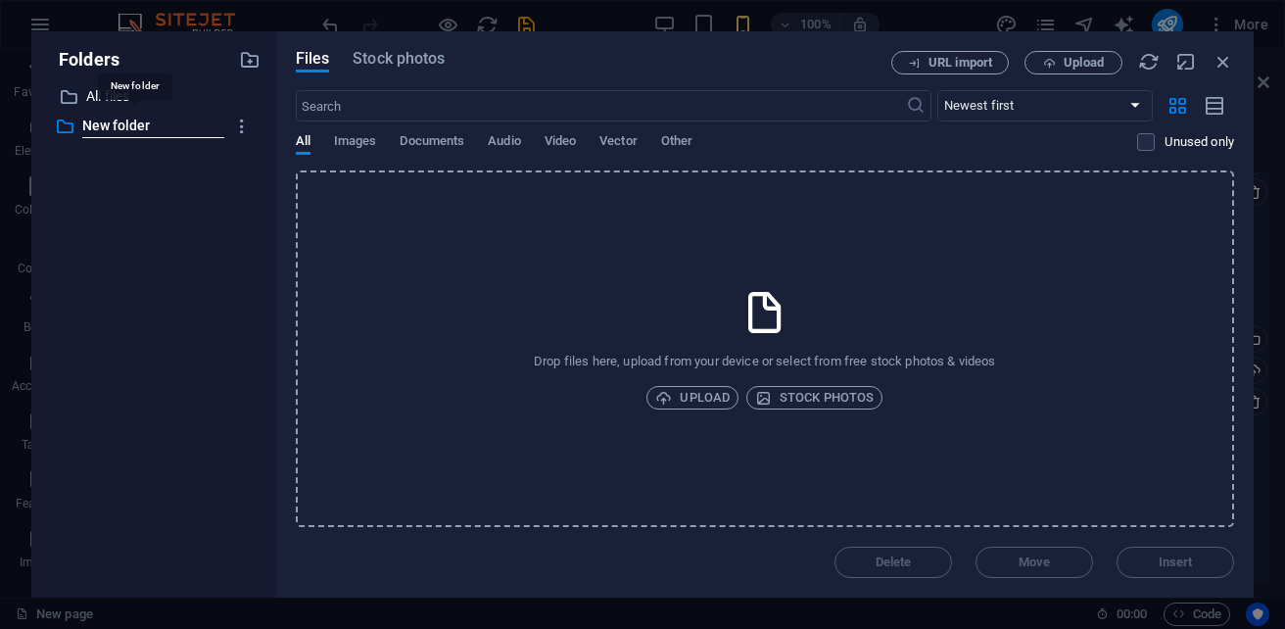
type input "A"
type input "Г"
type input "Ultima Online"
click at [847, 398] on span "Stock photos" at bounding box center [814, 397] width 118 height 23
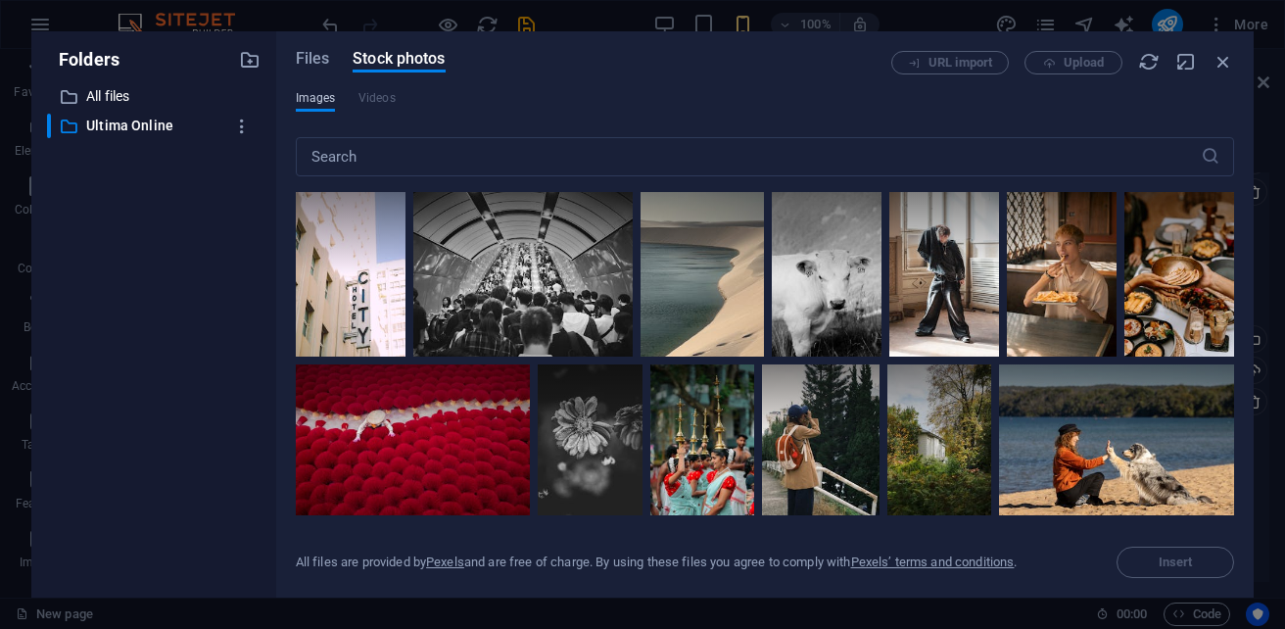
click at [321, 99] on span "Images" at bounding box center [316, 97] width 40 height 23
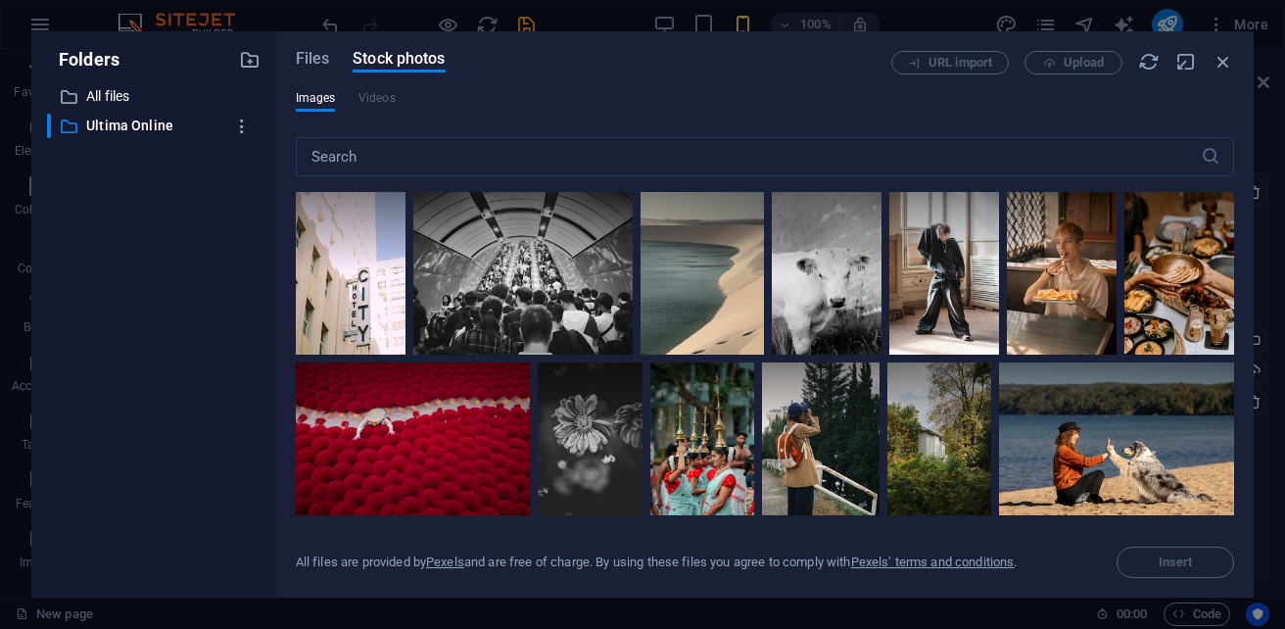
scroll to position [0, 0]
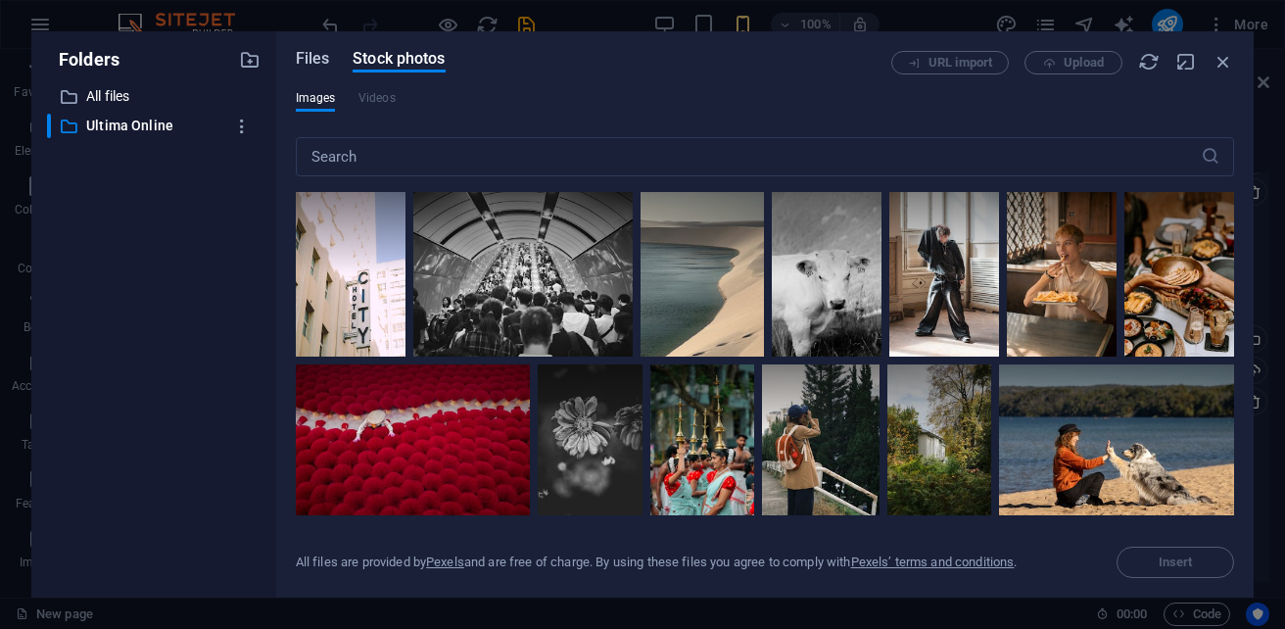
click at [309, 69] on span "Files" at bounding box center [313, 58] width 34 height 23
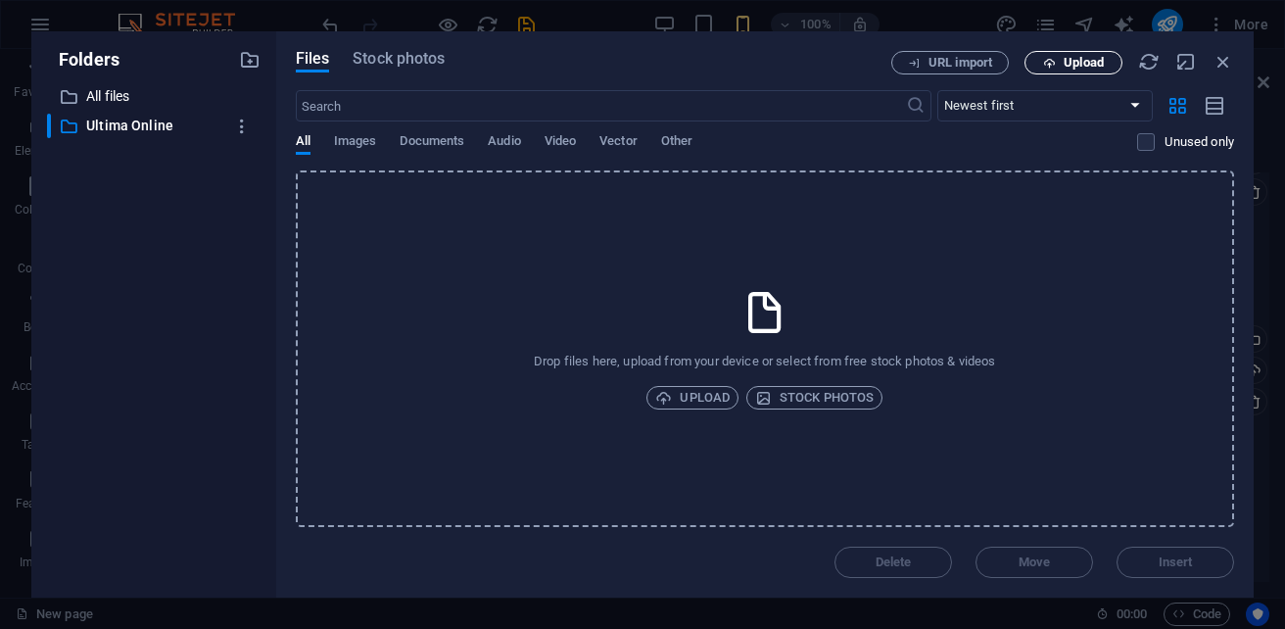
click at [1067, 64] on span "Upload" at bounding box center [1083, 63] width 40 height 12
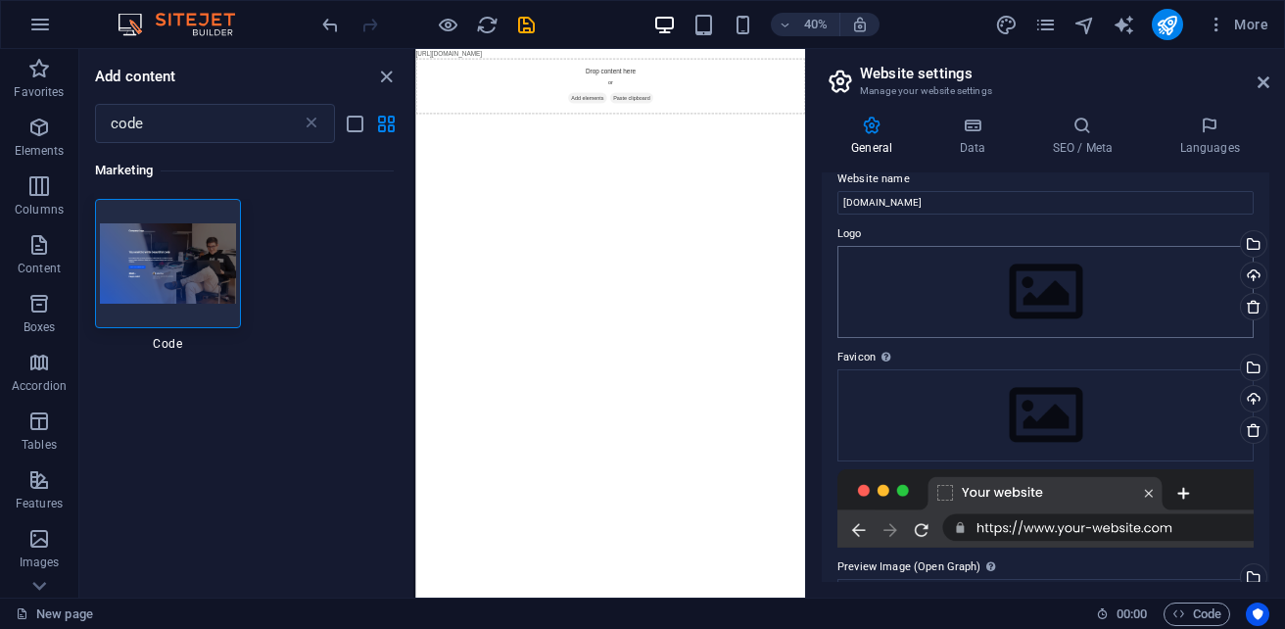
scroll to position [5, 0]
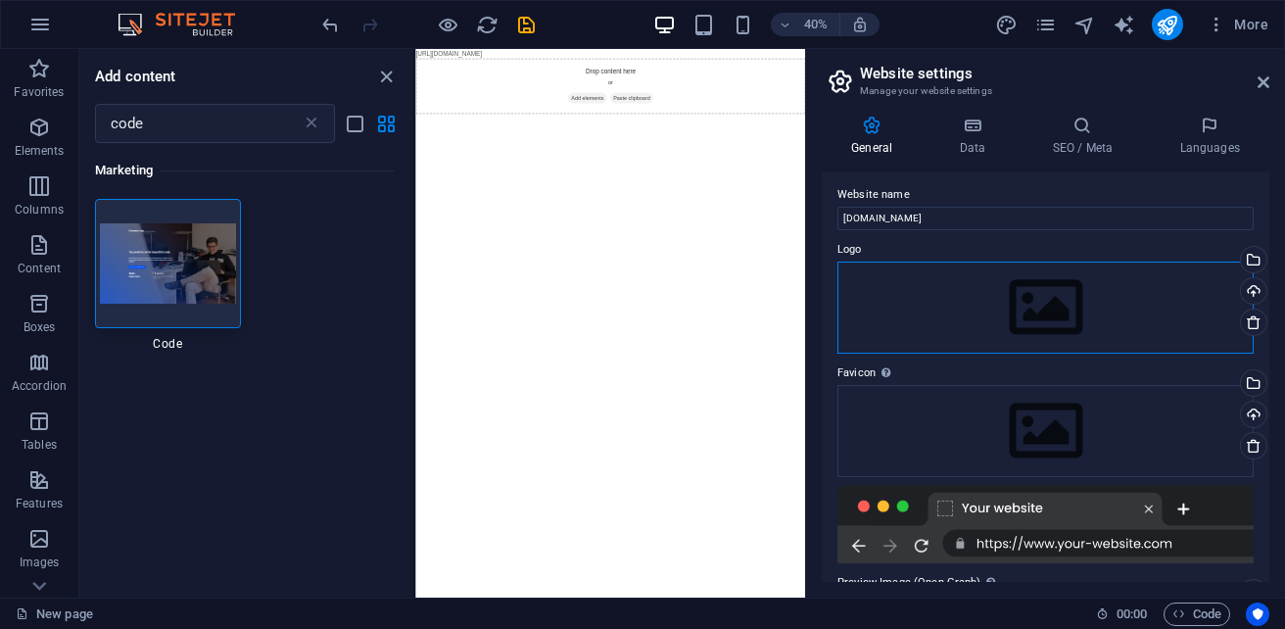
click at [901, 311] on div "Drag files here, click to choose files or select files from Files or our free s…" at bounding box center [1045, 307] width 416 height 92
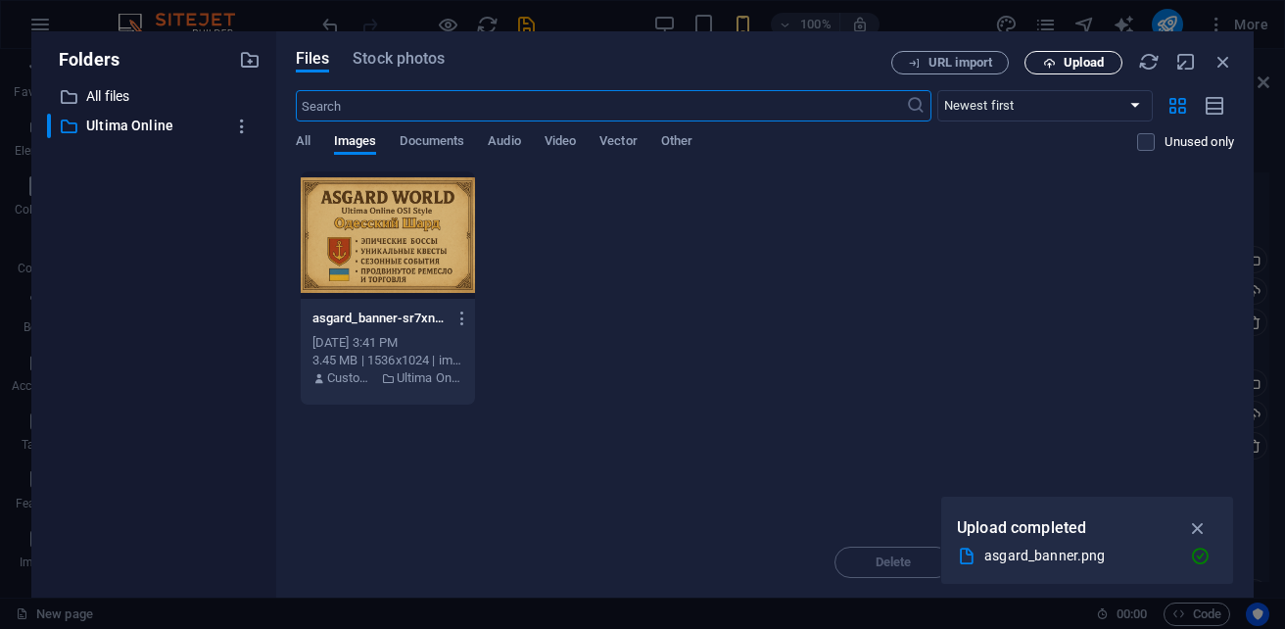
click at [1066, 57] on span "Upload" at bounding box center [1083, 63] width 40 height 12
click at [1068, 67] on span "Upload" at bounding box center [1083, 63] width 40 height 12
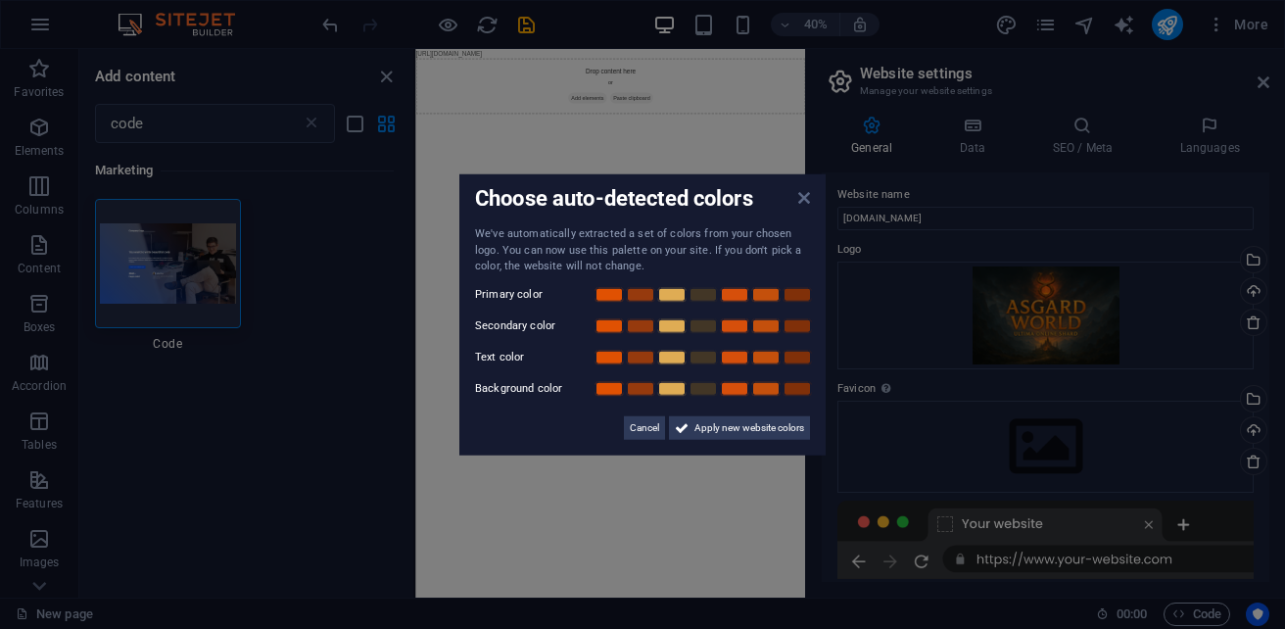
click at [802, 201] on icon at bounding box center [804, 198] width 12 height 16
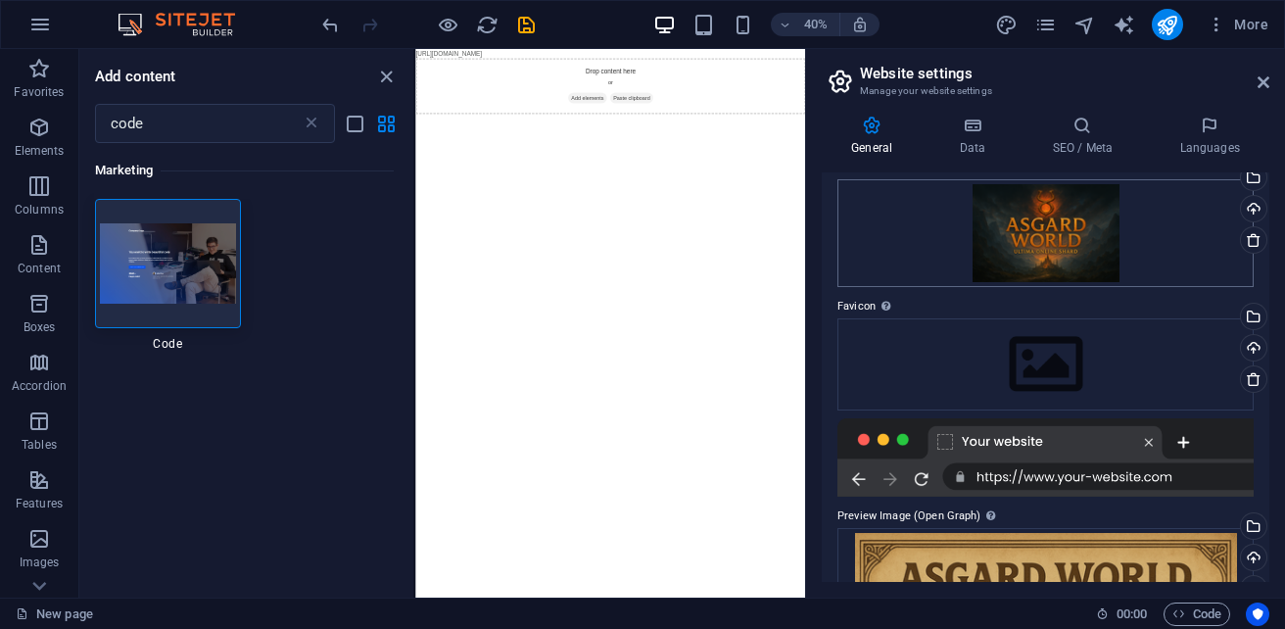
scroll to position [118, 0]
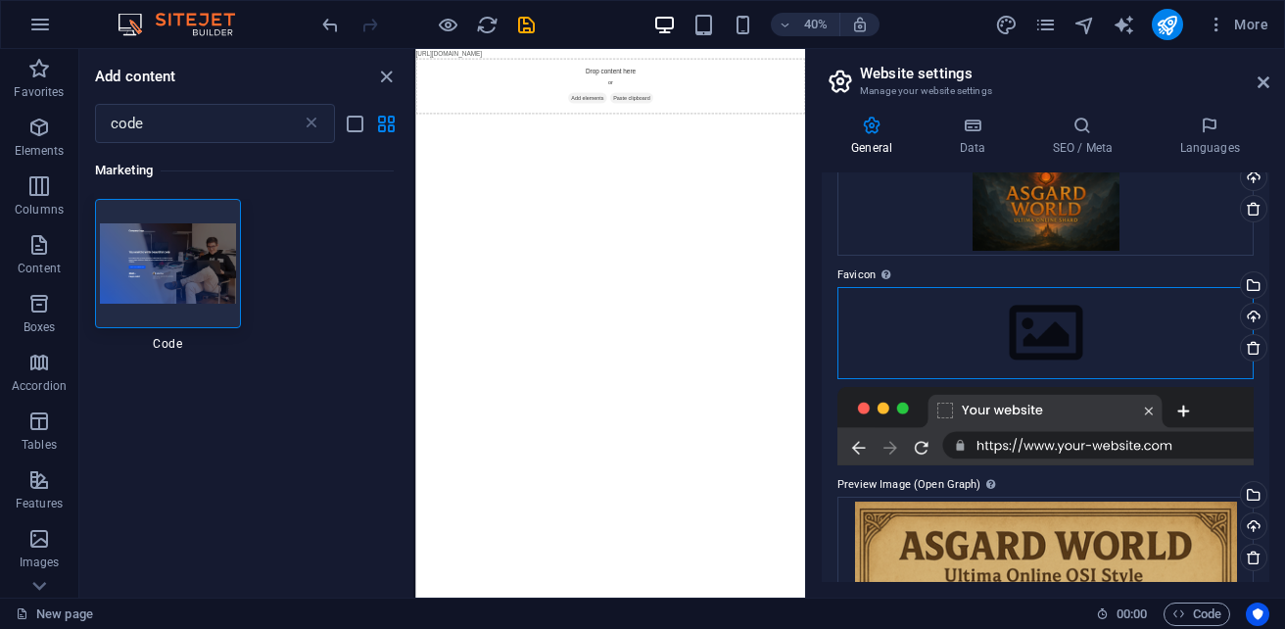
click at [984, 330] on div "Drag files here, click to choose files or select files from Files or our free s…" at bounding box center [1045, 333] width 416 height 92
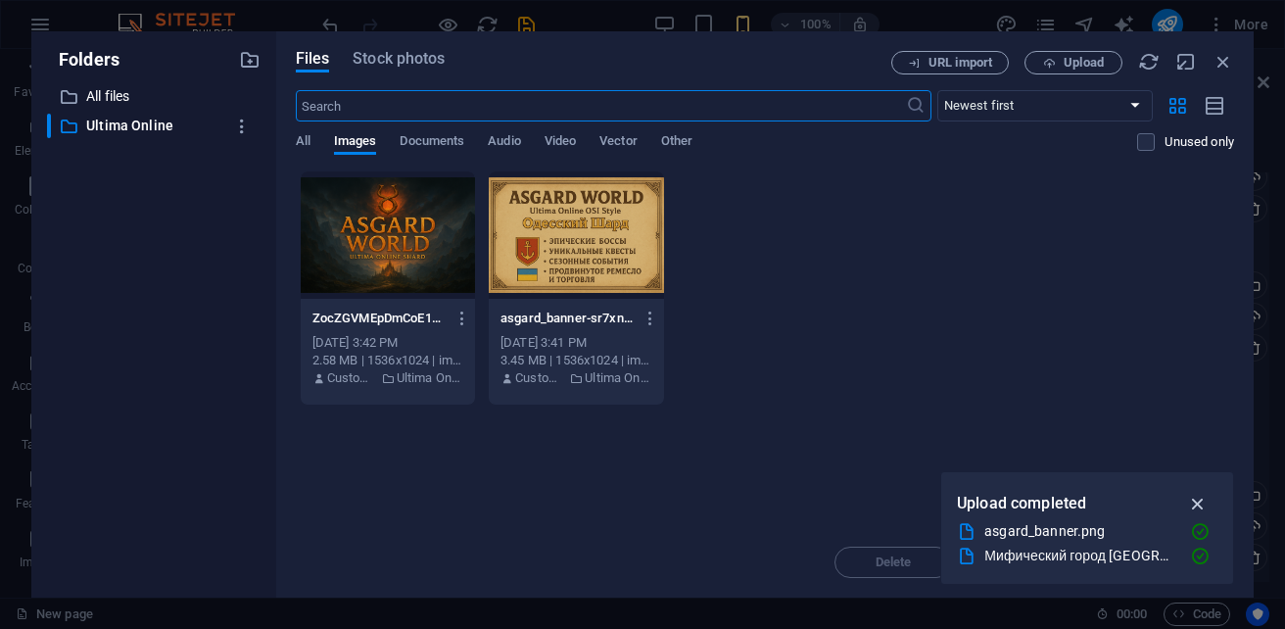
click at [1198, 506] on icon "button" at bounding box center [1198, 503] width 23 height 22
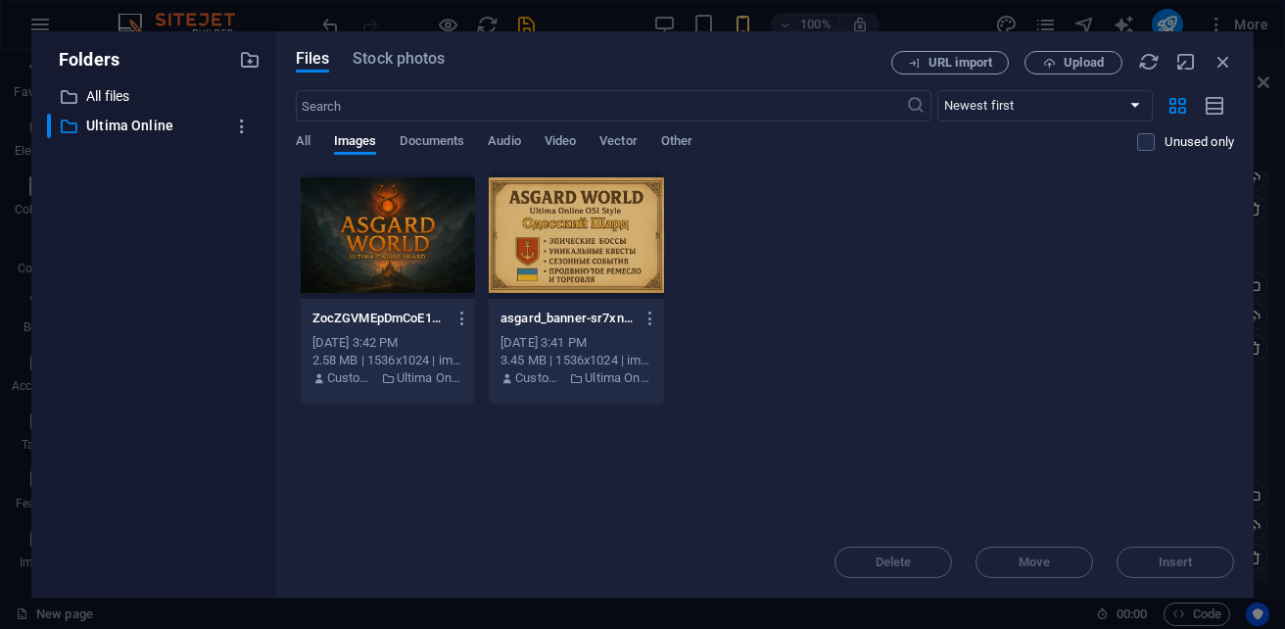
click at [1173, 564] on div "Delete Move Insert" at bounding box center [765, 552] width 938 height 51
click at [1092, 68] on span "Upload" at bounding box center [1083, 63] width 40 height 12
click at [1219, 64] on icon "button" at bounding box center [1223, 62] width 22 height 22
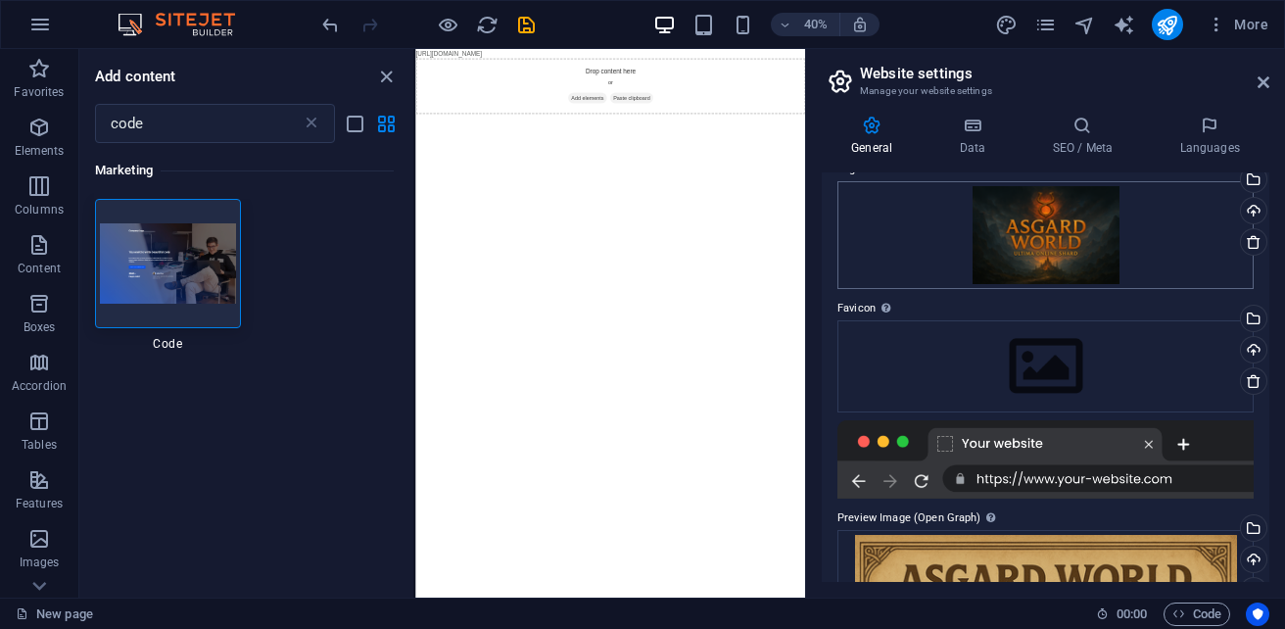
scroll to position [196, 0]
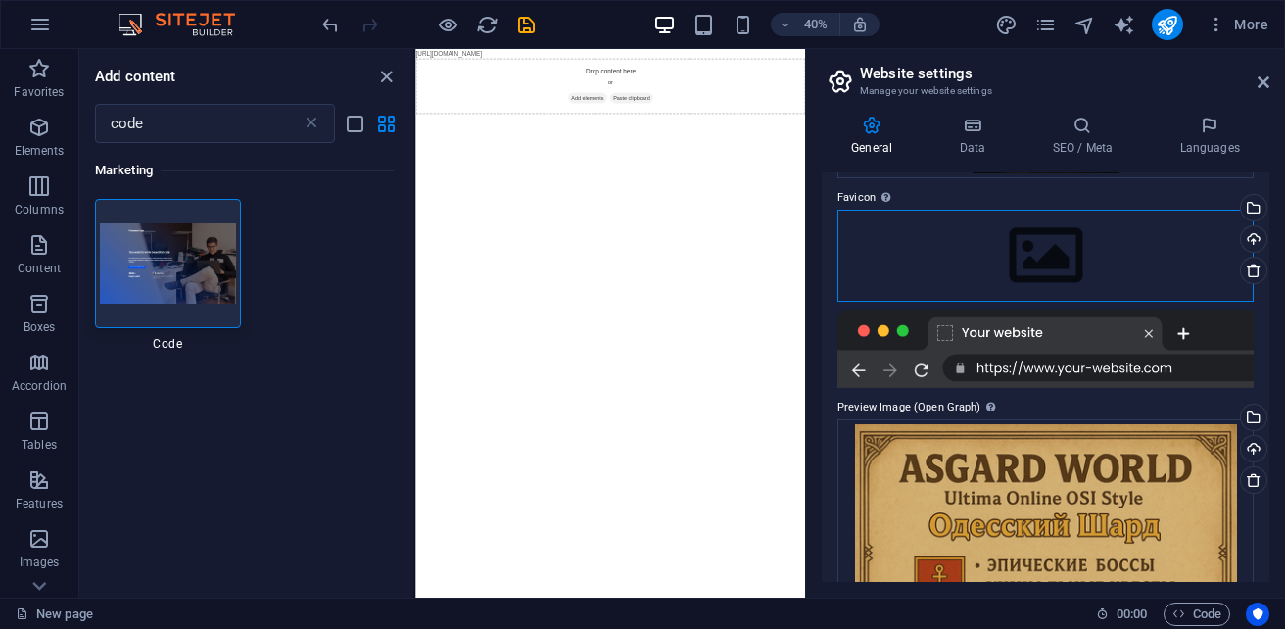
click at [1029, 258] on div "Drag files here, click to choose files or select files from Files or our free s…" at bounding box center [1045, 256] width 416 height 92
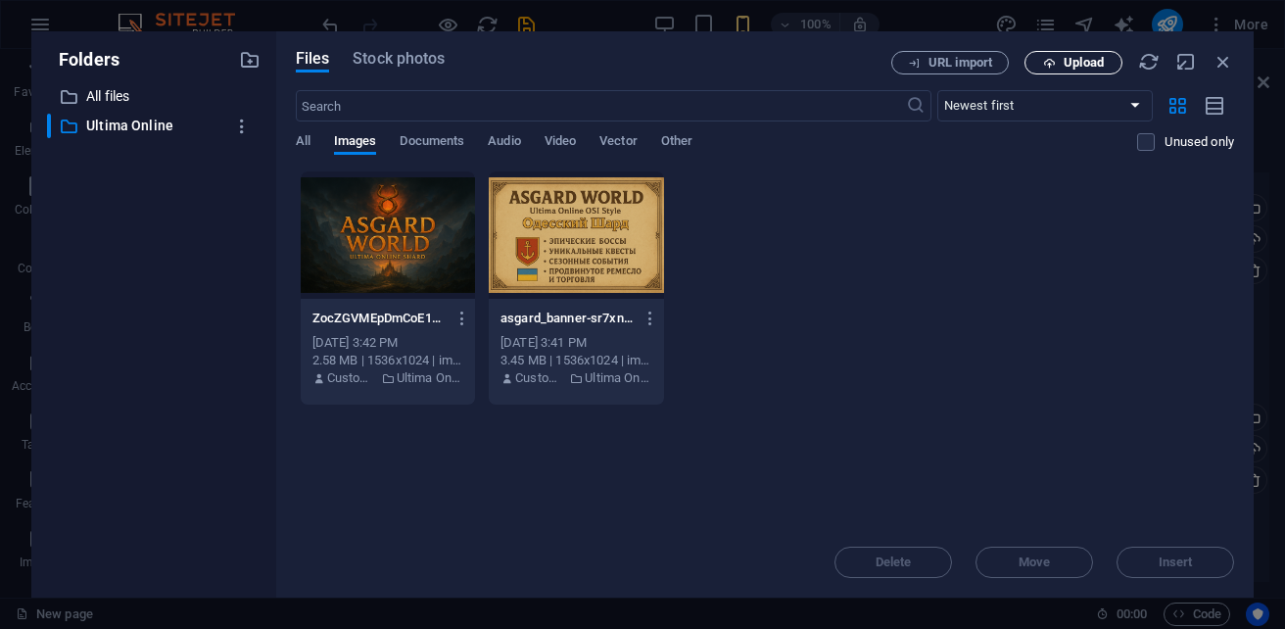
click at [1080, 67] on span "Upload" at bounding box center [1083, 63] width 40 height 12
click at [1220, 65] on icon "button" at bounding box center [1223, 62] width 22 height 22
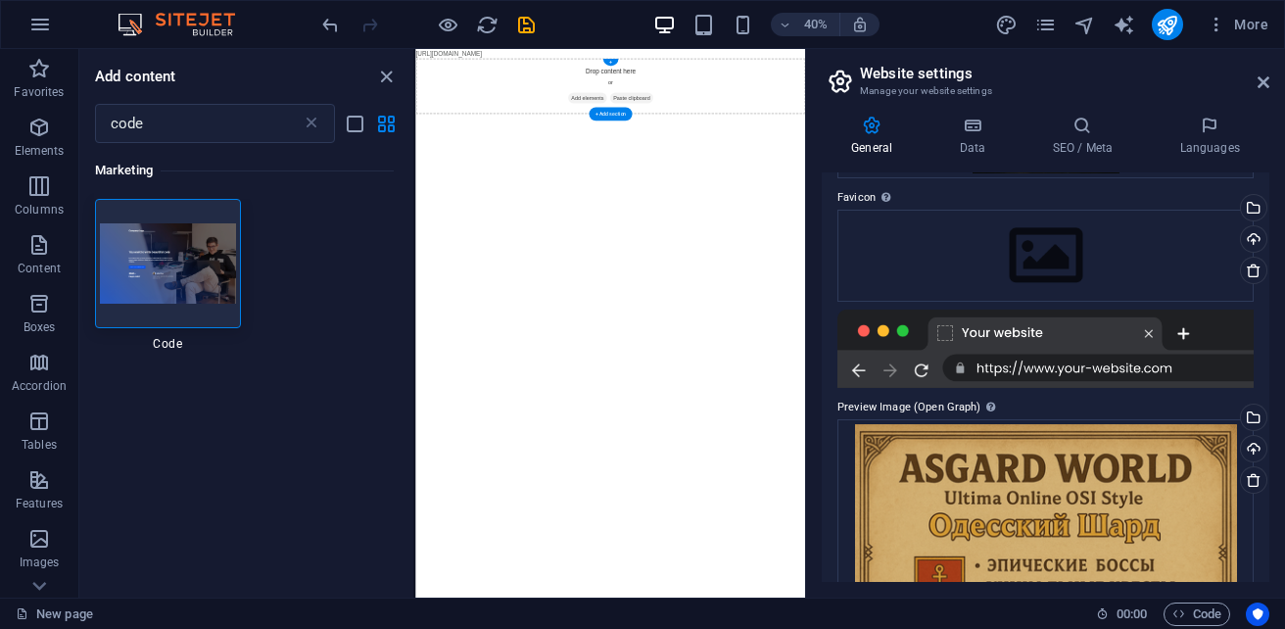
drag, startPoint x: 916, startPoint y: 61, endPoint x: 709, endPoint y: 162, distance: 230.8
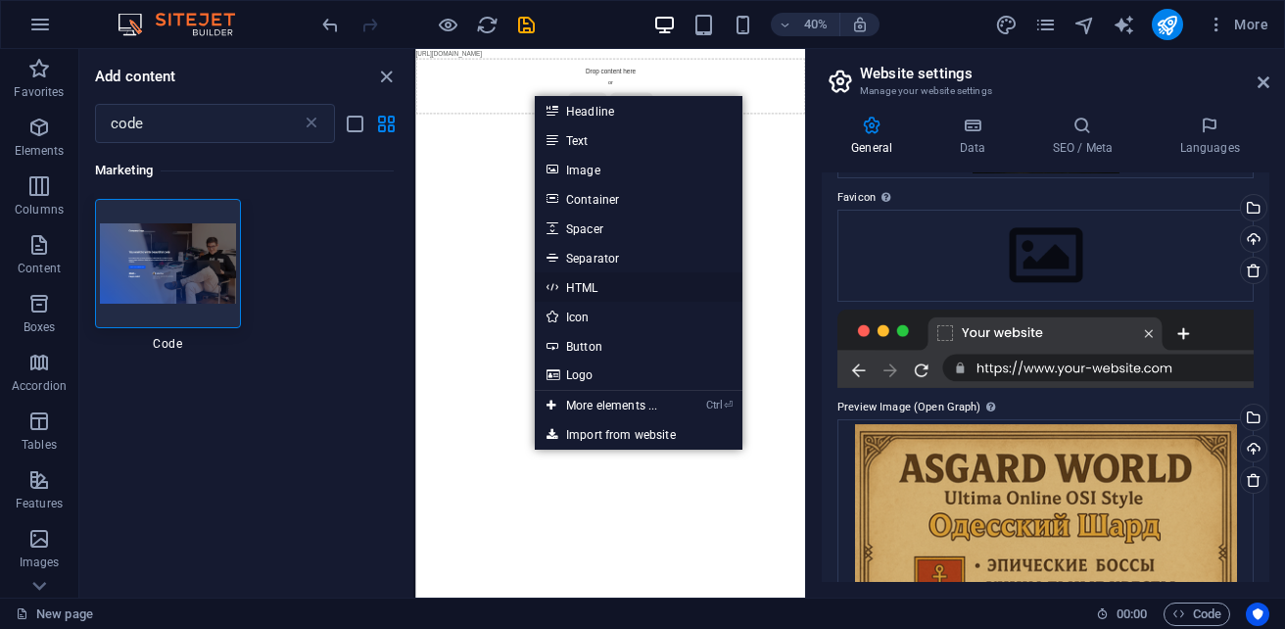
click at [608, 289] on link "HTML" at bounding box center [639, 286] width 208 height 29
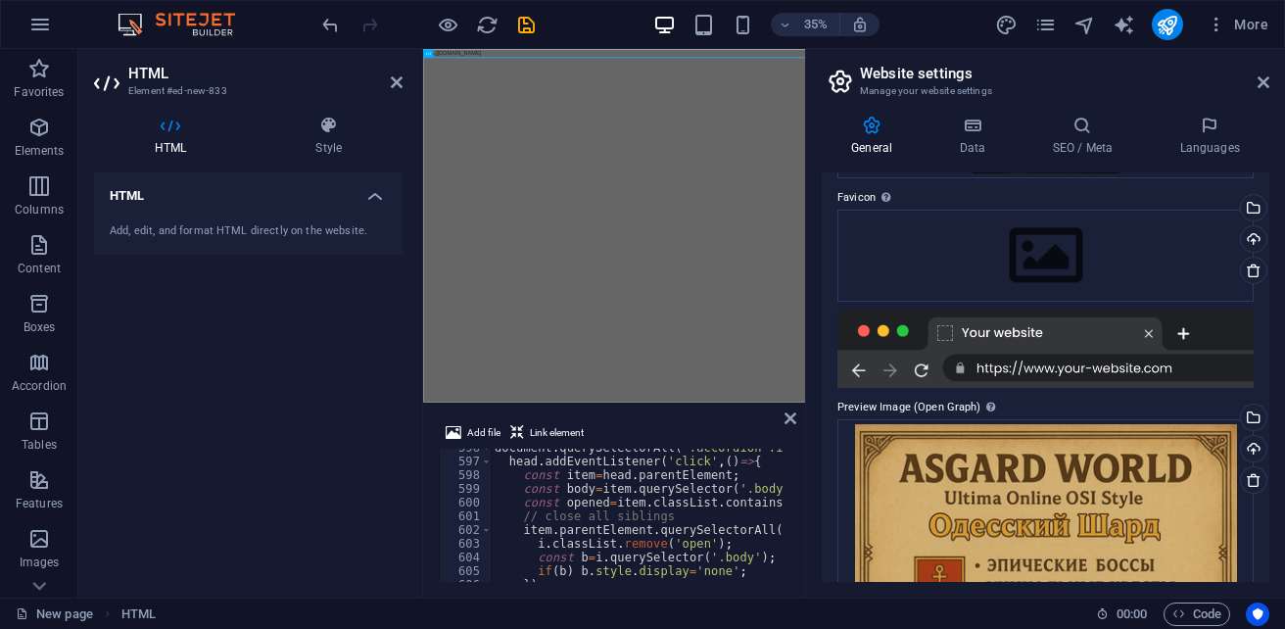
scroll to position [8164, 0]
click at [539, 435] on span "Link element" at bounding box center [557, 432] width 54 height 23
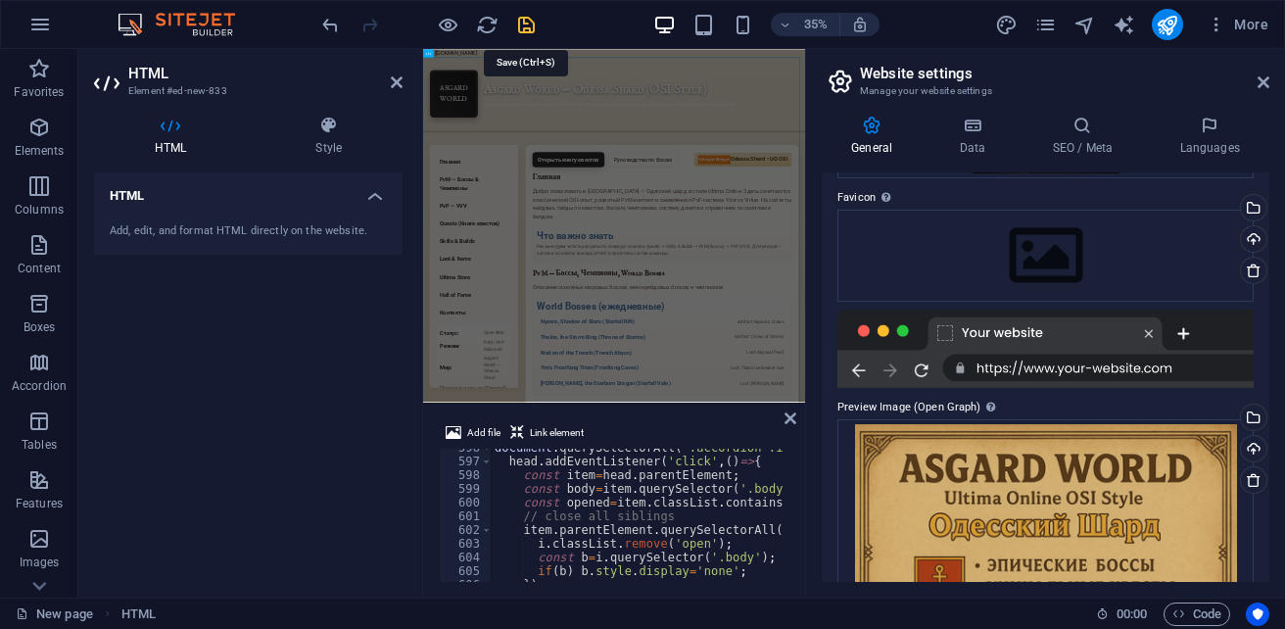
click at [526, 22] on icon "save" at bounding box center [526, 25] width 23 height 23
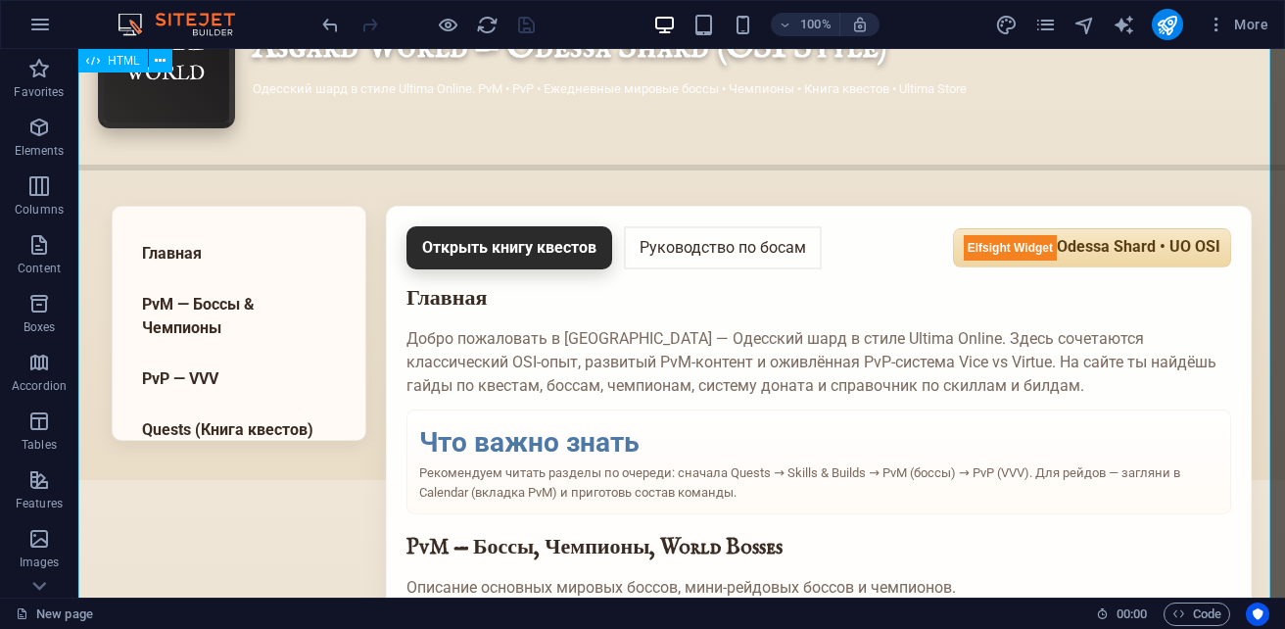
scroll to position [0, 0]
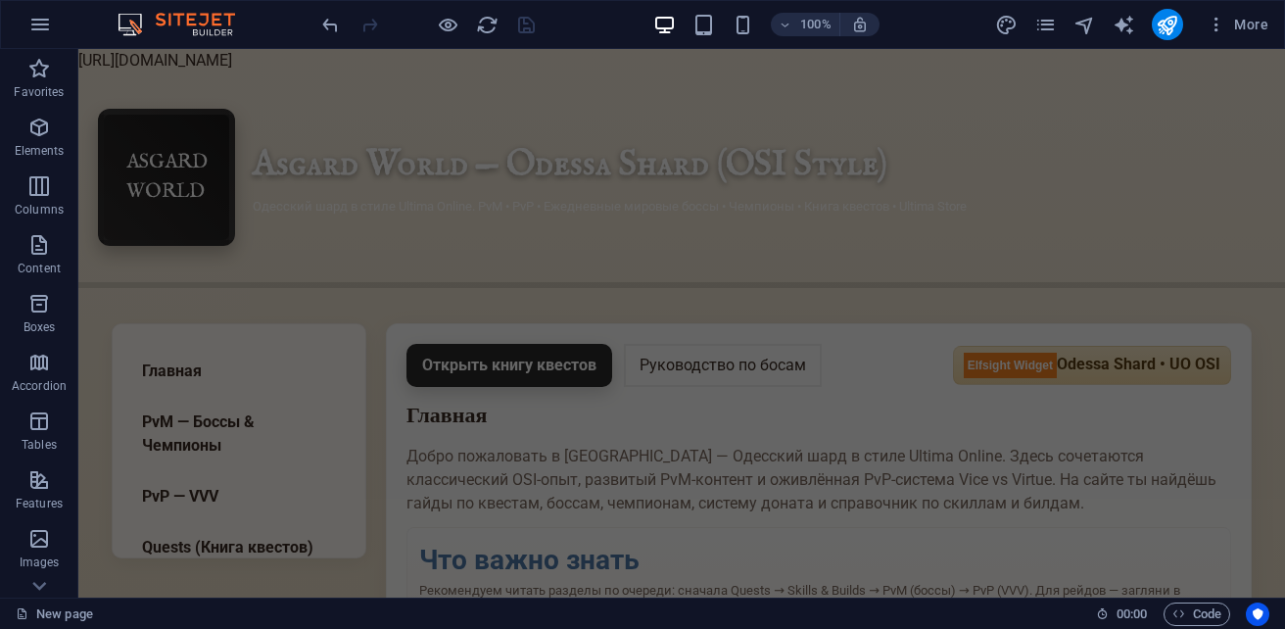
click at [231, 57] on body "https://cdn1.site-media.eu/images/0/19663029/index-6tO3mCO7QtZuJfoYc_wJHA.html …" at bounding box center [681, 323] width 1206 height 548
drag, startPoint x: 733, startPoint y: 55, endPoint x: 606, endPoint y: 61, distance: 127.4
click at [609, 61] on body "https://cdn1.site-media.eu/images/0/19663029/index-6tO3mCO7QtZuJfoYc_wJHA.html …" at bounding box center [681, 323] width 1206 height 548
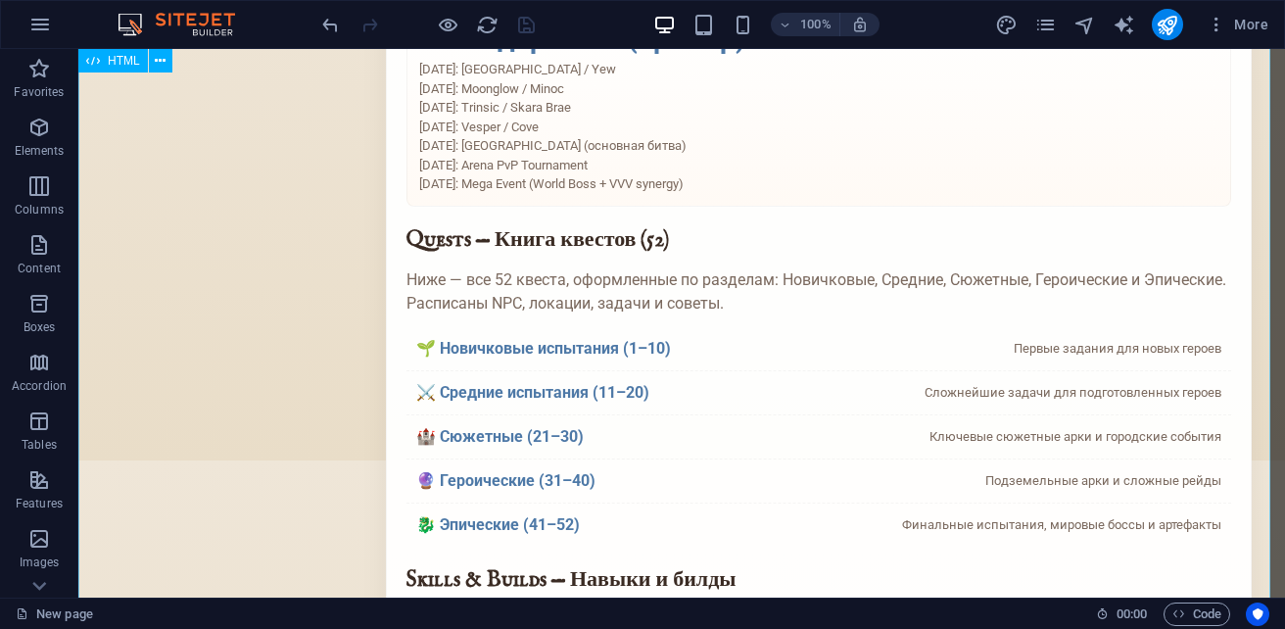
scroll to position [1614, 0]
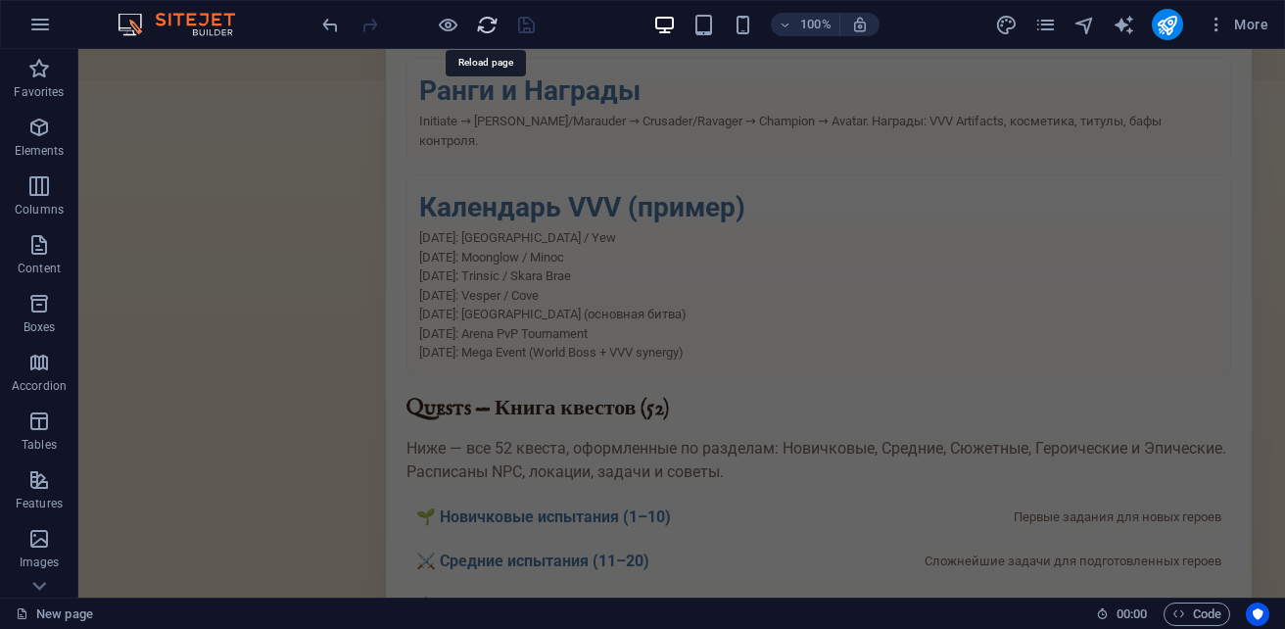
click at [490, 22] on icon "reload" at bounding box center [487, 25] width 23 height 23
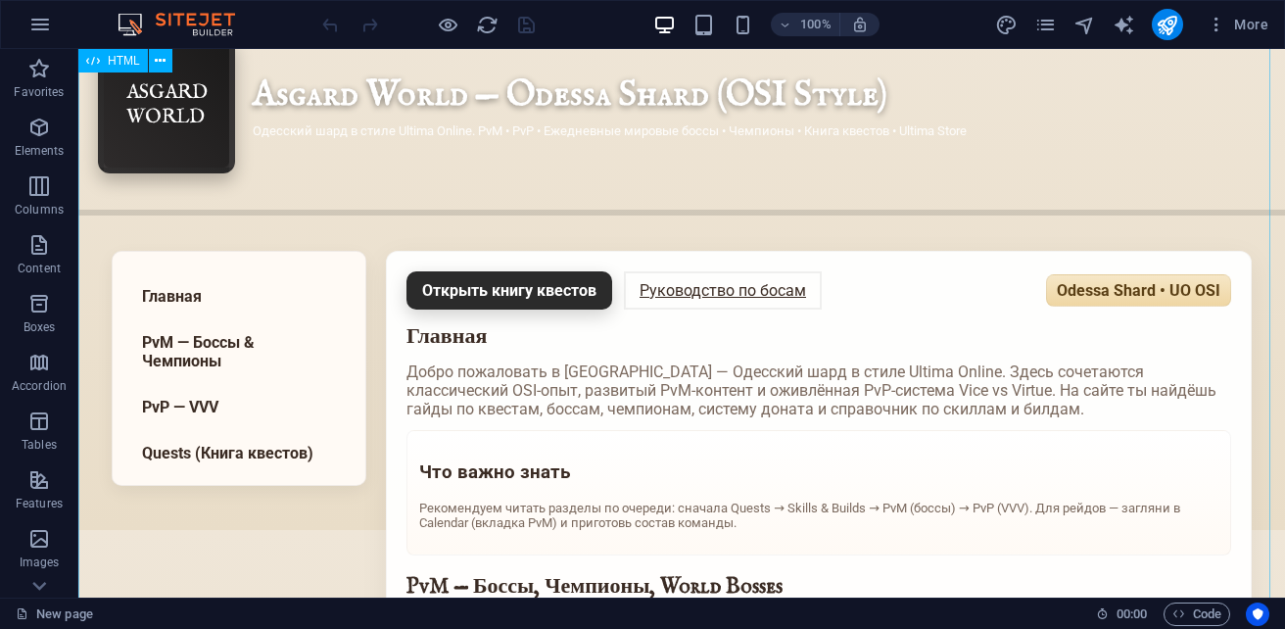
scroll to position [0, 0]
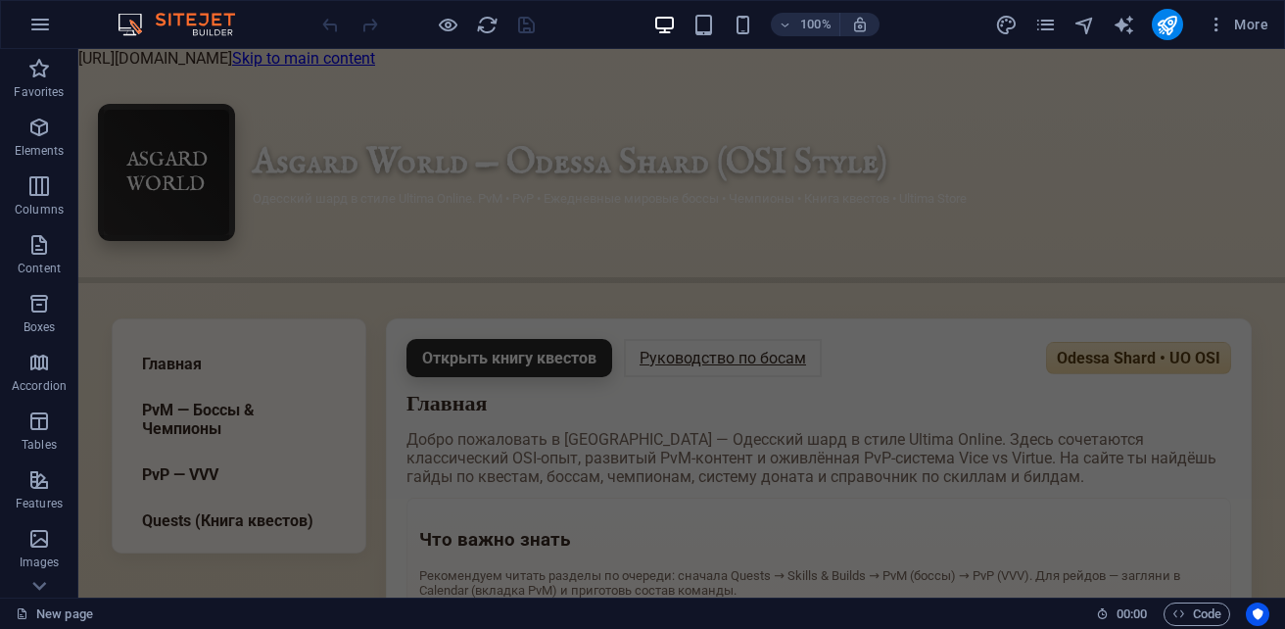
click at [239, 57] on body "https://cdn1.site-media.eu/images/0/19663029/index-6tO3mCO7QtZuJfoYc_wJHA.html …" at bounding box center [681, 323] width 1206 height 548
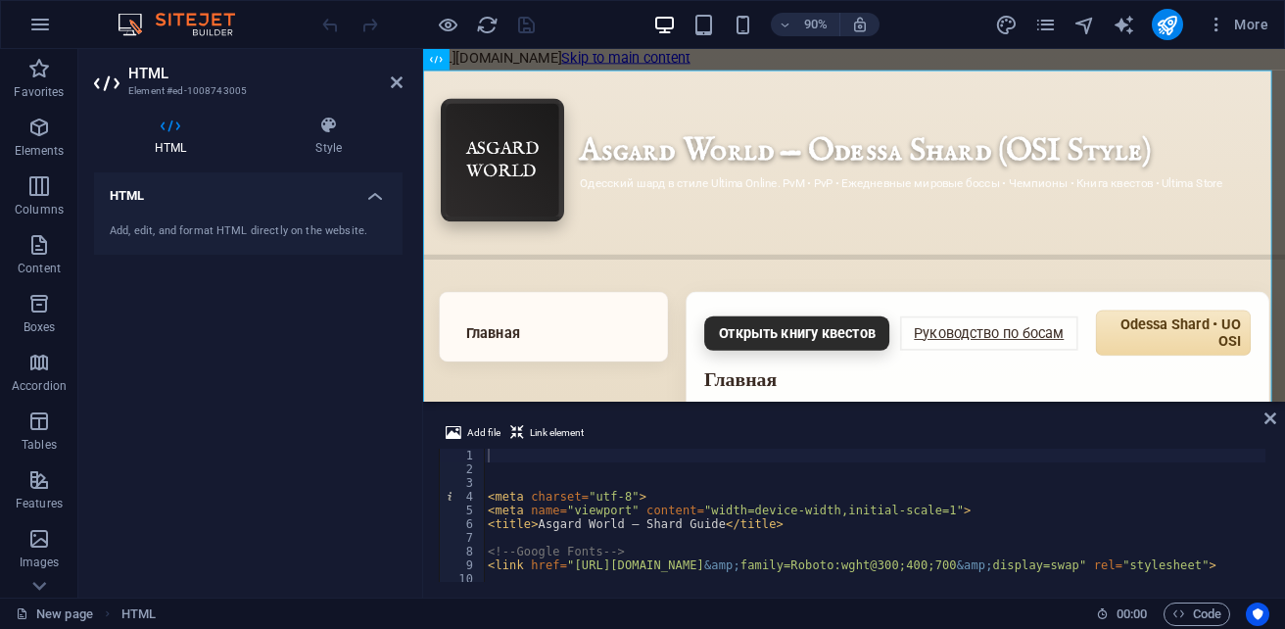
drag, startPoint x: 958, startPoint y: 60, endPoint x: 744, endPoint y: 111, distance: 219.4
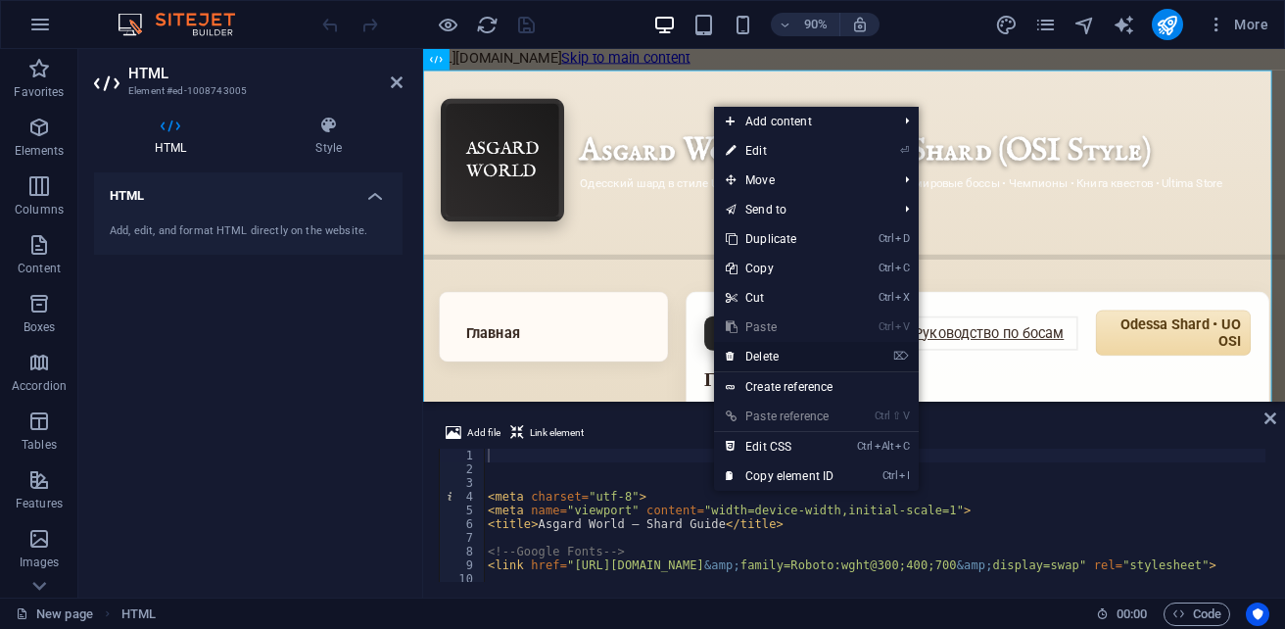
click at [768, 355] on link "⌦ Delete" at bounding box center [779, 356] width 131 height 29
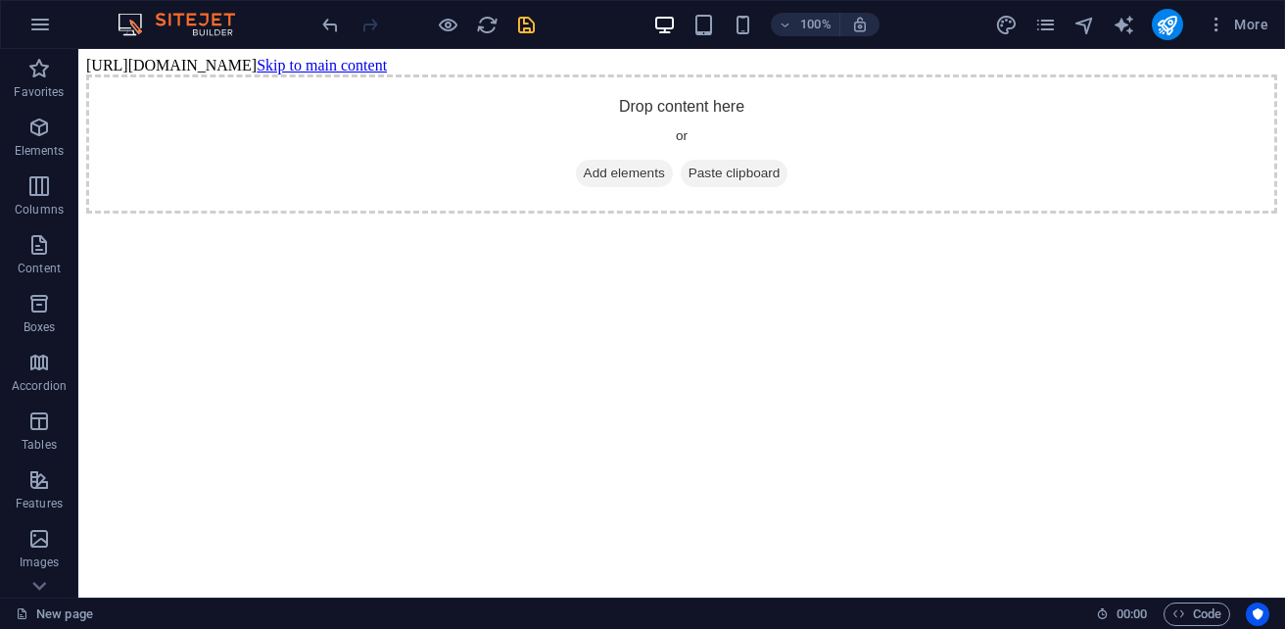
click at [511, 65] on body "[URL][DOMAIN_NAME] Skip to main content Drop content here or Add elements Paste…" at bounding box center [681, 135] width 1191 height 157
drag, startPoint x: 304, startPoint y: 71, endPoint x: 193, endPoint y: 50, distance: 112.7
click at [284, 69] on body "[URL][DOMAIN_NAME] Skip to main content Drop content here or Add elements Paste…" at bounding box center [681, 135] width 1191 height 157
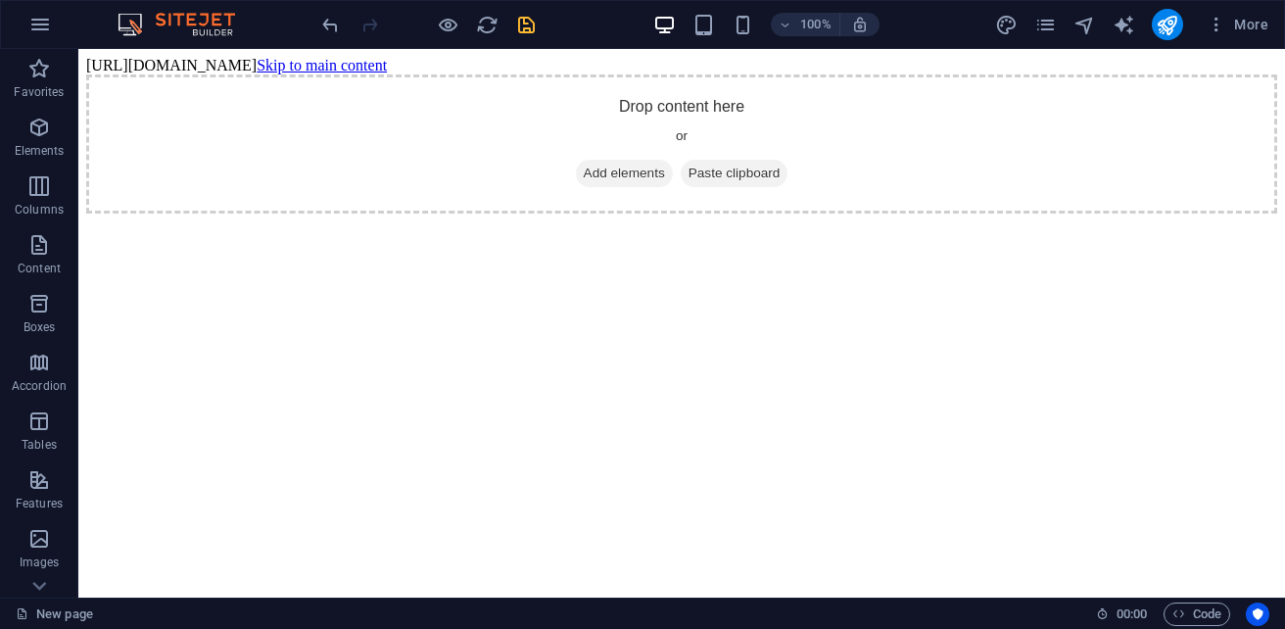
click at [175, 45] on div "100% More" at bounding box center [642, 24] width 1283 height 47
drag, startPoint x: 121, startPoint y: 56, endPoint x: 83, endPoint y: 56, distance: 38.2
click at [116, 57] on body "[URL][DOMAIN_NAME] Skip to main content Drop content here or Add elements Paste…" at bounding box center [681, 135] width 1191 height 157
click at [55, 56] on button "Favorites" at bounding box center [39, 78] width 78 height 59
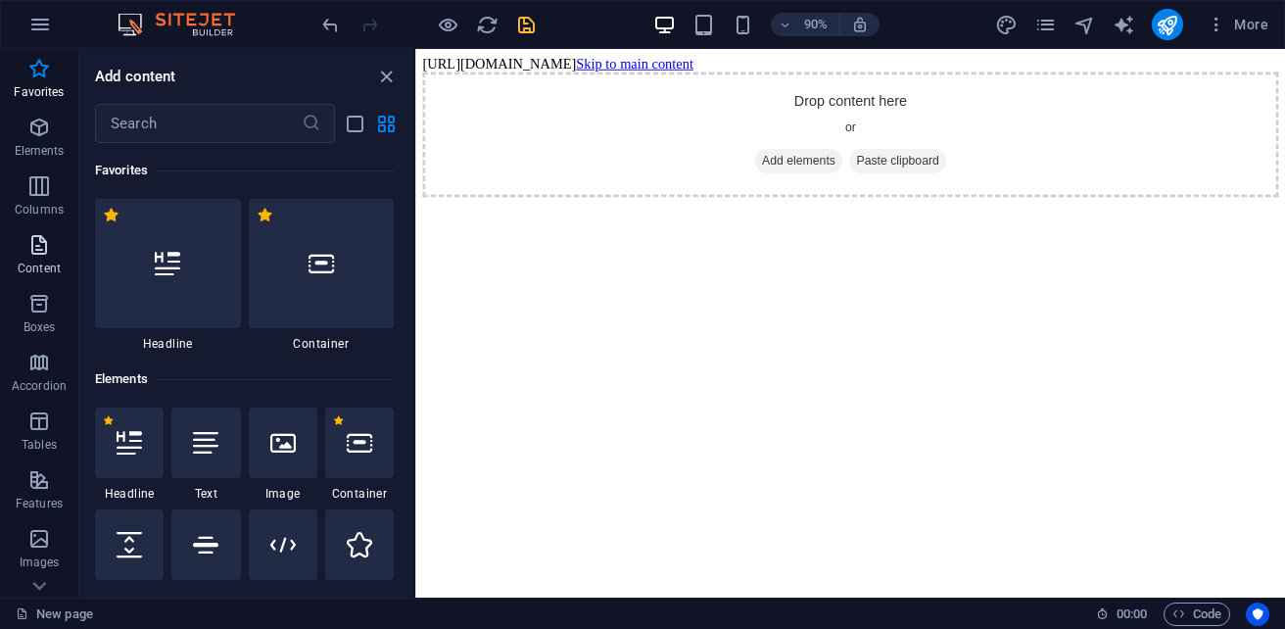
click at [43, 252] on icon "button" at bounding box center [38, 244] width 23 height 23
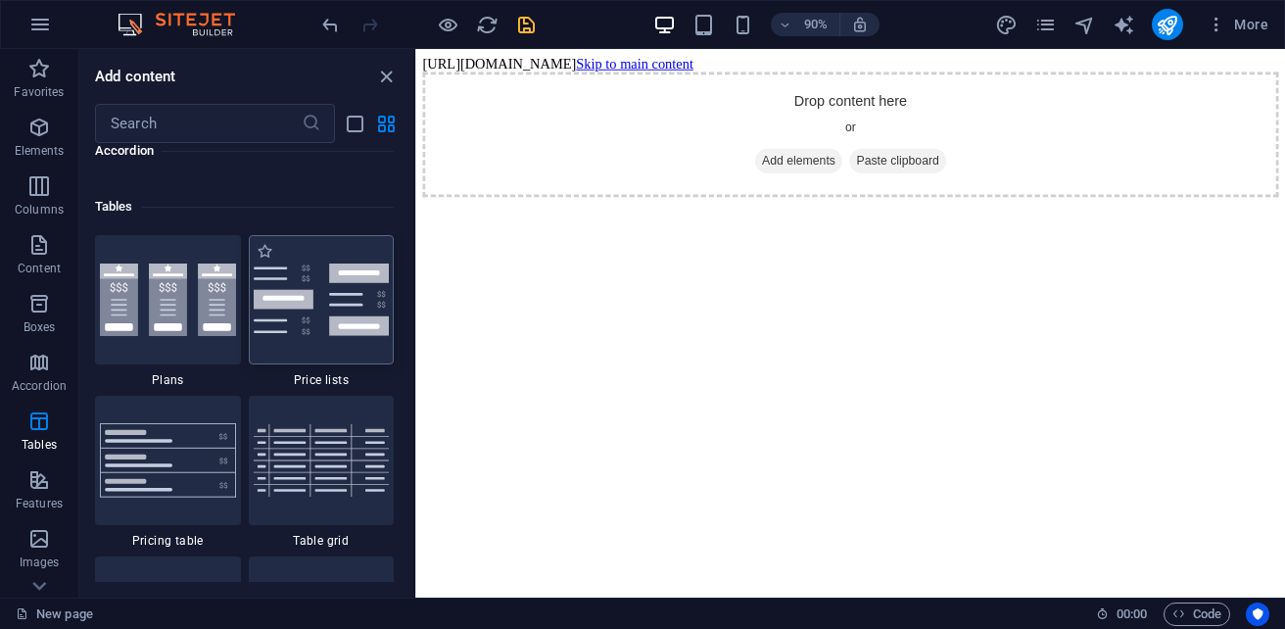
scroll to position [7146, 0]
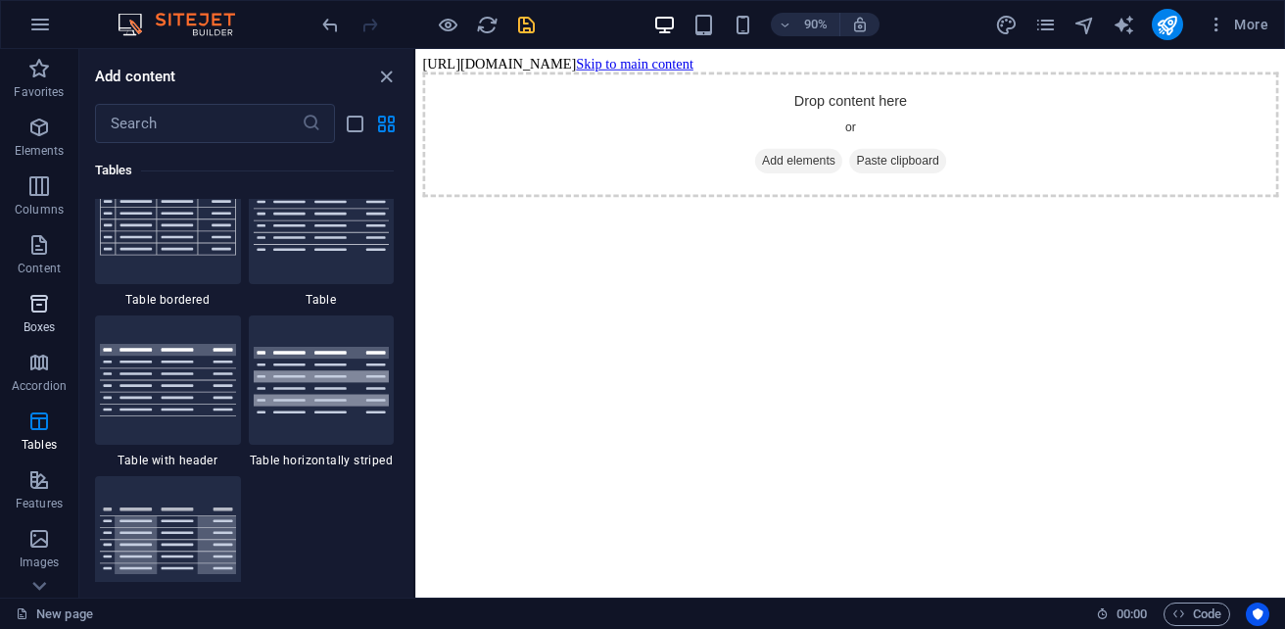
click at [54, 311] on span "Boxes" at bounding box center [39, 315] width 78 height 47
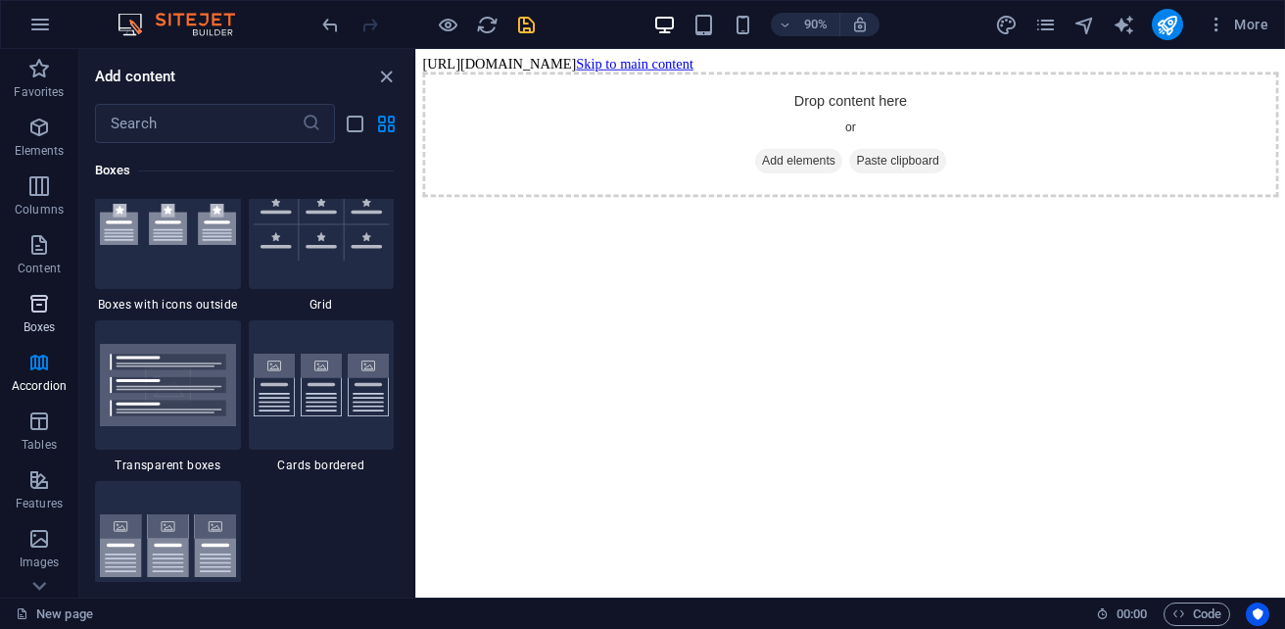
scroll to position [5401, 0]
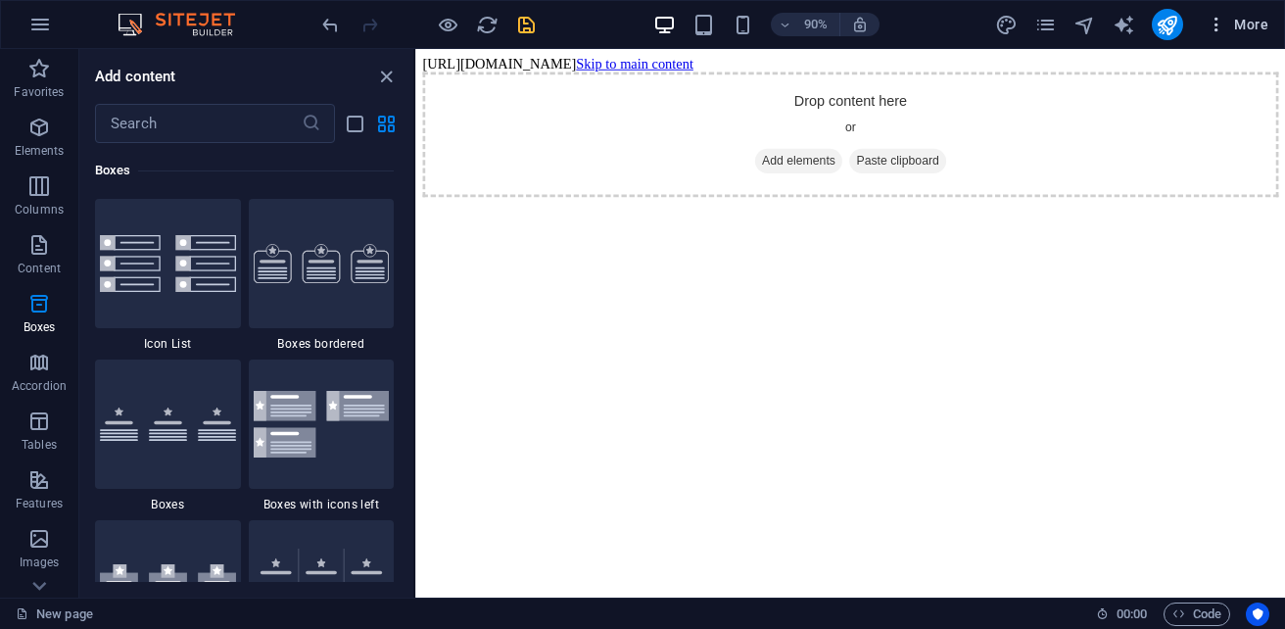
click at [1247, 20] on span "More" at bounding box center [1237, 25] width 62 height 20
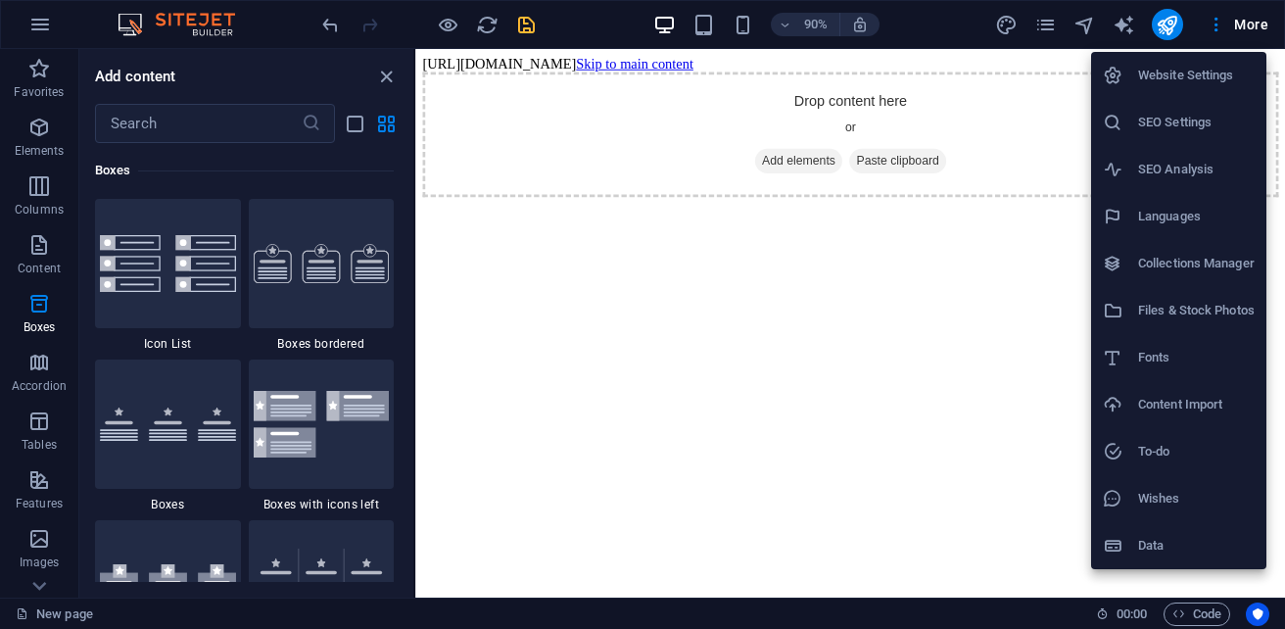
click at [1218, 407] on h6 "Content Import" at bounding box center [1196, 404] width 117 height 23
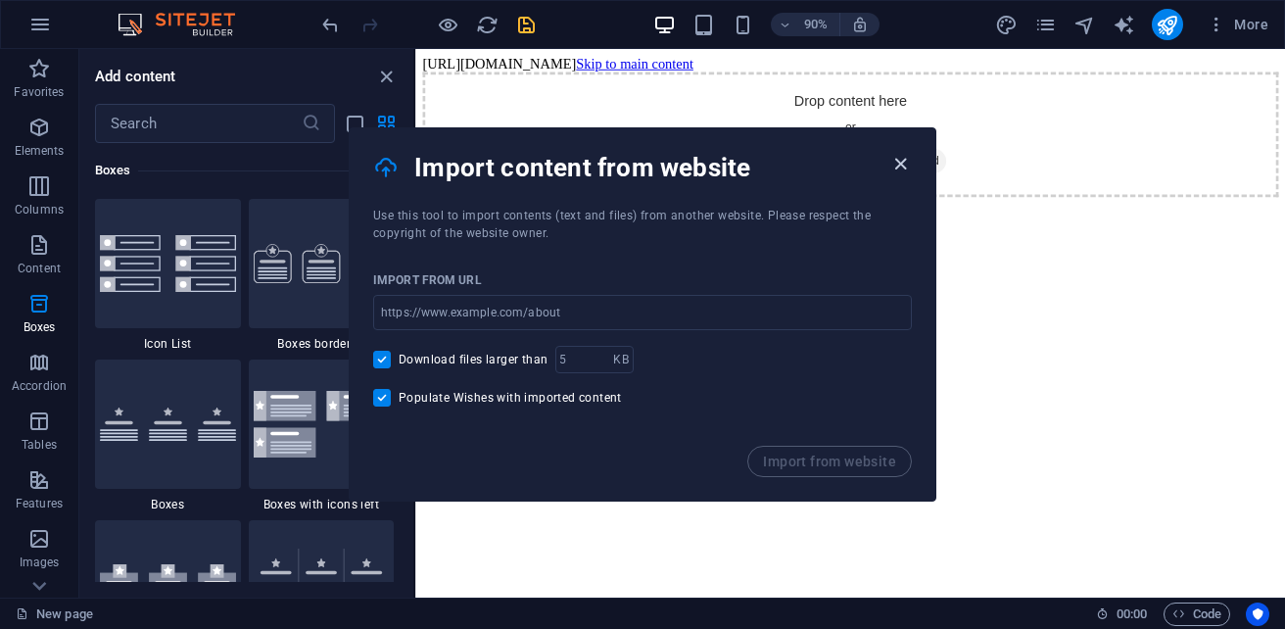
click at [904, 163] on icon "button" at bounding box center [900, 164] width 23 height 23
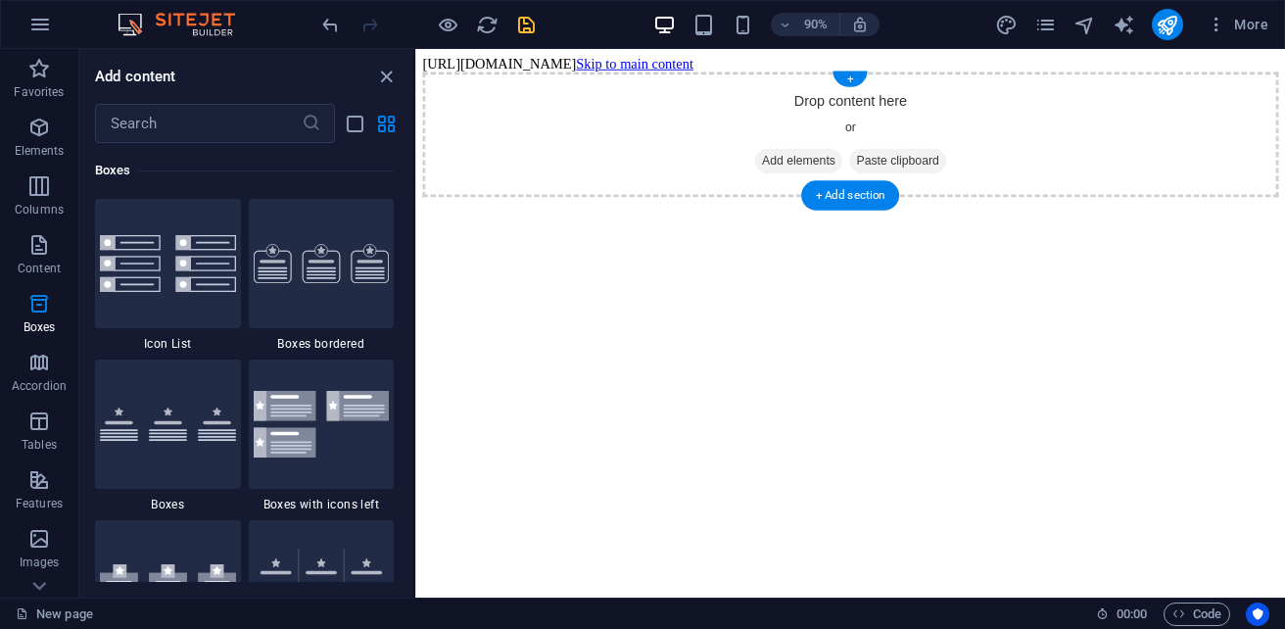
drag, startPoint x: 928, startPoint y: 63, endPoint x: 802, endPoint y: 103, distance: 132.5
click at [806, 105] on div "Drop content here or Add elements Paste clipboard" at bounding box center [898, 143] width 951 height 139
click at [802, 103] on div "Drop content here or Add elements Paste clipboard" at bounding box center [898, 143] width 951 height 139
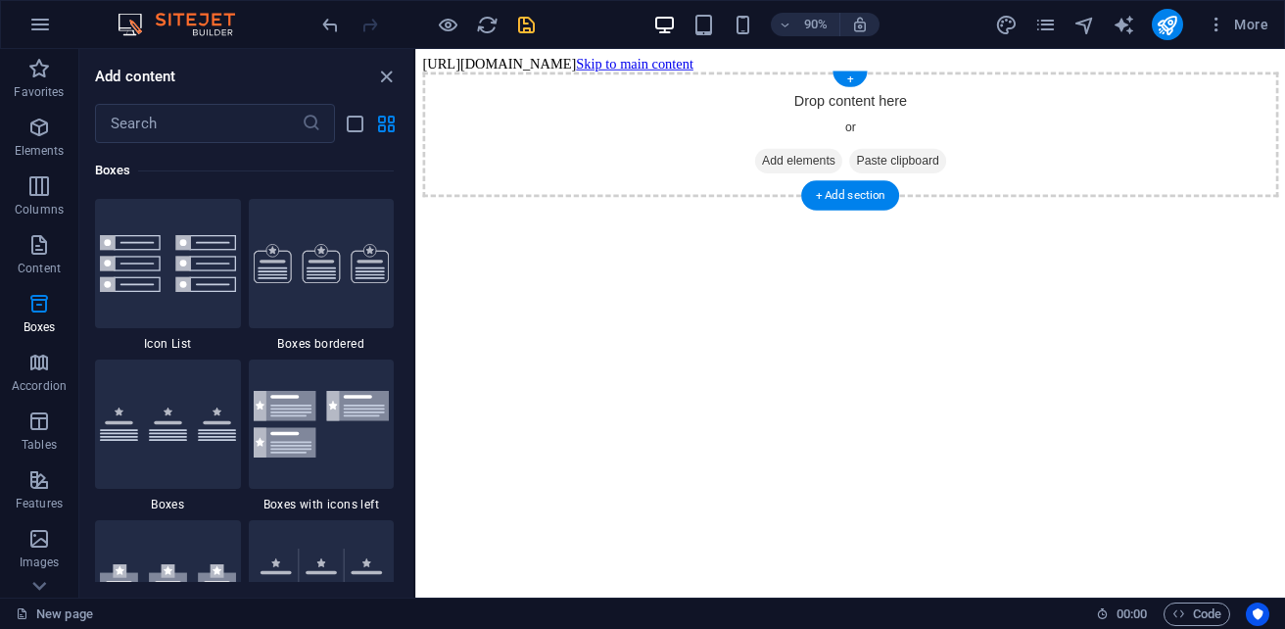
click at [802, 103] on div "Drop content here or Add elements Paste clipboard" at bounding box center [898, 143] width 951 height 139
drag, startPoint x: 789, startPoint y: 102, endPoint x: 772, endPoint y: 99, distance: 17.9
click at [782, 100] on div "Drop content here or Add elements Paste clipboard" at bounding box center [898, 143] width 951 height 139
click at [747, 94] on div "Drop content here or Add elements Paste clipboard" at bounding box center [898, 143] width 951 height 139
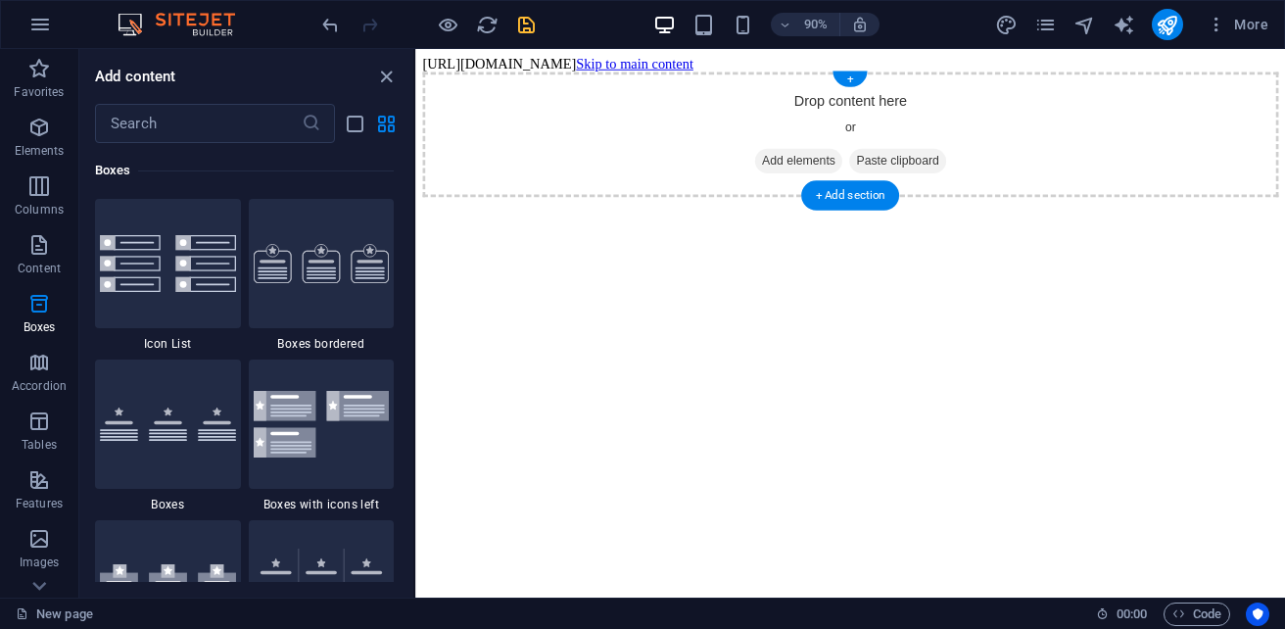
click at [747, 94] on div "Drop content here or Add elements Paste clipboard" at bounding box center [898, 143] width 951 height 139
drag, startPoint x: 504, startPoint y: 79, endPoint x: 479, endPoint y: 65, distance: 29.4
click at [502, 79] on div "Drop content here or Add elements Paste clipboard" at bounding box center [898, 143] width 951 height 139
drag, startPoint x: 401, startPoint y: 39, endPoint x: 30, endPoint y: 11, distance: 372.2
click at [401, 39] on div at bounding box center [427, 24] width 219 height 31
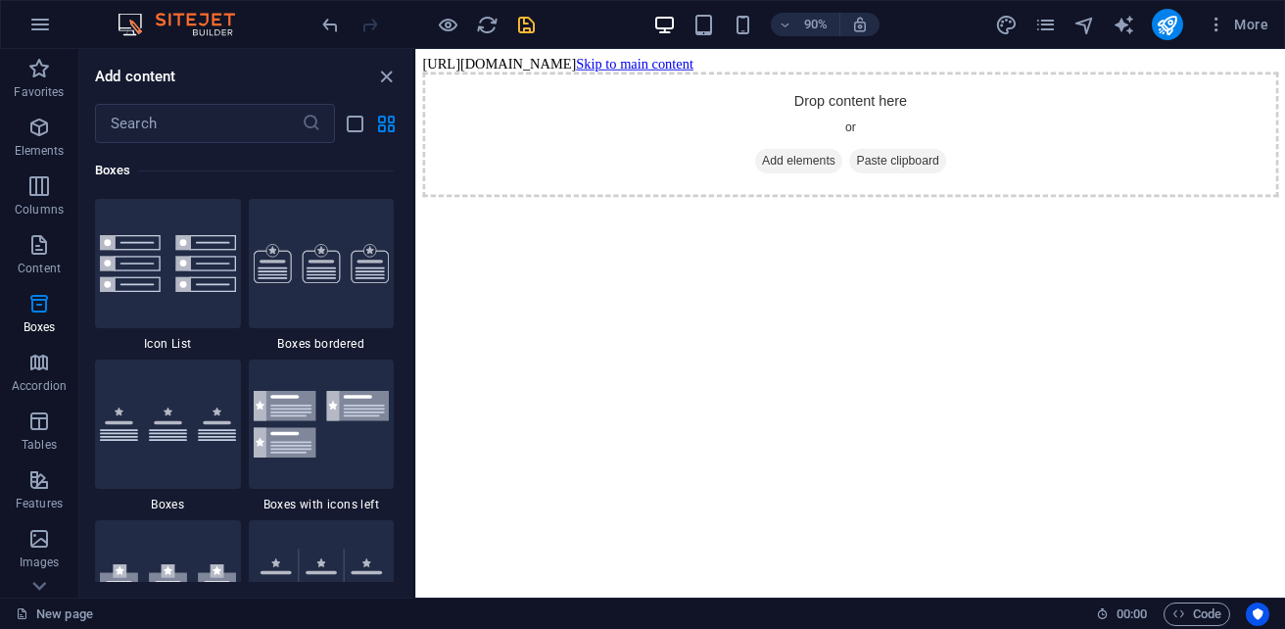
click at [453, 63] on body "[URL][DOMAIN_NAME] Skip to main content Drop content here or Add elements Paste…" at bounding box center [898, 135] width 951 height 157
click at [429, 57] on body "[URL][DOMAIN_NAME] Skip to main content Drop content here or Add elements Paste…" at bounding box center [898, 135] width 951 height 157
drag, startPoint x: 438, startPoint y: 91, endPoint x: 422, endPoint y: 153, distance: 63.6
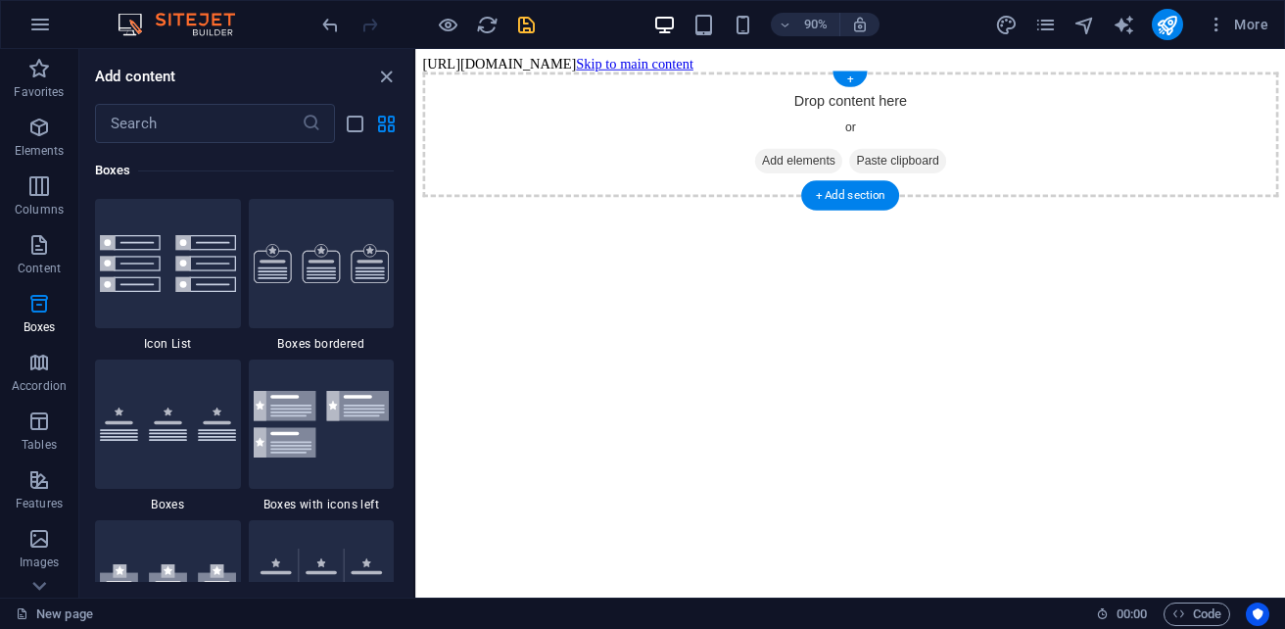
click at [428, 143] on body "[URL][DOMAIN_NAME] Skip to main content Drop content here or Add elements Paste…" at bounding box center [898, 135] width 951 height 157
drag, startPoint x: 422, startPoint y: 164, endPoint x: 419, endPoint y: 177, distance: 14.0
click at [423, 177] on div "Drop content here or Add elements Paste clipboard" at bounding box center [898, 143] width 951 height 139
click at [400, 177] on div "Favorites 1 Star Headline 1 Star Container Elements 1 Star Headline 1 Star Text…" at bounding box center [246, 362] width 334 height 439
drag, startPoint x: 417, startPoint y: 174, endPoint x: 783, endPoint y: 194, distance: 366.7
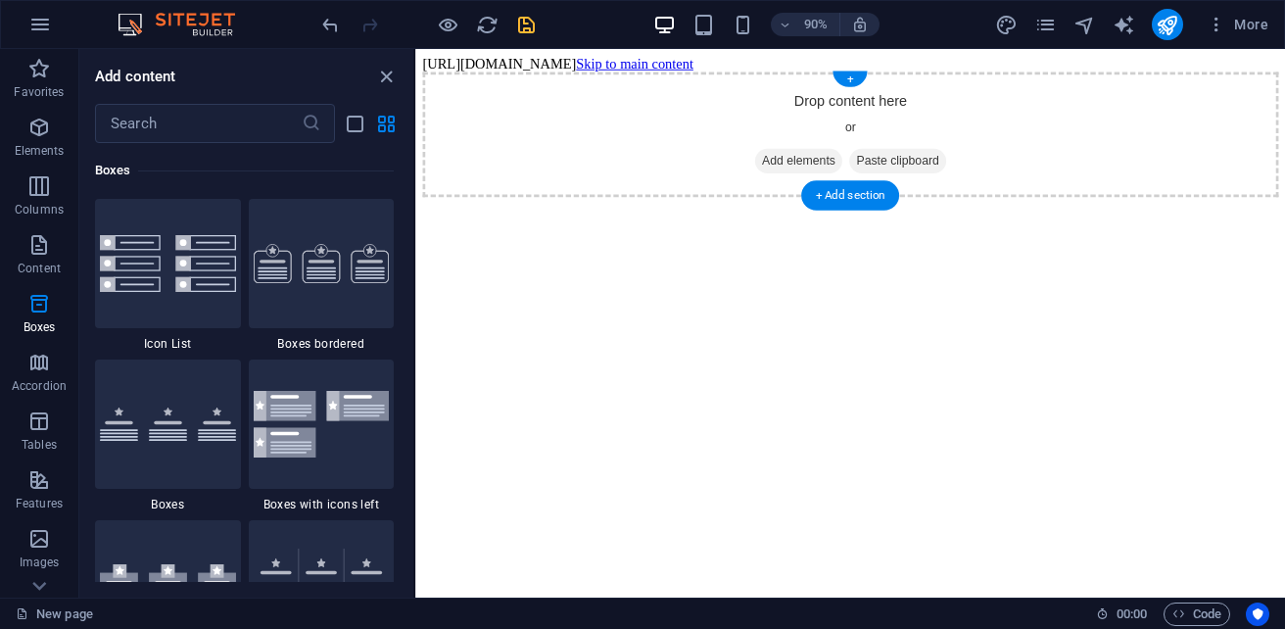
click at [707, 192] on div "Drop content here or Add elements Paste clipboard" at bounding box center [898, 143] width 951 height 139
click at [837, 205] on div "Drop content here or Add elements Paste clipboard" at bounding box center [898, 143] width 951 height 139
click at [830, 178] on span "Add elements" at bounding box center [840, 173] width 97 height 27
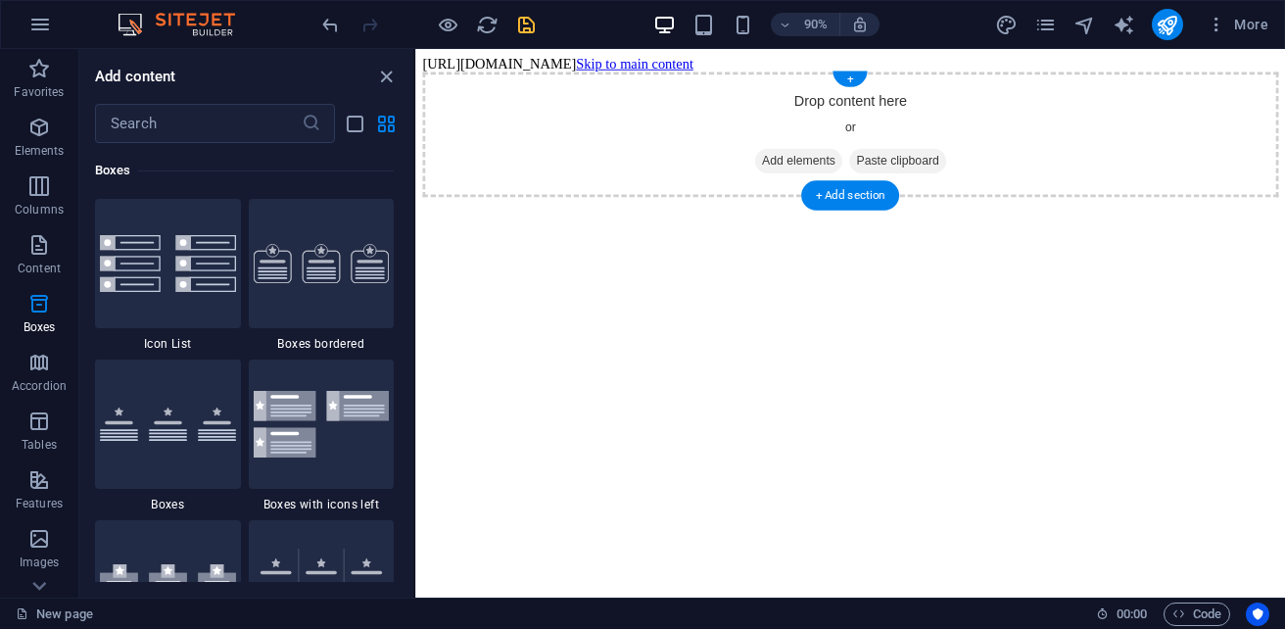
click at [830, 178] on span "Add elements" at bounding box center [840, 173] width 97 height 27
click at [790, 57] on body "[URL][DOMAIN_NAME] Skip to main content Drop content here or Add elements Paste…" at bounding box center [898, 135] width 951 height 157
click at [832, 66] on body "[URL][DOMAIN_NAME] Skip to main content Drop content here or Add elements Paste…" at bounding box center [898, 135] width 951 height 157
click at [1011, 57] on body "[URL][DOMAIN_NAME] Skip to main content Drop content here or Add elements Paste…" at bounding box center [898, 135] width 951 height 157
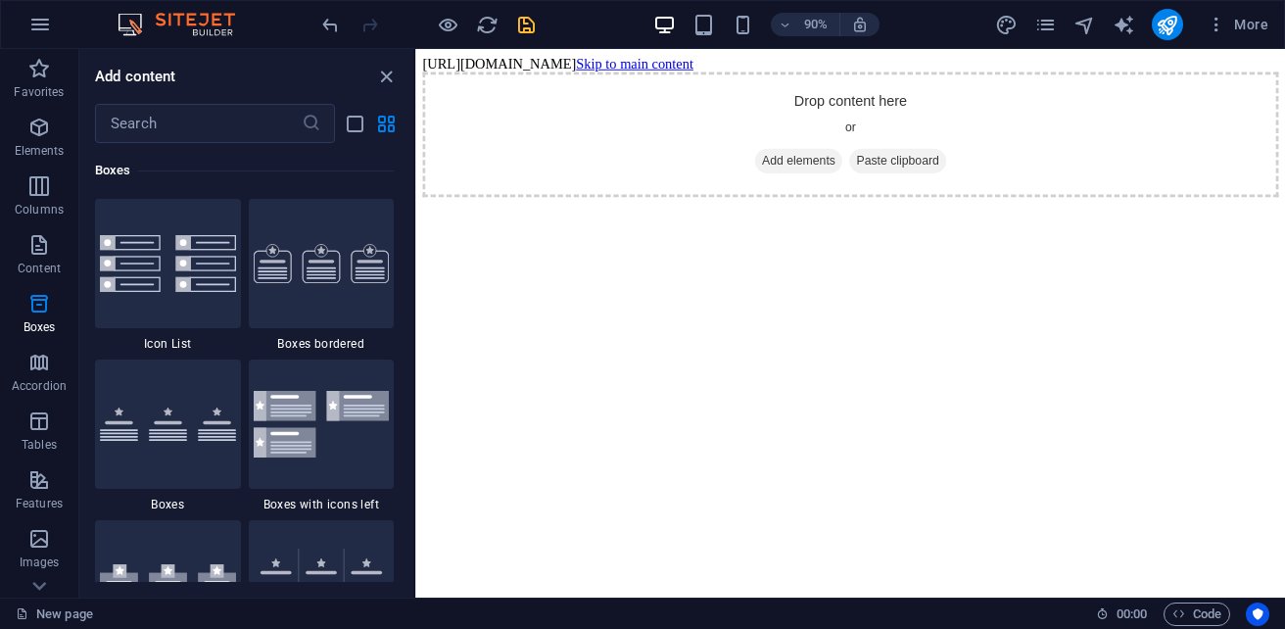
click at [1011, 57] on body "[URL][DOMAIN_NAME] Skip to main content Drop content here or Add elements Paste…" at bounding box center [898, 135] width 951 height 157
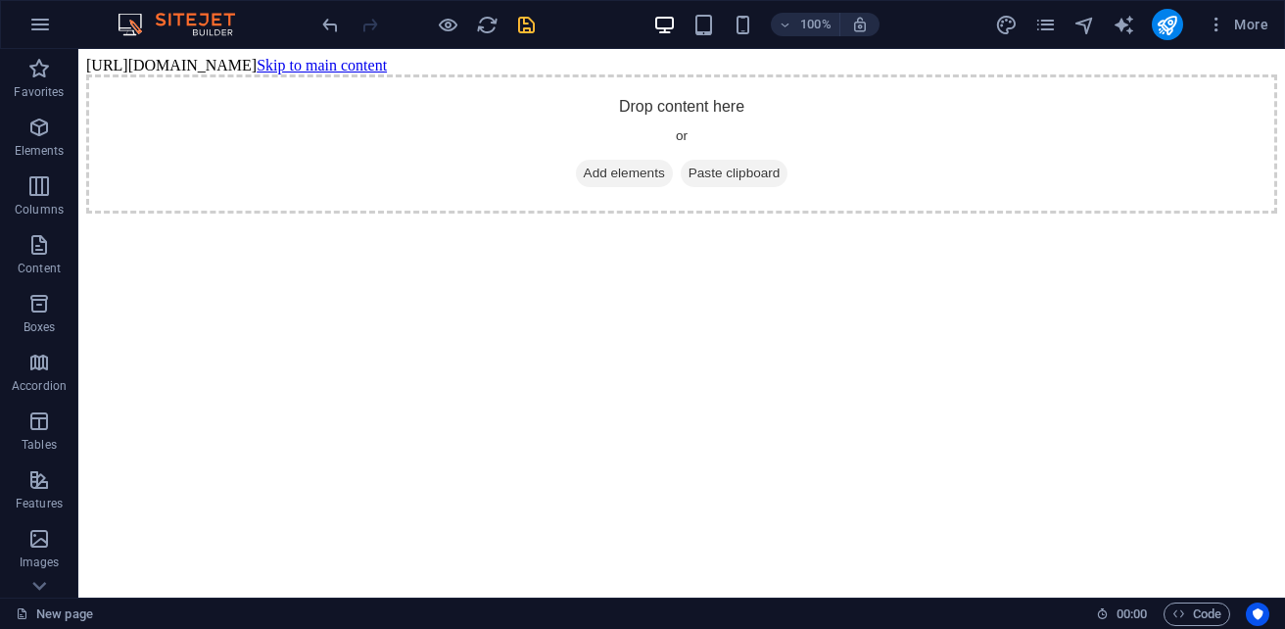
click at [565, 61] on body "[URL][DOMAIN_NAME] Skip to main content Drop content here or Add elements Paste…" at bounding box center [681, 135] width 1191 height 157
drag, startPoint x: 757, startPoint y: 131, endPoint x: 702, endPoint y: 145, distance: 56.5
drag, startPoint x: 682, startPoint y: 70, endPoint x: 689, endPoint y: 111, distance: 40.7
click at [689, 111] on body "[URL][DOMAIN_NAME] Skip to main content Drop content here or Add elements Paste…" at bounding box center [681, 135] width 1191 height 157
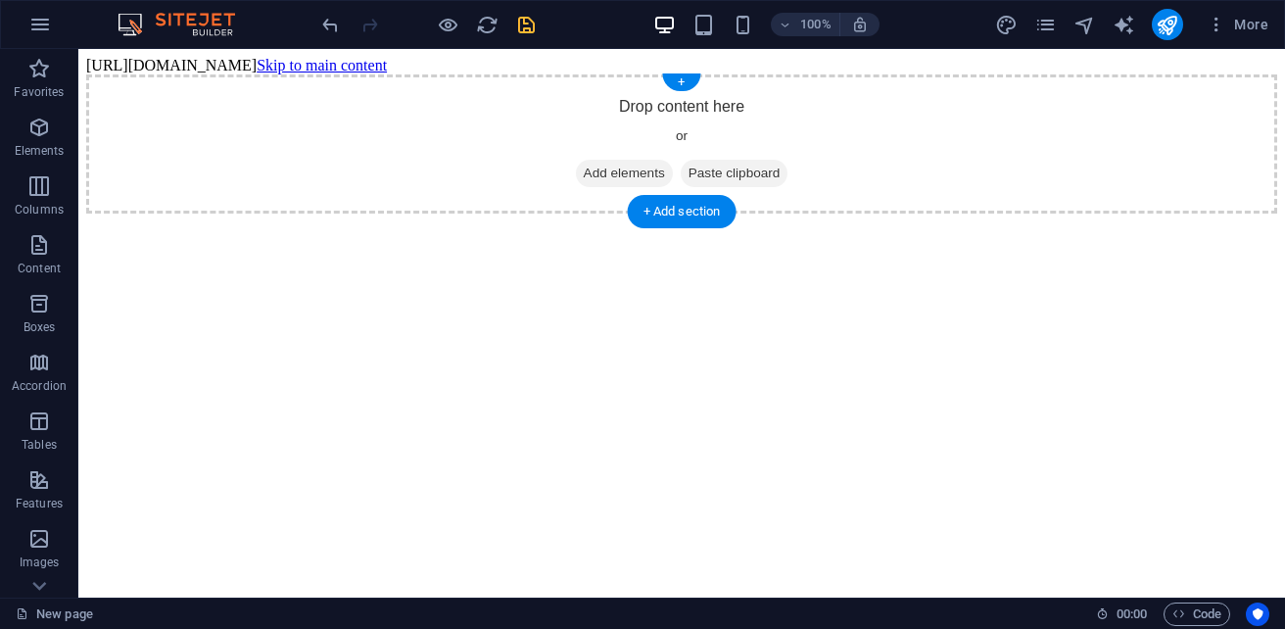
drag, startPoint x: 717, startPoint y: 75, endPoint x: 723, endPoint y: 100, distance: 25.2
click at [723, 100] on div "Drop content here or Add elements Paste clipboard" at bounding box center [681, 143] width 1191 height 139
click at [108, 57] on body "[URL][DOMAIN_NAME] Skip to main content Drop content here or Add elements Paste…" at bounding box center [681, 135] width 1191 height 157
click at [111, 61] on body "[URL][DOMAIN_NAME] Skip to main content Drop content here or Add elements Paste…" at bounding box center [681, 135] width 1191 height 157
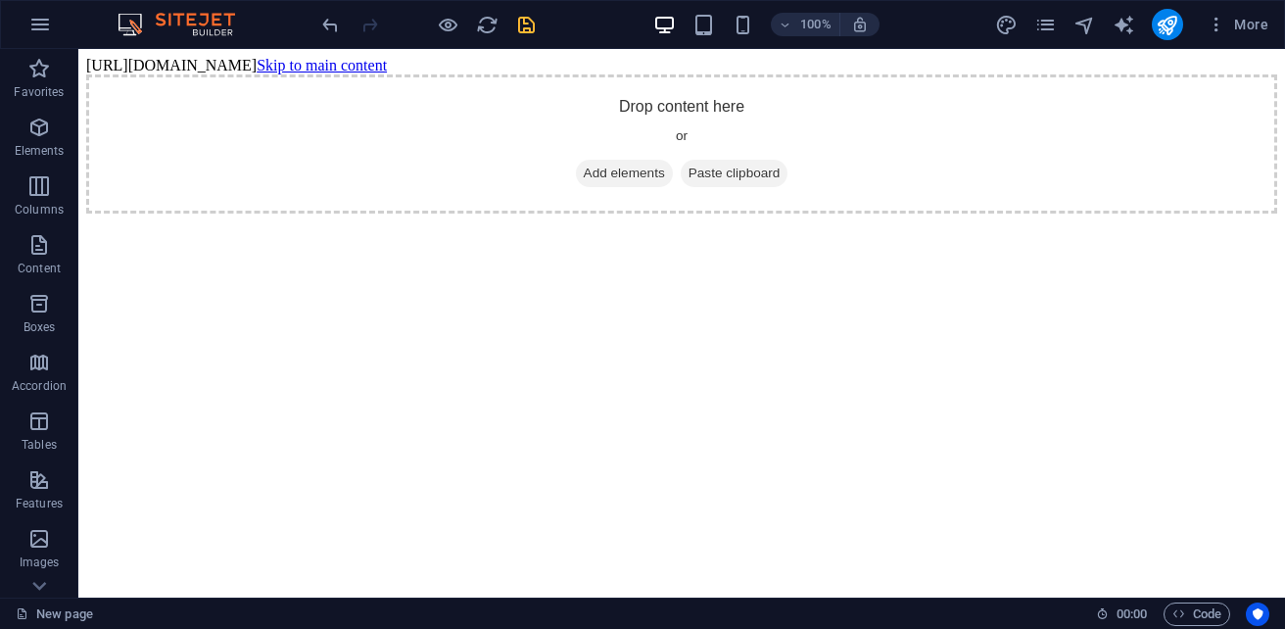
click at [111, 61] on body "[URL][DOMAIN_NAME] Skip to main content Drop content here or Add elements Paste…" at bounding box center [681, 135] width 1191 height 157
click at [1178, 61] on body "[URL][DOMAIN_NAME] Skip to main content Drop content here or Add elements Paste…" at bounding box center [681, 135] width 1191 height 157
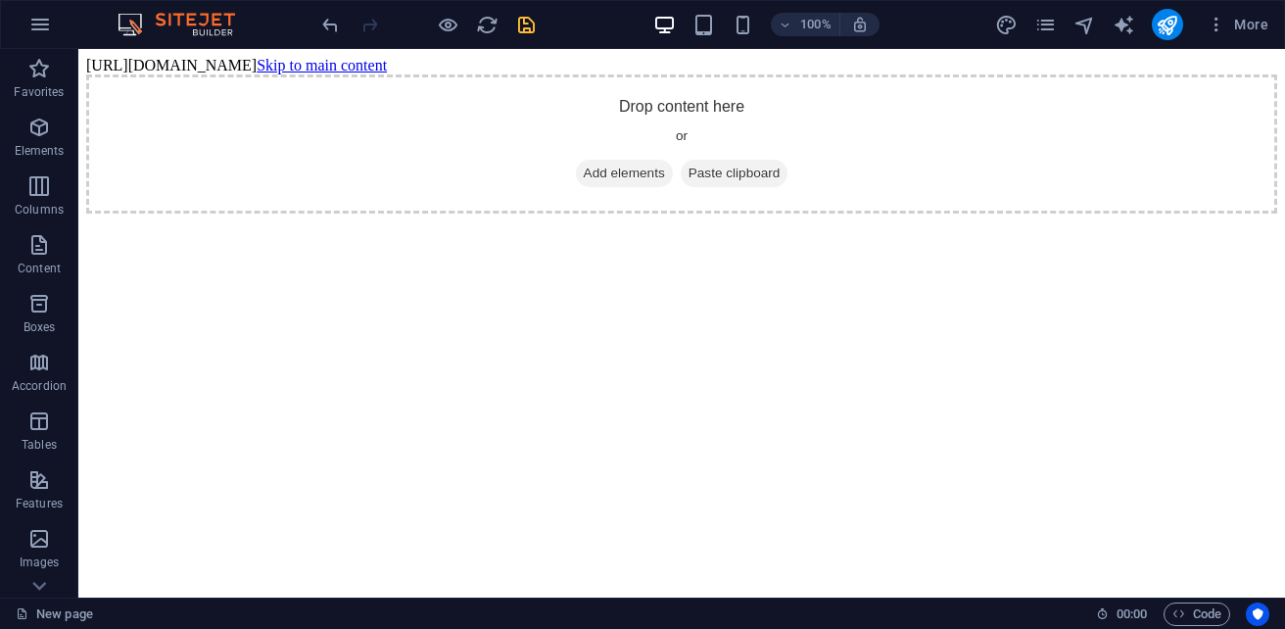
click at [664, 59] on body "[URL][DOMAIN_NAME] Skip to main content Drop content here or Add elements Paste…" at bounding box center [681, 135] width 1191 height 157
drag, startPoint x: 711, startPoint y: 59, endPoint x: 692, endPoint y: 125, distance: 69.1
click at [692, 125] on body "[URL][DOMAIN_NAME] Skip to main content Drop content here or Add elements Paste…" at bounding box center [681, 135] width 1191 height 157
click at [598, 173] on span "Add elements" at bounding box center [624, 173] width 97 height 27
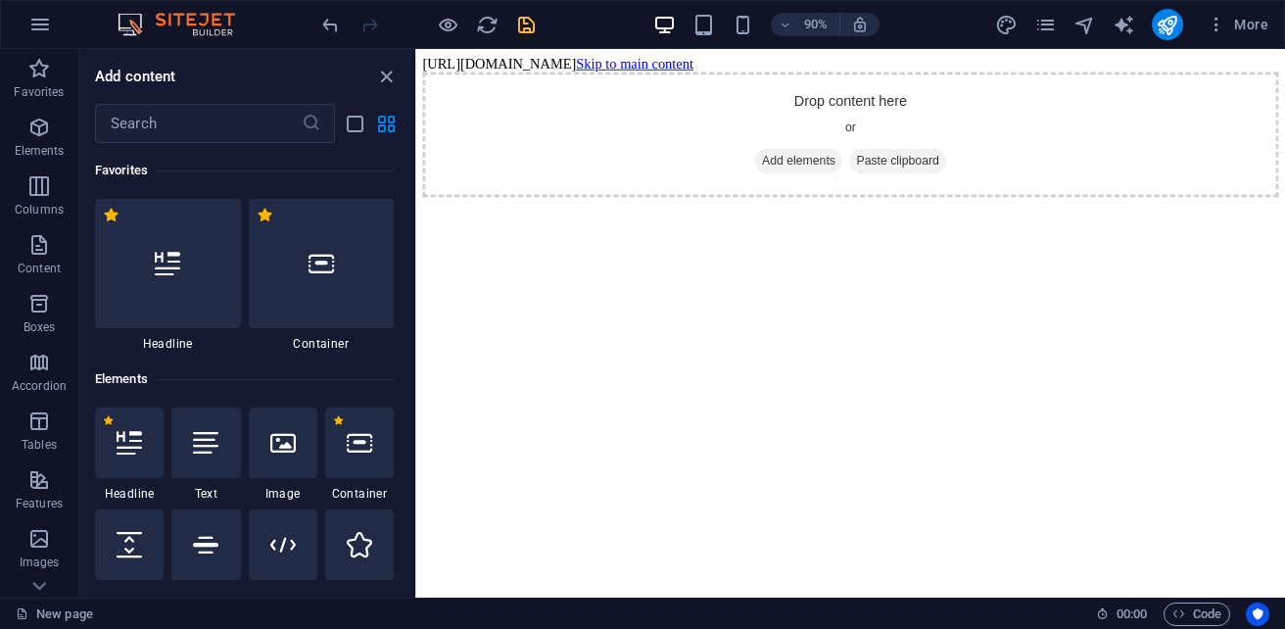
click at [810, 63] on body "[URL][DOMAIN_NAME] Skip to main content Drop content here or Add elements Paste…" at bounding box center [898, 135] width 951 height 157
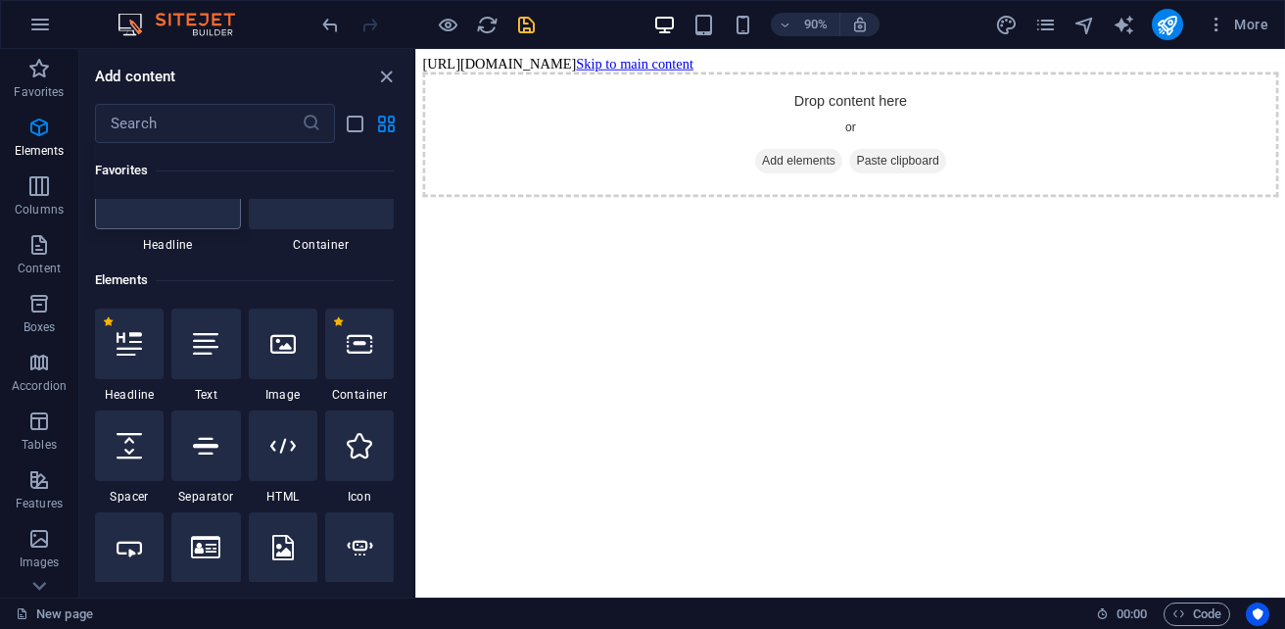
scroll to position [0, 0]
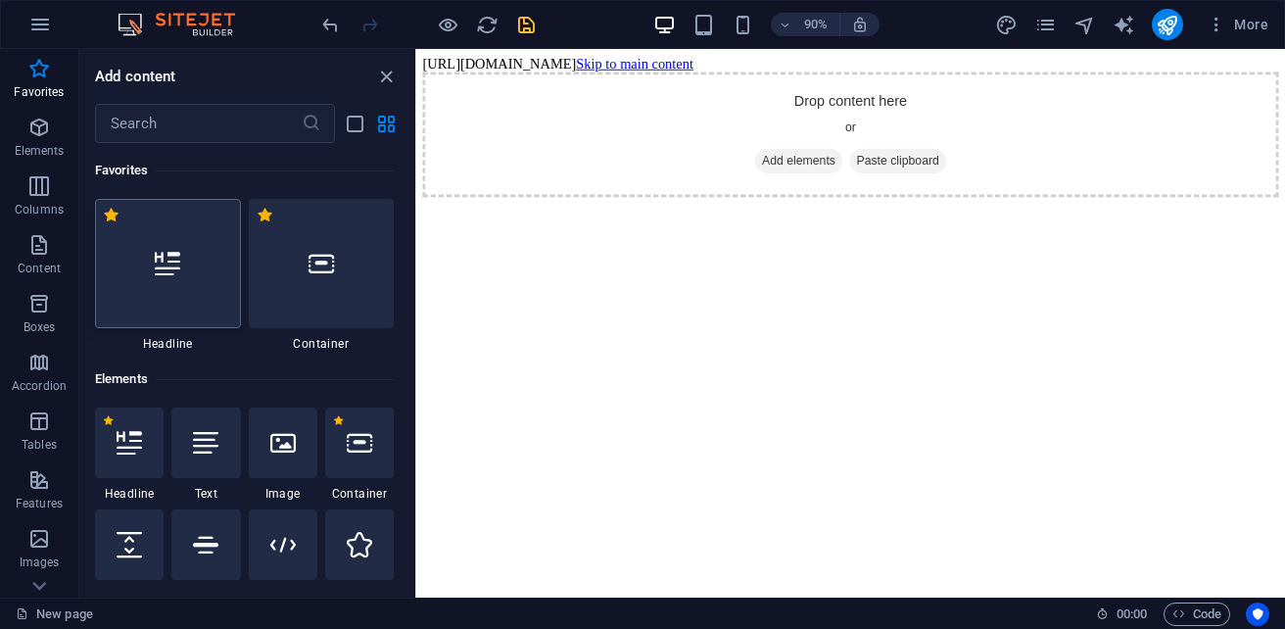
click at [166, 295] on div at bounding box center [168, 263] width 146 height 129
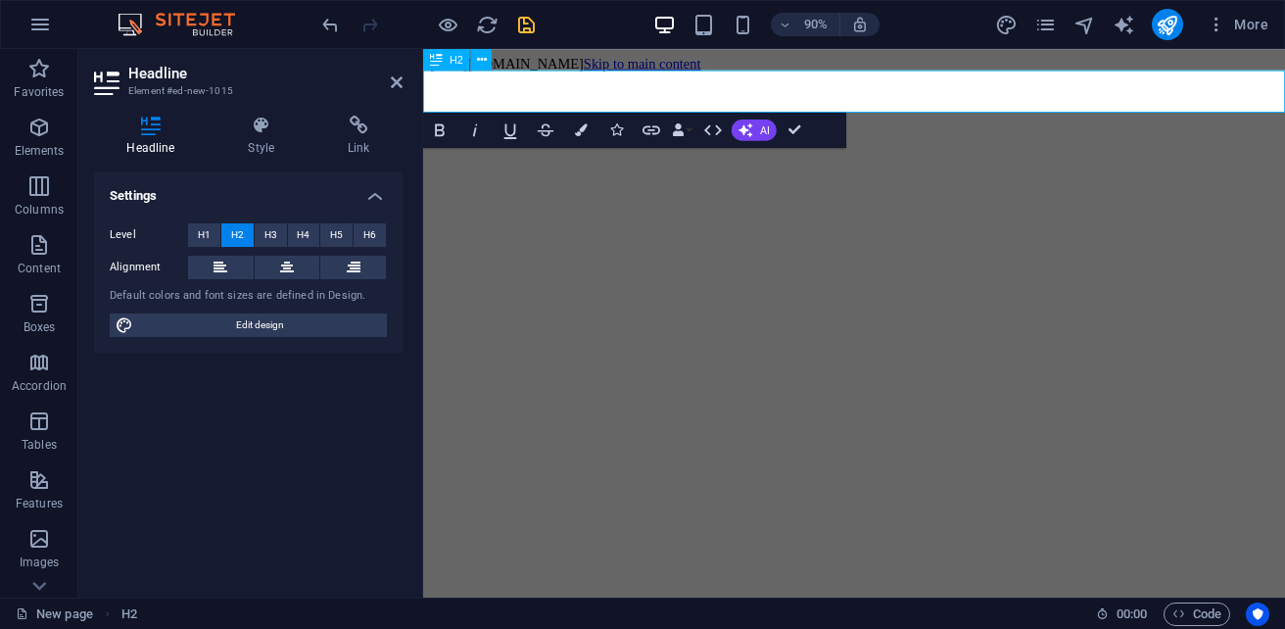
drag, startPoint x: 767, startPoint y: 87, endPoint x: 596, endPoint y: 299, distance: 271.6
click at [596, 140] on html "https://cdn1.site-media.eu/images/0/19663029/index-6tO3mCO7QtZuJfoYc_wJHA.html …" at bounding box center [902, 94] width 958 height 91
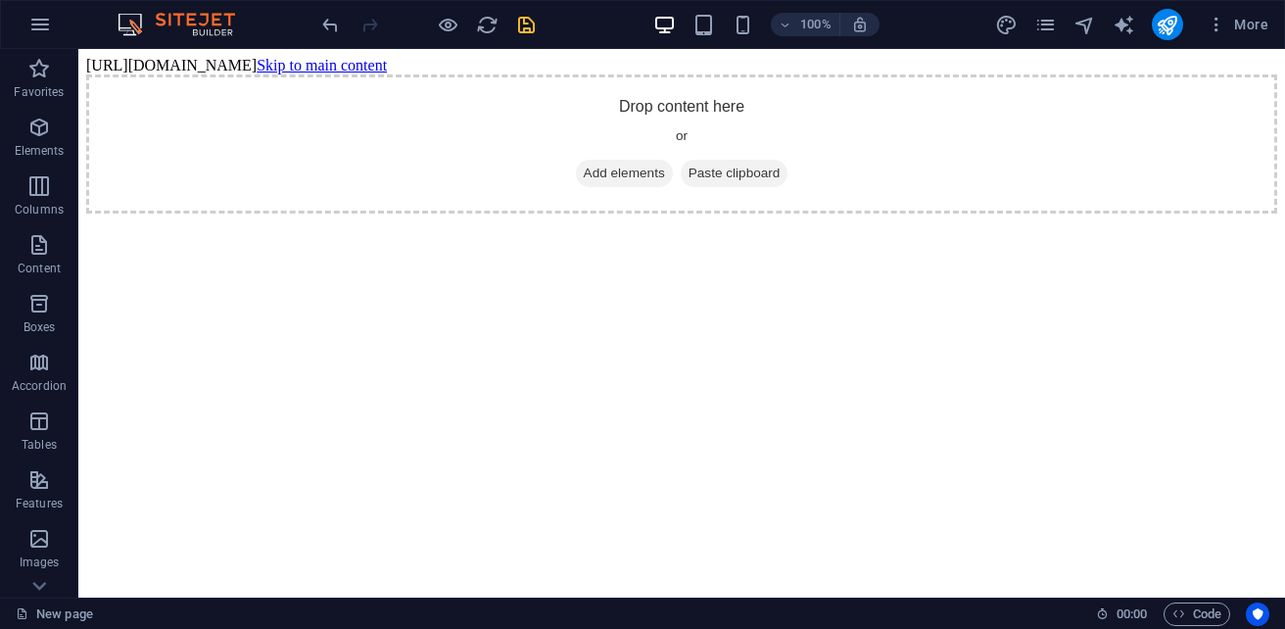
click at [632, 60] on body "[URL][DOMAIN_NAME] Skip to main content Drop content here or Add elements Paste…" at bounding box center [681, 135] width 1191 height 157
drag, startPoint x: 619, startPoint y: 61, endPoint x: 347, endPoint y: 91, distance: 273.9
click at [349, 92] on body "[URL][DOMAIN_NAME] Skip to main content Drop content here or Add elements Paste…" at bounding box center [681, 135] width 1191 height 157
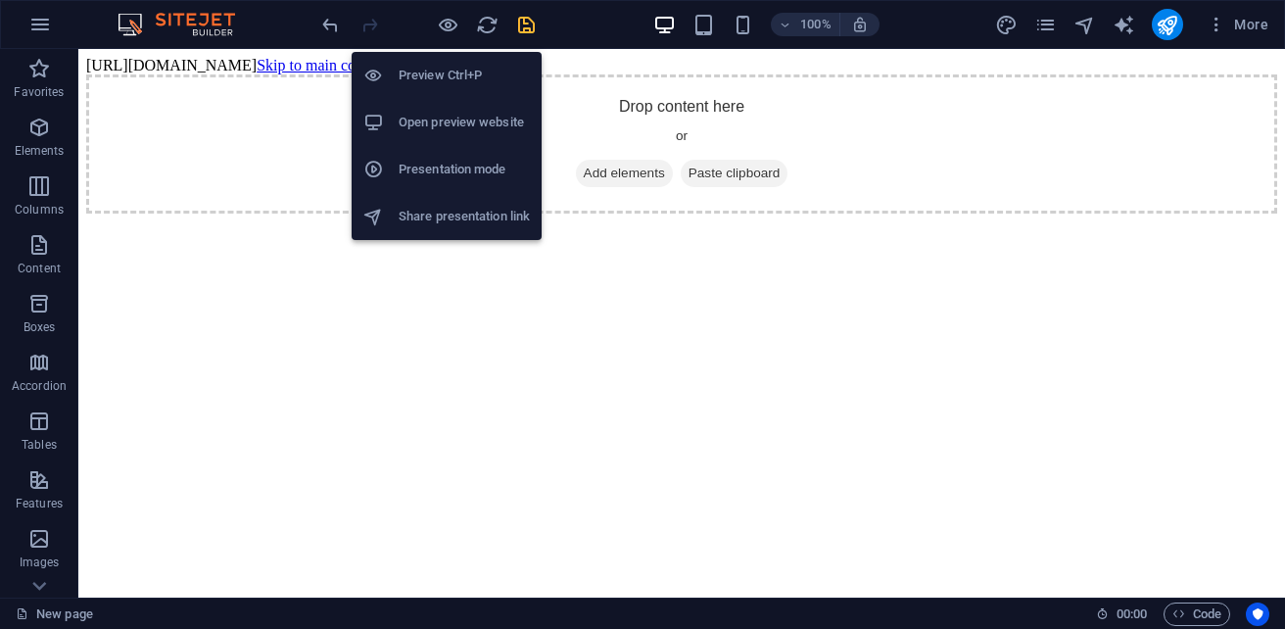
click at [451, 118] on h6 "Open preview website" at bounding box center [463, 122] width 131 height 23
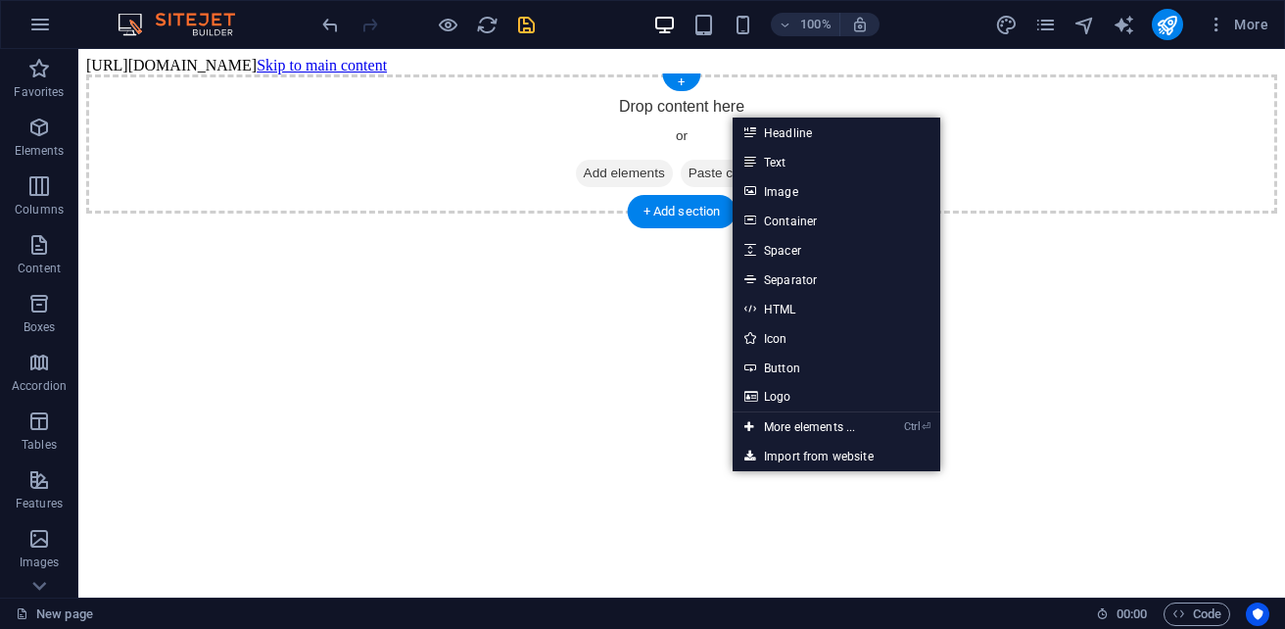
drag, startPoint x: 575, startPoint y: 57, endPoint x: 551, endPoint y: 80, distance: 33.2
click at [566, 78] on body "[URL][DOMAIN_NAME] Skip to main content Drop content here or Add elements Paste…" at bounding box center [681, 135] width 1191 height 157
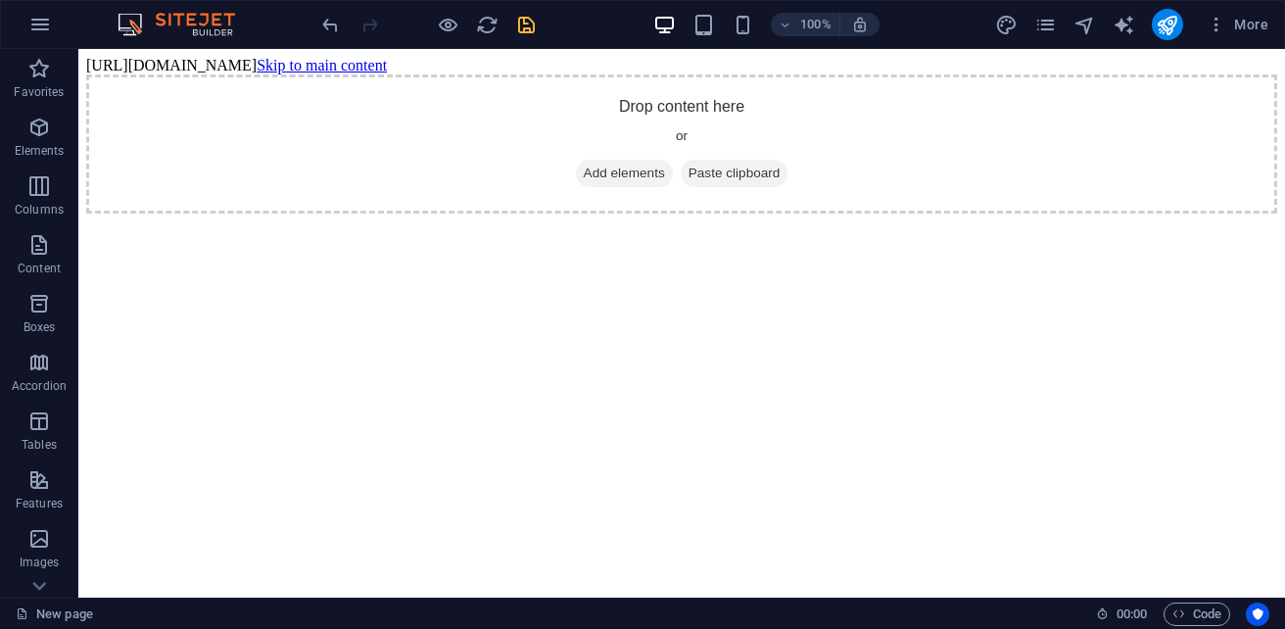
drag, startPoint x: 267, startPoint y: 166, endPoint x: 190, endPoint y: 293, distance: 148.1
click at [189, 221] on html "[URL][DOMAIN_NAME] Skip to main content Drop content here or Add elements Paste…" at bounding box center [681, 135] width 1206 height 172
drag, startPoint x: 221, startPoint y: 210, endPoint x: 240, endPoint y: 282, distance: 74.8
click at [240, 221] on html "[URL][DOMAIN_NAME] Skip to main content Drop content here or Add elements Paste…" at bounding box center [681, 135] width 1206 height 172
drag, startPoint x: 327, startPoint y: 247, endPoint x: 361, endPoint y: 317, distance: 78.4
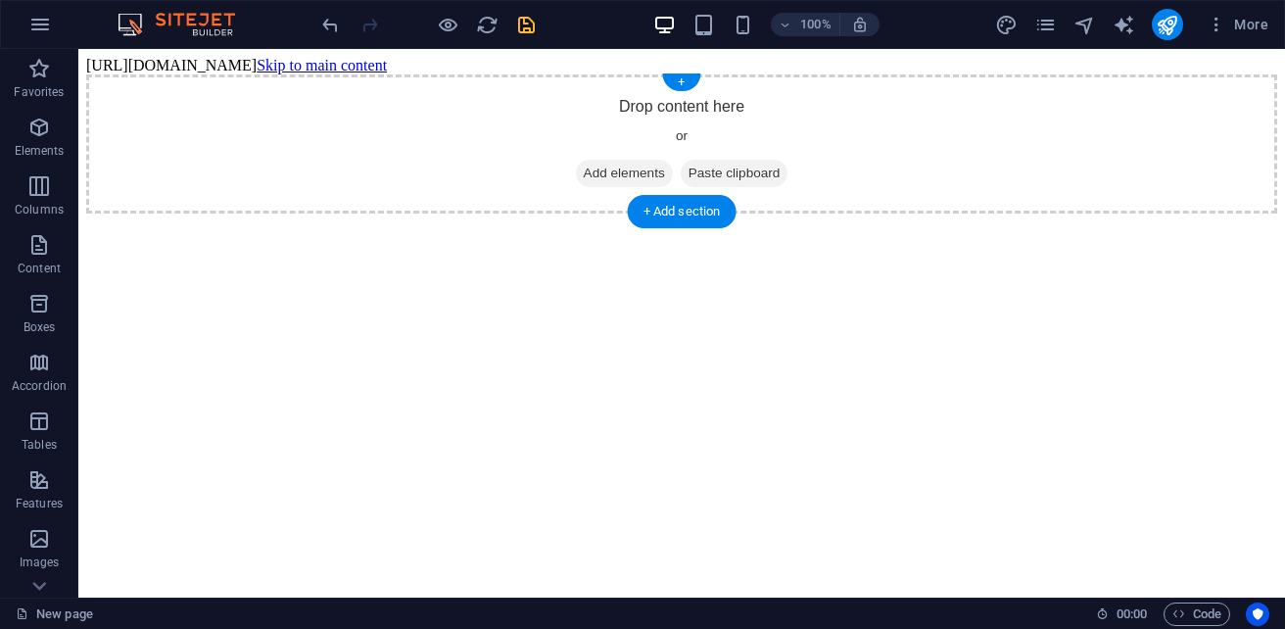
click at [361, 221] on html "[URL][DOMAIN_NAME] Skip to main content Drop content here or Add elements Paste…" at bounding box center [681, 135] width 1206 height 172
